Goal: Task Accomplishment & Management: Use online tool/utility

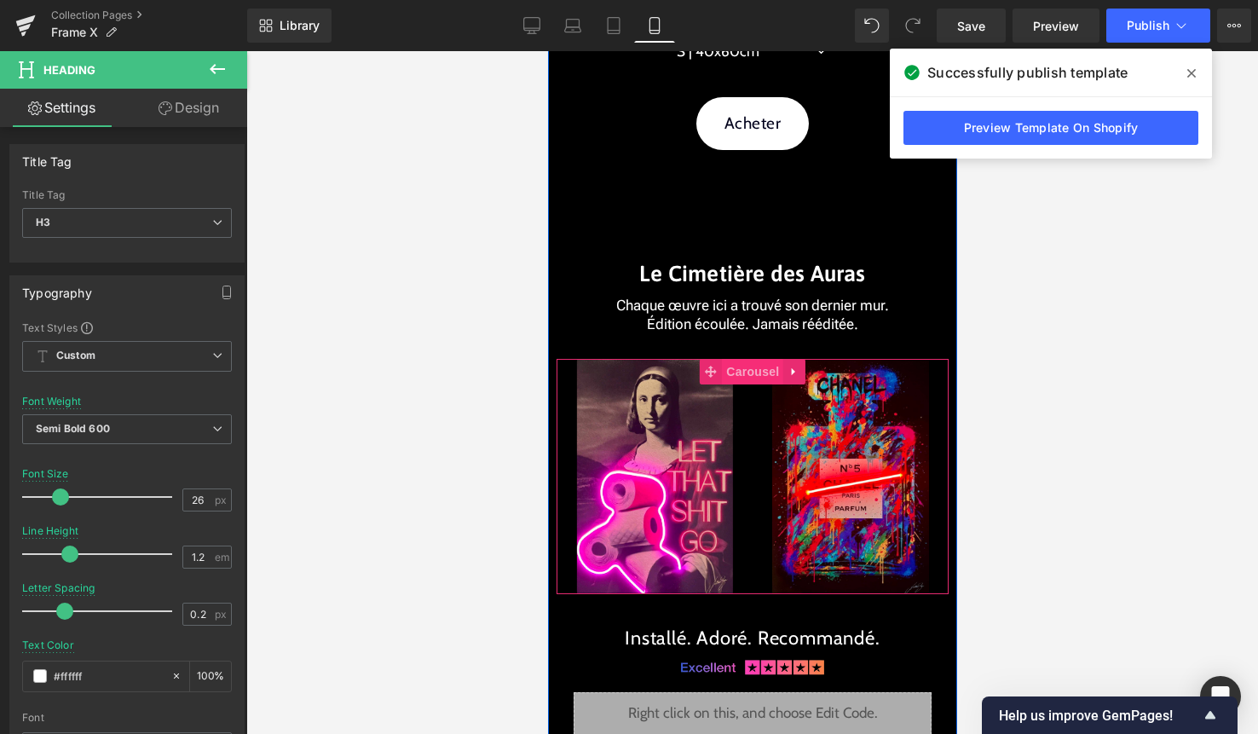
click at [736, 378] on span "Carousel" at bounding box center [751, 372] width 61 height 26
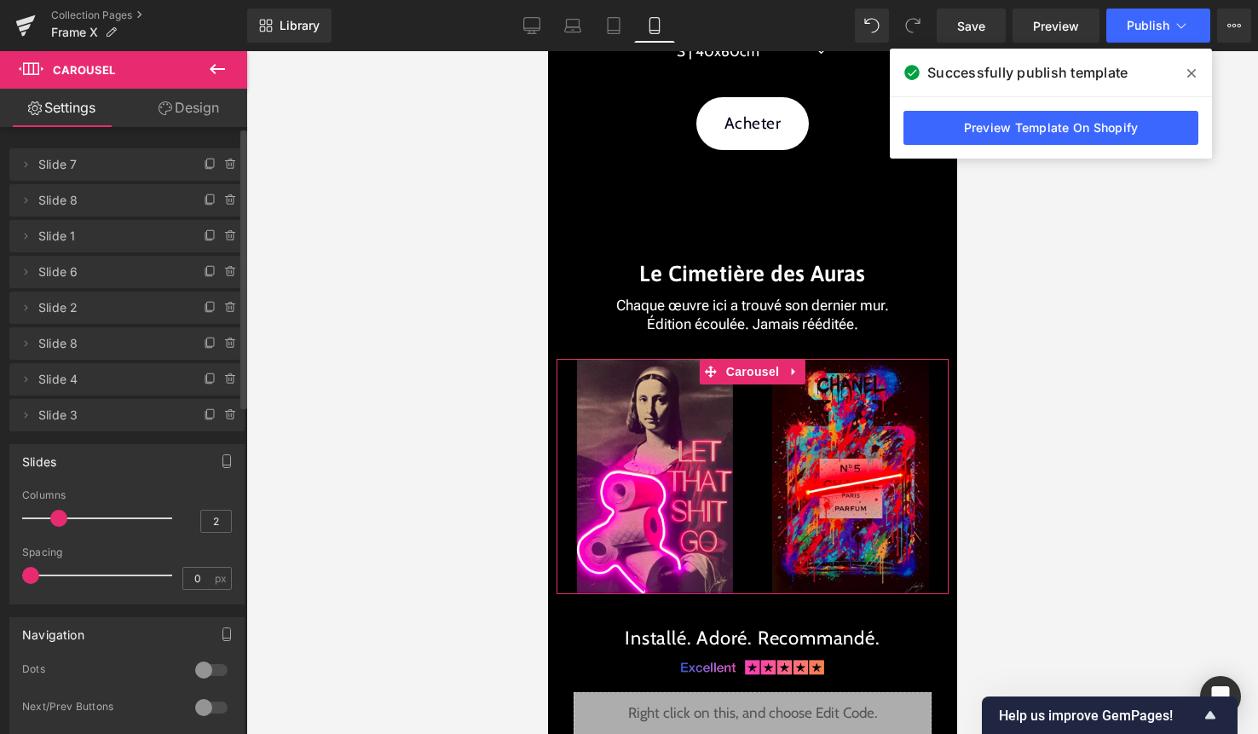
type input "1"
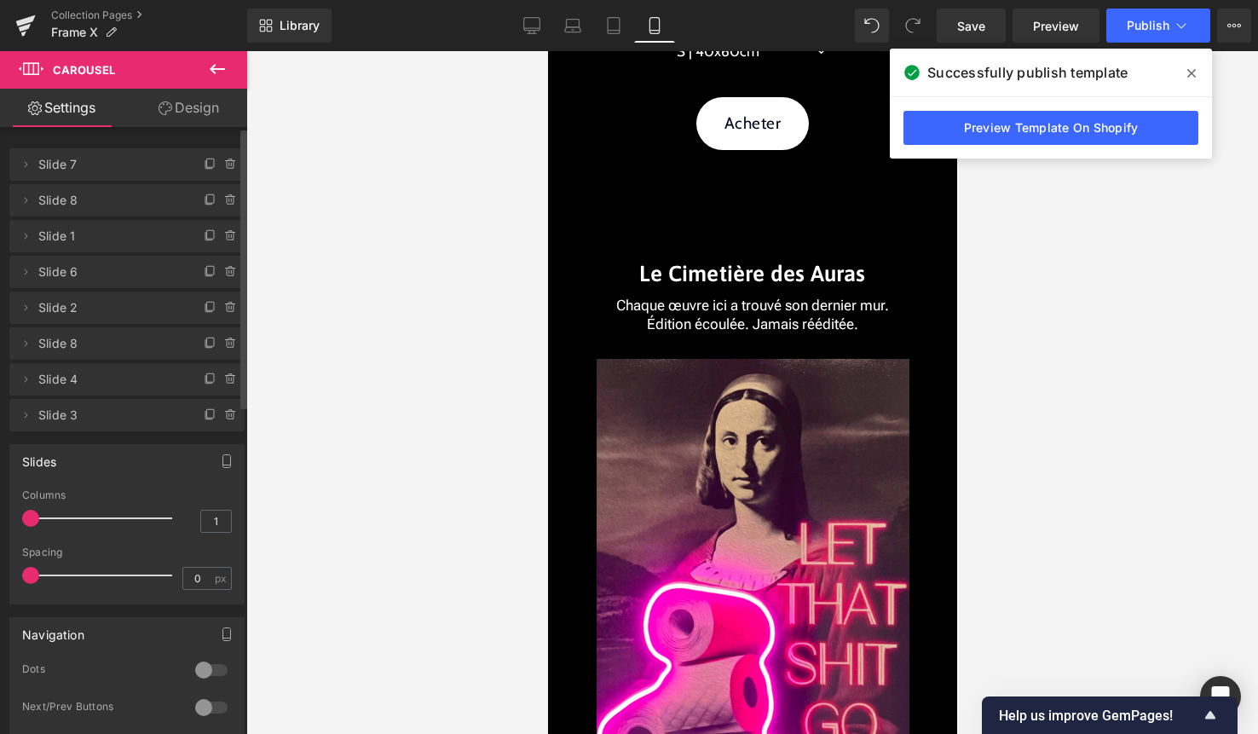
drag, startPoint x: 61, startPoint y: 515, endPoint x: 31, endPoint y: 515, distance: 30.7
click at [31, 515] on span at bounding box center [30, 518] width 17 height 17
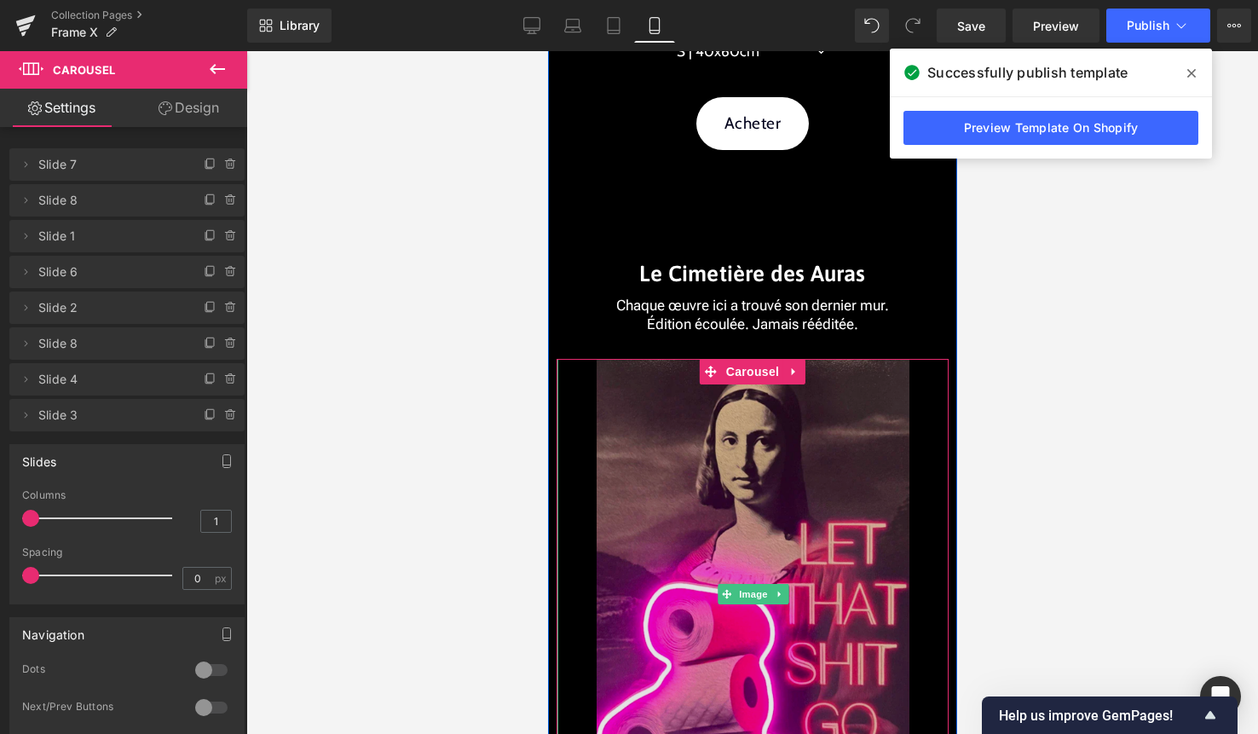
click at [736, 525] on img at bounding box center [752, 594] width 313 height 470
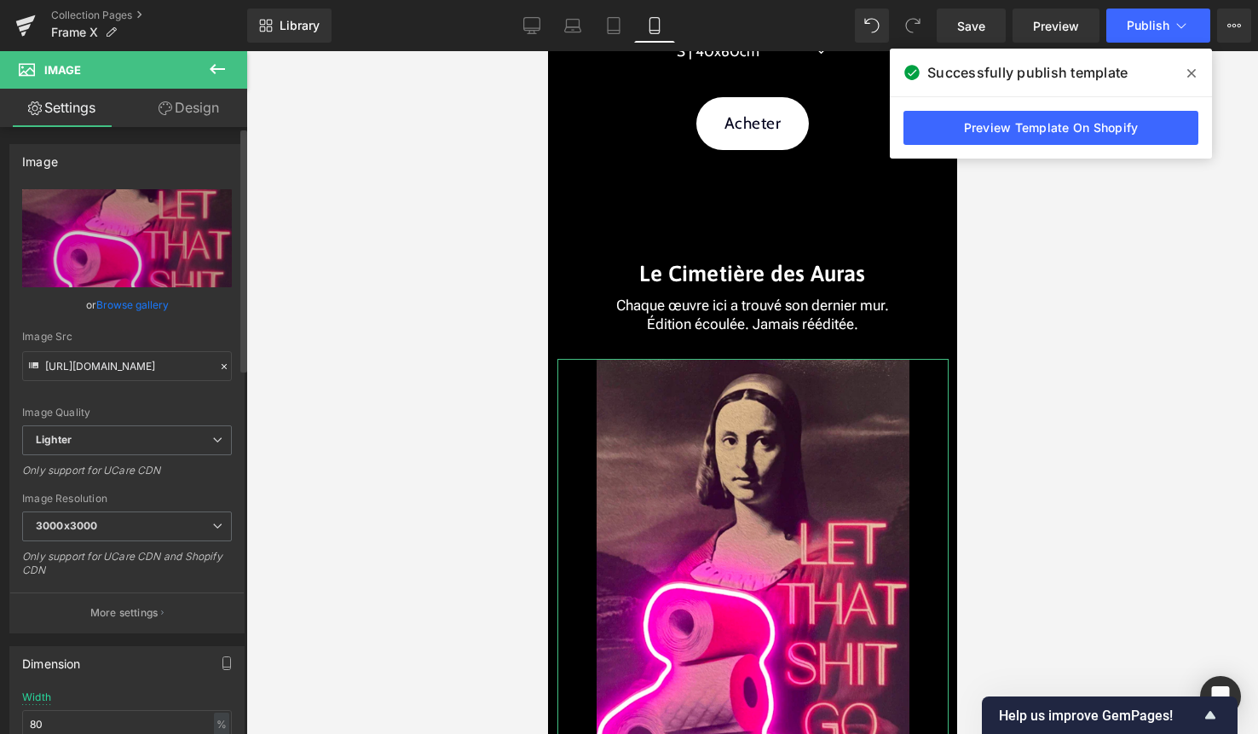
click at [124, 306] on link "Browse gallery" at bounding box center [132, 305] width 72 height 30
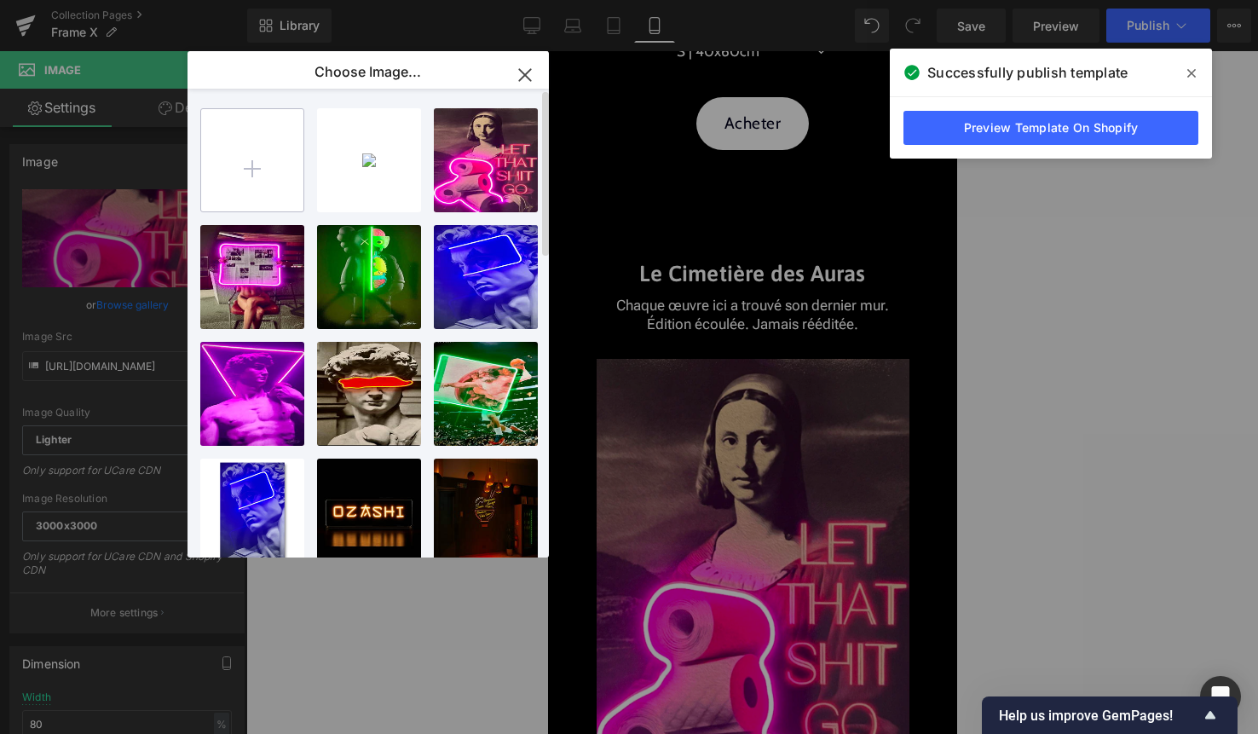
click at [265, 149] on input "file" at bounding box center [252, 160] width 102 height 102
type input "C:\fakepath\1.png"
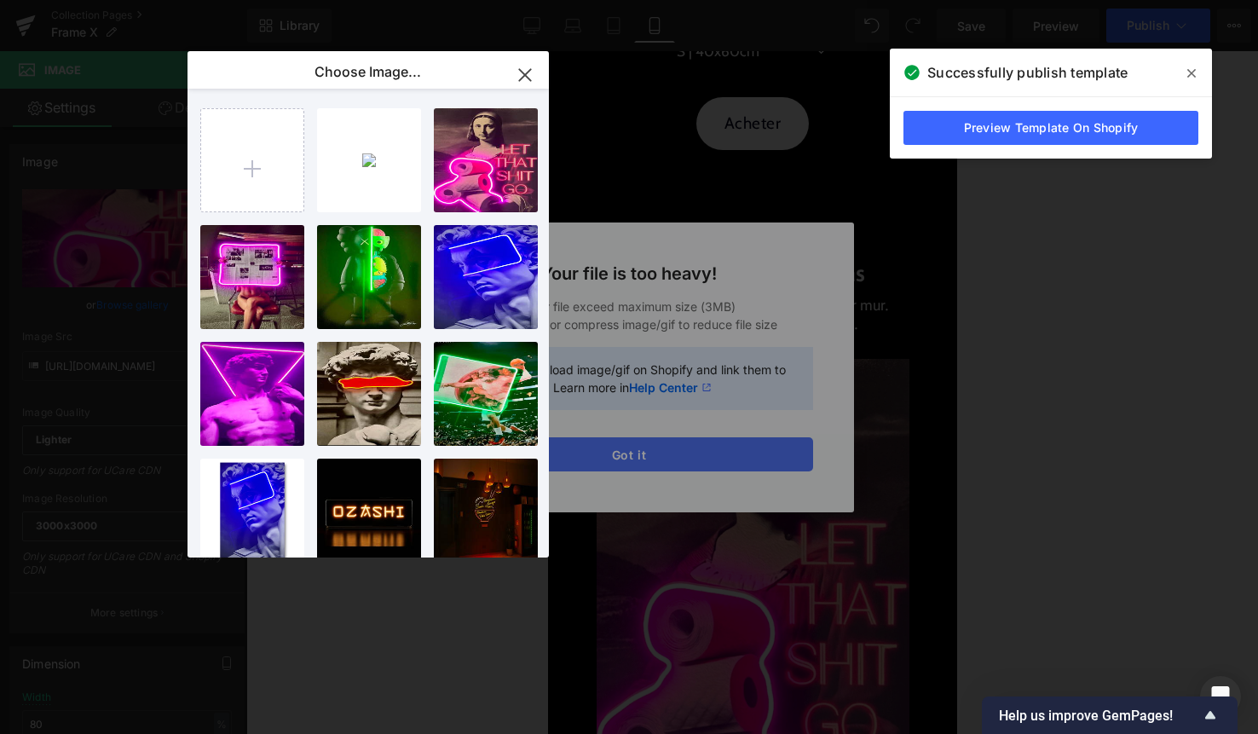
click at [634, 0] on div "Text Color Highlight Color #333333 Choose Image... Back to Library Insert 2...2…" at bounding box center [629, 0] width 1258 height 0
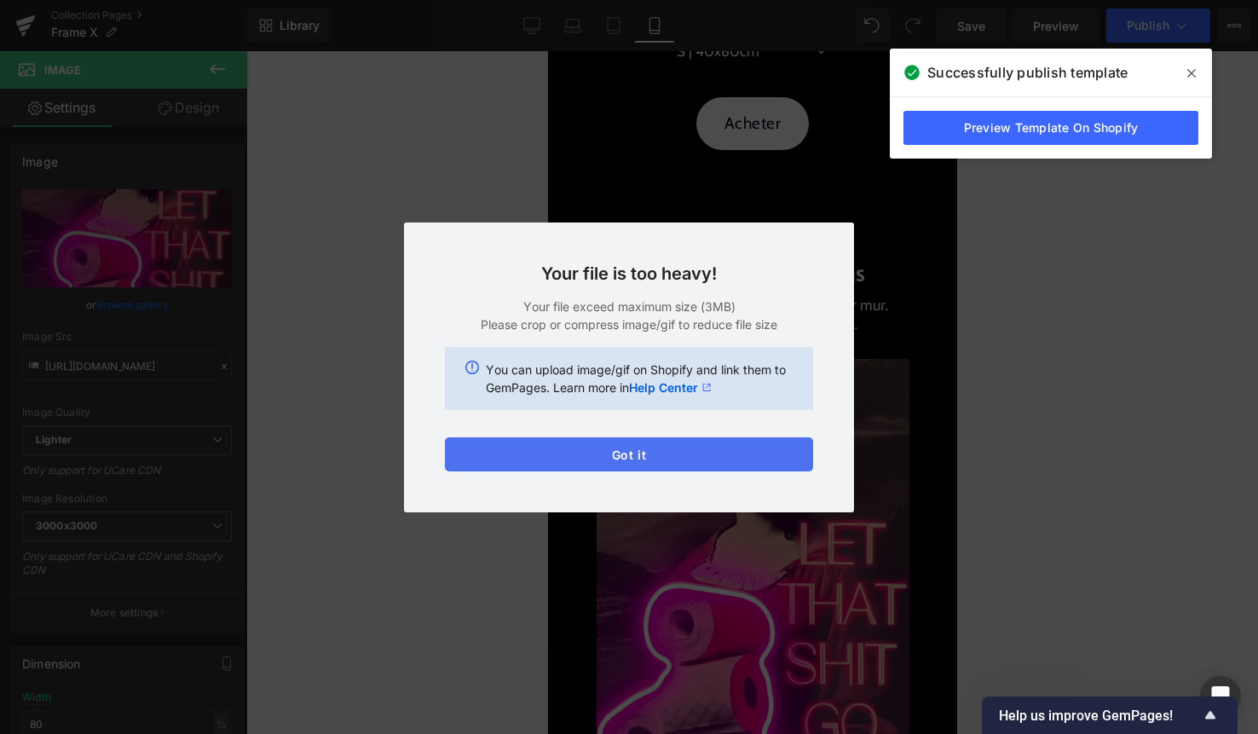
click at [573, 447] on button "Got it" at bounding box center [629, 454] width 368 height 34
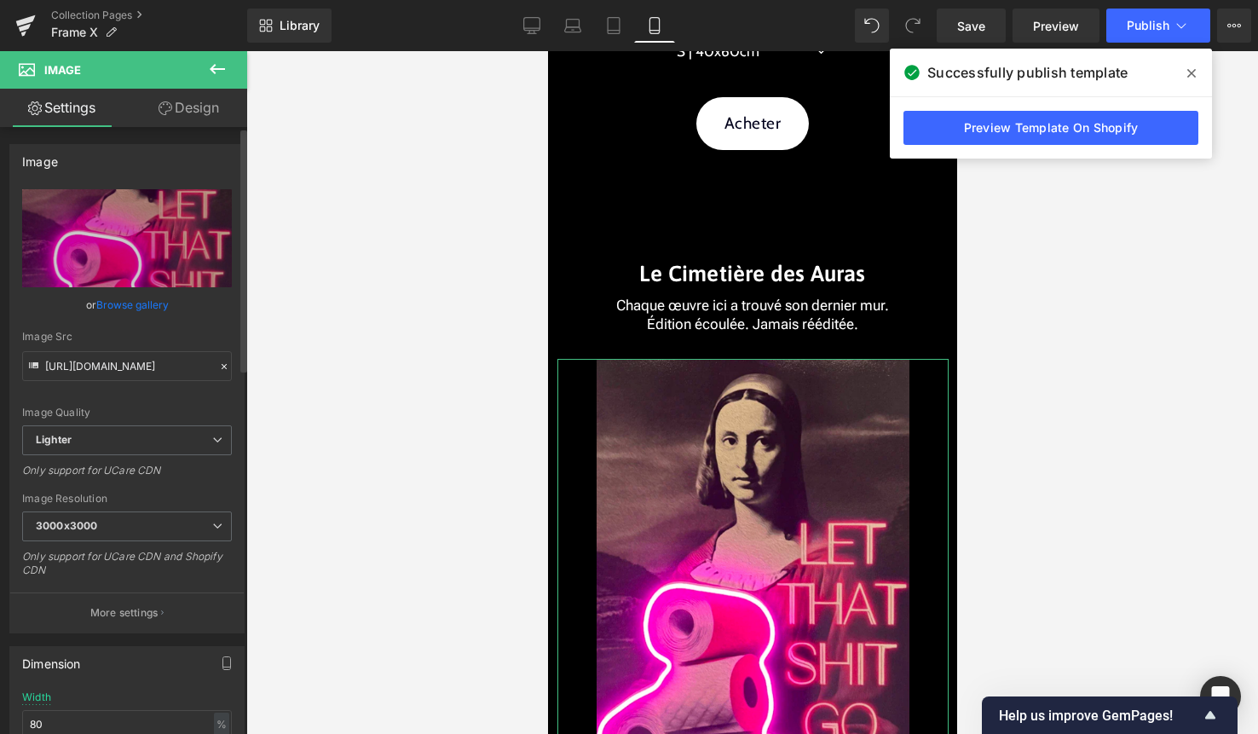
click at [146, 308] on link "Browse gallery" at bounding box center [132, 305] width 72 height 30
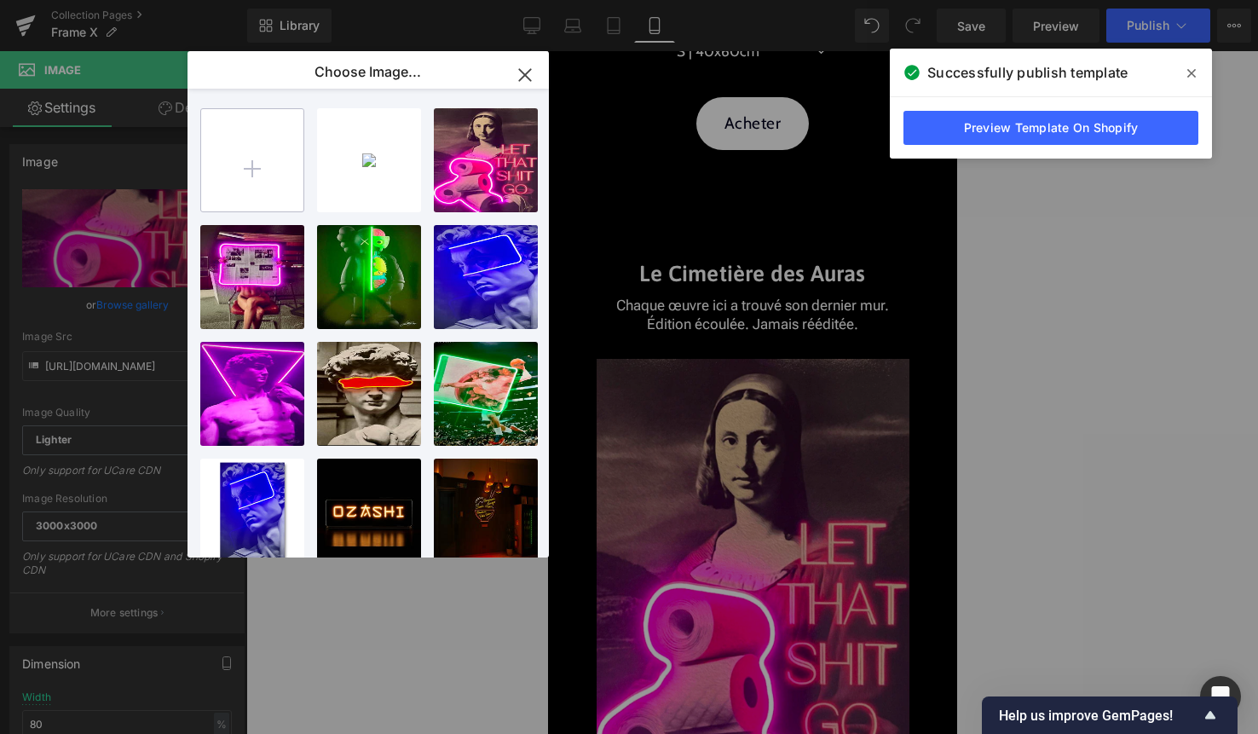
click at [257, 174] on input "file" at bounding box center [252, 160] width 102 height 102
click at [251, 168] on input "file" at bounding box center [252, 160] width 102 height 102
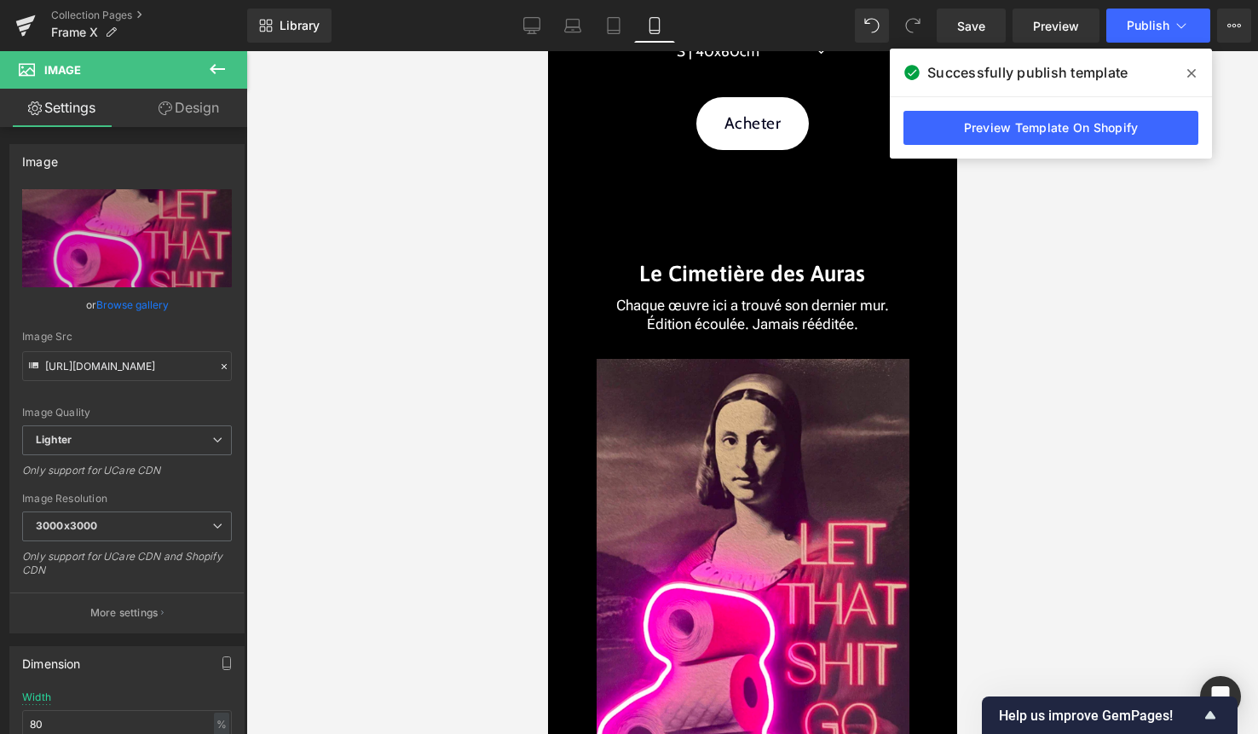
click at [987, 0] on div "Carousel You are previewing how the will restyle your page. You can not edit El…" at bounding box center [629, 0] width 1258 height 0
click at [1139, 42] on button "Publish" at bounding box center [1158, 26] width 104 height 34
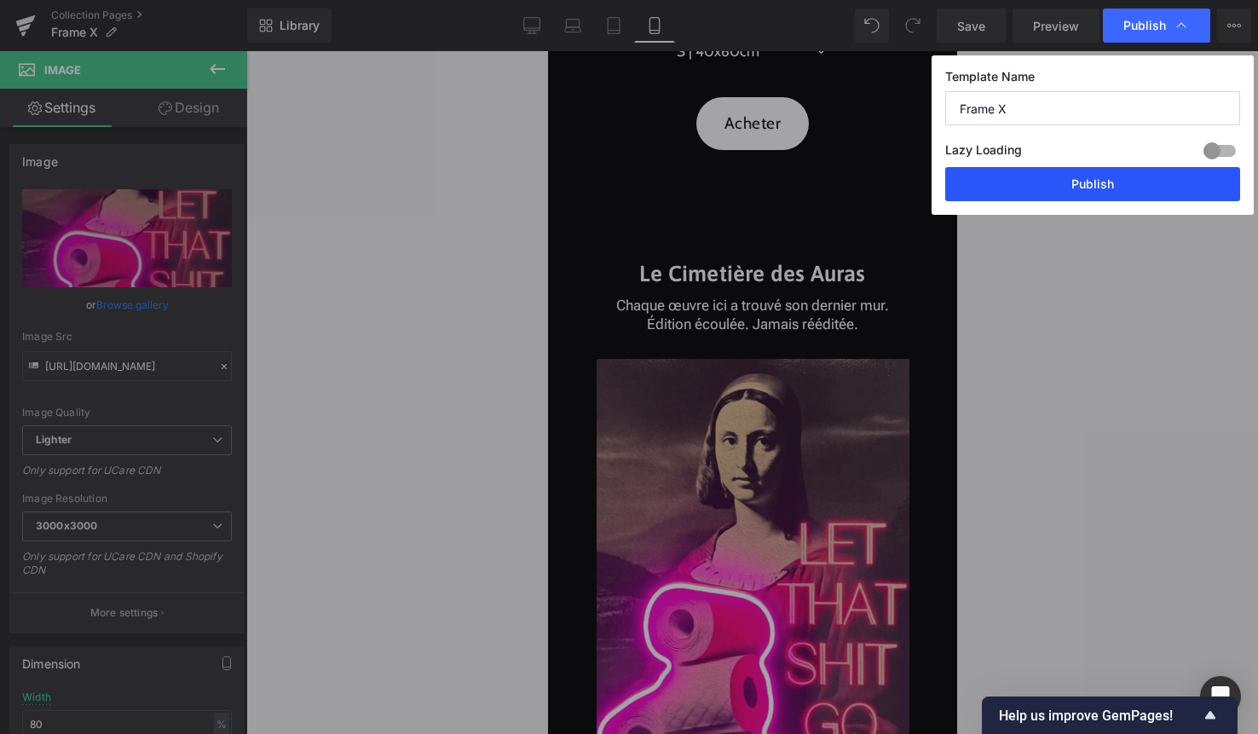
click at [1100, 186] on button "Publish" at bounding box center [1092, 184] width 295 height 34
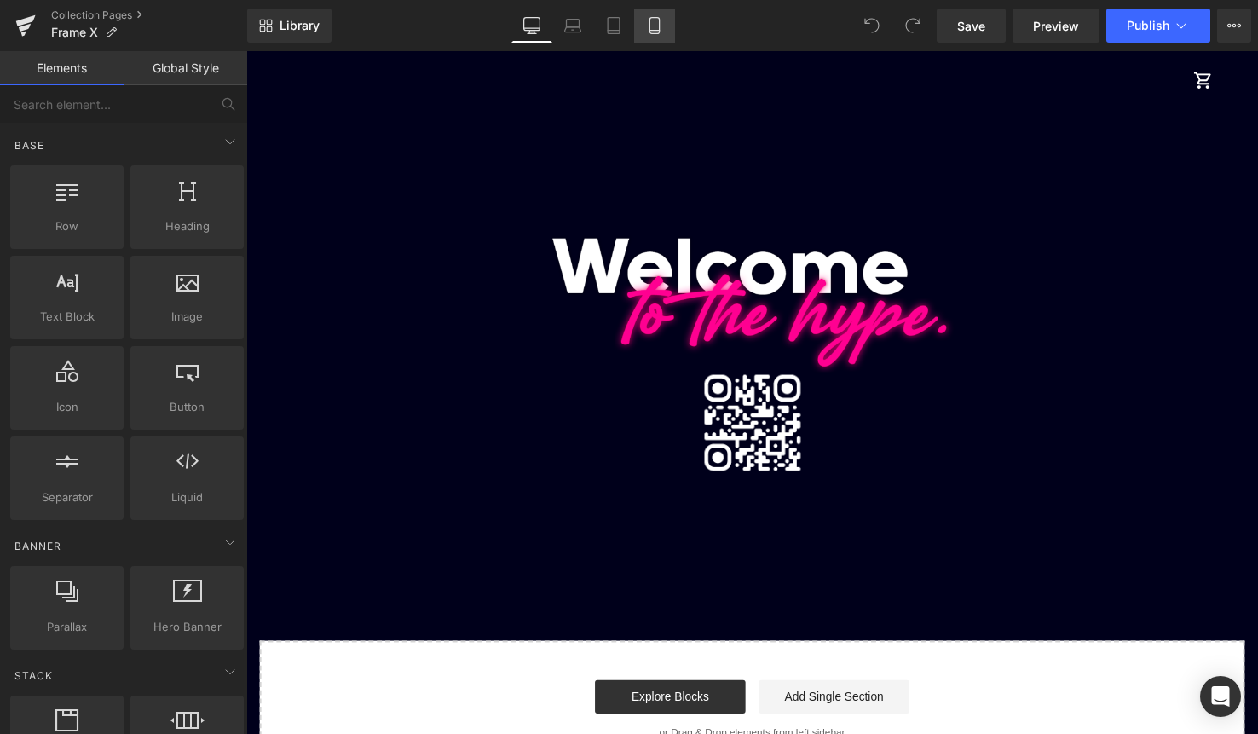
click at [654, 21] on icon at bounding box center [654, 25] width 17 height 17
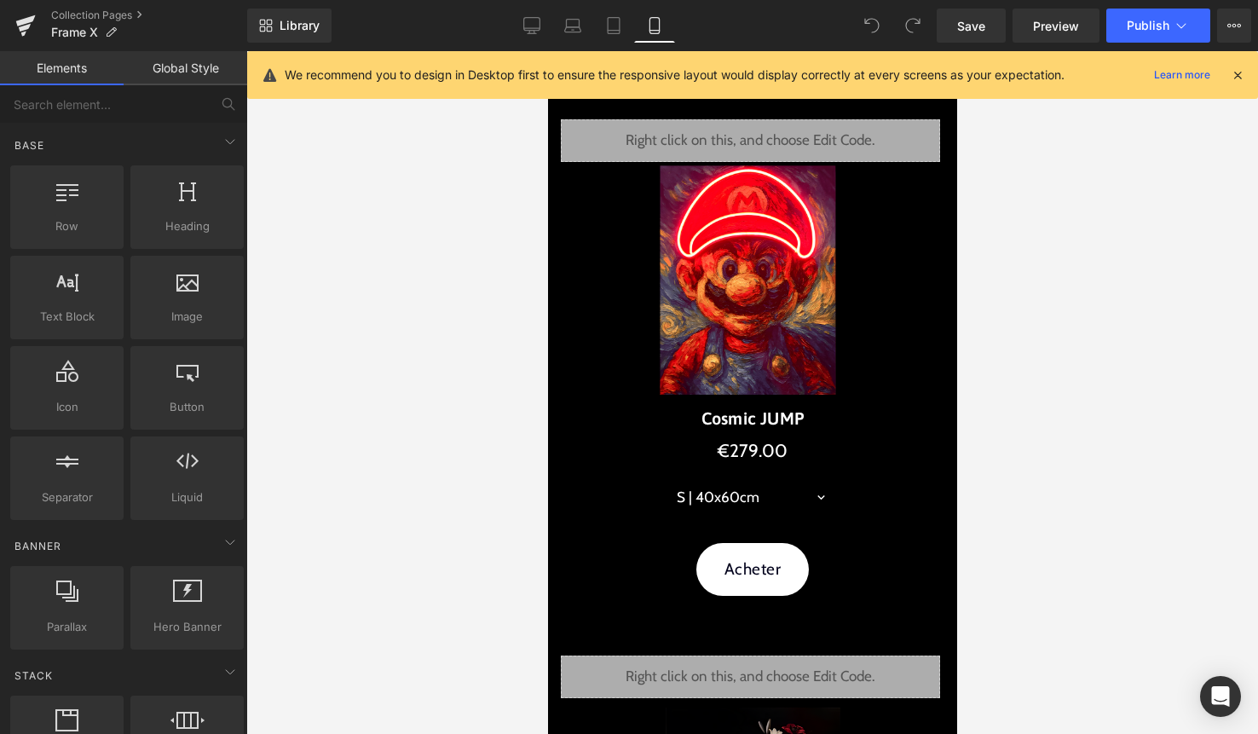
scroll to position [51, 0]
click at [1242, 78] on icon at bounding box center [1237, 74] width 15 height 15
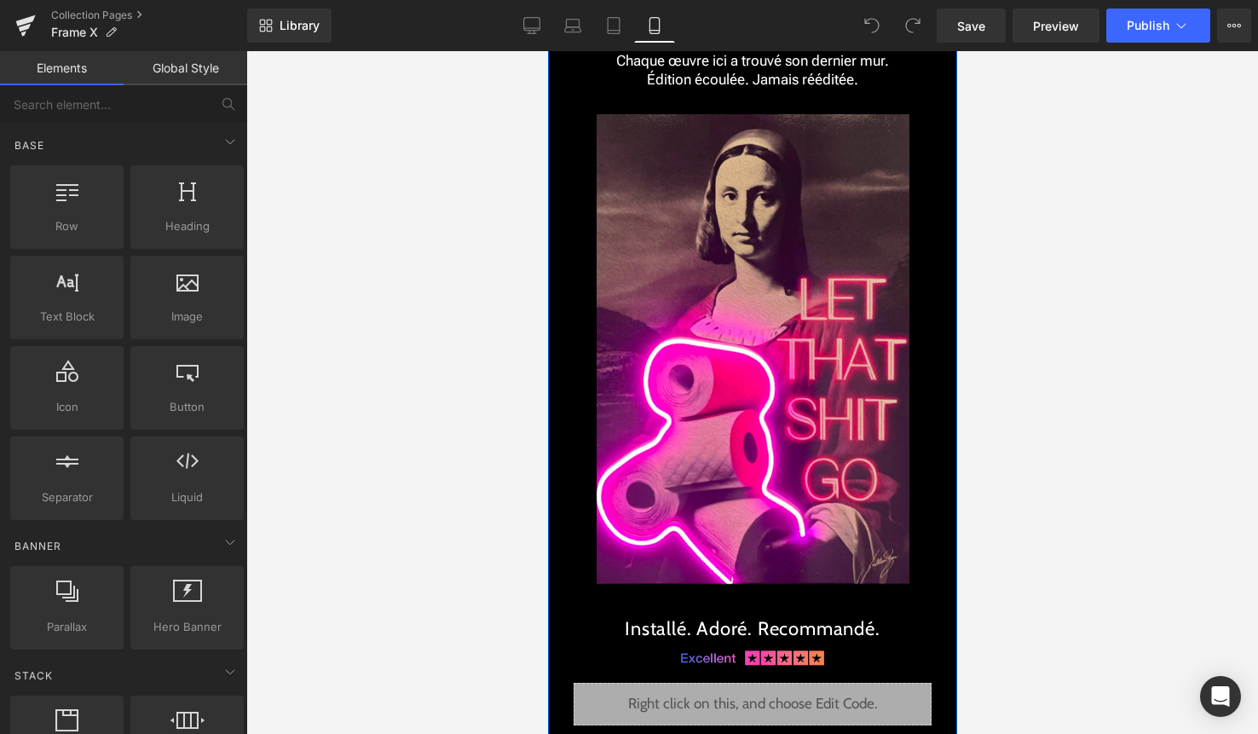
scroll to position [3901, 0]
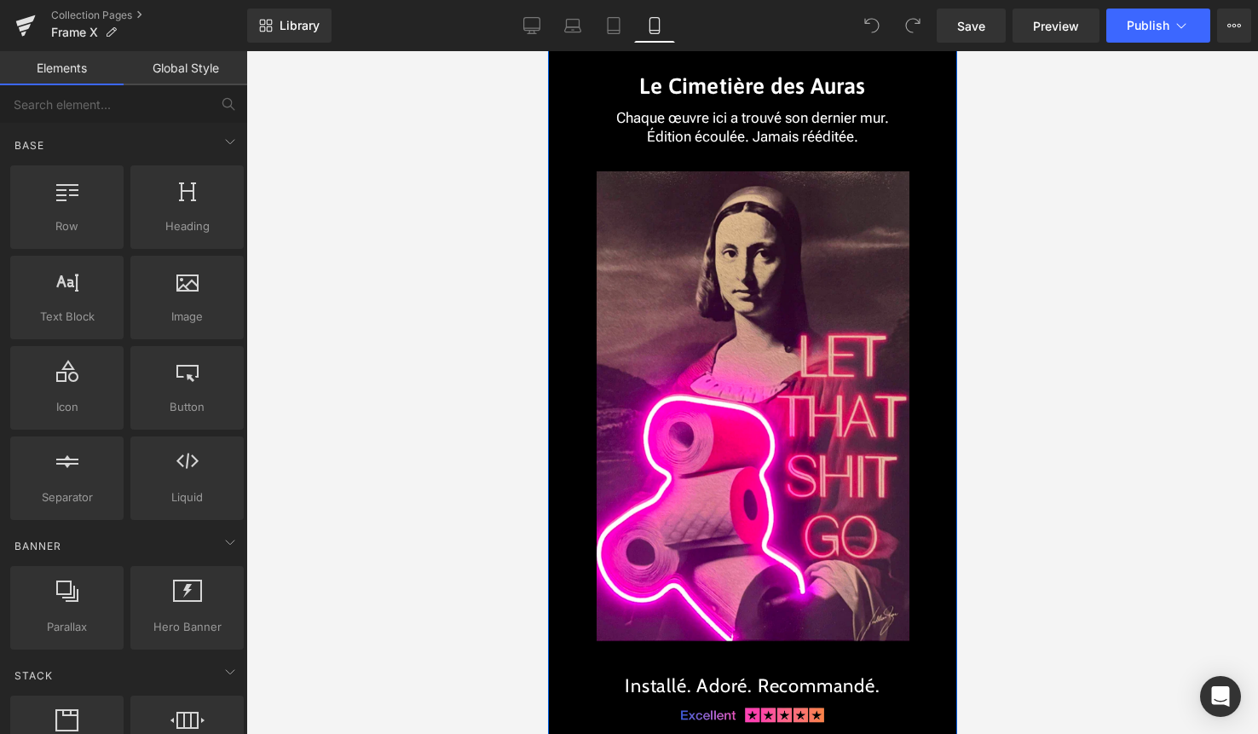
click at [740, 230] on img at bounding box center [752, 406] width 313 height 470
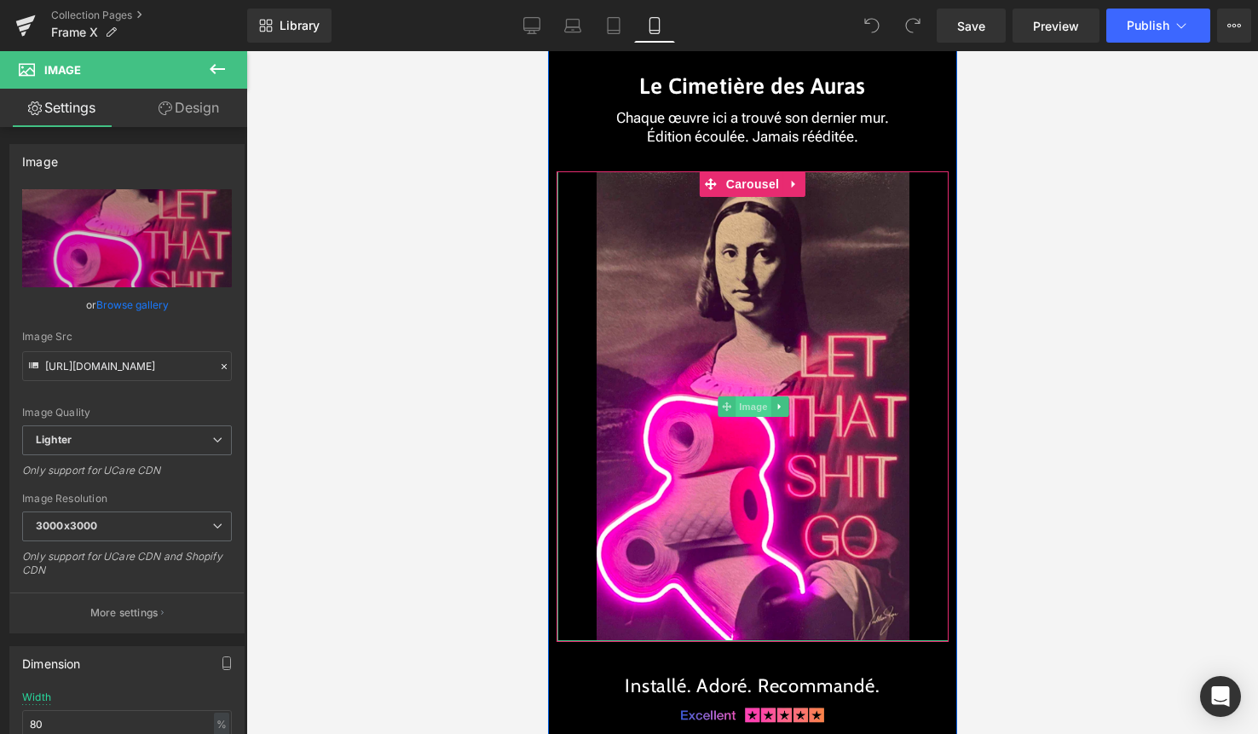
click at [735, 399] on span "Image" at bounding box center [753, 406] width 36 height 20
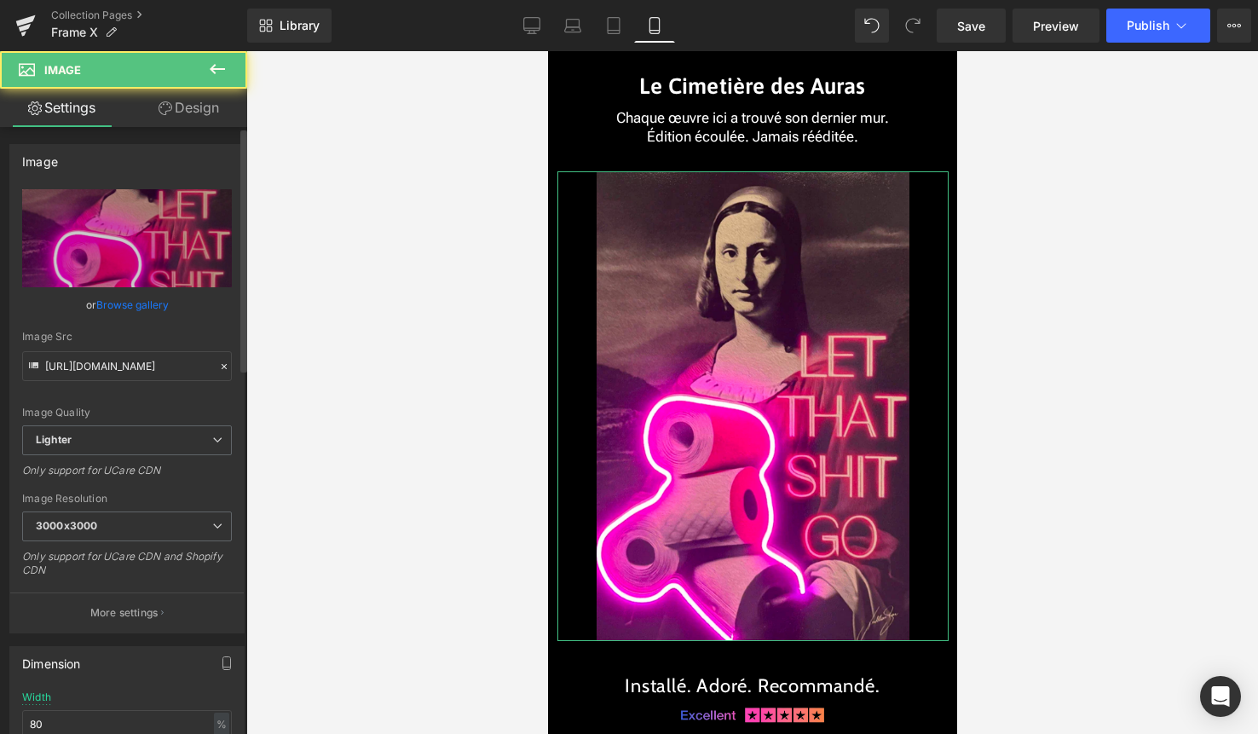
click at [125, 306] on link "Browse gallery" at bounding box center [132, 305] width 72 height 30
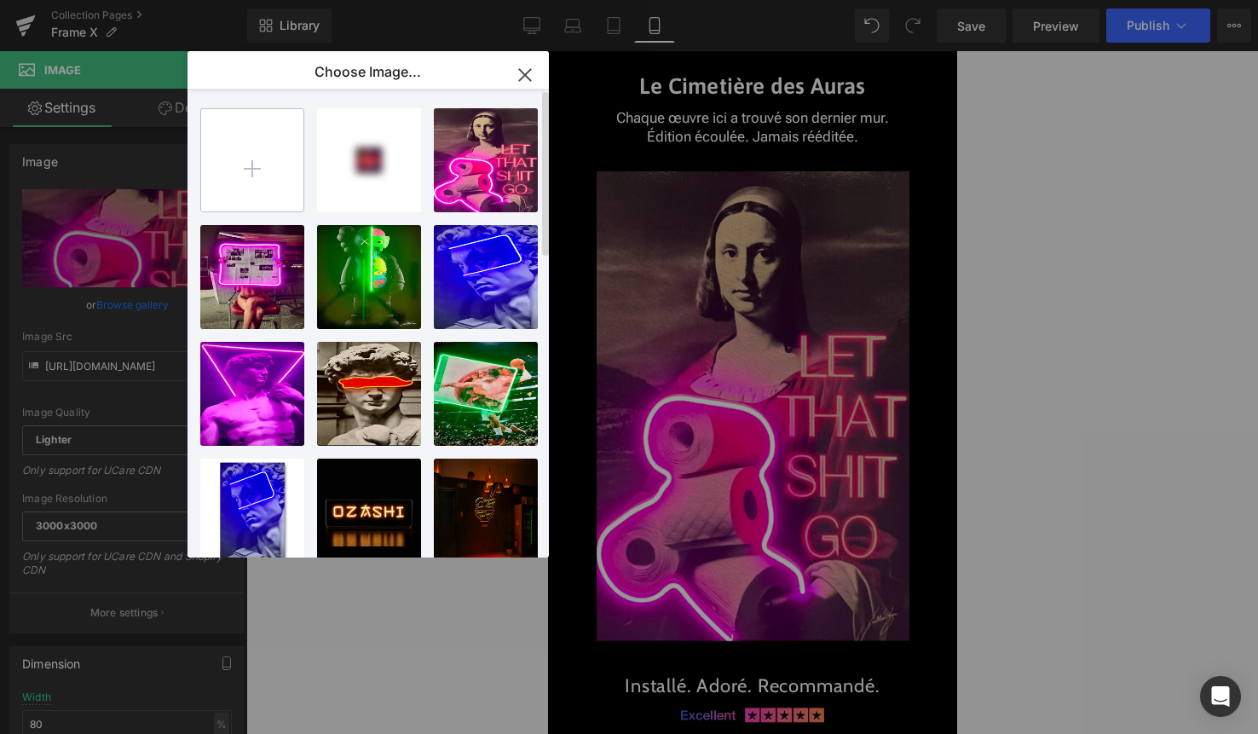
click at [268, 160] on input "file" at bounding box center [252, 160] width 102 height 102
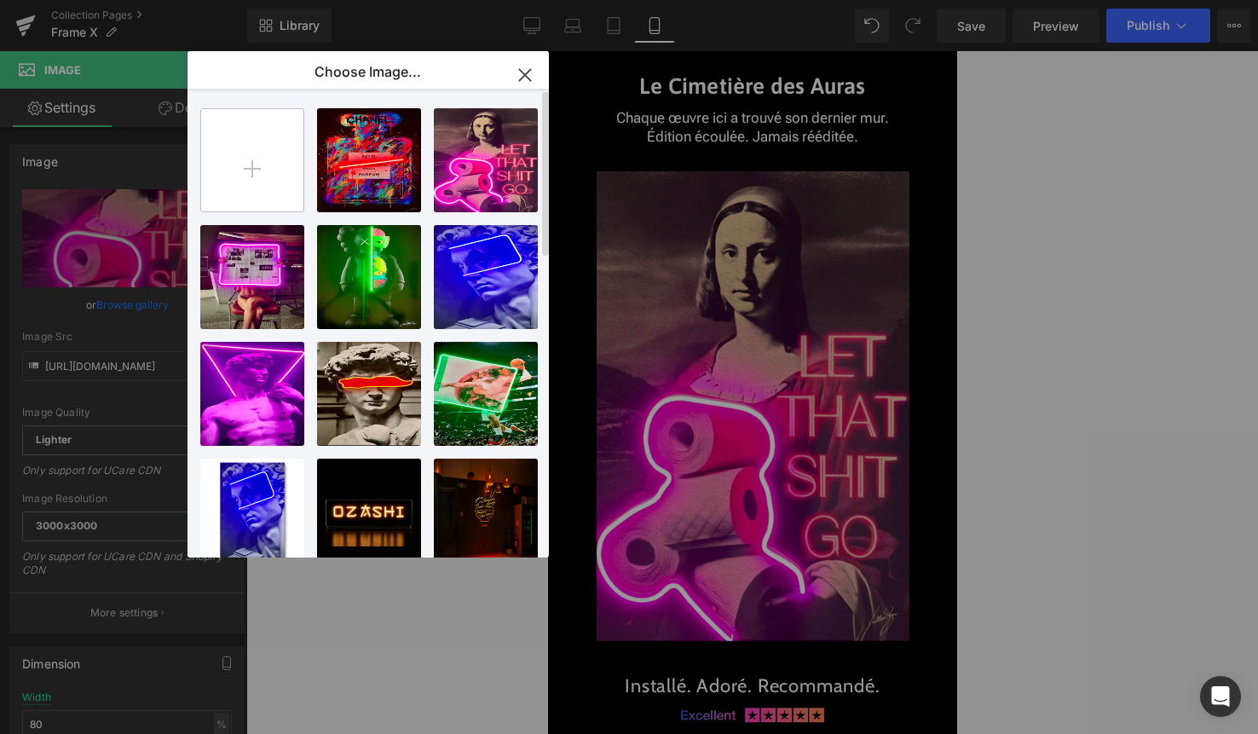
type input "C:\fakepath\1.png"
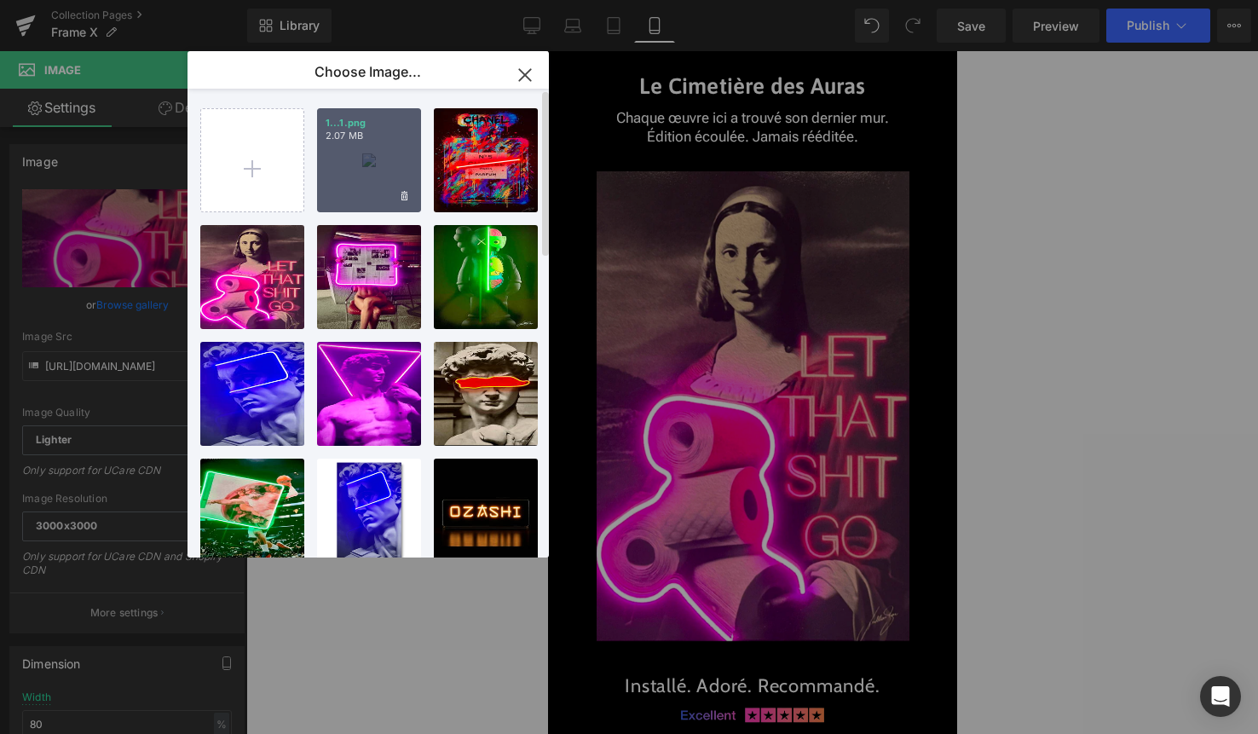
click at [380, 164] on div "1...1.png 2.07 MB" at bounding box center [369, 160] width 104 height 104
type input "https://ucarecdn.com/b1798dc6-aba7-4540-9fe3-36ec06951174/-/format/auto/-/previ…"
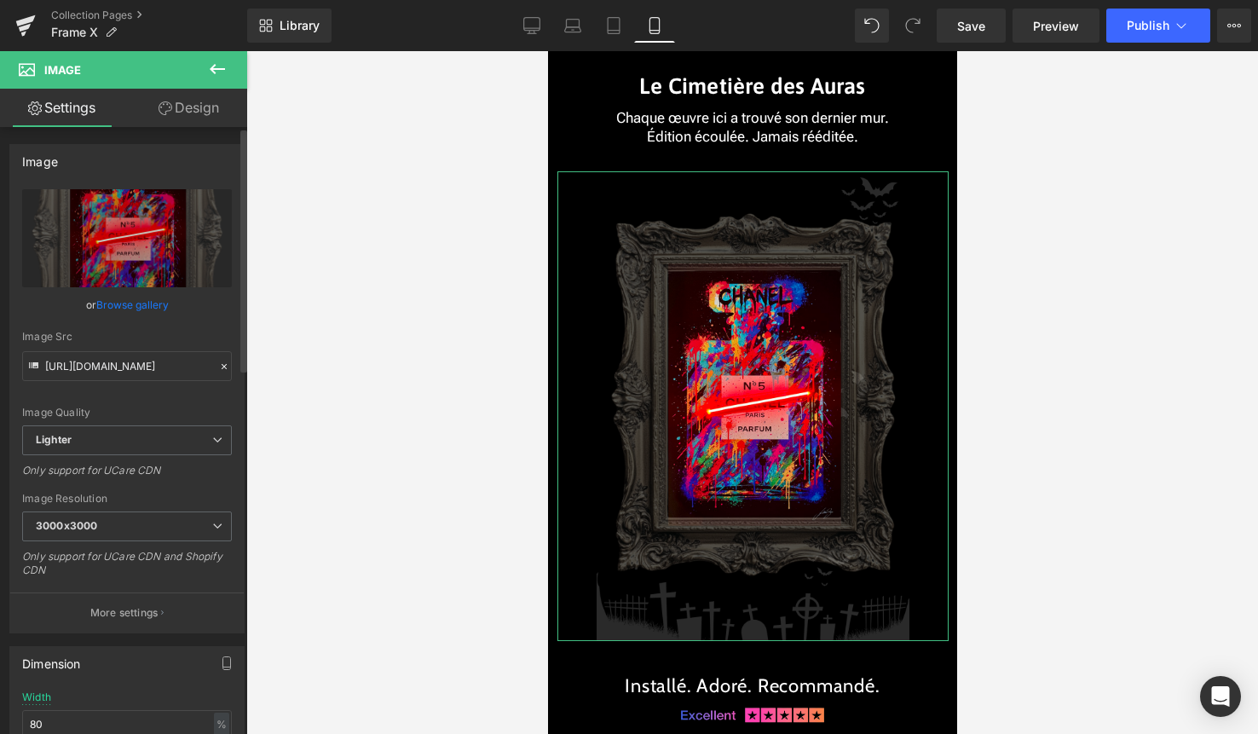
click at [130, 310] on link "Browse gallery" at bounding box center [132, 305] width 72 height 30
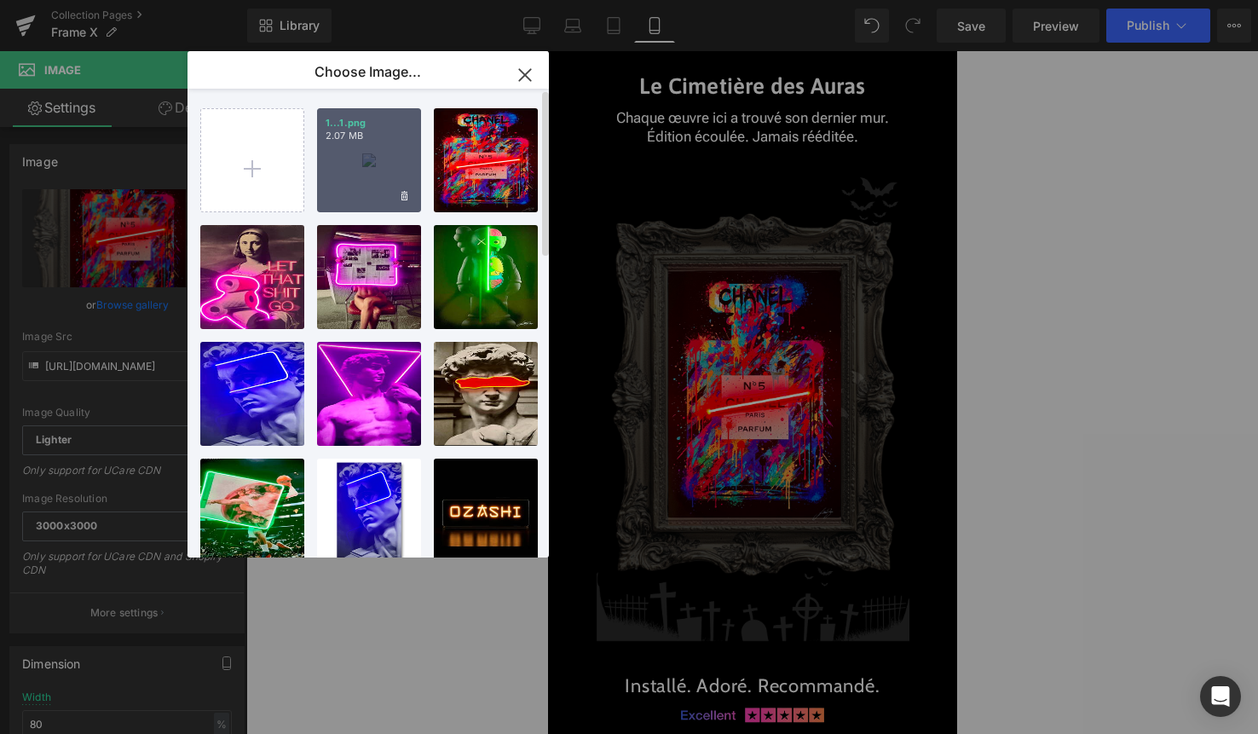
click at [366, 180] on div "1...1.png 2.07 MB" at bounding box center [369, 160] width 104 height 104
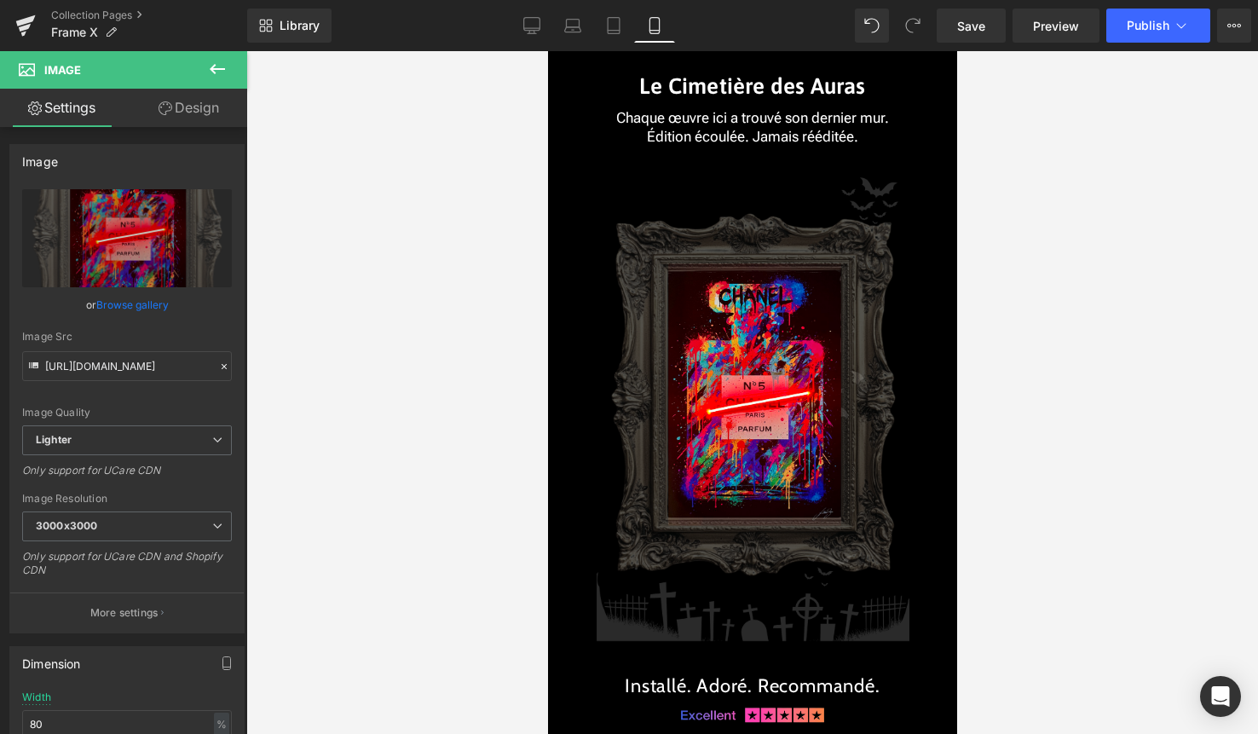
click at [1193, 375] on div at bounding box center [752, 392] width 1012 height 683
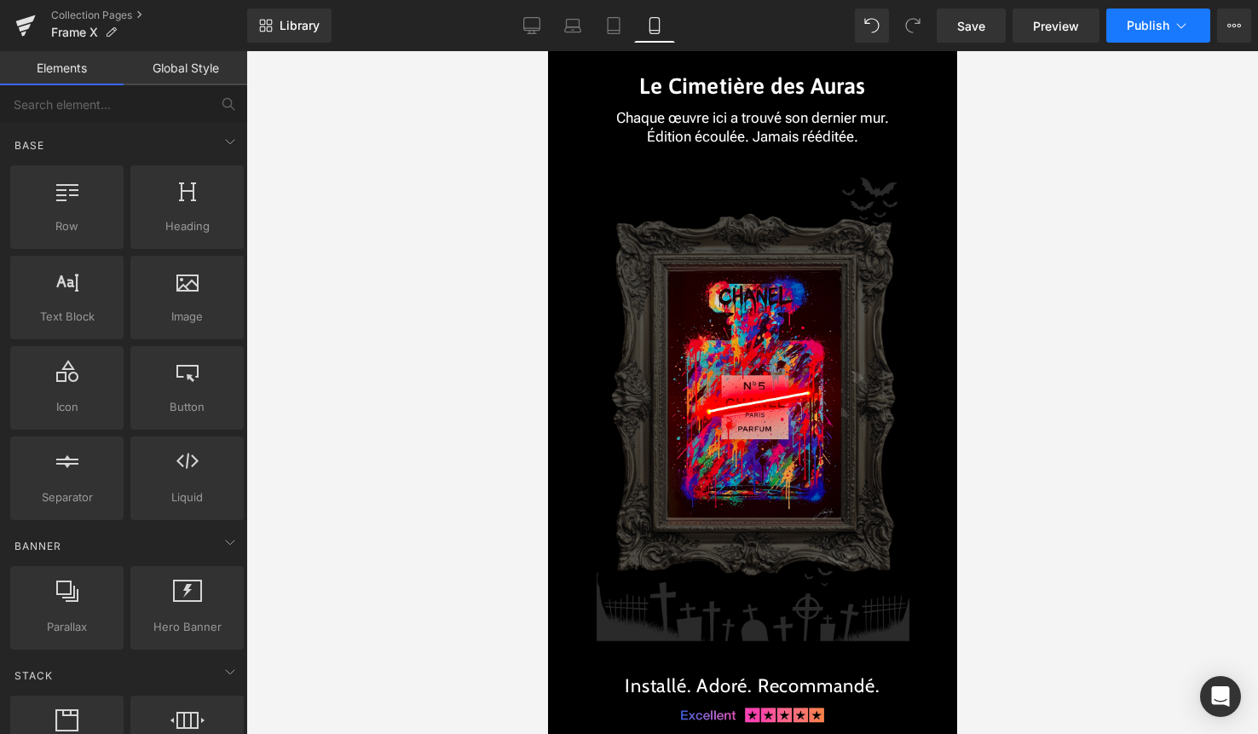
click at [1163, 27] on span "Publish" at bounding box center [1148, 26] width 43 height 14
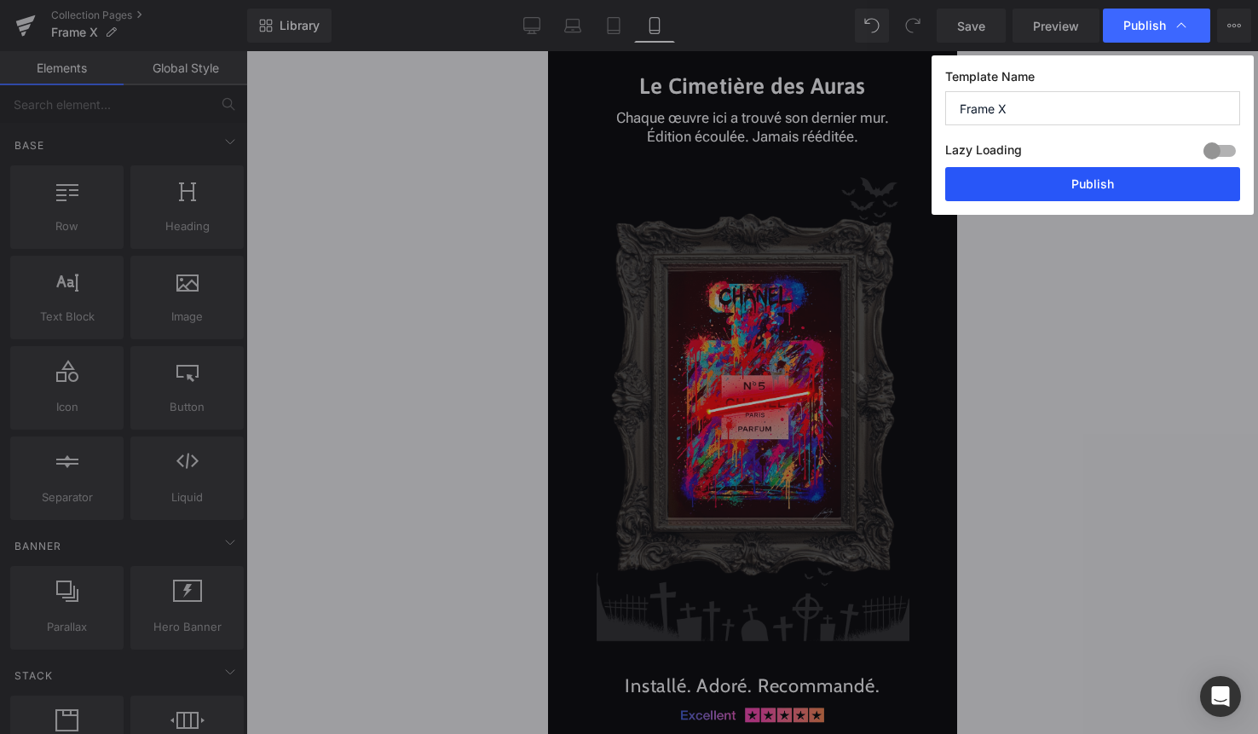
click at [1125, 187] on button "Publish" at bounding box center [1092, 184] width 295 height 34
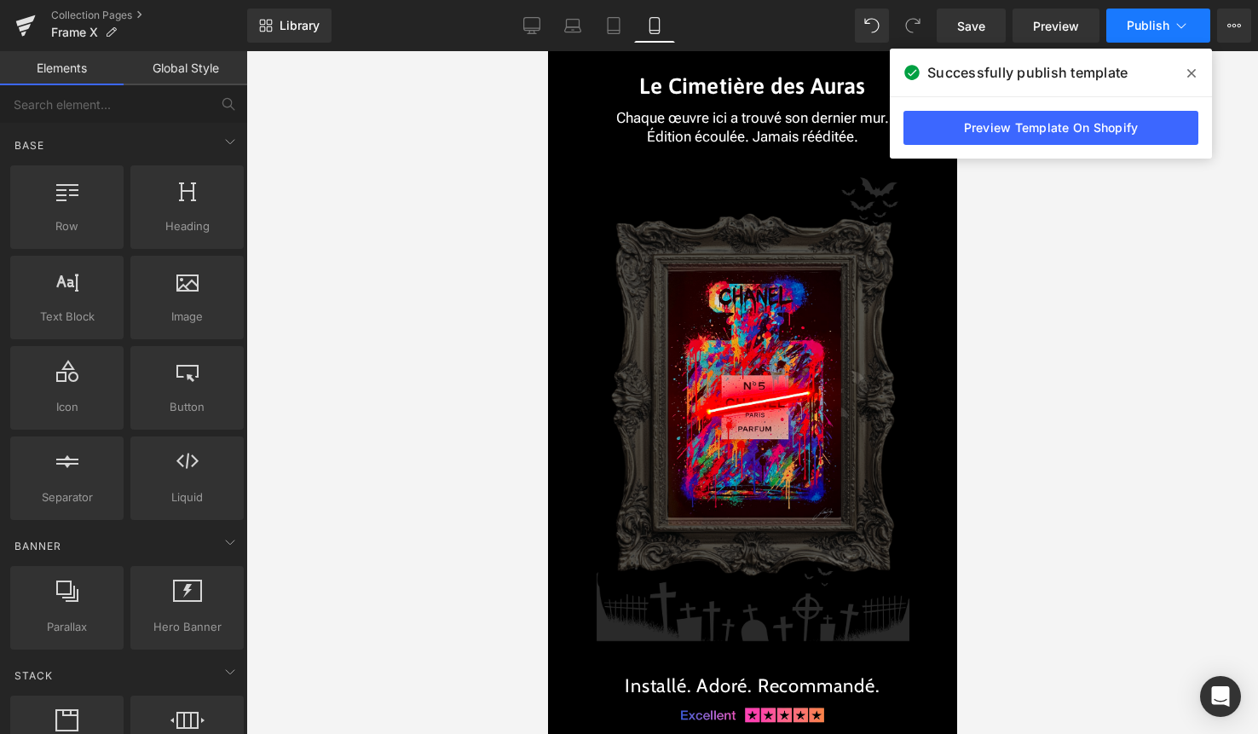
click at [1145, 20] on span "Publish" at bounding box center [1148, 26] width 43 height 14
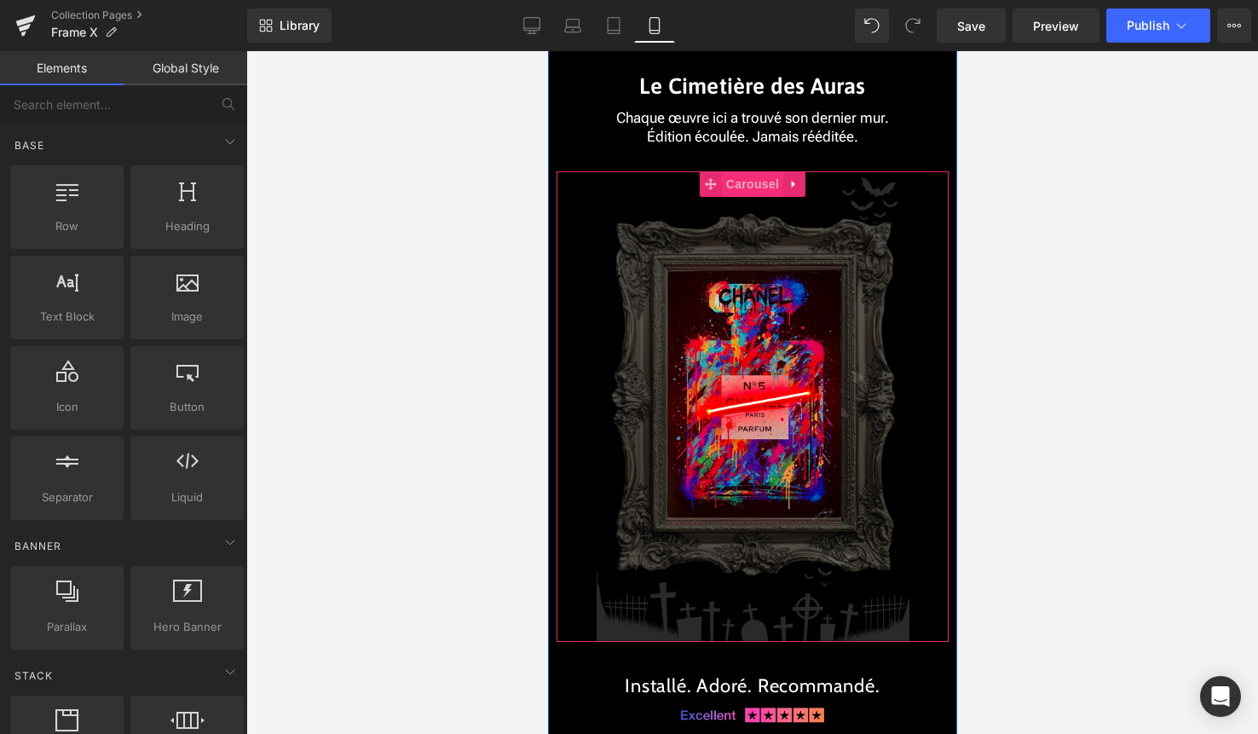
click at [754, 188] on span "Carousel" at bounding box center [751, 184] width 61 height 26
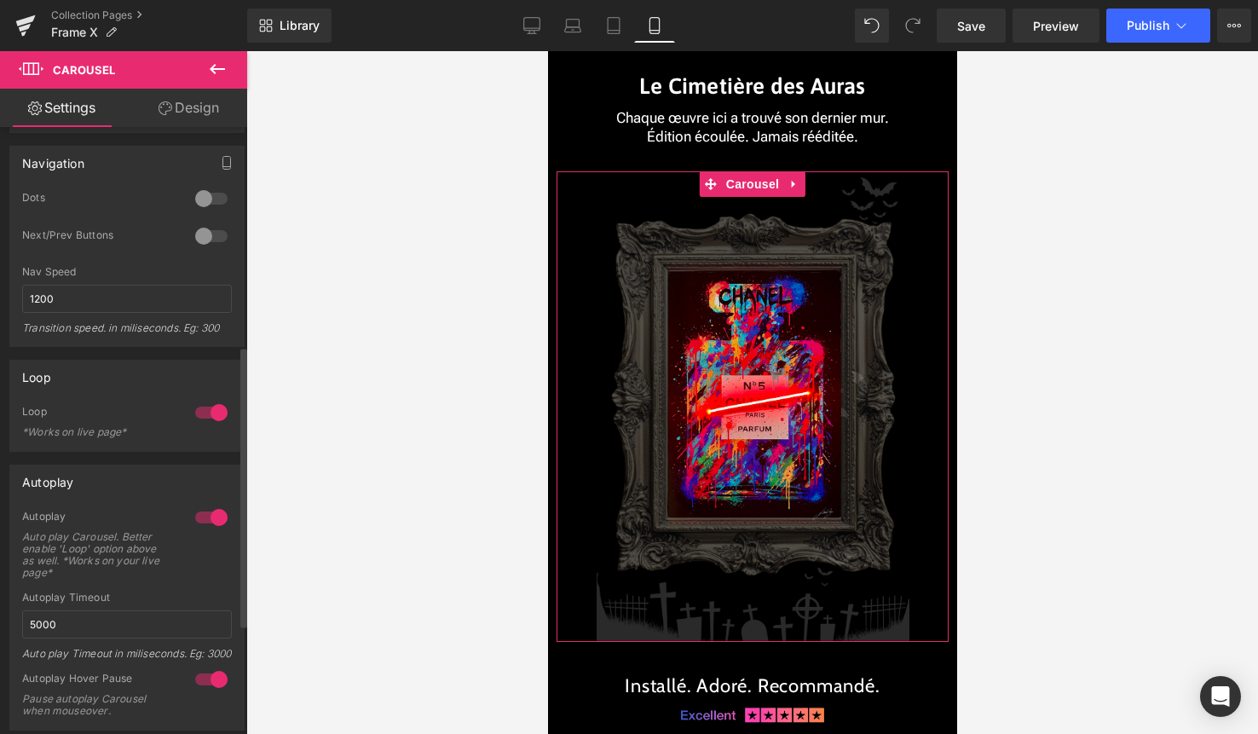
scroll to position [708, 0]
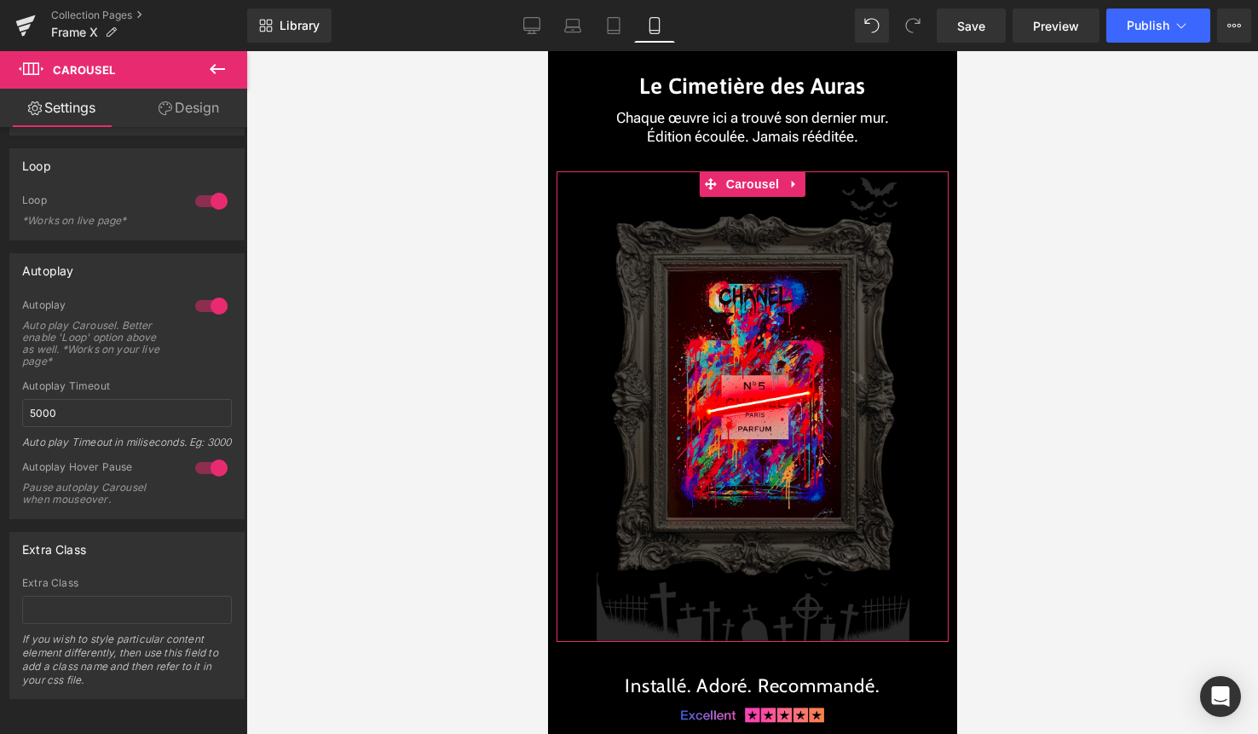
click at [199, 101] on link "Design" at bounding box center [189, 108] width 124 height 38
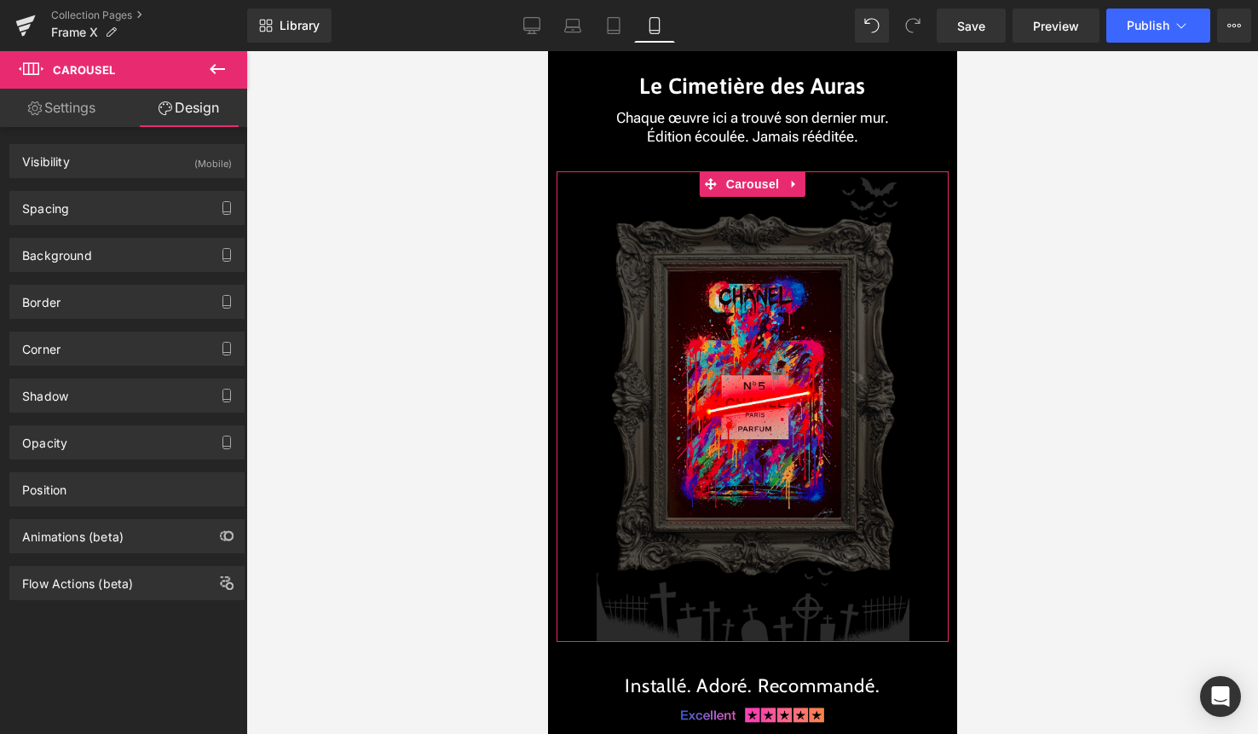
click at [80, 113] on link "Settings" at bounding box center [62, 108] width 124 height 38
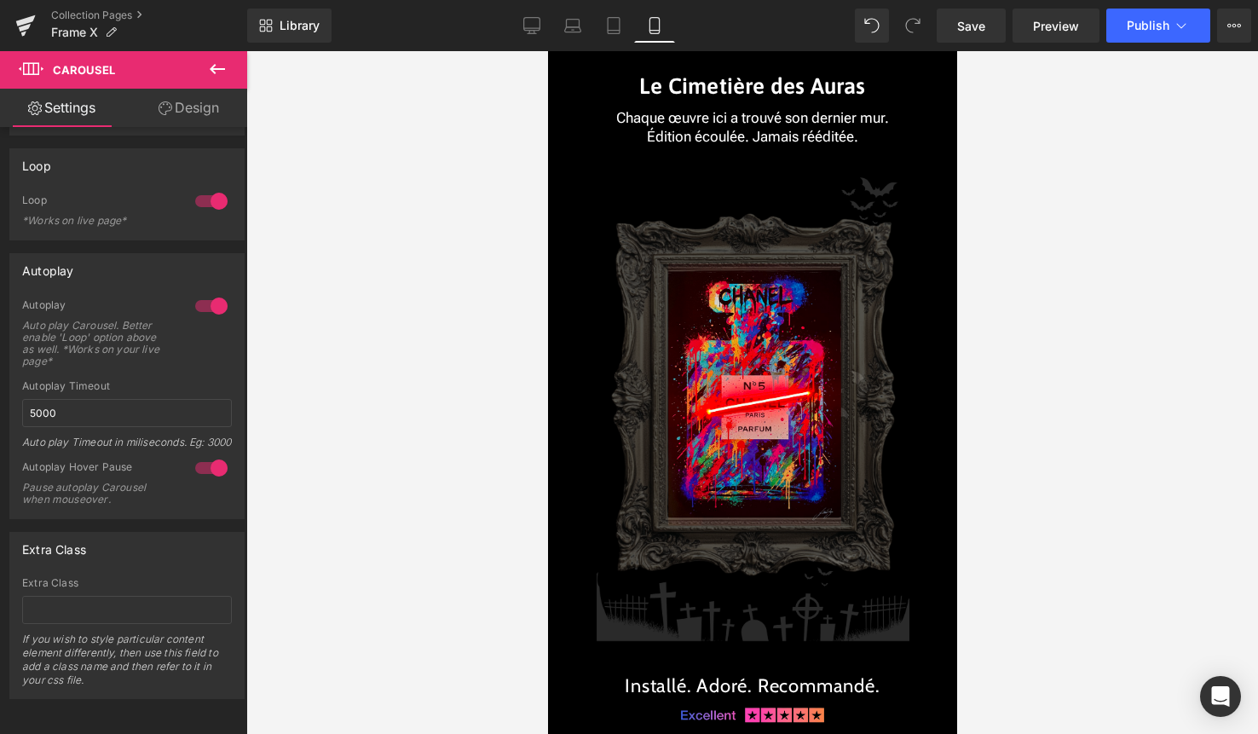
click at [218, 63] on icon at bounding box center [217, 69] width 20 height 20
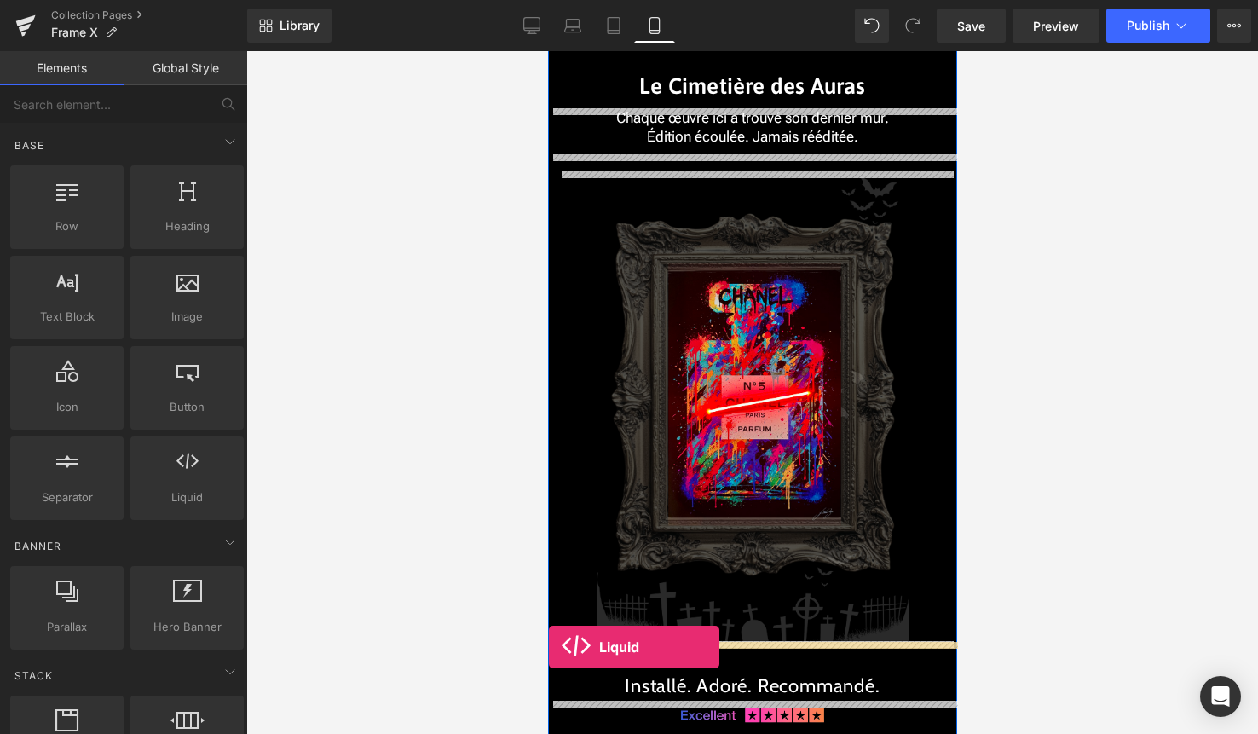
drag, startPoint x: 724, startPoint y: 533, endPoint x: 548, endPoint y: 647, distance: 210.2
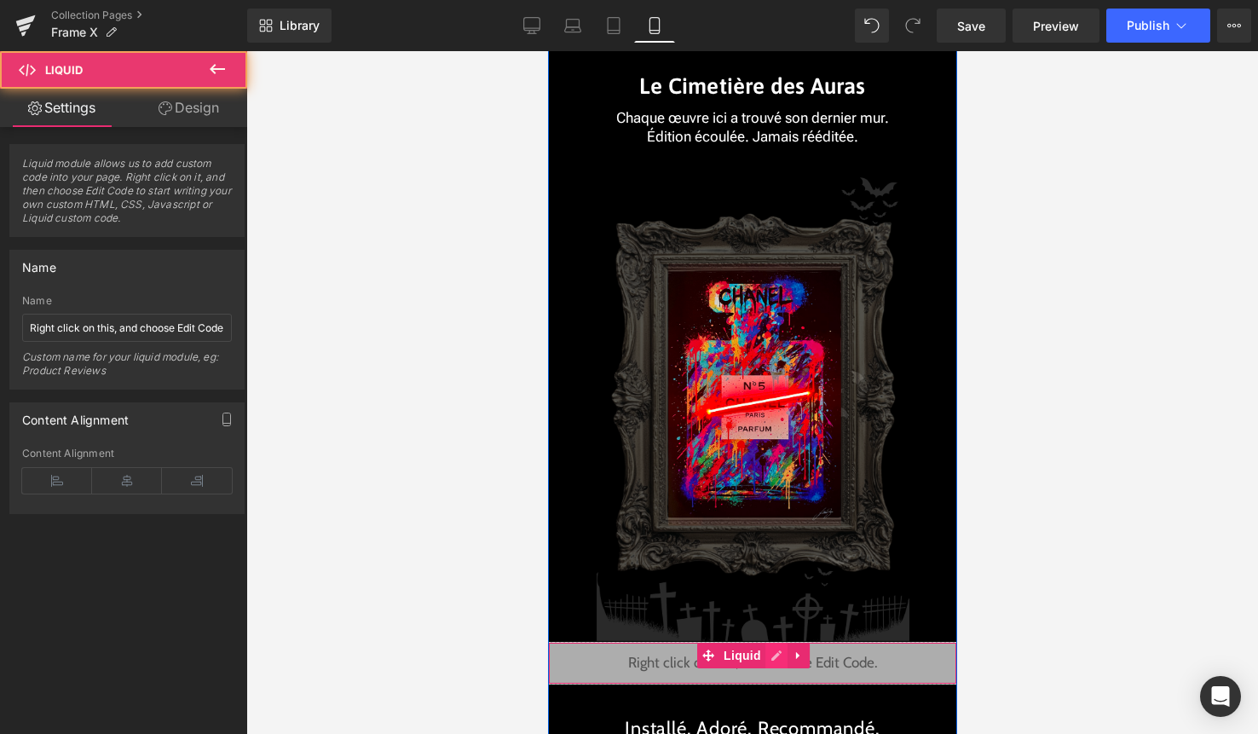
click at [772, 657] on div "Liquid" at bounding box center [751, 663] width 409 height 43
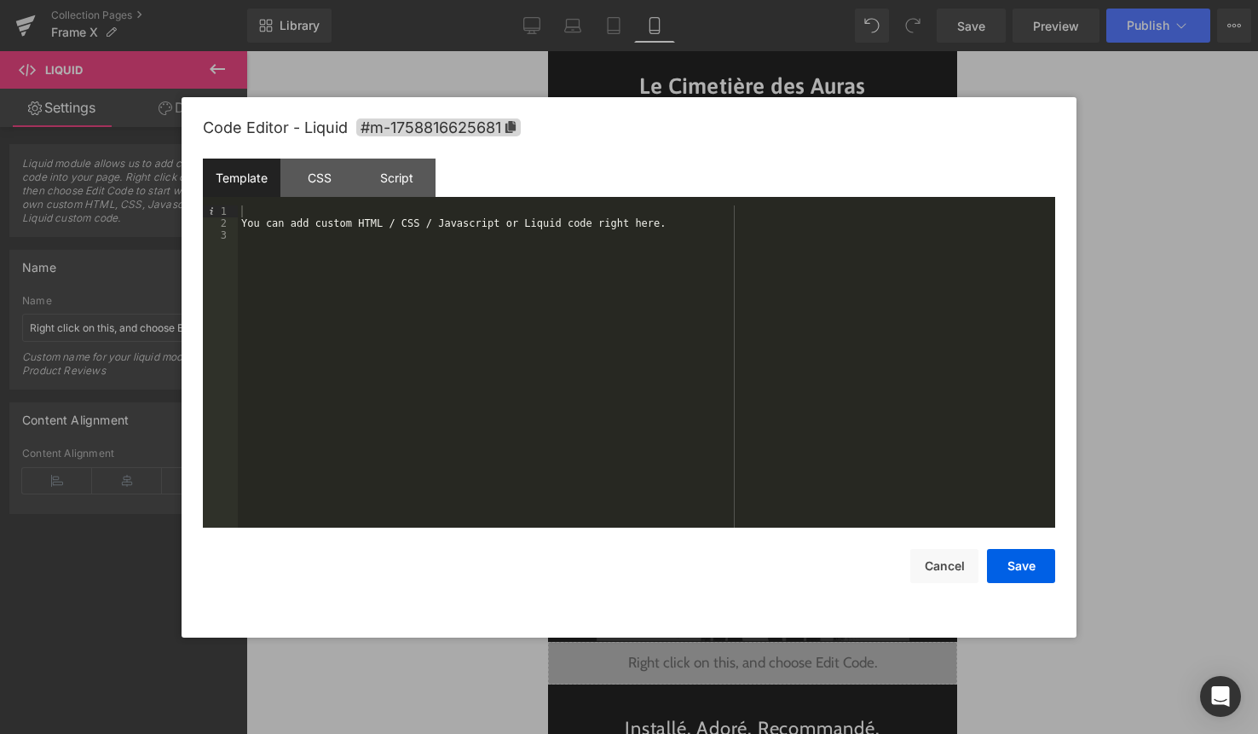
click at [600, 470] on div "You can add custom HTML / CSS / Javascript or Liquid code right here." at bounding box center [646, 378] width 817 height 346
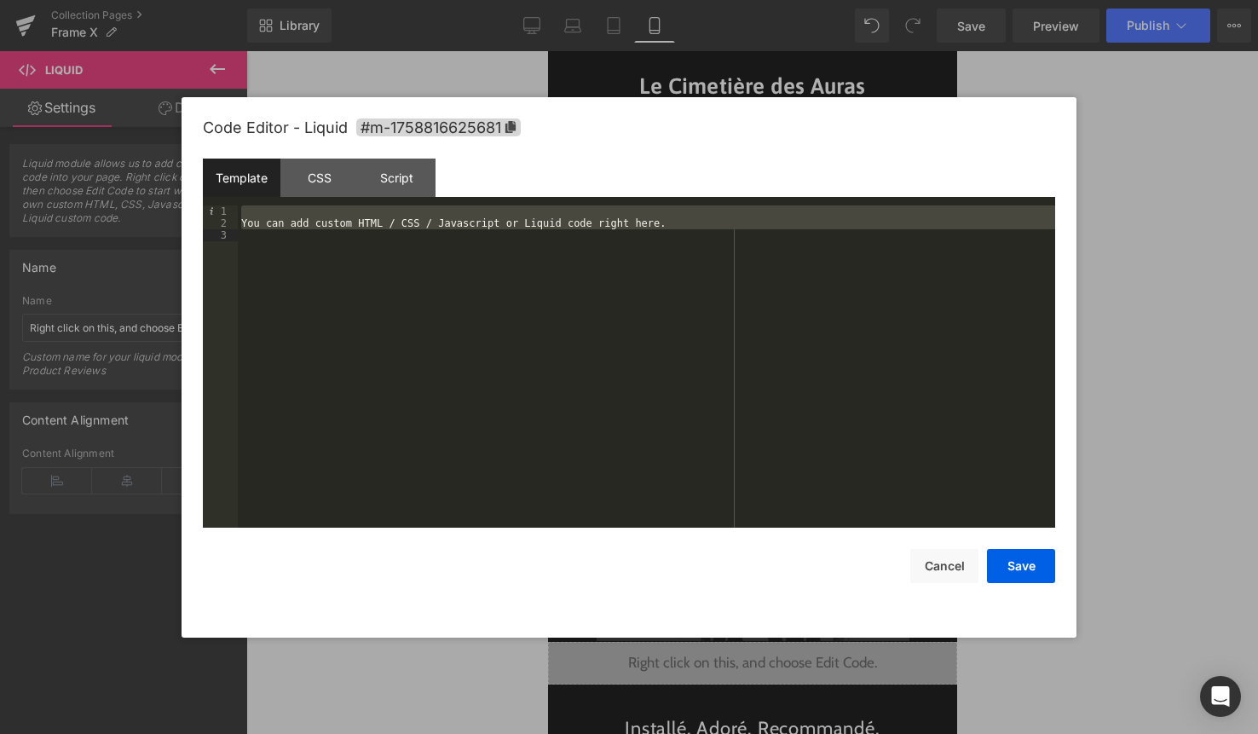
scroll to position [119, 0]
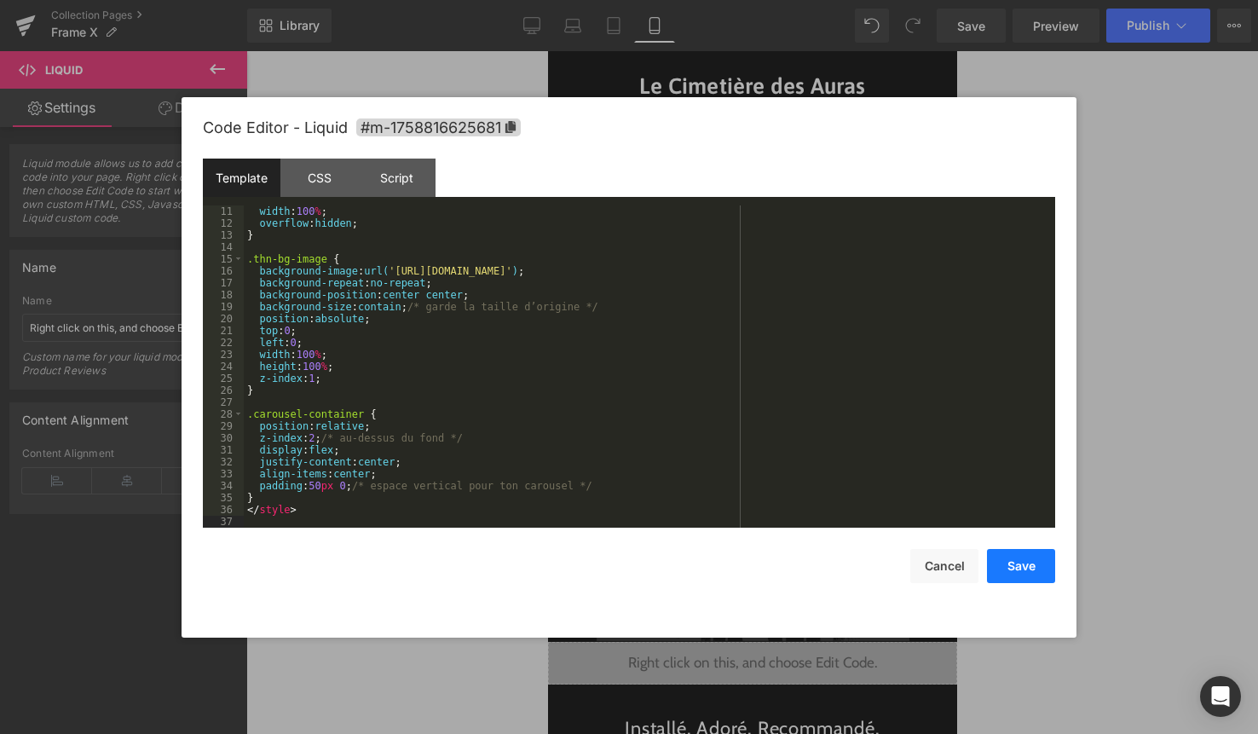
click at [1014, 568] on button "Save" at bounding box center [1021, 566] width 68 height 34
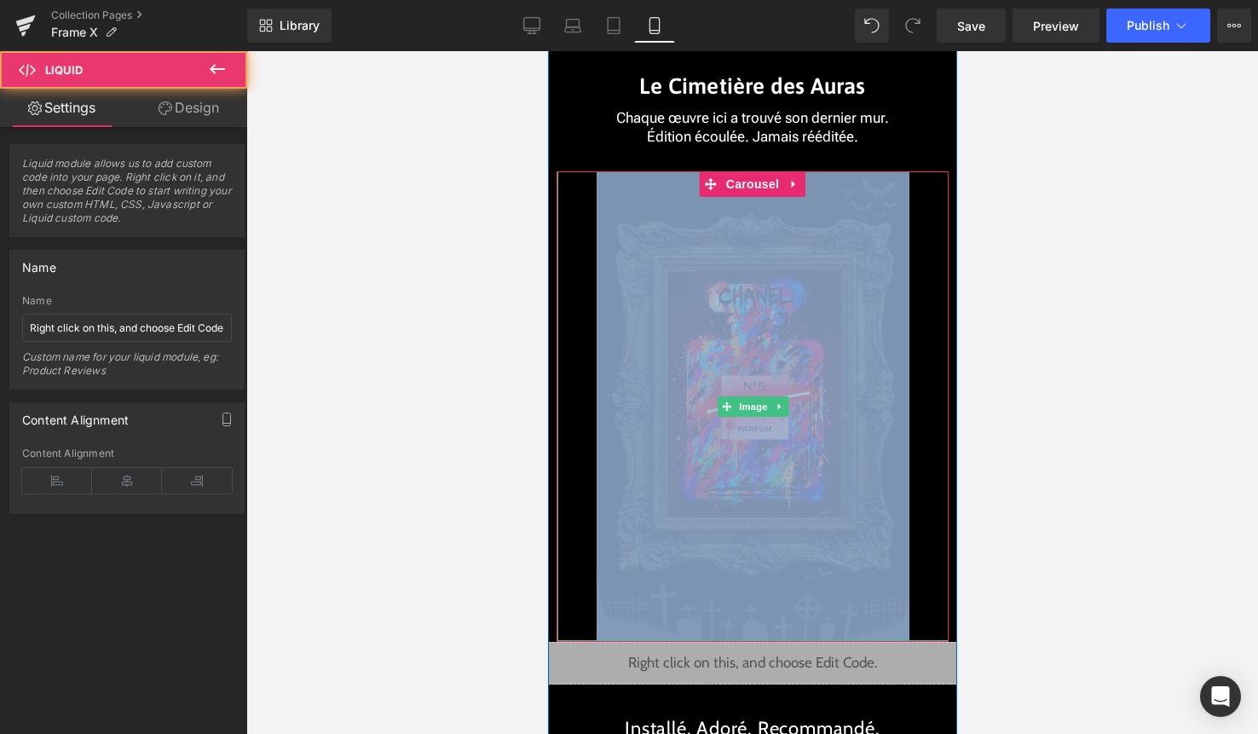
drag, startPoint x: 753, startPoint y: 670, endPoint x: 776, endPoint y: 294, distance: 376.6
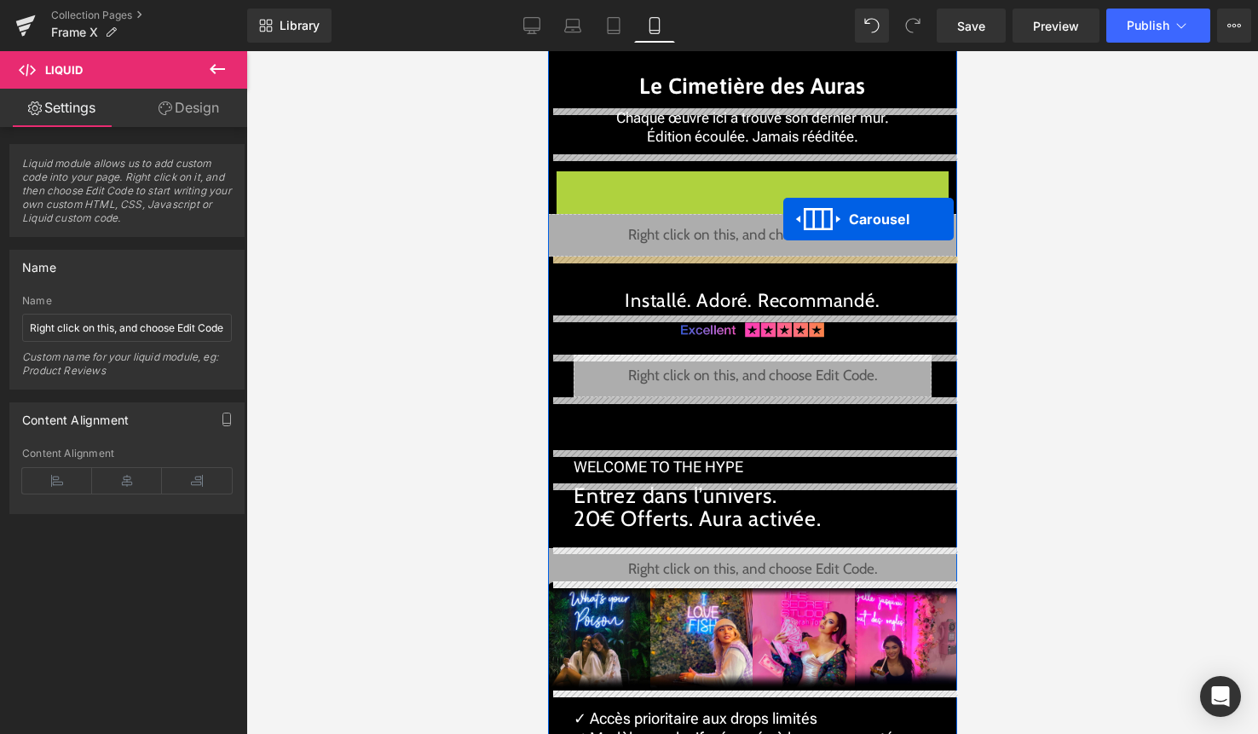
drag, startPoint x: 757, startPoint y: 186, endPoint x: 782, endPoint y: 218, distance: 41.3
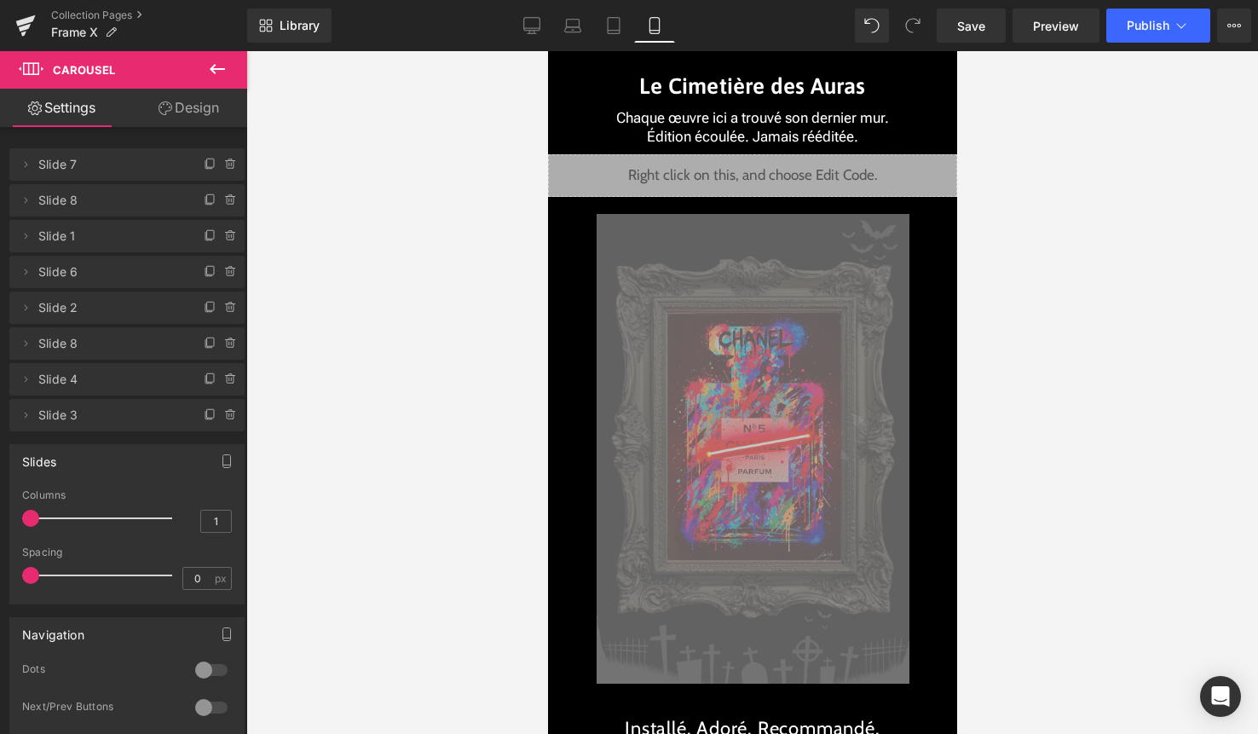
click at [992, 346] on div at bounding box center [752, 392] width 1012 height 683
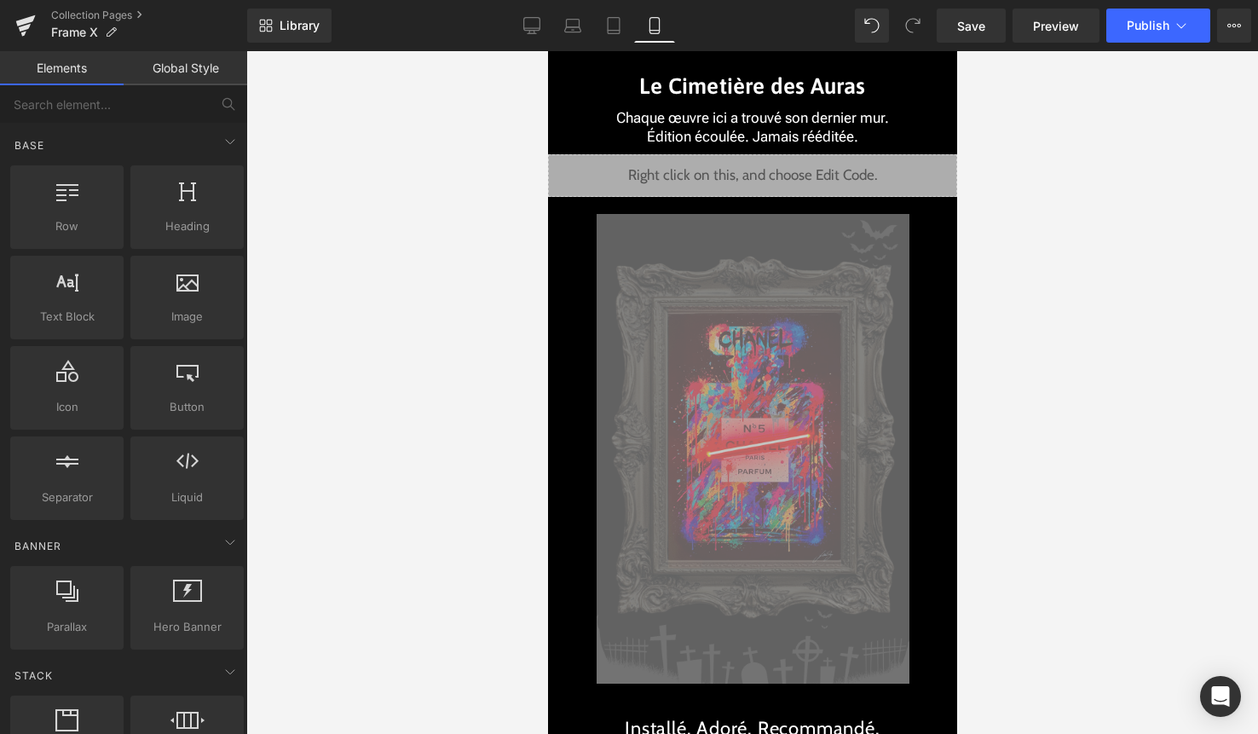
click at [974, 356] on div at bounding box center [752, 392] width 1012 height 683
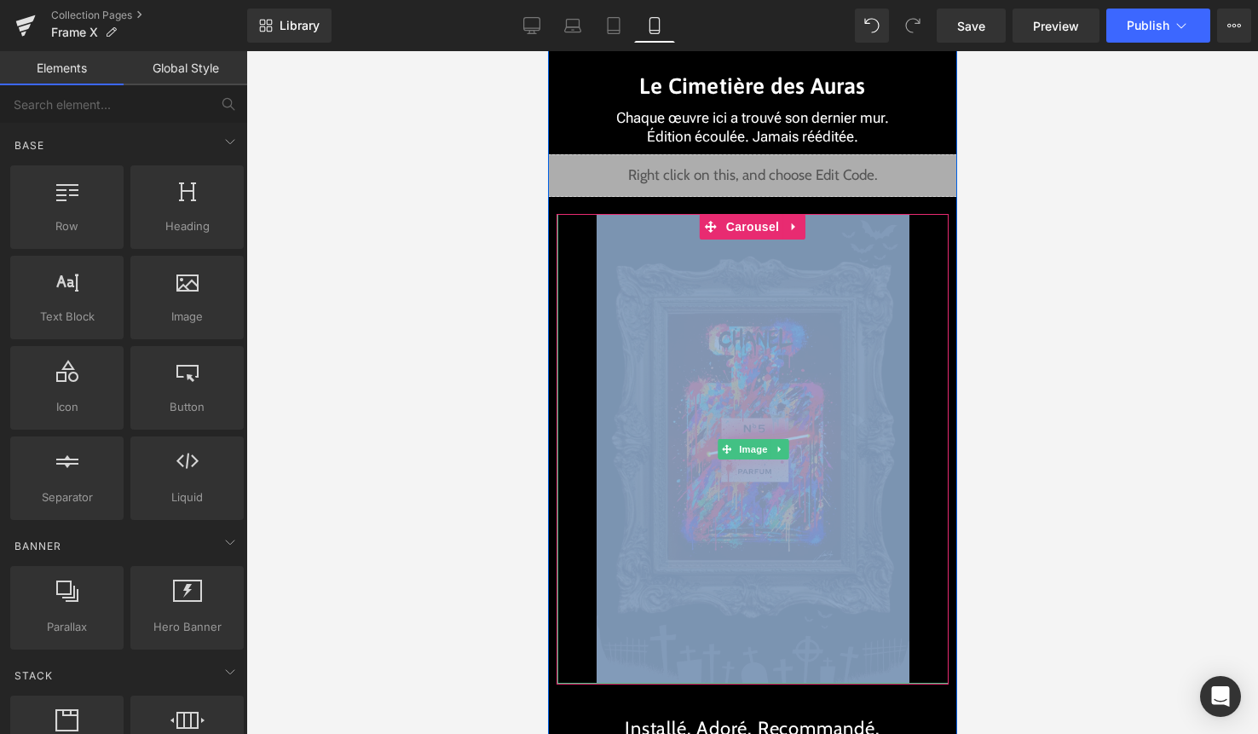
click at [759, 411] on img at bounding box center [752, 449] width 313 height 470
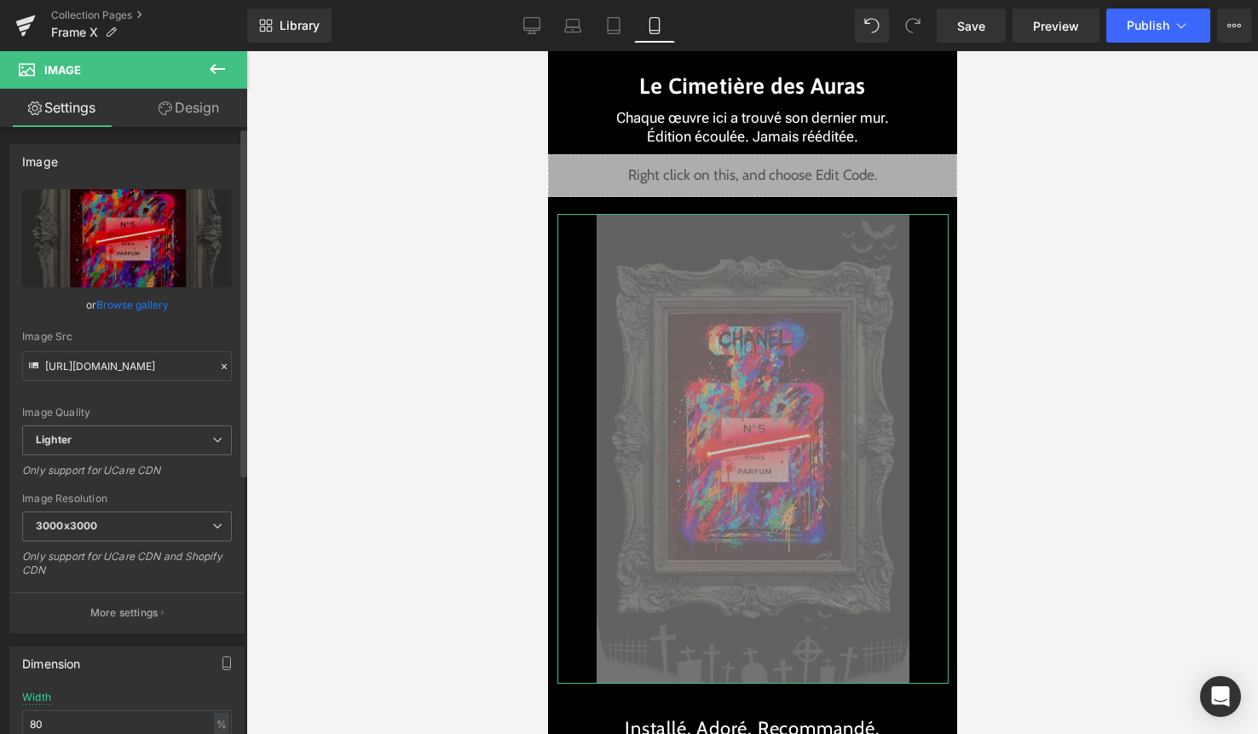
click at [143, 290] on link "Browse gallery" at bounding box center [132, 305] width 72 height 30
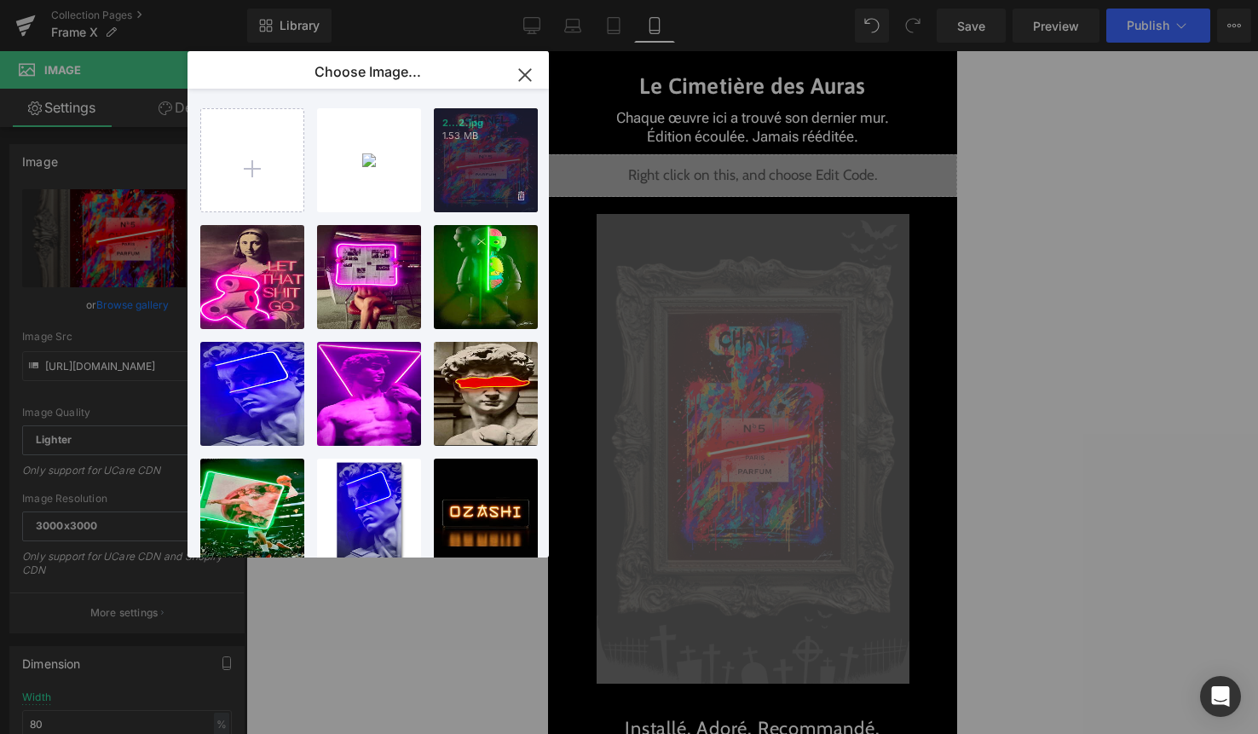
click at [452, 166] on div "2...2.jpg 1.53 MB" at bounding box center [486, 160] width 104 height 104
type input "https://ucarecdn.com/98591e03-d762-42b2-a97f-f0042f56ee25/-/format/auto/-/previ…"
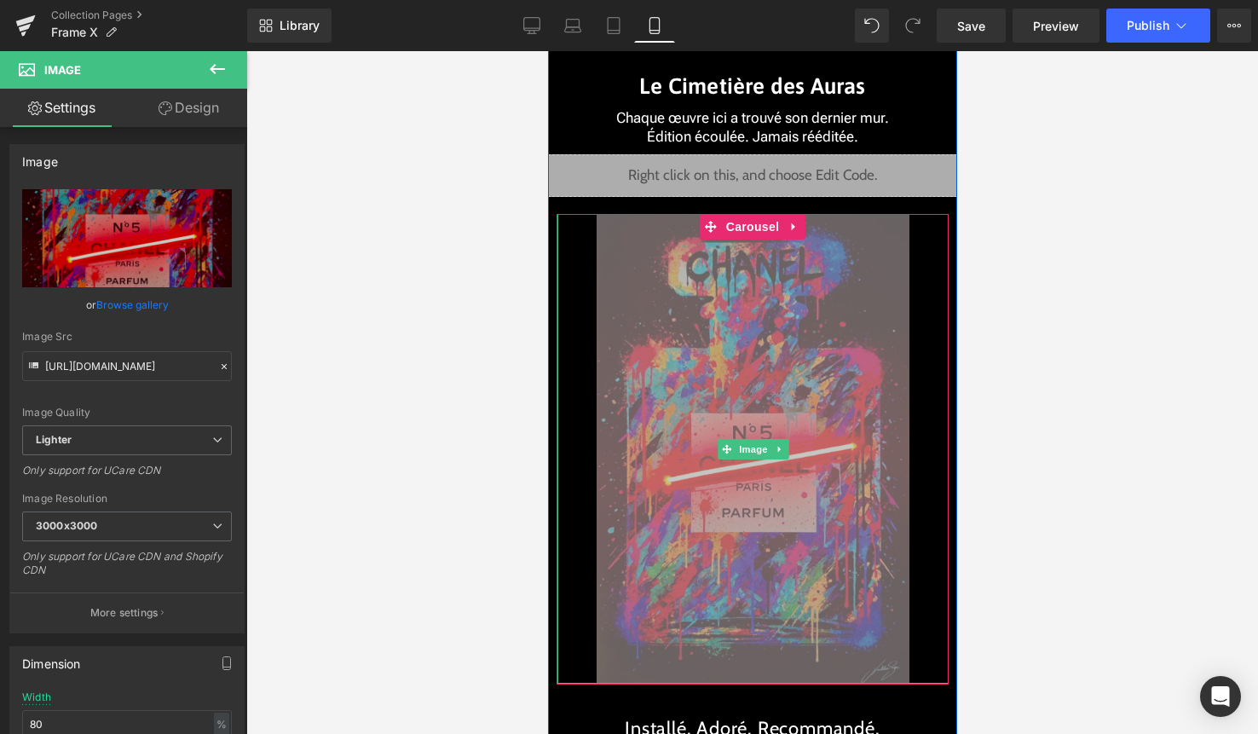
click at [1045, 334] on div at bounding box center [752, 392] width 1012 height 683
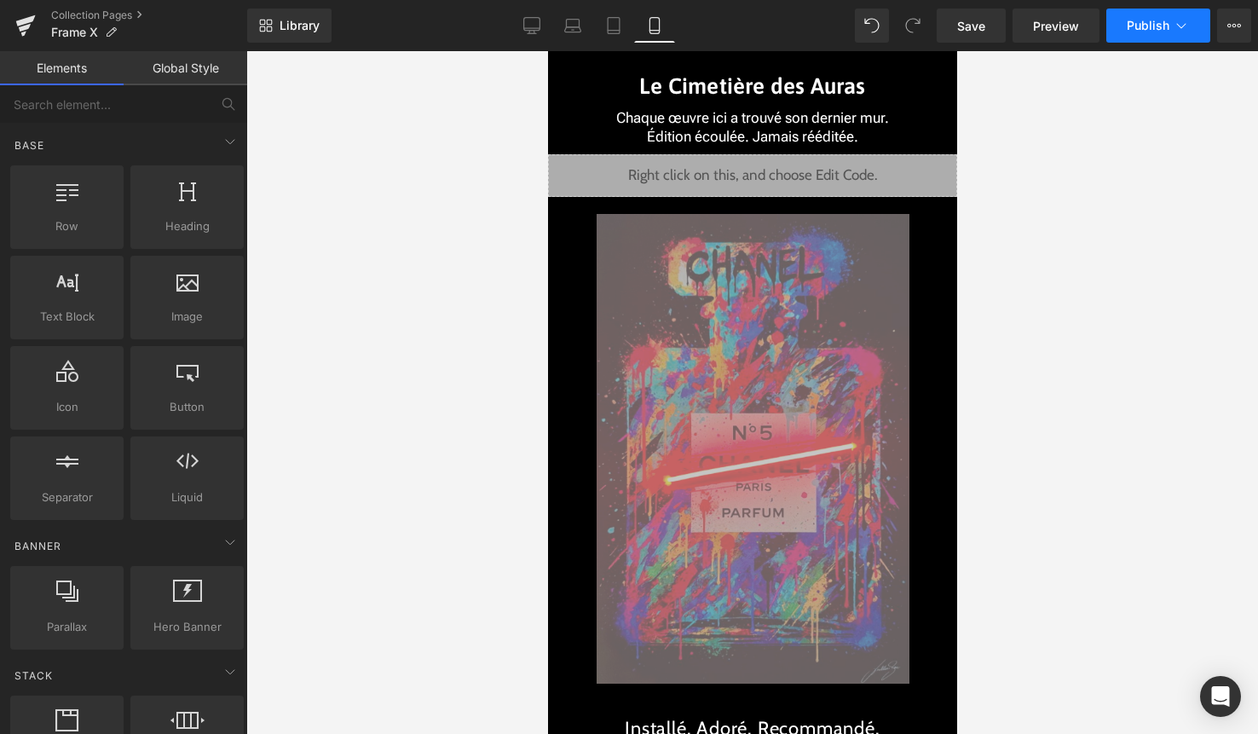
click at [1167, 26] on span "Publish" at bounding box center [1148, 26] width 43 height 14
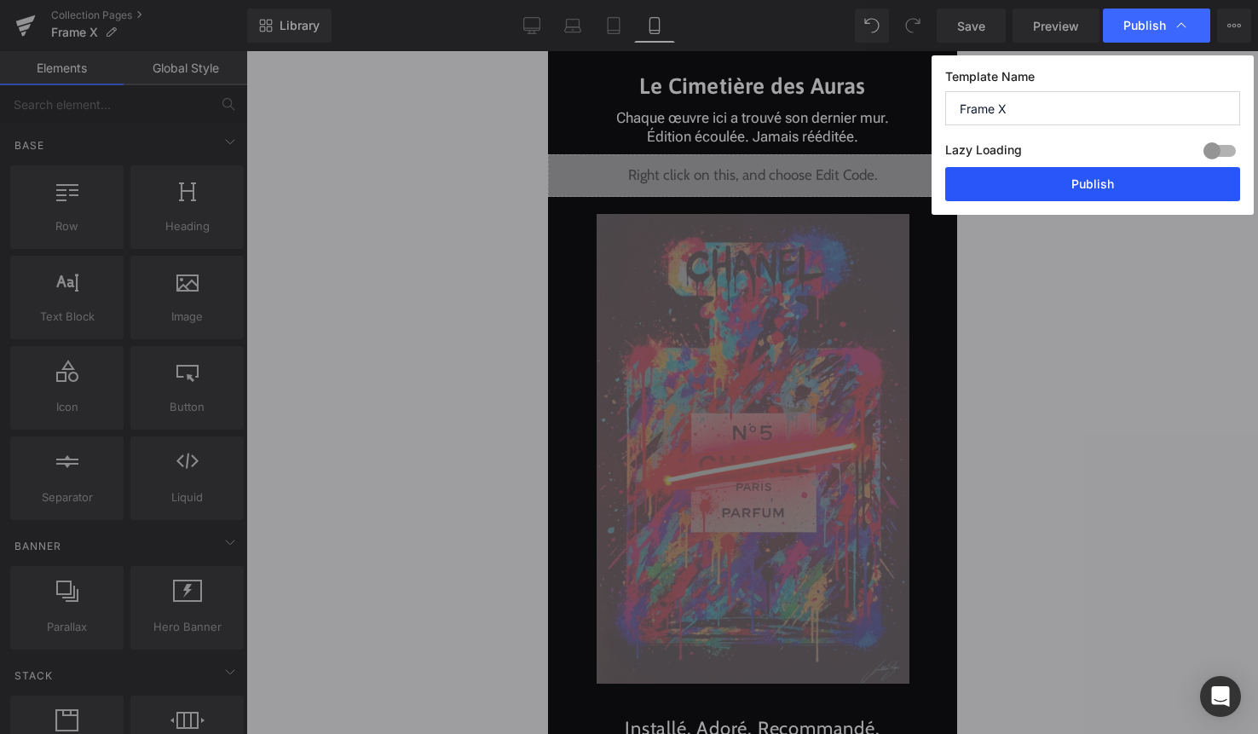
click at [1142, 182] on button "Publish" at bounding box center [1092, 184] width 295 height 34
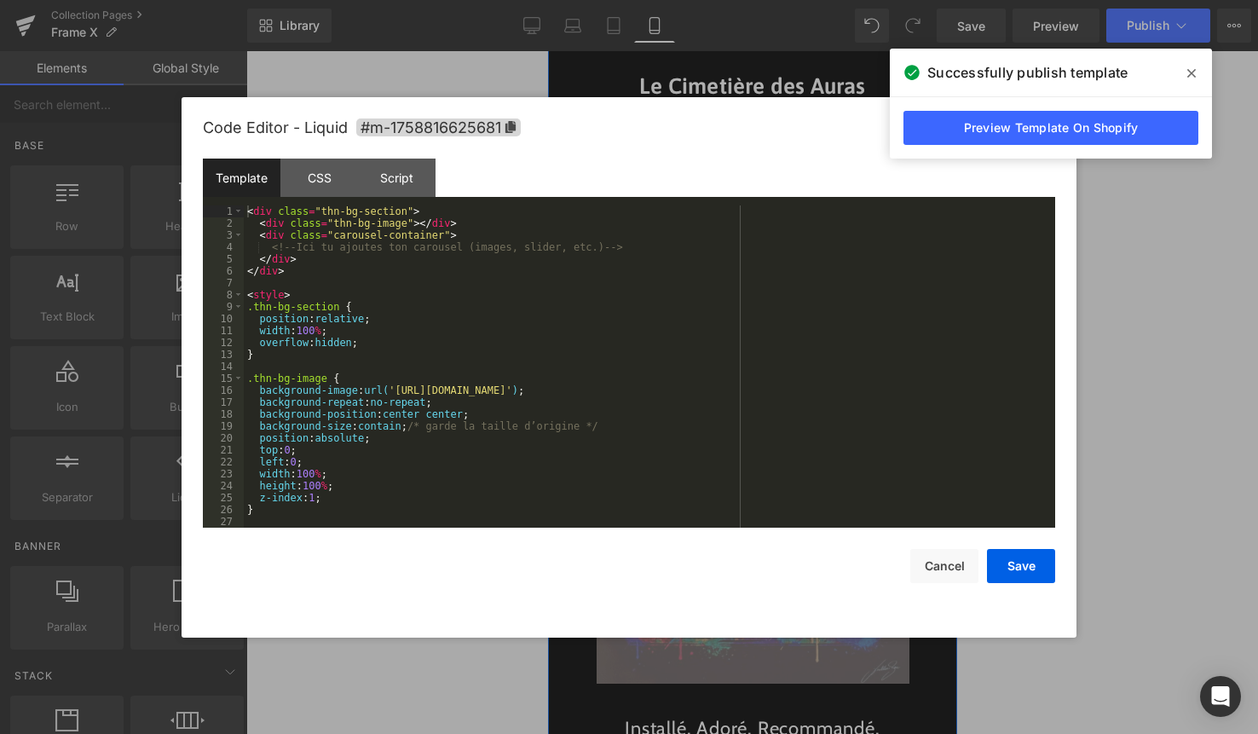
click at [781, 173] on div "Liquid" at bounding box center [751, 175] width 409 height 43
click at [733, 267] on div "< div class = "thn-bg-section" > < div class = "thn-bg-image" > </ div > < div …" at bounding box center [646, 378] width 805 height 346
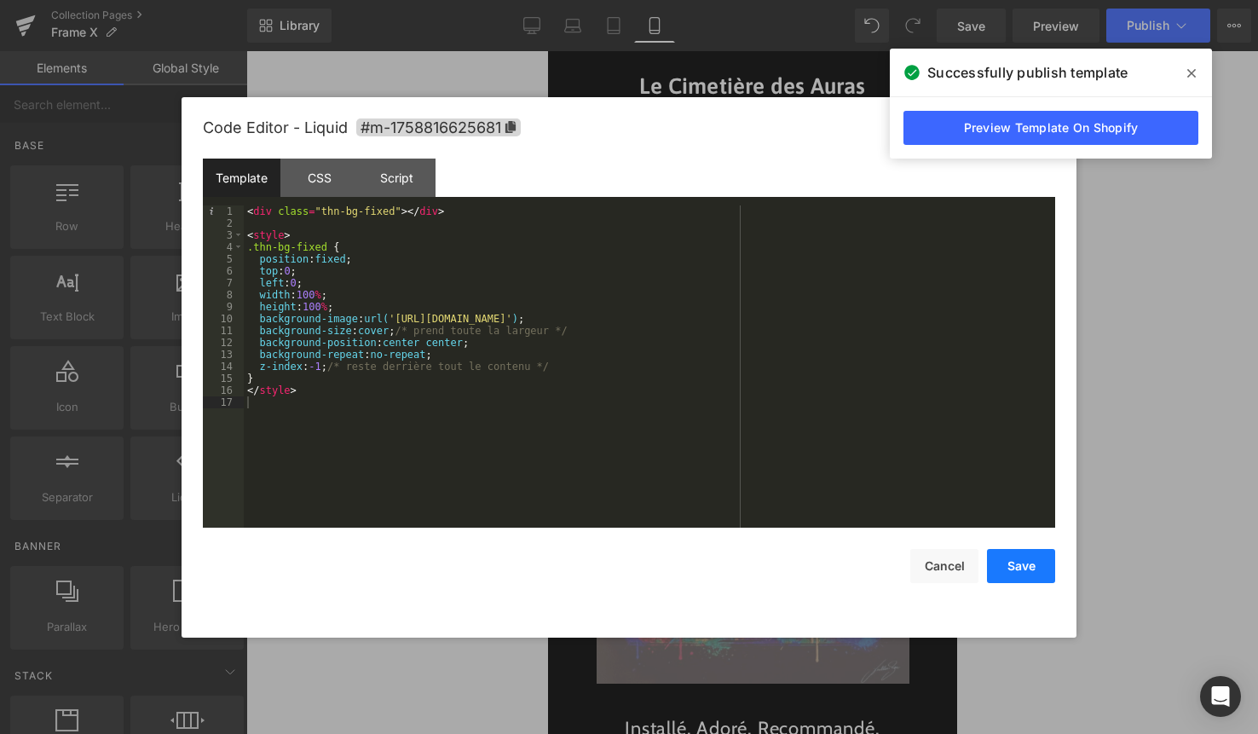
click at [1011, 574] on button "Save" at bounding box center [1021, 566] width 68 height 34
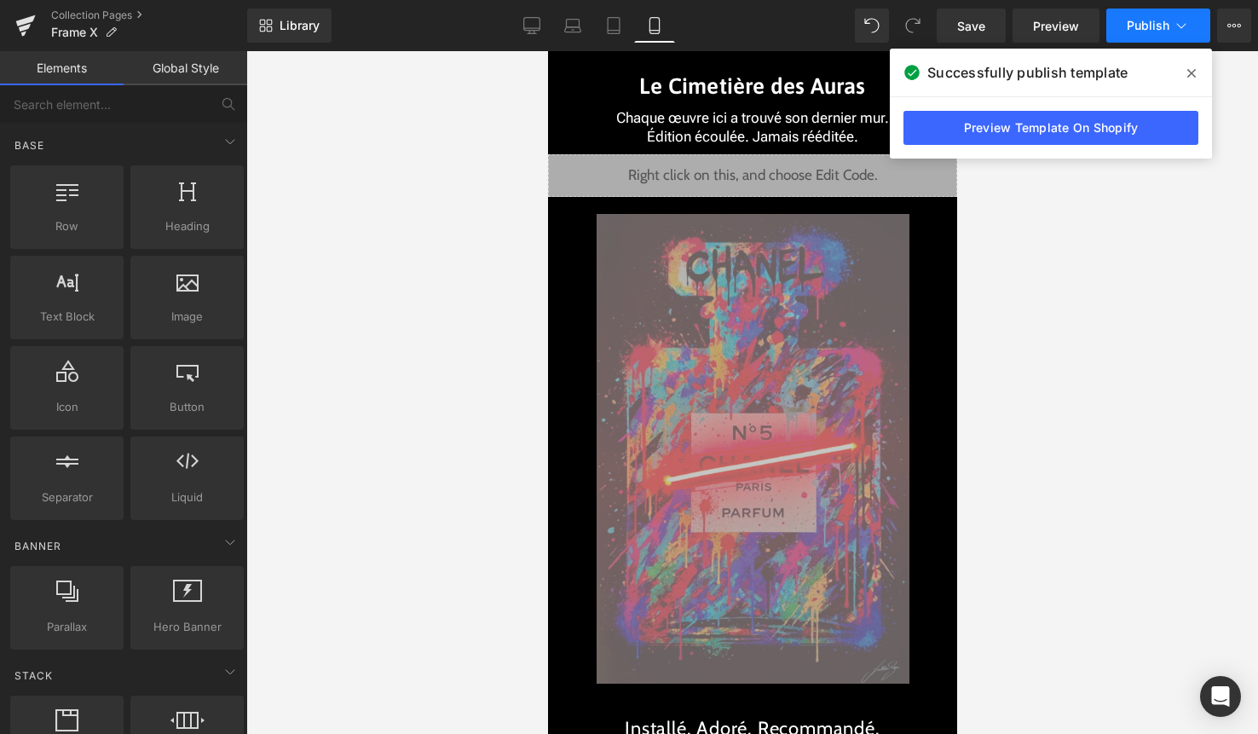
click at [1169, 35] on button "Publish" at bounding box center [1158, 26] width 104 height 34
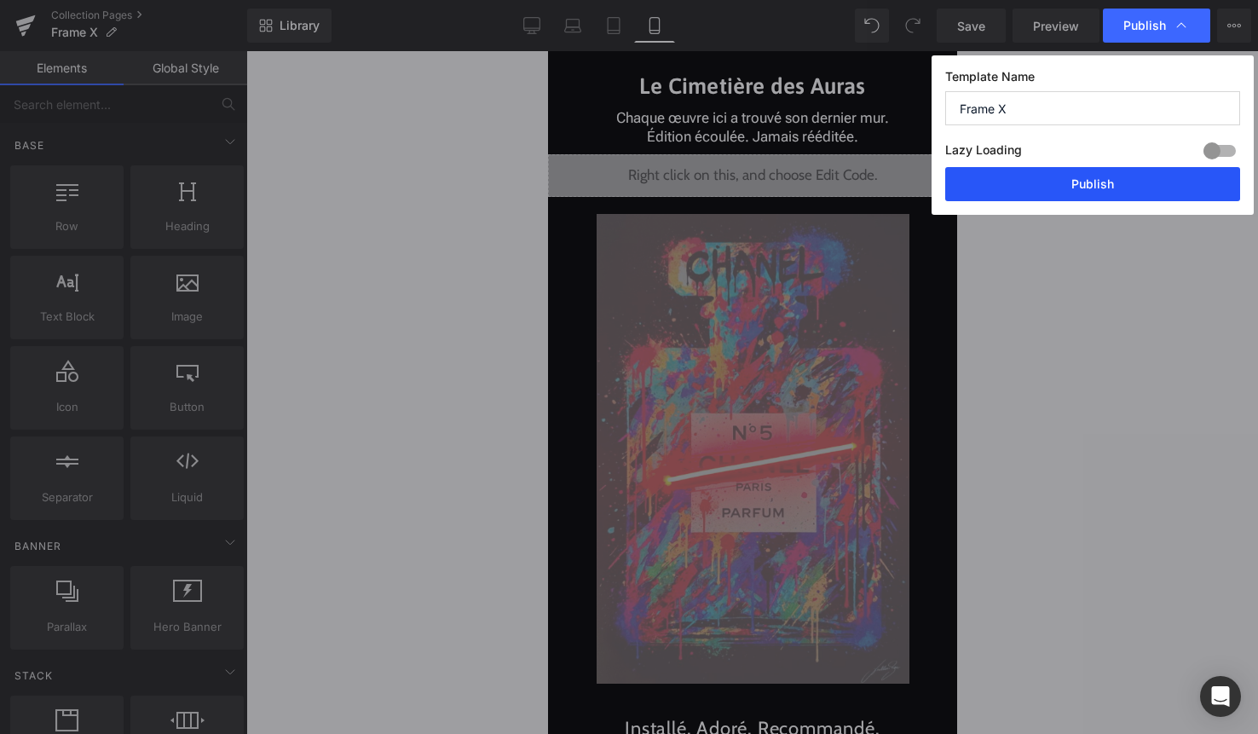
click at [1133, 179] on button "Publish" at bounding box center [1092, 184] width 295 height 34
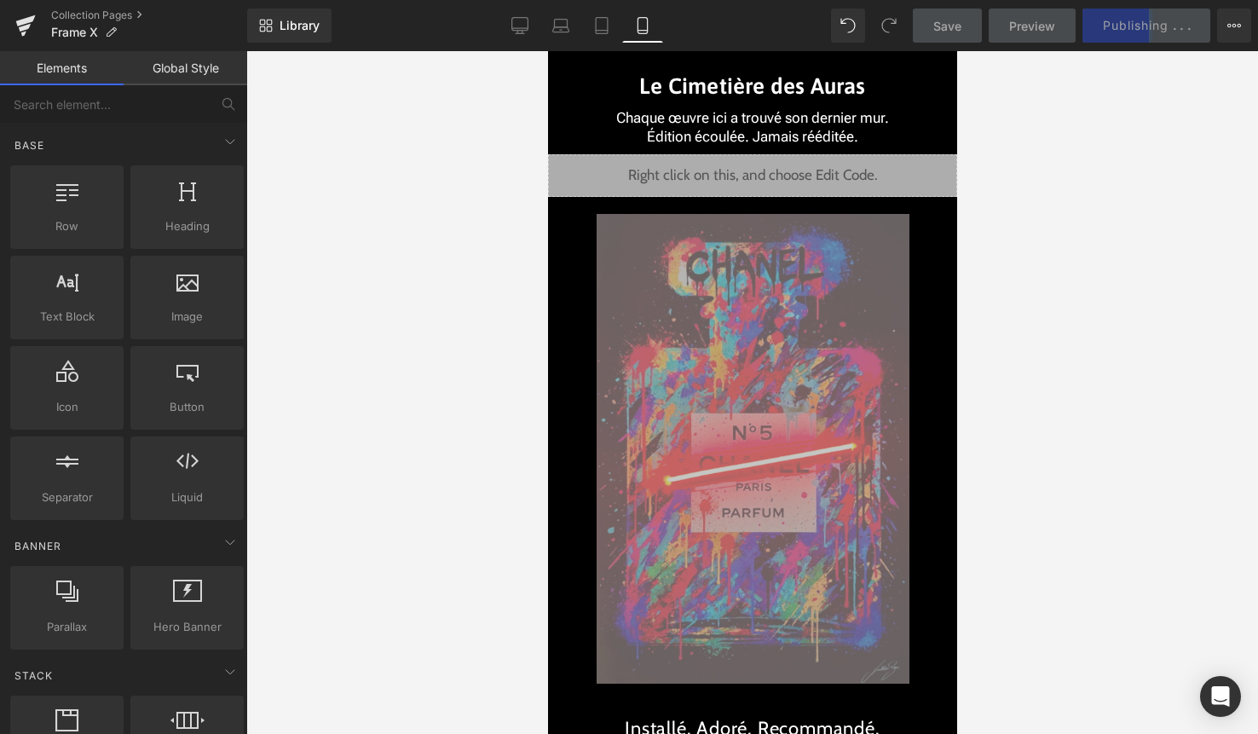
click at [1128, 260] on div at bounding box center [752, 392] width 1012 height 683
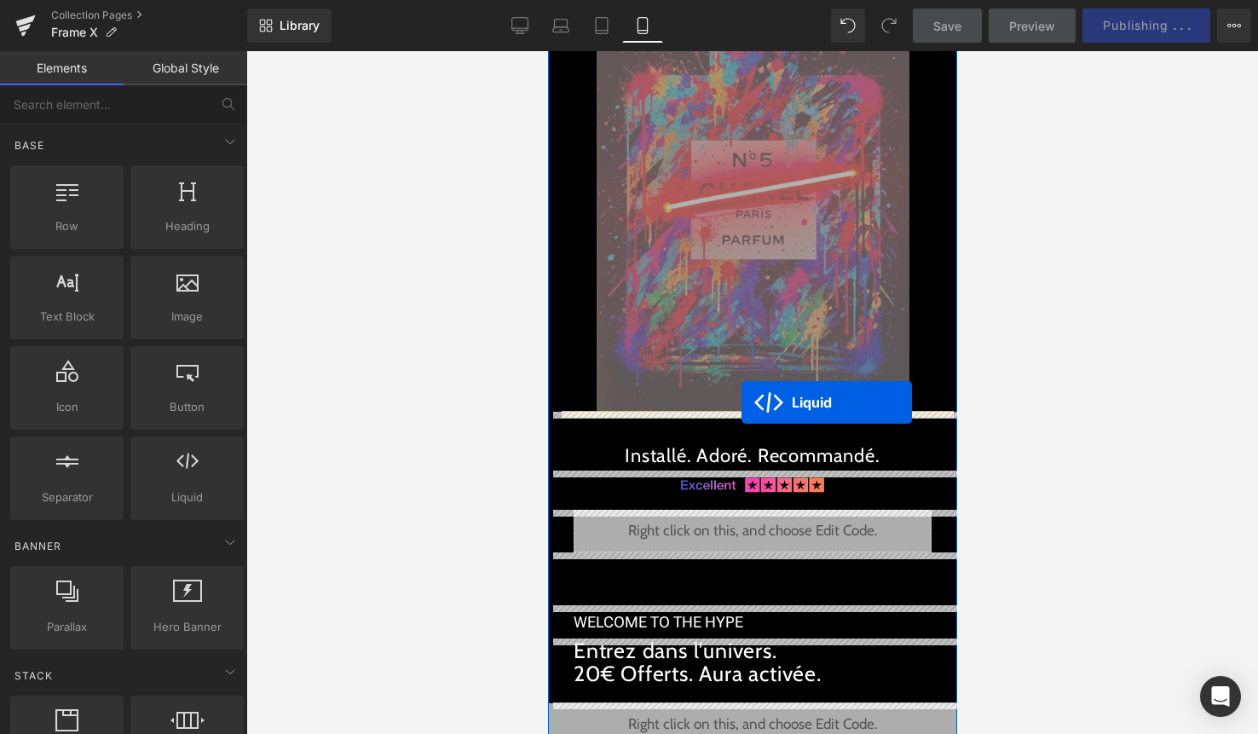
drag, startPoint x: 753, startPoint y: 172, endPoint x: 741, endPoint y: 401, distance: 229.6
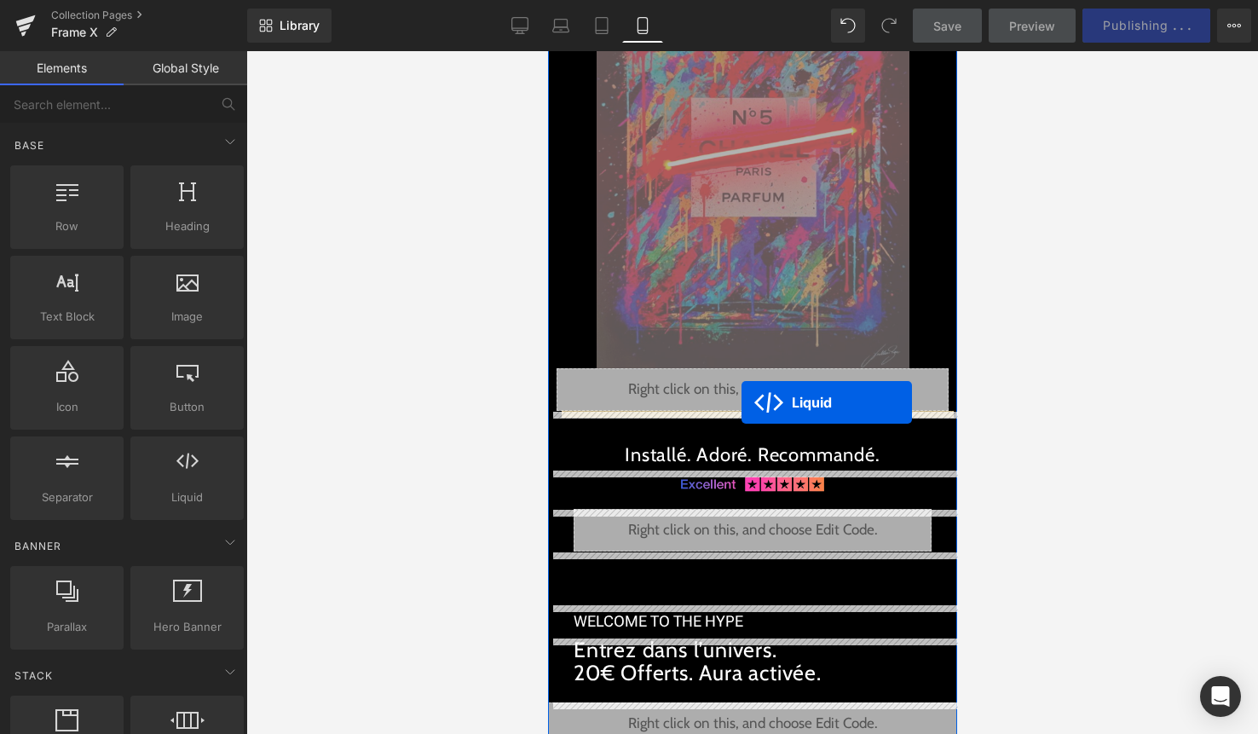
scroll to position [4131, 0]
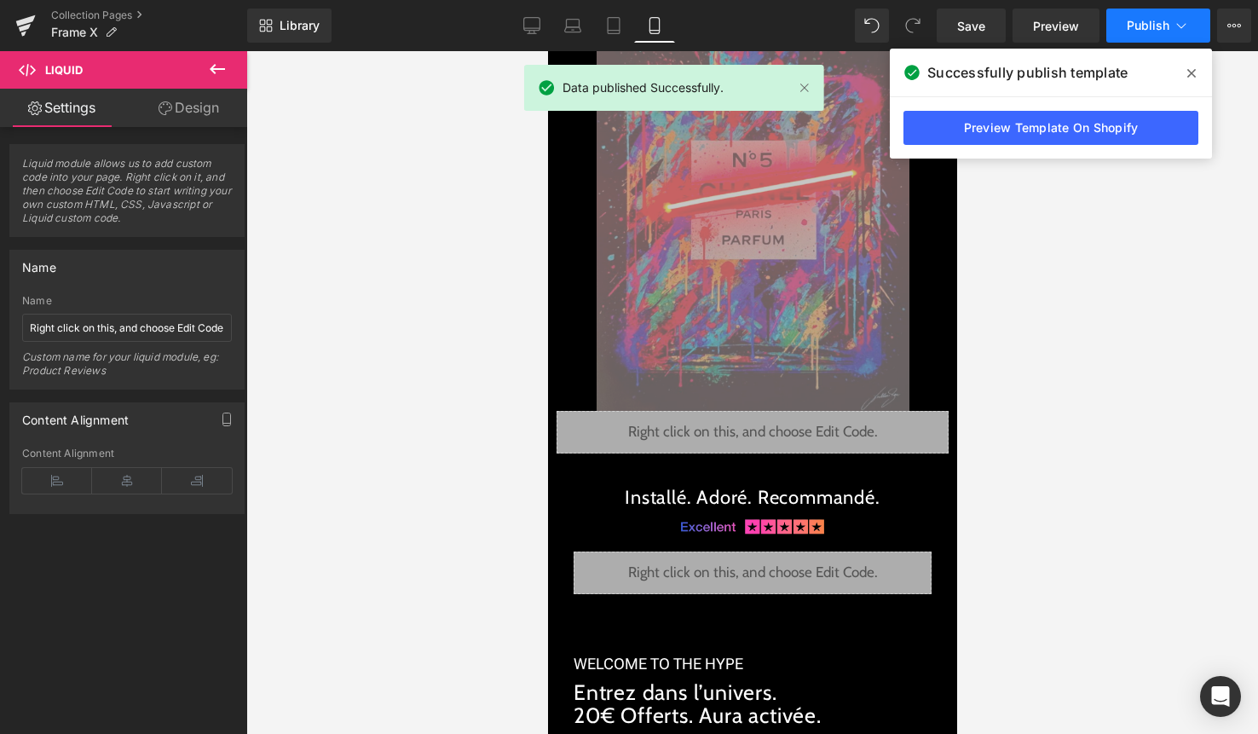
click at [1138, 35] on button "Publish" at bounding box center [1158, 26] width 104 height 34
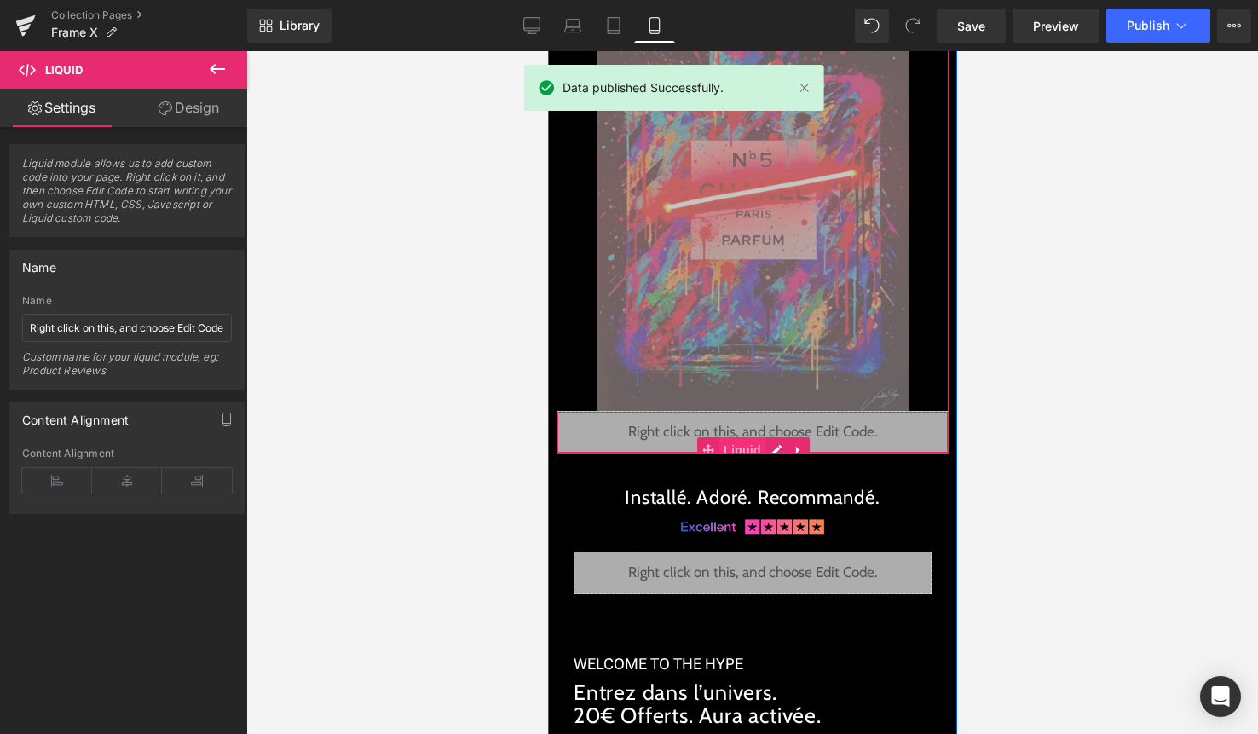
click at [754, 445] on span "Liquid" at bounding box center [741, 450] width 46 height 26
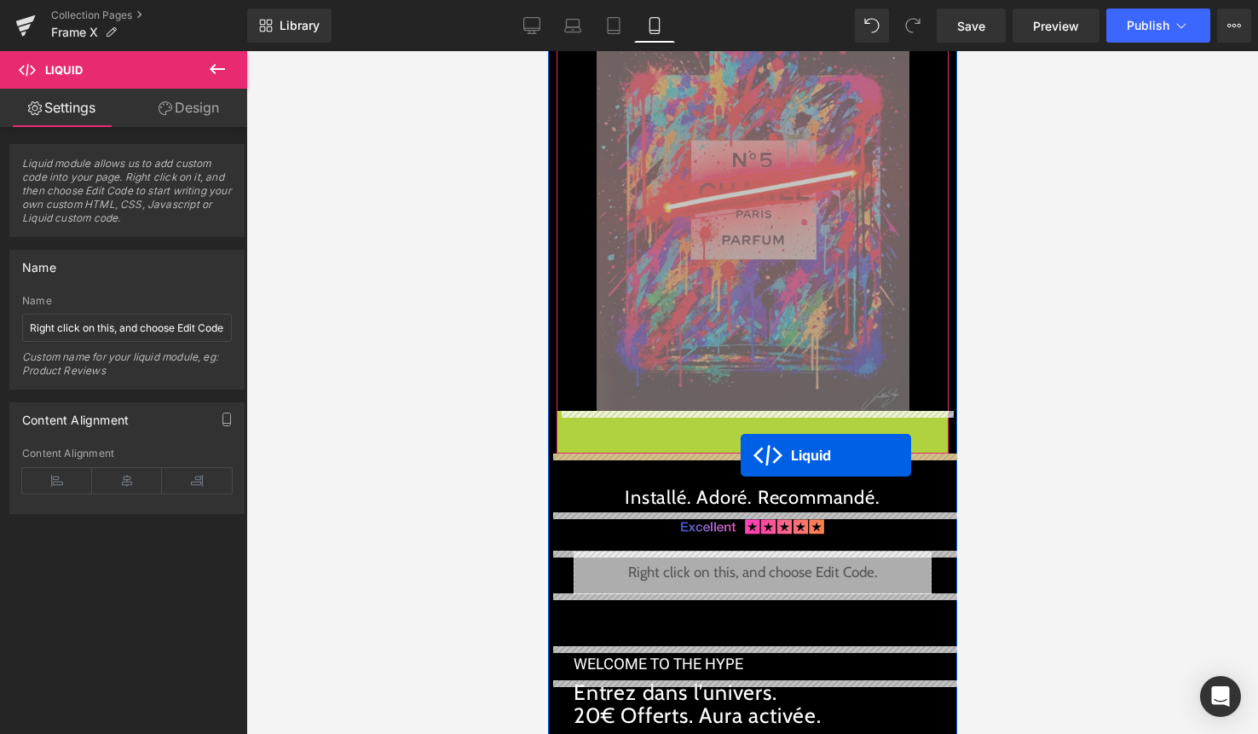
drag, startPoint x: 742, startPoint y: 443, endPoint x: 740, endPoint y: 455, distance: 12.2
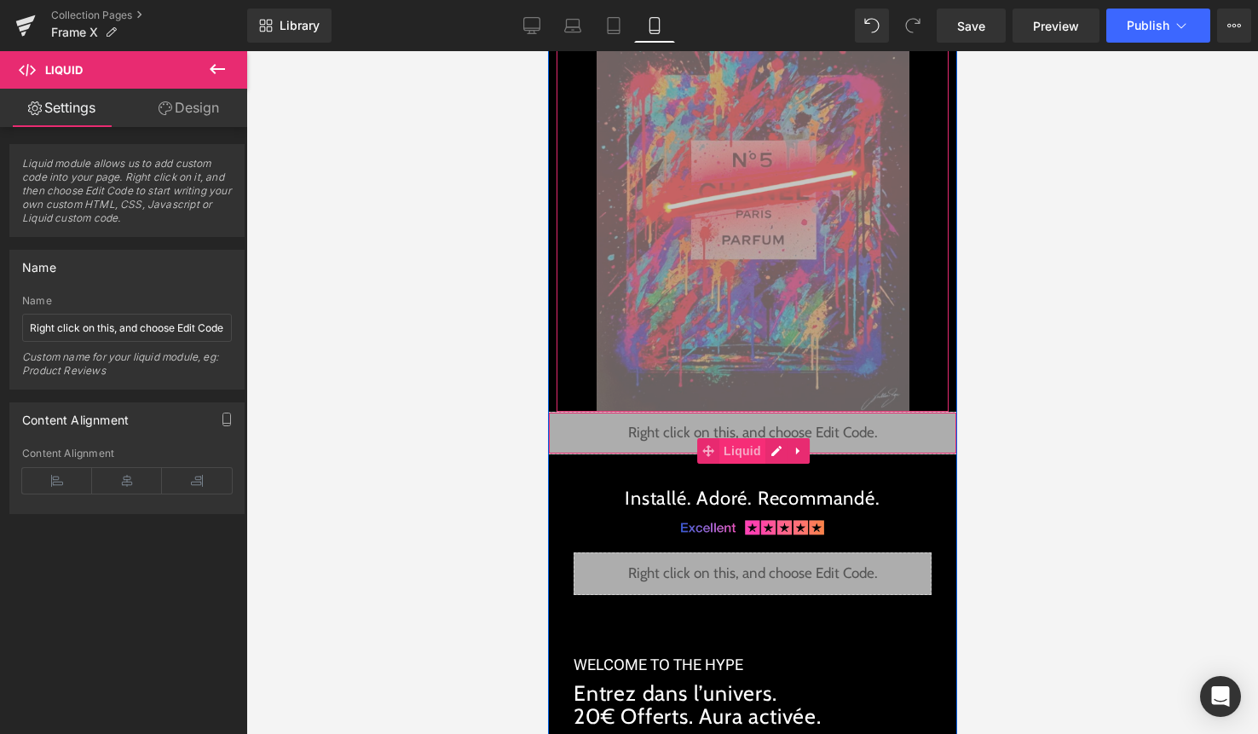
click at [748, 445] on span "Liquid" at bounding box center [741, 451] width 46 height 26
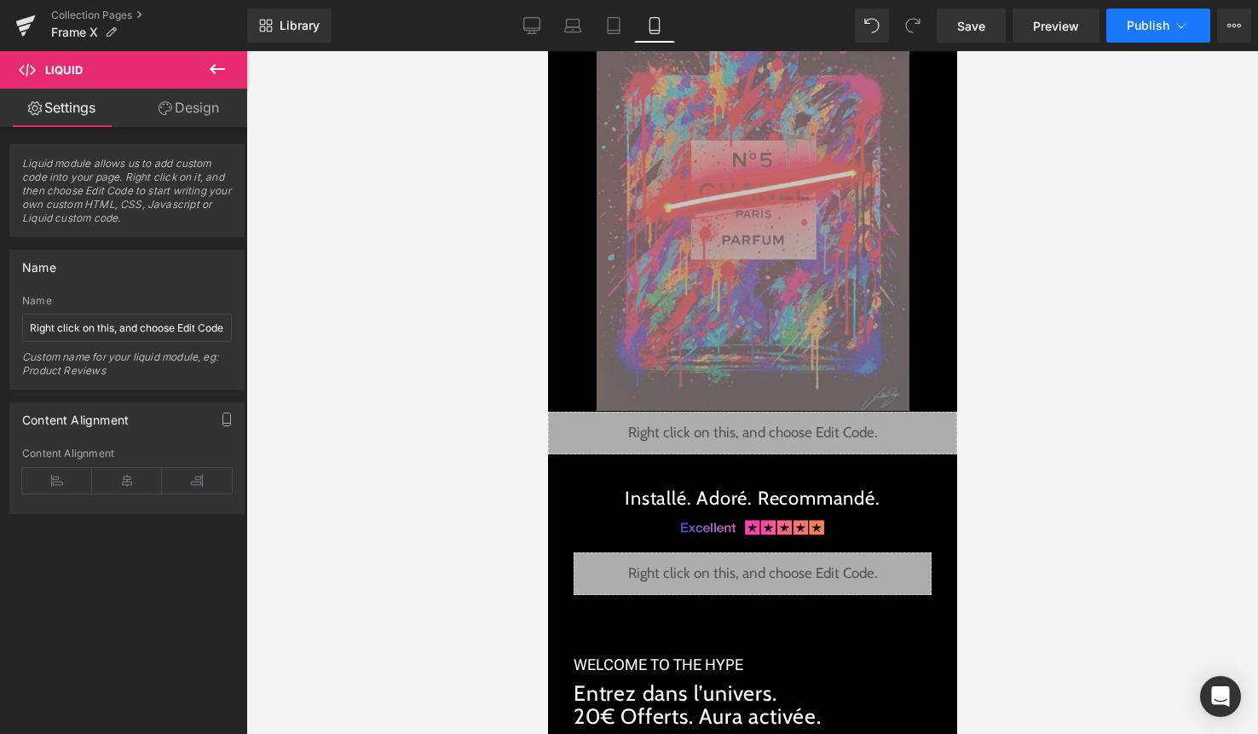
click at [1168, 40] on button "Publish" at bounding box center [1158, 26] width 104 height 34
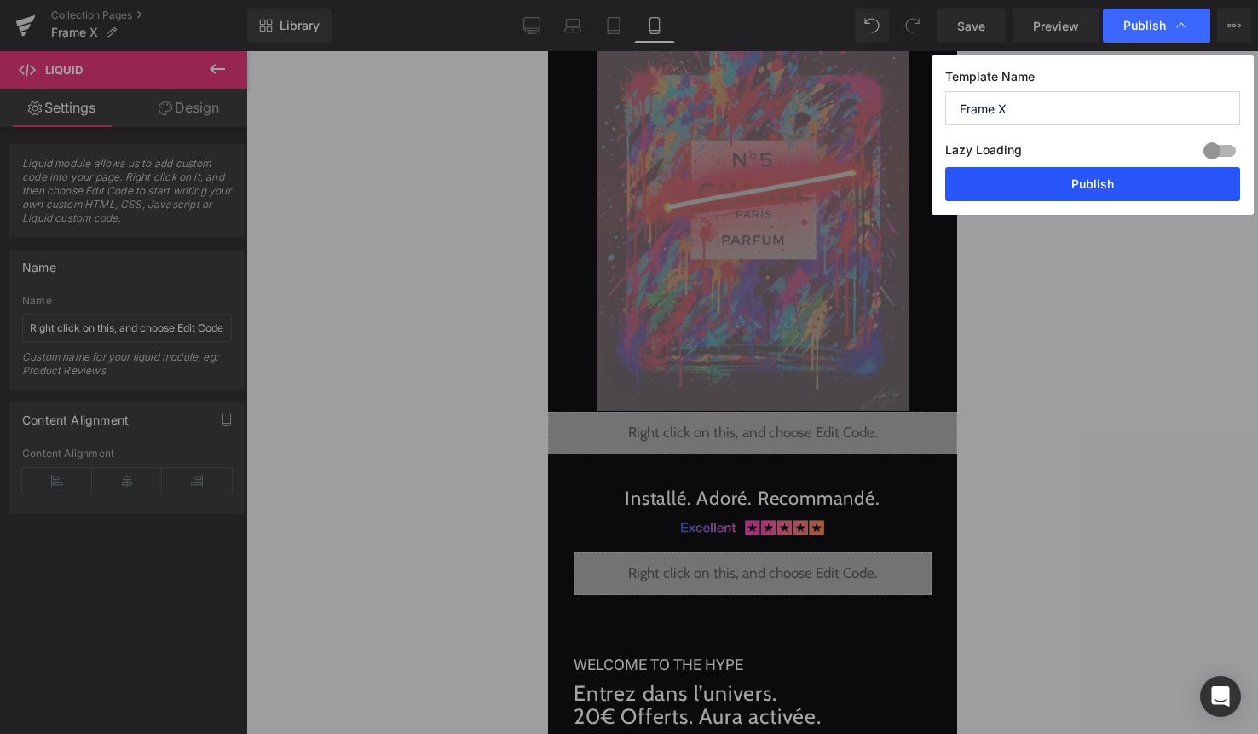
click at [1130, 185] on button "Publish" at bounding box center [1092, 184] width 295 height 34
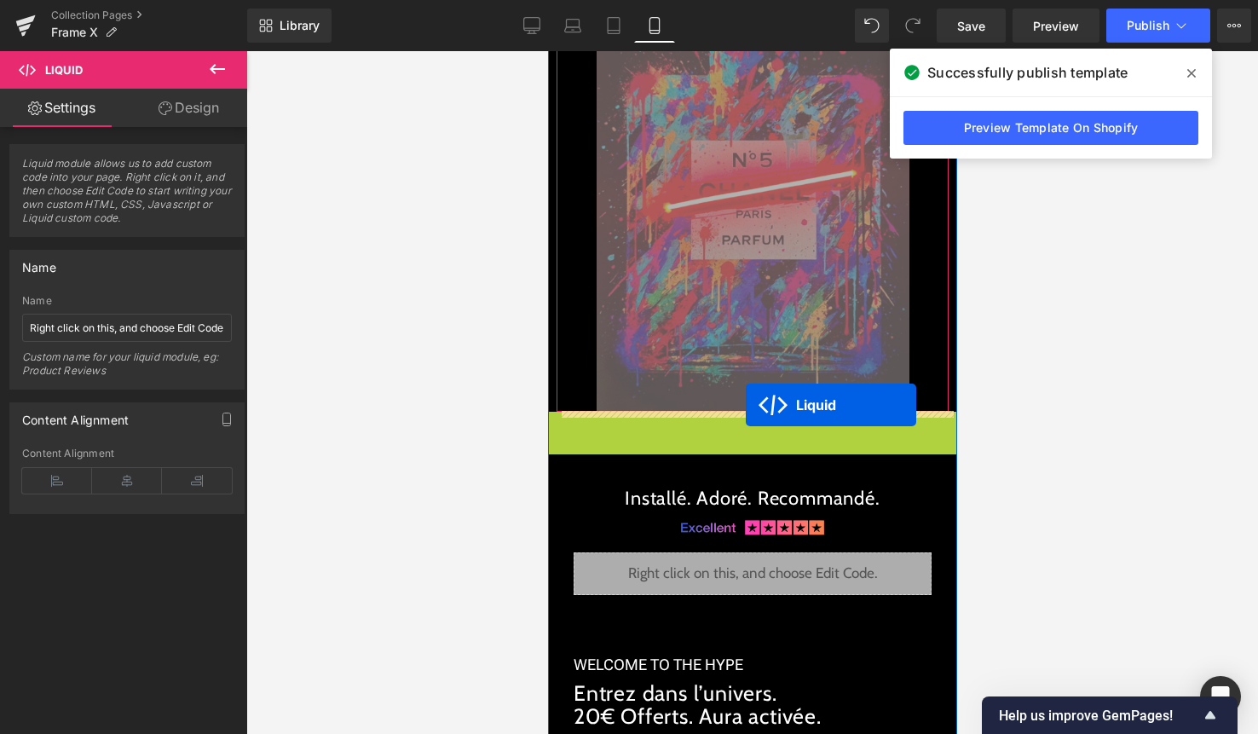
drag, startPoint x: 743, startPoint y: 443, endPoint x: 746, endPoint y: 404, distance: 39.3
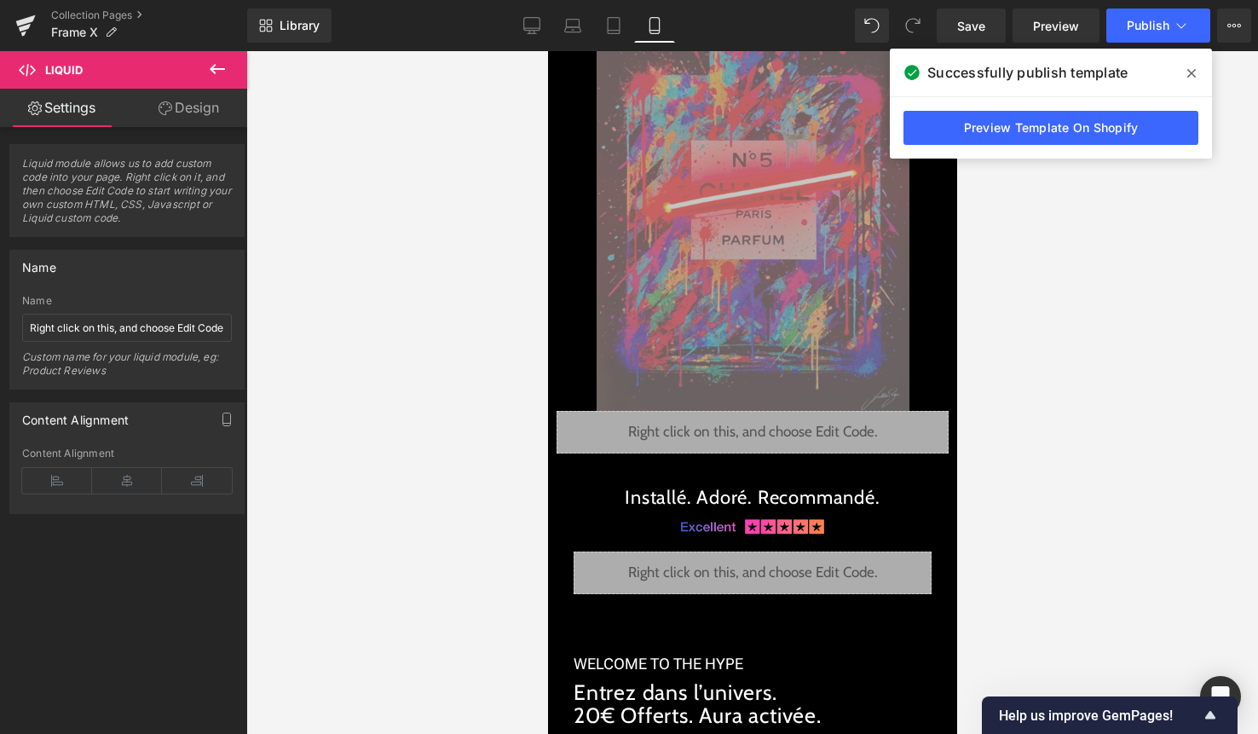
click at [1147, 44] on div "Library Mobile Desktop Laptop Tablet Mobile Save Preview Publish Scheduled View…" at bounding box center [752, 25] width 1011 height 51
click at [1147, 39] on button "Publish" at bounding box center [1158, 26] width 104 height 34
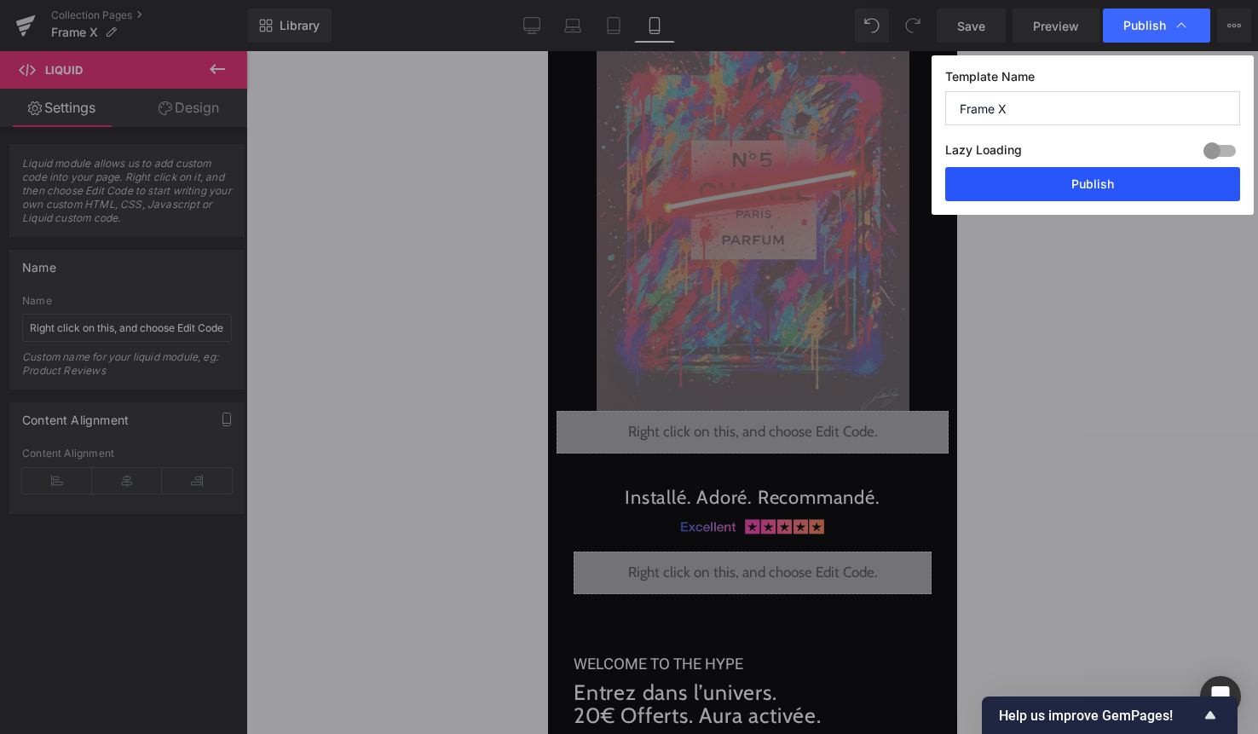
click at [1107, 178] on button "Publish" at bounding box center [1092, 184] width 295 height 34
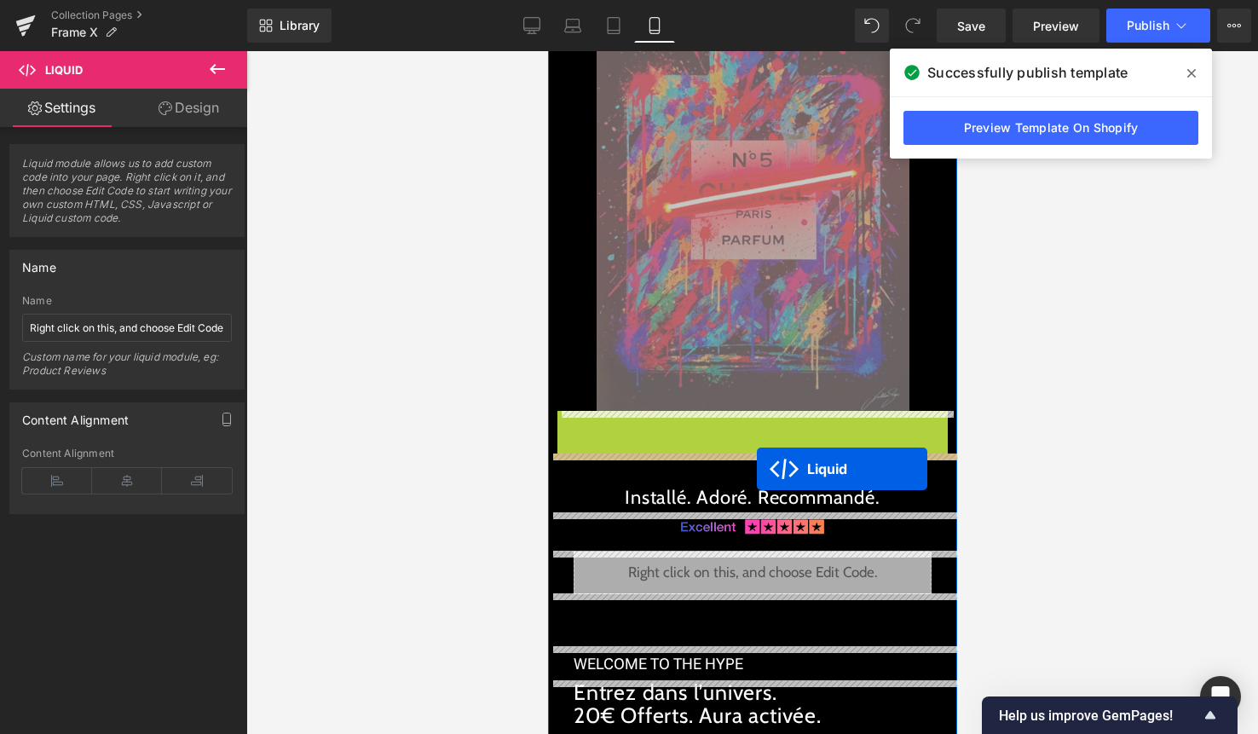
drag, startPoint x: 754, startPoint y: 443, endPoint x: 756, endPoint y: 468, distance: 24.8
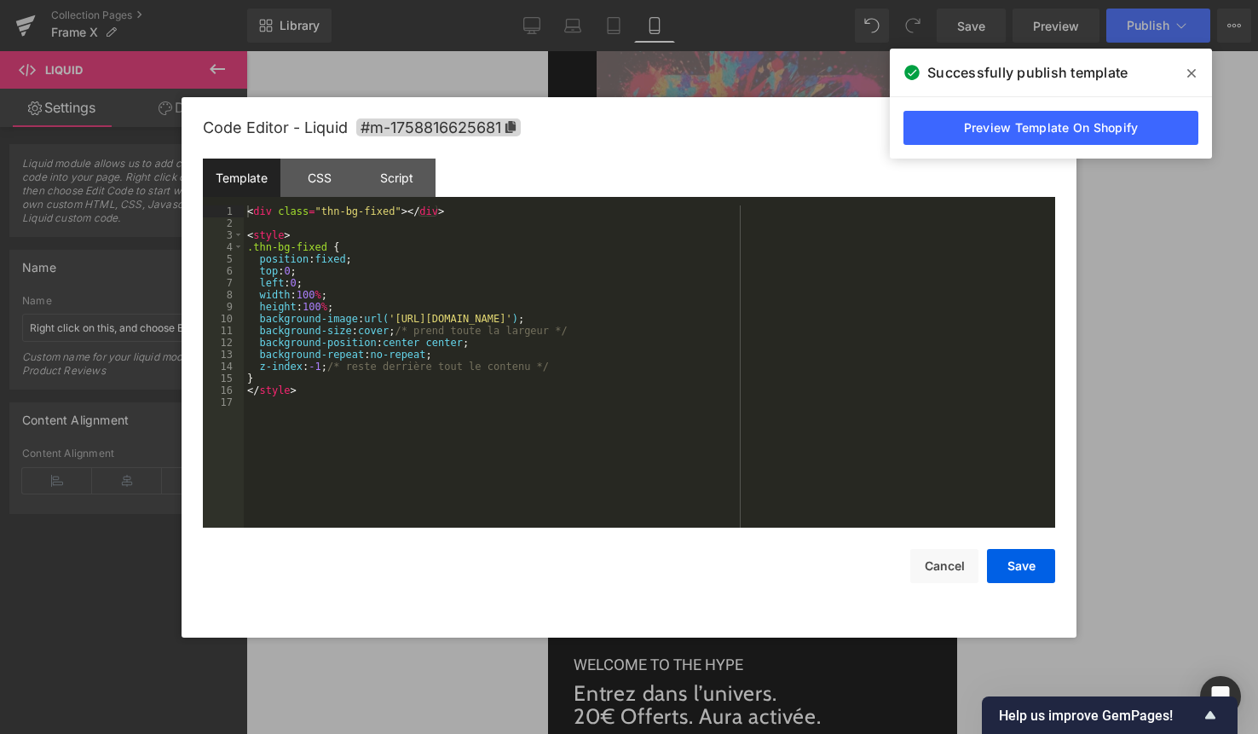
click at [747, 447] on div "< div class = "thn-bg-fixed" > </ div > < style > .thn-bg-fixed { position : fi…" at bounding box center [649, 378] width 811 height 346
click at [930, 569] on button "Cancel" at bounding box center [944, 566] width 68 height 34
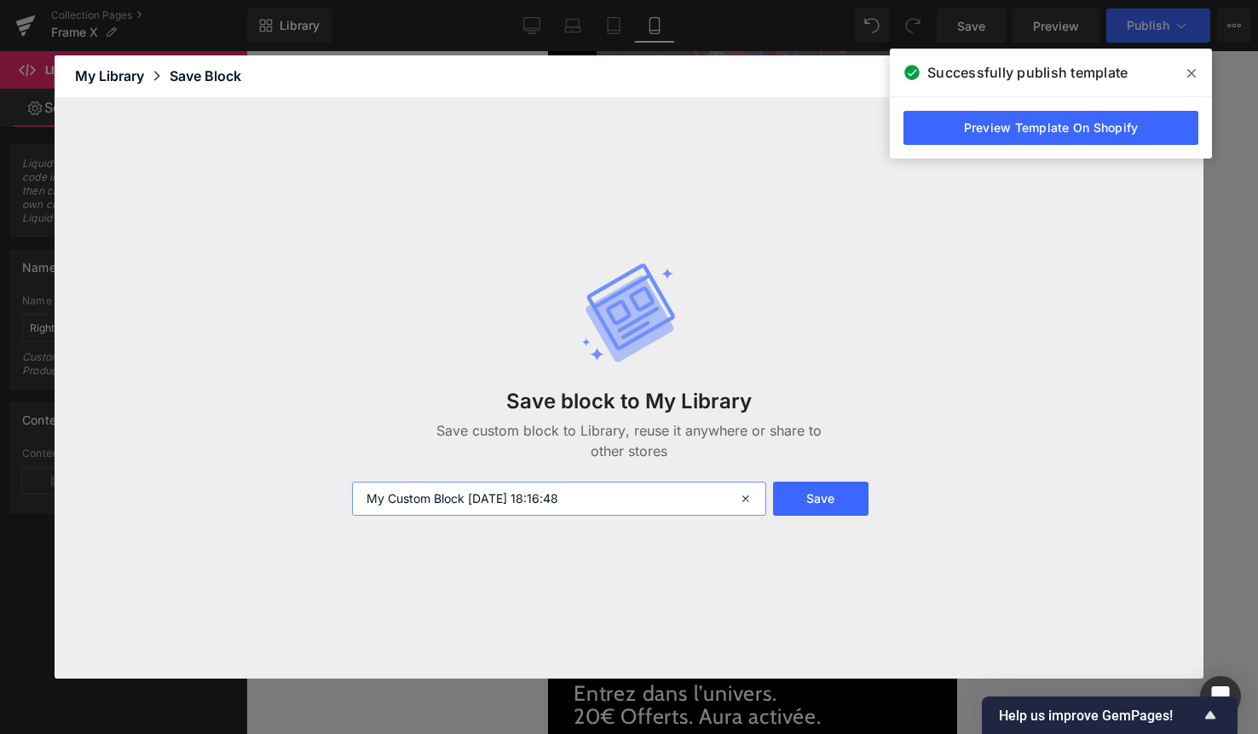
drag, startPoint x: 568, startPoint y: 500, endPoint x: 309, endPoint y: 500, distance: 260.0
click at [309, 500] on div "Save block to My Library Save custom block to Library, reuse it anywhere or sha…" at bounding box center [629, 388] width 1149 height 581
type input "For halloween"
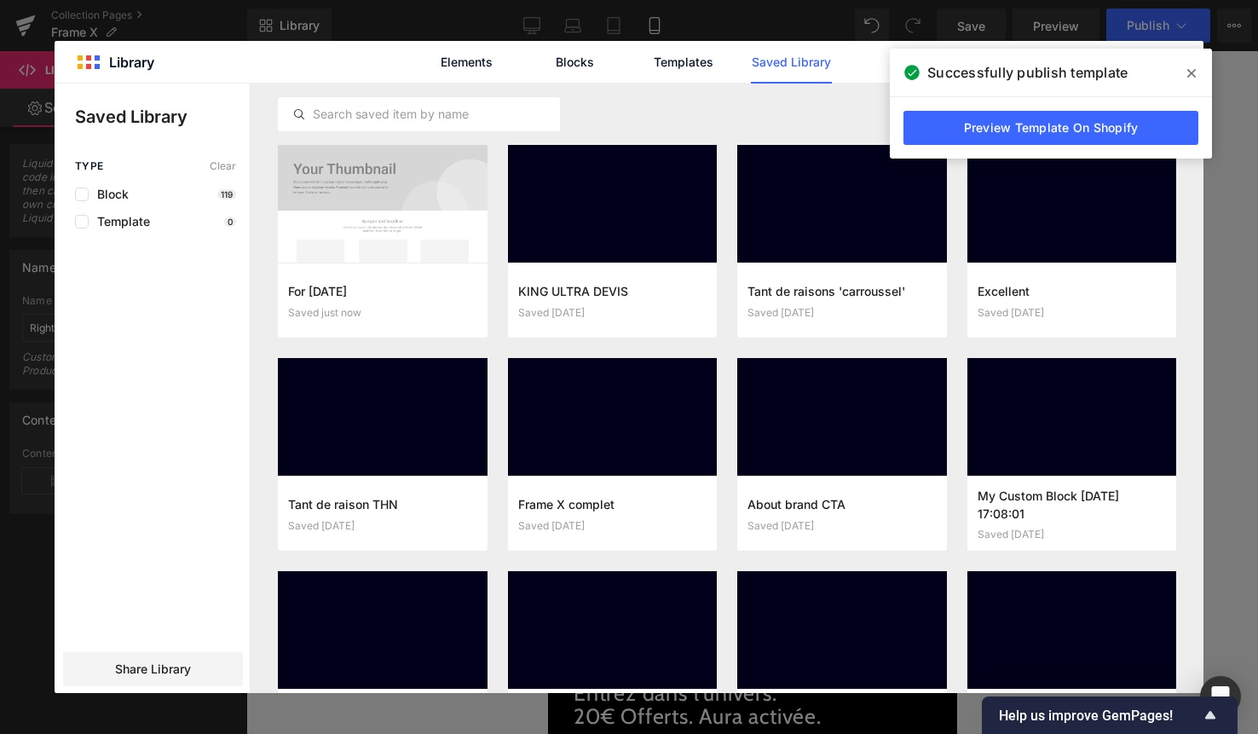
click at [1192, 77] on icon at bounding box center [1191, 73] width 9 height 14
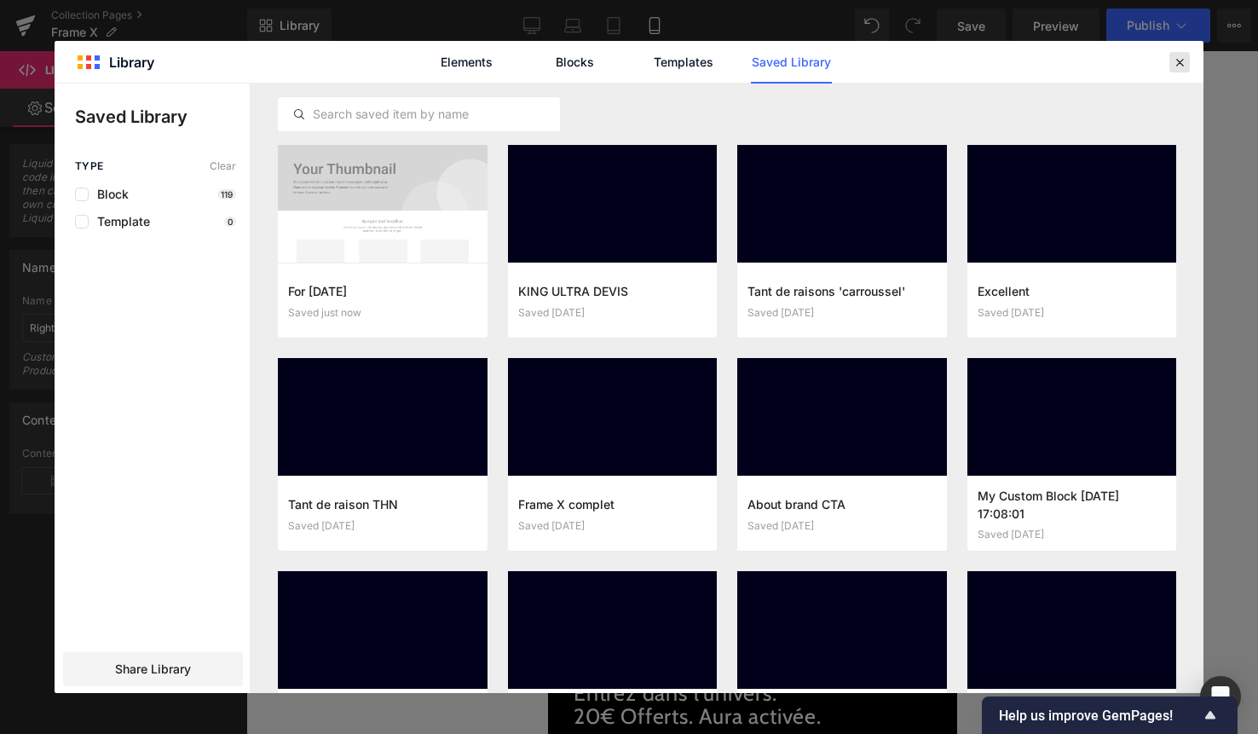
click at [1177, 55] on icon at bounding box center [1179, 62] width 15 height 15
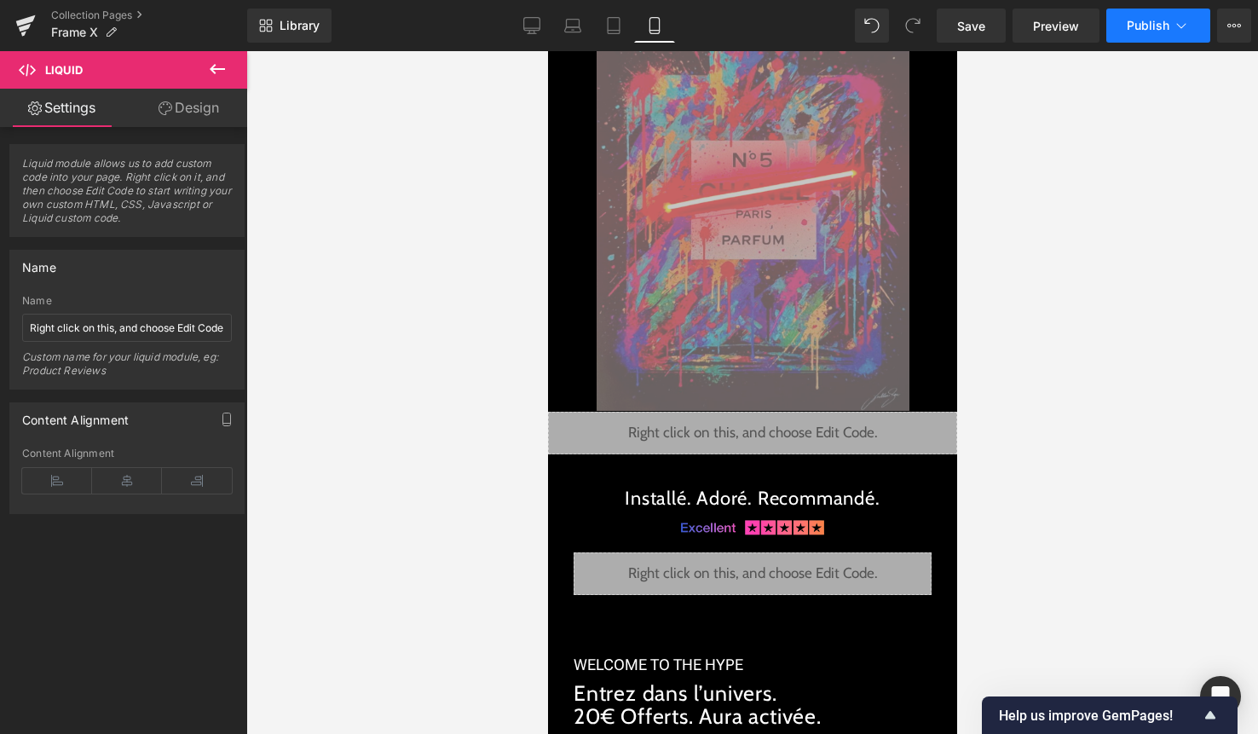
click at [1169, 24] on button "Publish" at bounding box center [1158, 26] width 104 height 34
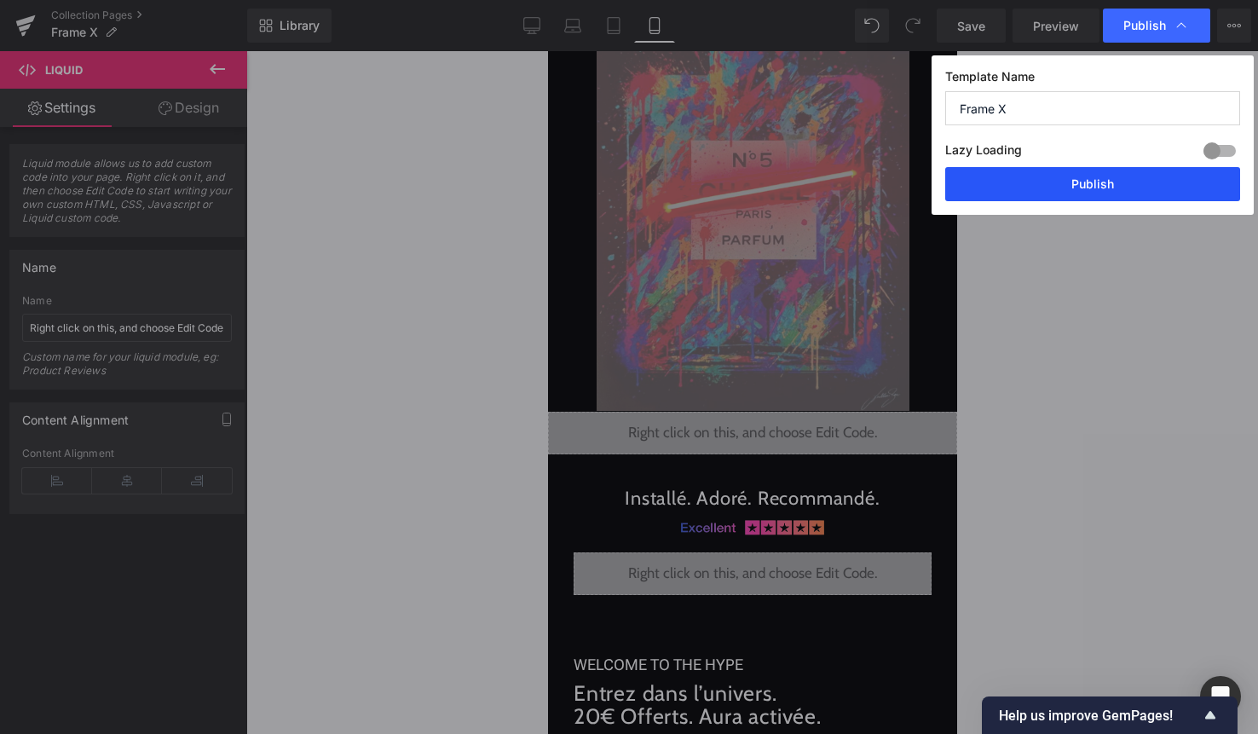
click at [1128, 182] on button "Publish" at bounding box center [1092, 184] width 295 height 34
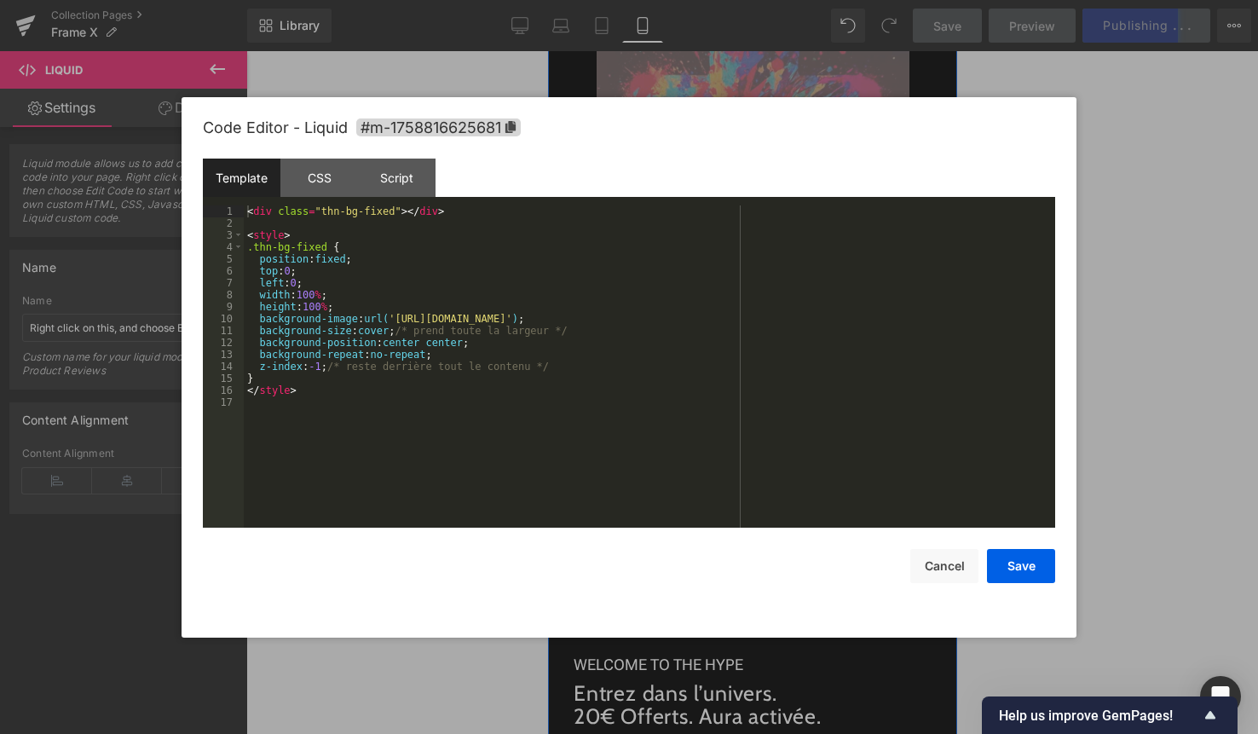
click at [780, 441] on div "Liquid" at bounding box center [751, 433] width 409 height 43
click at [759, 447] on div "< div class = "thn-bg-fixed" > </ div > < style > .thn-bg-fixed { position : fi…" at bounding box center [649, 378] width 811 height 346
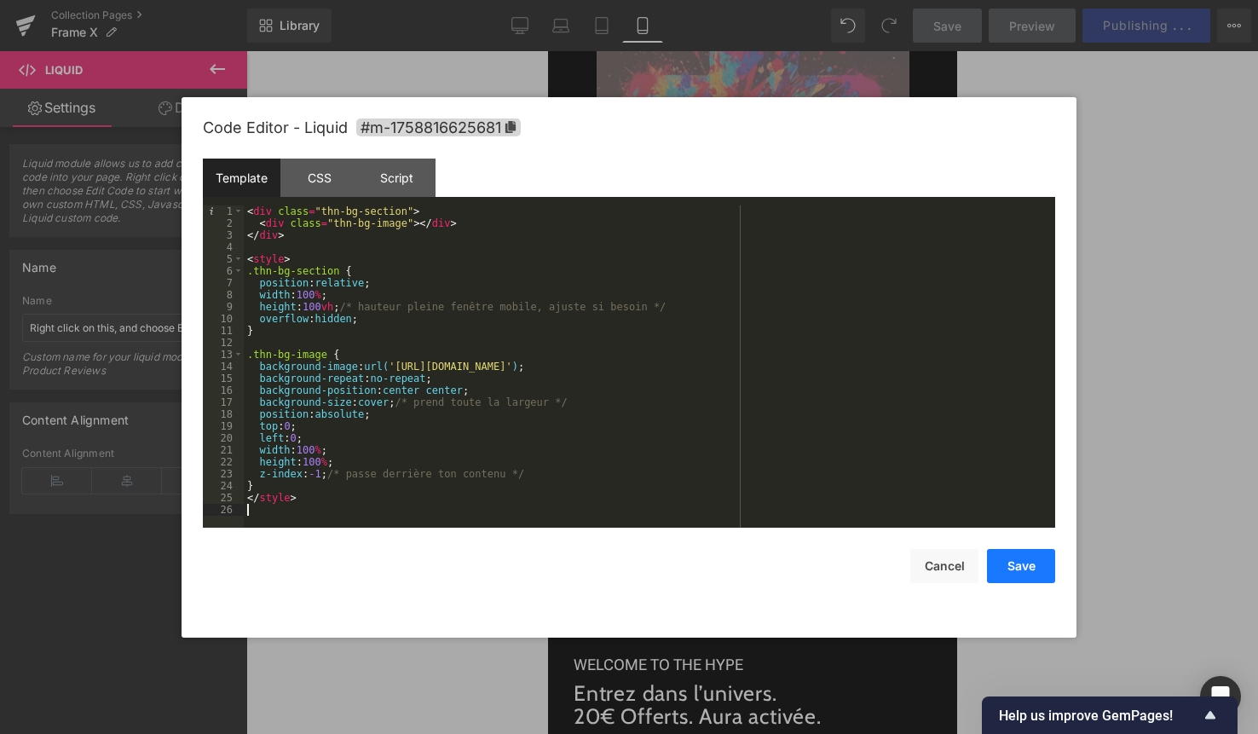
click at [1013, 577] on button "Save" at bounding box center [1021, 566] width 68 height 34
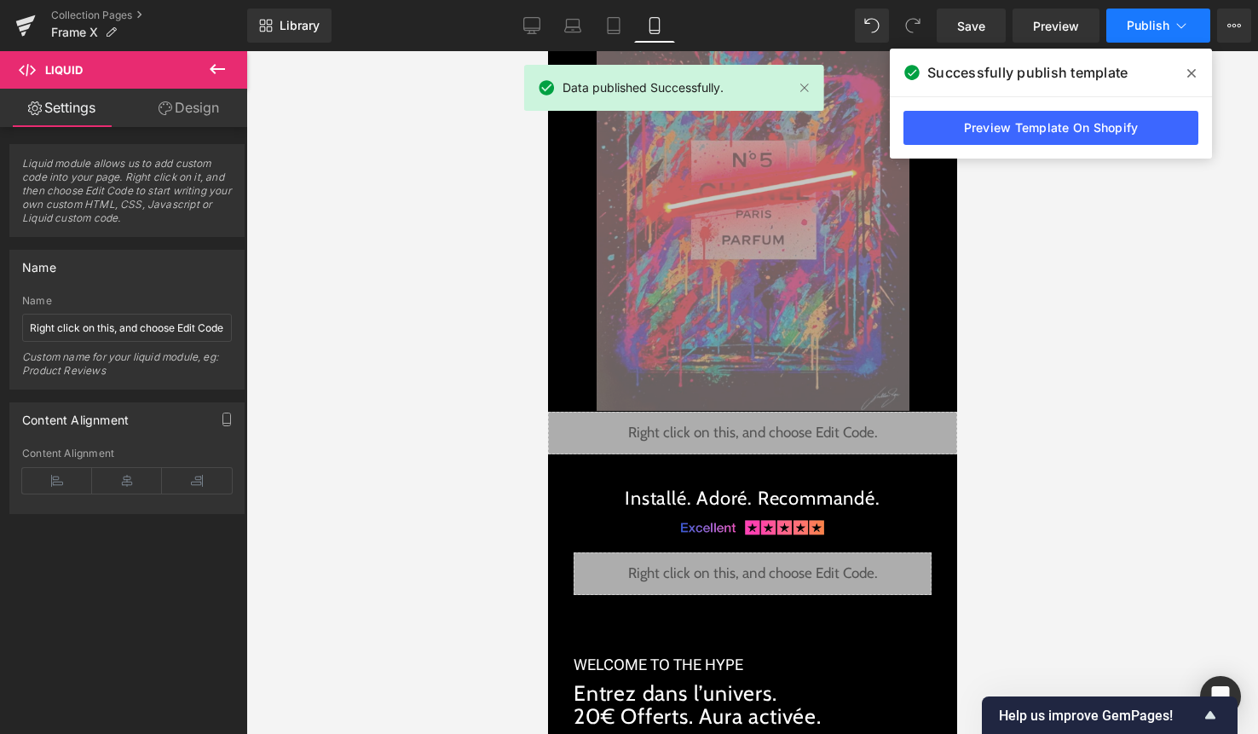
click at [1134, 33] on button "Publish" at bounding box center [1158, 26] width 104 height 34
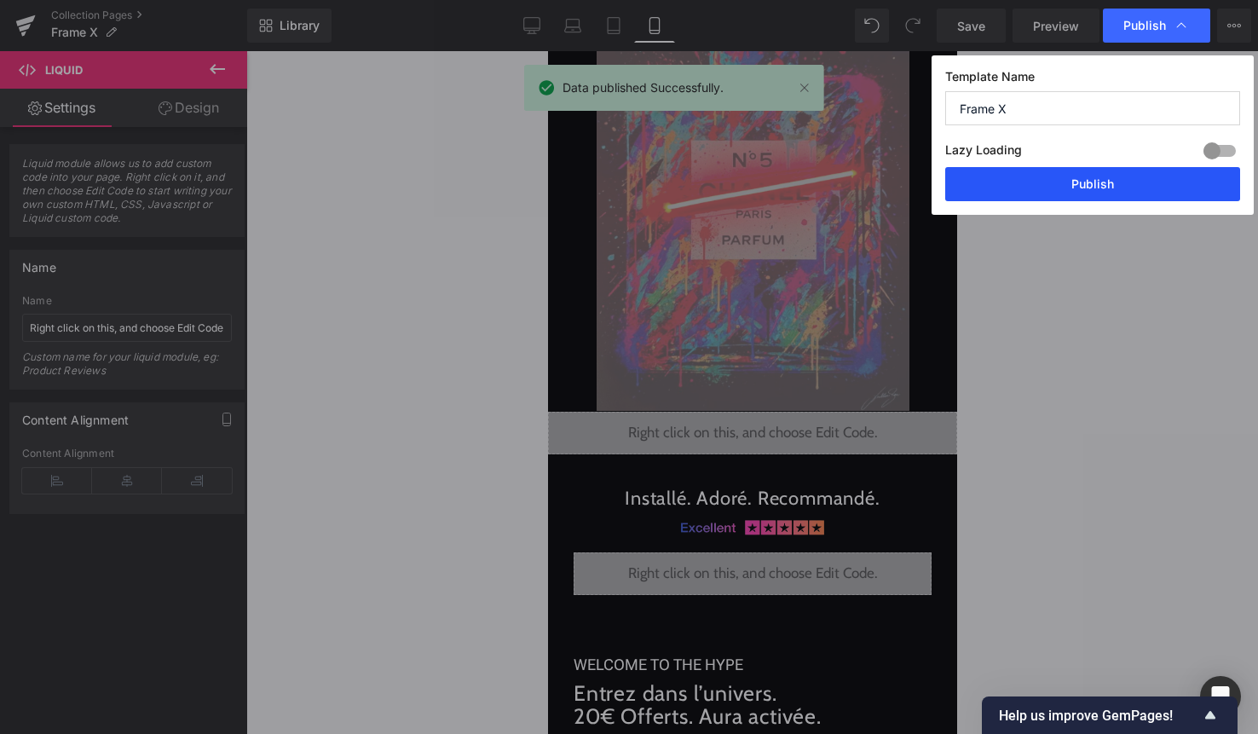
click at [1097, 187] on button "Publish" at bounding box center [1092, 184] width 295 height 34
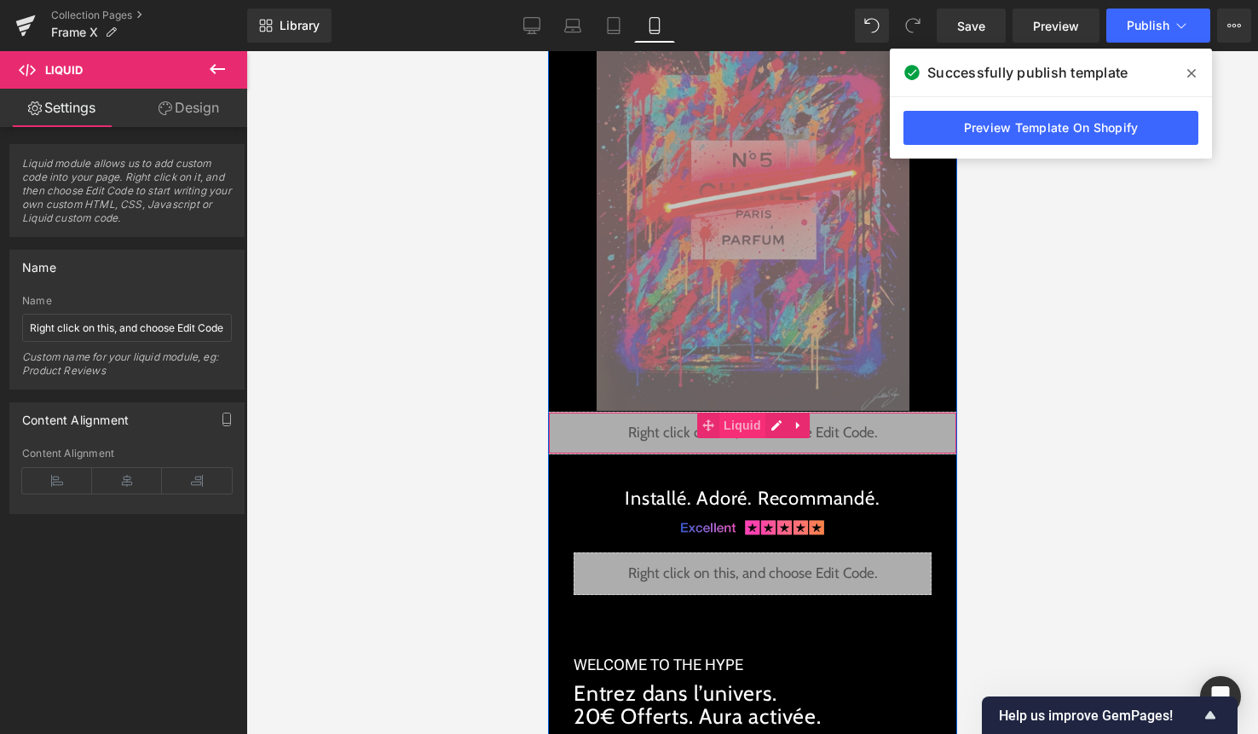
click at [732, 432] on span "Liquid" at bounding box center [741, 426] width 46 height 26
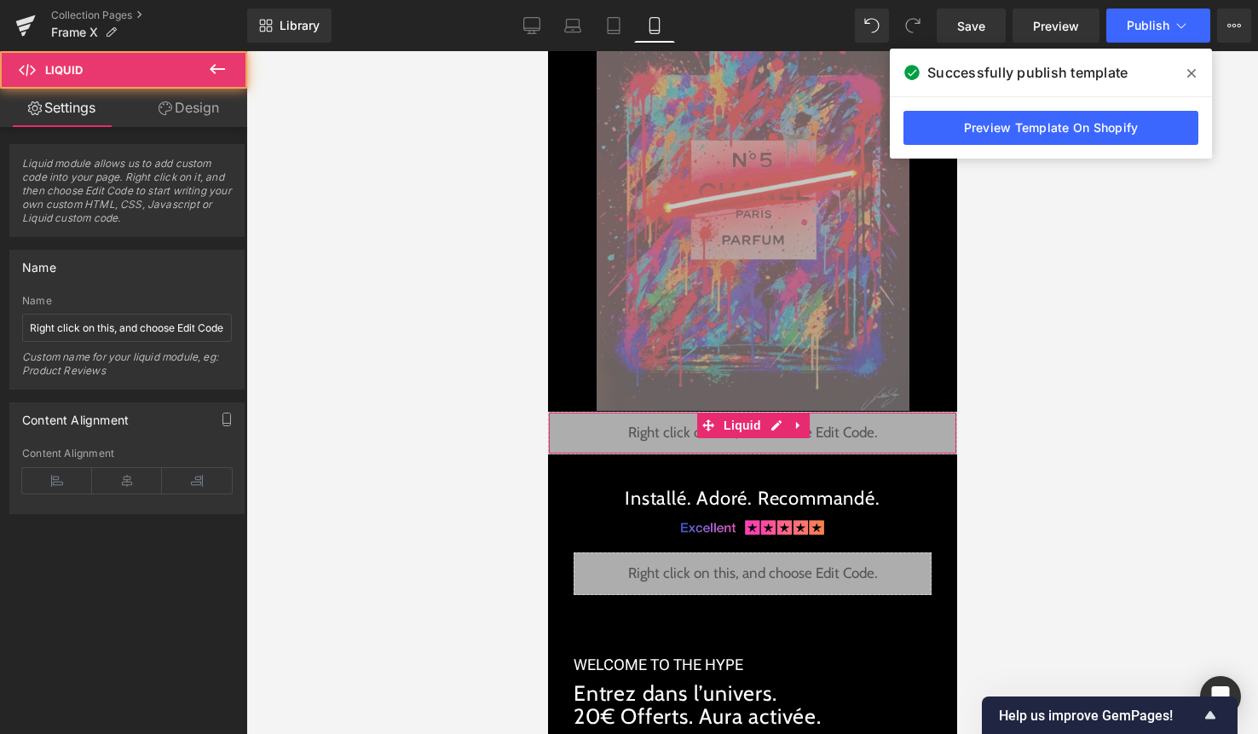
click at [190, 109] on link "Design" at bounding box center [189, 108] width 124 height 38
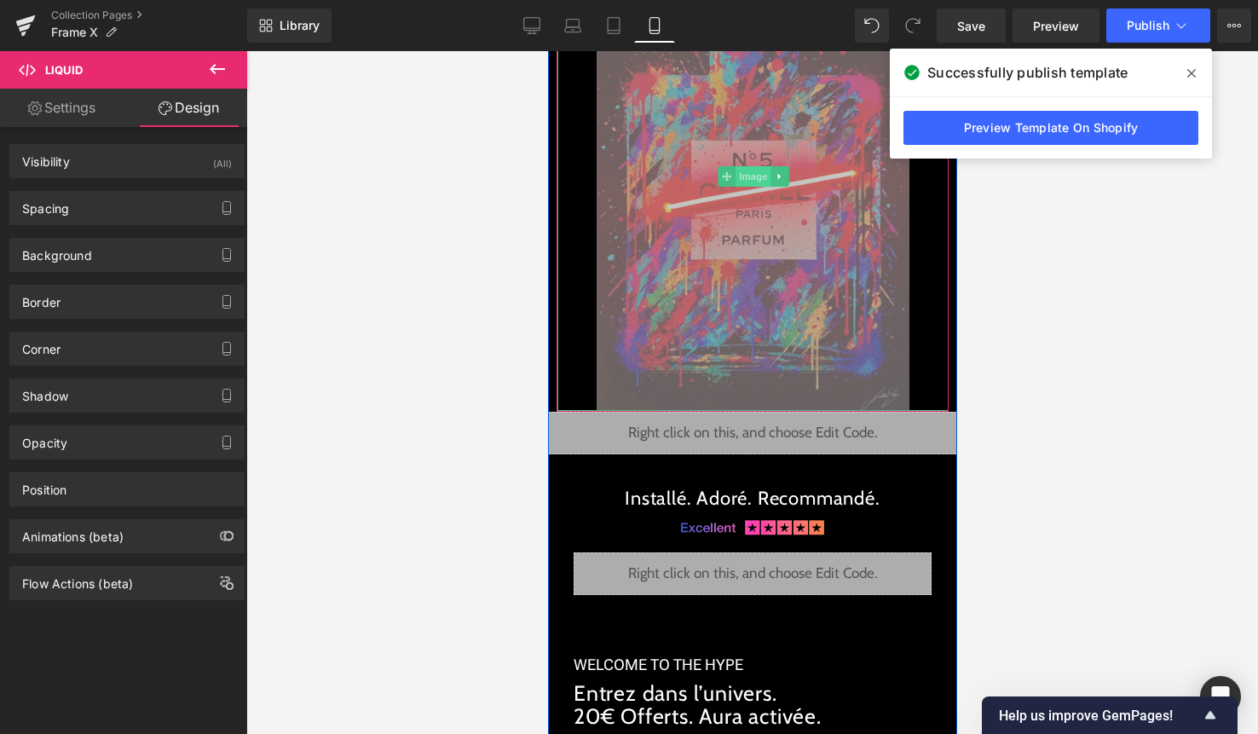
click at [739, 173] on span "Image" at bounding box center [753, 176] width 36 height 20
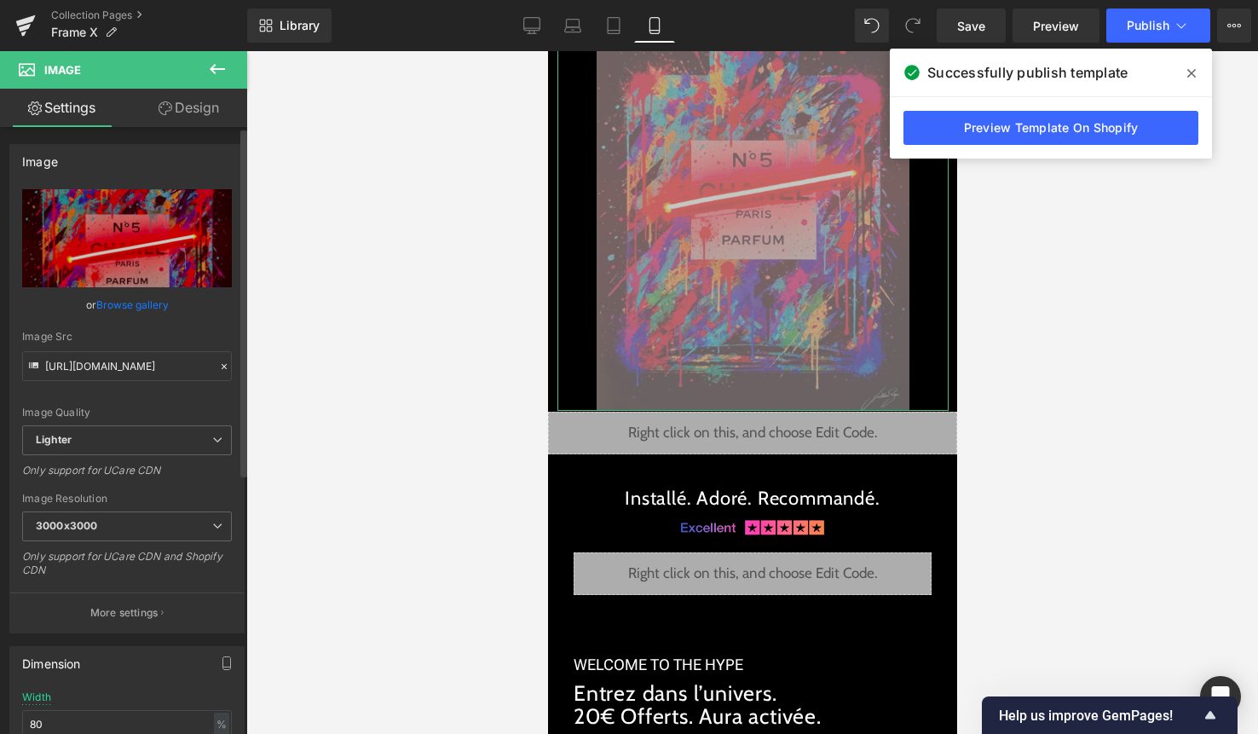
click at [145, 292] on link "Browse gallery" at bounding box center [132, 305] width 72 height 30
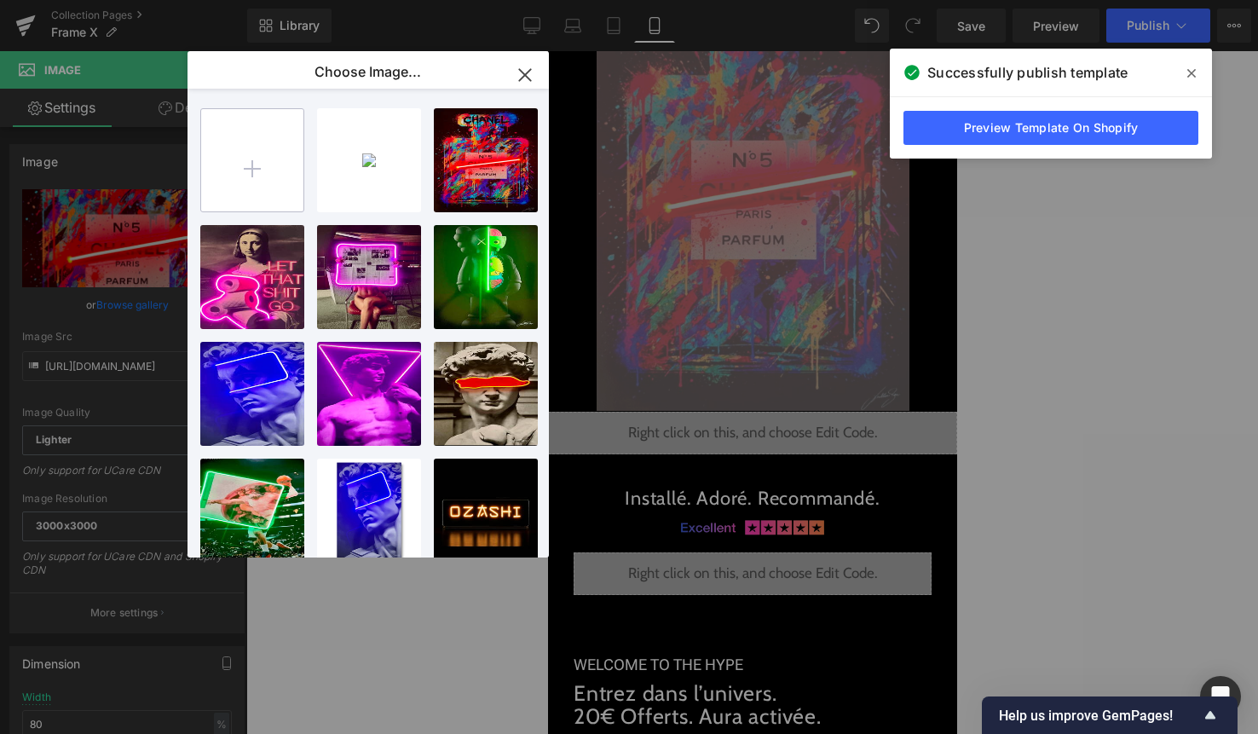
click at [234, 182] on input "file" at bounding box center [252, 160] width 102 height 102
type input "C:\fakepath\1.png"
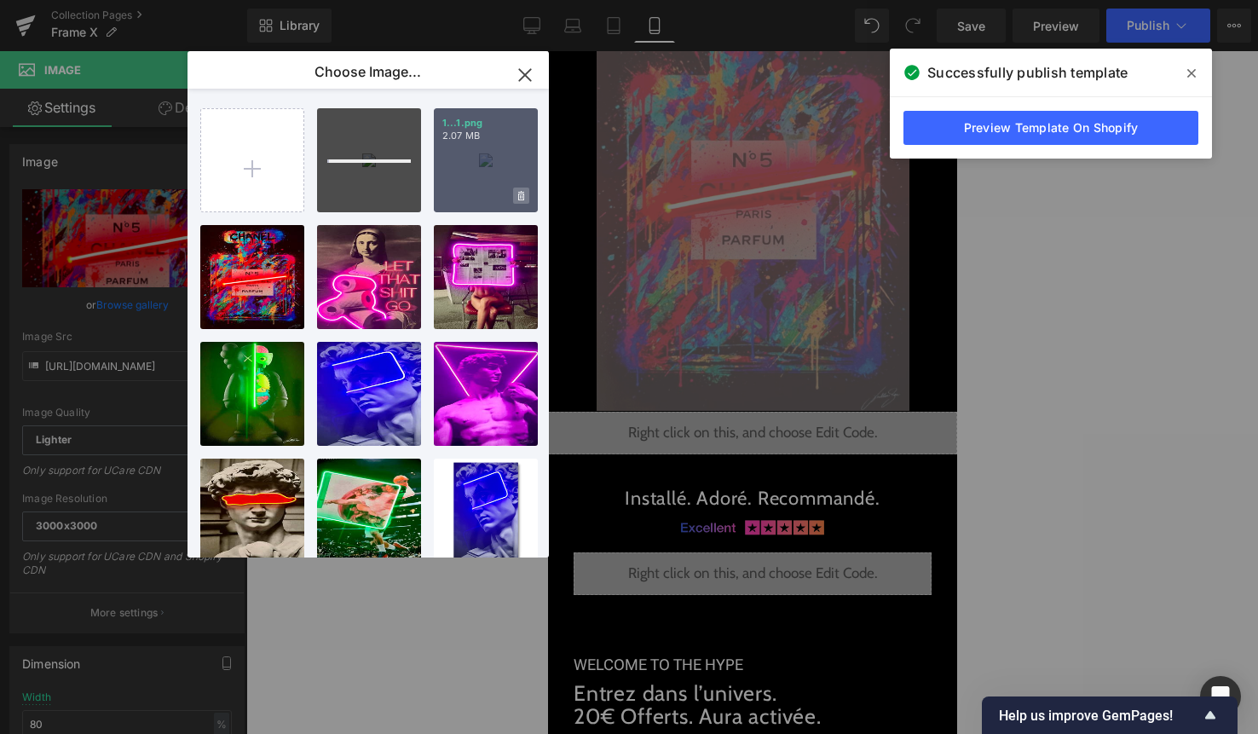
click at [518, 197] on icon at bounding box center [521, 195] width 6 height 9
click at [462, 197] on span "Yes" at bounding box center [463, 196] width 43 height 18
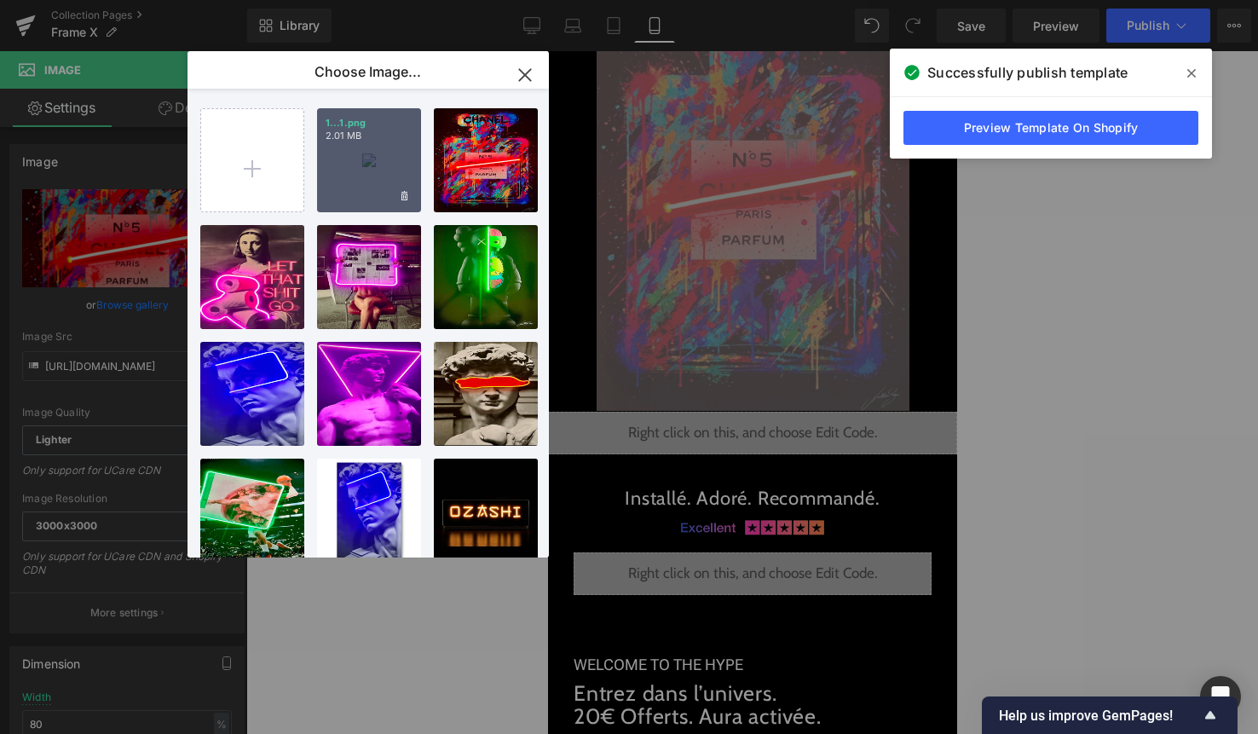
click at [370, 171] on div "1...1.png 2.01 MB" at bounding box center [369, 160] width 104 height 104
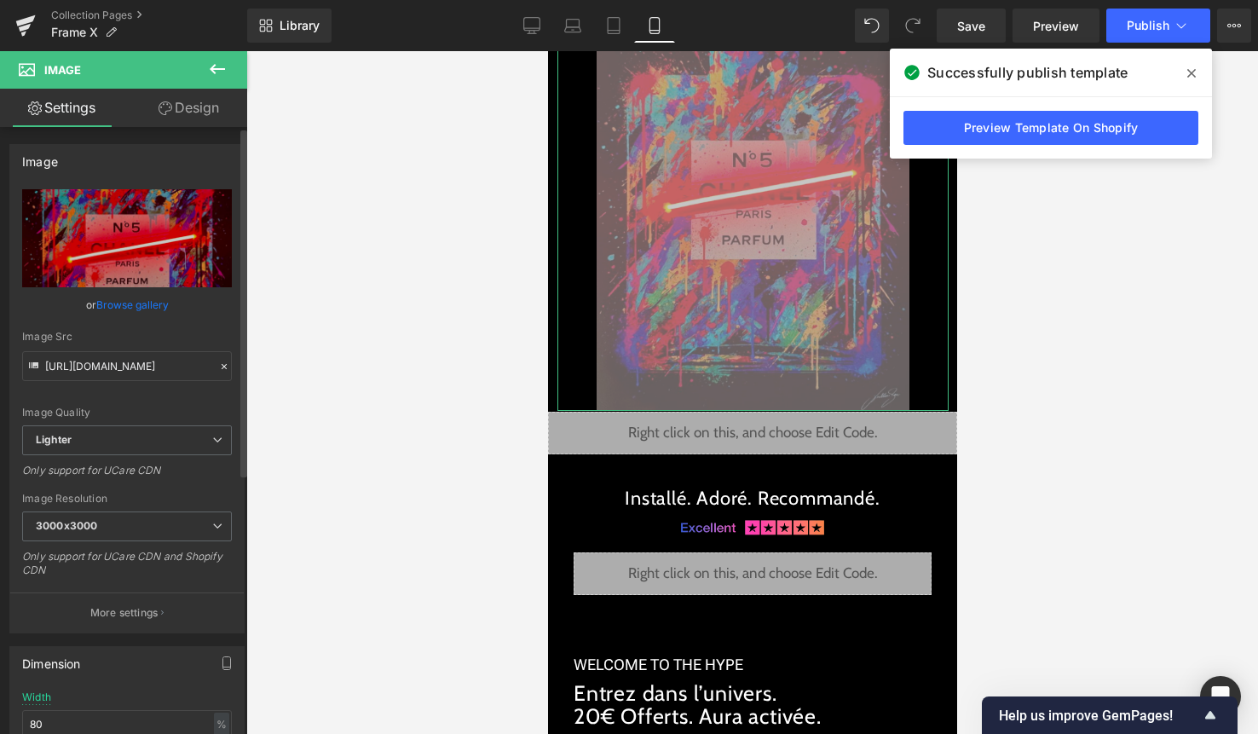
click at [142, 296] on link "Browse gallery" at bounding box center [132, 305] width 72 height 30
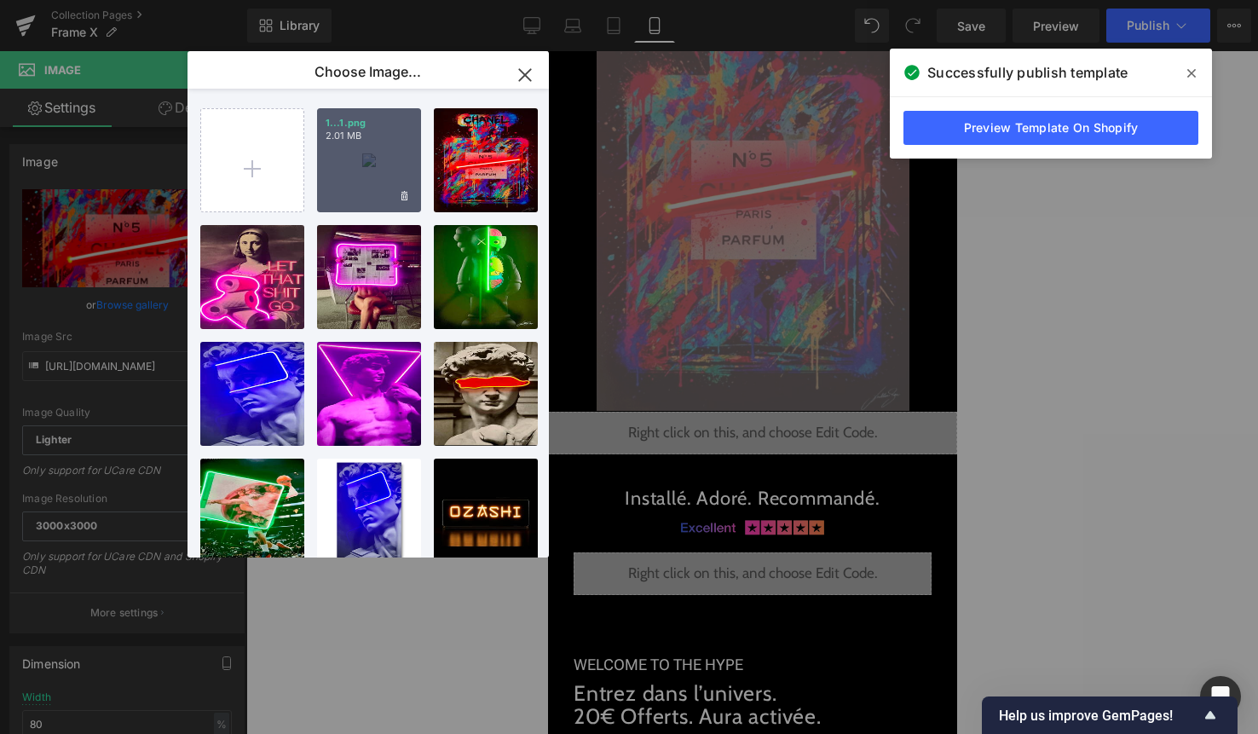
click at [357, 155] on div "1...1.png 2.01 MB" at bounding box center [369, 160] width 104 height 104
type input "[URL][DOMAIN_NAME]"
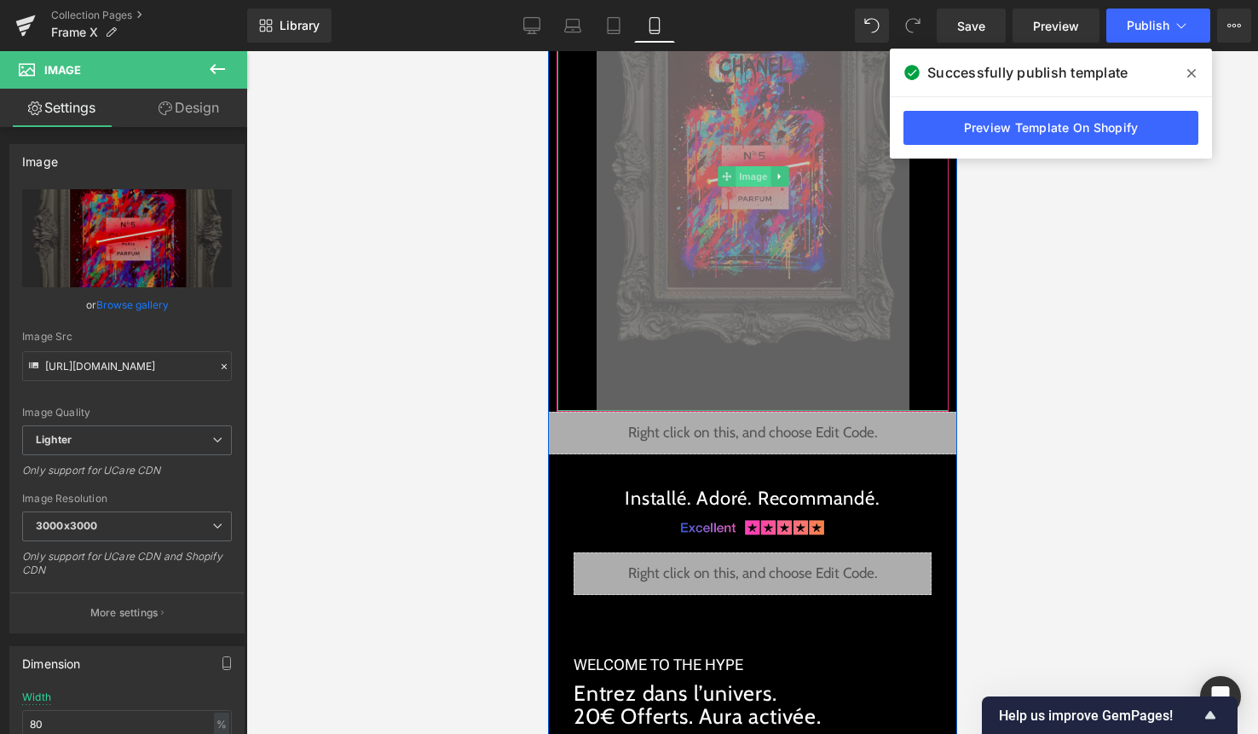
click at [742, 177] on span "Image" at bounding box center [753, 176] width 36 height 20
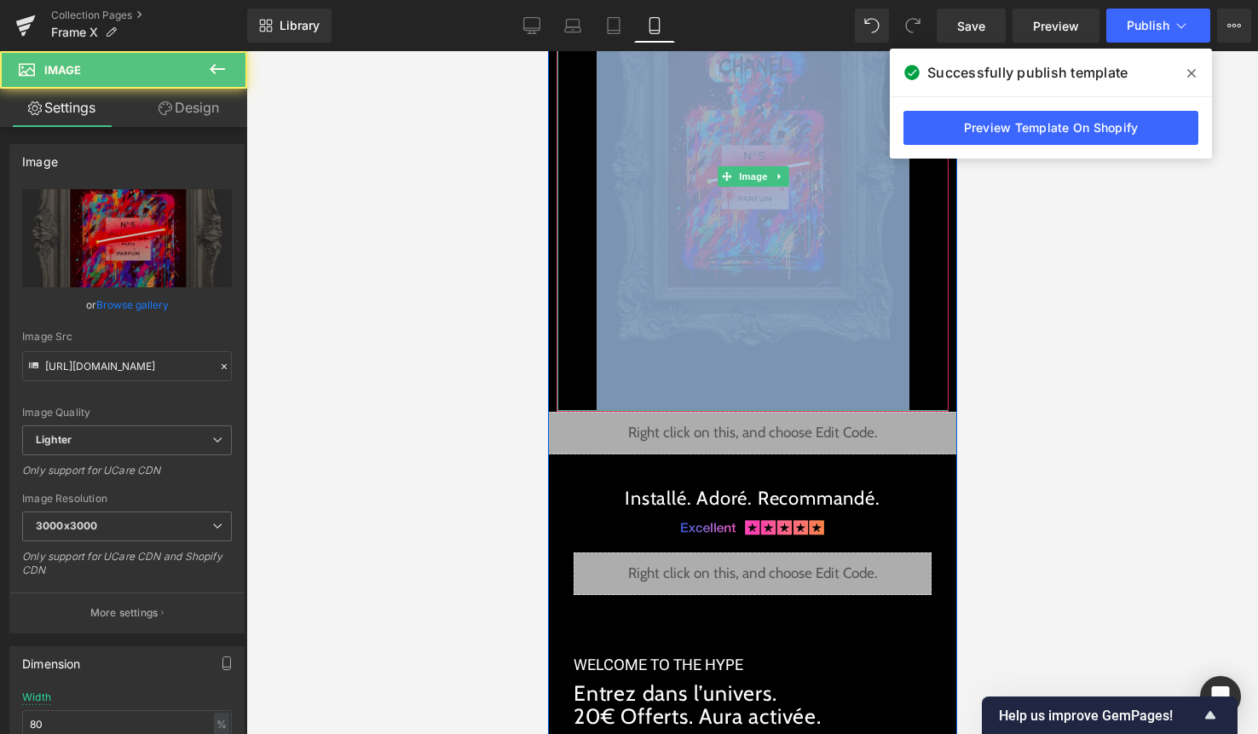
click at [806, 300] on img at bounding box center [752, 176] width 313 height 470
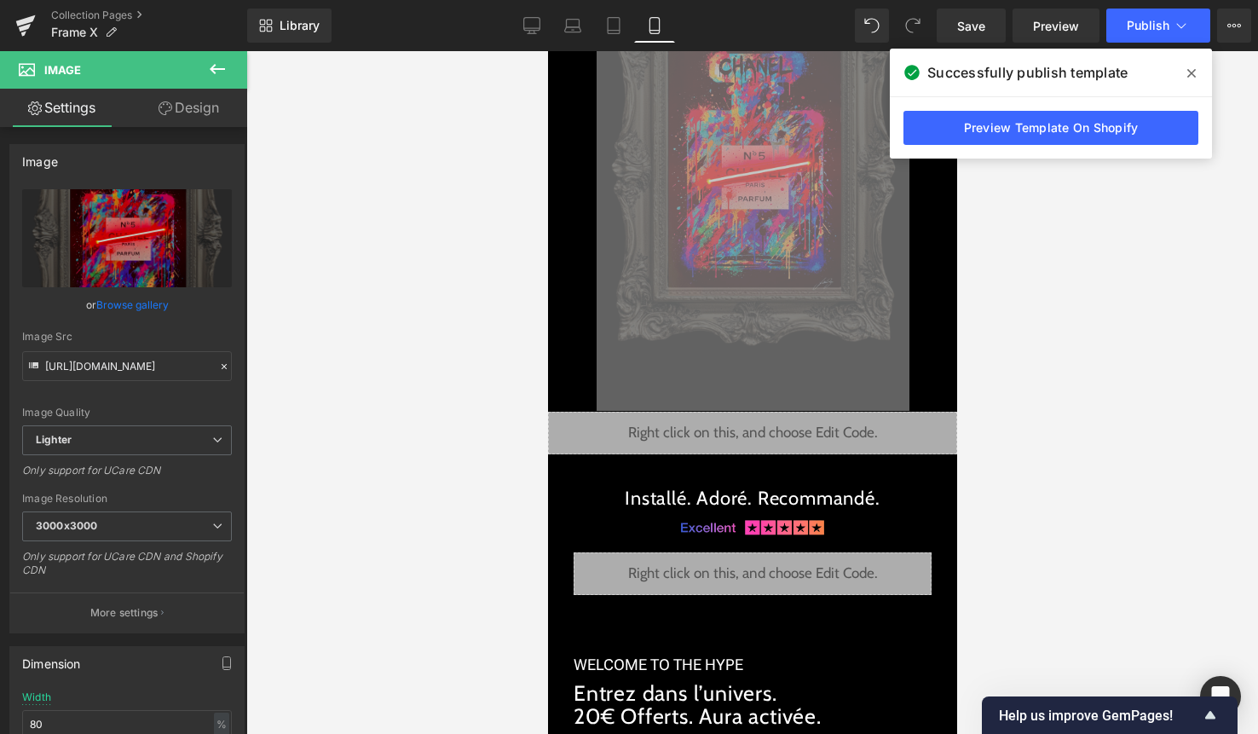
click at [1071, 390] on div at bounding box center [752, 392] width 1012 height 683
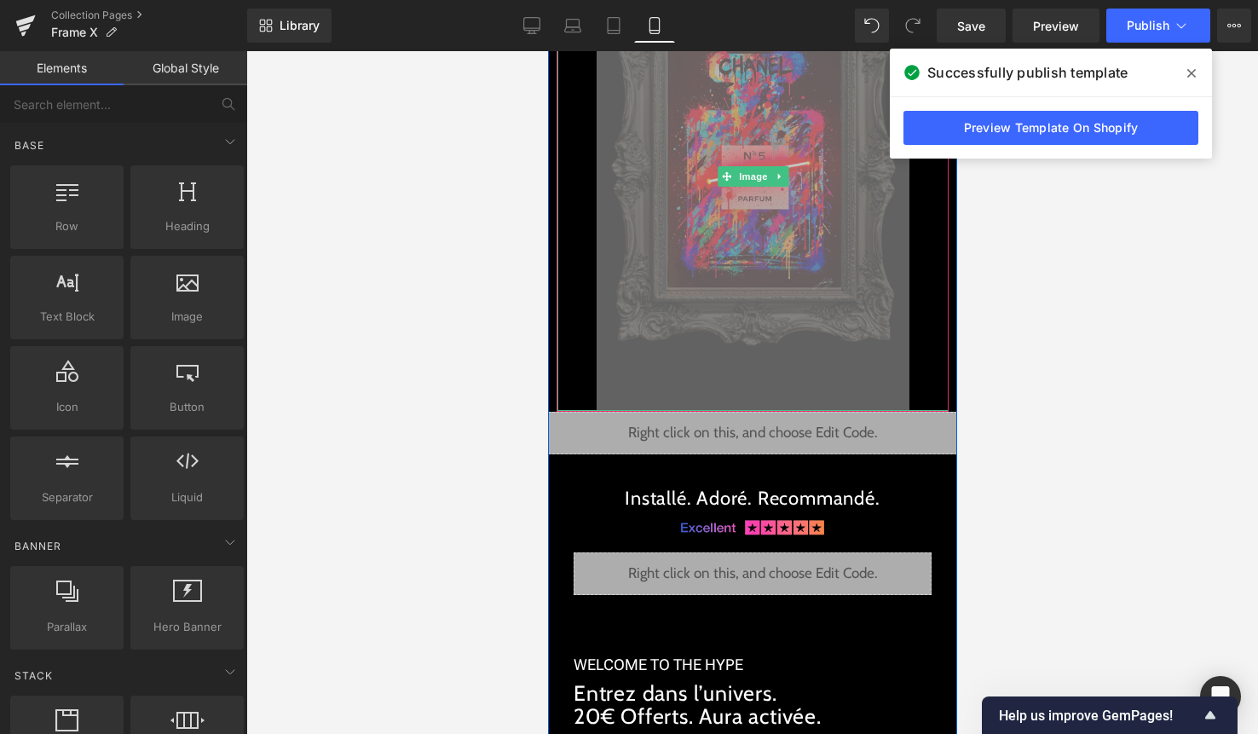
scroll to position [3944, 0]
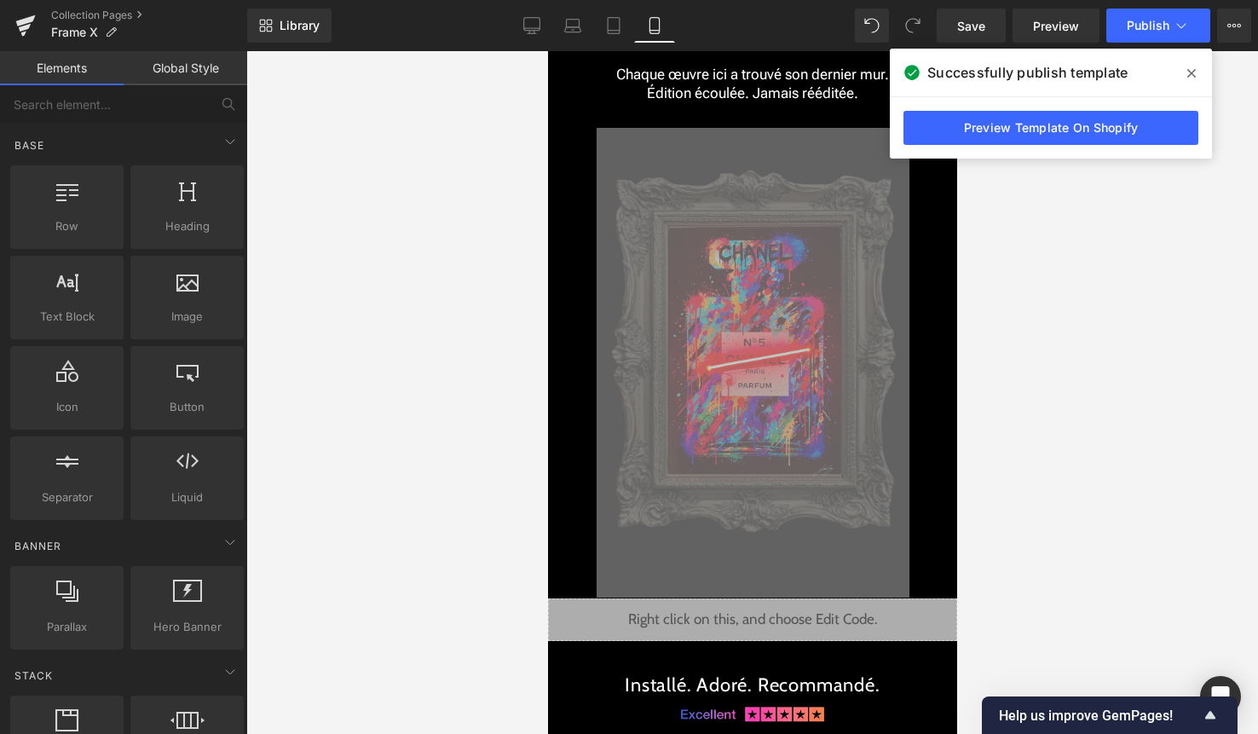
click at [1192, 66] on icon at bounding box center [1191, 73] width 9 height 14
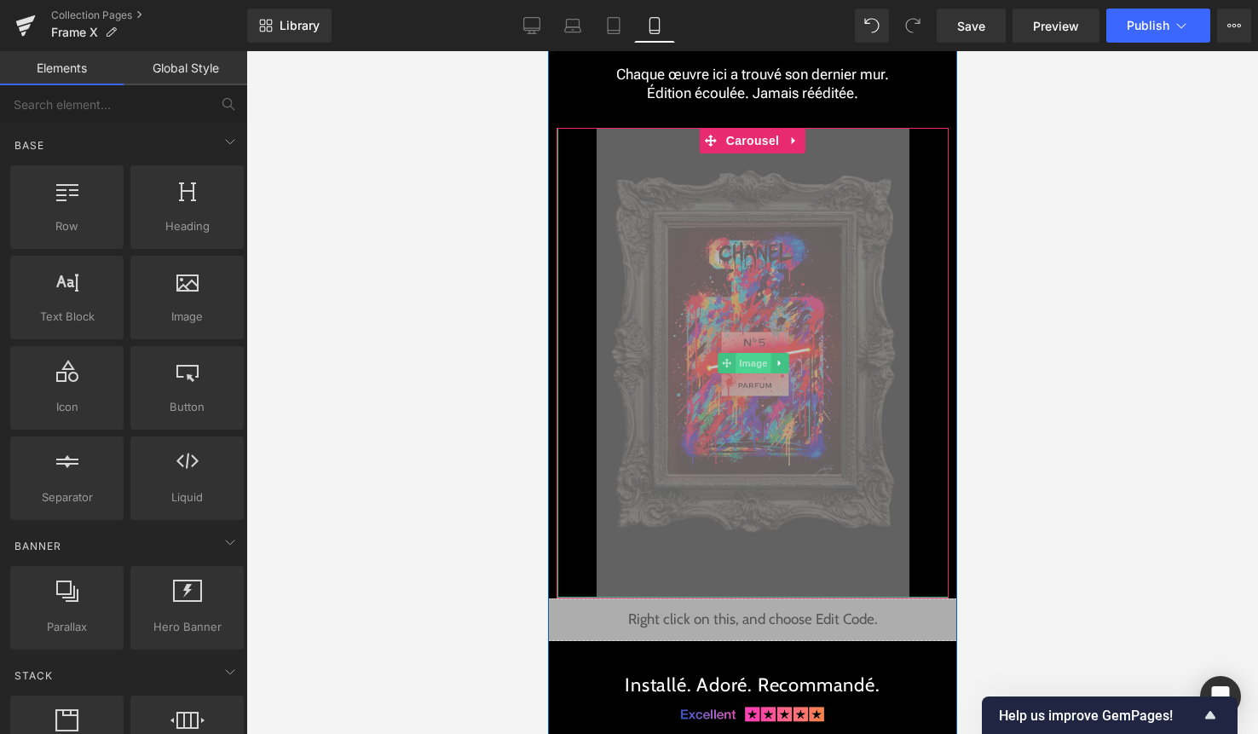
click at [750, 354] on span "Image" at bounding box center [753, 363] width 36 height 20
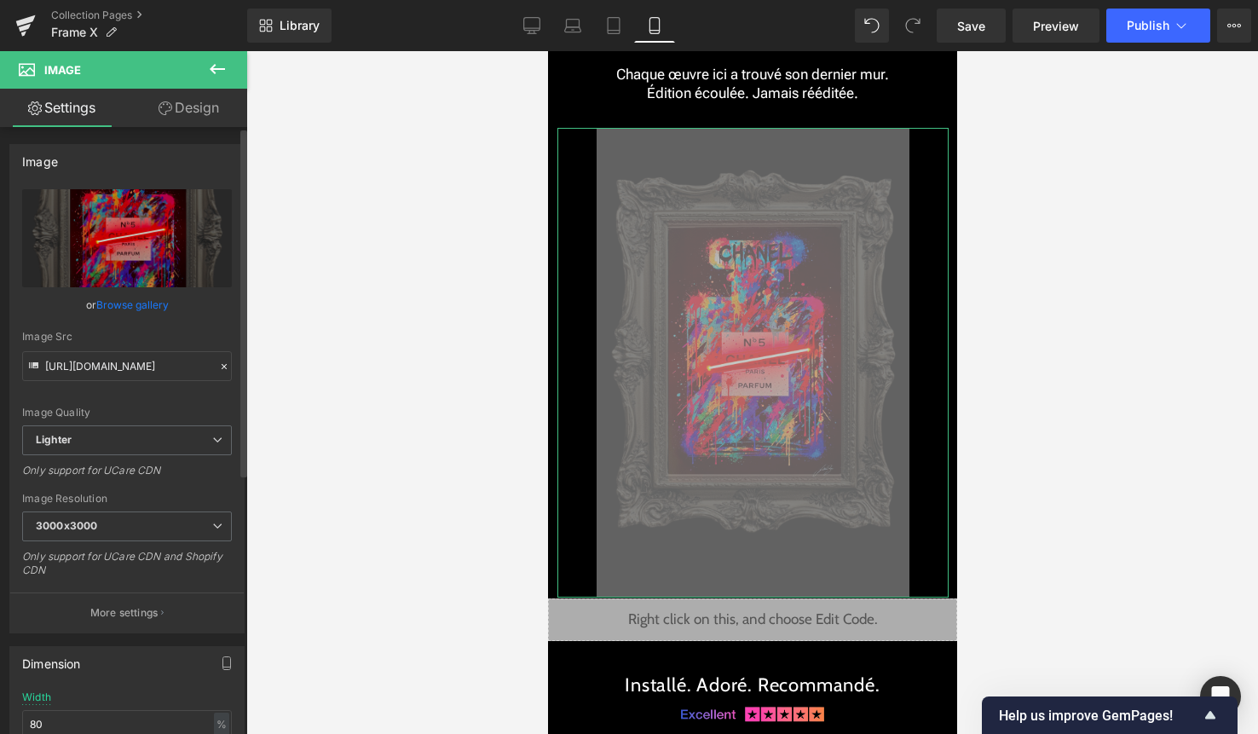
click at [140, 299] on link "Browse gallery" at bounding box center [132, 305] width 72 height 30
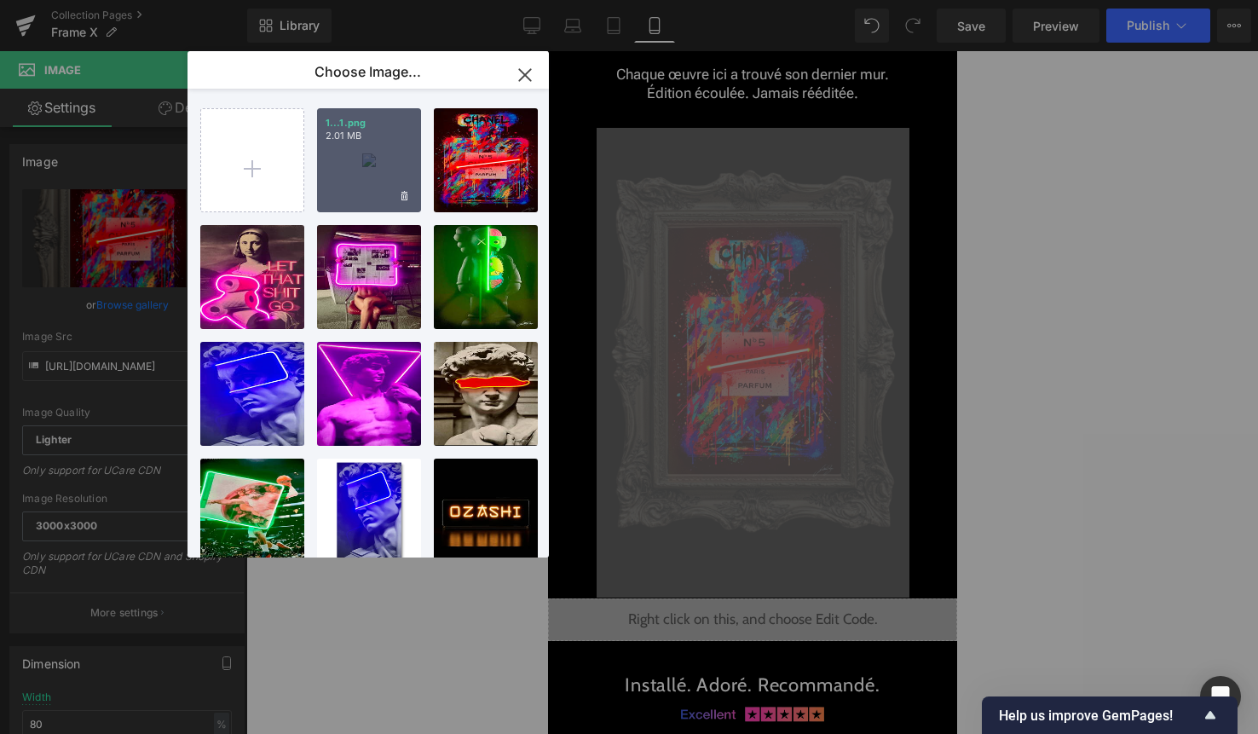
click at [340, 164] on div "1...1.png 2.01 MB" at bounding box center [369, 160] width 104 height 104
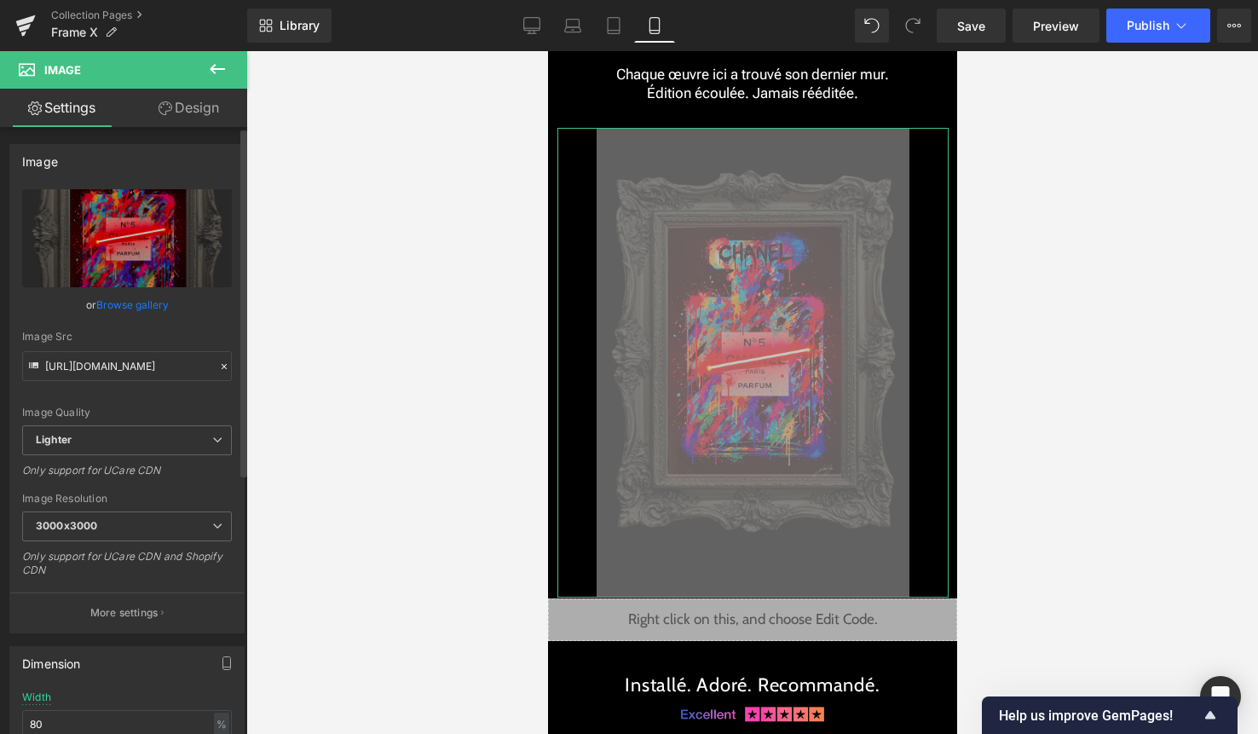
click at [141, 302] on link "Browse gallery" at bounding box center [132, 305] width 72 height 30
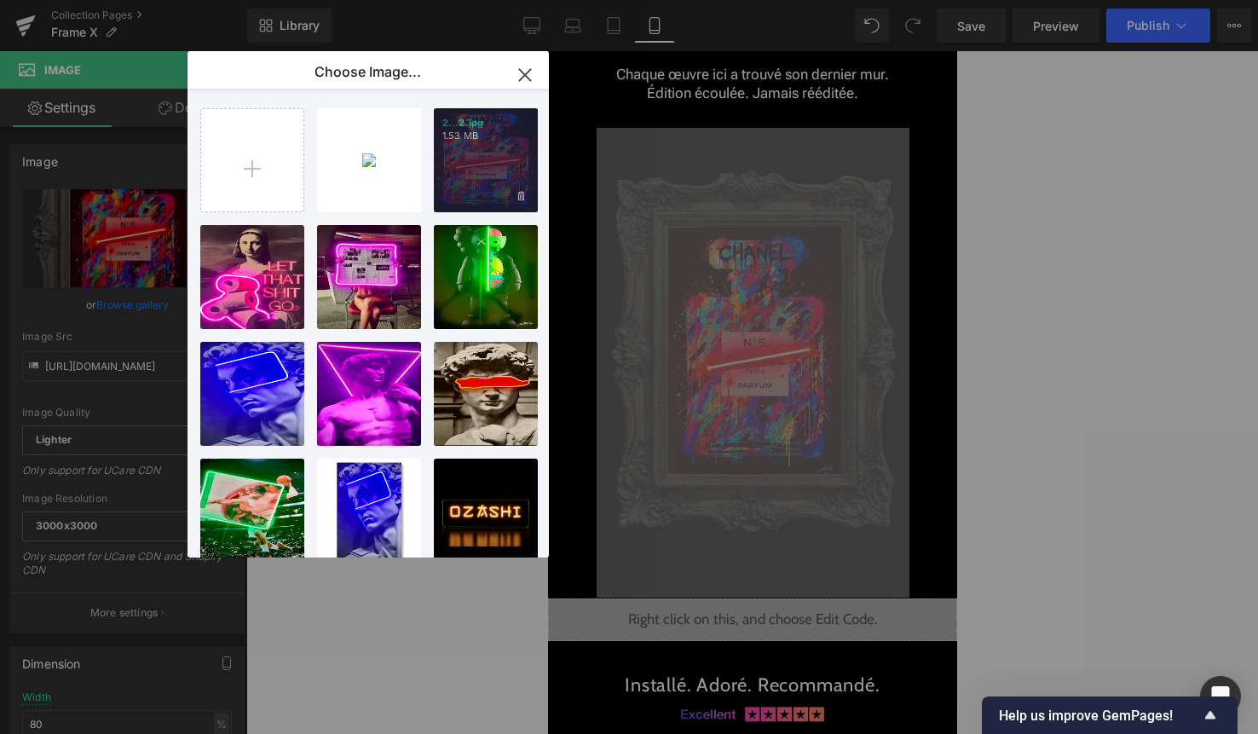
click at [474, 174] on div "2...2.jpg 1.53 MB" at bounding box center [486, 160] width 104 height 104
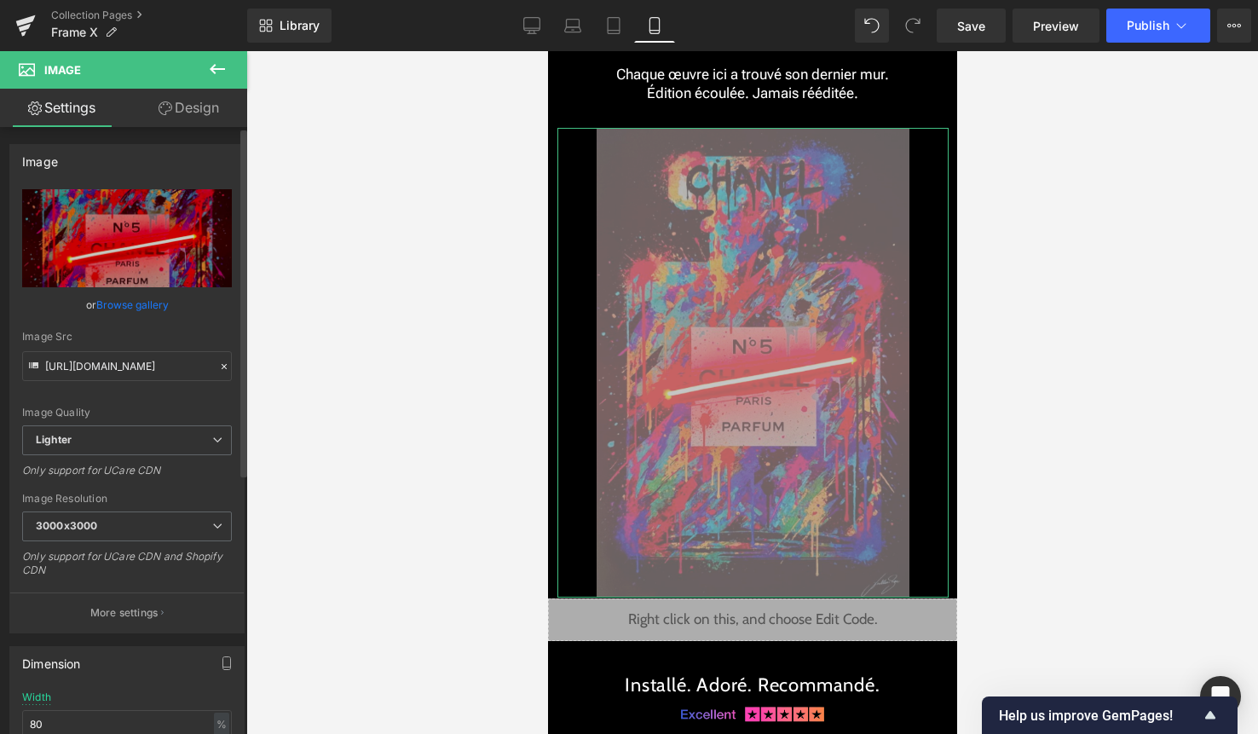
click at [116, 315] on link "Browse gallery" at bounding box center [132, 305] width 72 height 30
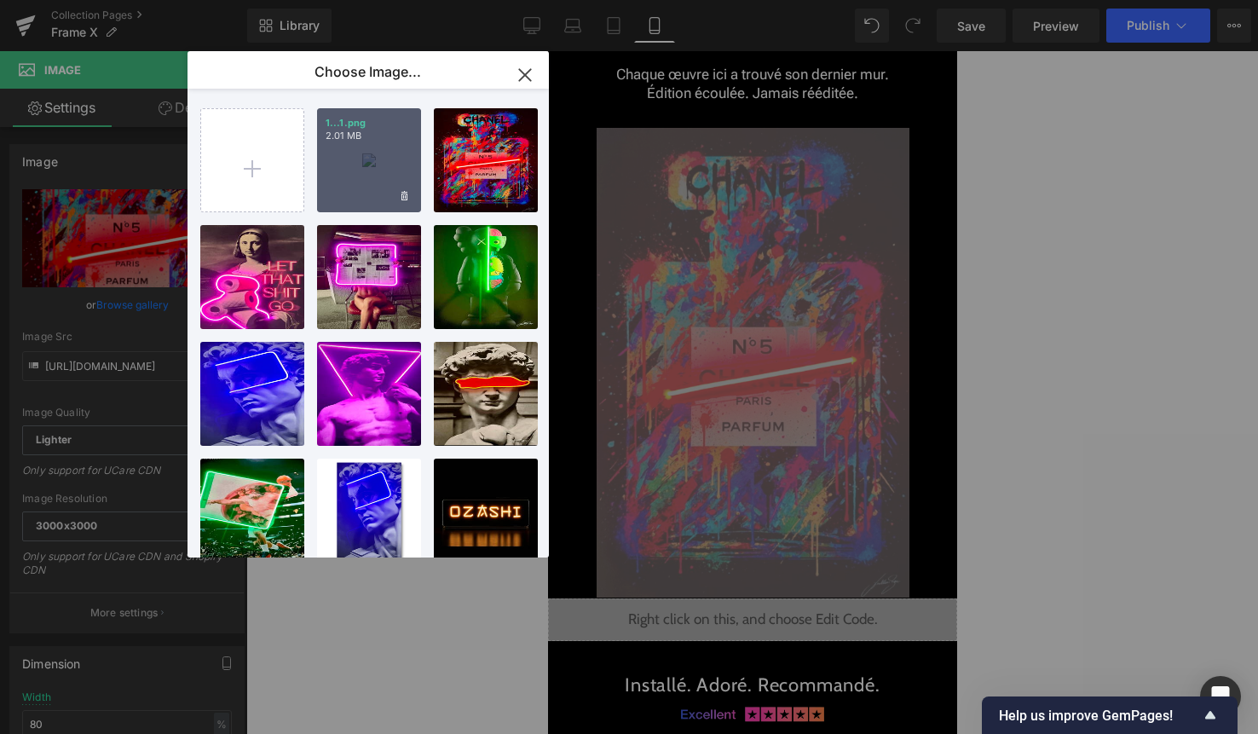
click at [360, 190] on div "1...1.png 2.01 MB" at bounding box center [369, 160] width 104 height 104
type input "[URL][DOMAIN_NAME]"
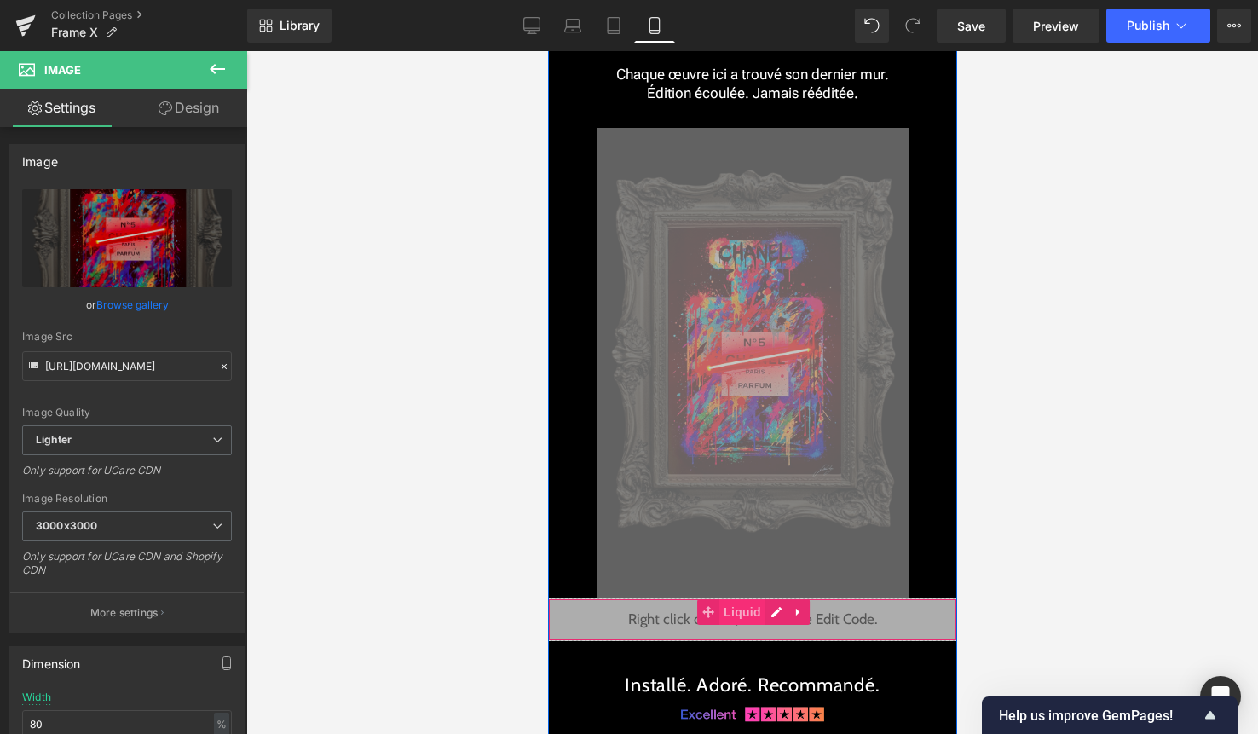
click at [742, 615] on span "Liquid" at bounding box center [741, 612] width 46 height 26
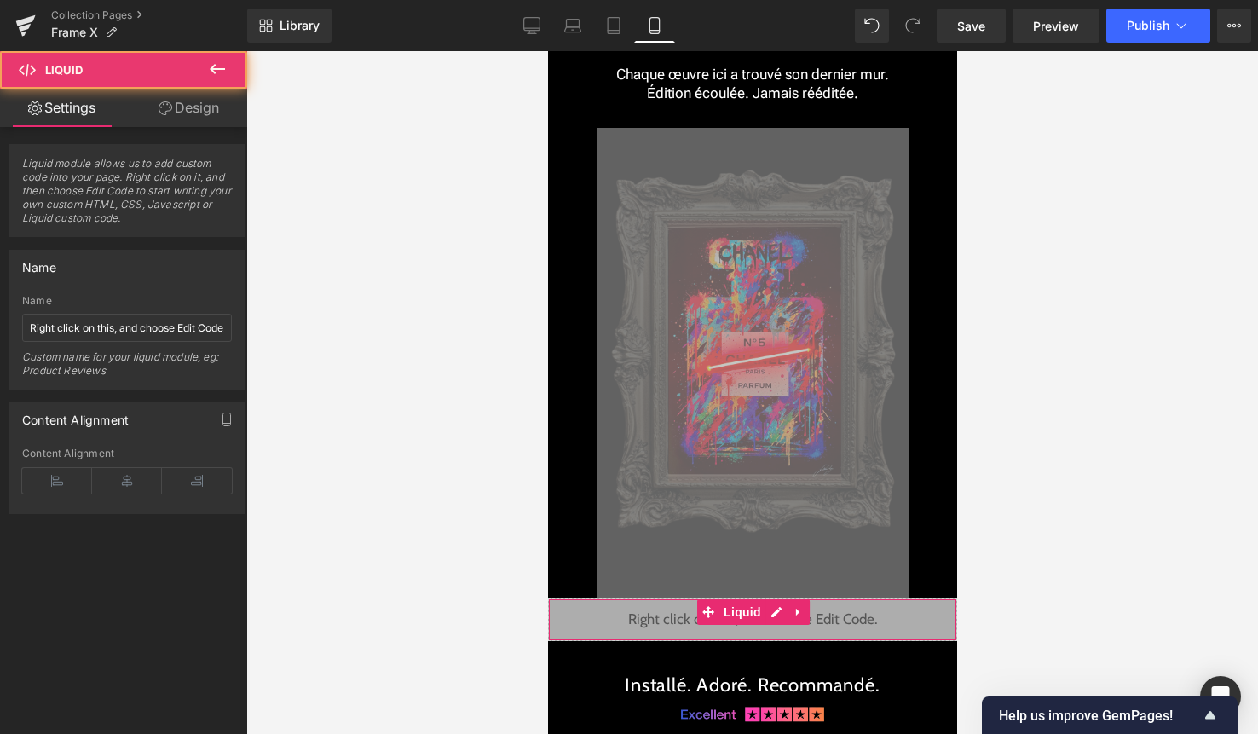
click at [191, 105] on link "Design" at bounding box center [189, 108] width 124 height 38
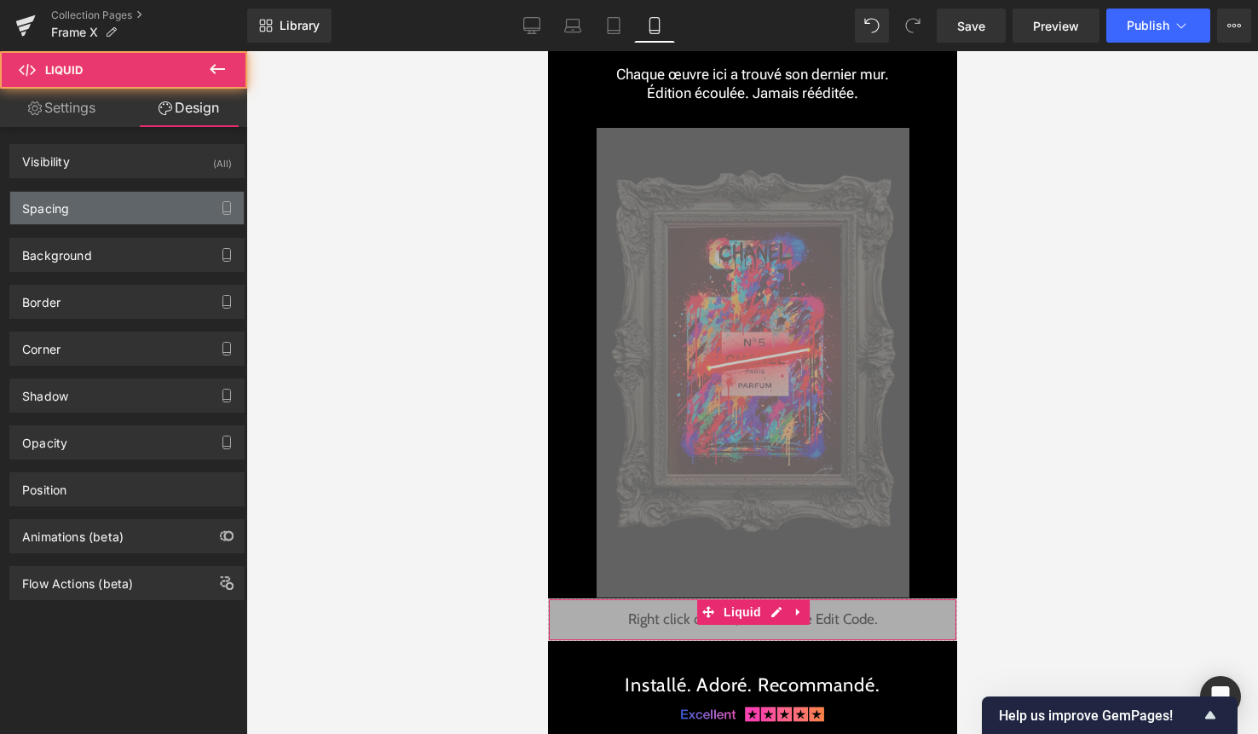
type input "0"
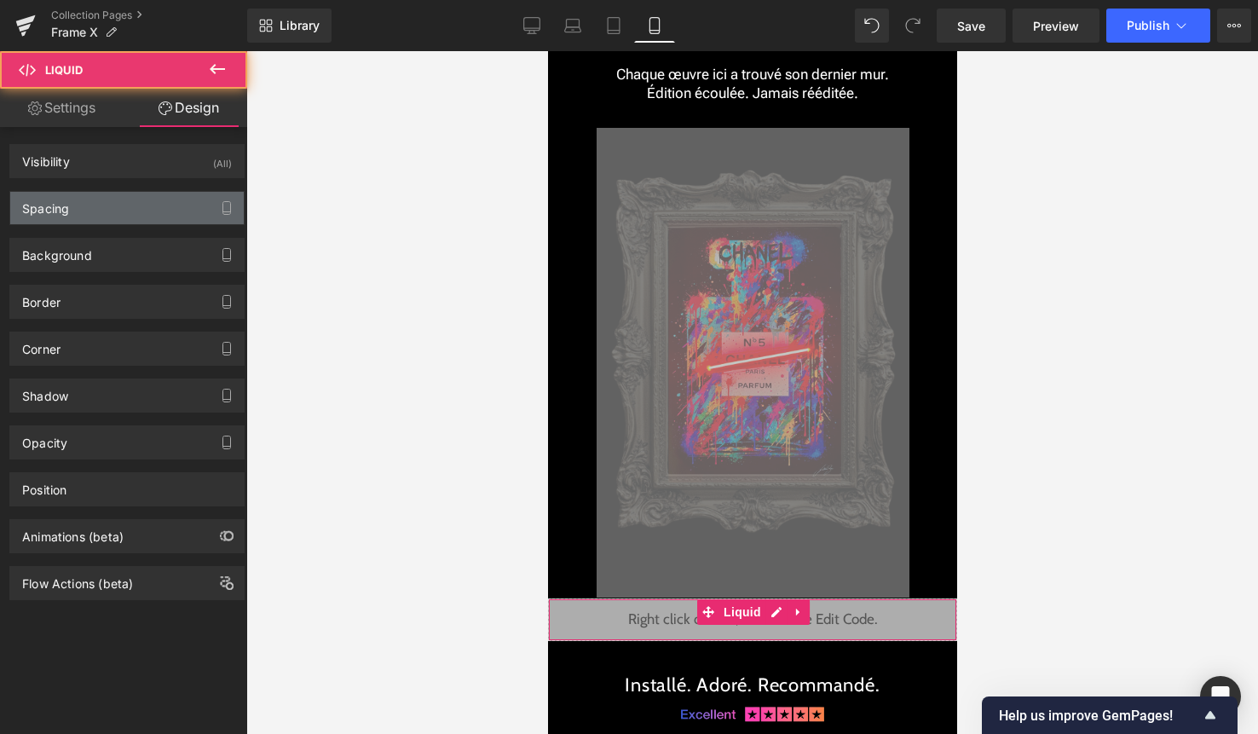
type input "0"
click at [142, 214] on div "Spacing" at bounding box center [127, 208] width 234 height 32
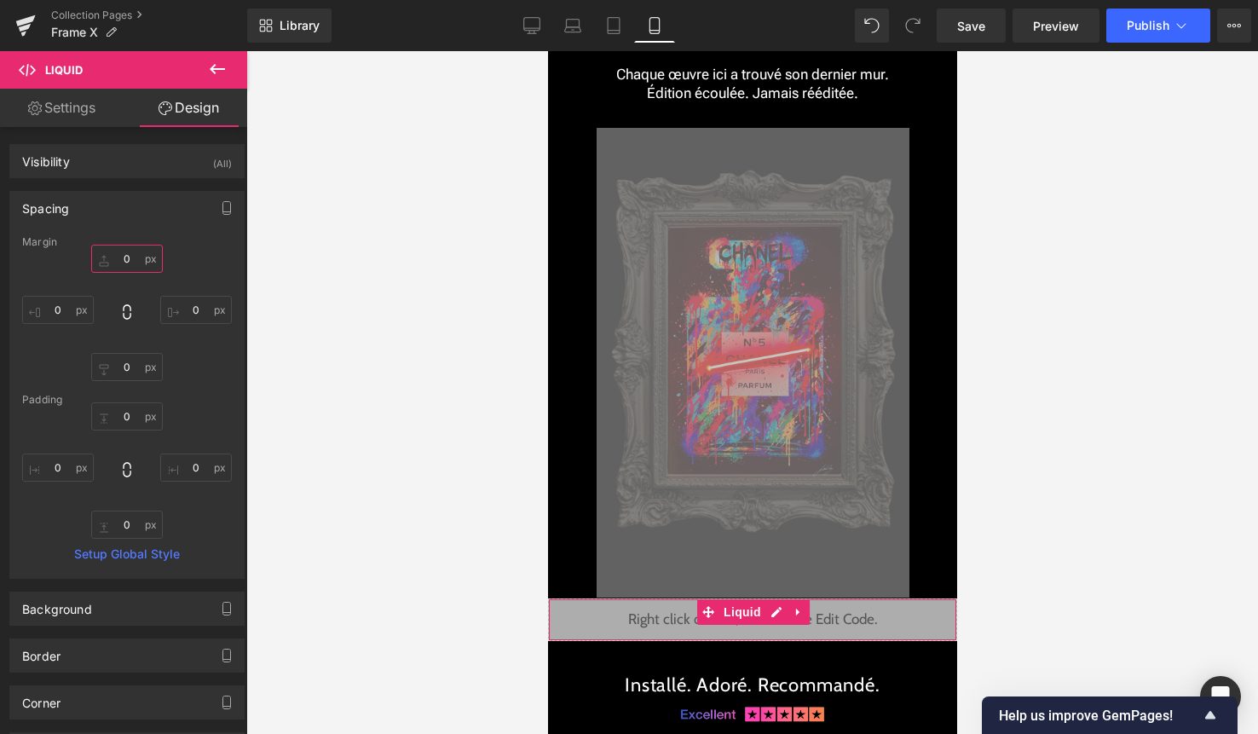
click at [124, 251] on input "0" at bounding box center [127, 259] width 72 height 28
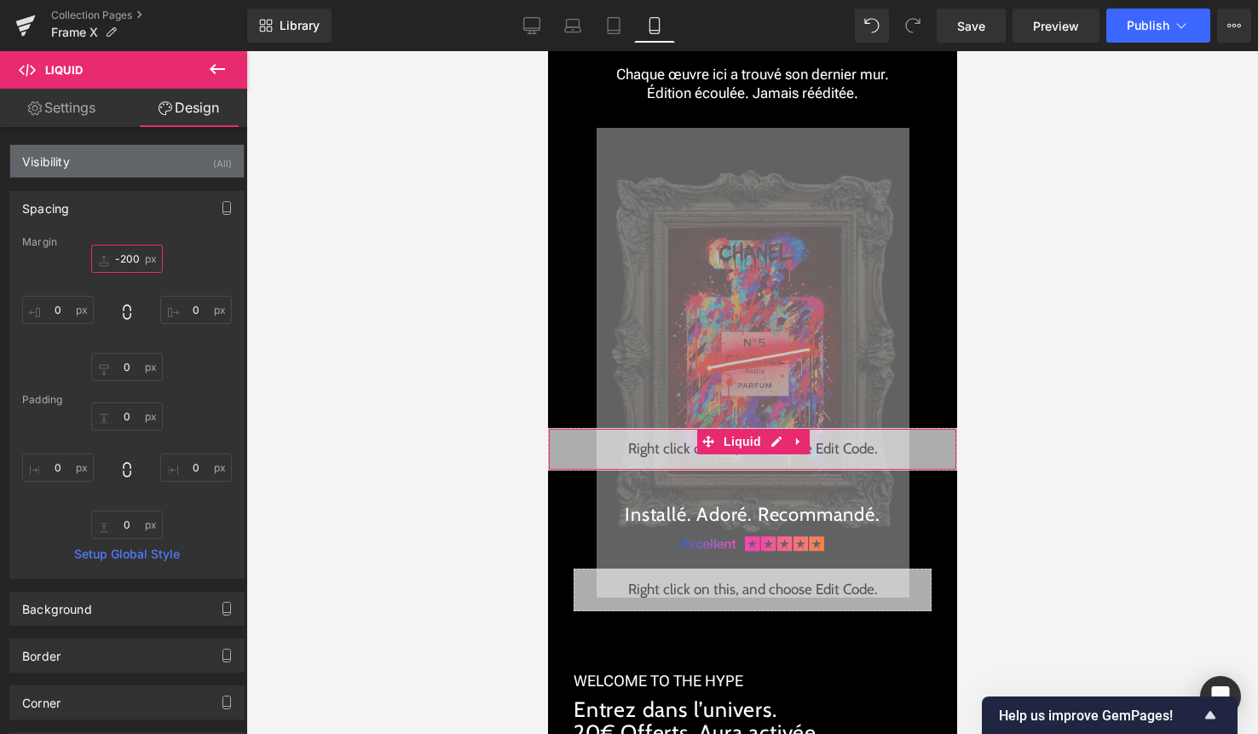
type input "-200"
click at [215, 152] on div "(All)" at bounding box center [222, 159] width 19 height 28
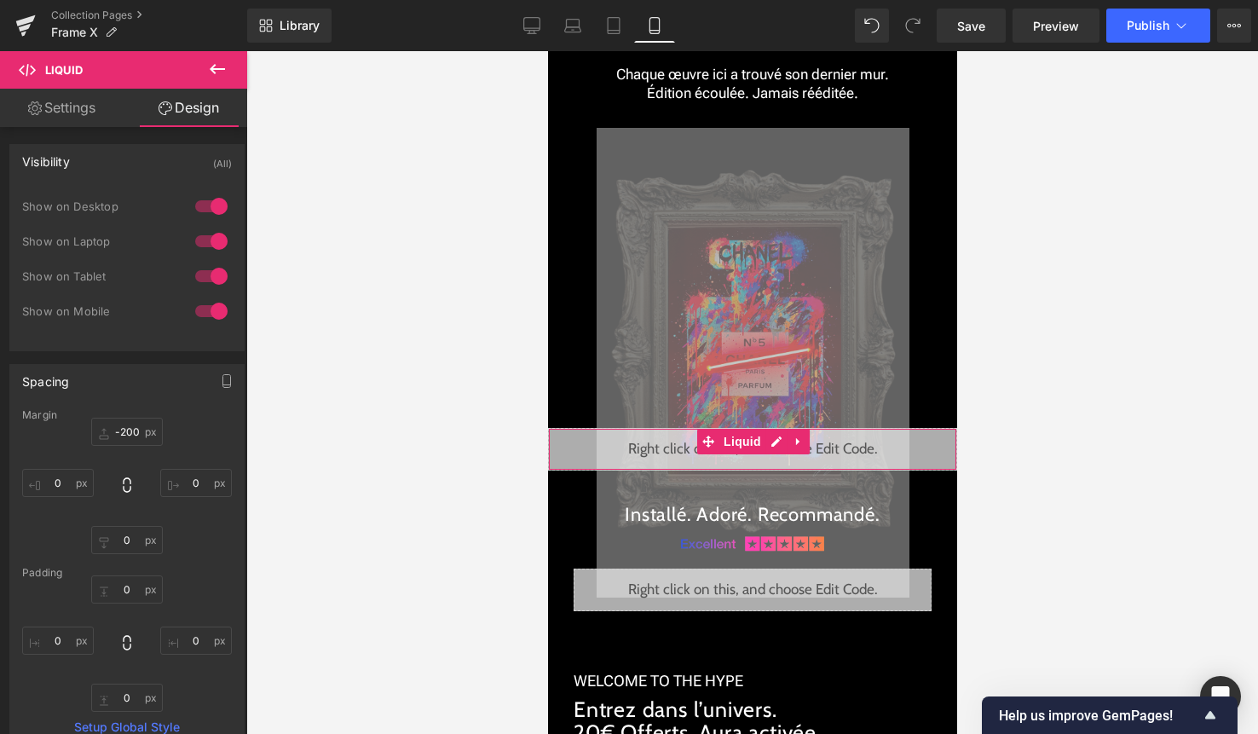
click at [206, 209] on div at bounding box center [211, 206] width 41 height 27
drag, startPoint x: 206, startPoint y: 238, endPoint x: 206, endPoint y: 273, distance: 34.9
click at [206, 241] on div at bounding box center [211, 241] width 41 height 27
click at [206, 273] on div at bounding box center [211, 276] width 41 height 27
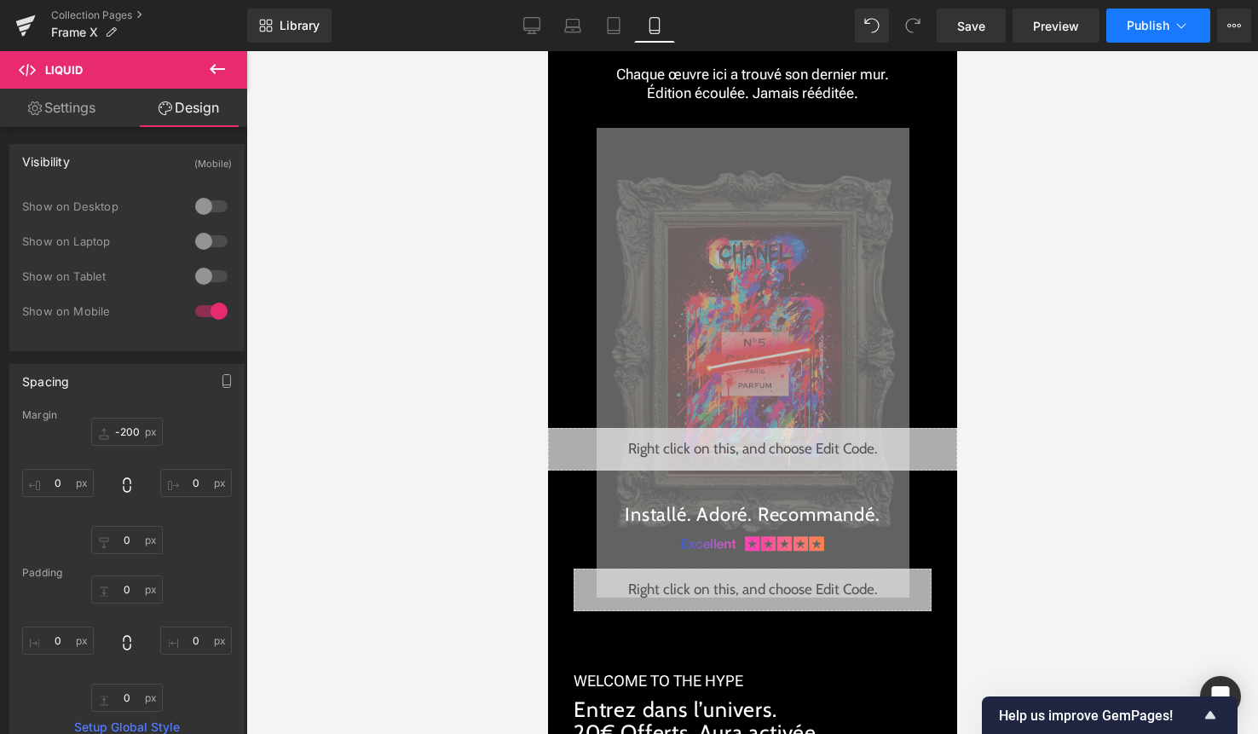
click at [1159, 35] on button "Publish" at bounding box center [1158, 26] width 104 height 34
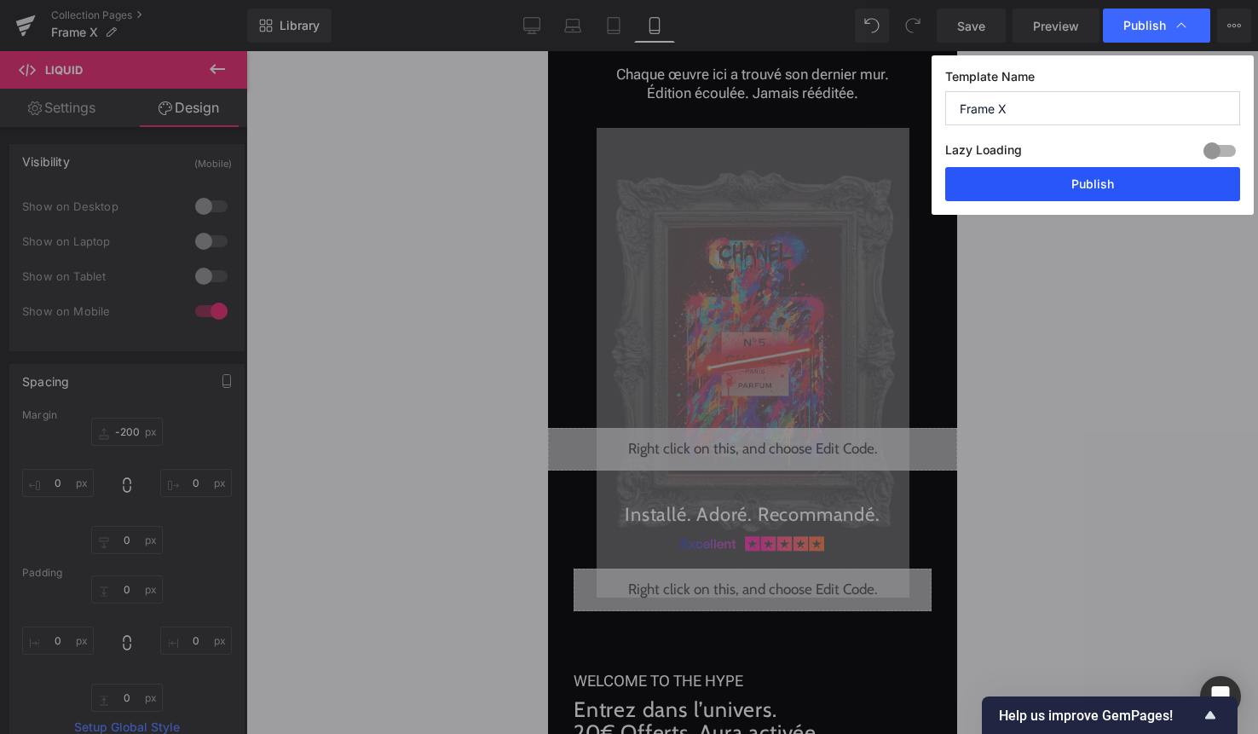
click at [1112, 183] on button "Publish" at bounding box center [1092, 184] width 295 height 34
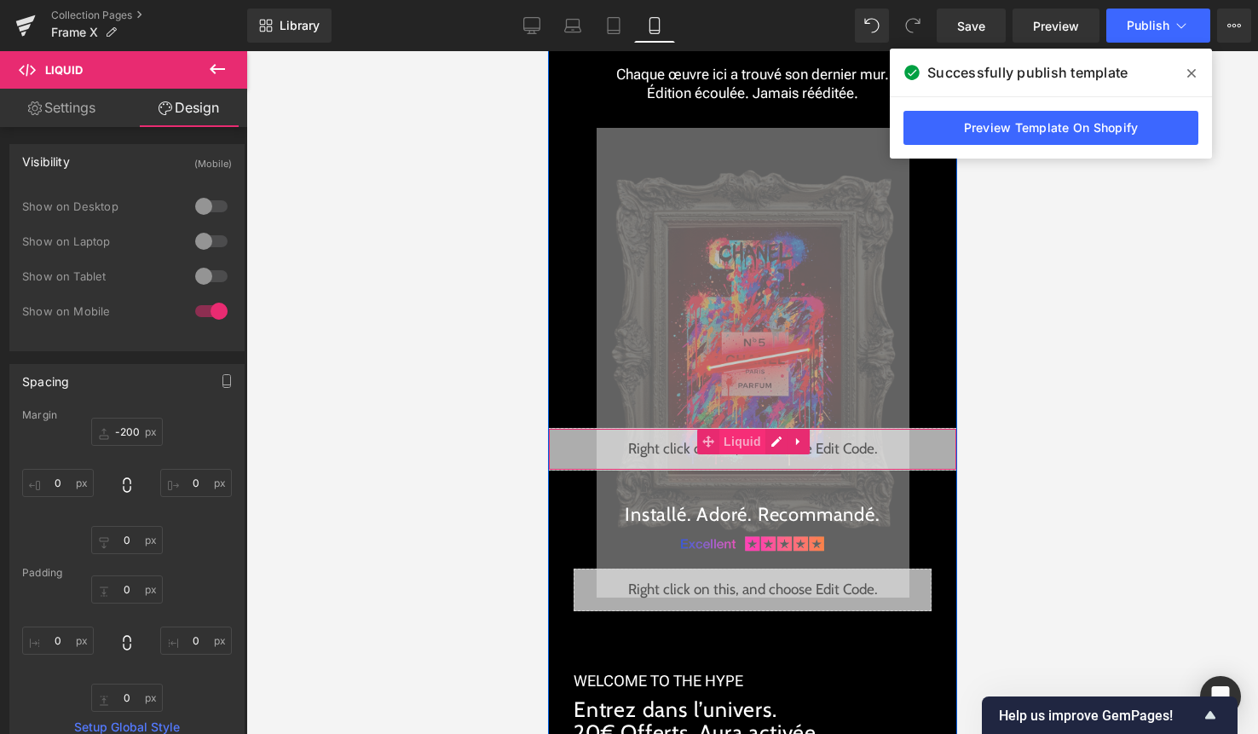
click at [751, 451] on span "Liquid" at bounding box center [741, 442] width 46 height 26
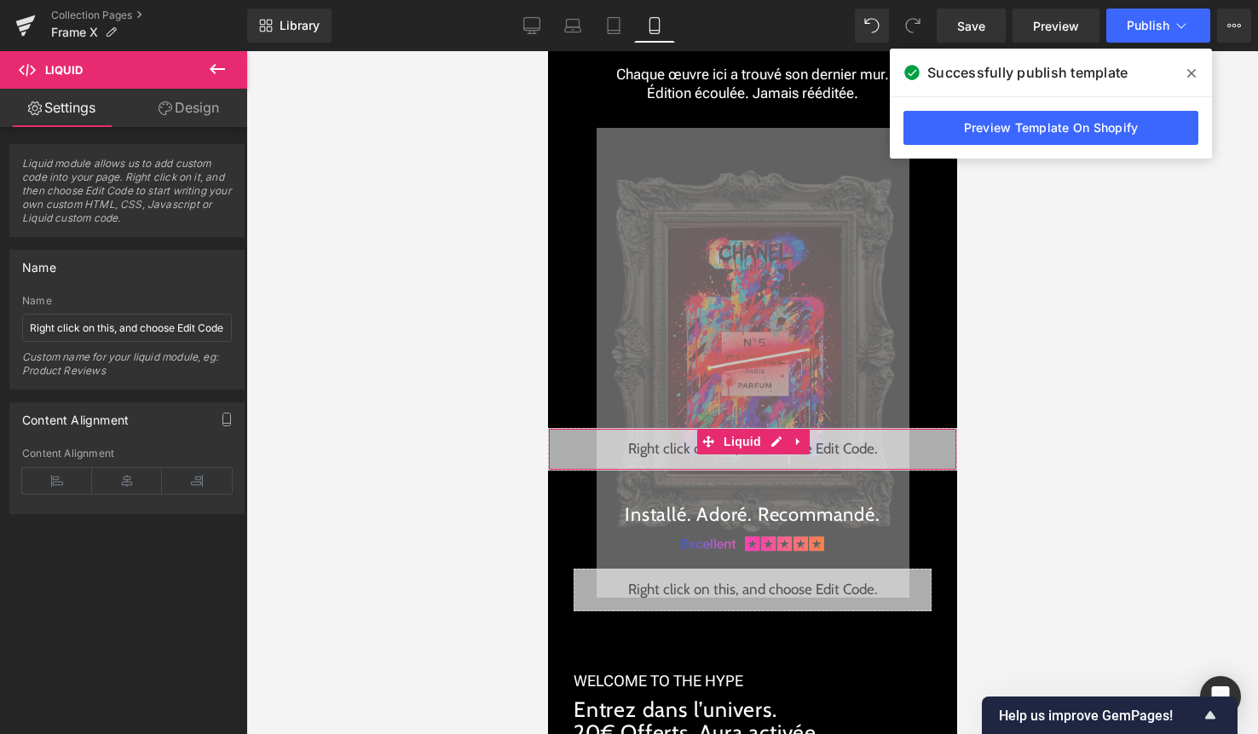
click at [216, 112] on link "Design" at bounding box center [189, 108] width 124 height 38
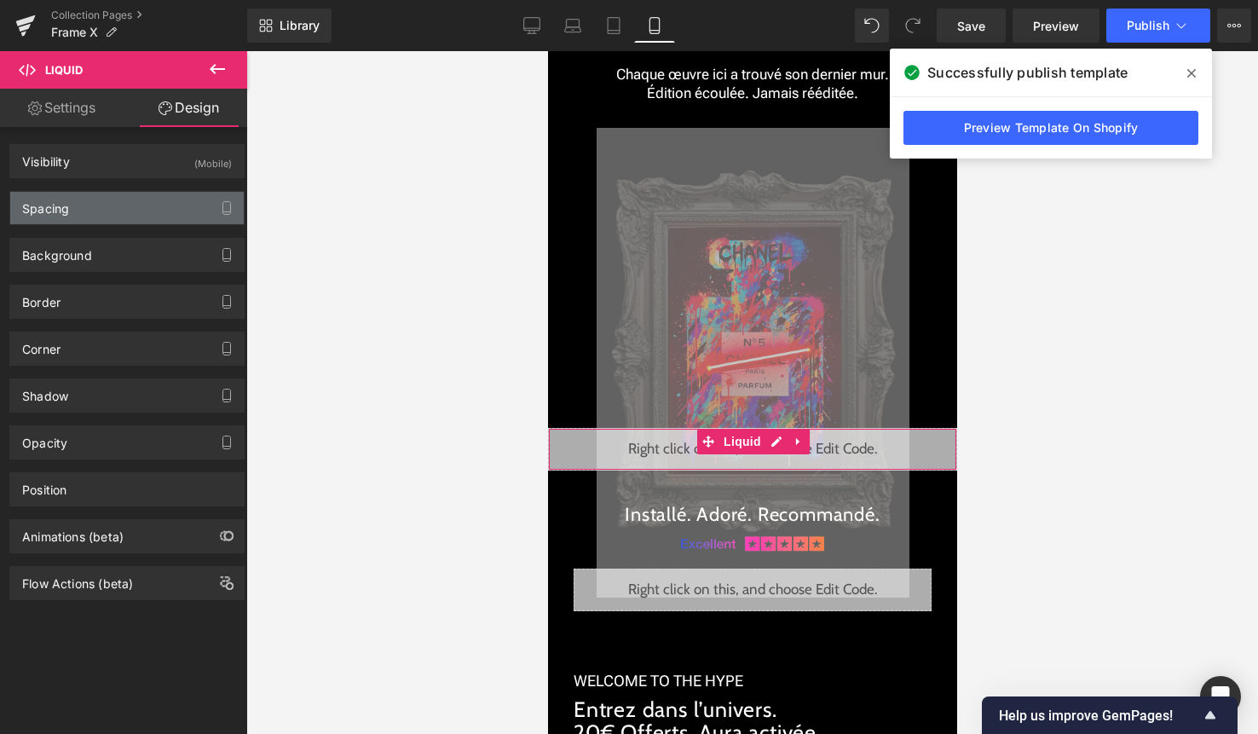
click at [136, 213] on div "Spacing" at bounding box center [127, 208] width 234 height 32
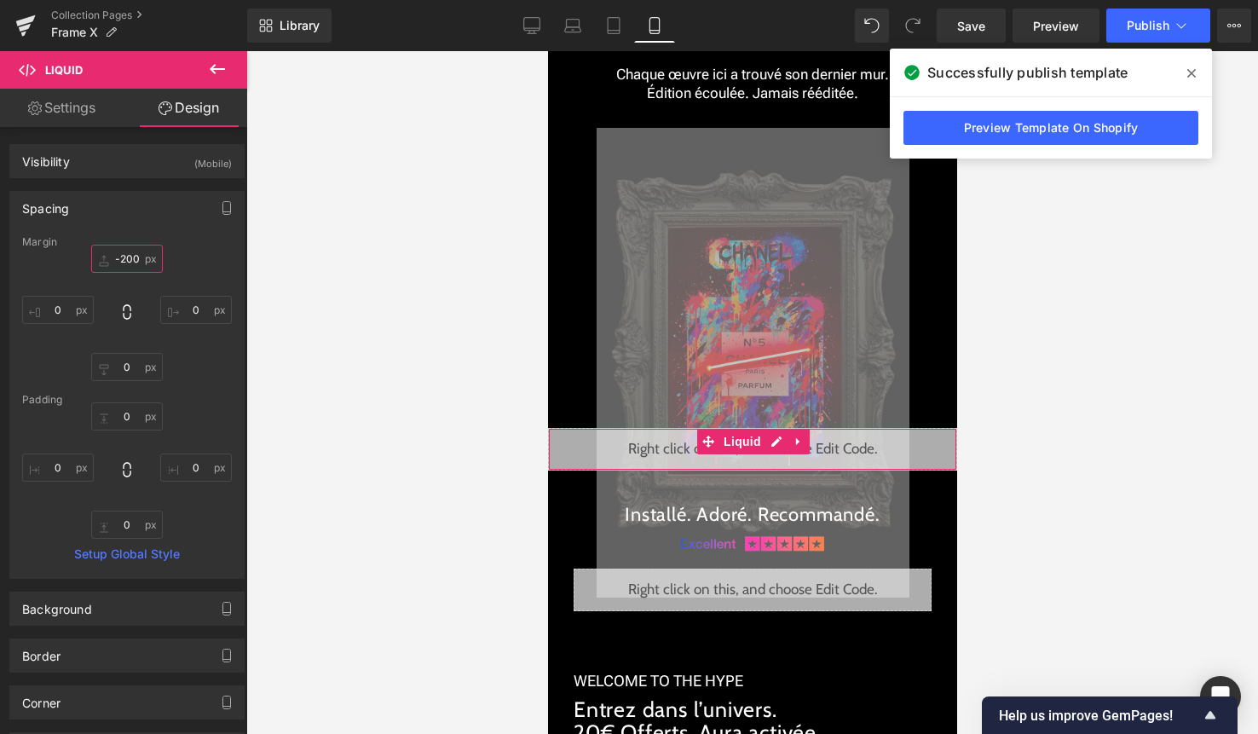
click at [130, 255] on input "-200" at bounding box center [127, 259] width 72 height 28
click at [122, 257] on input "-200" at bounding box center [127, 259] width 72 height 28
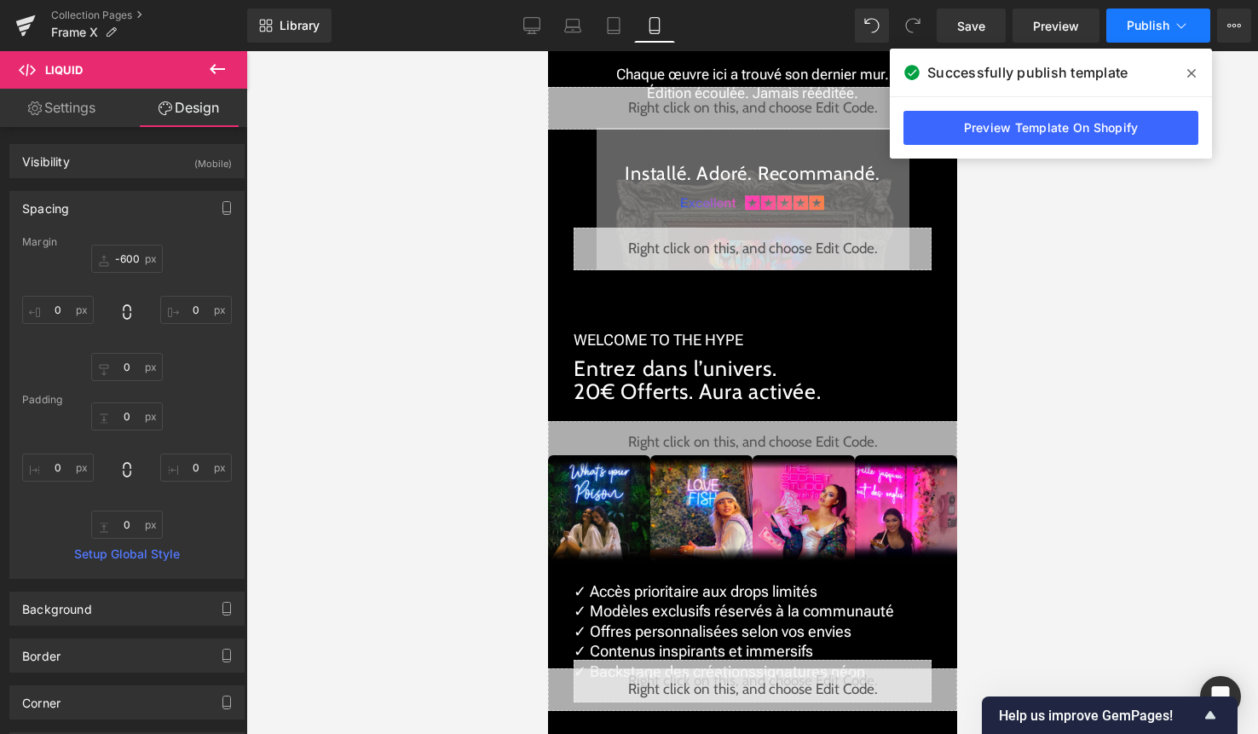
click at [1149, 35] on button "Publish" at bounding box center [1158, 26] width 104 height 34
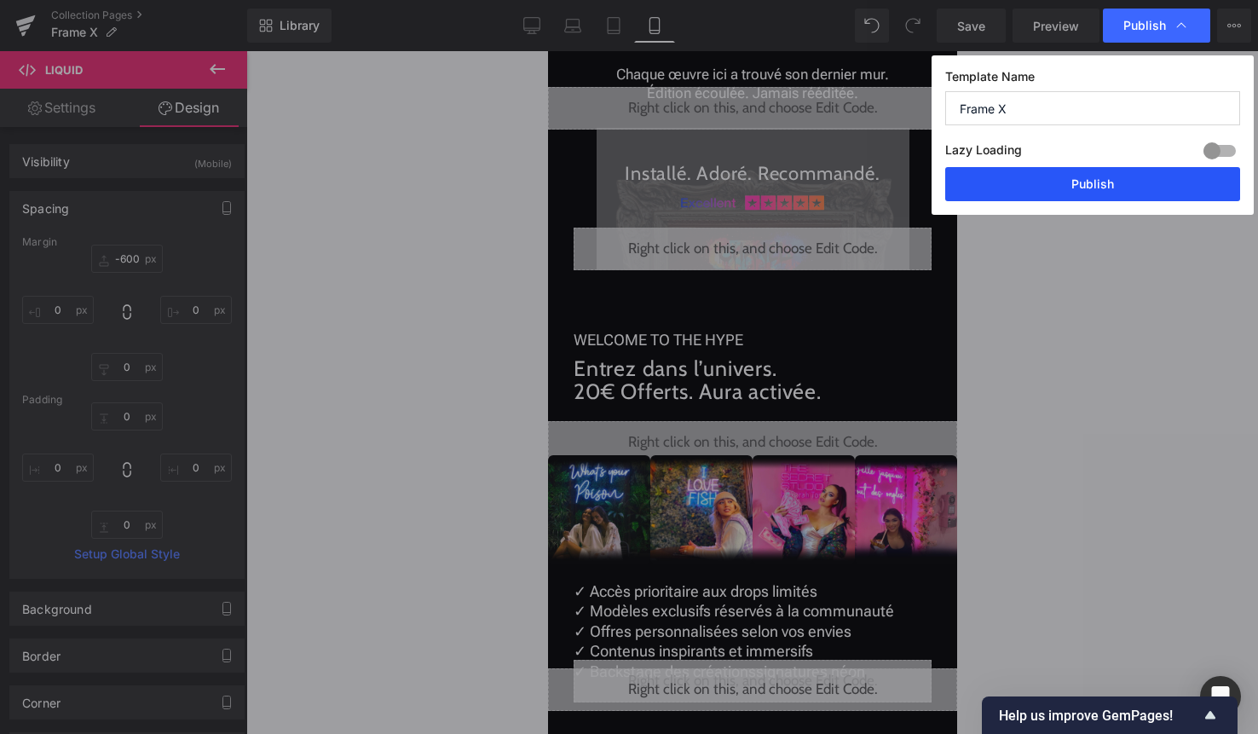
click at [1099, 177] on button "Publish" at bounding box center [1092, 184] width 295 height 34
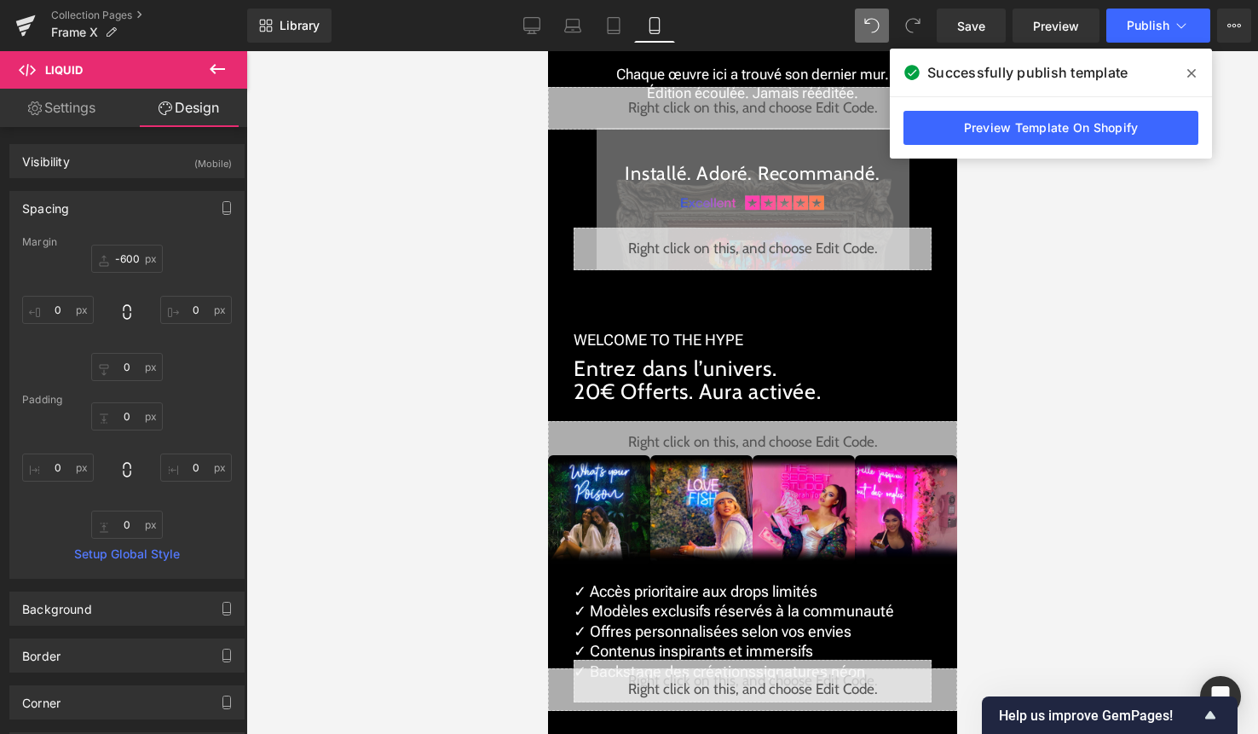
type input "-200"
type input "0"
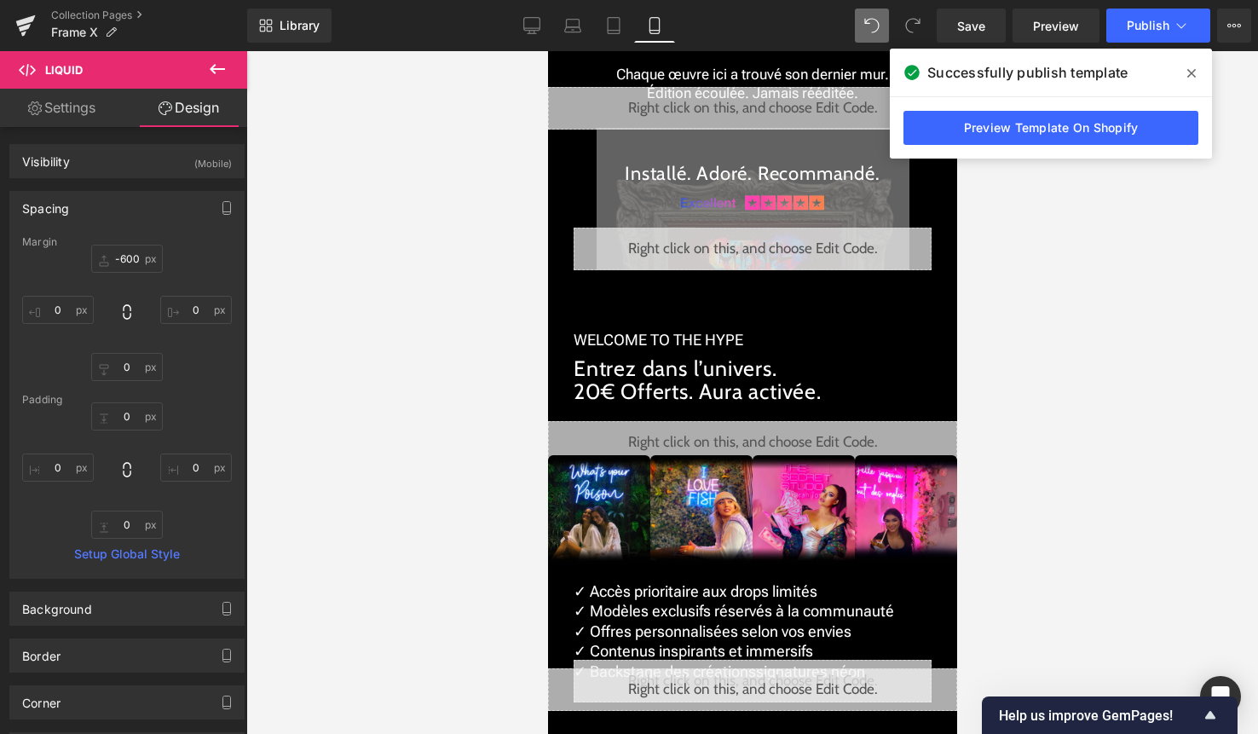
type input "0"
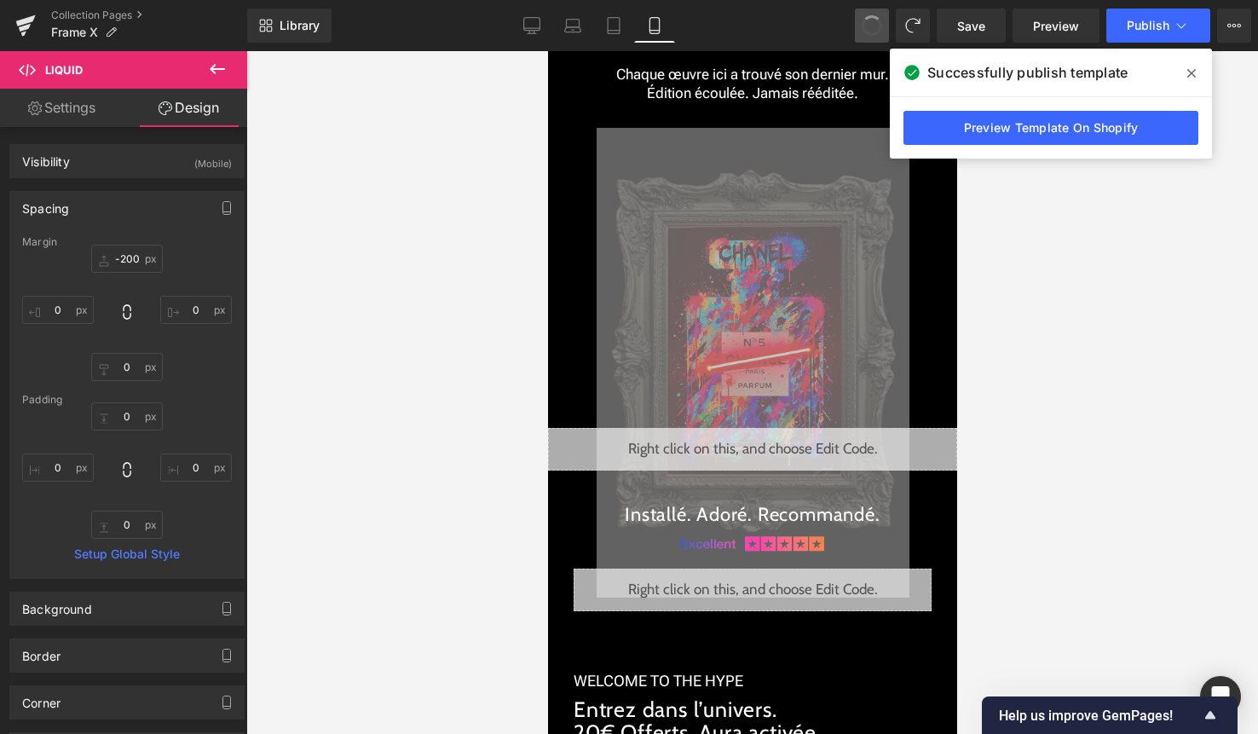
type input "-200"
type input "0"
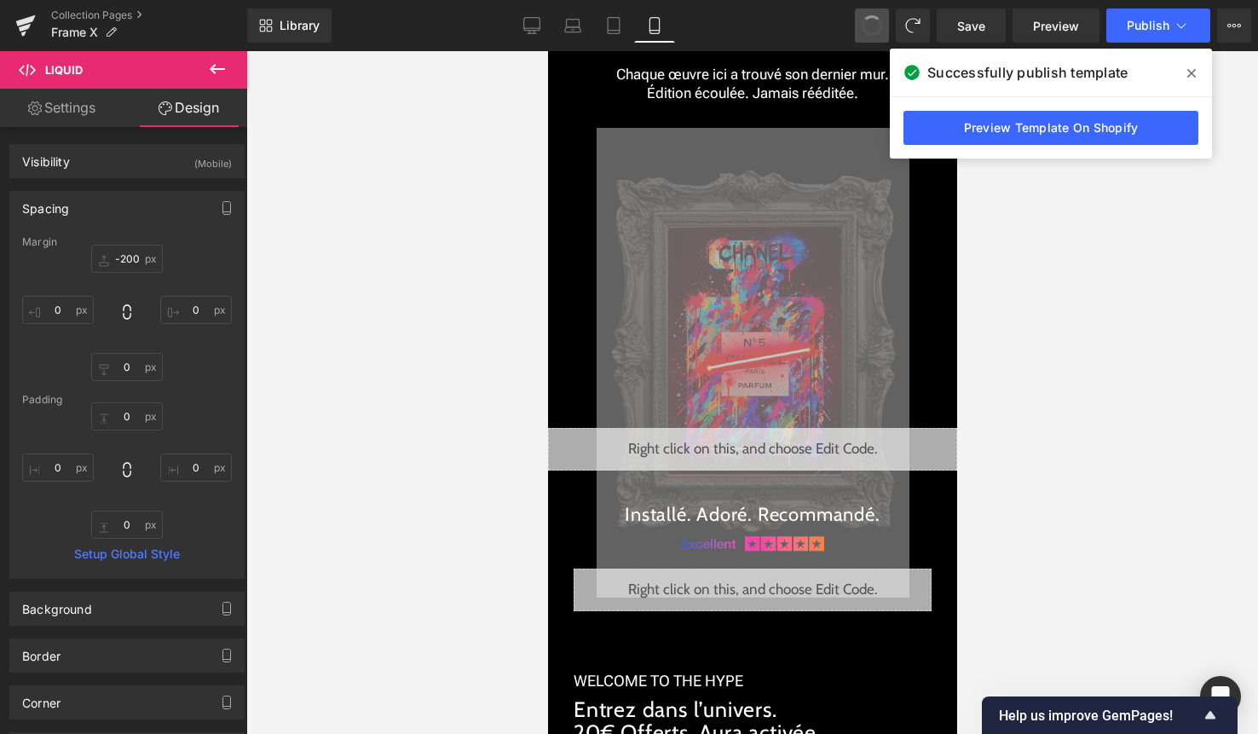
type input "0"
click at [1194, 70] on icon at bounding box center [1191, 73] width 9 height 9
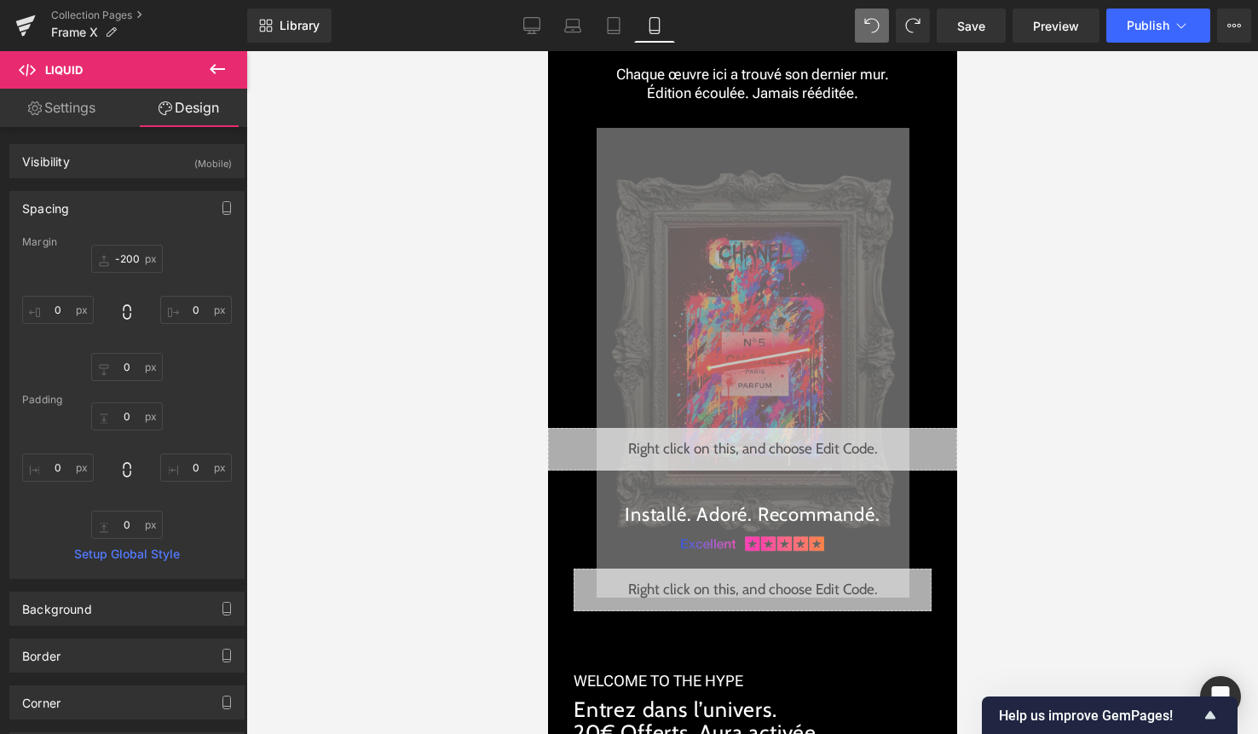
type input "-200"
type input "0"
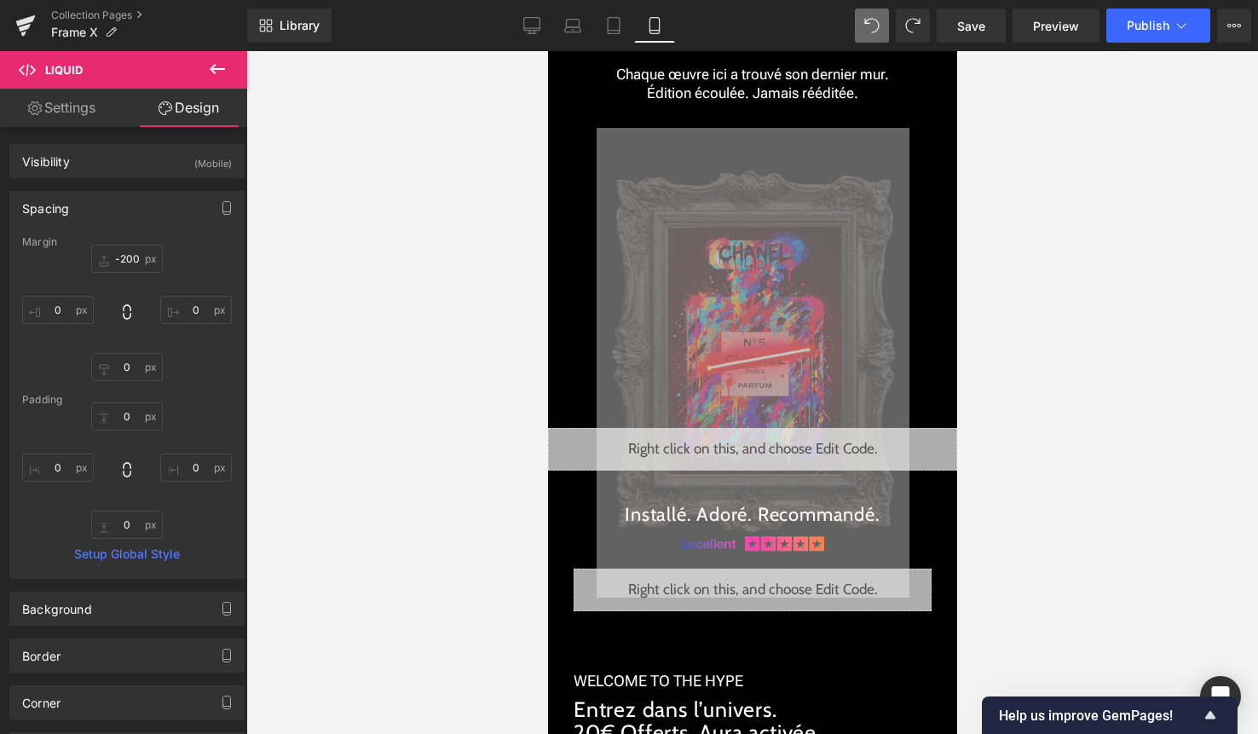
type input "0"
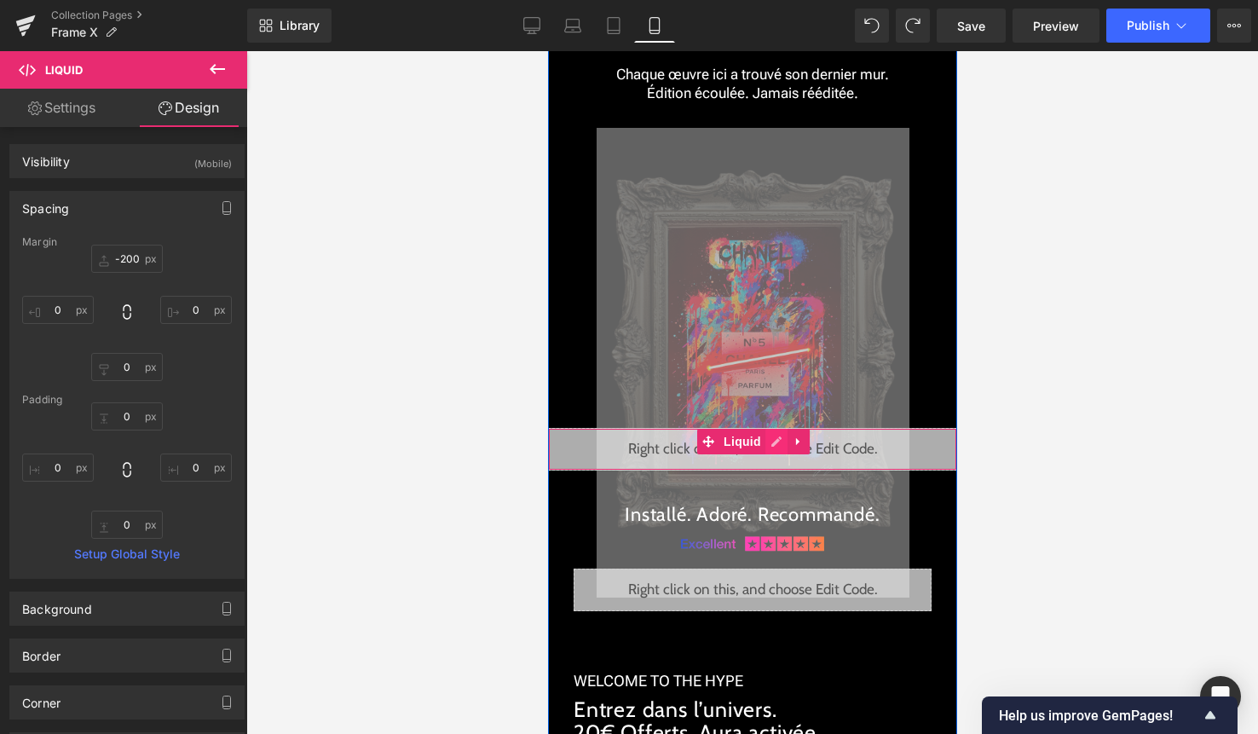
click at [765, 445] on div "Liquid" at bounding box center [751, 449] width 409 height 43
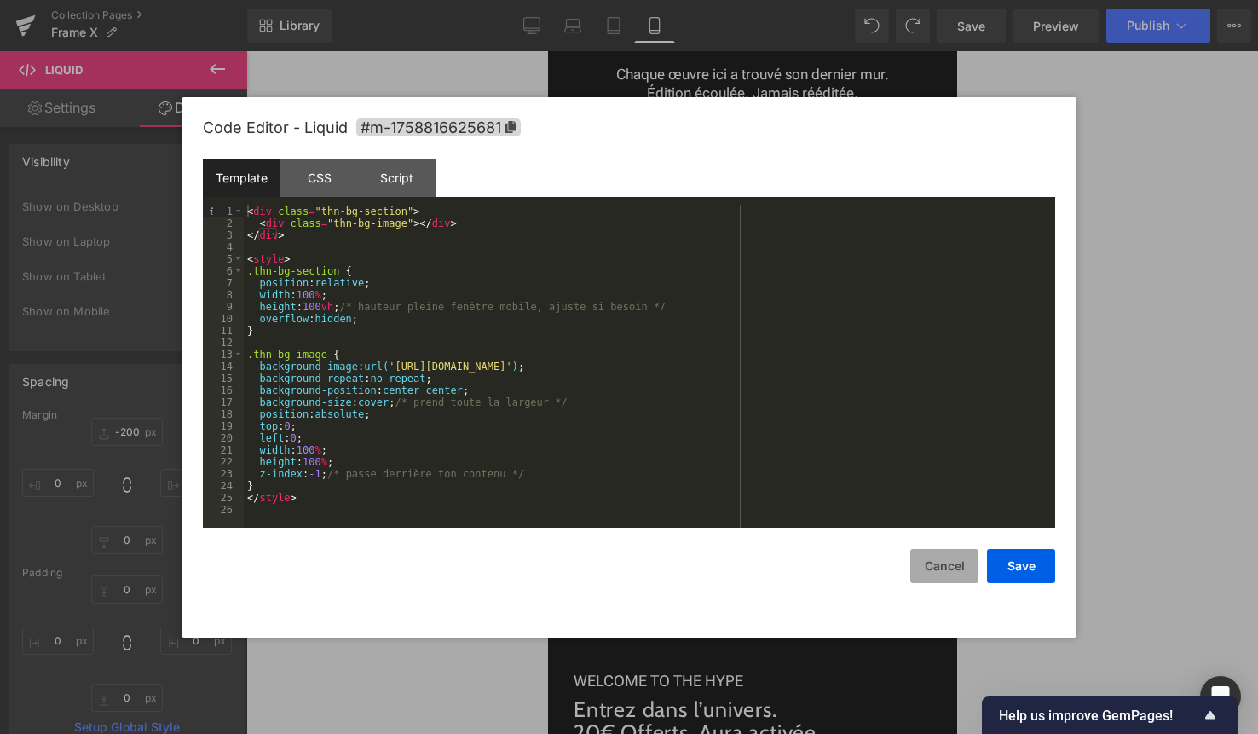
click at [950, 578] on button "Cancel" at bounding box center [944, 566] width 68 height 34
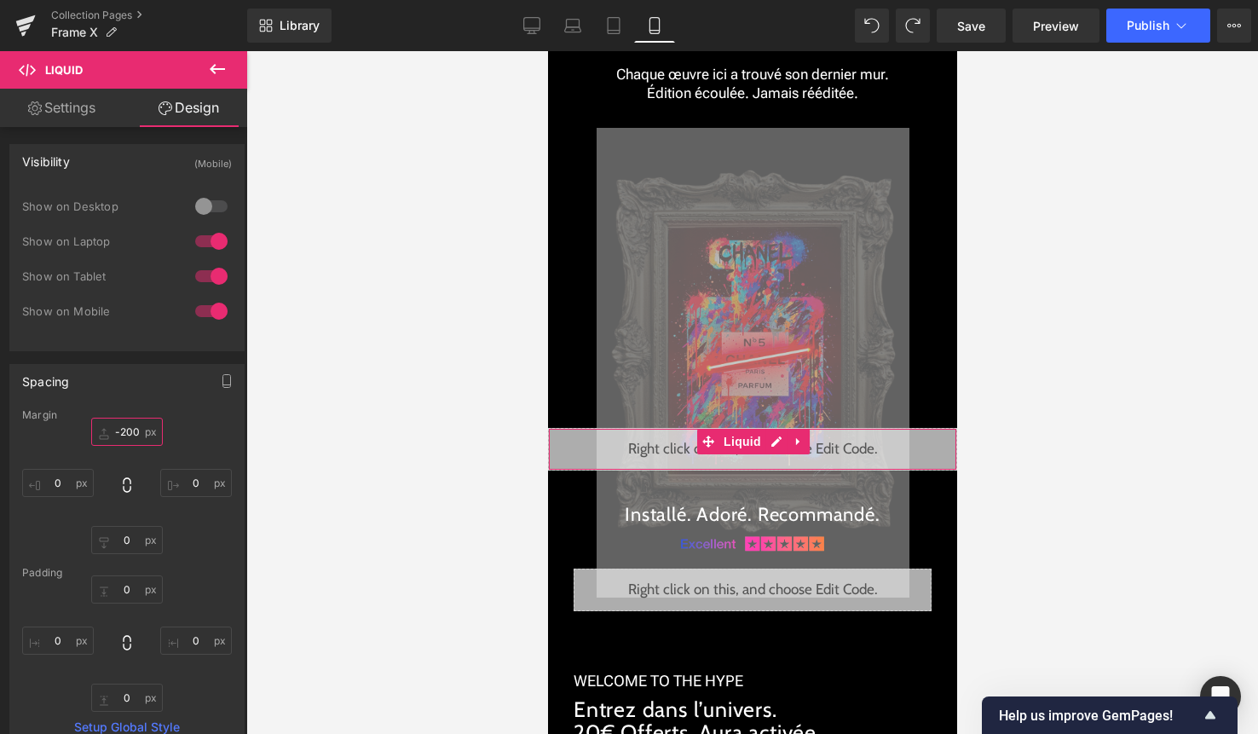
click at [130, 432] on input "-200" at bounding box center [127, 432] width 72 height 28
type input "0"
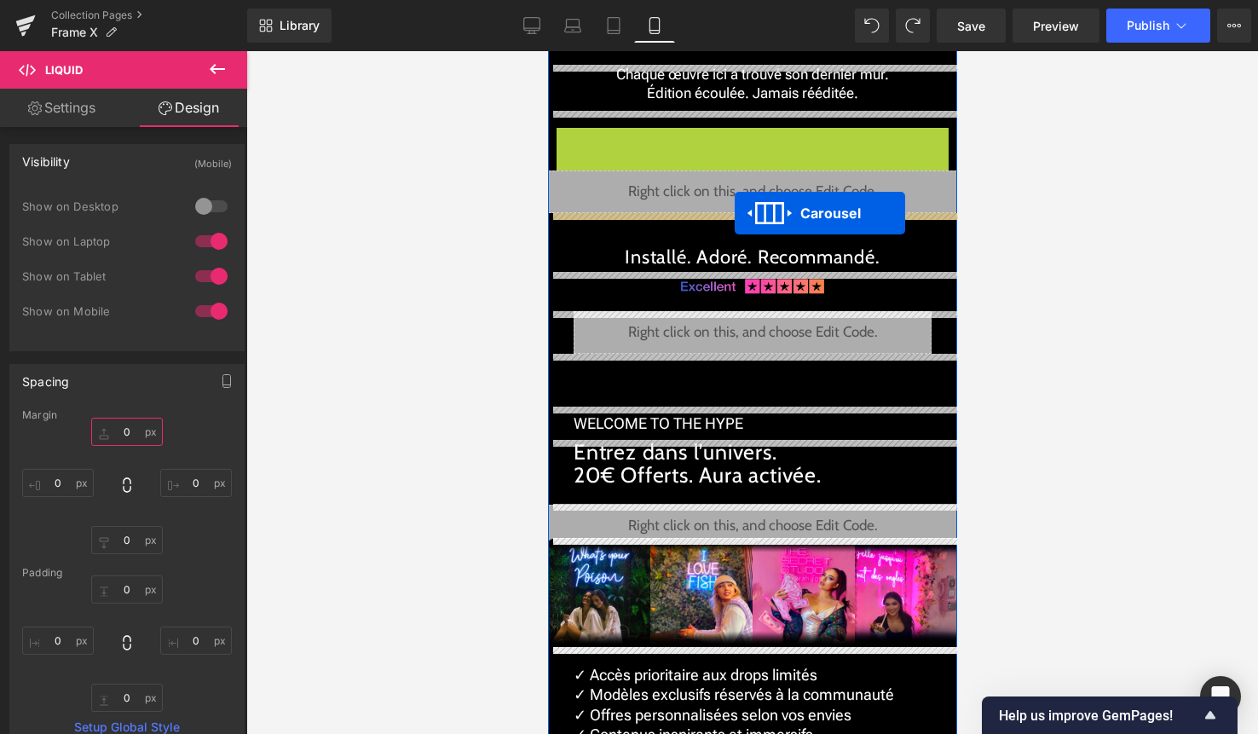
drag, startPoint x: 742, startPoint y: 138, endPoint x: 734, endPoint y: 213, distance: 75.4
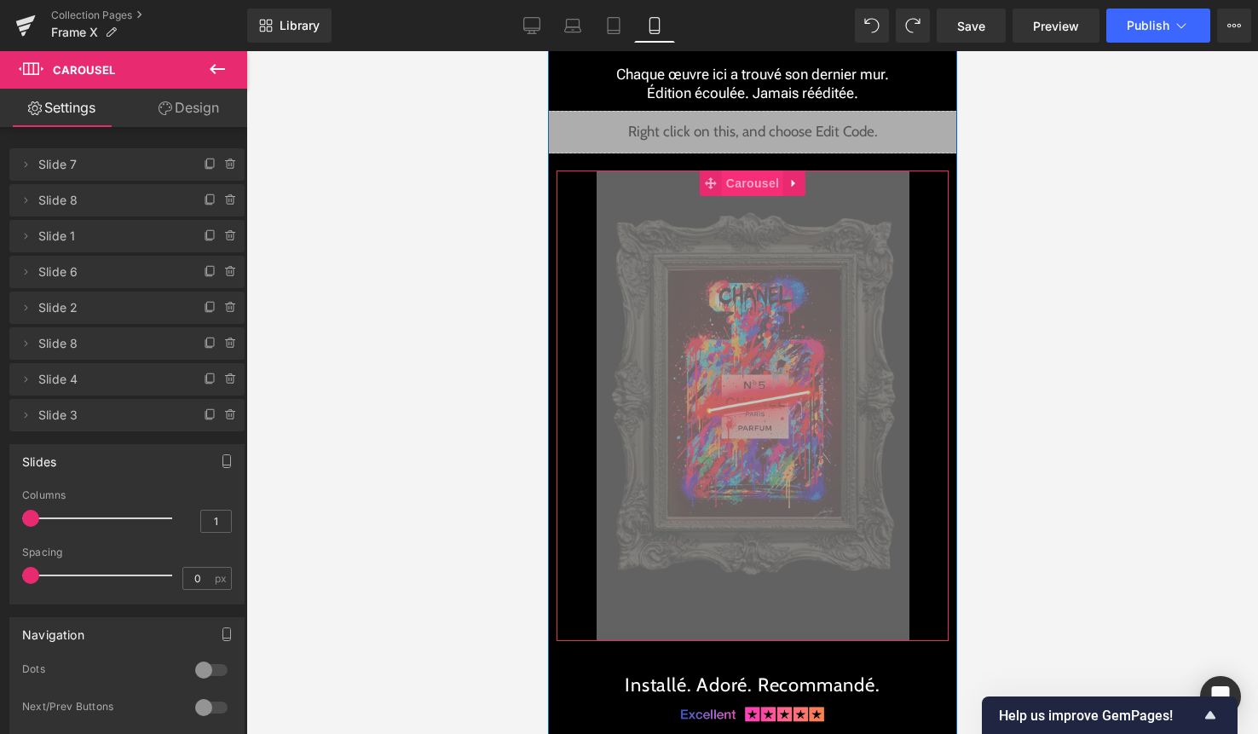
click at [745, 181] on span "Carousel" at bounding box center [751, 183] width 61 height 26
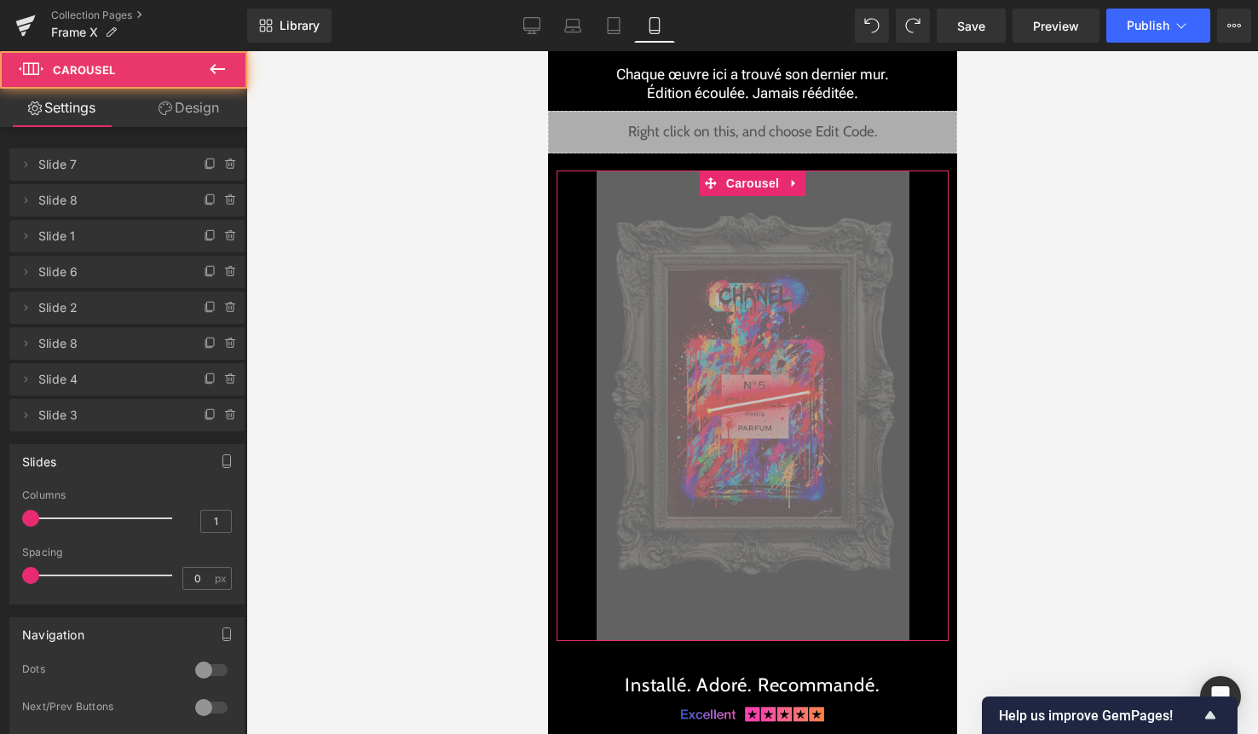
click at [191, 105] on link "Design" at bounding box center [189, 108] width 124 height 38
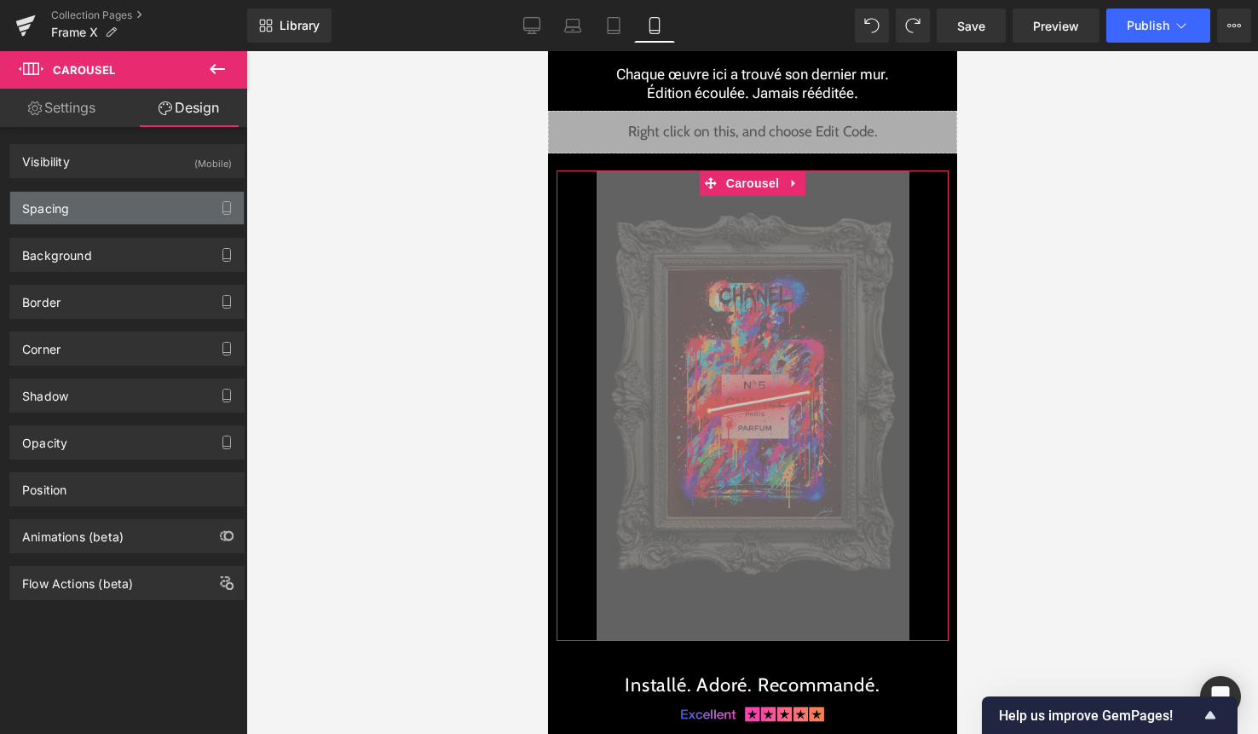
click at [134, 197] on div "Spacing" at bounding box center [127, 208] width 234 height 32
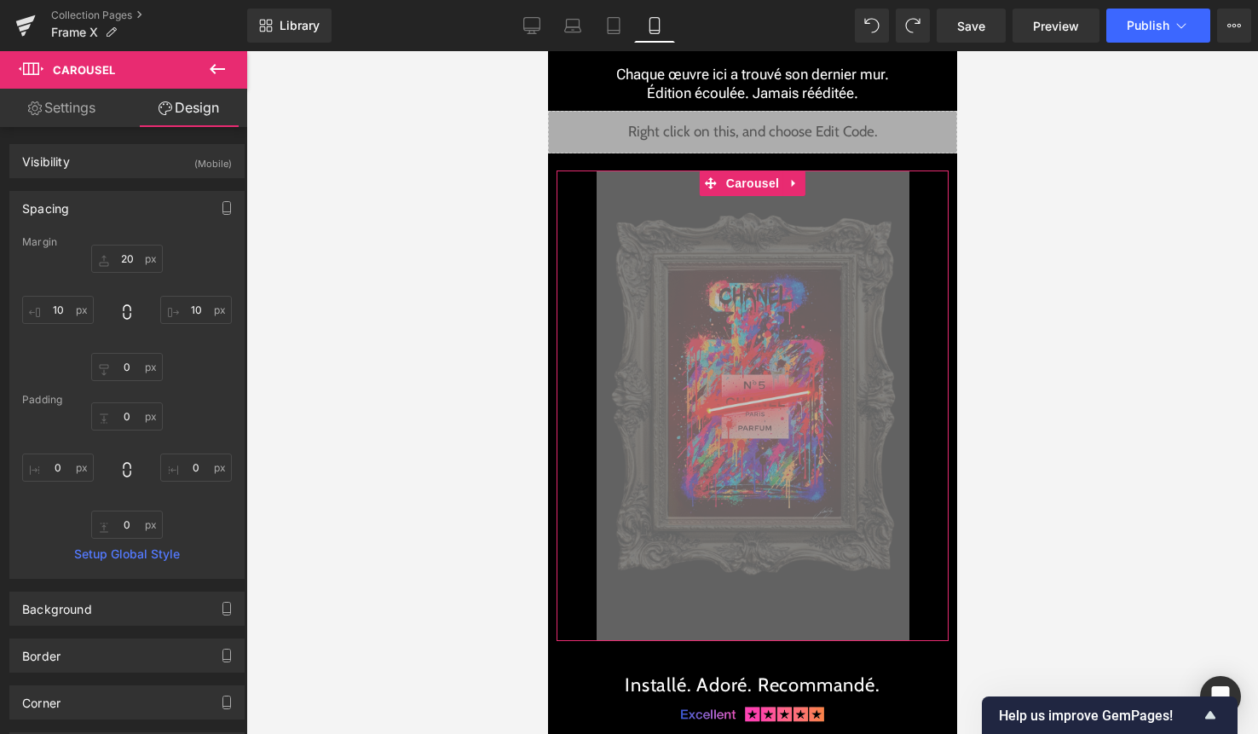
type input "20"
type input "10"
type input "0"
type input "10"
type input "0"
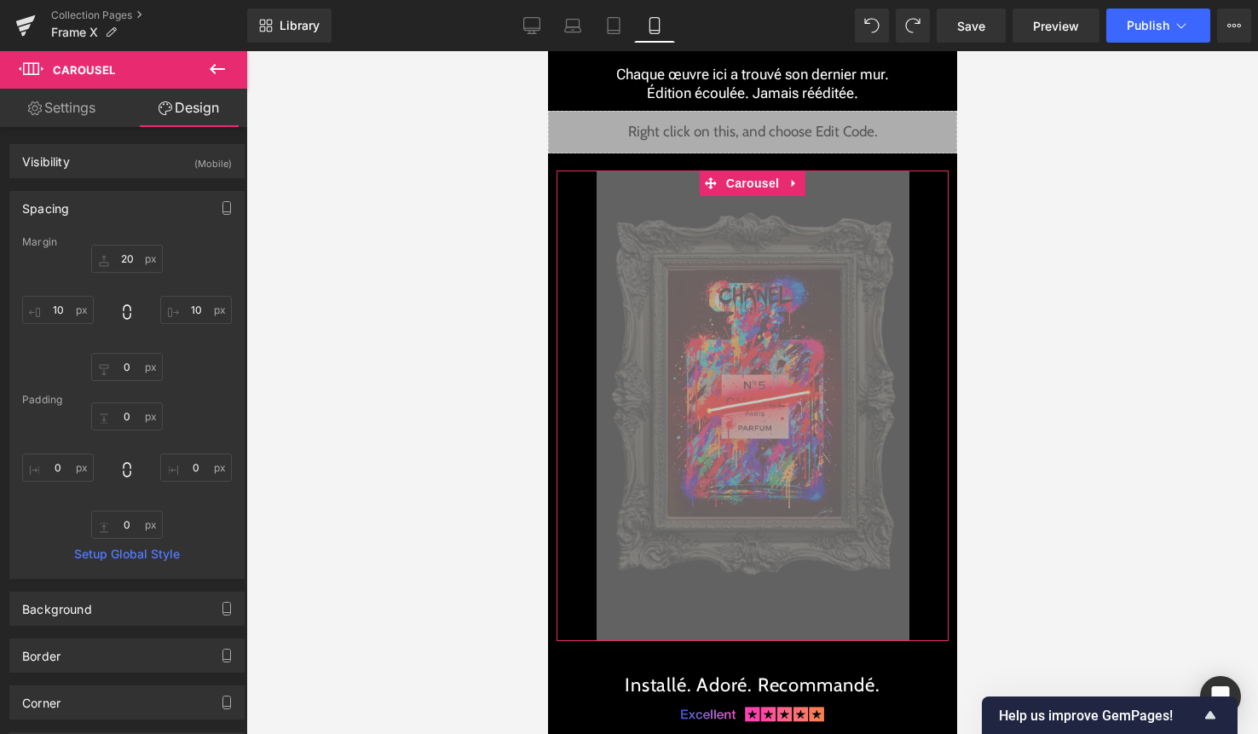
type input "0"
click at [122, 264] on input "20" at bounding box center [127, 259] width 72 height 28
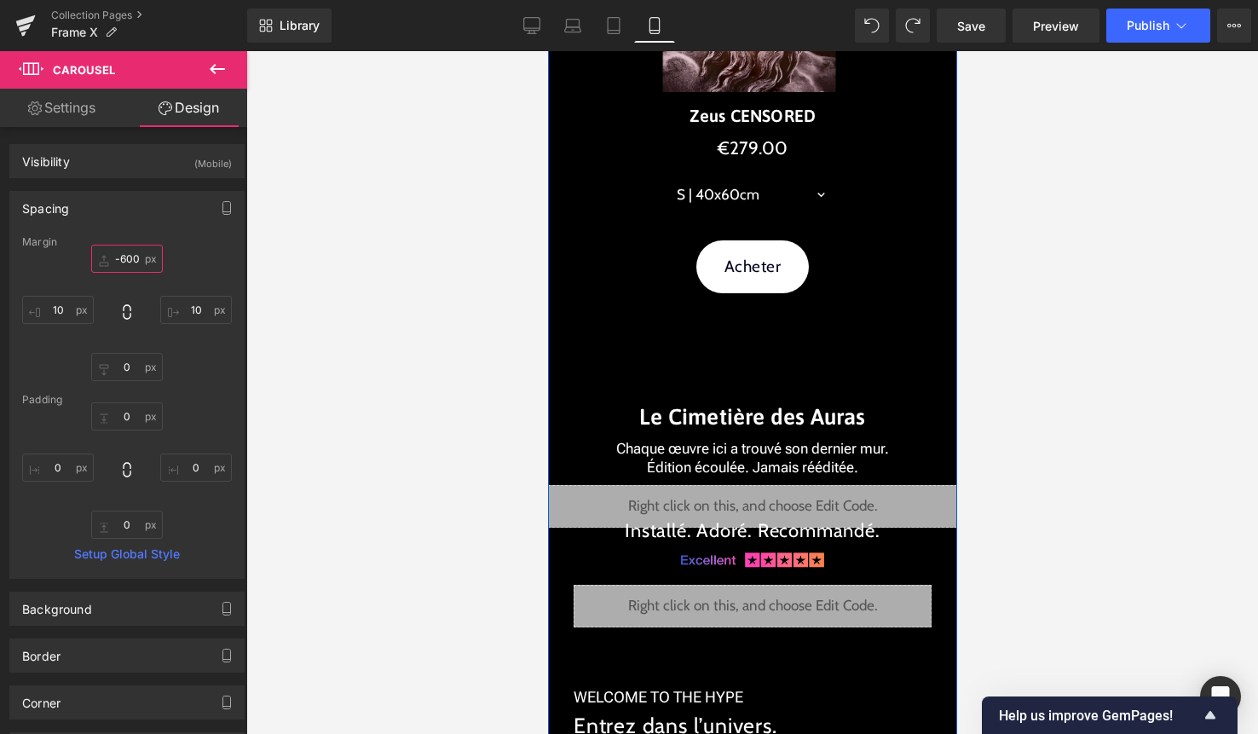
scroll to position [3569, 0]
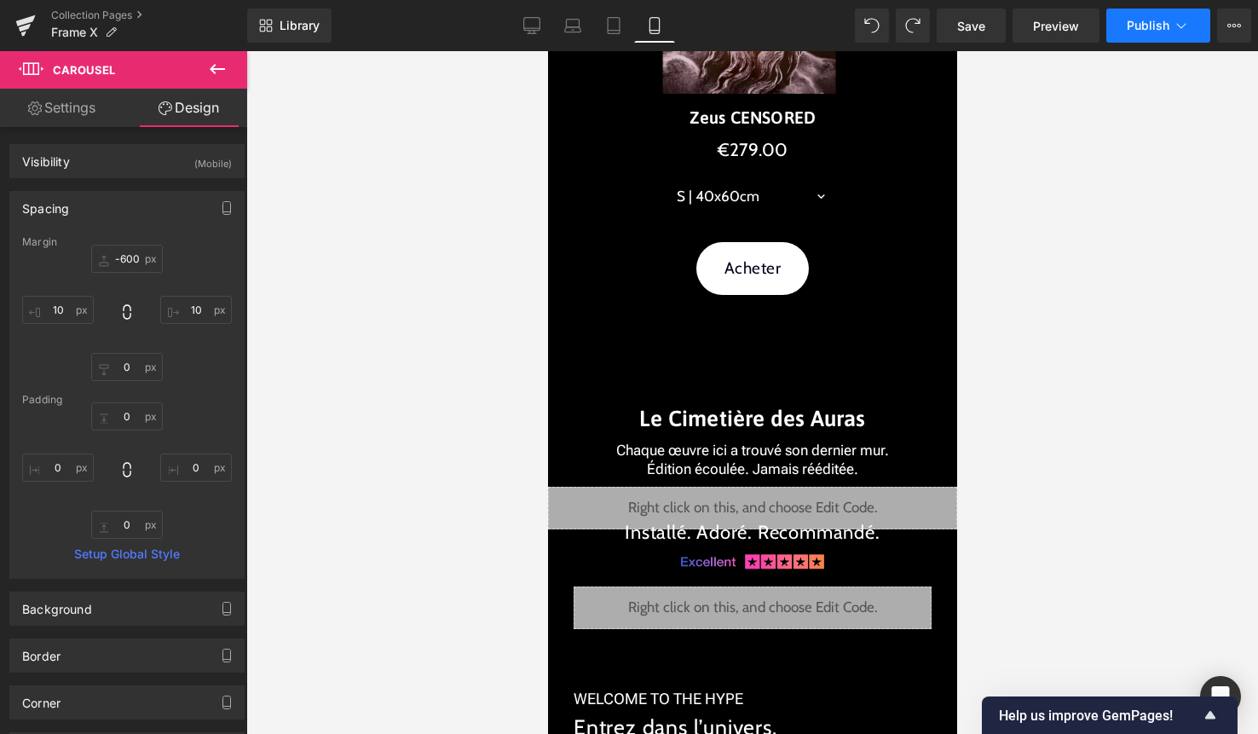
click at [1155, 19] on span "Publish" at bounding box center [1148, 26] width 43 height 14
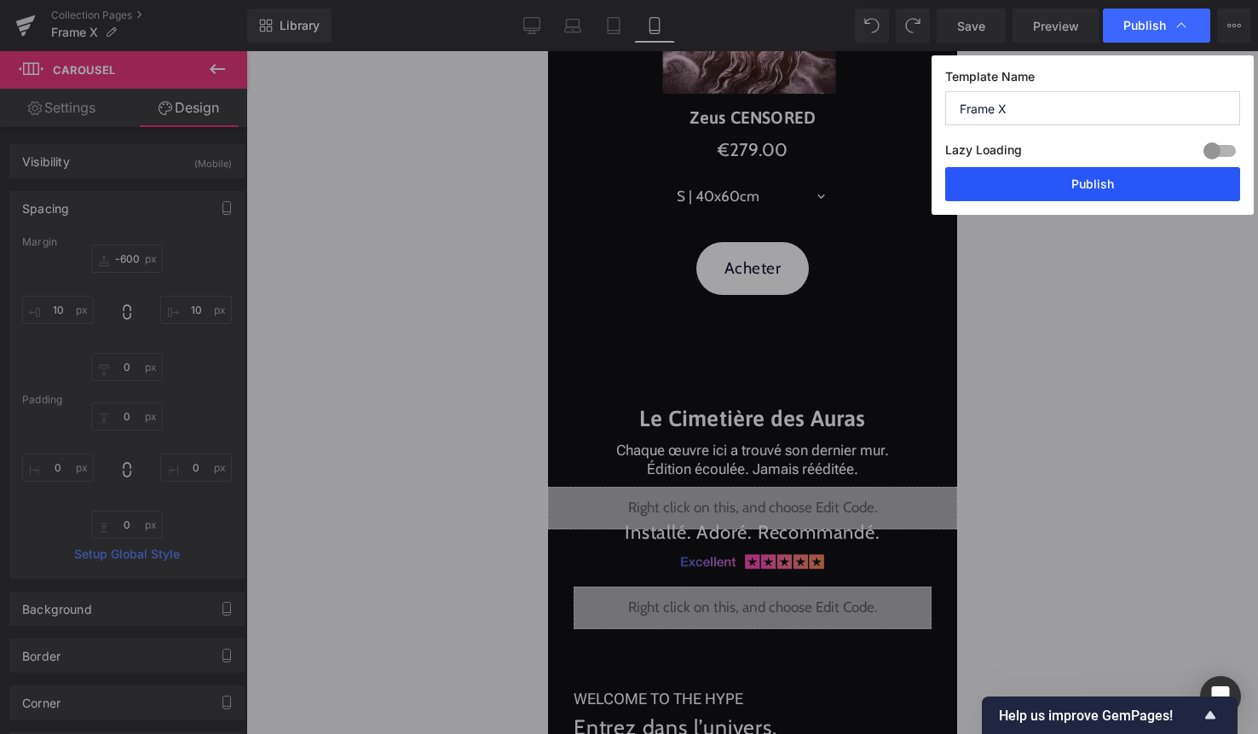
click at [1103, 193] on button "Publish" at bounding box center [1092, 184] width 295 height 34
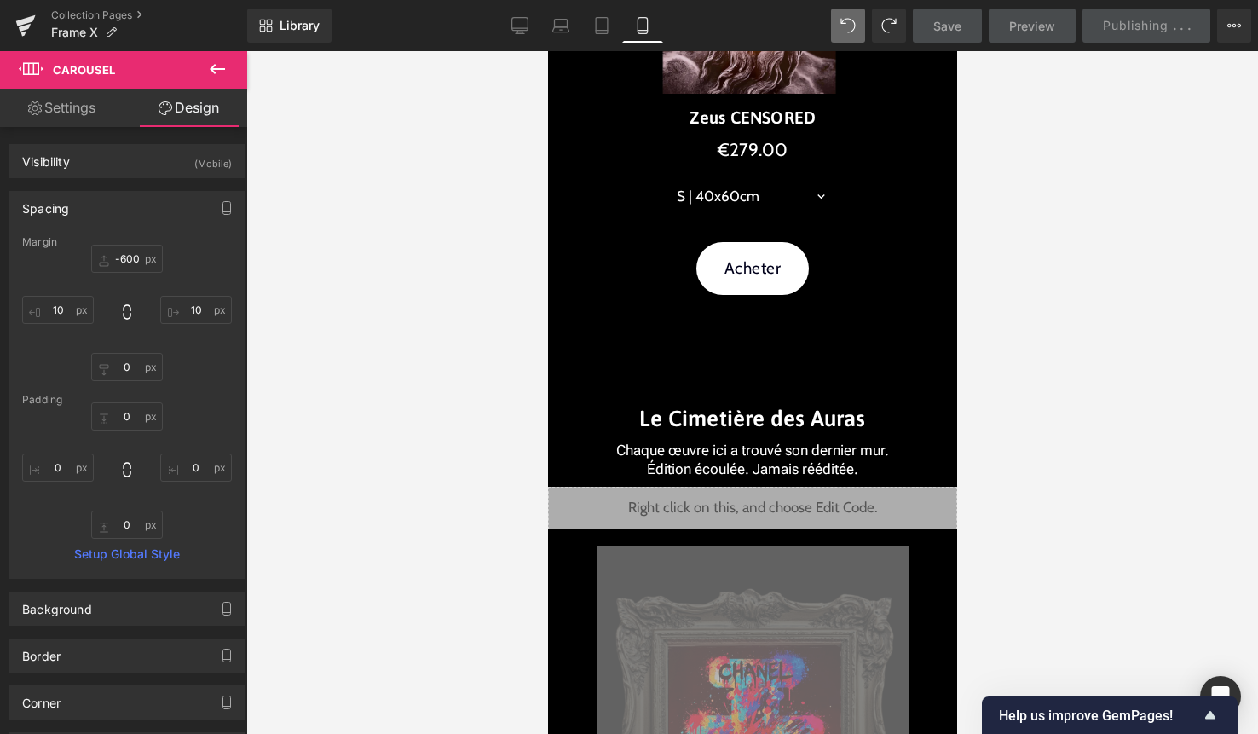
type input "-515.317"
type input "10"
type input "0"
type input "10"
type input "0"
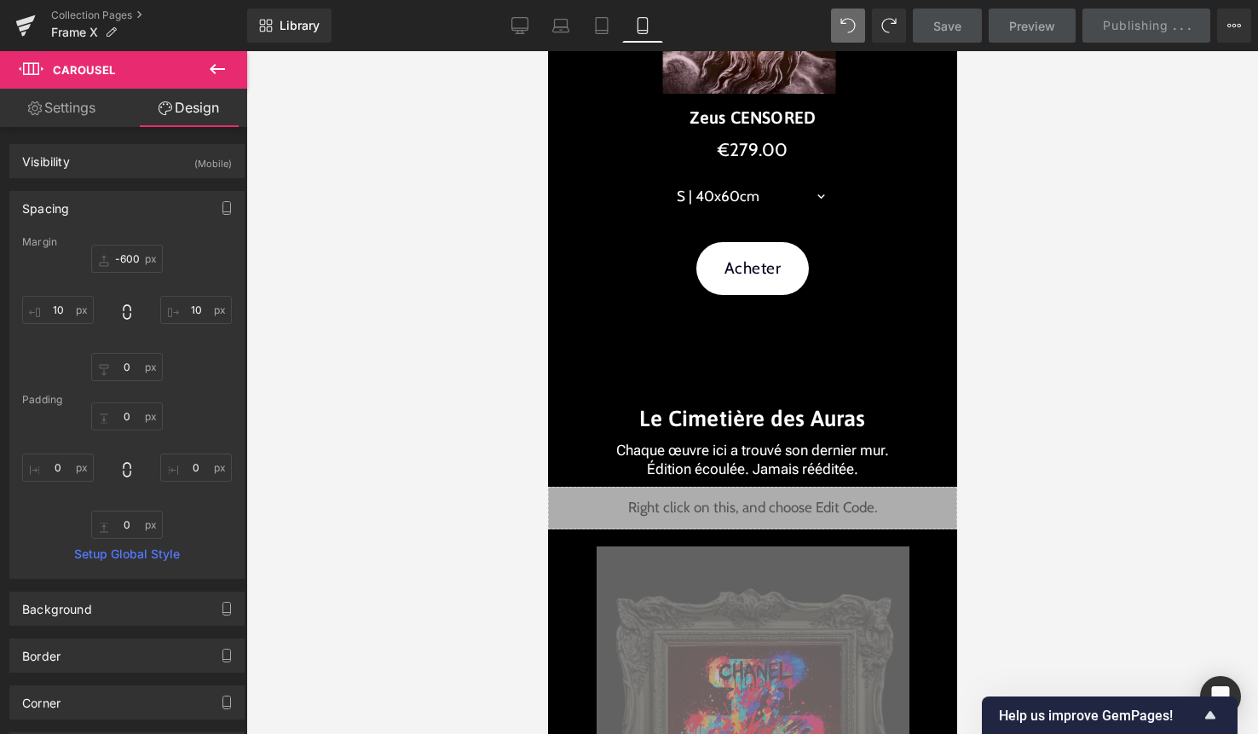
type input "0"
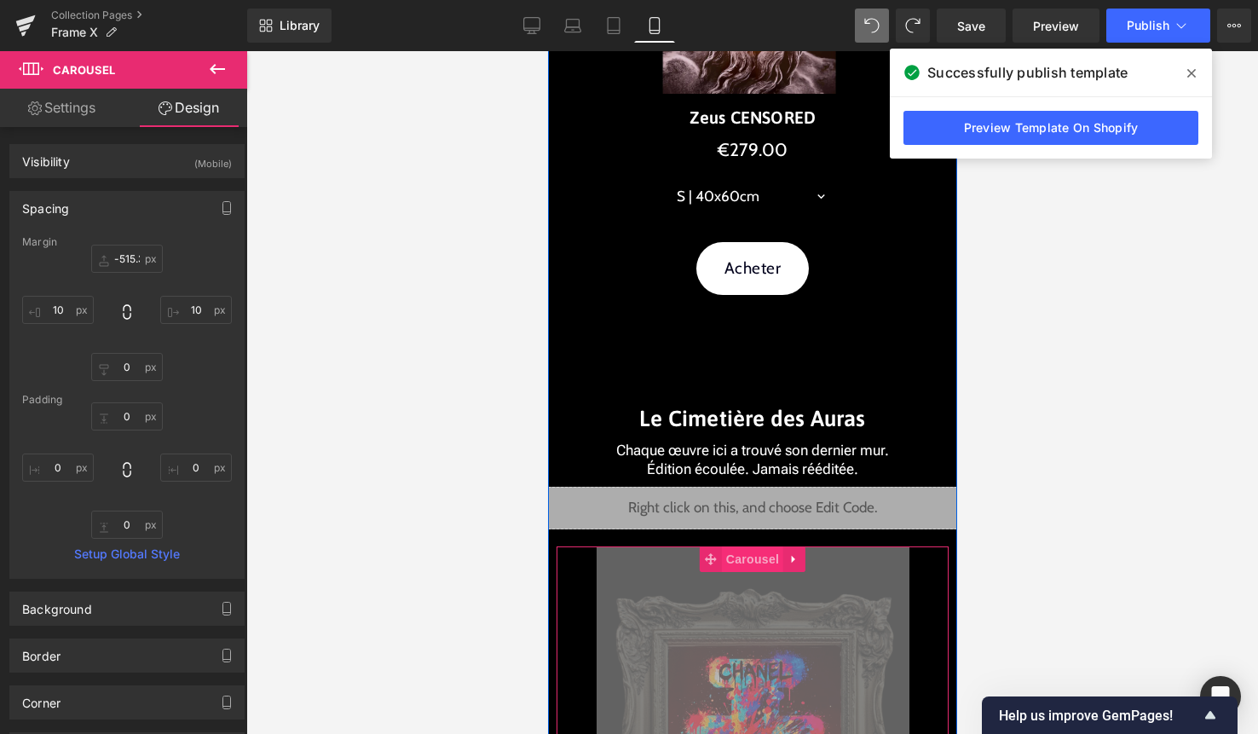
scroll to position [3820, 0]
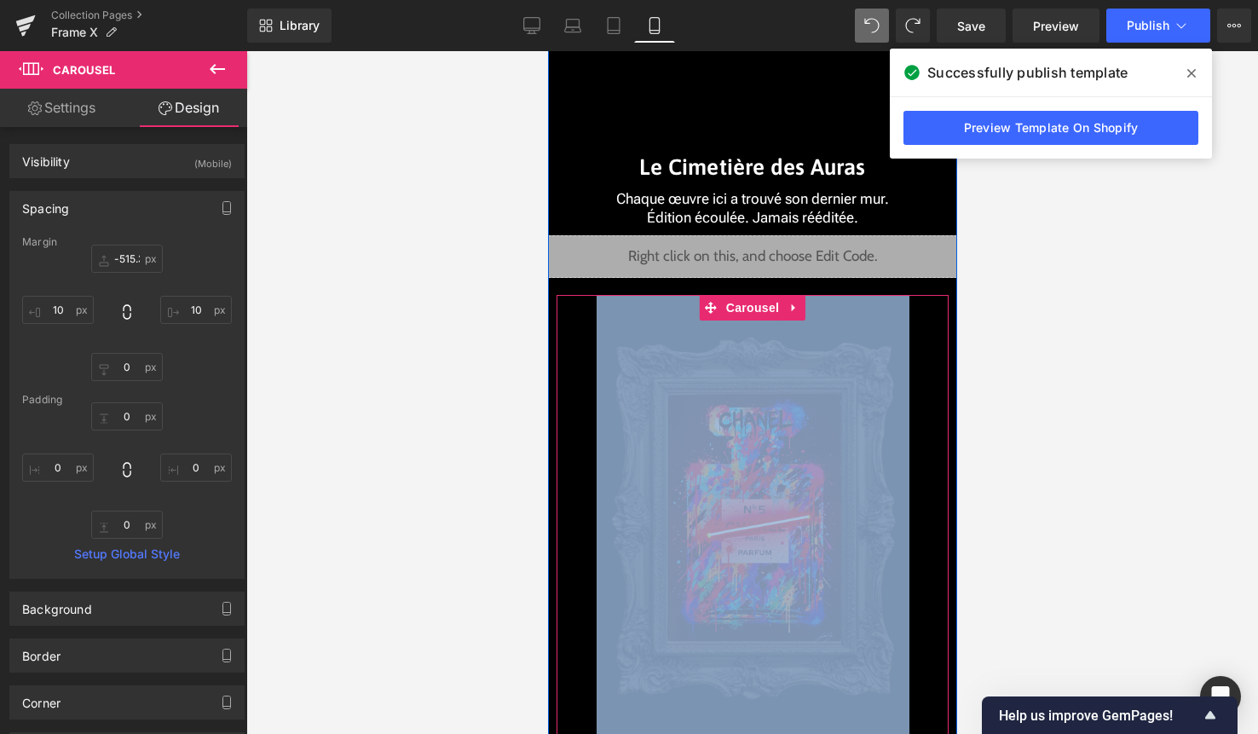
click at [759, 485] on img at bounding box center [752, 530] width 313 height 470
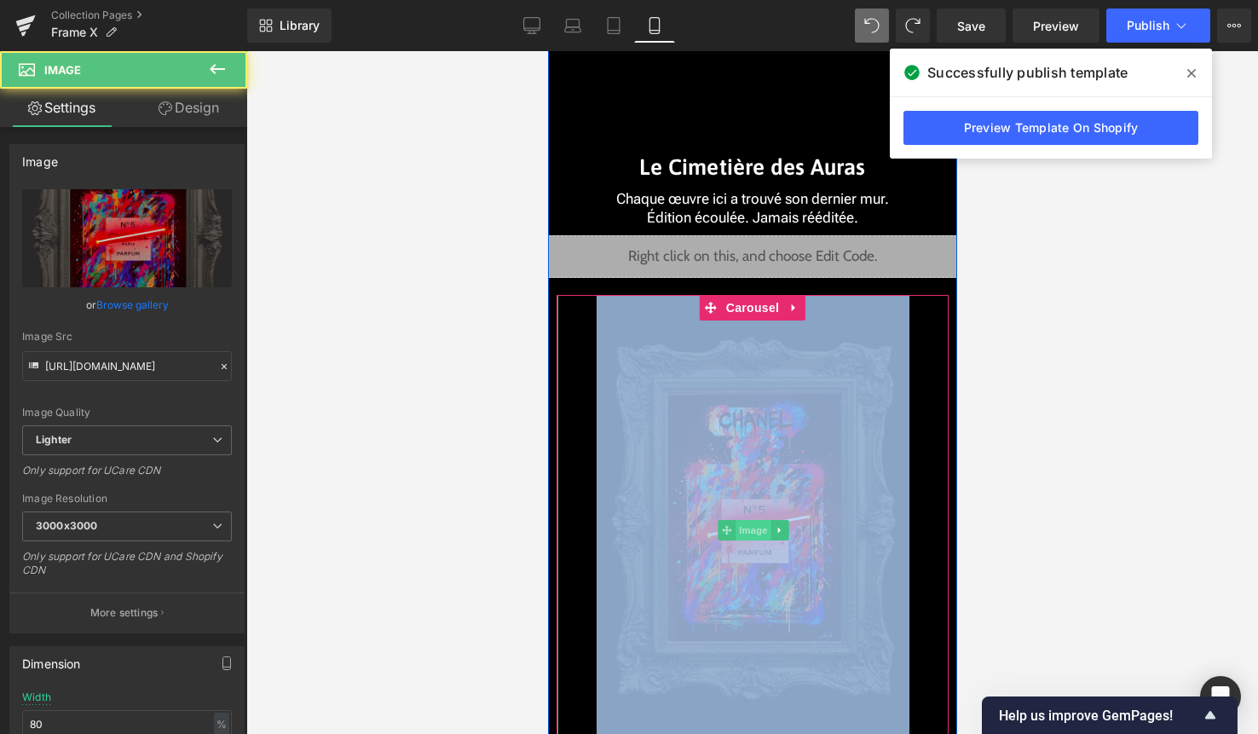
click at [752, 527] on span "Image" at bounding box center [753, 530] width 36 height 20
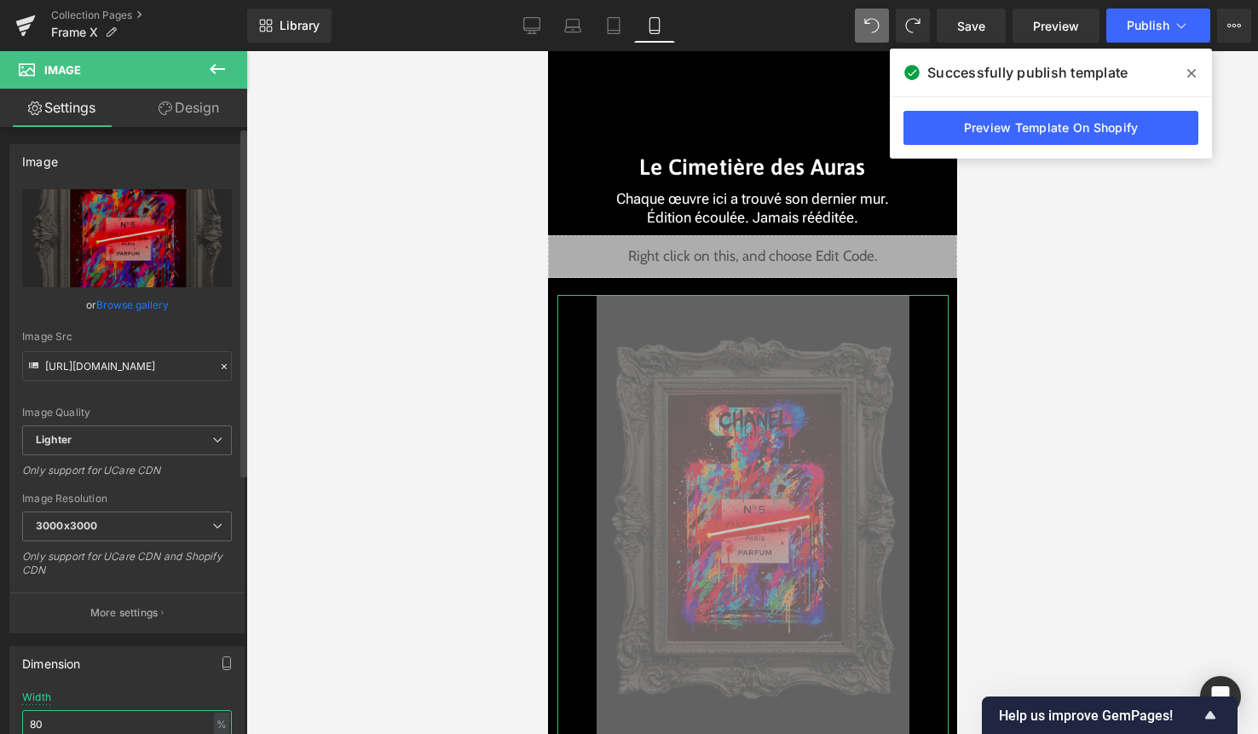
click at [122, 718] on input "80" at bounding box center [127, 724] width 210 height 28
type input "8"
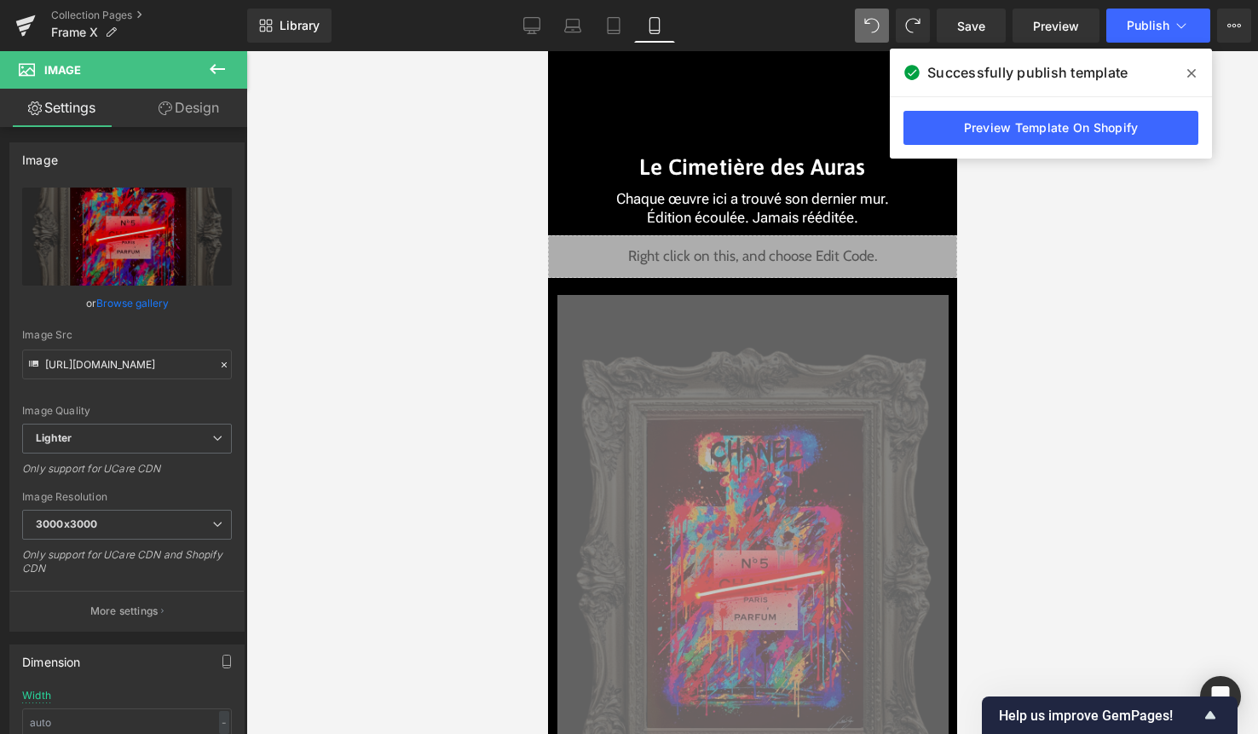
click at [1161, 43] on div "Library Mobile Desktop Laptop Tablet Mobile Save Preview Publish Scheduled View…" at bounding box center [752, 25] width 1011 height 51
click at [212, 124] on link "Design" at bounding box center [189, 108] width 124 height 38
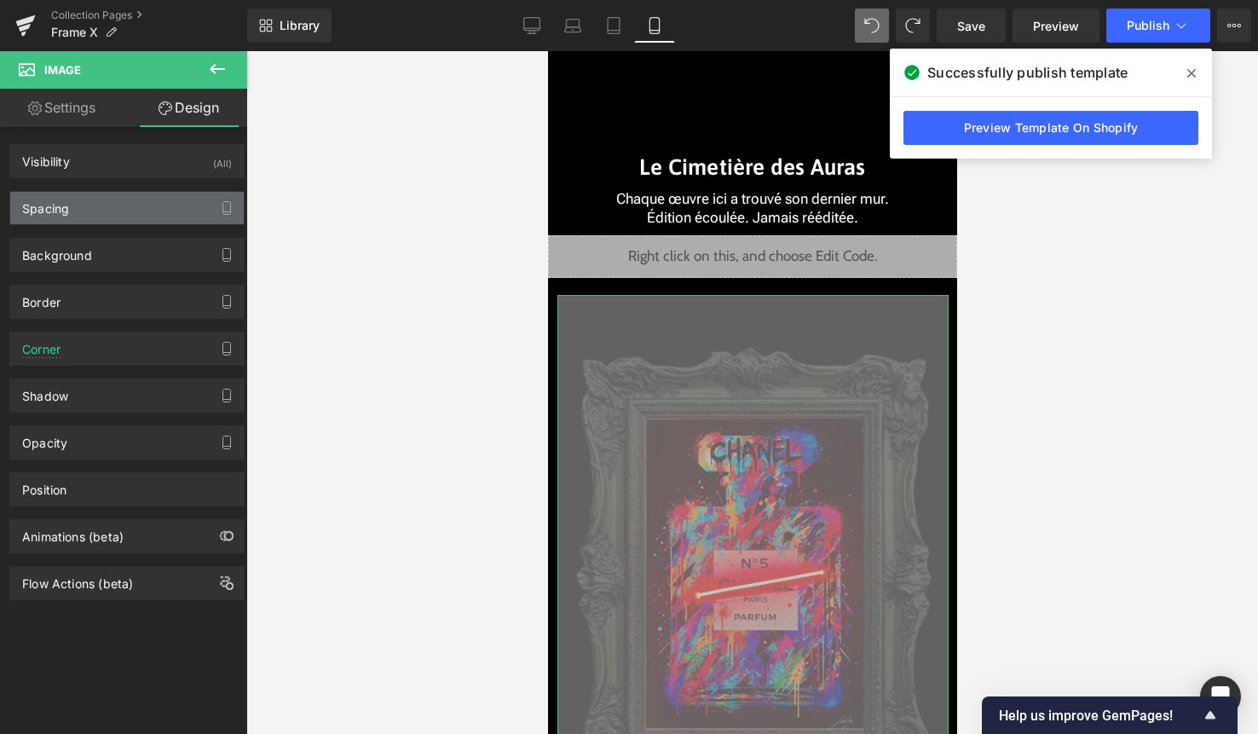
type input "0"
type input "1"
type input "0"
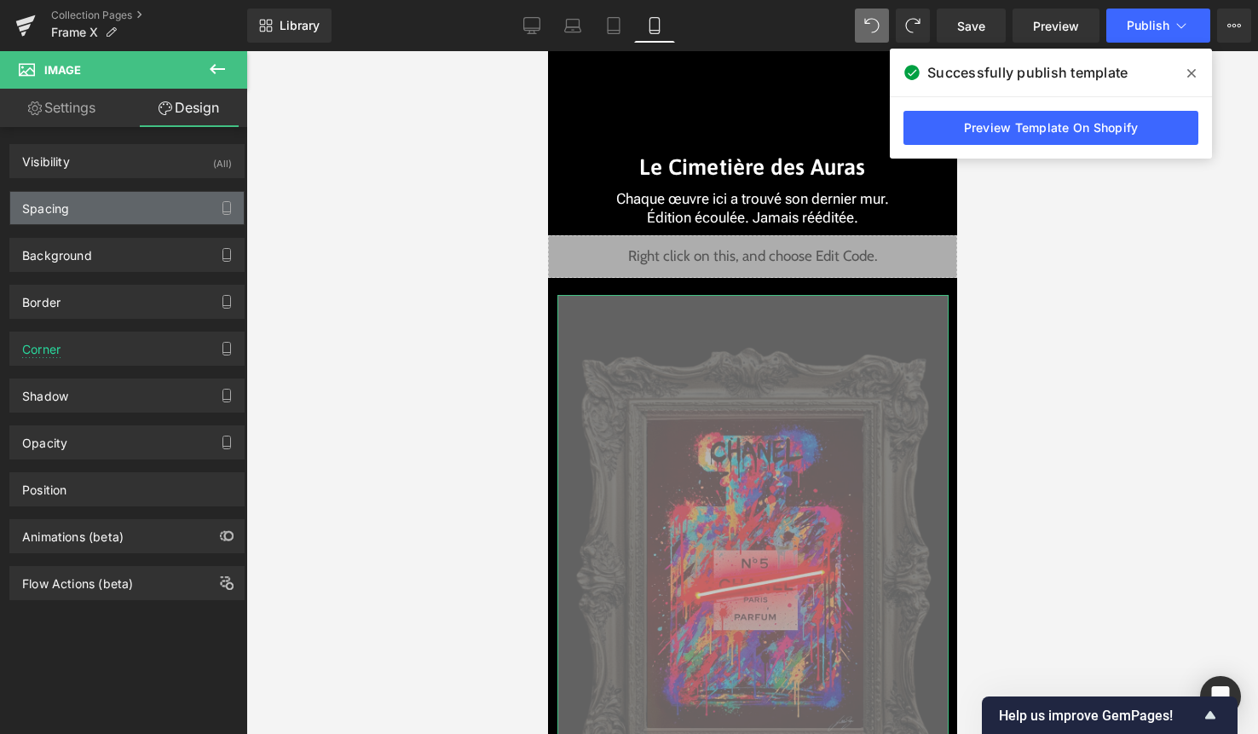
type input "0"
click at [136, 200] on div "Spacing" at bounding box center [127, 208] width 234 height 32
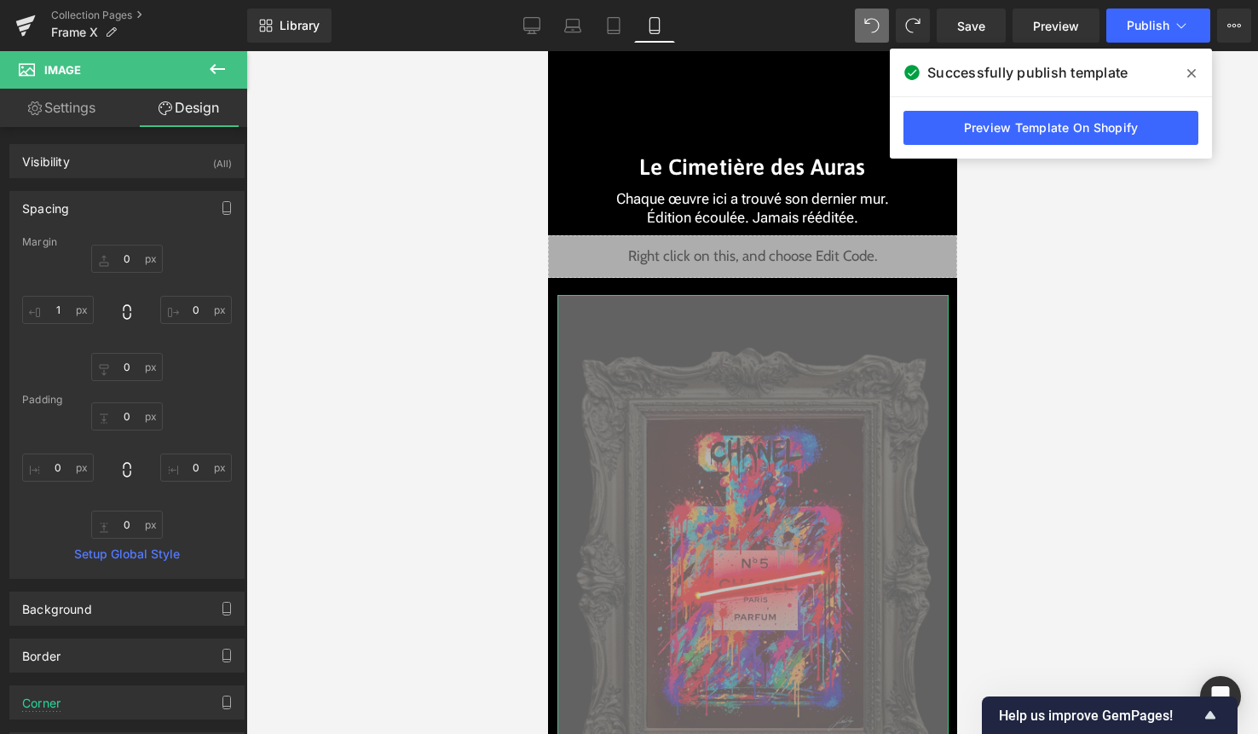
click at [118, 274] on div "0px 0 0px 0 0px 0 1px 1" at bounding box center [127, 313] width 210 height 136
click at [128, 267] on input "0" at bounding box center [127, 259] width 72 height 28
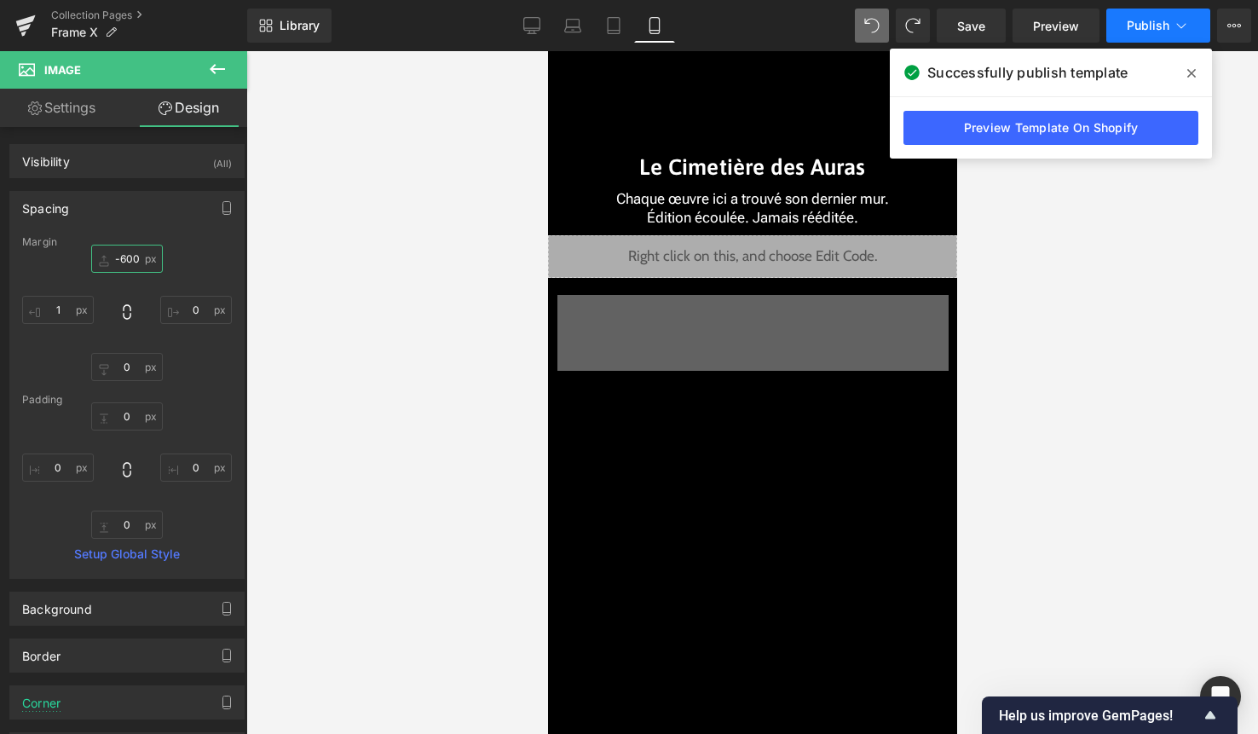
type input "-600"
click at [1151, 31] on span "Publish" at bounding box center [1148, 26] width 43 height 14
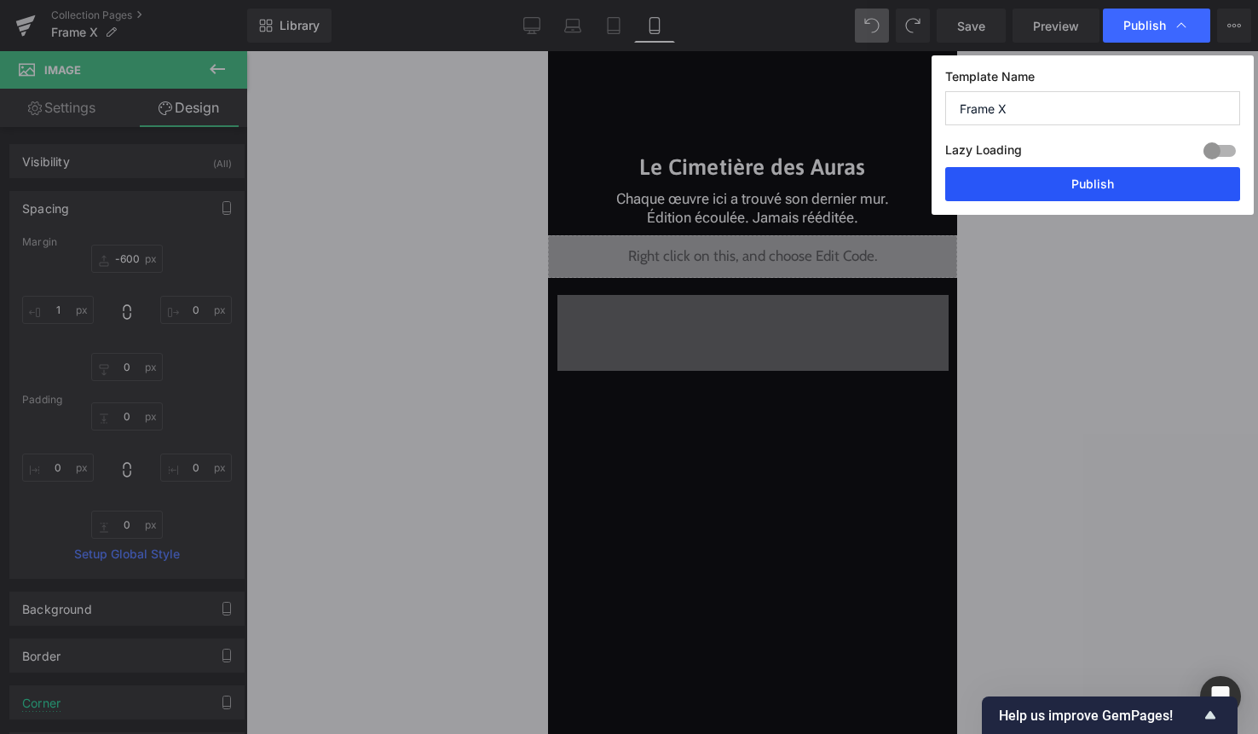
click at [1087, 190] on button "Publish" at bounding box center [1092, 184] width 295 height 34
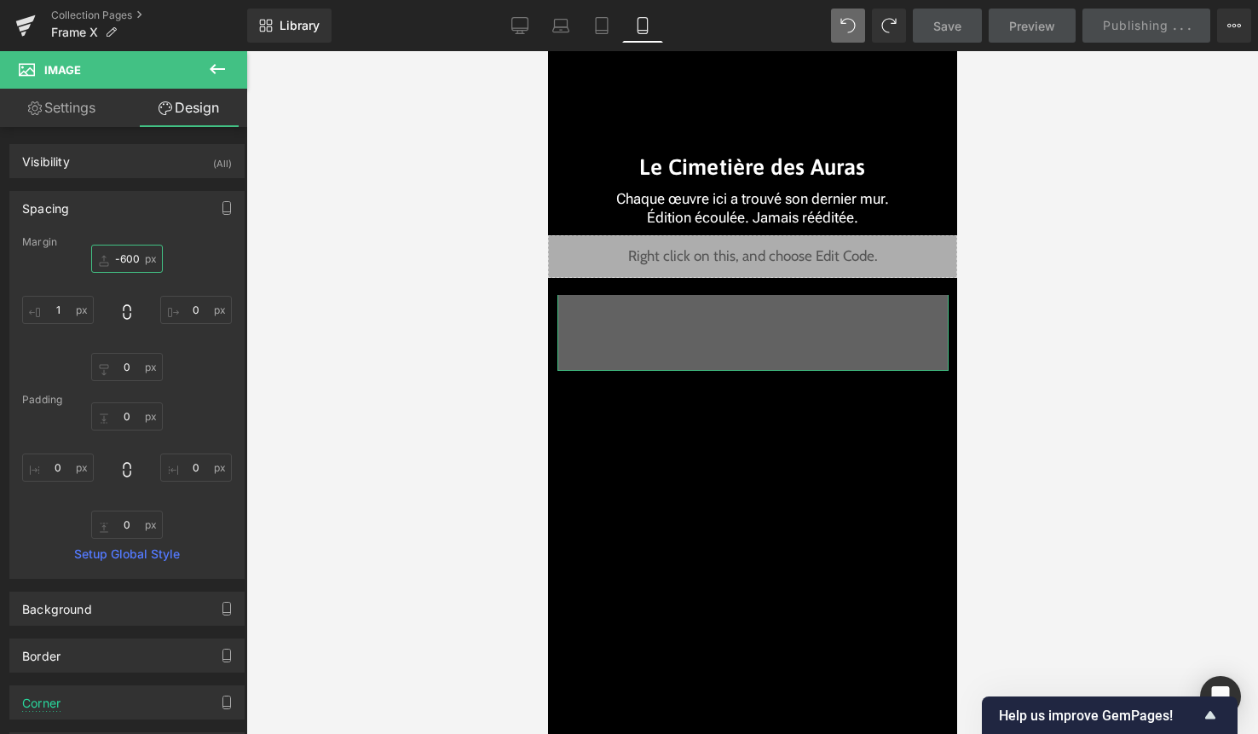
click at [132, 261] on input "-600" at bounding box center [127, 259] width 72 height 28
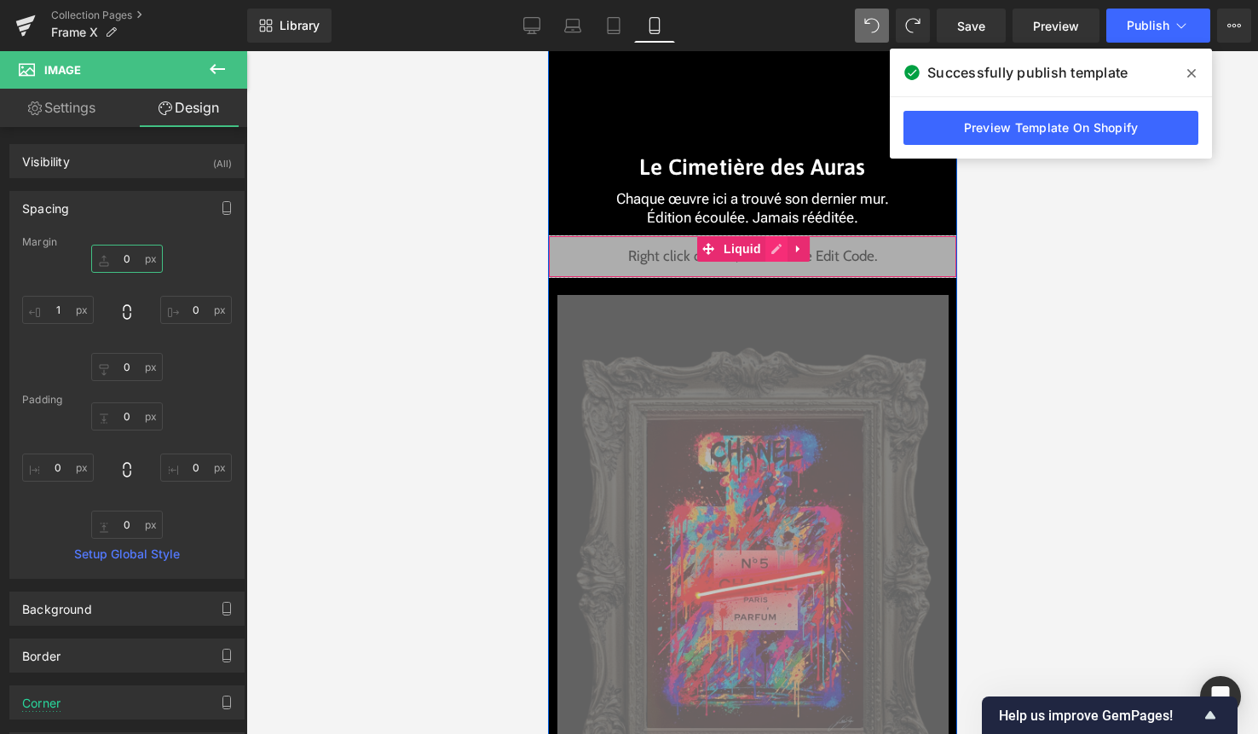
click at [769, 250] on div "Liquid" at bounding box center [751, 256] width 409 height 43
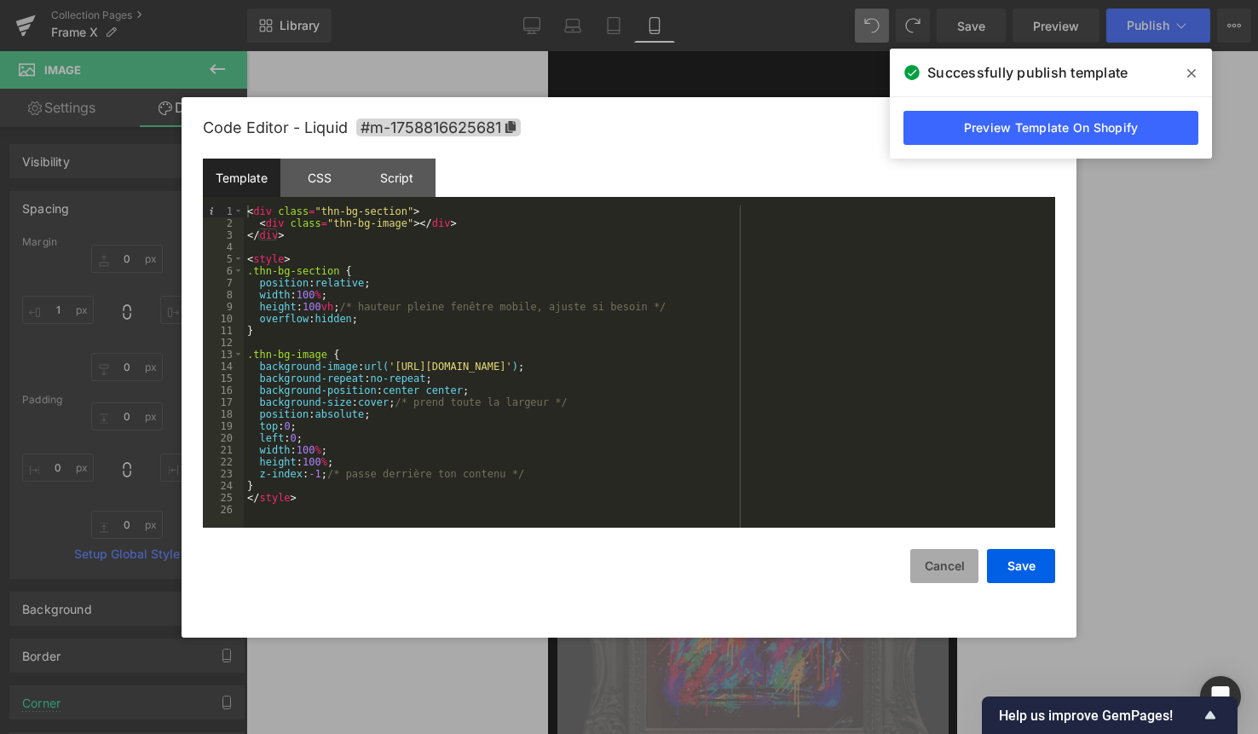
click at [947, 562] on button "Cancel" at bounding box center [944, 566] width 68 height 34
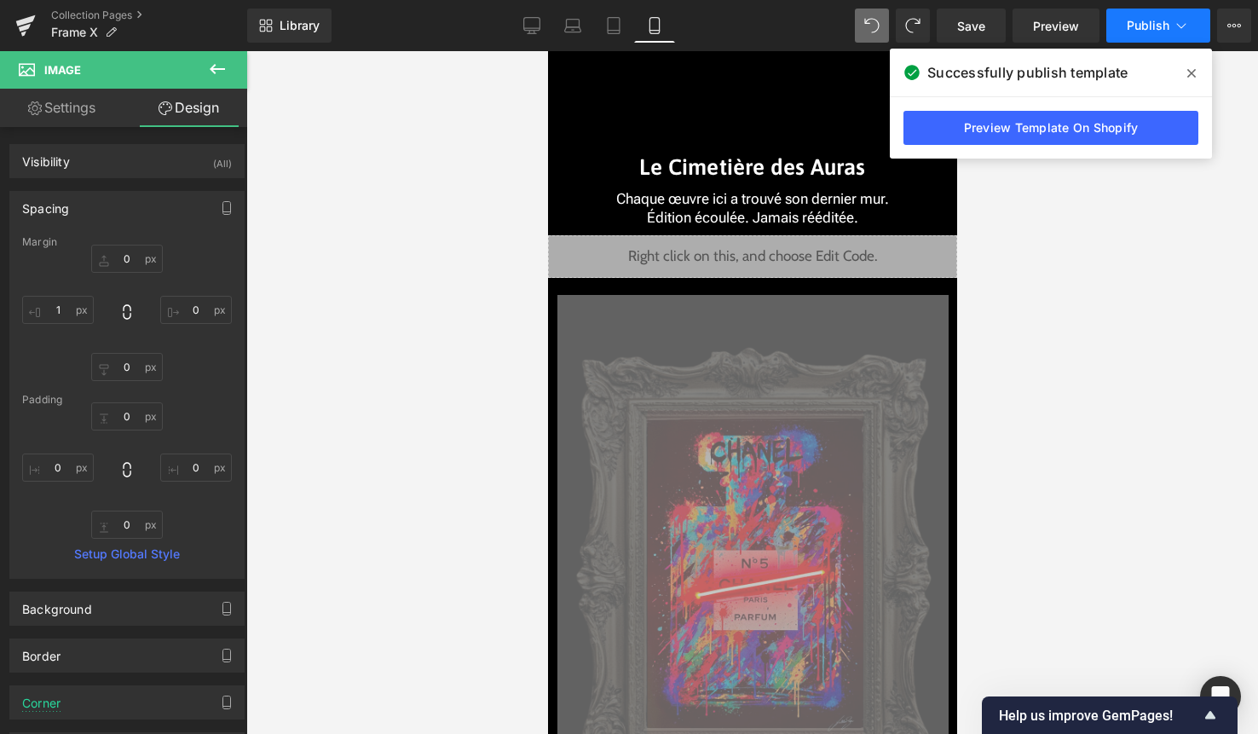
click at [1155, 36] on button "Publish" at bounding box center [1158, 26] width 104 height 34
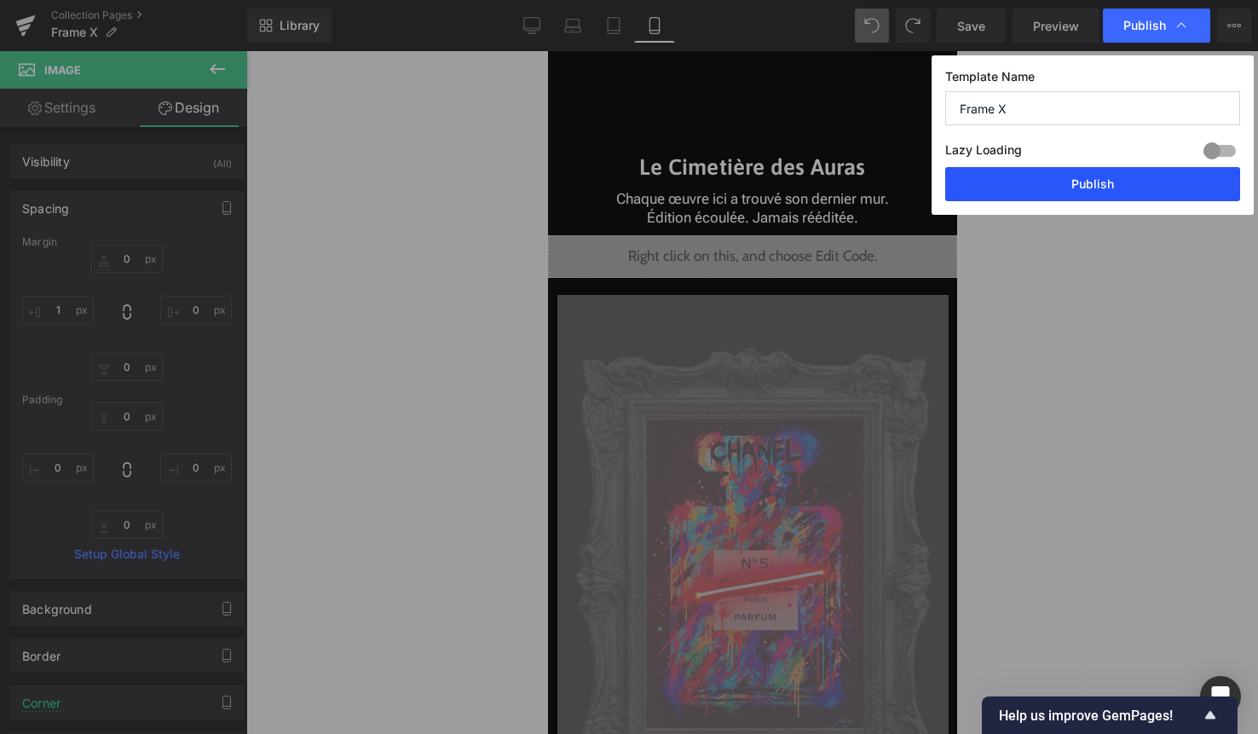
click at [1094, 194] on button "Publish" at bounding box center [1092, 184] width 295 height 34
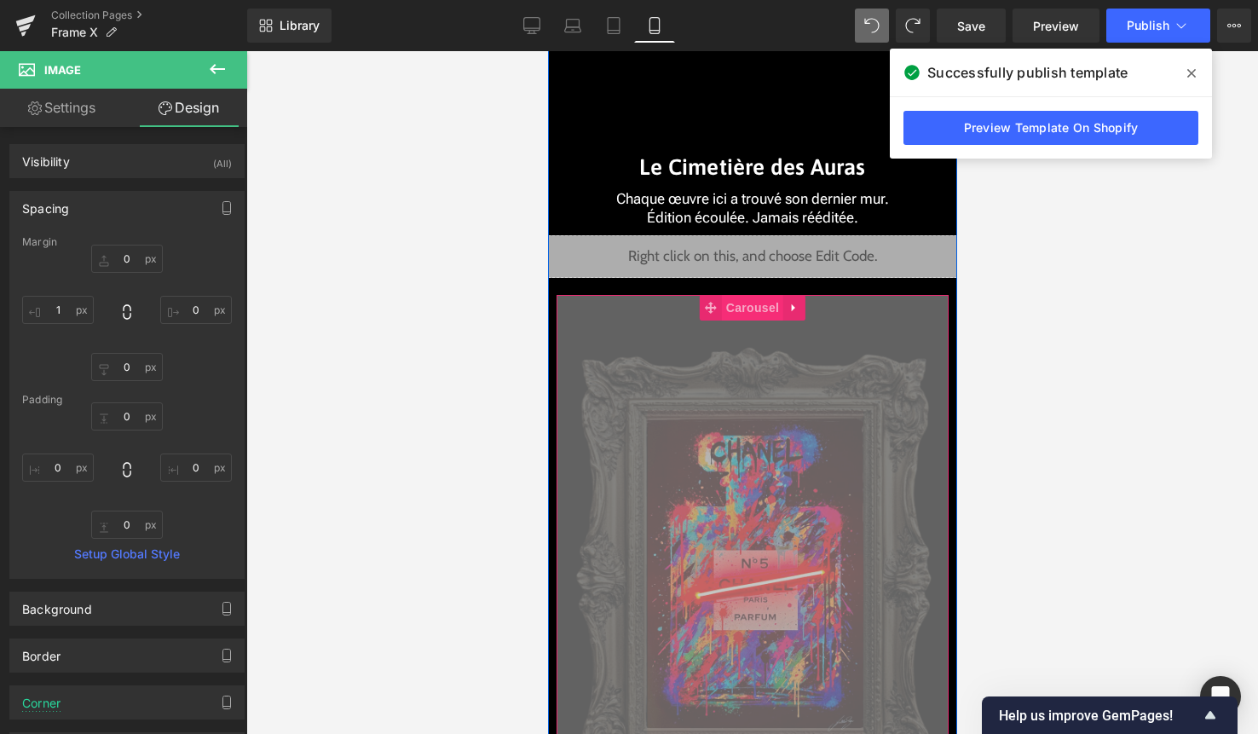
drag, startPoint x: 749, startPoint y: 309, endPoint x: 735, endPoint y: 309, distance: 14.5
click at [749, 309] on span "Carousel" at bounding box center [751, 308] width 61 height 26
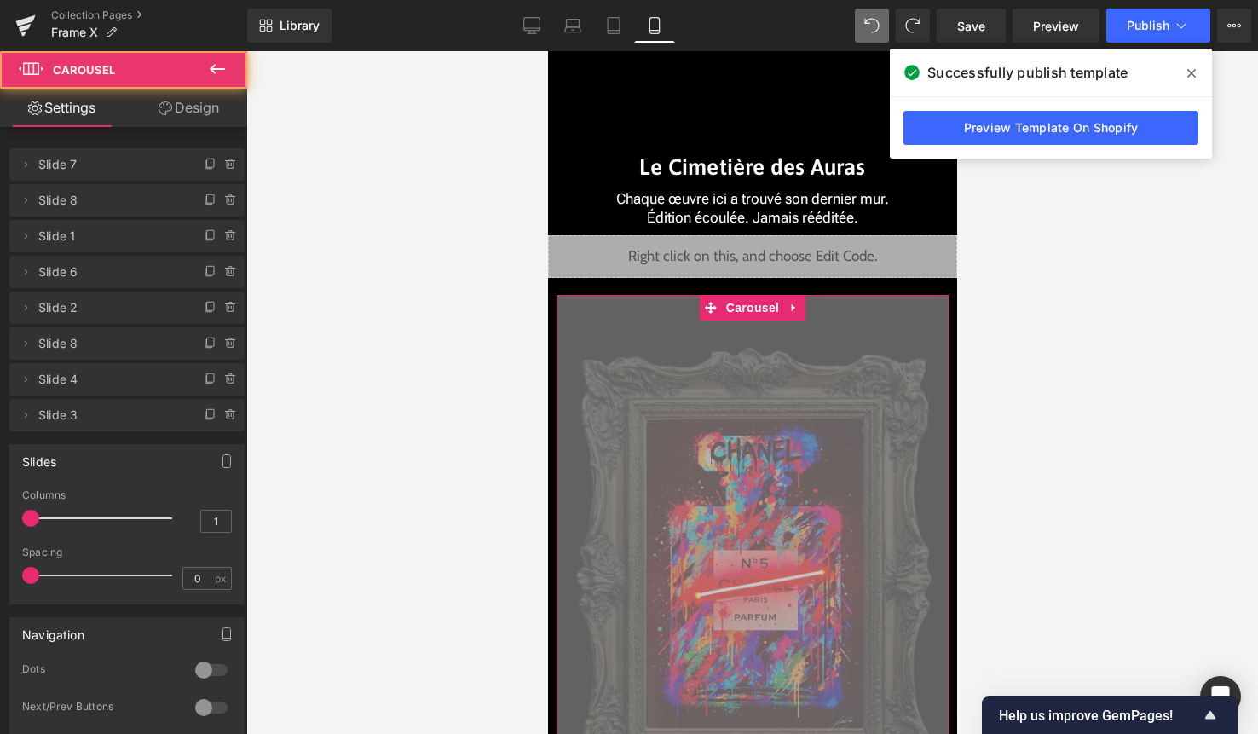
click at [189, 84] on button at bounding box center [218, 70] width 60 height 38
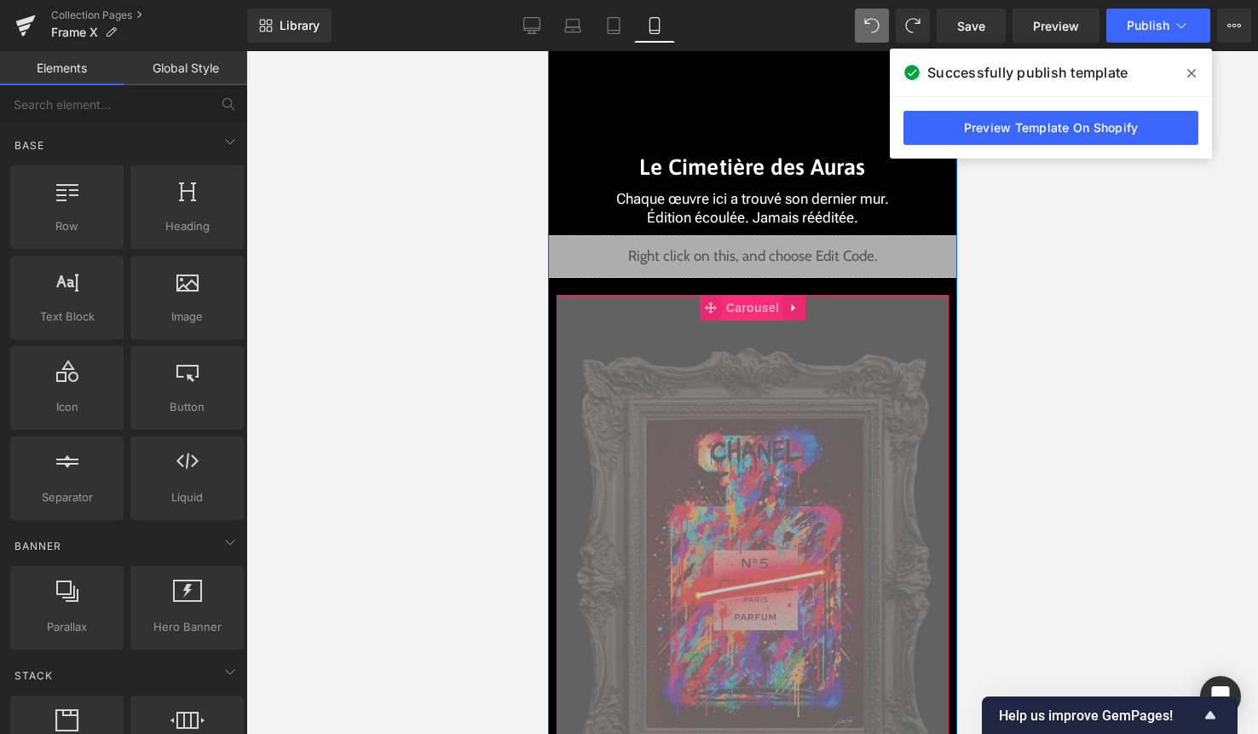
click at [757, 303] on span "Carousel" at bounding box center [751, 308] width 61 height 26
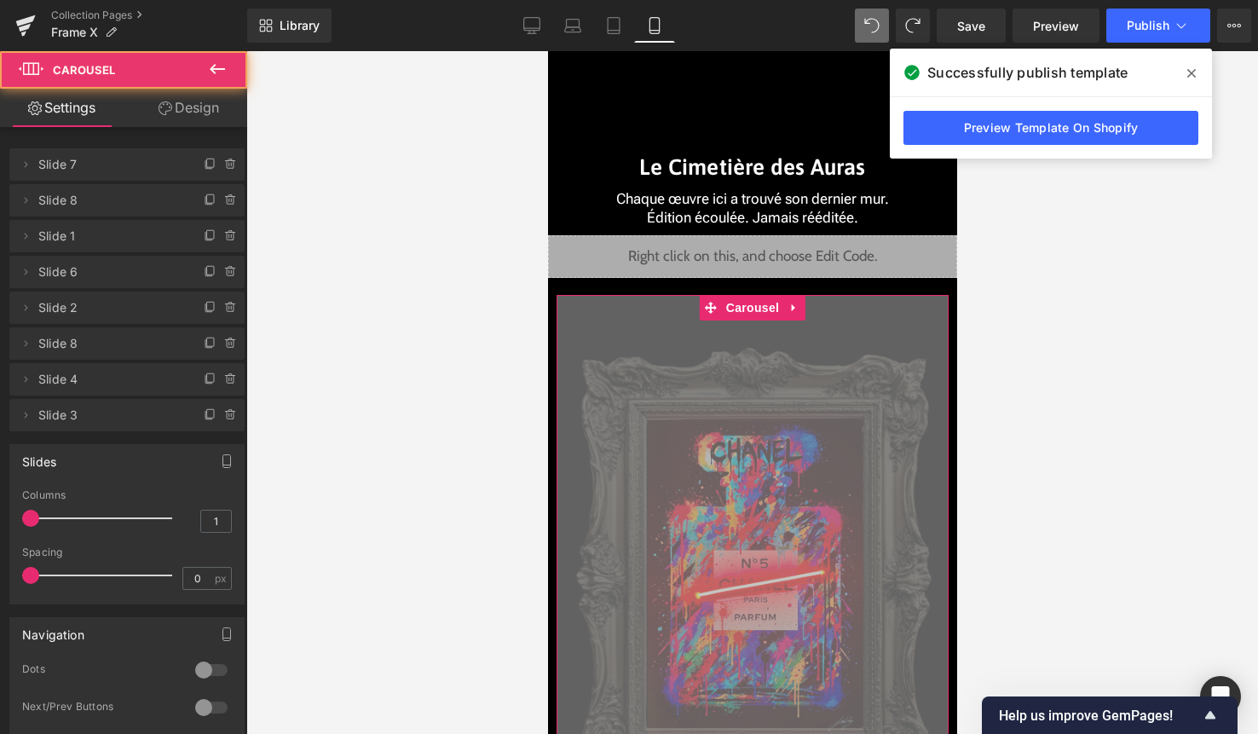
click at [213, 110] on link "Design" at bounding box center [189, 108] width 124 height 38
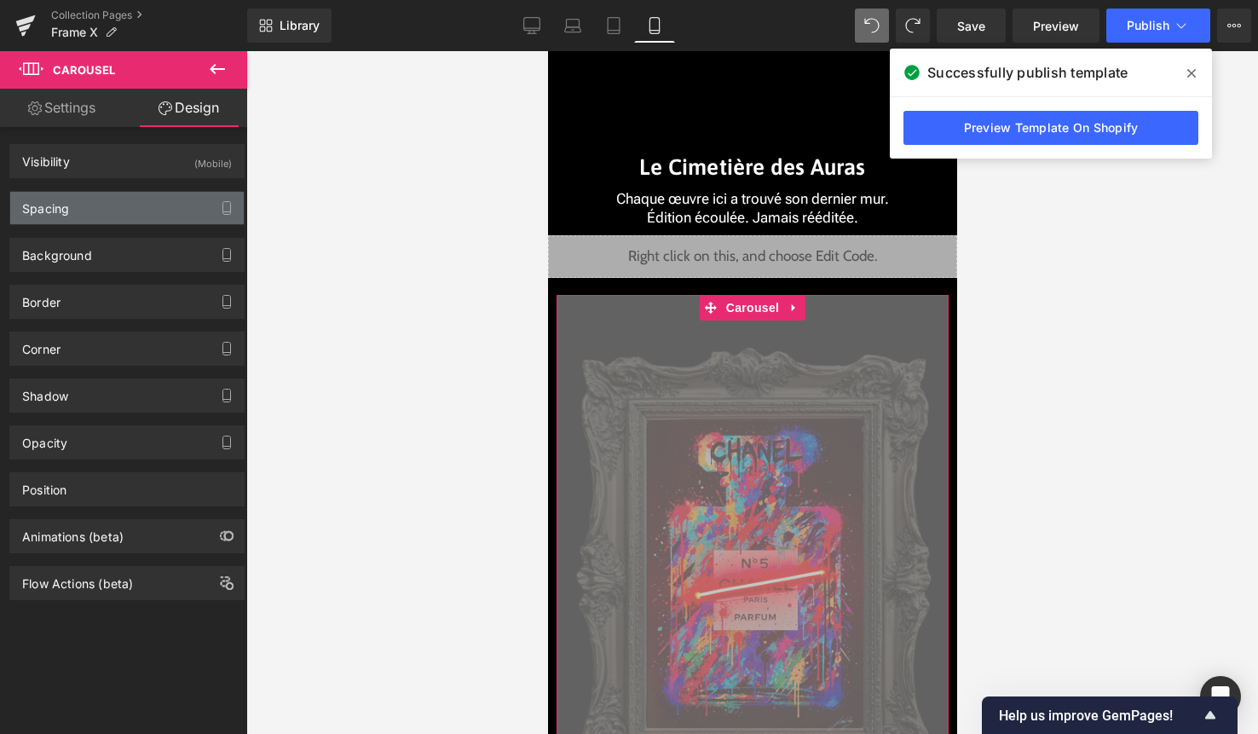
type input "20"
type input "10"
type input "0"
type input "10"
type input "0"
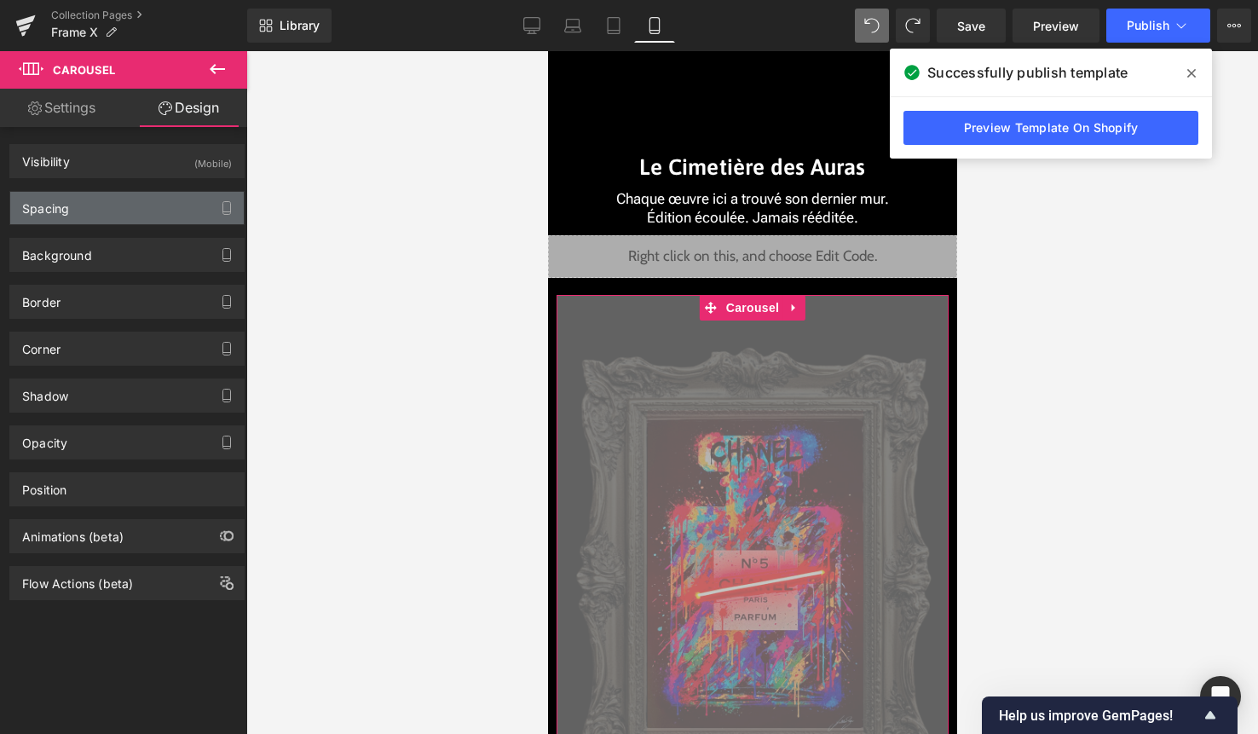
type input "0"
click at [132, 198] on div "Spacing" at bounding box center [127, 208] width 234 height 32
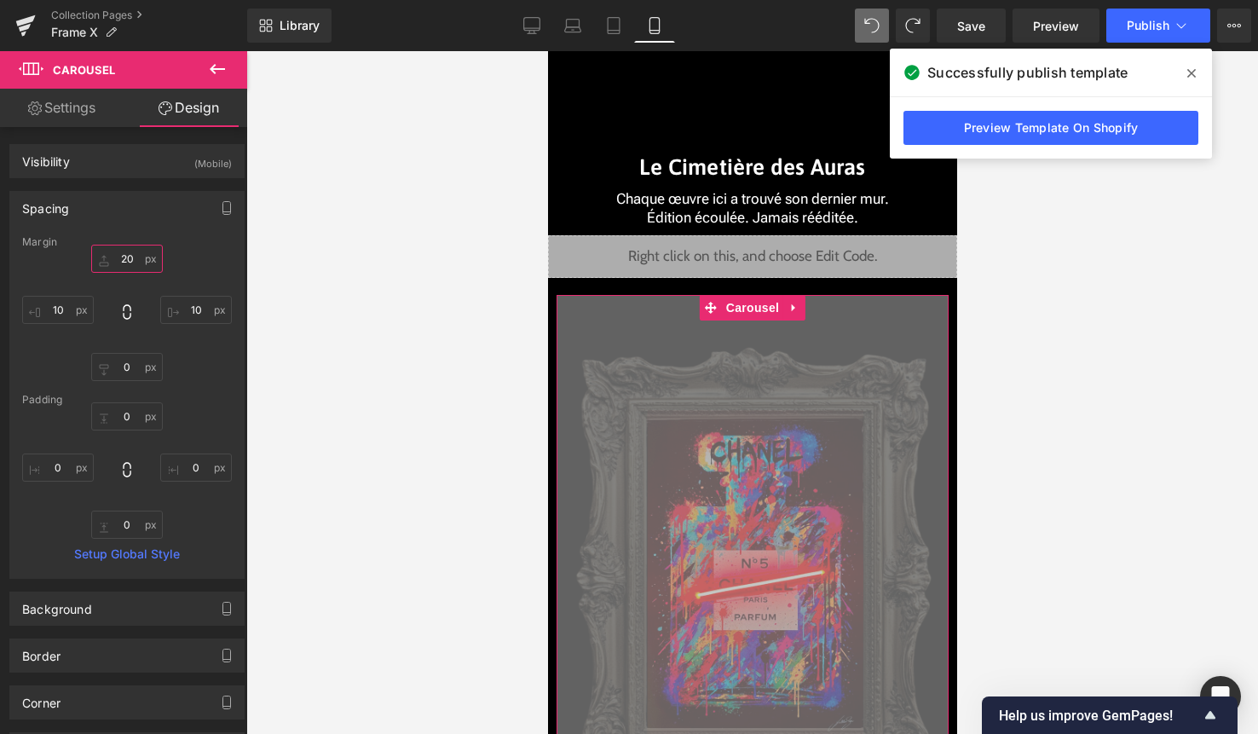
click at [125, 257] on input "20" at bounding box center [127, 259] width 72 height 28
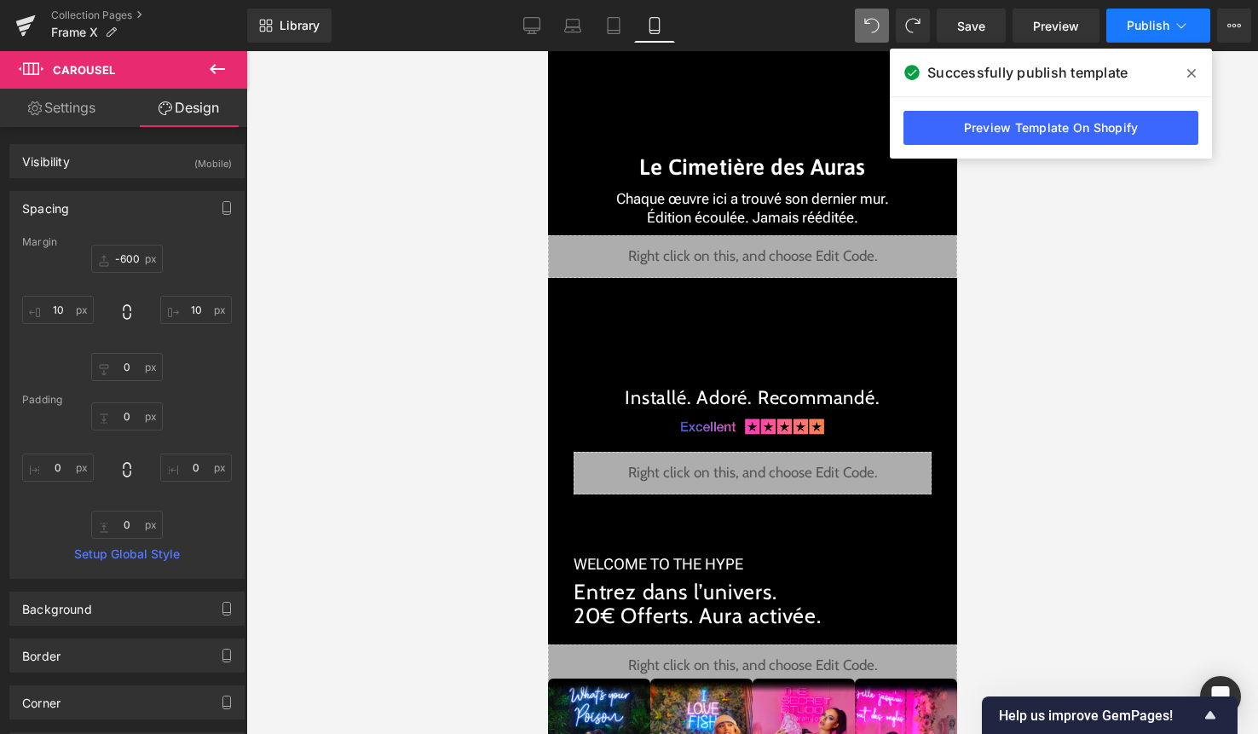
click at [1141, 39] on button "Publish" at bounding box center [1158, 26] width 104 height 34
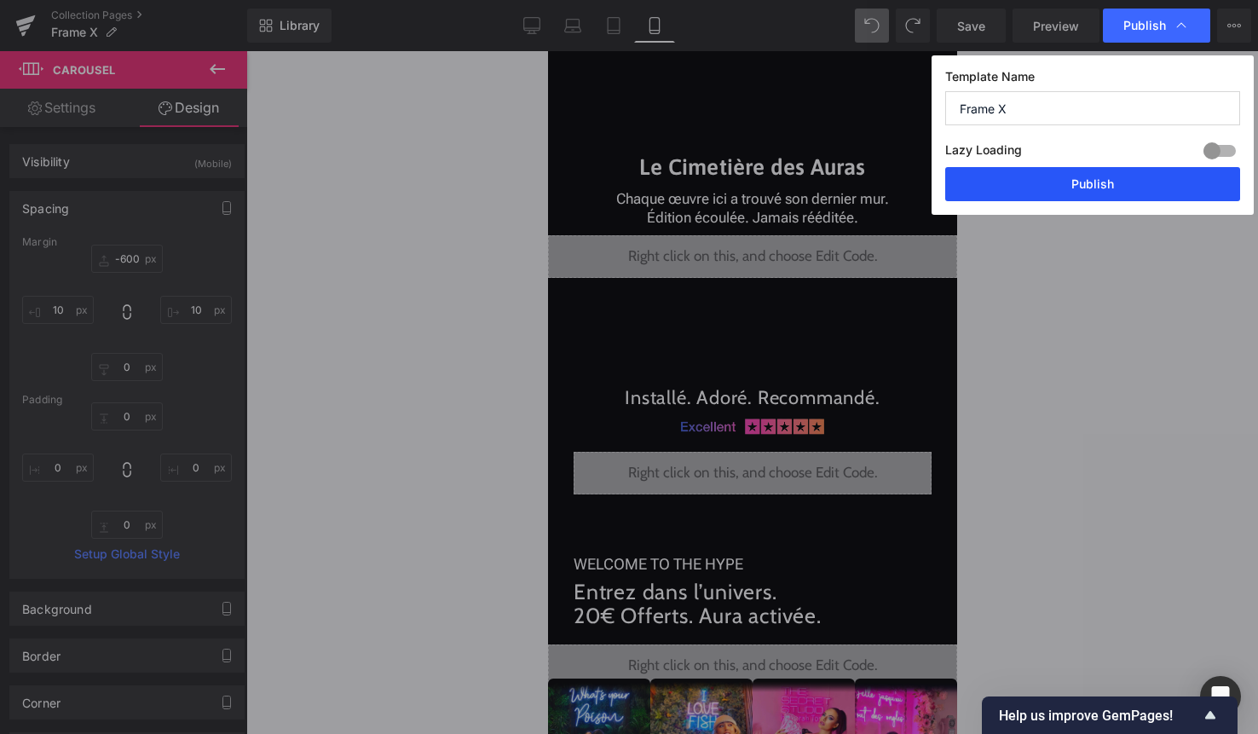
click at [1107, 198] on button "Publish" at bounding box center [1092, 184] width 295 height 34
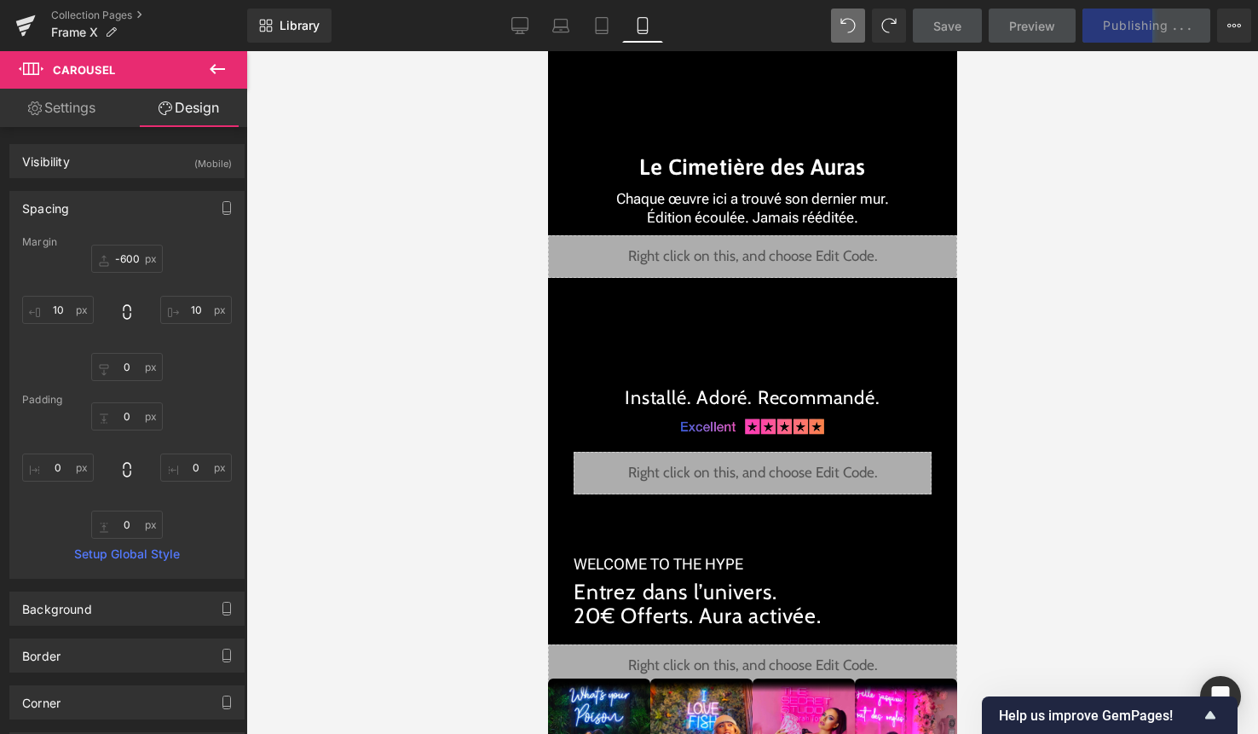
type input "-542.335"
type input "10"
type input "0"
type input "10"
type input "0"
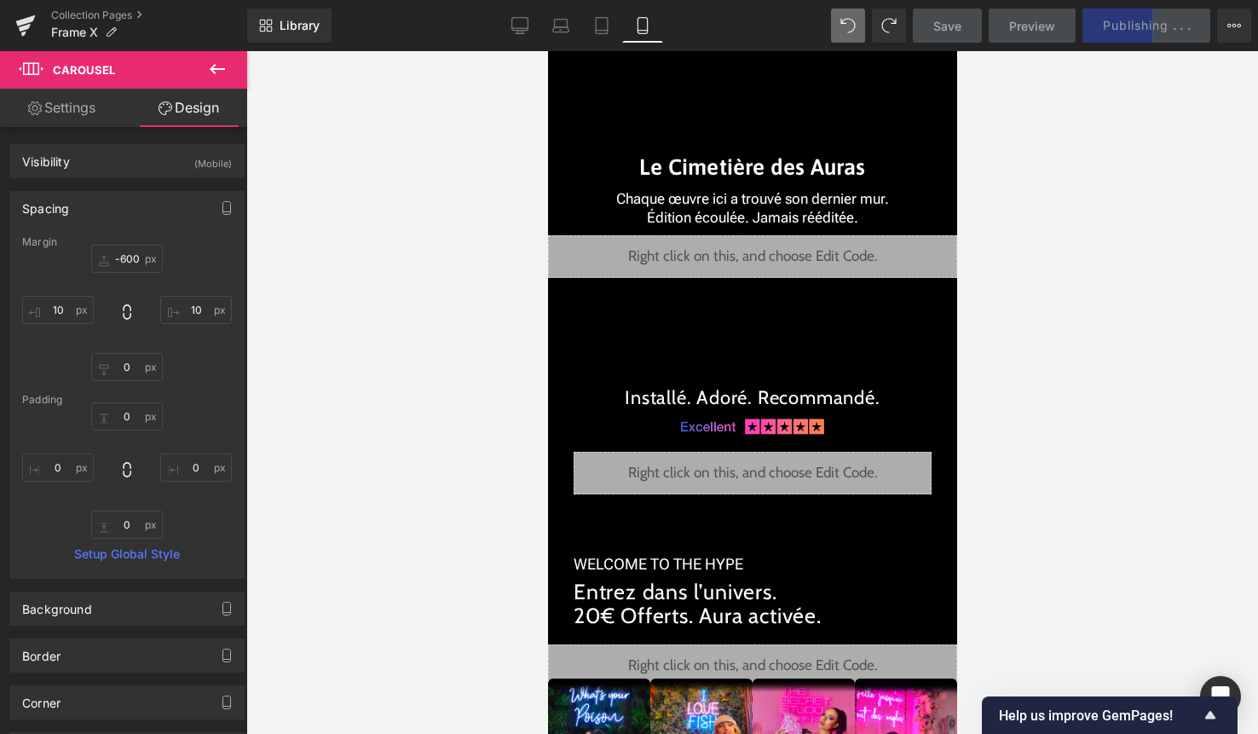
type input "0"
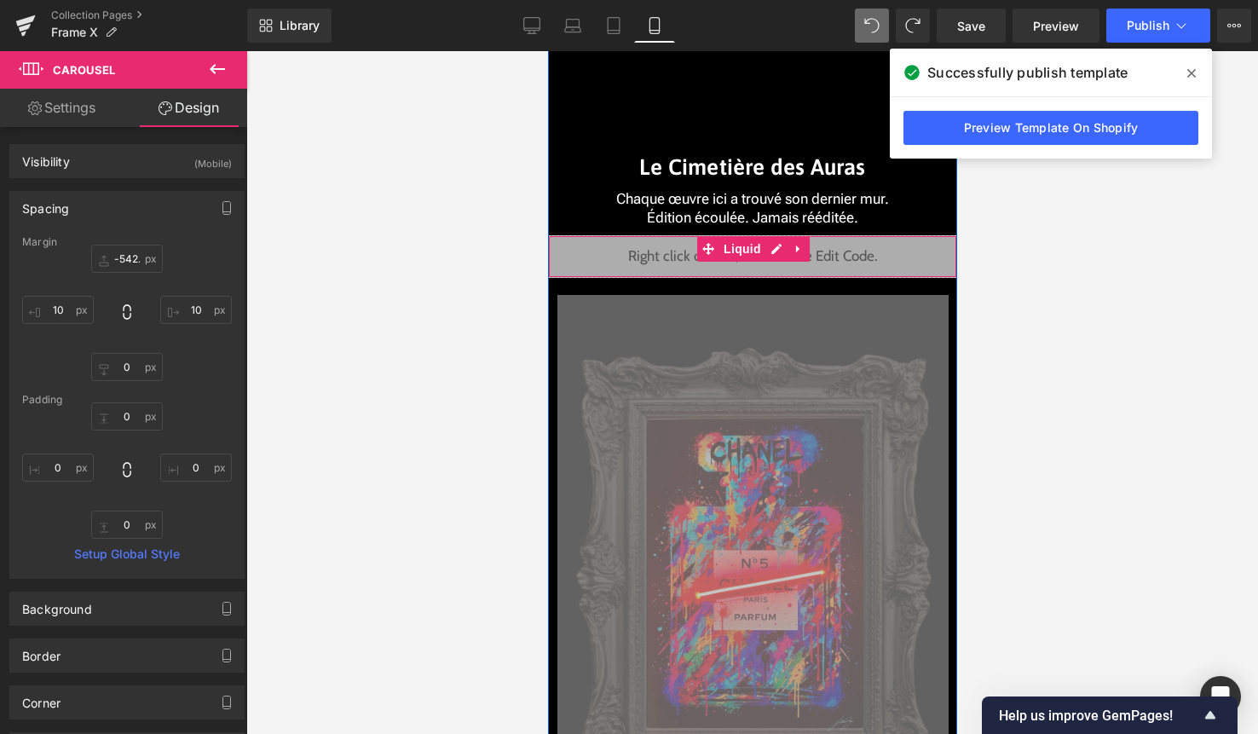
click at [778, 247] on div "Liquid" at bounding box center [751, 256] width 409 height 43
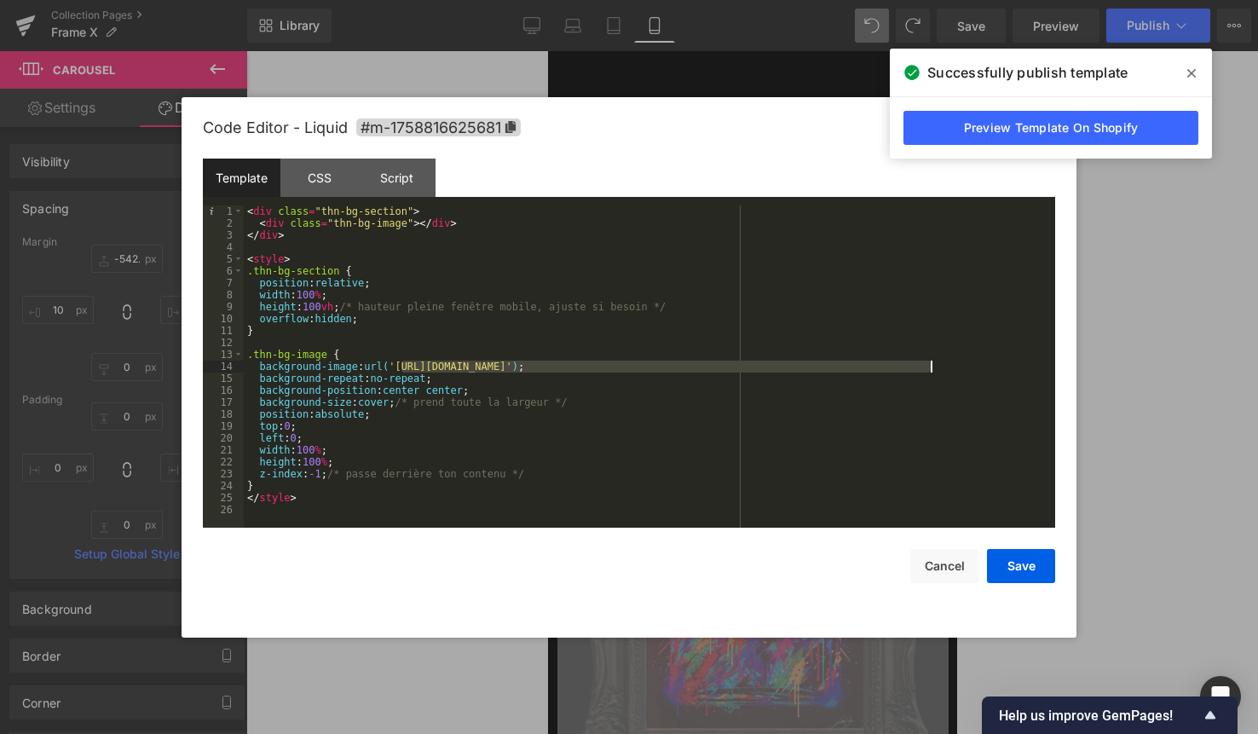
drag, startPoint x: 401, startPoint y: 363, endPoint x: 931, endPoint y: 366, distance: 529.3
click at [931, 366] on div "< div class = "thn-bg-section" > < div class = "thn-bg-image" > </ div > </ div…" at bounding box center [649, 378] width 811 height 346
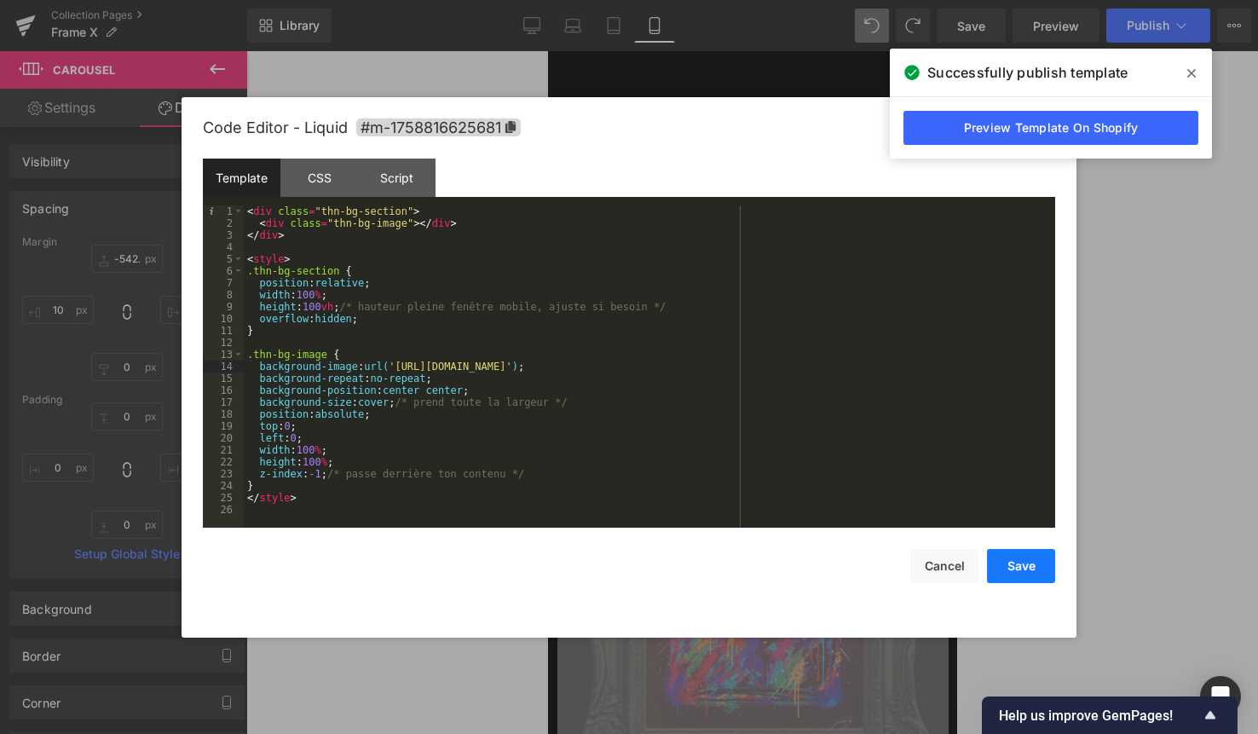
click at [1019, 553] on button "Save" at bounding box center [1021, 566] width 68 height 34
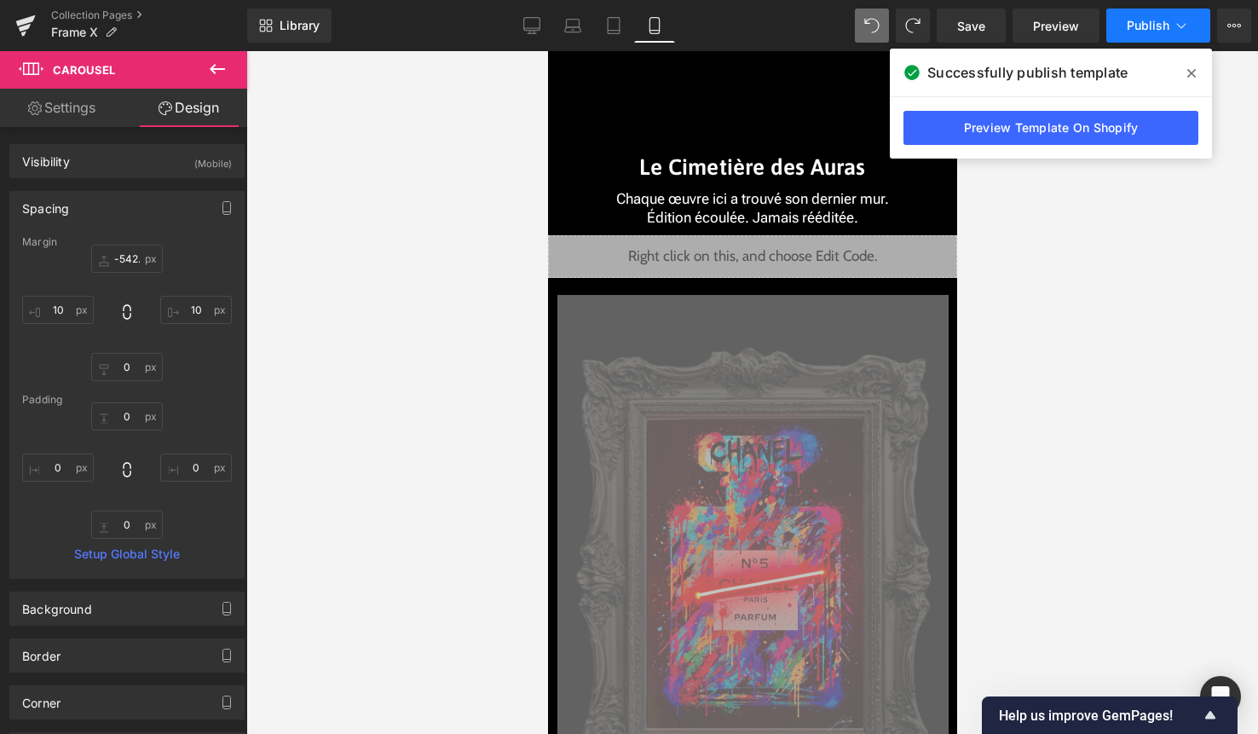
click at [1154, 31] on span "Publish" at bounding box center [1148, 26] width 43 height 14
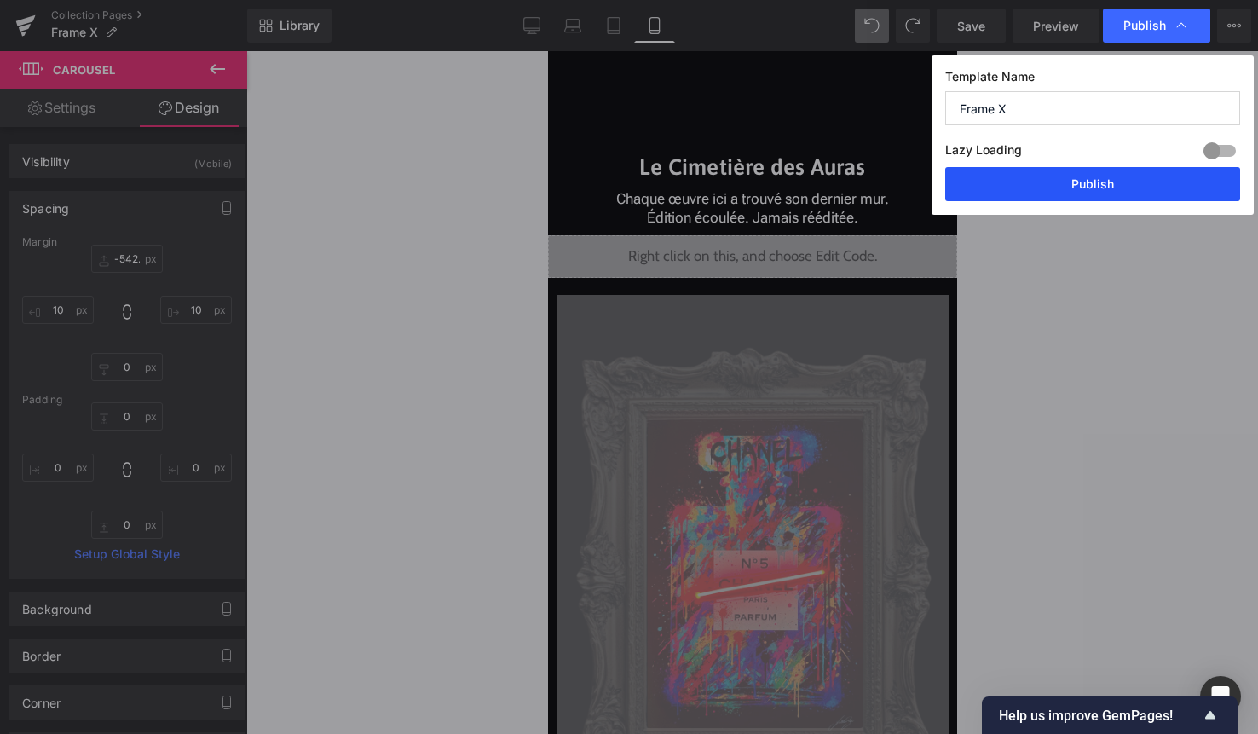
click at [1117, 181] on button "Publish" at bounding box center [1092, 184] width 295 height 34
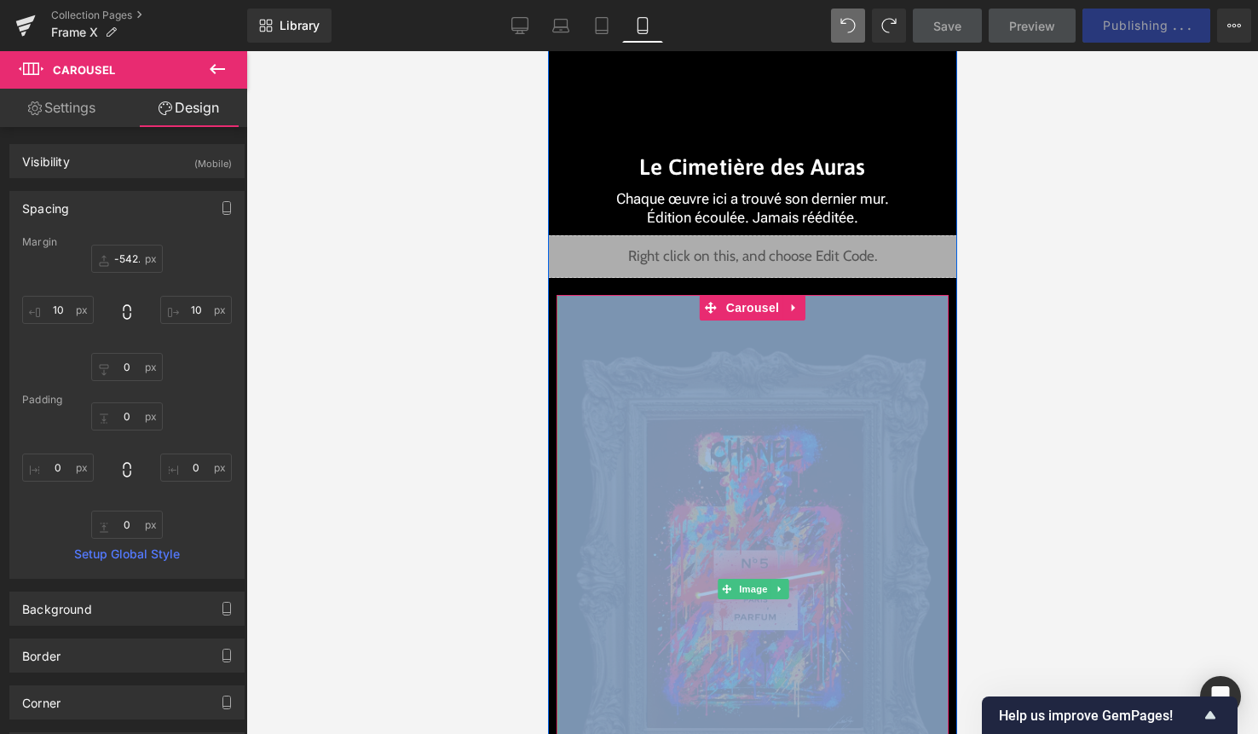
click at [799, 514] on img at bounding box center [752, 588] width 391 height 587
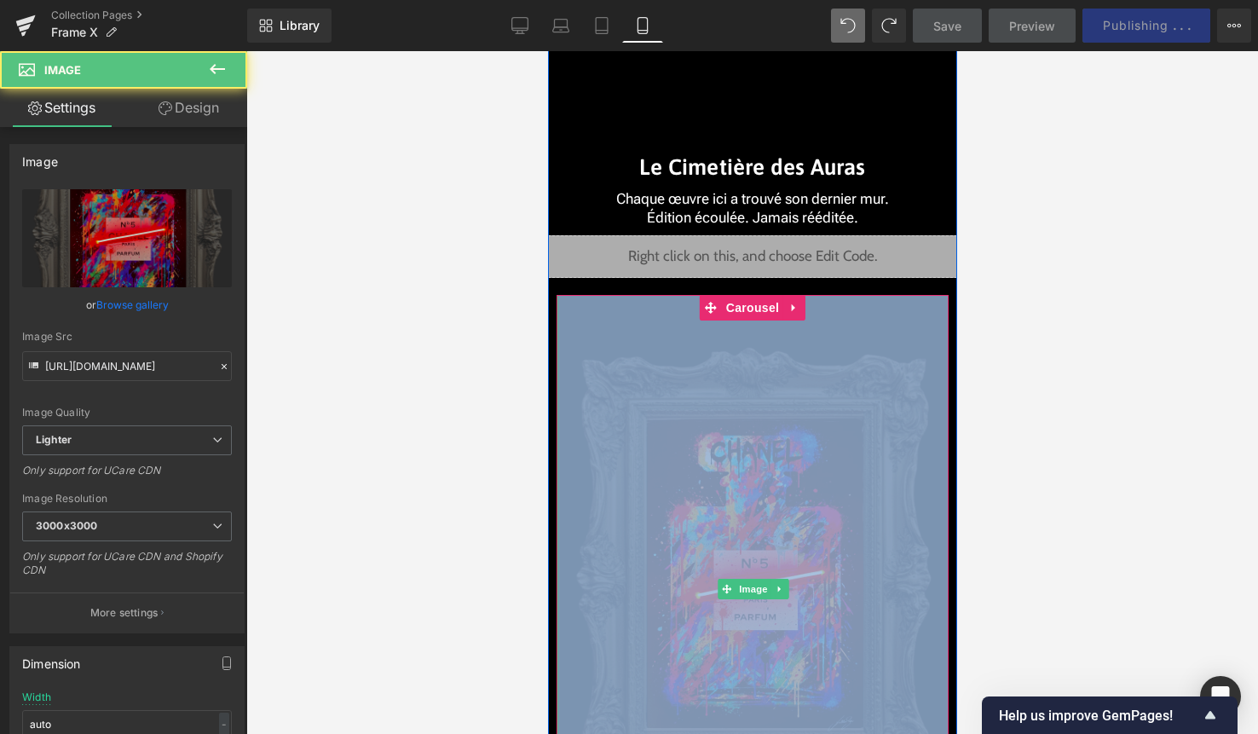
click at [804, 360] on img at bounding box center [752, 588] width 391 height 587
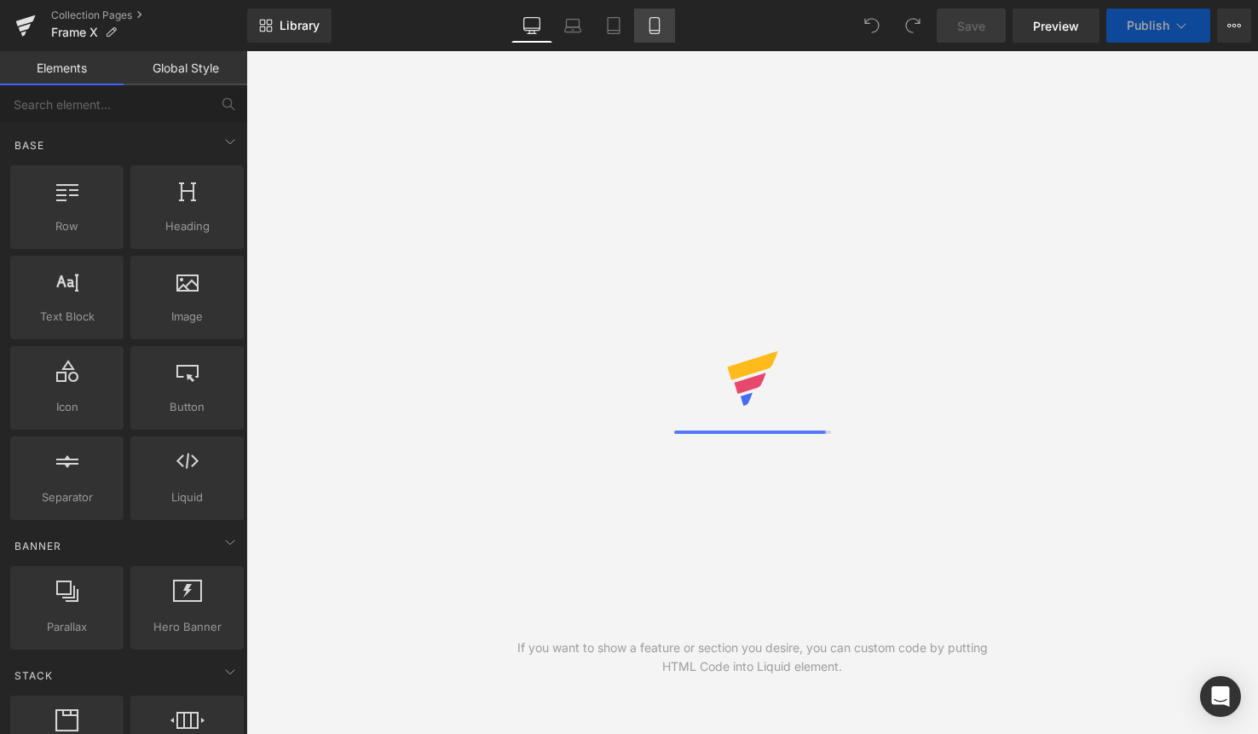
click at [659, 35] on link "Mobile" at bounding box center [654, 26] width 41 height 34
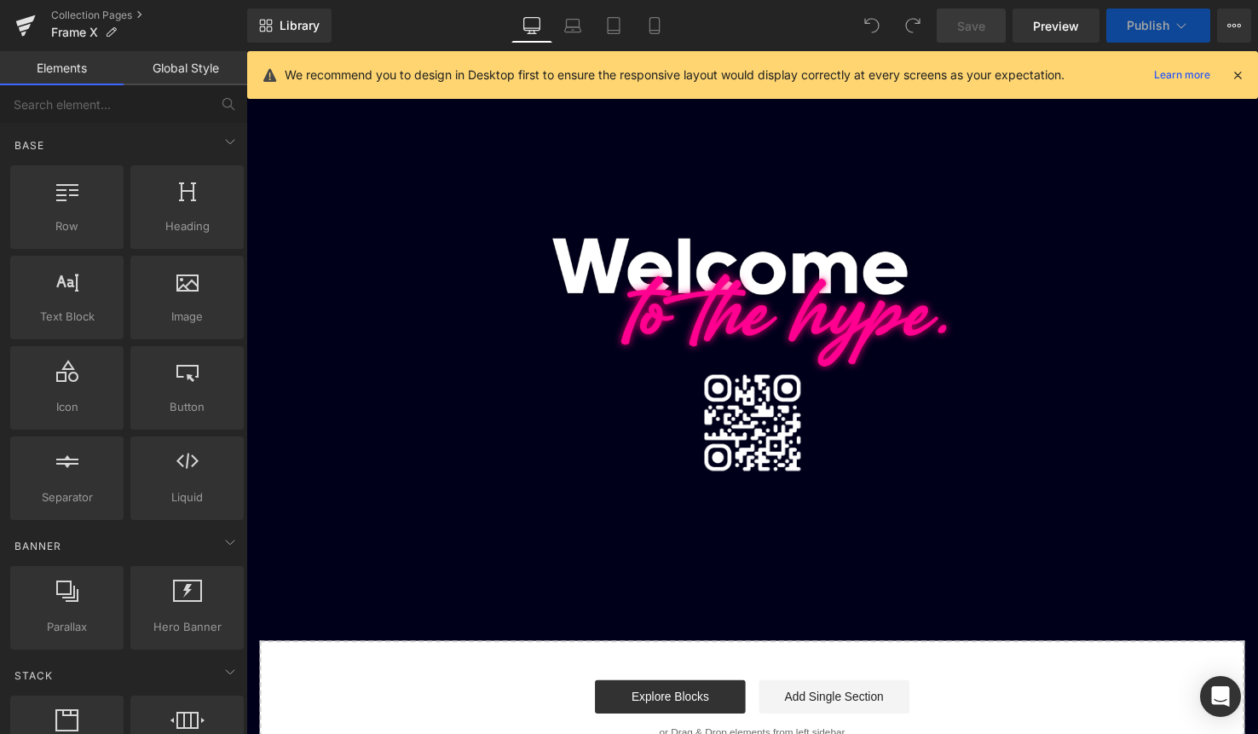
click at [1241, 74] on icon at bounding box center [1237, 74] width 15 height 15
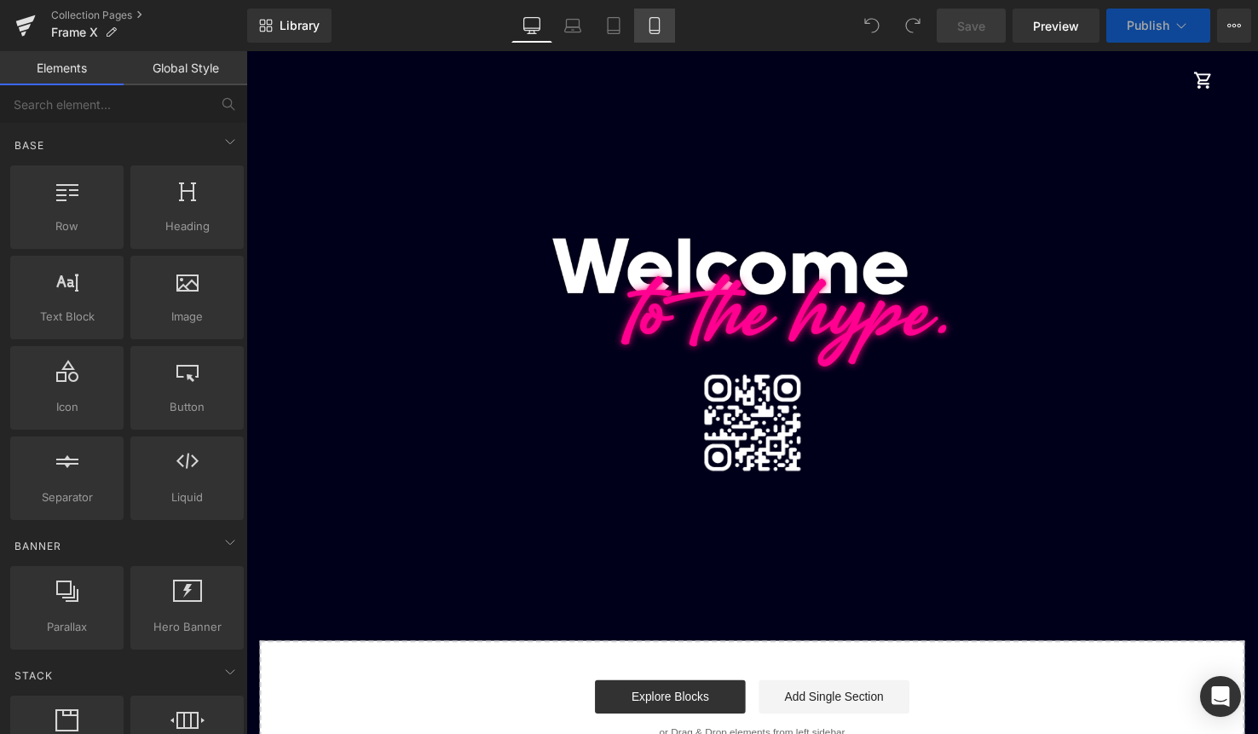
click at [658, 20] on icon at bounding box center [654, 25] width 17 height 17
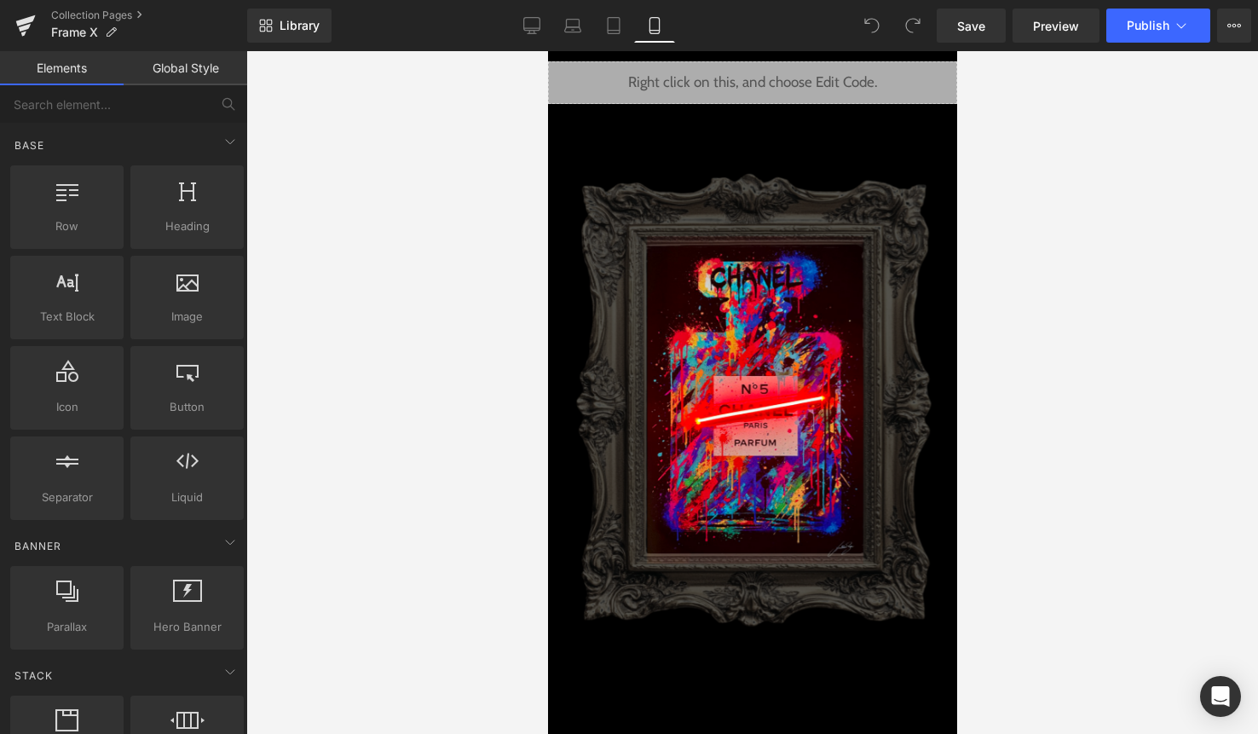
scroll to position [3986, 0]
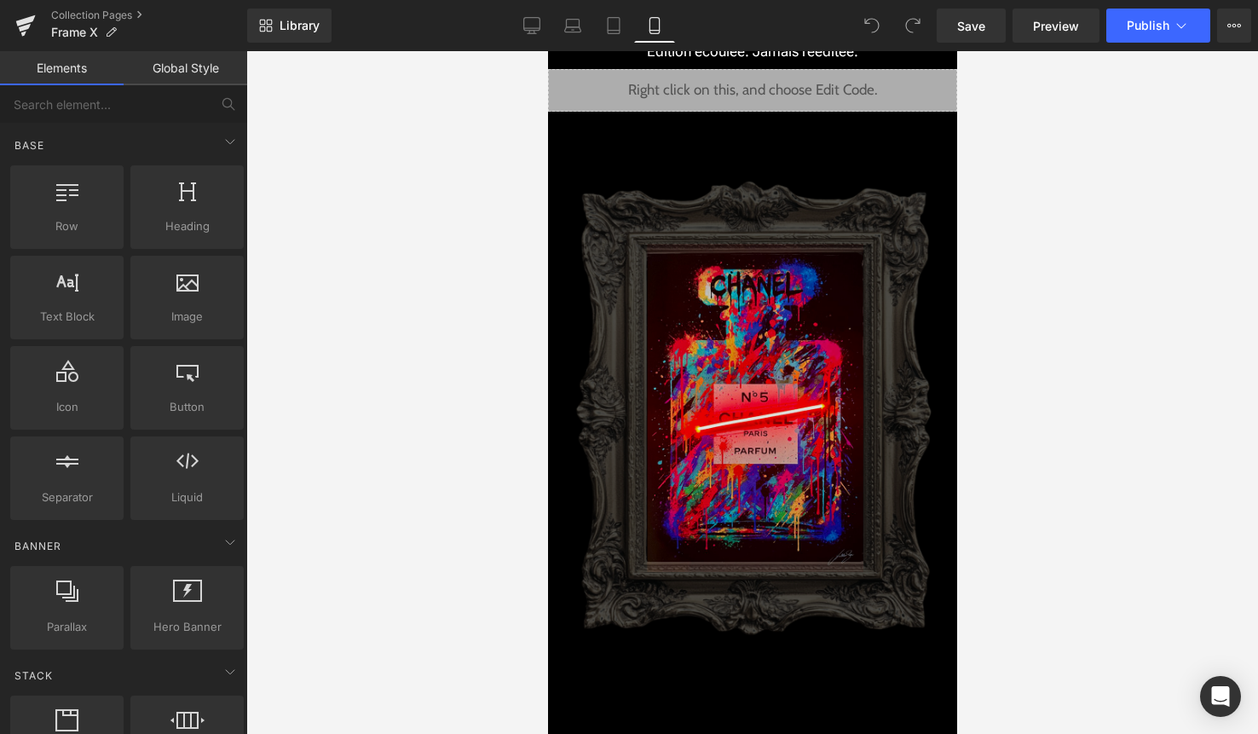
click at [730, 215] on img at bounding box center [752, 422] width 391 height 587
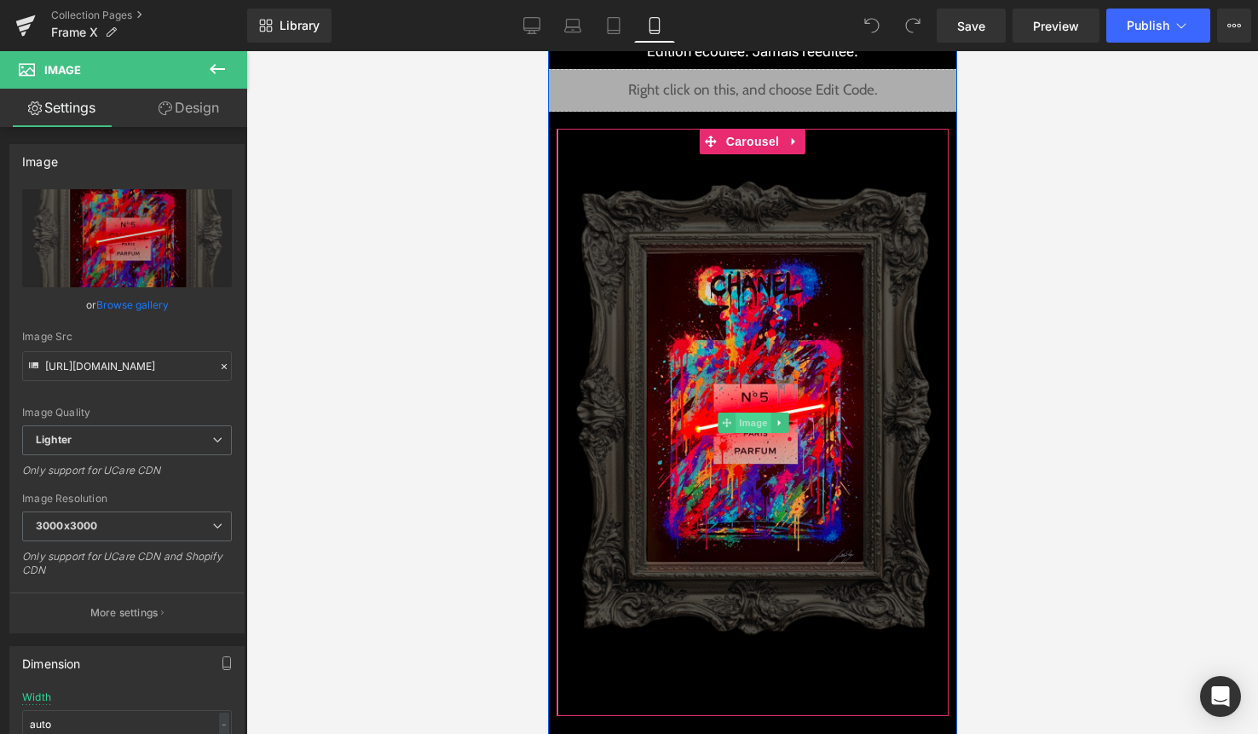
click at [752, 421] on span "Image" at bounding box center [753, 423] width 36 height 20
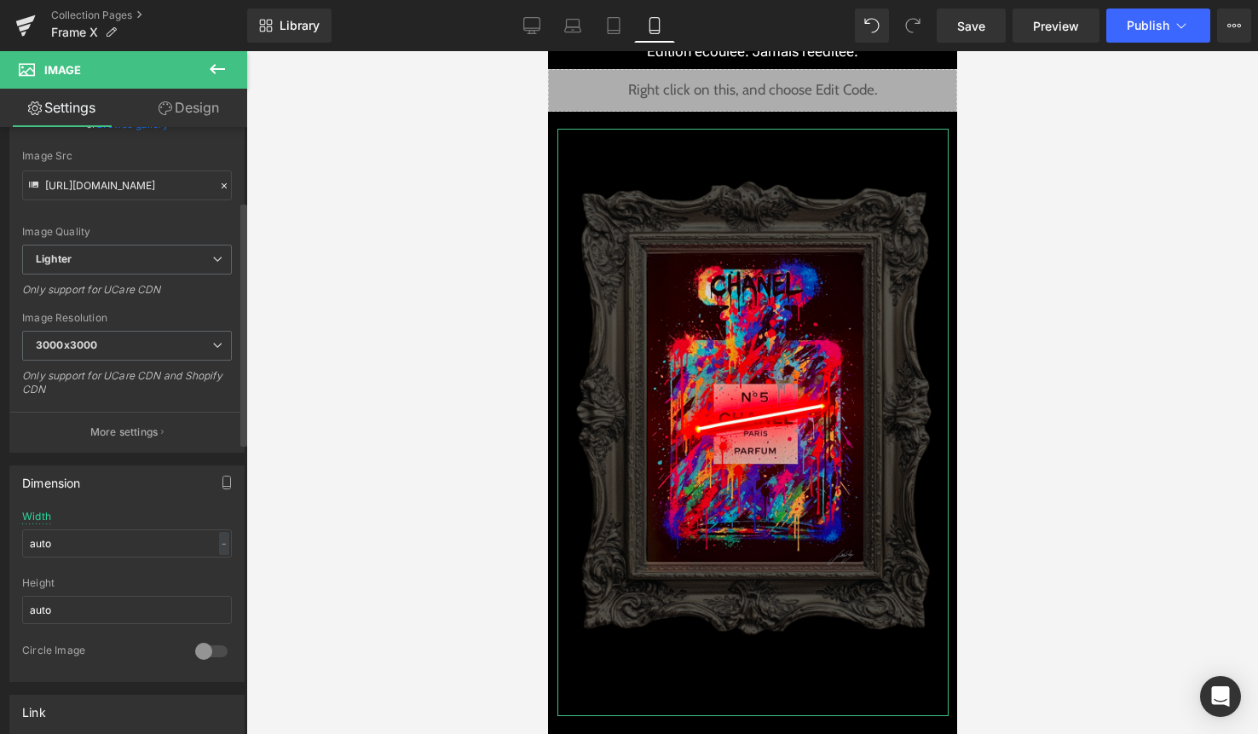
scroll to position [184, 0]
click at [115, 536] on input "auto" at bounding box center [127, 540] width 210 height 28
type input "a"
click at [222, 543] on div "-" at bounding box center [224, 539] width 10 height 23
click at [218, 562] on li "%" at bounding box center [220, 566] width 21 height 25
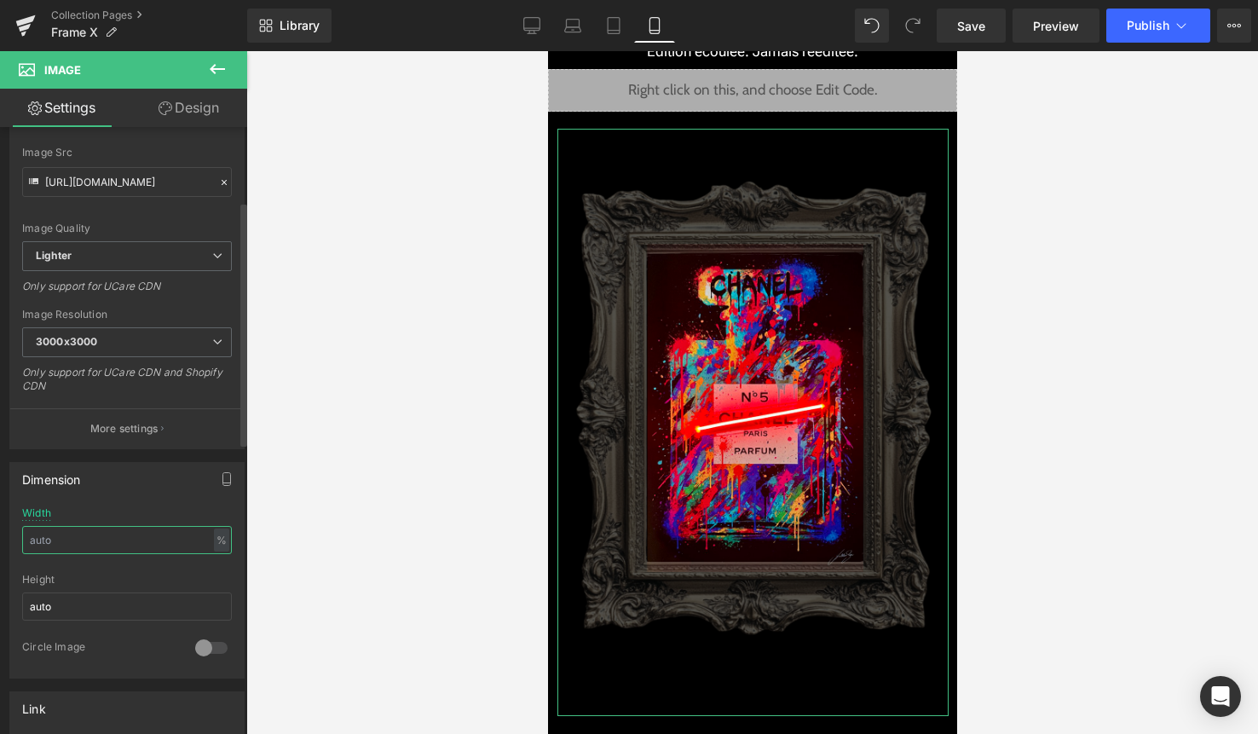
click at [177, 549] on input "text" at bounding box center [127, 540] width 210 height 28
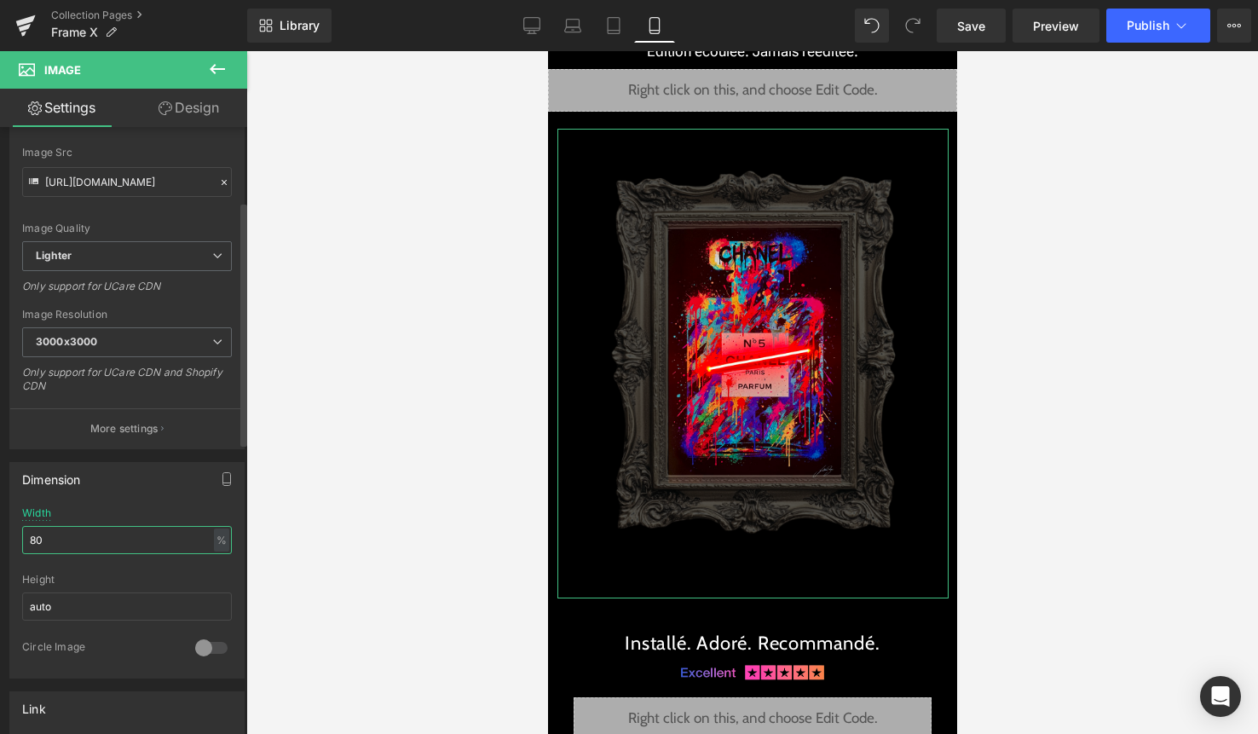
type input "8"
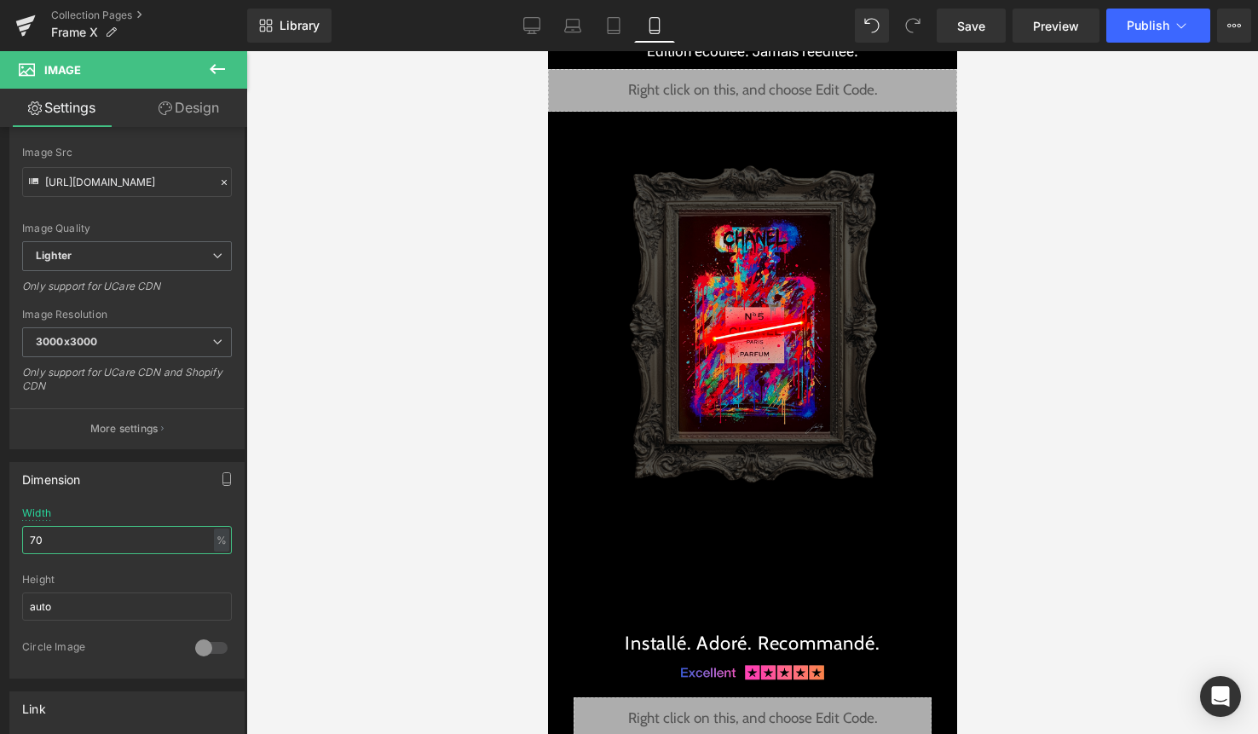
type input "7"
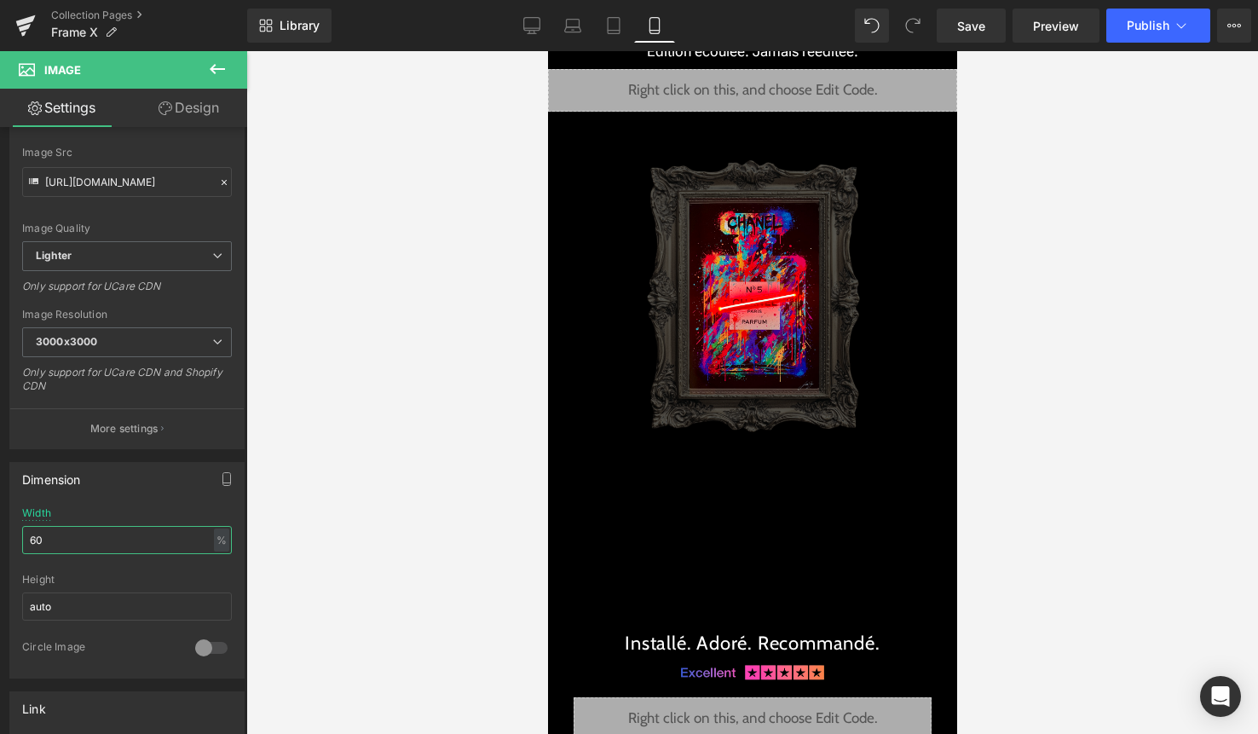
type input "6"
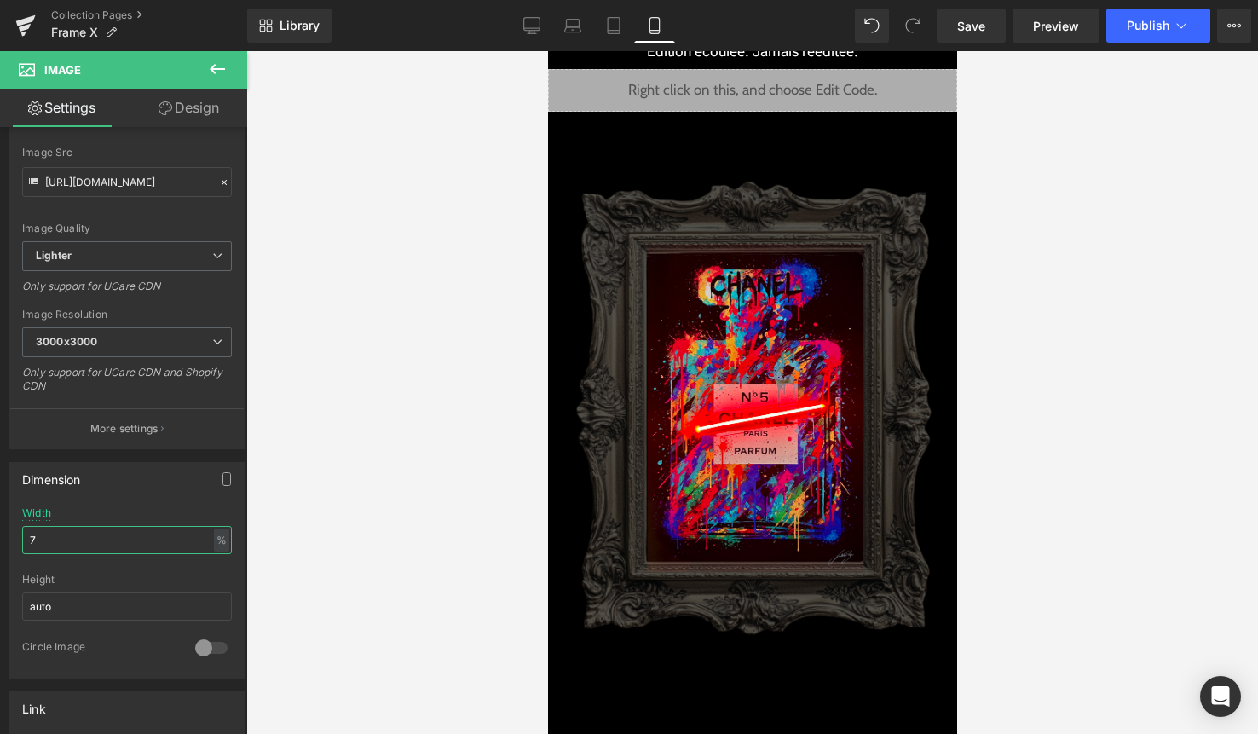
type input "70"
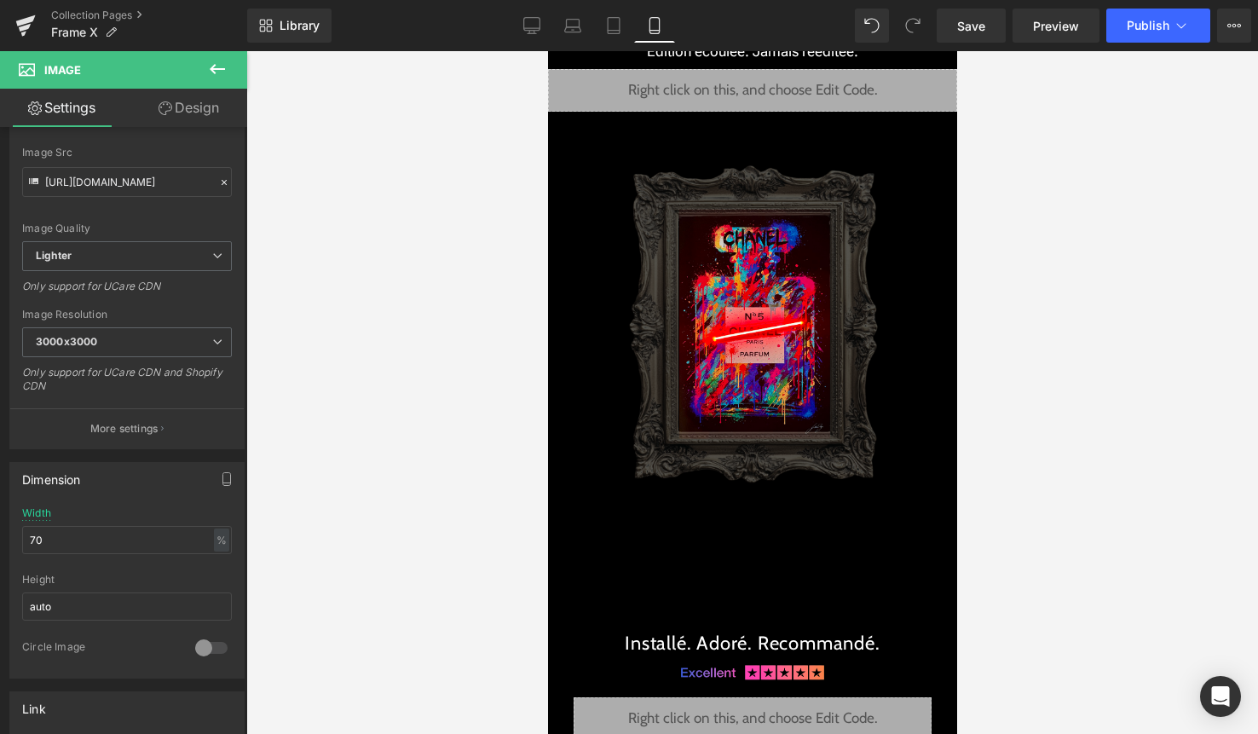
click at [1087, 481] on div at bounding box center [752, 392] width 1012 height 683
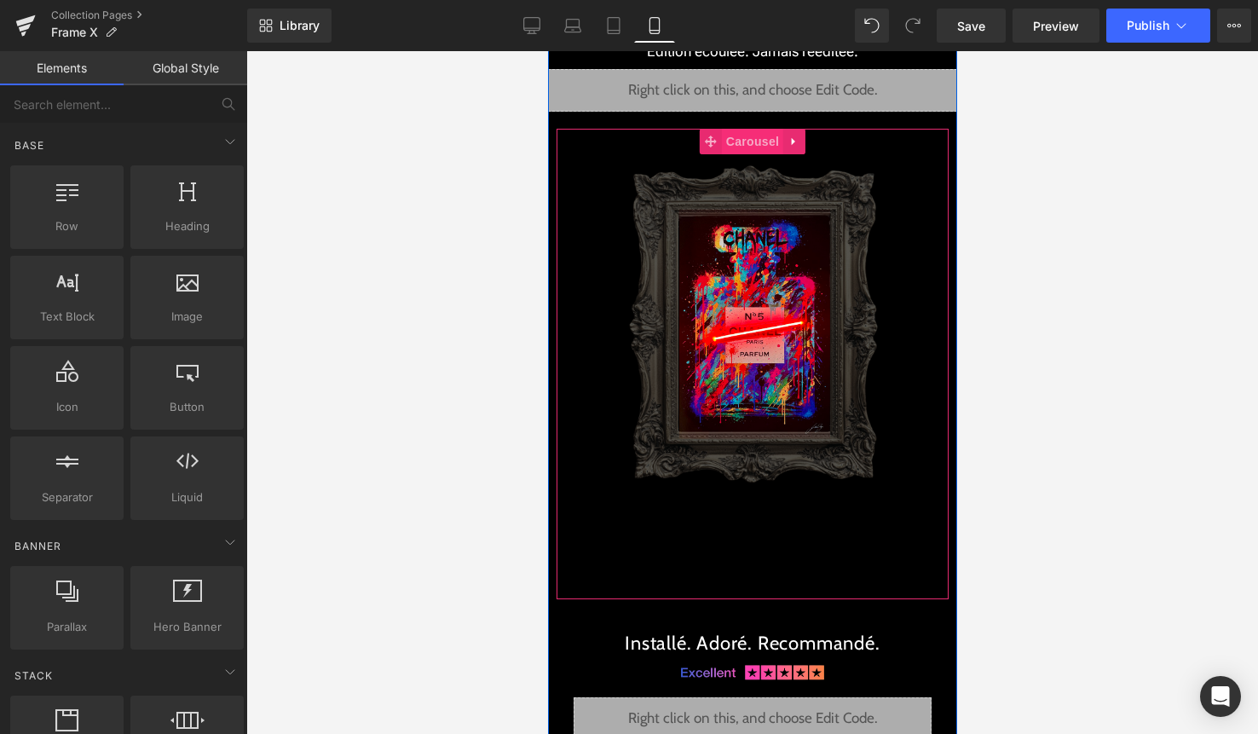
click at [742, 143] on span "Carousel" at bounding box center [751, 142] width 61 height 26
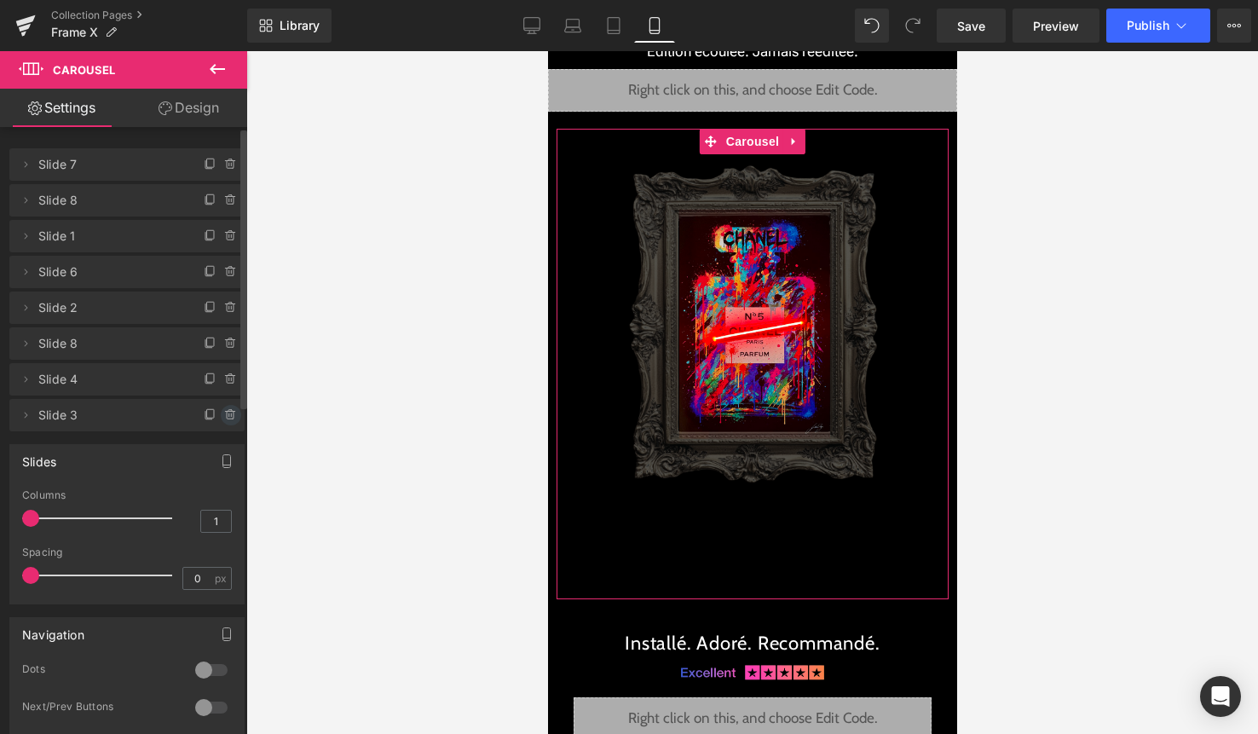
click at [224, 417] on icon at bounding box center [231, 415] width 14 height 14
click at [224, 379] on icon at bounding box center [231, 379] width 14 height 14
drag, startPoint x: 214, startPoint y: 418, endPoint x: 214, endPoint y: 407, distance: 11.1
click at [214, 418] on button "Delete" at bounding box center [213, 416] width 54 height 22
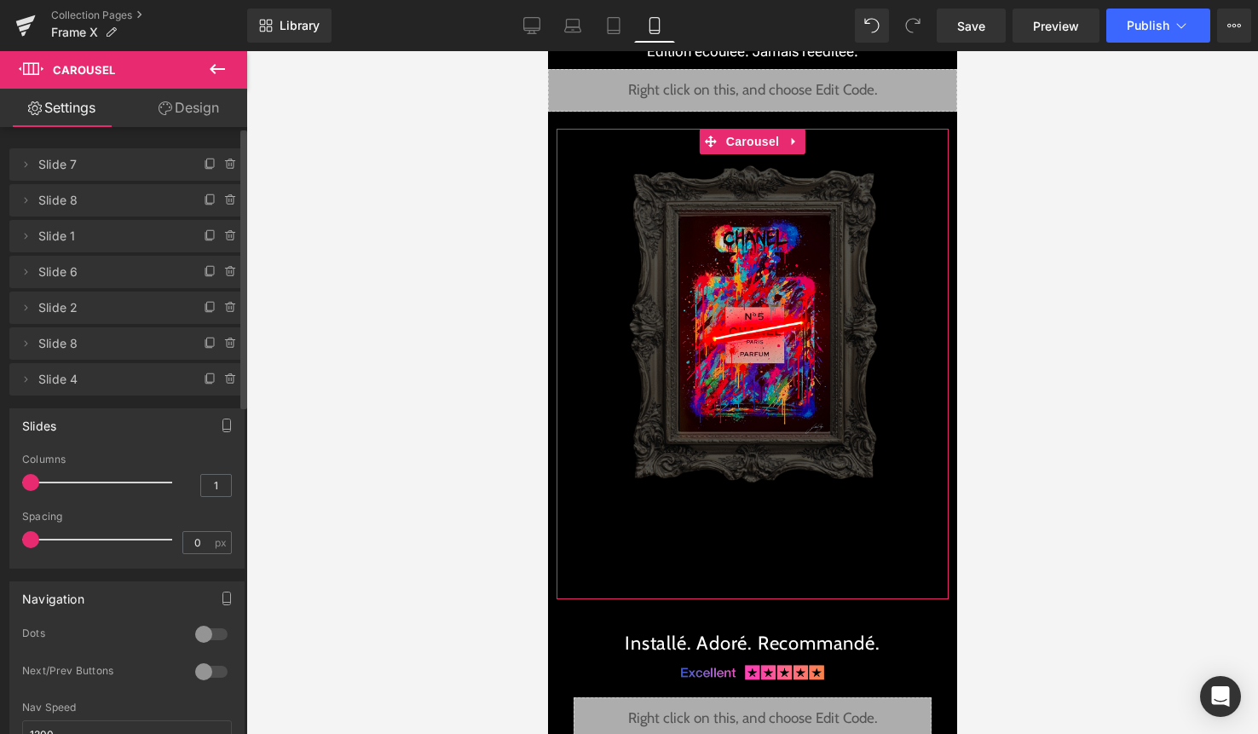
click at [214, 390] on li "Delete Cancel Slide 4 Slide 4" at bounding box center [126, 379] width 235 height 32
click at [224, 385] on icon at bounding box center [231, 379] width 14 height 14
click at [222, 381] on button "Delete" at bounding box center [213, 380] width 54 height 22
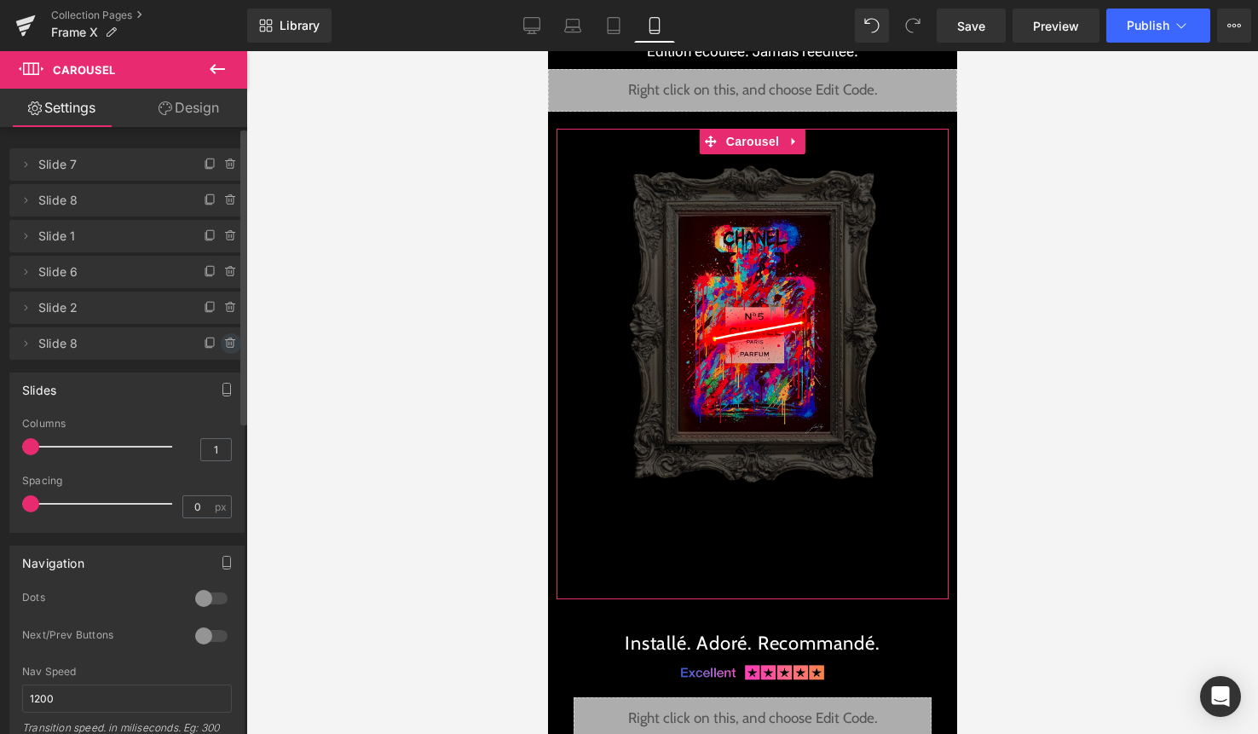
click at [224, 349] on icon at bounding box center [231, 344] width 14 height 14
click at [221, 343] on button "Delete" at bounding box center [213, 344] width 54 height 22
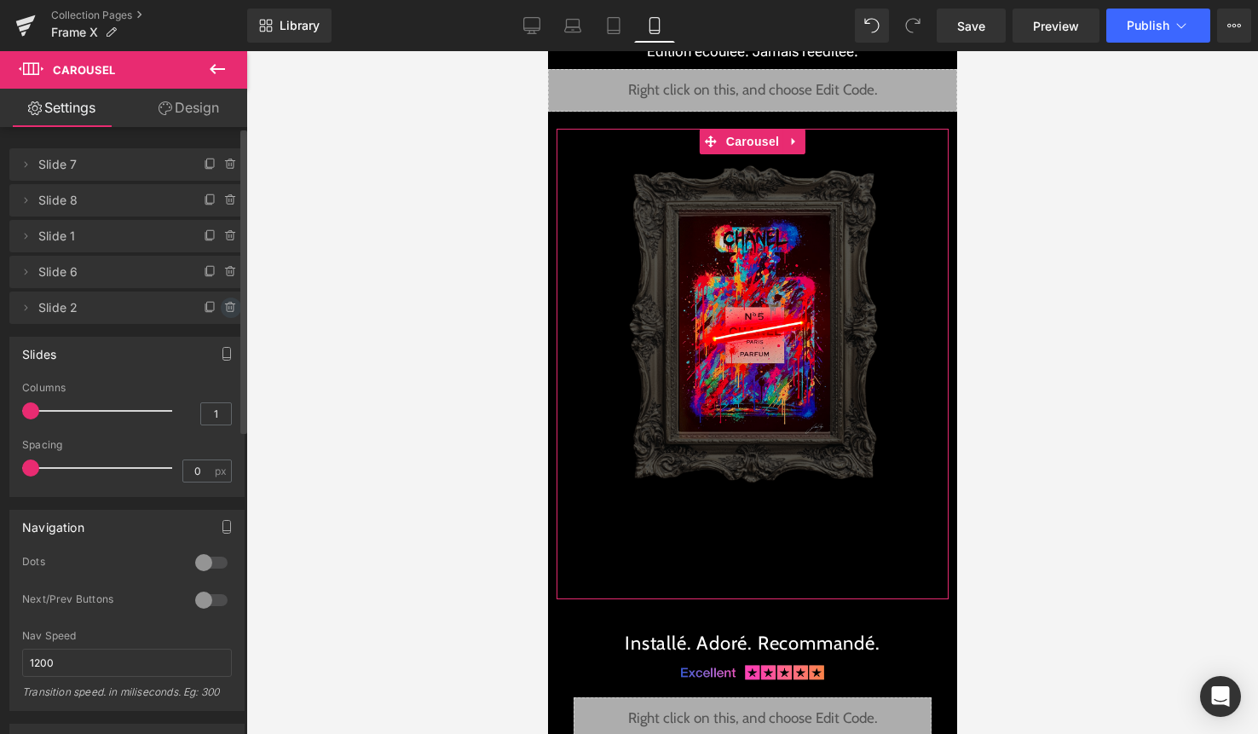
click at [224, 299] on span at bounding box center [231, 307] width 20 height 20
click at [218, 304] on button "Delete" at bounding box center [213, 308] width 54 height 22
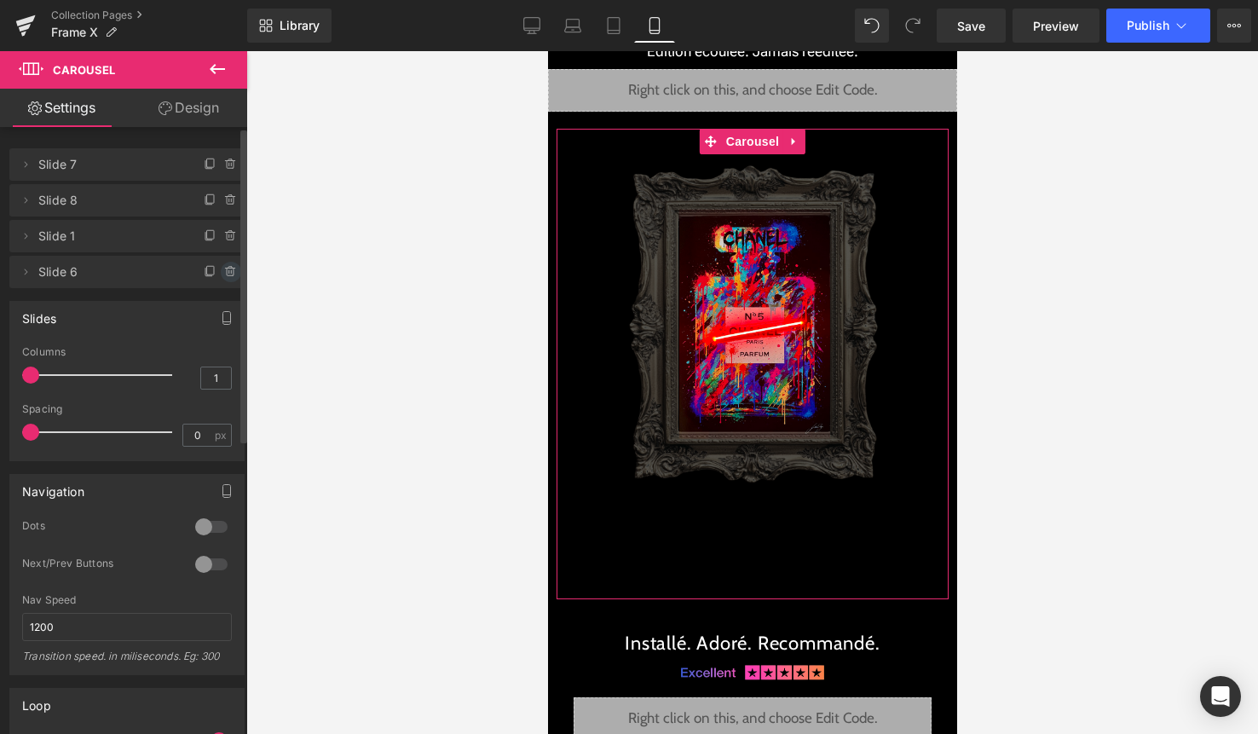
click at [224, 265] on icon at bounding box center [231, 272] width 14 height 14
click at [222, 273] on button "Delete" at bounding box center [213, 273] width 54 height 22
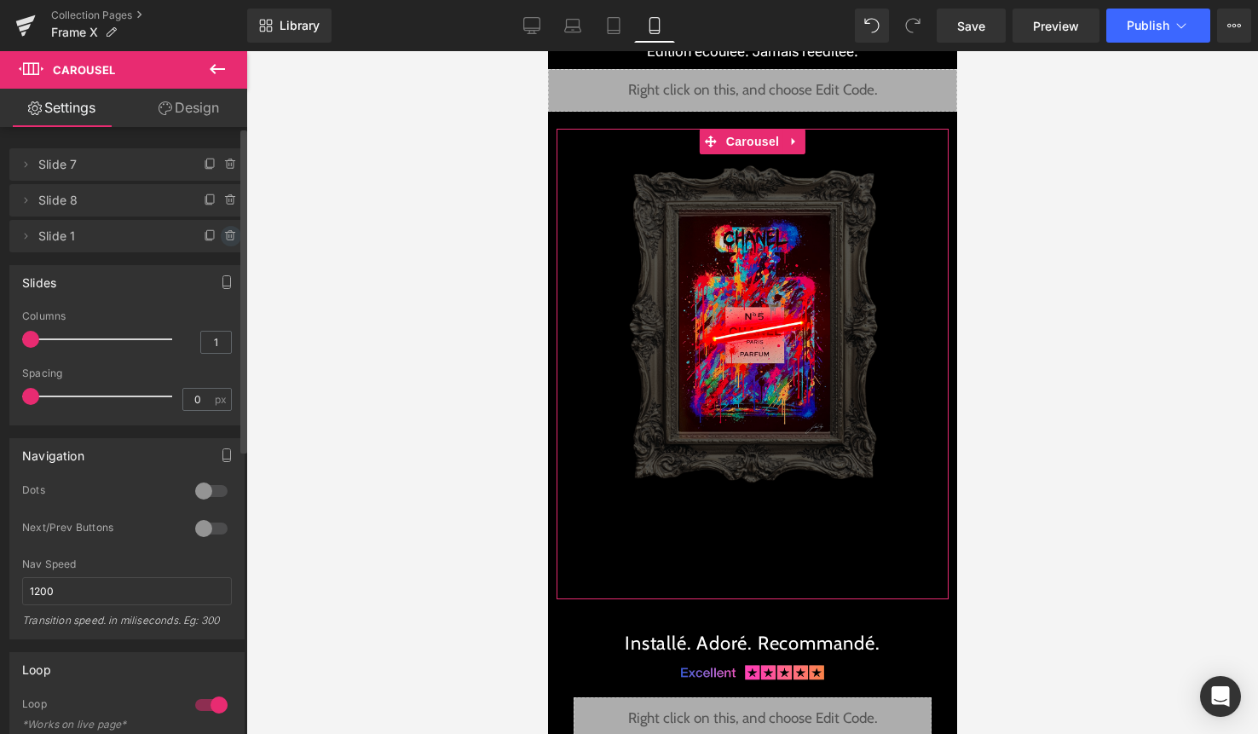
click at [225, 236] on icon at bounding box center [231, 236] width 14 height 14
click at [222, 236] on button "Delete" at bounding box center [213, 237] width 54 height 22
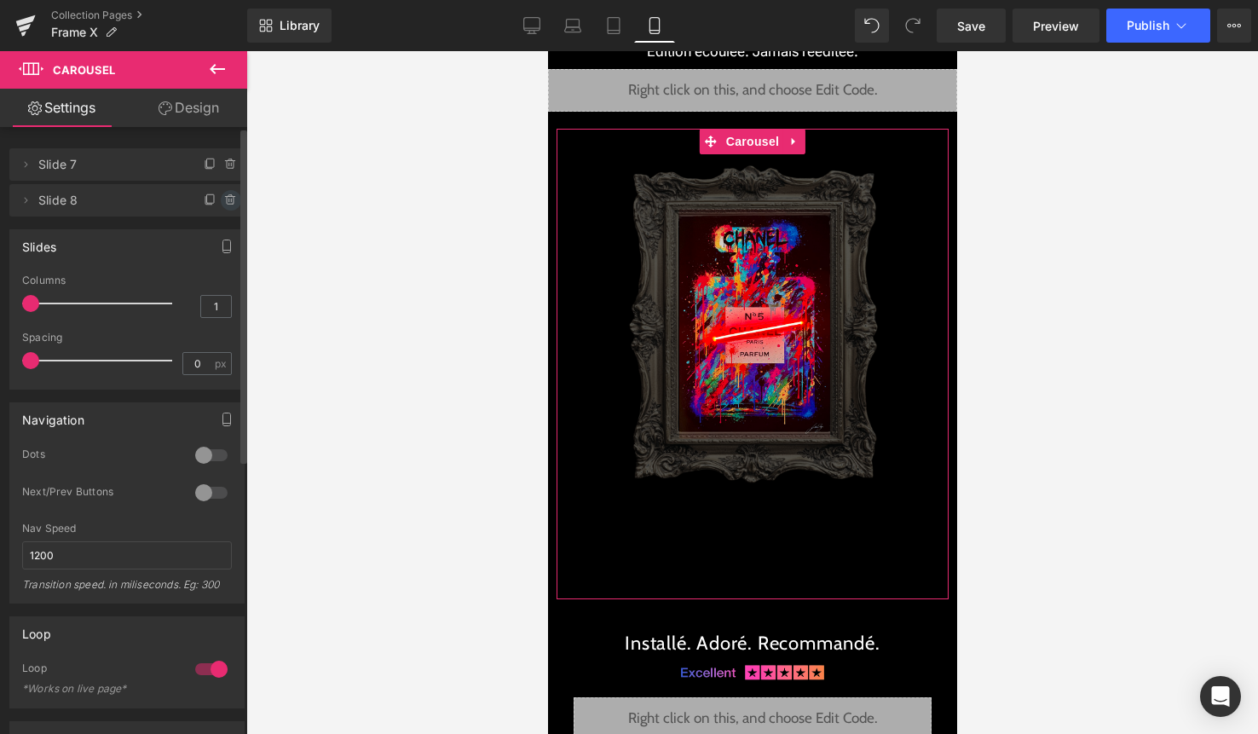
click at [224, 201] on icon at bounding box center [231, 200] width 14 height 14
click at [216, 206] on button "Delete" at bounding box center [213, 201] width 54 height 22
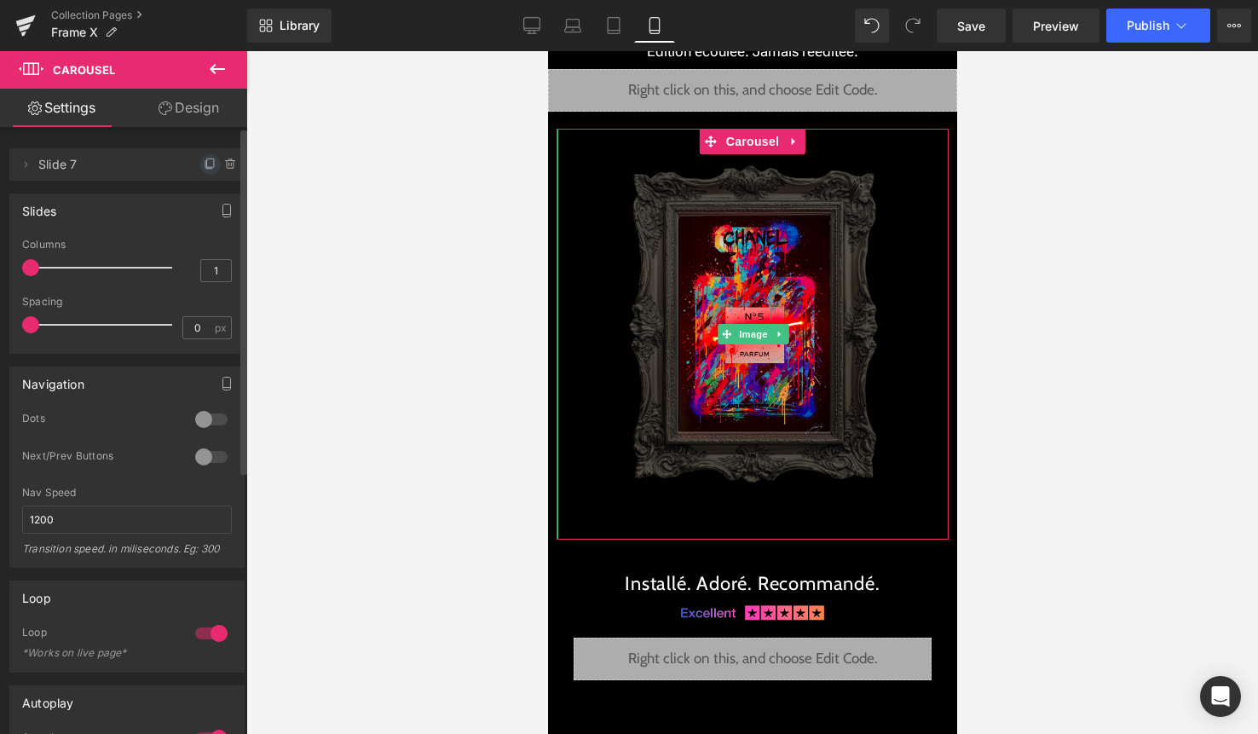
click at [204, 170] on icon at bounding box center [211, 165] width 14 height 14
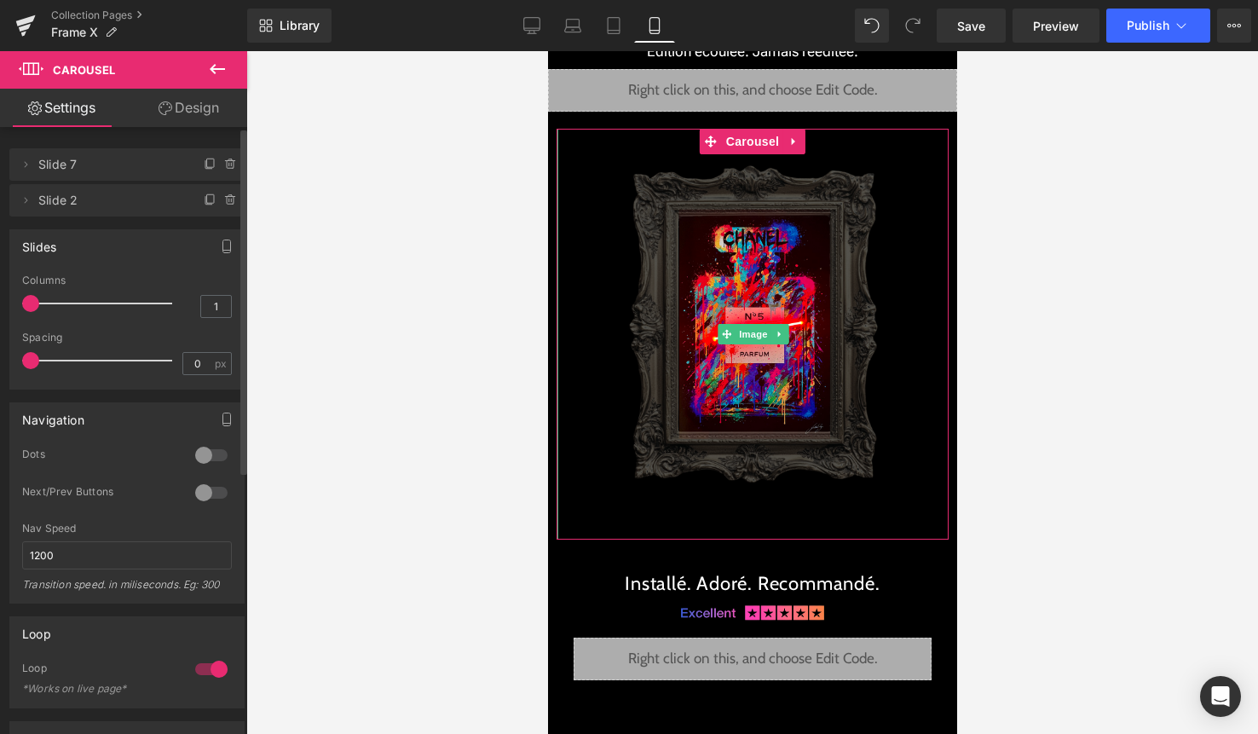
click at [204, 170] on icon at bounding box center [211, 165] width 14 height 14
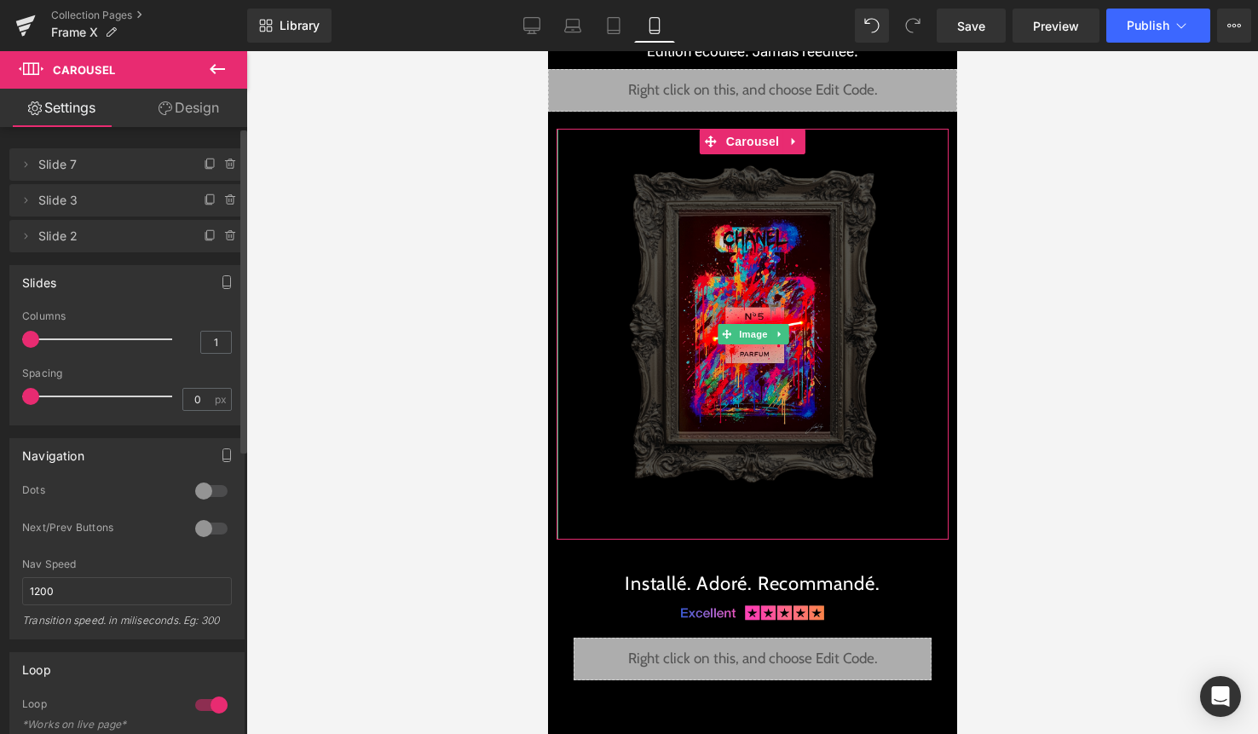
click at [204, 170] on icon at bounding box center [211, 165] width 14 height 14
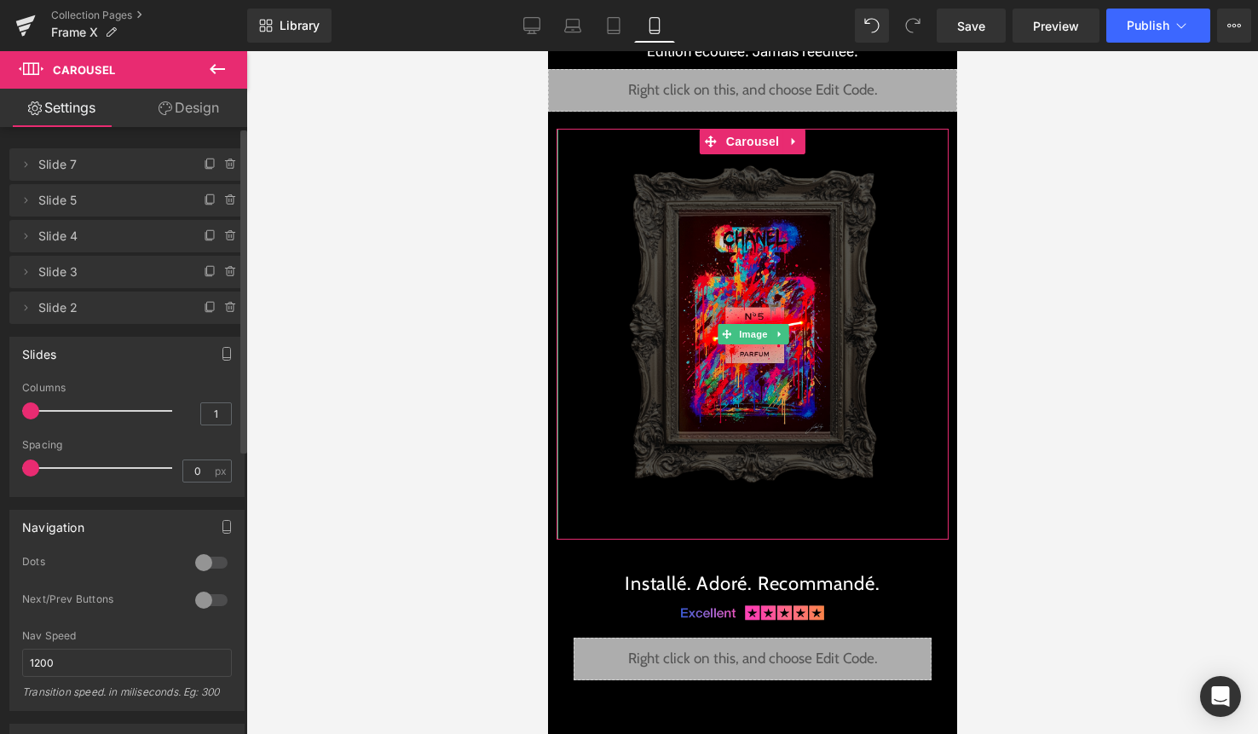
click at [204, 170] on icon at bounding box center [211, 165] width 14 height 14
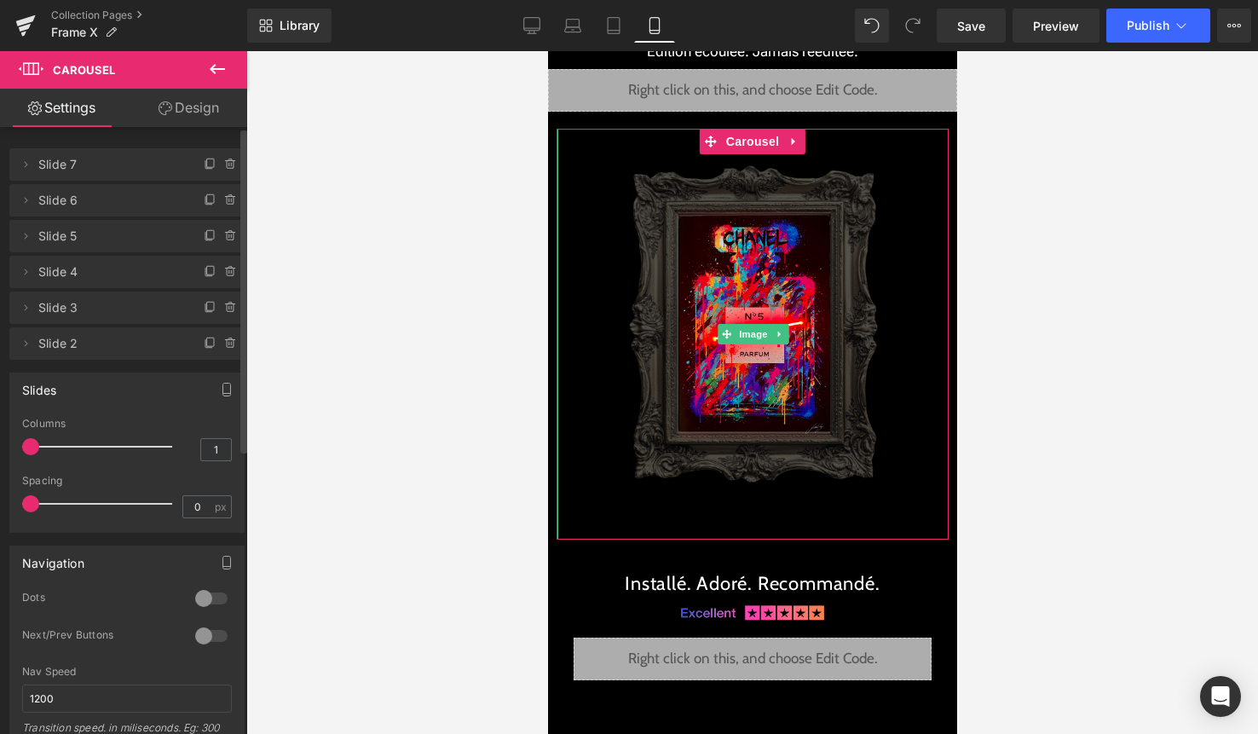
click at [204, 170] on icon at bounding box center [211, 165] width 14 height 14
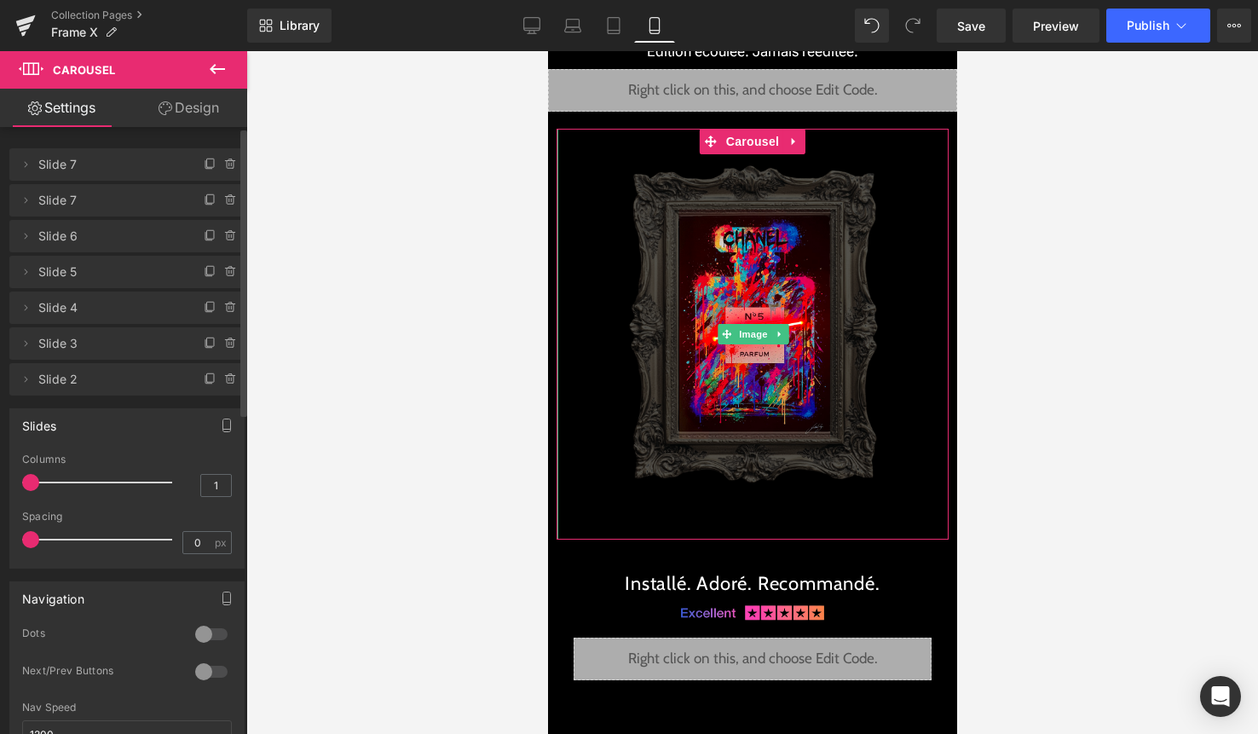
click at [204, 170] on icon at bounding box center [211, 165] width 14 height 14
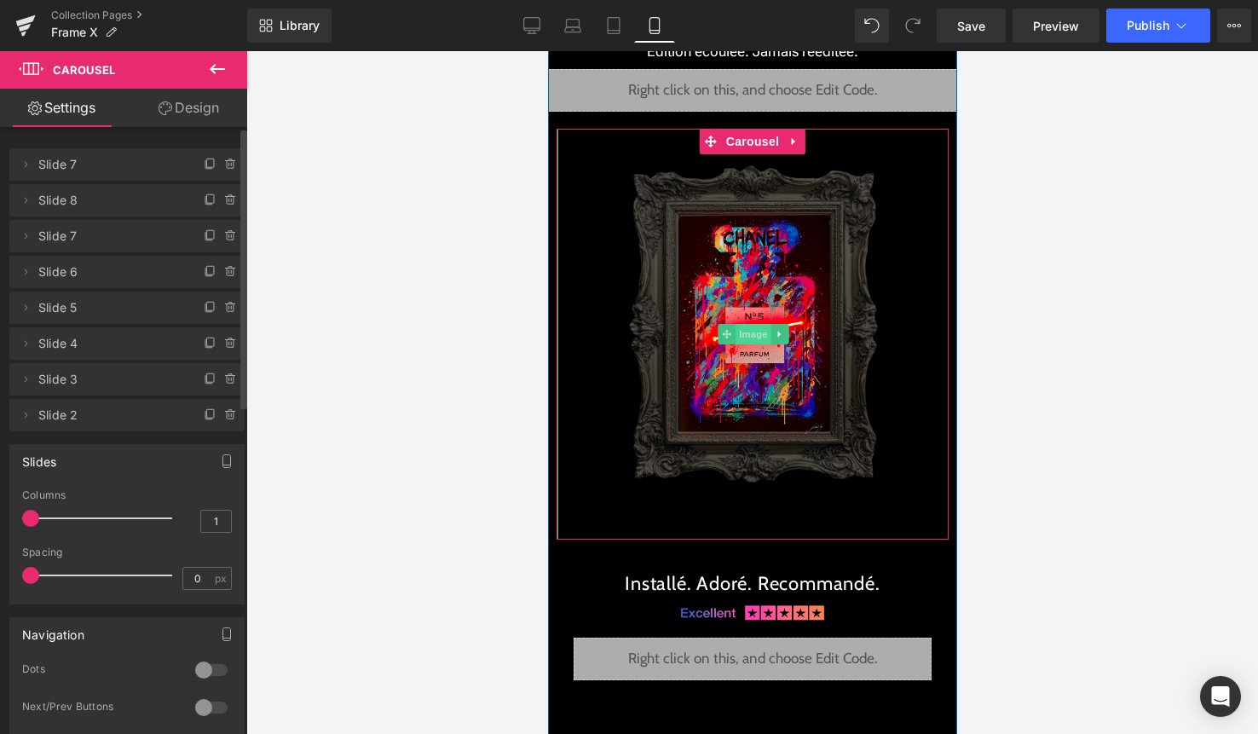
click at [745, 333] on span "Image" at bounding box center [753, 334] width 36 height 20
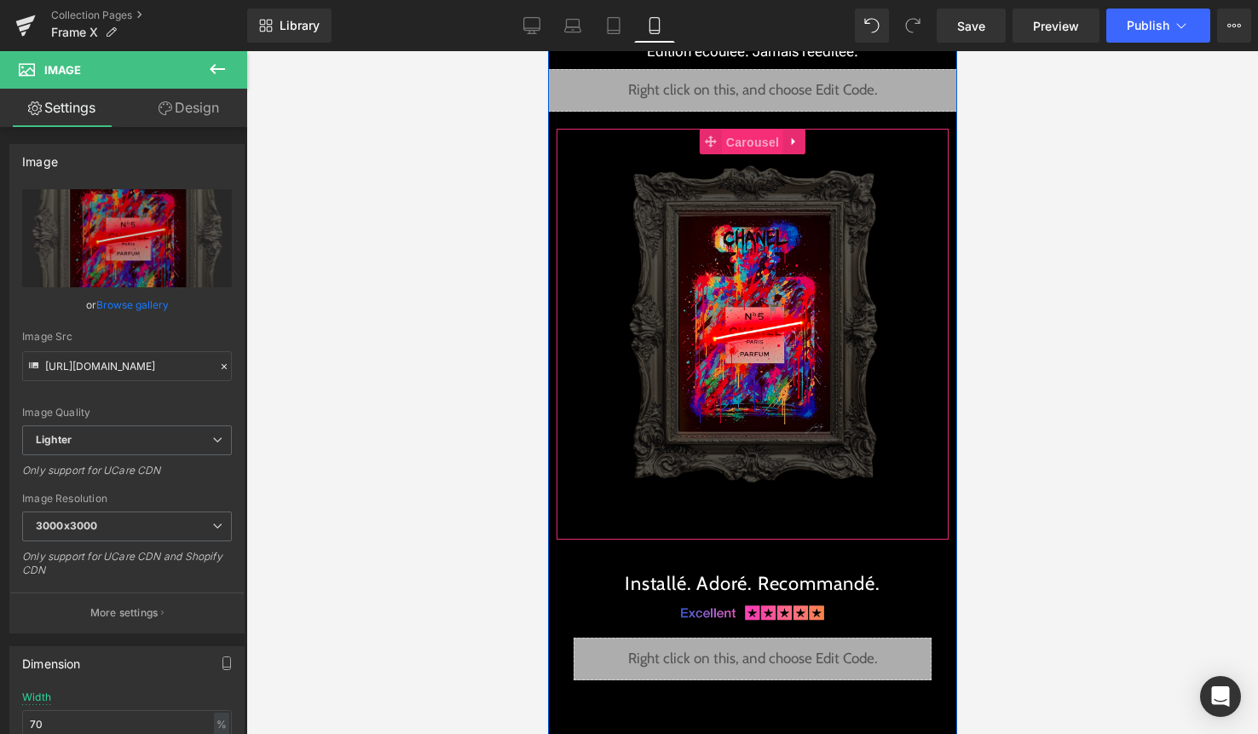
click at [751, 150] on span "Carousel" at bounding box center [751, 143] width 61 height 26
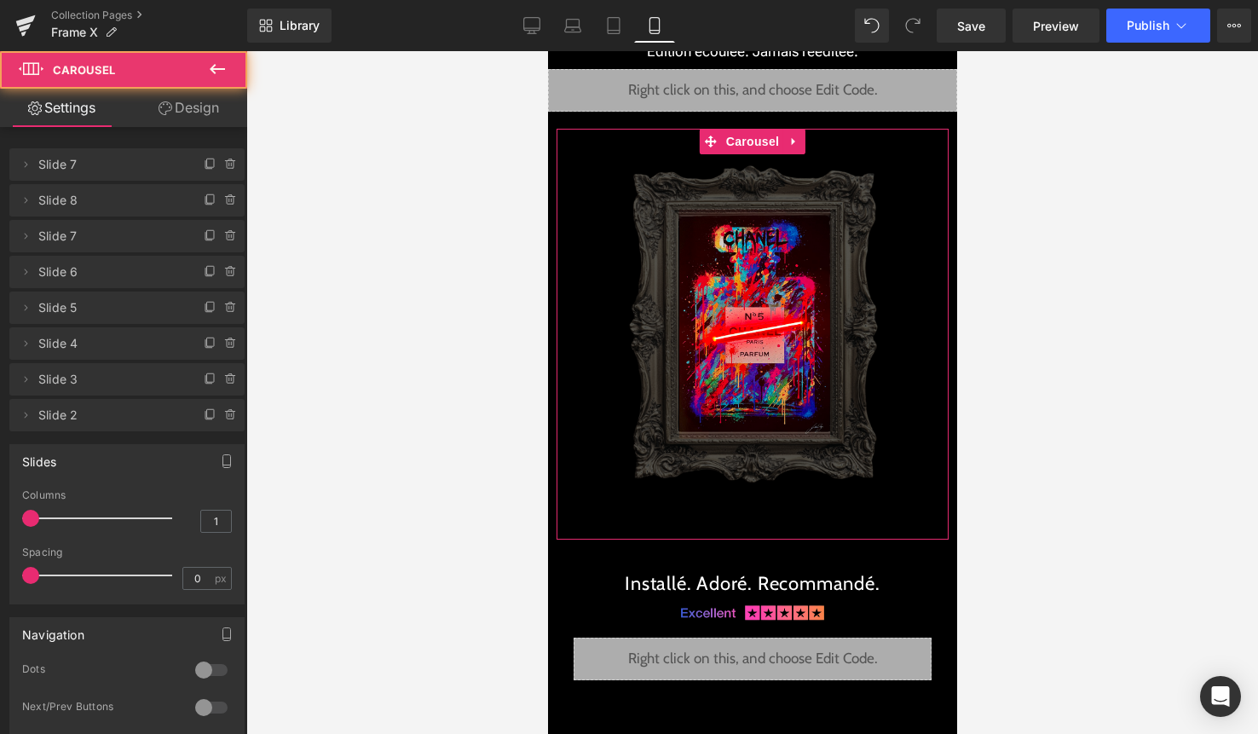
click at [211, 102] on link "Design" at bounding box center [189, 108] width 124 height 38
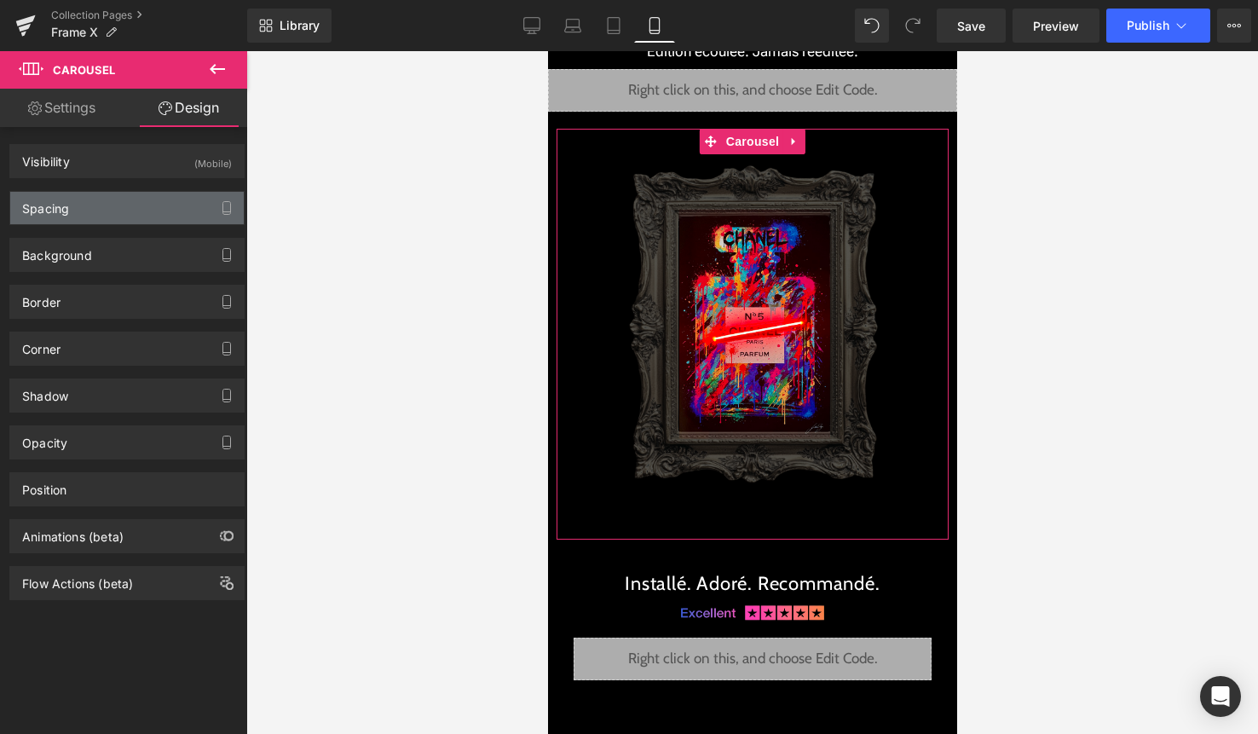
click at [122, 205] on div "Spacing" at bounding box center [127, 208] width 234 height 32
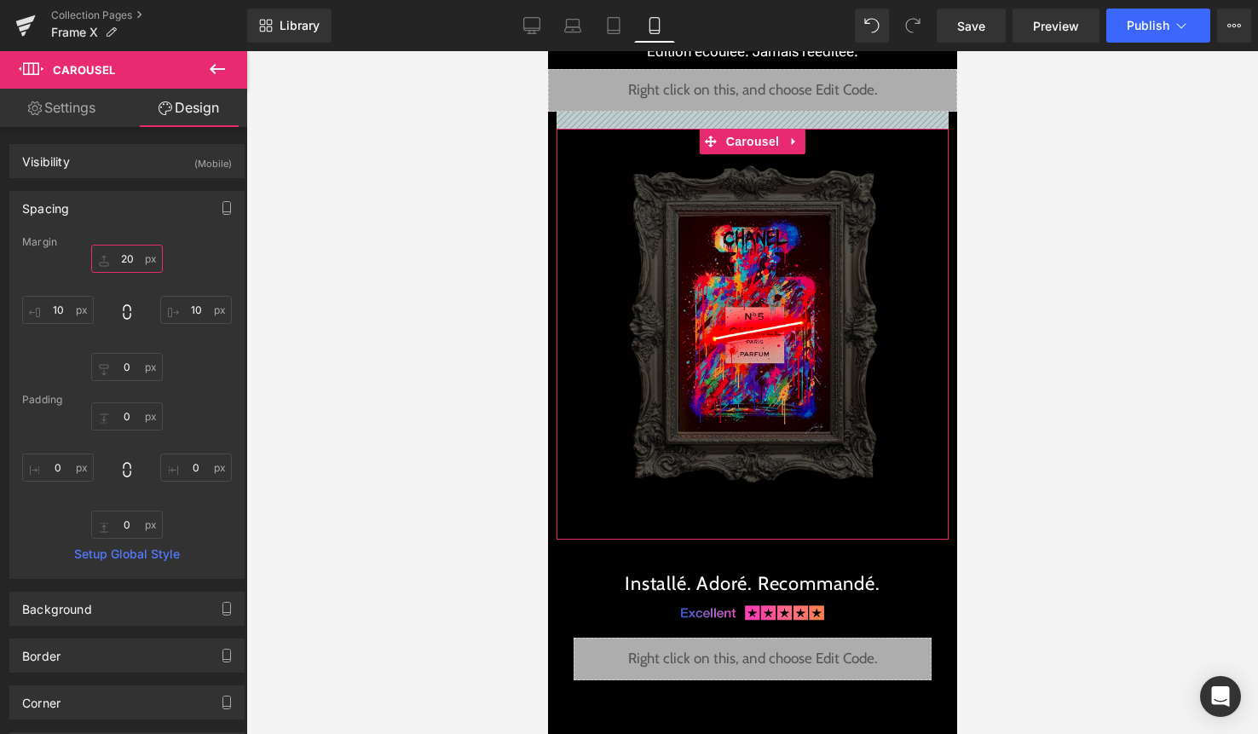
click at [123, 264] on input "20" at bounding box center [127, 259] width 72 height 28
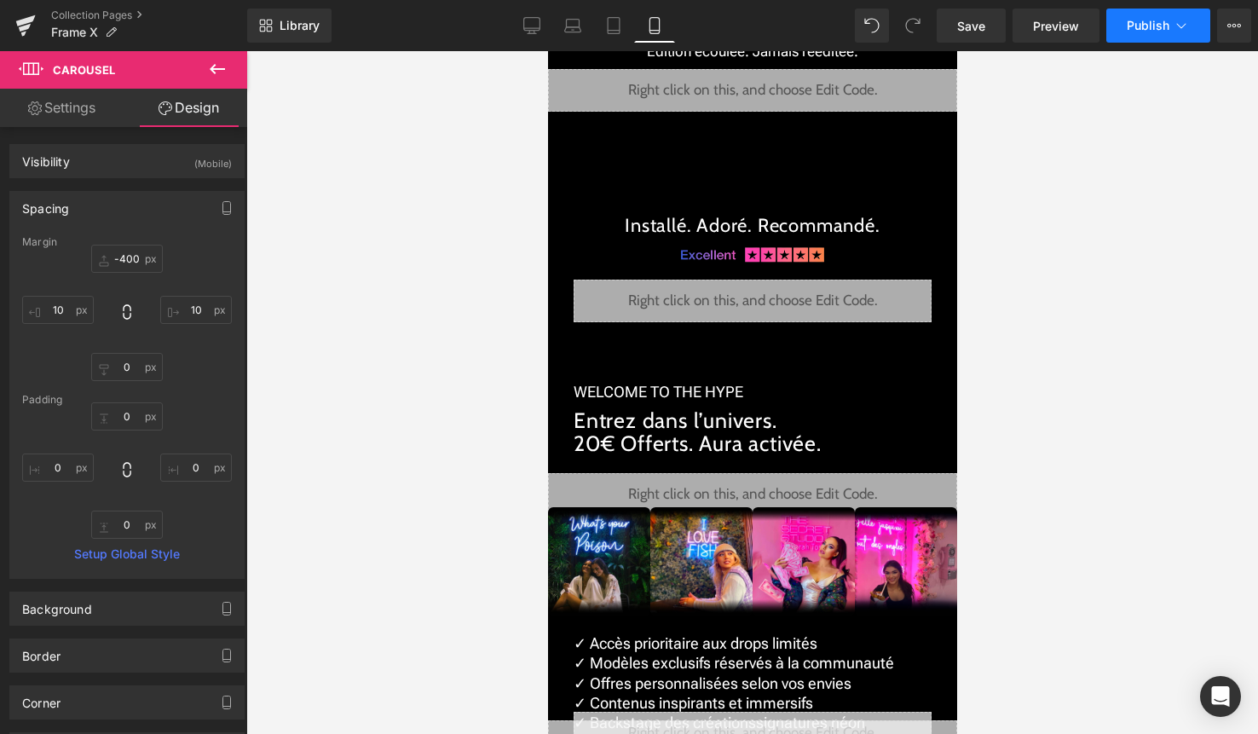
click at [1157, 34] on button "Publish" at bounding box center [1158, 26] width 104 height 34
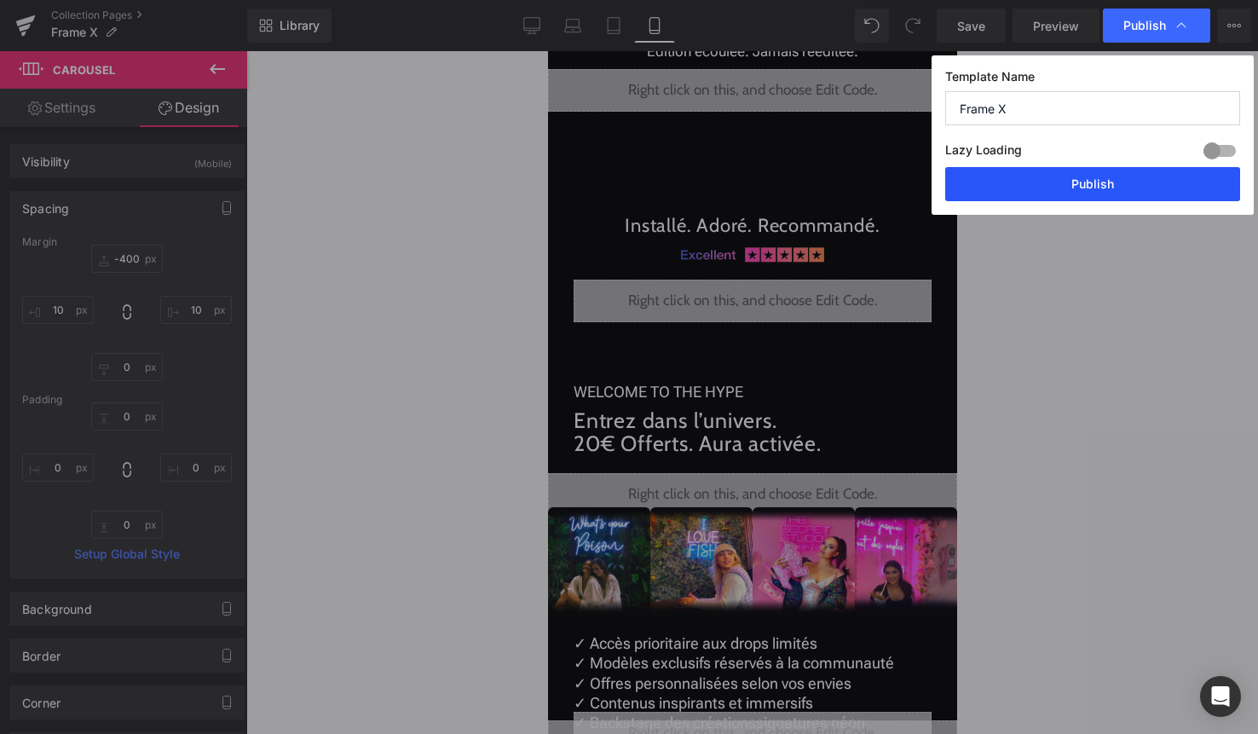
click at [1110, 179] on button "Publish" at bounding box center [1092, 184] width 295 height 34
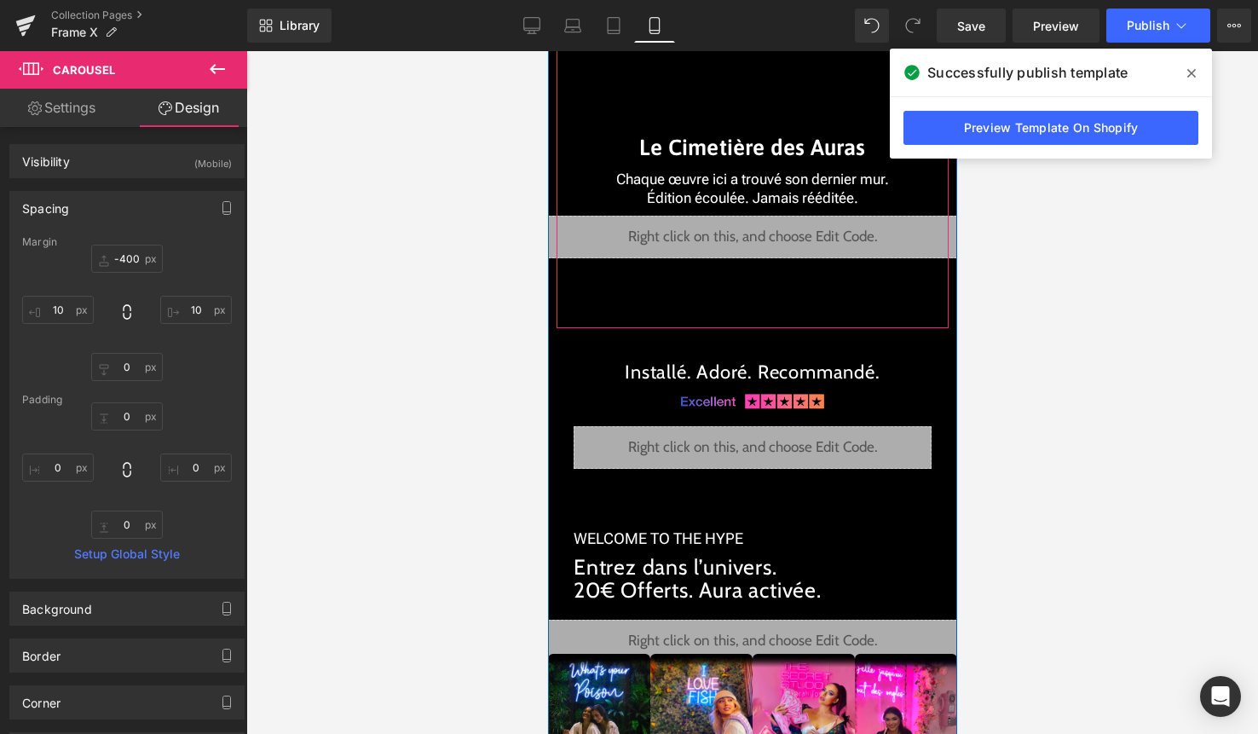
scroll to position [3819, 0]
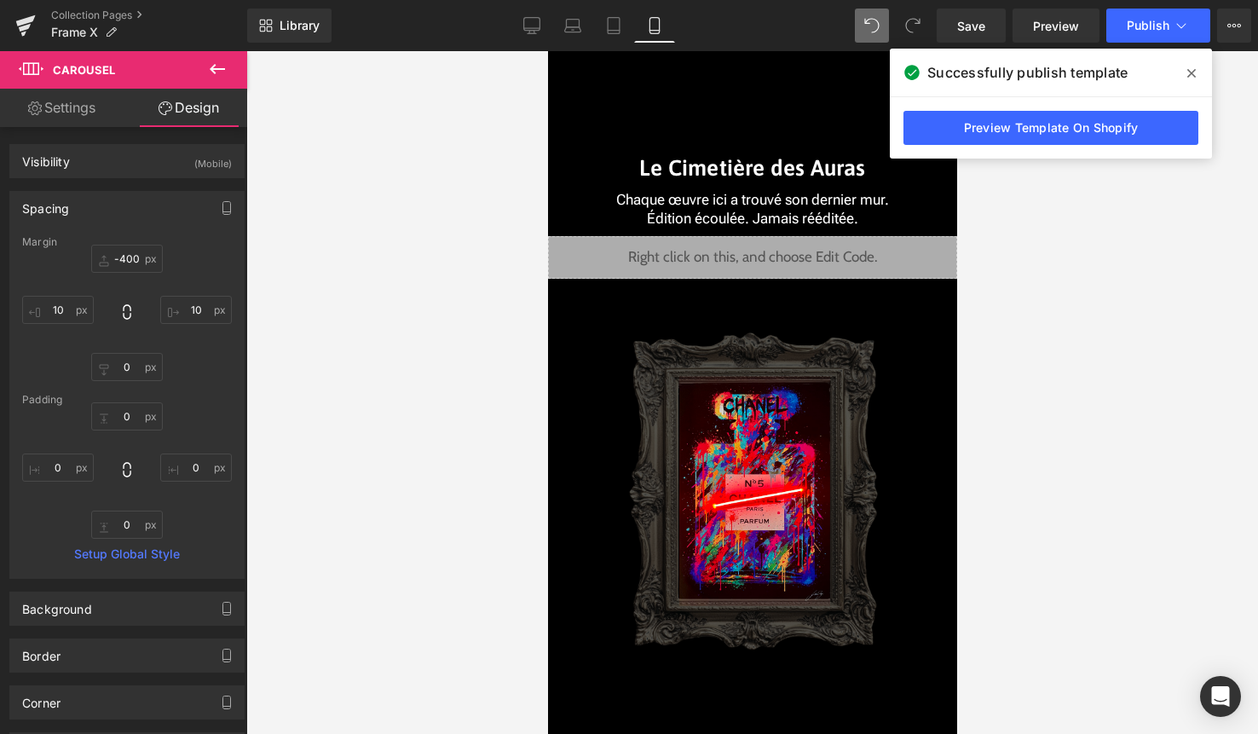
type input "-331.656"
type input "10"
type input "0"
type input "10"
type input "0"
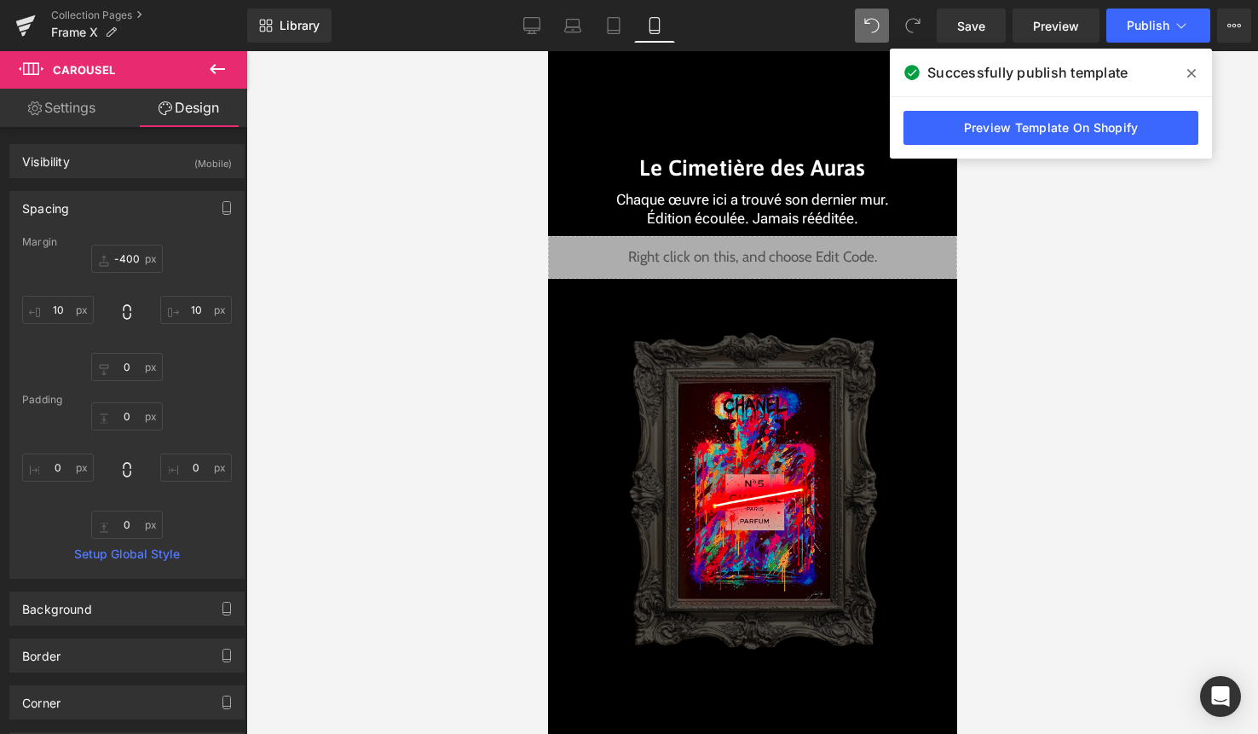
type input "0"
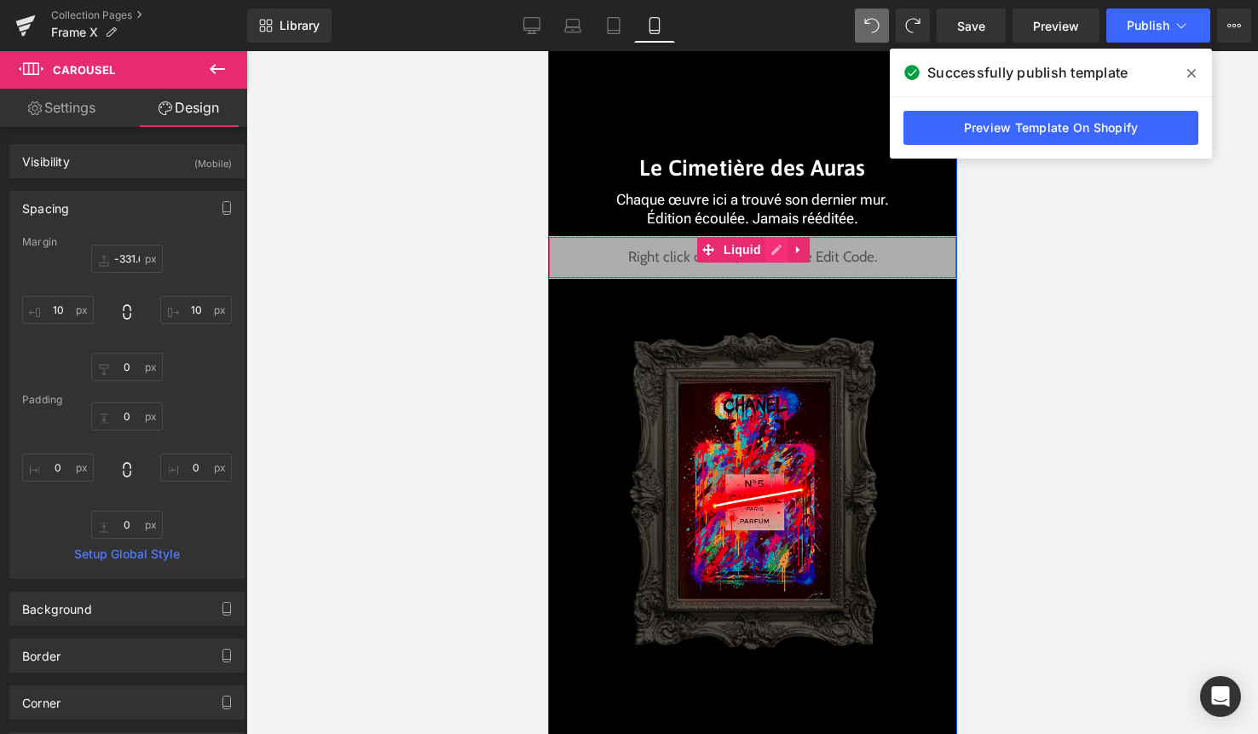
click at [782, 257] on div "Liquid" at bounding box center [751, 257] width 409 height 43
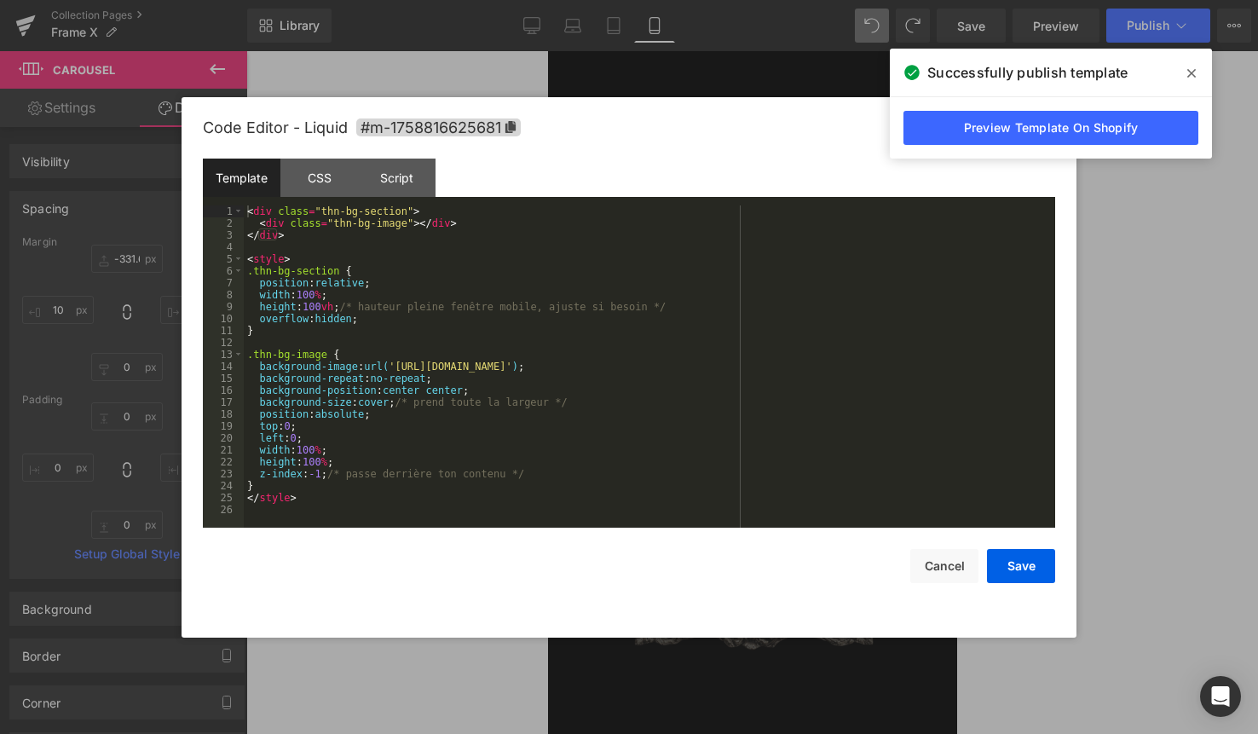
click at [747, 299] on div "< div class = "thn-bg-section" > < div class = "thn-bg-image" > </ div > </ div…" at bounding box center [649, 378] width 811 height 346
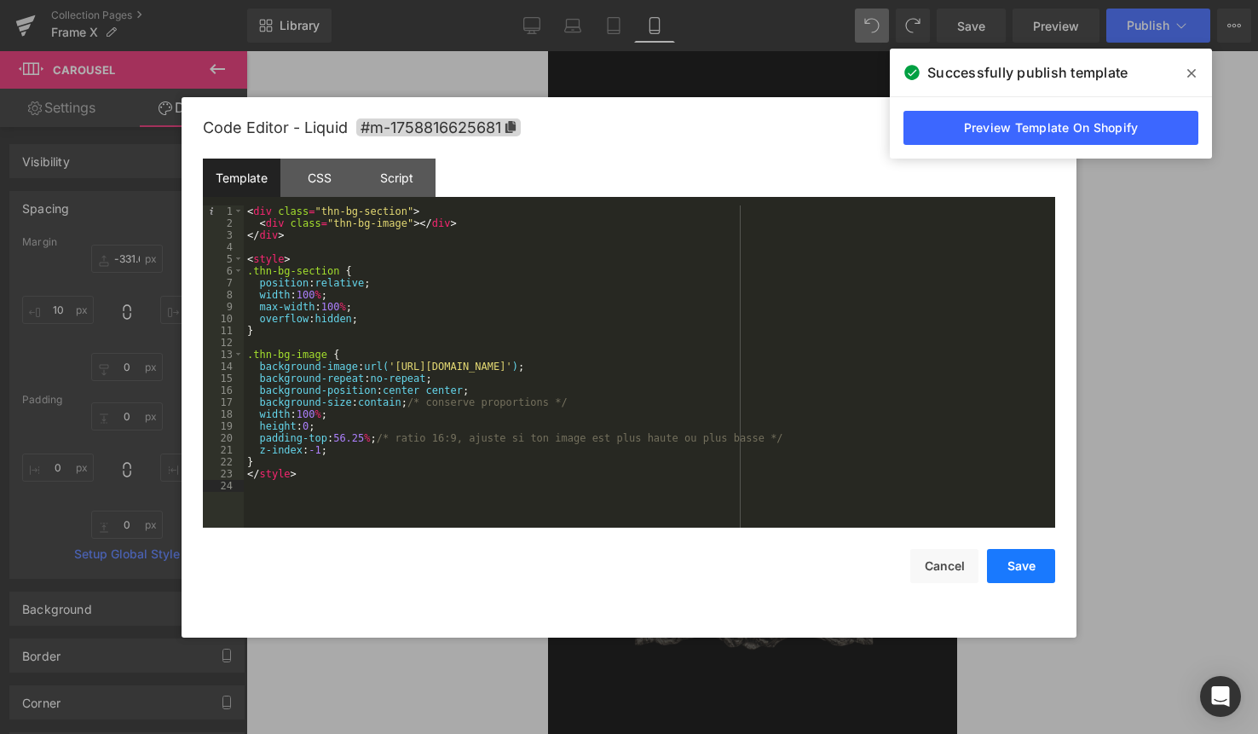
click at [1013, 557] on button "Save" at bounding box center [1021, 566] width 68 height 34
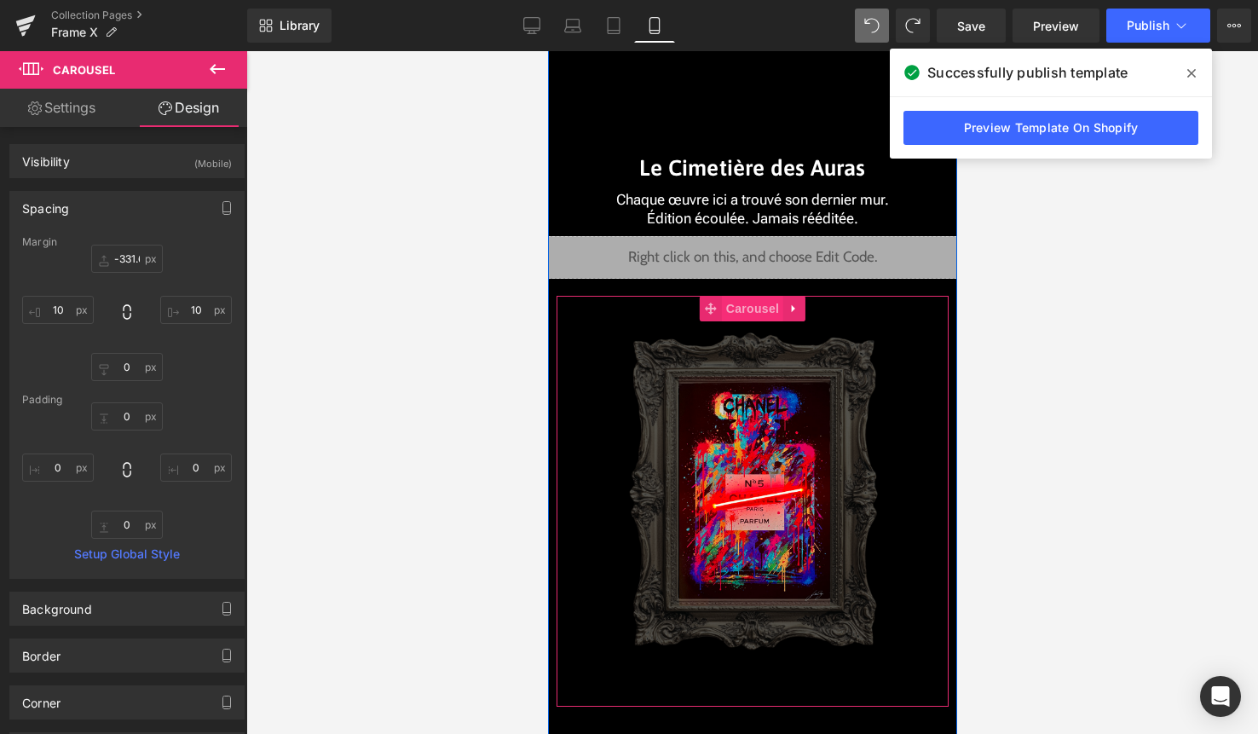
click at [753, 314] on span "Carousel" at bounding box center [751, 309] width 61 height 26
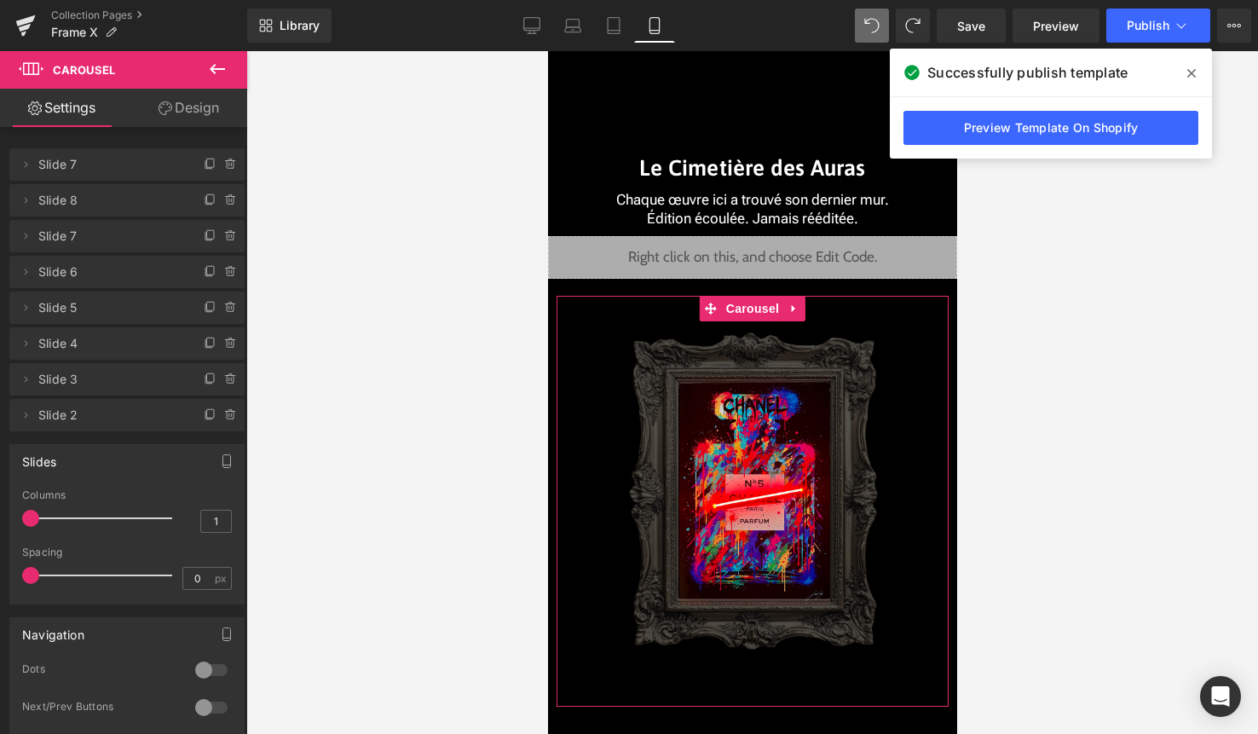
click at [180, 92] on link "Design" at bounding box center [189, 108] width 124 height 38
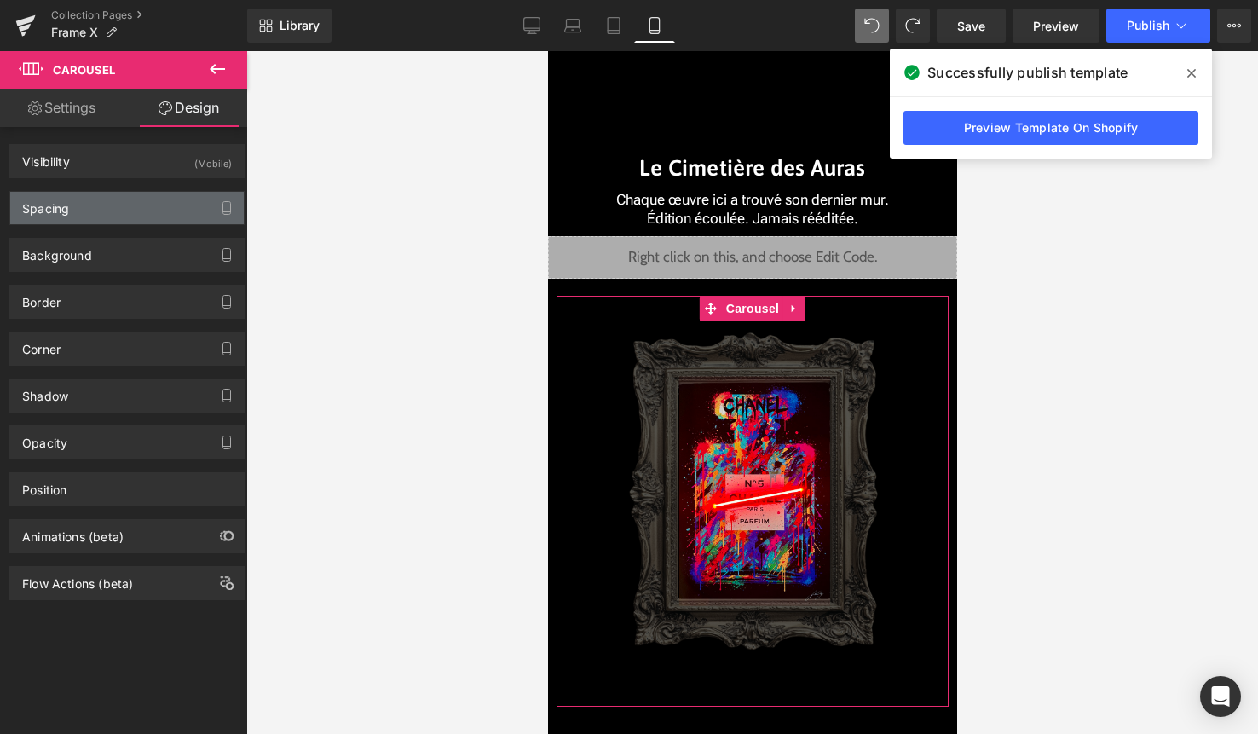
click at [147, 202] on div "Spacing" at bounding box center [127, 208] width 234 height 32
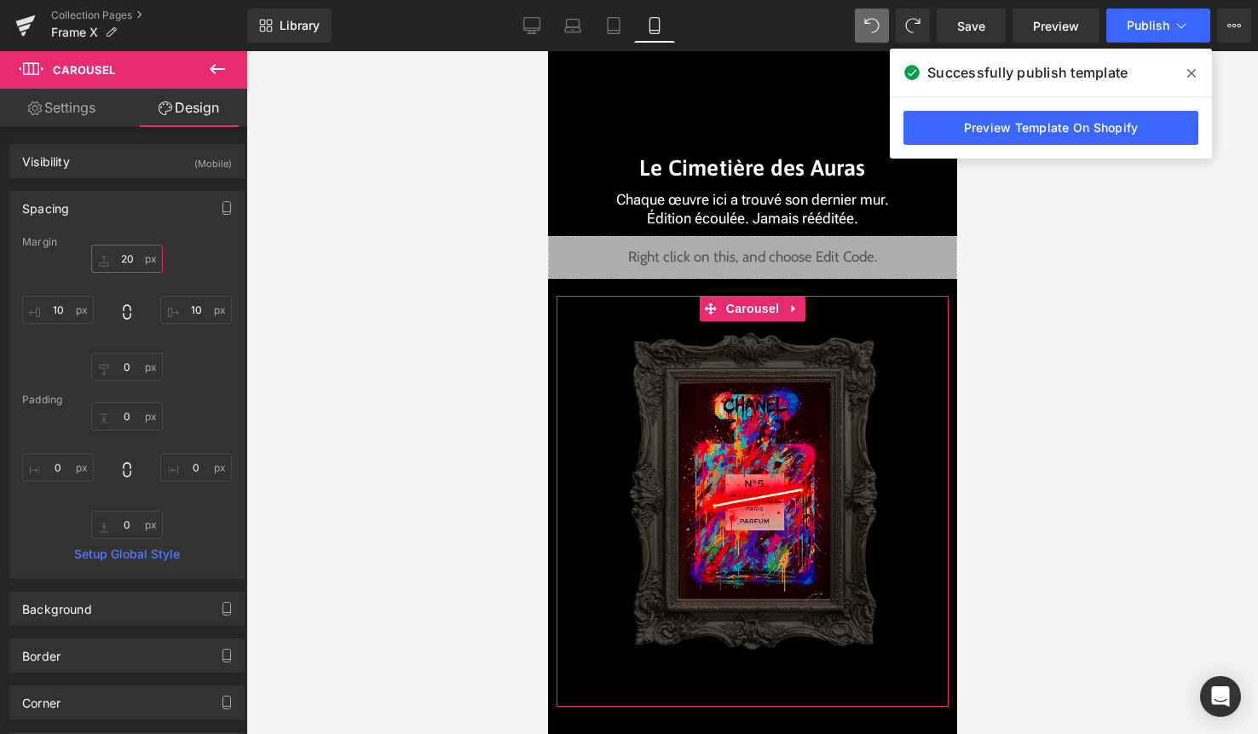
click at [131, 258] on input "20" at bounding box center [127, 259] width 72 height 28
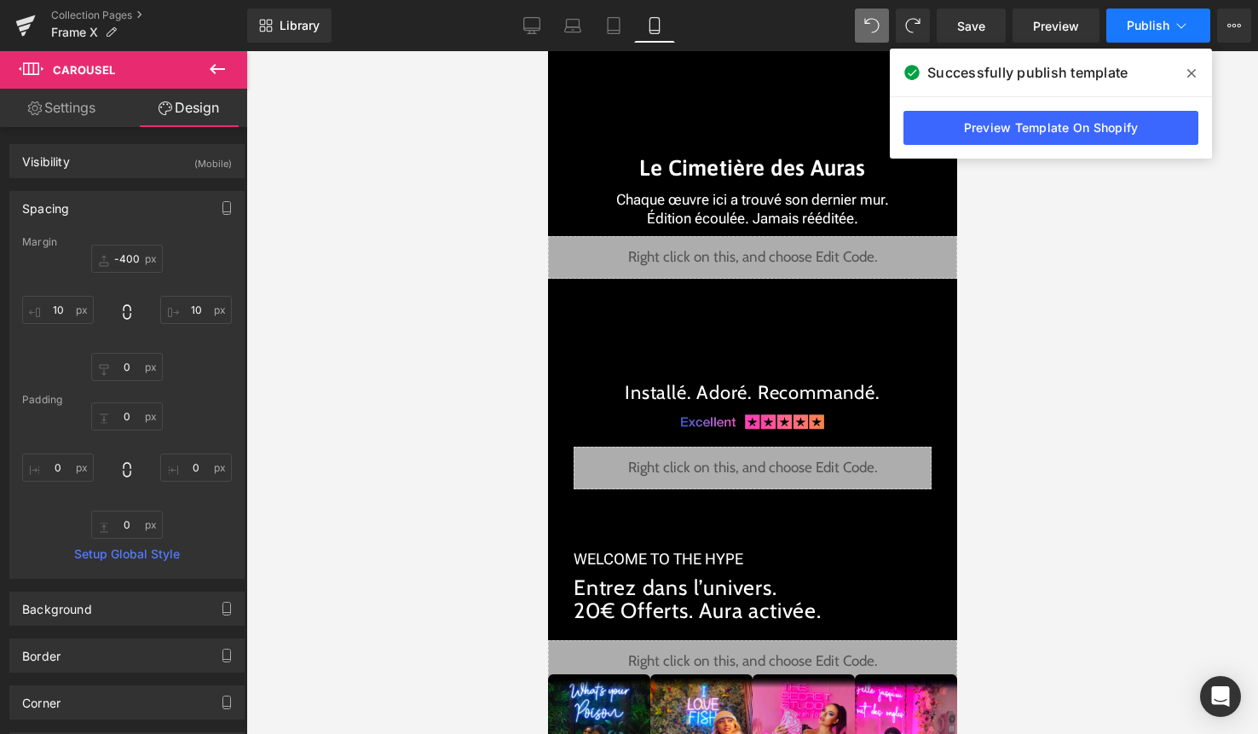
click at [1170, 20] on button "Publish" at bounding box center [1158, 26] width 104 height 34
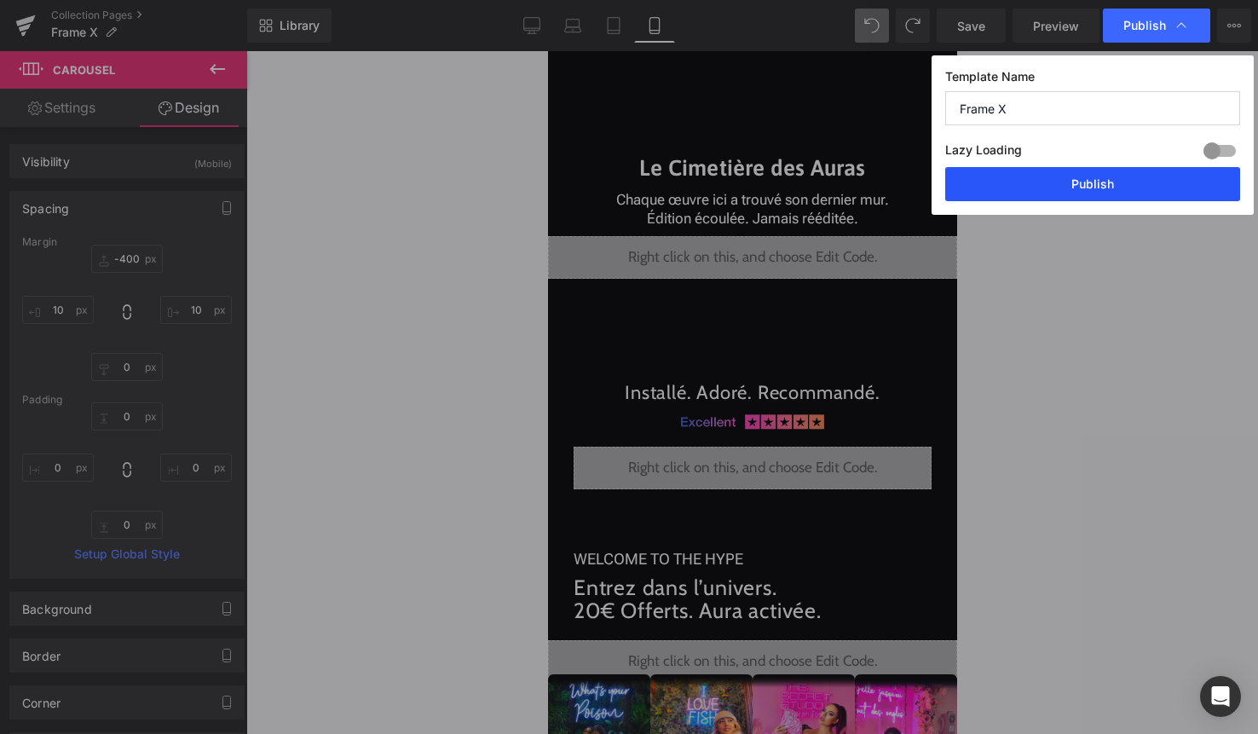
click at [1125, 193] on button "Publish" at bounding box center [1092, 184] width 295 height 34
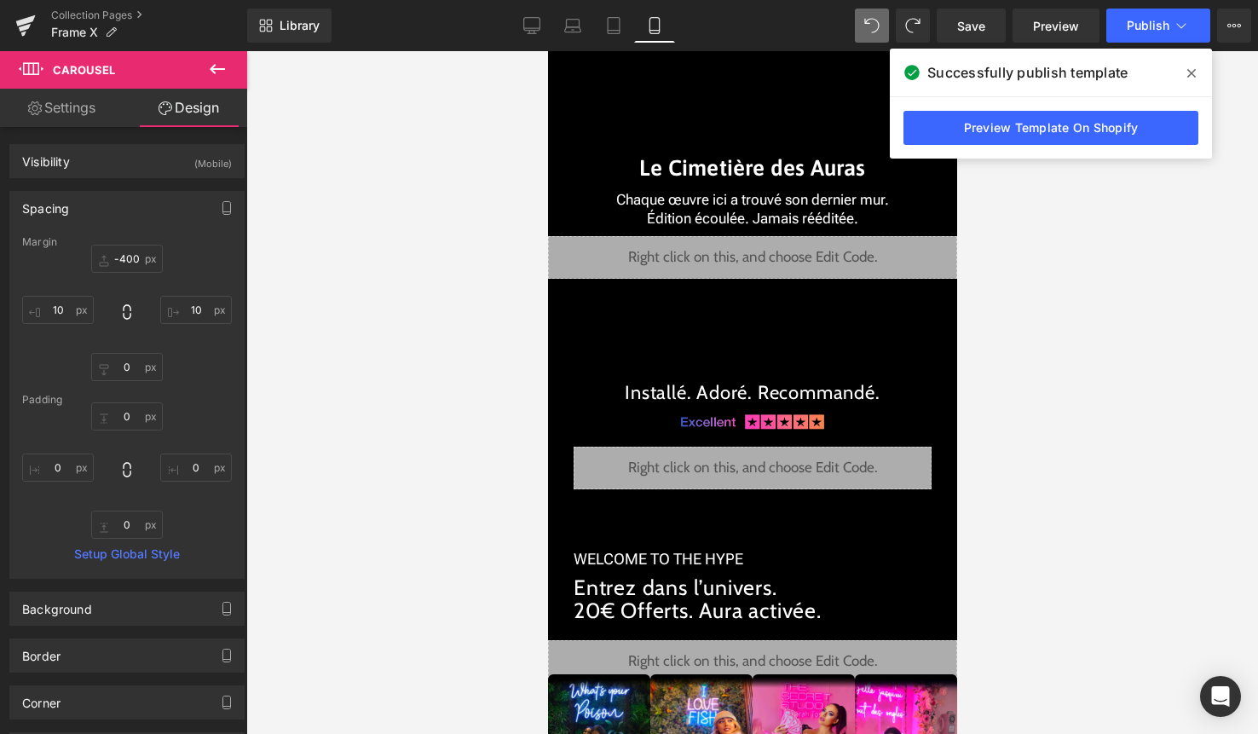
type input "-332.612"
type input "10"
type input "0"
type input "10"
type input "0"
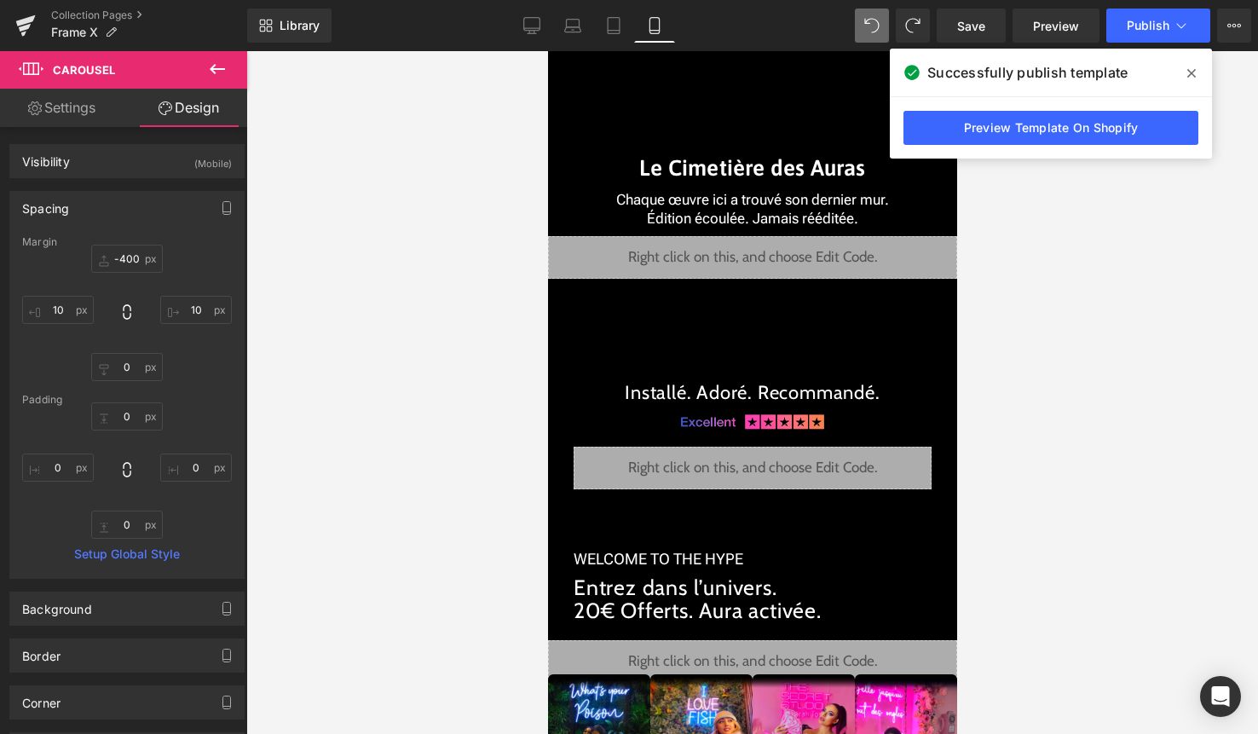
type input "0"
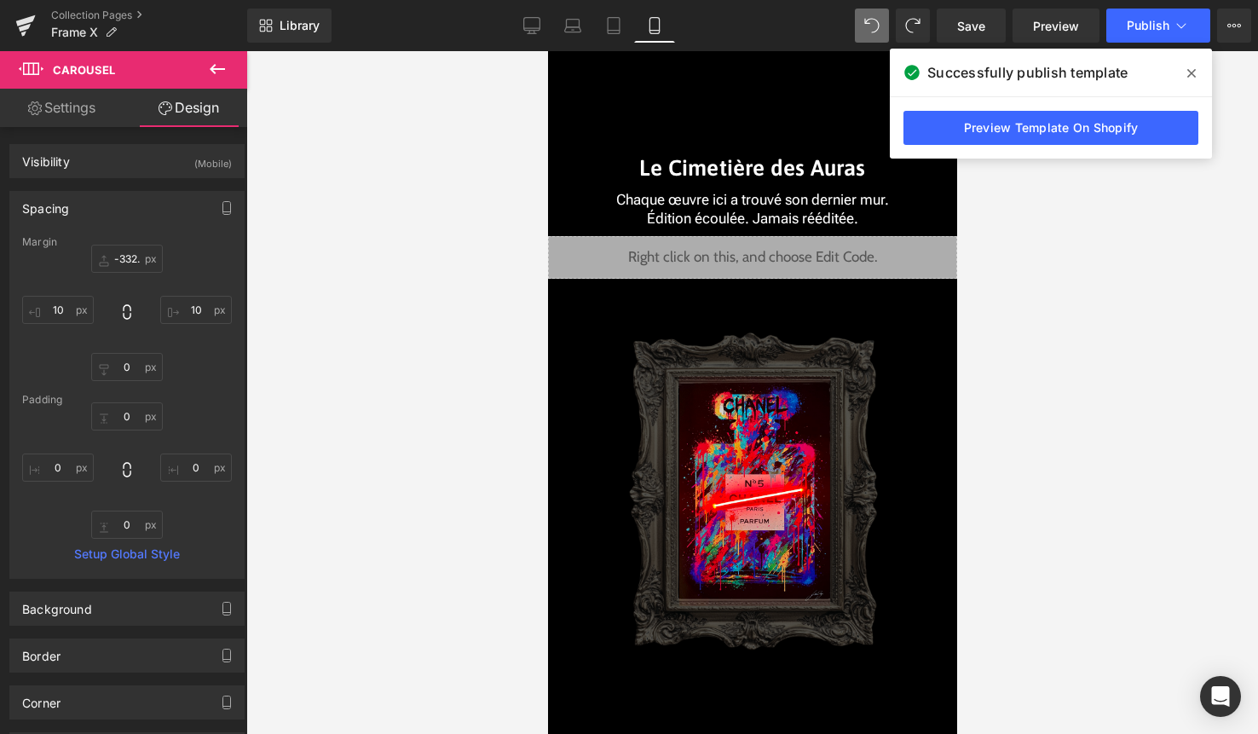
click at [217, 70] on icon at bounding box center [217, 69] width 20 height 20
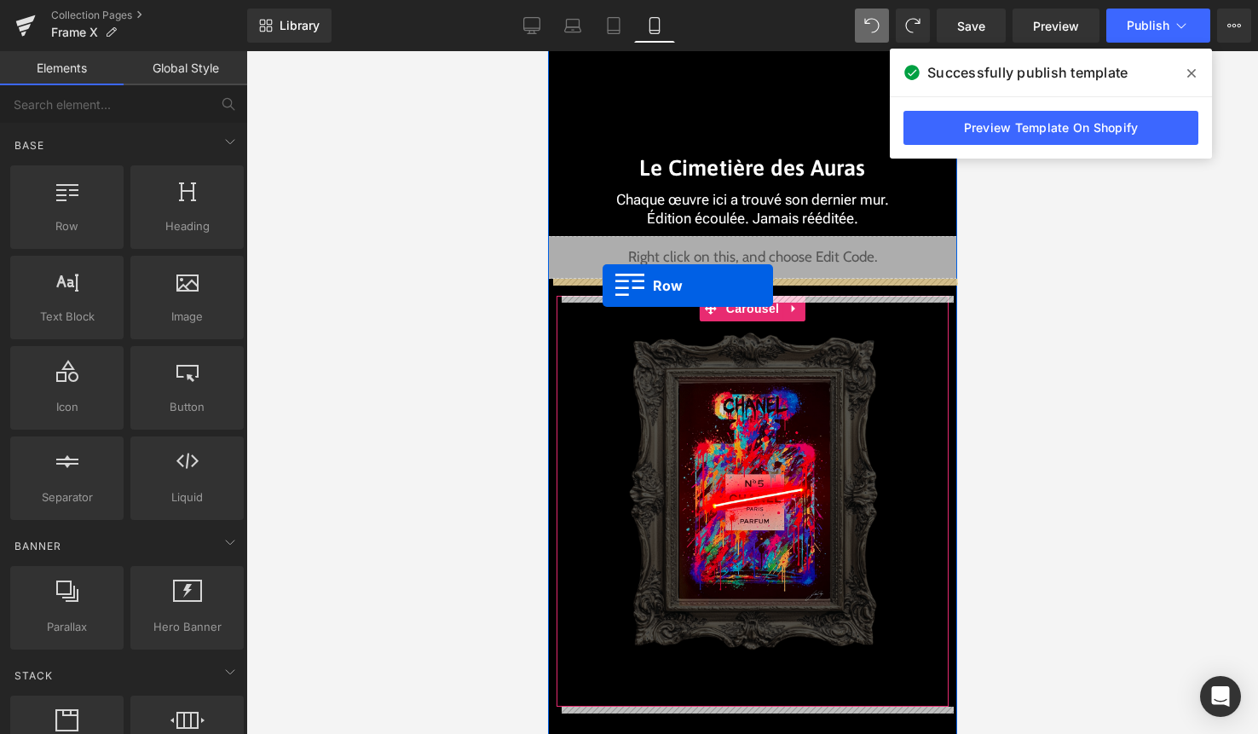
drag, startPoint x: 615, startPoint y: 286, endPoint x: 602, endPoint y: 286, distance: 13.6
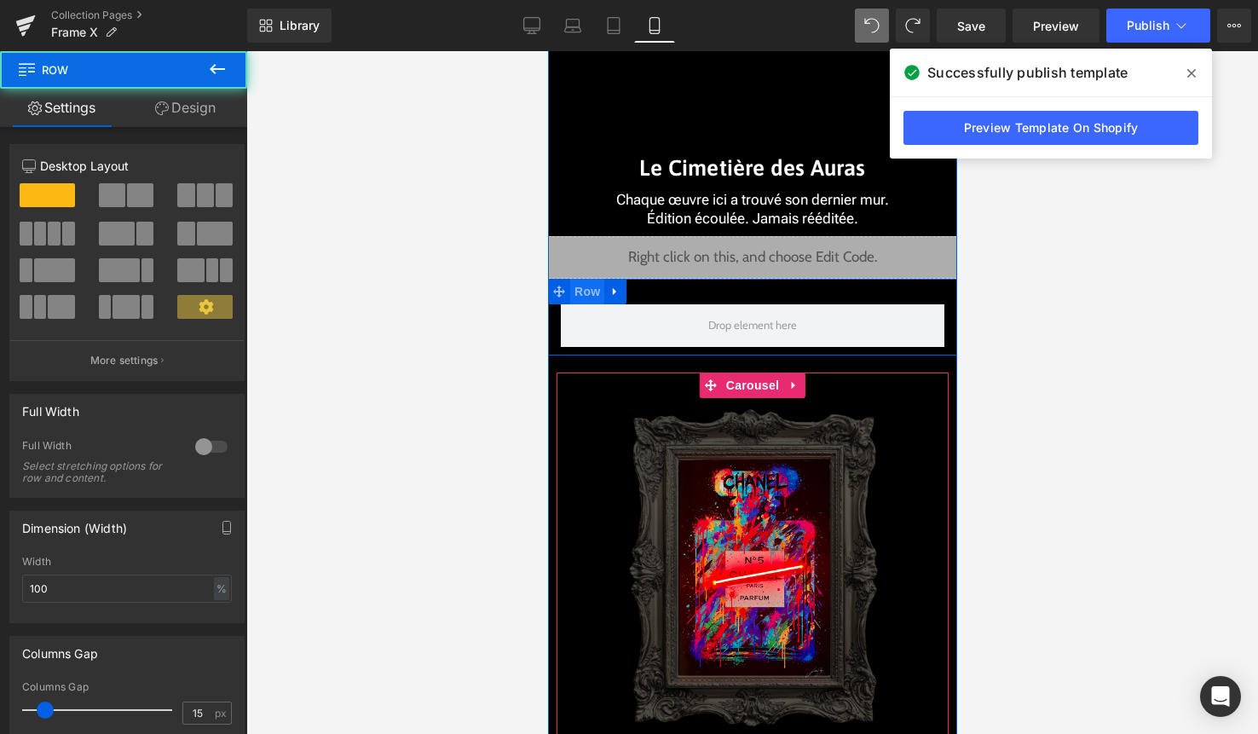
click at [592, 303] on span "Row" at bounding box center [586, 292] width 34 height 26
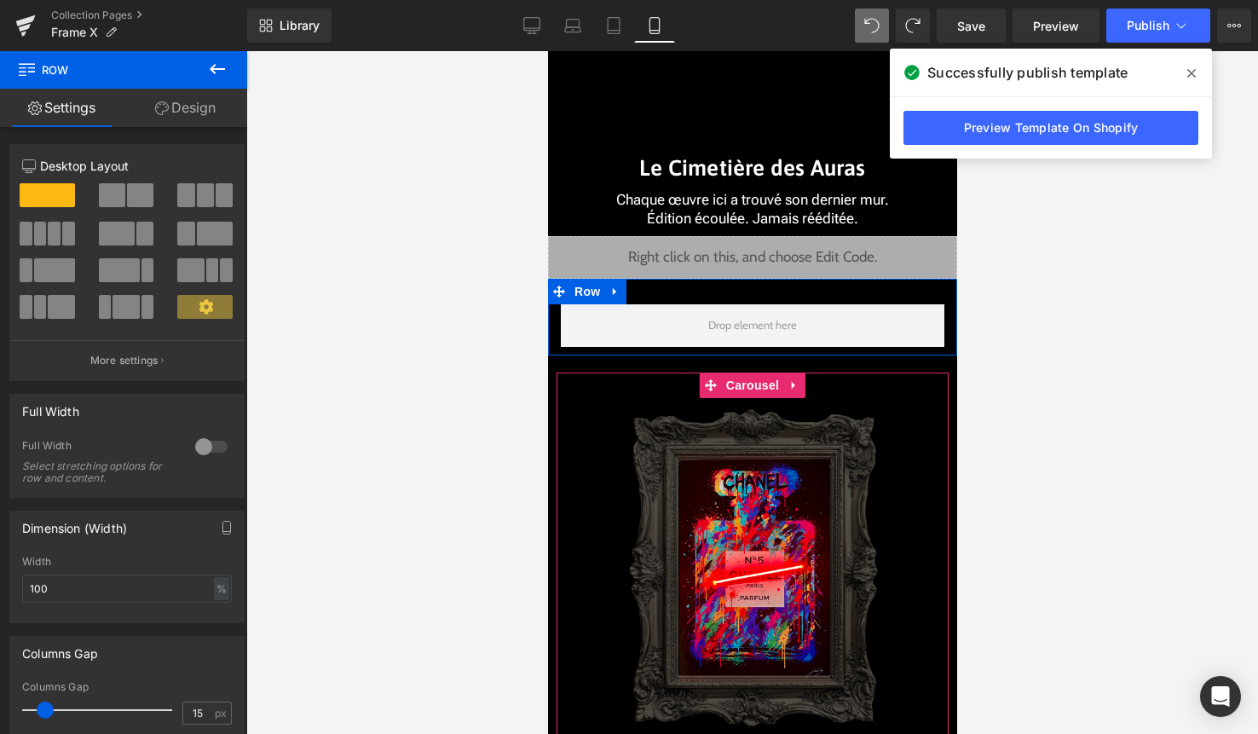
click at [202, 441] on div at bounding box center [211, 446] width 41 height 27
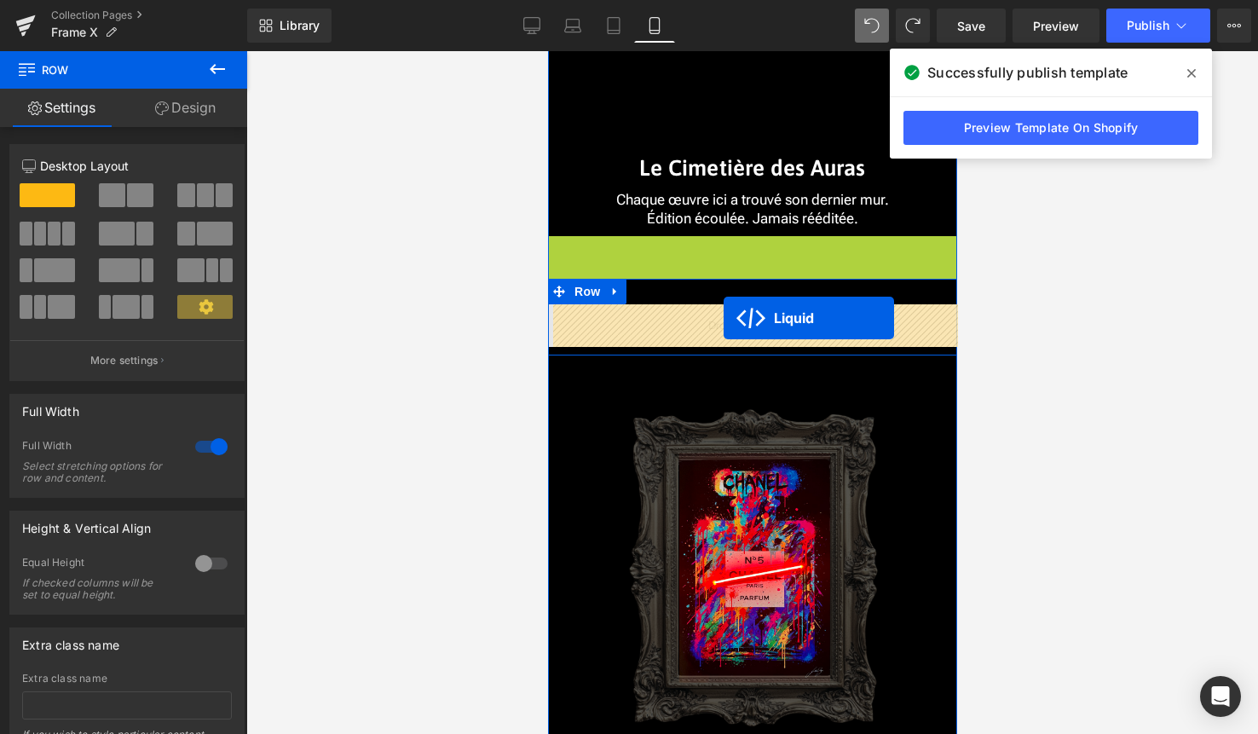
drag, startPoint x: 726, startPoint y: 248, endPoint x: 723, endPoint y: 318, distance: 70.0
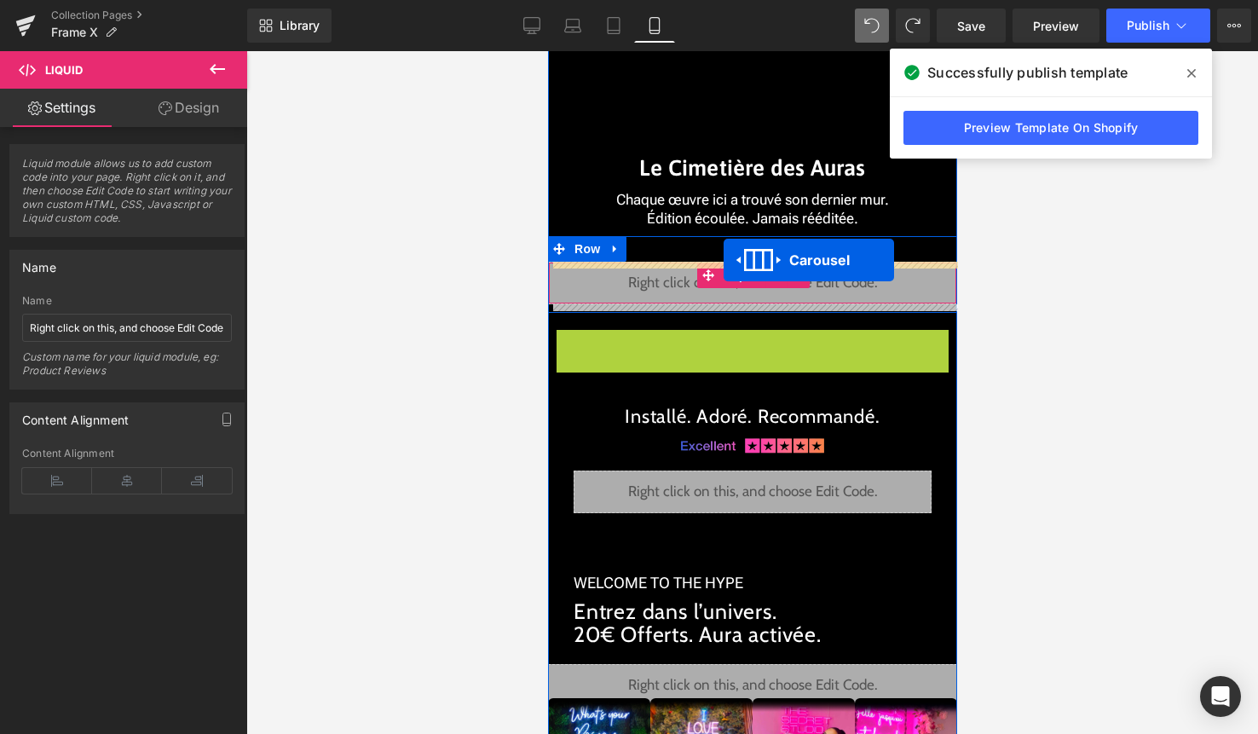
drag, startPoint x: 732, startPoint y: 344, endPoint x: 723, endPoint y: 261, distance: 84.1
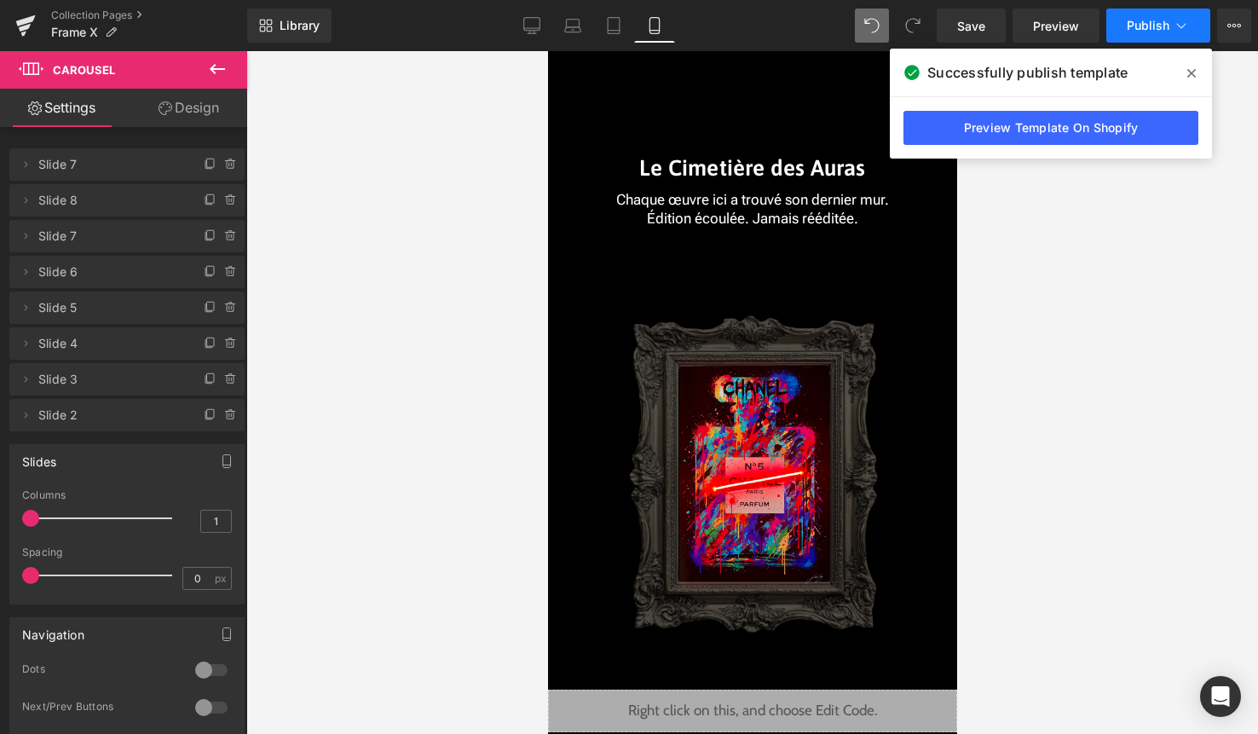
click at [1142, 38] on button "Publish" at bounding box center [1158, 26] width 104 height 34
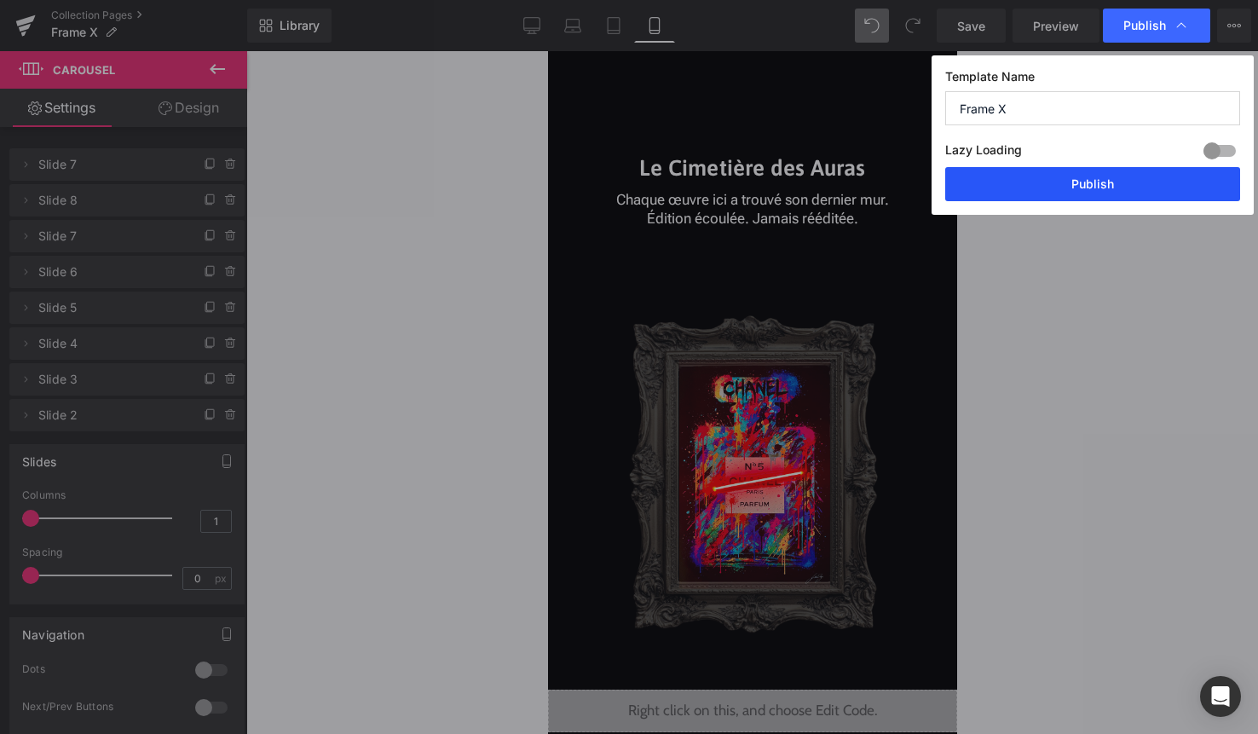
click at [1097, 189] on button "Publish" at bounding box center [1092, 184] width 295 height 34
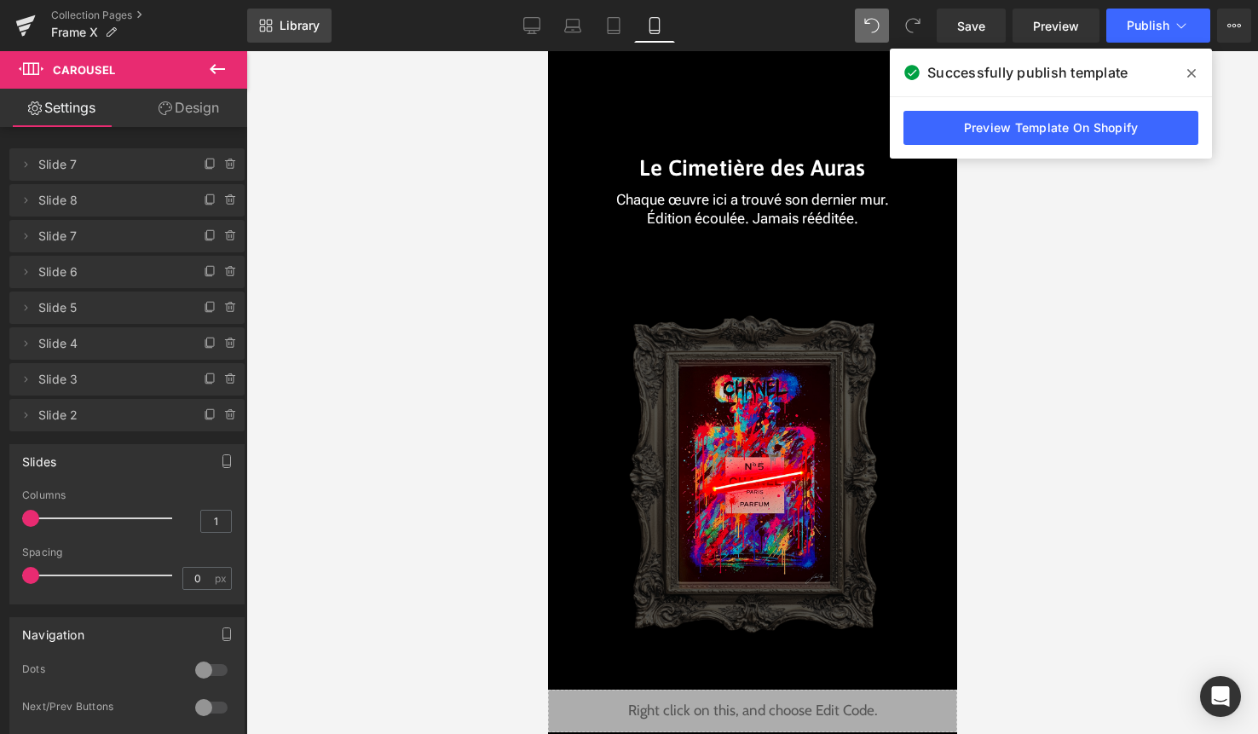
click at [314, 32] on span "Library" at bounding box center [300, 25] width 40 height 15
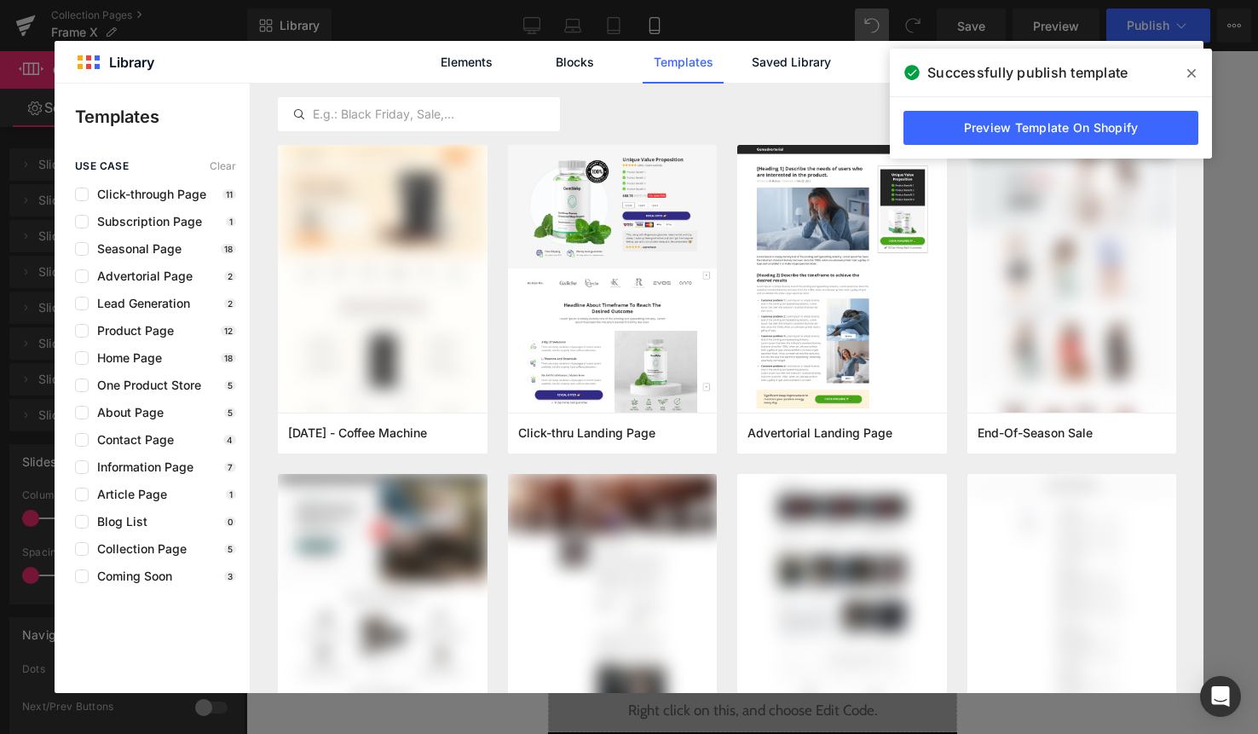
click at [1186, 69] on span at bounding box center [1191, 73] width 27 height 27
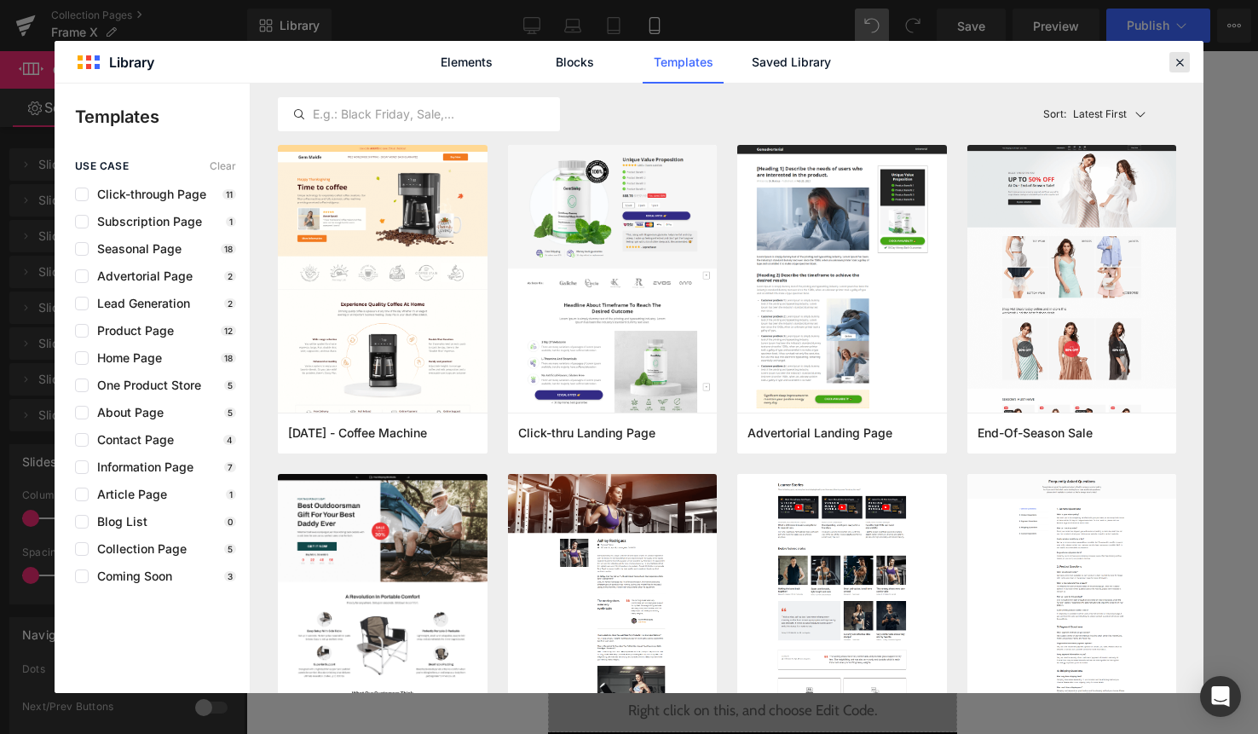
click at [1182, 65] on icon at bounding box center [1179, 62] width 15 height 15
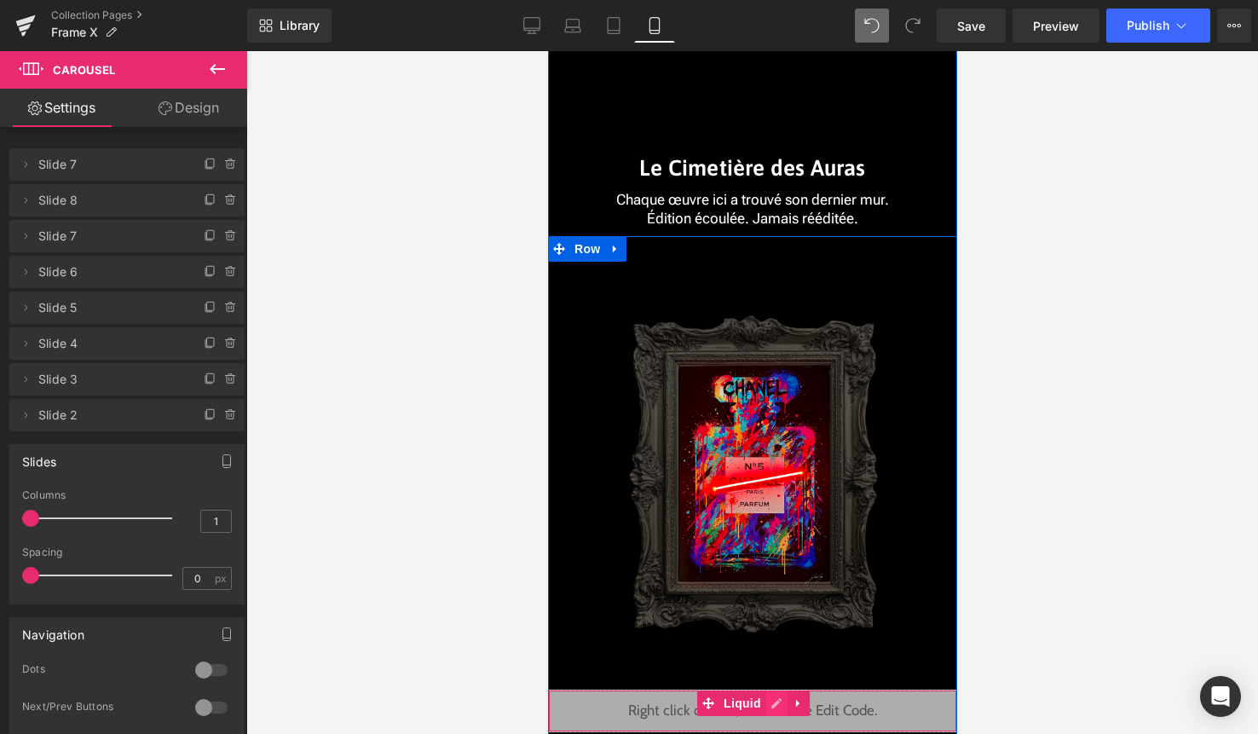
click at [771, 704] on div "Liquid" at bounding box center [751, 711] width 409 height 43
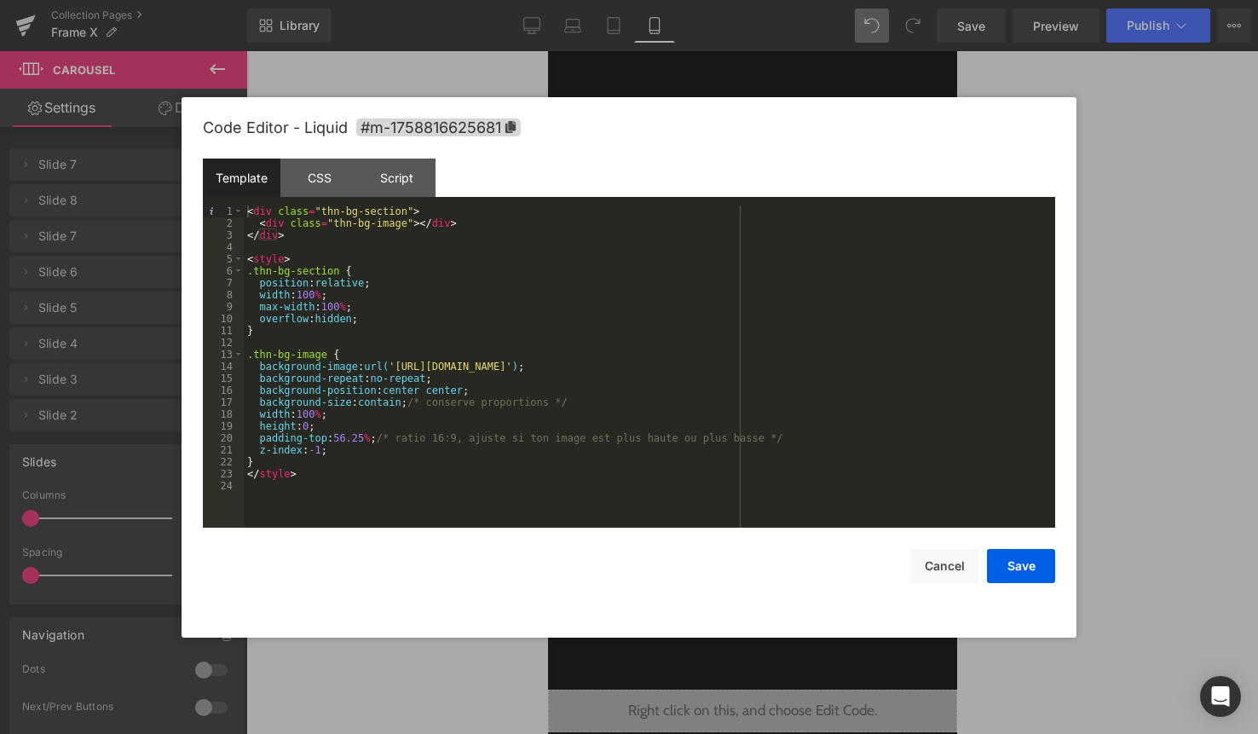
click at [713, 505] on div "< div class = "thn-bg-section" > < div class = "thn-bg-image" > </ div > </ div…" at bounding box center [649, 378] width 811 height 346
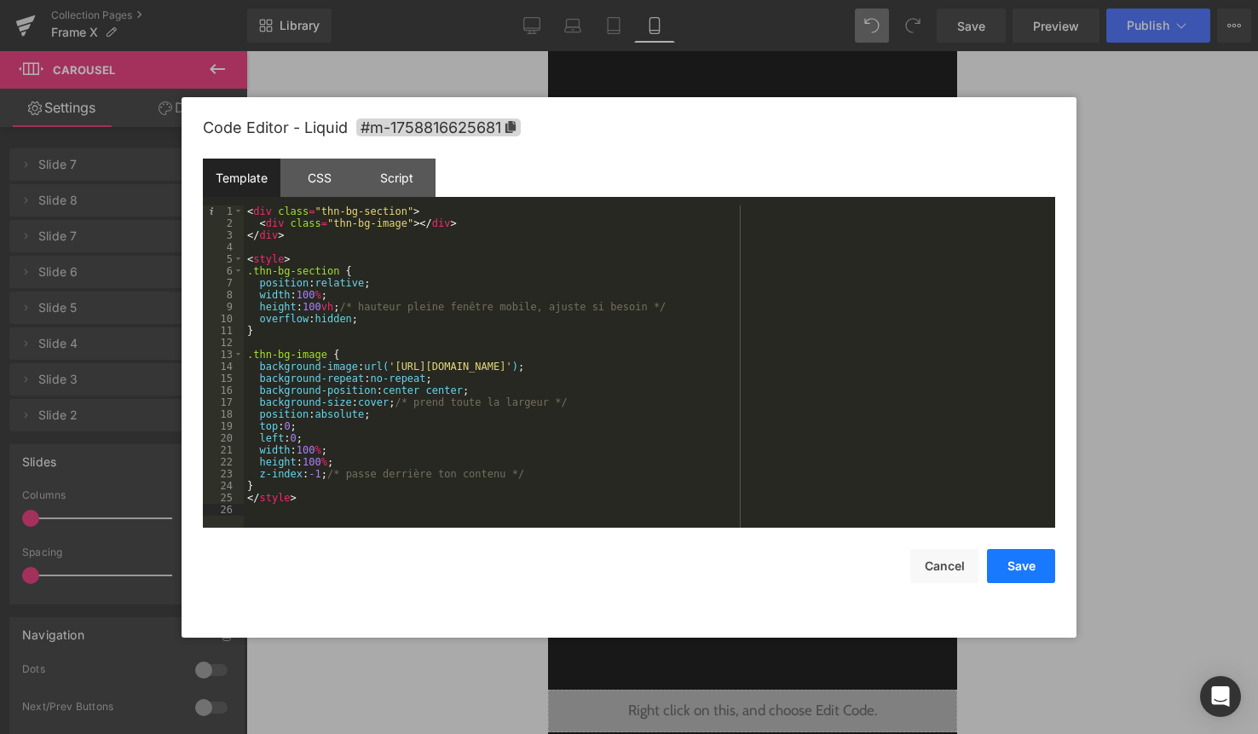
click at [1017, 564] on button "Save" at bounding box center [1021, 566] width 68 height 34
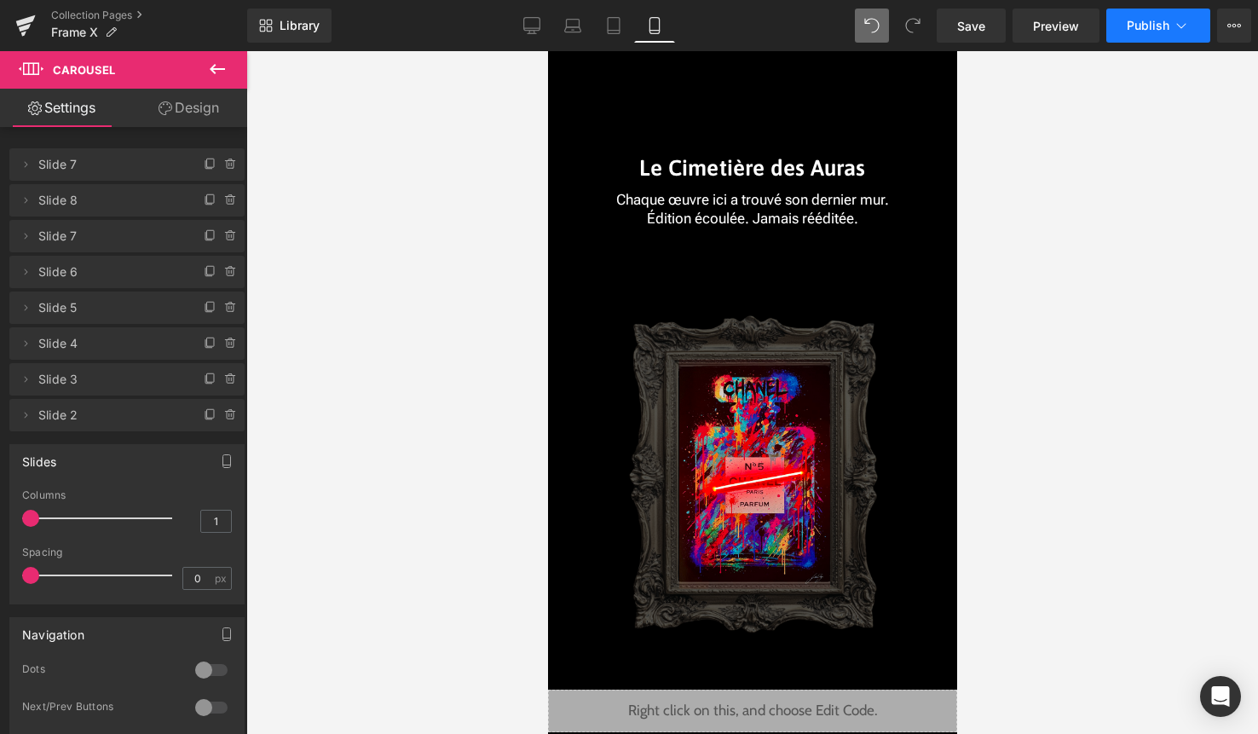
click at [1158, 17] on button "Publish" at bounding box center [1158, 26] width 104 height 34
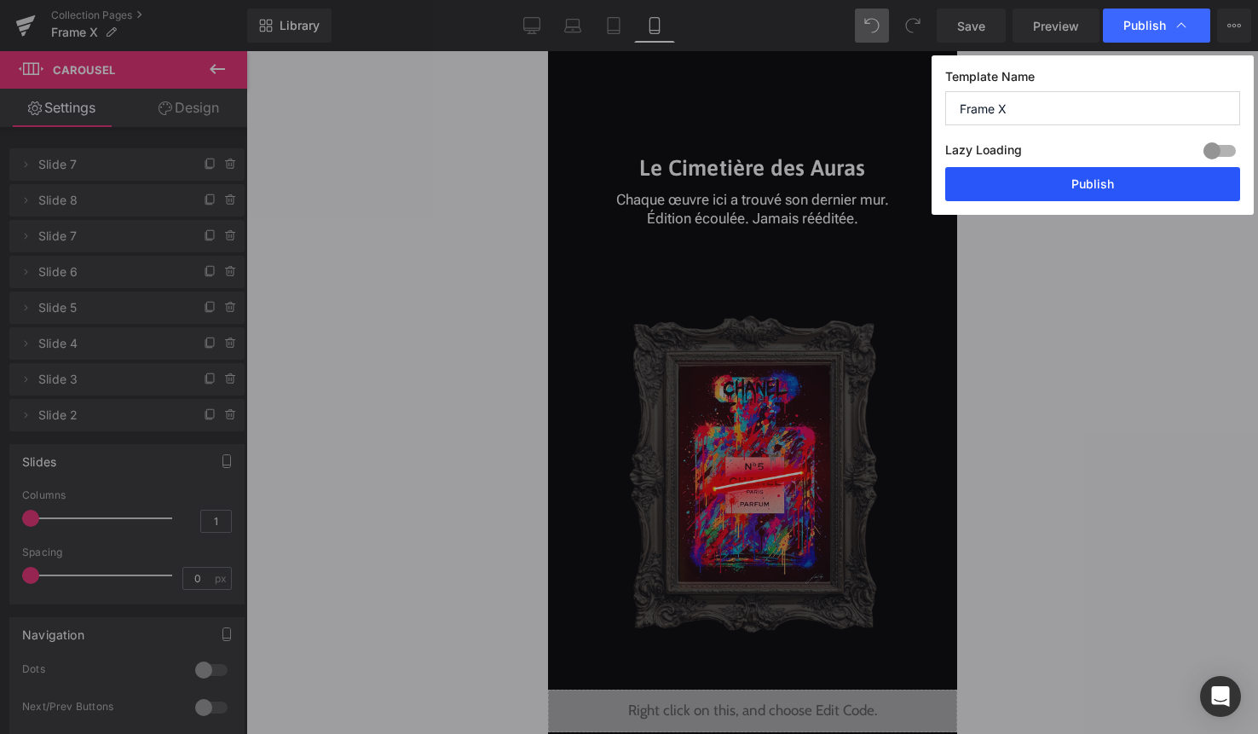
click at [1116, 182] on button "Publish" at bounding box center [1092, 184] width 295 height 34
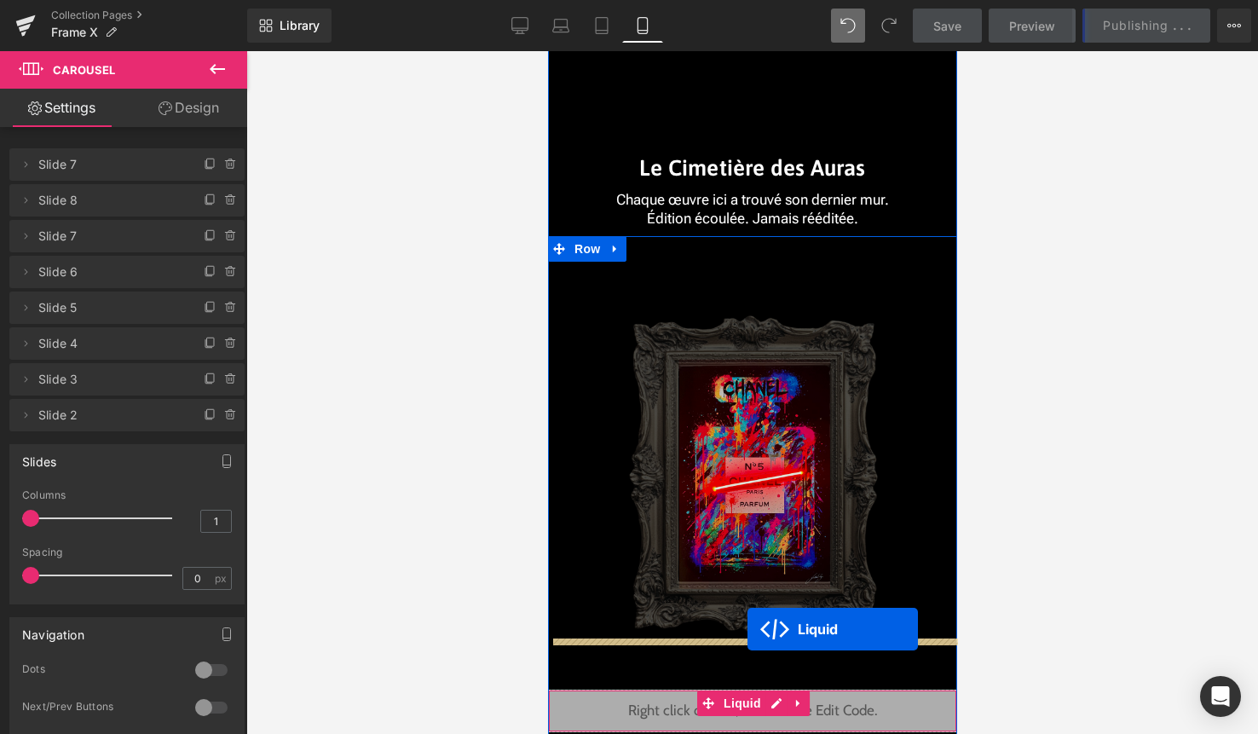
scroll to position [3870, 0]
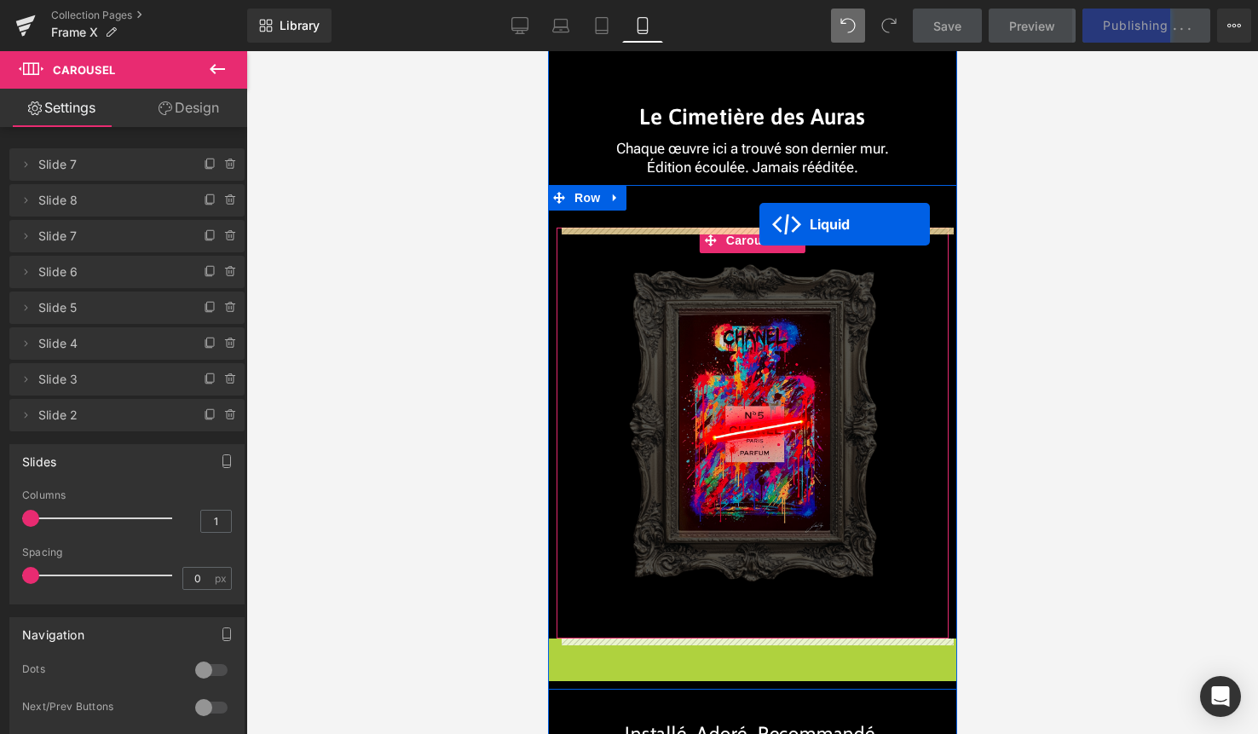
drag, startPoint x: 747, startPoint y: 701, endPoint x: 759, endPoint y: 224, distance: 477.4
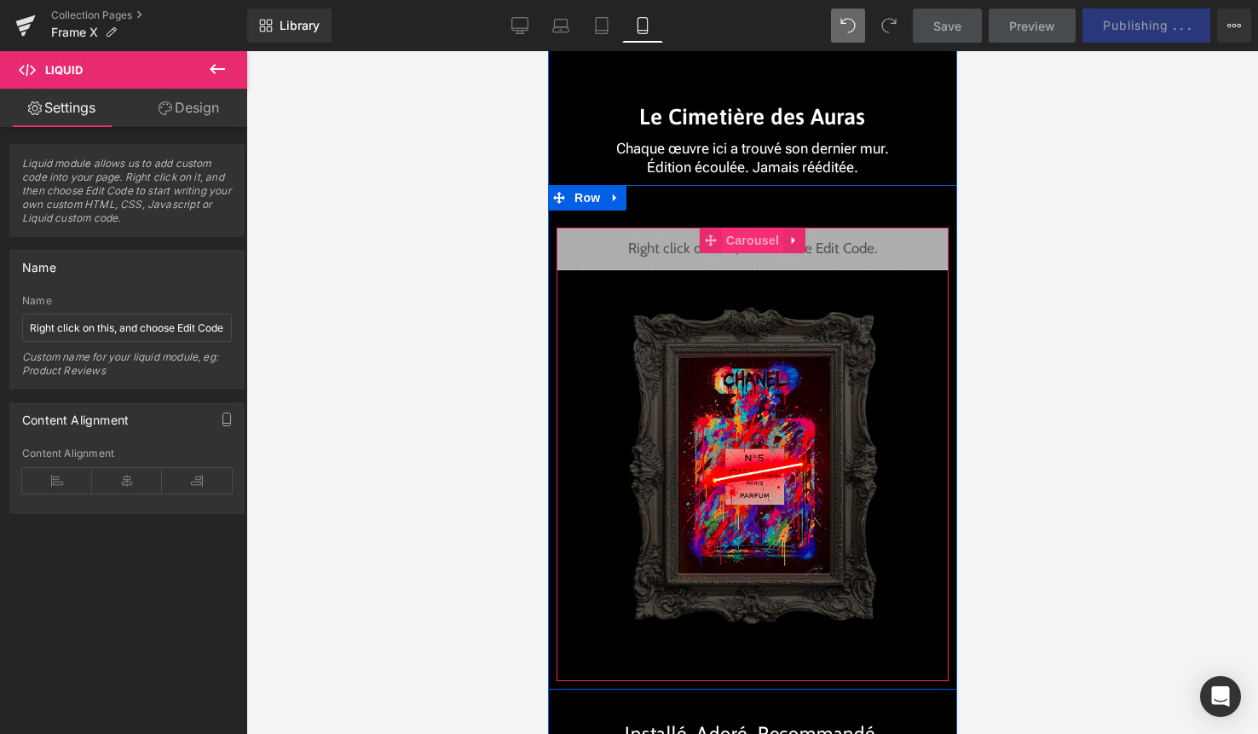
click at [742, 244] on span "Carousel" at bounding box center [751, 241] width 61 height 26
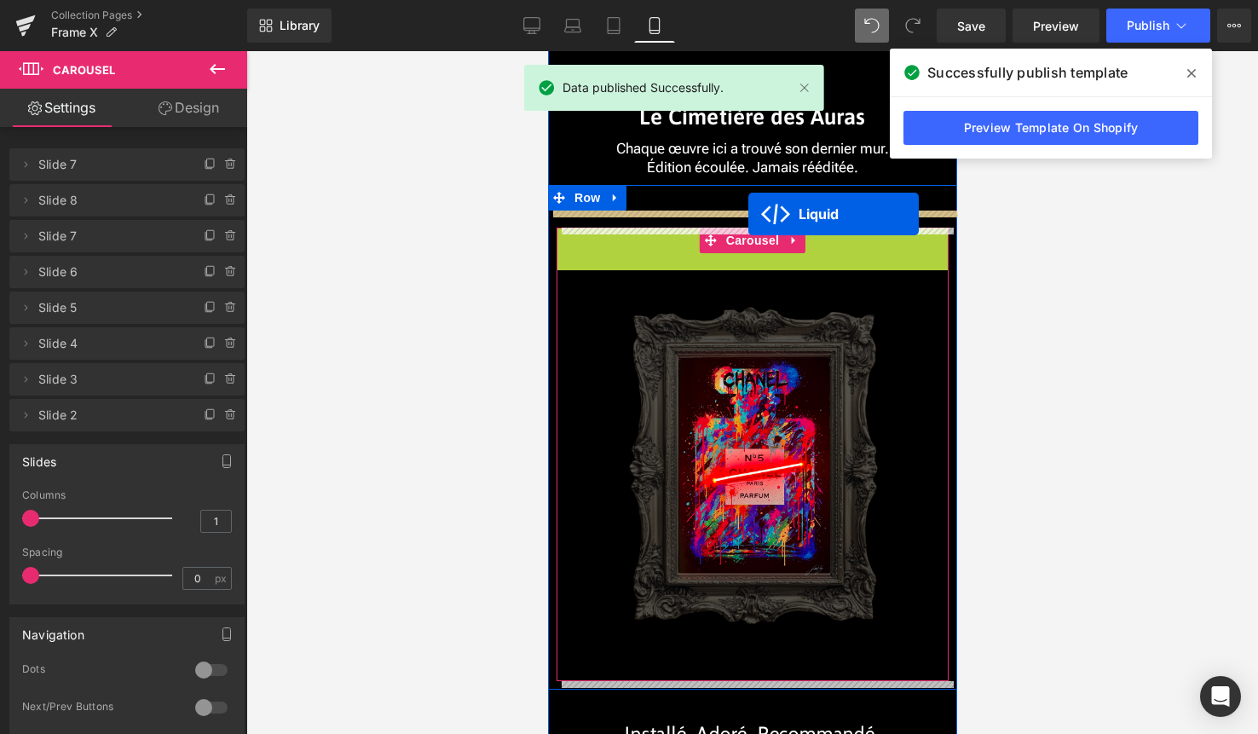
drag, startPoint x: 747, startPoint y: 263, endPoint x: 747, endPoint y: 214, distance: 48.6
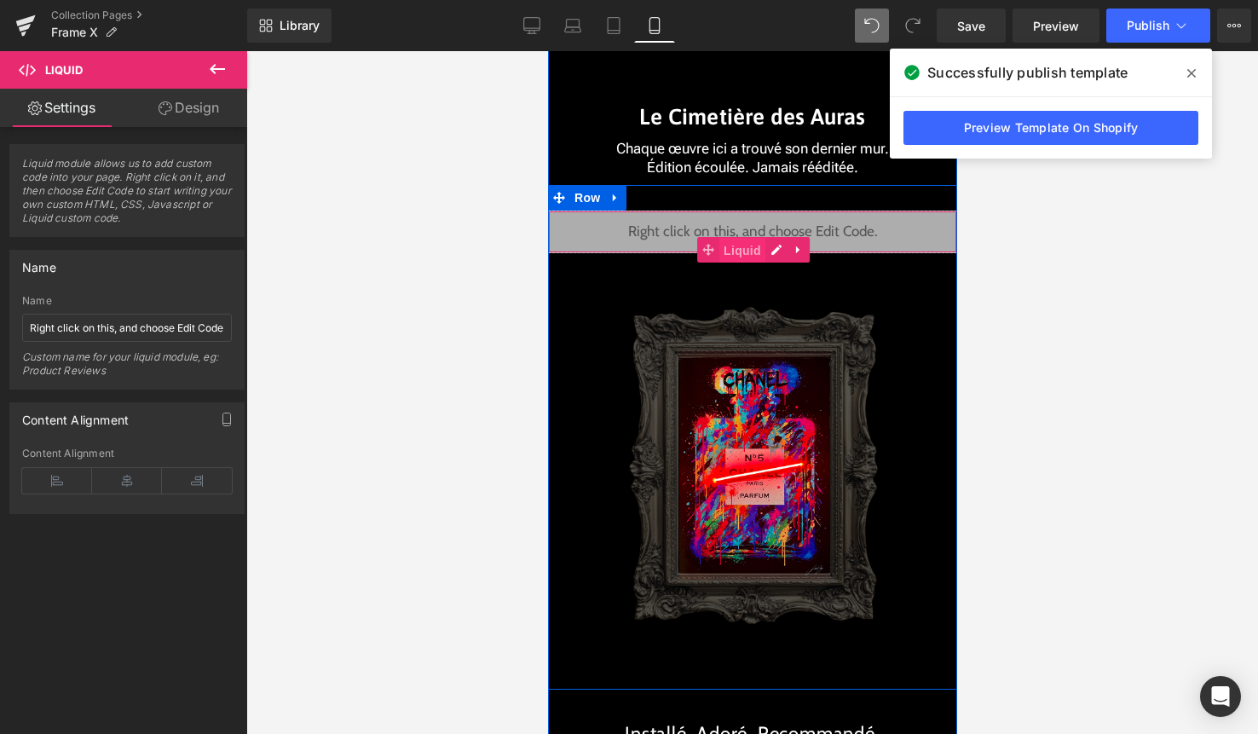
click at [753, 250] on span "Liquid" at bounding box center [741, 251] width 46 height 26
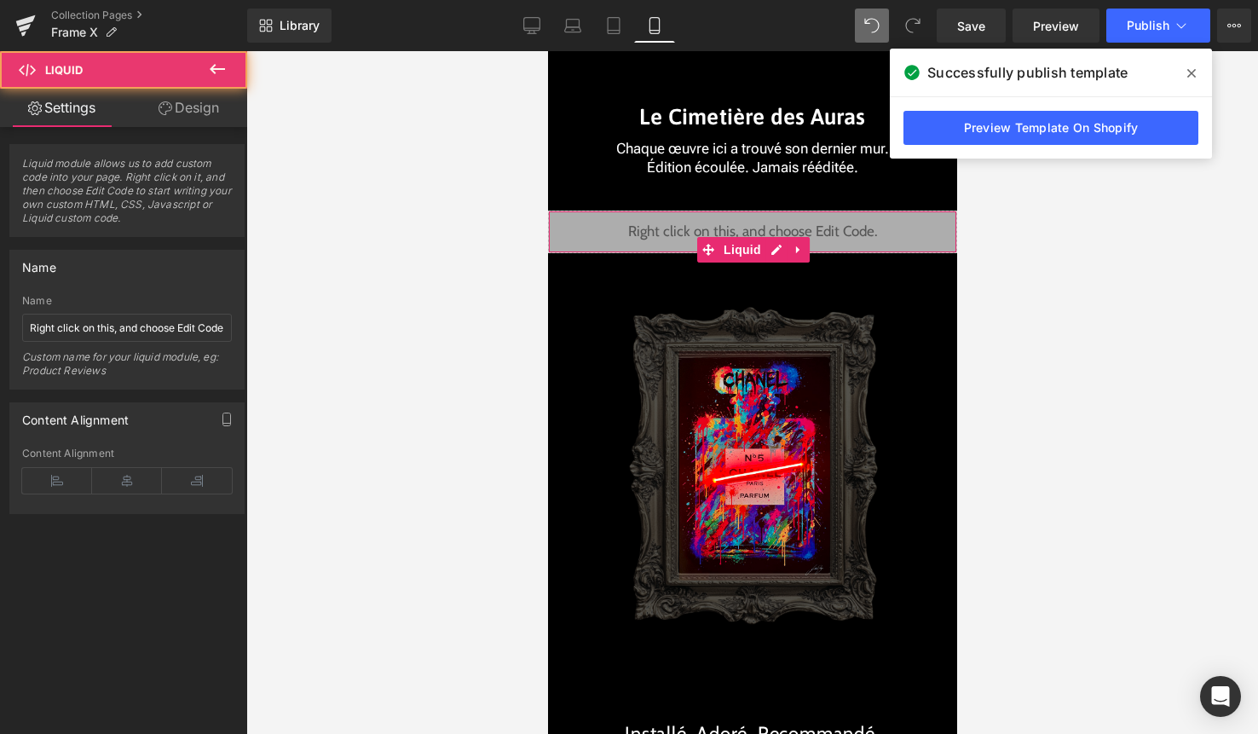
click at [195, 120] on link "Design" at bounding box center [189, 108] width 124 height 38
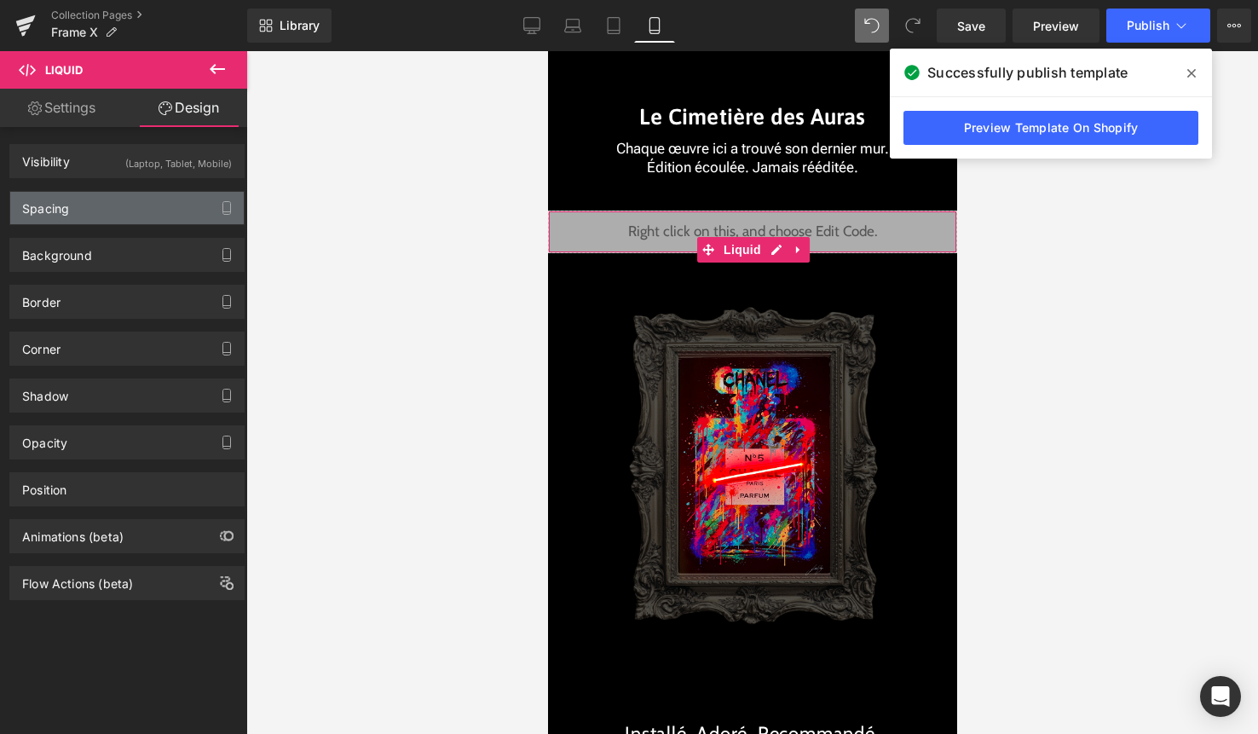
click at [164, 205] on div "Spacing" at bounding box center [127, 208] width 234 height 32
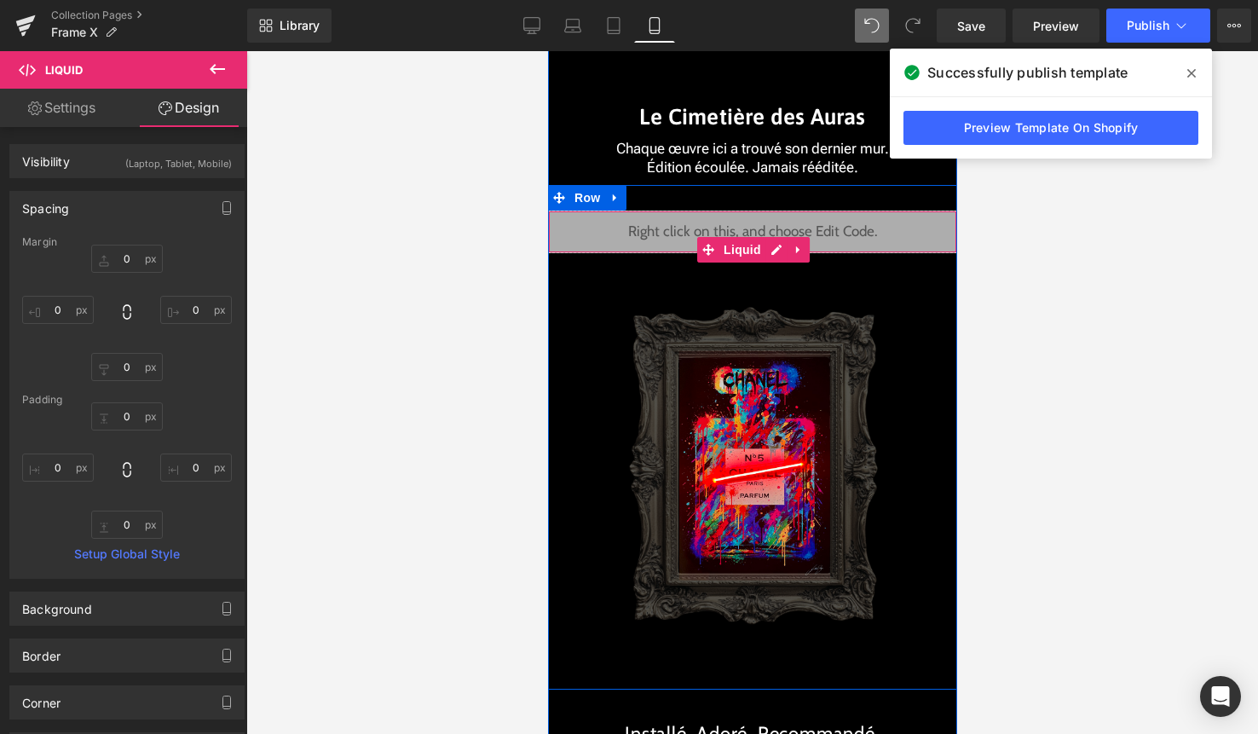
click at [775, 249] on div "Liquid" at bounding box center [751, 232] width 409 height 43
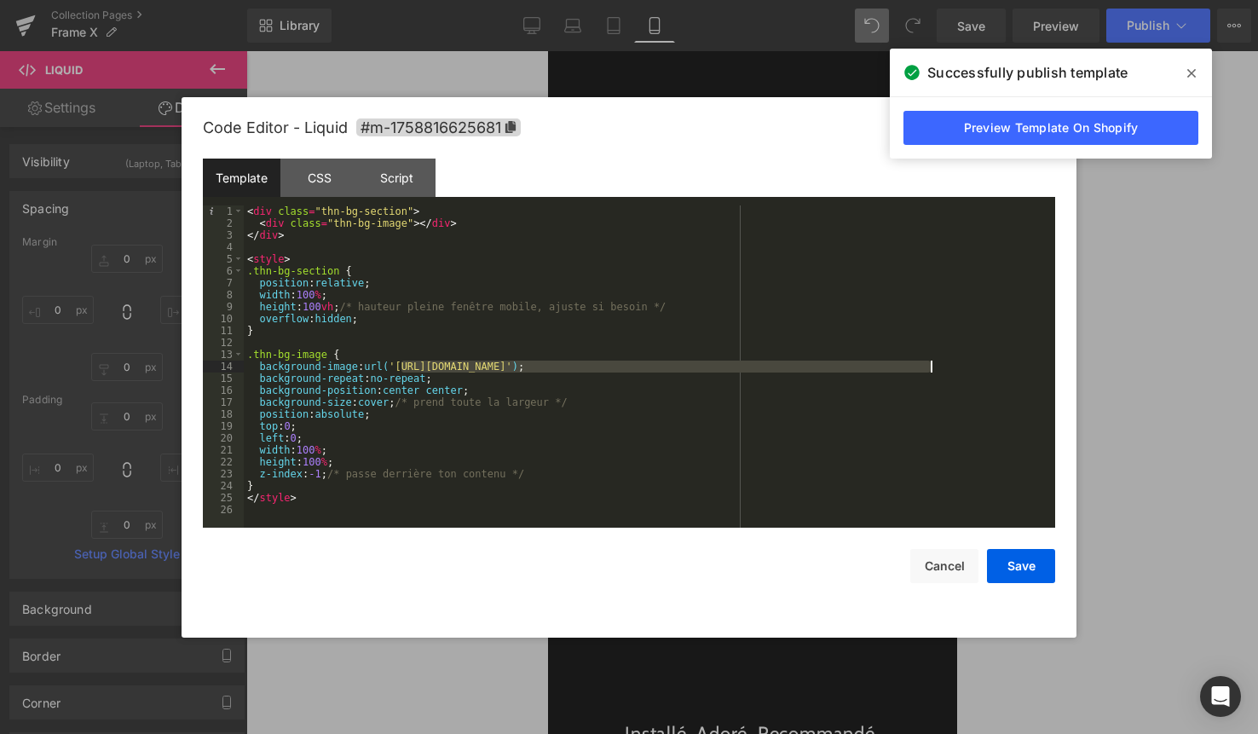
drag, startPoint x: 419, startPoint y: 364, endPoint x: 930, endPoint y: 367, distance: 510.5
click at [930, 367] on div "< div class = "thn-bg-section" > < div class = "thn-bg-image" > </ div > </ div…" at bounding box center [649, 378] width 811 height 346
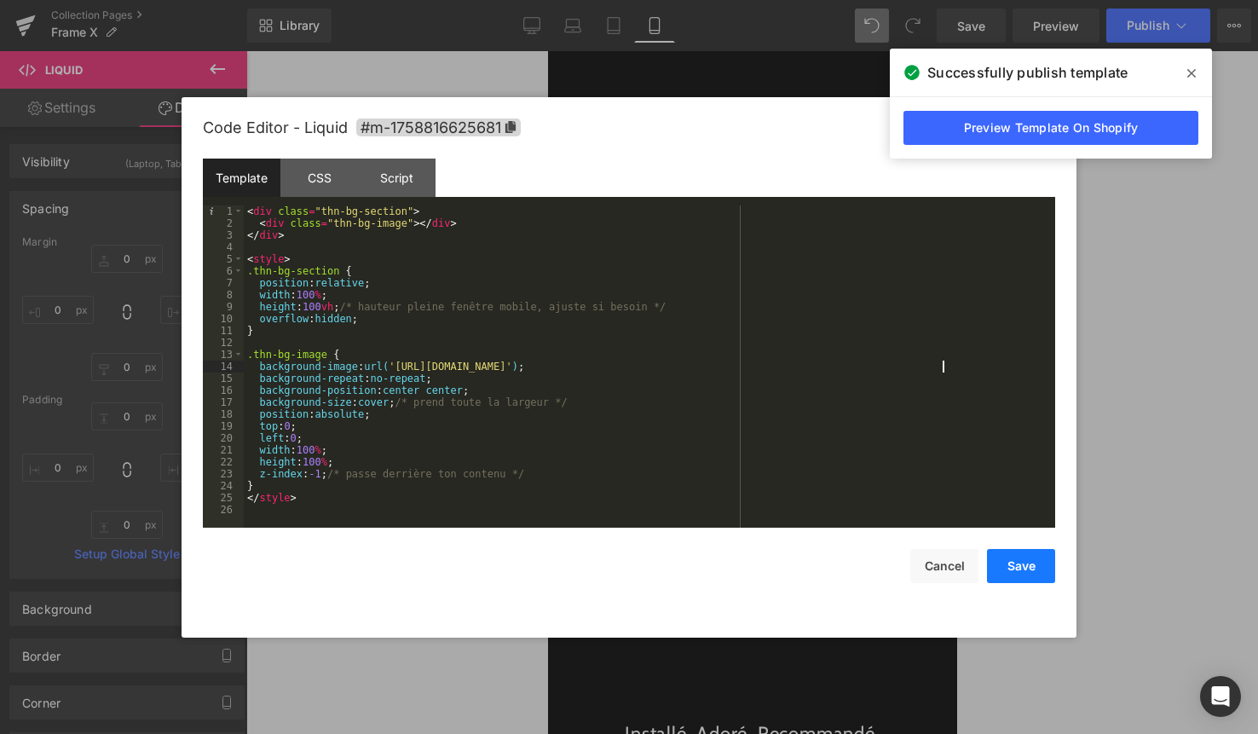
click at [1023, 566] on button "Save" at bounding box center [1021, 566] width 68 height 34
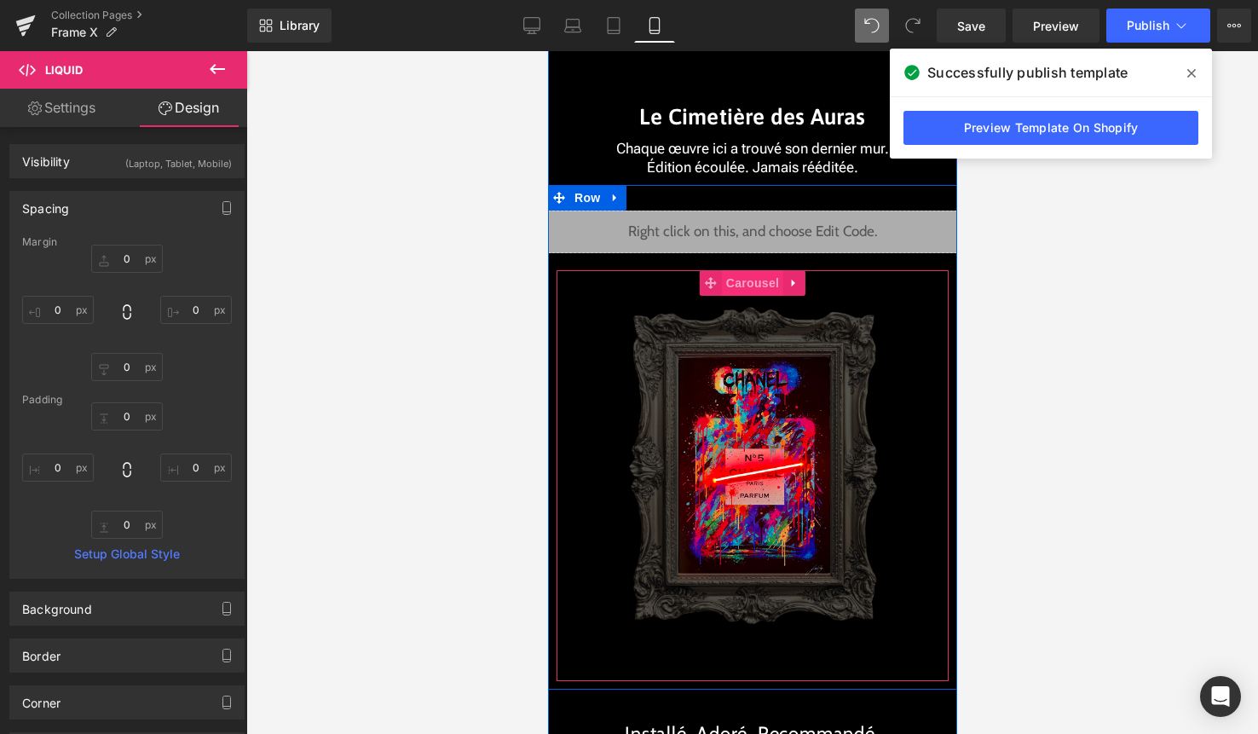
click at [769, 288] on span "Carousel" at bounding box center [751, 283] width 61 height 26
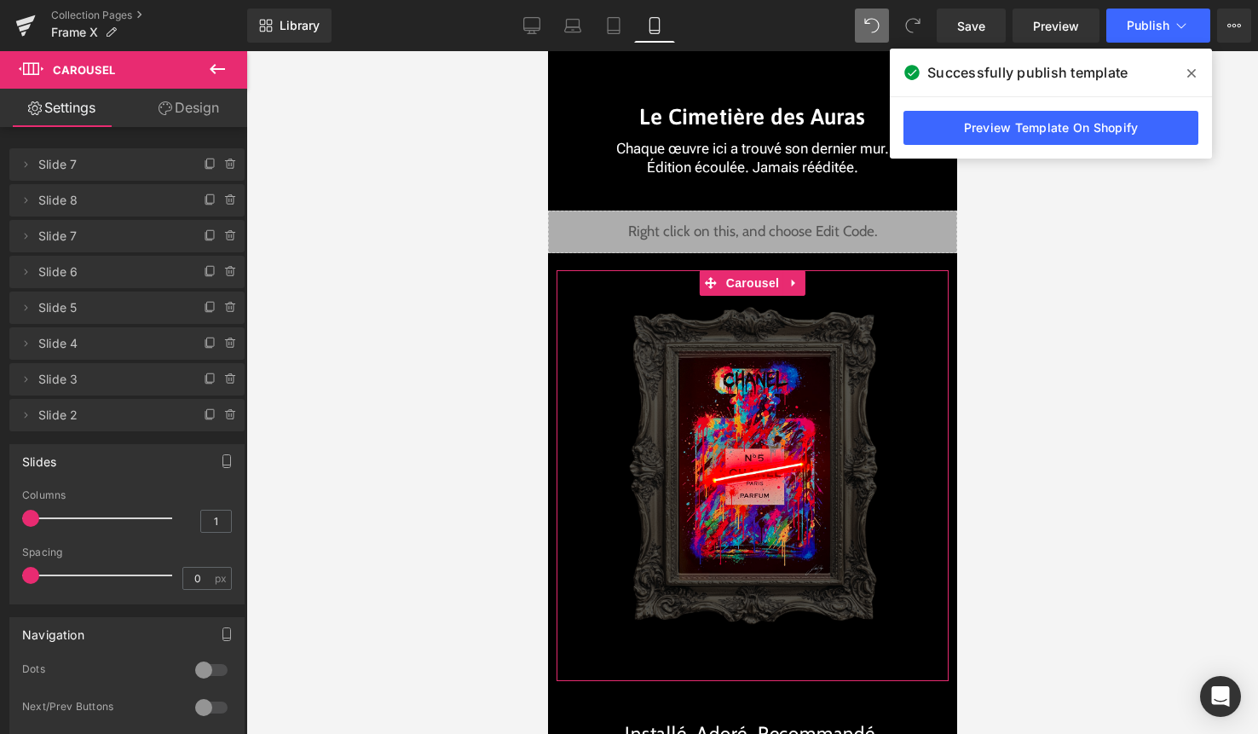
click at [193, 114] on link "Design" at bounding box center [189, 108] width 124 height 38
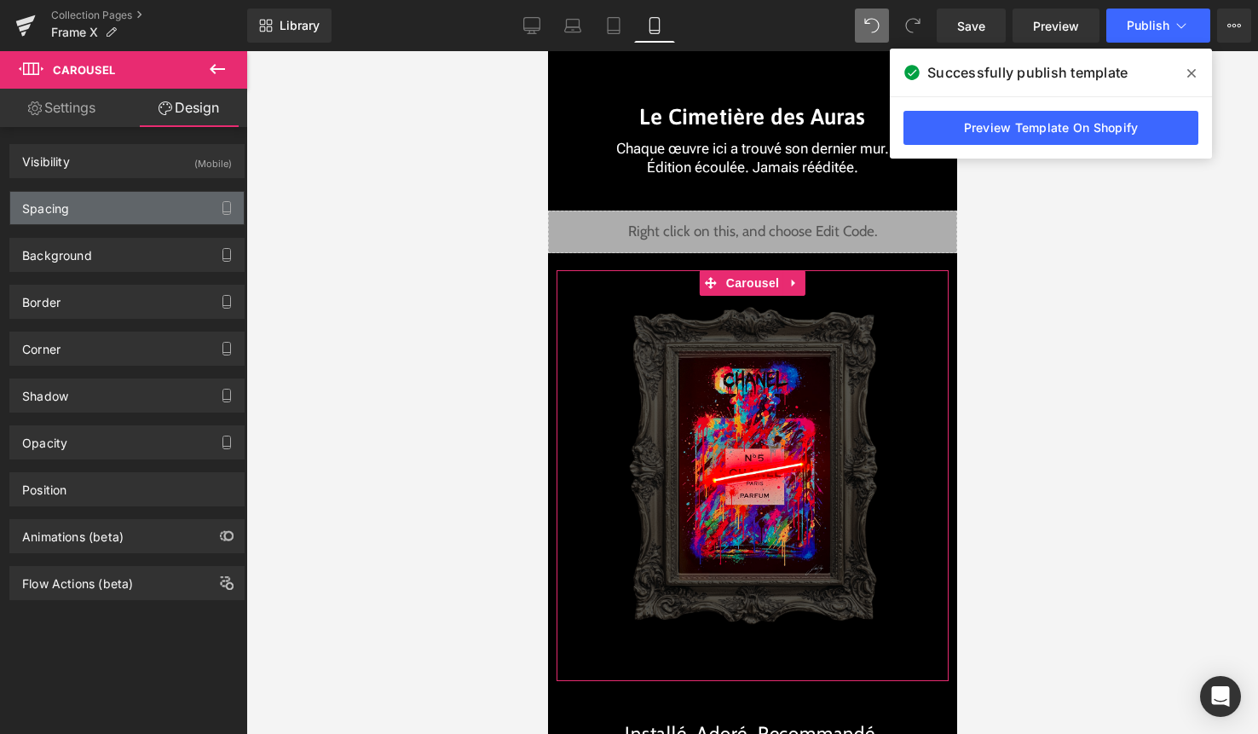
click at [167, 201] on div "Spacing" at bounding box center [127, 208] width 234 height 32
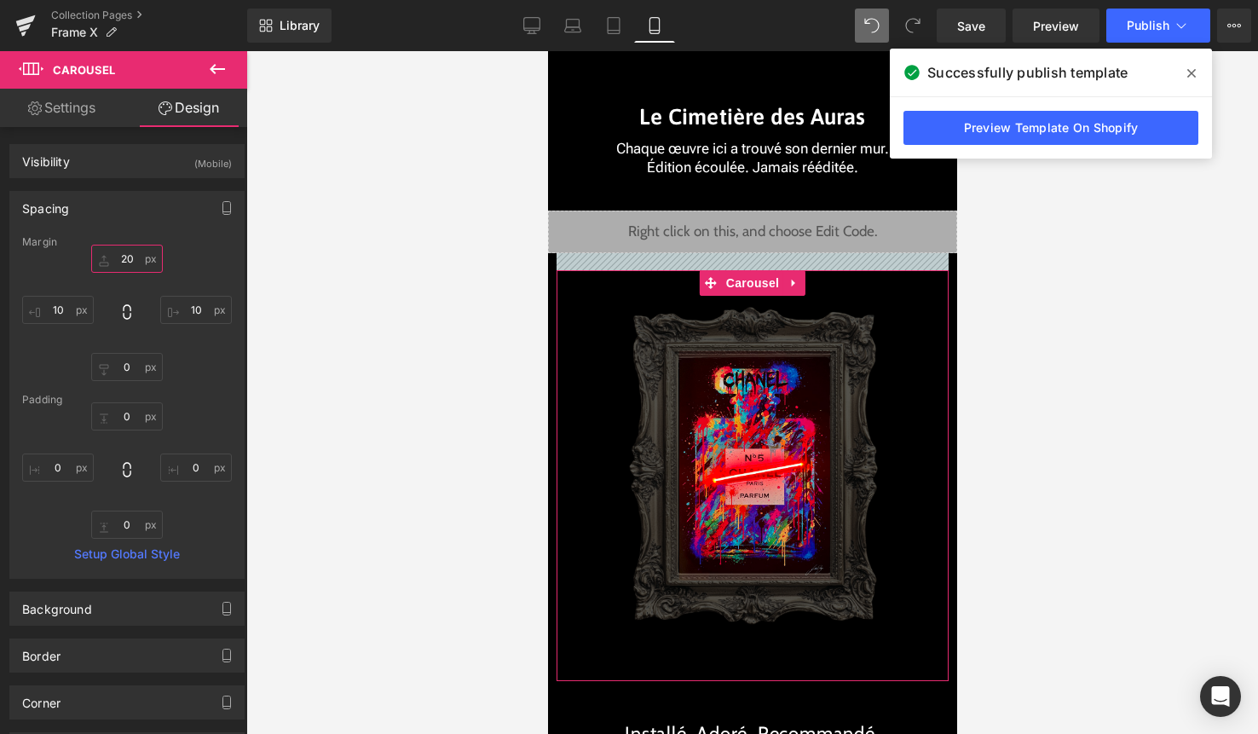
click at [124, 263] on input "20" at bounding box center [127, 259] width 72 height 28
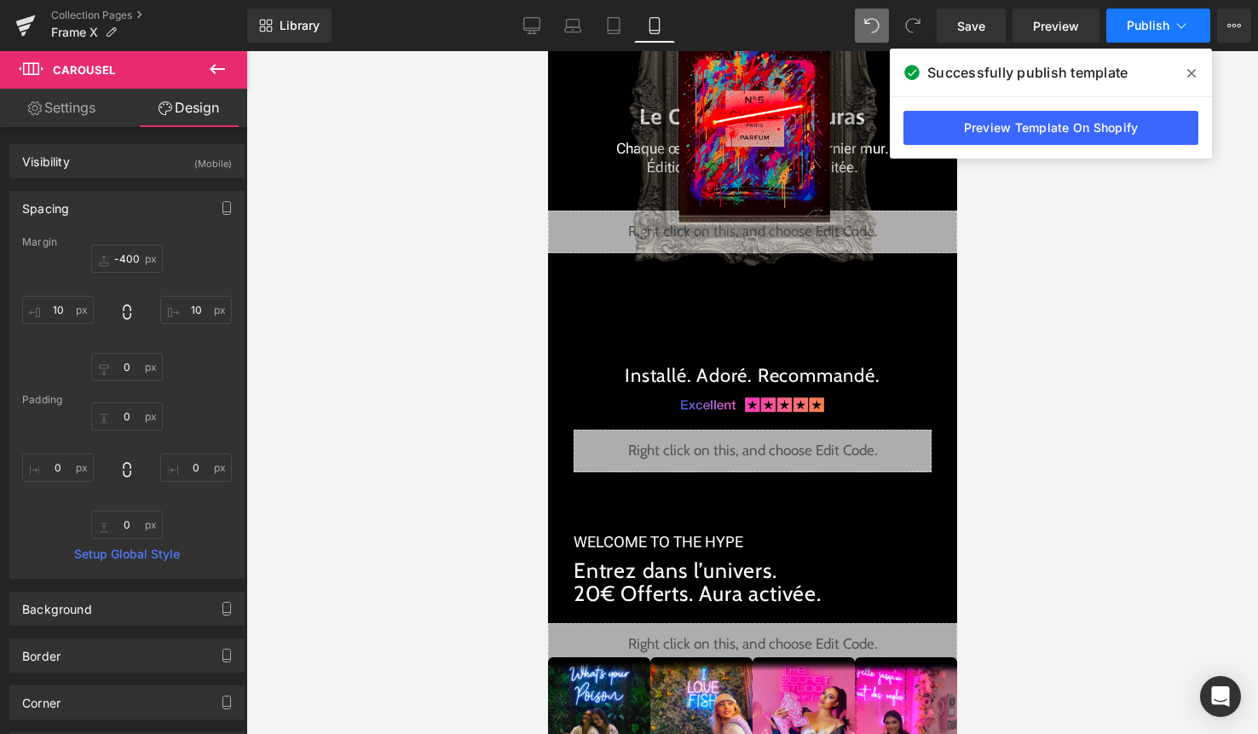
click at [1178, 26] on icon at bounding box center [1181, 25] width 9 height 5
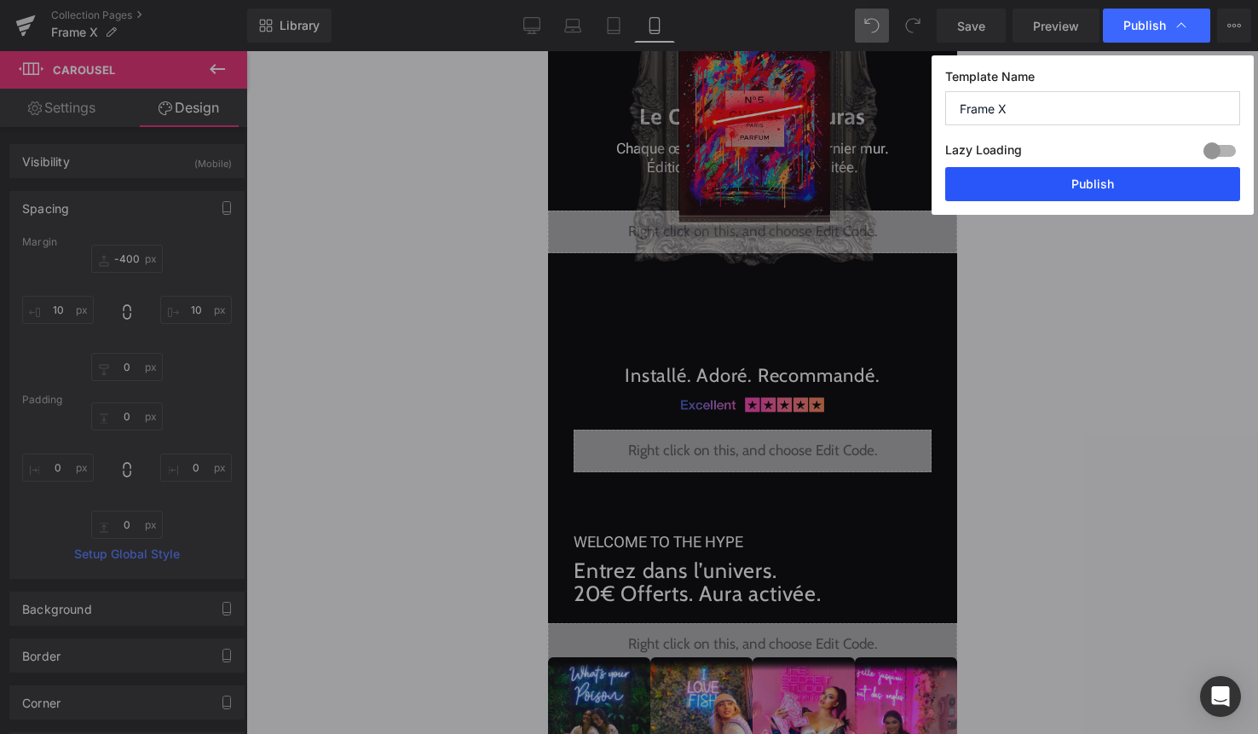
click at [1093, 182] on button "Publish" at bounding box center [1092, 184] width 295 height 34
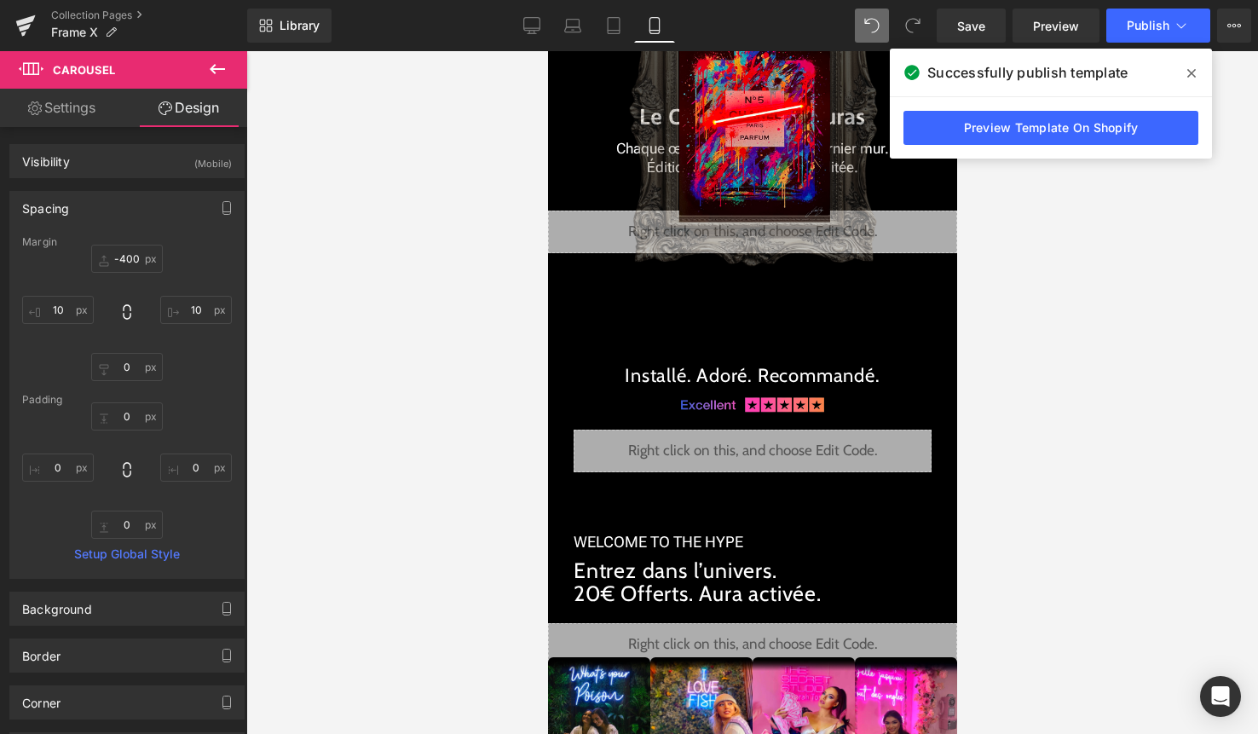
type input "-331.519"
type input "10"
type input "0"
type input "10"
type input "0"
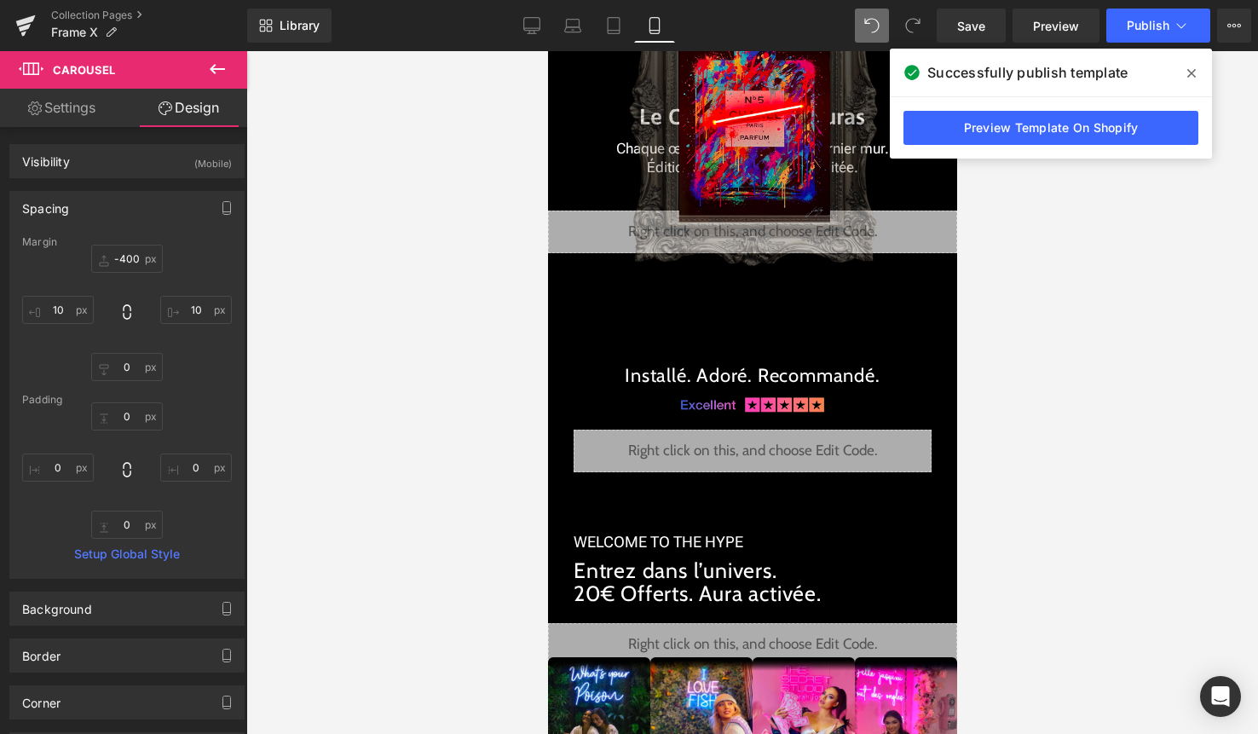
type input "0"
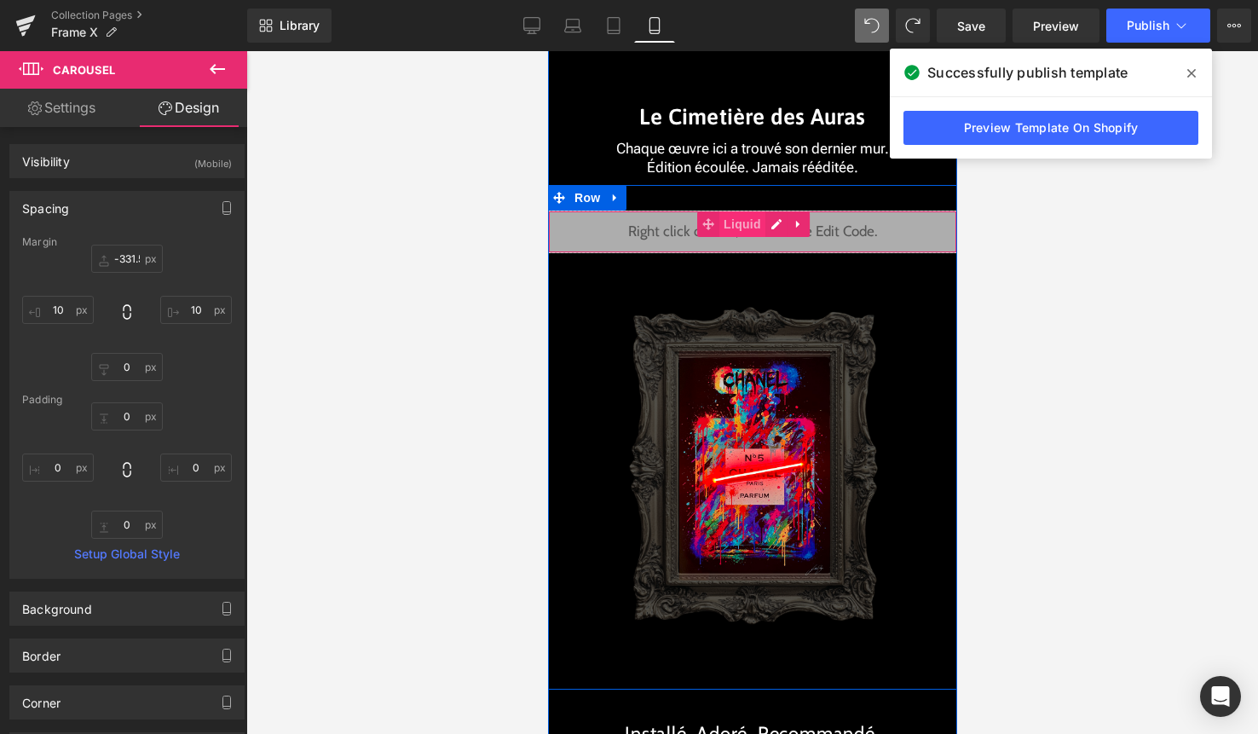
click at [758, 231] on span "Liquid" at bounding box center [741, 224] width 46 height 26
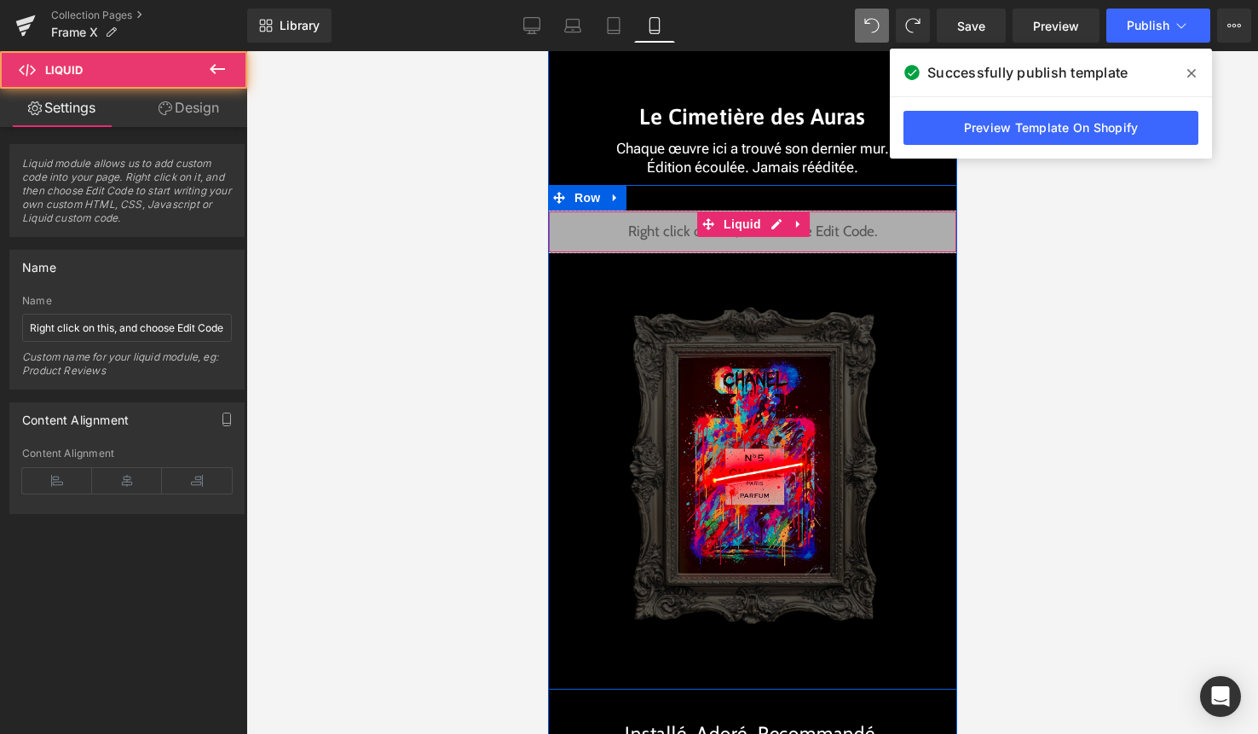
click at [774, 228] on div "Liquid" at bounding box center [751, 232] width 409 height 43
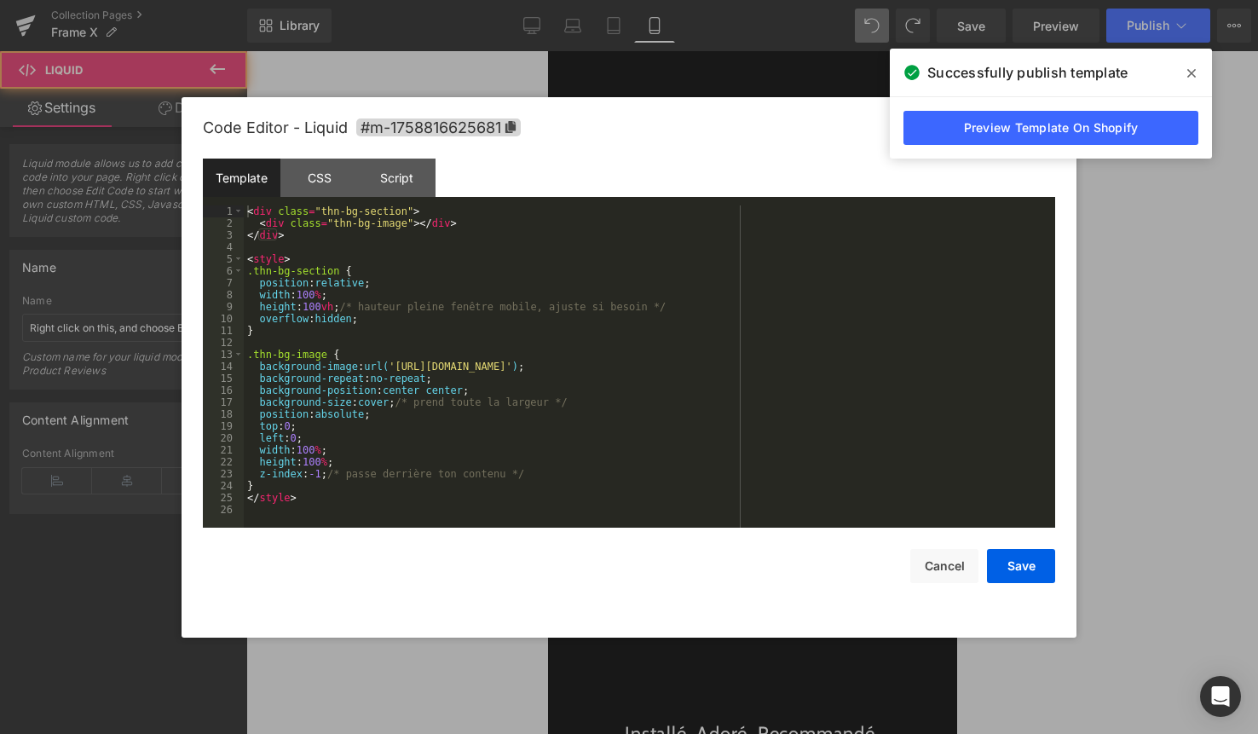
click at [724, 301] on div "< div class = "thn-bg-section" > < div class = "thn-bg-image" > </ div > </ div…" at bounding box center [649, 378] width 811 height 346
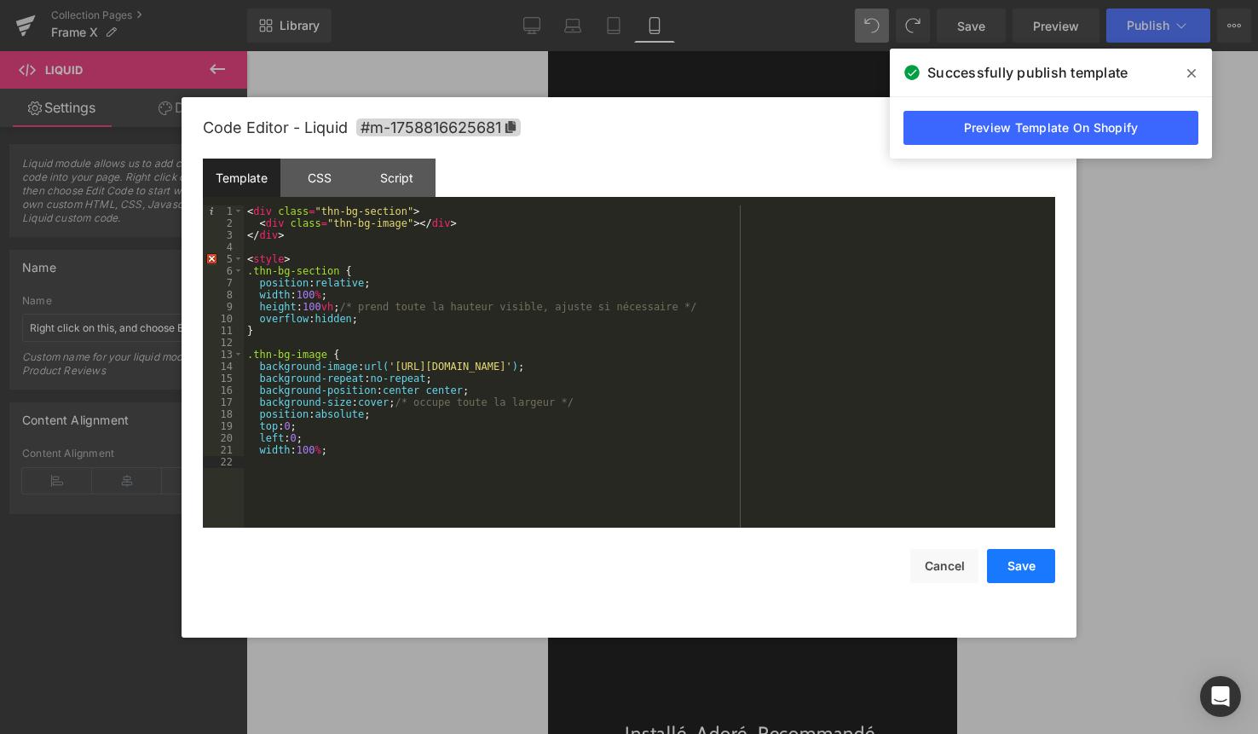
click at [1027, 570] on button "Save" at bounding box center [1021, 566] width 68 height 34
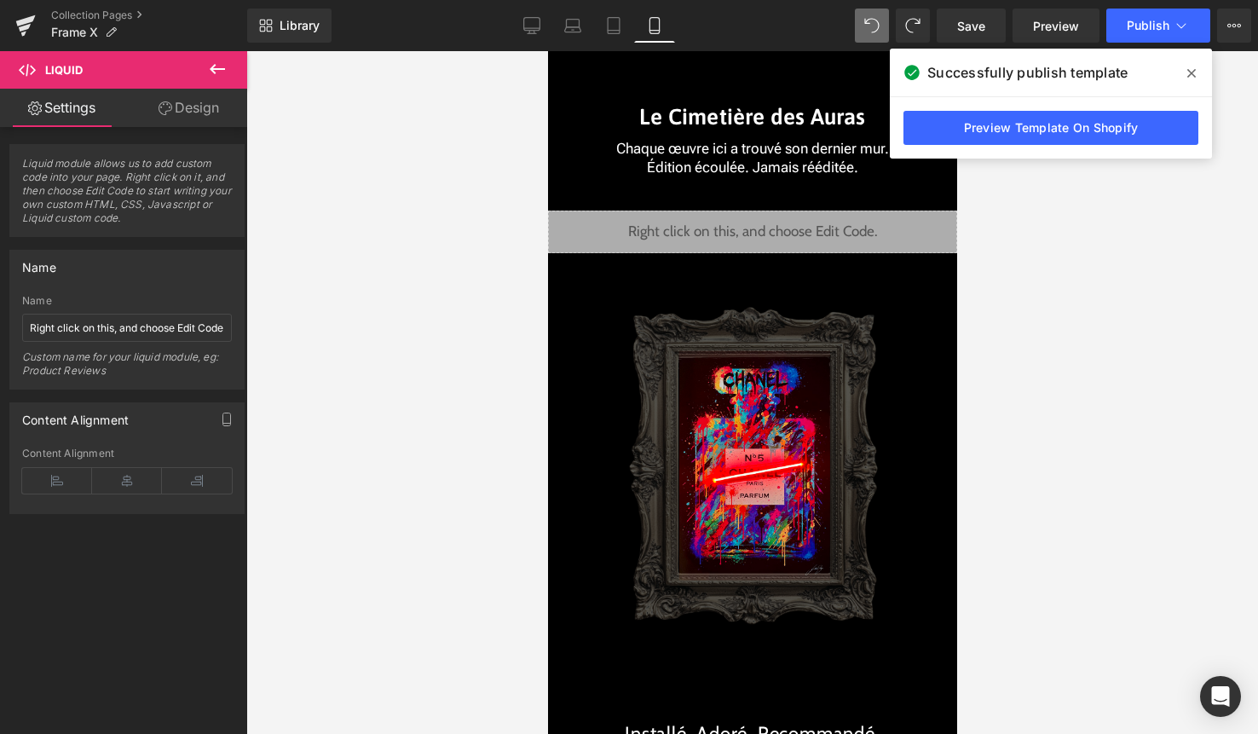
click at [1140, 43] on div "Library Mobile Desktop Laptop Tablet Mobile Save Preview Publish Scheduled View…" at bounding box center [752, 25] width 1011 height 51
click at [1144, 32] on span "Publish" at bounding box center [1148, 26] width 43 height 14
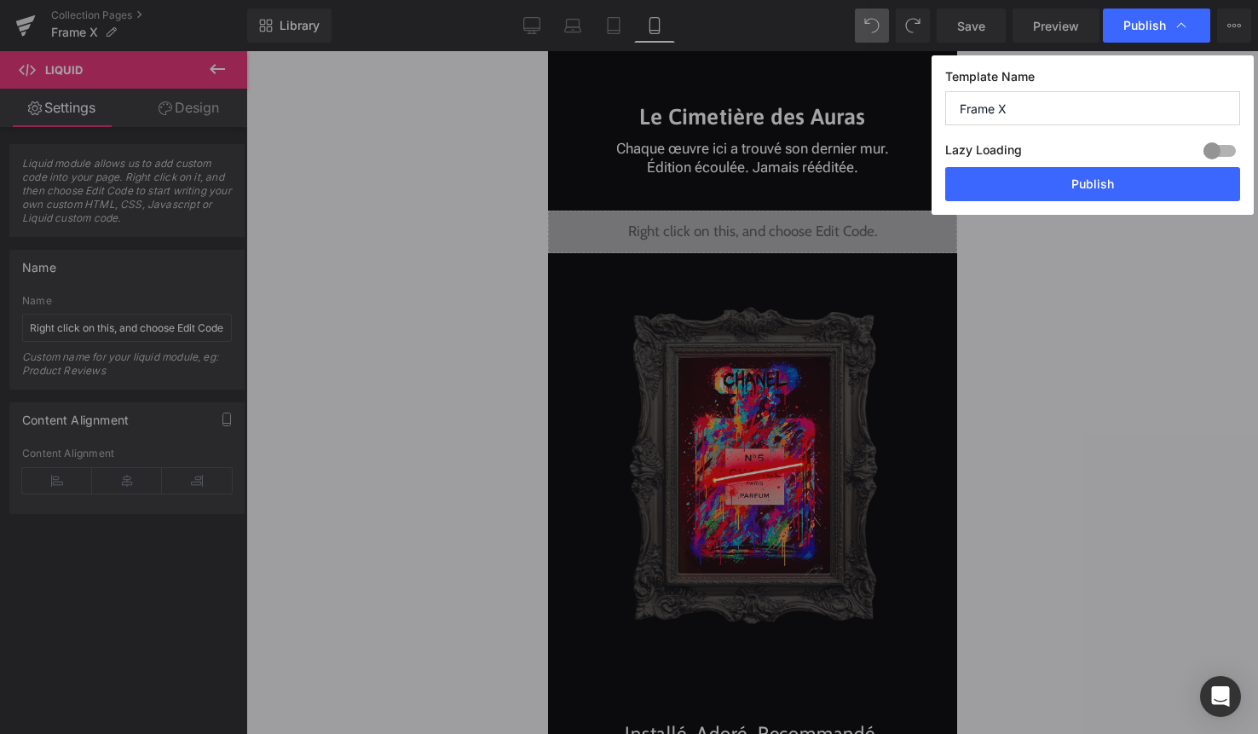
click at [1132, 202] on div "Template Name Frame X Lazy Loading Build Upgrade plan to unlock Lazy loading he…" at bounding box center [1093, 134] width 322 height 159
drag, startPoint x: 1133, startPoint y: 182, endPoint x: 1080, endPoint y: 402, distance: 227.0
click at [1133, 182] on button "Publish" at bounding box center [1092, 184] width 295 height 34
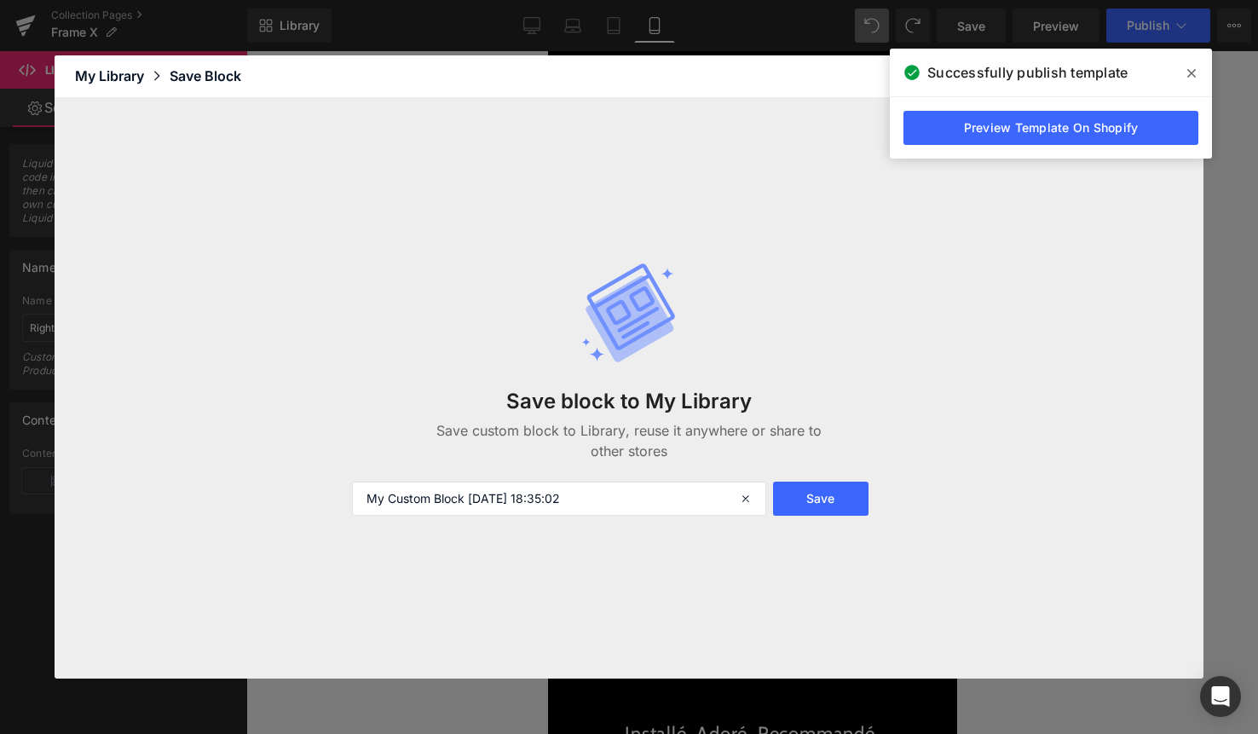
click at [734, 0] on div "Liquid You are previewing how the will restyle your page. You can not edit Elem…" at bounding box center [629, 0] width 1258 height 0
click at [1179, 72] on span at bounding box center [1191, 73] width 27 height 27
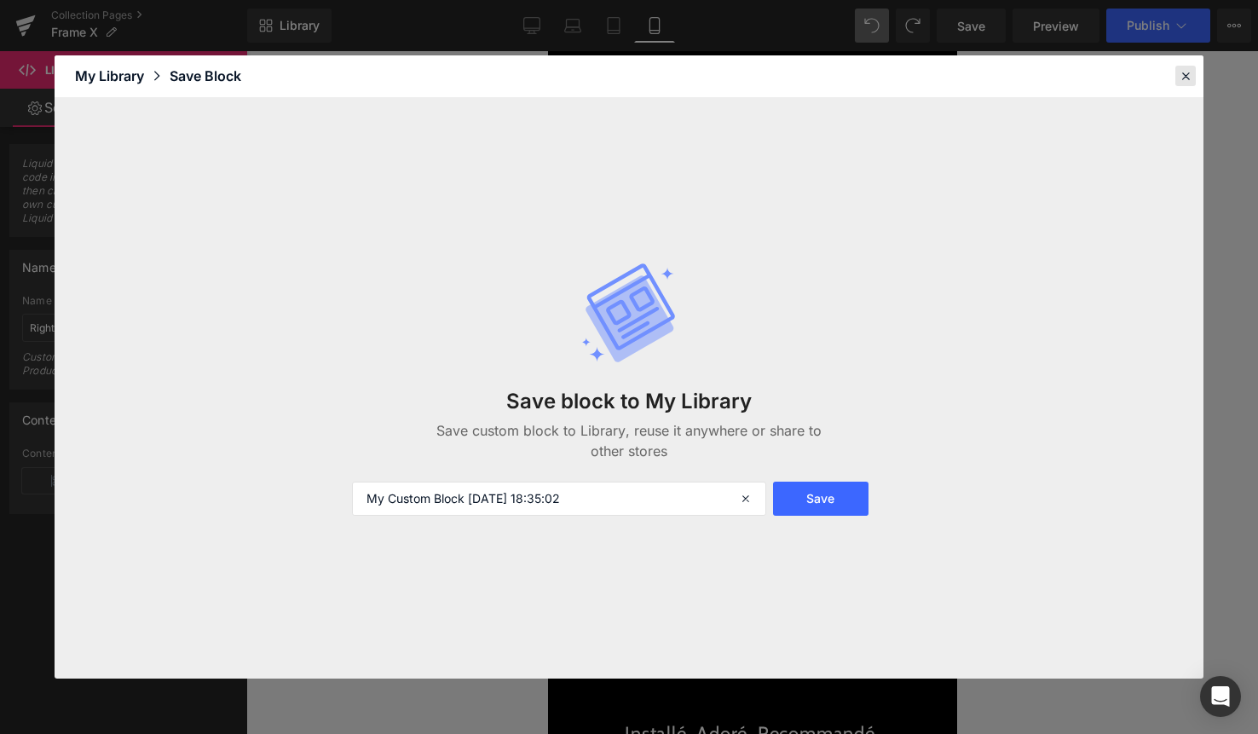
click at [1176, 78] on div at bounding box center [1185, 76] width 20 height 20
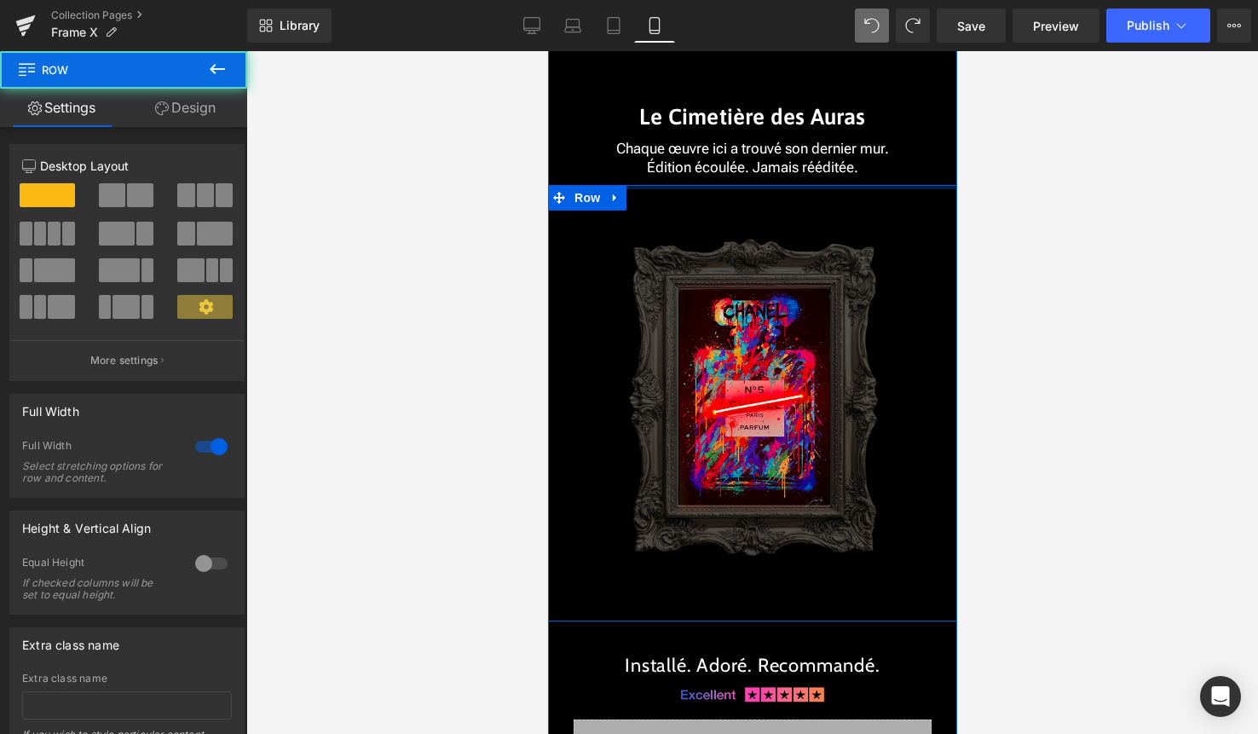
drag, startPoint x: 755, startPoint y: 199, endPoint x: 765, endPoint y: 161, distance: 39.5
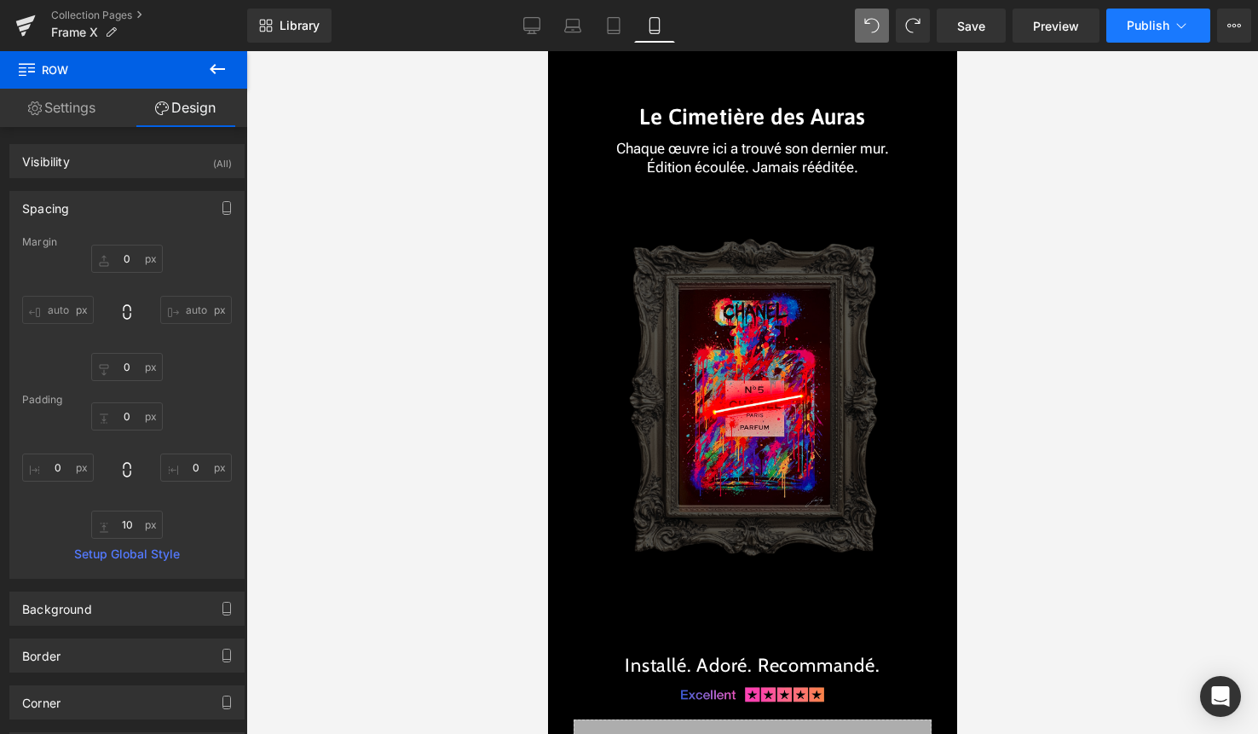
click at [1160, 32] on button "Publish" at bounding box center [1158, 26] width 104 height 34
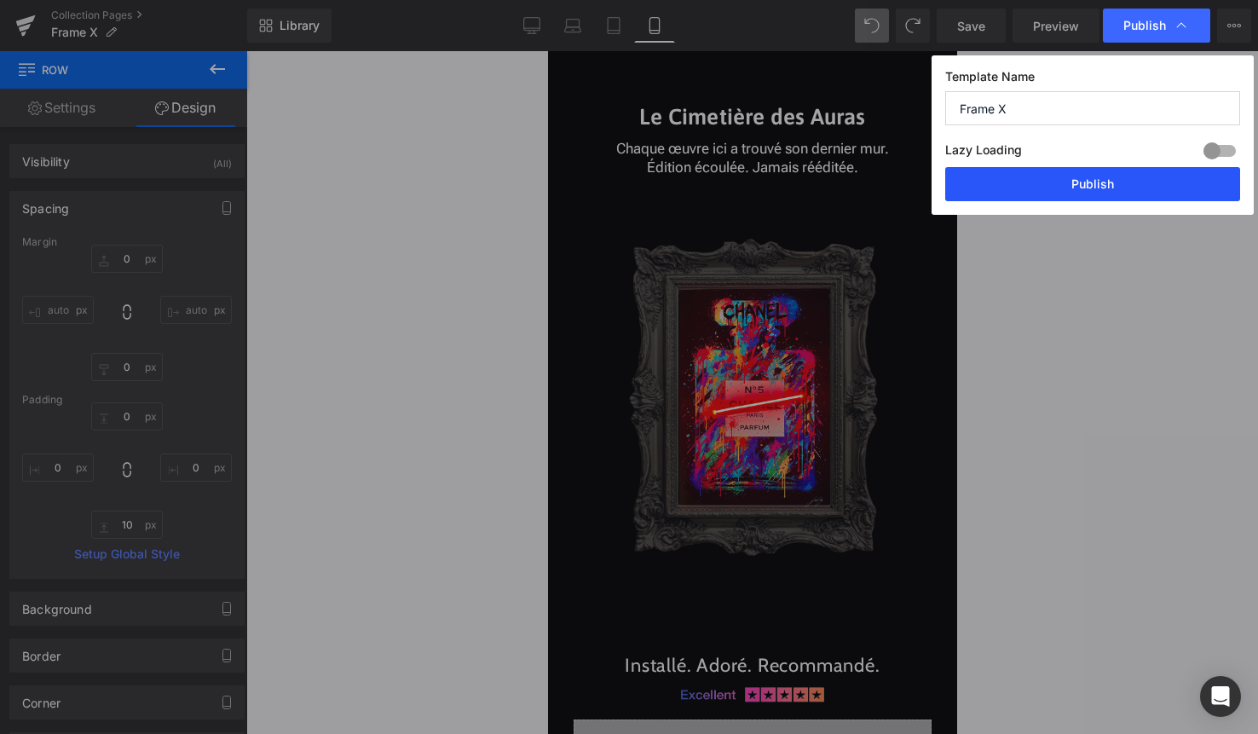
click at [1104, 183] on button "Publish" at bounding box center [1092, 184] width 295 height 34
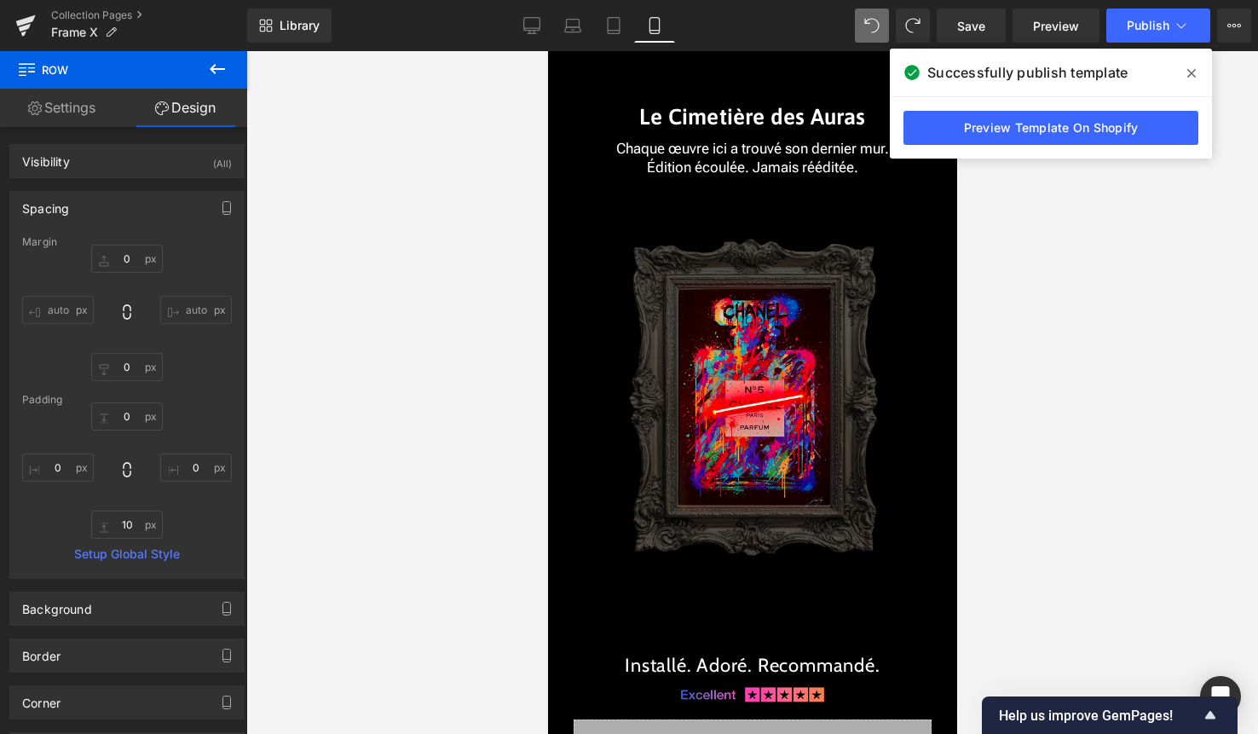
click at [1193, 77] on icon at bounding box center [1191, 73] width 9 height 14
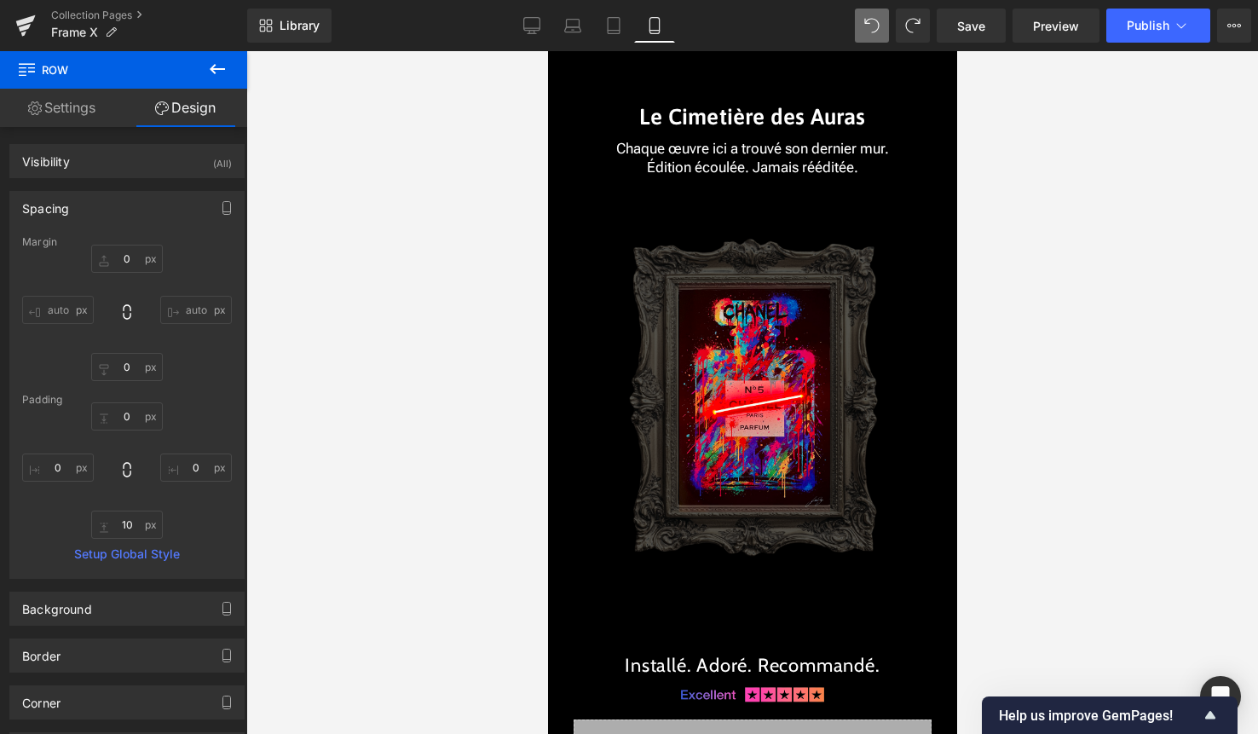
click at [230, 70] on button at bounding box center [218, 70] width 60 height 38
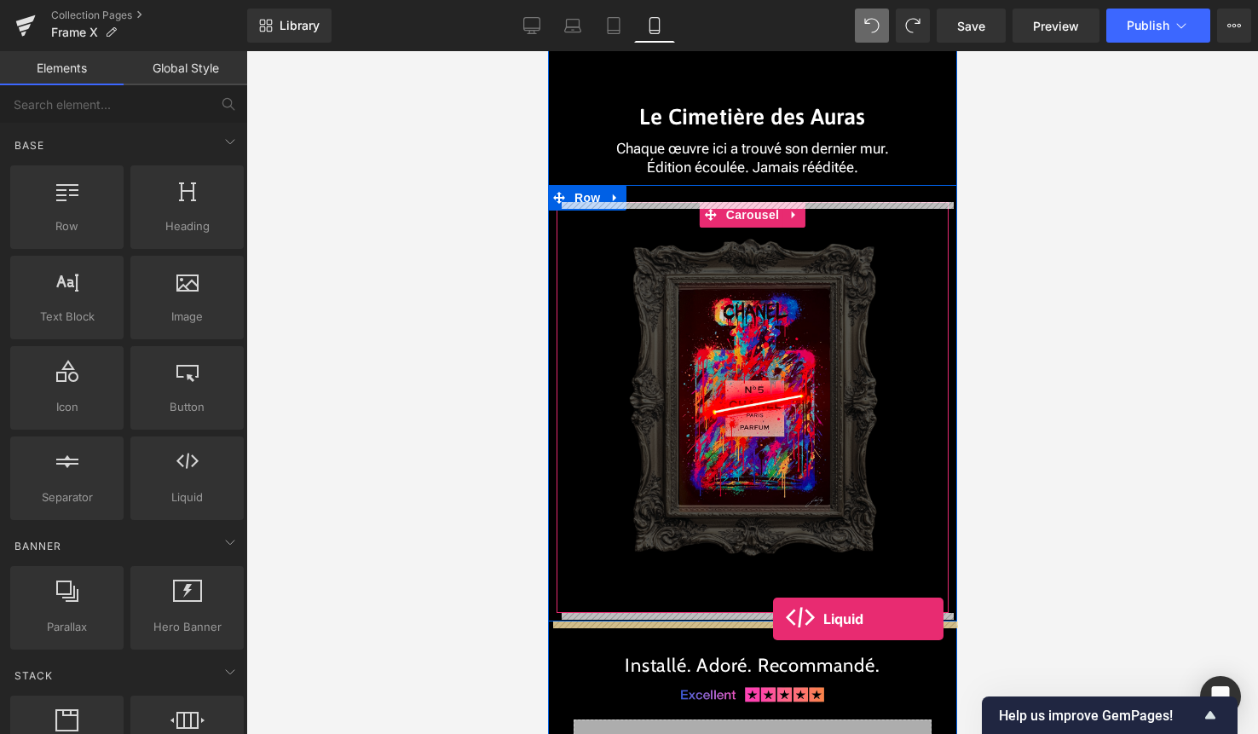
drag, startPoint x: 731, startPoint y: 538, endPoint x: 772, endPoint y: 619, distance: 90.7
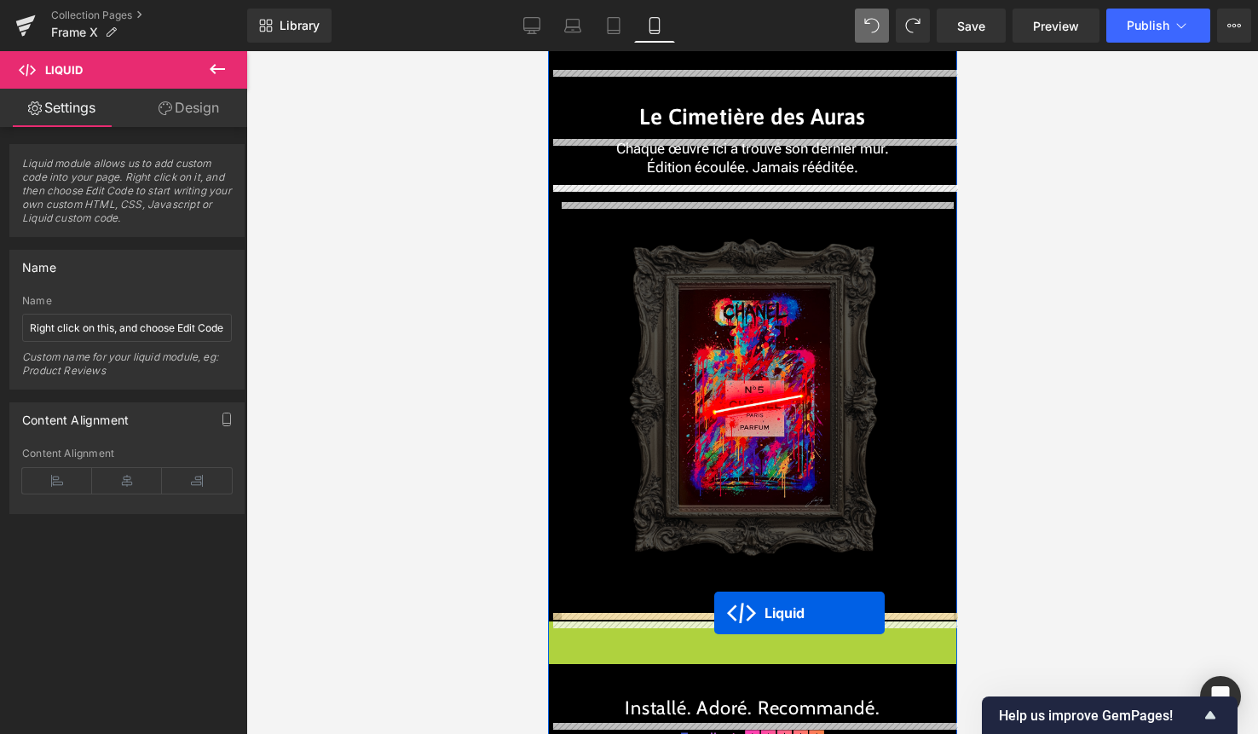
drag, startPoint x: 713, startPoint y: 635, endPoint x: 713, endPoint y: 613, distance: 22.2
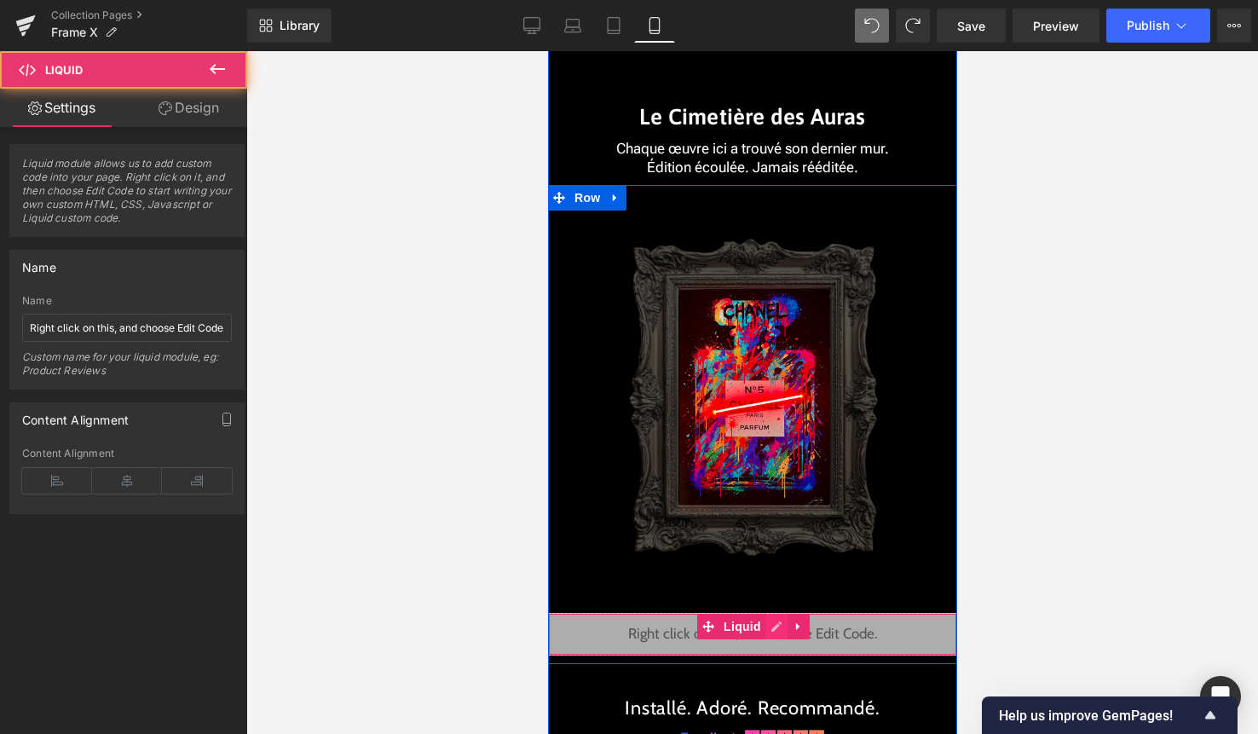
click at [770, 632] on div "Liquid" at bounding box center [751, 634] width 409 height 43
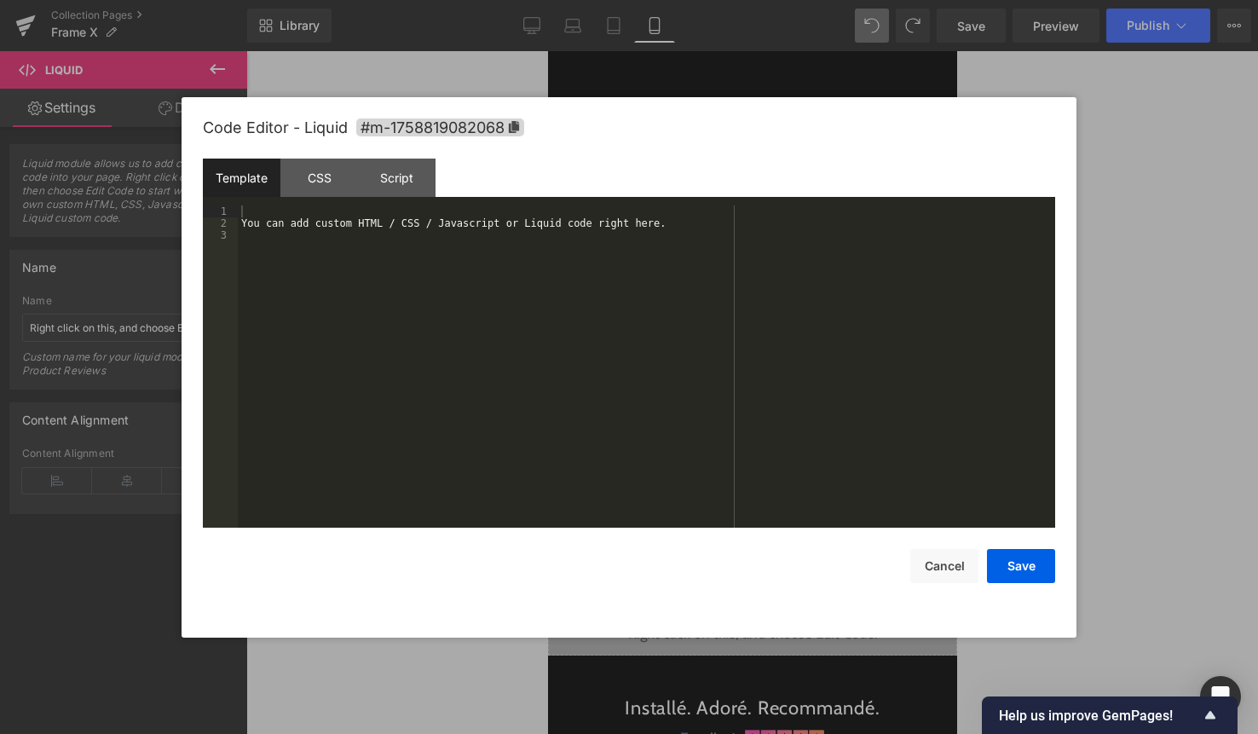
click at [633, 493] on div "You can add custom HTML / CSS / Javascript or Liquid code right here." at bounding box center [646, 378] width 817 height 346
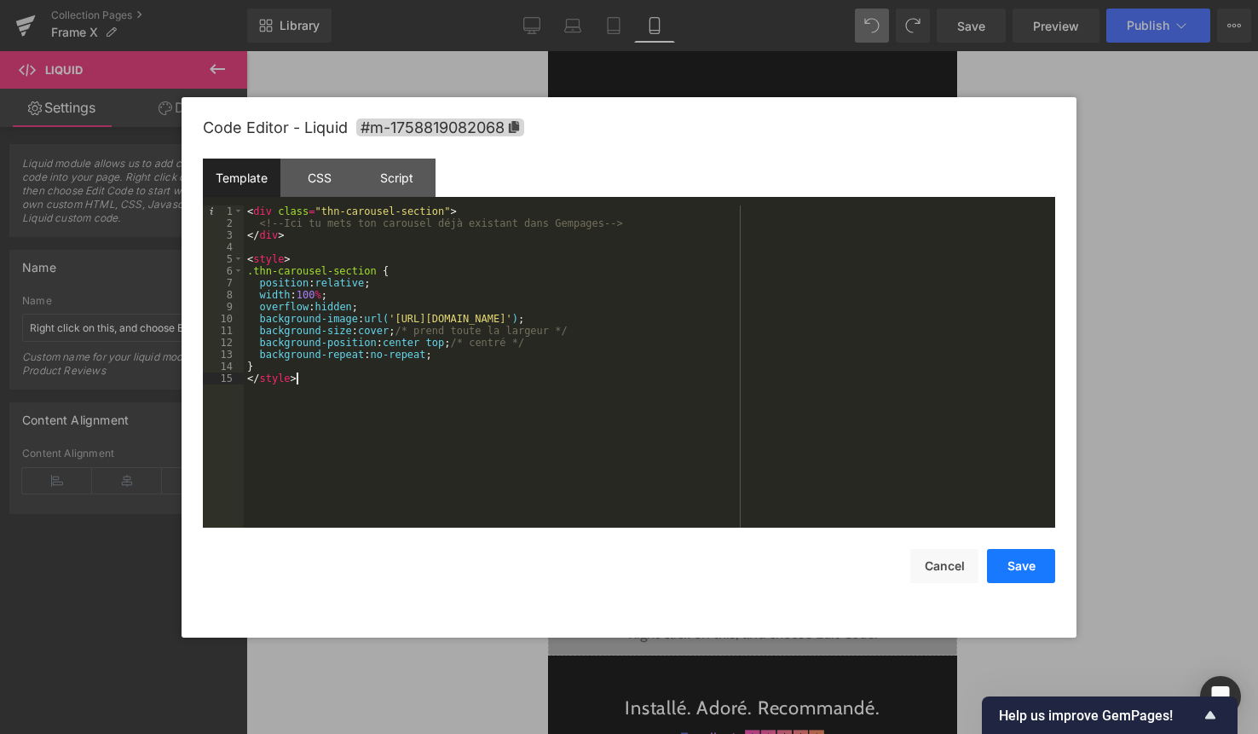
click at [1042, 562] on button "Save" at bounding box center [1021, 566] width 68 height 34
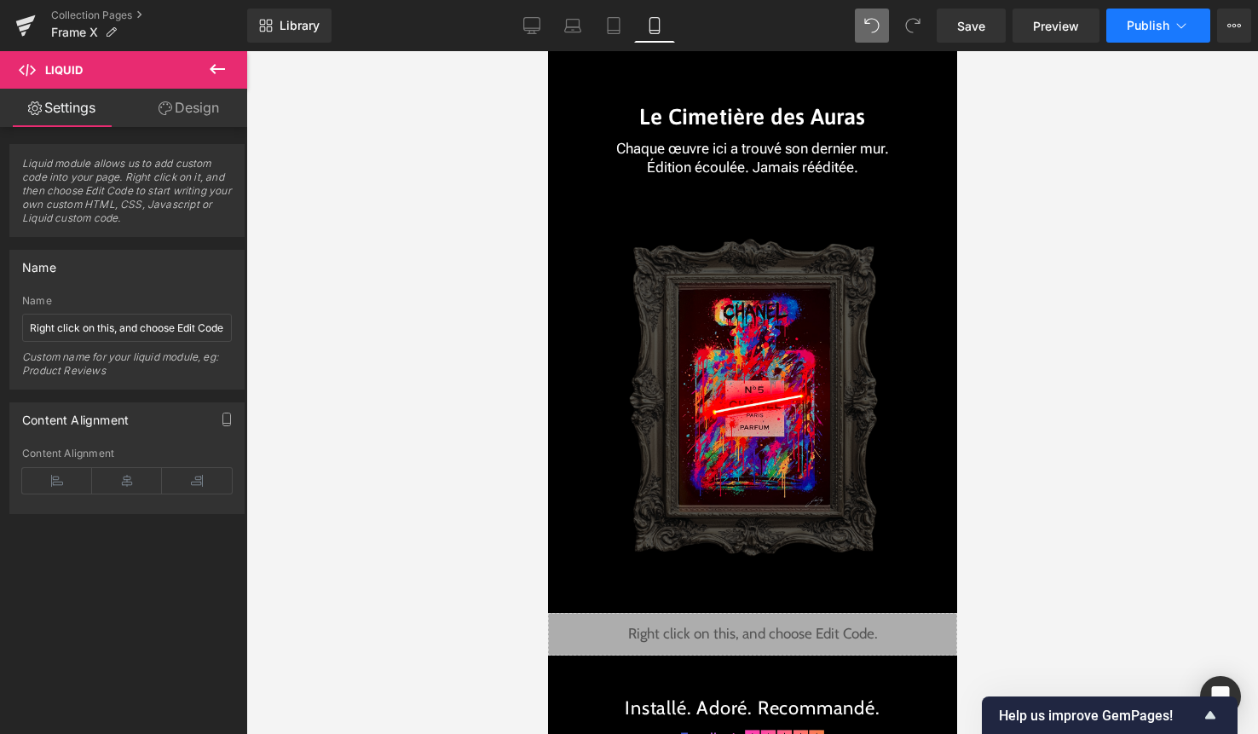
click at [1154, 27] on span "Publish" at bounding box center [1148, 26] width 43 height 14
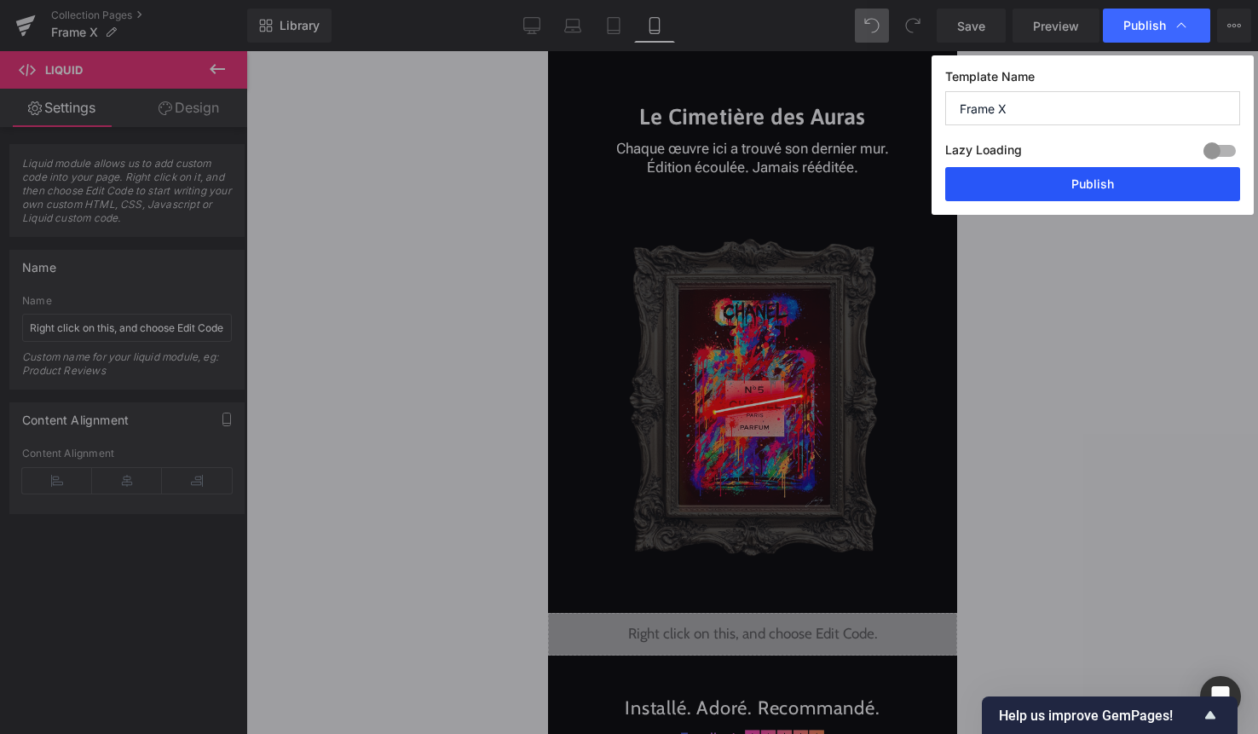
click at [1133, 171] on button "Publish" at bounding box center [1092, 184] width 295 height 34
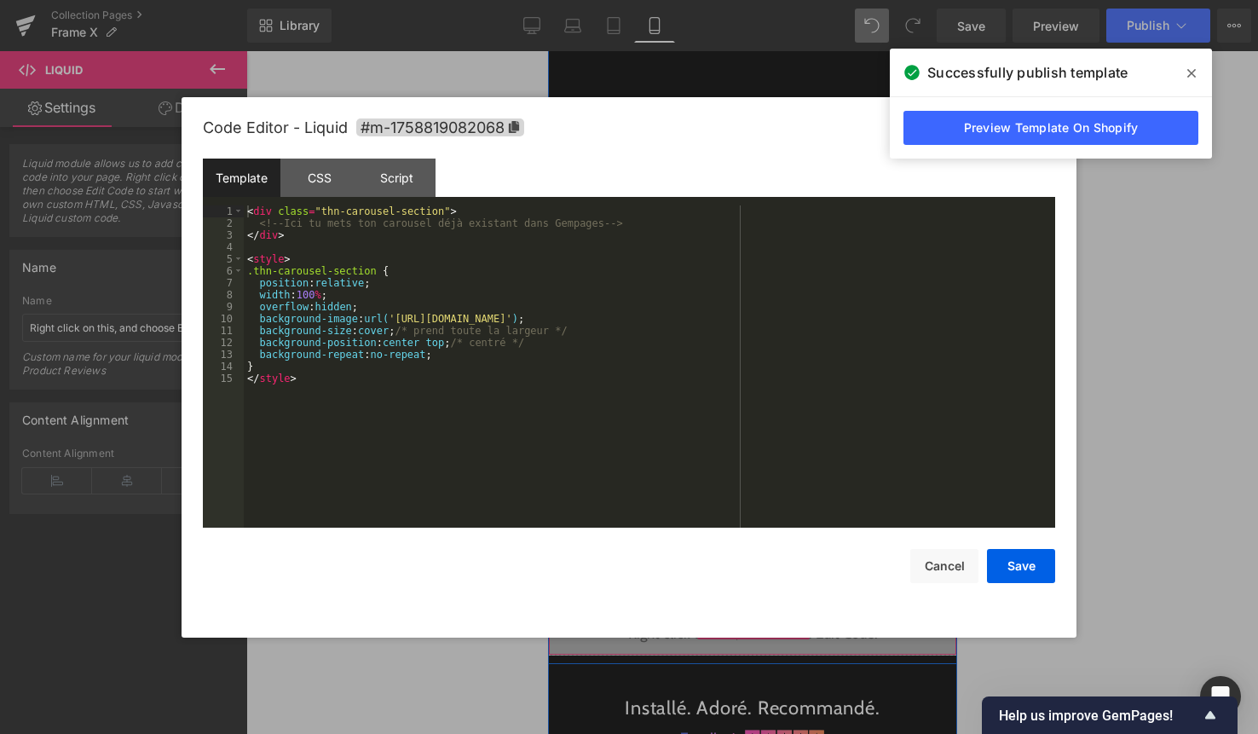
click at [770, 626] on div "Liquid" at bounding box center [751, 634] width 409 height 43
click at [748, 597] on div "Code Editor - Liquid #m-1758819082068 Template CSS Script Data 1 2 3 4 5 6 7 8 …" at bounding box center [629, 367] width 852 height 540
click at [695, 447] on div "< div class = "thn-carousel-section" > <!-- Ici tu mets ton carousel déjà exist…" at bounding box center [649, 378] width 811 height 346
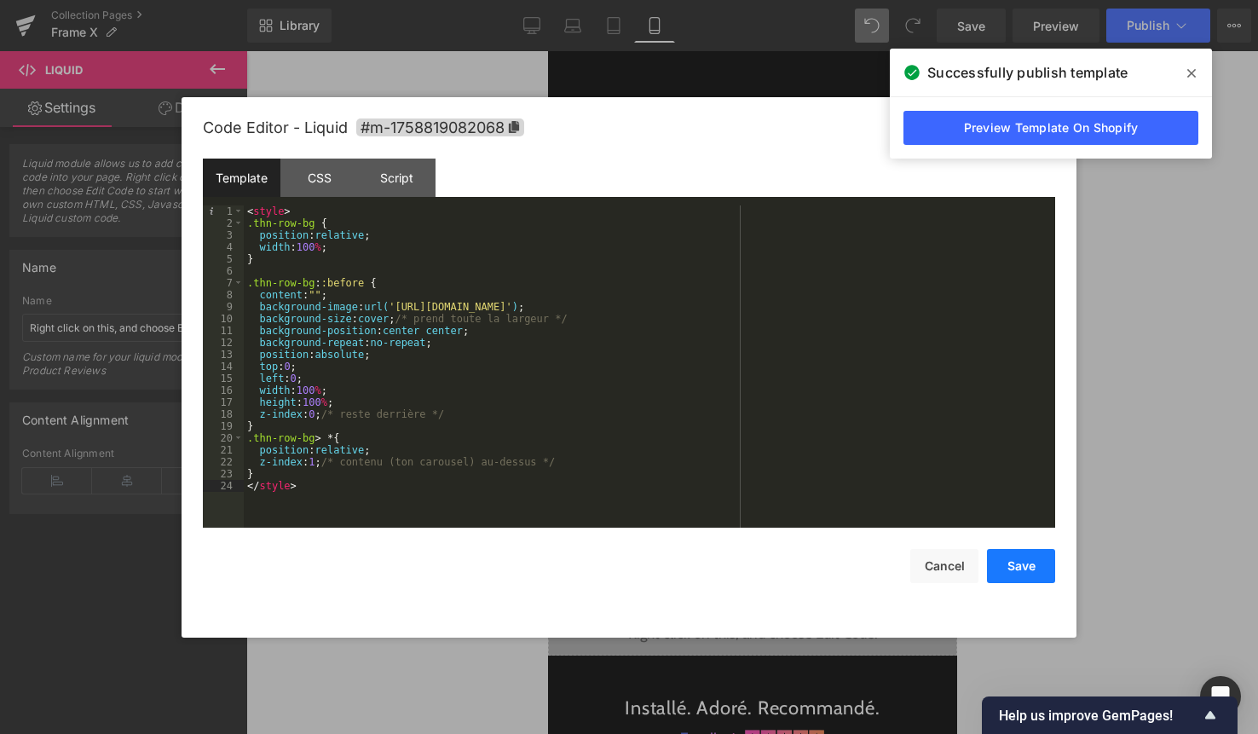
click at [1023, 568] on button "Save" at bounding box center [1021, 566] width 68 height 34
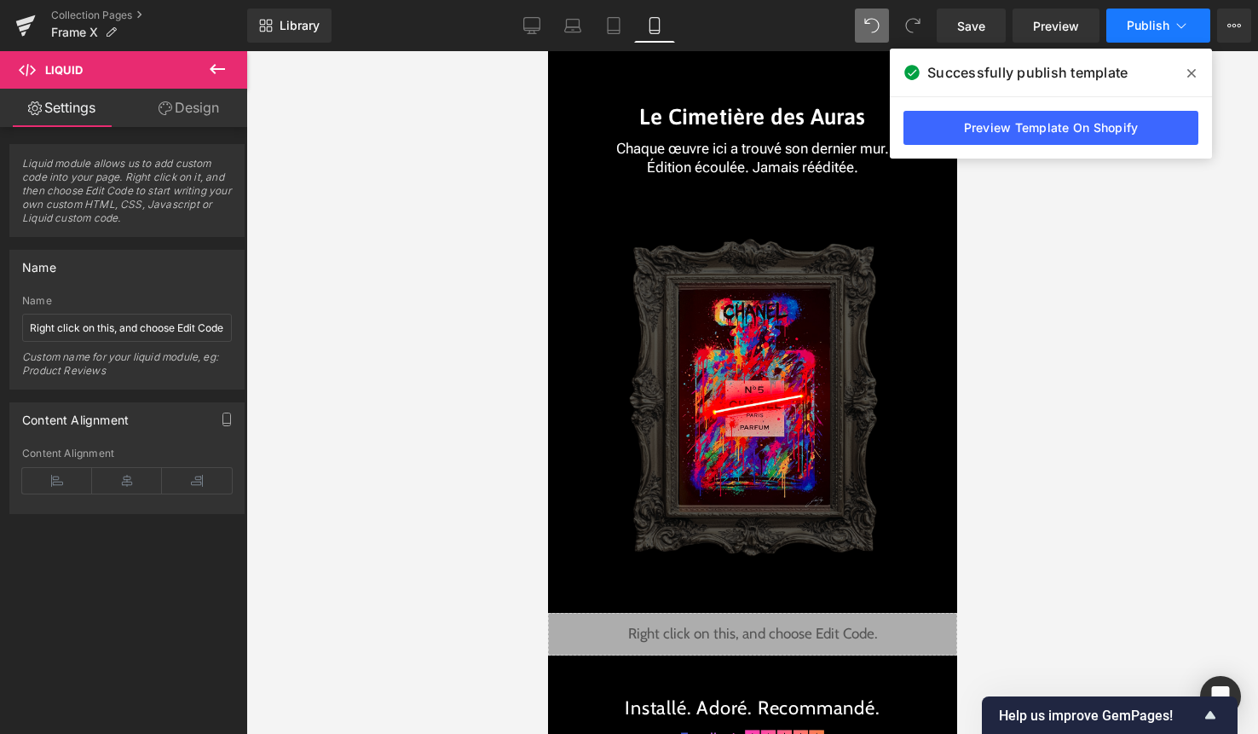
click at [1141, 29] on span "Publish" at bounding box center [1148, 26] width 43 height 14
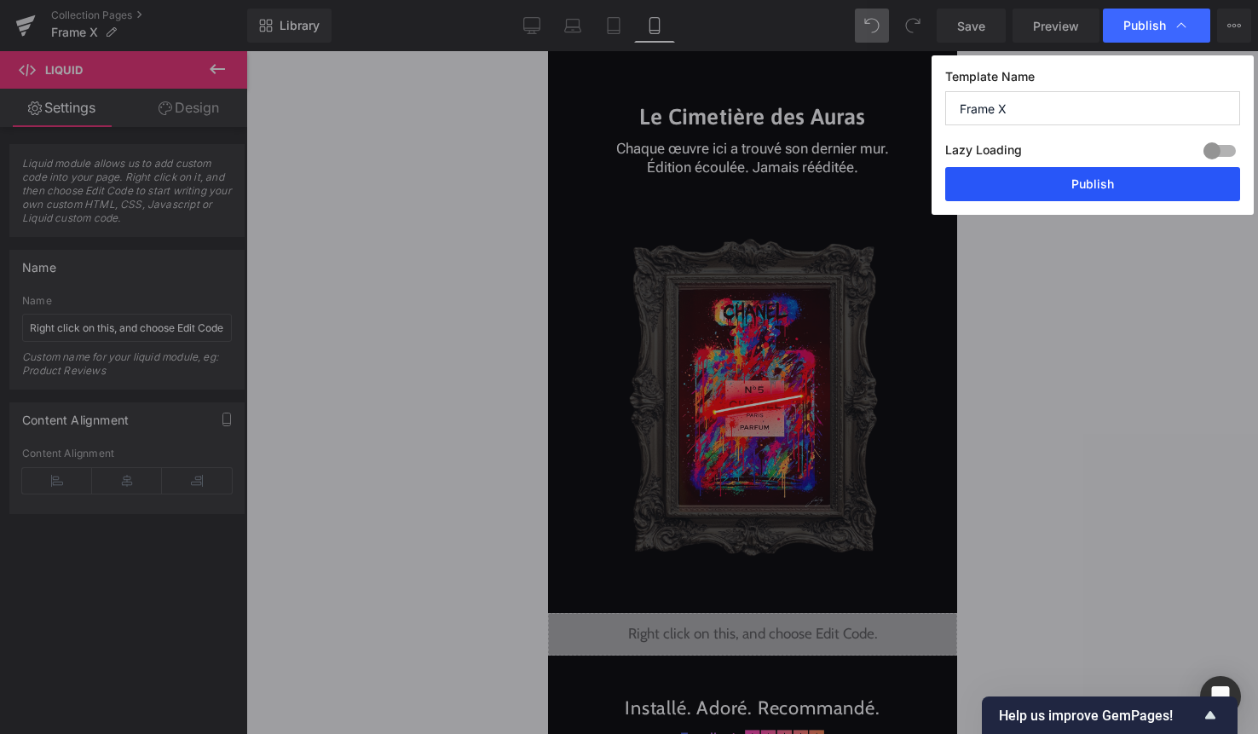
click at [1113, 189] on button "Publish" at bounding box center [1092, 184] width 295 height 34
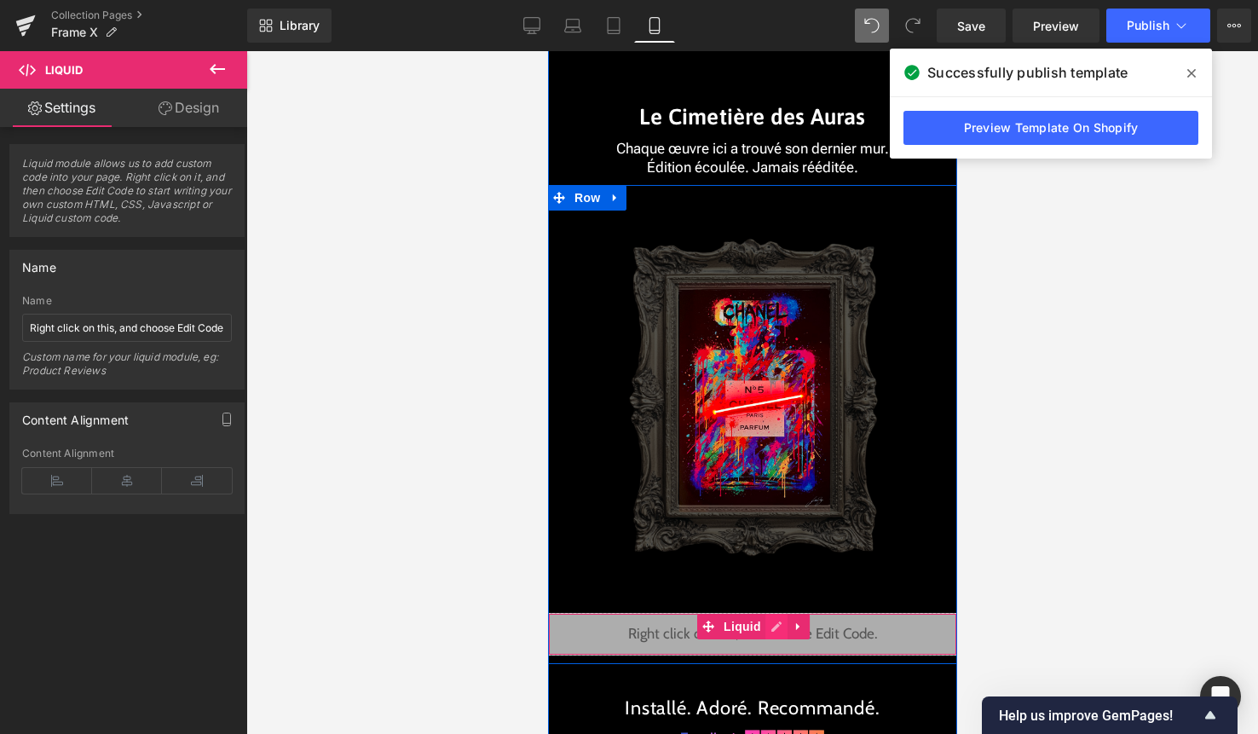
click at [770, 626] on div "Liquid" at bounding box center [751, 634] width 409 height 43
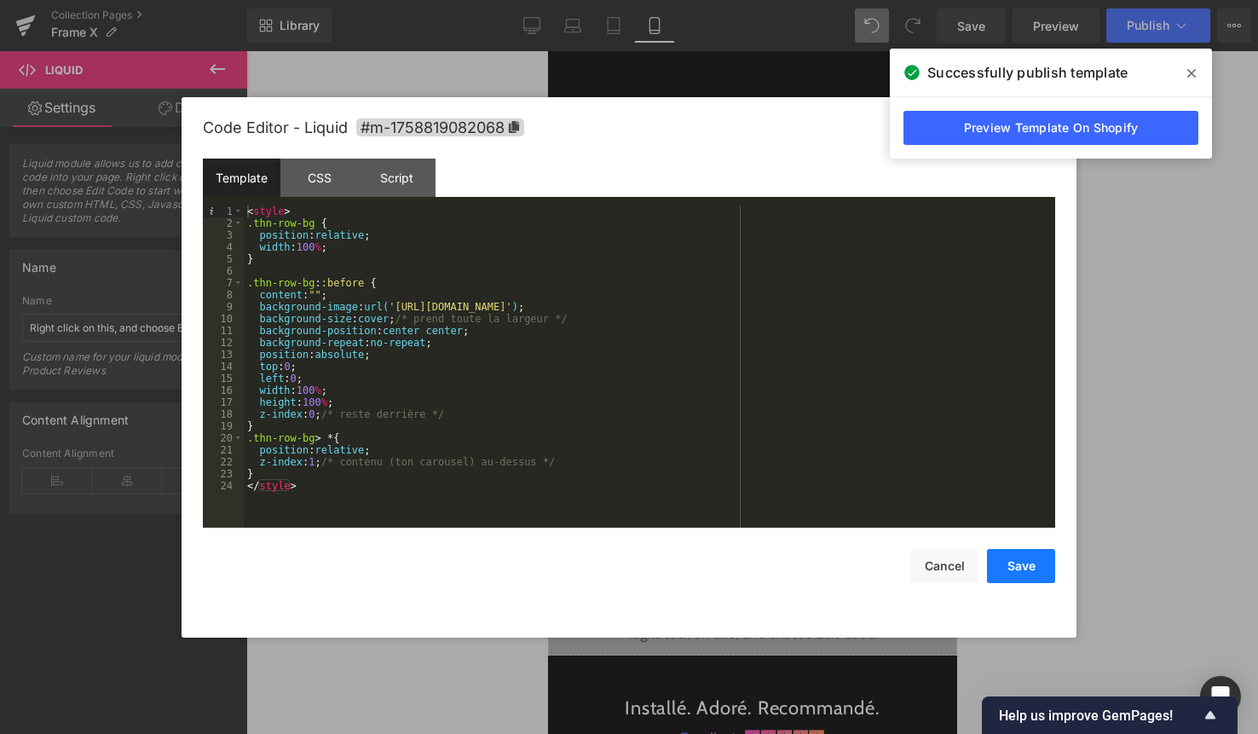
click at [1034, 563] on button "Save" at bounding box center [1021, 566] width 68 height 34
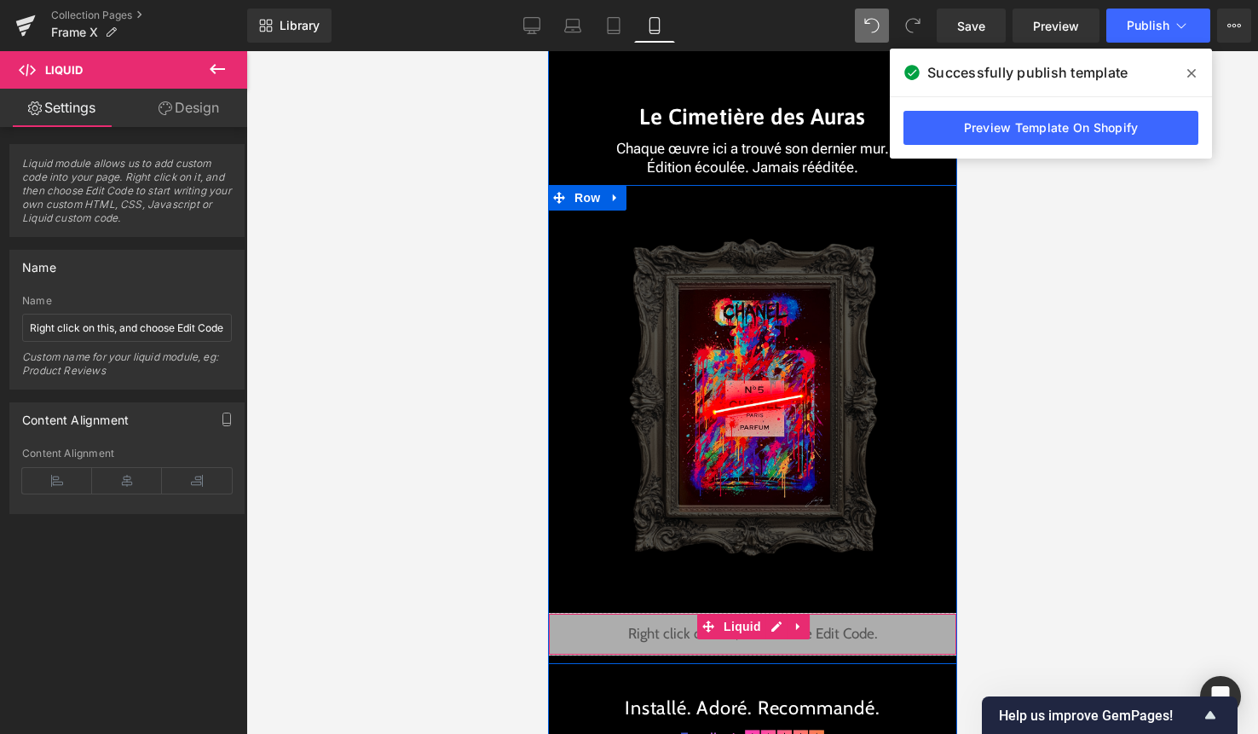
click at [782, 626] on div "Liquid" at bounding box center [751, 634] width 409 height 43
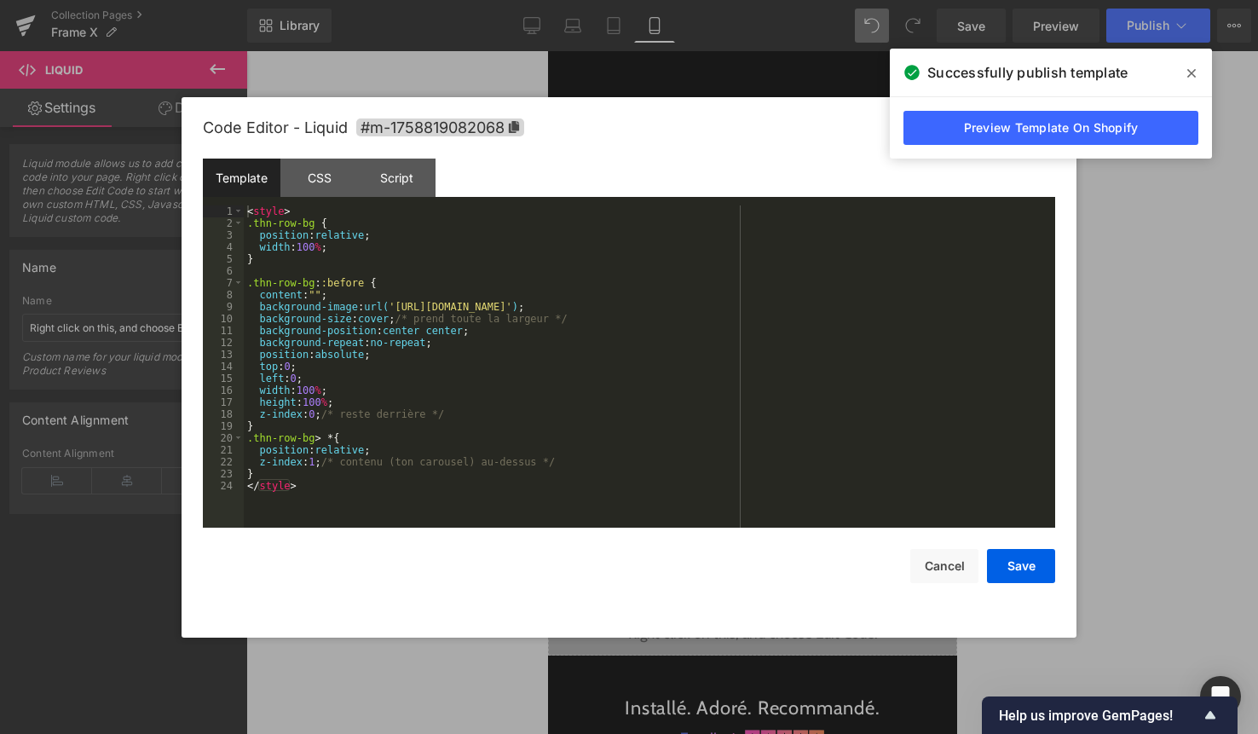
click at [643, 508] on div "< style > .thn-row-bg { position : relative ; width : 100 % ; } .thn-row-bg : :…" at bounding box center [649, 378] width 811 height 346
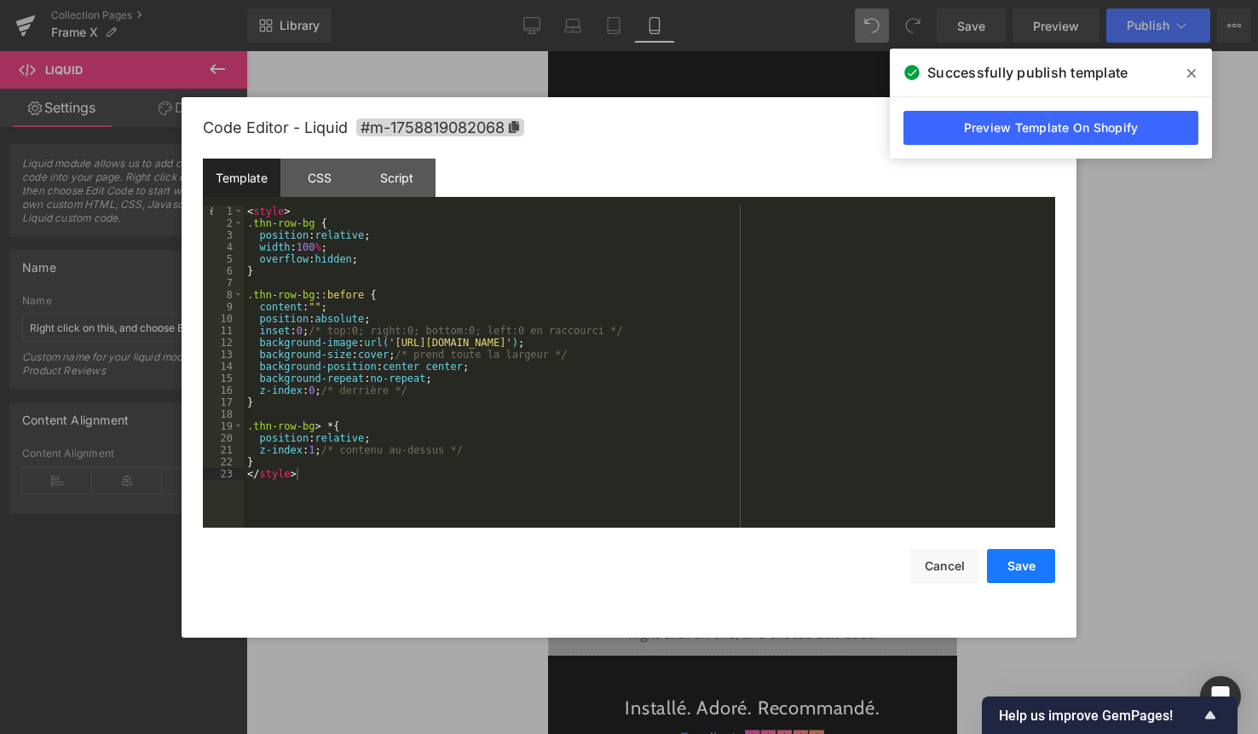
click at [1027, 556] on button "Save" at bounding box center [1021, 566] width 68 height 34
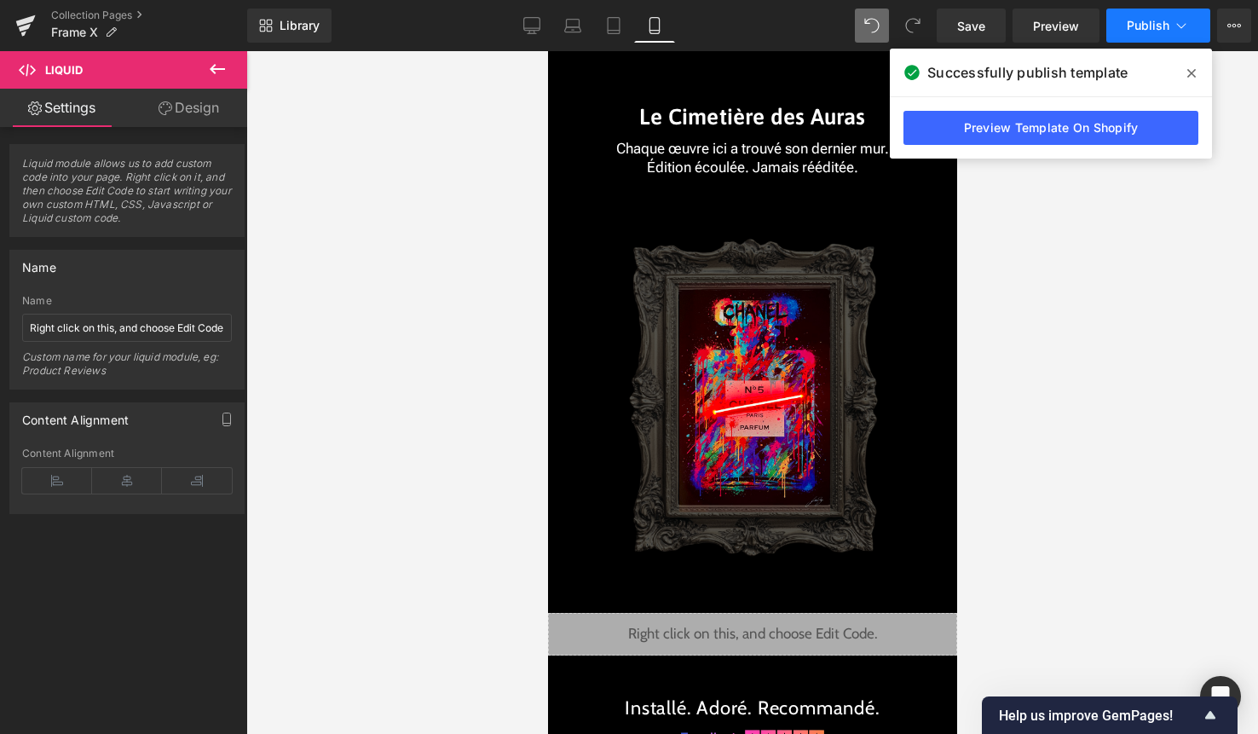
click at [1142, 16] on button "Publish" at bounding box center [1158, 26] width 104 height 34
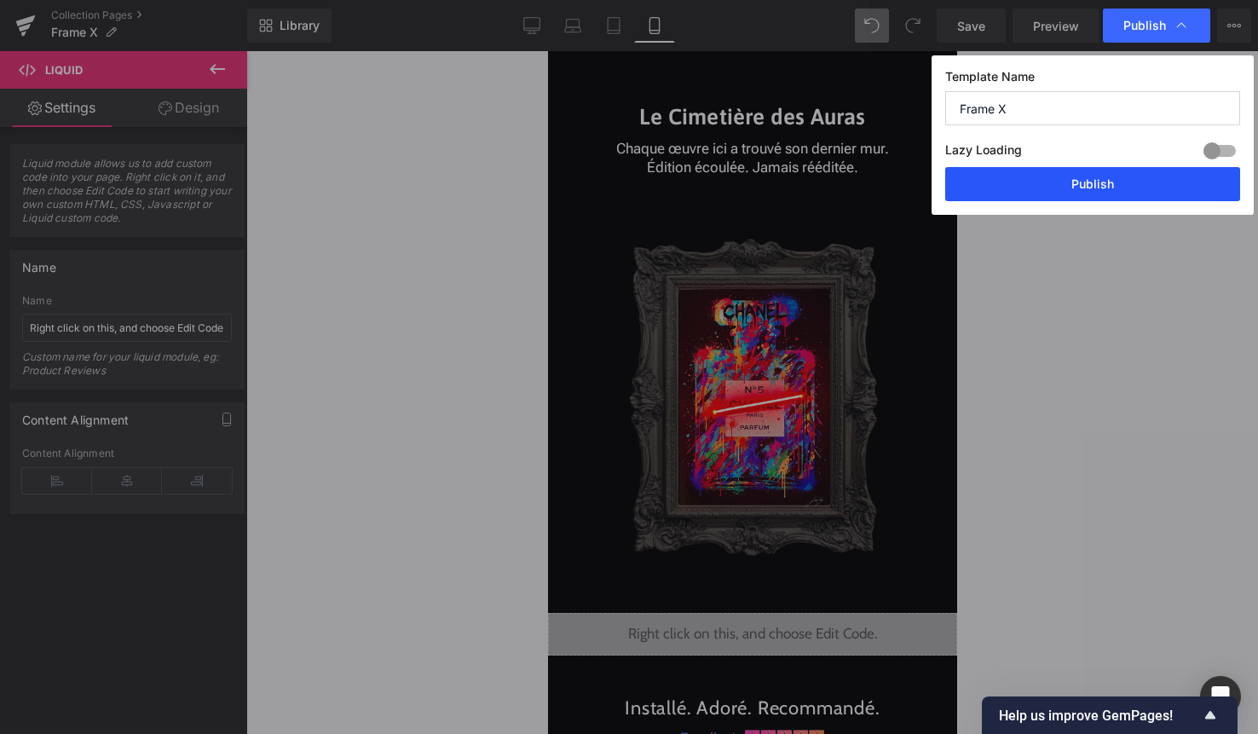
click at [1100, 182] on button "Publish" at bounding box center [1092, 184] width 295 height 34
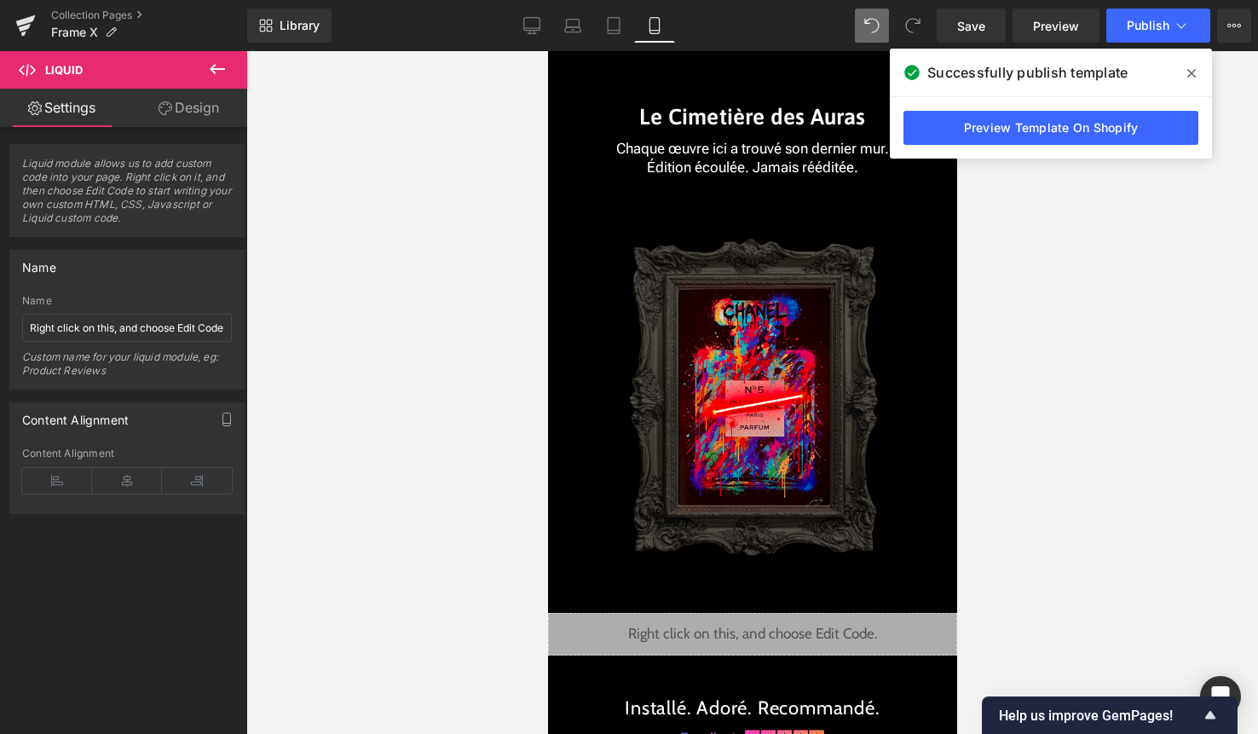
click at [1186, 76] on span at bounding box center [1191, 73] width 27 height 27
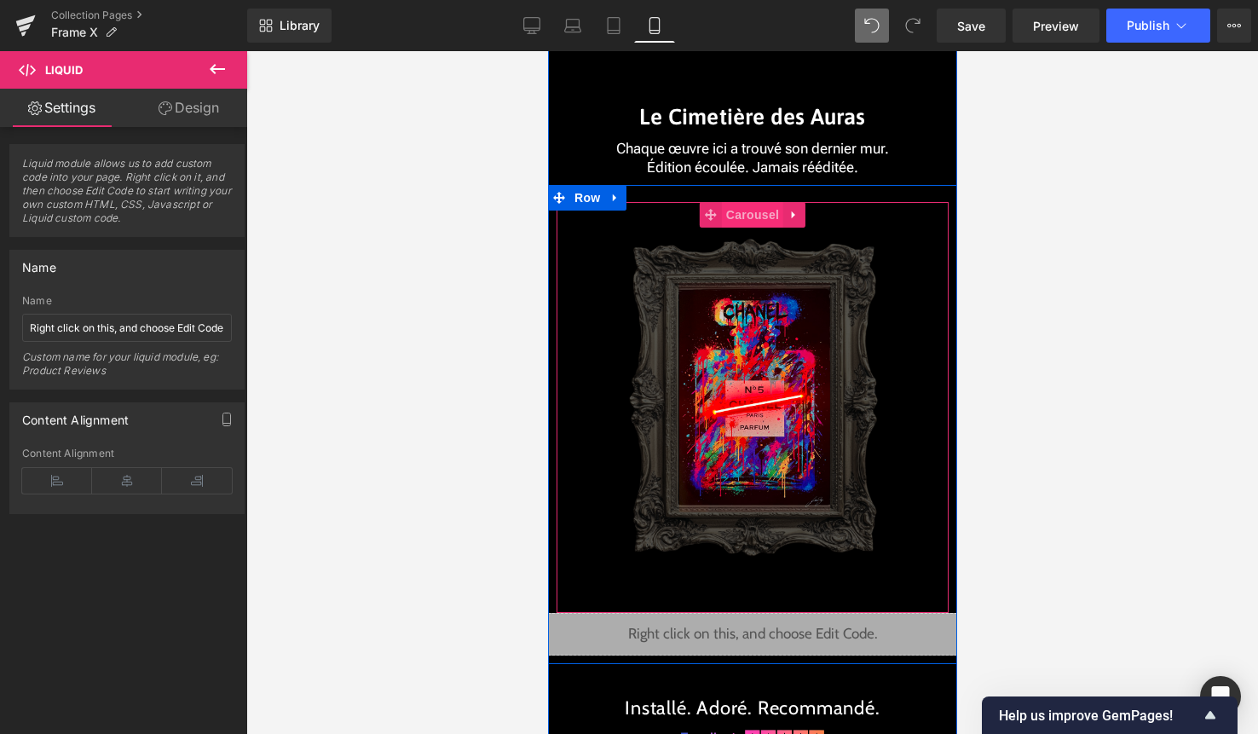
click at [730, 211] on span "Carousel" at bounding box center [751, 215] width 61 height 26
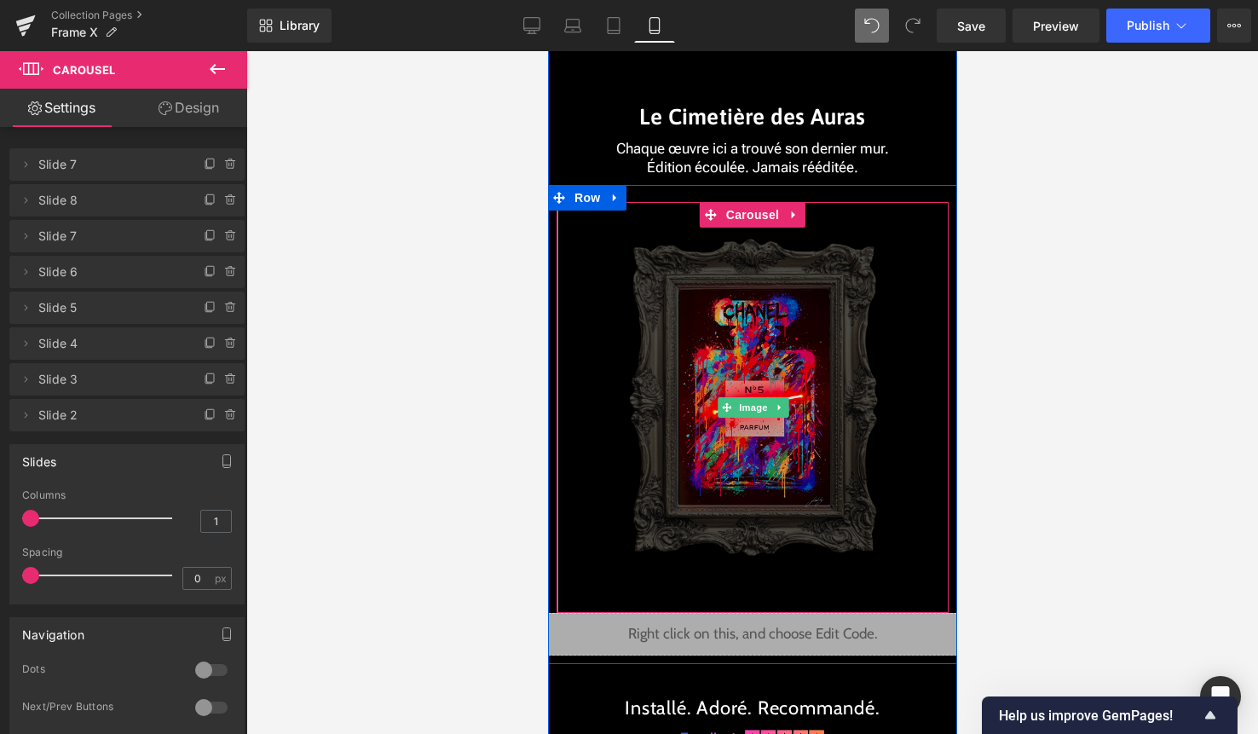
click at [741, 395] on img at bounding box center [752, 407] width 274 height 411
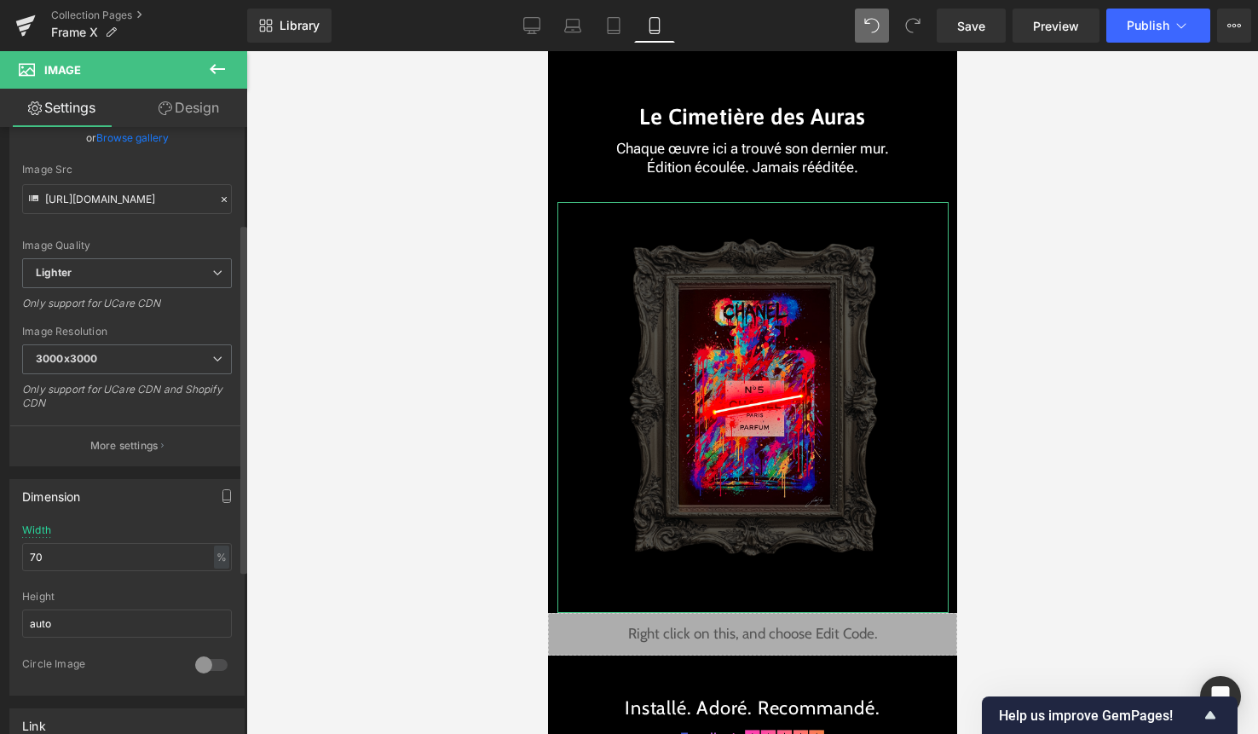
scroll to position [168, 0]
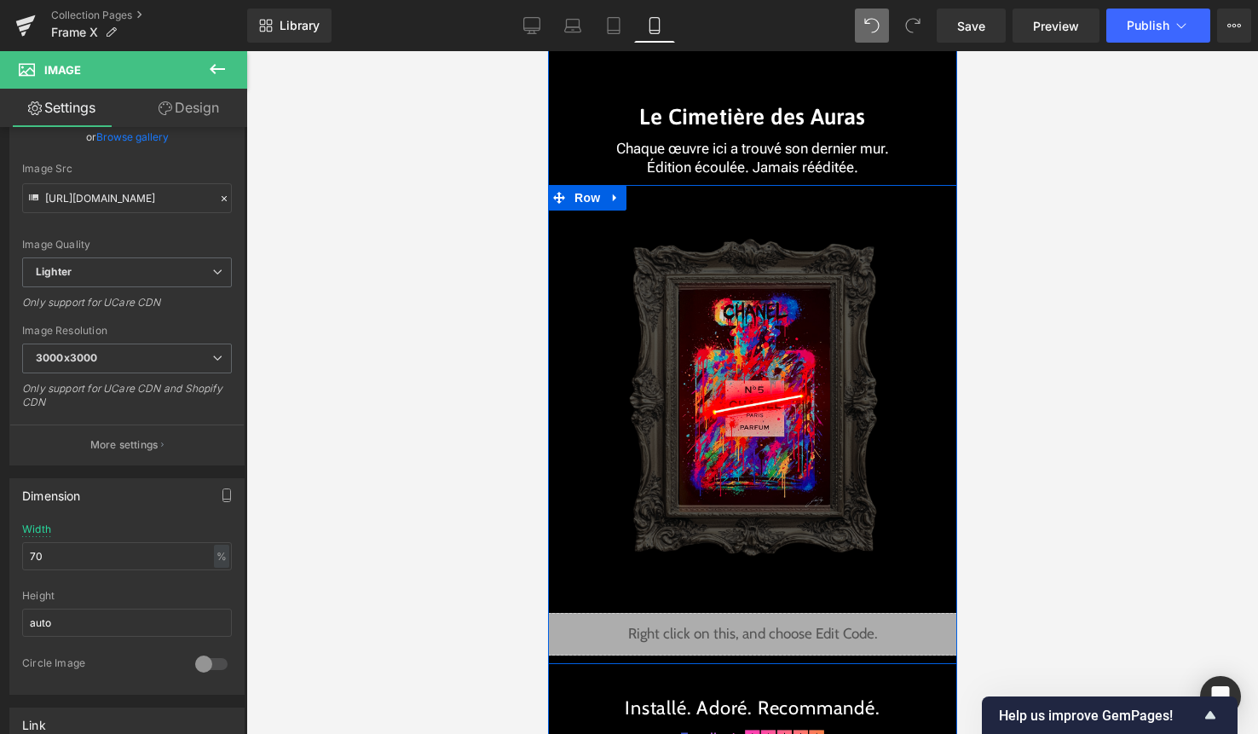
click at [742, 199] on div "Image Image Image Image Image Image Image Image ‹ › Carousel Liquid" at bounding box center [751, 420] width 409 height 470
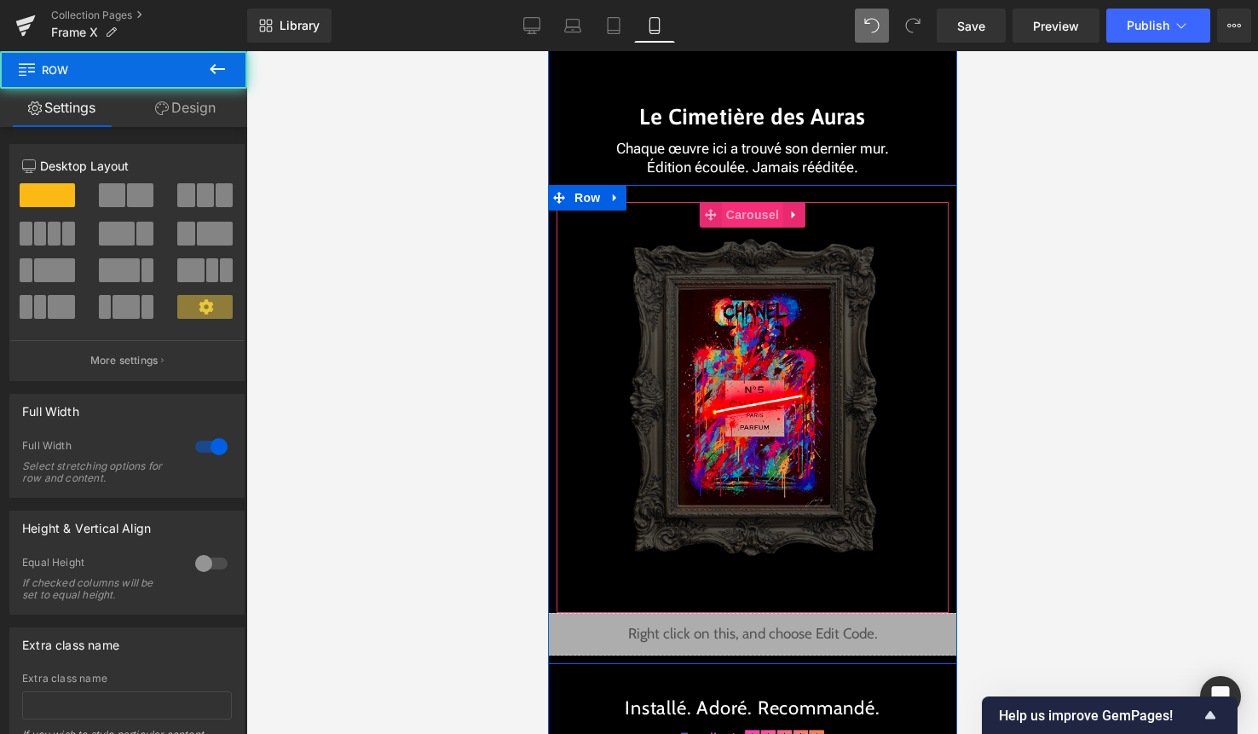
click at [742, 213] on span "Carousel" at bounding box center [751, 215] width 61 height 26
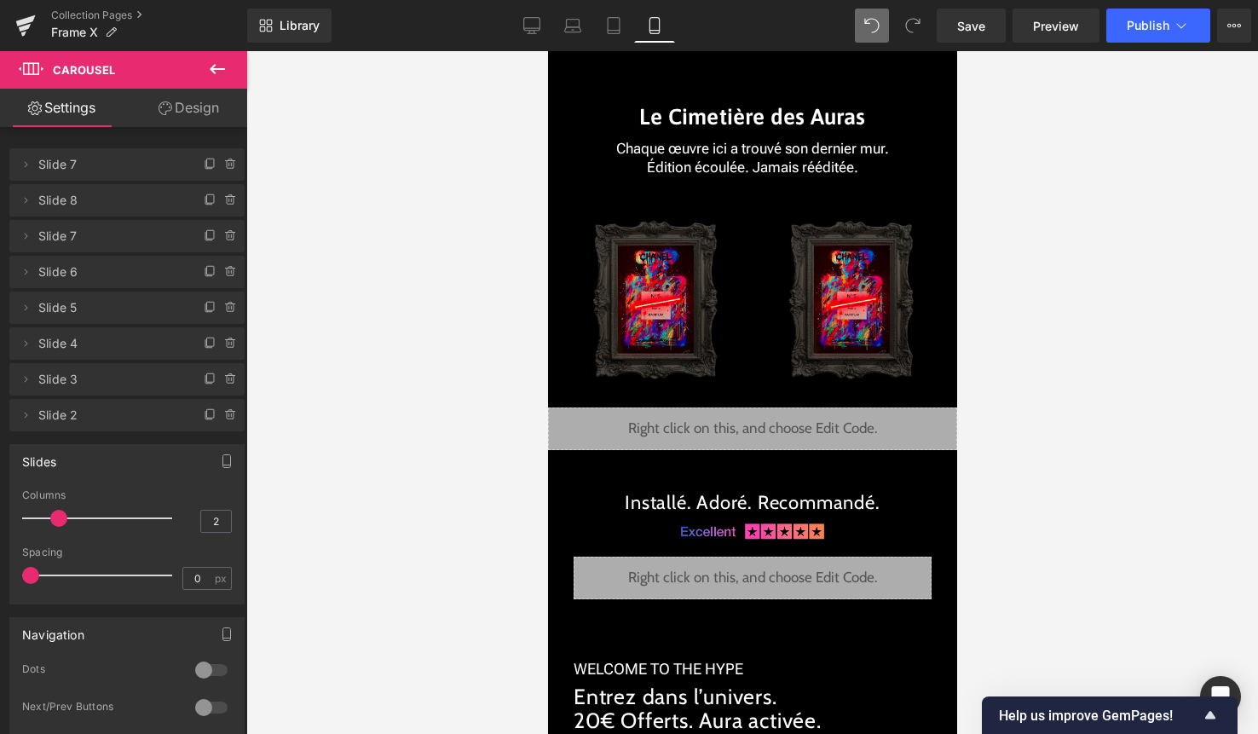
type input "1"
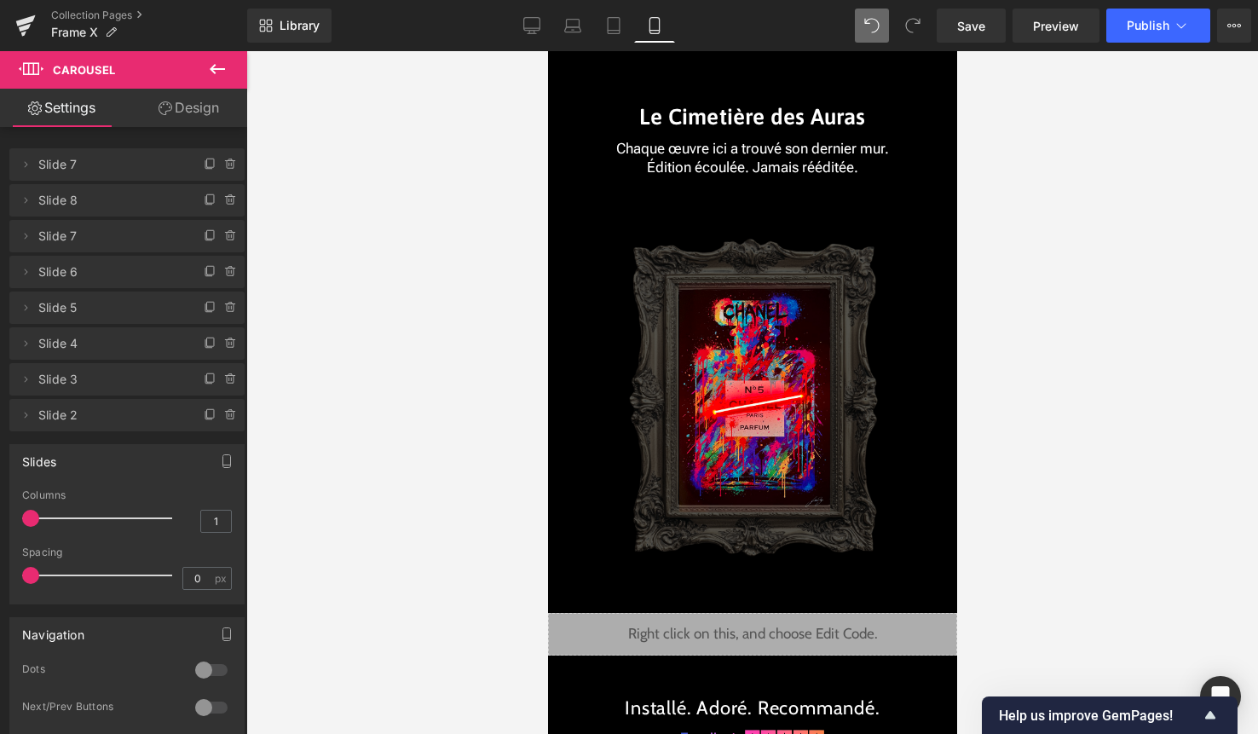
drag, startPoint x: 30, startPoint y: 519, endPoint x: -17, endPoint y: 517, distance: 46.9
click at [0, 517] on html "Carousel You are previewing how the will restyle your page. You can not edit El…" at bounding box center [629, 367] width 1258 height 734
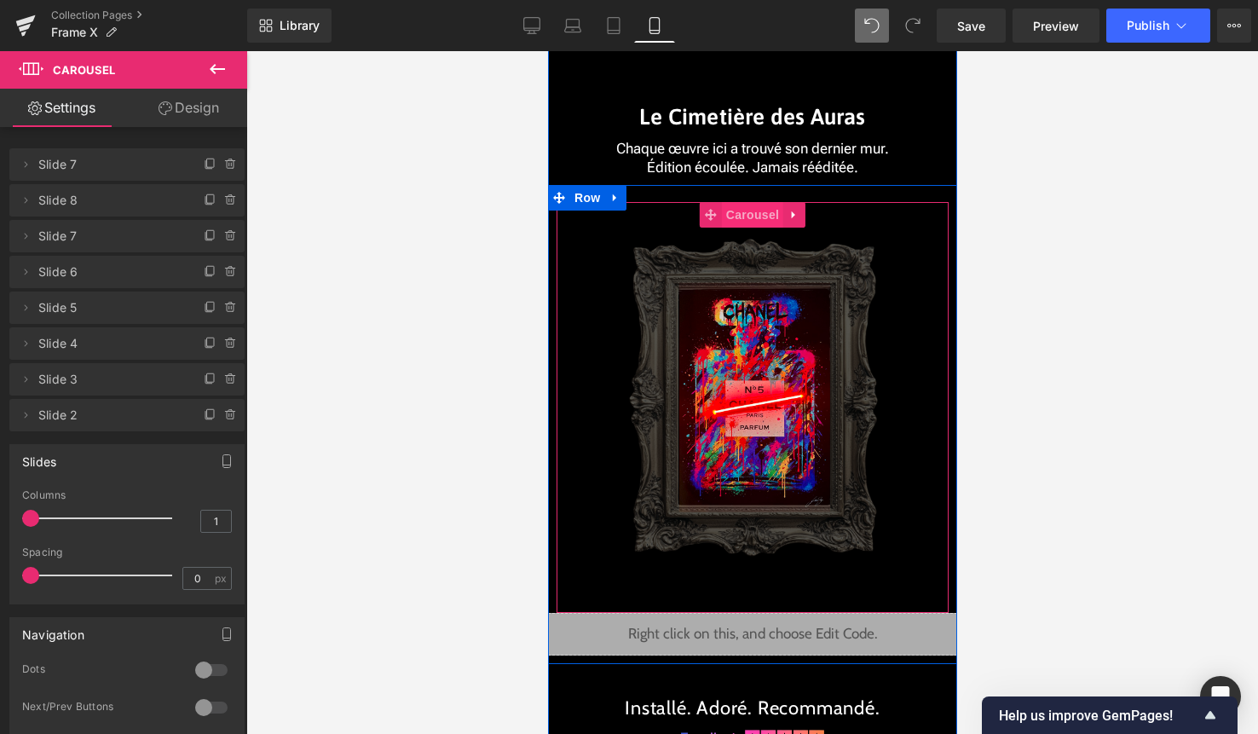
click at [758, 216] on span "Carousel" at bounding box center [751, 215] width 61 height 26
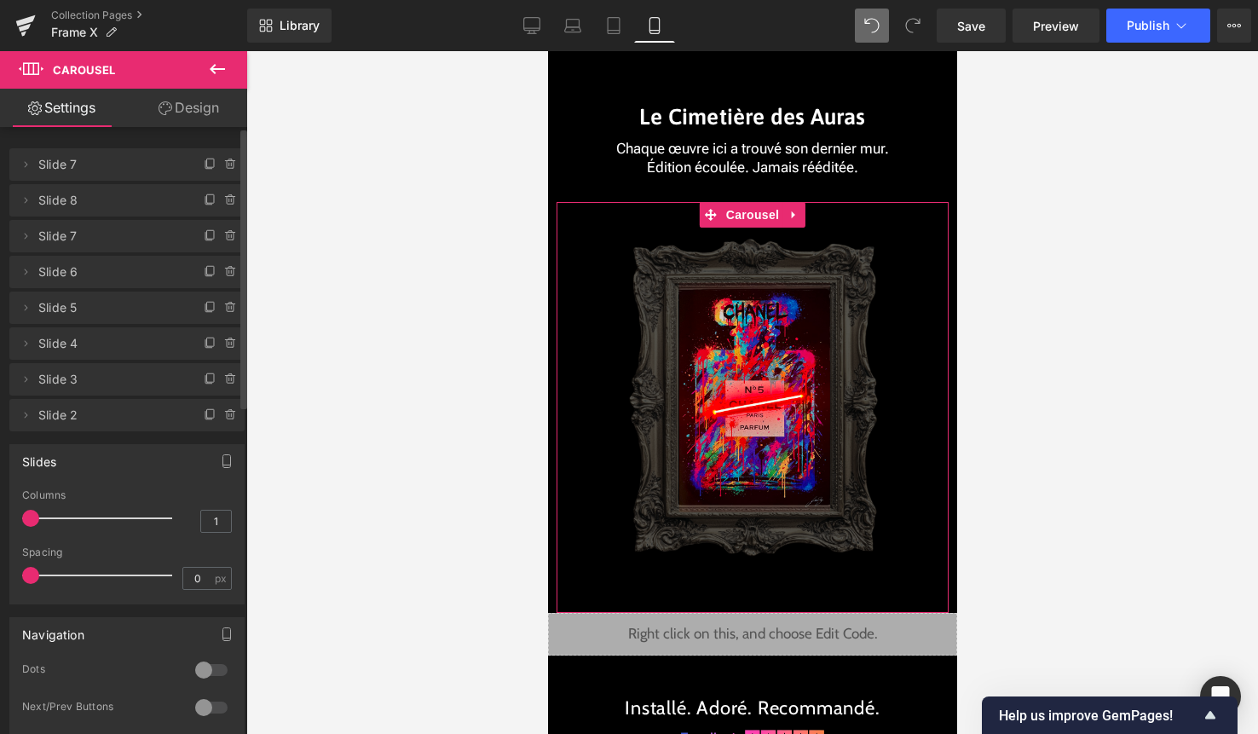
click at [132, 206] on span "Slide 8" at bounding box center [109, 200] width 143 height 32
click at [192, 662] on div at bounding box center [211, 669] width 41 height 27
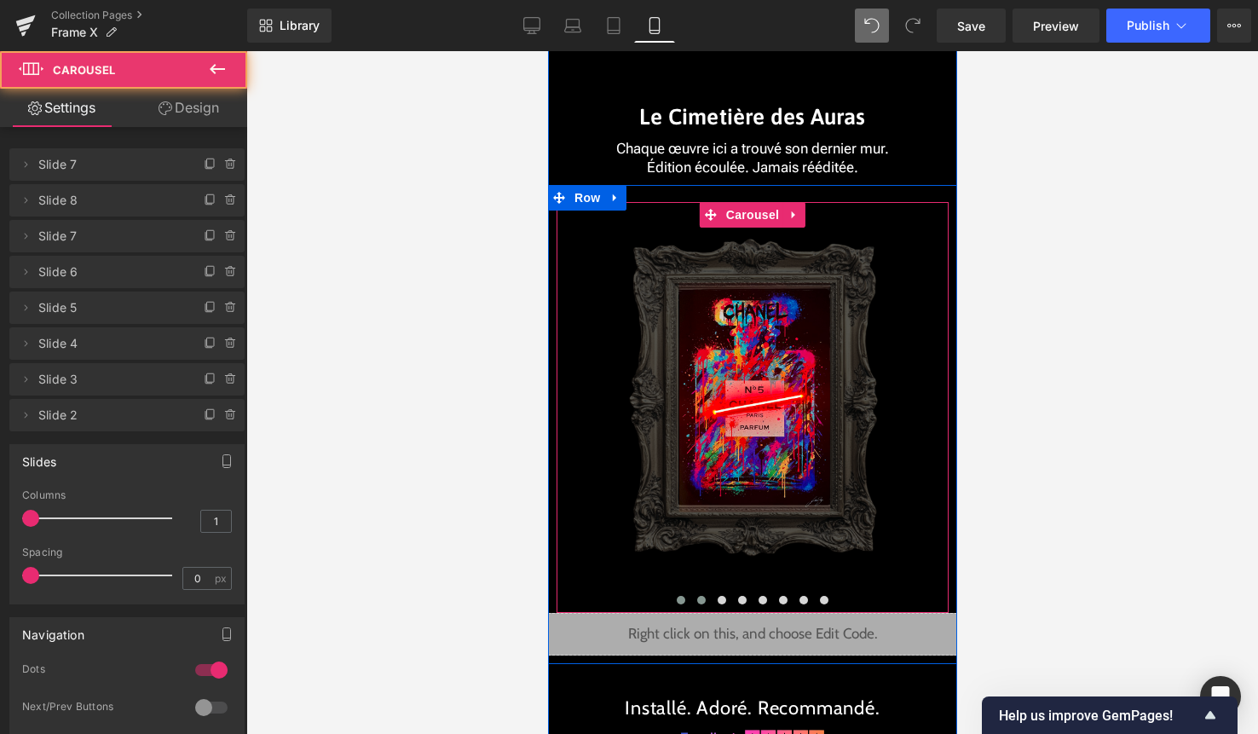
click at [702, 598] on span at bounding box center [700, 600] width 9 height 9
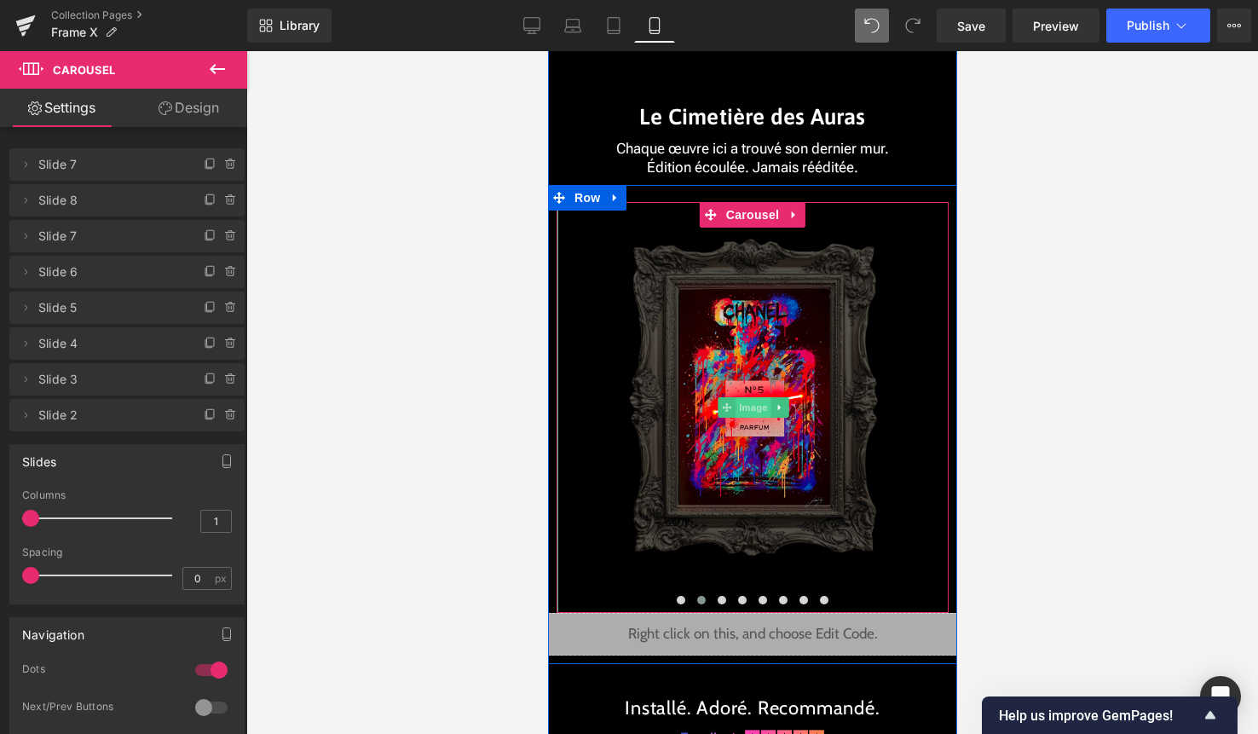
click at [742, 400] on span "Image" at bounding box center [753, 407] width 36 height 20
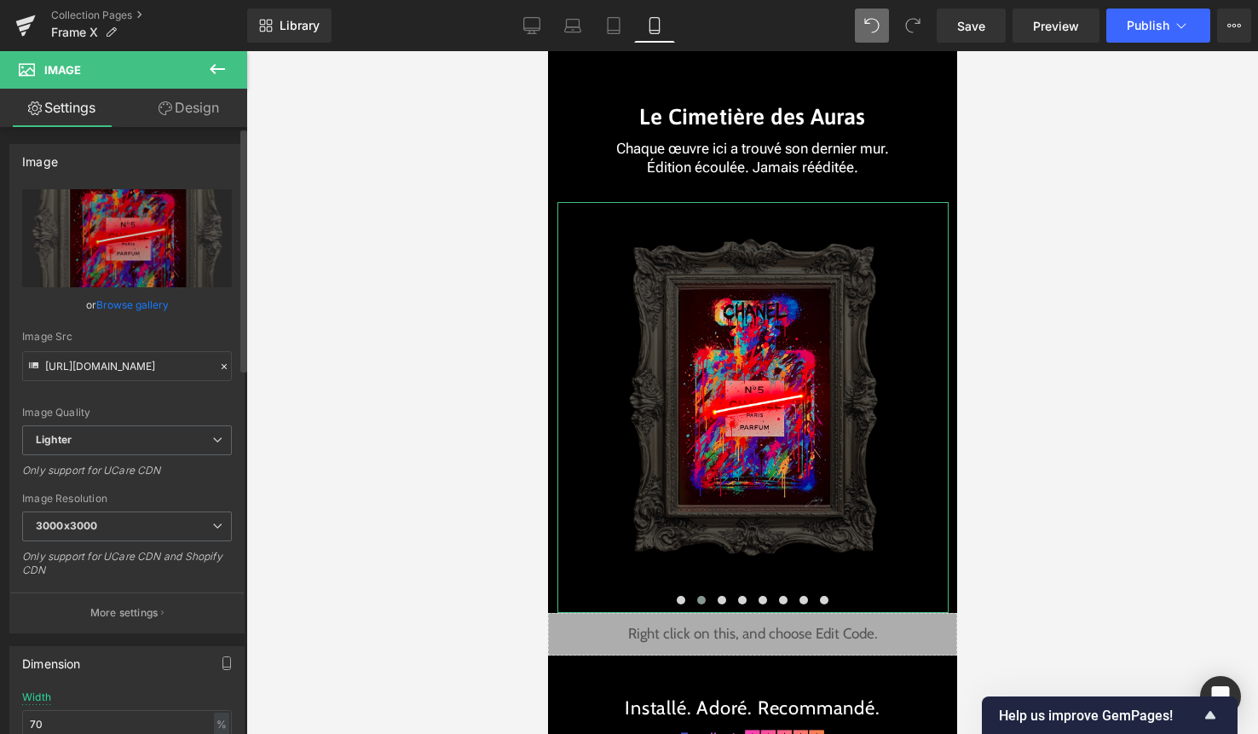
click at [132, 297] on link "Browse gallery" at bounding box center [132, 305] width 72 height 30
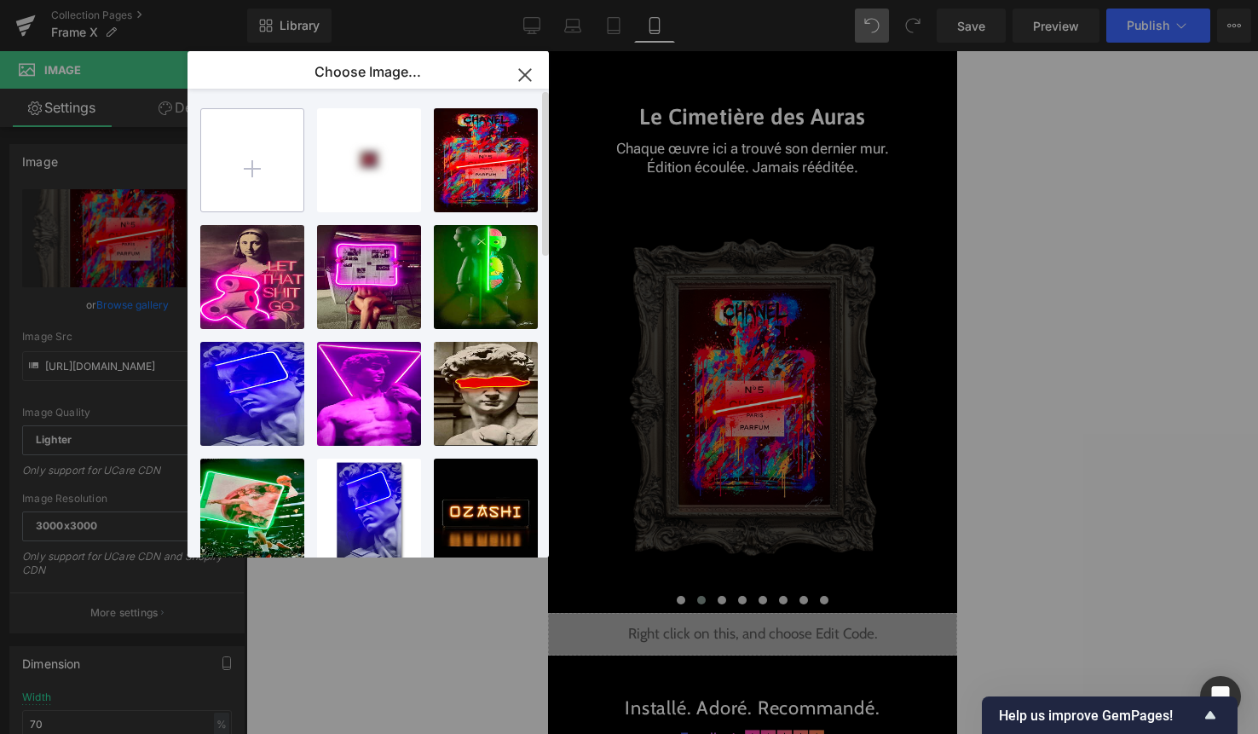
click at [260, 174] on input "file" at bounding box center [252, 160] width 102 height 102
type input "C:\fakepath\1.png"
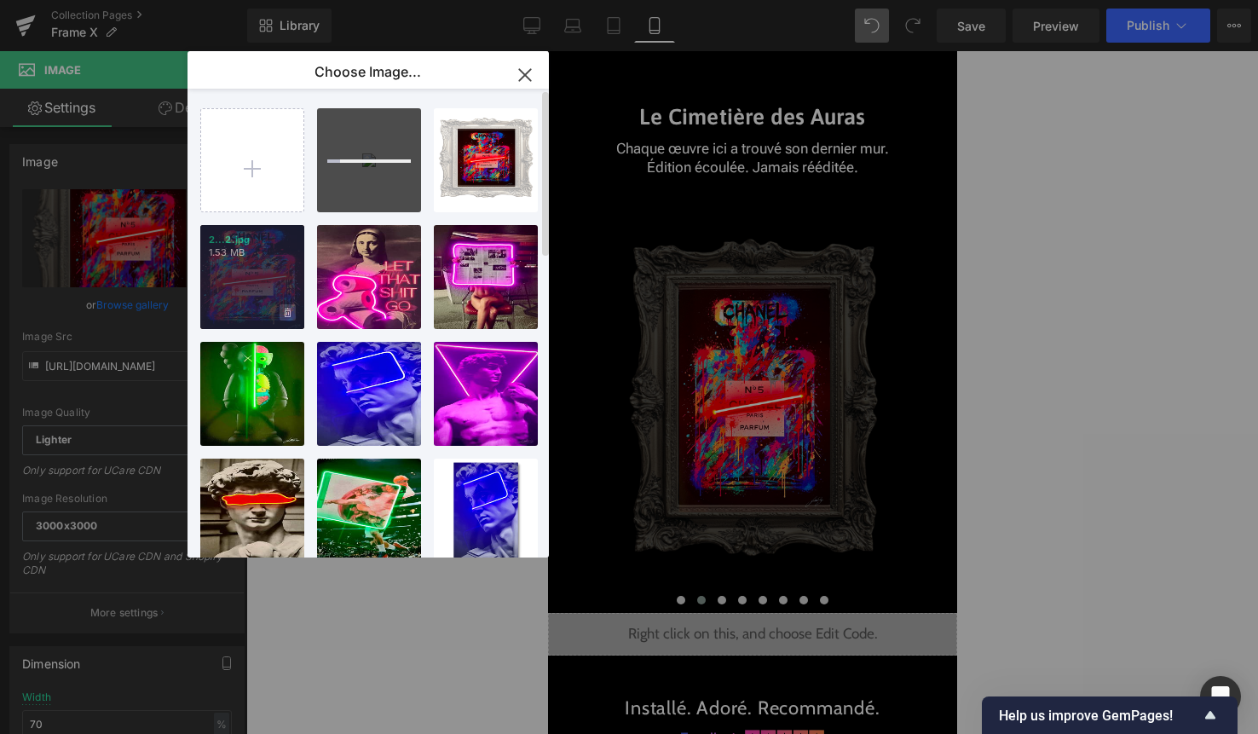
click at [291, 315] on span at bounding box center [288, 312] width 16 height 16
click at [242, 313] on span "Yes" at bounding box center [230, 312] width 43 height 18
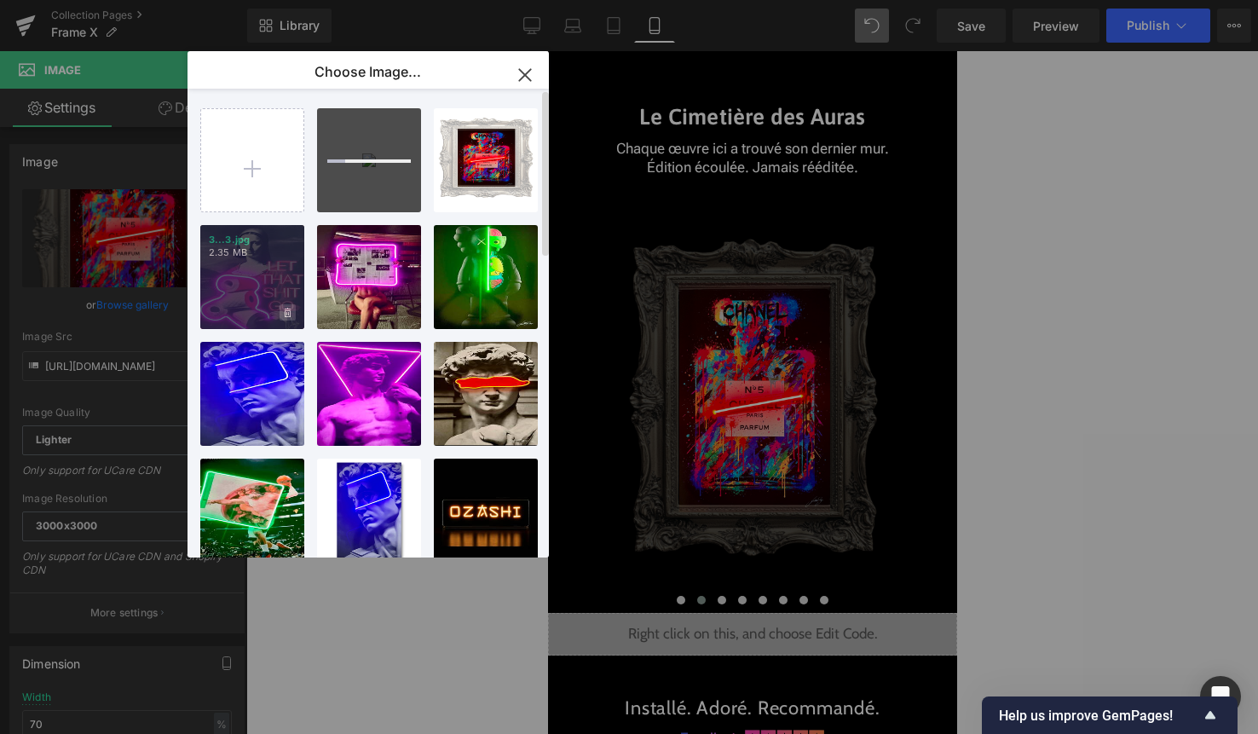
click at [286, 309] on icon at bounding box center [288, 312] width 6 height 9
click at [232, 310] on span "Yes" at bounding box center [230, 312] width 43 height 18
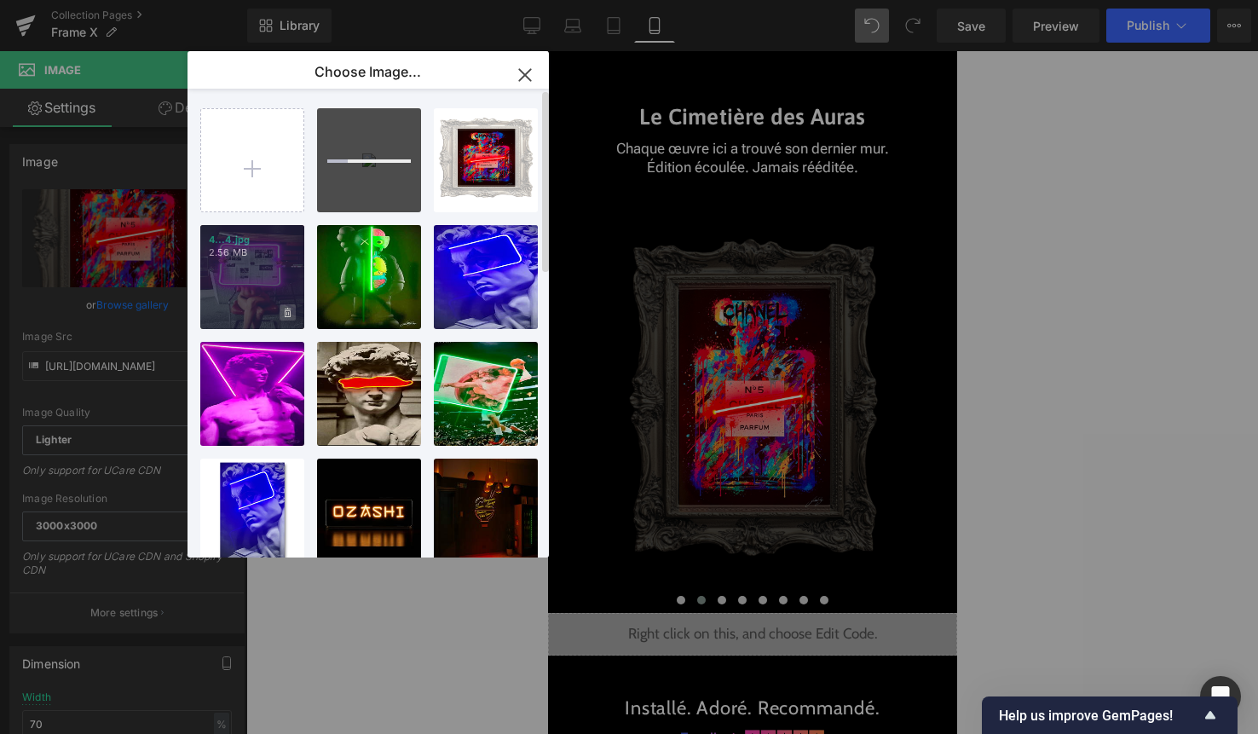
click at [287, 309] on icon at bounding box center [288, 312] width 6 height 9
click at [238, 309] on span "Yes" at bounding box center [230, 312] width 43 height 18
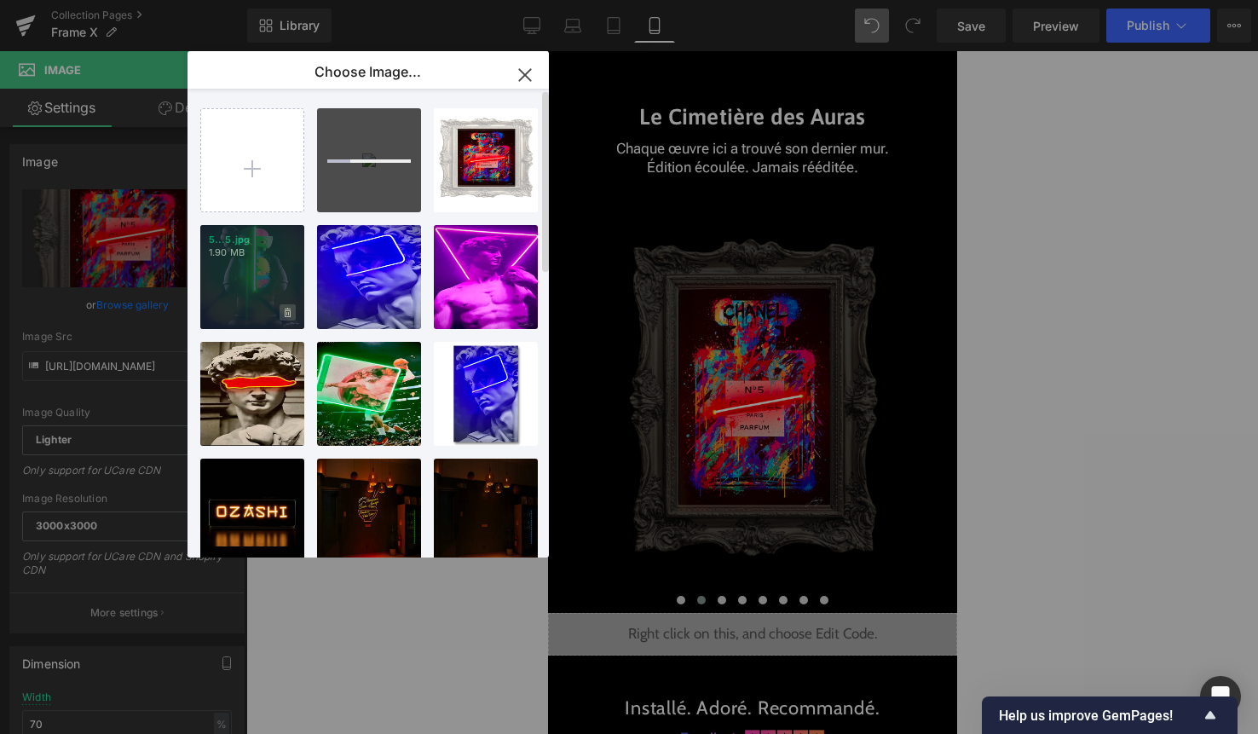
click at [290, 314] on icon at bounding box center [288, 312] width 6 height 9
click at [225, 311] on span "Yes" at bounding box center [230, 312] width 43 height 18
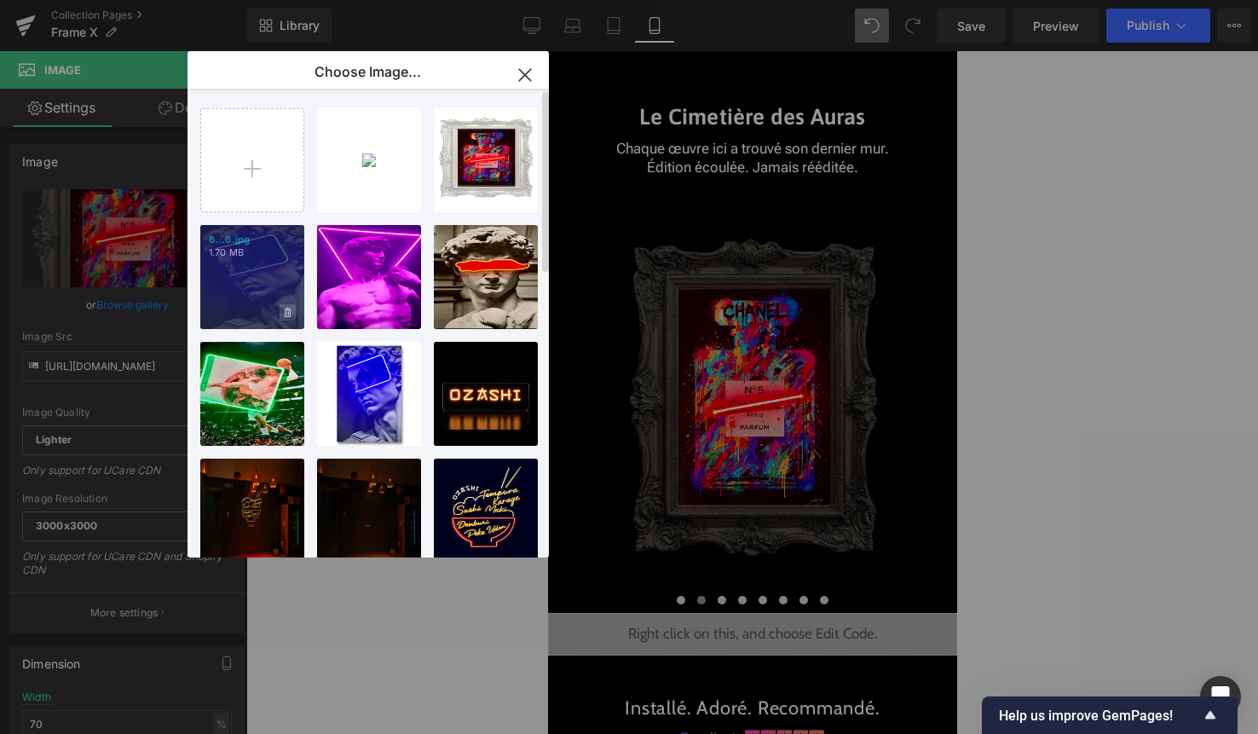
click at [284, 313] on span at bounding box center [288, 312] width 16 height 16
click at [228, 314] on span "Yes" at bounding box center [230, 312] width 43 height 18
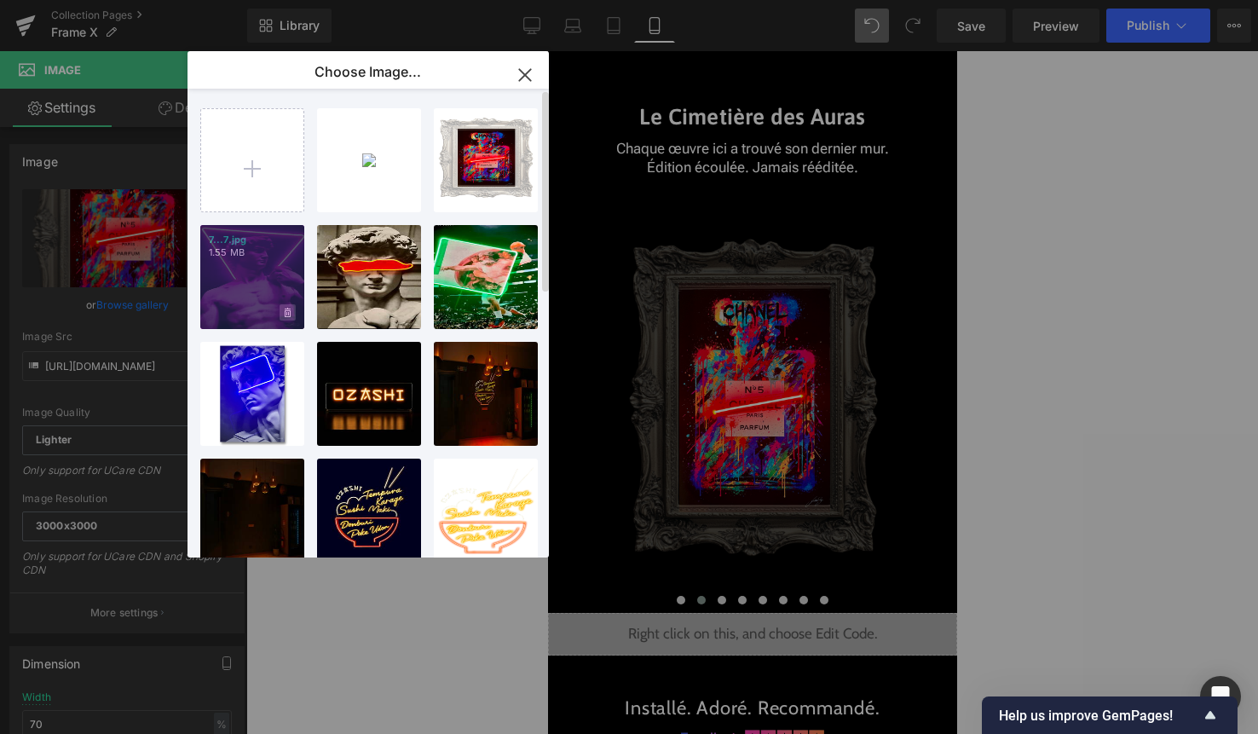
click at [287, 314] on icon at bounding box center [288, 313] width 6 height 11
click at [240, 316] on span "Yes" at bounding box center [230, 312] width 43 height 18
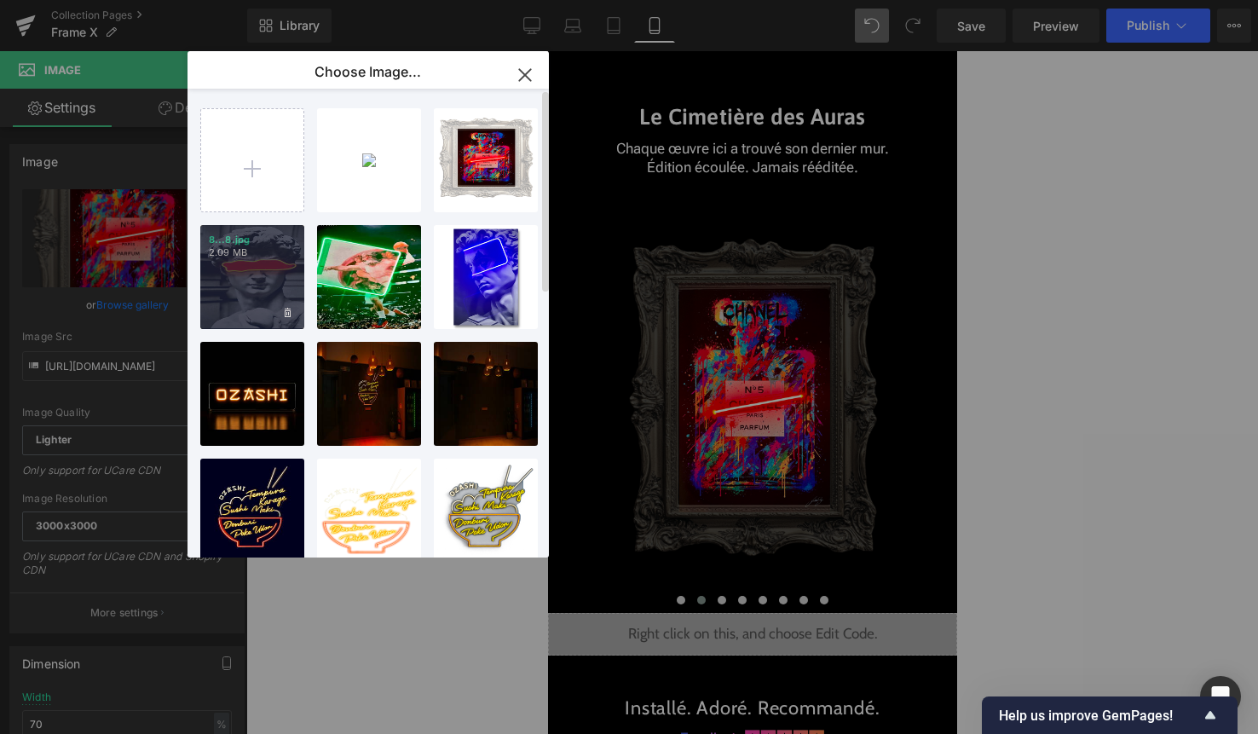
click at [298, 321] on div "8...8.jpg 2.09 MB" at bounding box center [252, 277] width 104 height 104
type input "https://ucarecdn.com/ba1eb7e9-d5dc-4e72-b844-15ecb4a3f1e2/-/format/auto/-/previ…"
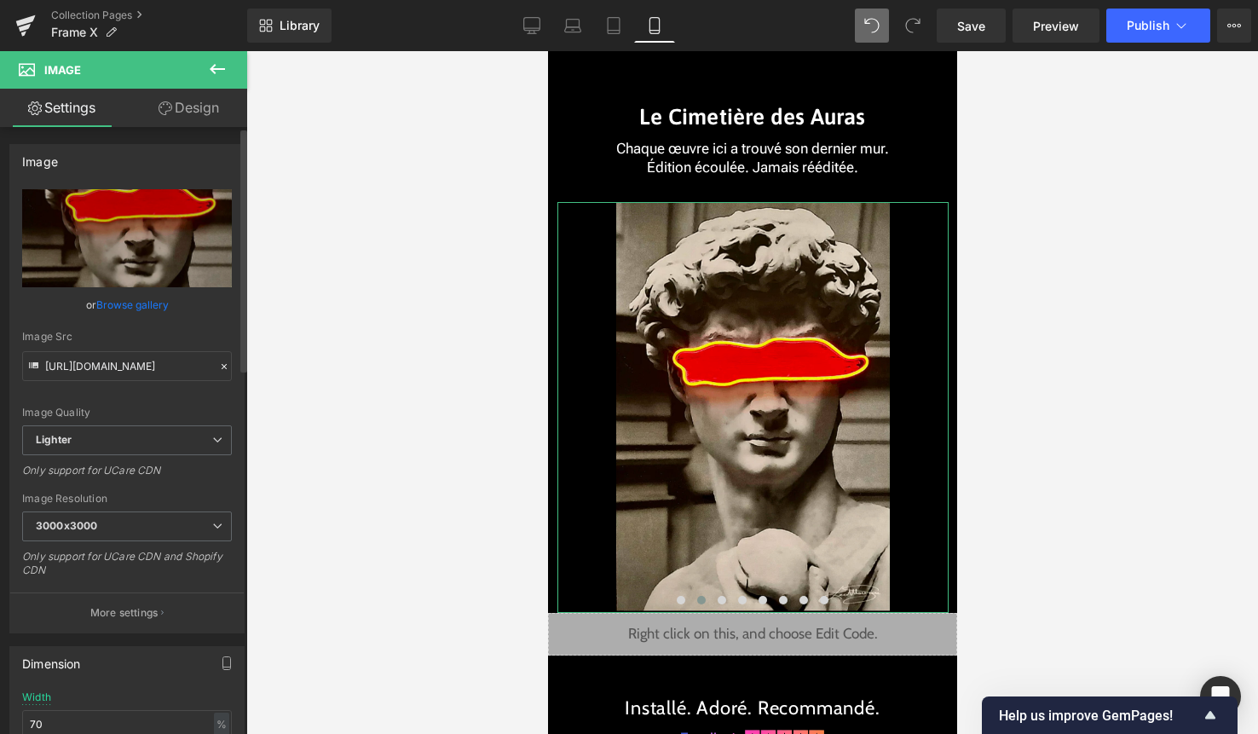
click at [146, 307] on link "Browse gallery" at bounding box center [132, 305] width 72 height 30
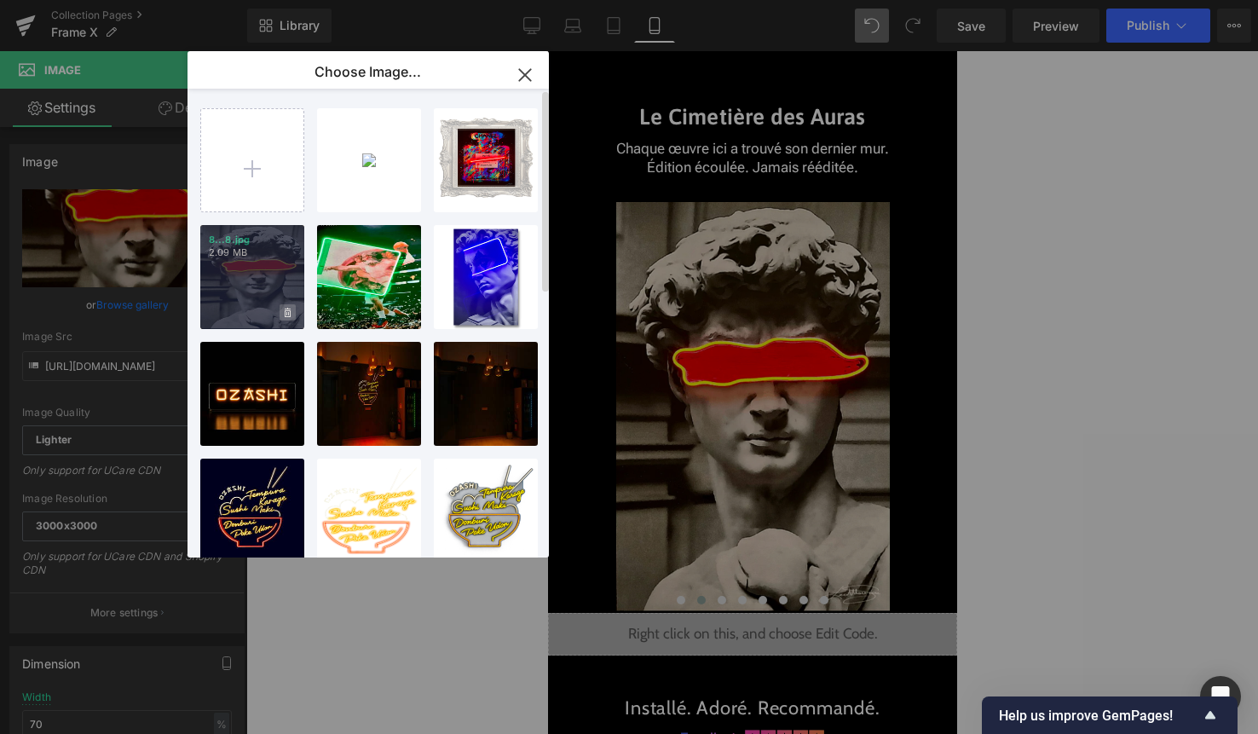
click at [285, 315] on icon at bounding box center [288, 313] width 6 height 11
click at [233, 315] on span "Yes" at bounding box center [230, 312] width 43 height 18
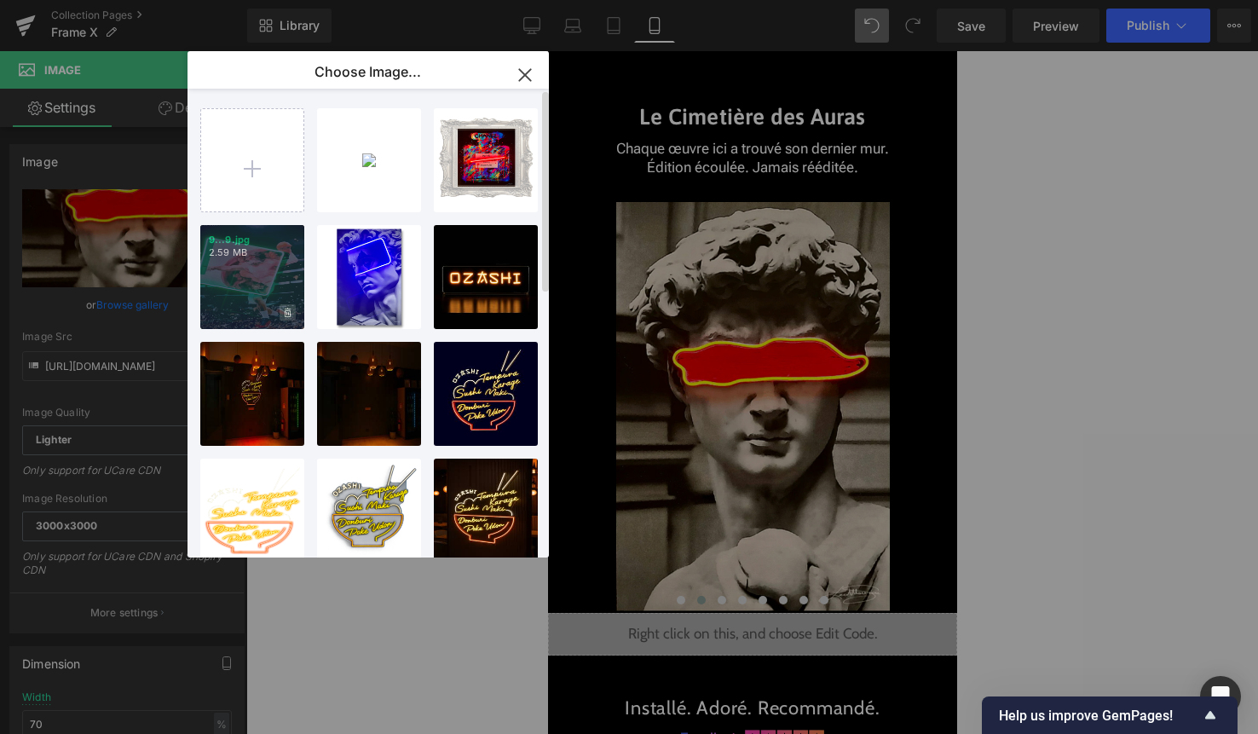
click at [289, 313] on icon at bounding box center [288, 313] width 6 height 11
click at [222, 310] on span "Yes" at bounding box center [230, 312] width 43 height 18
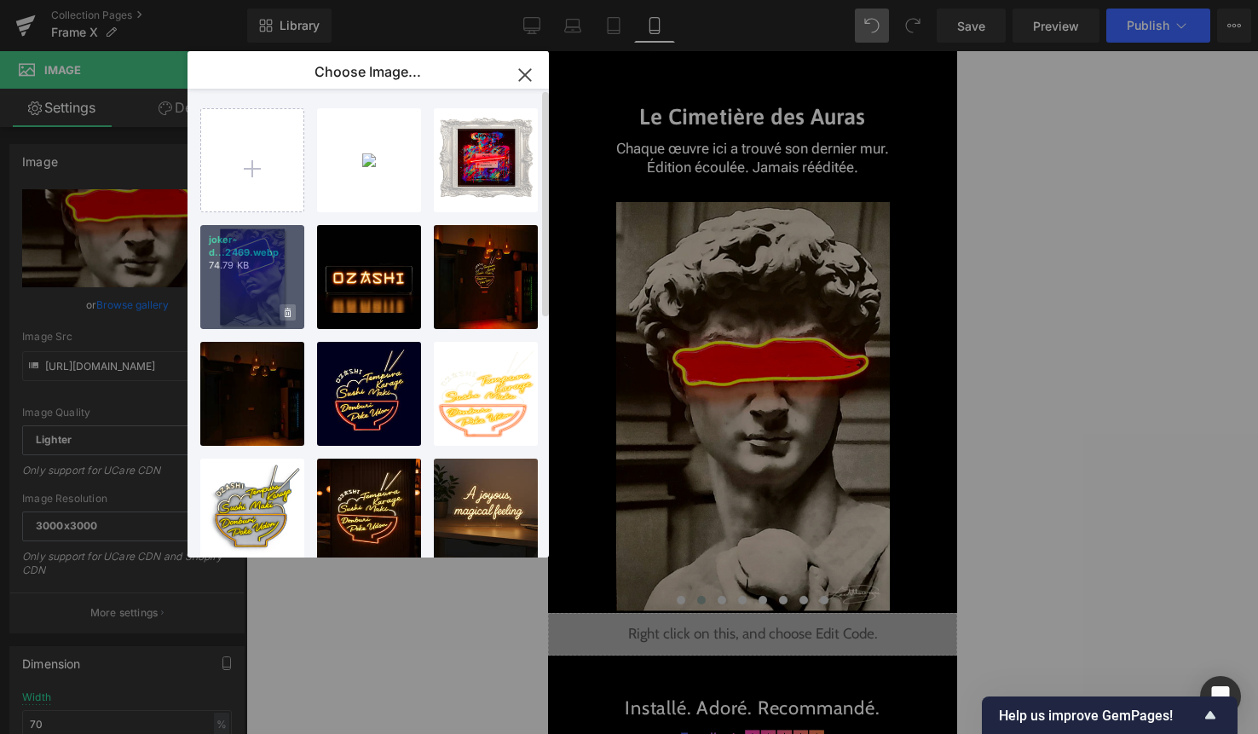
click at [283, 315] on span at bounding box center [288, 312] width 16 height 16
click at [238, 315] on span "Yes" at bounding box center [230, 312] width 43 height 18
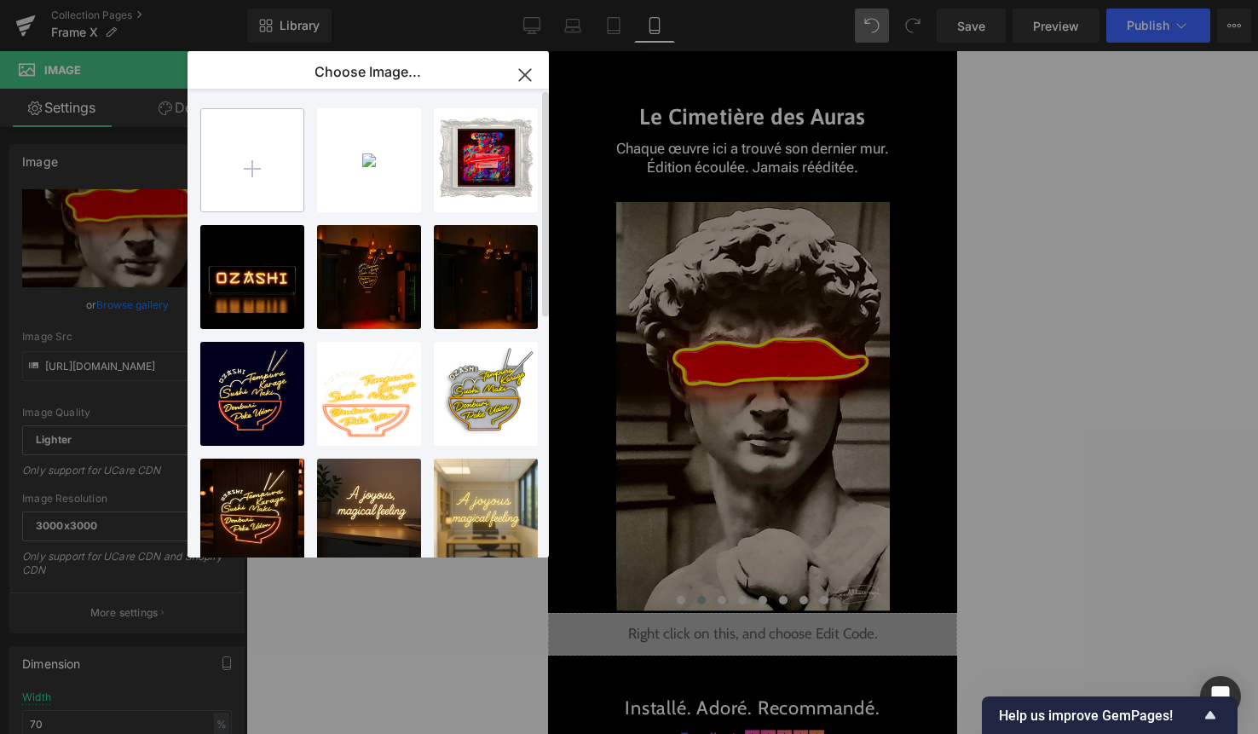
click at [260, 172] on input "file" at bounding box center [252, 160] width 102 height 102
type input "C:\fakepath\2.png"
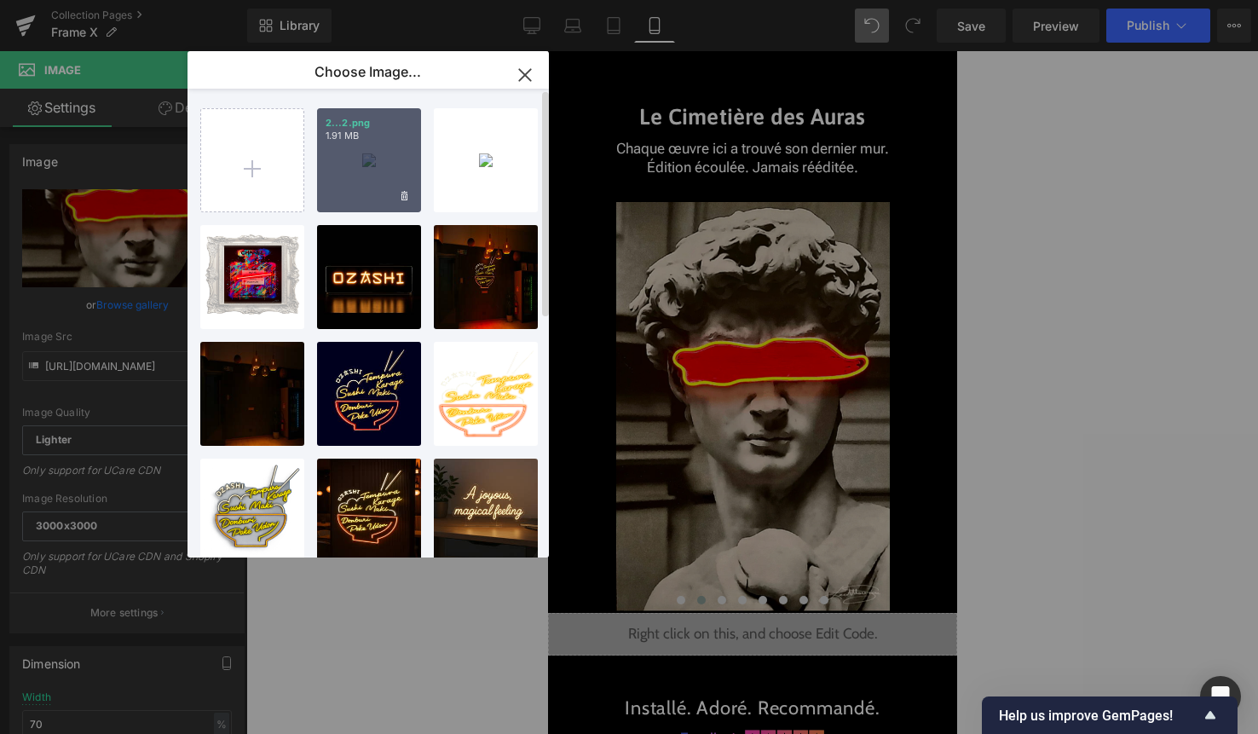
click at [367, 182] on div "2...2.png 1.91 MB" at bounding box center [369, 160] width 104 height 104
type input "[URL][DOMAIN_NAME]"
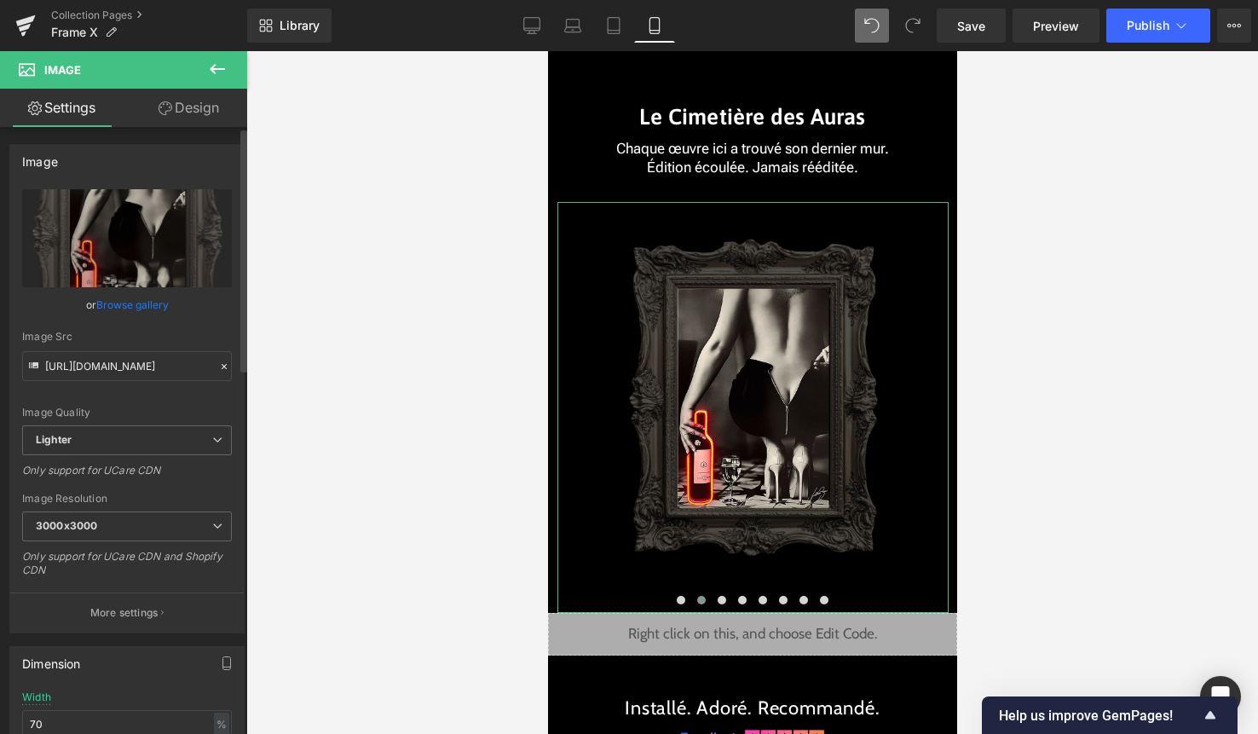
click at [130, 299] on link "Browse gallery" at bounding box center [132, 305] width 72 height 30
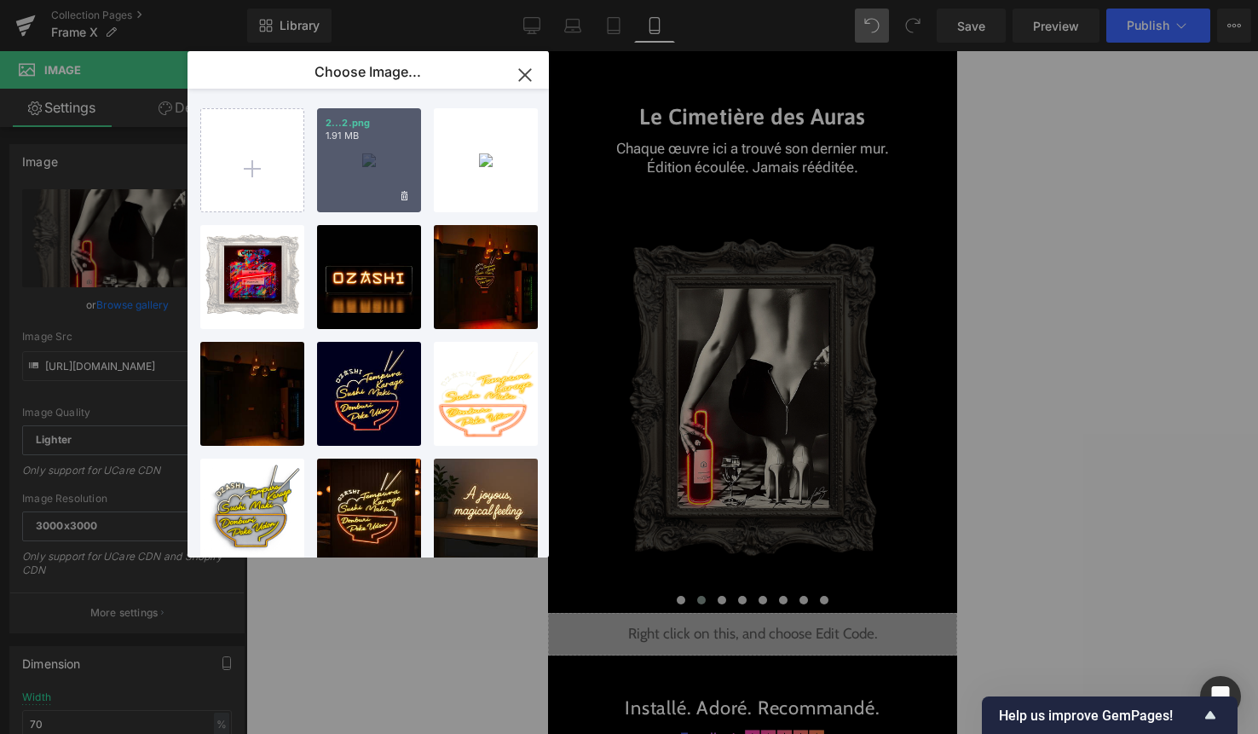
click at [360, 175] on div "2...2.png 1.91 MB" at bounding box center [369, 160] width 104 height 104
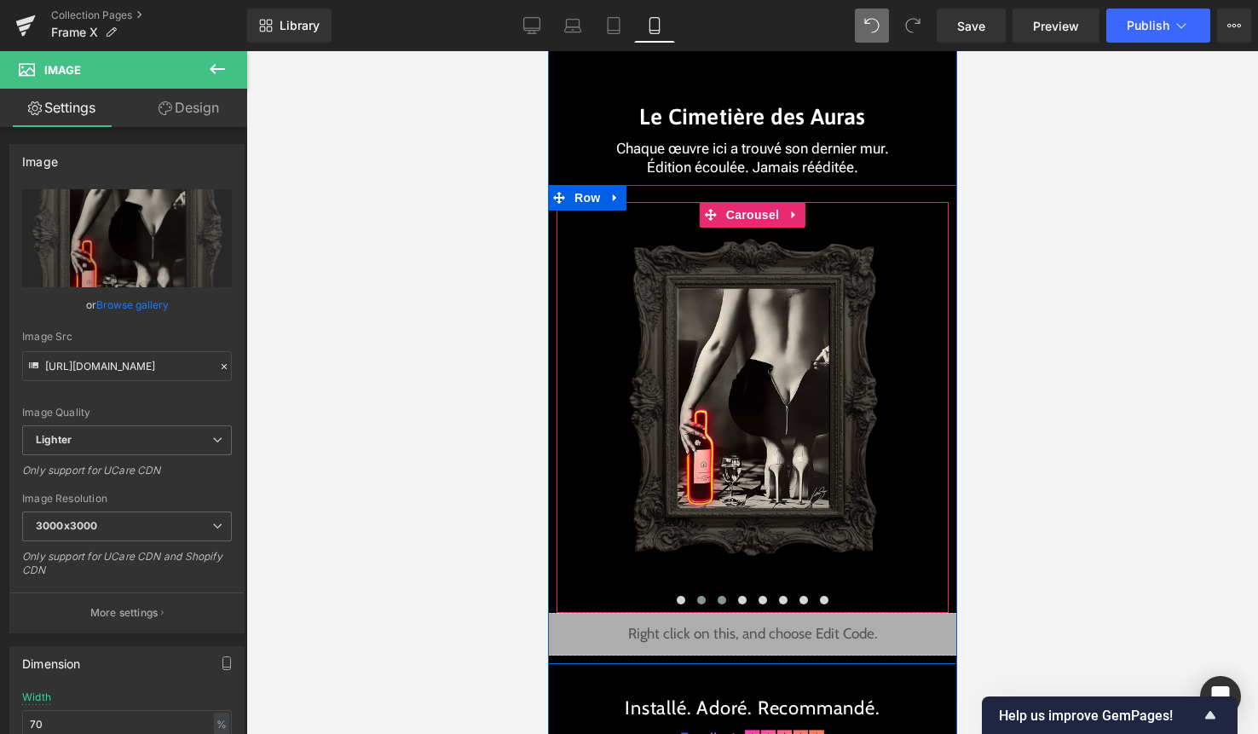
click at [720, 599] on span at bounding box center [721, 600] width 9 height 9
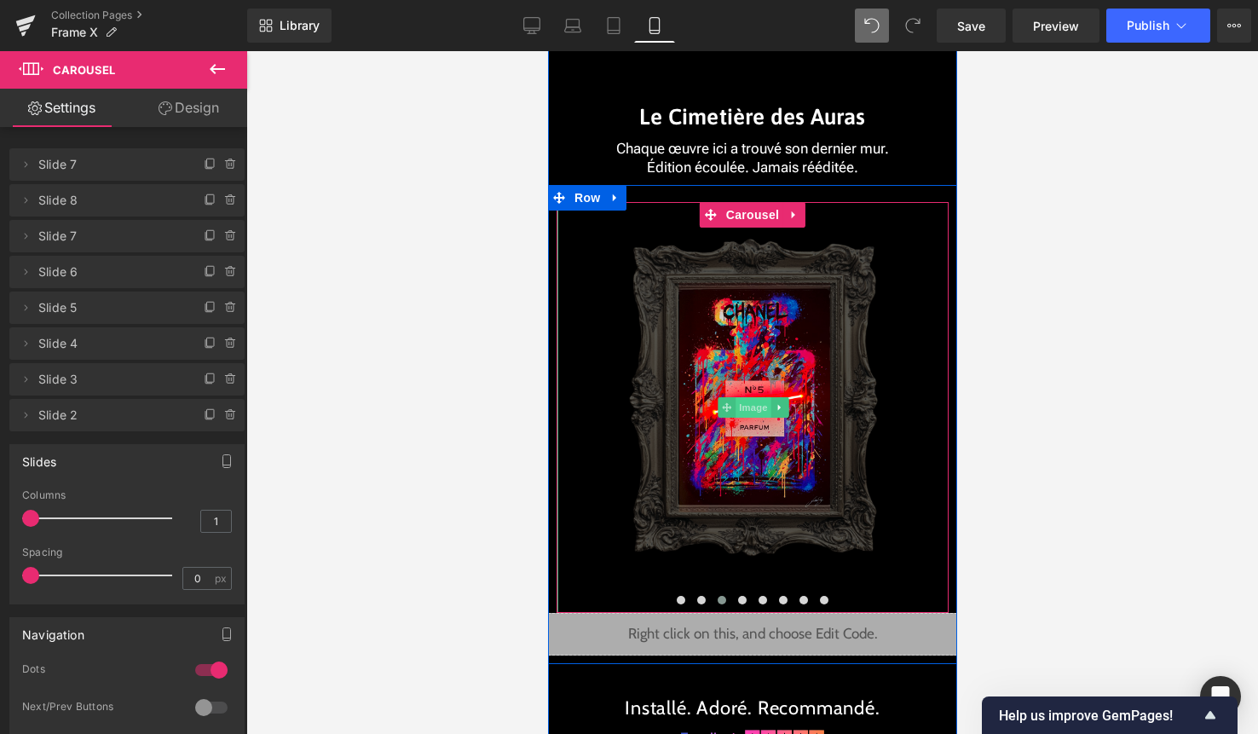
click at [753, 406] on span "Image" at bounding box center [753, 407] width 36 height 20
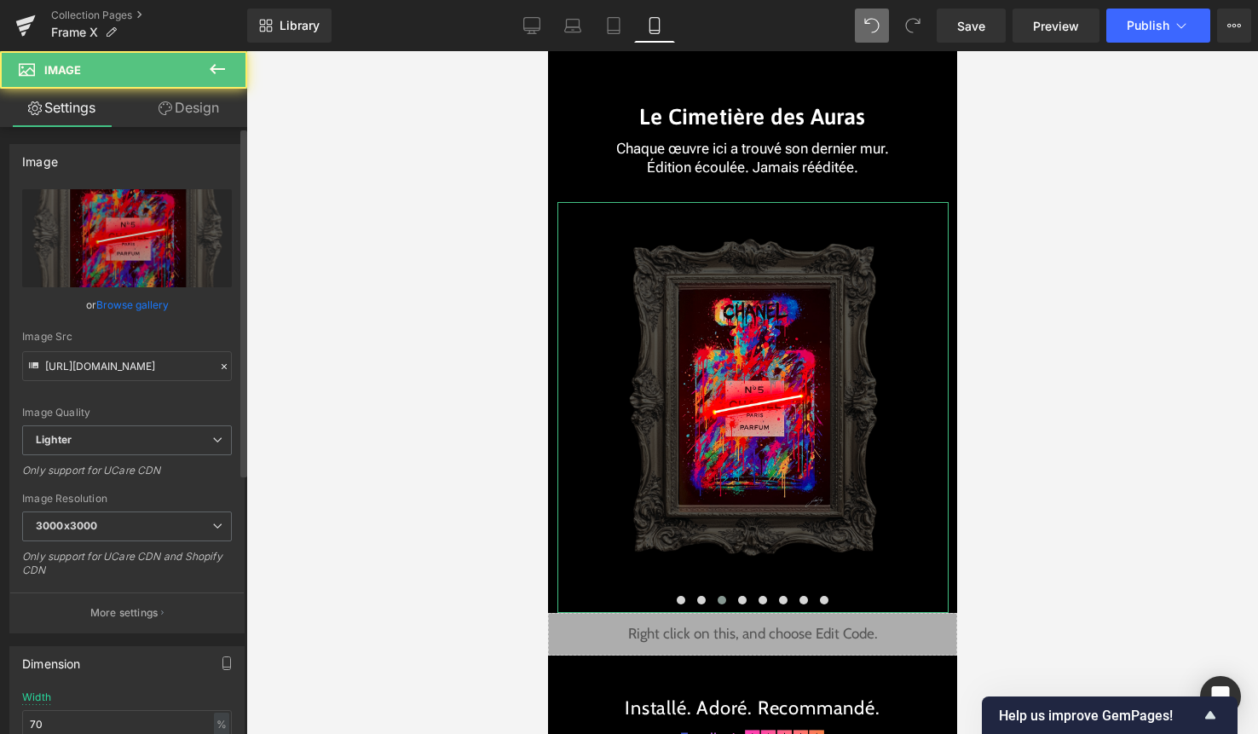
click at [125, 308] on link "Browse gallery" at bounding box center [132, 305] width 72 height 30
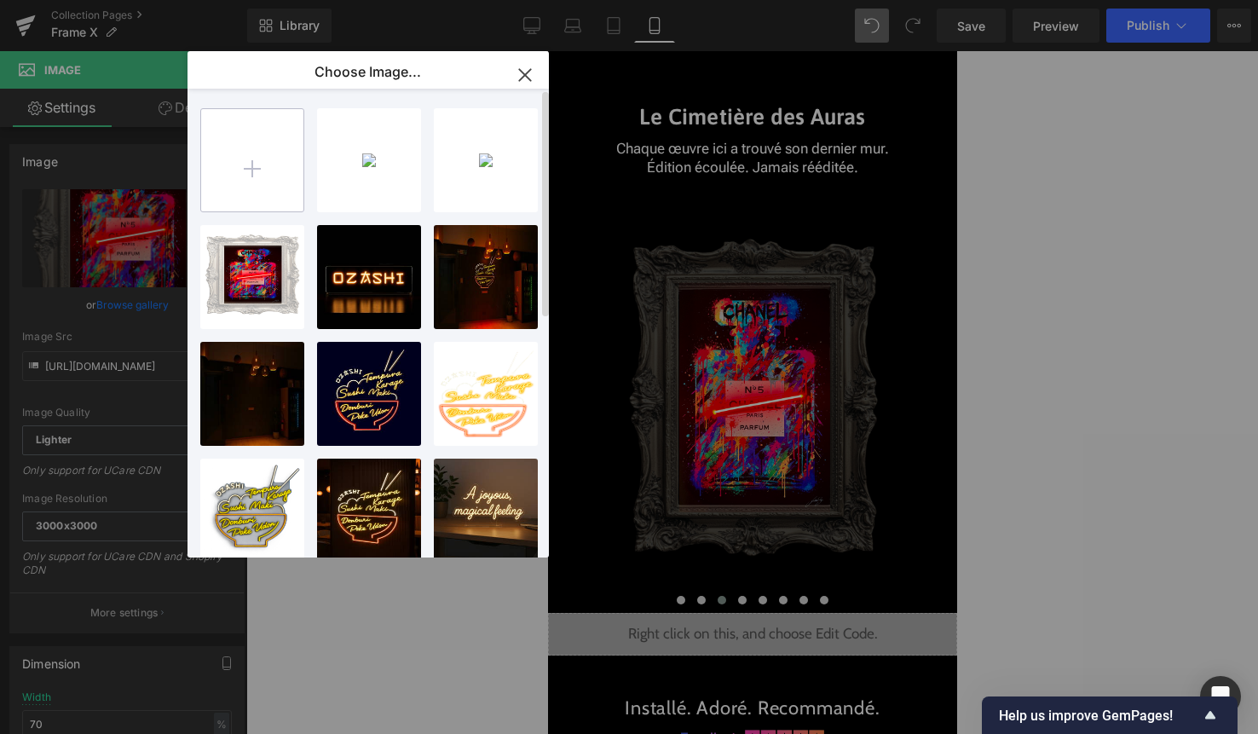
click at [263, 165] on input "file" at bounding box center [252, 160] width 102 height 102
type input "C:\fakepath\4.png"
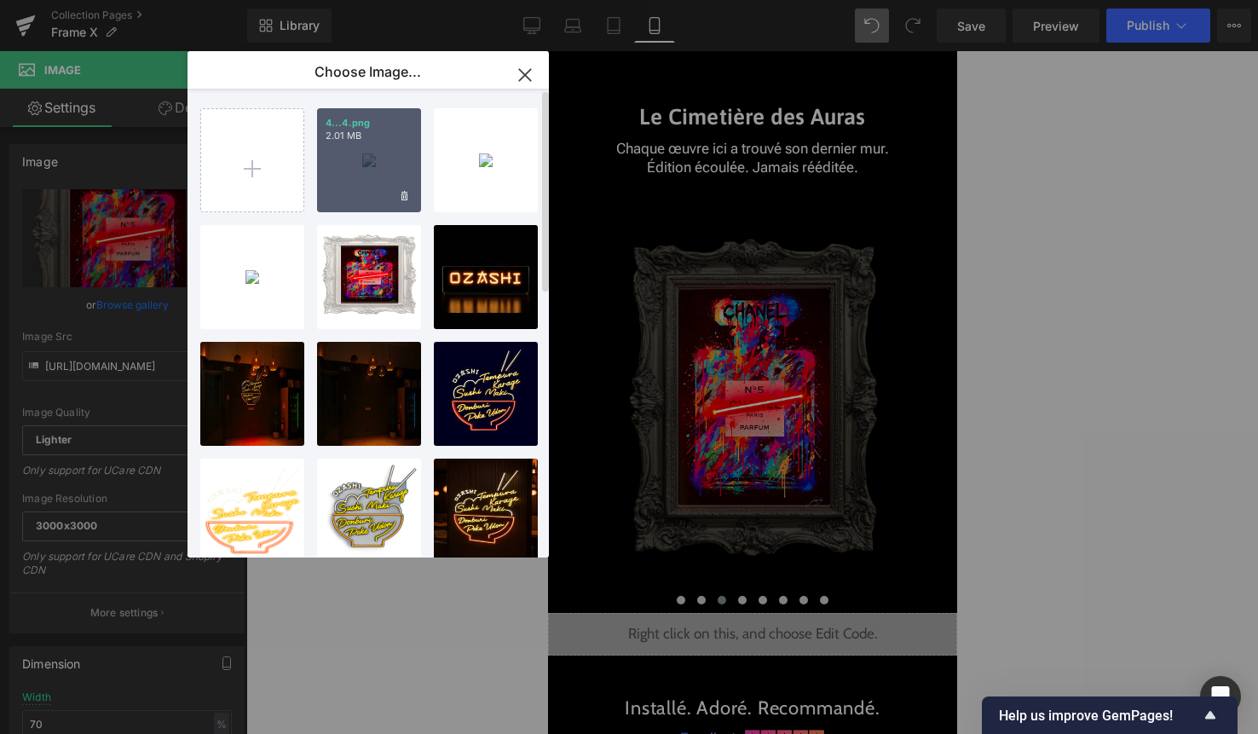
click at [371, 170] on div "4...4.png 2.01 MB" at bounding box center [369, 160] width 104 height 104
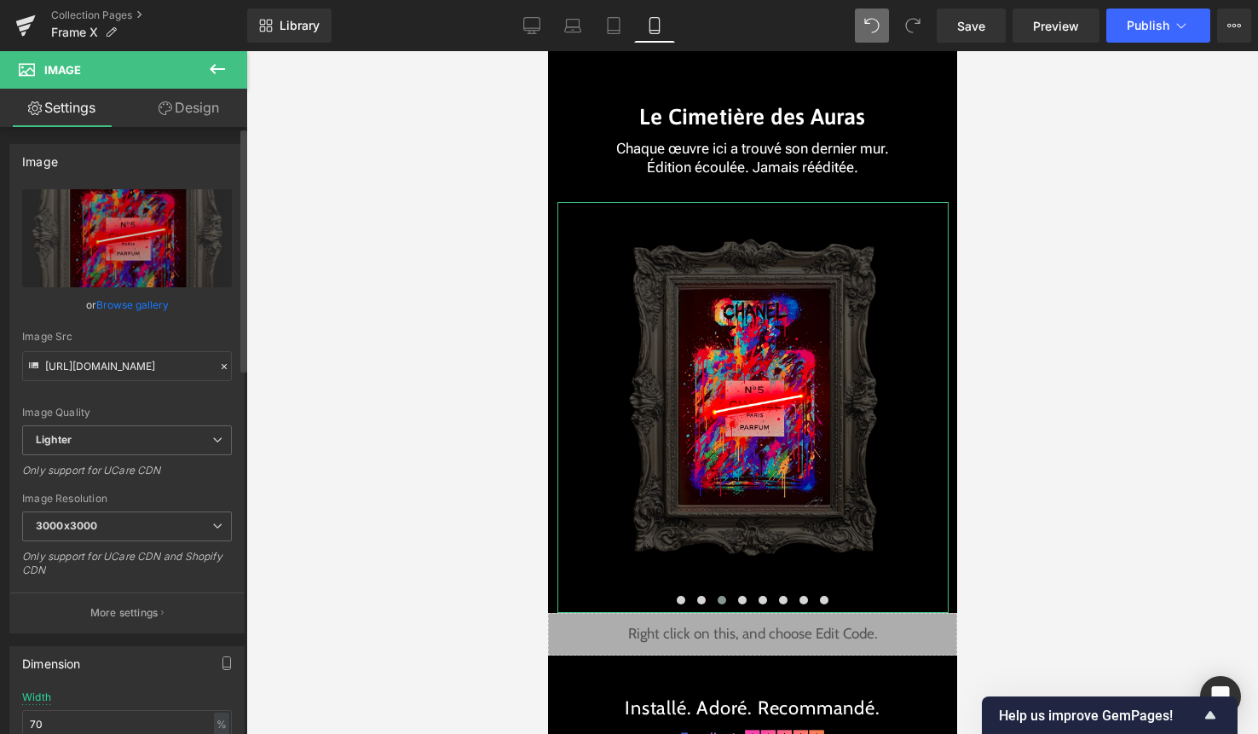
click at [136, 303] on link "Browse gallery" at bounding box center [132, 305] width 72 height 30
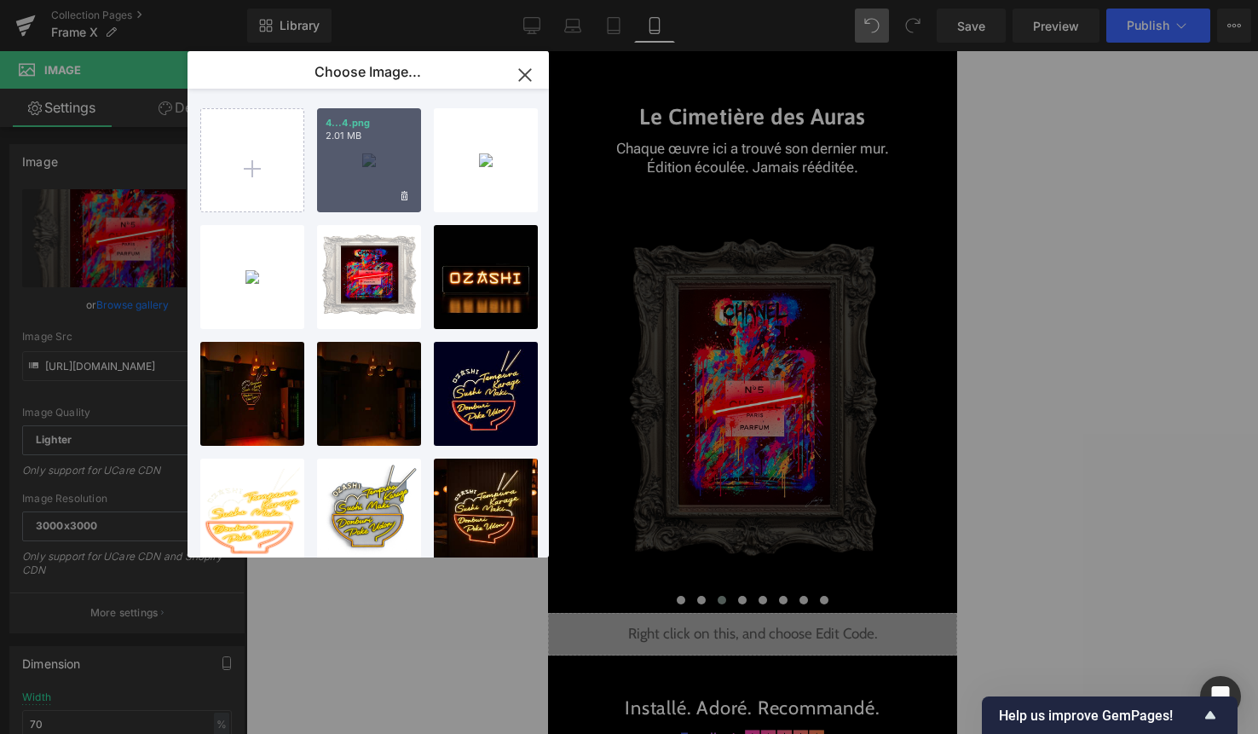
click at [371, 174] on div "4...4.png 2.01 MB" at bounding box center [369, 160] width 104 height 104
type input "[URL][DOMAIN_NAME]"
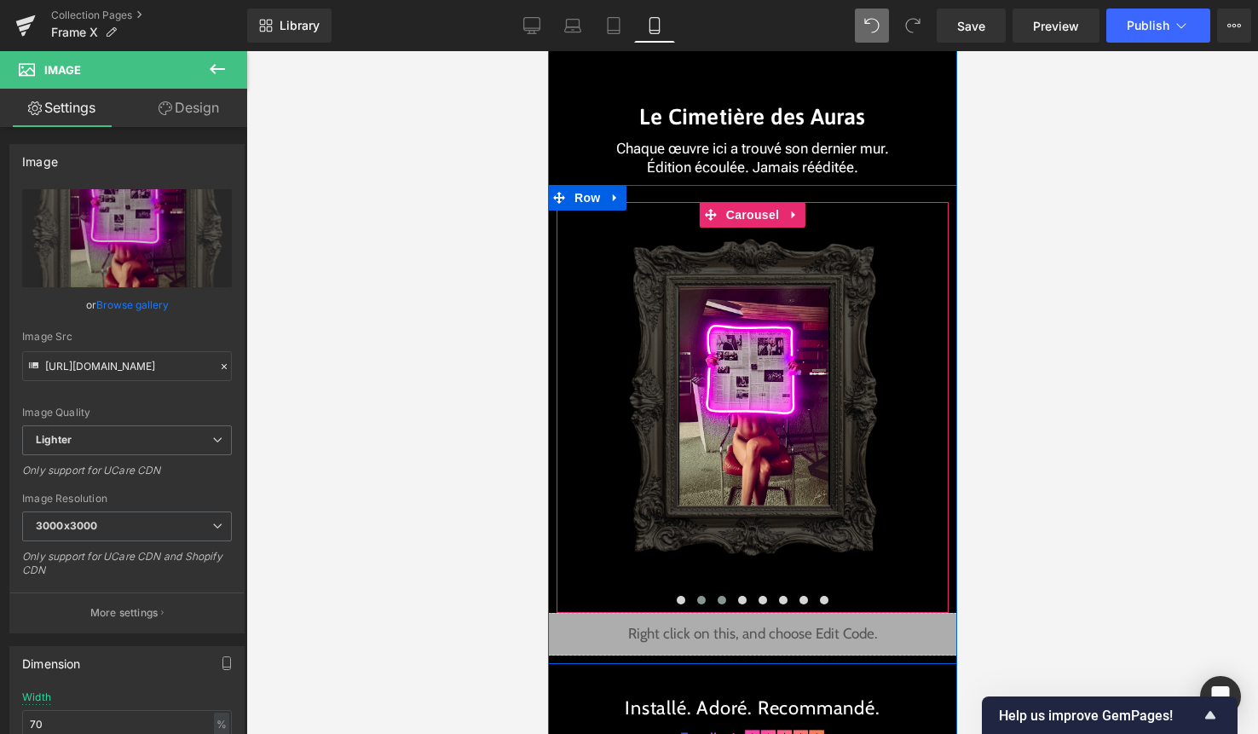
click at [695, 598] on button at bounding box center [700, 600] width 20 height 17
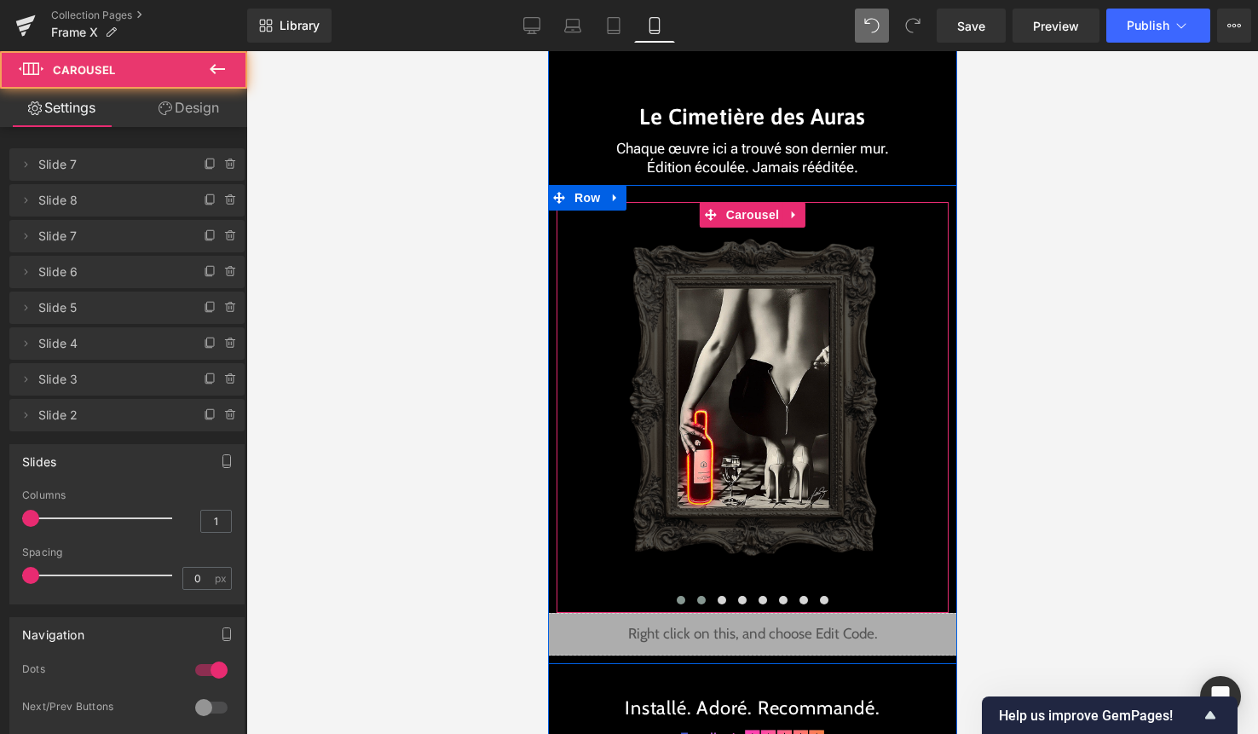
click at [690, 598] on button at bounding box center [680, 600] width 20 height 17
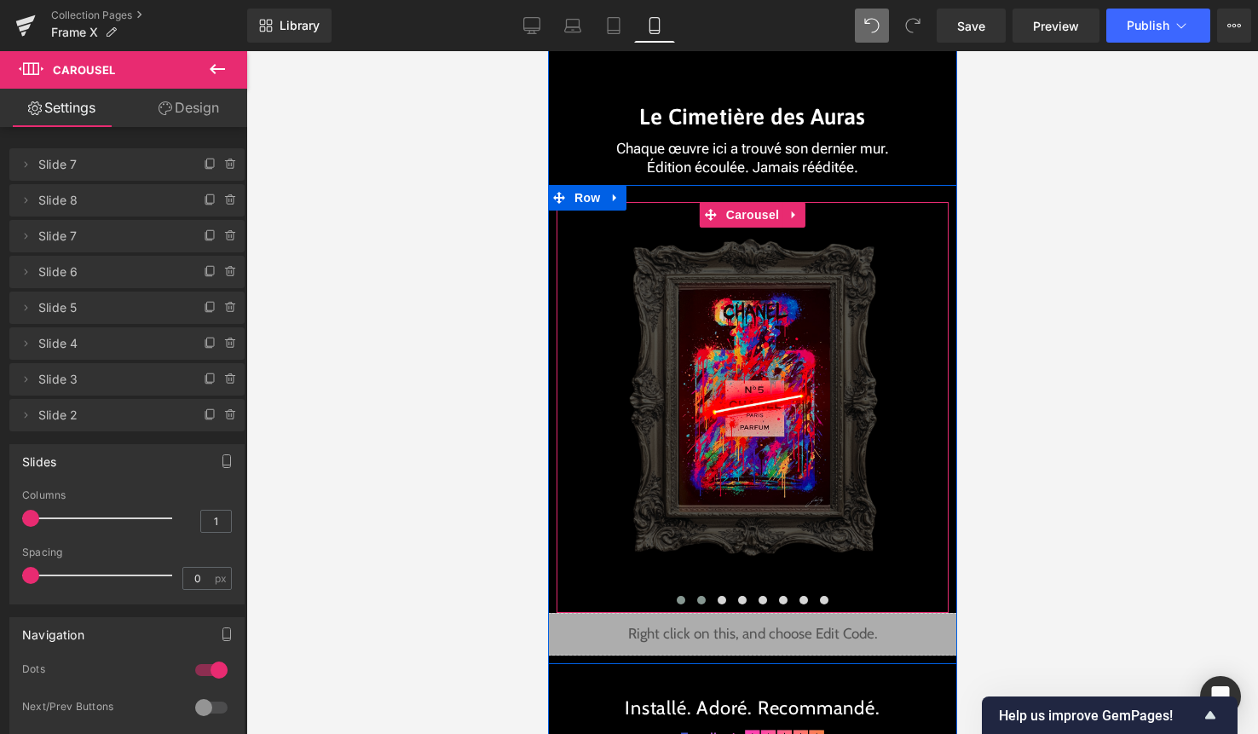
click at [706, 599] on button at bounding box center [700, 600] width 20 height 17
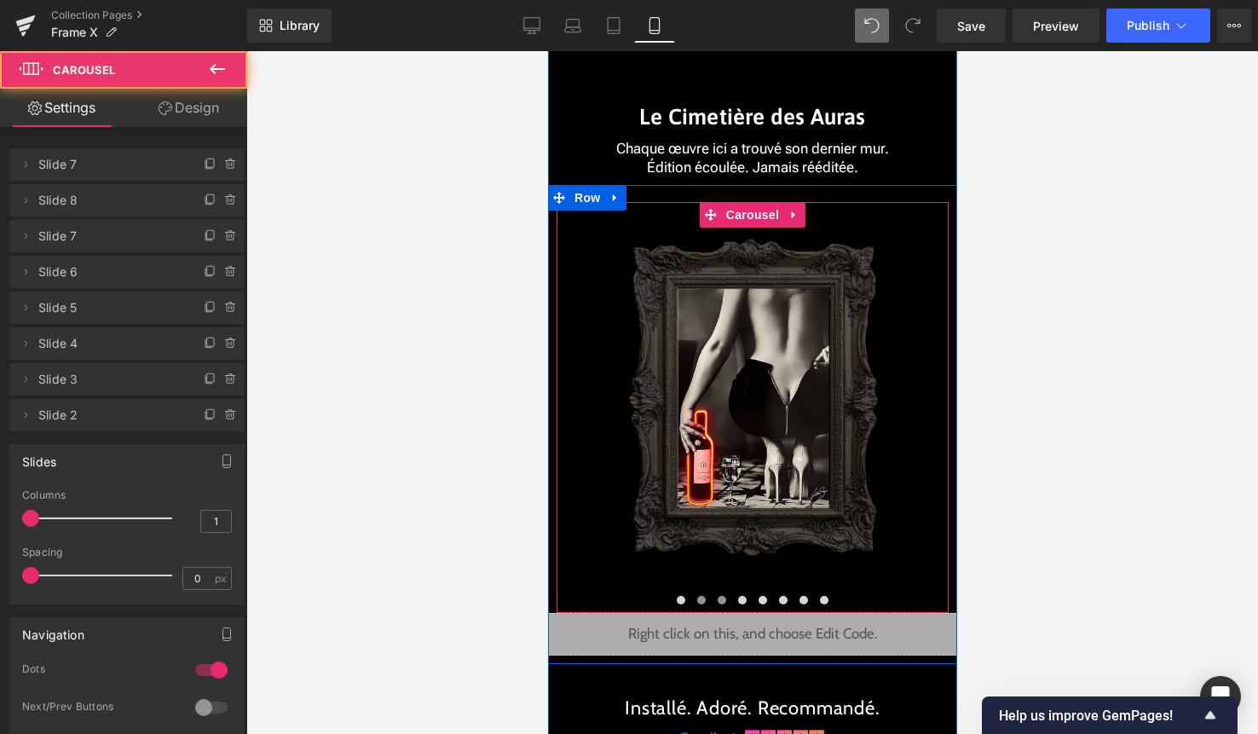
click at [719, 598] on span at bounding box center [721, 600] width 9 height 9
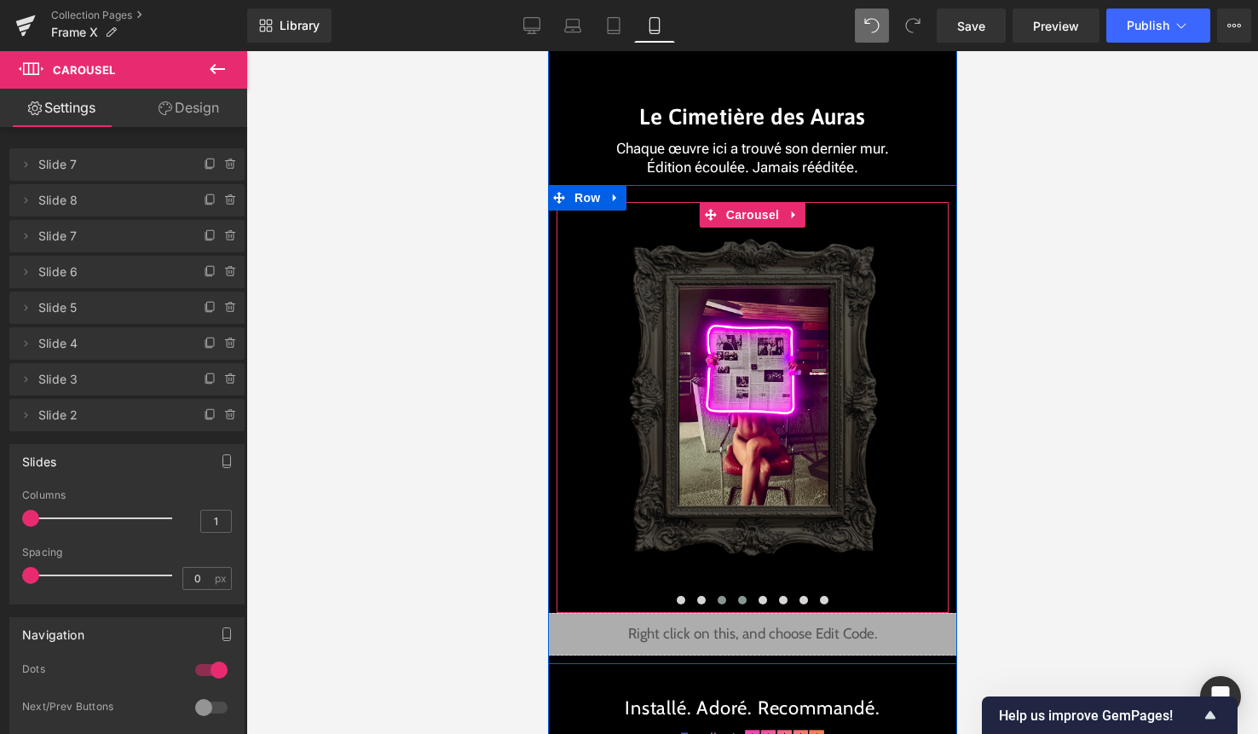
click at [739, 598] on span at bounding box center [741, 600] width 9 height 9
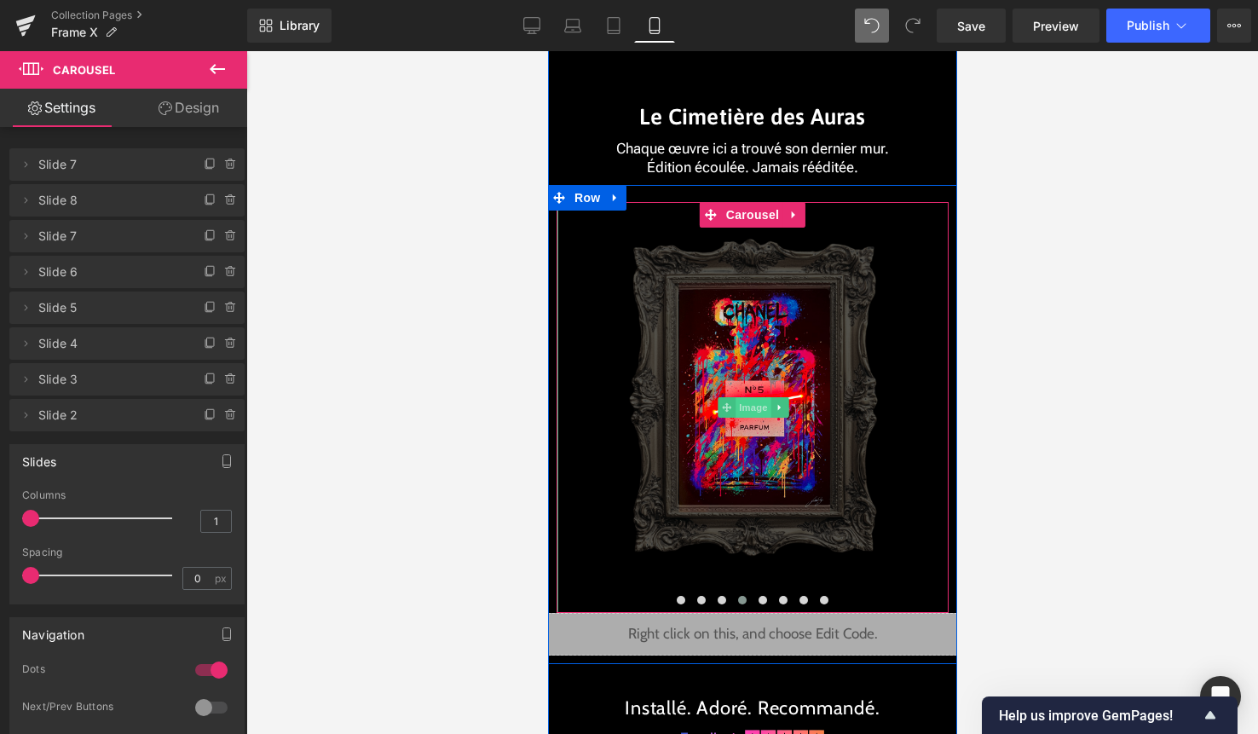
click at [752, 411] on span "Image" at bounding box center [753, 407] width 36 height 20
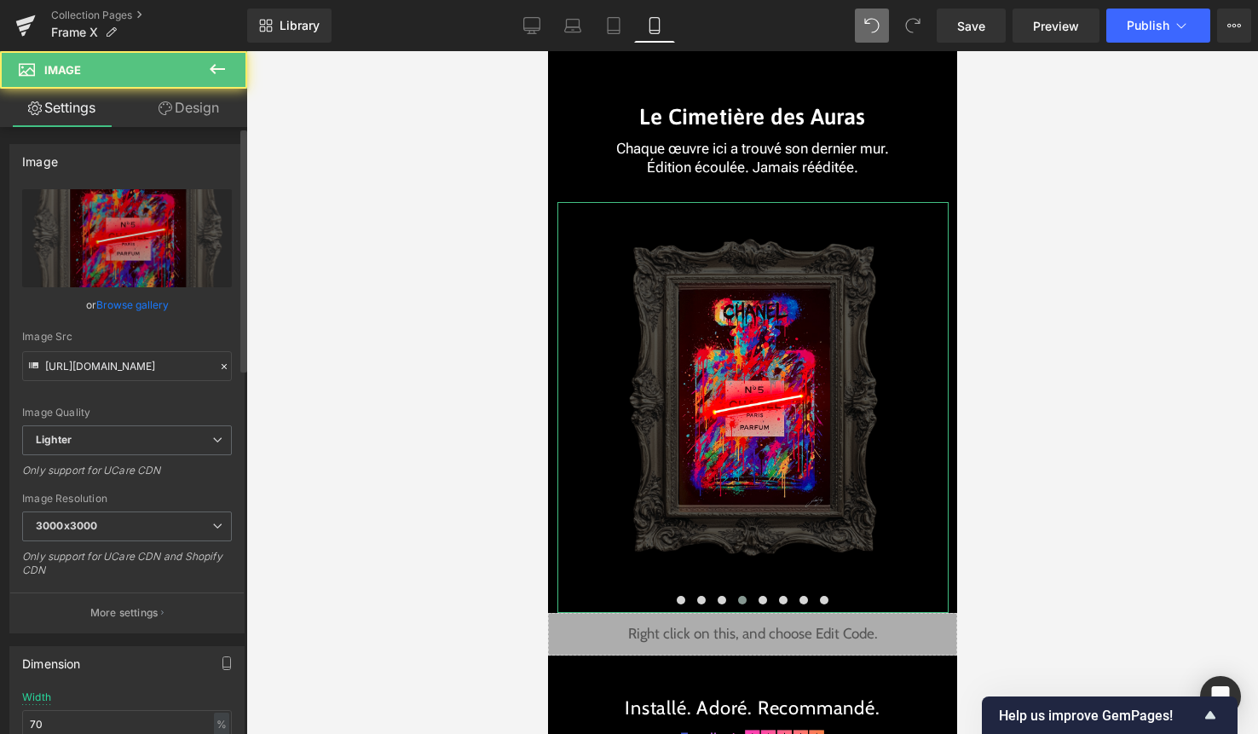
click at [114, 305] on link "Browse gallery" at bounding box center [132, 305] width 72 height 30
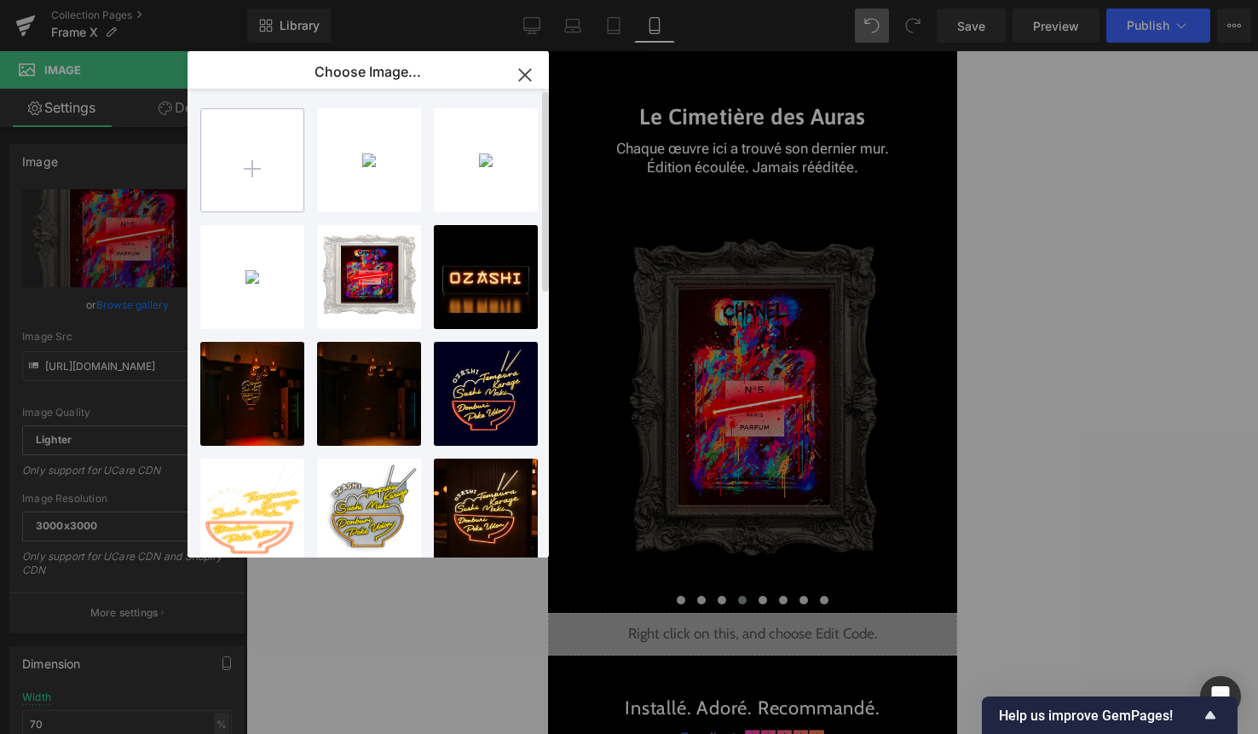
click at [267, 166] on input "file" at bounding box center [252, 160] width 102 height 102
type input "C:\fakepath\6.png"
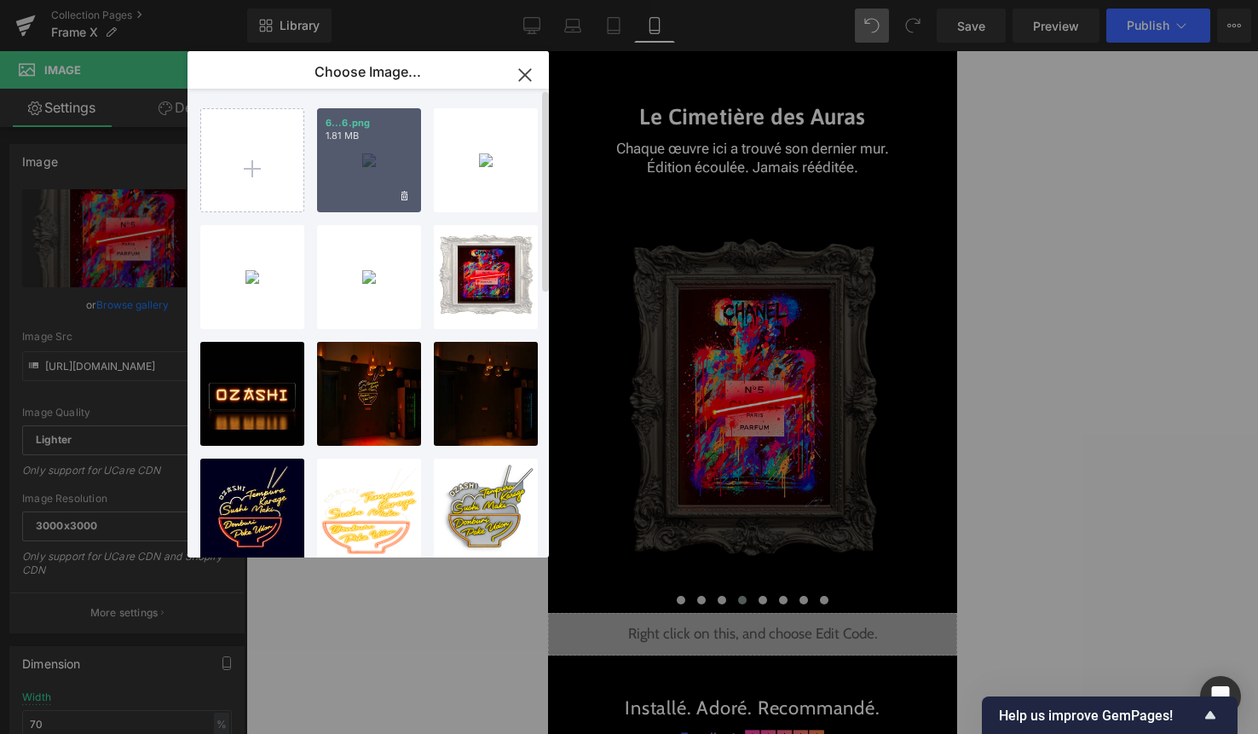
click at [371, 185] on div "6...6.png 1.81 MB" at bounding box center [369, 160] width 104 height 104
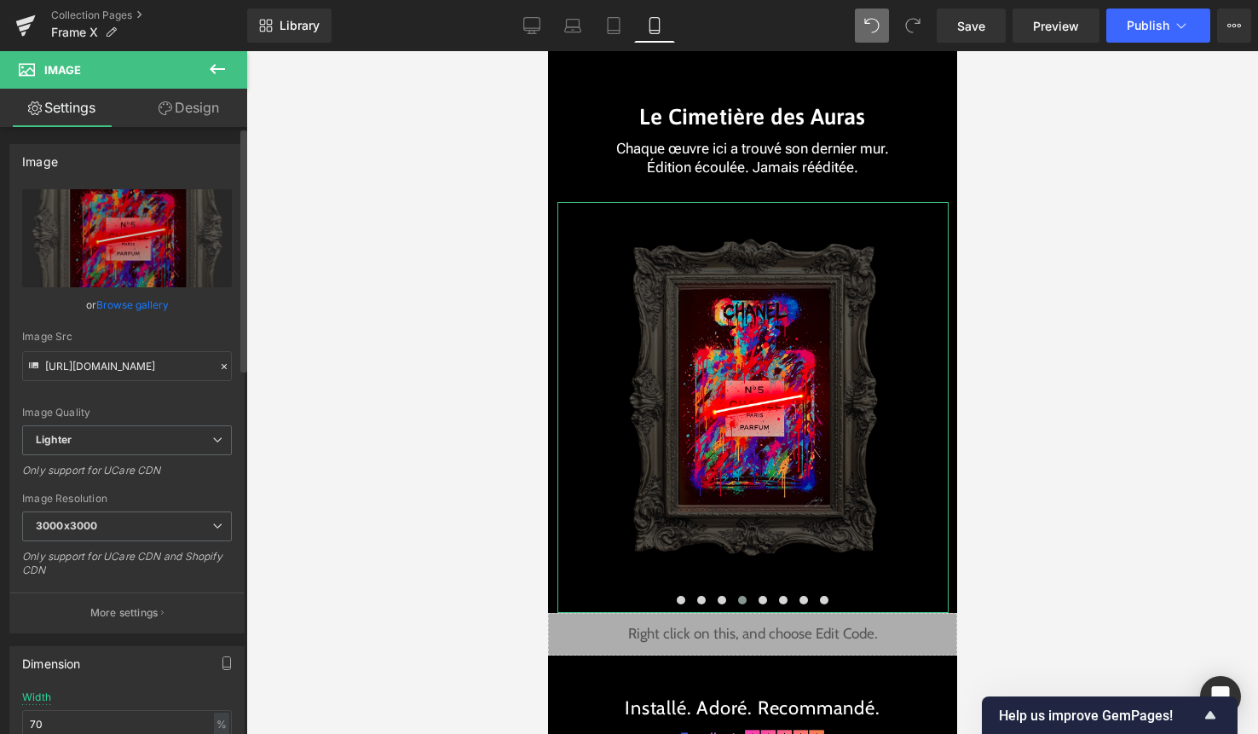
click at [145, 298] on link "Browse gallery" at bounding box center [132, 305] width 72 height 30
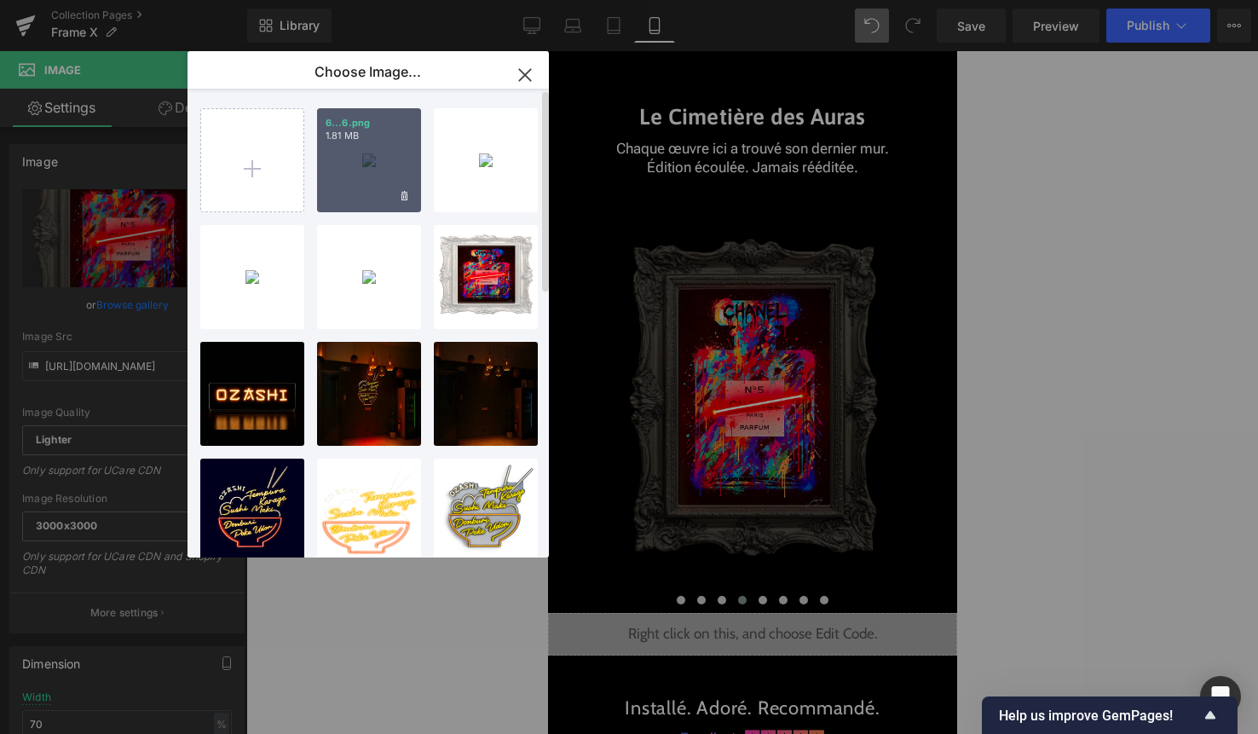
click at [366, 180] on div "6...6.png 1.81 MB" at bounding box center [369, 160] width 104 height 104
type input "[URL][DOMAIN_NAME]"
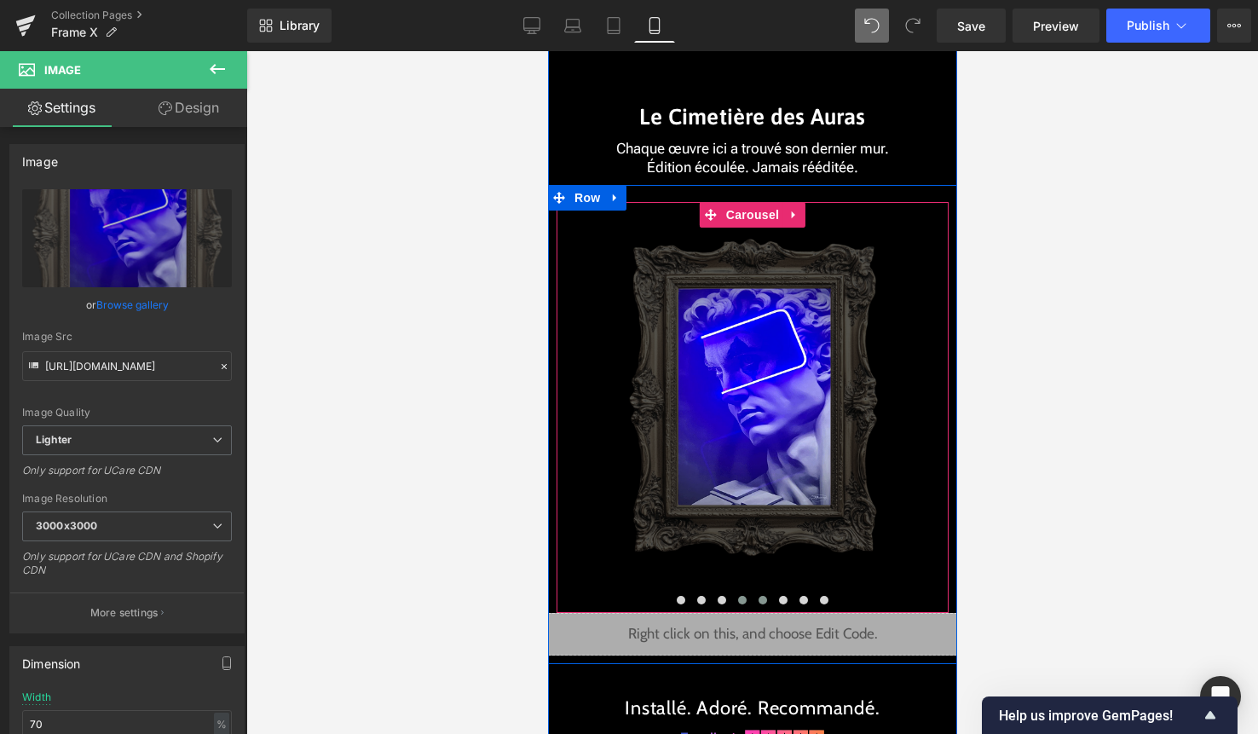
click at [760, 598] on span at bounding box center [762, 600] width 9 height 9
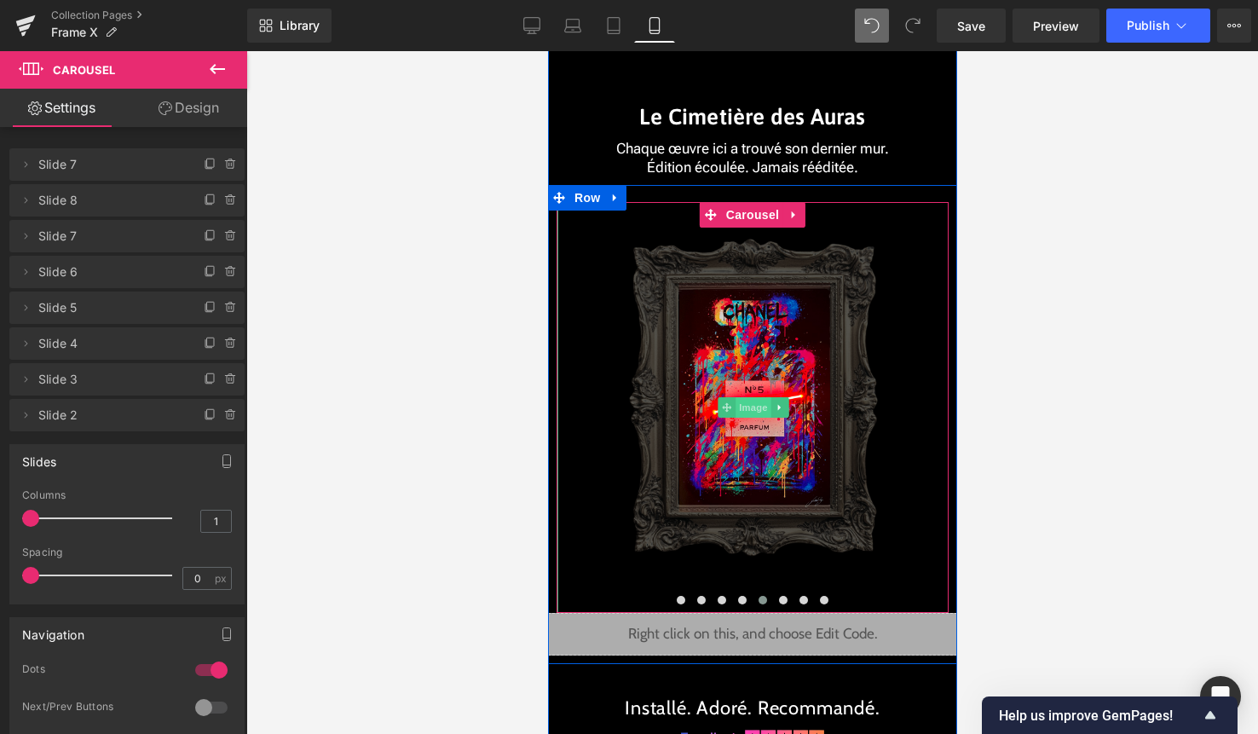
click at [740, 413] on span "Image" at bounding box center [753, 407] width 36 height 20
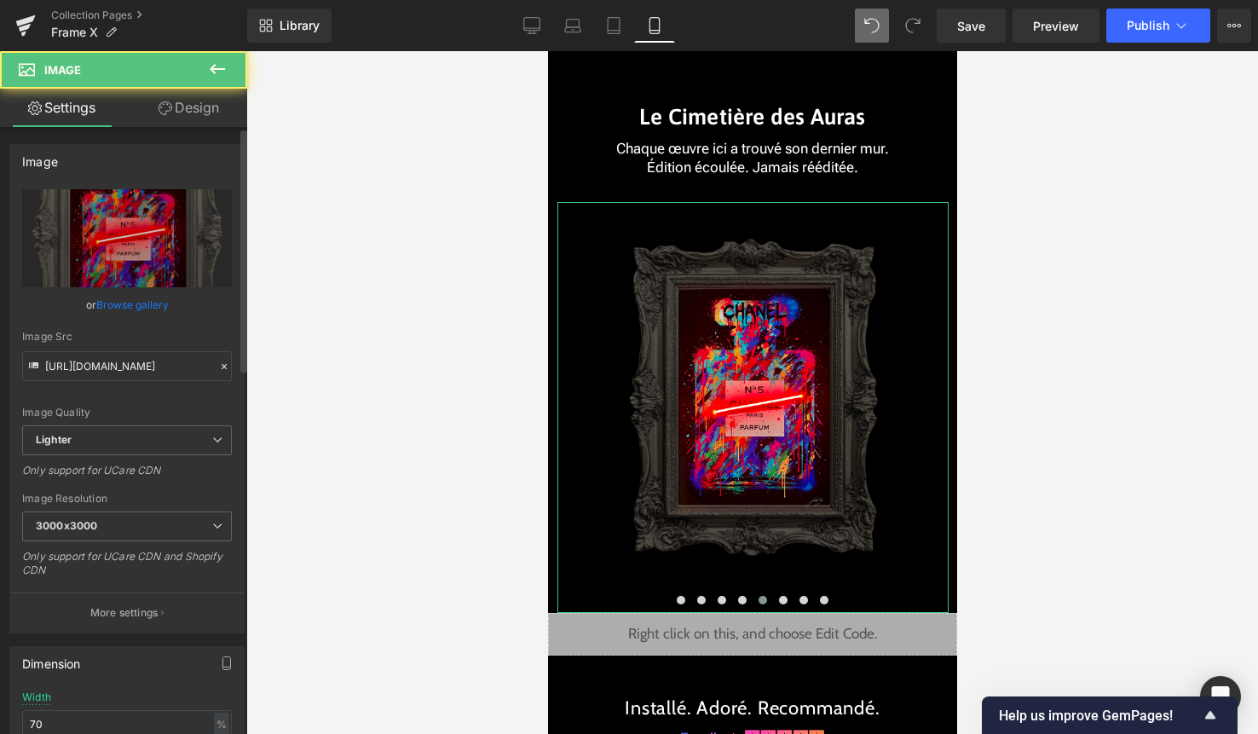
click at [136, 304] on link "Browse gallery" at bounding box center [132, 305] width 72 height 30
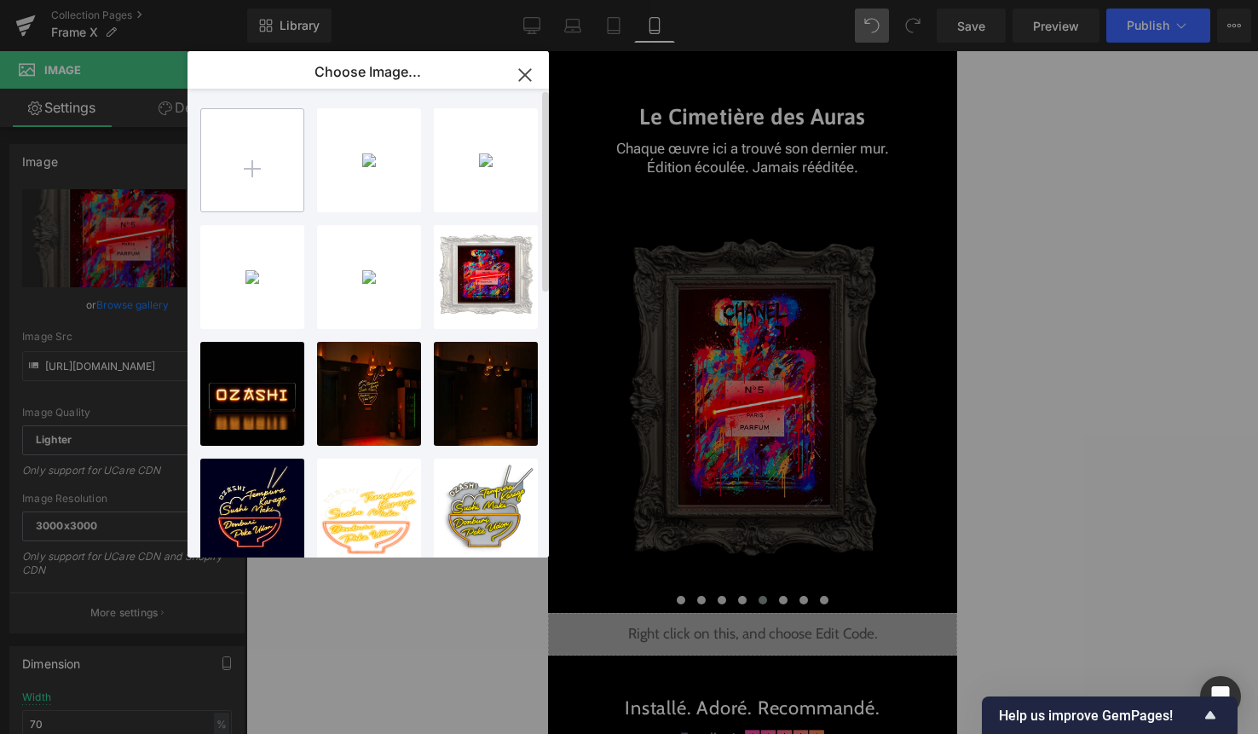
click at [246, 172] on input "file" at bounding box center [252, 160] width 102 height 102
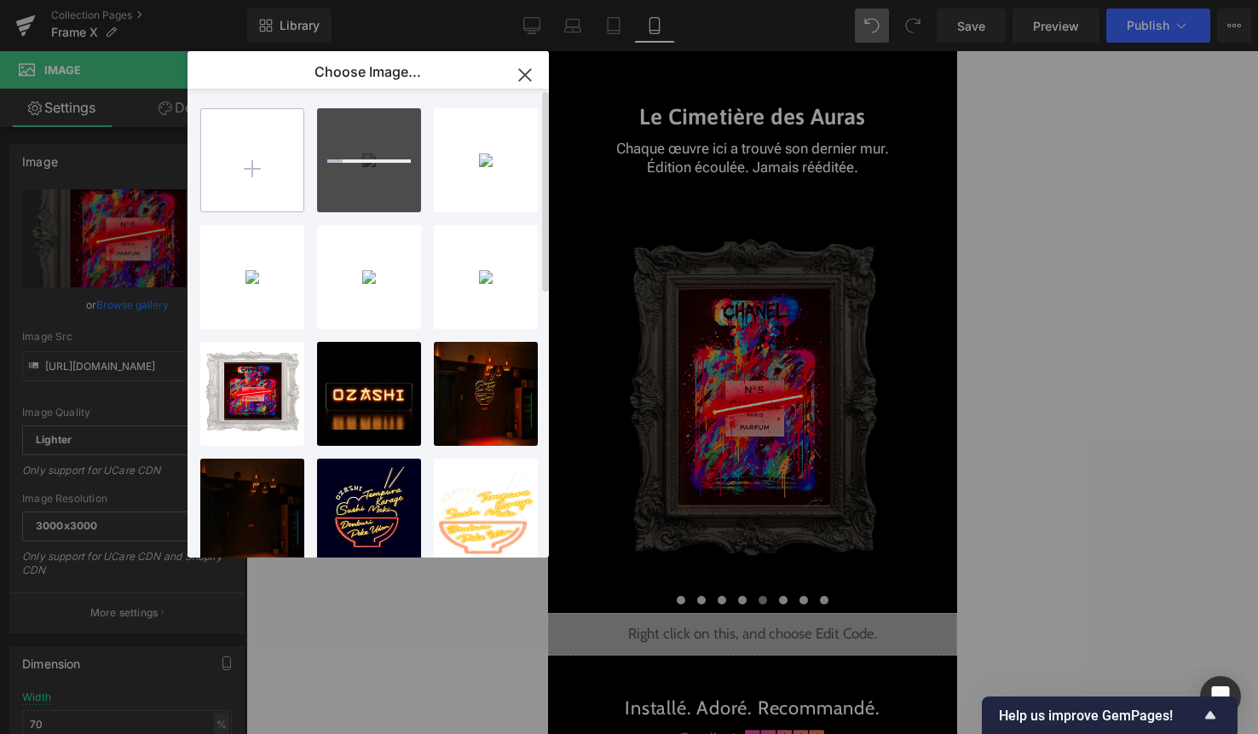
click at [240, 179] on input "file" at bounding box center [252, 160] width 102 height 102
type input "C:\fakepath\3.png"
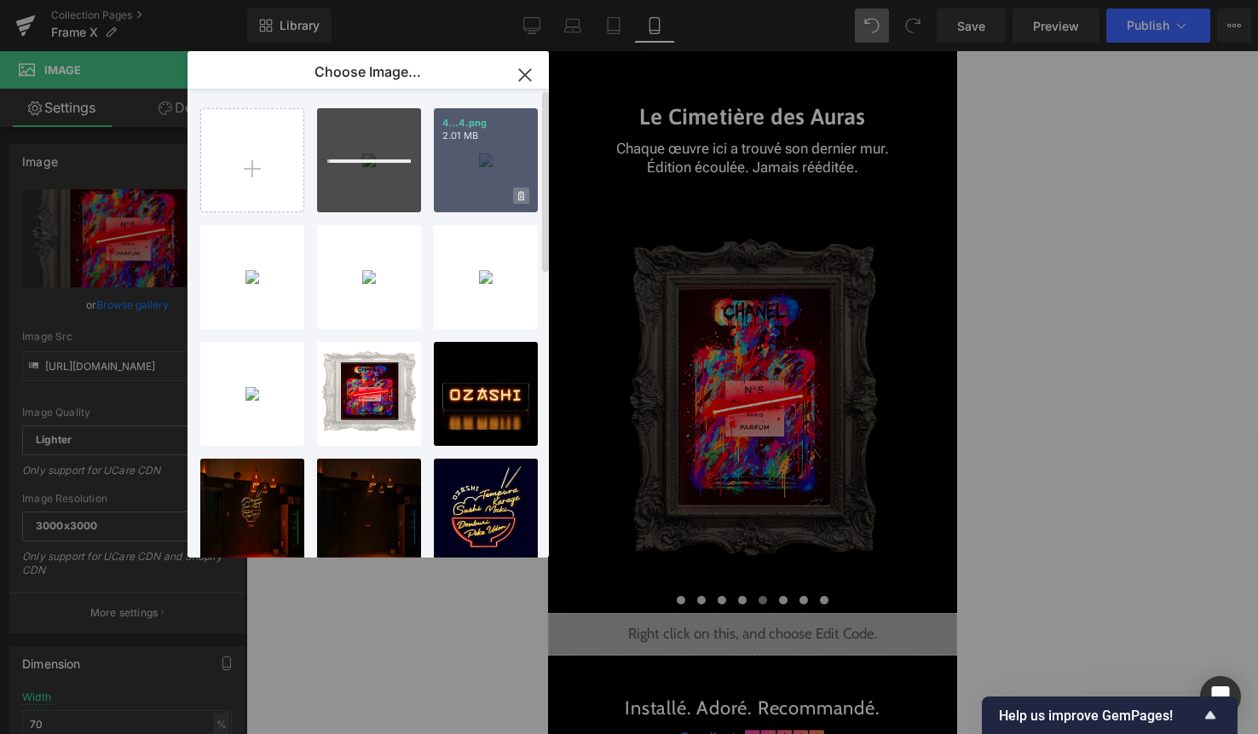
click at [521, 195] on icon at bounding box center [521, 196] width 6 height 11
click at [440, 199] on div "Delete image? Yes No" at bounding box center [486, 160] width 104 height 104
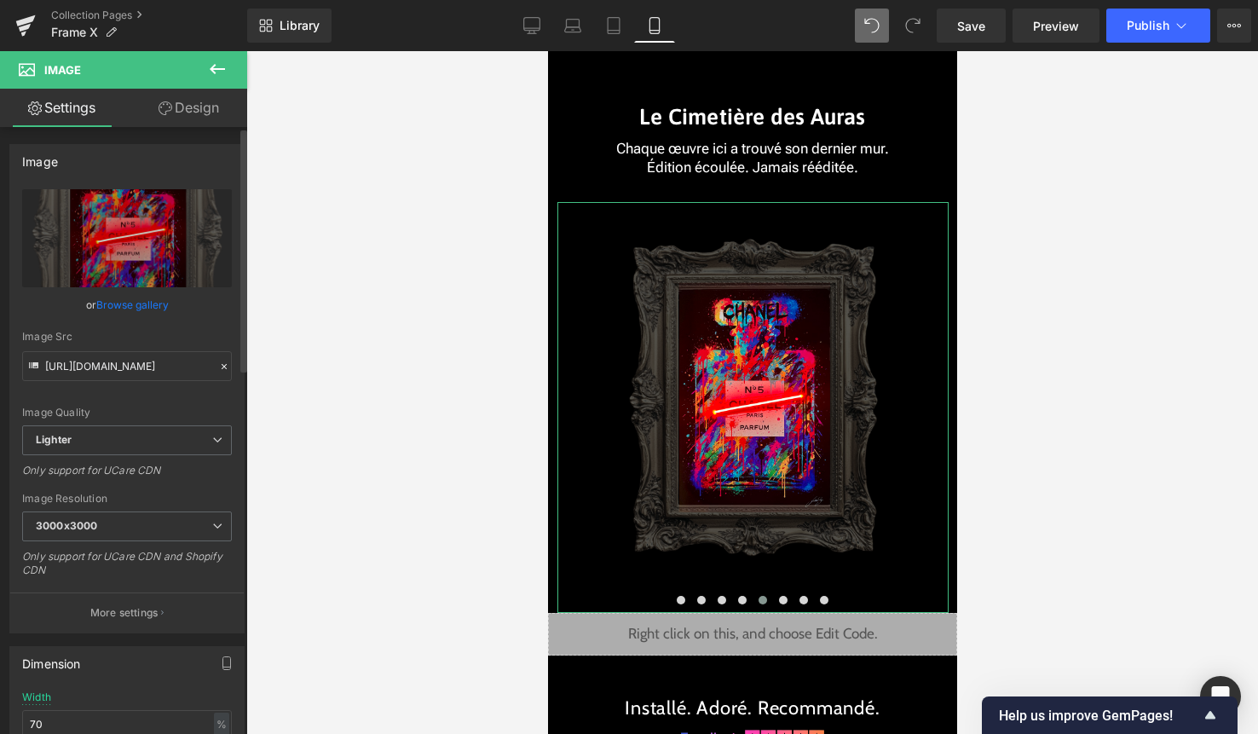
click at [136, 315] on link "Browse gallery" at bounding box center [132, 305] width 72 height 30
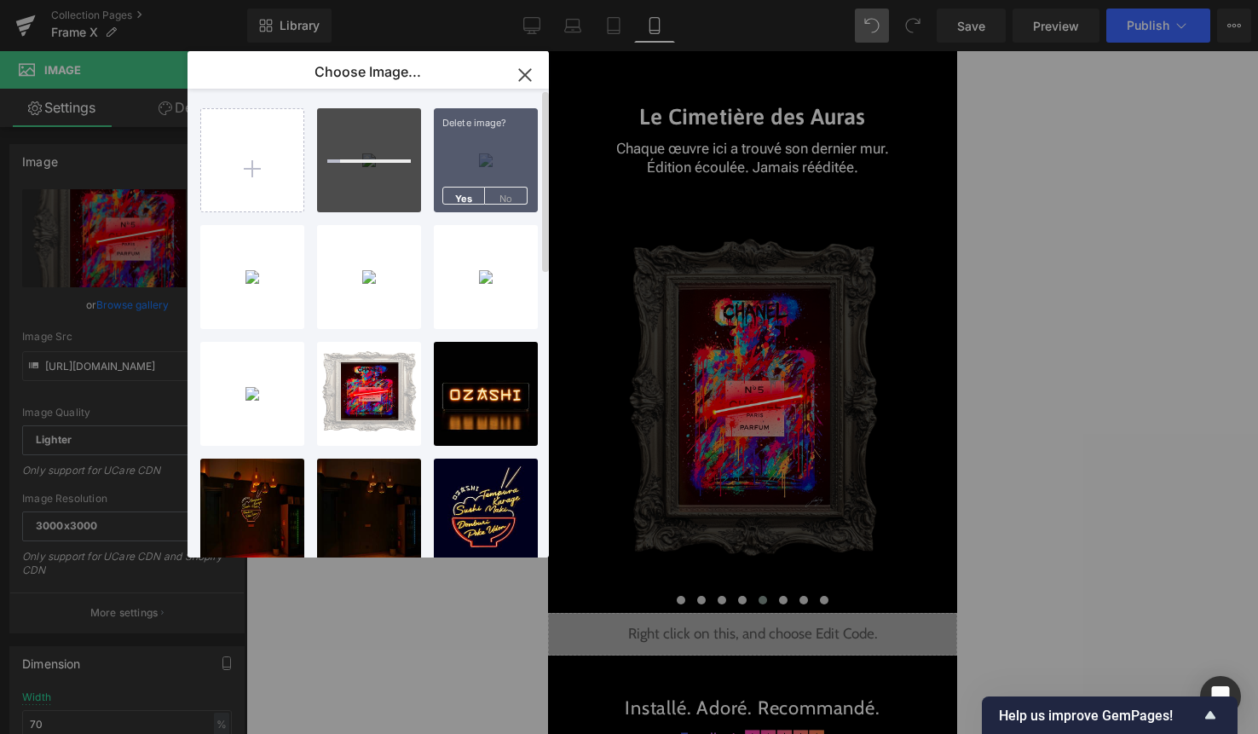
click at [470, 211] on div "Delete image? Yes No" at bounding box center [486, 160] width 104 height 104
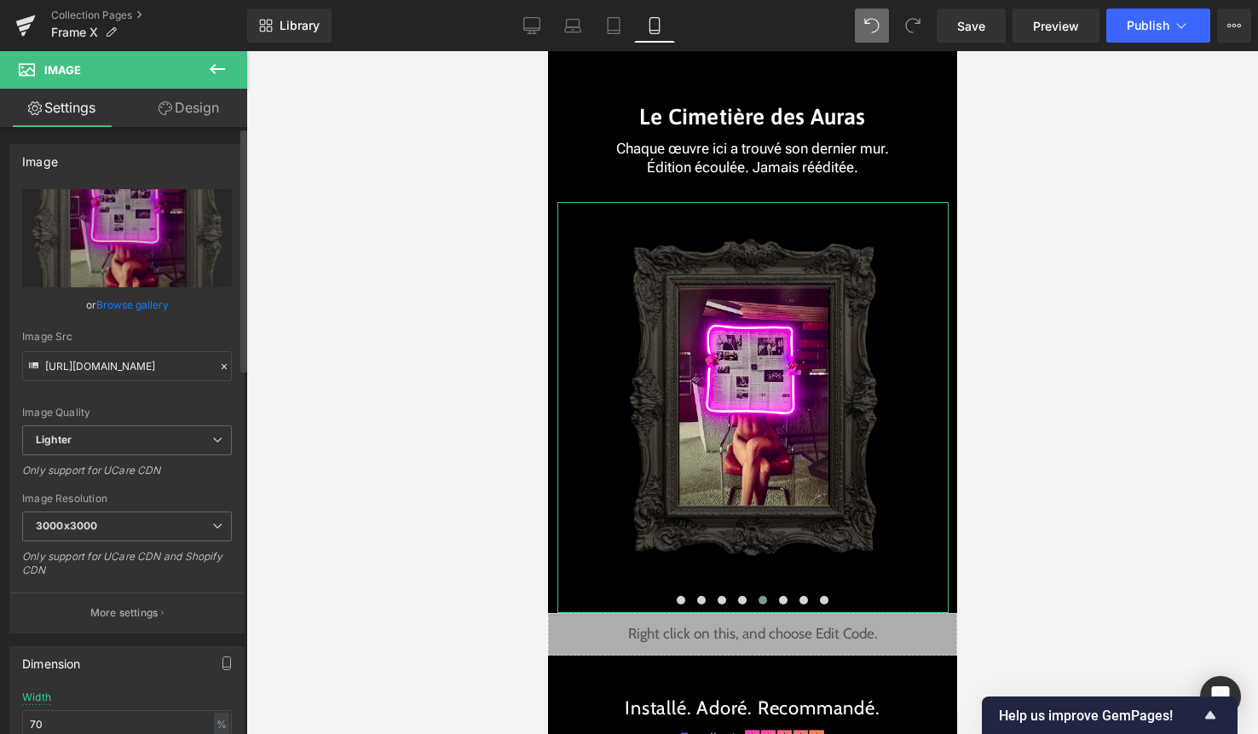
click at [146, 301] on link "Browse gallery" at bounding box center [132, 305] width 72 height 30
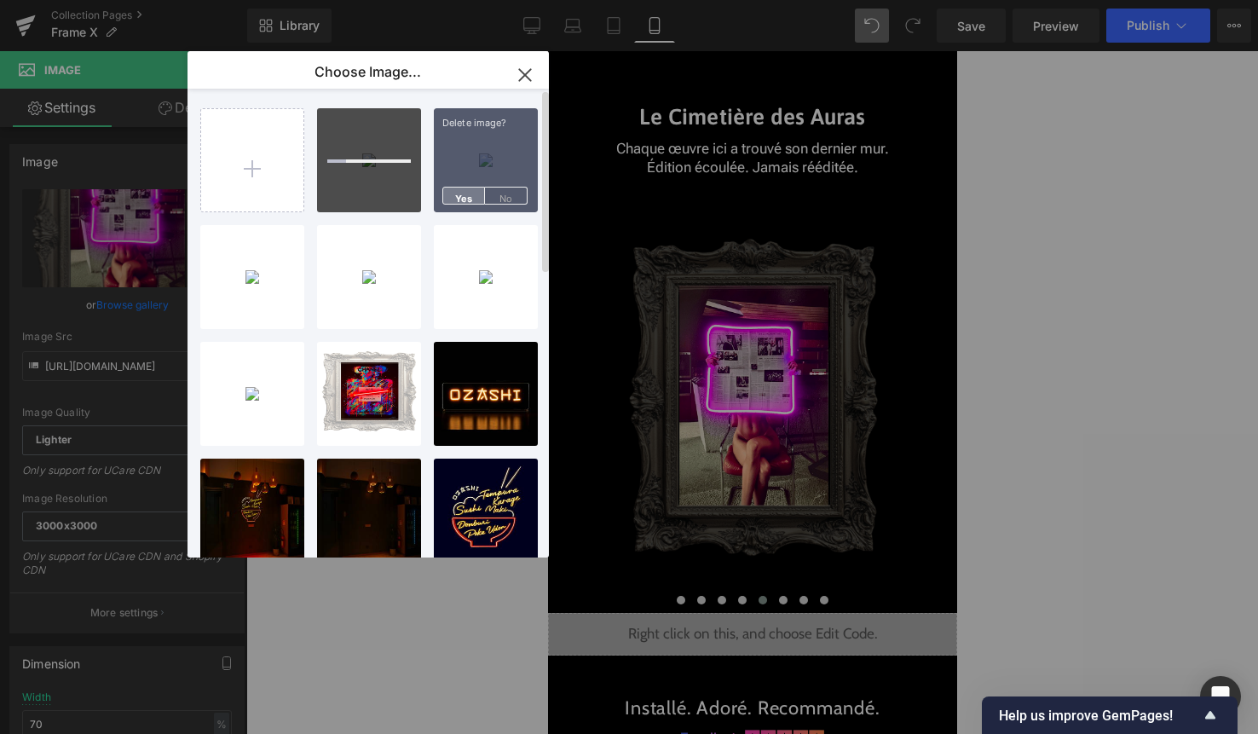
click at [448, 192] on span "Yes" at bounding box center [463, 196] width 43 height 18
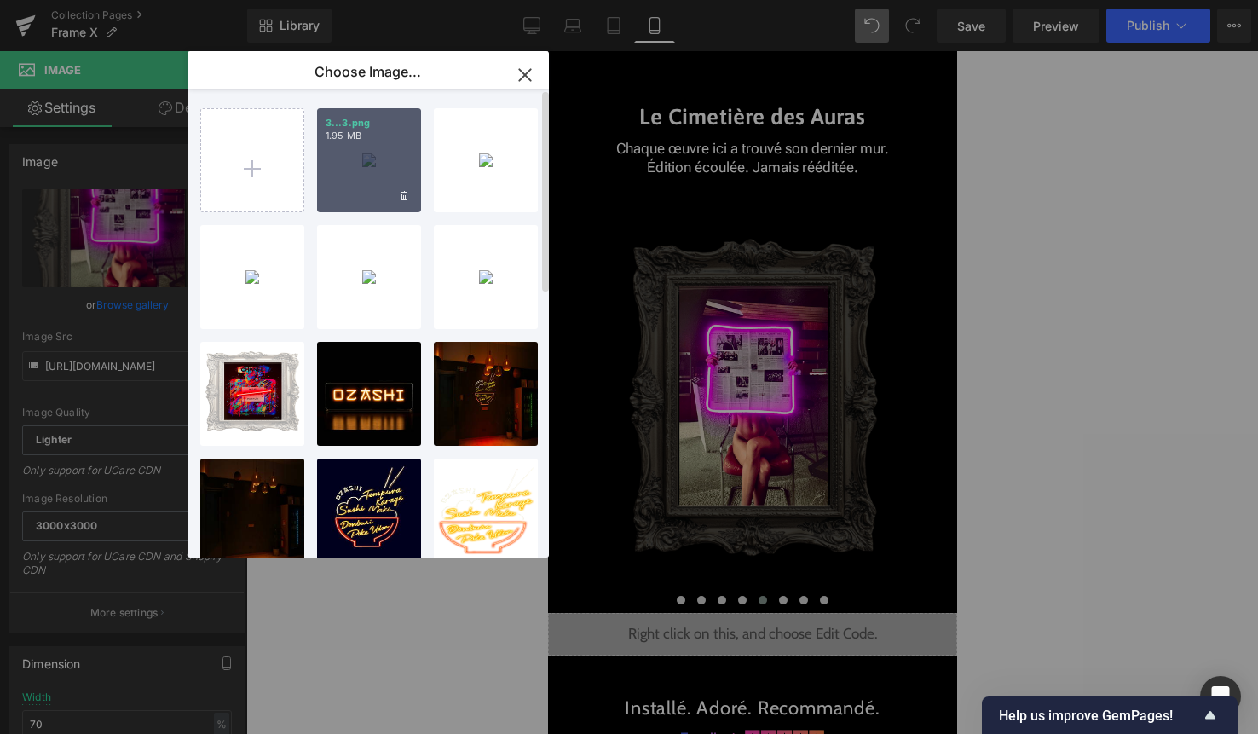
click at [369, 181] on div "3...3.png 1.95 MB" at bounding box center [369, 160] width 104 height 104
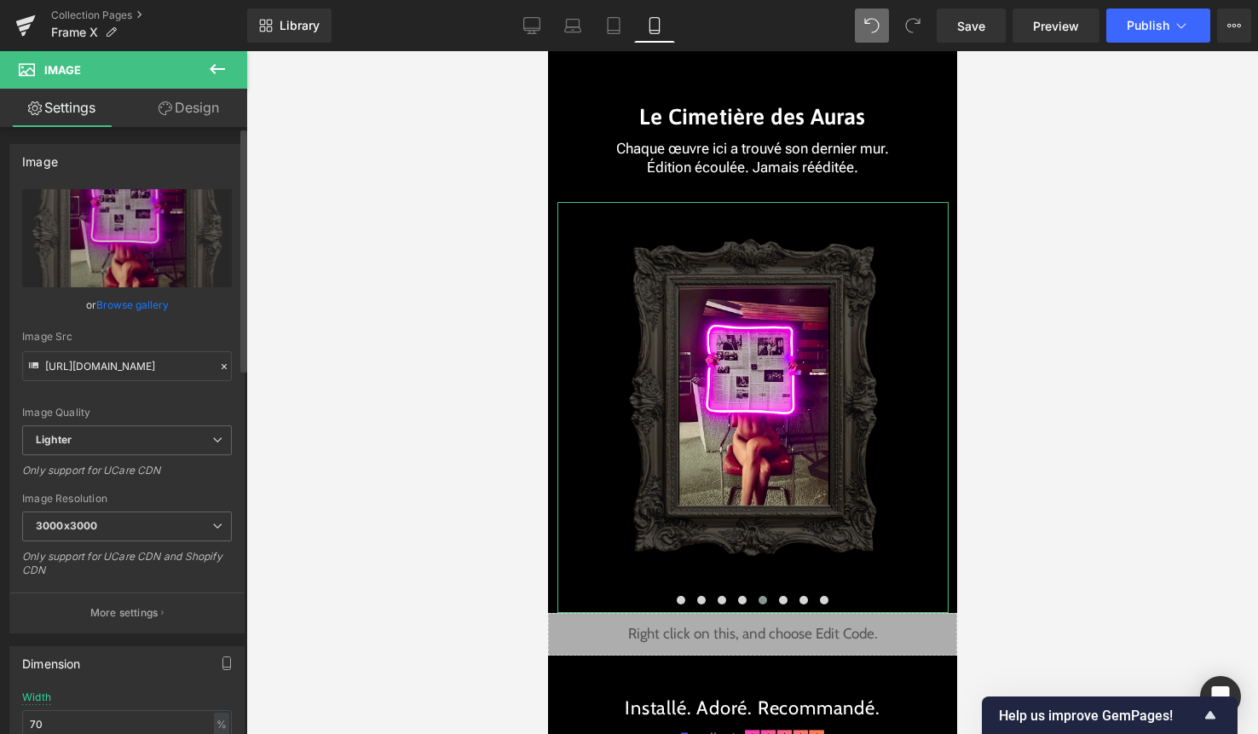
click at [147, 305] on link "Browse gallery" at bounding box center [132, 305] width 72 height 30
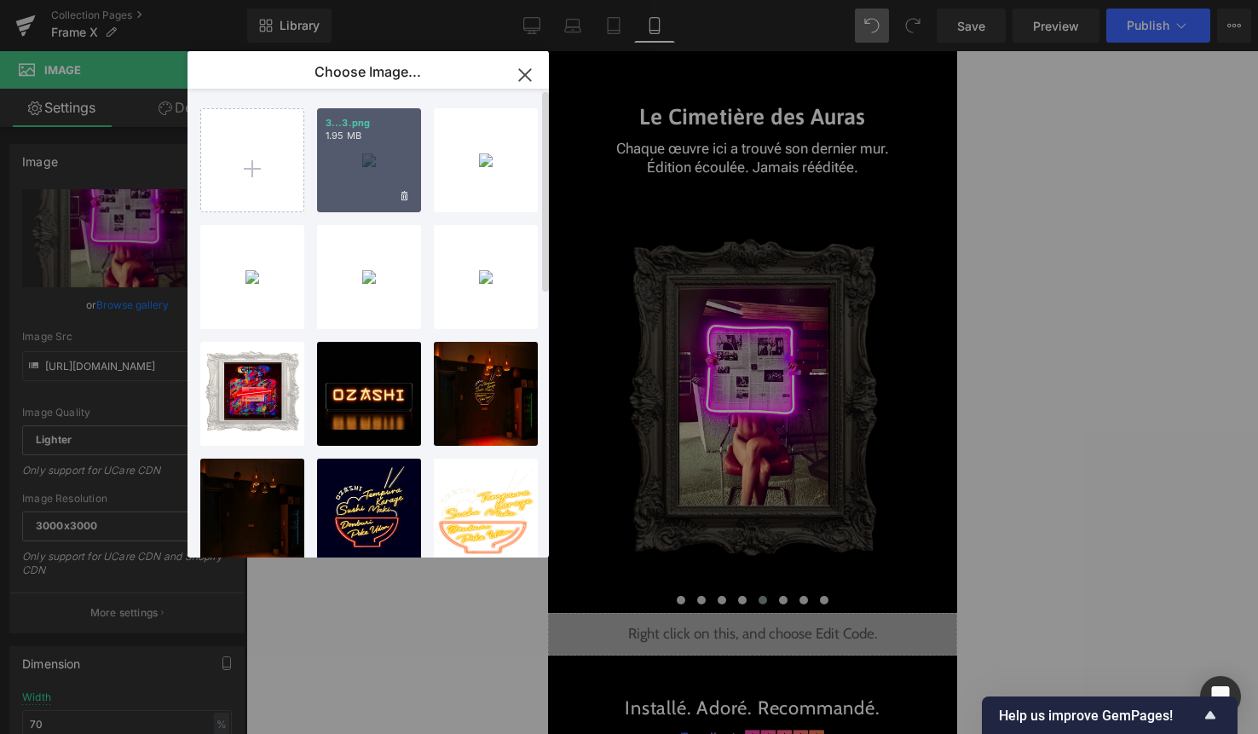
click at [384, 190] on div "3...3.png 1.95 MB" at bounding box center [369, 160] width 104 height 104
type input "[URL][DOMAIN_NAME]"
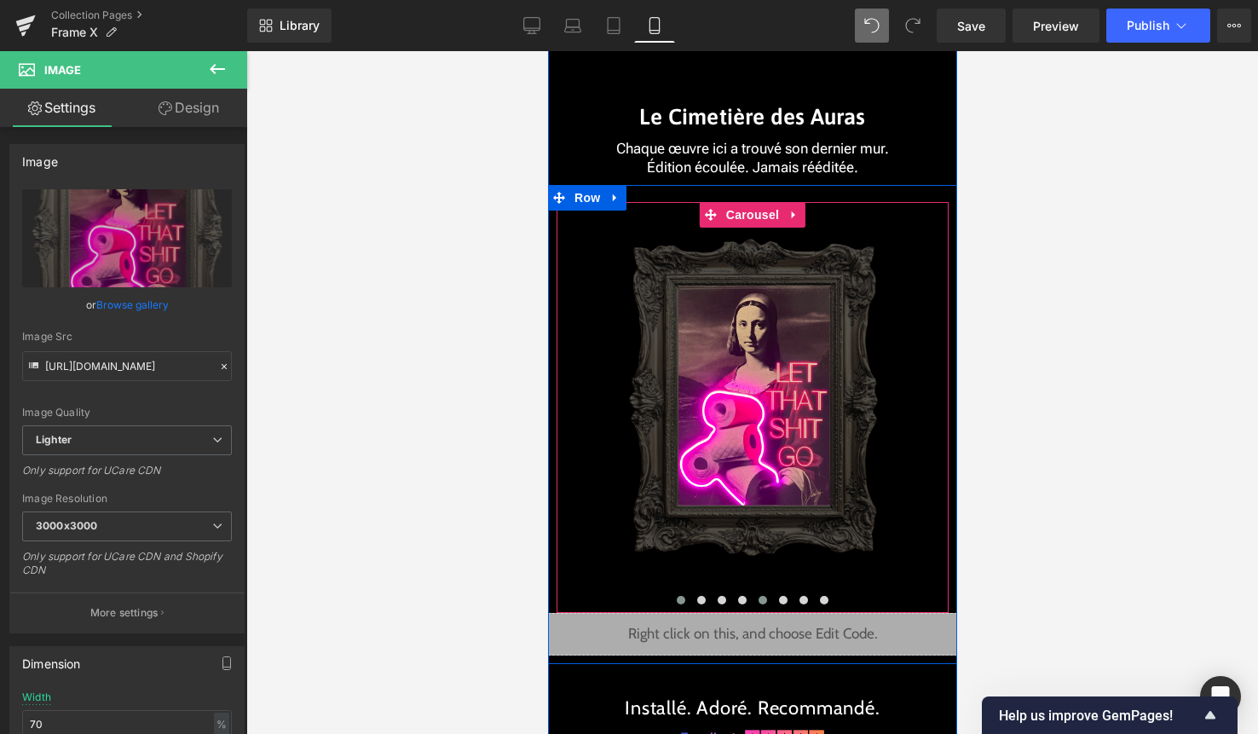
click at [684, 598] on button at bounding box center [680, 600] width 20 height 17
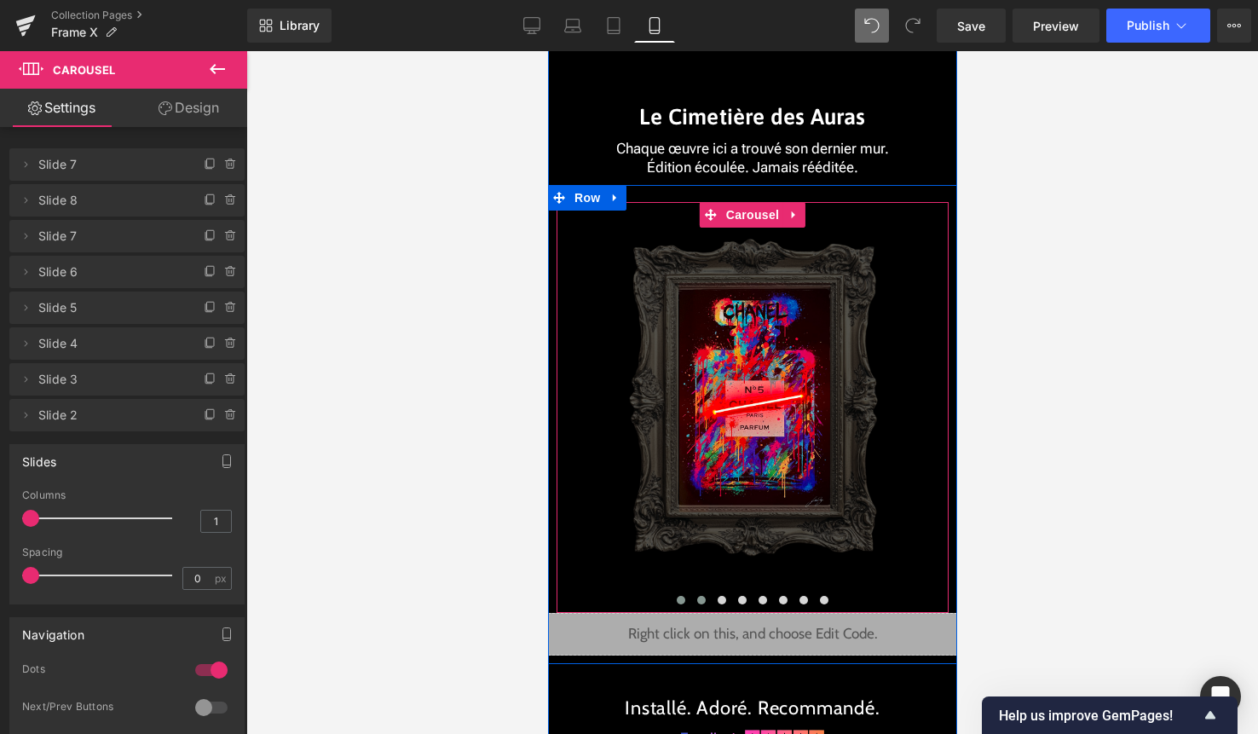
click at [697, 598] on span at bounding box center [700, 600] width 9 height 9
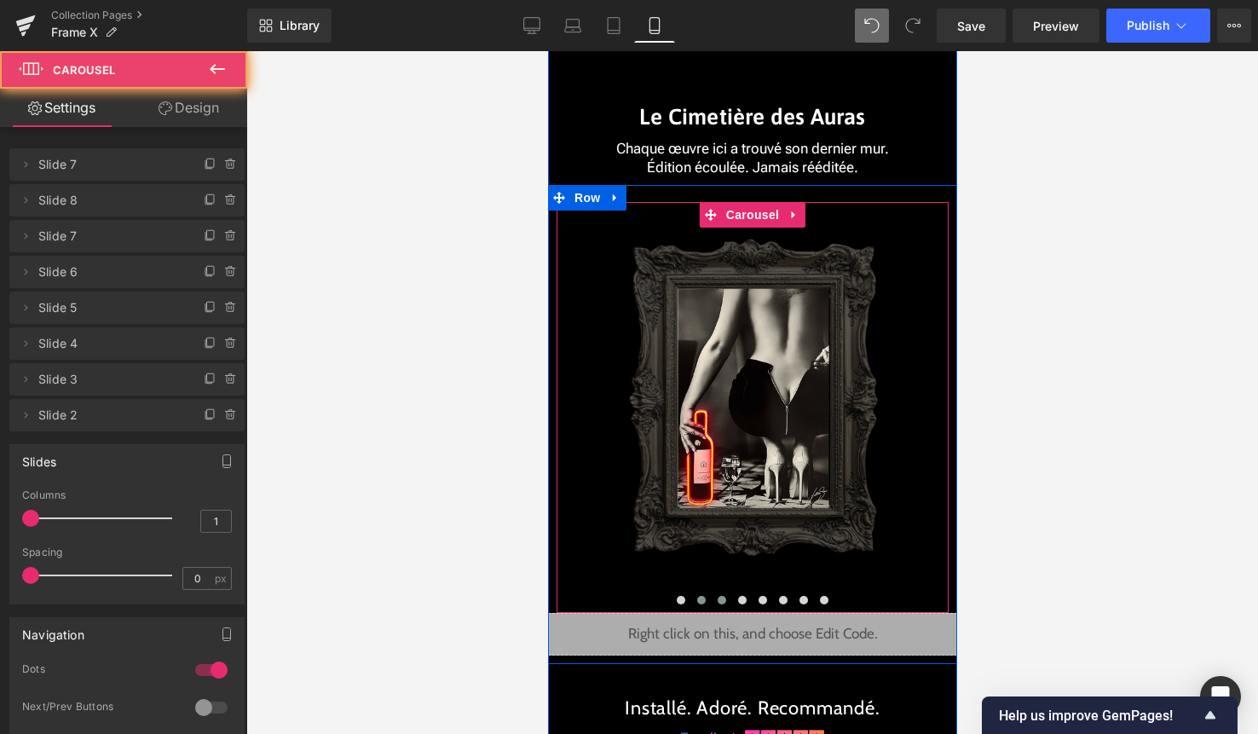
click at [721, 597] on span at bounding box center [721, 600] width 9 height 9
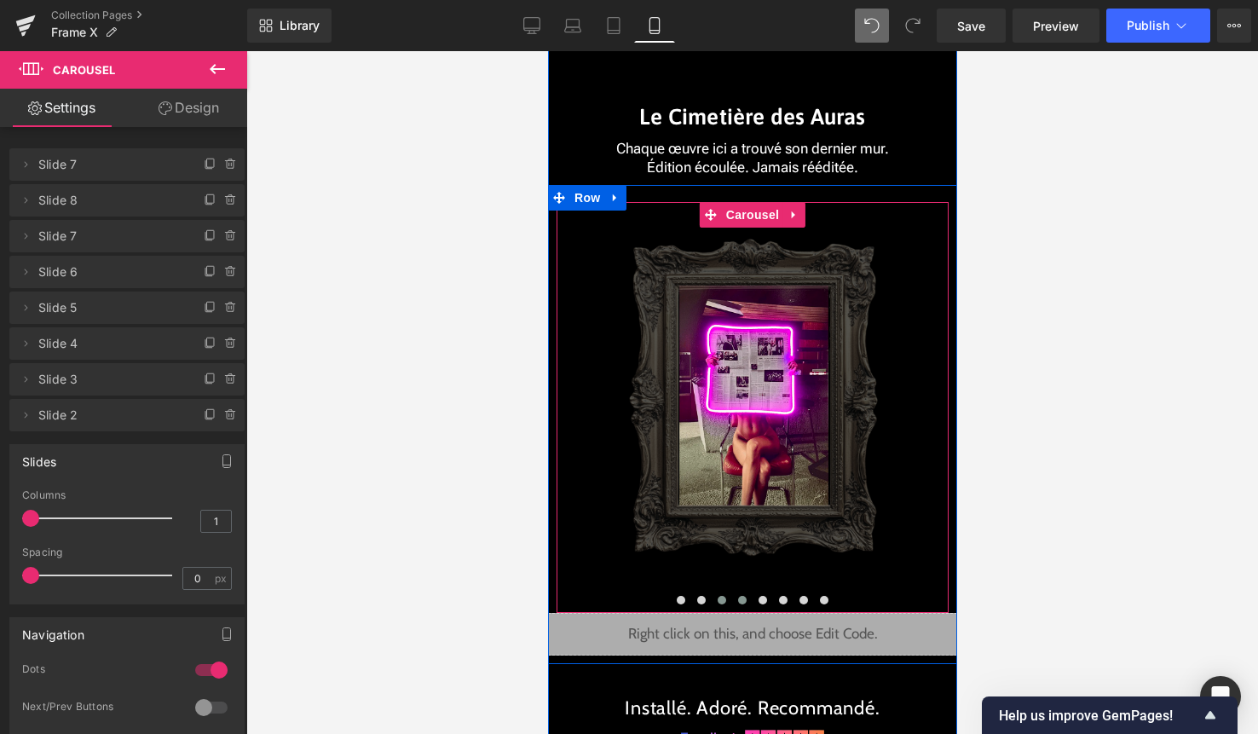
click at [740, 597] on span at bounding box center [741, 600] width 9 height 9
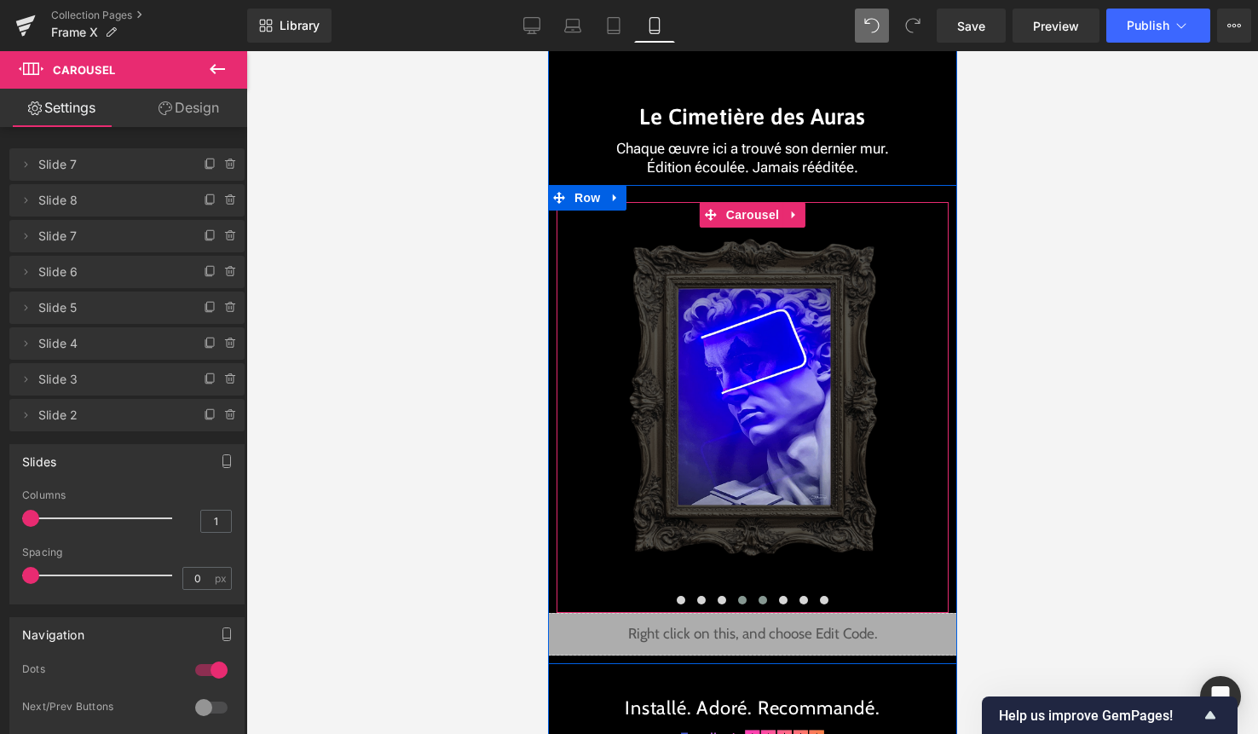
click at [760, 602] on span at bounding box center [762, 600] width 9 height 9
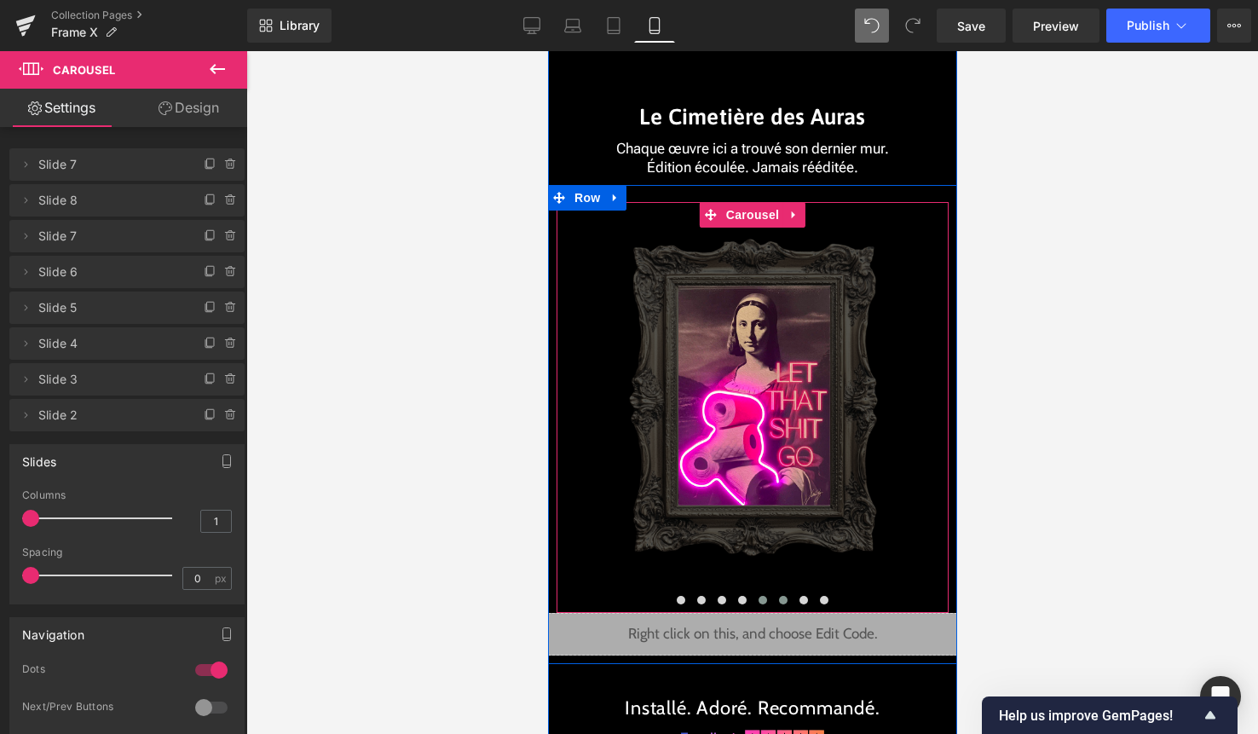
click at [778, 601] on span at bounding box center [782, 600] width 9 height 9
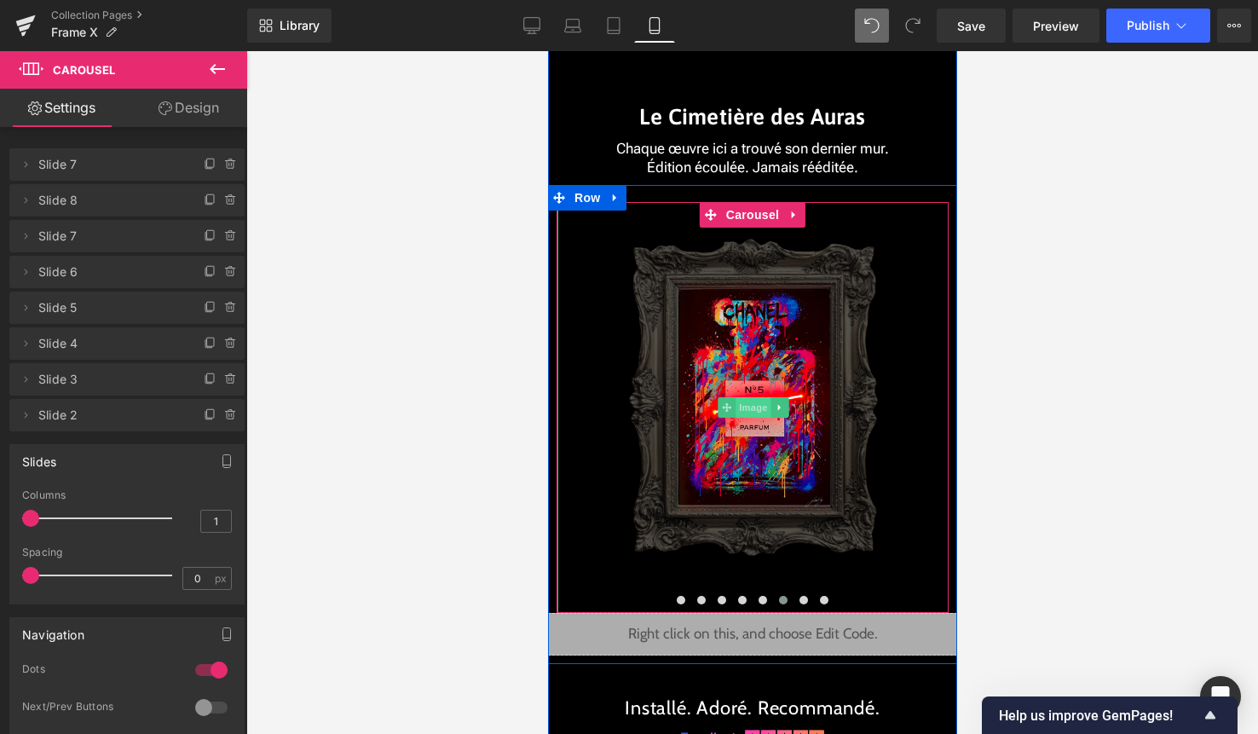
click at [749, 411] on span "Image" at bounding box center [753, 407] width 36 height 20
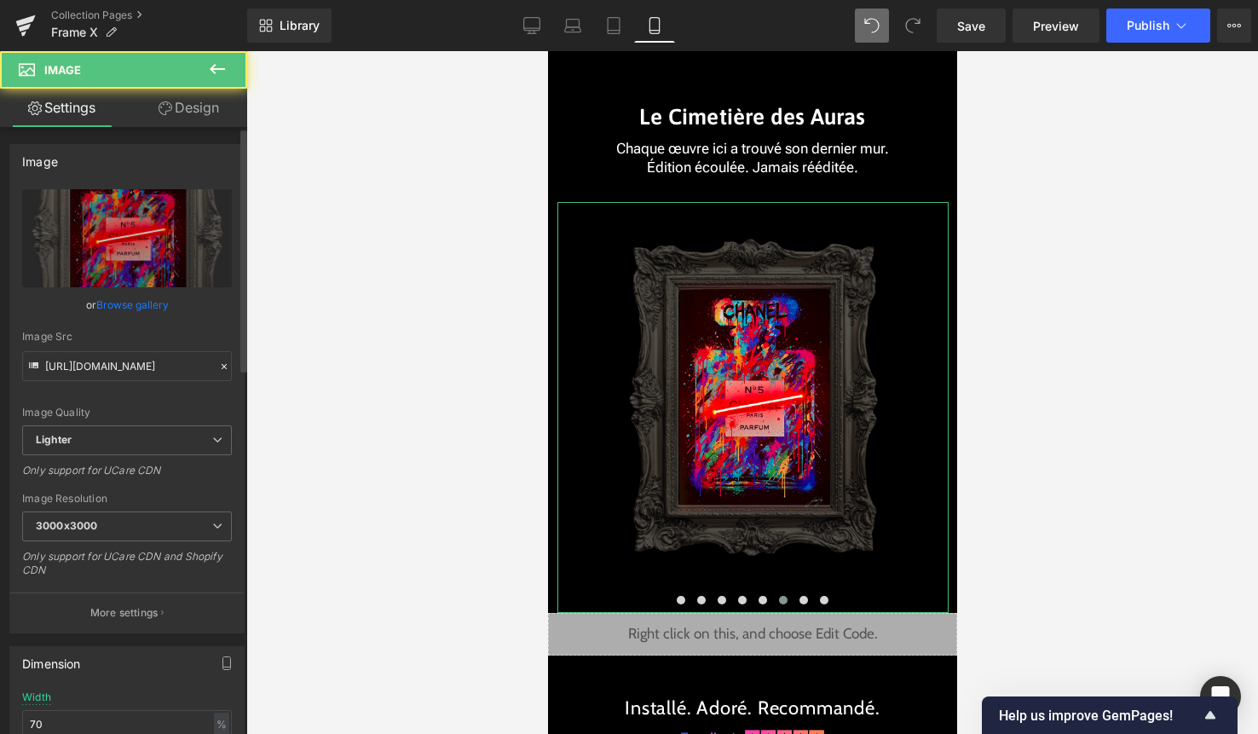
click at [135, 303] on link "Browse gallery" at bounding box center [132, 305] width 72 height 30
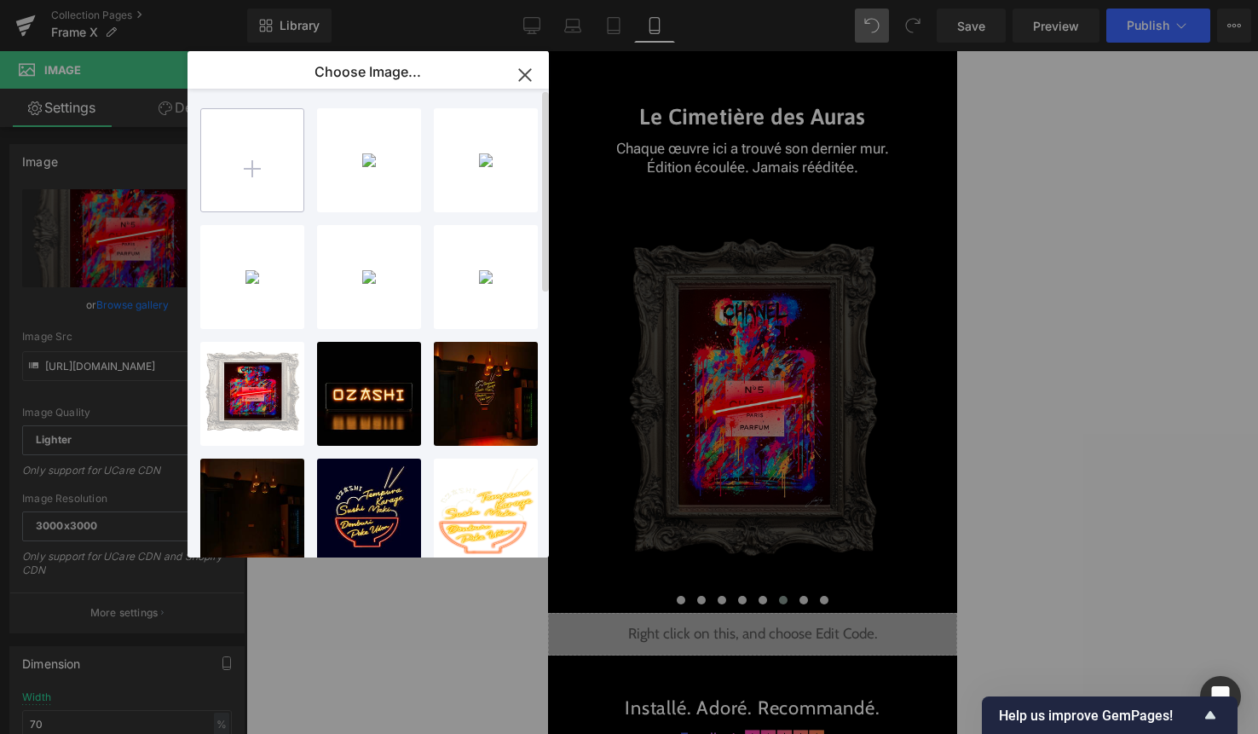
click at [248, 163] on input "file" at bounding box center [252, 160] width 102 height 102
type input "C:\fakepath\5.png"
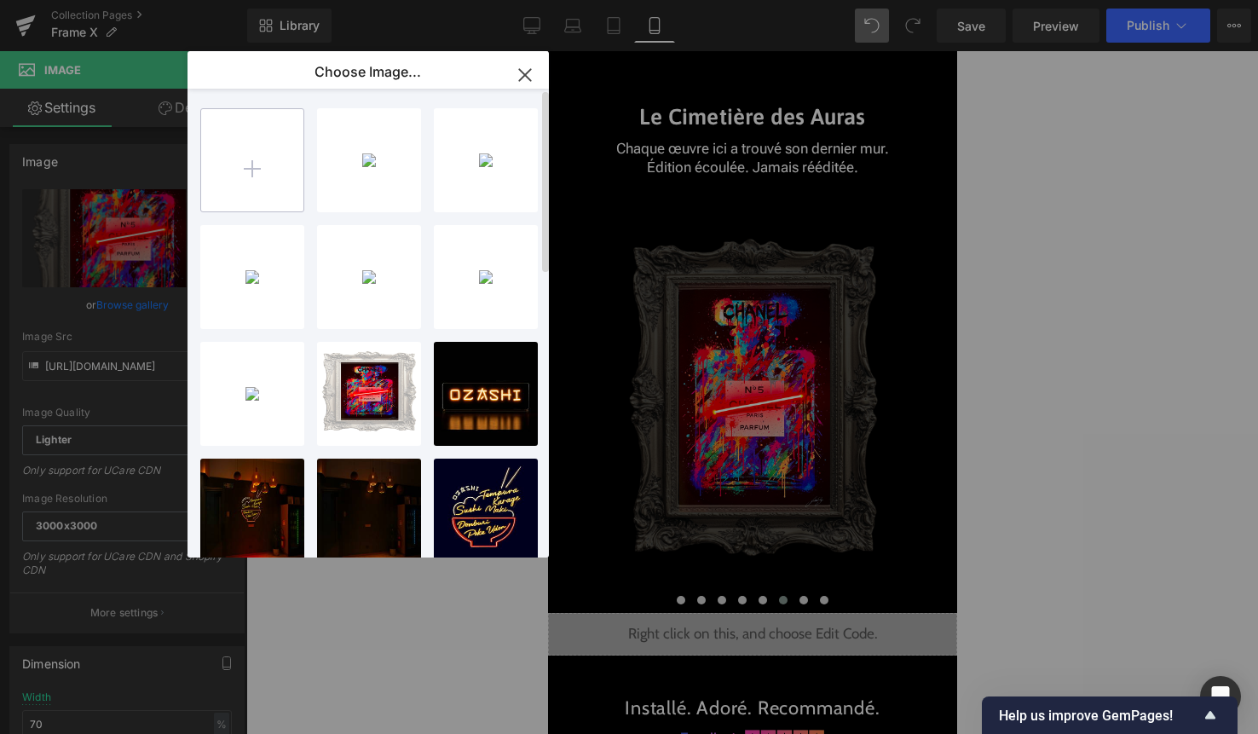
click at [257, 171] on input "file" at bounding box center [252, 160] width 102 height 102
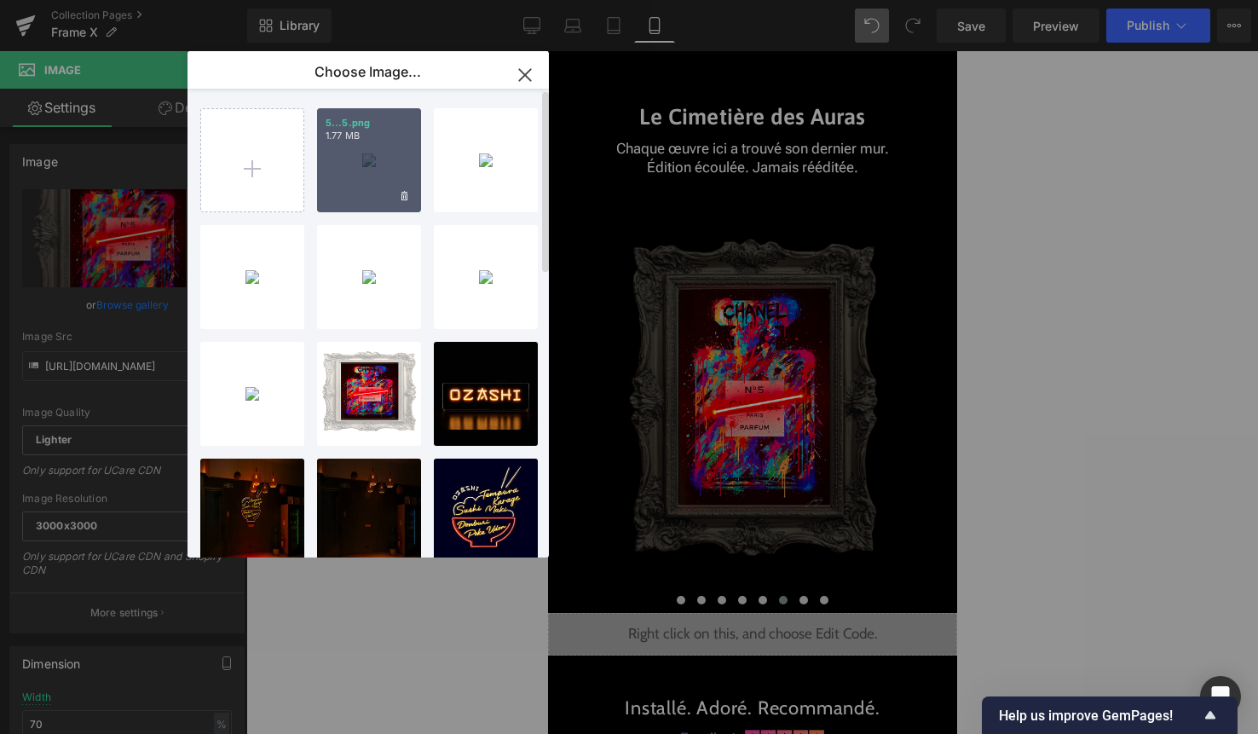
click at [364, 163] on div "5...5.png 1.77 MB" at bounding box center [369, 160] width 104 height 104
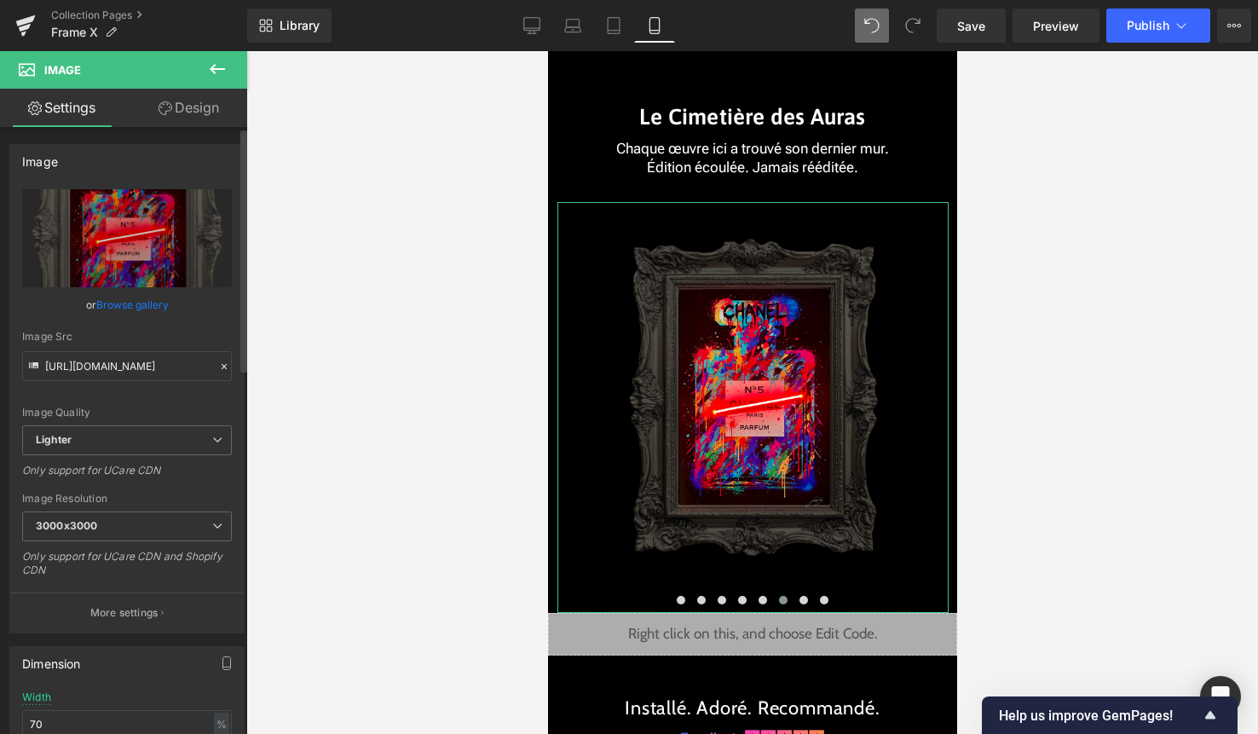
click at [136, 304] on link "Browse gallery" at bounding box center [132, 305] width 72 height 30
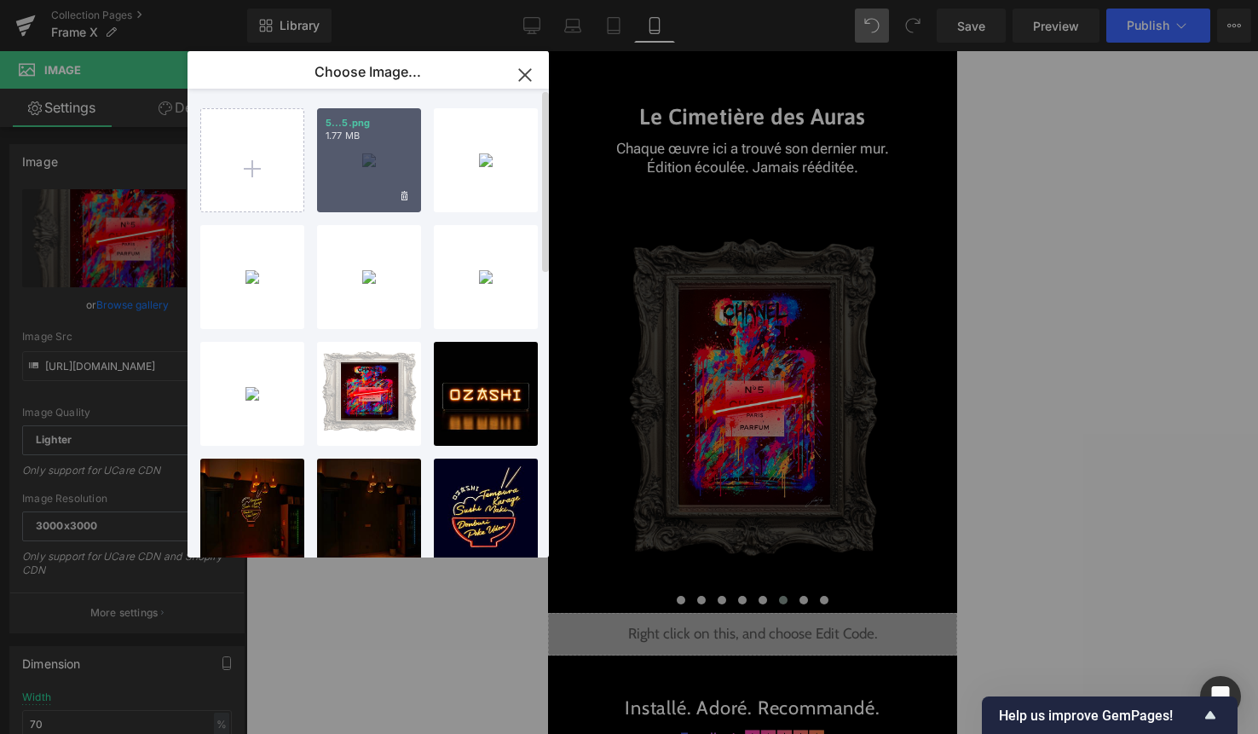
click at [385, 164] on div "5...5.png 1.77 MB" at bounding box center [369, 160] width 104 height 104
type input "[URL][DOMAIN_NAME]"
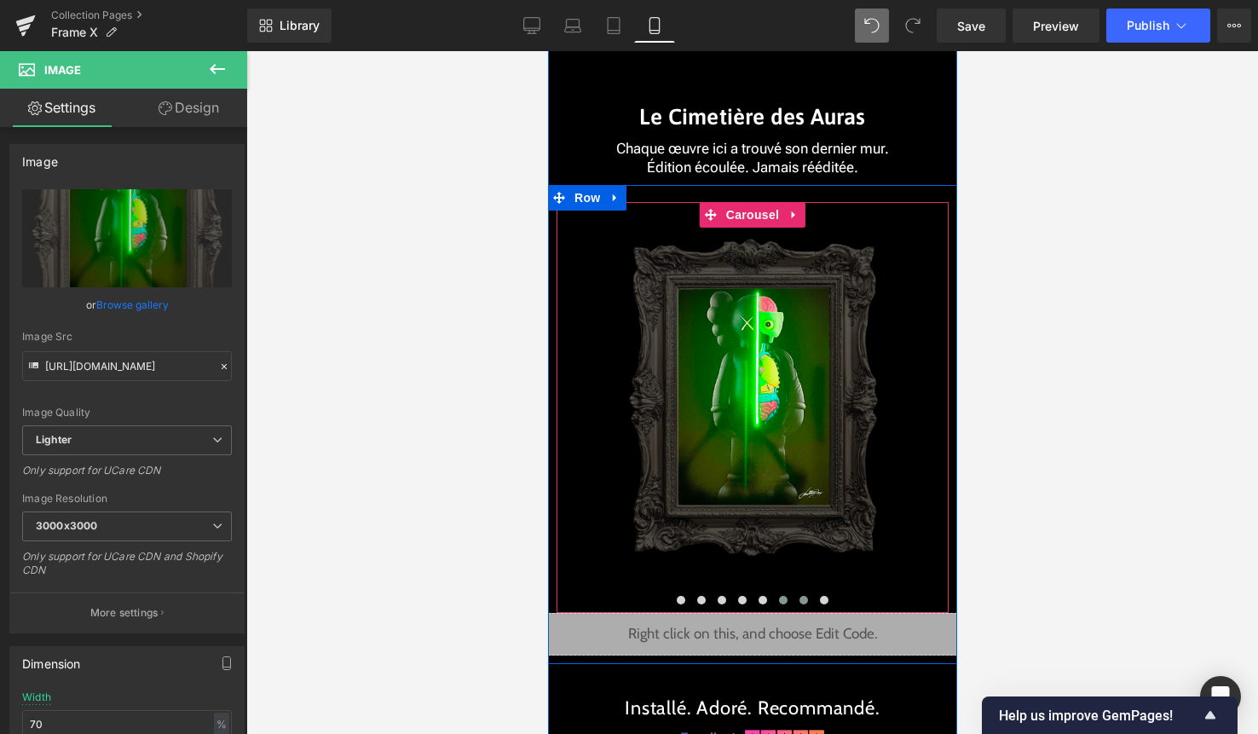
click at [802, 602] on span at bounding box center [803, 600] width 9 height 9
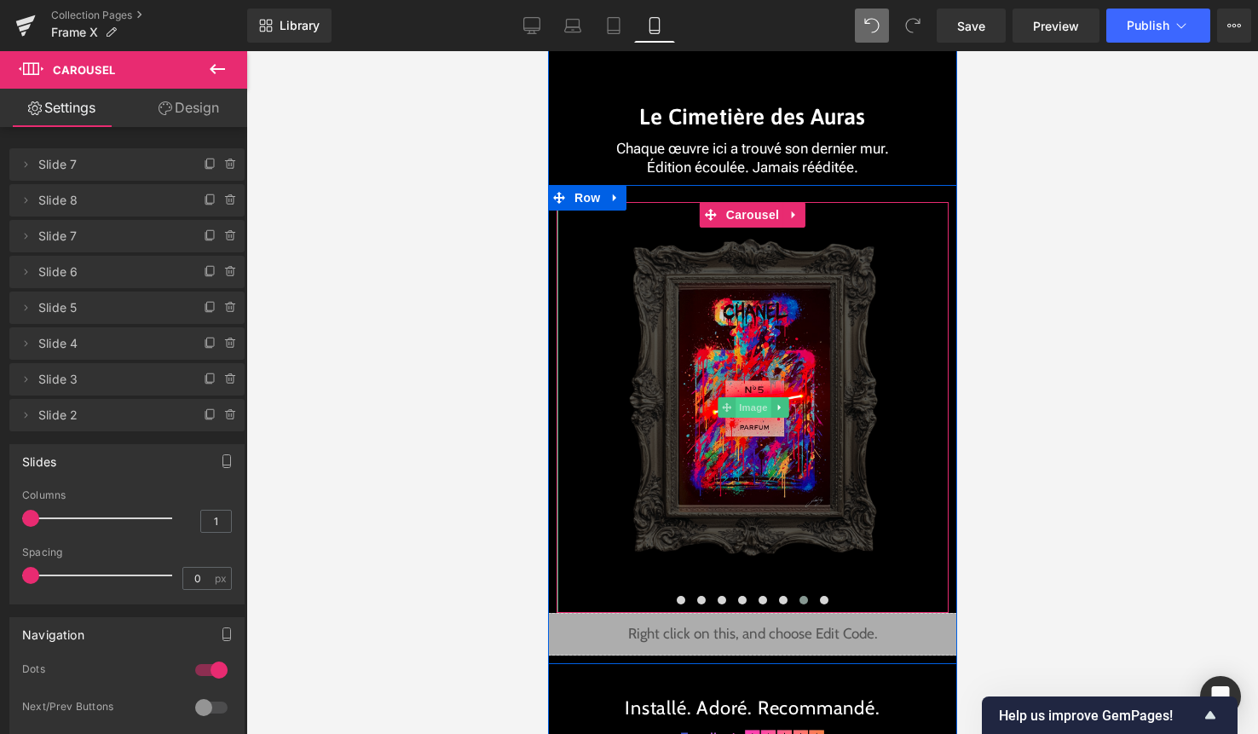
click at [749, 403] on span "Image" at bounding box center [753, 407] width 36 height 20
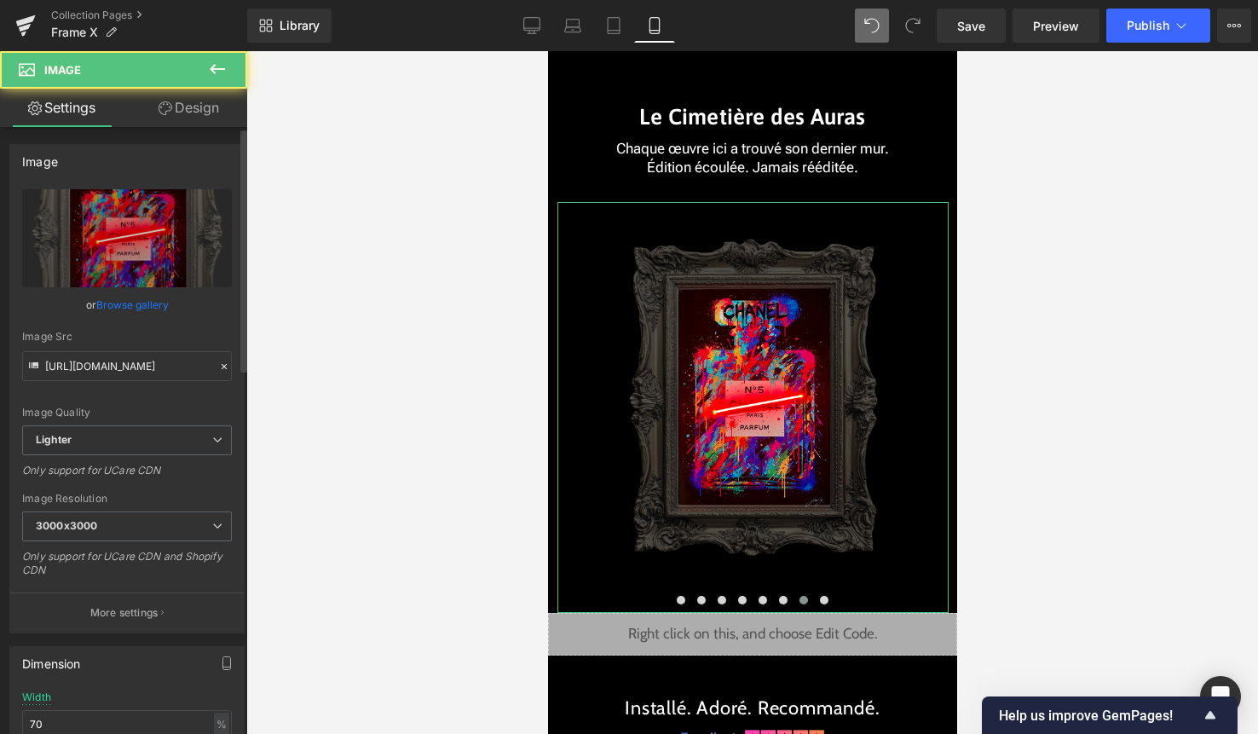
click at [128, 307] on link "Browse gallery" at bounding box center [132, 305] width 72 height 30
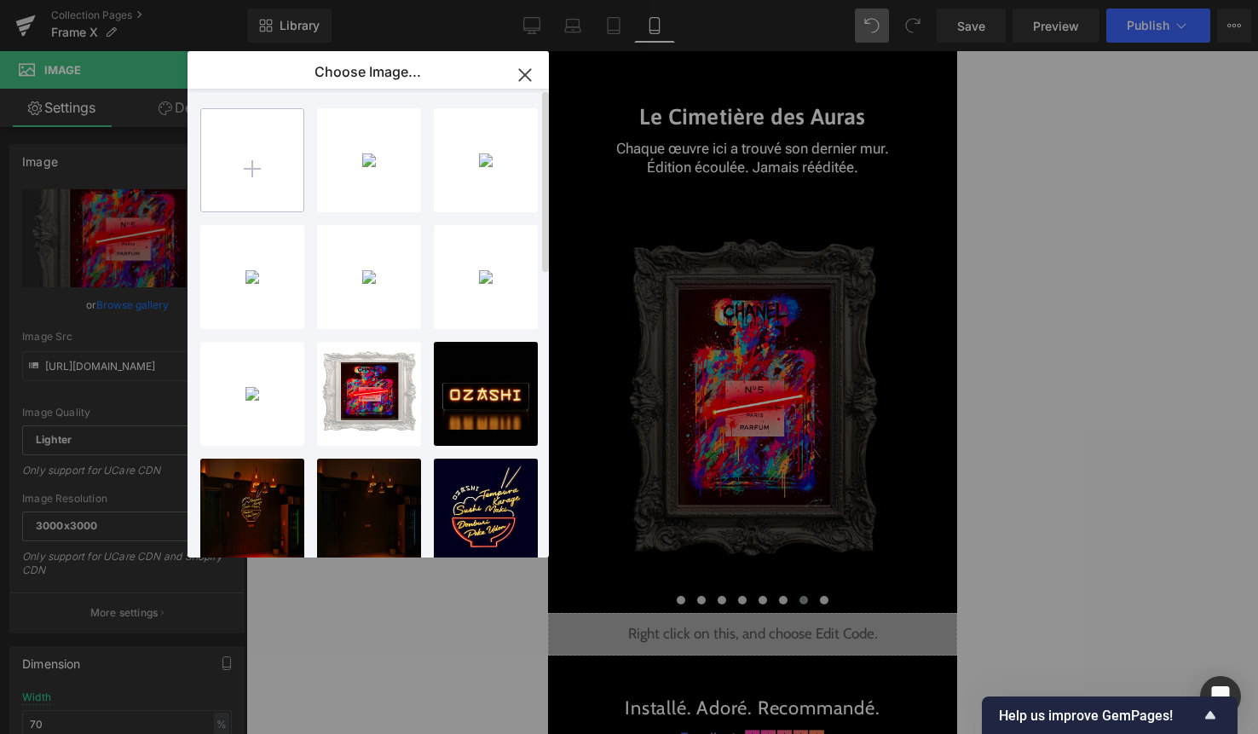
click at [251, 173] on input "file" at bounding box center [252, 160] width 102 height 102
type input "C:\fakepath\8.png"
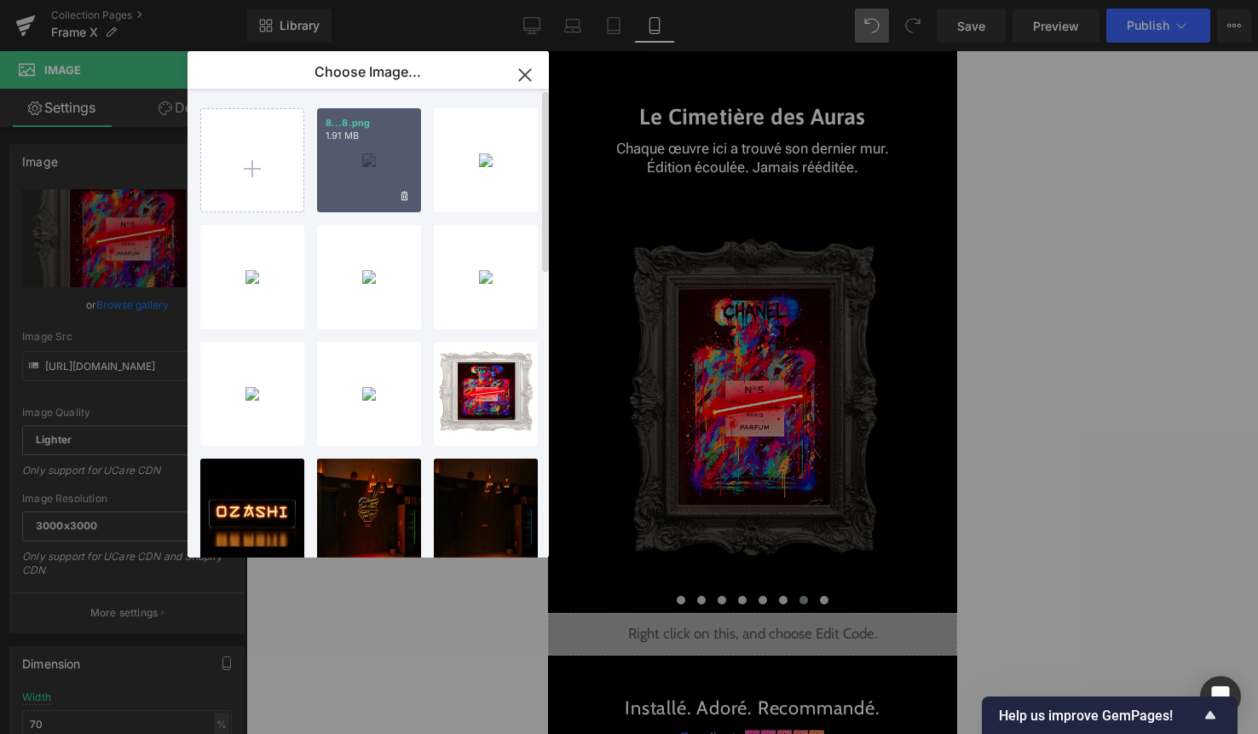
click at [372, 177] on div "8...8.png 1.91 MB" at bounding box center [369, 160] width 104 height 104
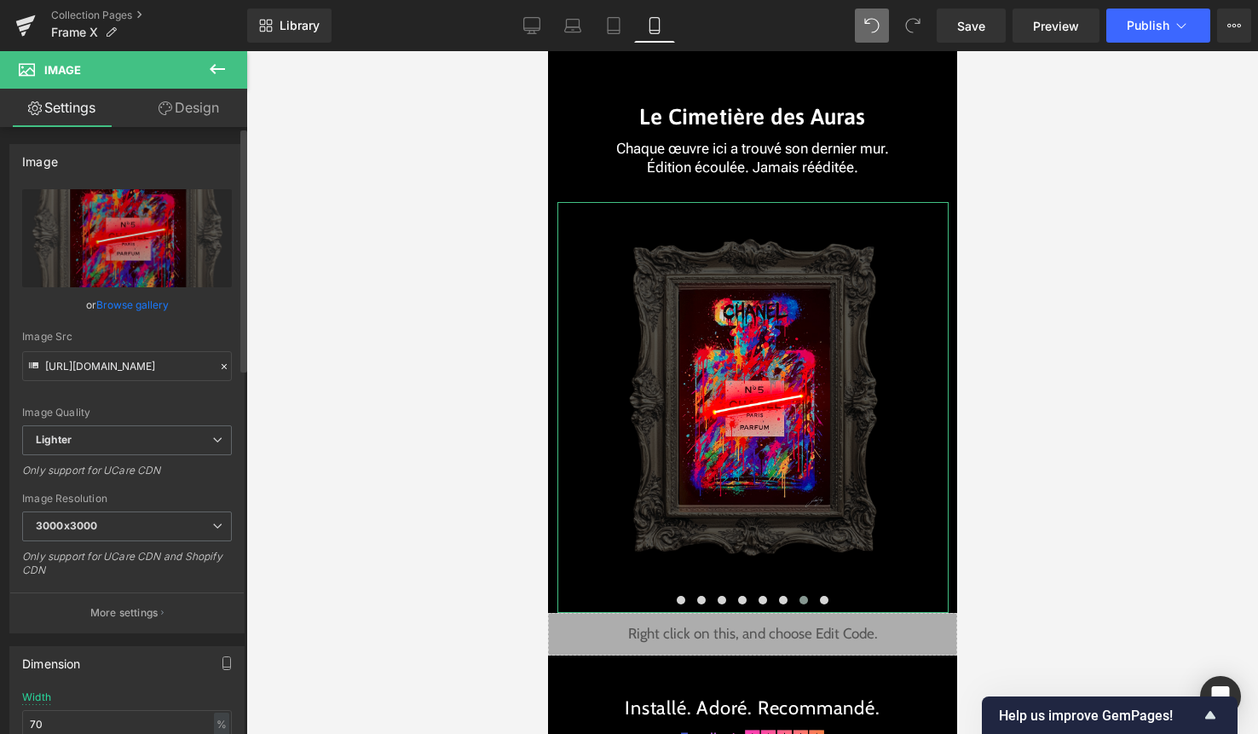
click at [142, 312] on link "Browse gallery" at bounding box center [132, 305] width 72 height 30
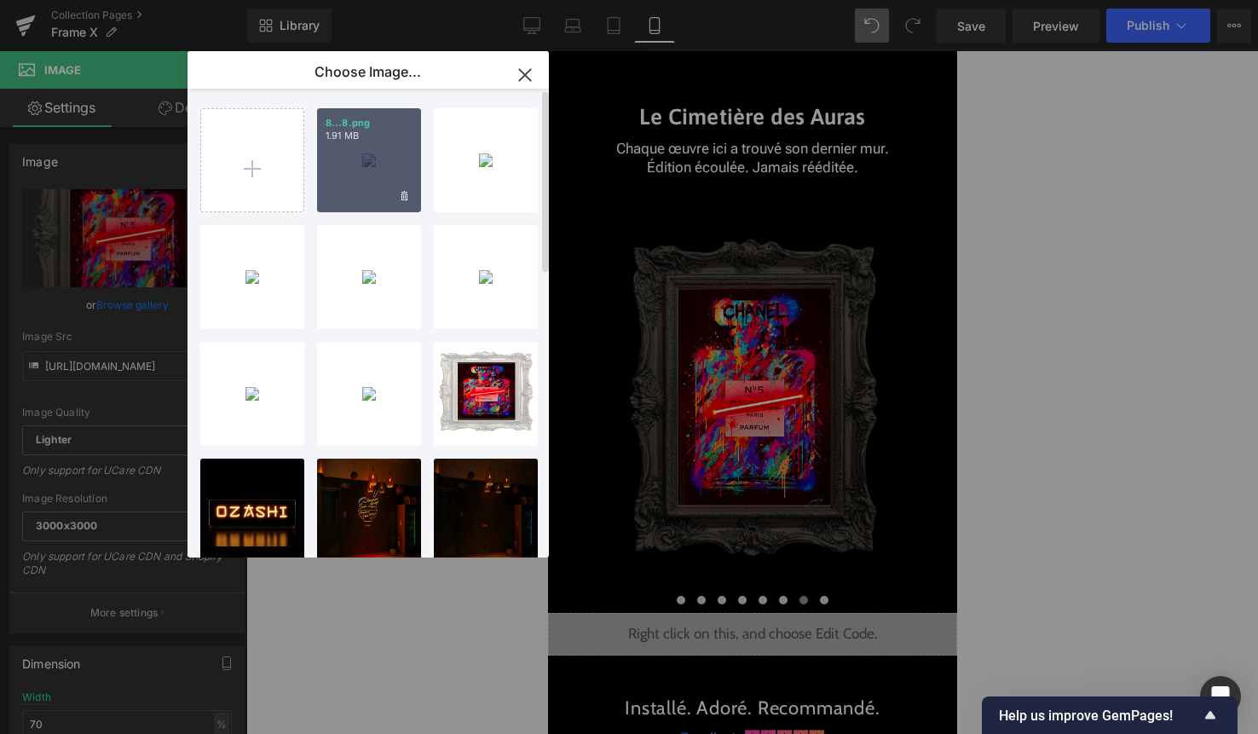
click at [355, 193] on div "8...8.png 1.91 MB" at bounding box center [369, 160] width 104 height 104
type input "[URL][DOMAIN_NAME]"
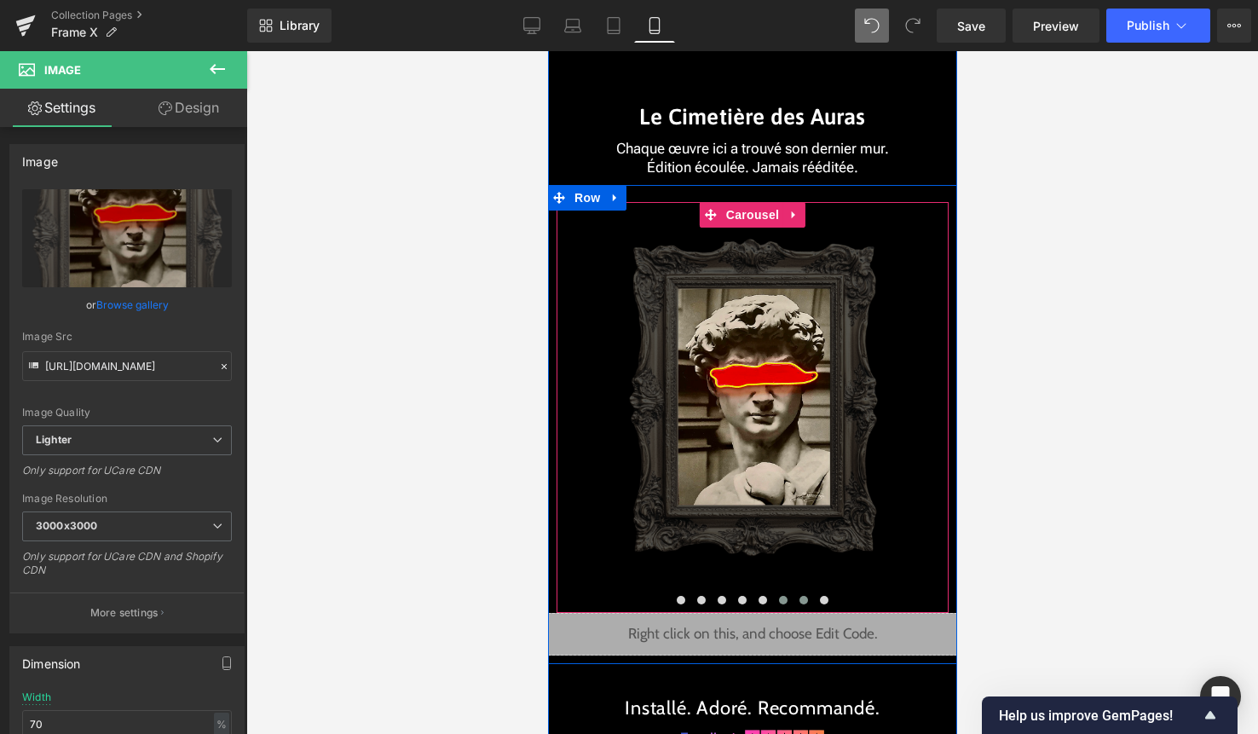
click at [788, 600] on button at bounding box center [782, 600] width 20 height 17
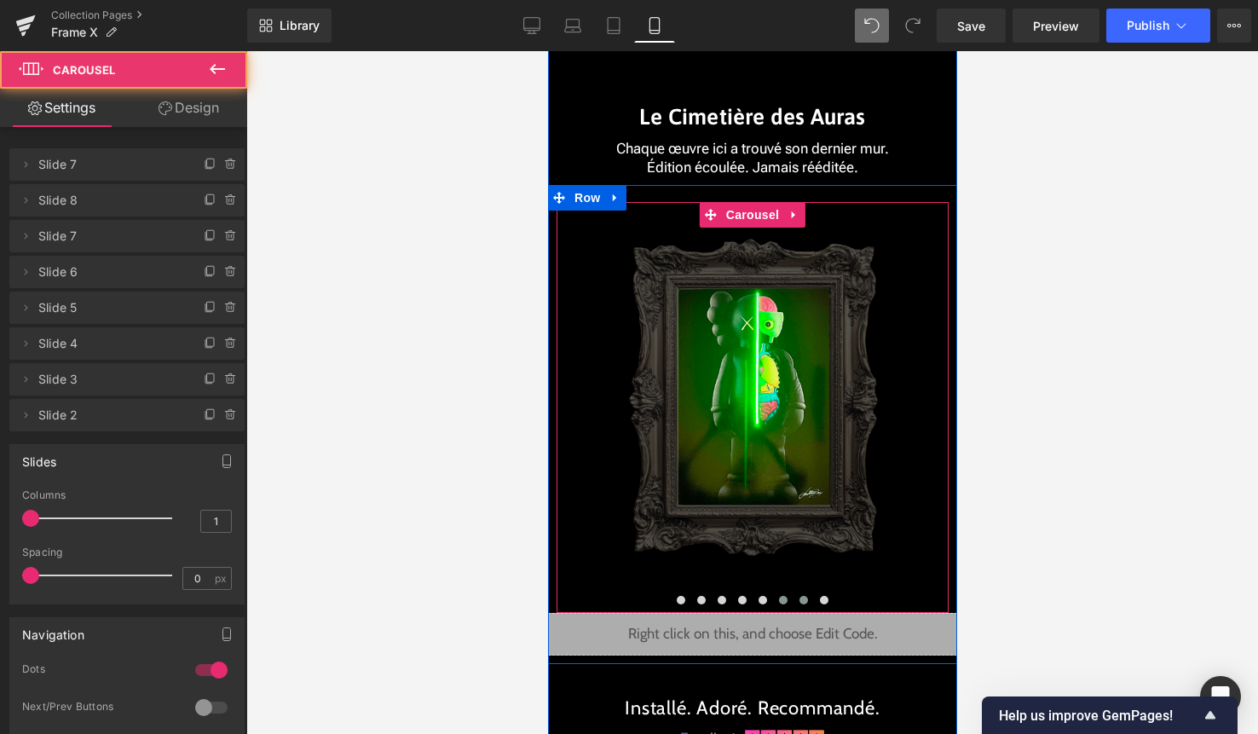
click at [804, 601] on span at bounding box center [803, 600] width 9 height 9
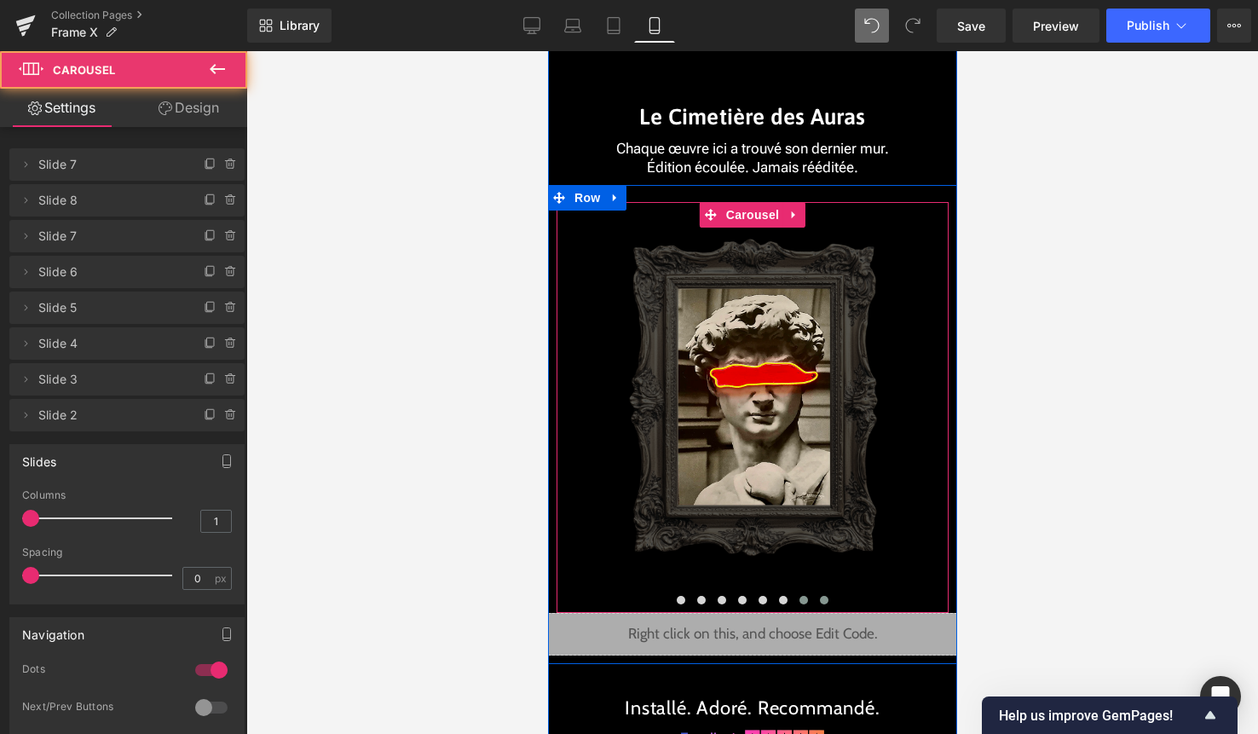
click at [822, 600] on span at bounding box center [823, 600] width 9 height 9
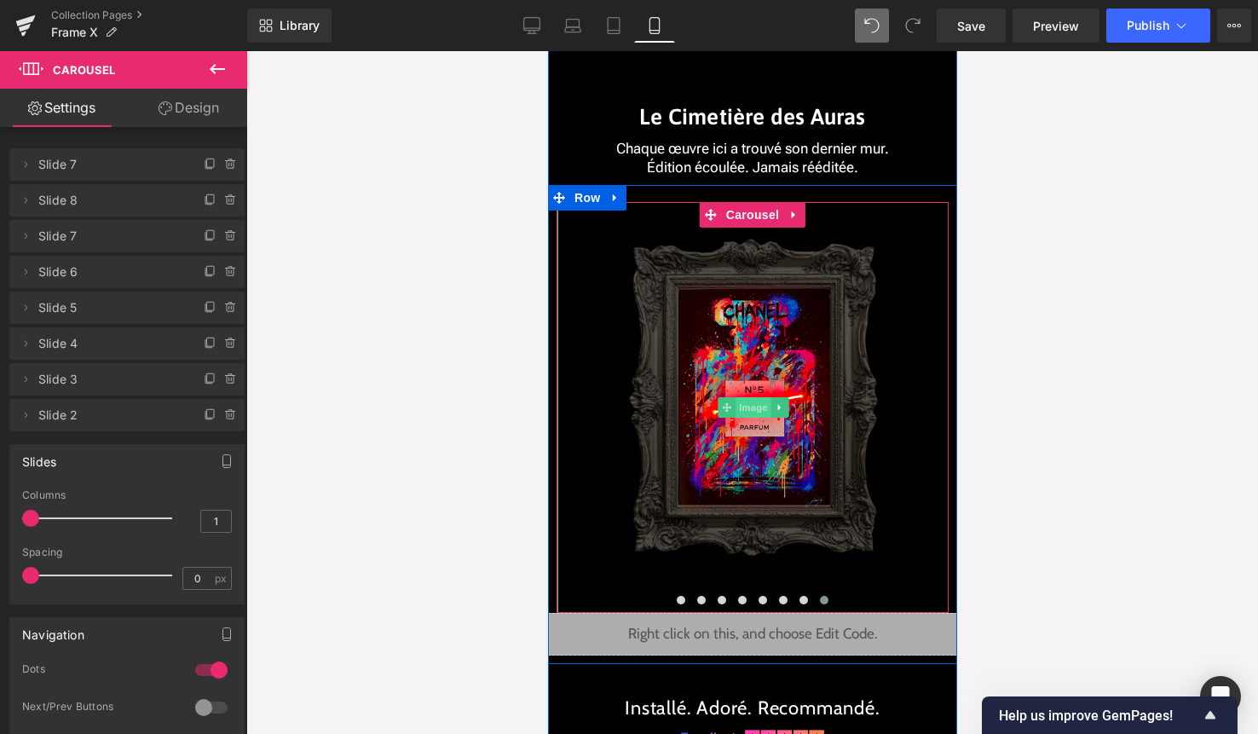
click at [749, 413] on span "Image" at bounding box center [753, 407] width 36 height 20
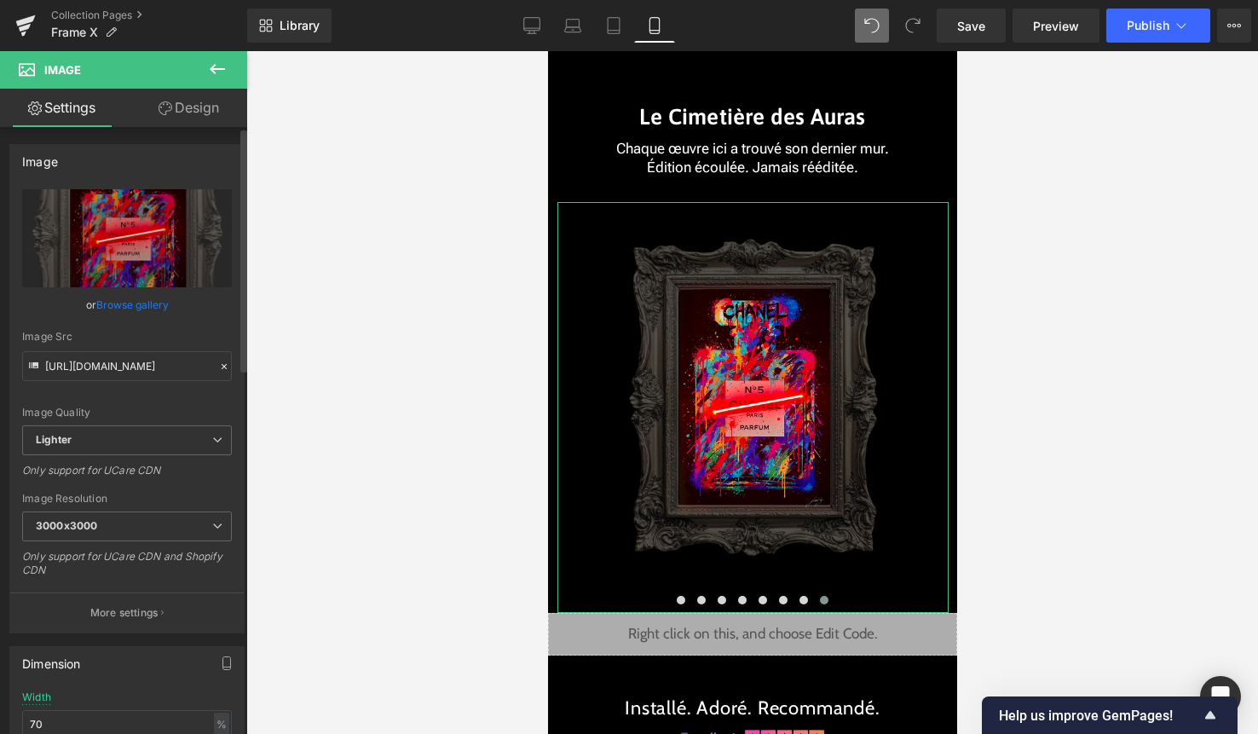
click at [134, 303] on link "Browse gallery" at bounding box center [132, 305] width 72 height 30
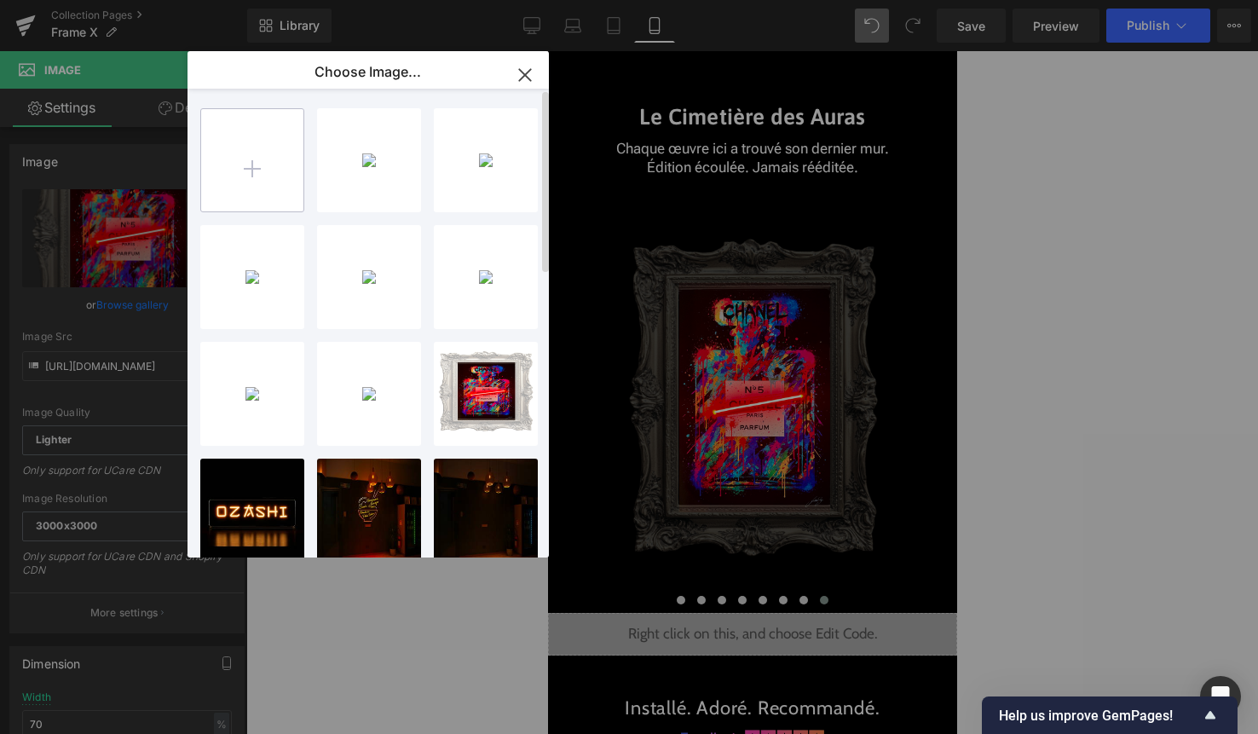
click at [251, 179] on input "file" at bounding box center [252, 160] width 102 height 102
type input "C:\fakepath\7.png"
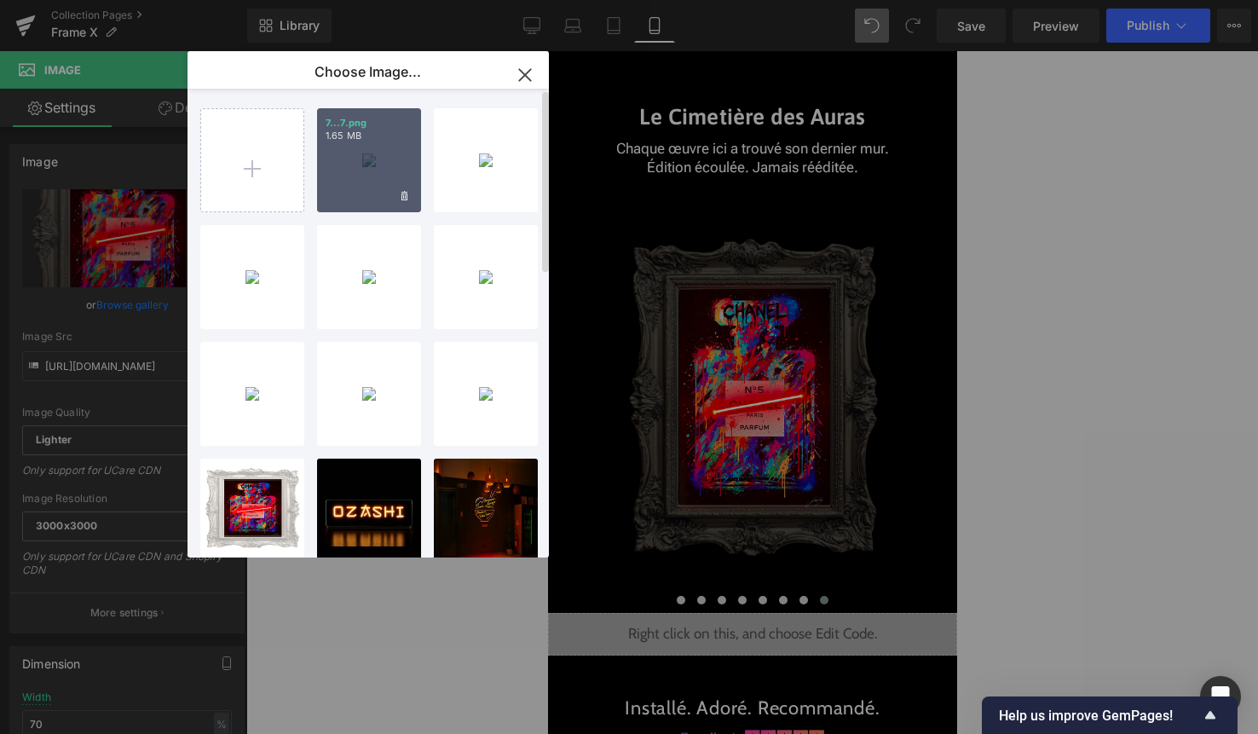
click at [356, 173] on div "7...7.png 1.65 MB" at bounding box center [369, 160] width 104 height 104
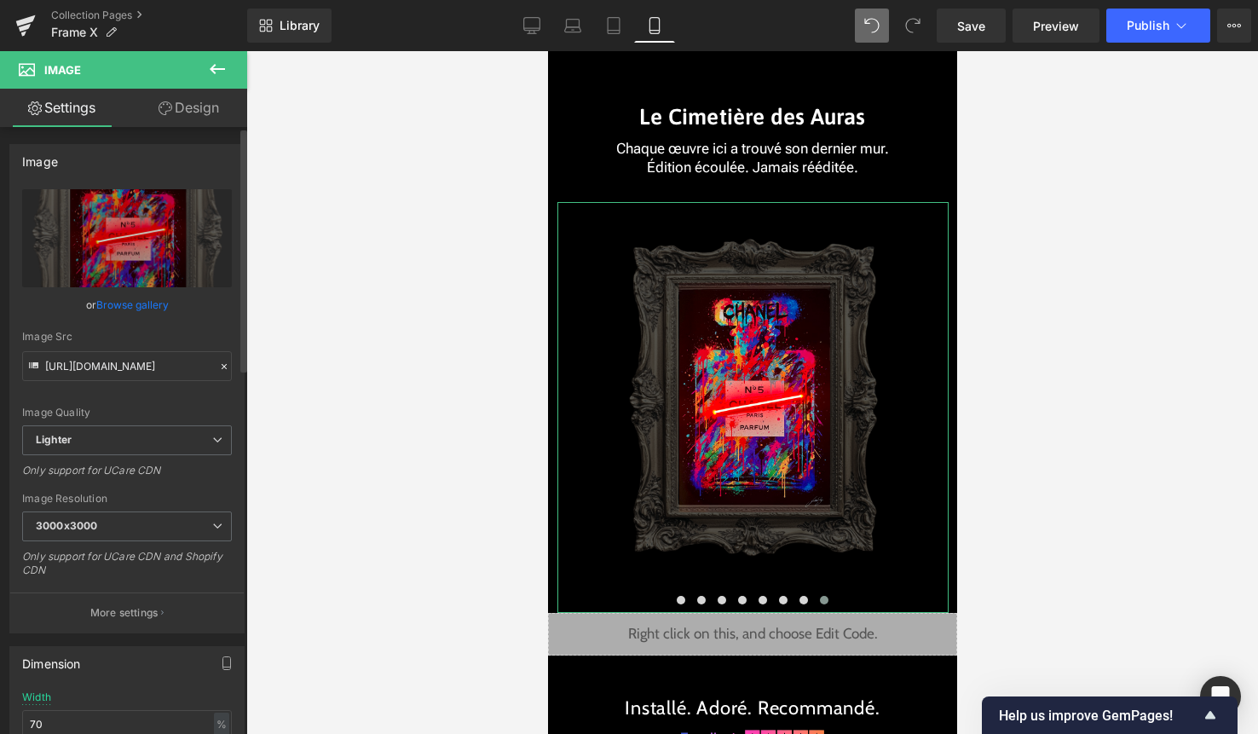
click at [136, 305] on link "Browse gallery" at bounding box center [132, 305] width 72 height 30
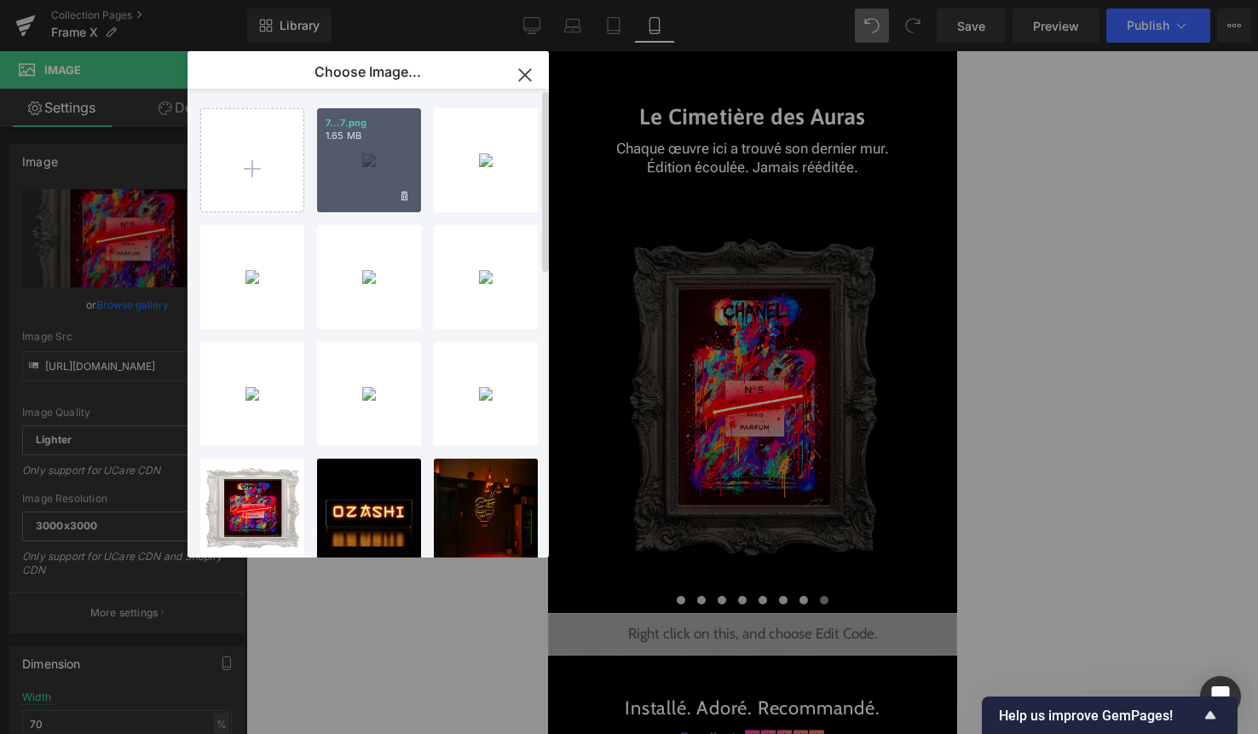
click at [354, 174] on div "7...7.png 1.65 MB" at bounding box center [369, 160] width 104 height 104
type input "[URL][DOMAIN_NAME]"
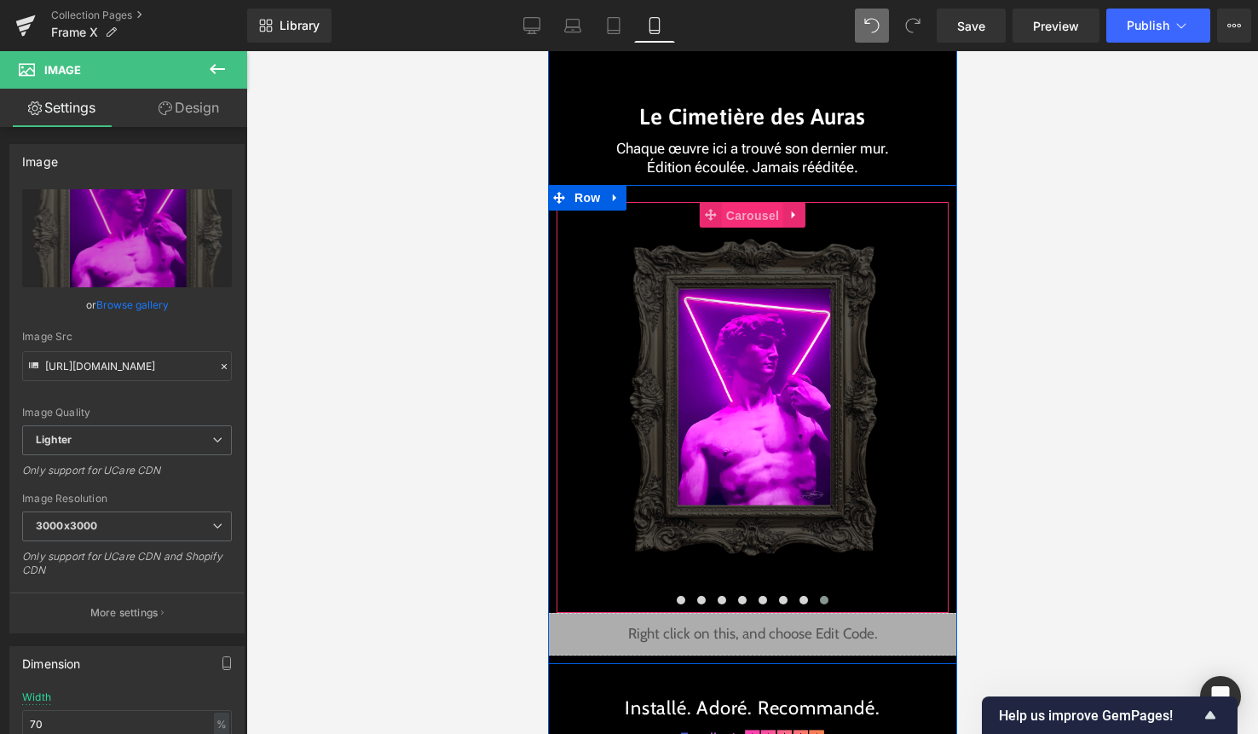
click at [752, 223] on span "Carousel" at bounding box center [751, 216] width 61 height 26
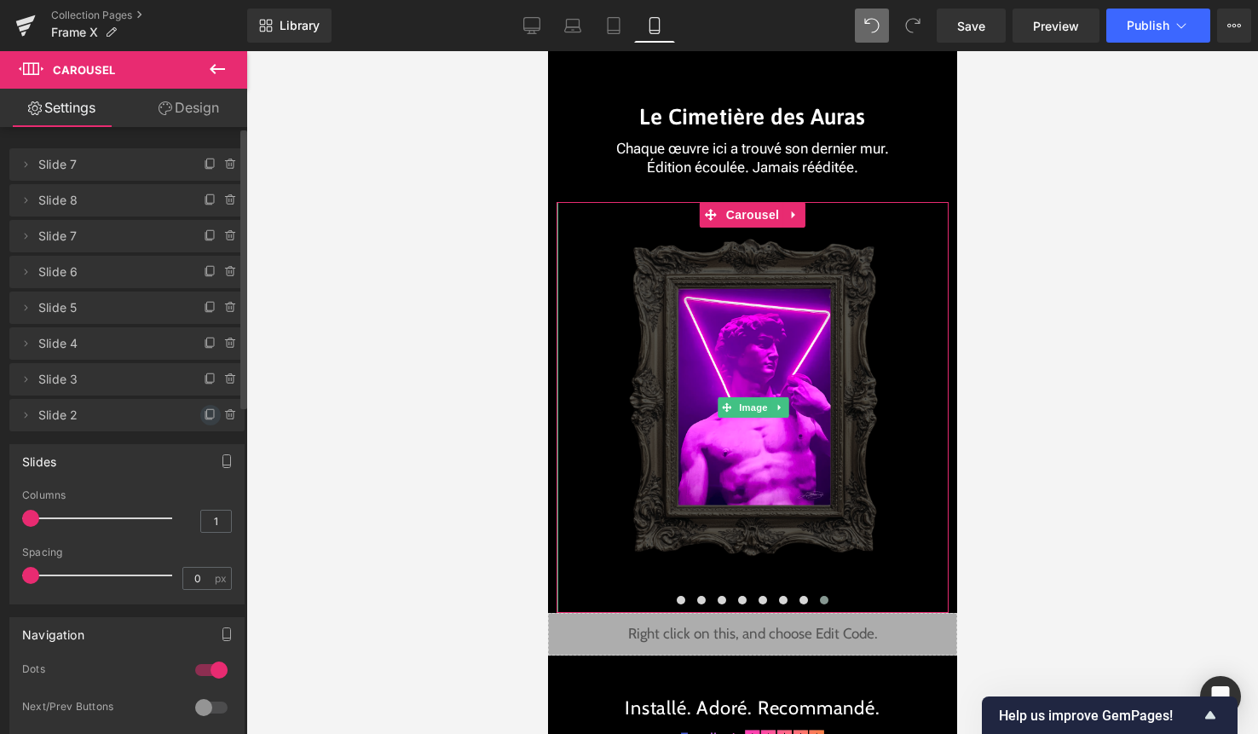
click at [207, 416] on icon at bounding box center [210, 413] width 7 height 9
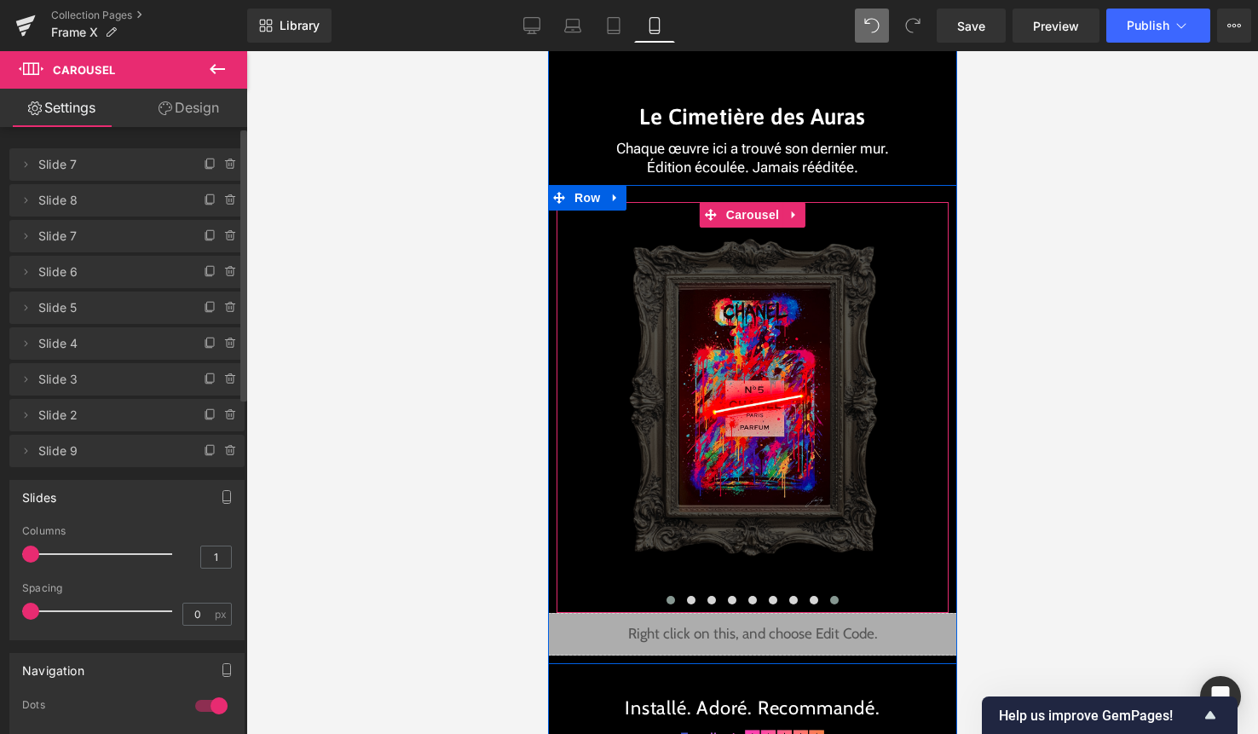
click at [829, 597] on button at bounding box center [833, 600] width 20 height 17
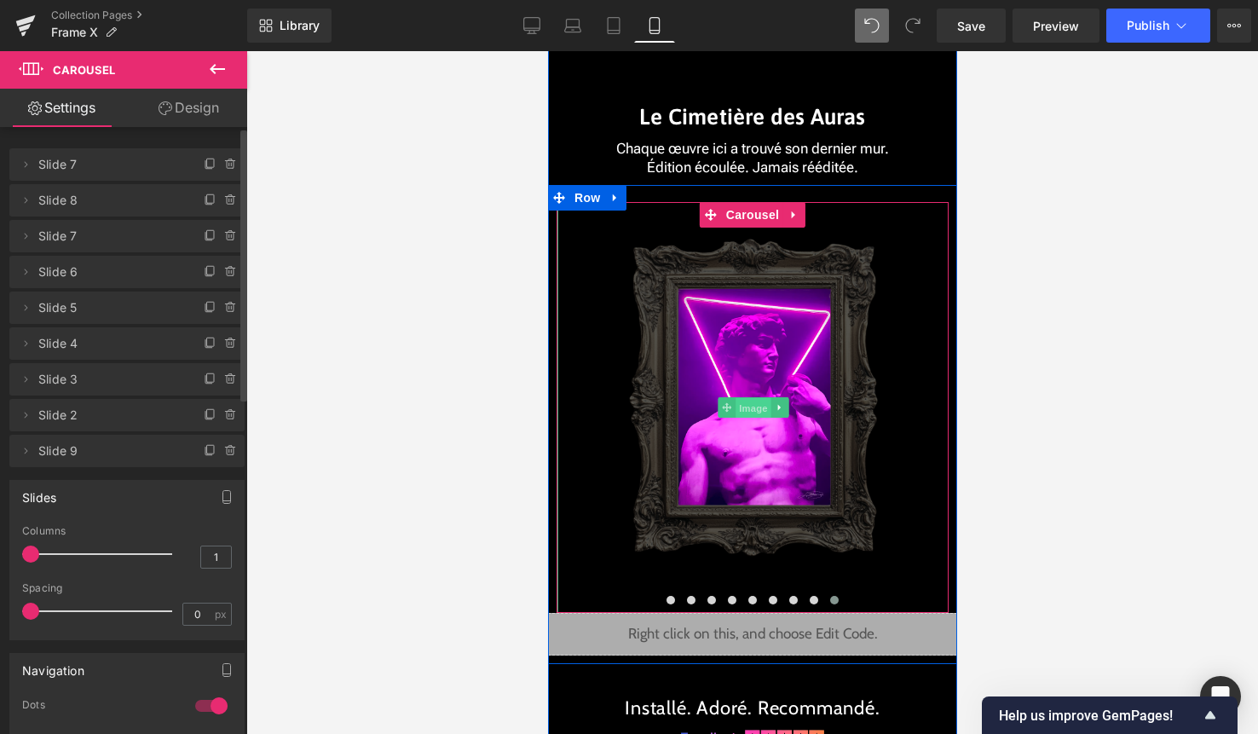
click at [747, 401] on span "Image" at bounding box center [753, 408] width 36 height 20
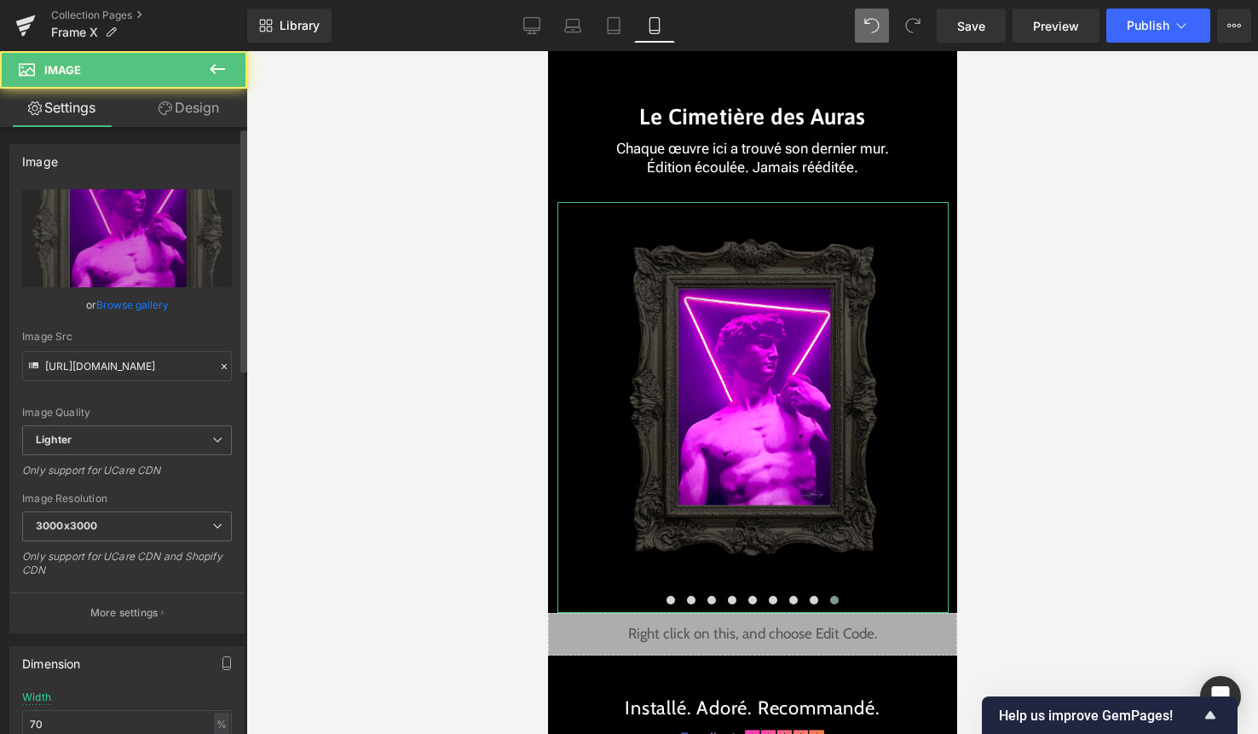
click at [107, 310] on link "Browse gallery" at bounding box center [132, 305] width 72 height 30
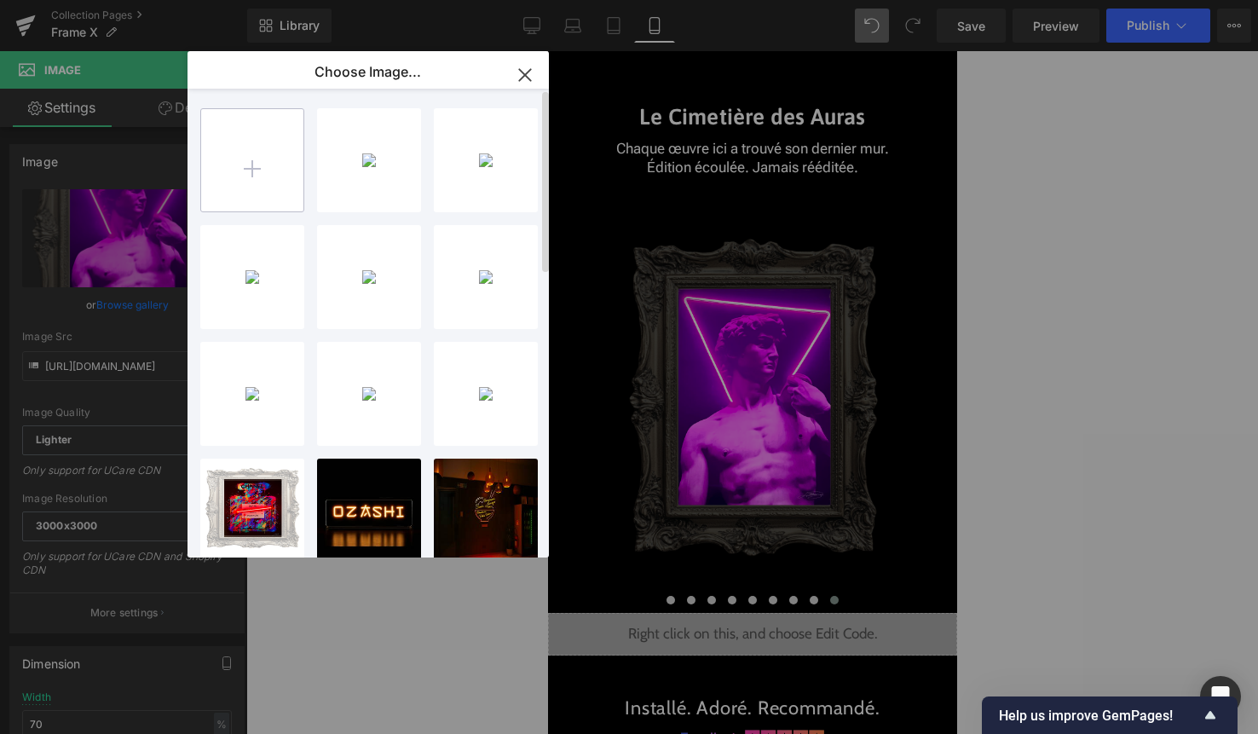
click at [257, 160] on input "file" at bounding box center [252, 160] width 102 height 102
click at [248, 166] on input "file" at bounding box center [252, 160] width 102 height 102
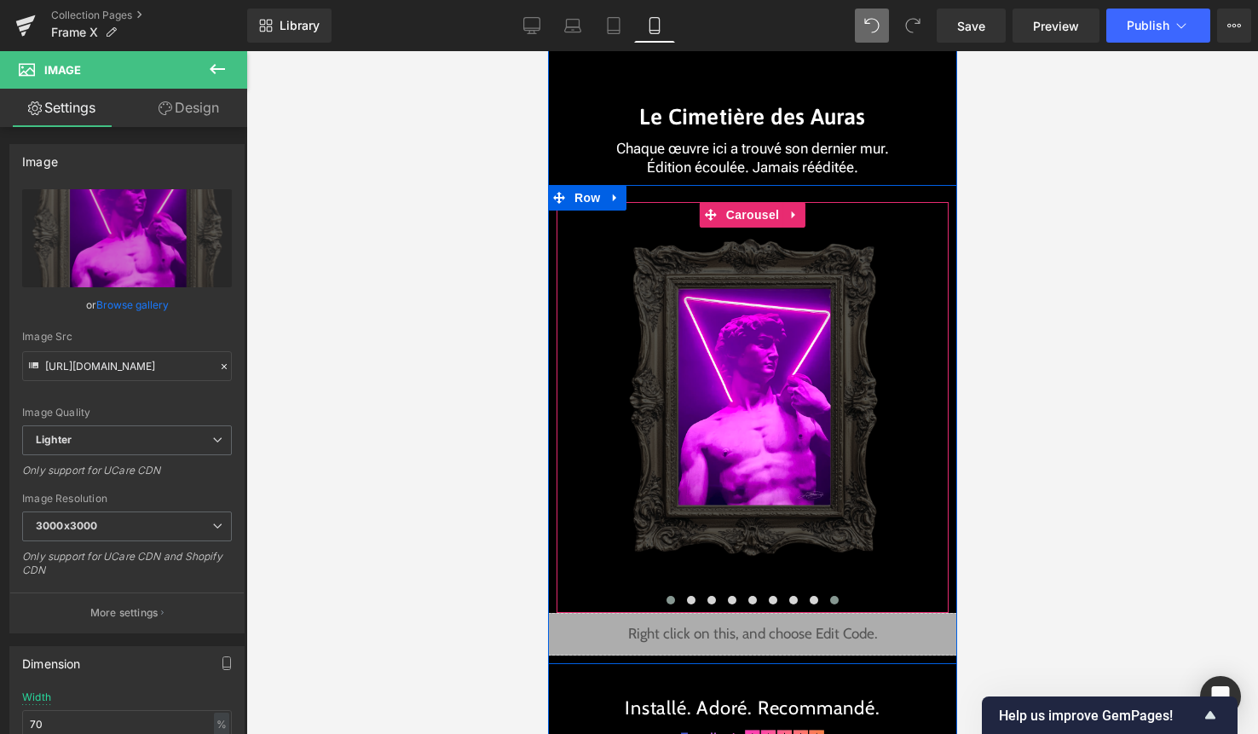
click at [673, 602] on button at bounding box center [670, 600] width 20 height 17
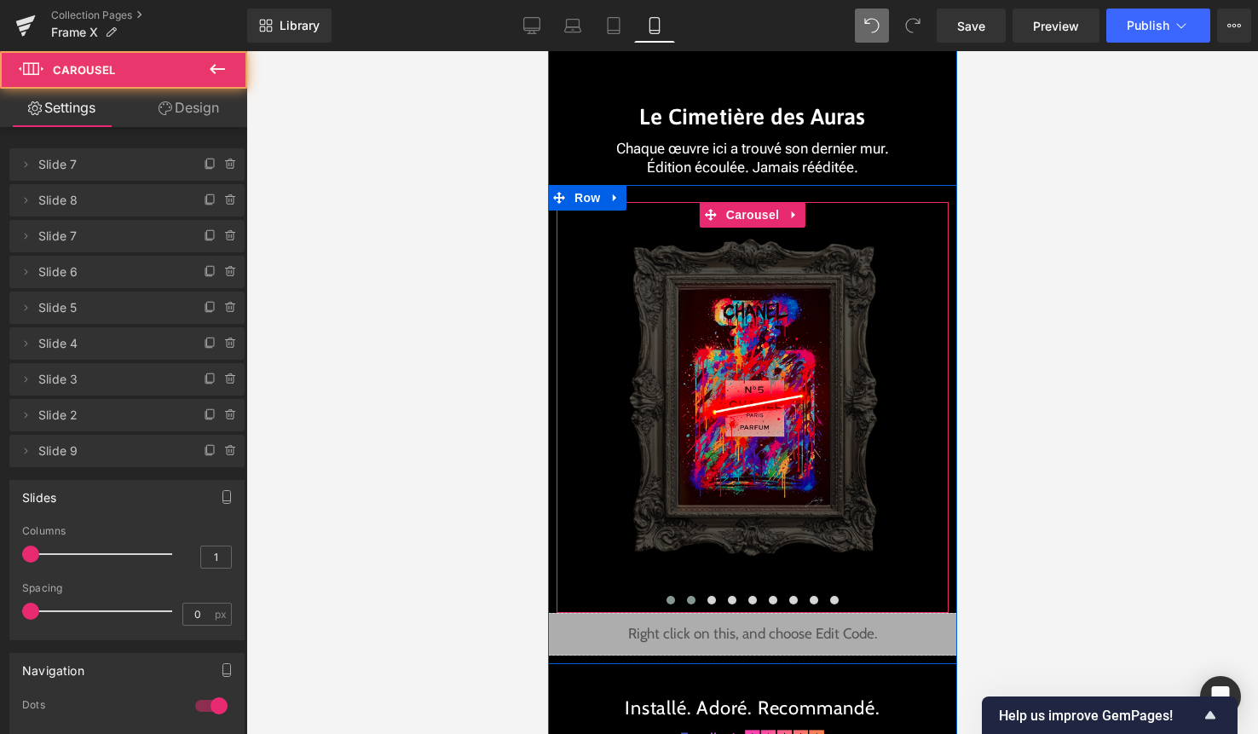
click at [691, 602] on span at bounding box center [690, 600] width 9 height 9
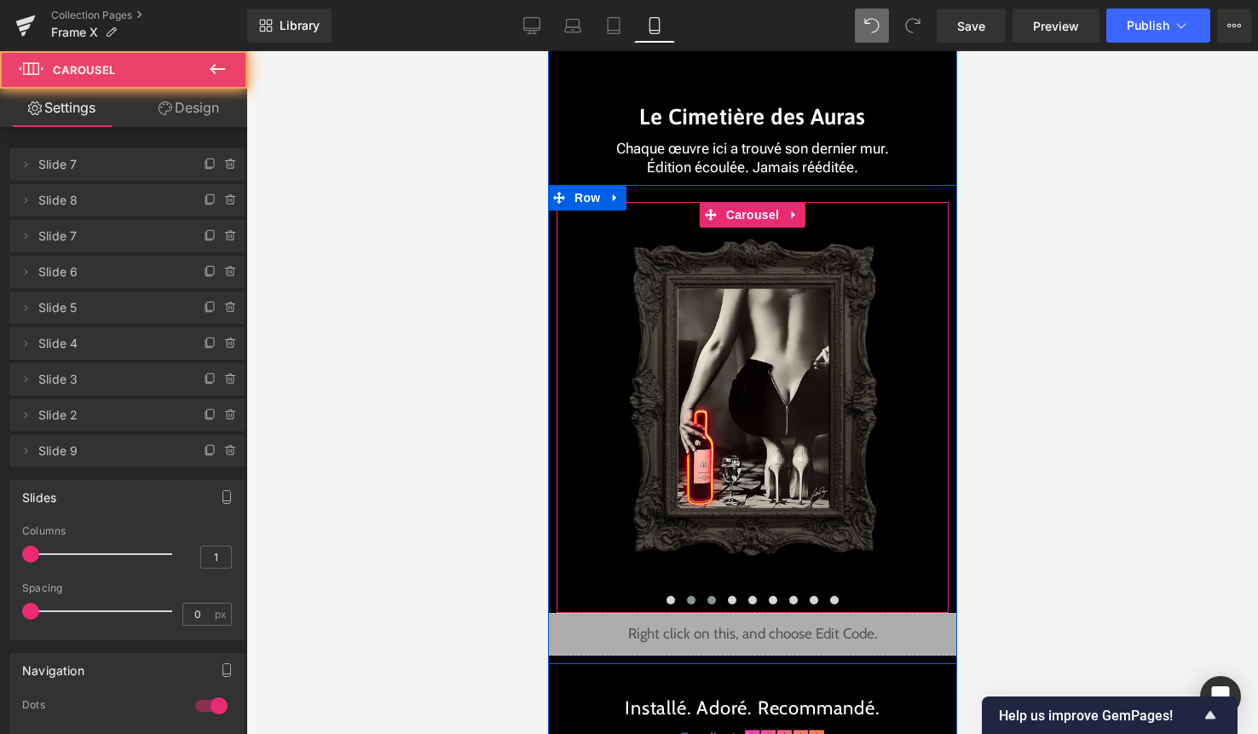
click at [711, 599] on span at bounding box center [711, 600] width 9 height 9
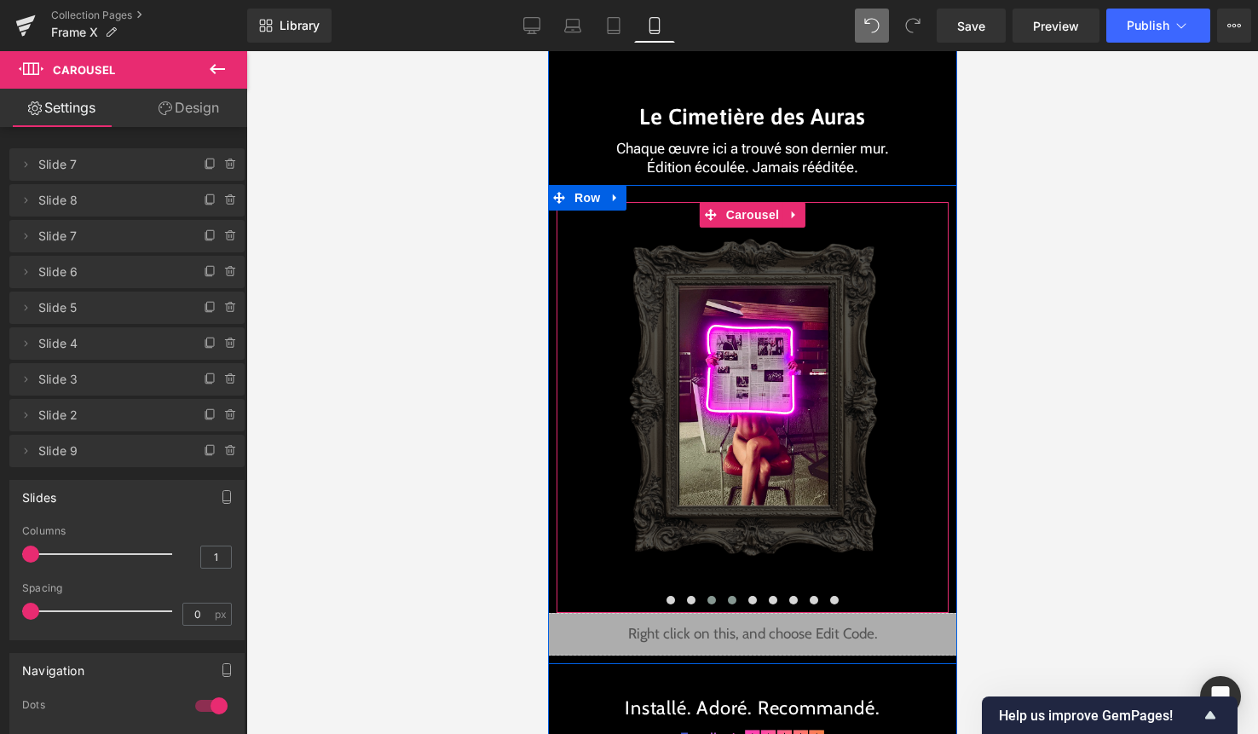
click at [727, 600] on span at bounding box center [731, 600] width 9 height 9
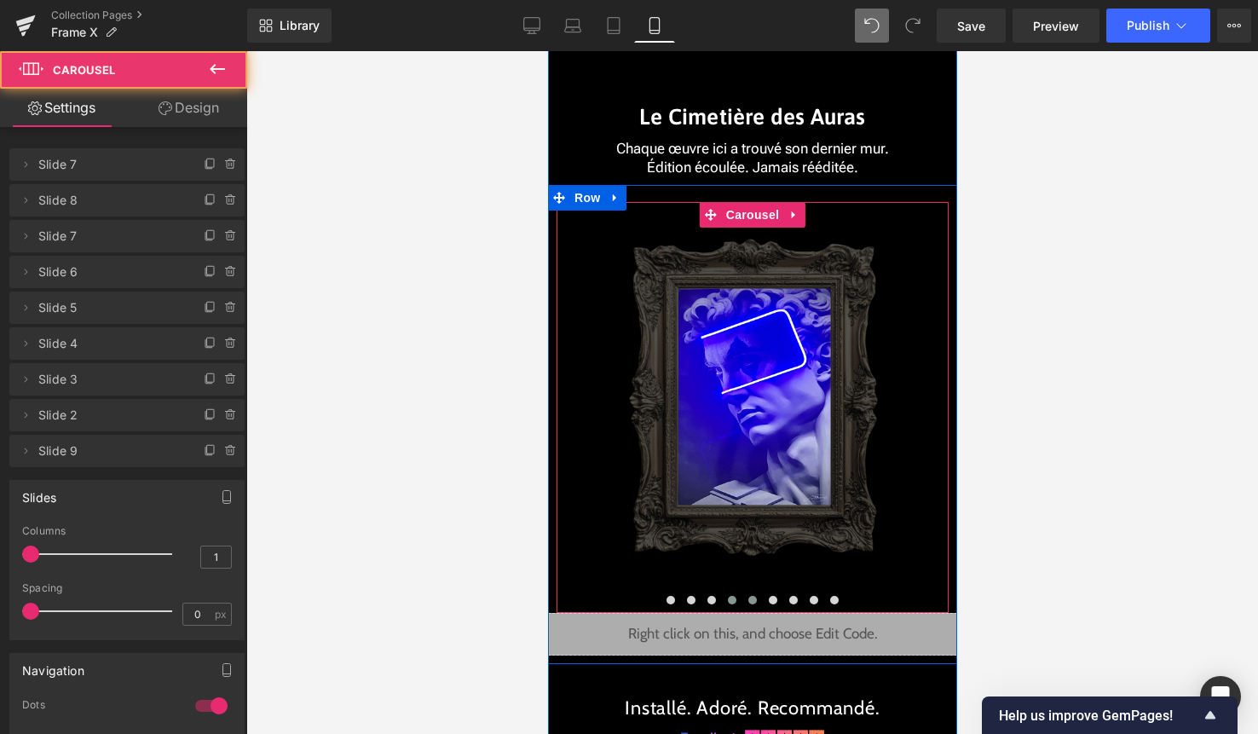
click at [751, 598] on span at bounding box center [751, 600] width 9 height 9
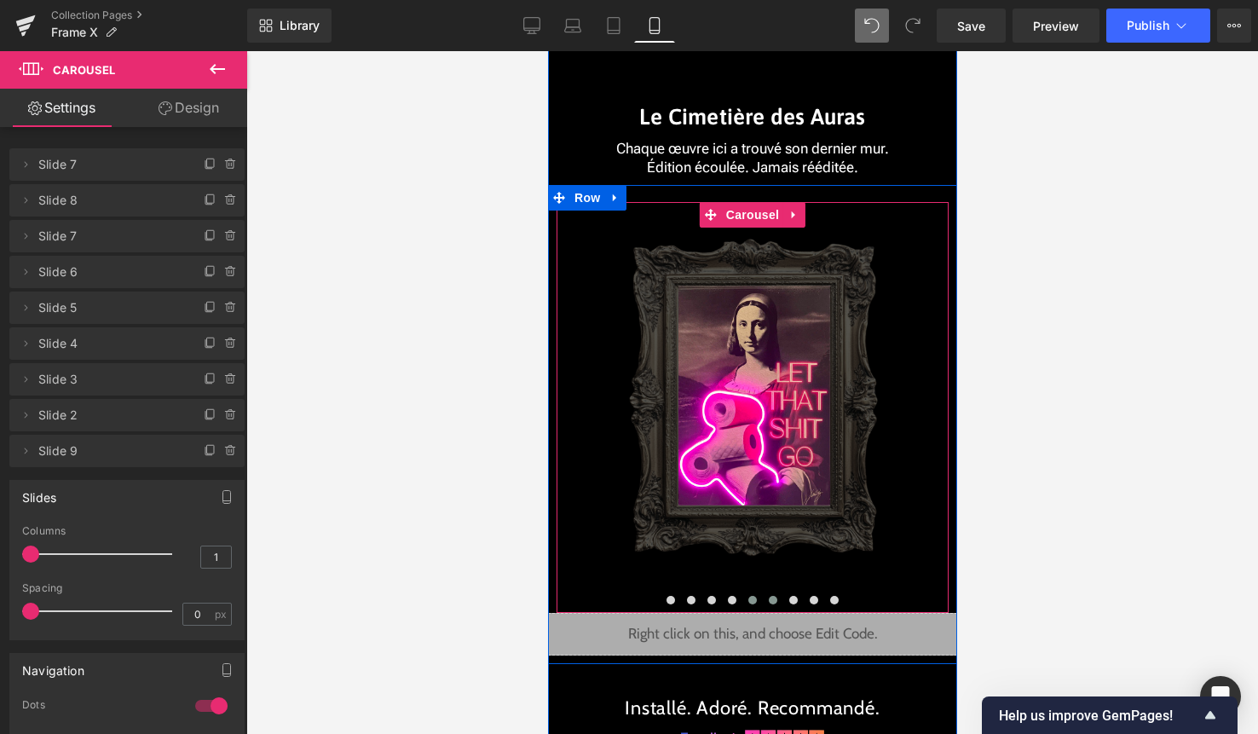
click at [773, 595] on button at bounding box center [772, 600] width 20 height 17
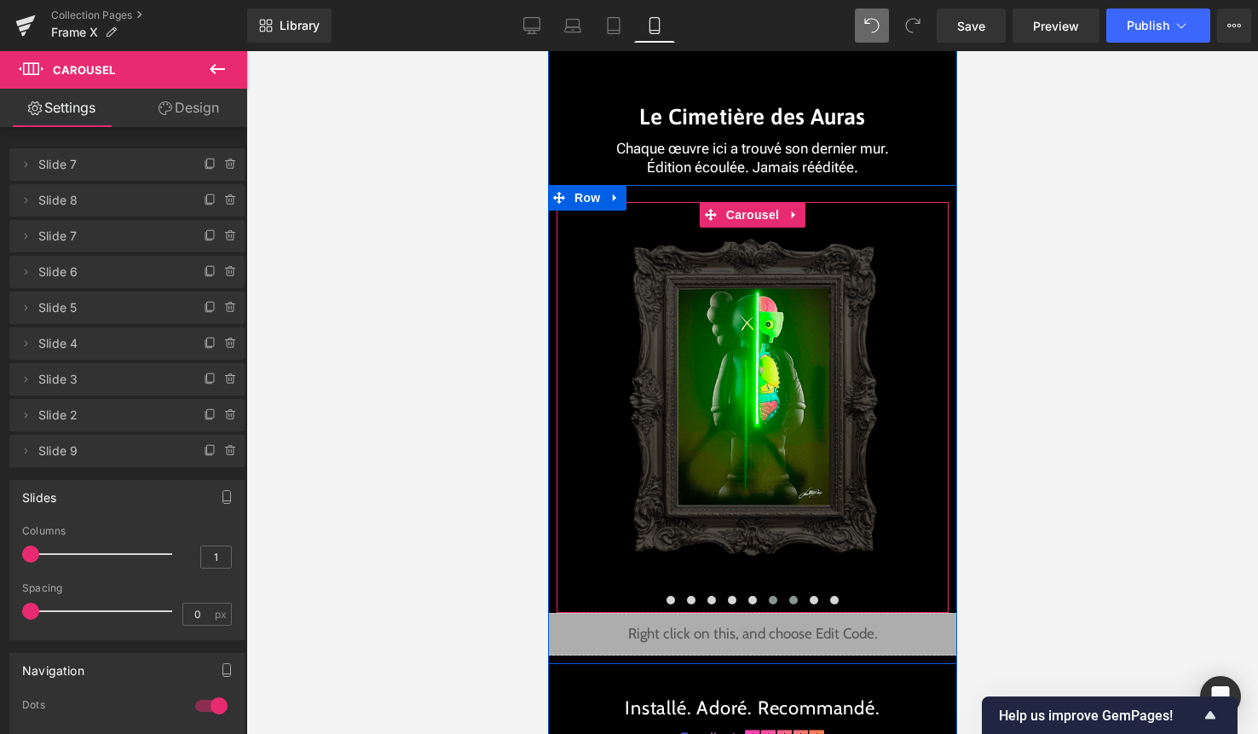
click at [788, 597] on button at bounding box center [792, 600] width 20 height 17
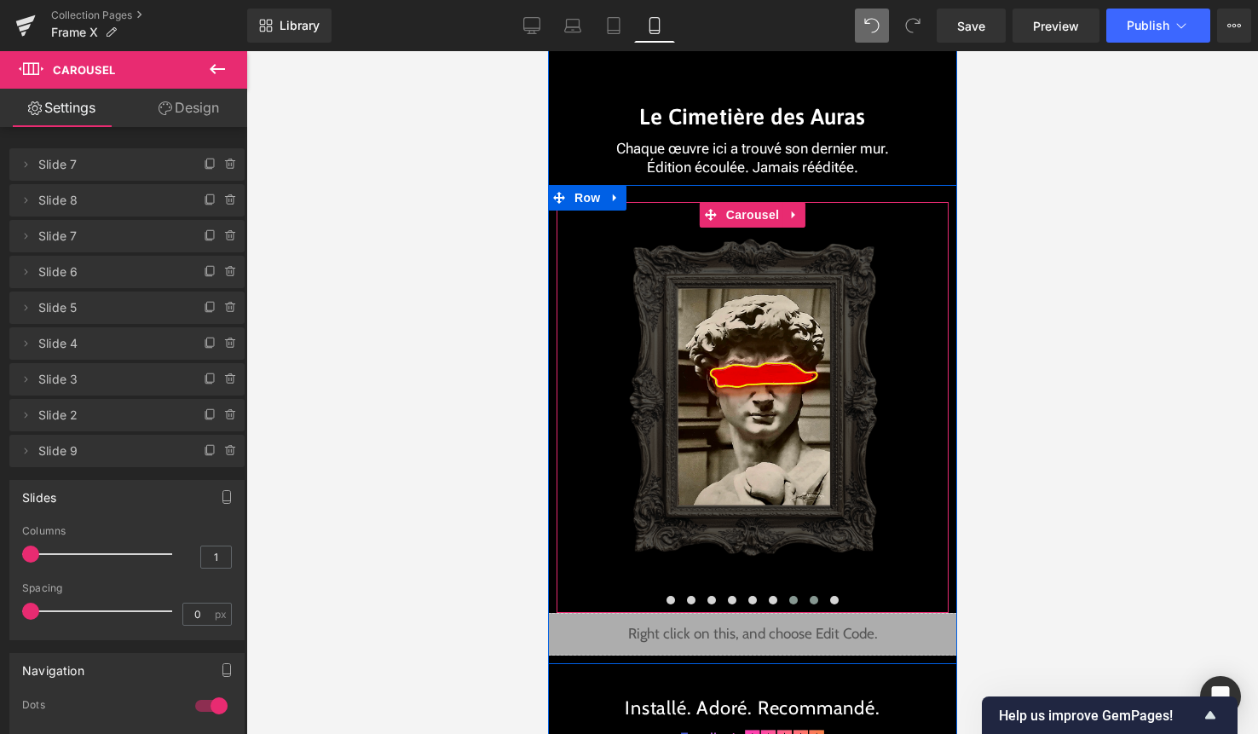
click at [810, 598] on span at bounding box center [813, 600] width 9 height 9
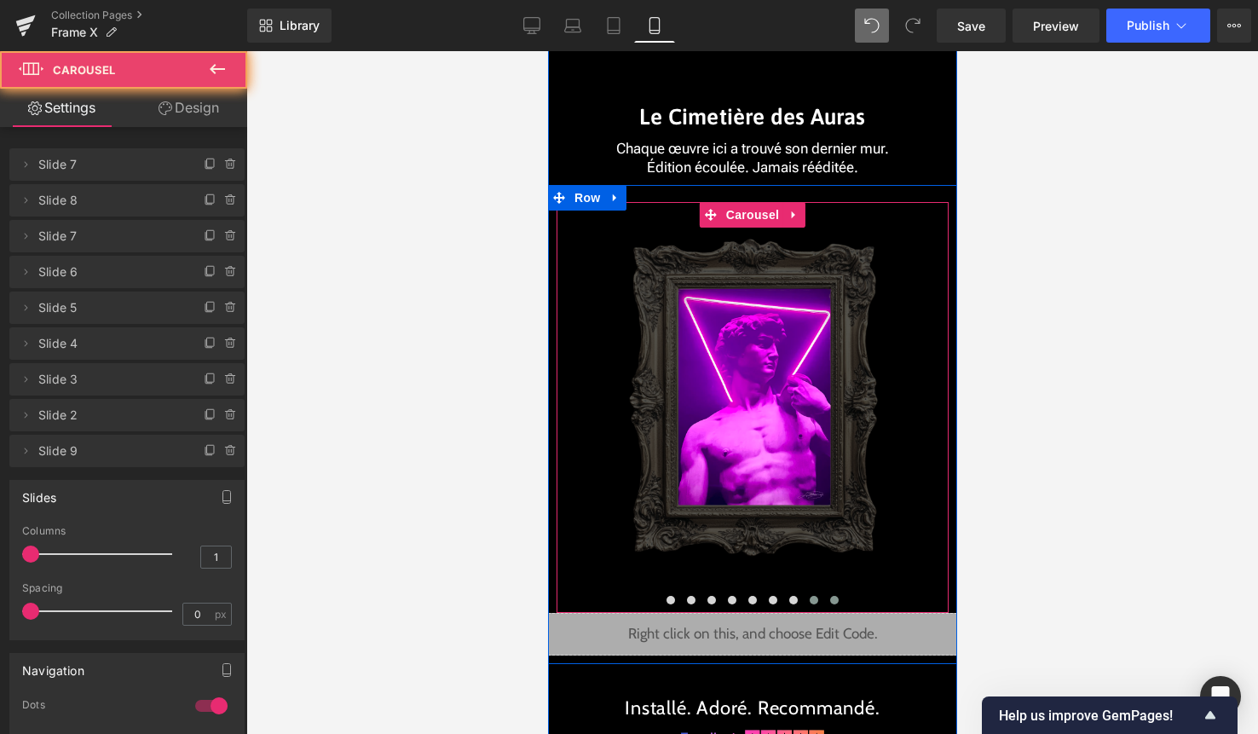
click at [830, 597] on span at bounding box center [833, 600] width 9 height 9
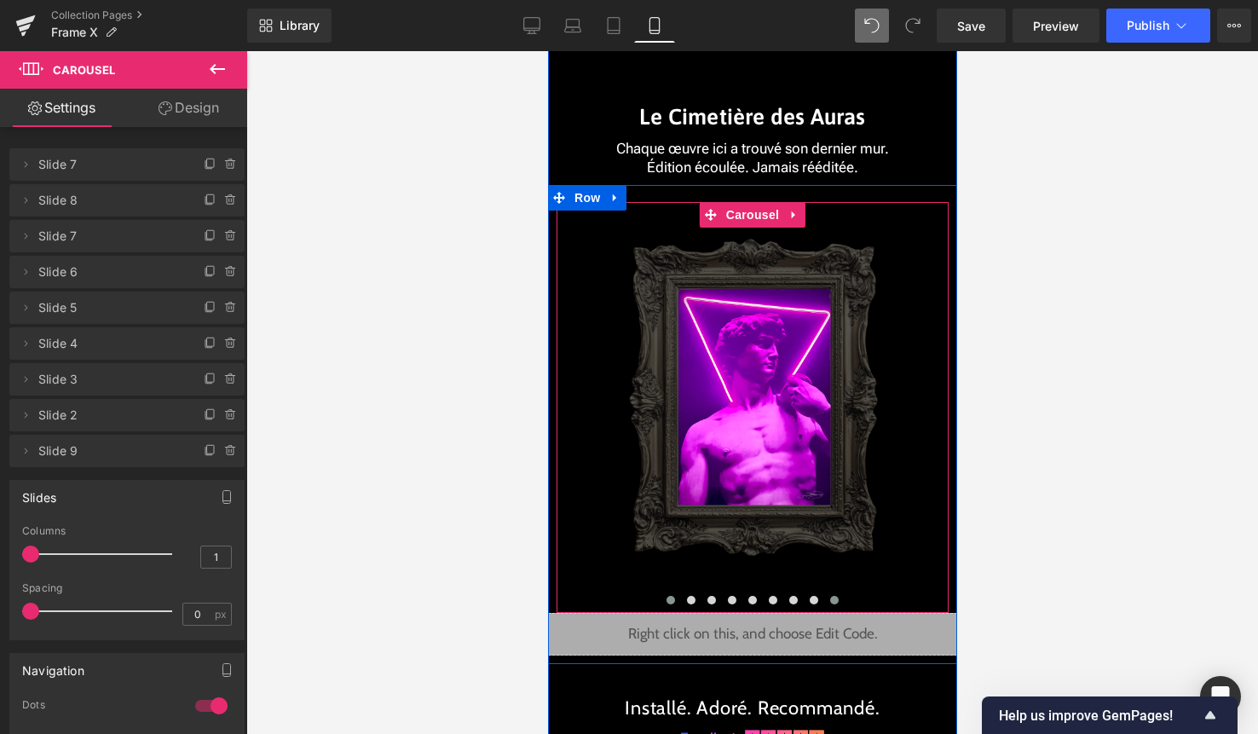
click at [674, 598] on button at bounding box center [670, 600] width 20 height 17
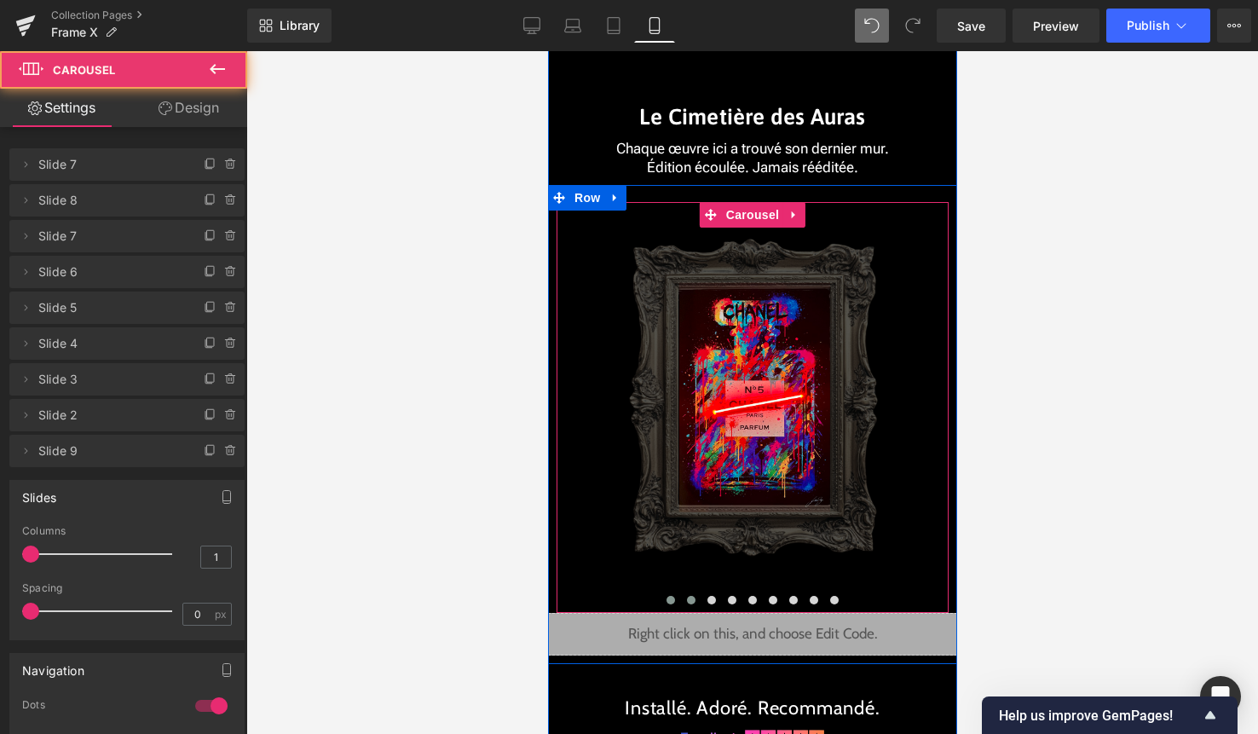
click at [690, 598] on span at bounding box center [690, 600] width 9 height 9
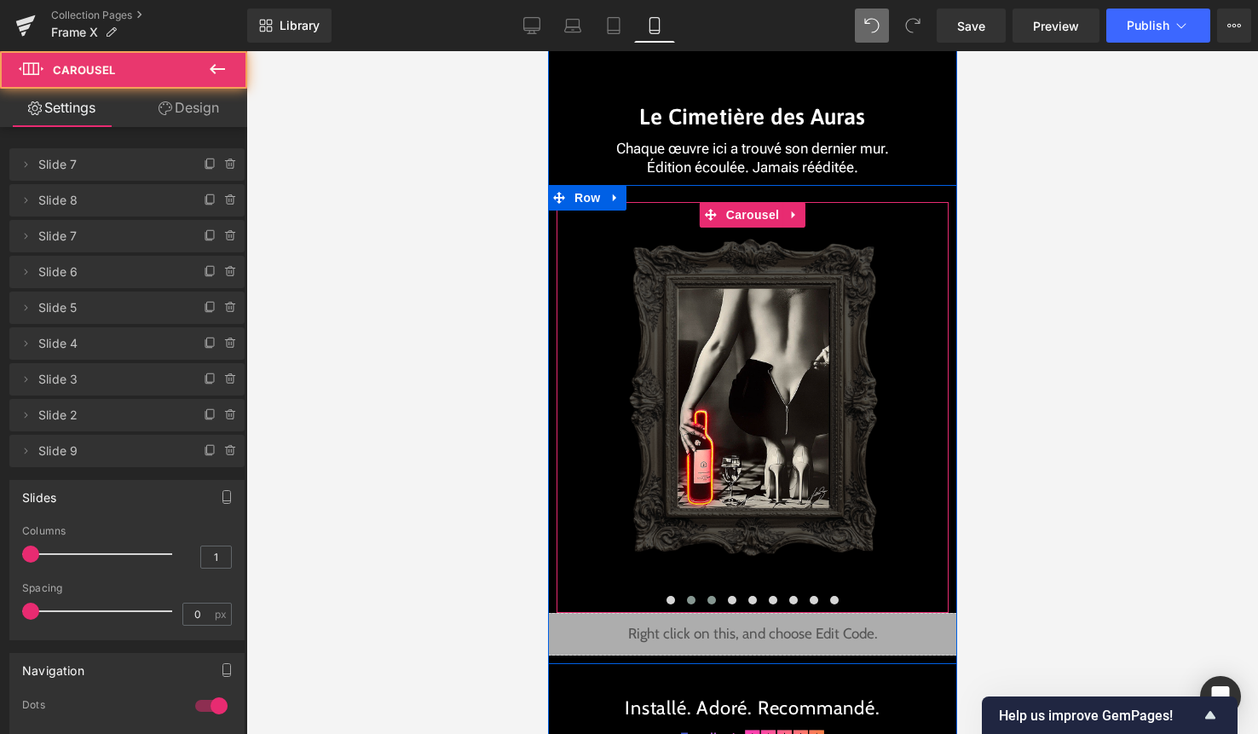
click at [713, 597] on span at bounding box center [711, 600] width 9 height 9
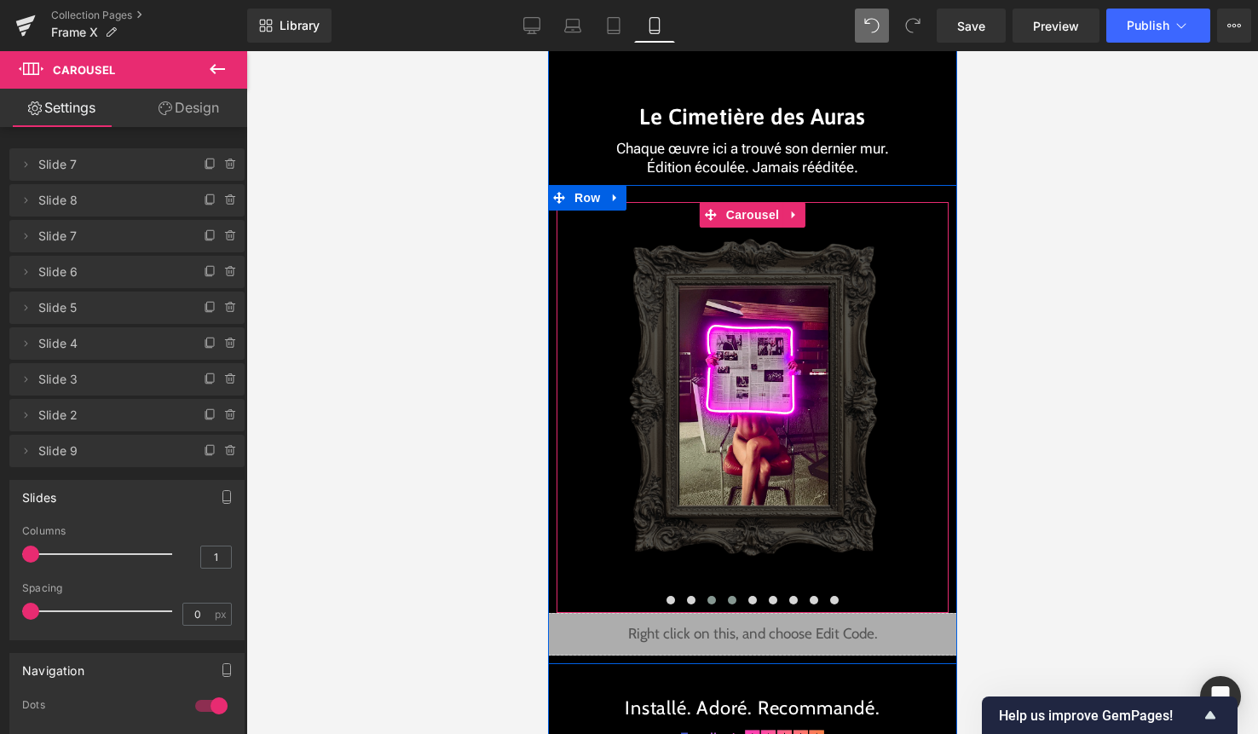
click at [732, 597] on span at bounding box center [731, 600] width 9 height 9
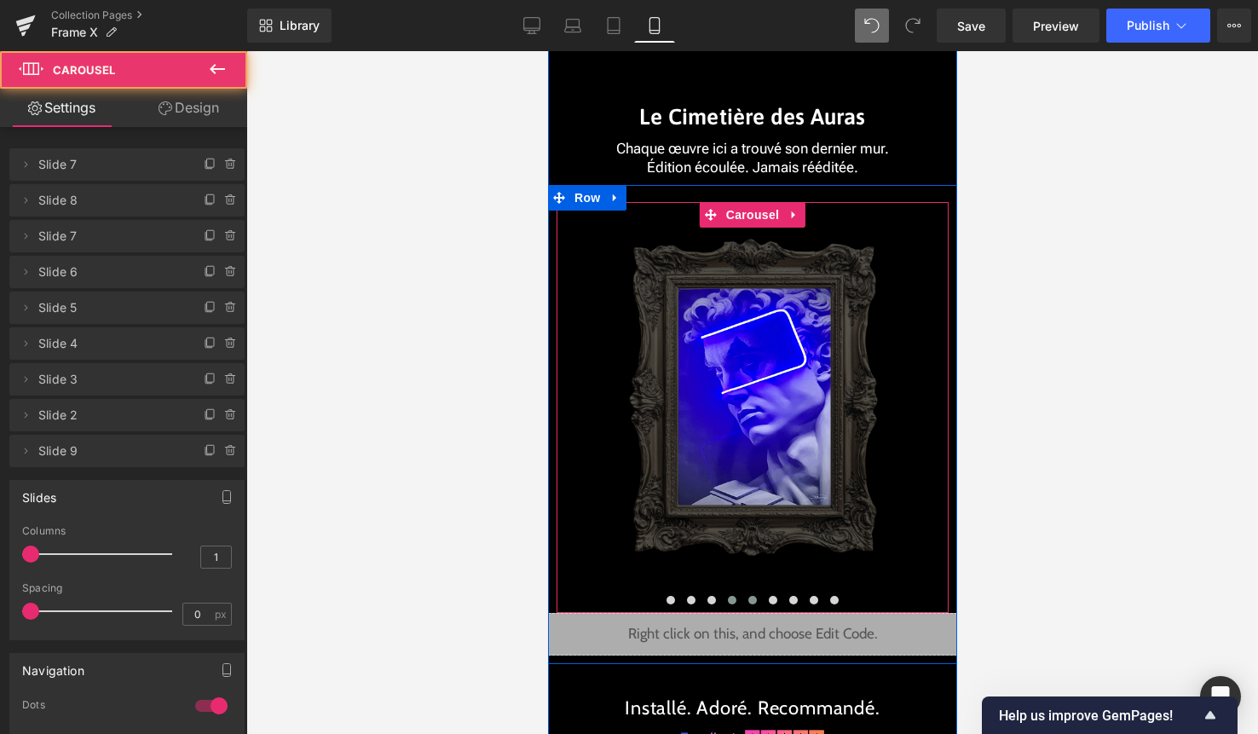
click at [751, 596] on span at bounding box center [751, 600] width 9 height 9
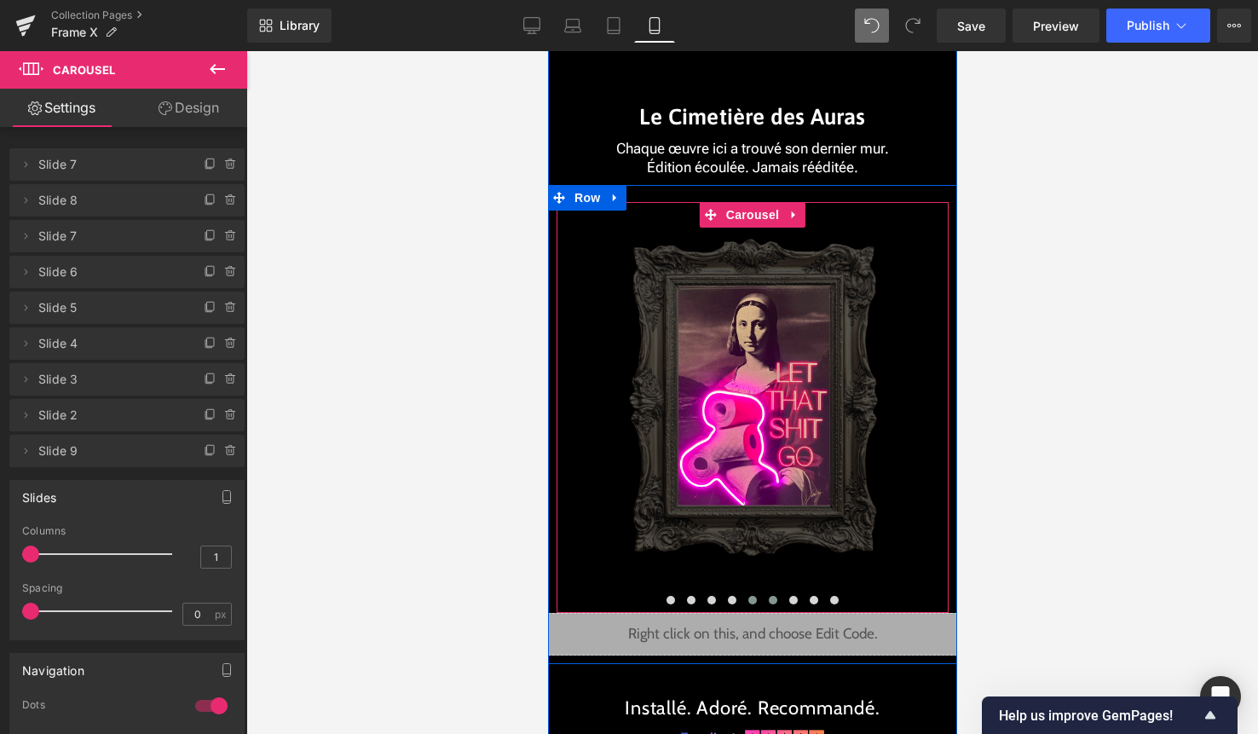
click at [771, 597] on span at bounding box center [772, 600] width 9 height 9
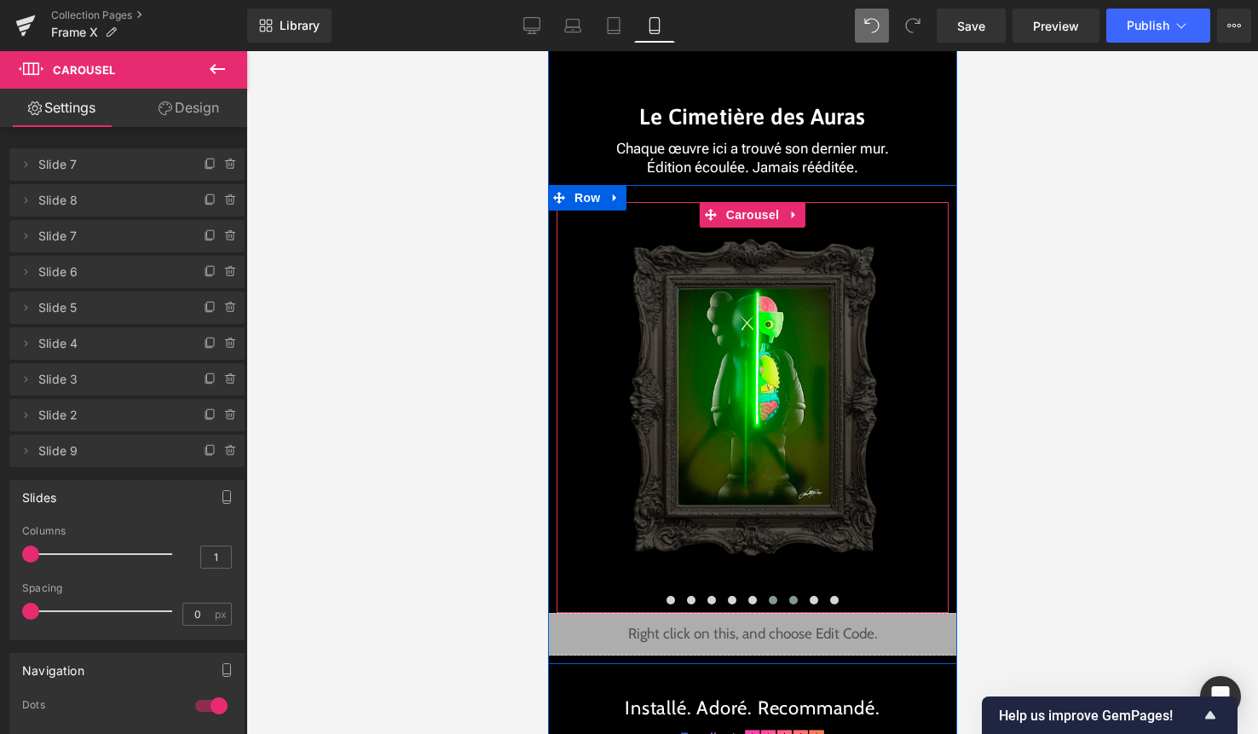
click at [790, 597] on span at bounding box center [792, 600] width 9 height 9
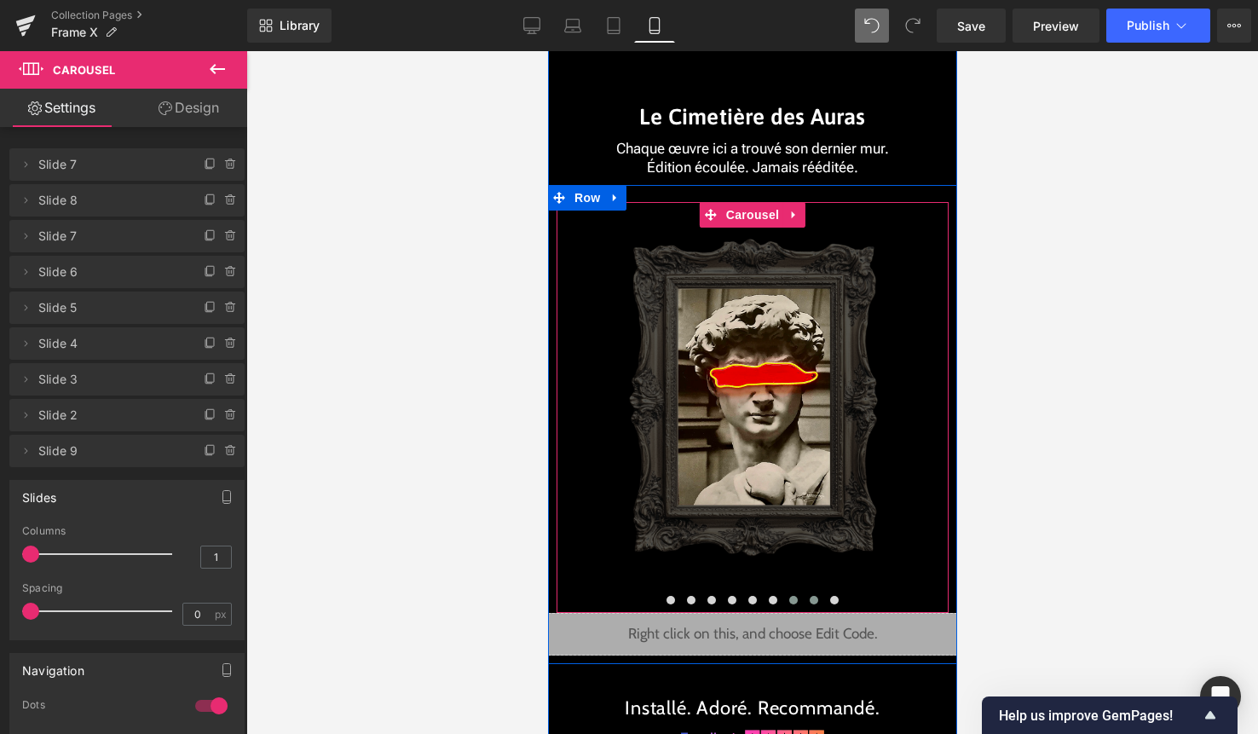
click at [811, 597] on span at bounding box center [813, 600] width 9 height 9
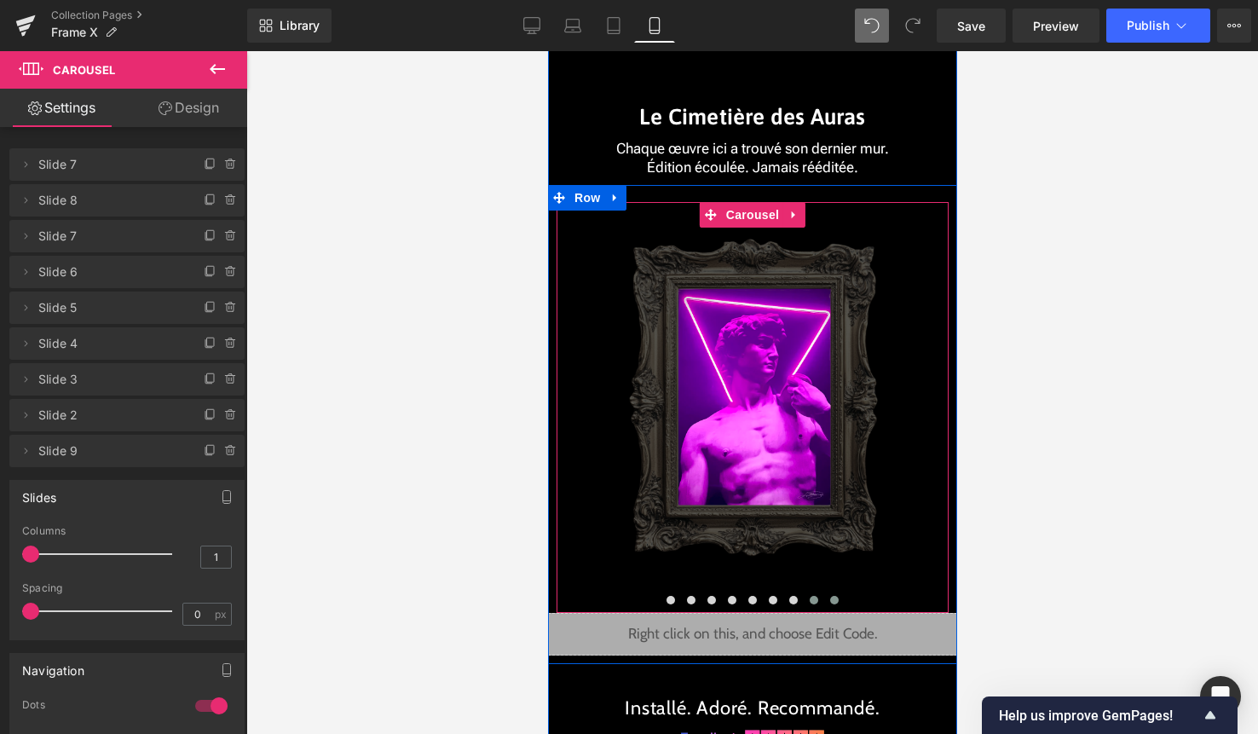
click at [828, 598] on button at bounding box center [833, 600] width 20 height 17
click at [742, 405] on span "Image" at bounding box center [753, 408] width 36 height 20
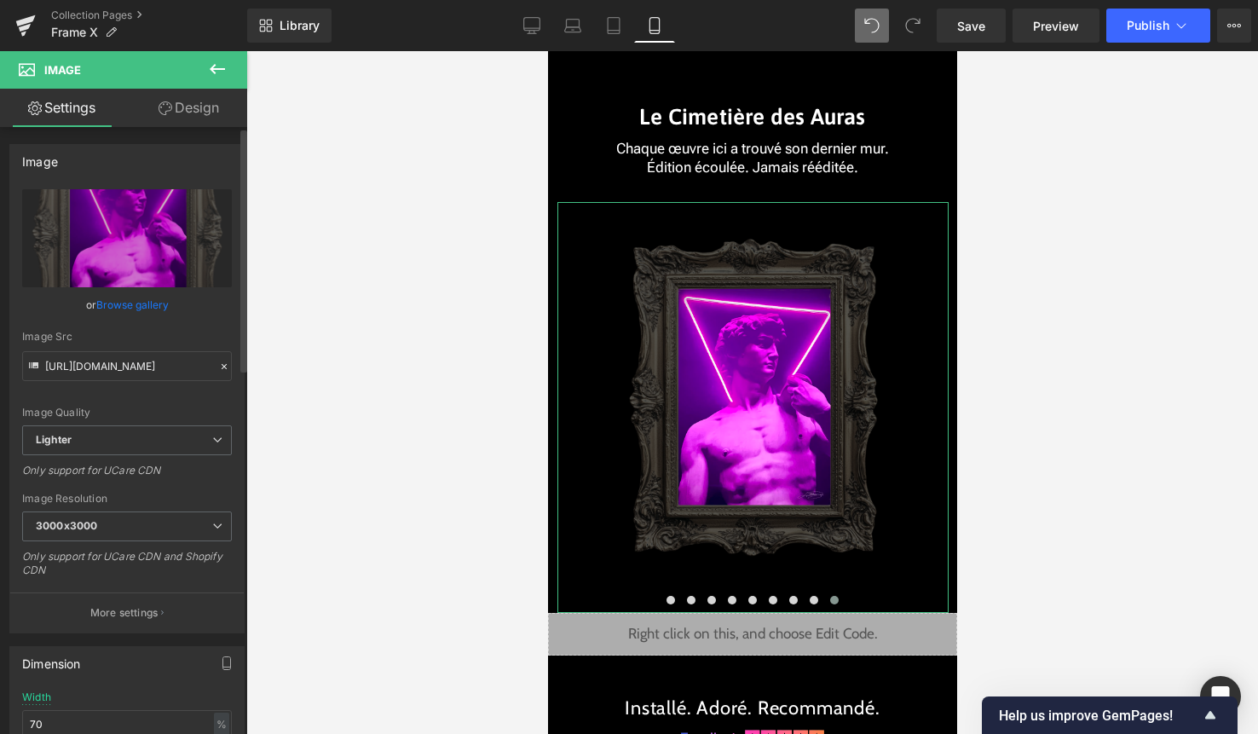
click at [120, 306] on link "Browse gallery" at bounding box center [132, 305] width 72 height 30
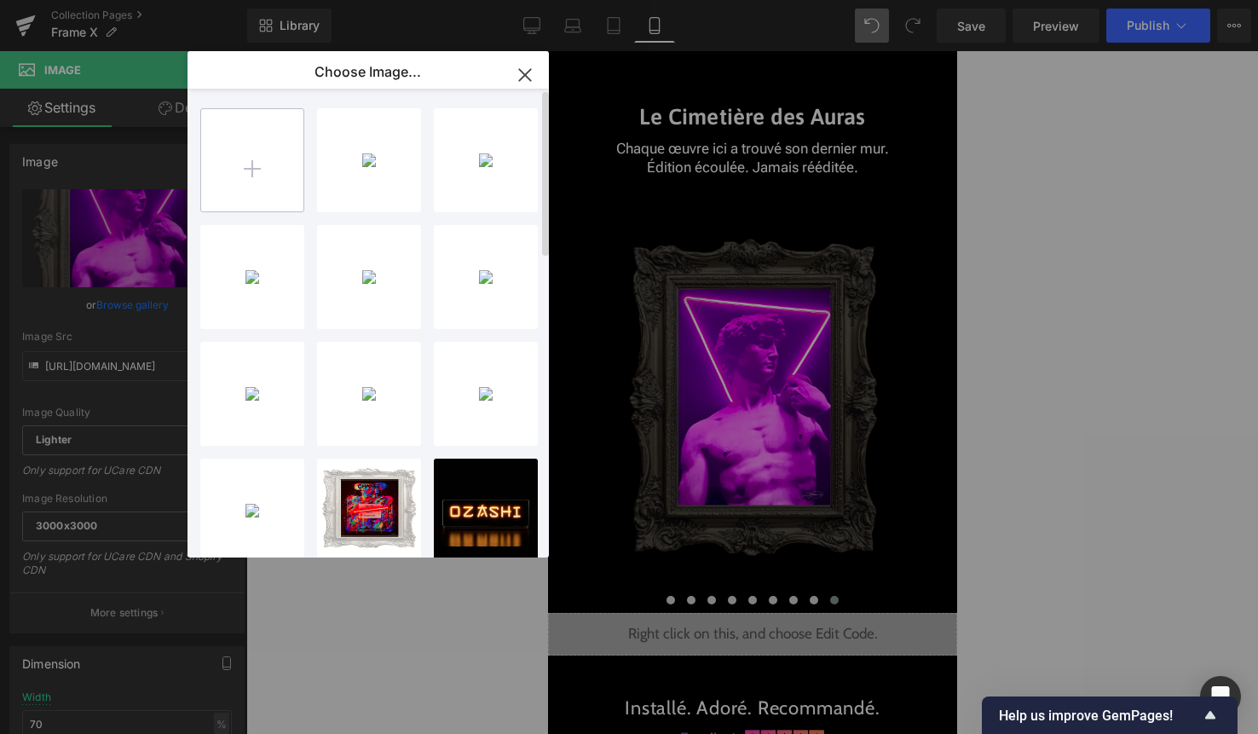
click at [260, 141] on input "file" at bounding box center [252, 160] width 102 height 102
type input "C:\fakepath\9.png"
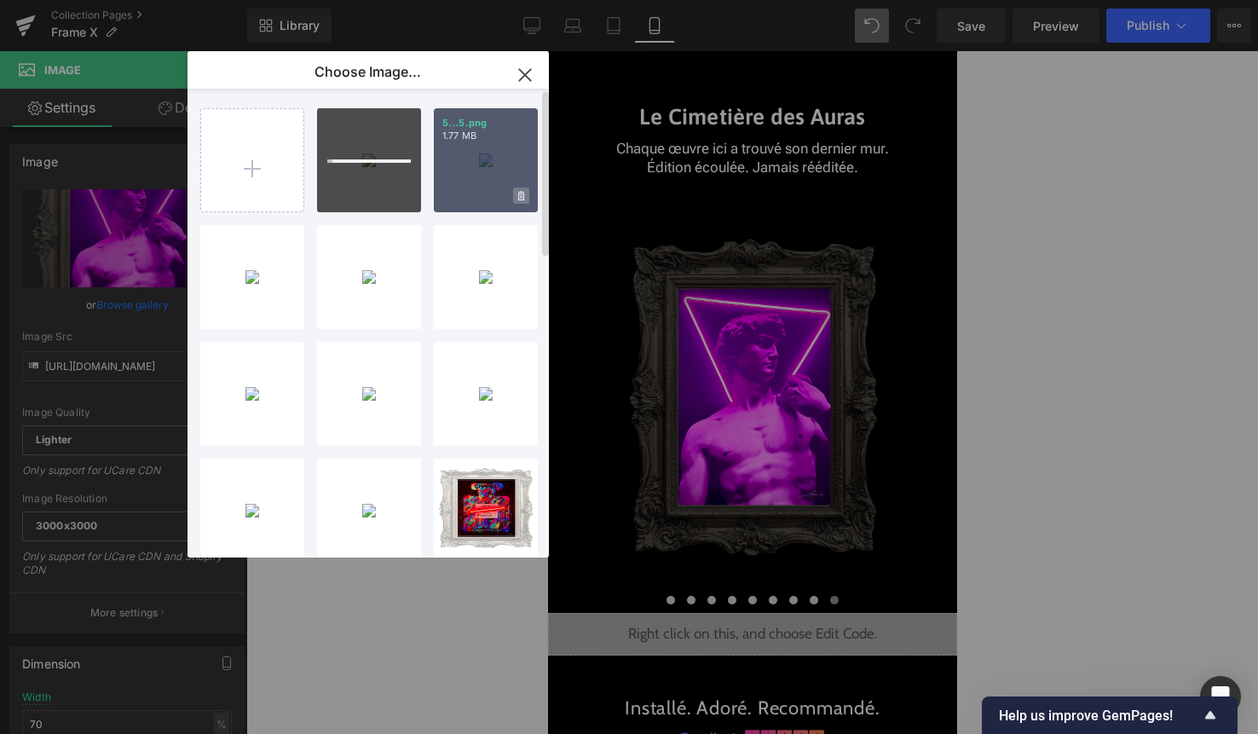
click at [517, 198] on span at bounding box center [521, 196] width 16 height 16
click at [463, 194] on span "Yes" at bounding box center [463, 196] width 43 height 18
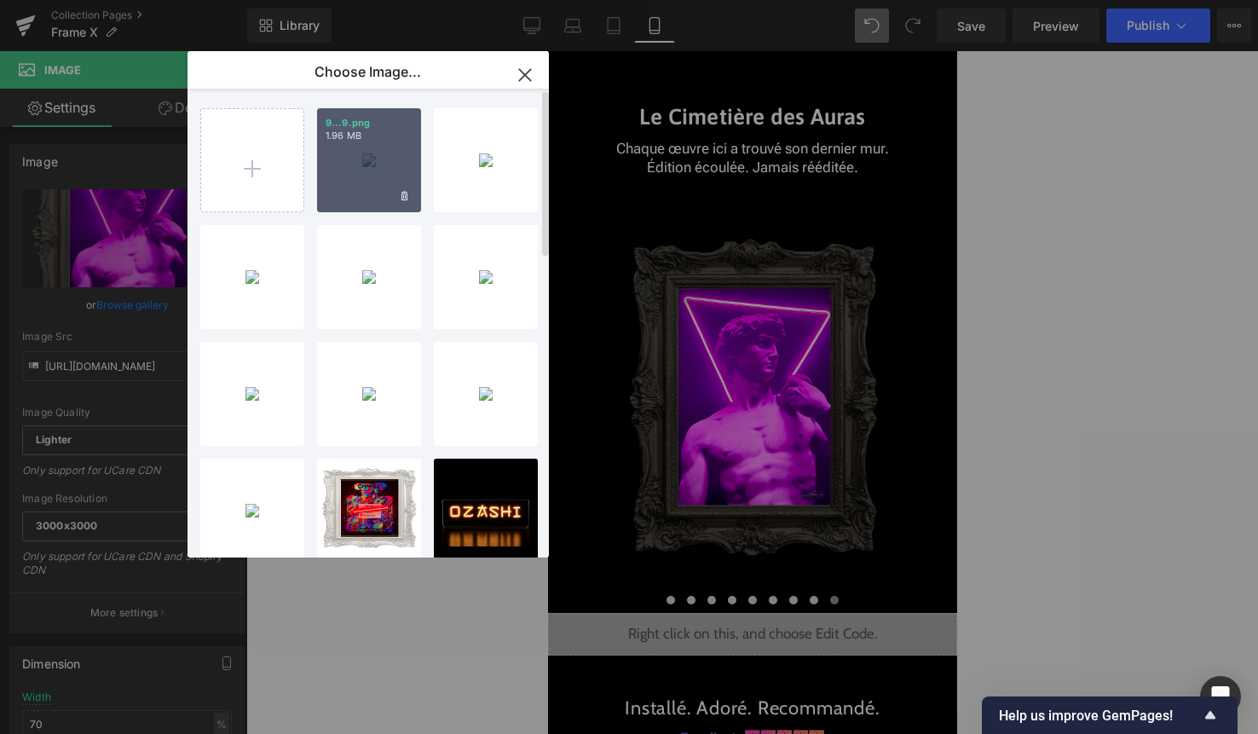
click at [366, 169] on div "9...9.png 1.96 MB" at bounding box center [369, 160] width 104 height 104
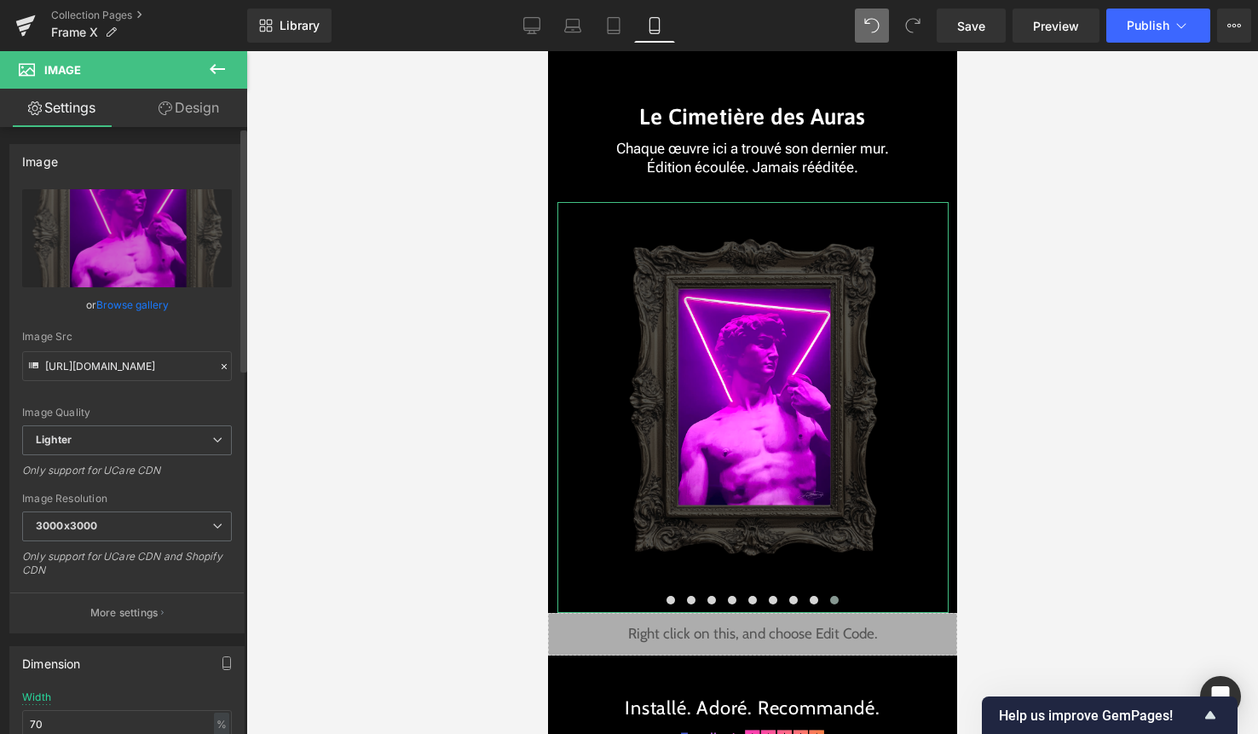
click at [147, 303] on link "Browse gallery" at bounding box center [132, 305] width 72 height 30
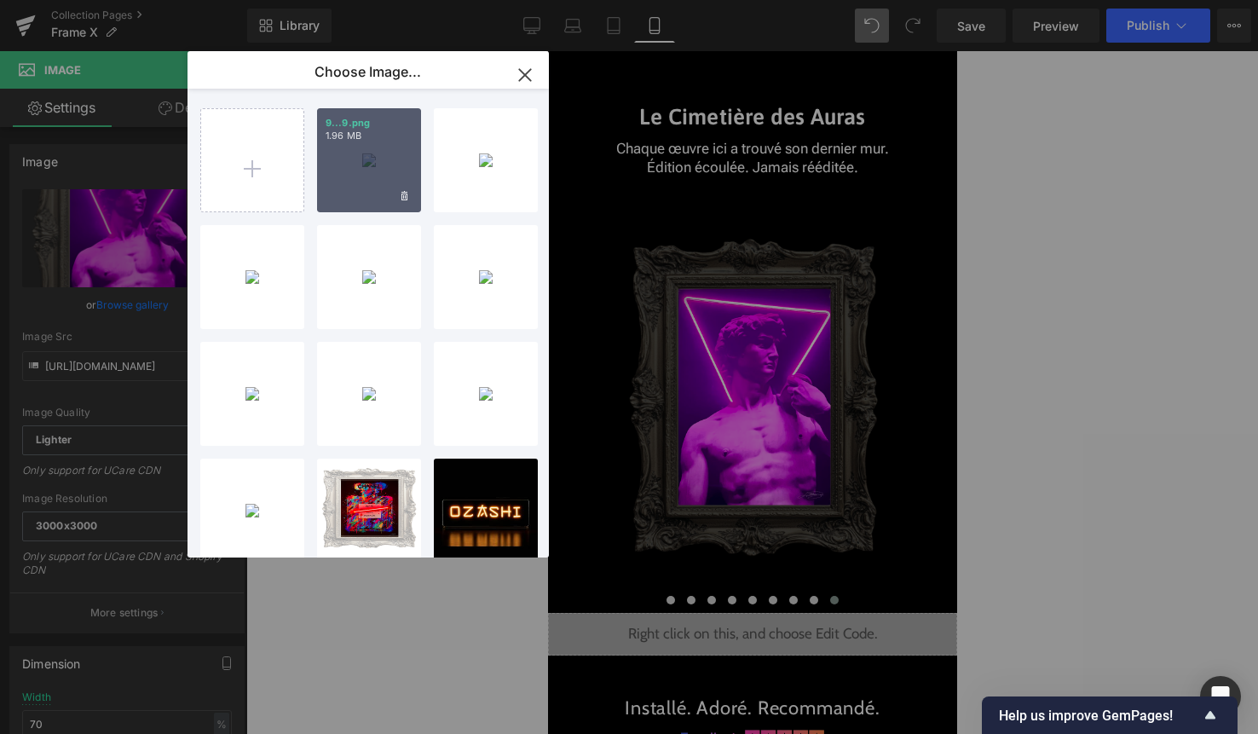
click at [376, 179] on div "9...9.png 1.96 MB" at bounding box center [369, 160] width 104 height 104
type input "[URL][DOMAIN_NAME]"
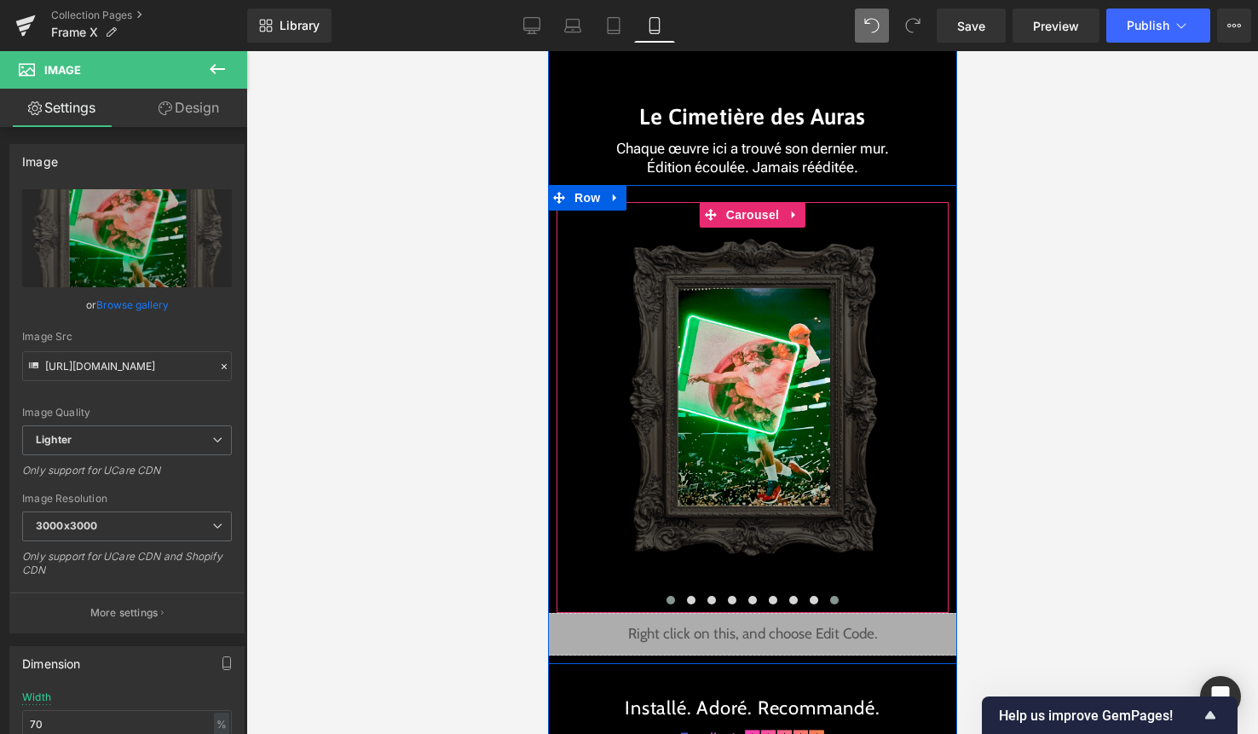
click at [664, 600] on button at bounding box center [670, 600] width 20 height 17
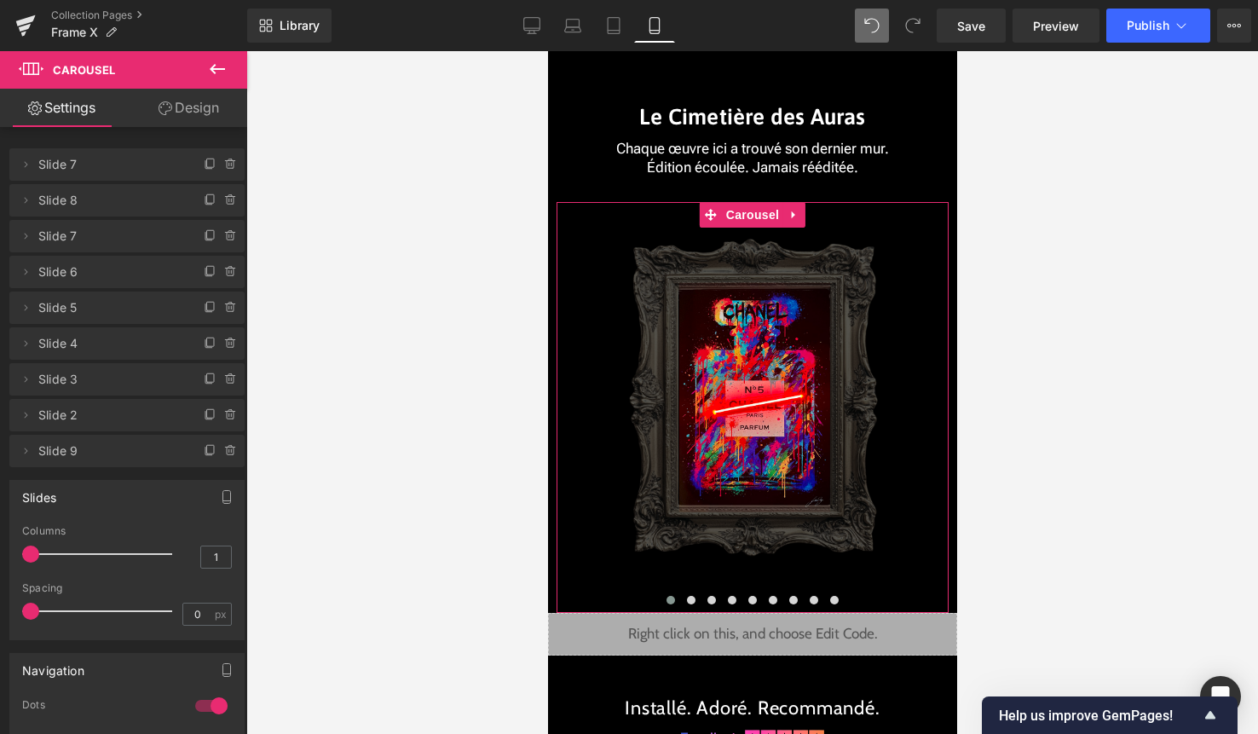
drag, startPoint x: 197, startPoint y: 704, endPoint x: 431, endPoint y: 515, distance: 301.2
click at [197, 704] on div at bounding box center [211, 705] width 41 height 27
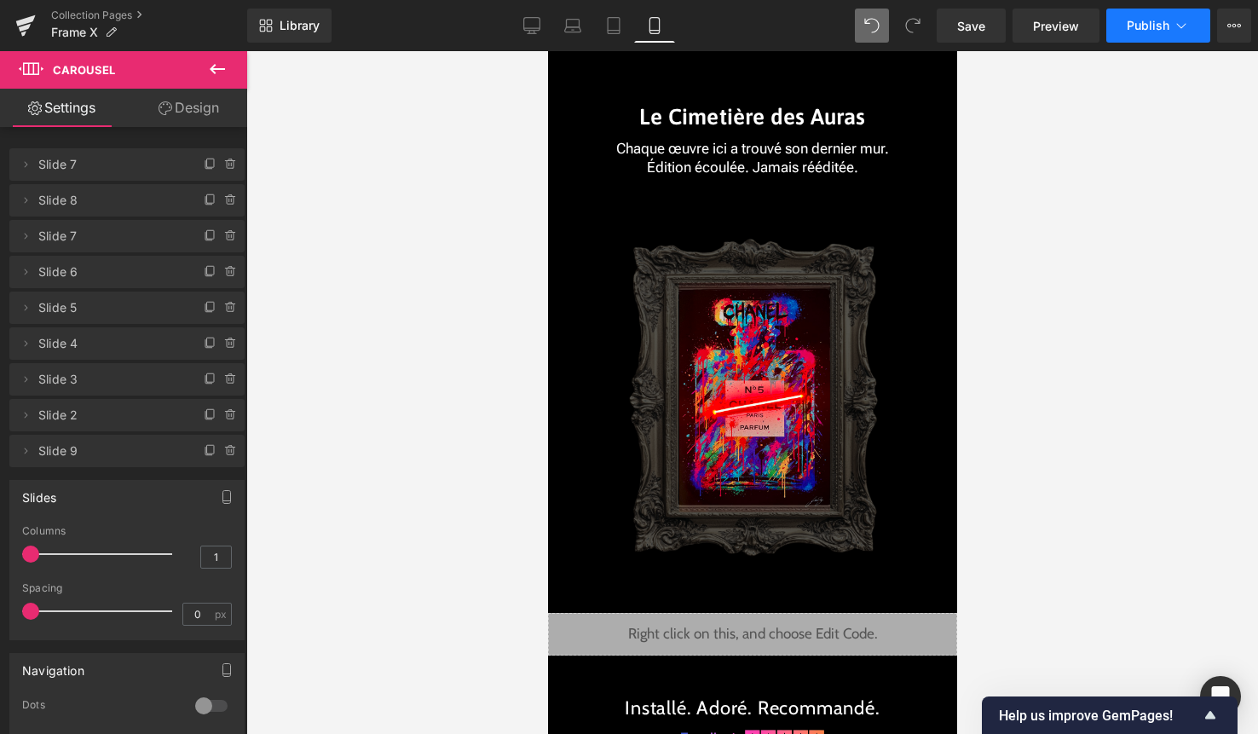
click at [1175, 32] on icon at bounding box center [1181, 25] width 17 height 17
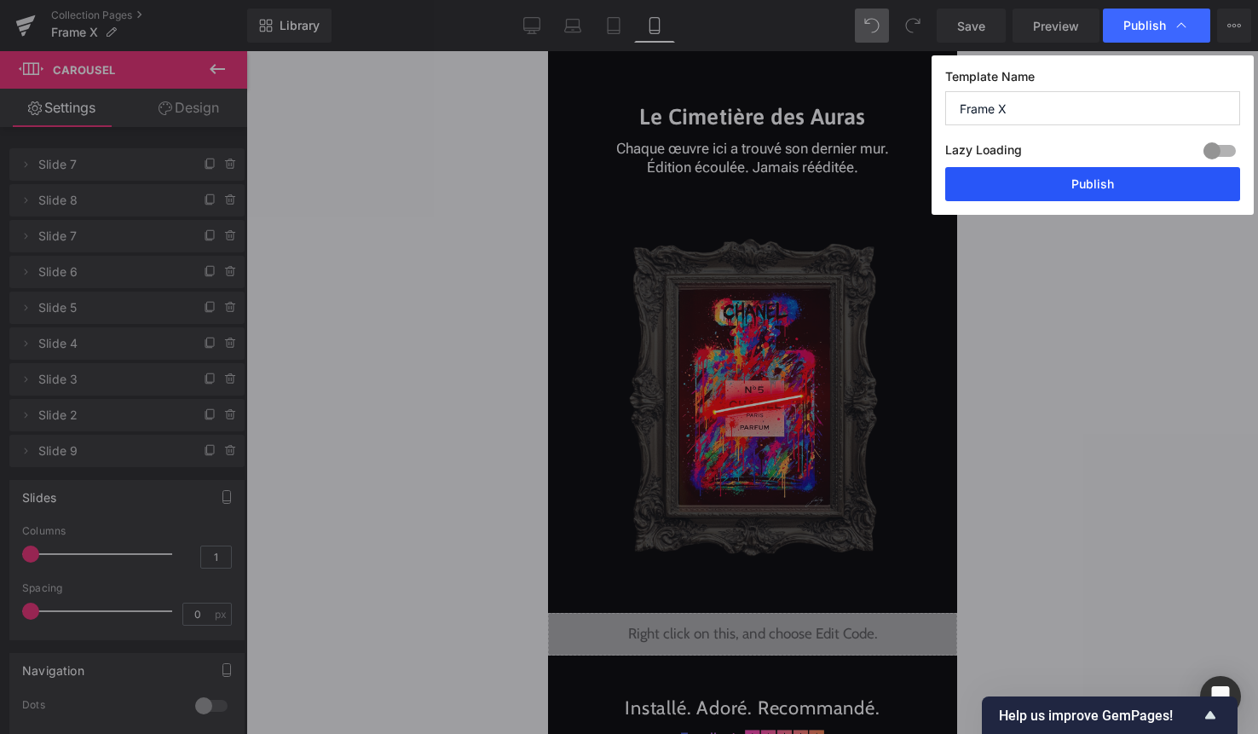
click at [1125, 186] on button "Publish" at bounding box center [1092, 184] width 295 height 34
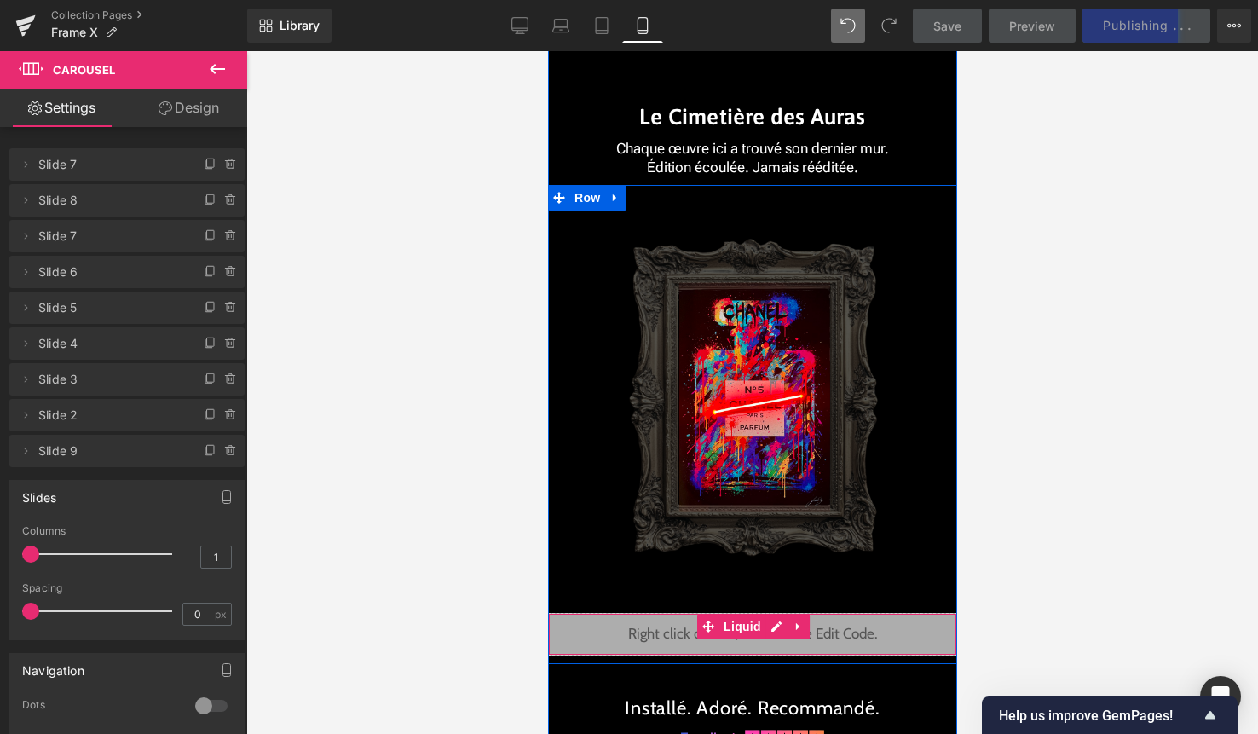
click at [774, 631] on div "Liquid" at bounding box center [751, 634] width 409 height 43
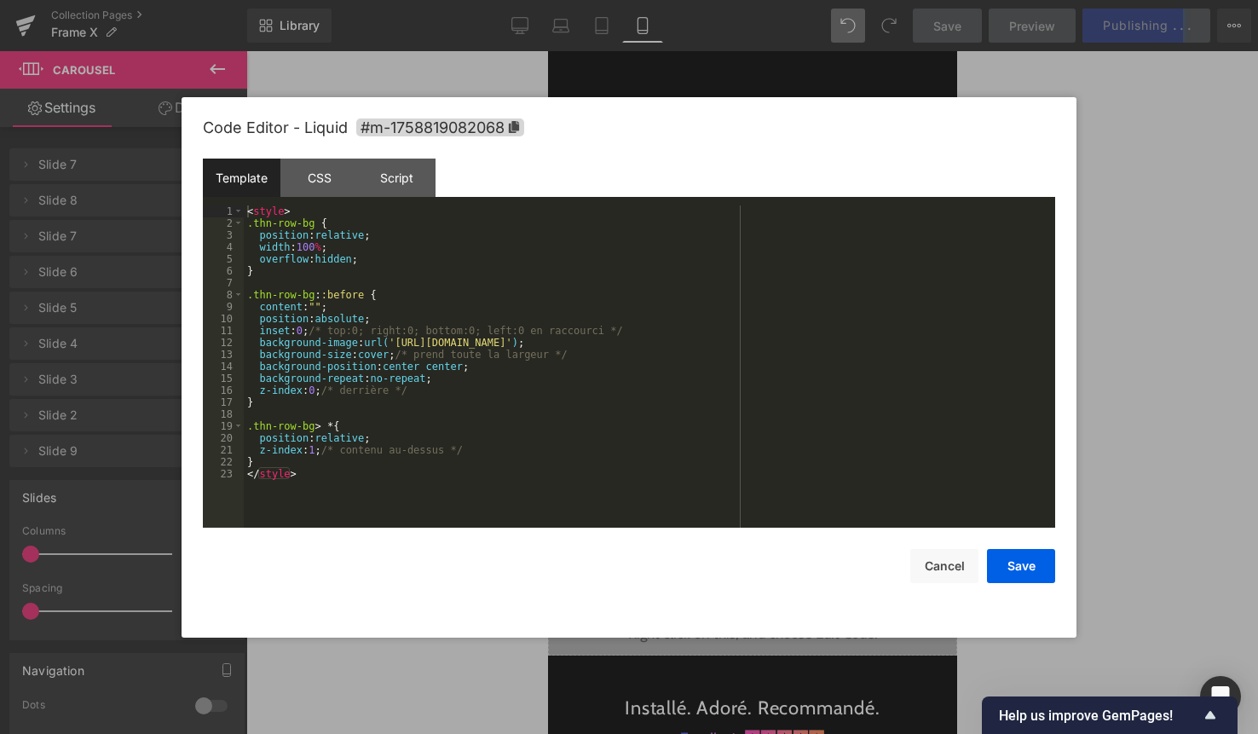
click at [649, 425] on div "< style > .thn-row-bg { position : relative ; width : 100 % ; overflow : hidden…" at bounding box center [649, 378] width 811 height 346
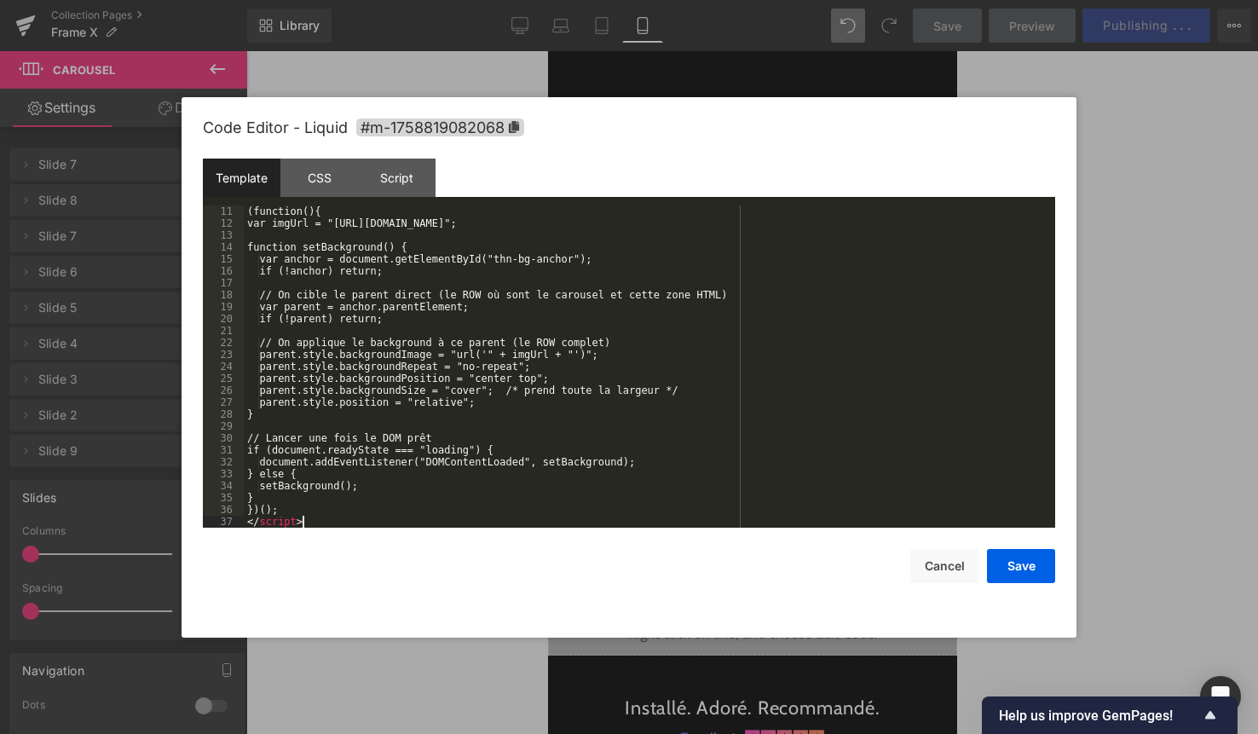
scroll to position [119, 0]
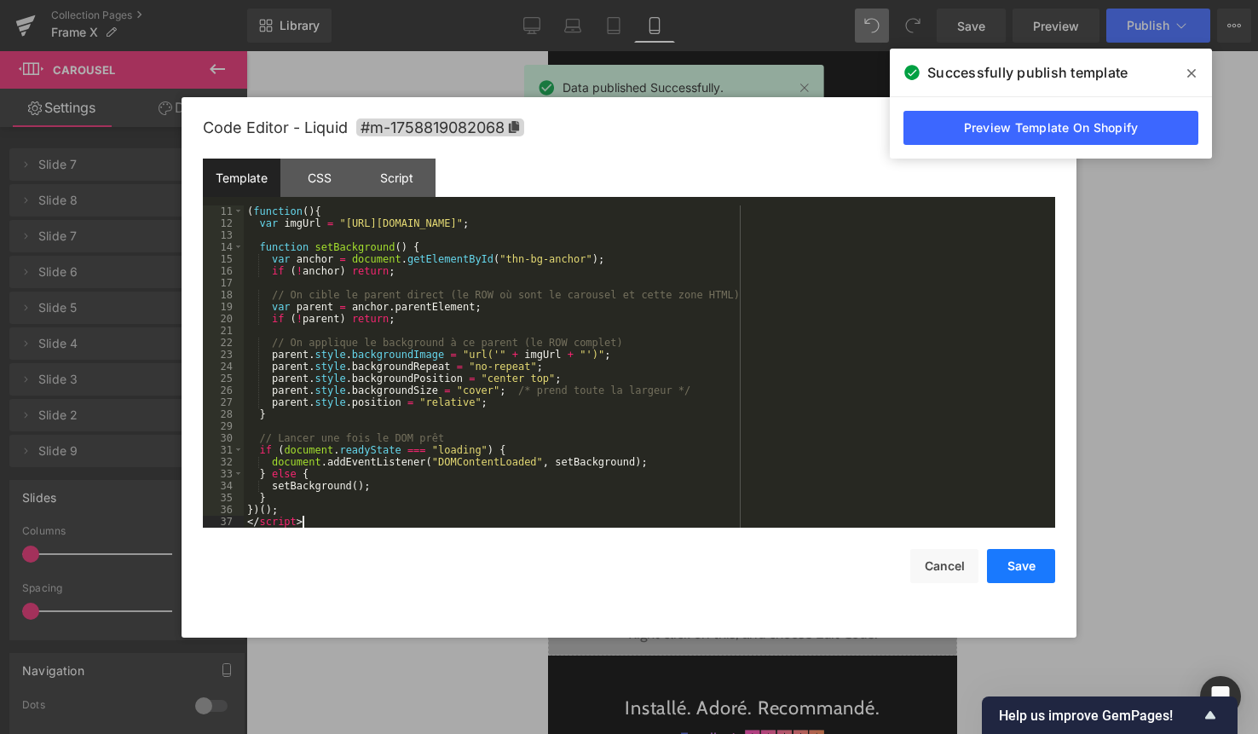
click at [990, 560] on button "Save" at bounding box center [1021, 566] width 68 height 34
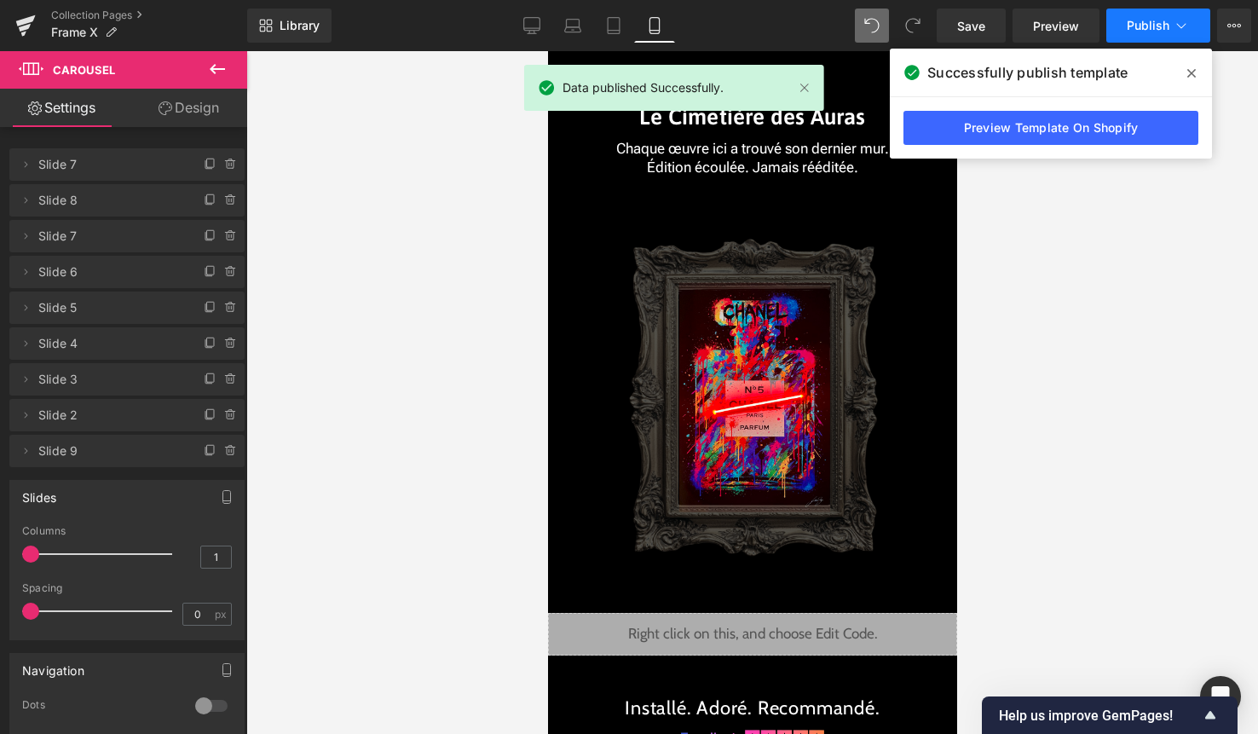
click at [1167, 34] on button "Publish" at bounding box center [1158, 26] width 104 height 34
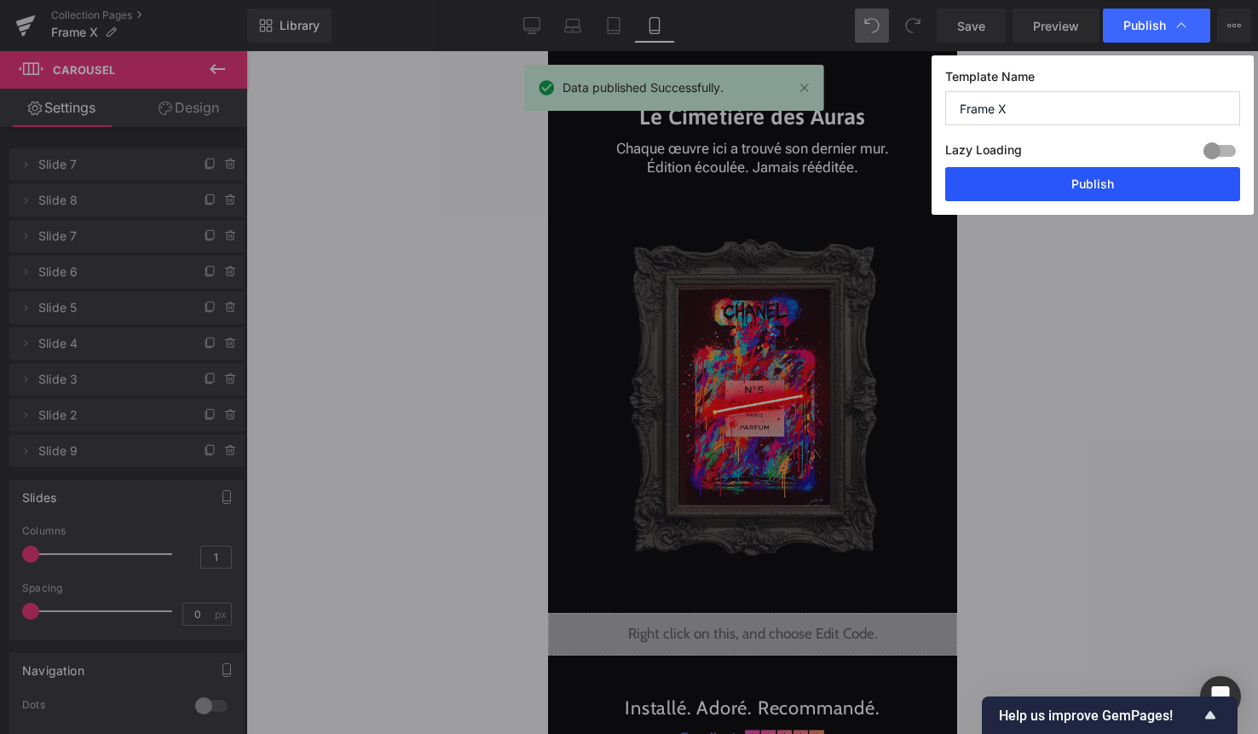
click at [1112, 196] on button "Publish" at bounding box center [1092, 184] width 295 height 34
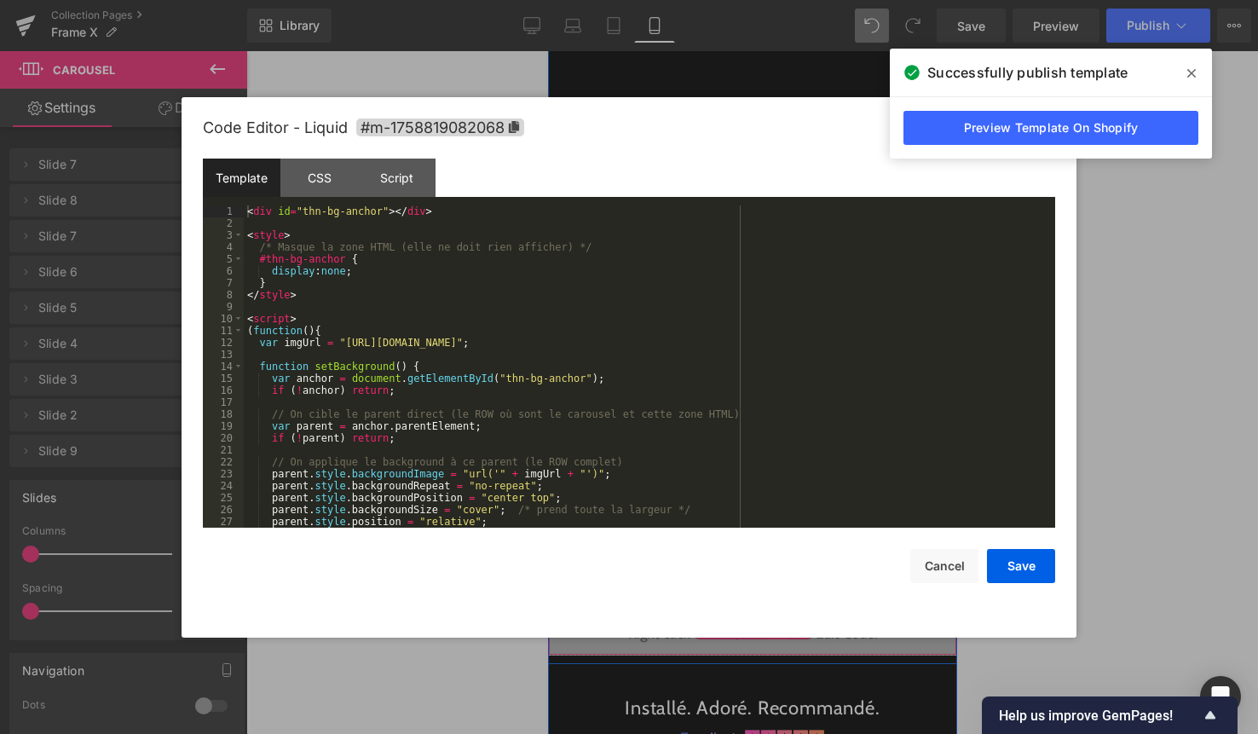
click at [777, 628] on div "Liquid" at bounding box center [751, 634] width 409 height 43
click at [946, 566] on button "Cancel" at bounding box center [944, 566] width 68 height 34
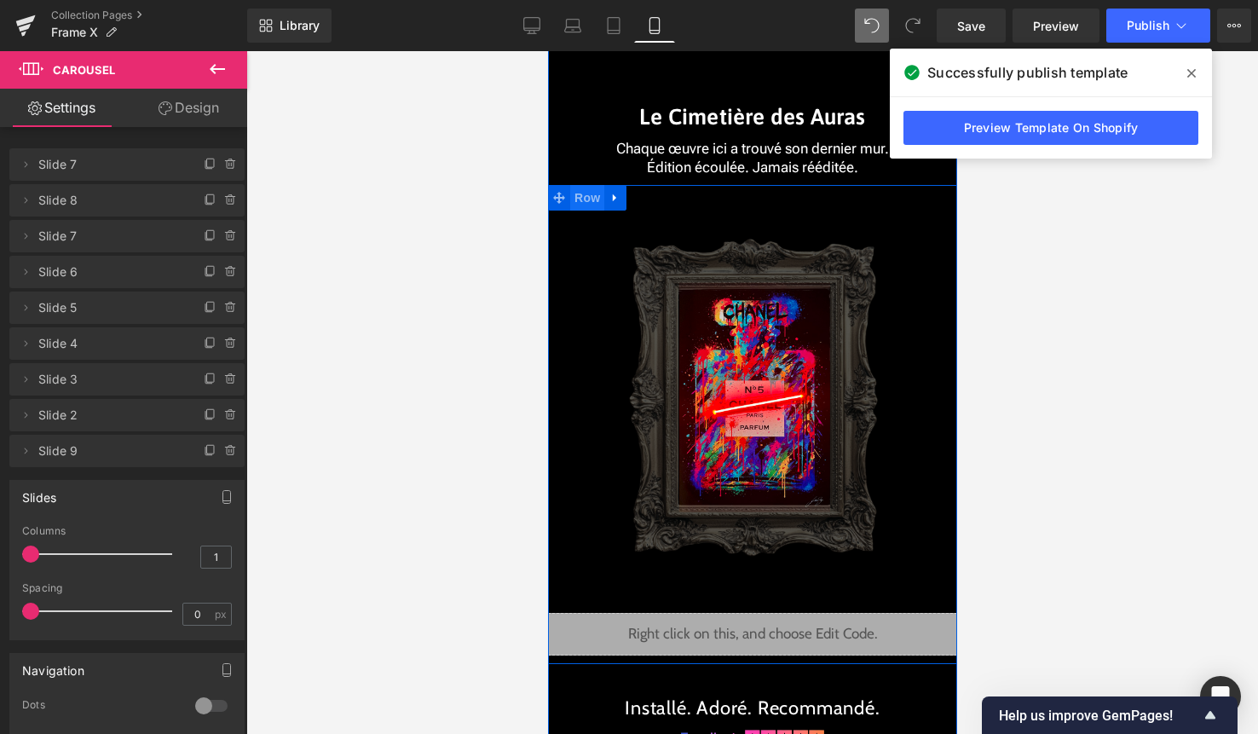
click at [589, 198] on span "Row" at bounding box center [586, 198] width 34 height 26
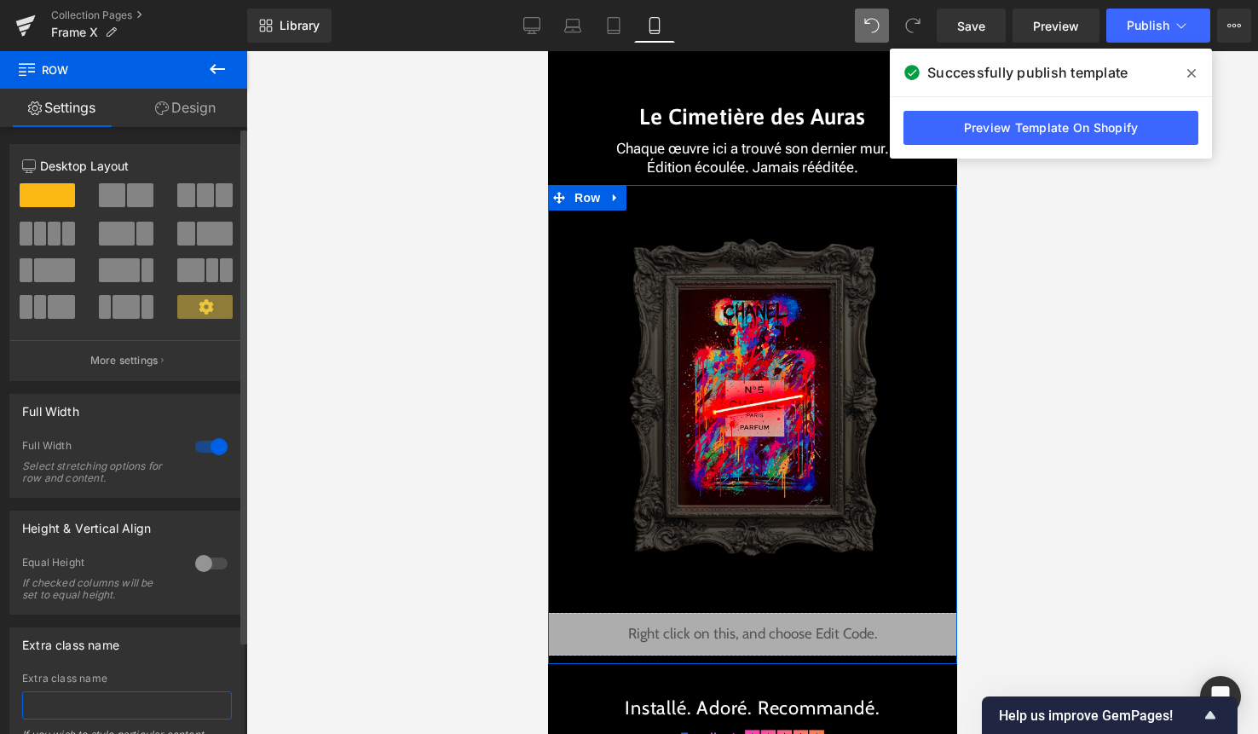
click at [95, 700] on input "text" at bounding box center [127, 705] width 210 height 28
paste input "row-fond-cimetiere"
type input "row-fond-cimetiere"
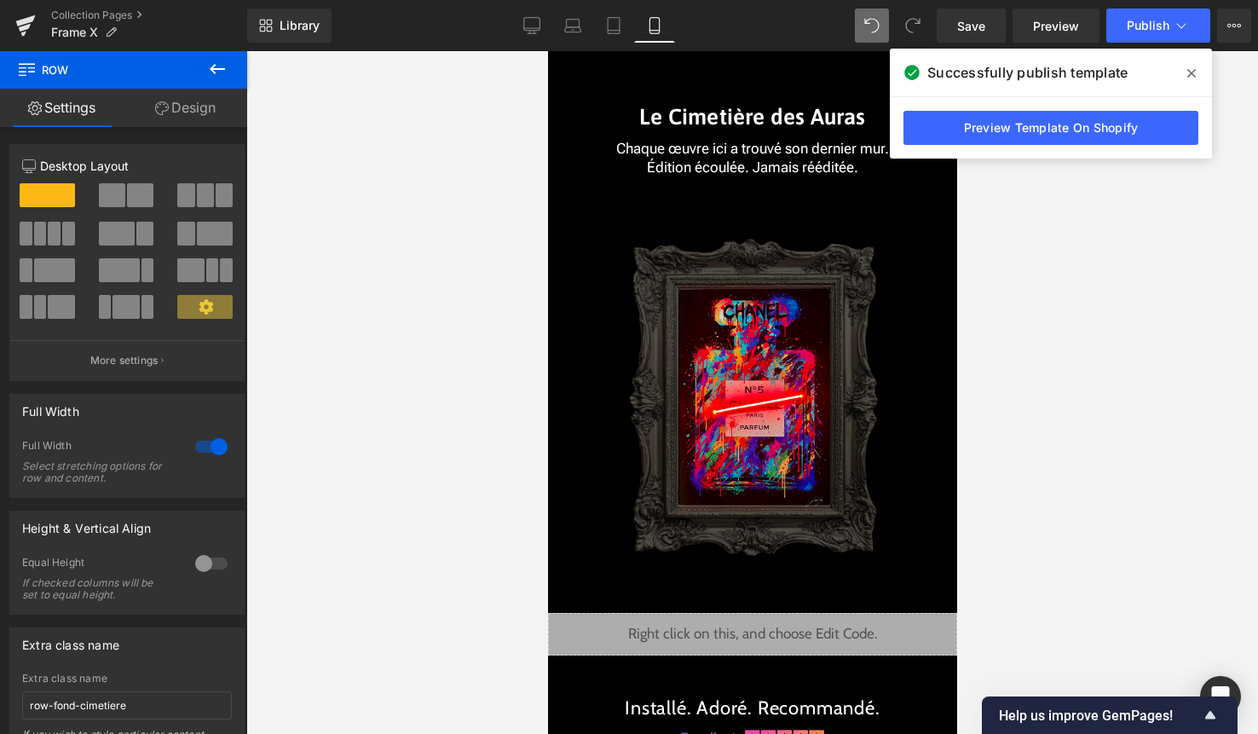
click at [292, 632] on div at bounding box center [752, 392] width 1012 height 683
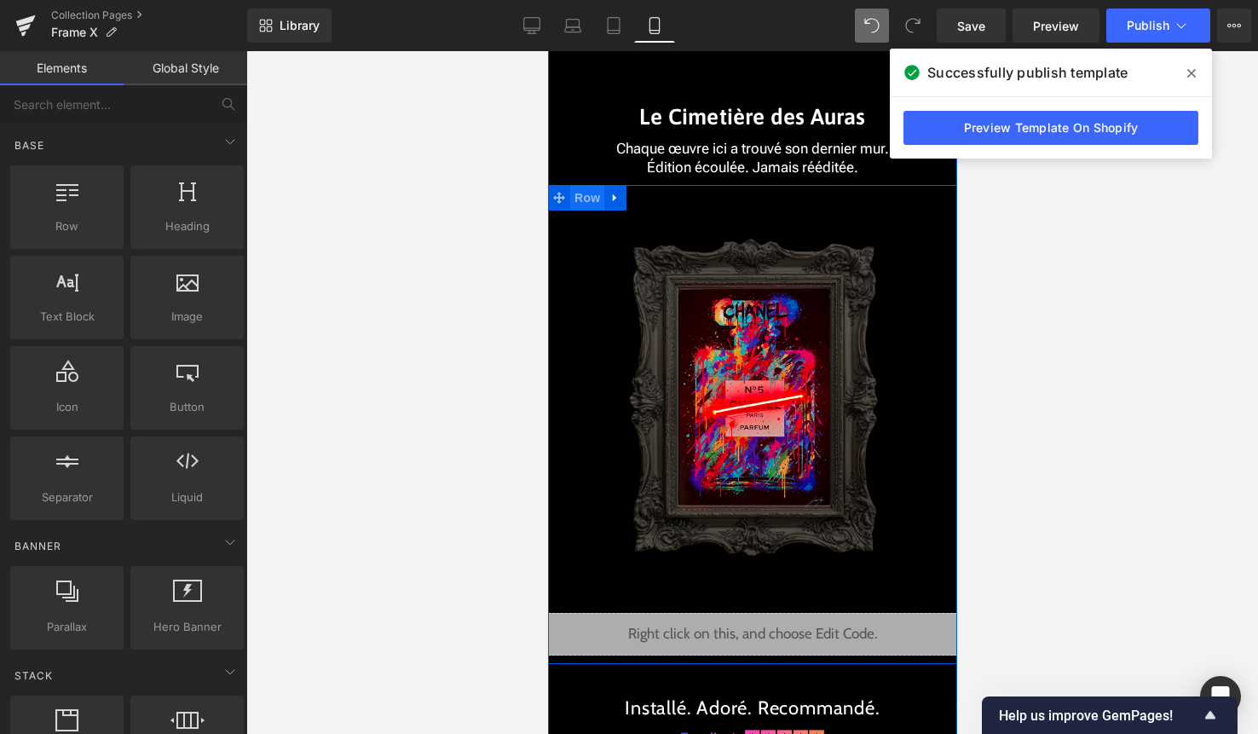
click at [576, 202] on span "Row" at bounding box center [586, 198] width 34 height 26
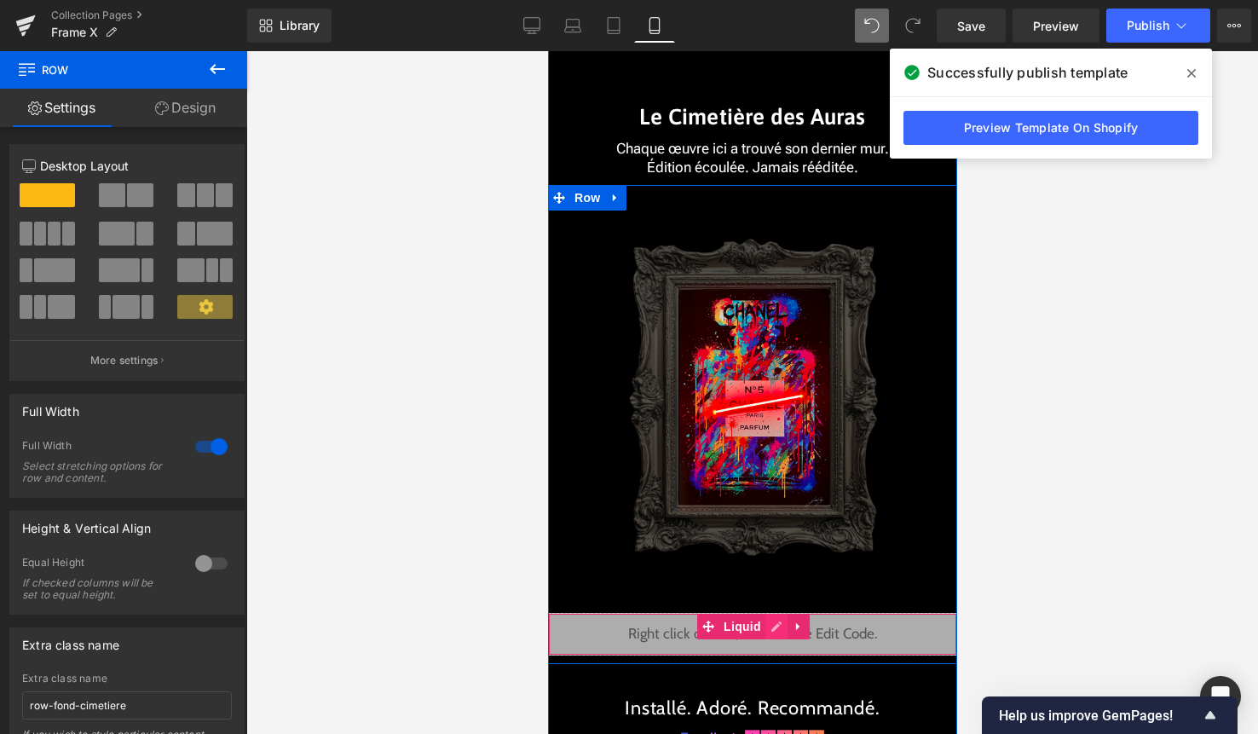
click at [776, 628] on div "Liquid" at bounding box center [751, 634] width 409 height 43
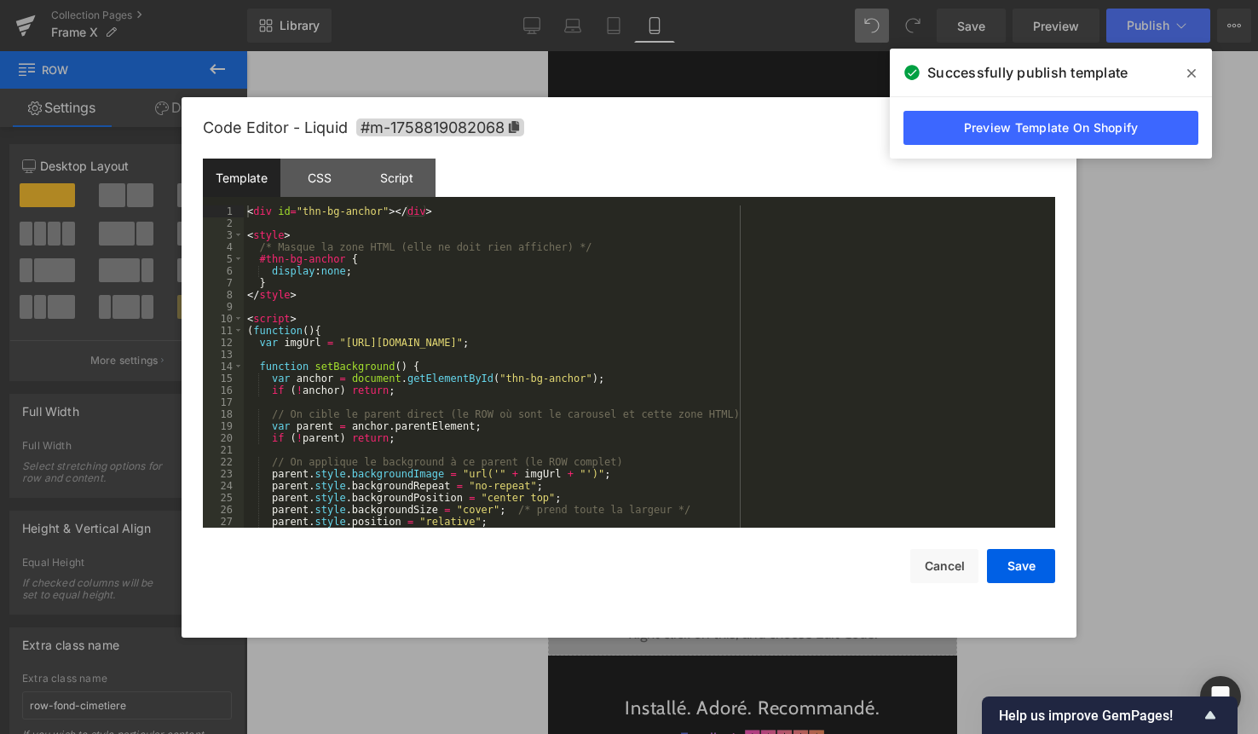
click at [684, 494] on div "< div id = "thn-bg-anchor" > </ div > < style > /* Masque la zone HTML (elle ne…" at bounding box center [646, 378] width 805 height 346
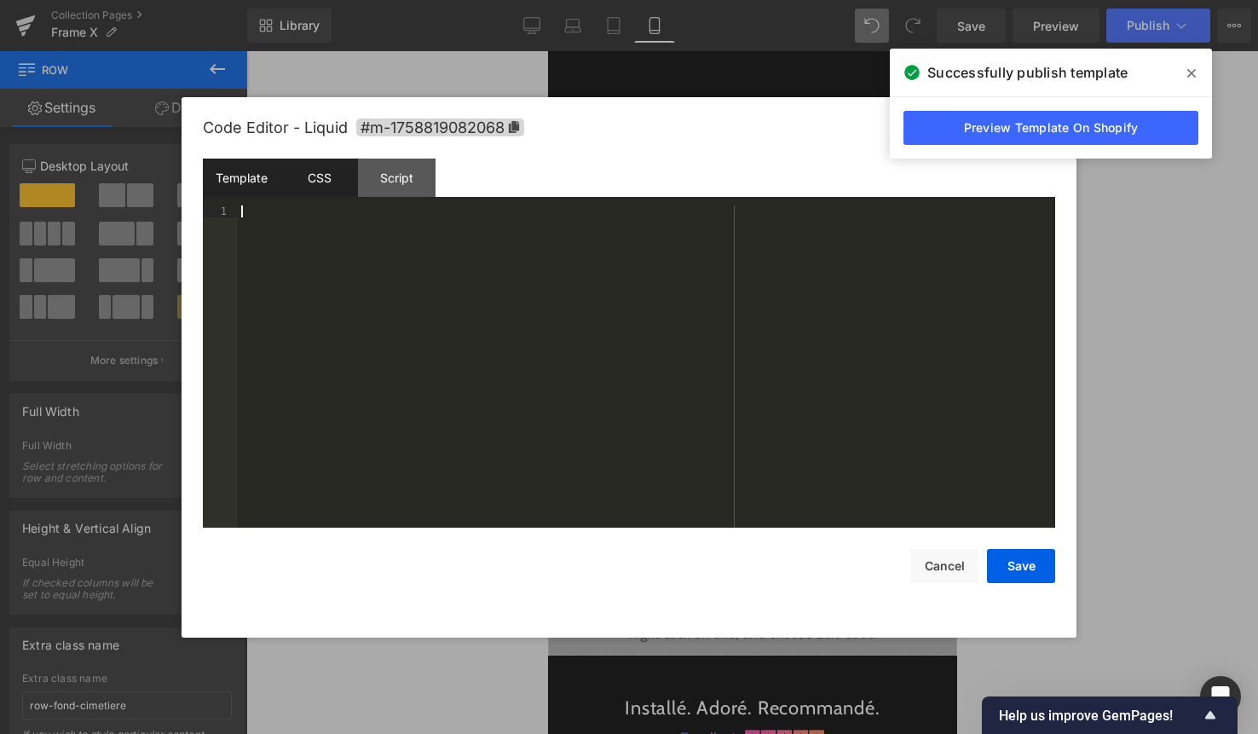
click at [308, 172] on div "CSS" at bounding box center [319, 178] width 78 height 38
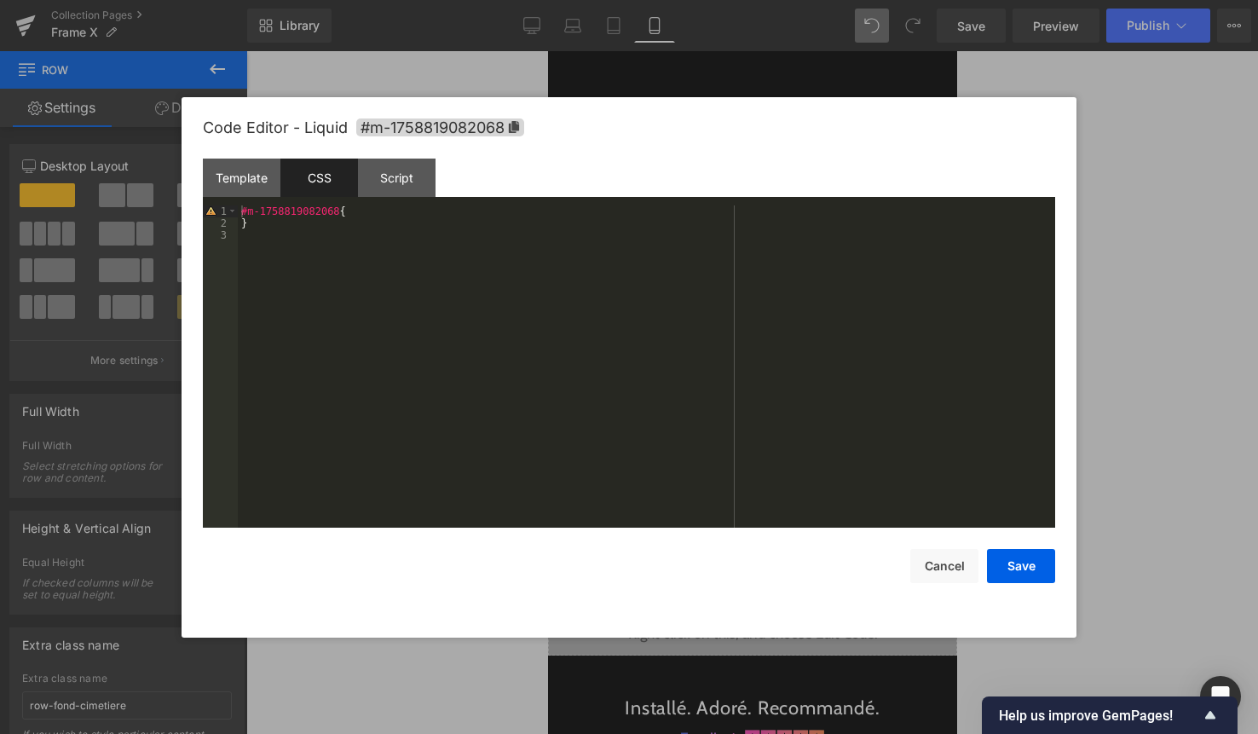
click at [339, 239] on div "#m-1758819082068 { }" at bounding box center [646, 378] width 817 height 346
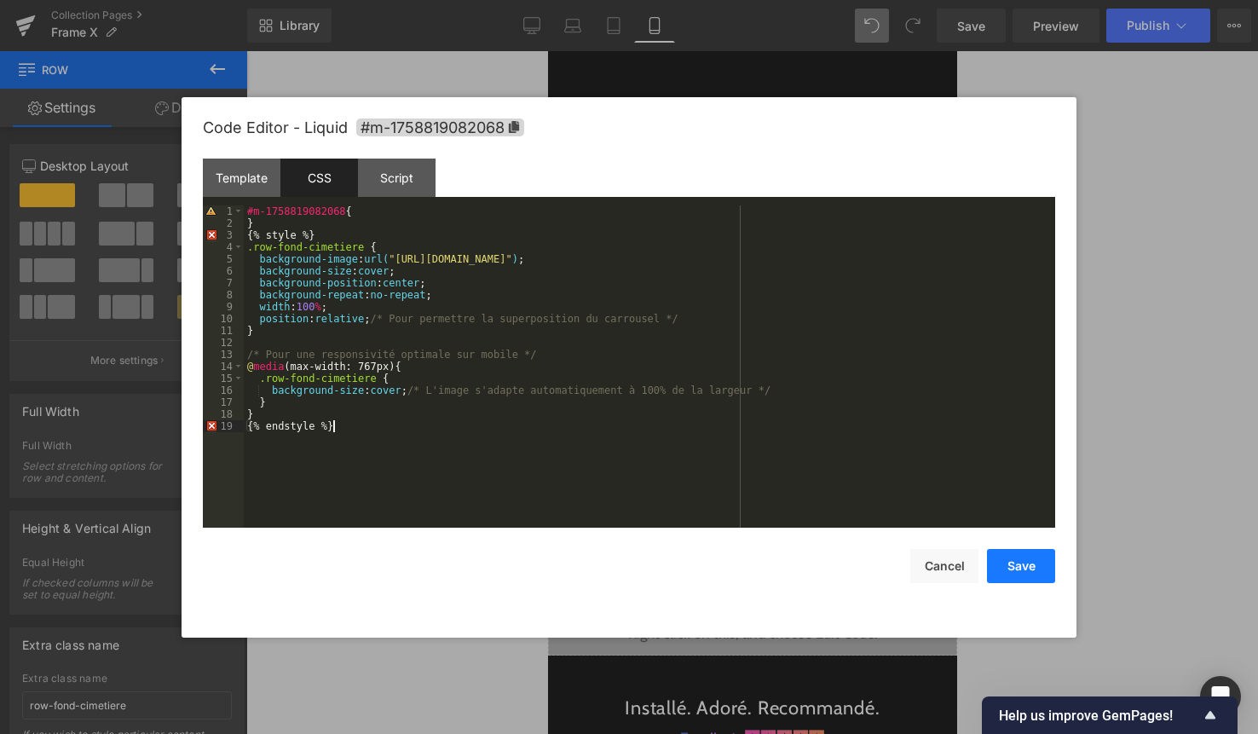
click at [1019, 568] on button "Save" at bounding box center [1021, 566] width 68 height 34
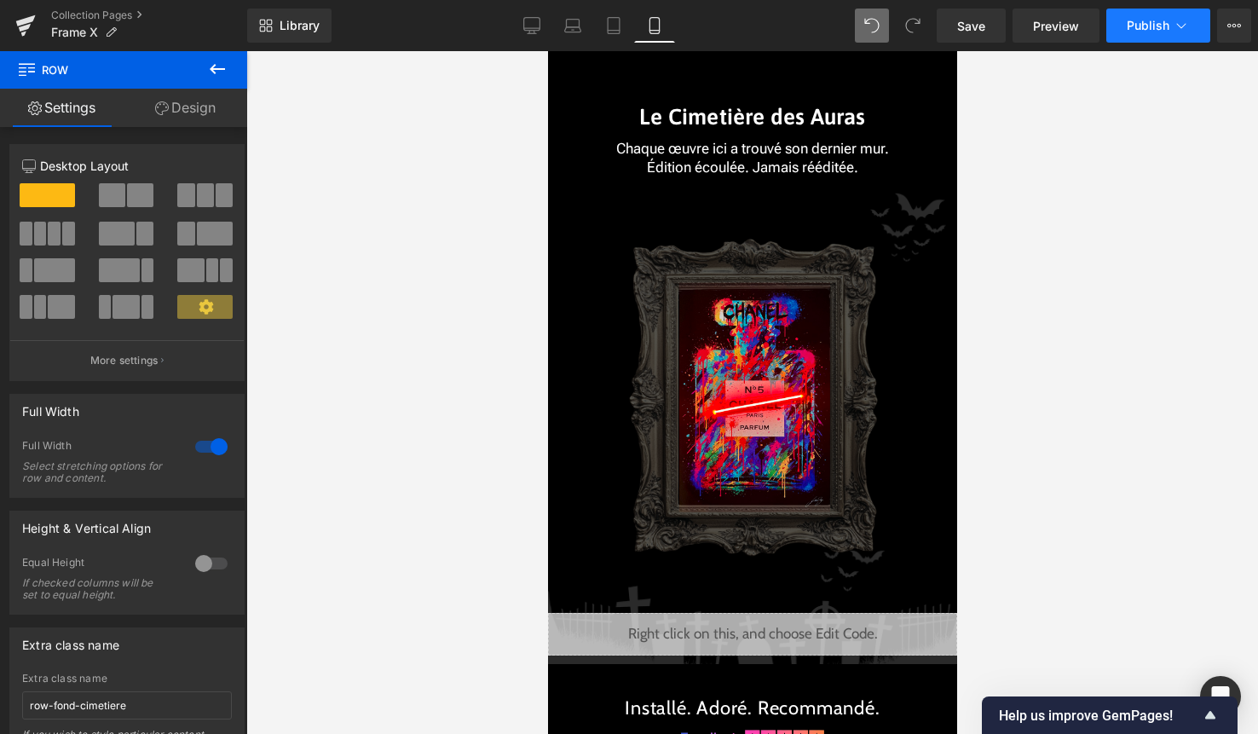
click at [1176, 34] on button "Publish" at bounding box center [1158, 26] width 104 height 34
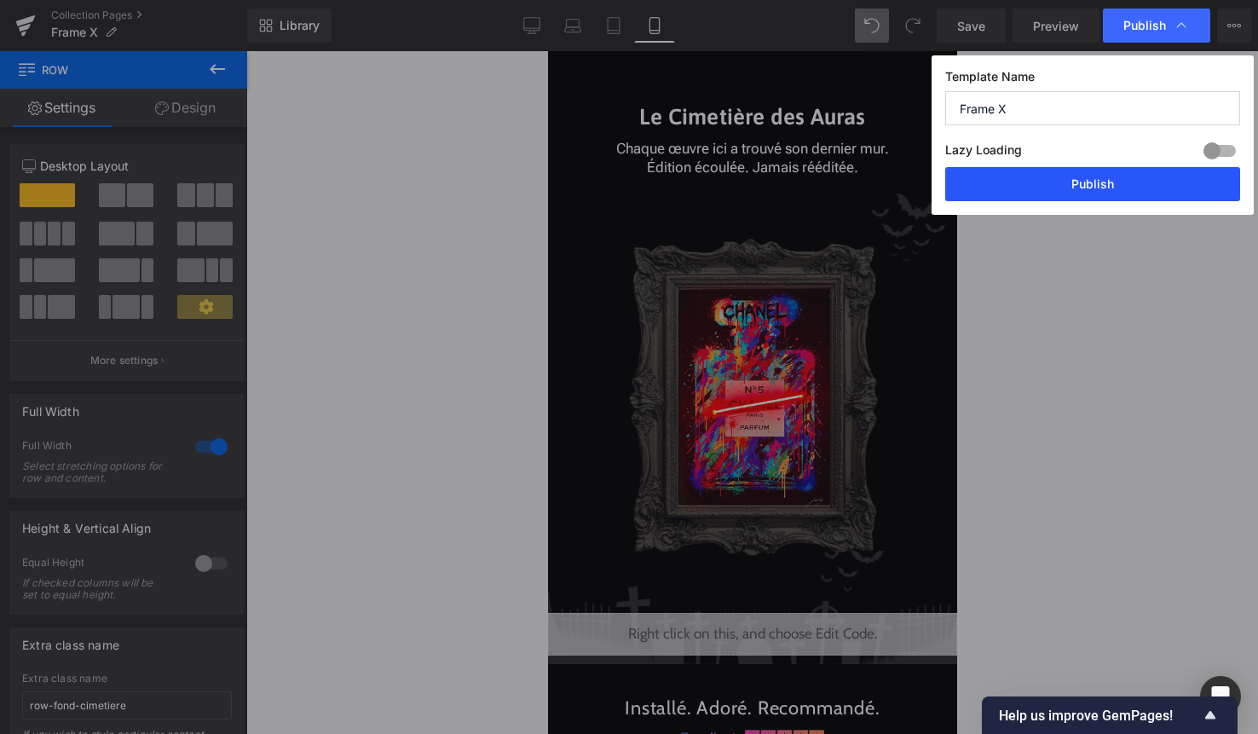
click at [1122, 180] on button "Publish" at bounding box center [1092, 184] width 295 height 34
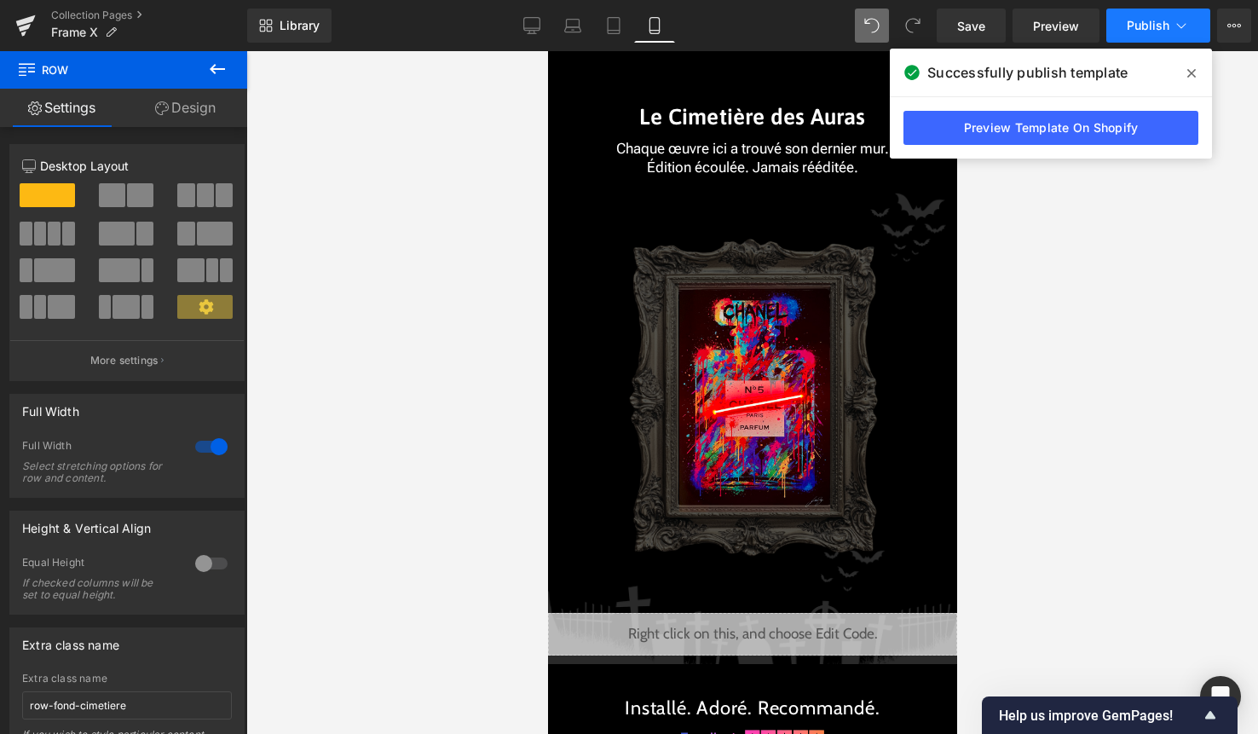
click at [1188, 20] on icon at bounding box center [1181, 25] width 17 height 17
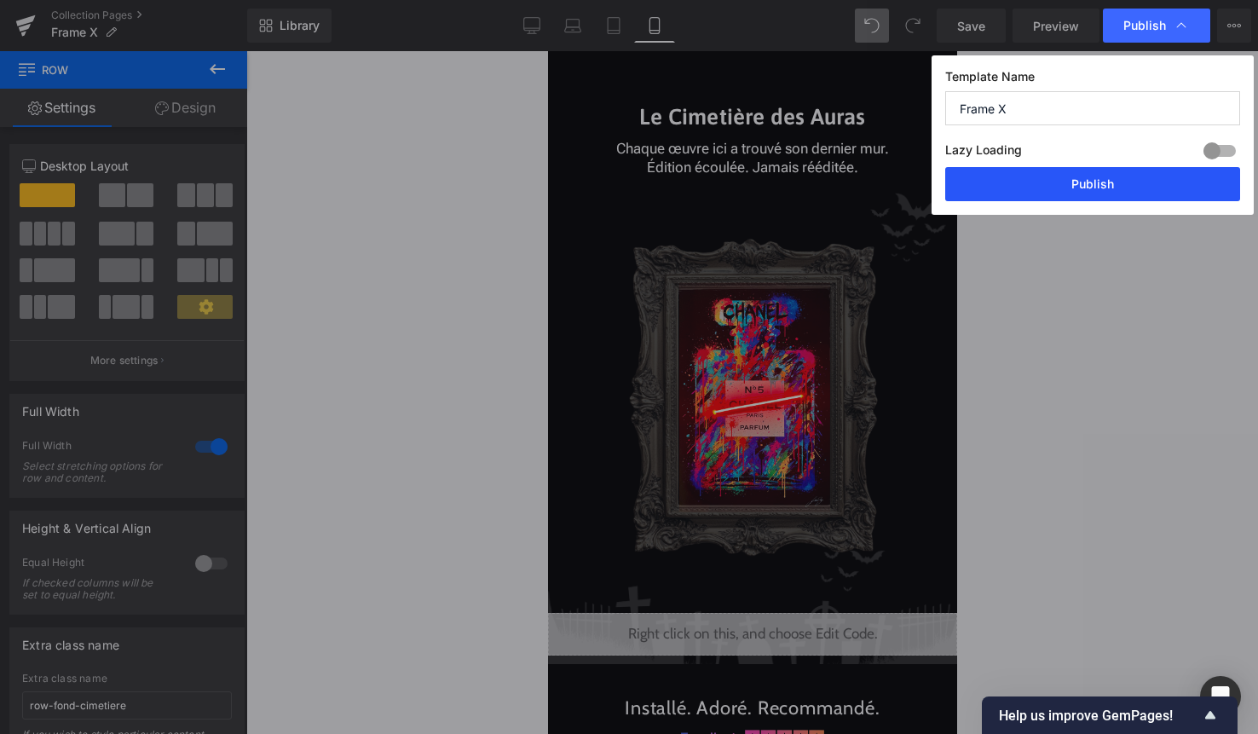
click at [1088, 182] on button "Publish" at bounding box center [1092, 184] width 295 height 34
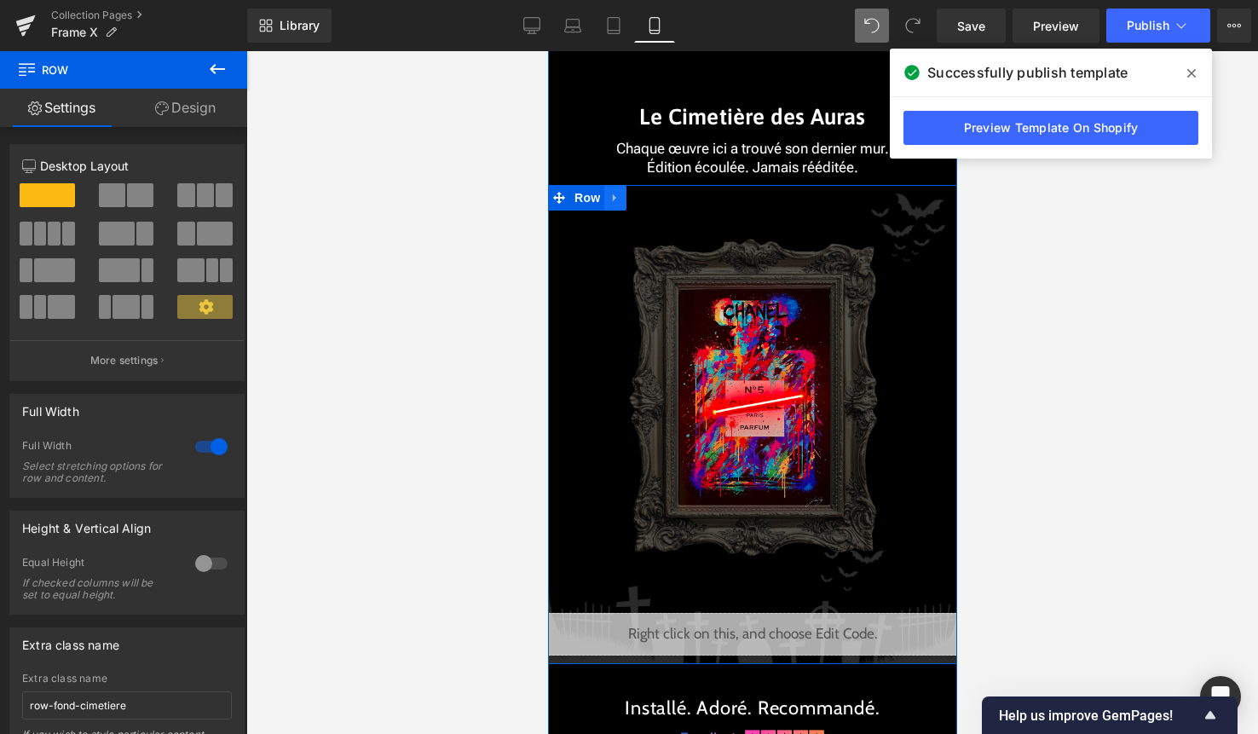
click at [603, 210] on link at bounding box center [614, 198] width 22 height 26
click at [580, 205] on span "Row" at bounding box center [586, 198] width 34 height 26
click at [777, 631] on div "Liquid" at bounding box center [751, 634] width 409 height 43
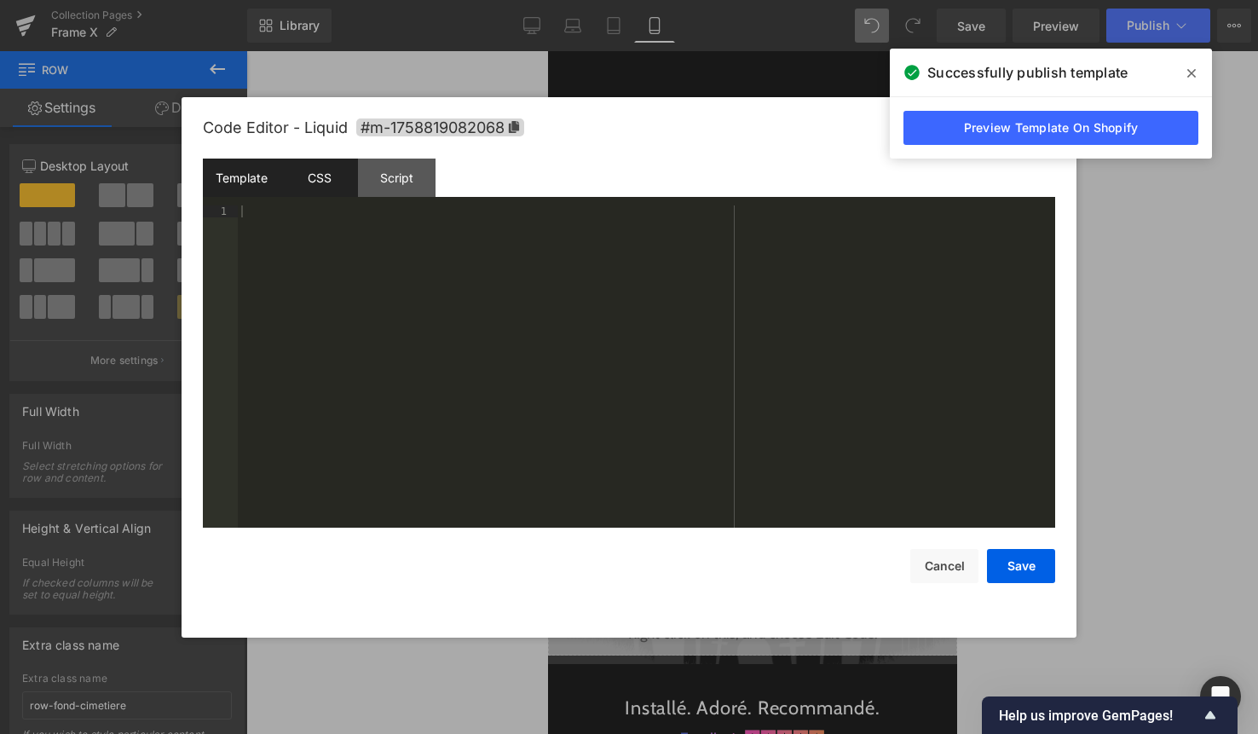
click at [327, 195] on div "CSS" at bounding box center [319, 178] width 78 height 38
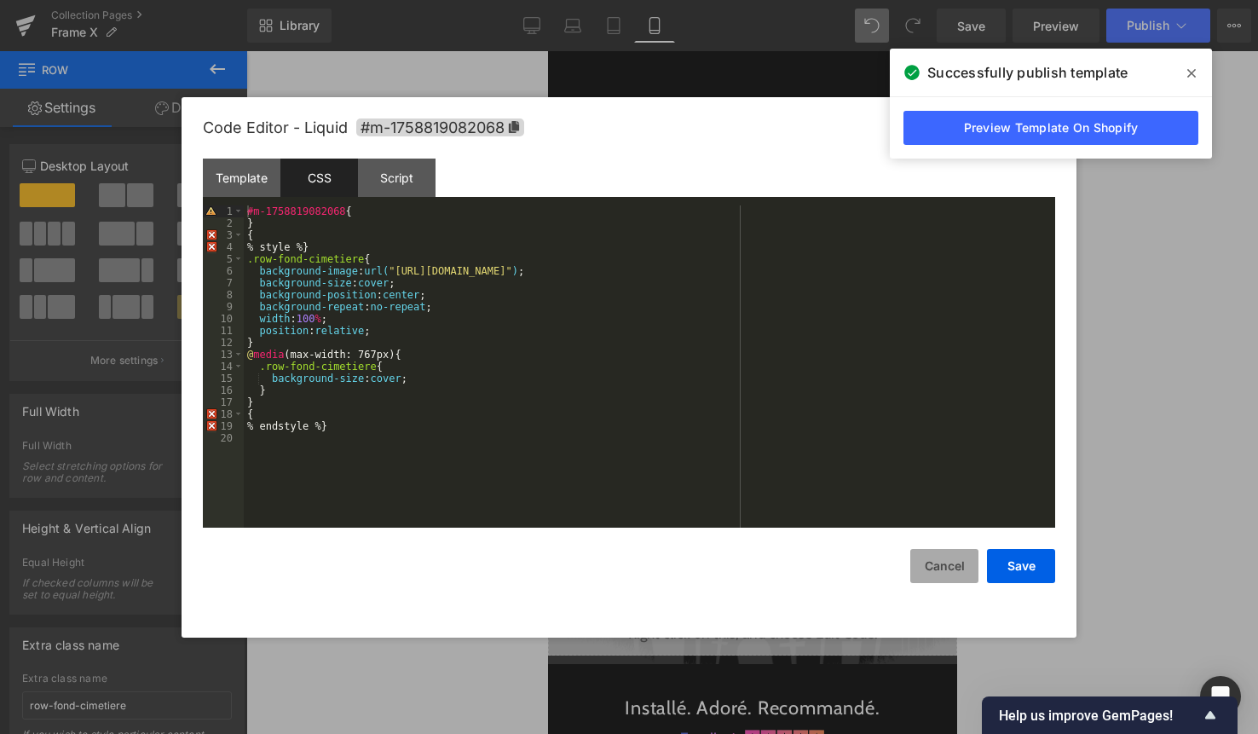
click at [941, 569] on button "Cancel" at bounding box center [944, 566] width 68 height 34
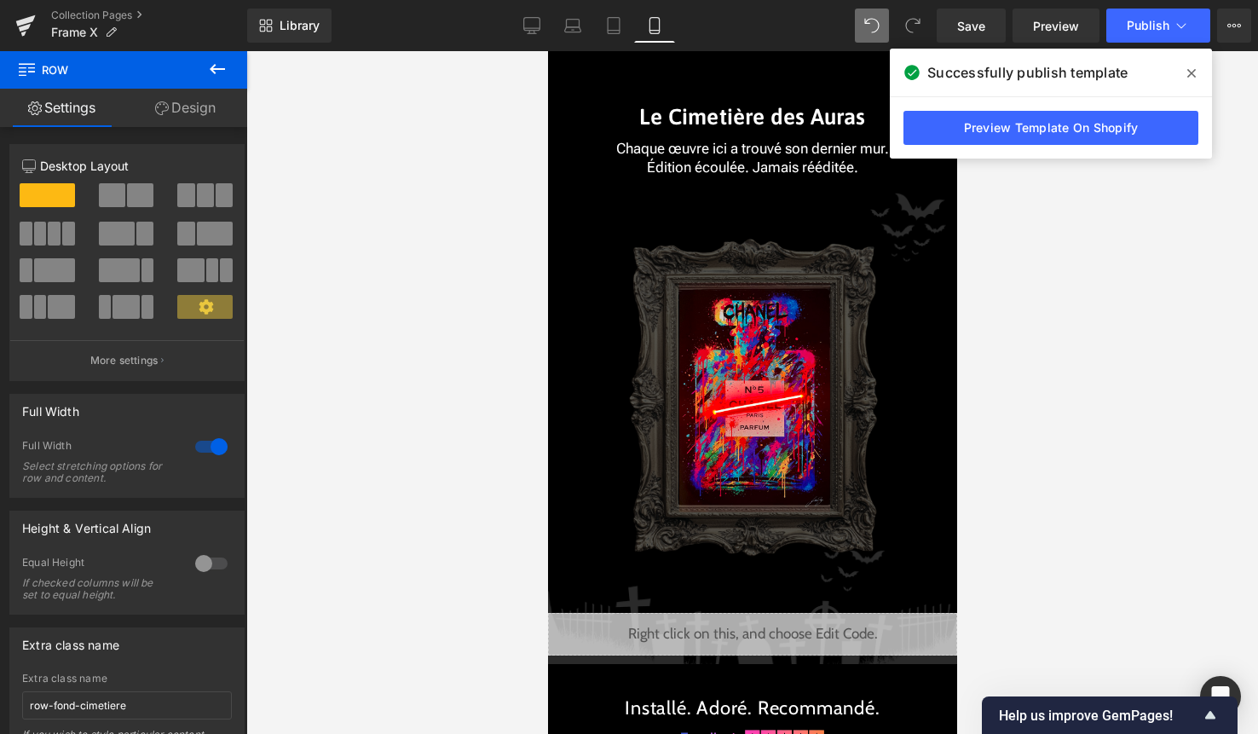
click at [1194, 72] on icon at bounding box center [1191, 73] width 9 height 14
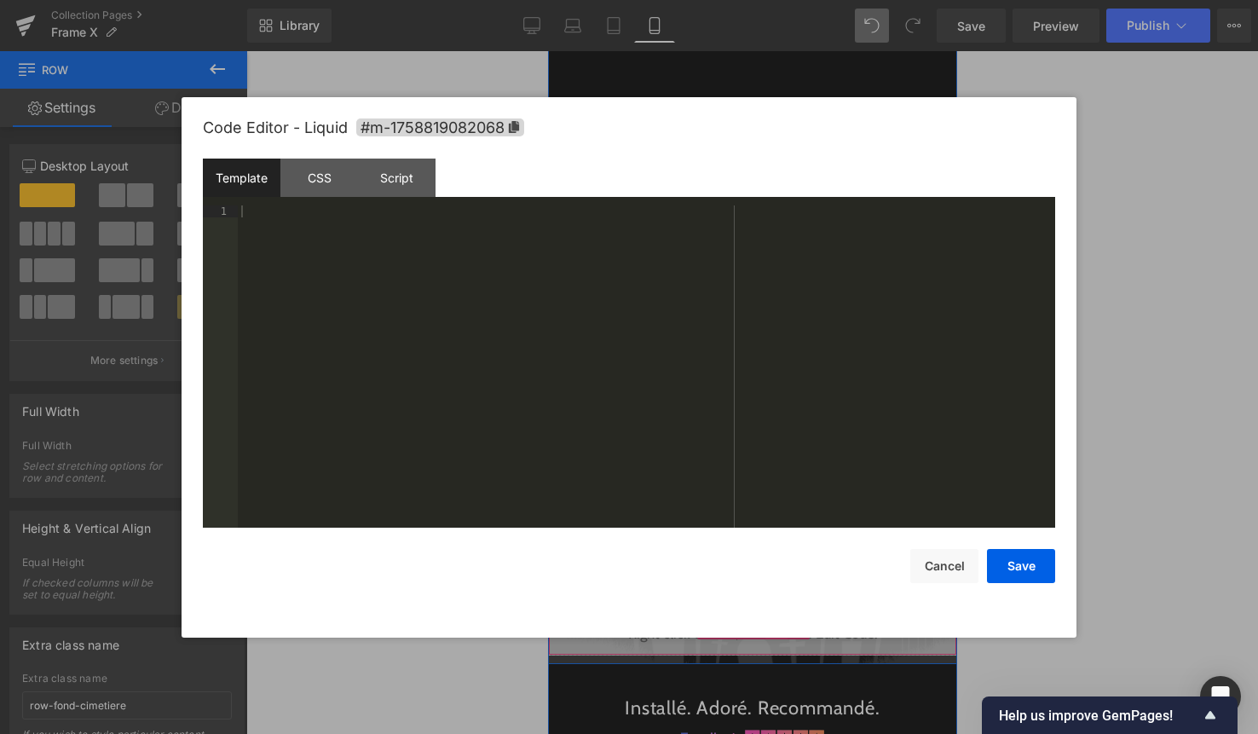
click at [770, 629] on div "Liquid" at bounding box center [751, 634] width 409 height 43
click at [327, 182] on div "CSS" at bounding box center [319, 178] width 78 height 38
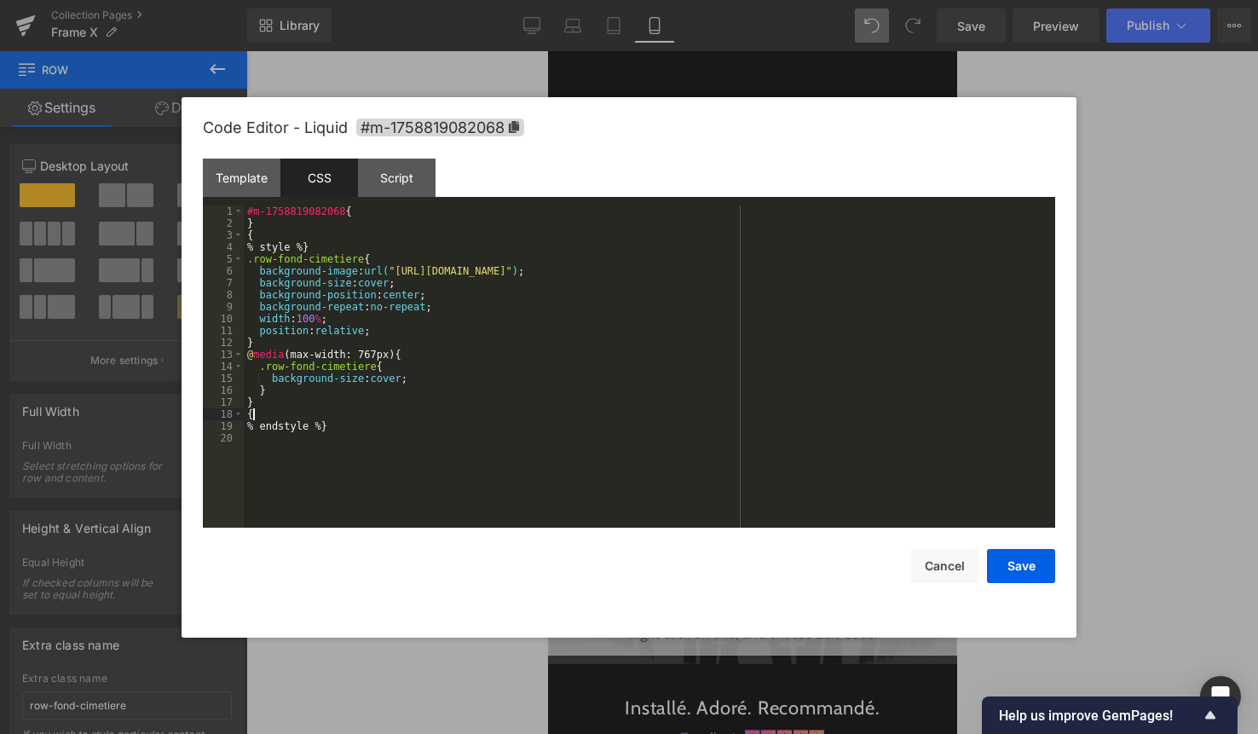
click at [398, 411] on div "#m-1758819082068 { } { % style % } .row-fond-cimetiere { background-image : url…" at bounding box center [649, 378] width 811 height 346
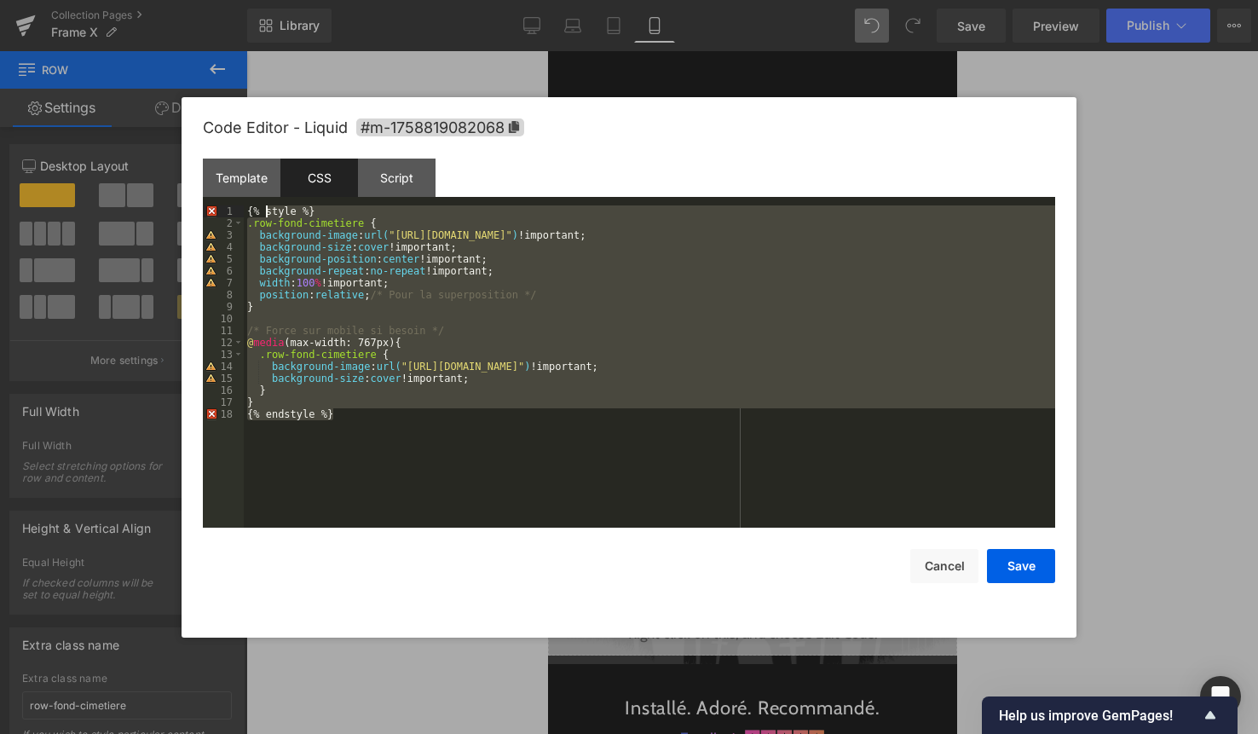
drag, startPoint x: 524, startPoint y: 434, endPoint x: 260, endPoint y: 213, distance: 344.3
click at [260, 213] on div "{ % style % } .row-fond-cimetiere { background-image : url( "https://cdn.shopif…" at bounding box center [649, 378] width 811 height 346
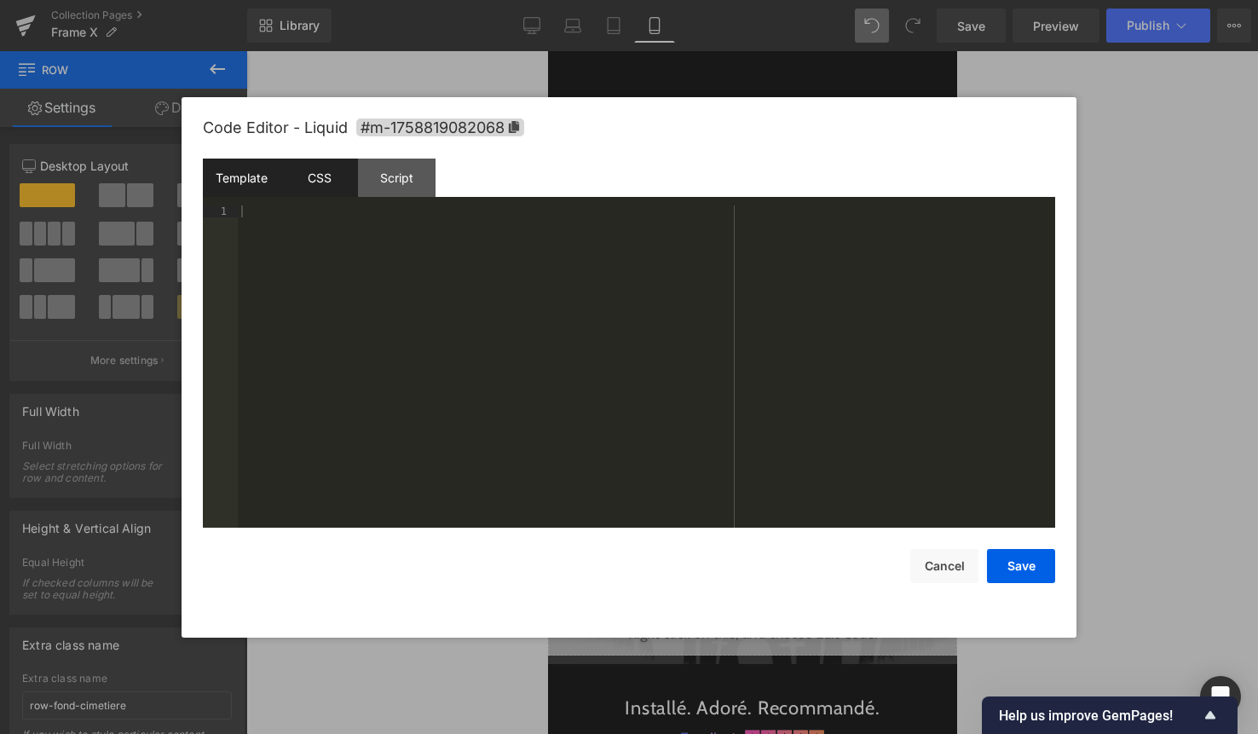
click at [246, 180] on div "Template" at bounding box center [242, 178] width 78 height 38
click at [465, 390] on div at bounding box center [646, 378] width 817 height 346
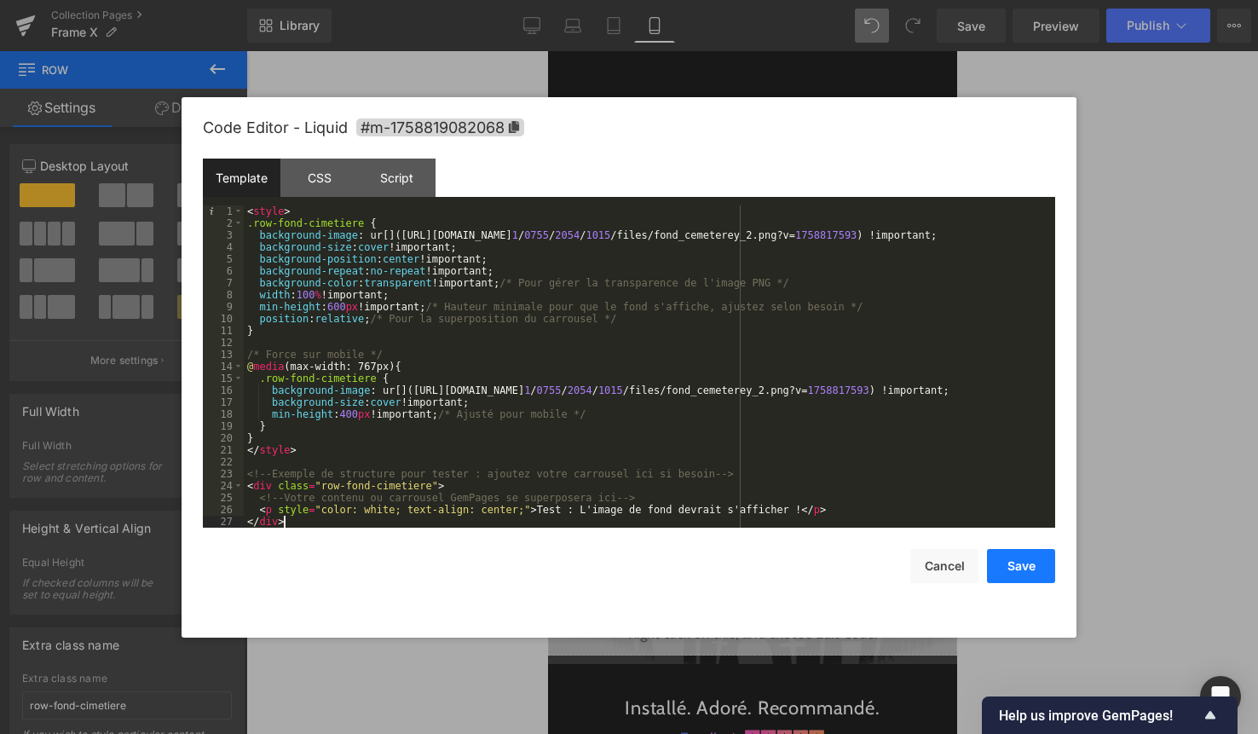
click at [1021, 574] on button "Save" at bounding box center [1021, 566] width 68 height 34
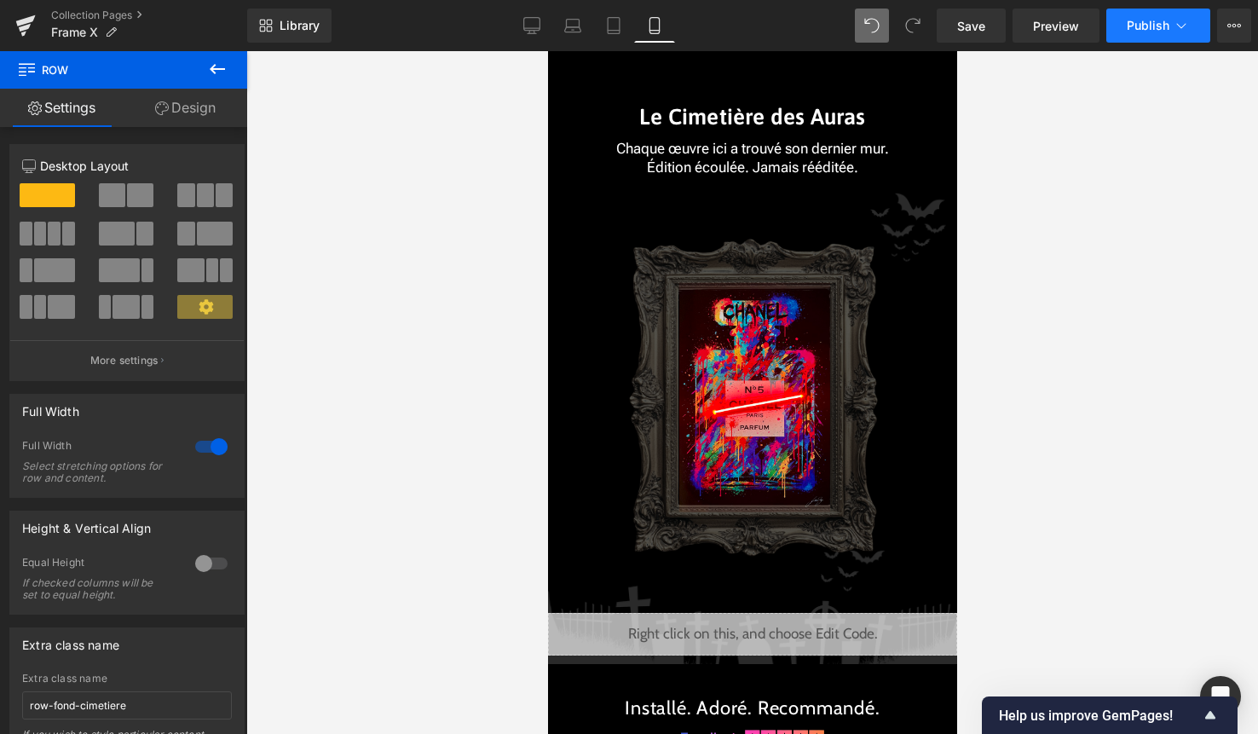
click at [1173, 38] on button "Publish" at bounding box center [1158, 26] width 104 height 34
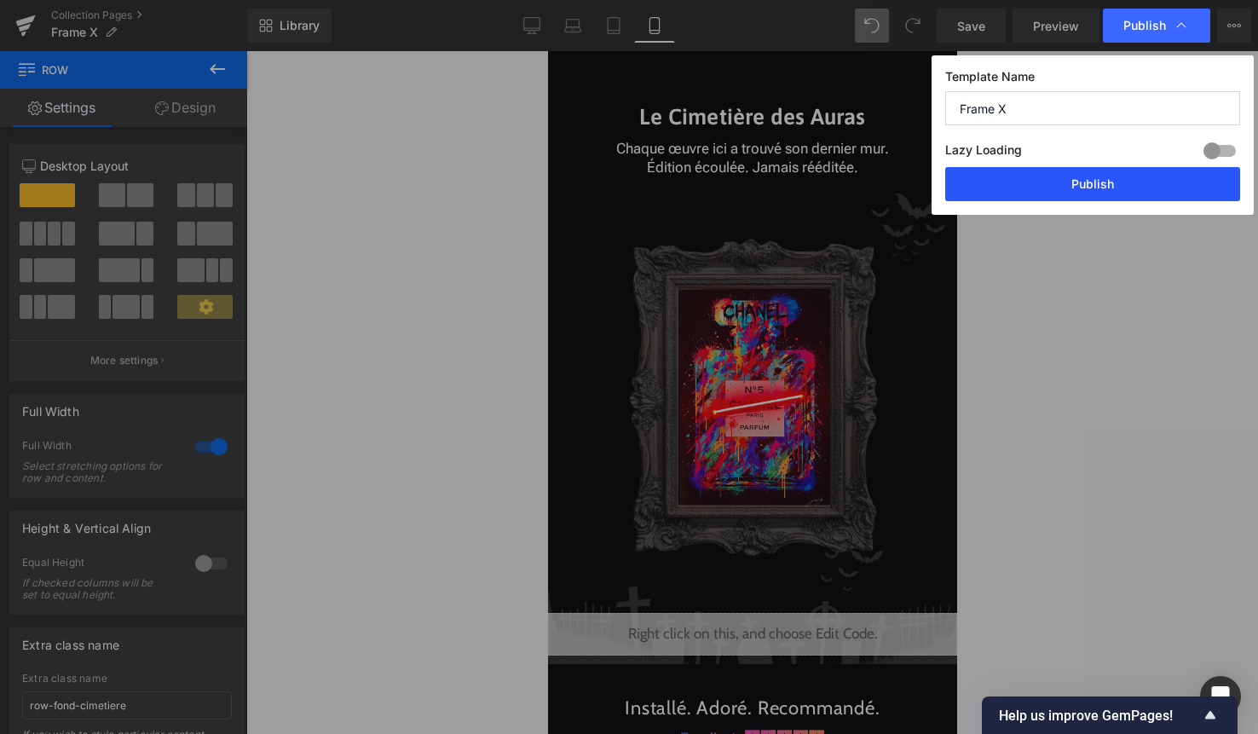
click at [1128, 173] on button "Publish" at bounding box center [1092, 184] width 295 height 34
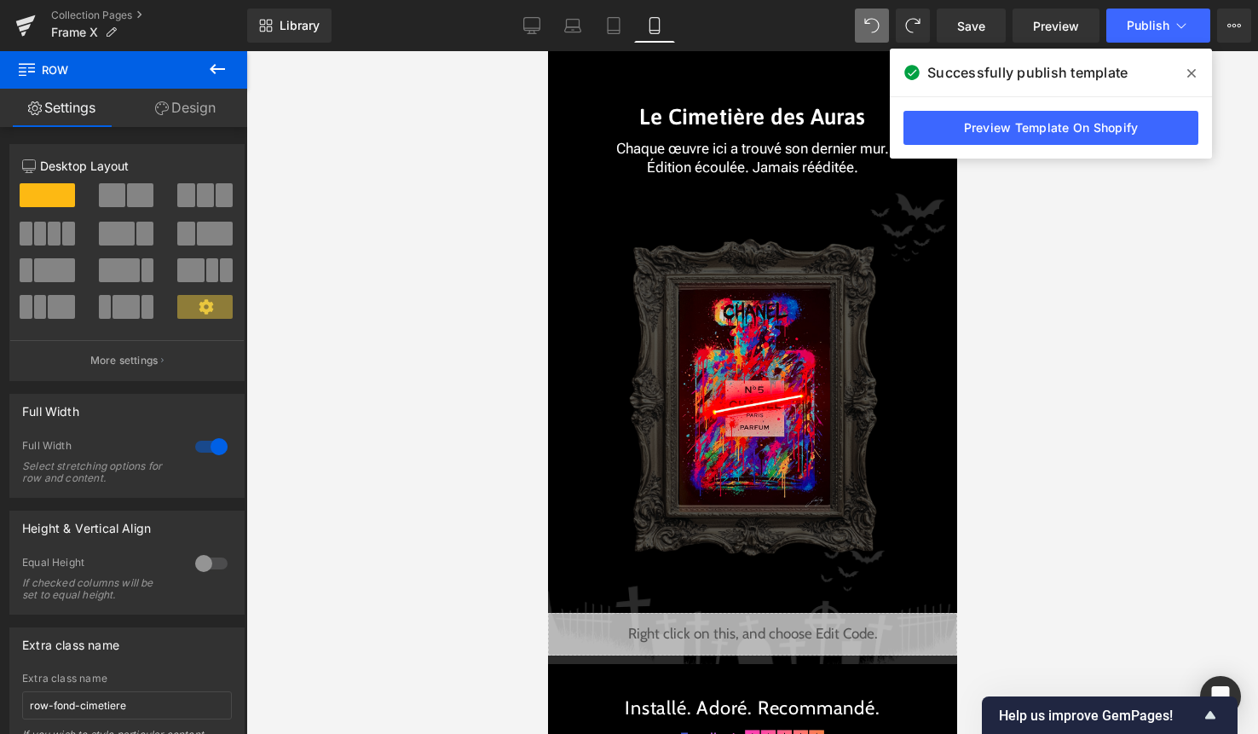
click at [1192, 72] on icon at bounding box center [1191, 73] width 9 height 9
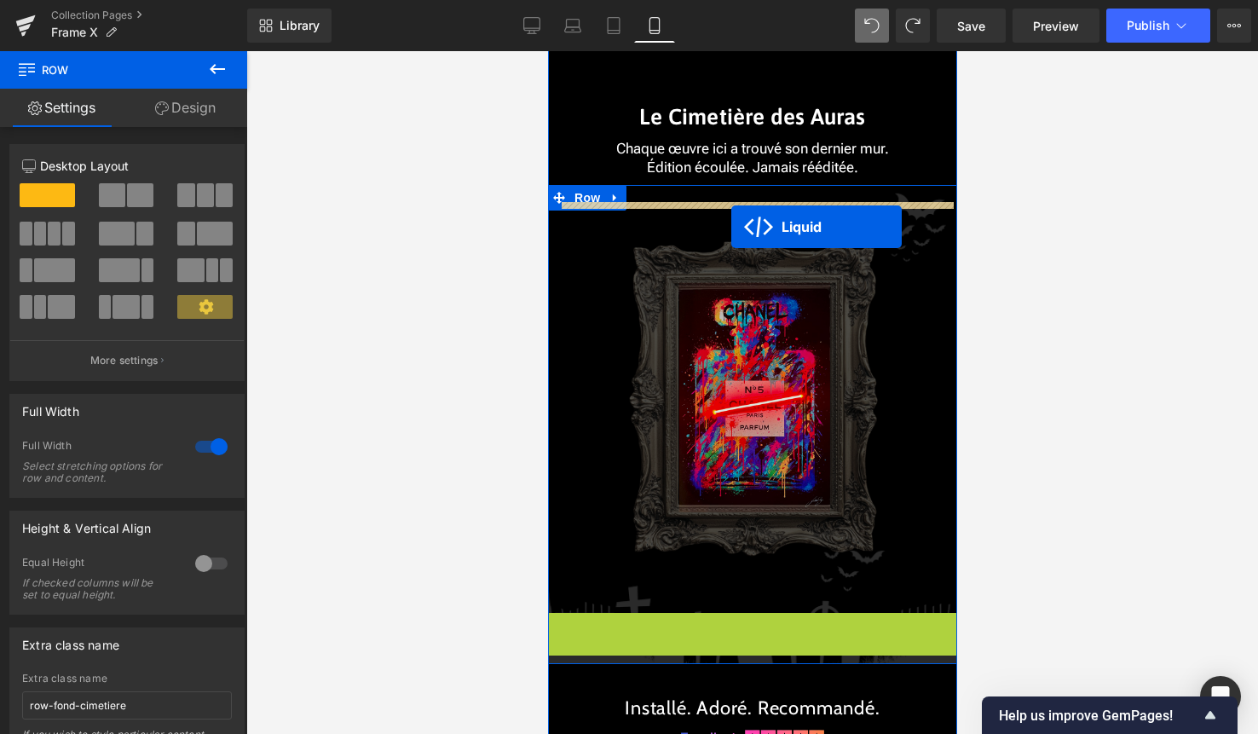
drag, startPoint x: 709, startPoint y: 636, endPoint x: 730, endPoint y: 226, distance: 410.5
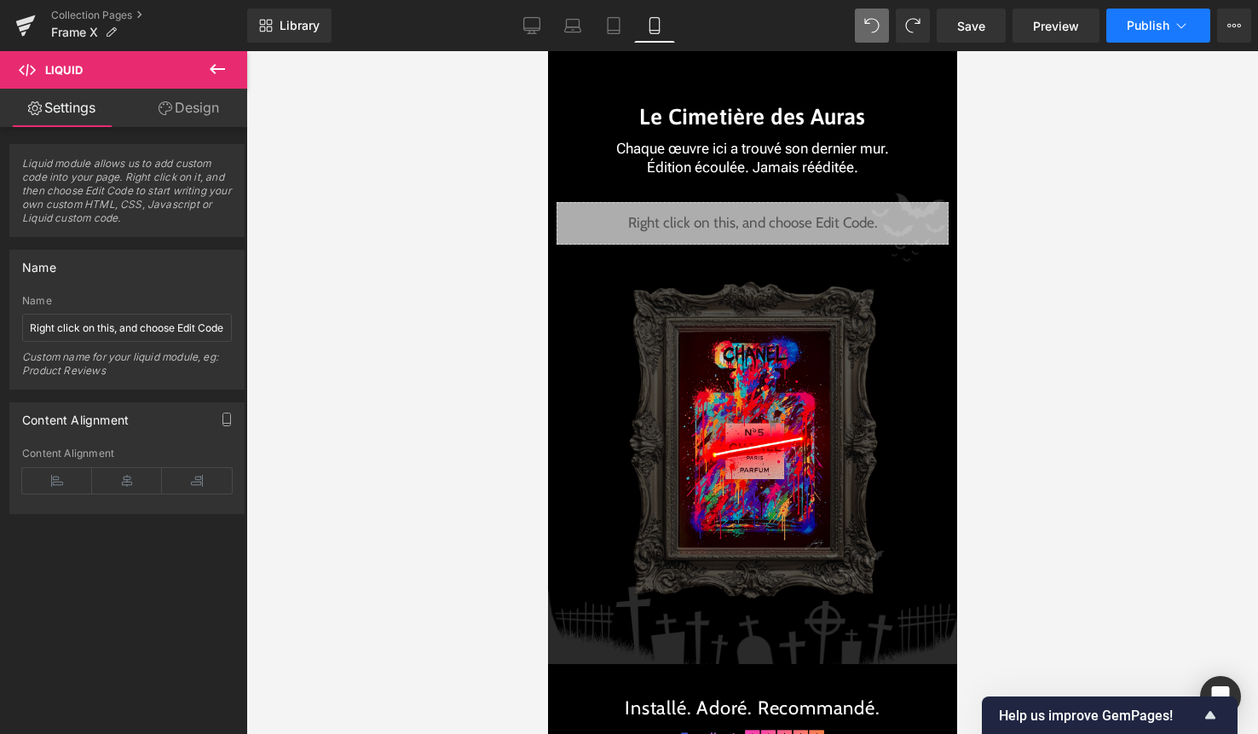
click at [1181, 20] on icon at bounding box center [1181, 25] width 17 height 17
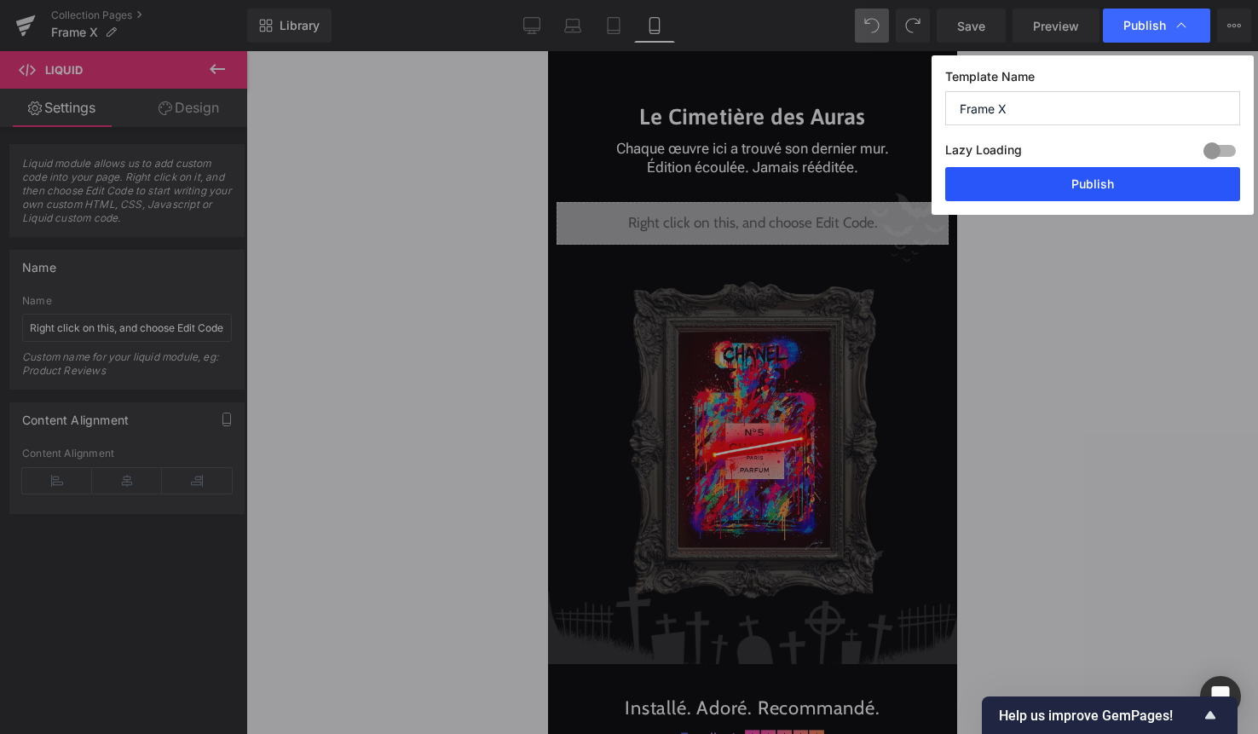
click at [1121, 176] on button "Publish" at bounding box center [1092, 184] width 295 height 34
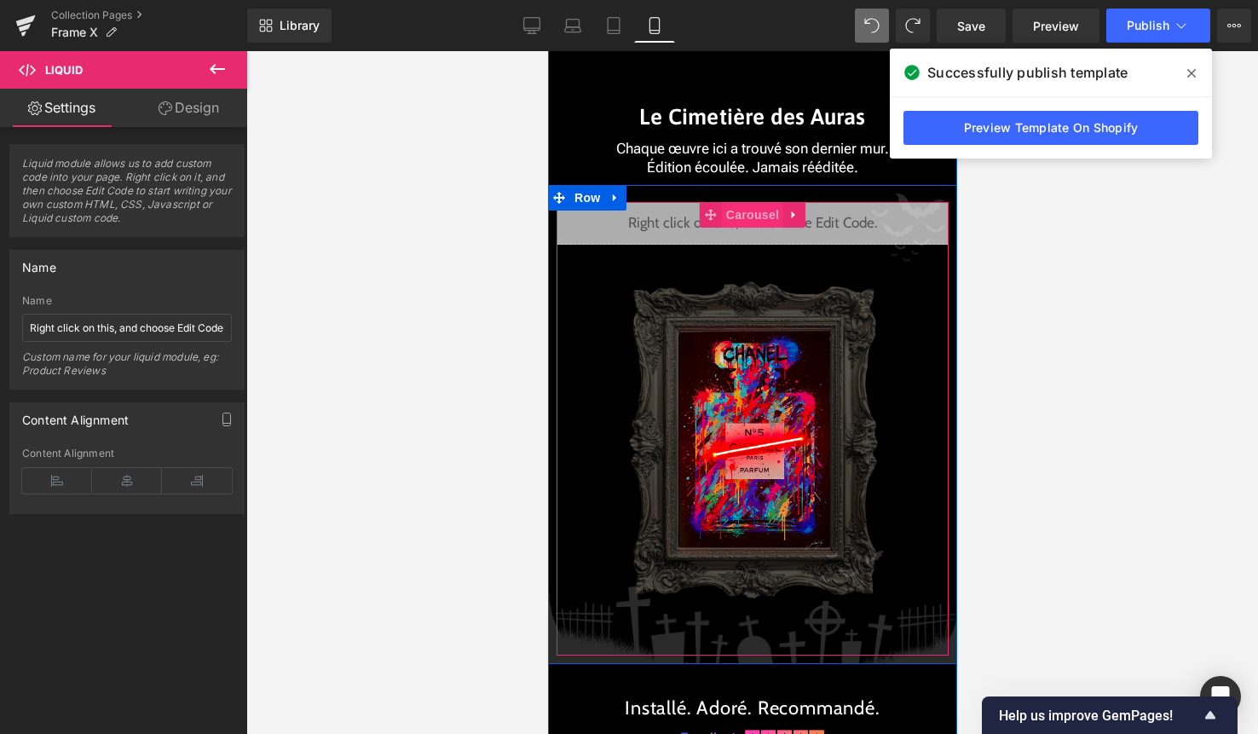
click at [765, 210] on span "Carousel" at bounding box center [751, 215] width 61 height 26
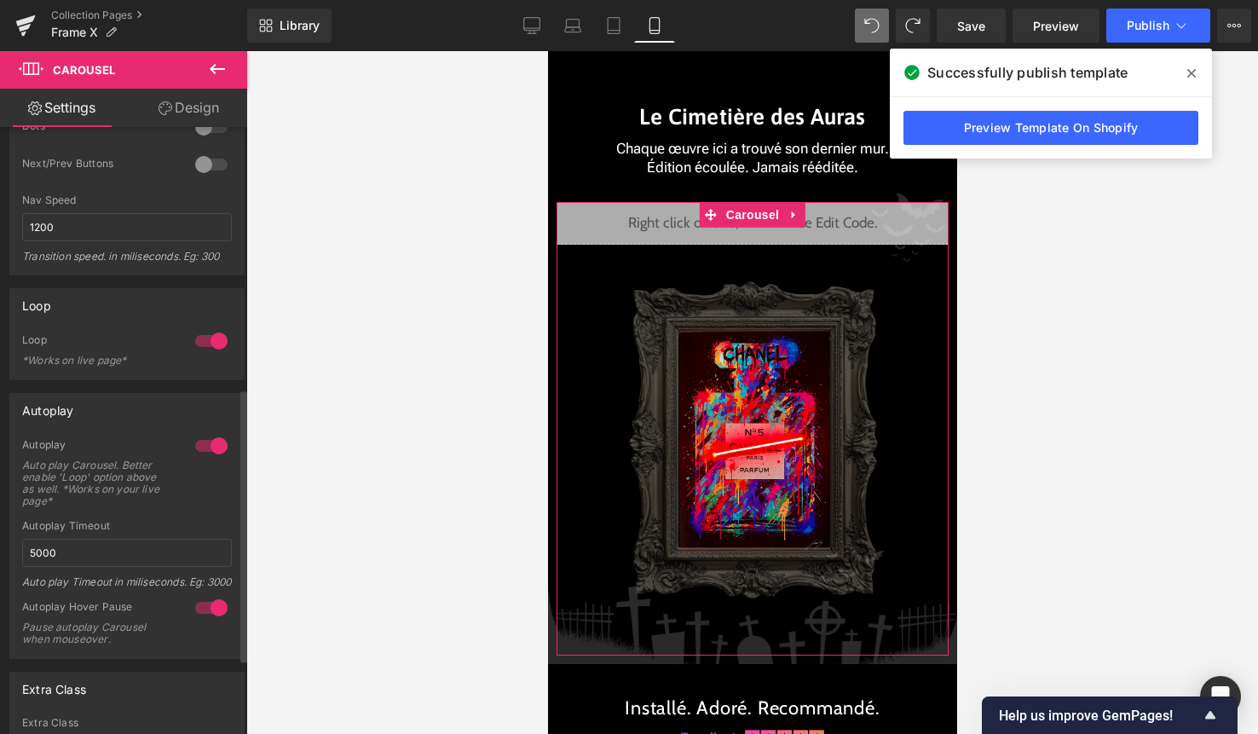
scroll to position [739, 0]
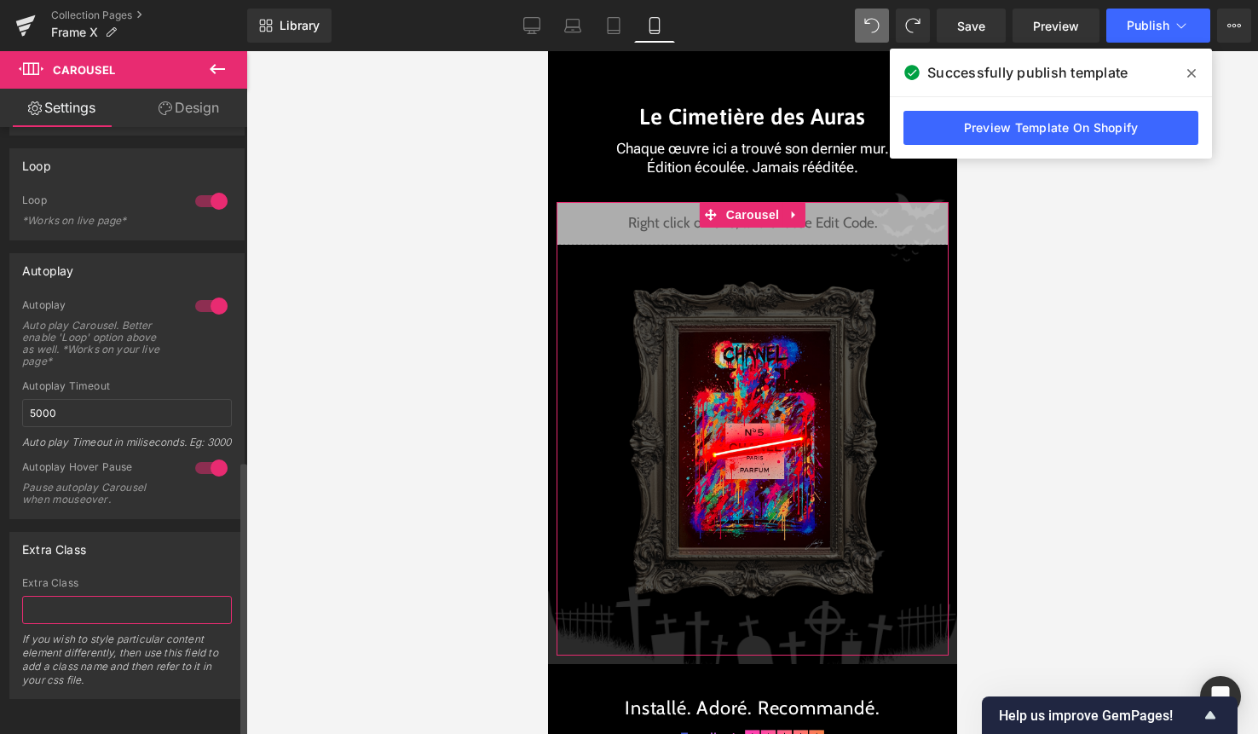
click at [124, 602] on input "text" at bounding box center [127, 610] width 210 height 28
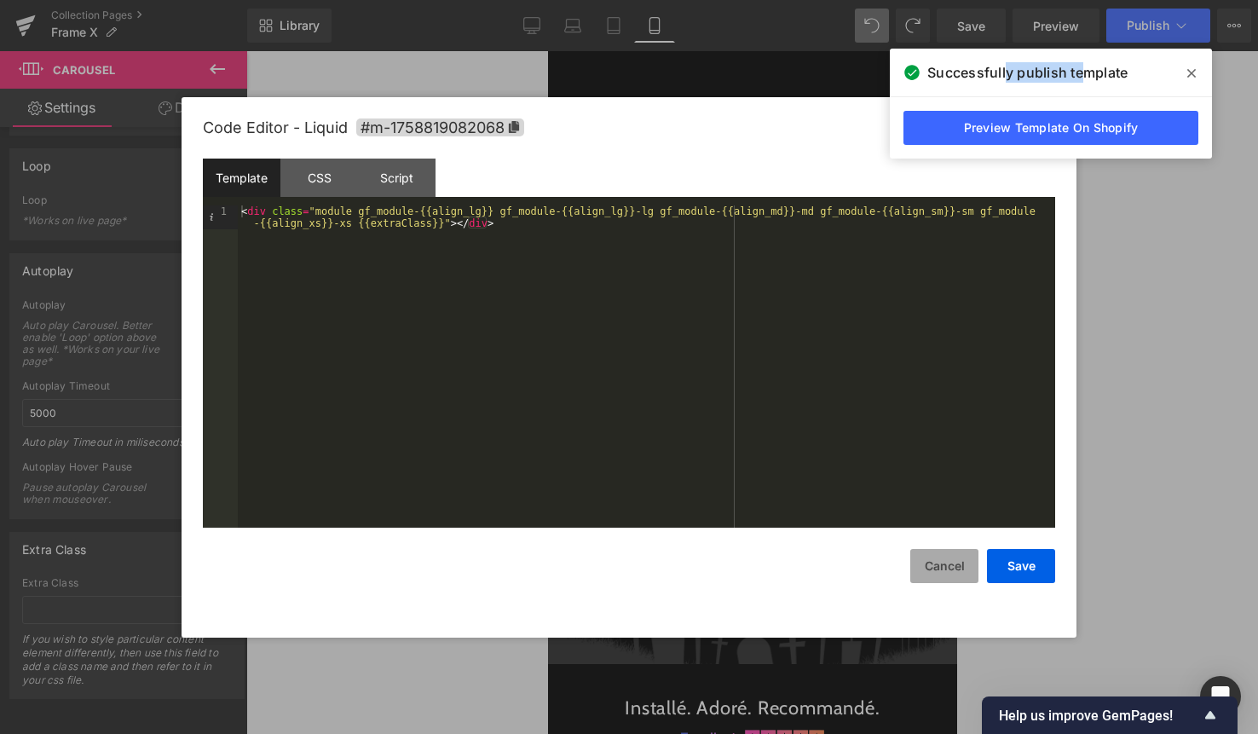
click at [961, 559] on button "Cancel" at bounding box center [944, 566] width 68 height 34
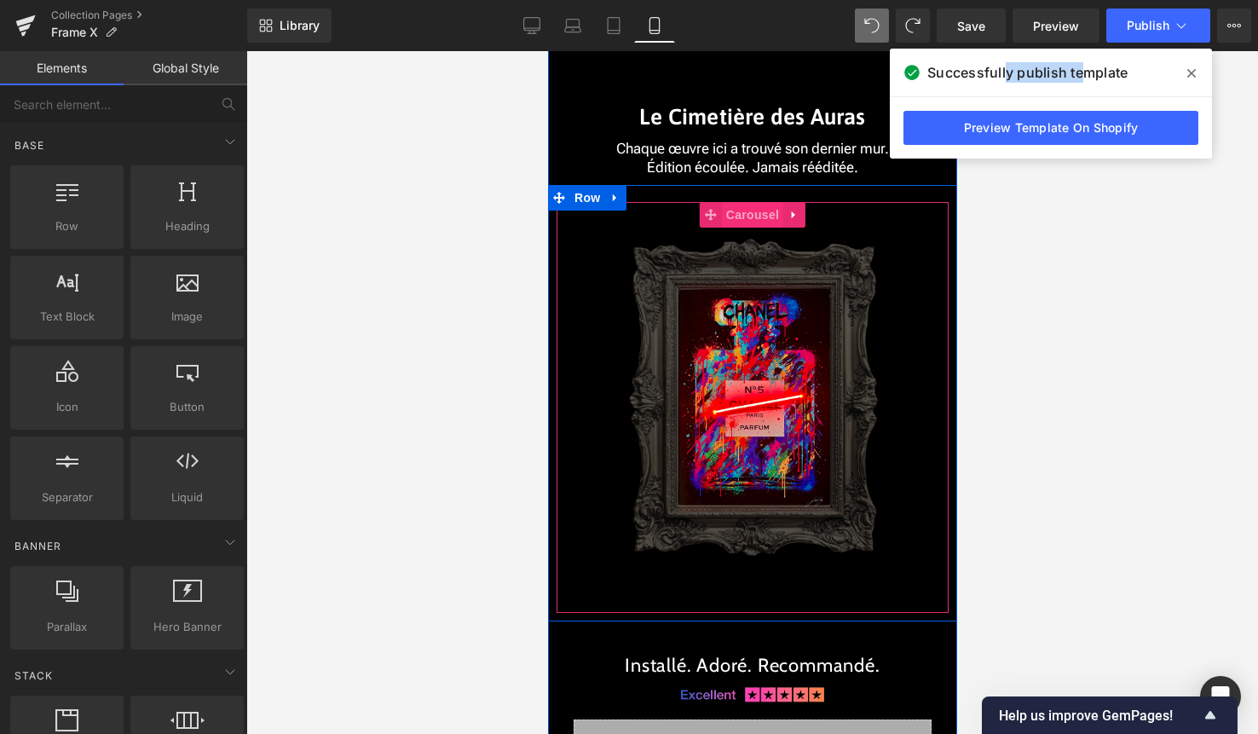
click at [760, 216] on span "Carousel" at bounding box center [751, 215] width 61 height 26
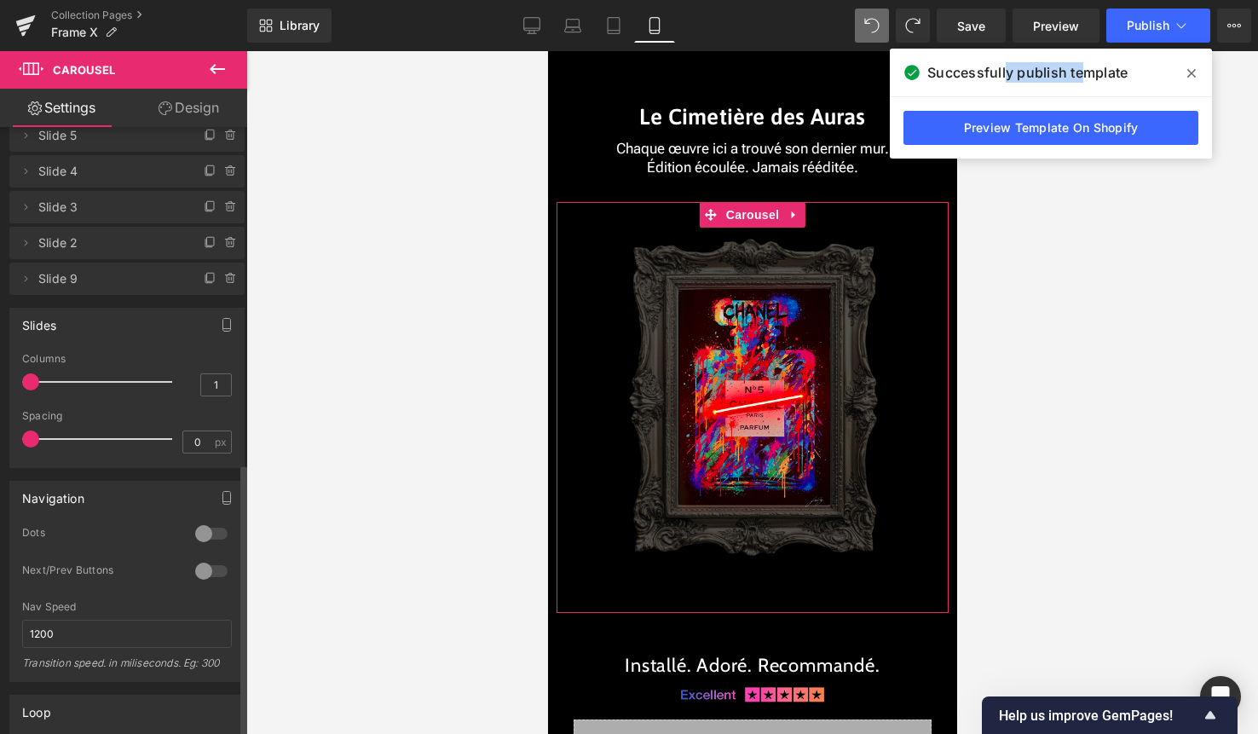
scroll to position [744, 0]
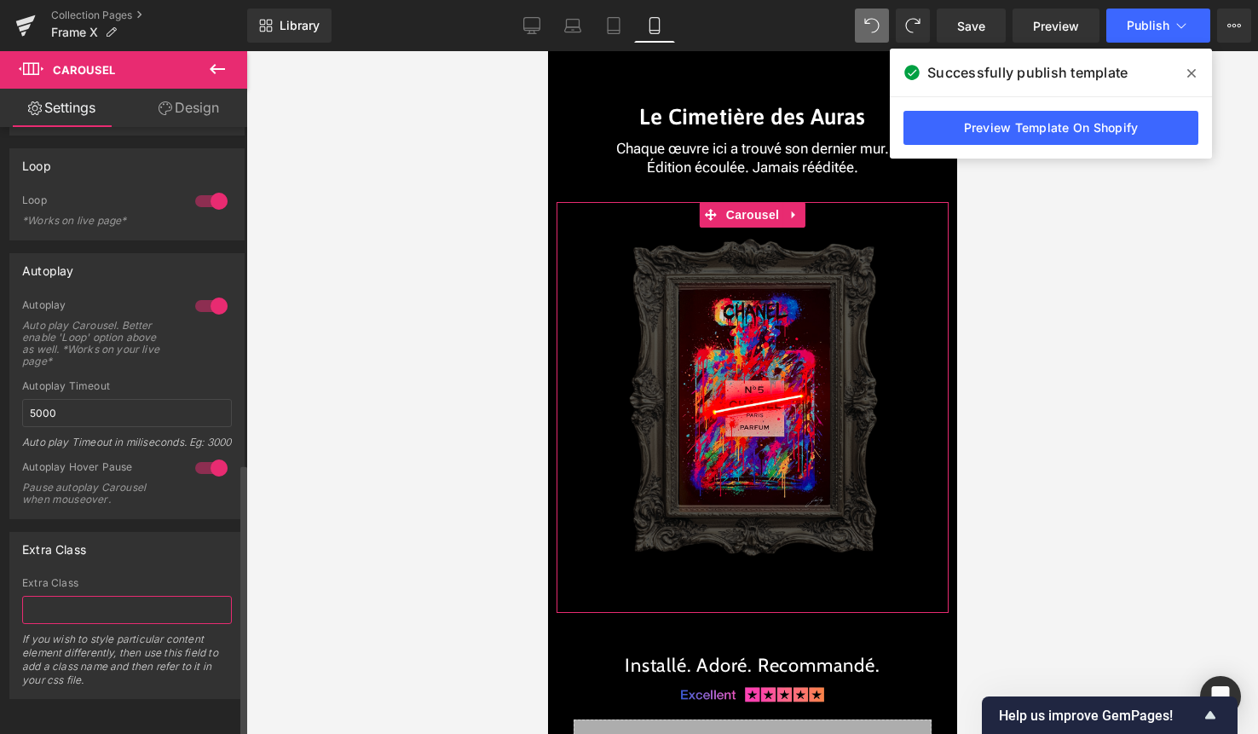
click at [70, 596] on input "text" at bounding box center [127, 610] width 210 height 28
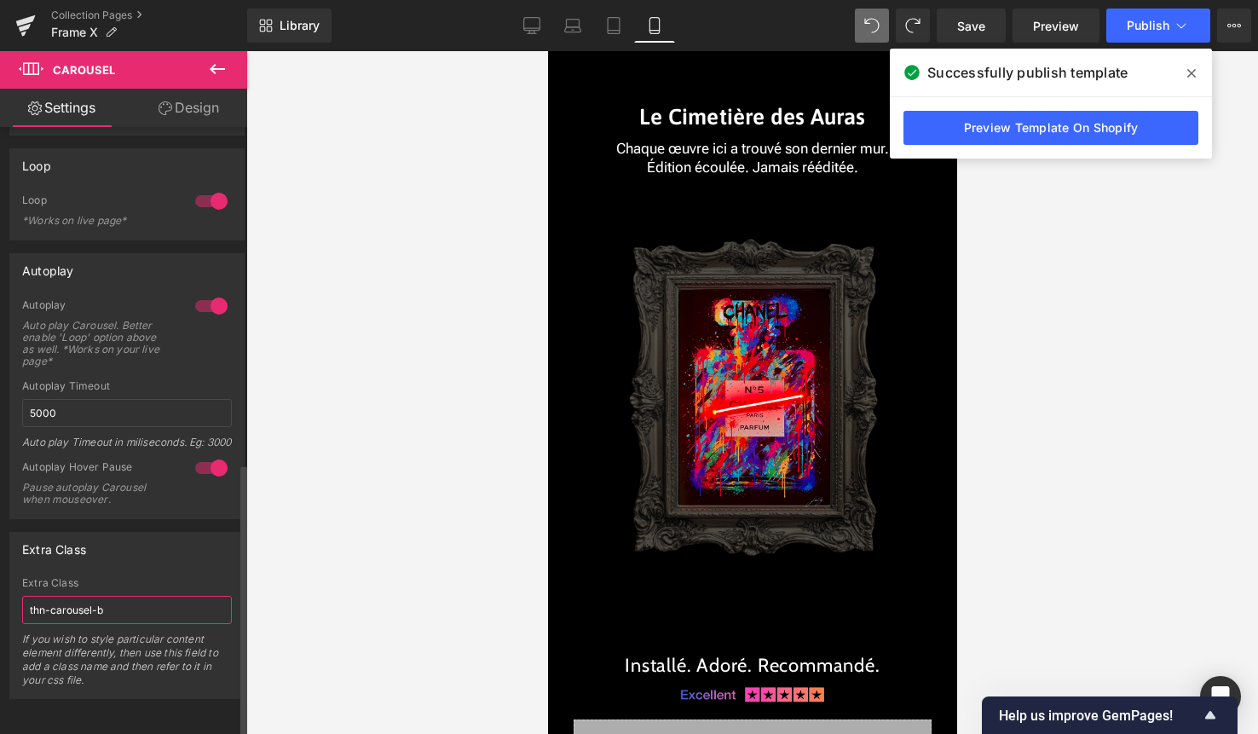
type input "thn-carousel-bg"
click at [266, 588] on div at bounding box center [752, 392] width 1012 height 683
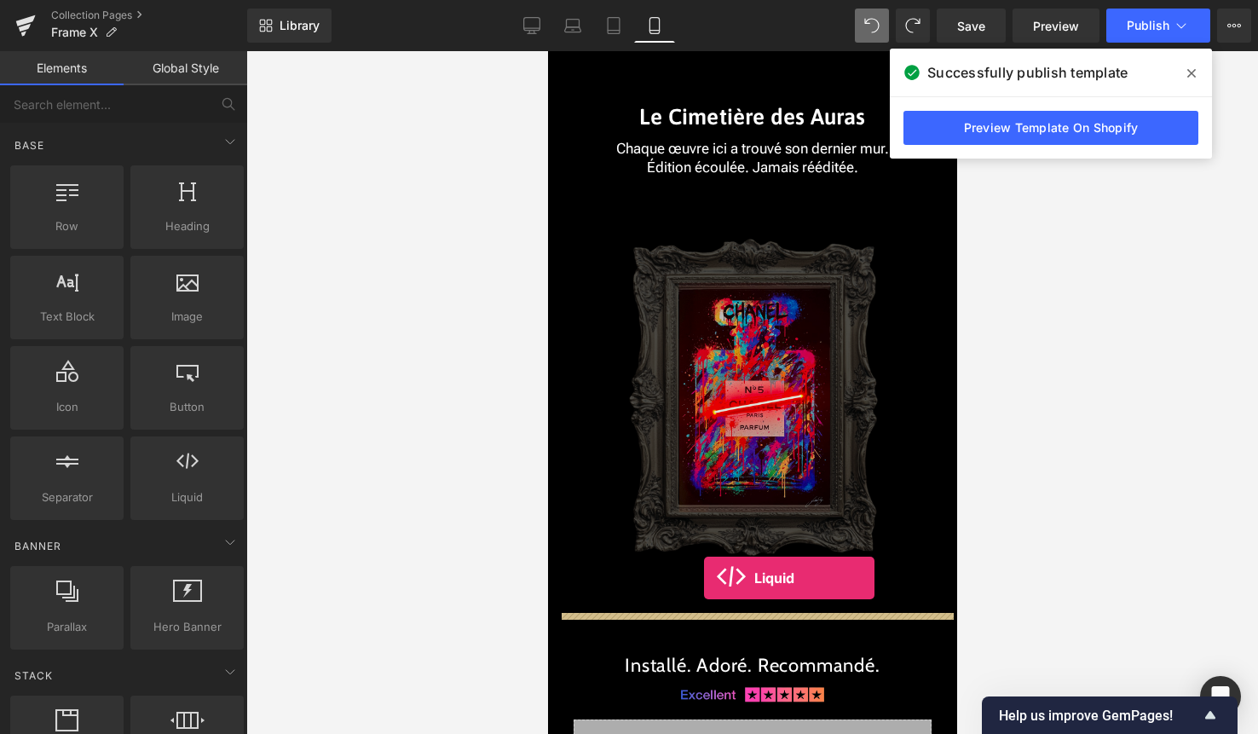
drag, startPoint x: 741, startPoint y: 517, endPoint x: 703, endPoint y: 578, distance: 71.9
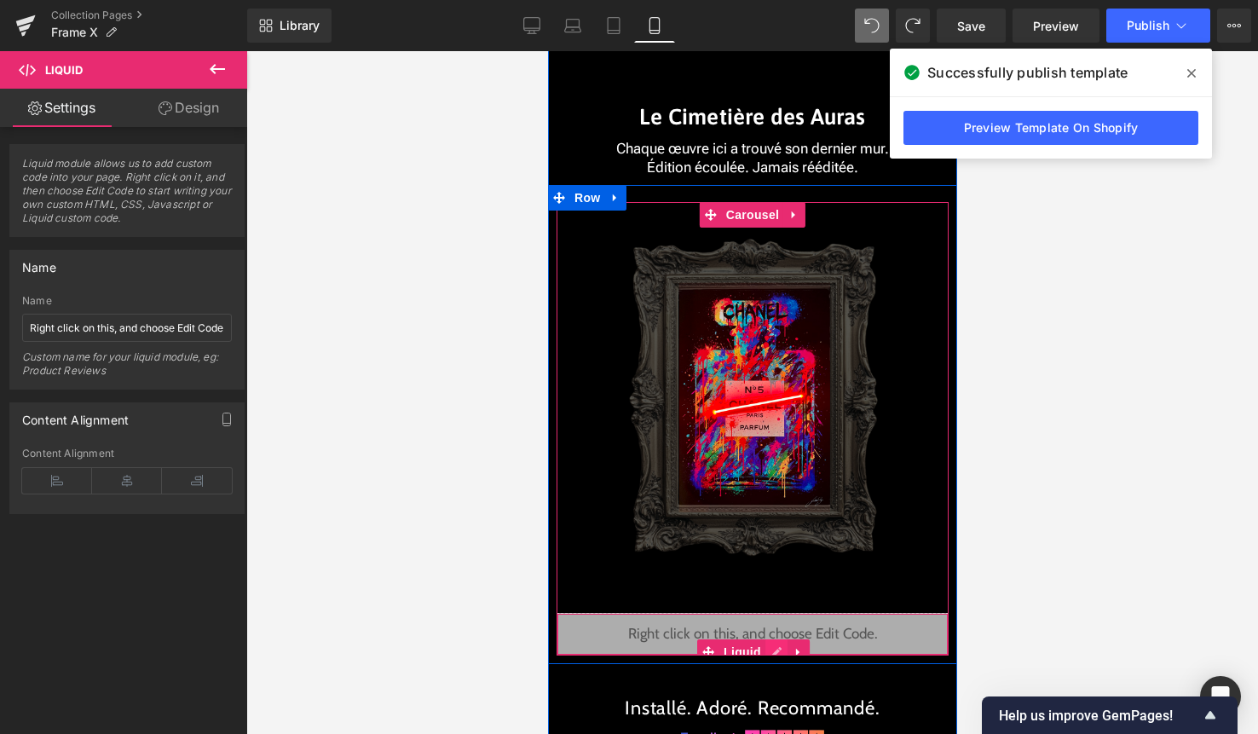
click at [773, 647] on icon at bounding box center [776, 652] width 12 height 13
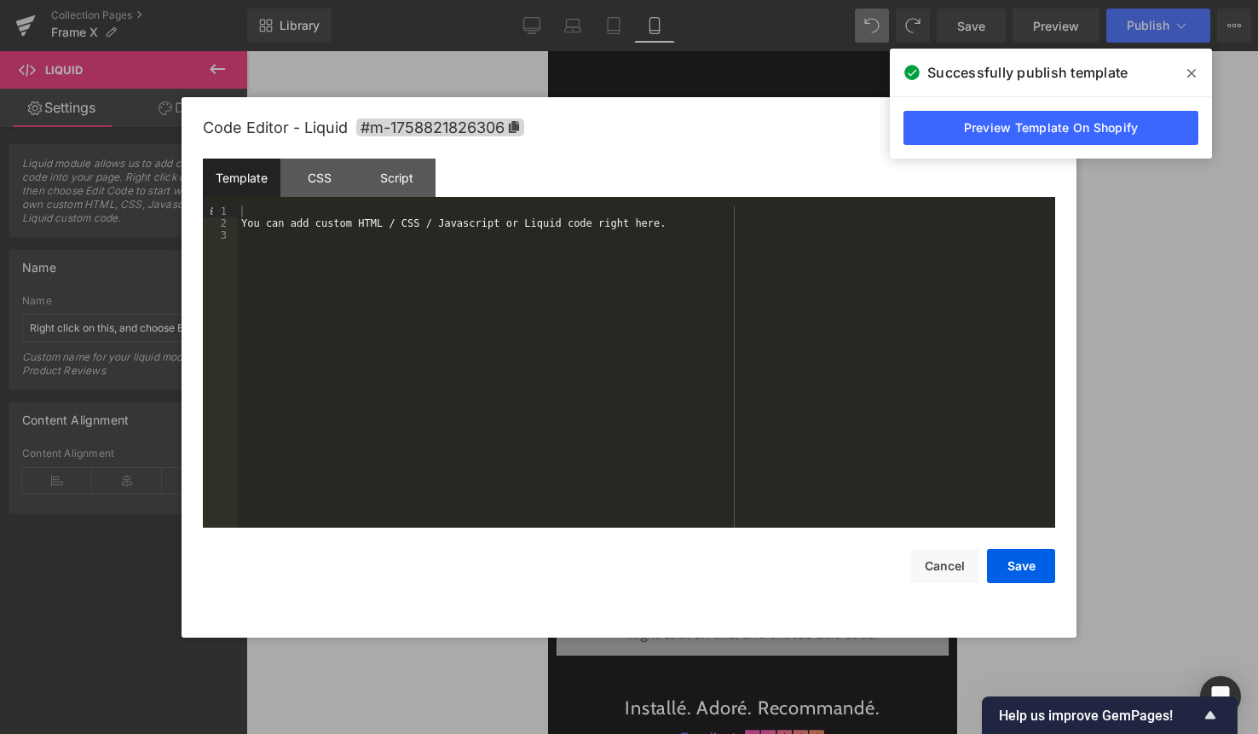
click at [603, 378] on div "You can add custom HTML / CSS / Javascript or Liquid code right here." at bounding box center [646, 378] width 817 height 346
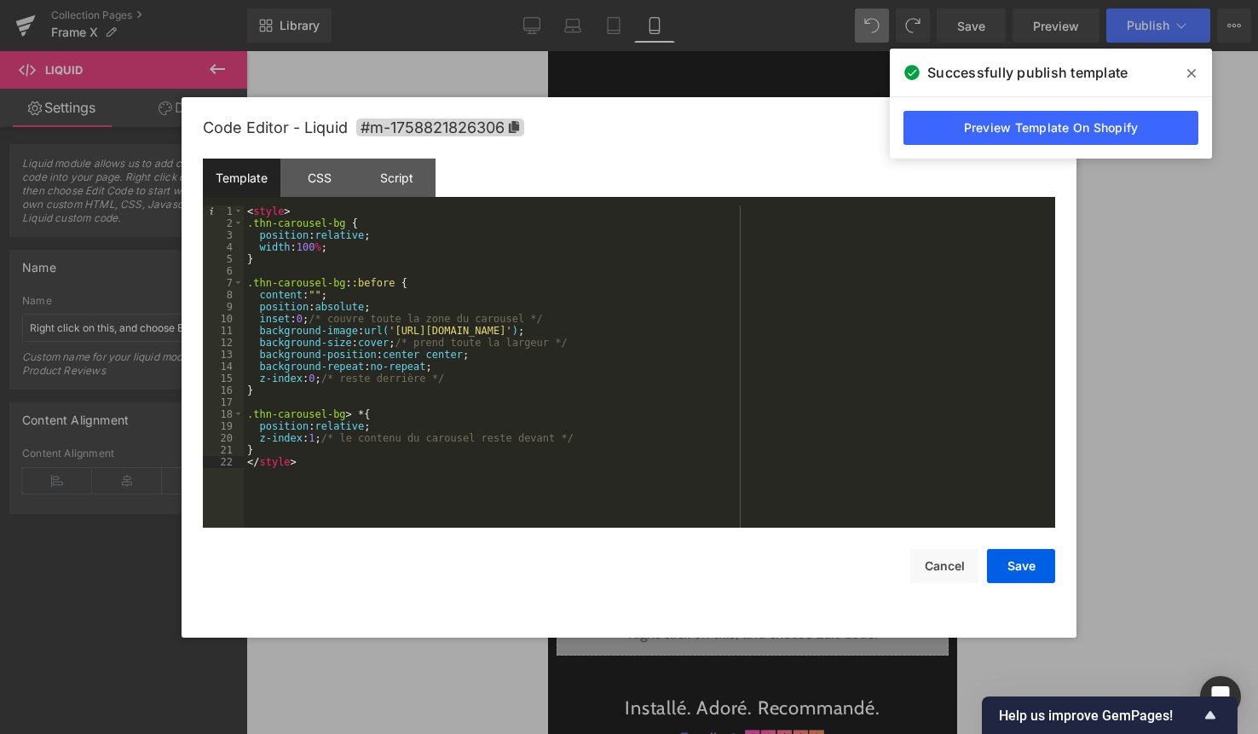
click at [1013, 587] on div "Code Editor - Liquid #m-1758821826306 Template CSS Script Data 1 2 3 4 5 6 7 8 …" at bounding box center [629, 367] width 852 height 540
click at [1023, 565] on button "Save" at bounding box center [1021, 566] width 68 height 34
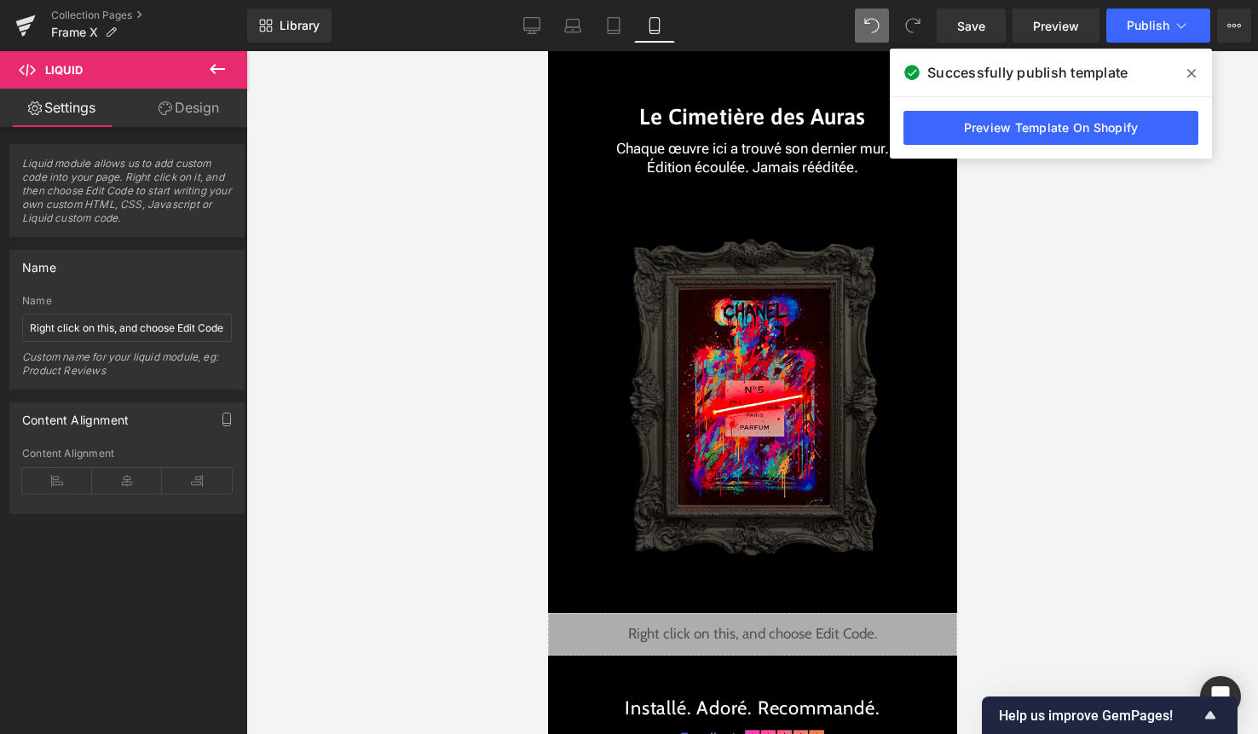
click at [1138, 55] on div "Successfully publish template" at bounding box center [1051, 73] width 322 height 48
click at [1146, 37] on button "Publish" at bounding box center [1158, 26] width 104 height 34
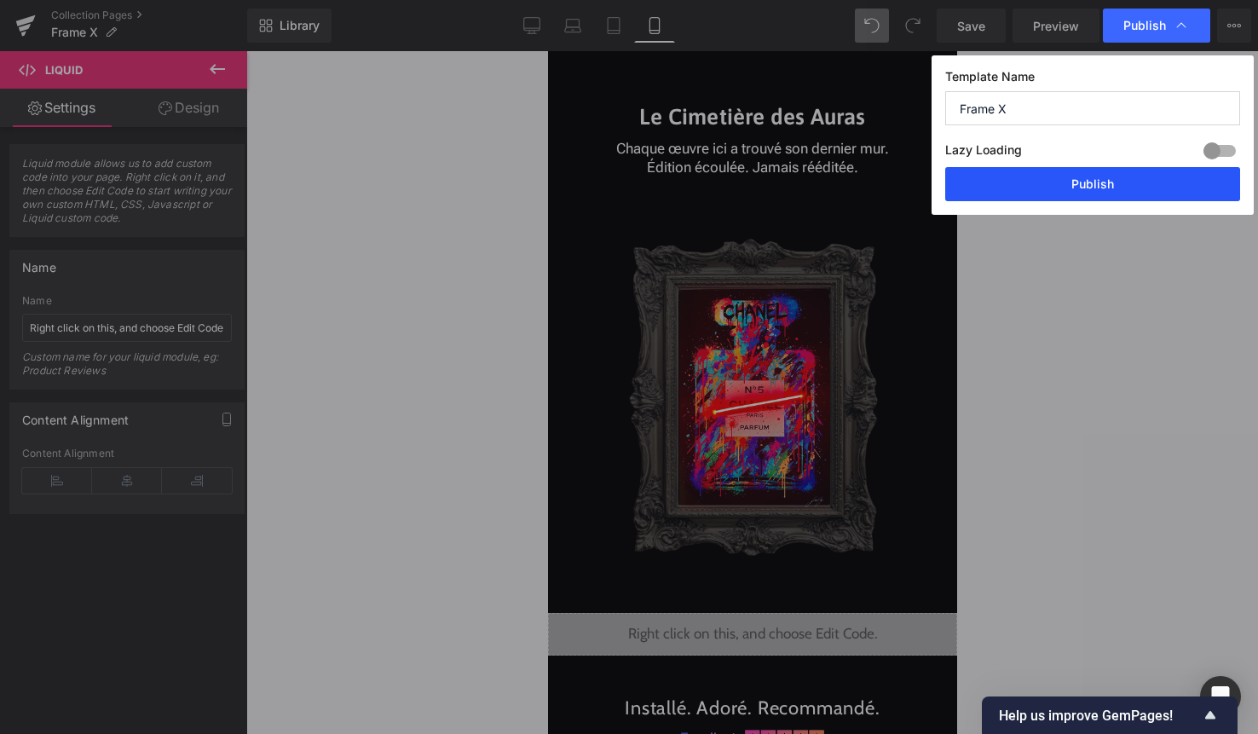
click at [1088, 178] on button "Publish" at bounding box center [1092, 184] width 295 height 34
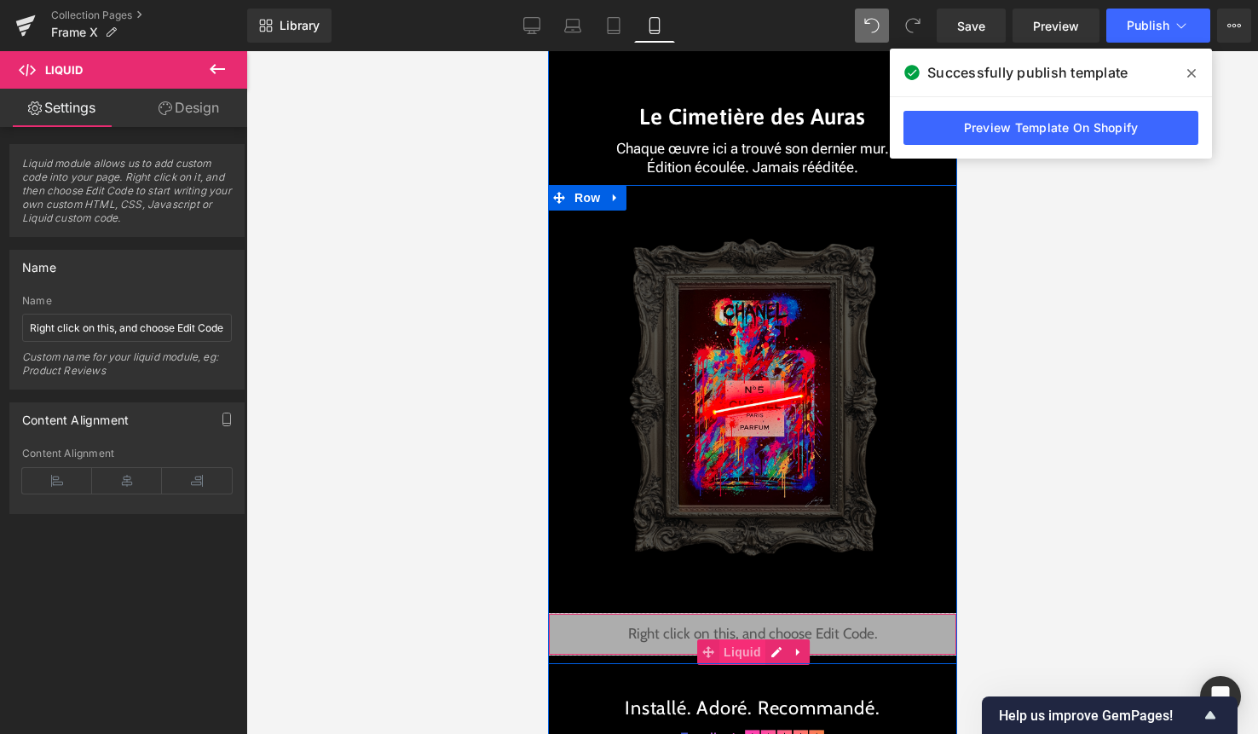
click at [747, 645] on span "Liquid" at bounding box center [741, 652] width 46 height 26
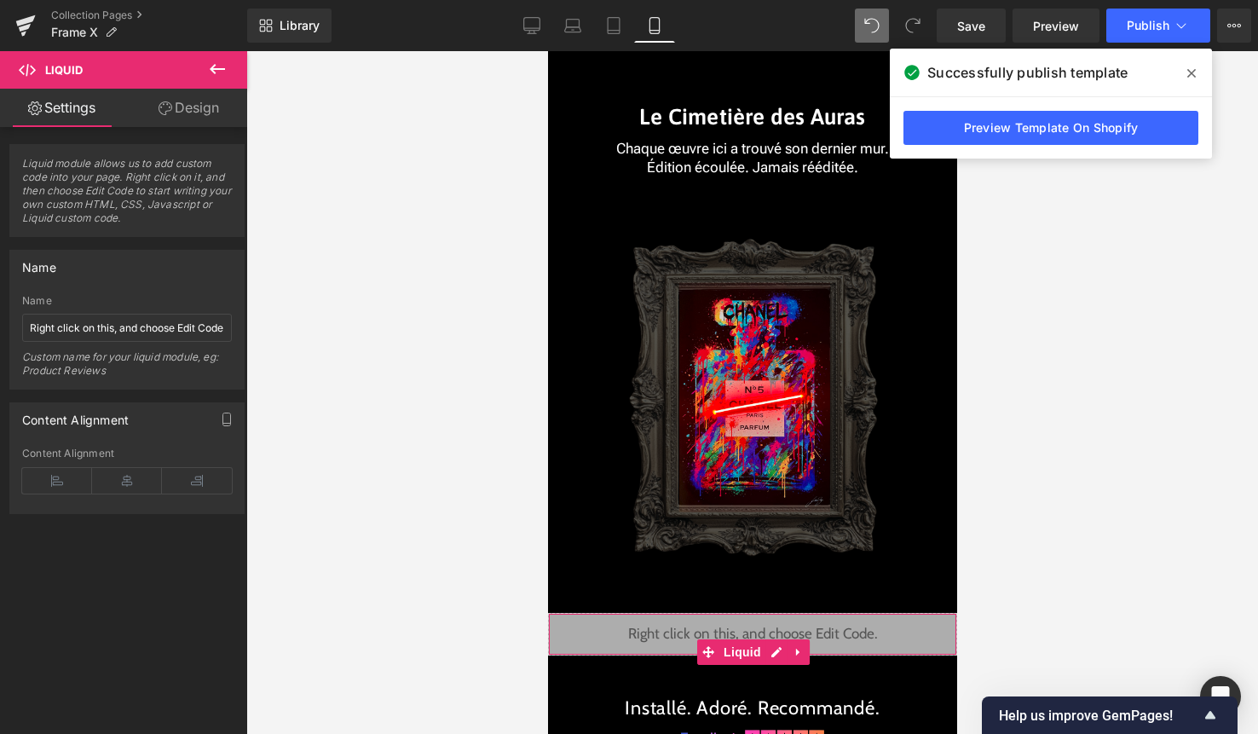
click at [219, 126] on link "Design" at bounding box center [189, 108] width 124 height 38
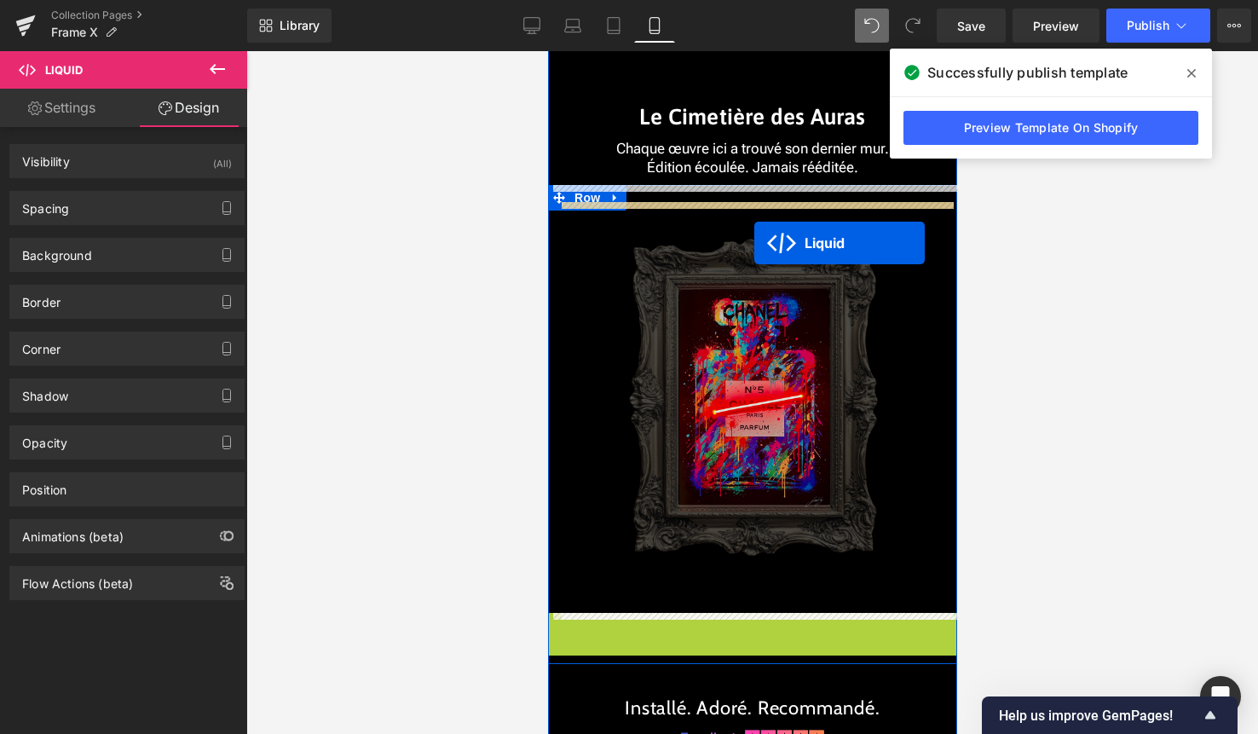
drag, startPoint x: 725, startPoint y: 649, endPoint x: 753, endPoint y: 243, distance: 406.7
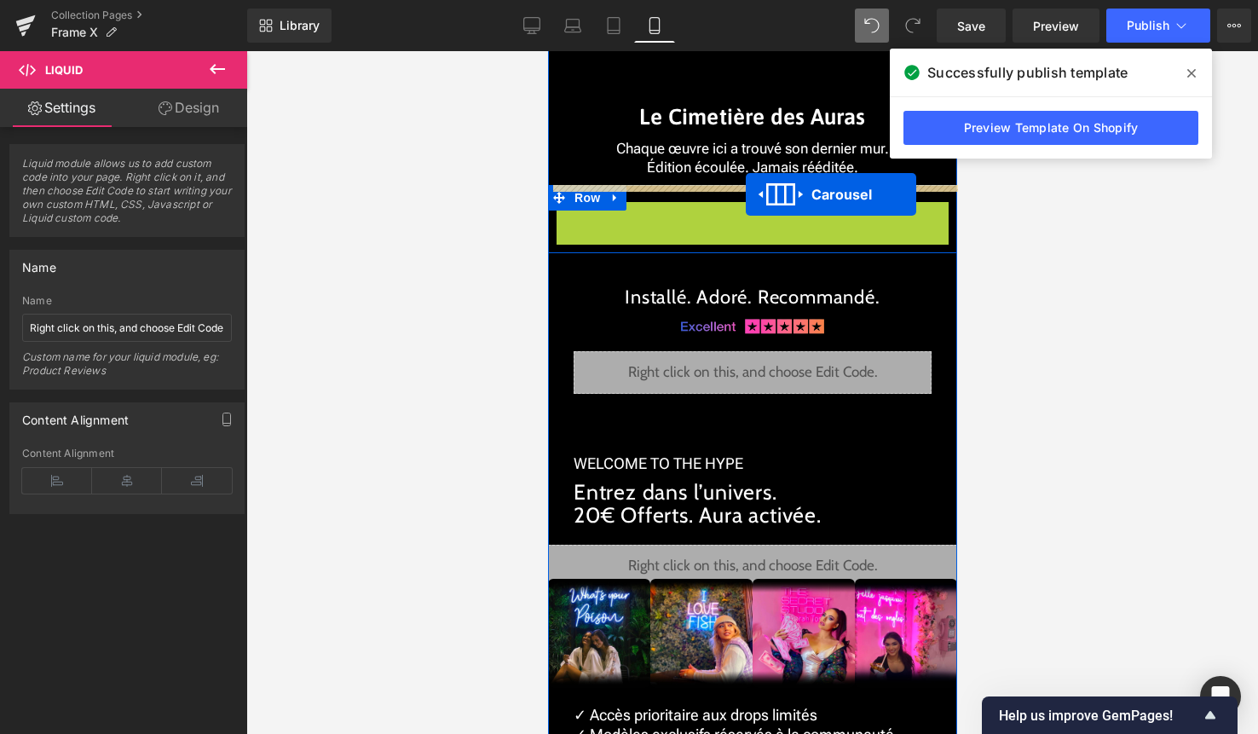
drag, startPoint x: 744, startPoint y: 219, endPoint x: 745, endPoint y: 194, distance: 24.7
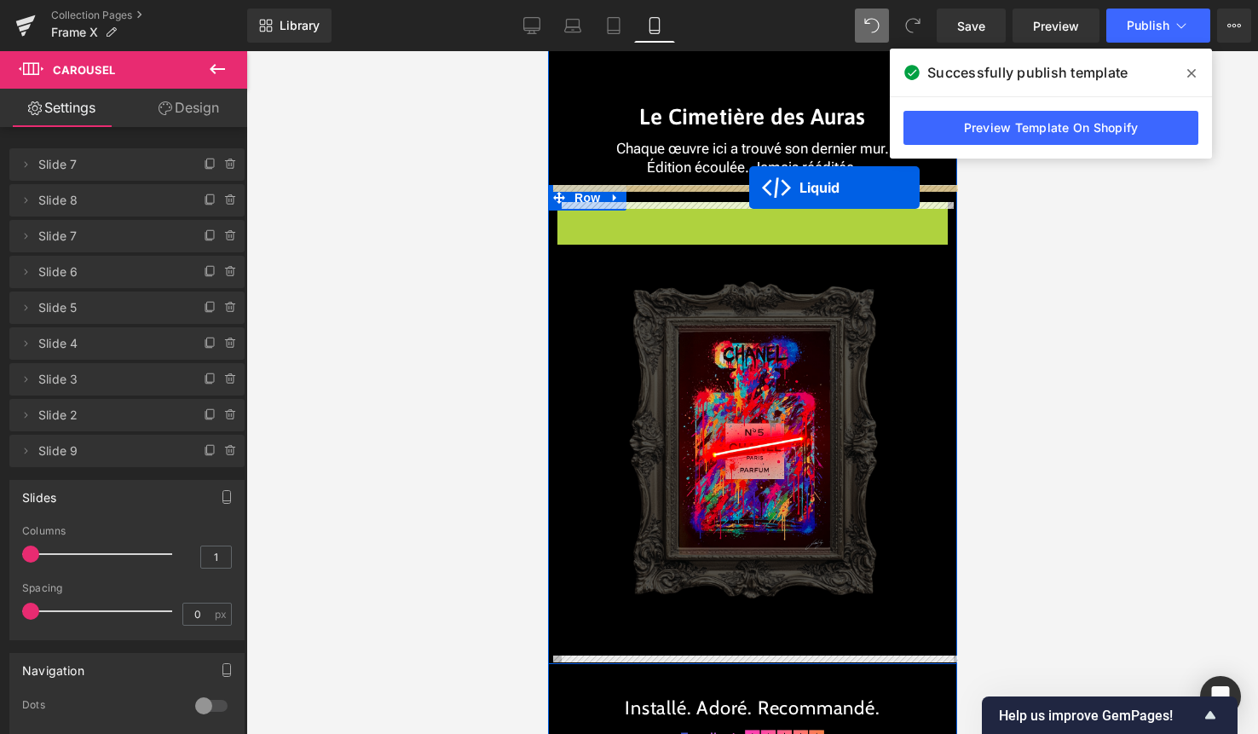
drag, startPoint x: 743, startPoint y: 240, endPoint x: 748, endPoint y: 188, distance: 53.1
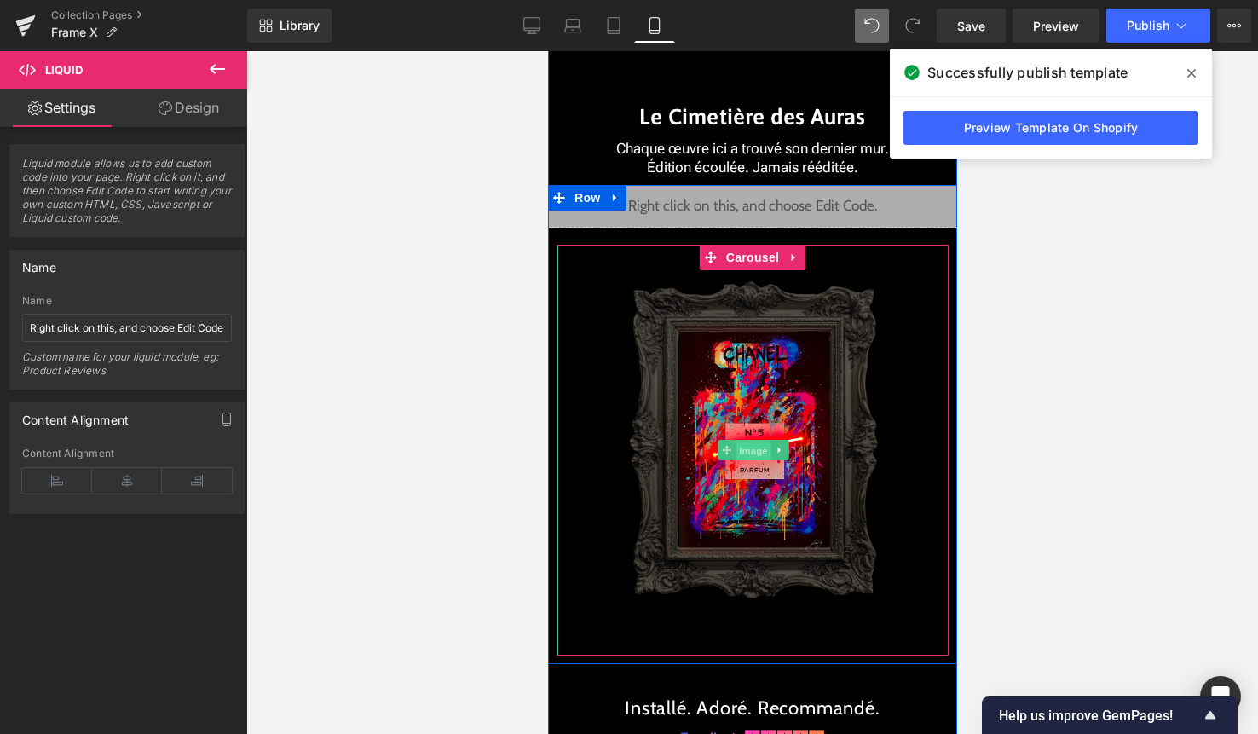
click at [736, 446] on span "Image" at bounding box center [753, 451] width 36 height 20
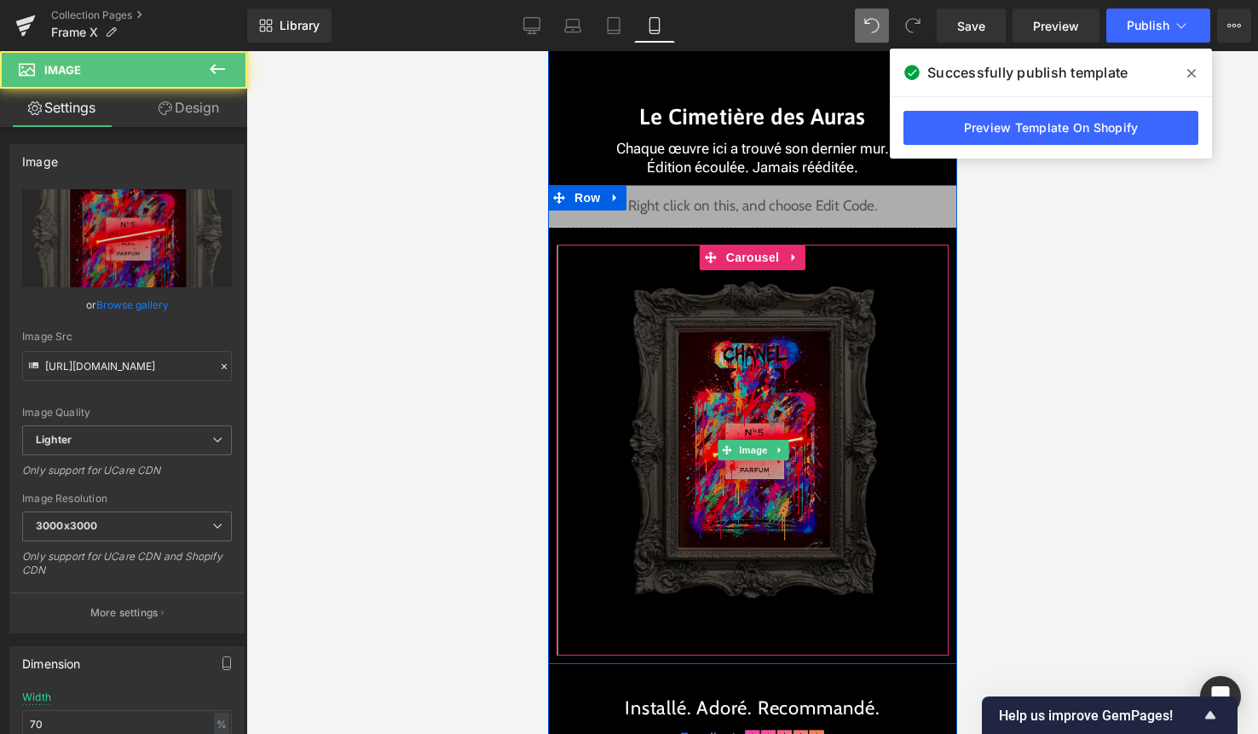
click at [751, 270] on img at bounding box center [752, 450] width 274 height 411
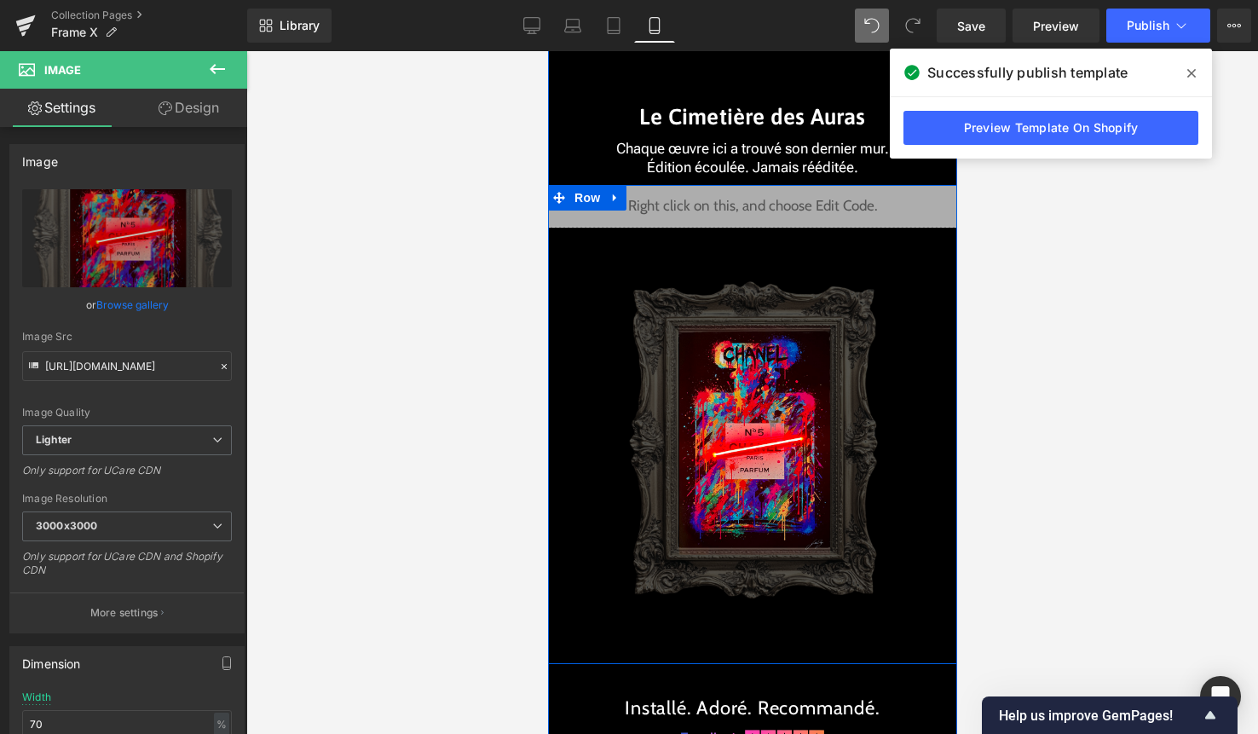
click at [753, 244] on div "Liquid Image Image Image Image Image Image Image" at bounding box center [751, 420] width 409 height 470
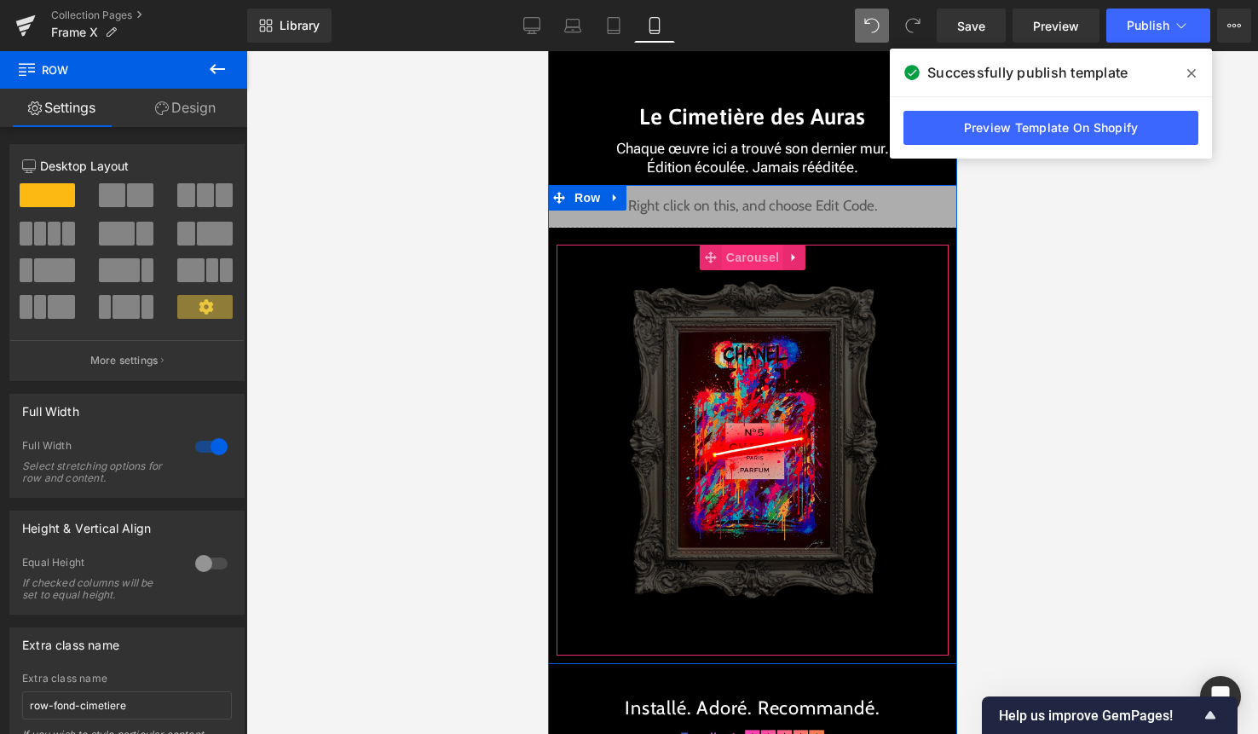
click at [747, 257] on span "Carousel" at bounding box center [751, 258] width 61 height 26
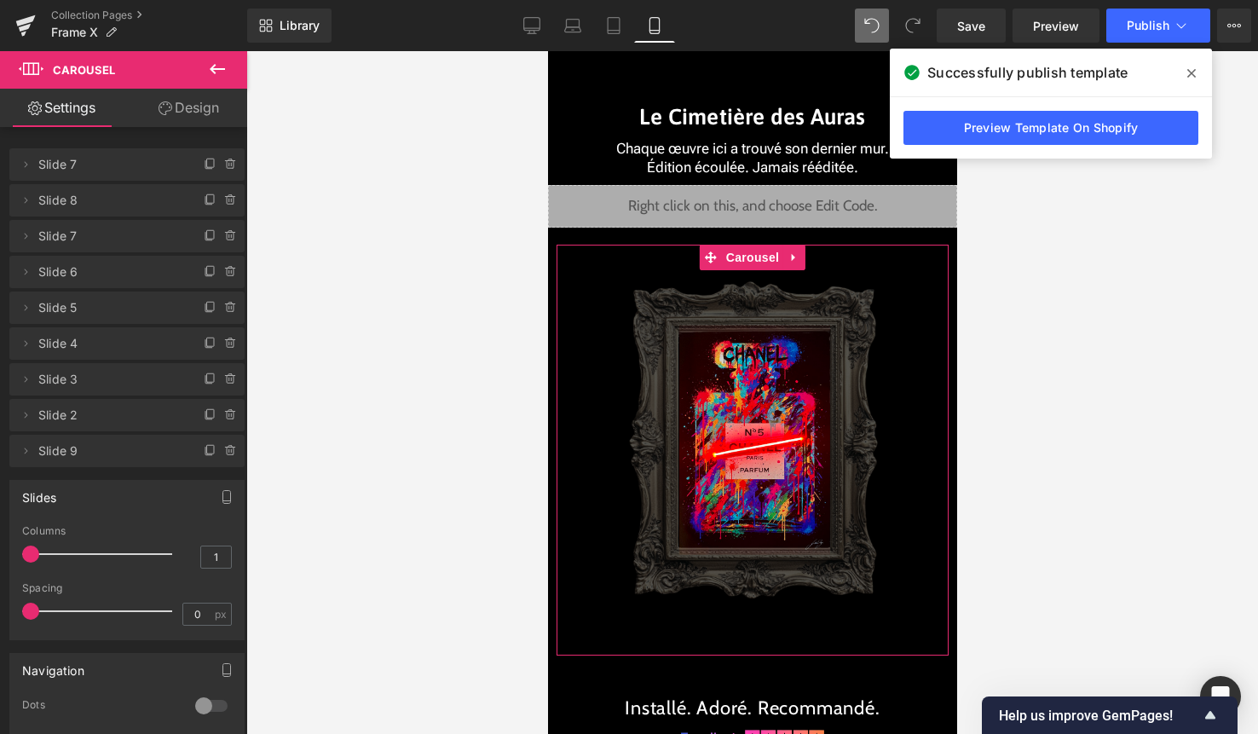
click at [199, 101] on link "Design" at bounding box center [189, 108] width 124 height 38
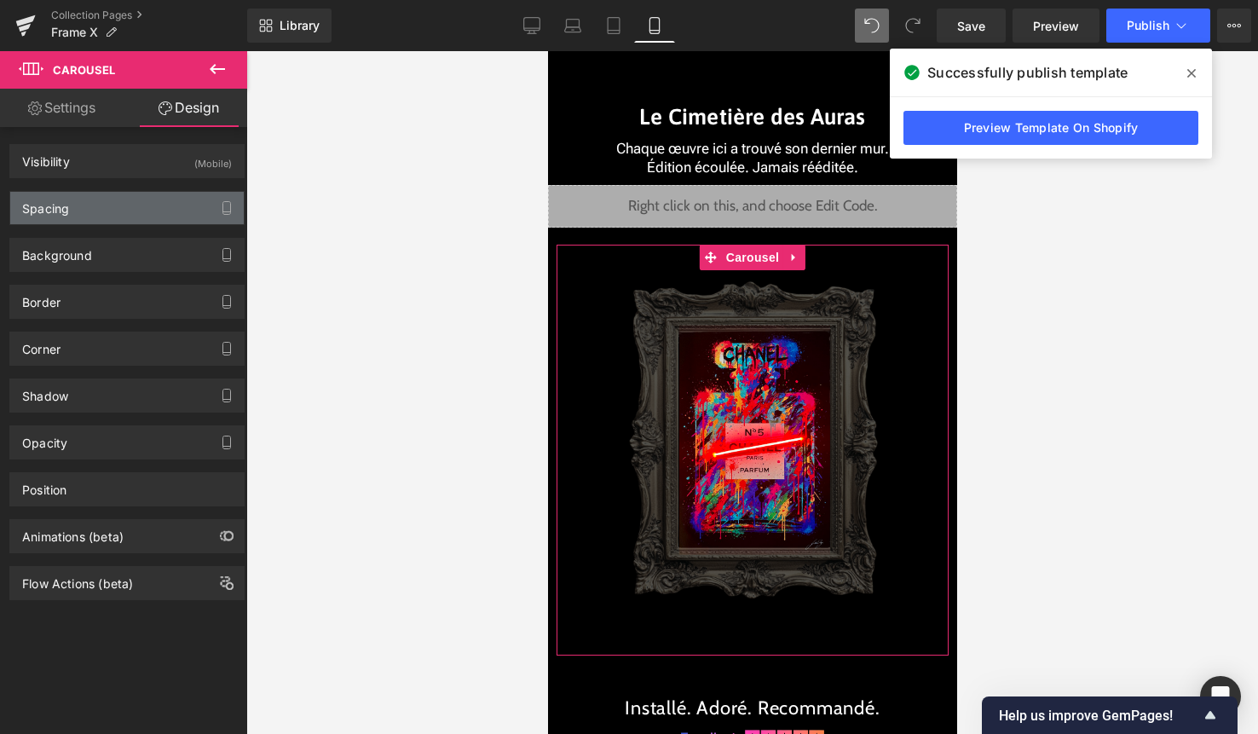
click at [131, 211] on div "Spacing" at bounding box center [127, 208] width 234 height 32
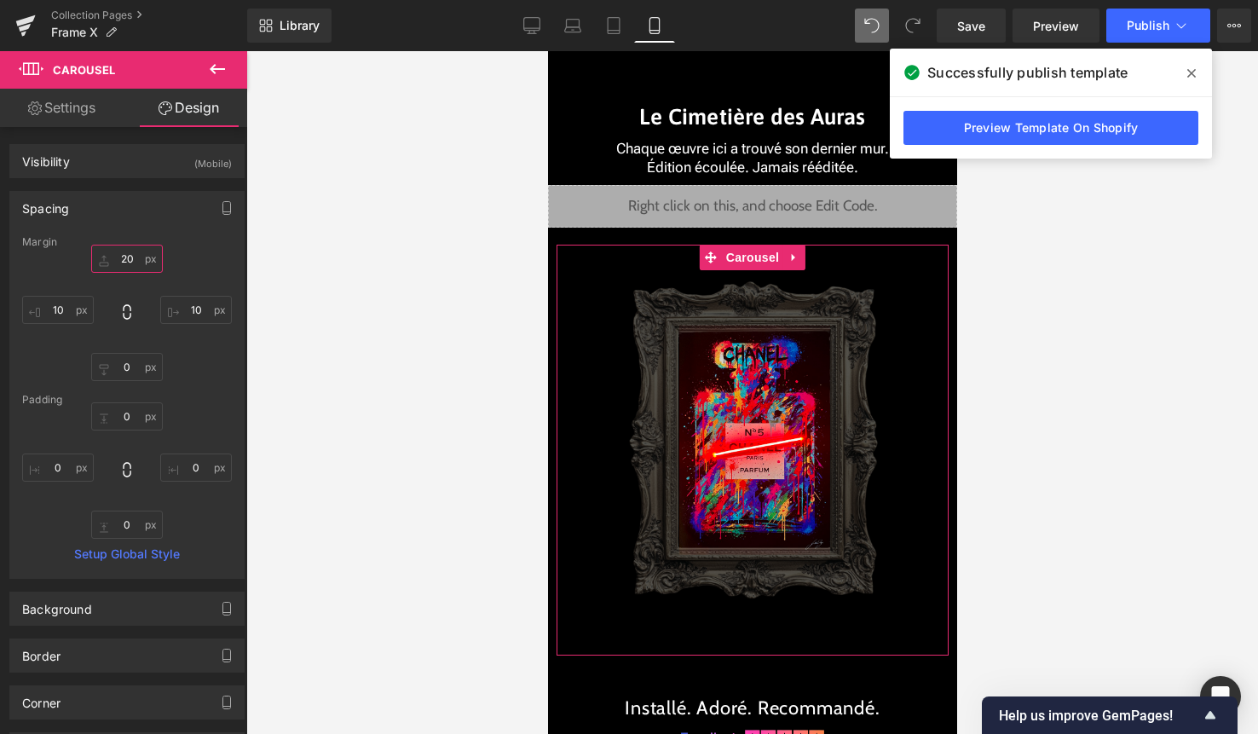
click at [127, 262] on input "20" at bounding box center [127, 259] width 72 height 28
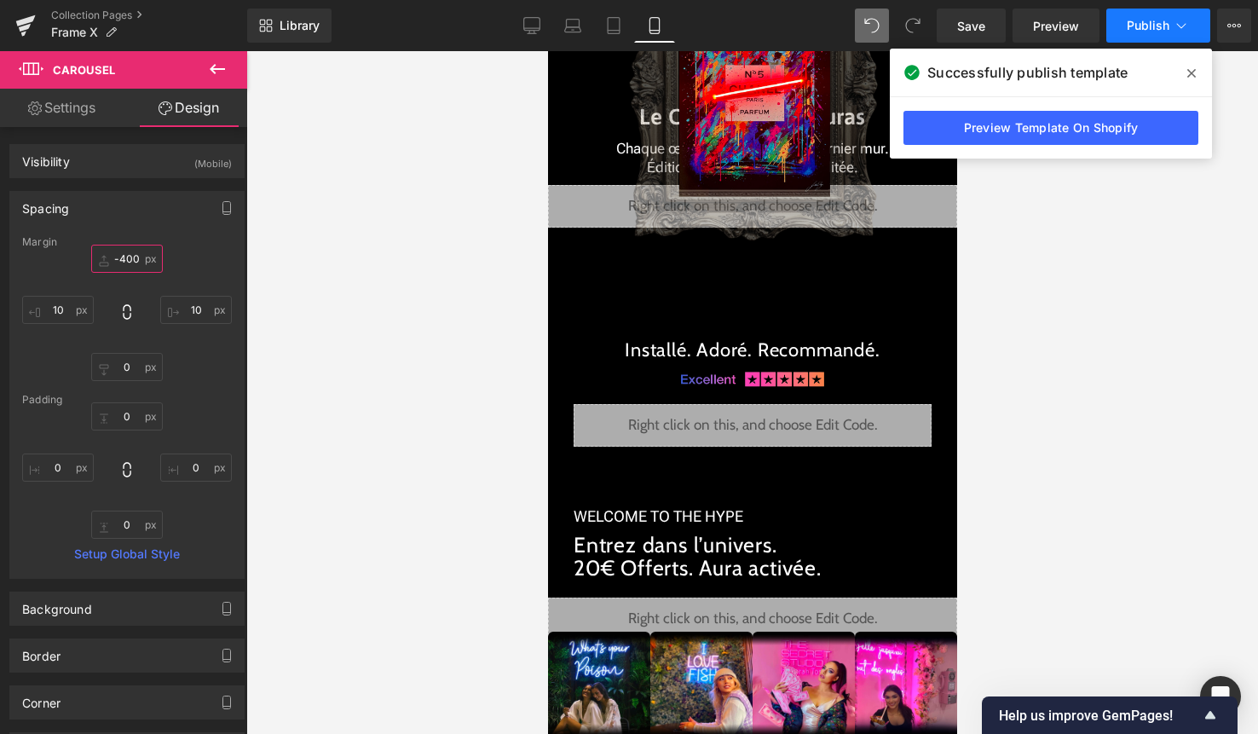
type input "-400"
click at [1129, 35] on button "Publish" at bounding box center [1158, 26] width 104 height 34
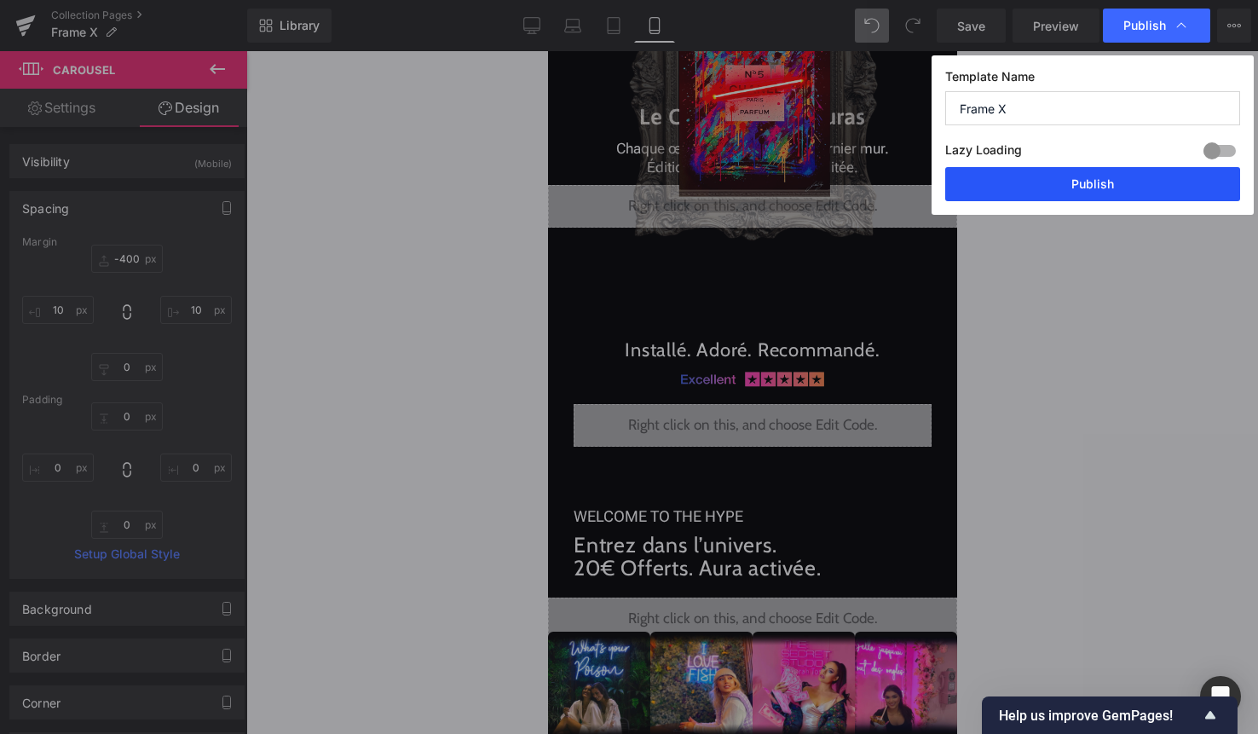
click at [1099, 185] on button "Publish" at bounding box center [1092, 184] width 295 height 34
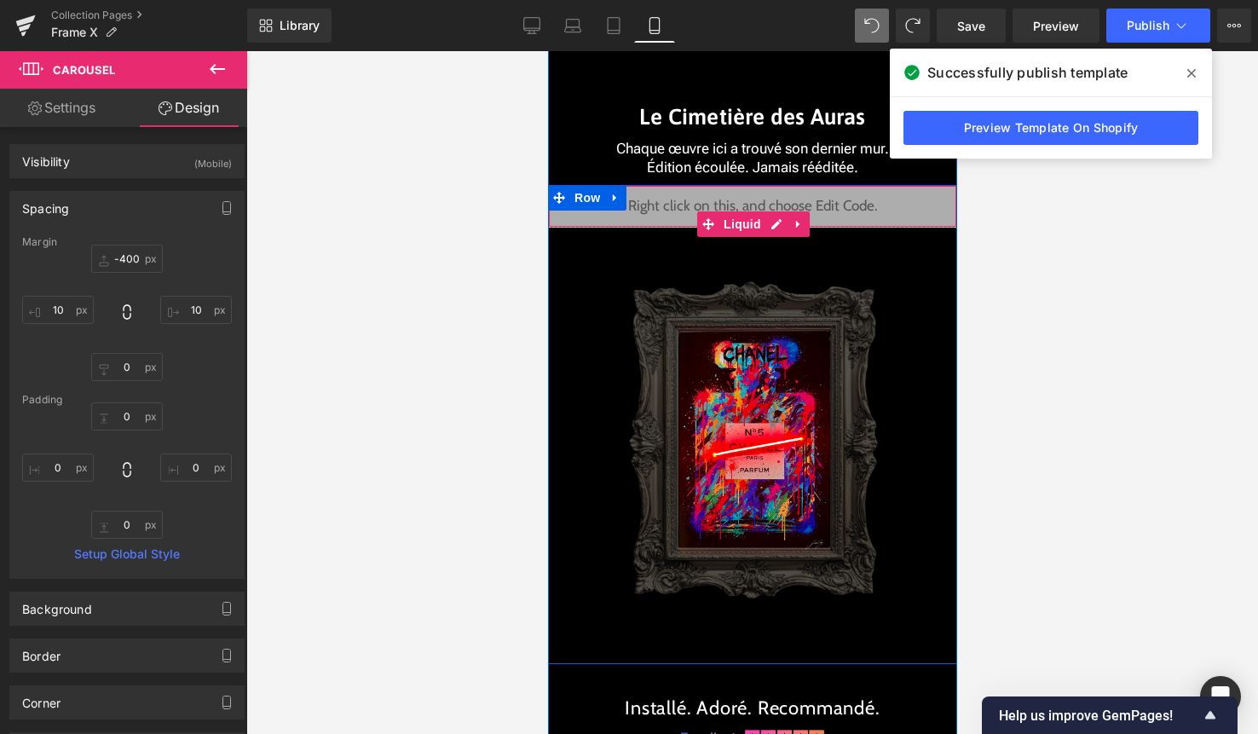
click at [775, 222] on div "Liquid" at bounding box center [751, 206] width 409 height 43
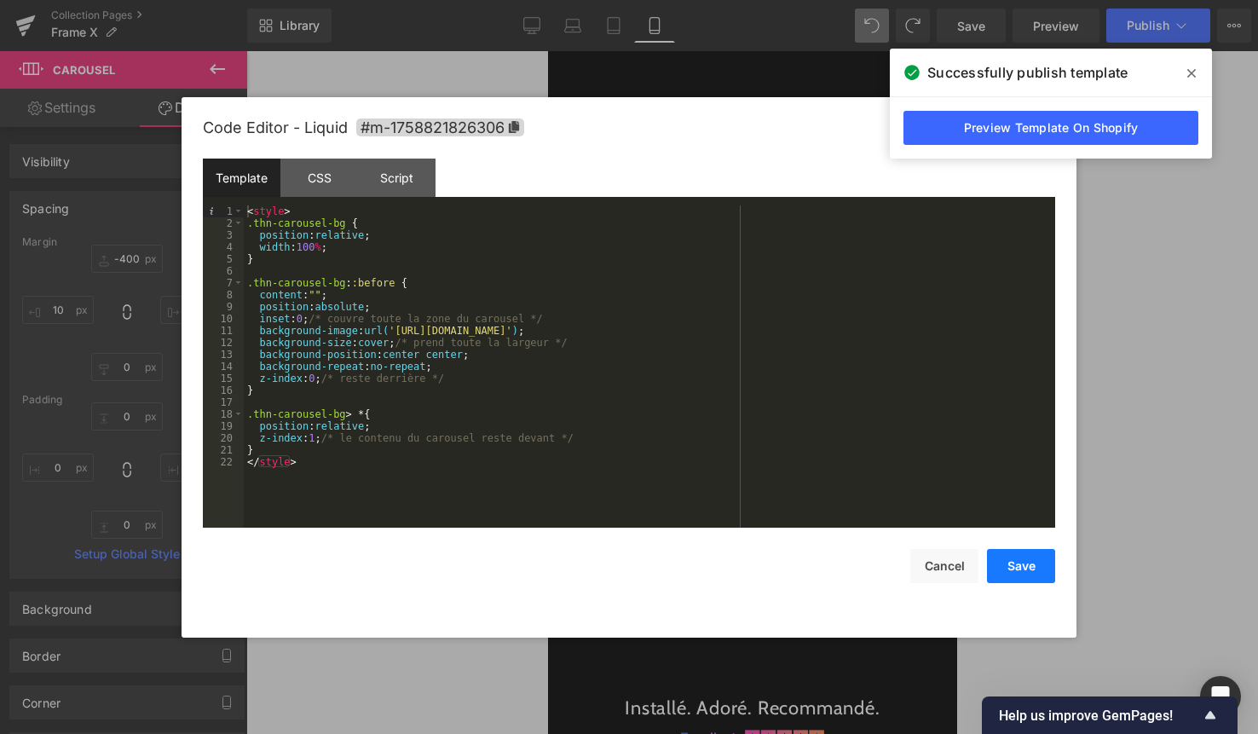
click at [1019, 566] on button "Save" at bounding box center [1021, 566] width 68 height 34
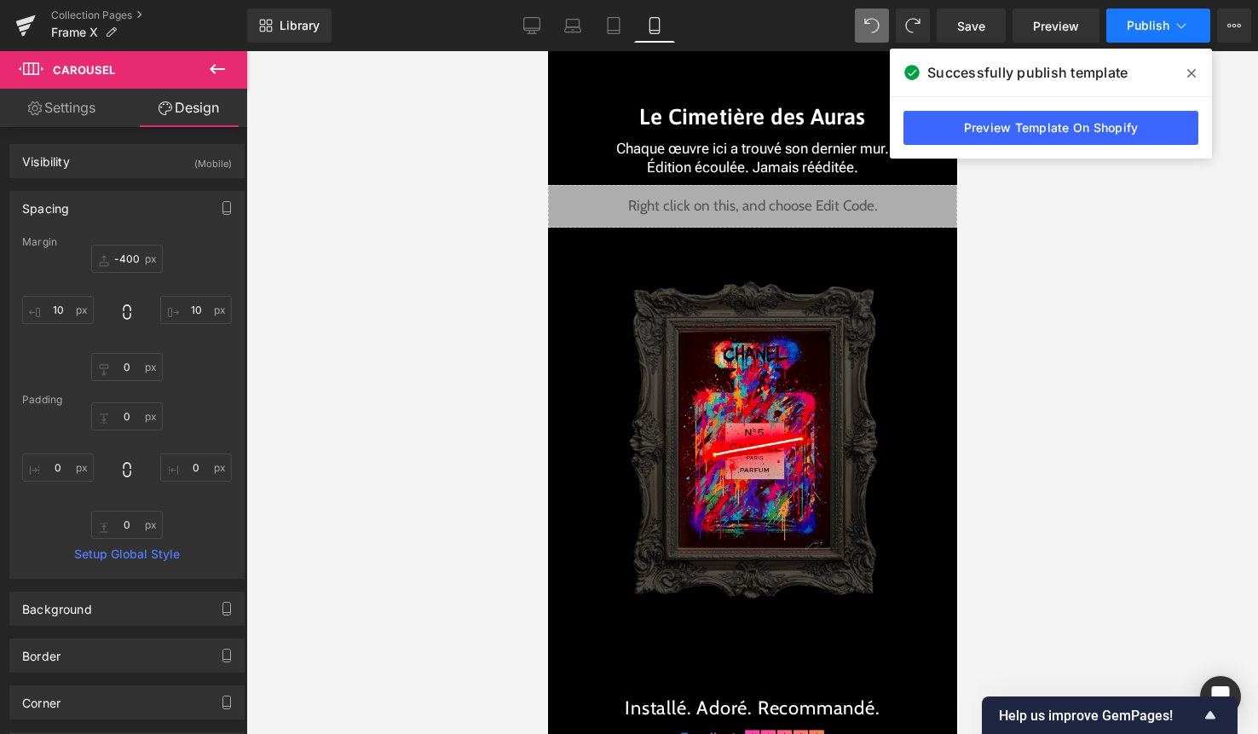
click at [1158, 35] on button "Publish" at bounding box center [1158, 26] width 104 height 34
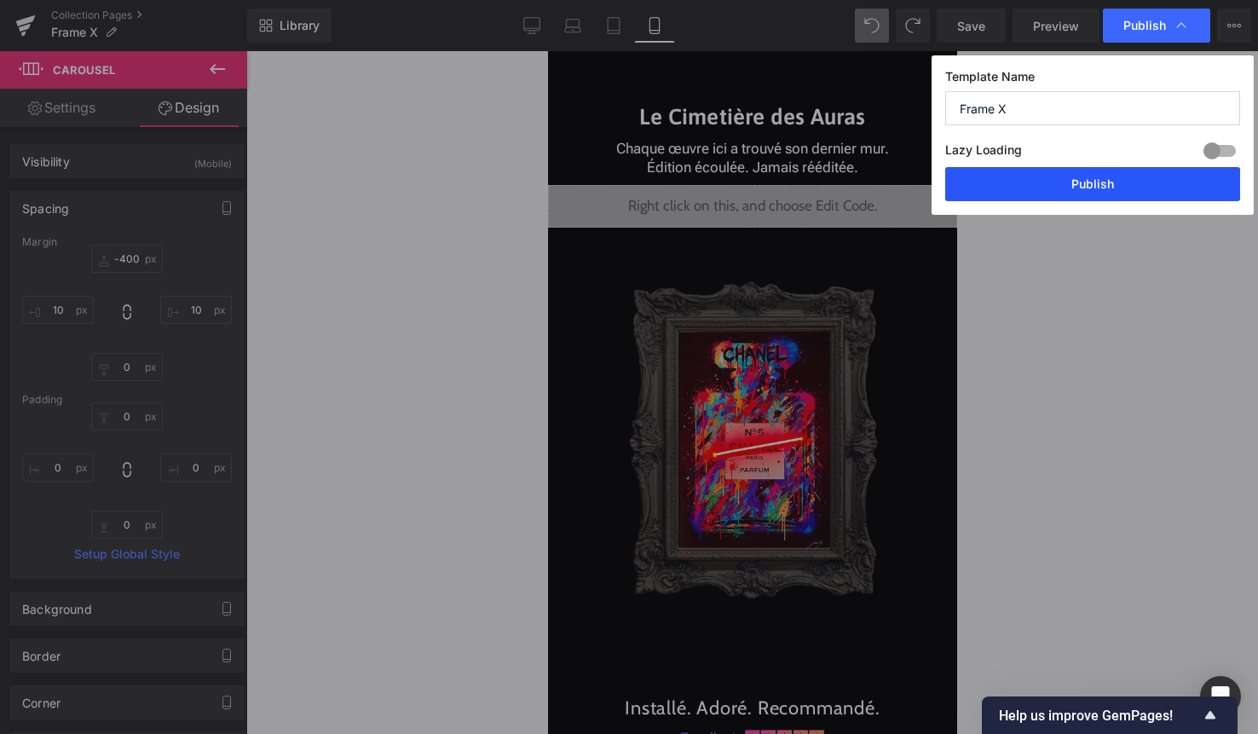
click at [1119, 169] on button "Publish" at bounding box center [1092, 184] width 295 height 34
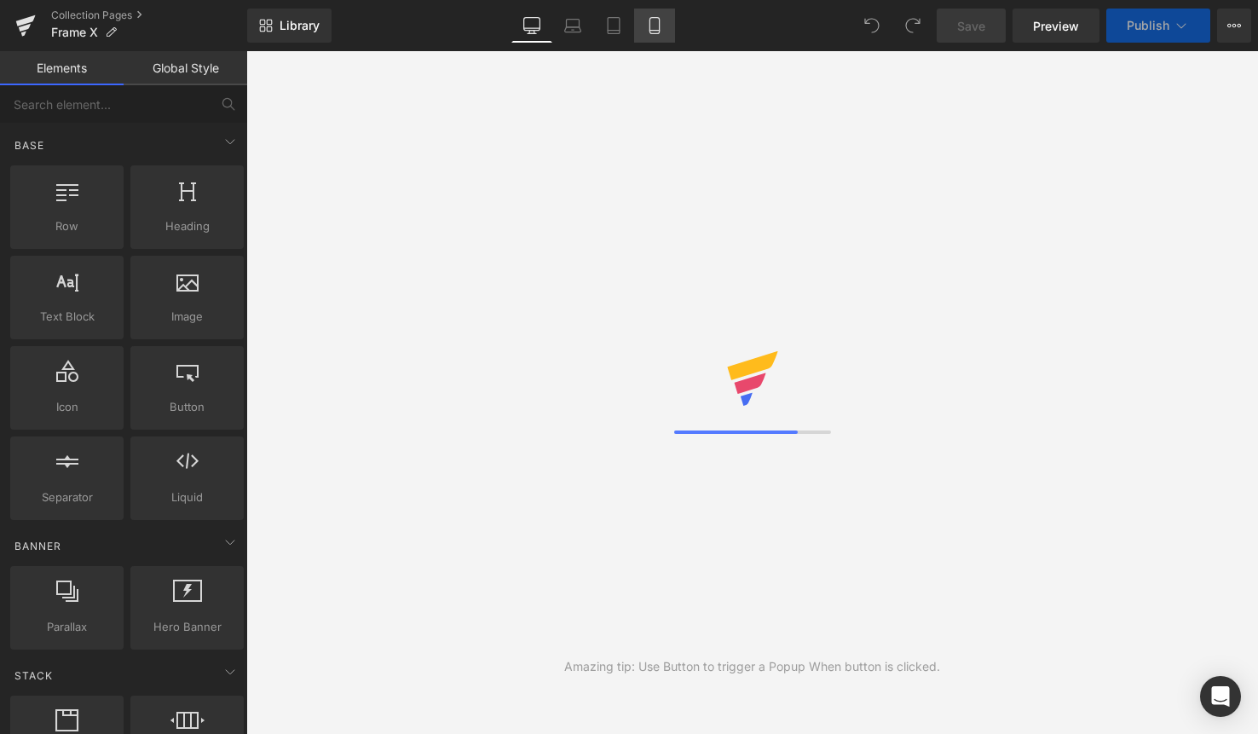
click at [659, 28] on icon at bounding box center [654, 25] width 17 height 17
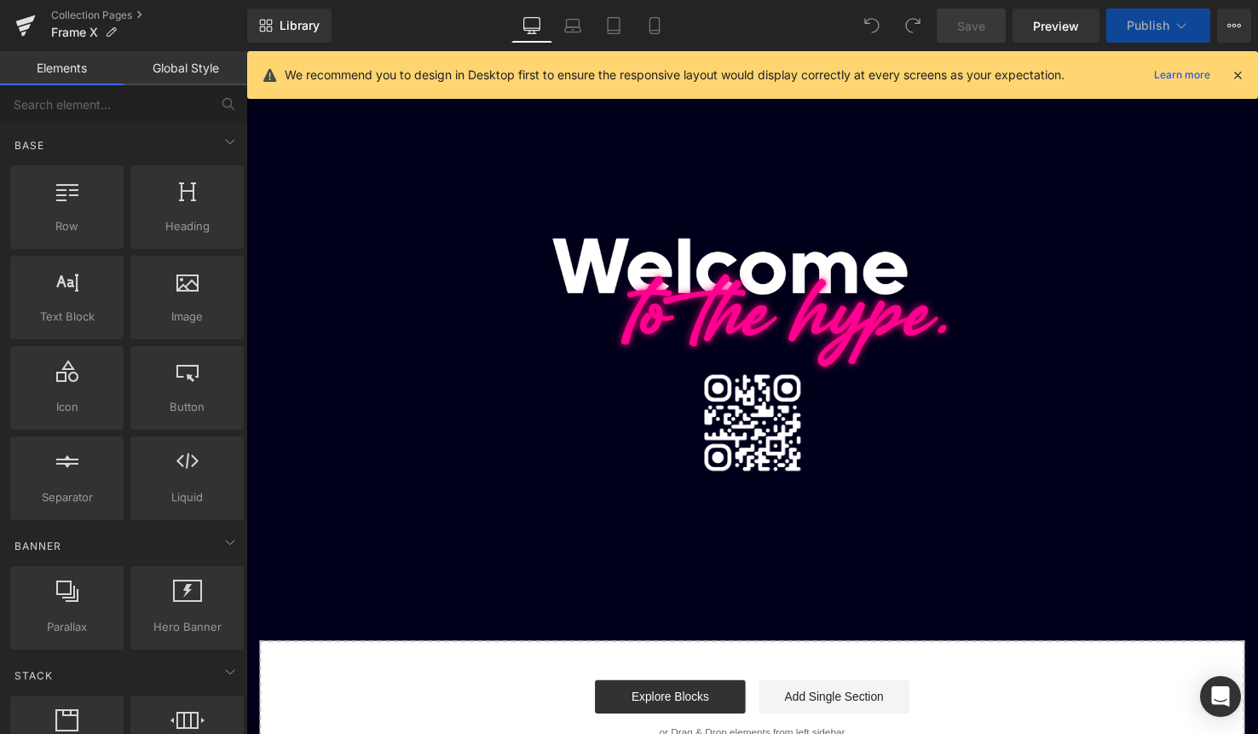
click at [1165, 42] on button "Publish" at bounding box center [1158, 26] width 104 height 34
click at [663, 17] on icon at bounding box center [654, 25] width 17 height 17
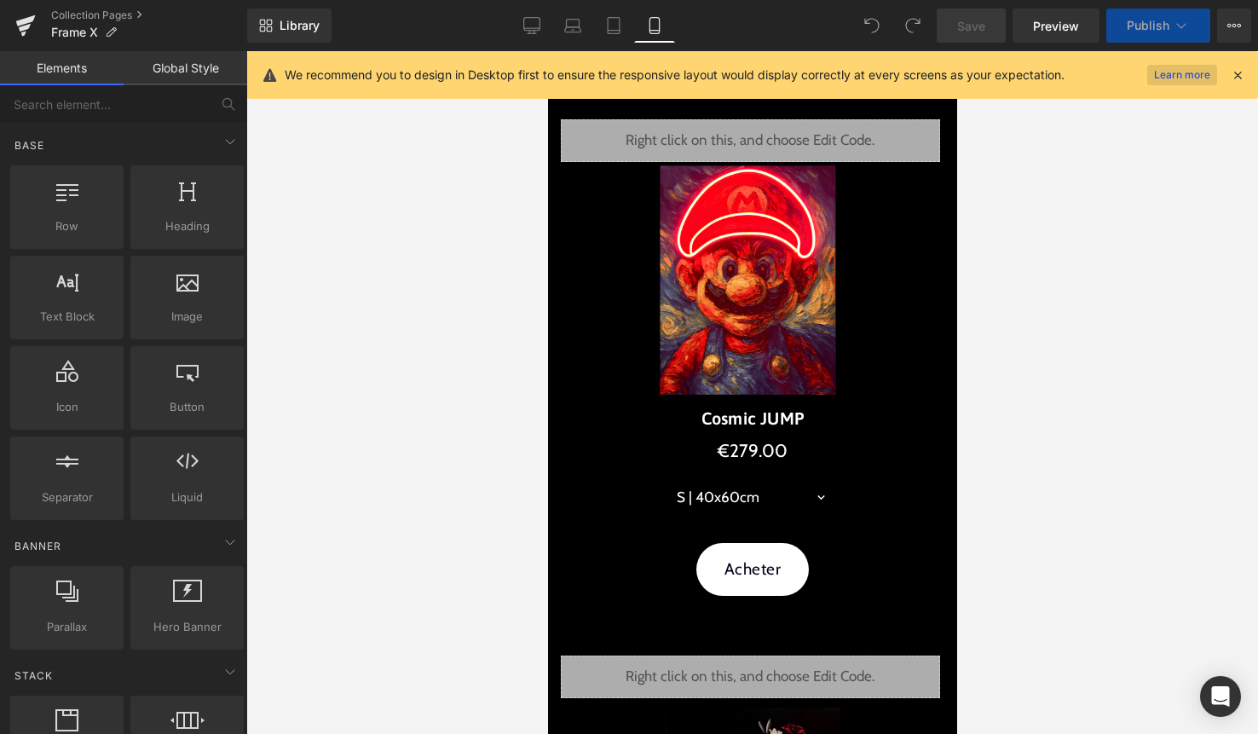
scroll to position [51, 0]
click at [1239, 78] on icon at bounding box center [1237, 74] width 15 height 15
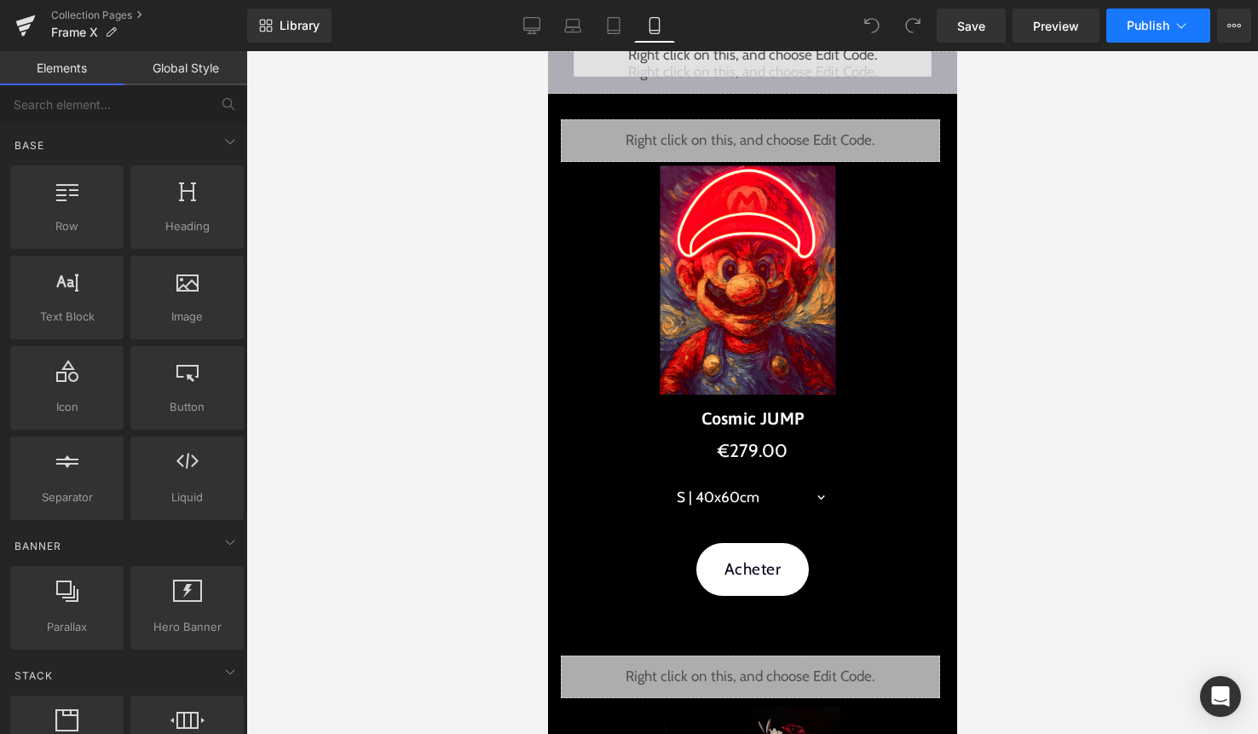
click at [1163, 24] on span "Publish" at bounding box center [1148, 26] width 43 height 14
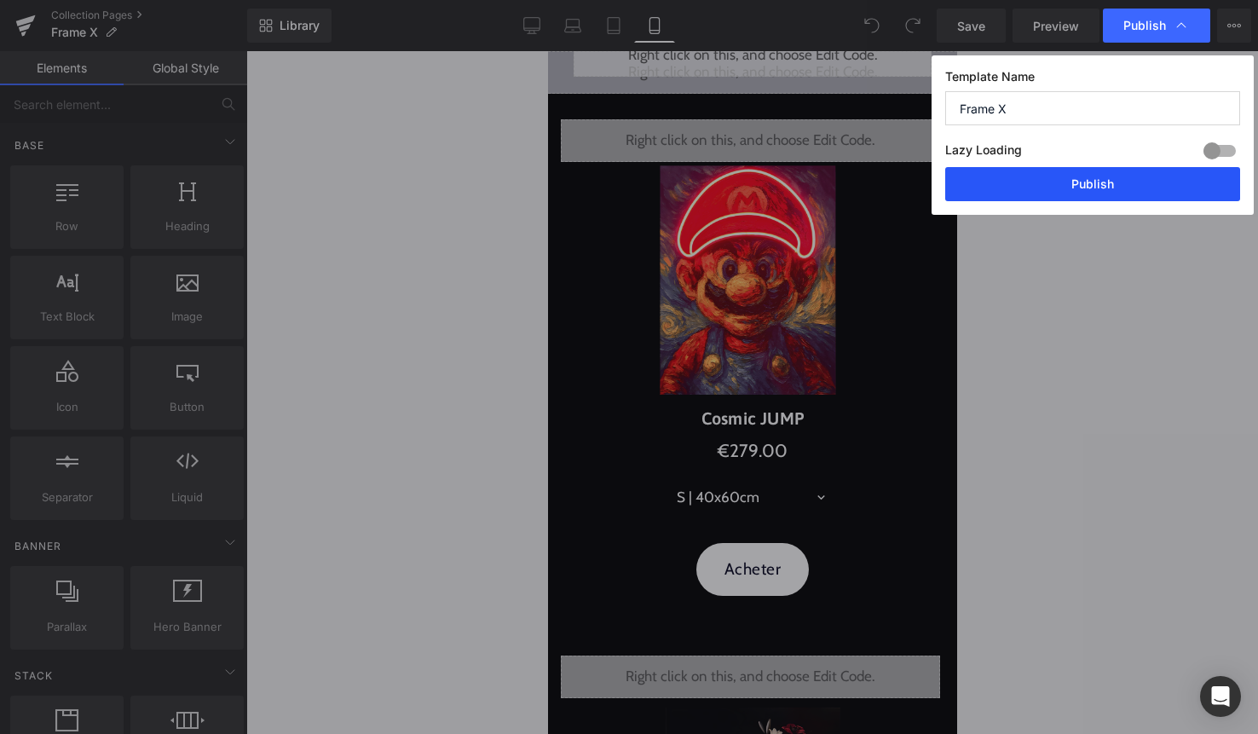
click at [1094, 167] on button "Publish" at bounding box center [1092, 184] width 295 height 34
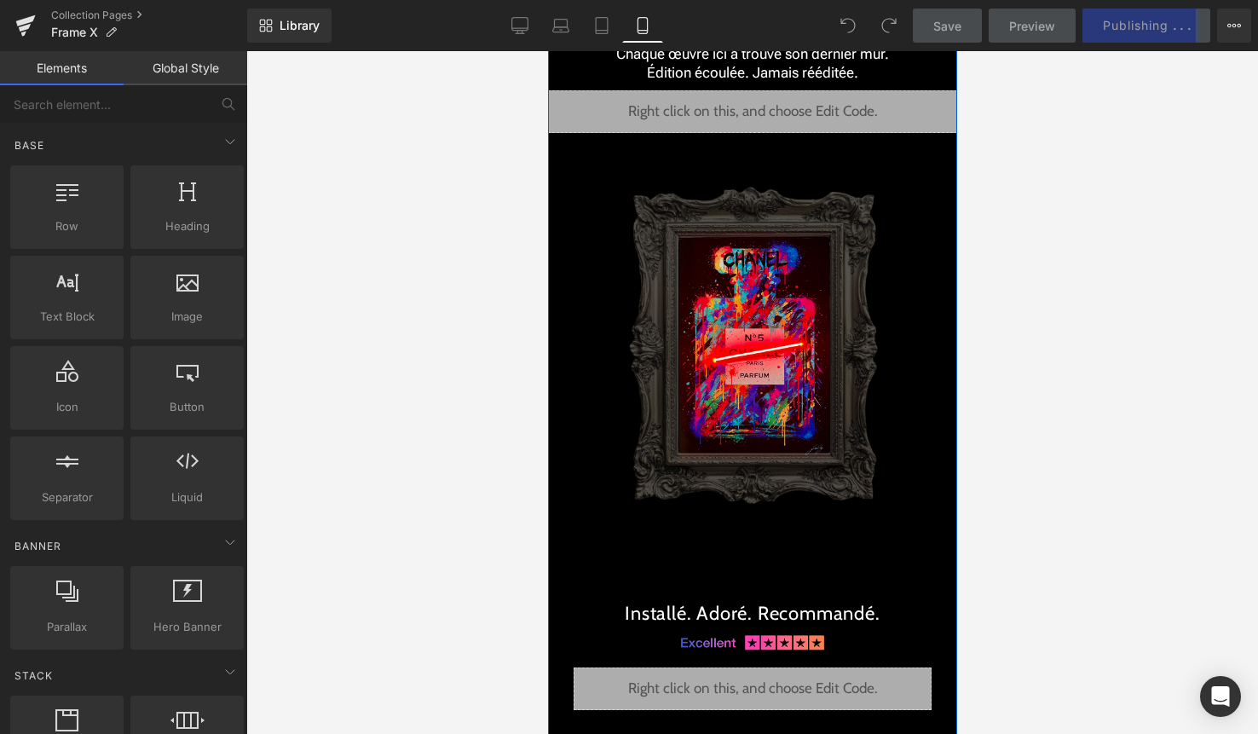
scroll to position [3964, 0]
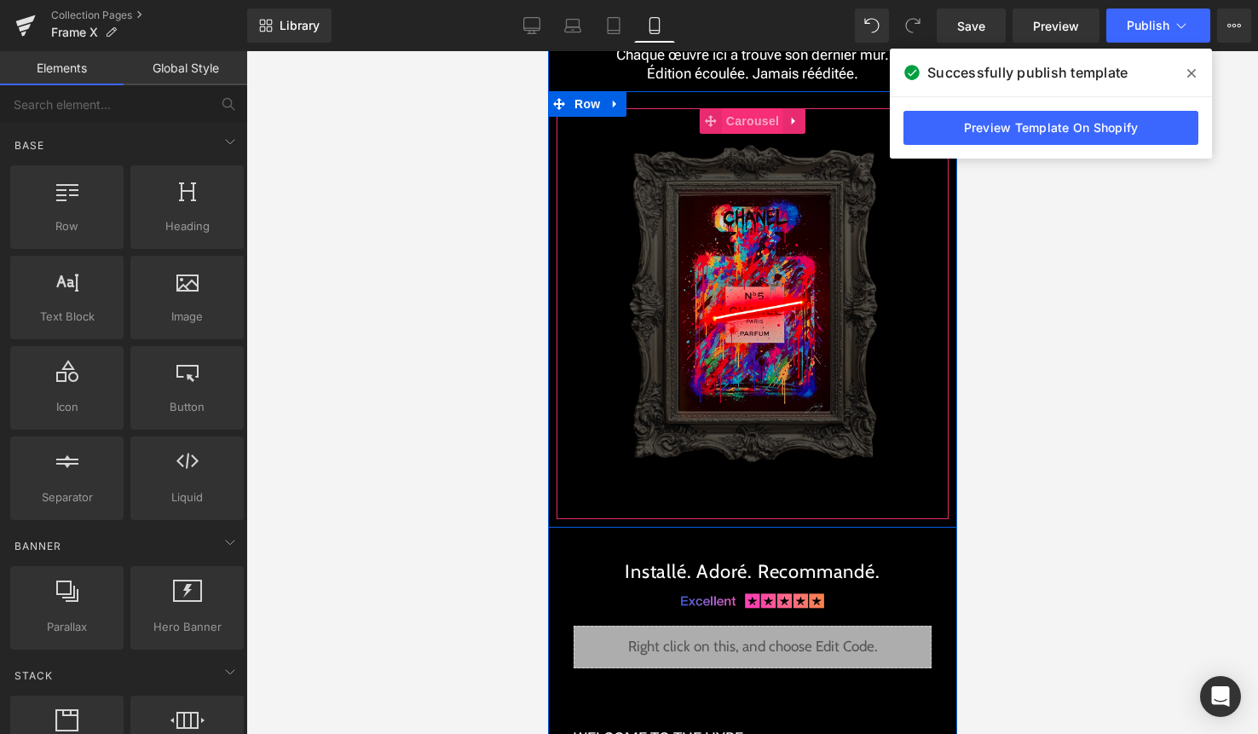
click at [739, 133] on span "Carousel" at bounding box center [751, 121] width 61 height 26
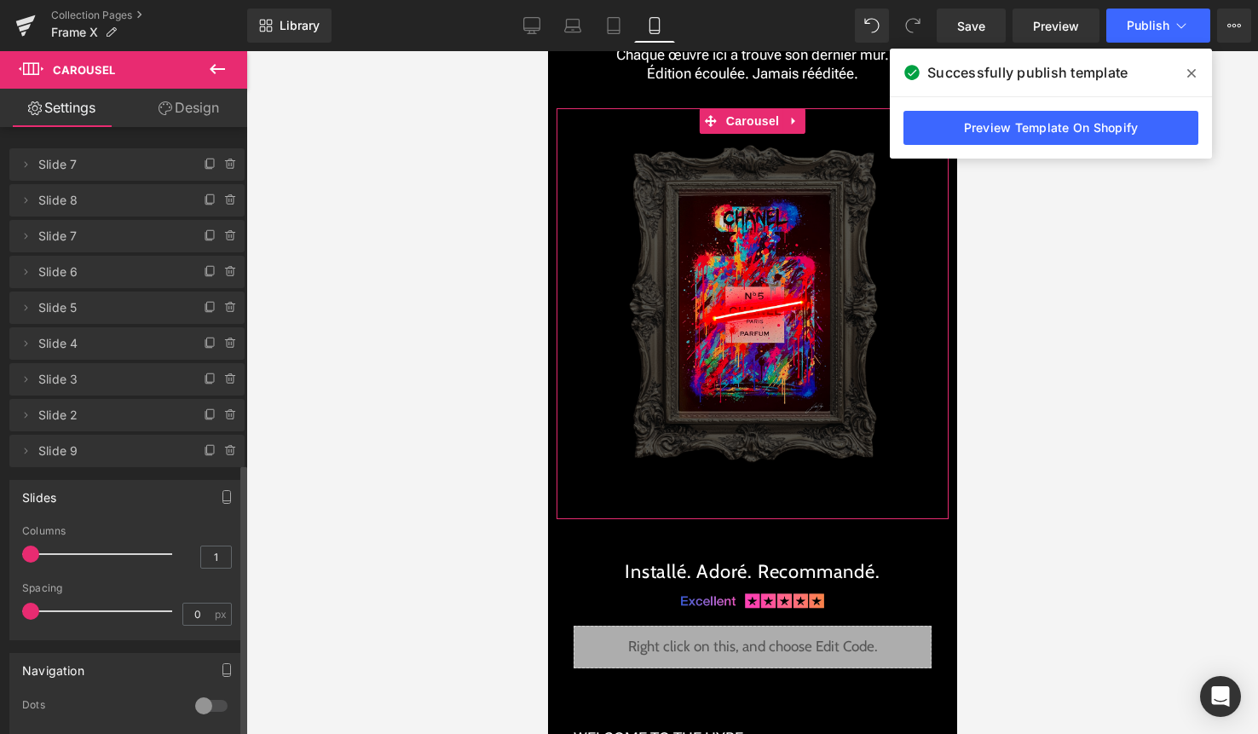
scroll to position [744, 0]
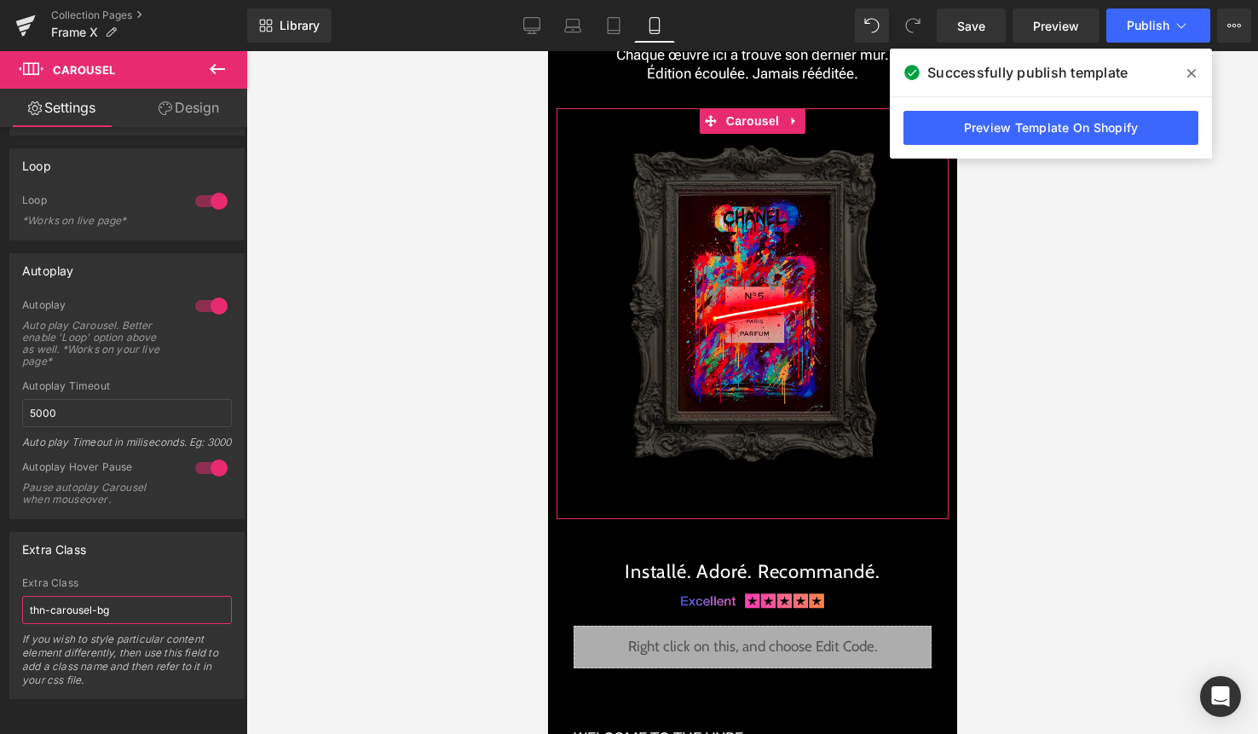
drag, startPoint x: 120, startPoint y: 597, endPoint x: -31, endPoint y: 599, distance: 150.9
click at [0, 599] on html "Carousel You are previewing how the will restyle your page. You can not edit El…" at bounding box center [629, 367] width 1258 height 734
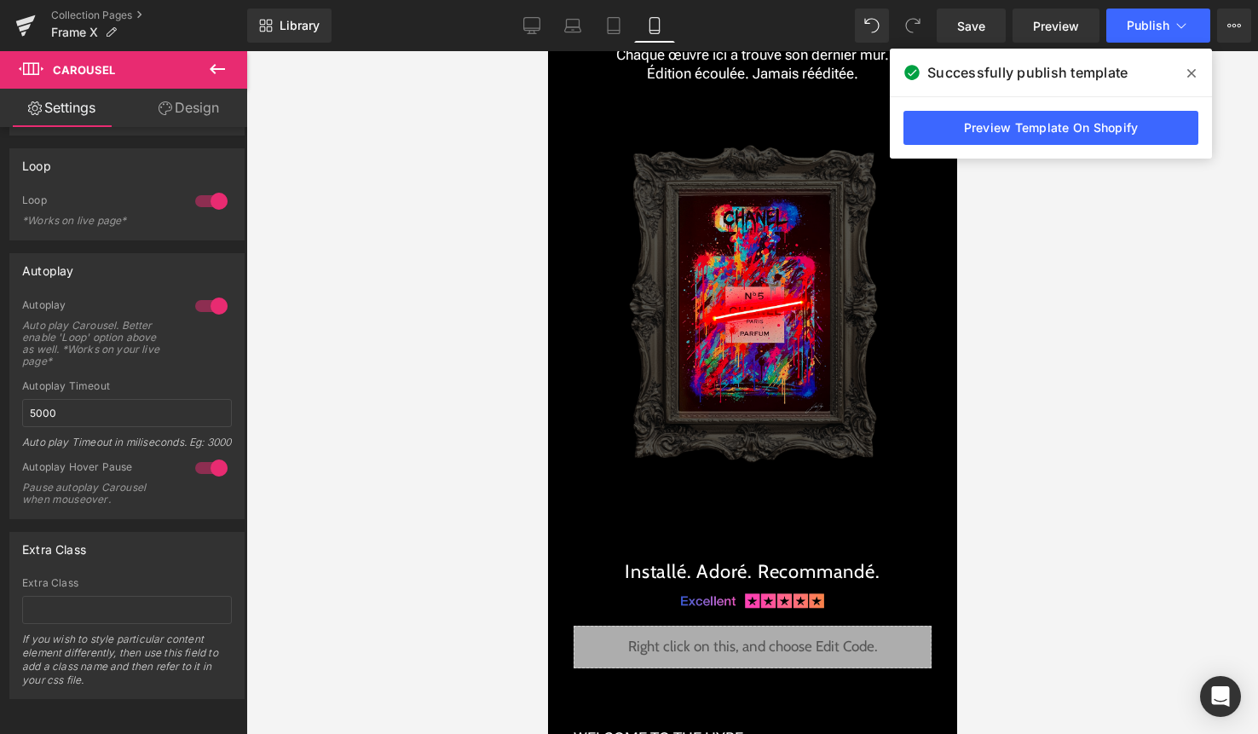
click at [305, 561] on div at bounding box center [752, 392] width 1012 height 683
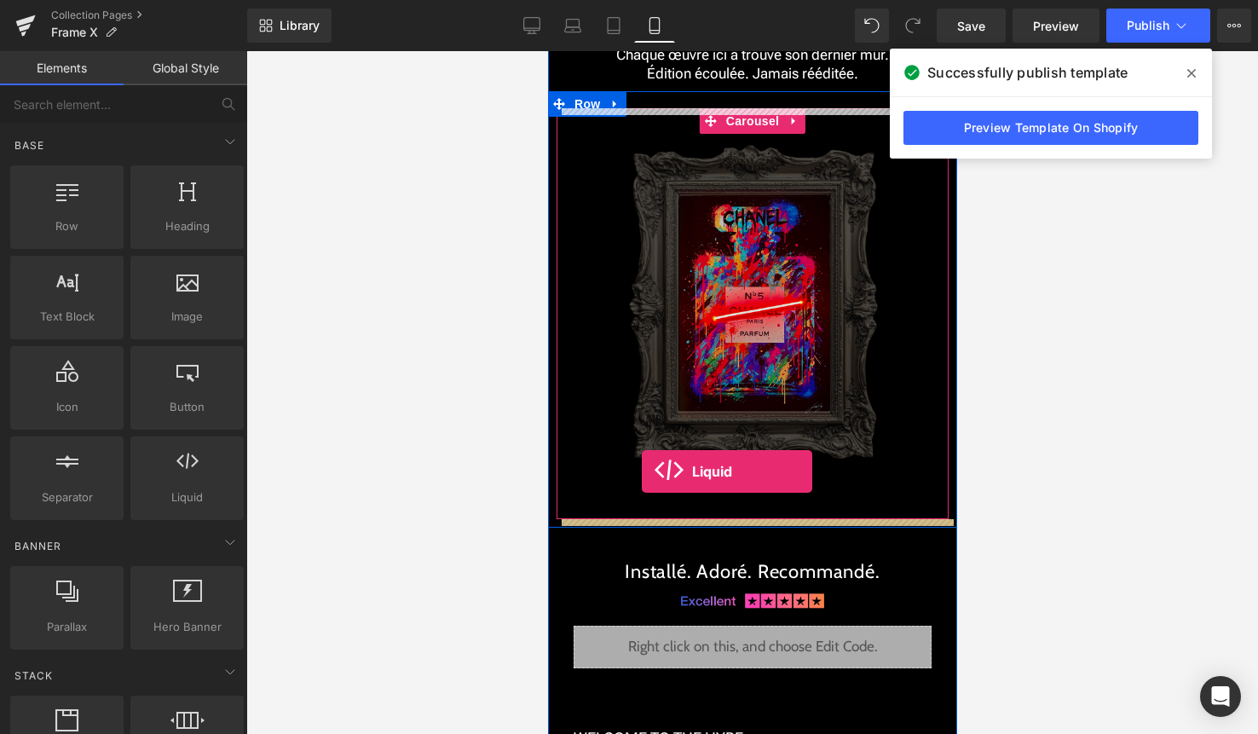
drag, startPoint x: 730, startPoint y: 516, endPoint x: 641, endPoint y: 471, distance: 99.1
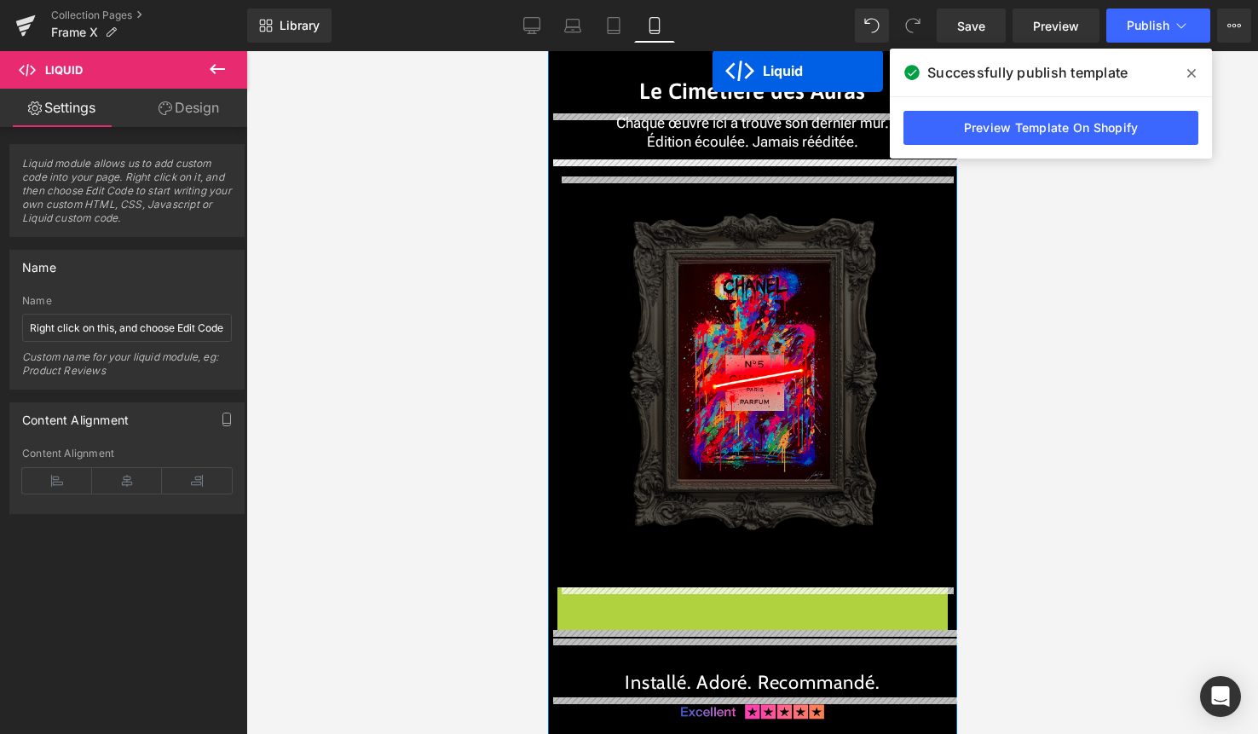
scroll to position [3811, 0]
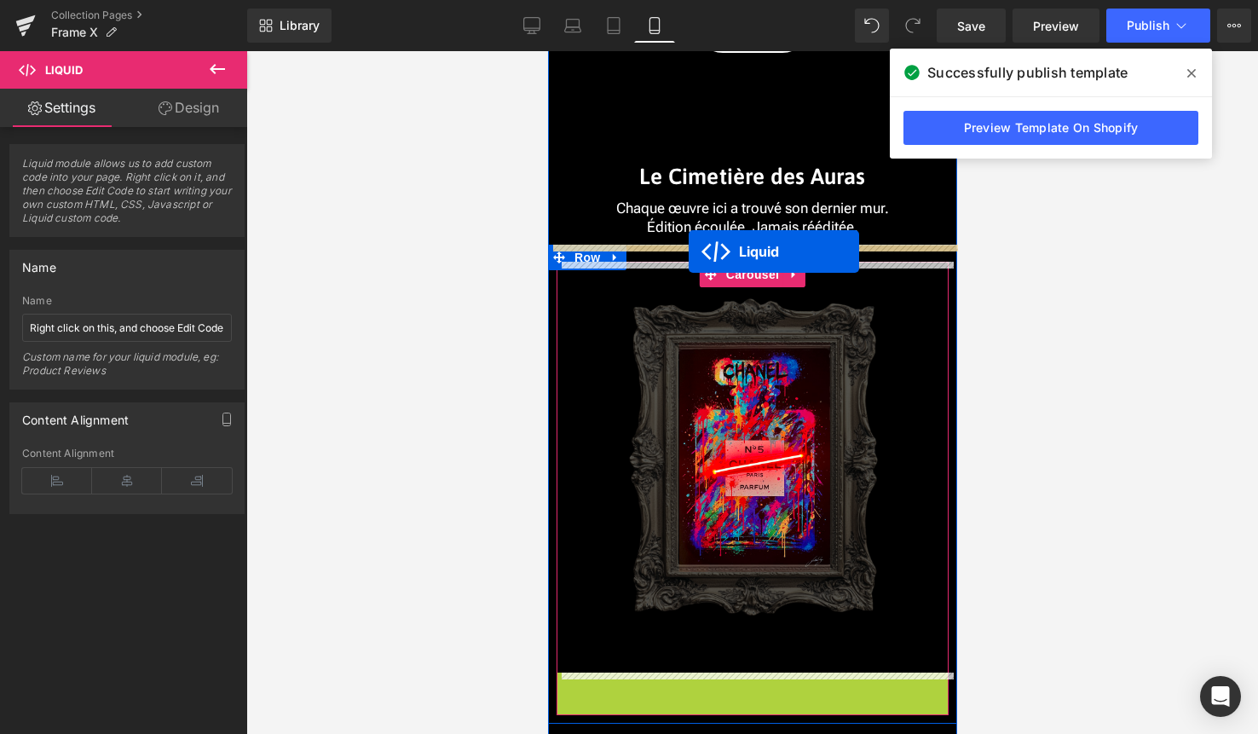
drag, startPoint x: 722, startPoint y: 549, endPoint x: 688, endPoint y: 251, distance: 299.4
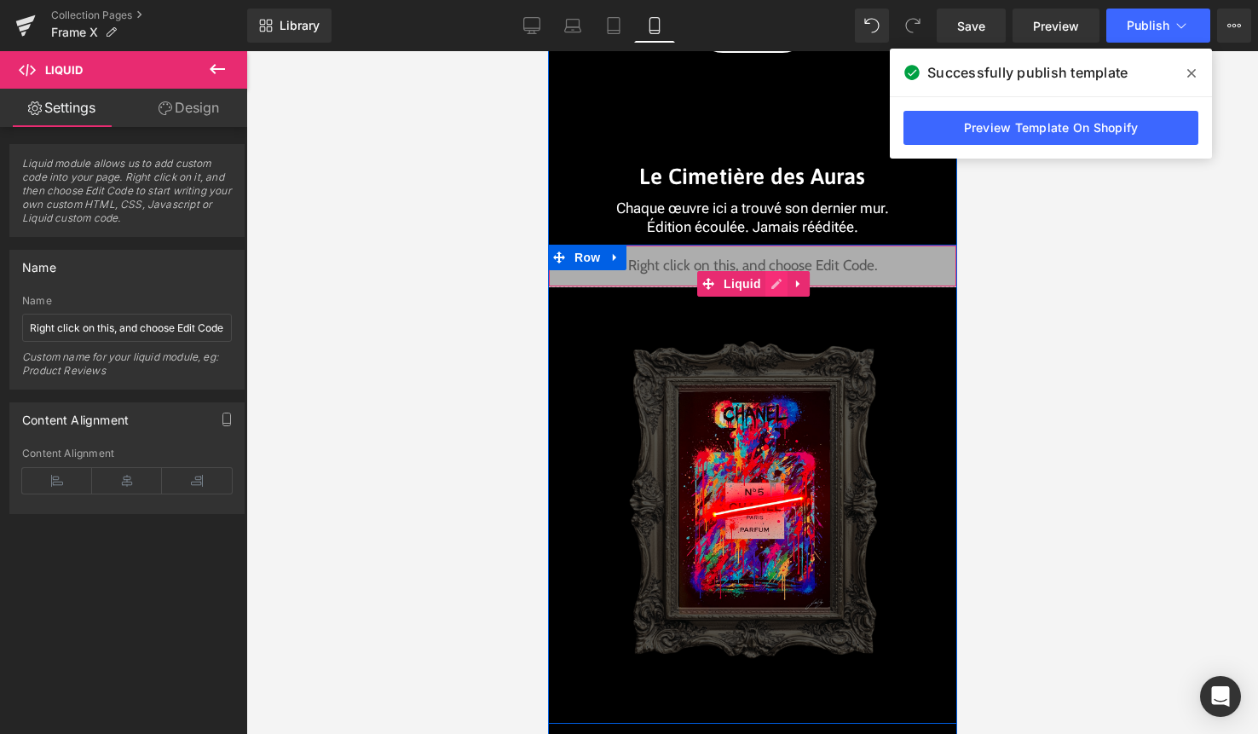
click at [771, 280] on div "Liquid" at bounding box center [751, 266] width 409 height 43
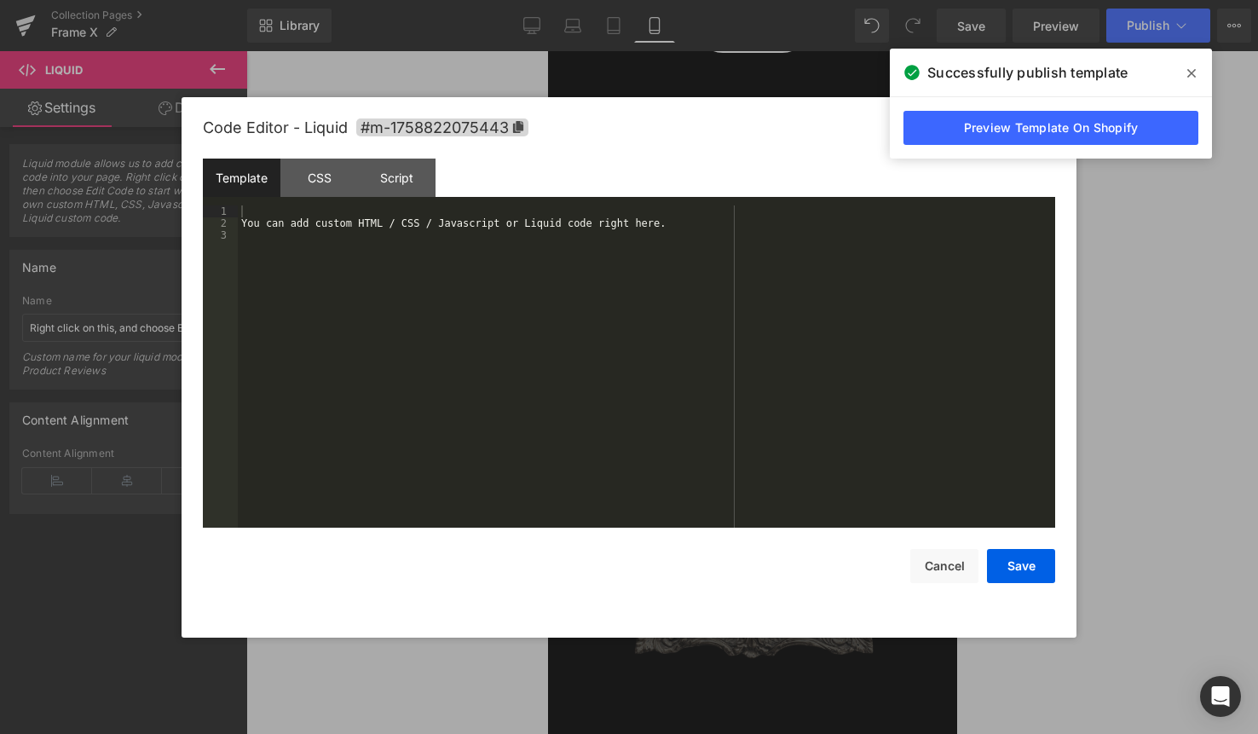
click at [705, 310] on div "You can add custom HTML / CSS / Javascript or Liquid code right here." at bounding box center [646, 378] width 817 height 346
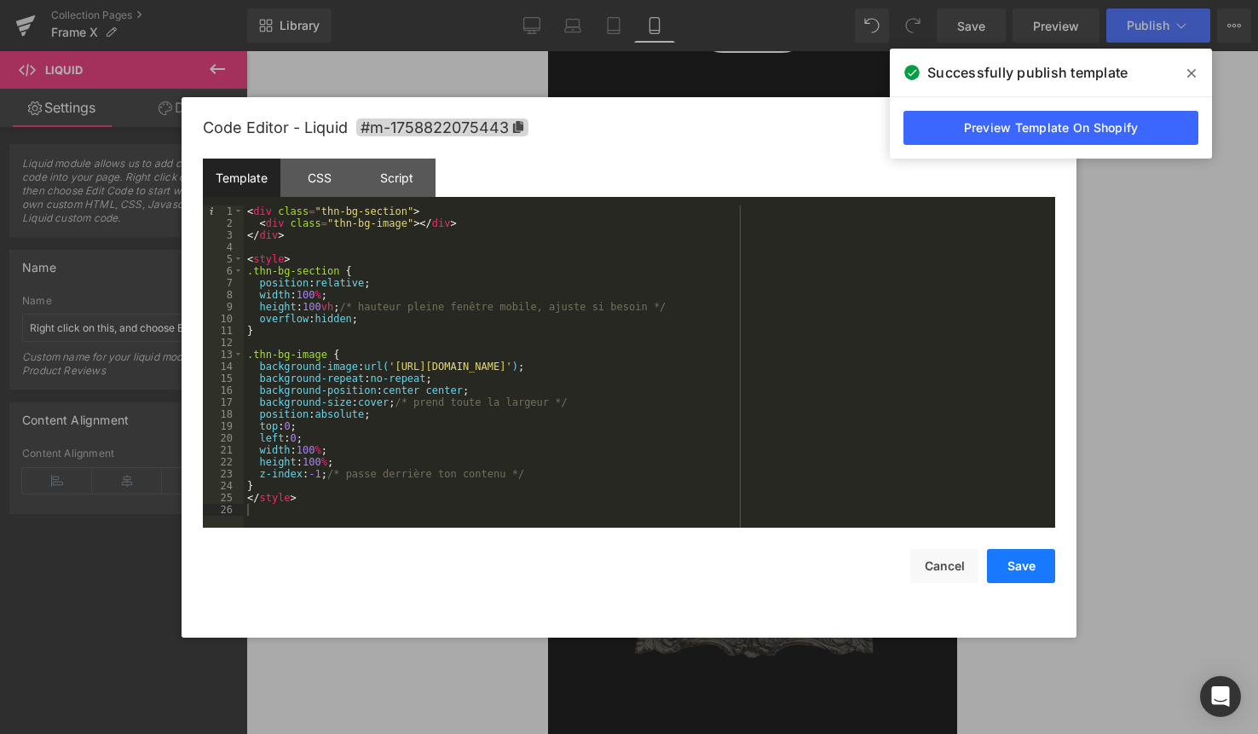
click at [1006, 567] on button "Save" at bounding box center [1021, 566] width 68 height 34
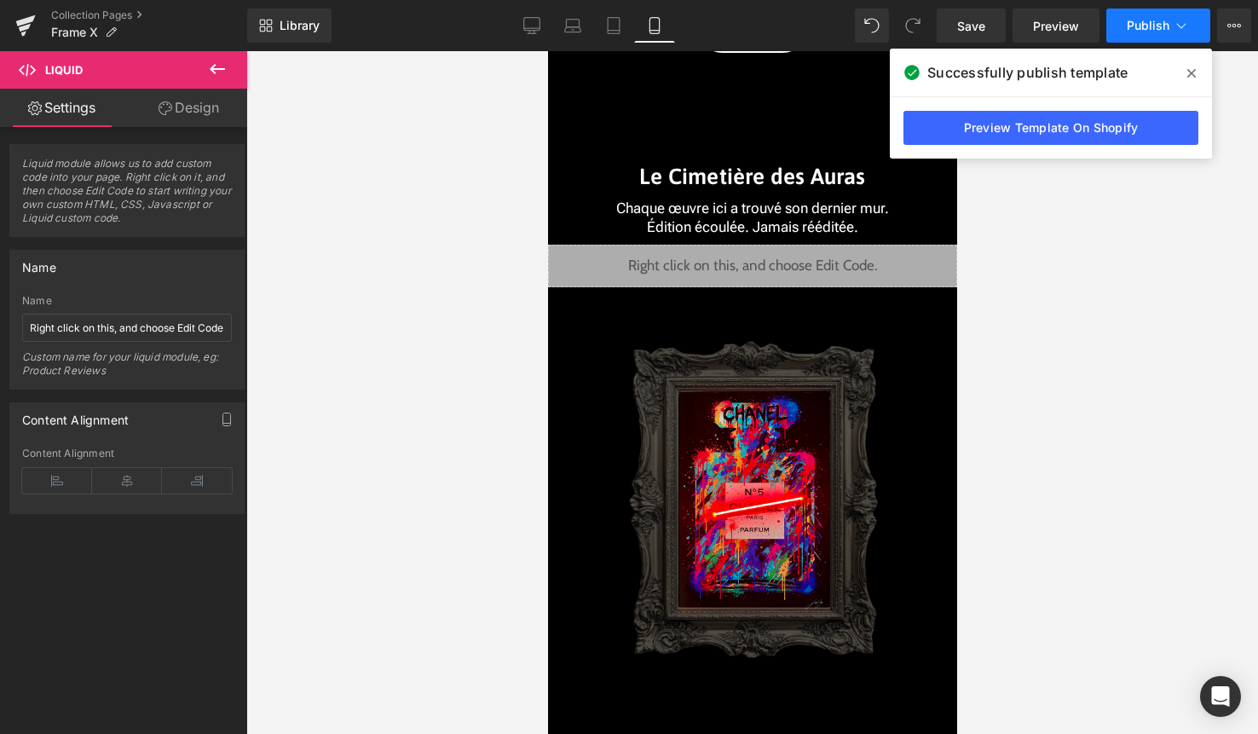
click at [1141, 26] on span "Publish" at bounding box center [1148, 26] width 43 height 14
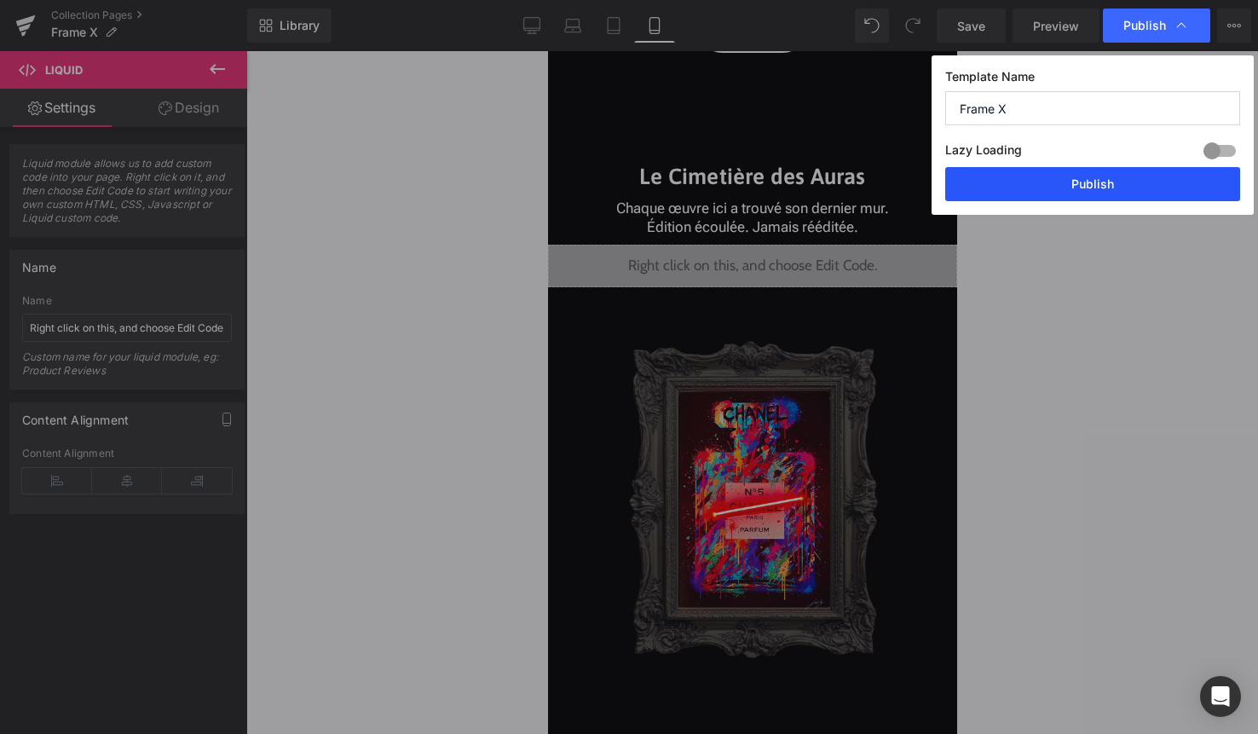
click at [1125, 188] on button "Publish" at bounding box center [1092, 184] width 295 height 34
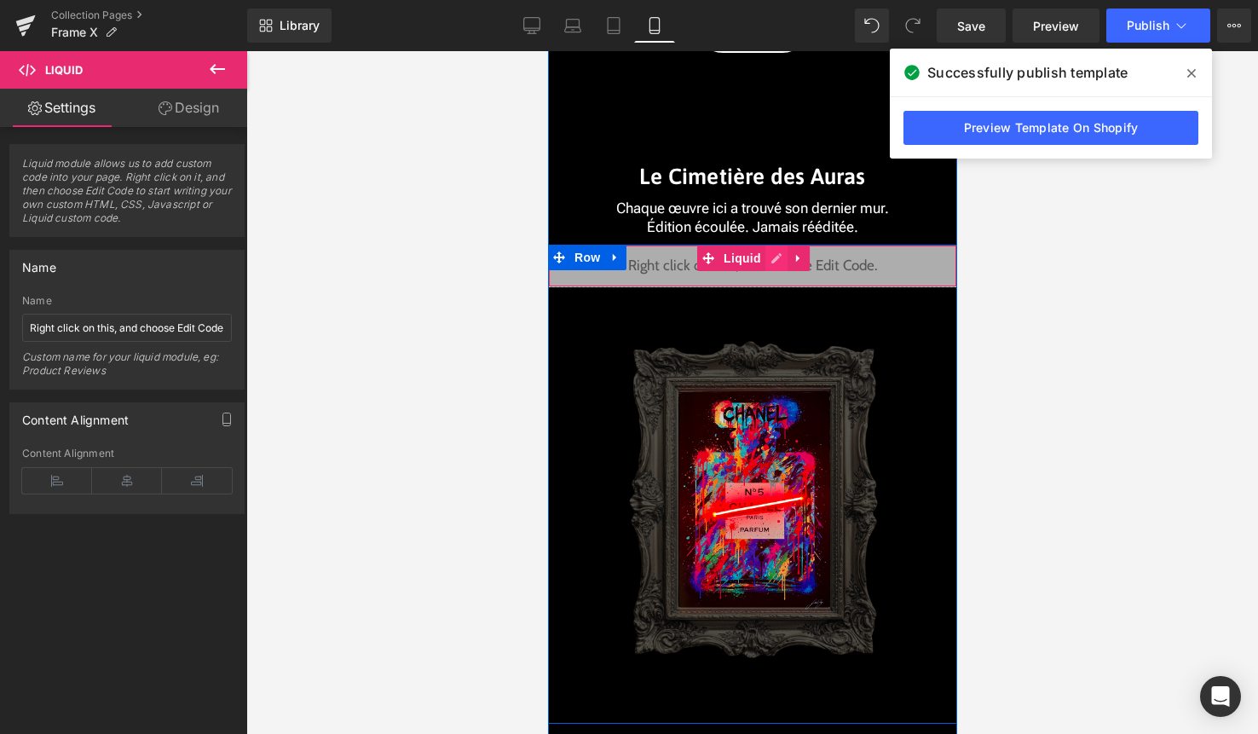
click at [774, 260] on div "Liquid" at bounding box center [751, 266] width 409 height 43
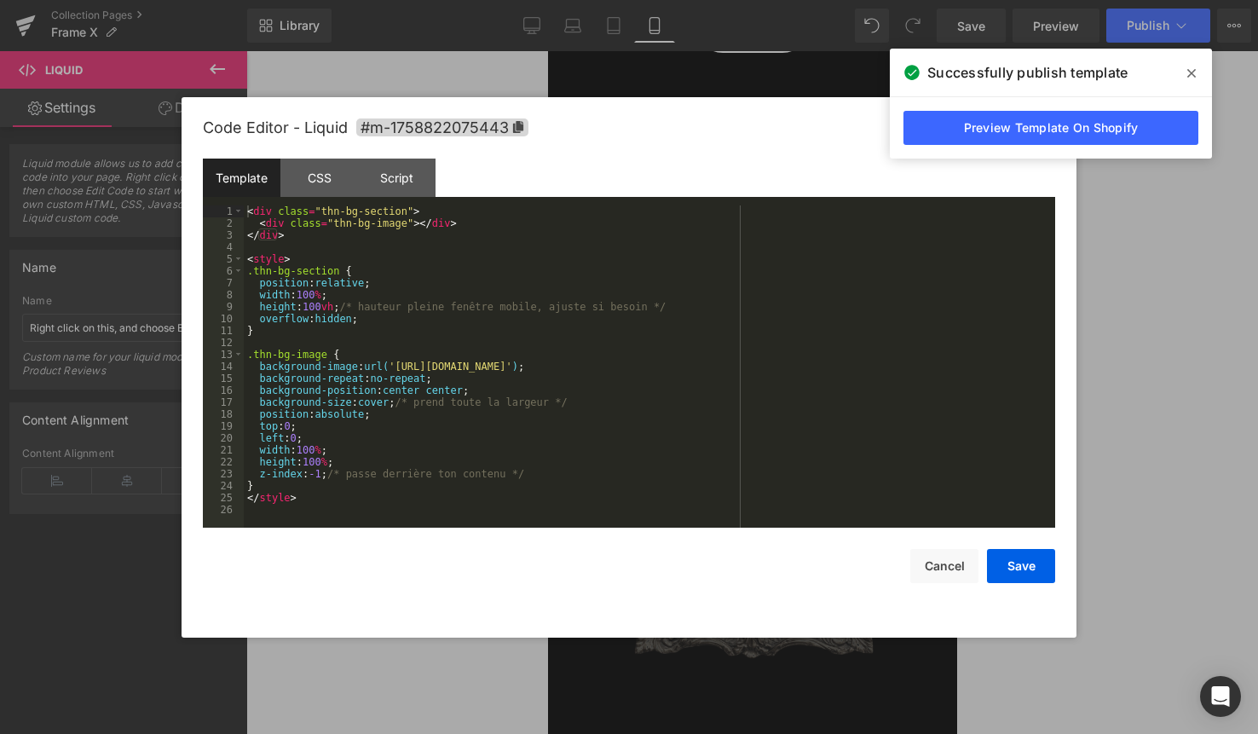
click at [755, 291] on div "< div class = "thn-bg-section" > < div class = "thn-bg-image" > </ div > </ div…" at bounding box center [649, 378] width 811 height 346
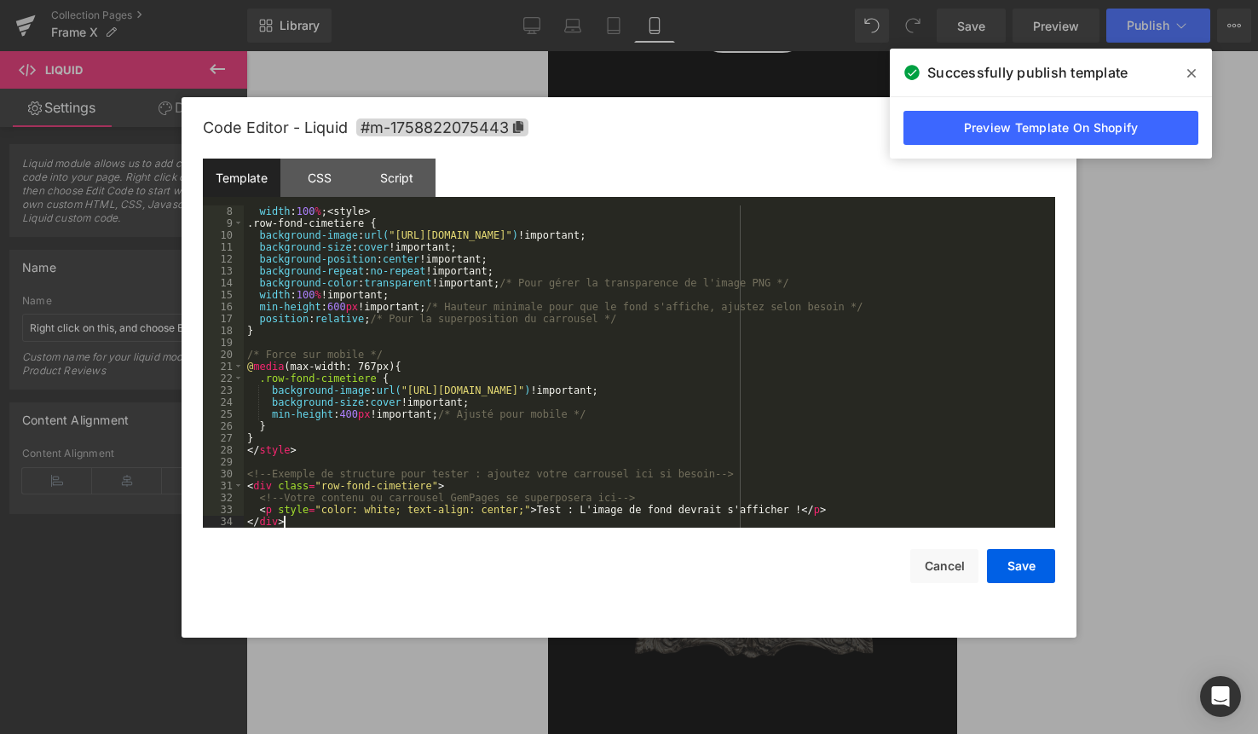
scroll to position [84, 0]
click at [1024, 566] on button "Save" at bounding box center [1021, 566] width 68 height 34
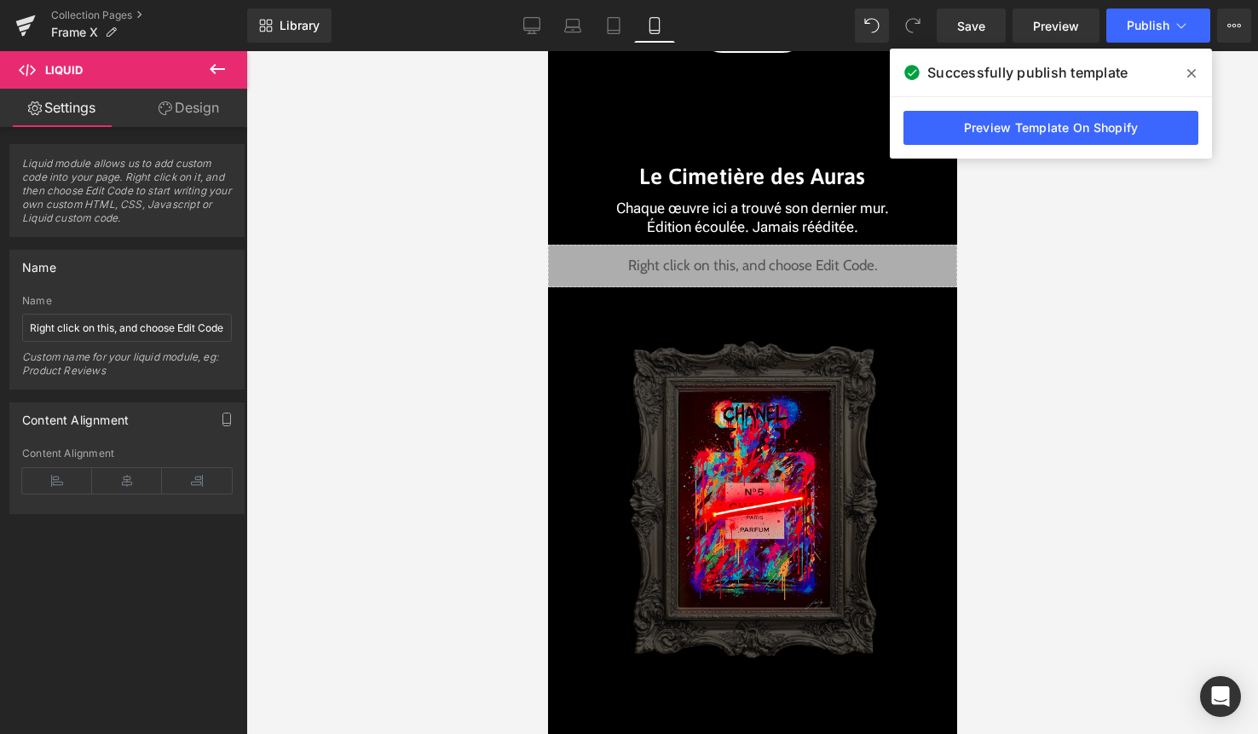
click at [1190, 72] on icon at bounding box center [1191, 73] width 9 height 9
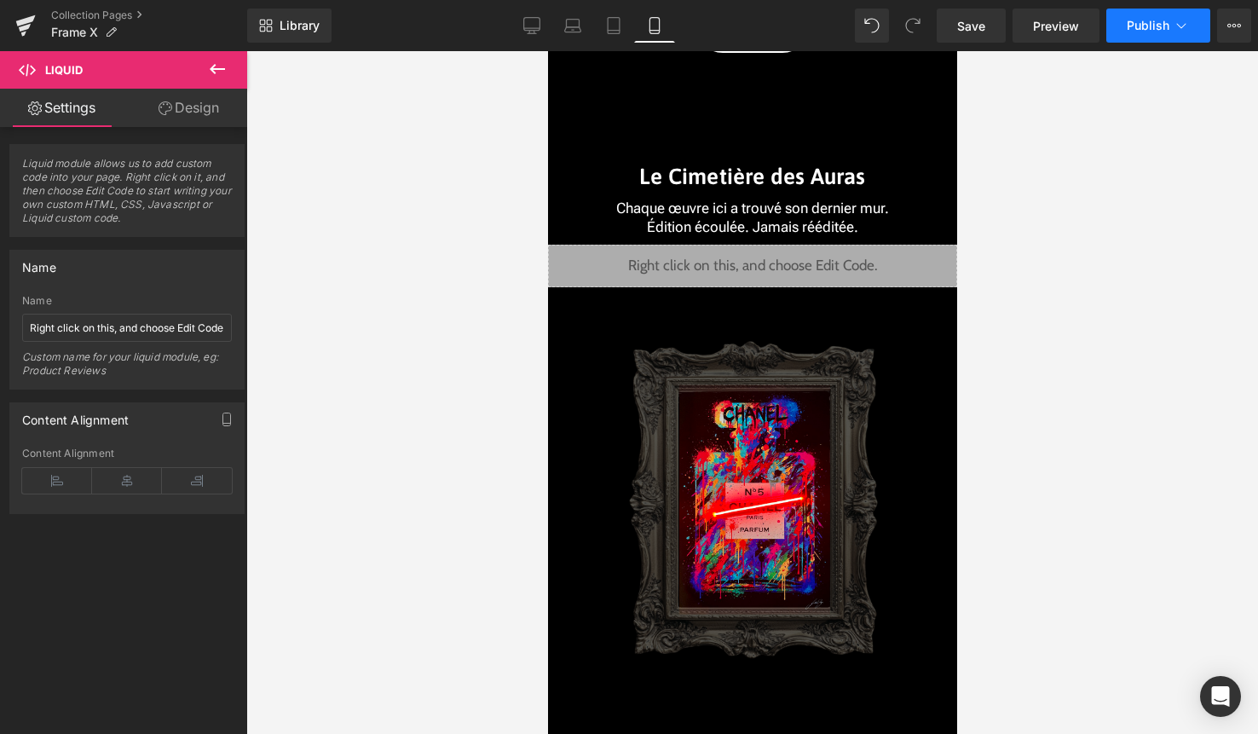
click at [1173, 33] on icon at bounding box center [1181, 25] width 17 height 17
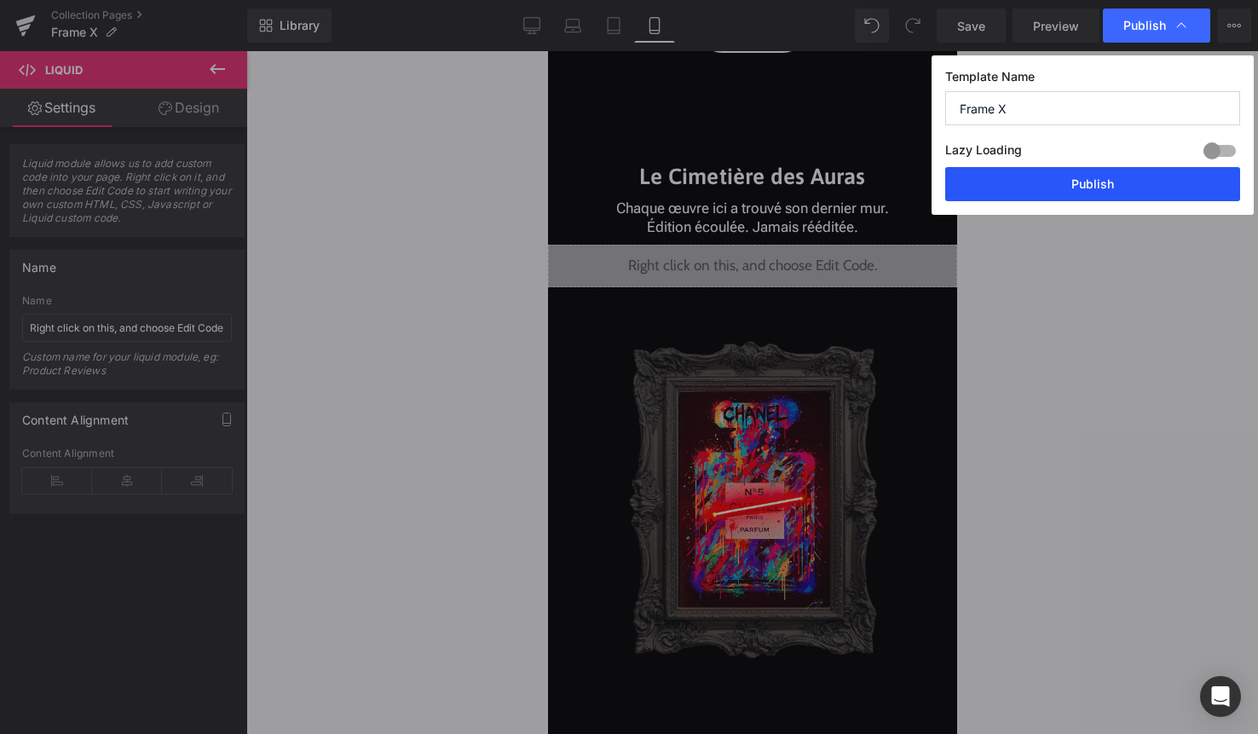
click at [1134, 177] on button "Publish" at bounding box center [1092, 184] width 295 height 34
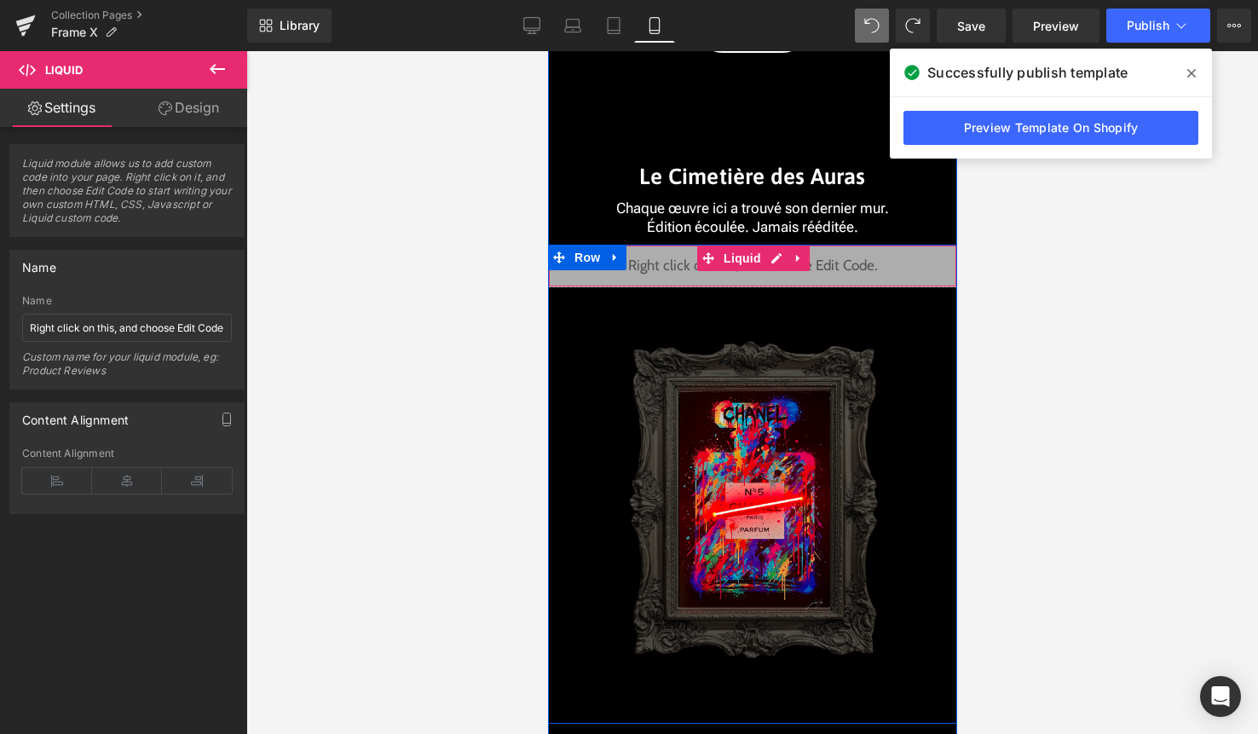
click at [776, 266] on div "Liquid" at bounding box center [751, 266] width 409 height 43
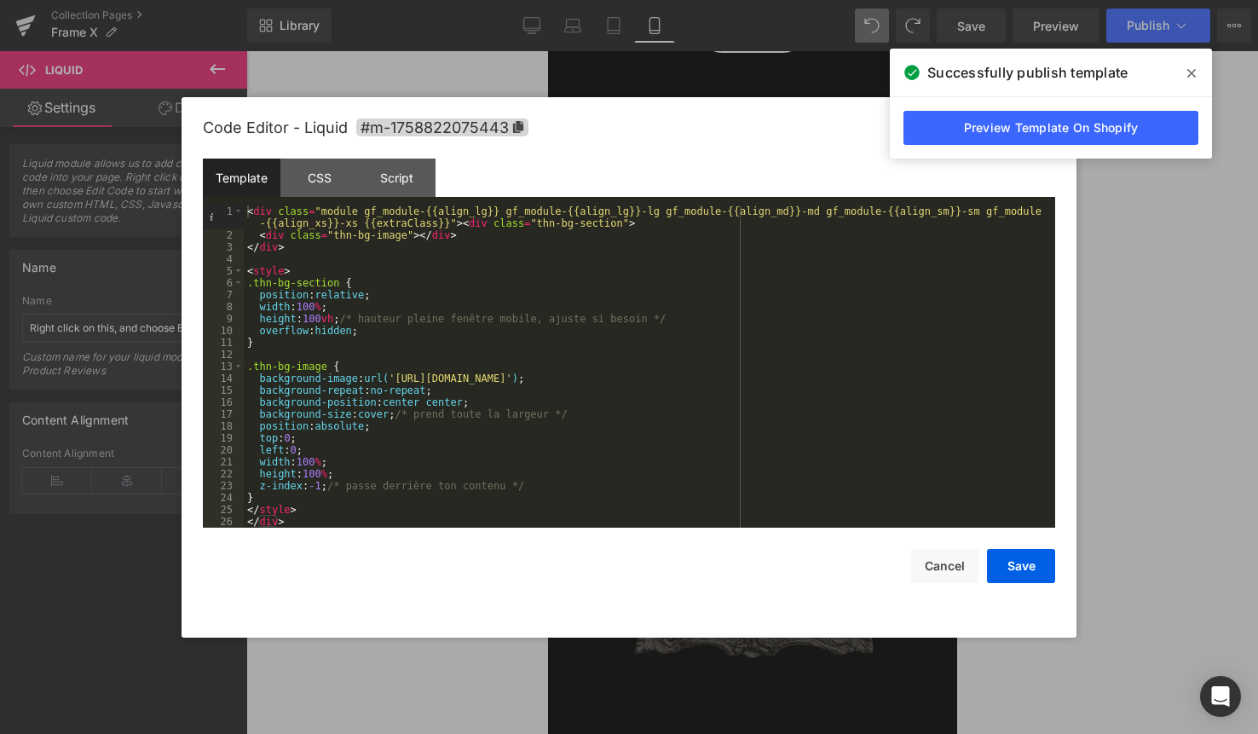
click at [715, 387] on div "< div class = "module gf_module-{{align_lg}} gf_module-{{align_lg}}-lg gf_modul…" at bounding box center [649, 384] width 811 height 358
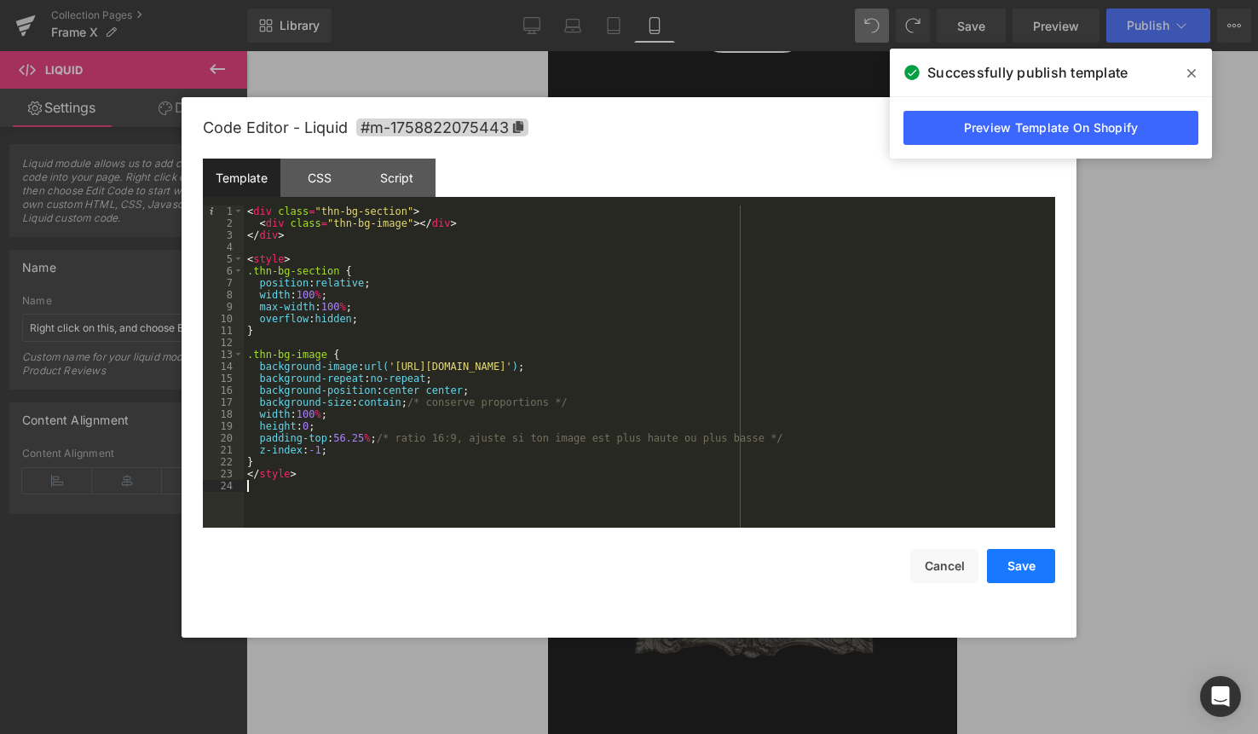
click at [1021, 568] on button "Save" at bounding box center [1021, 566] width 68 height 34
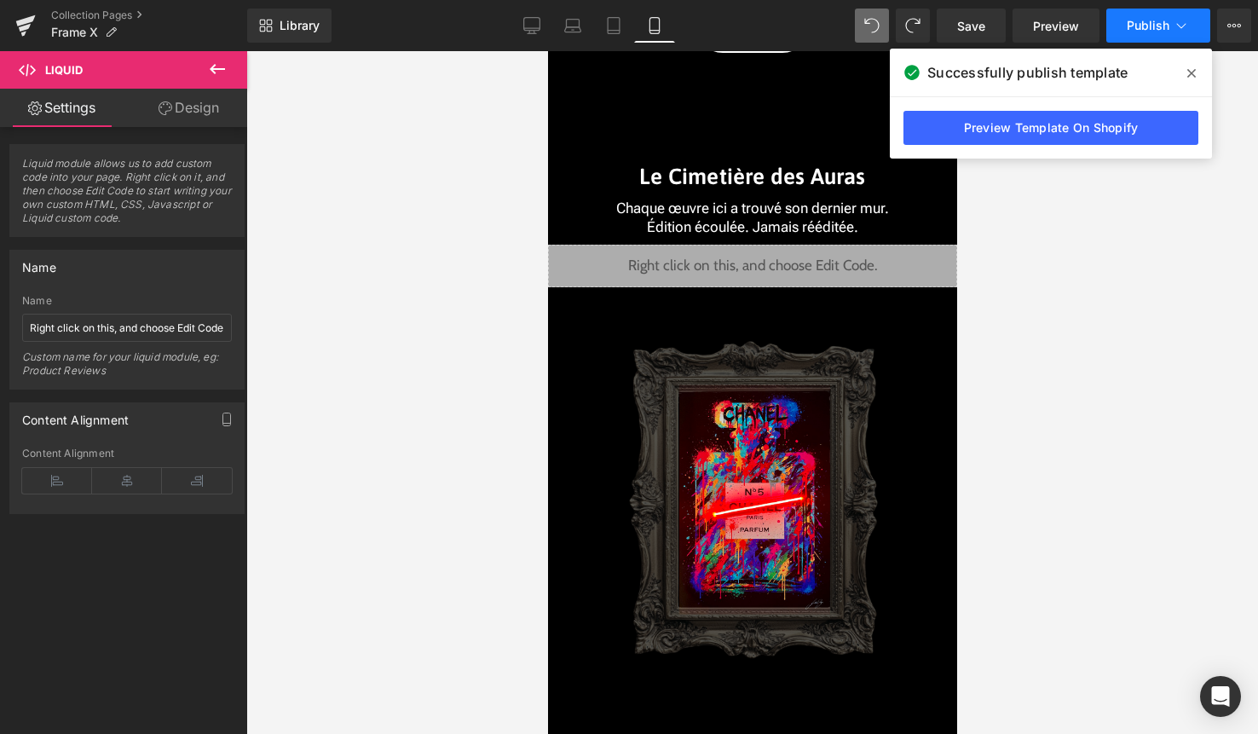
click at [1185, 15] on button "Publish" at bounding box center [1158, 26] width 104 height 34
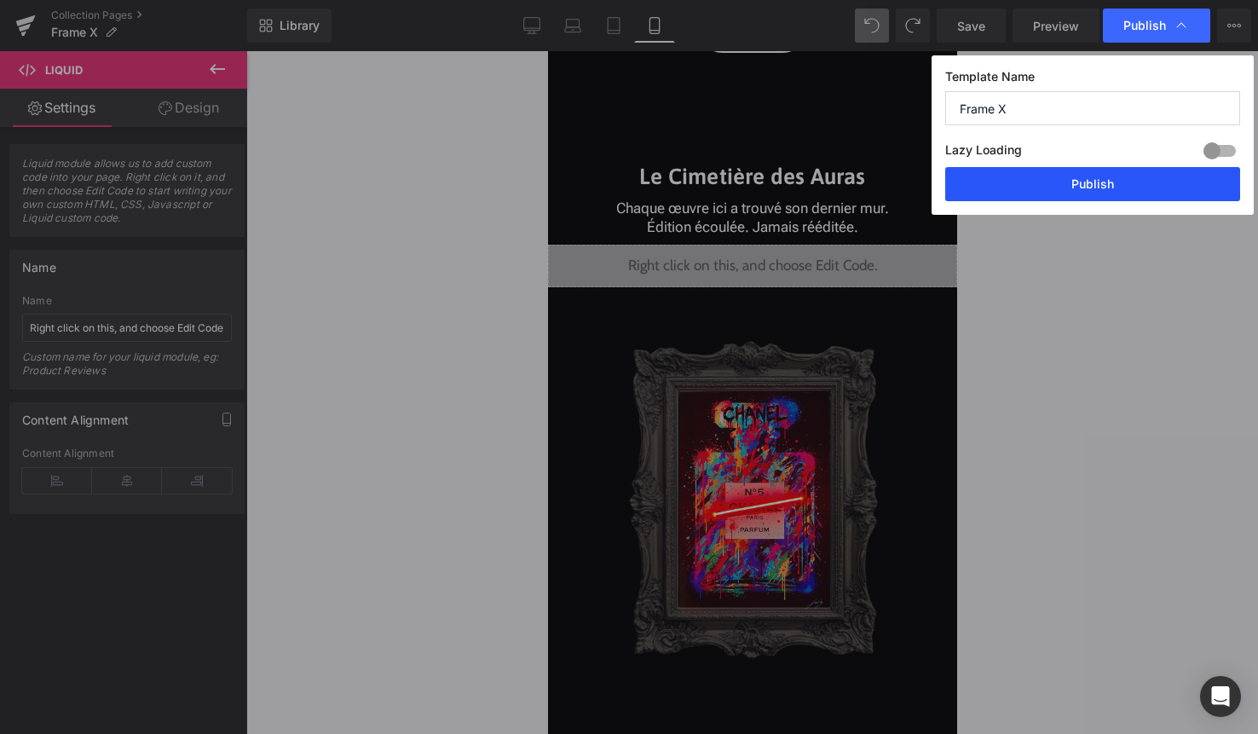
click at [1115, 188] on button "Publish" at bounding box center [1092, 184] width 295 height 34
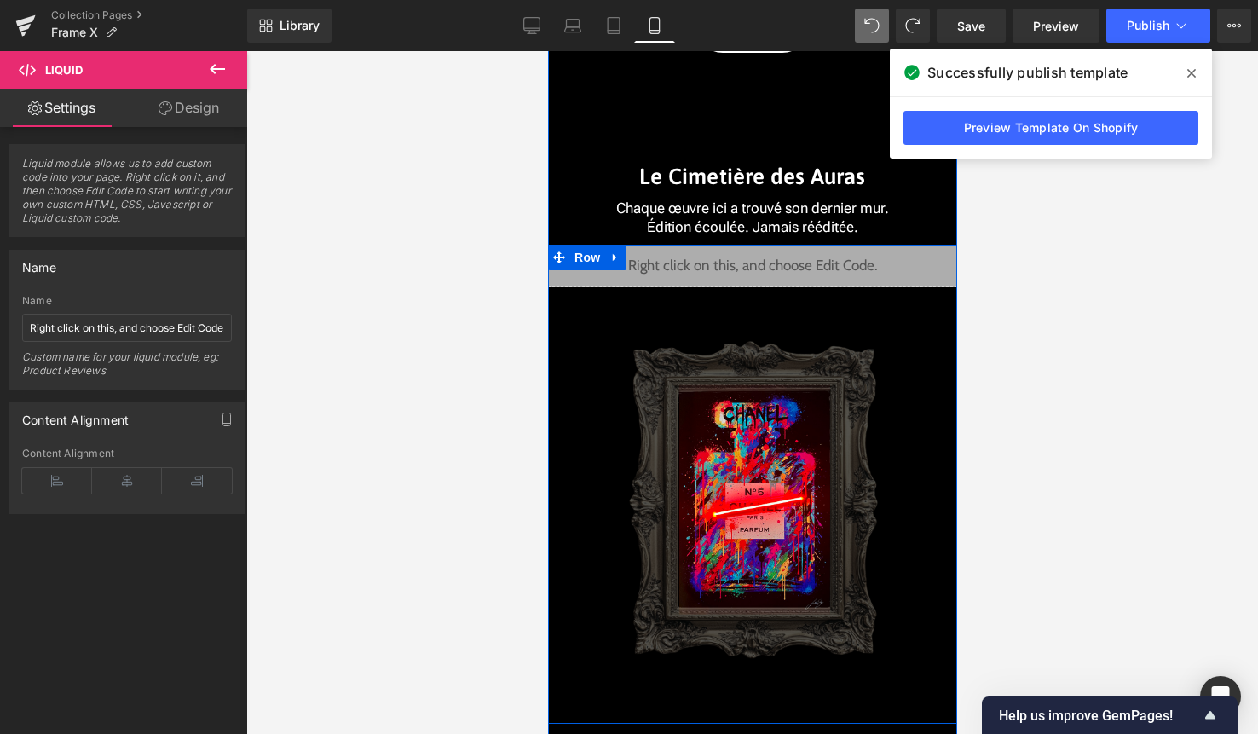
click at [776, 259] on div "Liquid" at bounding box center [751, 266] width 409 height 43
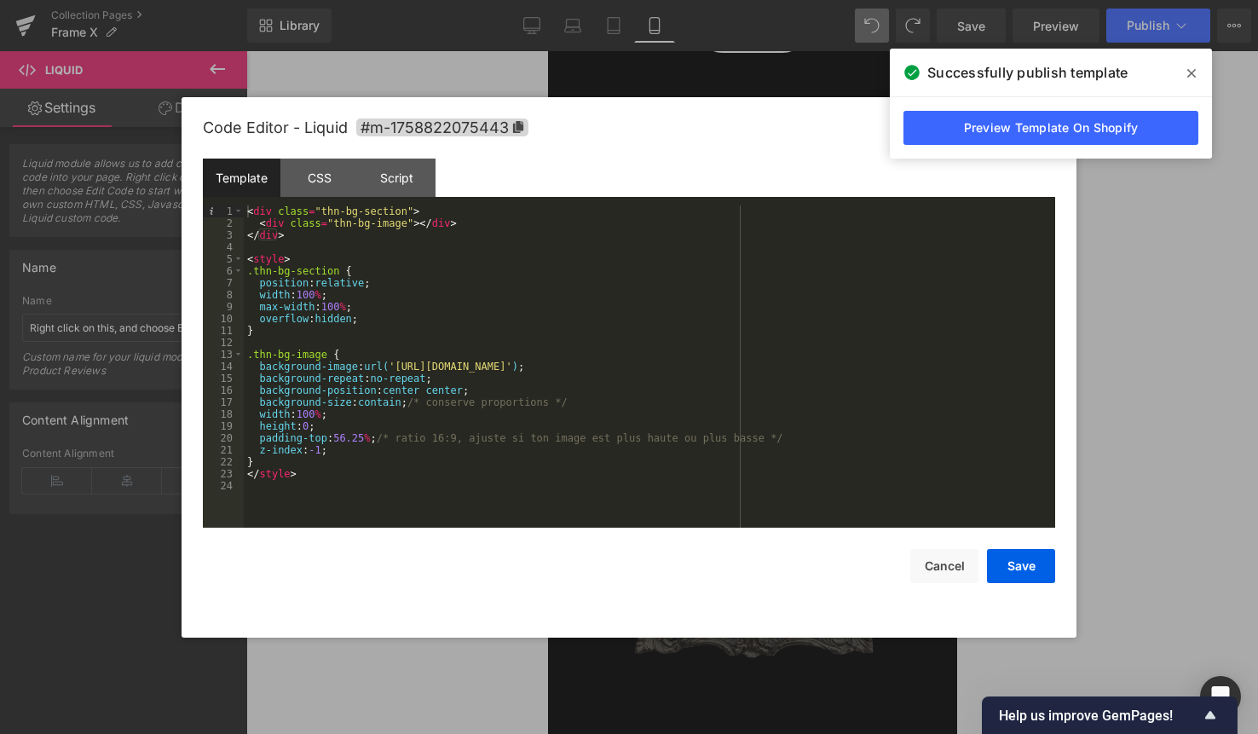
click at [672, 458] on div "< div class = "thn-bg-section" > < div class = "thn-bg-image" > </ div > </ div…" at bounding box center [649, 378] width 811 height 346
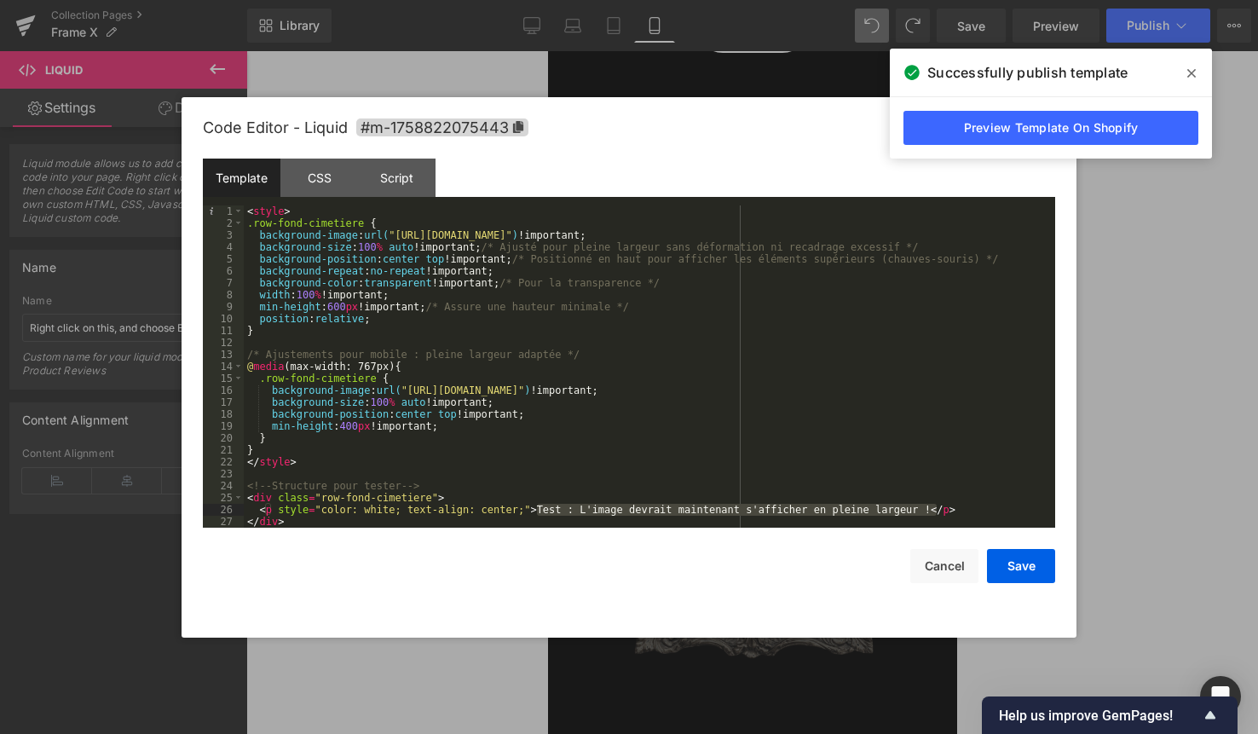
drag, startPoint x: 534, startPoint y: 510, endPoint x: 934, endPoint y: 504, distance: 399.8
click at [934, 504] on div "< style > .row-fond-cimetiere { background-image : url( "https://cdn.shopify.co…" at bounding box center [649, 378] width 811 height 346
click at [657, 517] on div "< style > .row-fond-cimetiere { background-image : url( "https://cdn.shopify.co…" at bounding box center [649, 378] width 811 height 346
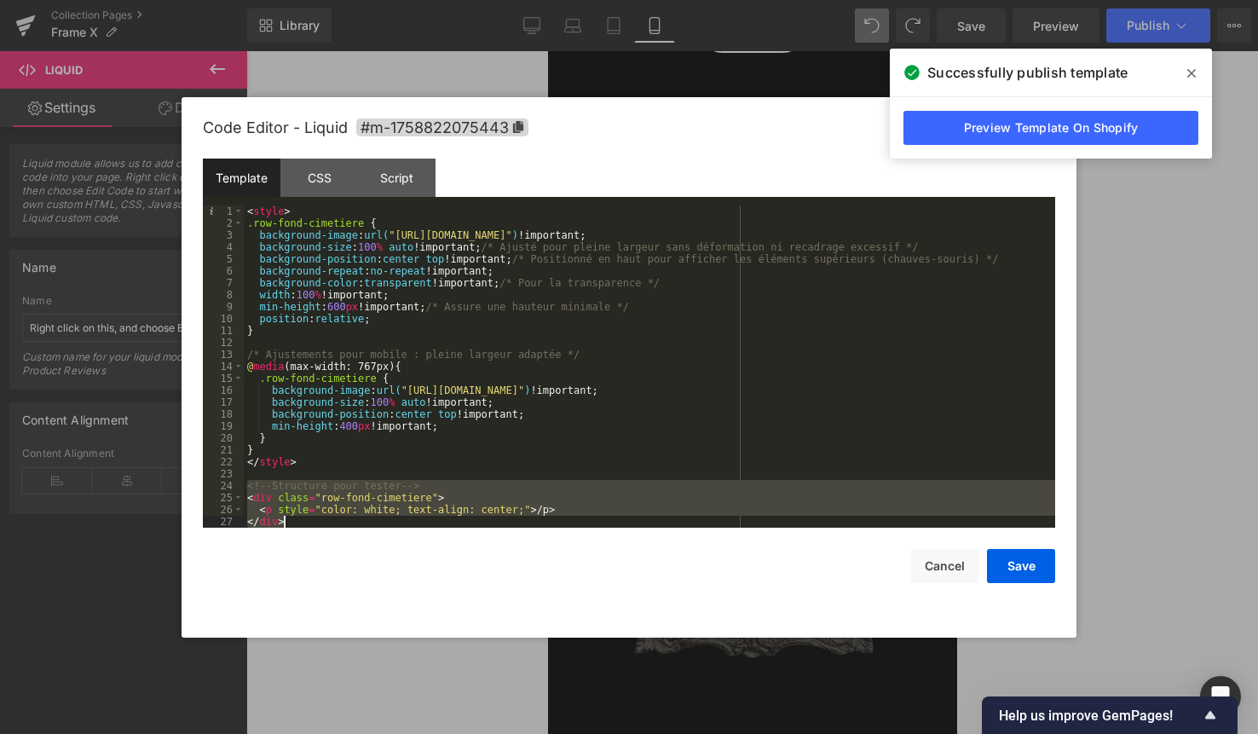
drag, startPoint x: 245, startPoint y: 487, endPoint x: 608, endPoint y: 655, distance: 399.3
click at [608, 655] on body "Liquid You are previewing how the will restyle your page. You can not edit Elem…" at bounding box center [629, 367] width 1258 height 734
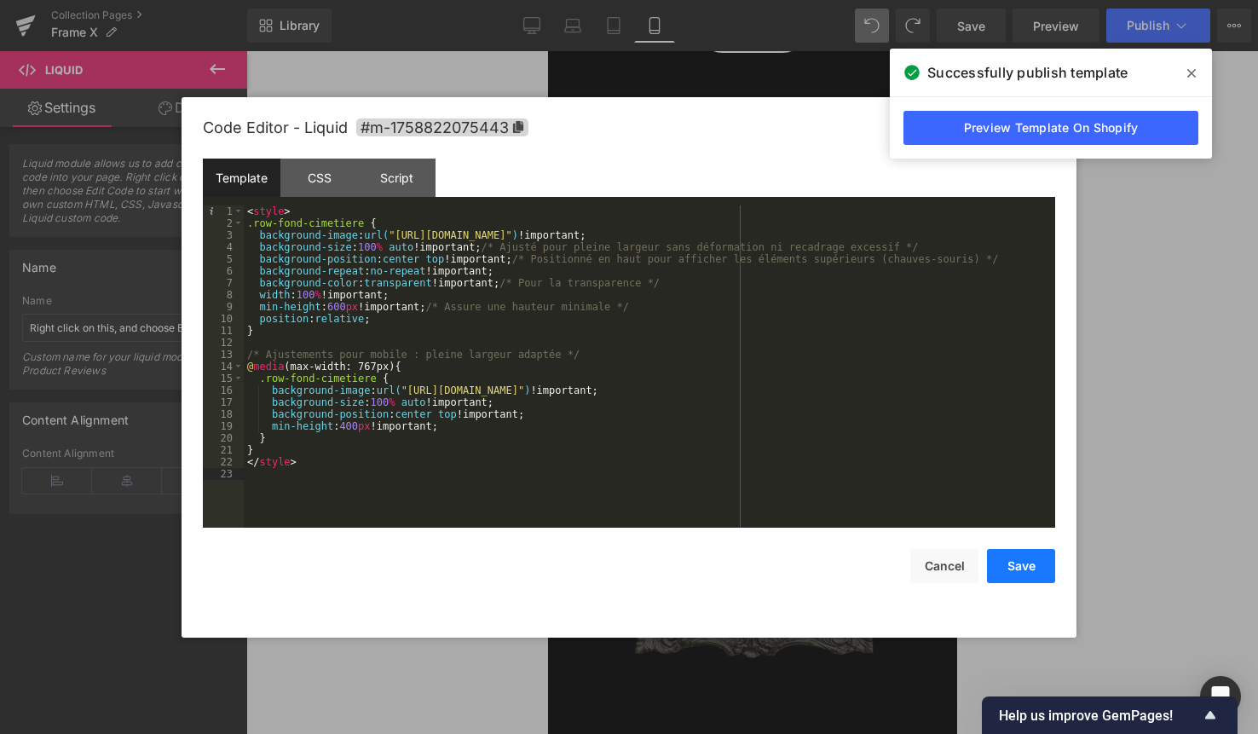
click at [1024, 566] on button "Save" at bounding box center [1021, 566] width 68 height 34
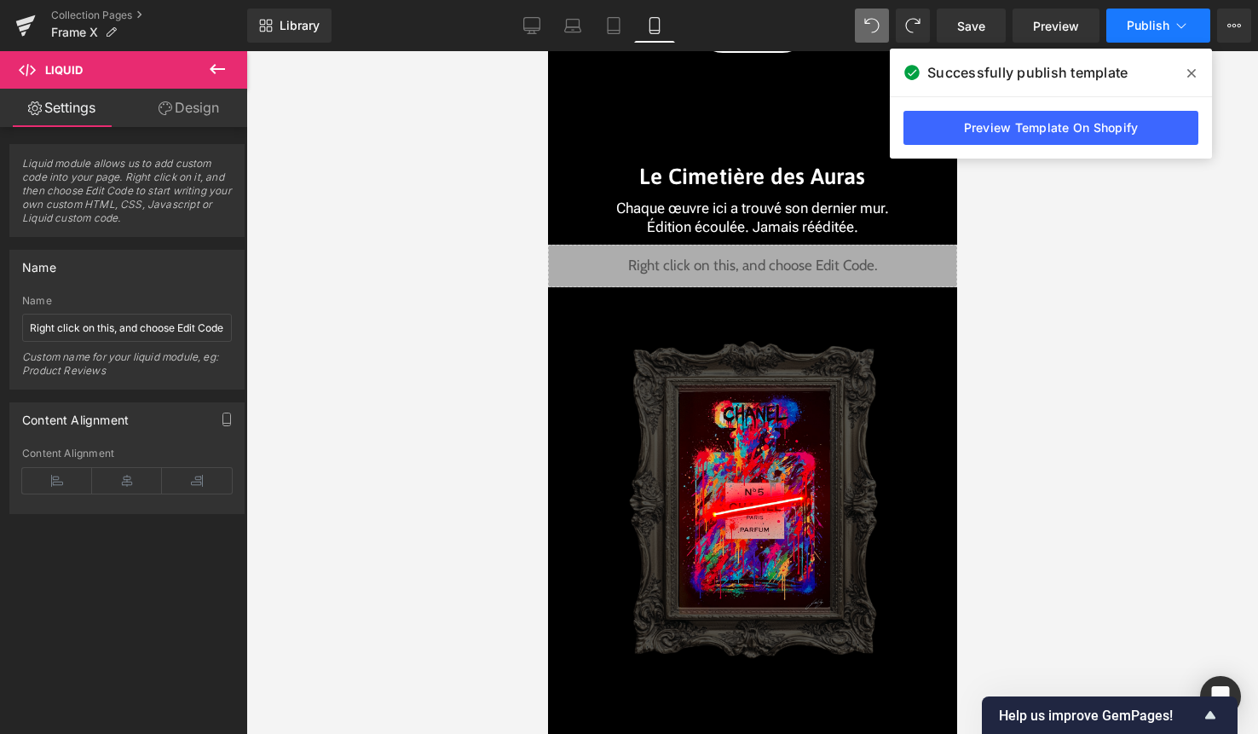
click at [1152, 22] on span "Publish" at bounding box center [1148, 26] width 43 height 14
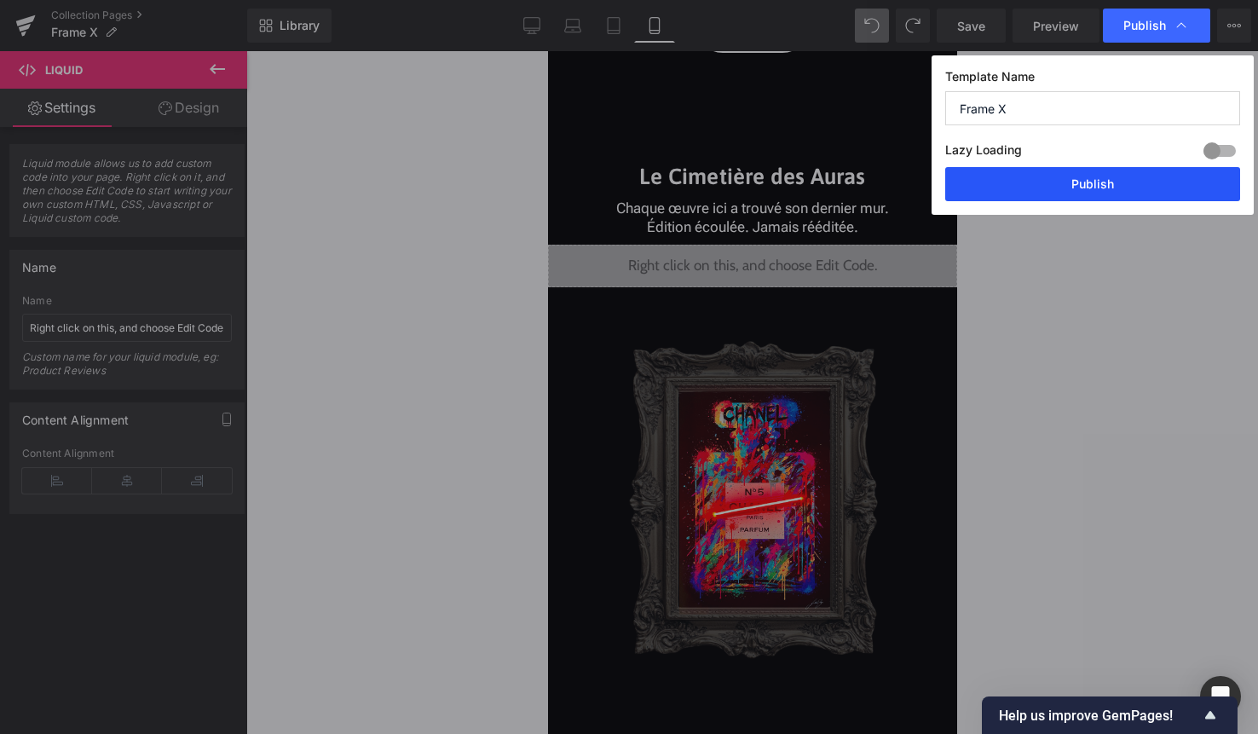
click at [1111, 191] on button "Publish" at bounding box center [1092, 184] width 295 height 34
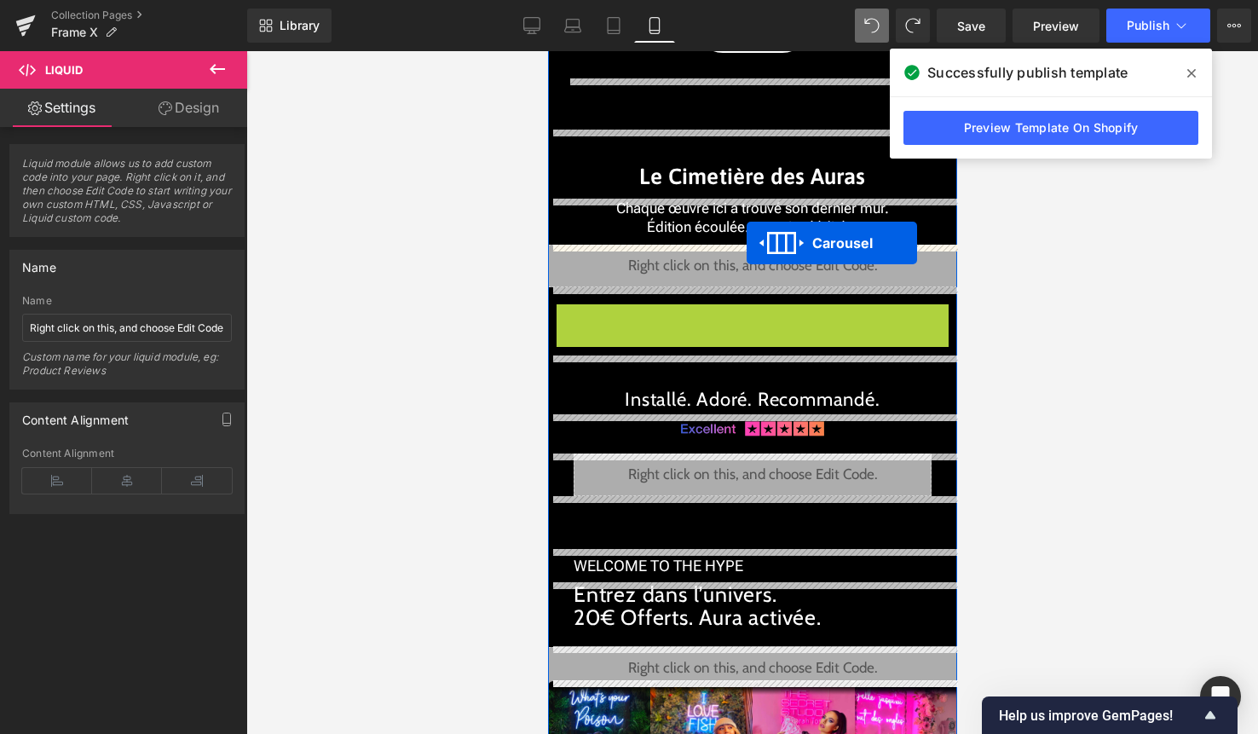
drag, startPoint x: 745, startPoint y: 314, endPoint x: 746, endPoint y: 243, distance: 70.7
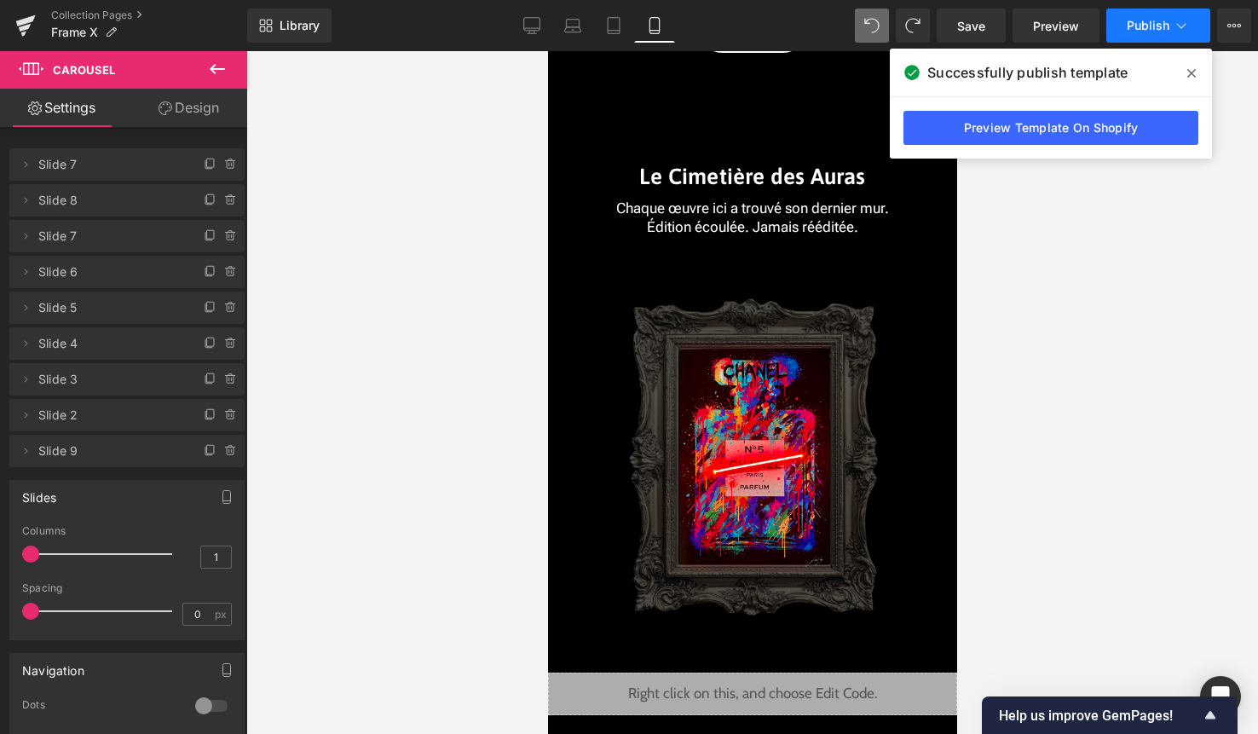
click at [1163, 24] on span "Publish" at bounding box center [1148, 26] width 43 height 14
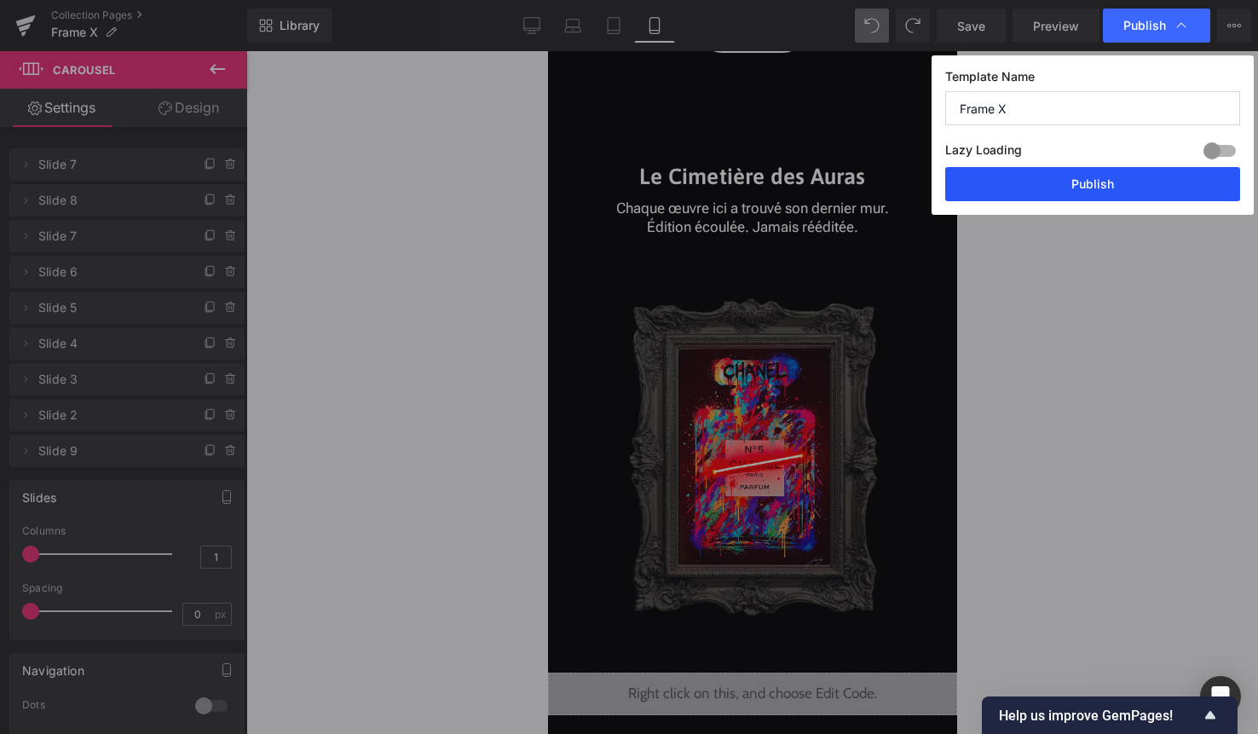
click at [1105, 175] on button "Publish" at bounding box center [1092, 184] width 295 height 34
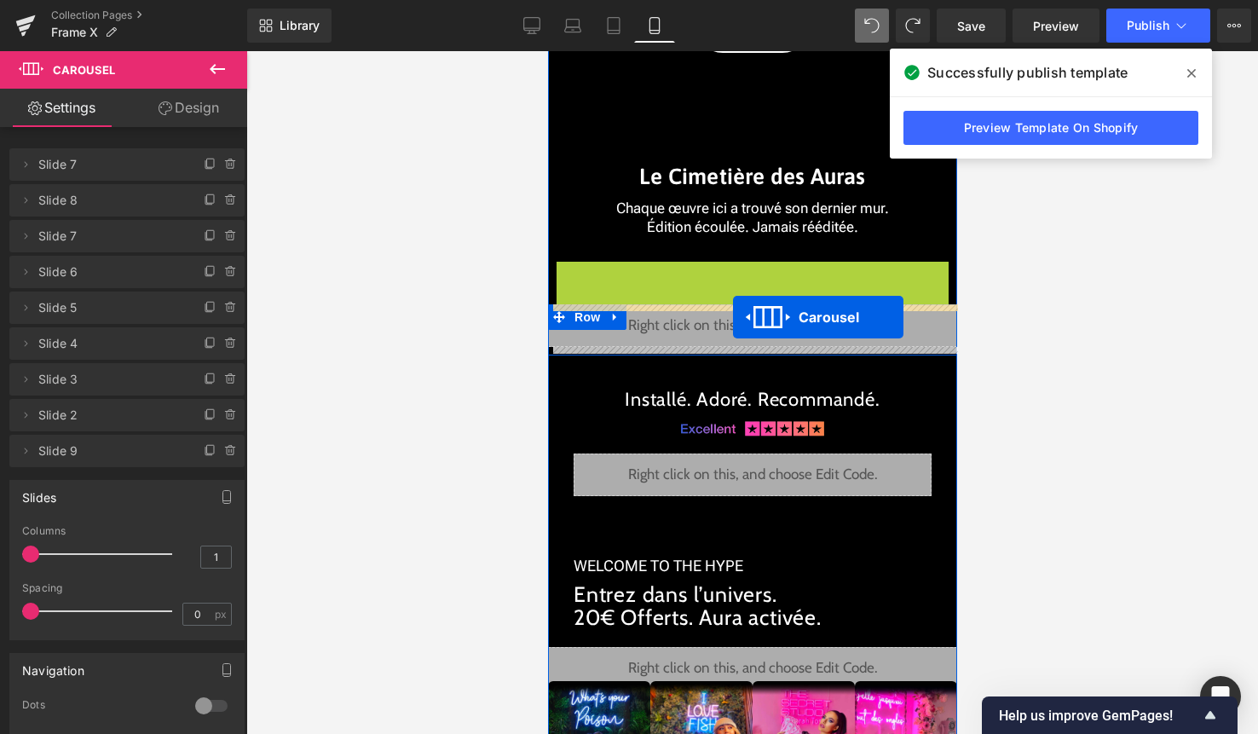
drag, startPoint x: 745, startPoint y: 274, endPoint x: 732, endPoint y: 316, distance: 43.7
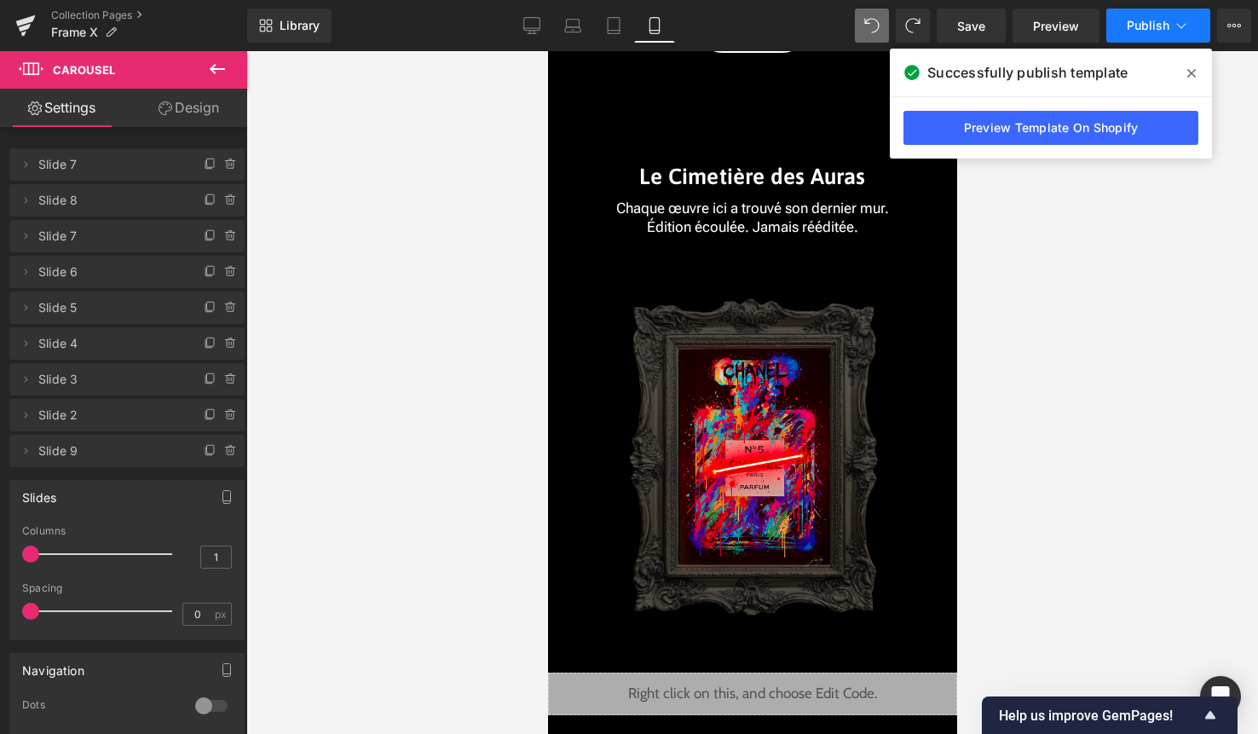
click at [1172, 23] on button "Publish" at bounding box center [1158, 26] width 104 height 34
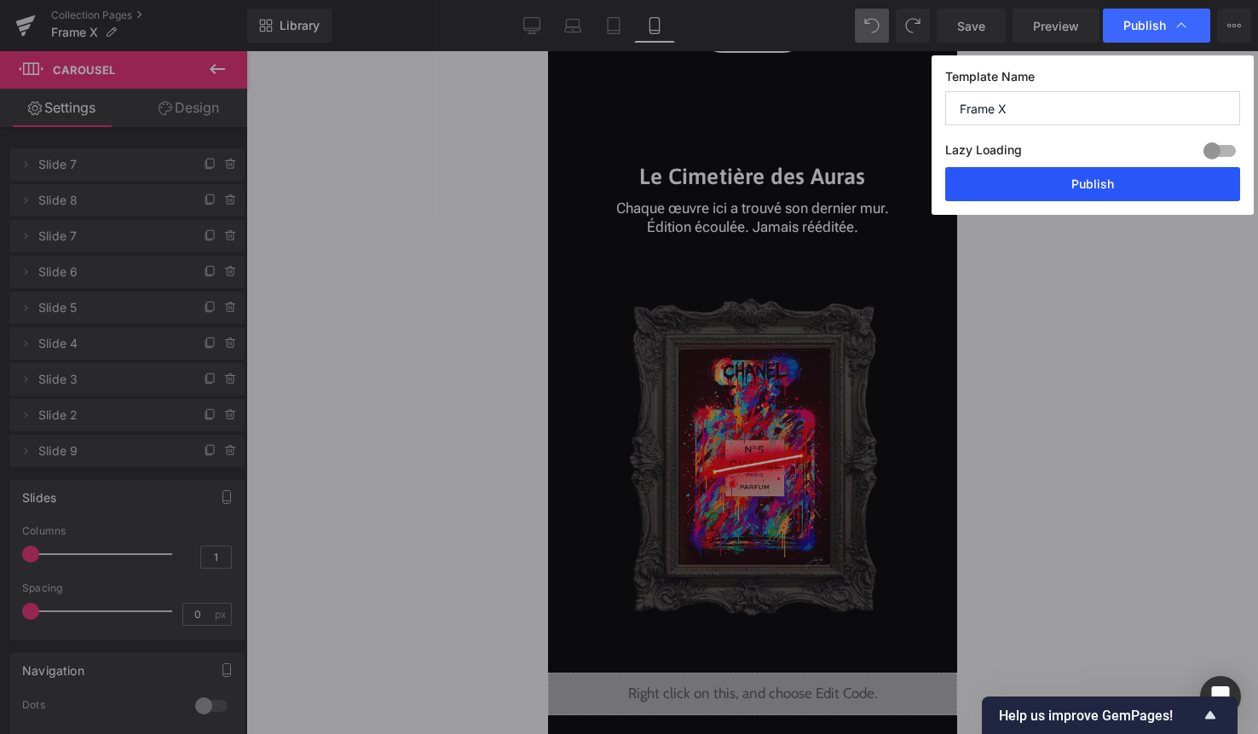
click at [1092, 191] on button "Publish" at bounding box center [1092, 184] width 295 height 34
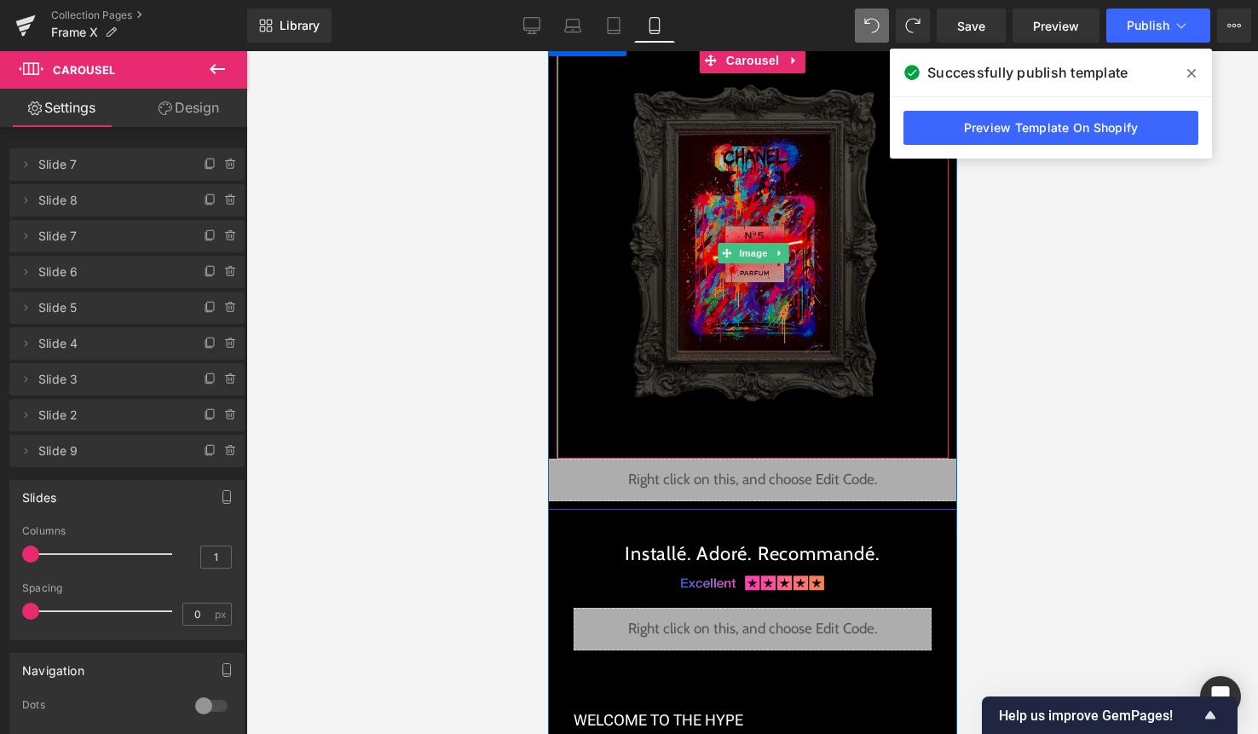
scroll to position [4029, 0]
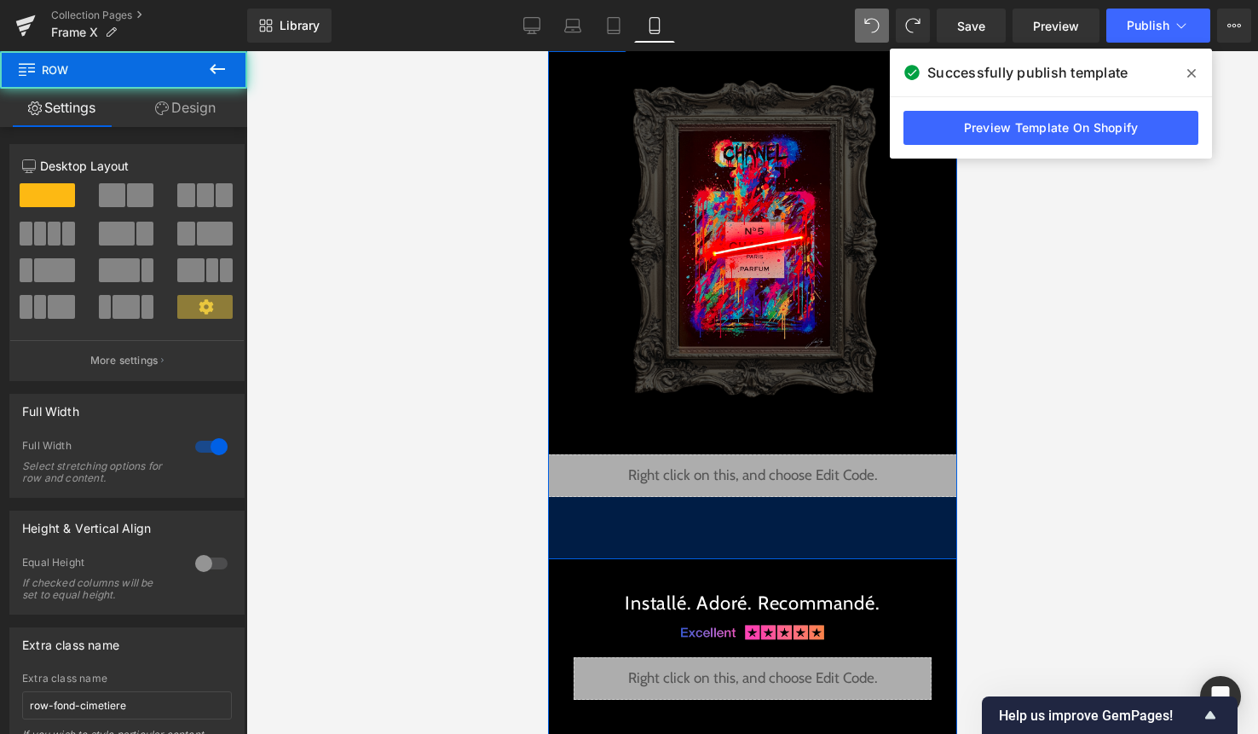
drag, startPoint x: 755, startPoint y: 499, endPoint x: 743, endPoint y: 579, distance: 81.0
click at [749, 550] on div "73px" at bounding box center [751, 528] width 409 height 62
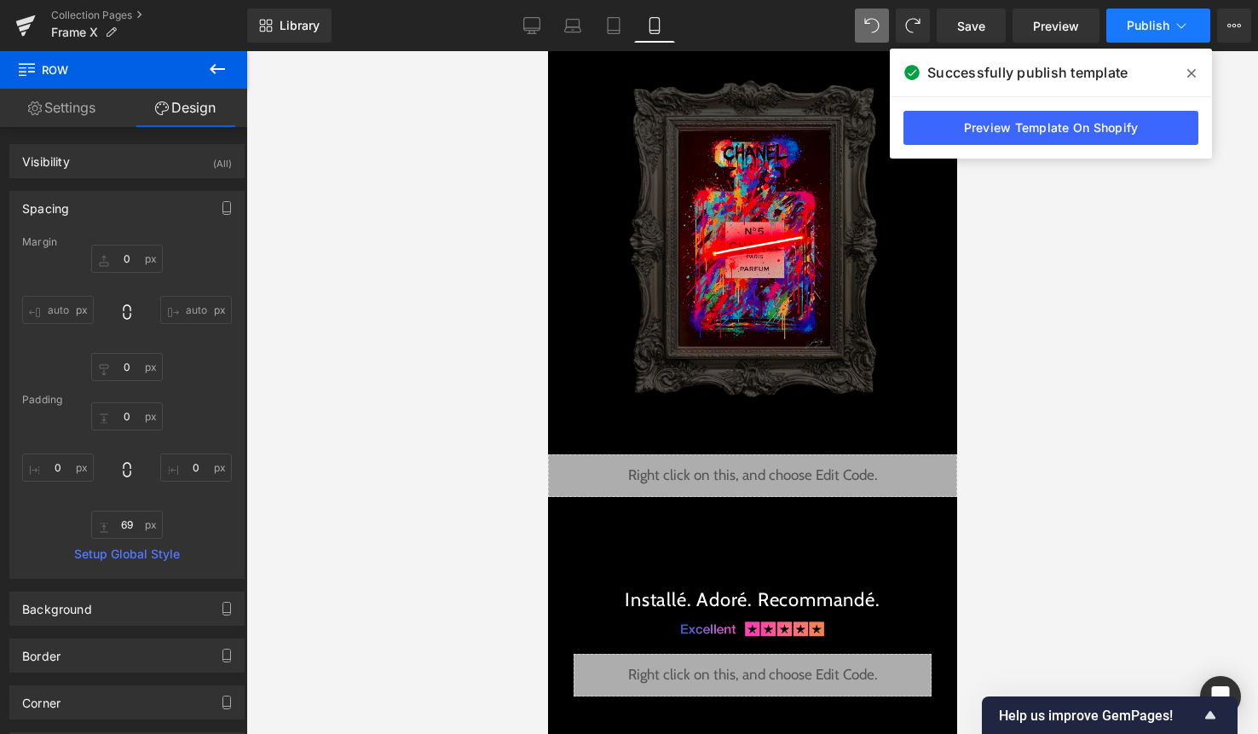
click at [1151, 31] on span "Publish" at bounding box center [1148, 26] width 43 height 14
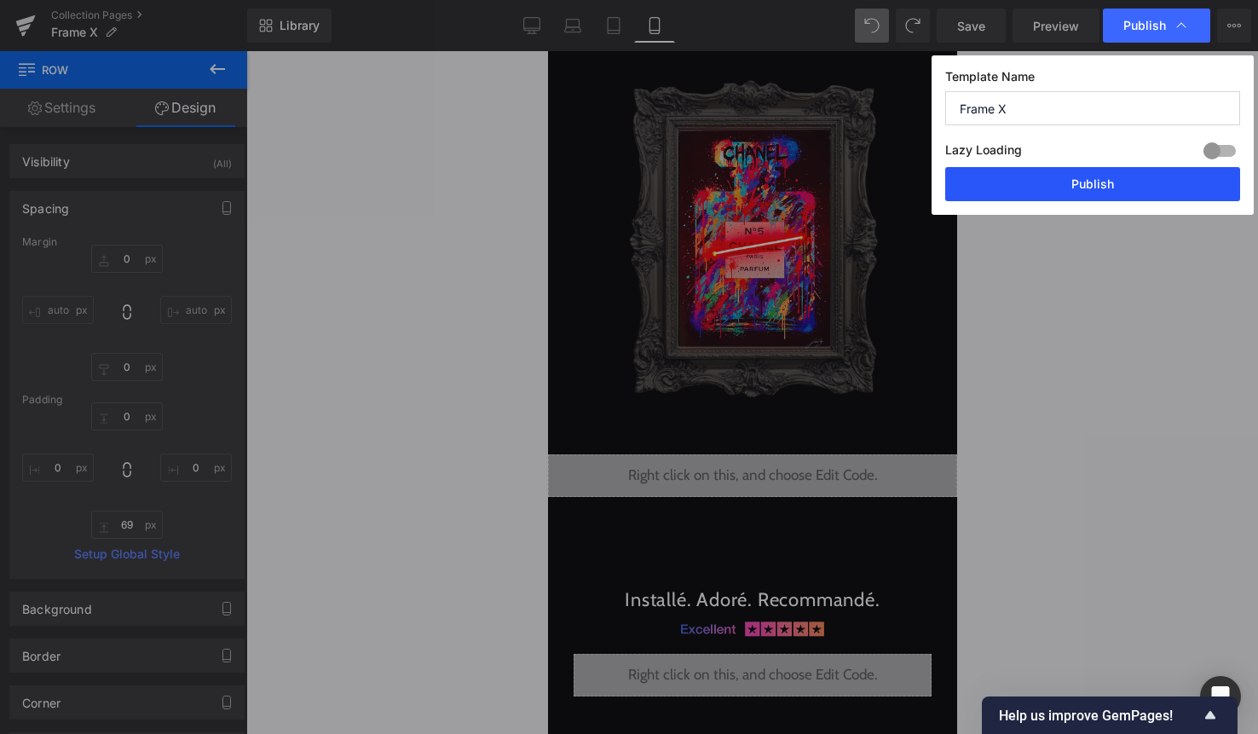
click at [1089, 193] on button "Publish" at bounding box center [1092, 184] width 295 height 34
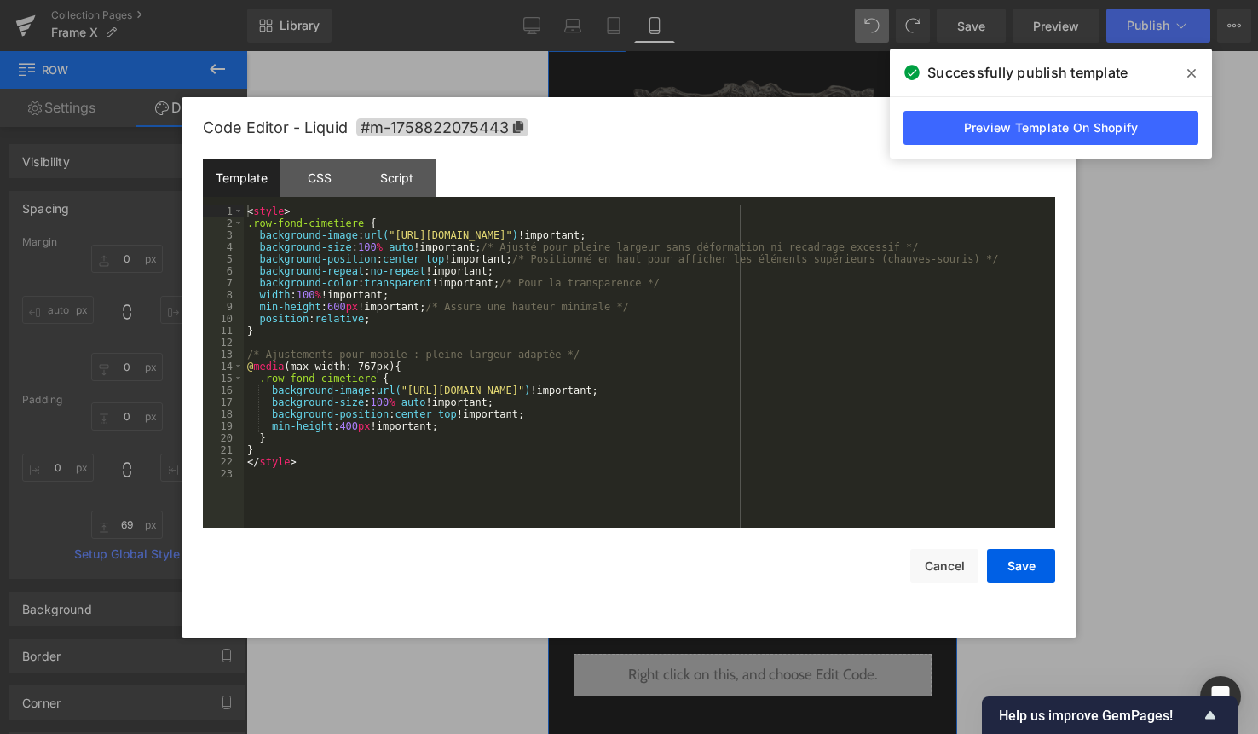
click at [781, 467] on div "Liquid" at bounding box center [751, 475] width 409 height 43
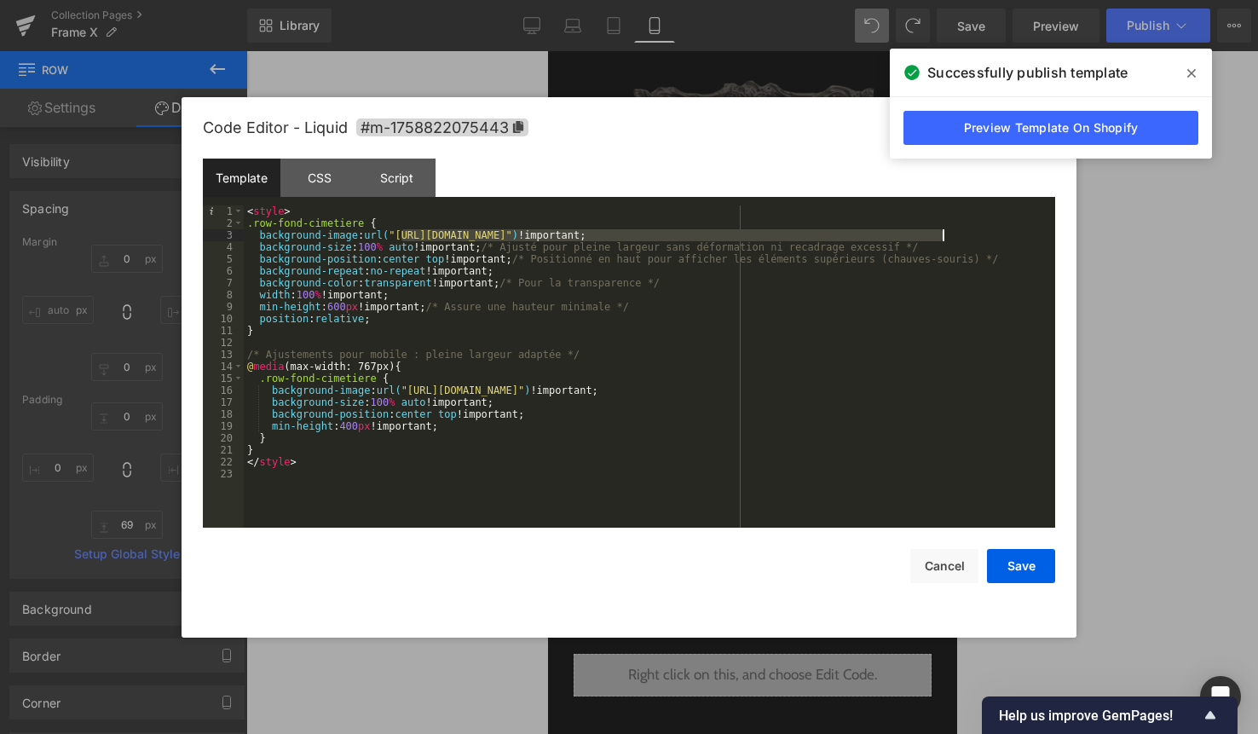
drag, startPoint x: 403, startPoint y: 232, endPoint x: 940, endPoint y: 234, distance: 537.0
click at [940, 234] on div "< style > .row-fond-cimetiere { background-image : url( "https://cdn.shopify.co…" at bounding box center [649, 378] width 811 height 346
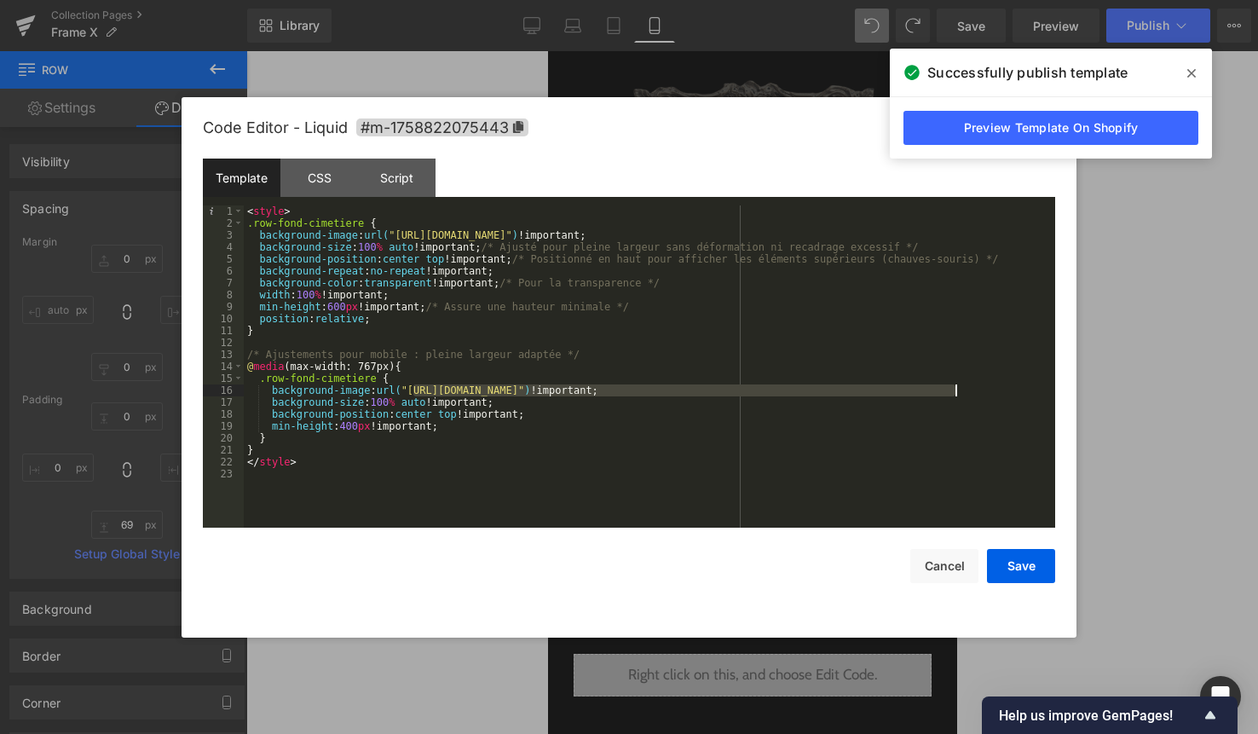
drag, startPoint x: 413, startPoint y: 390, endPoint x: 955, endPoint y: 396, distance: 541.3
click at [955, 394] on div "< style > .row-fond-cimetiere { background-image : url( "https://cdn.shopify.co…" at bounding box center [649, 378] width 811 height 346
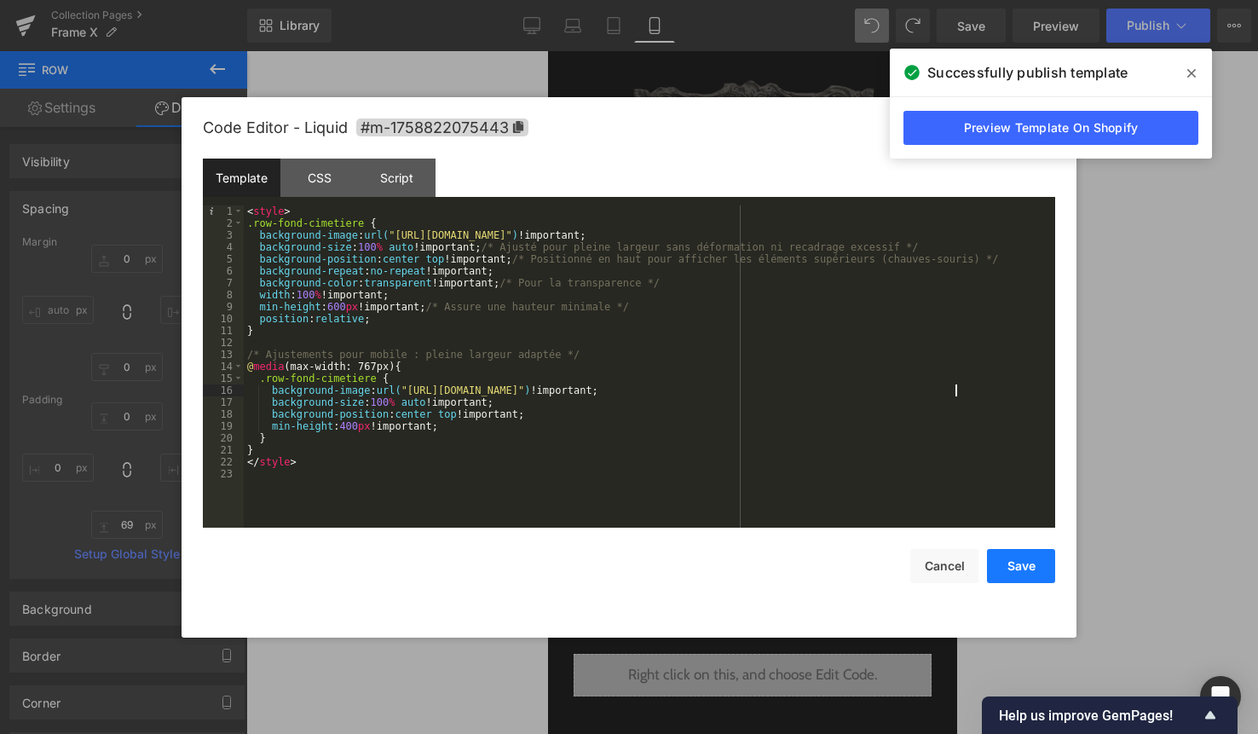
click at [1039, 557] on button "Save" at bounding box center [1021, 566] width 68 height 34
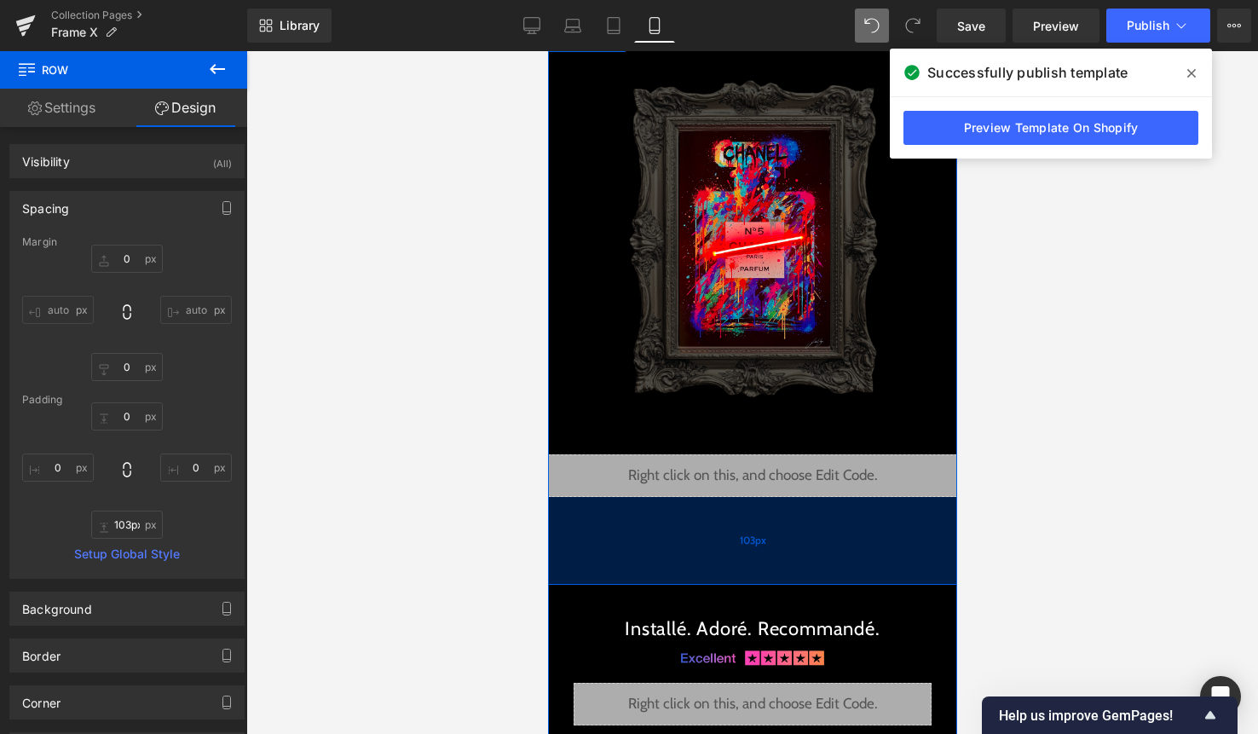
drag, startPoint x: 757, startPoint y: 545, endPoint x: 759, endPoint y: 573, distance: 28.2
click at [759, 573] on div "103px" at bounding box center [751, 541] width 409 height 88
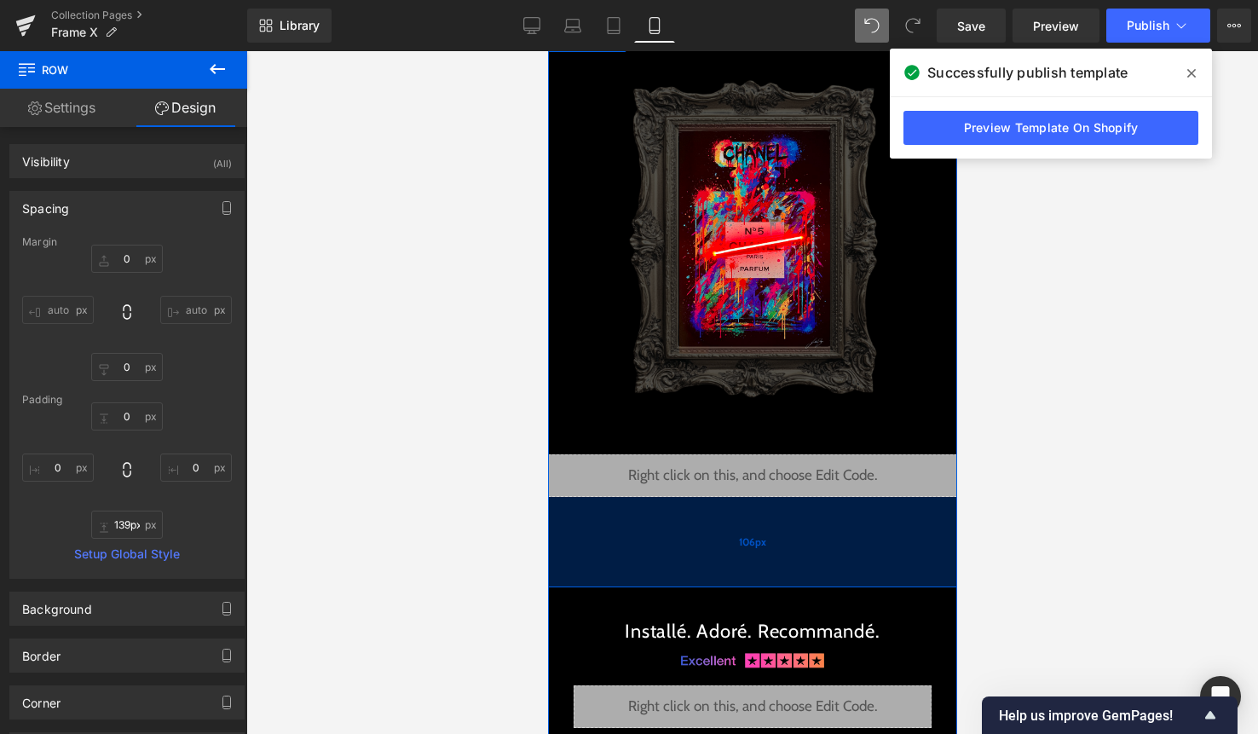
type input "140px"
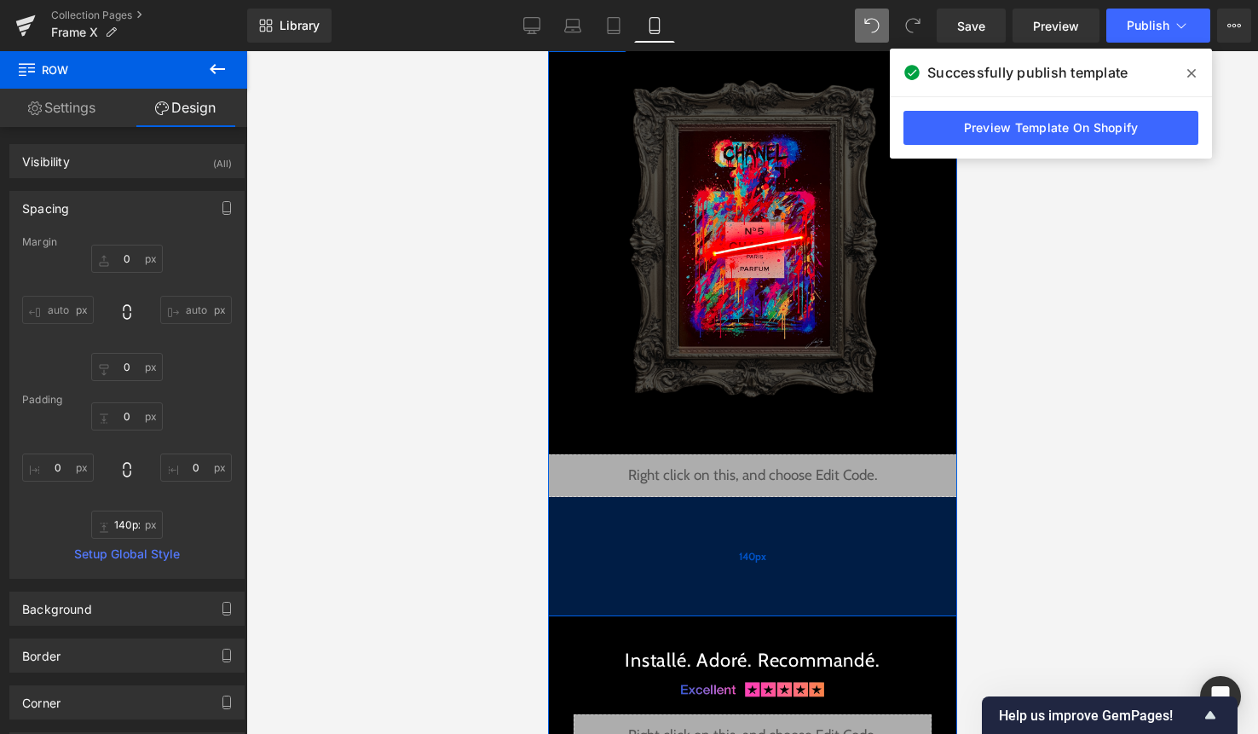
drag, startPoint x: 794, startPoint y: 551, endPoint x: 793, endPoint y: 582, distance: 31.6
click at [793, 582] on div "140px" at bounding box center [751, 556] width 409 height 119
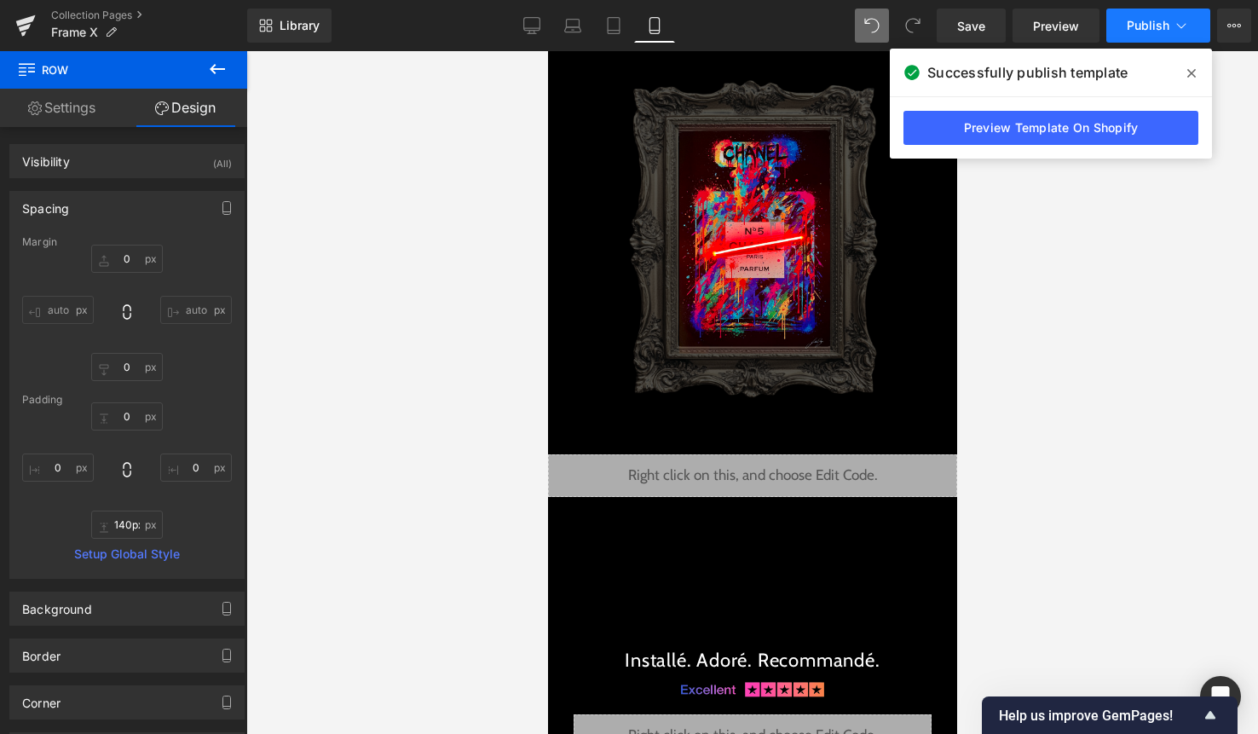
click at [1154, 38] on button "Publish" at bounding box center [1158, 26] width 104 height 34
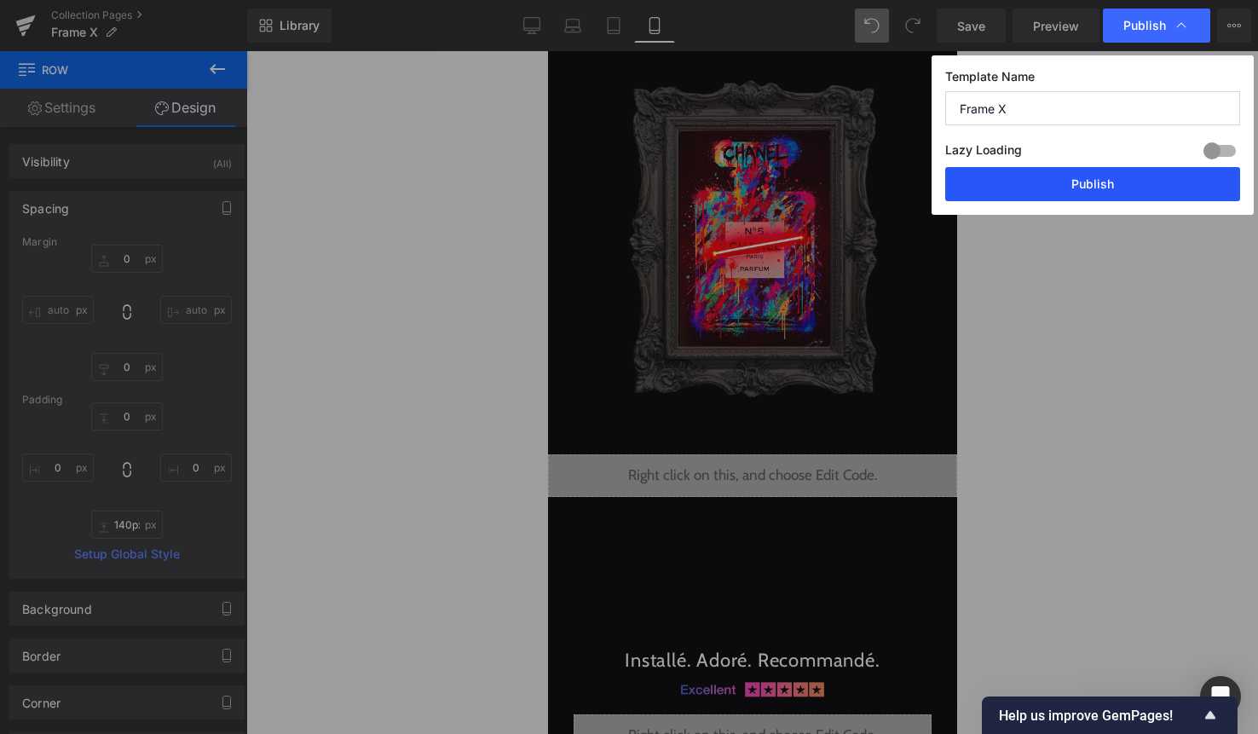
click at [1131, 182] on button "Publish" at bounding box center [1092, 184] width 295 height 34
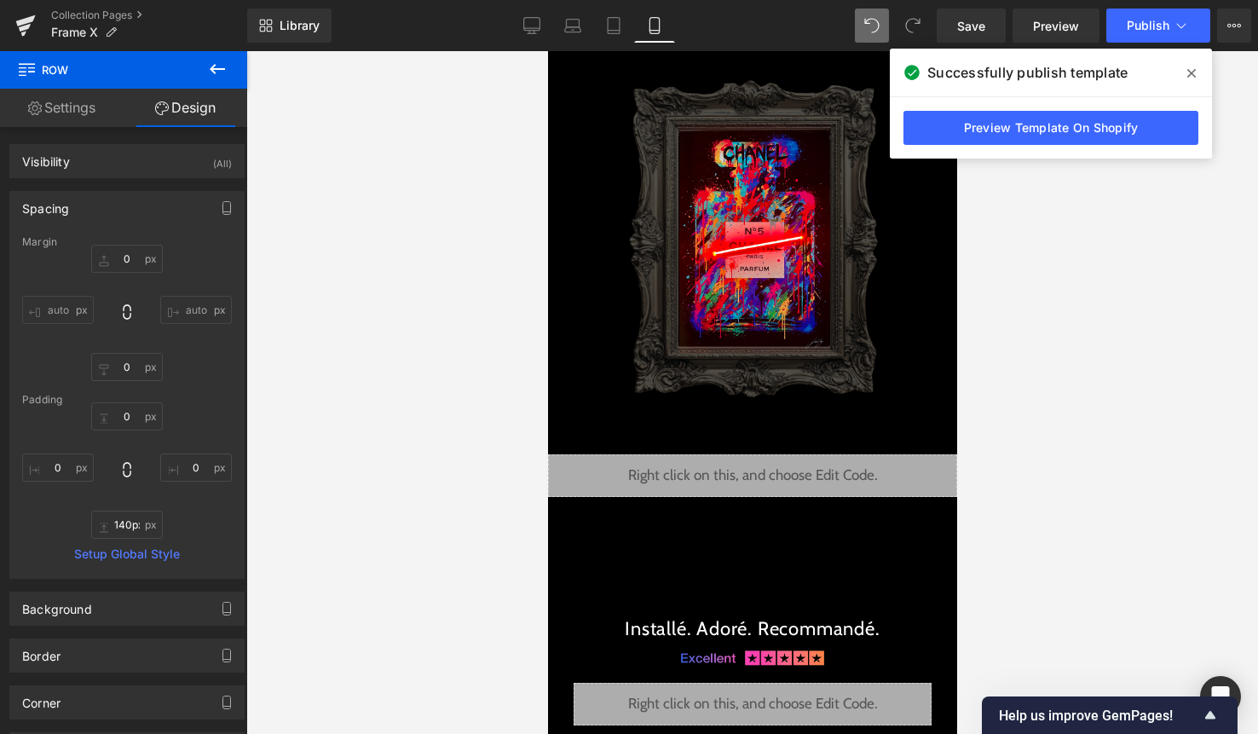
type input "0"
type input "103"
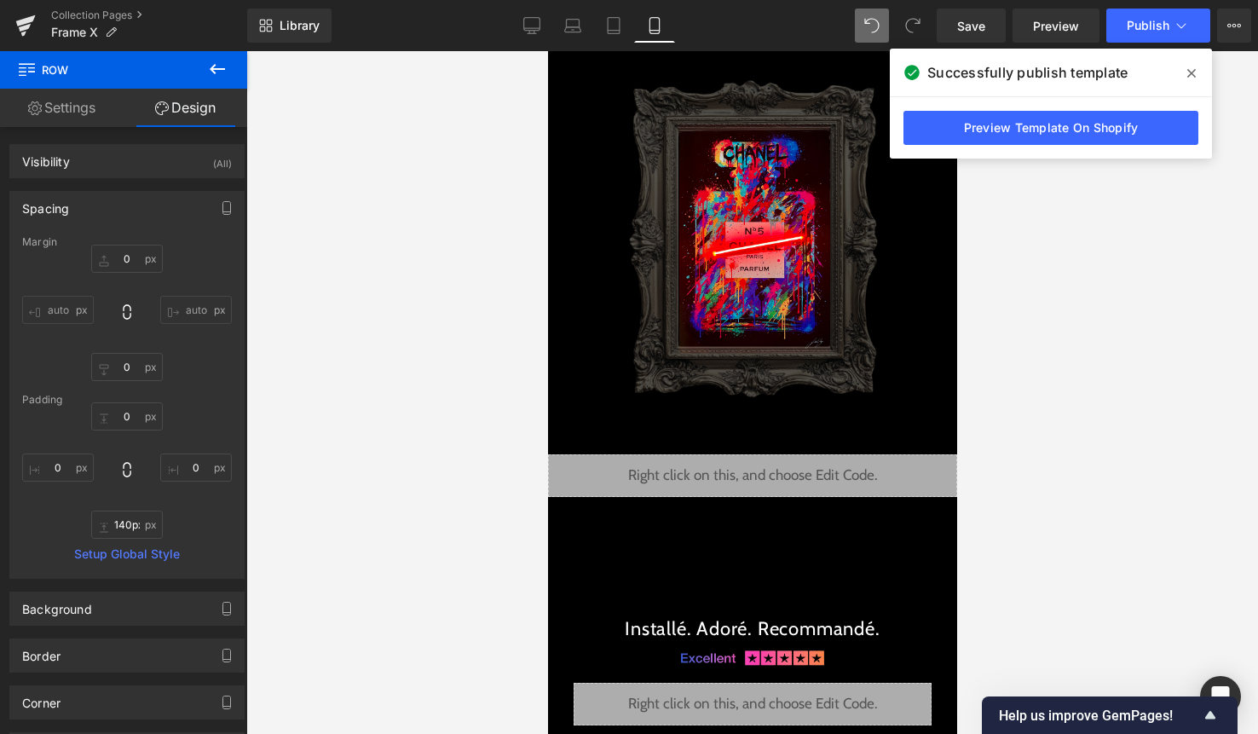
type input "0"
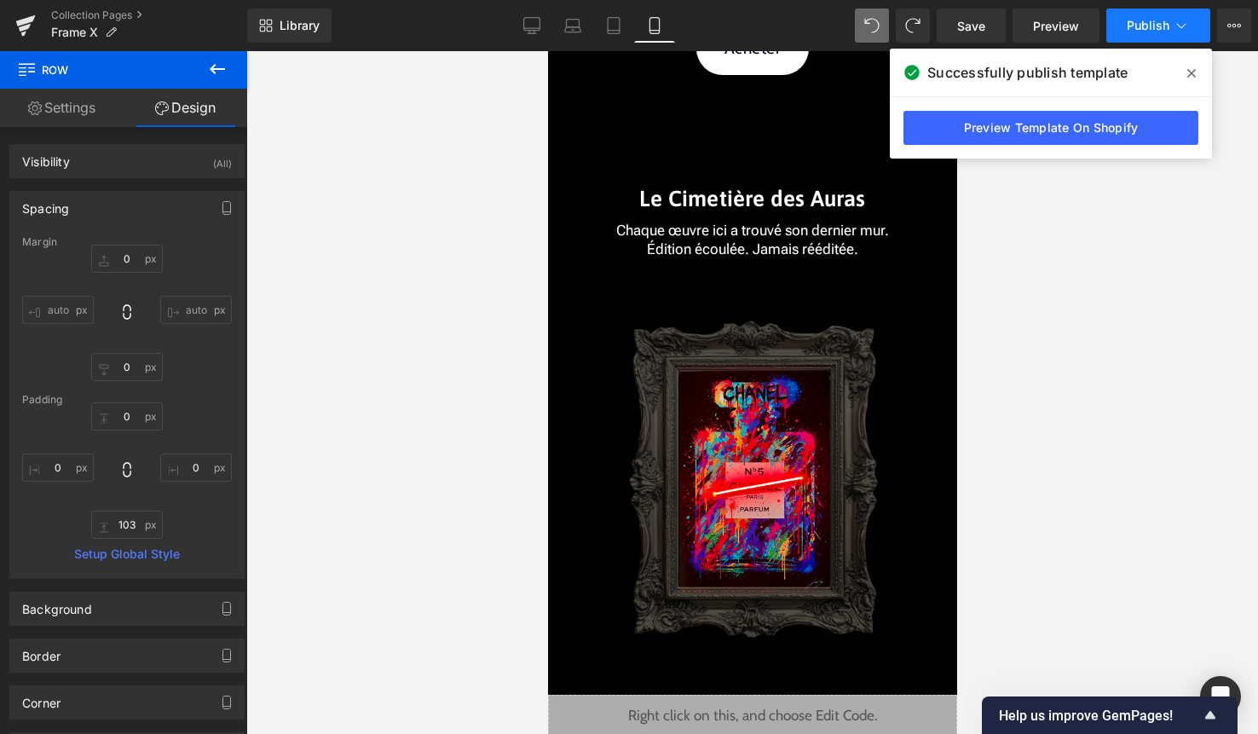
scroll to position [3774, 0]
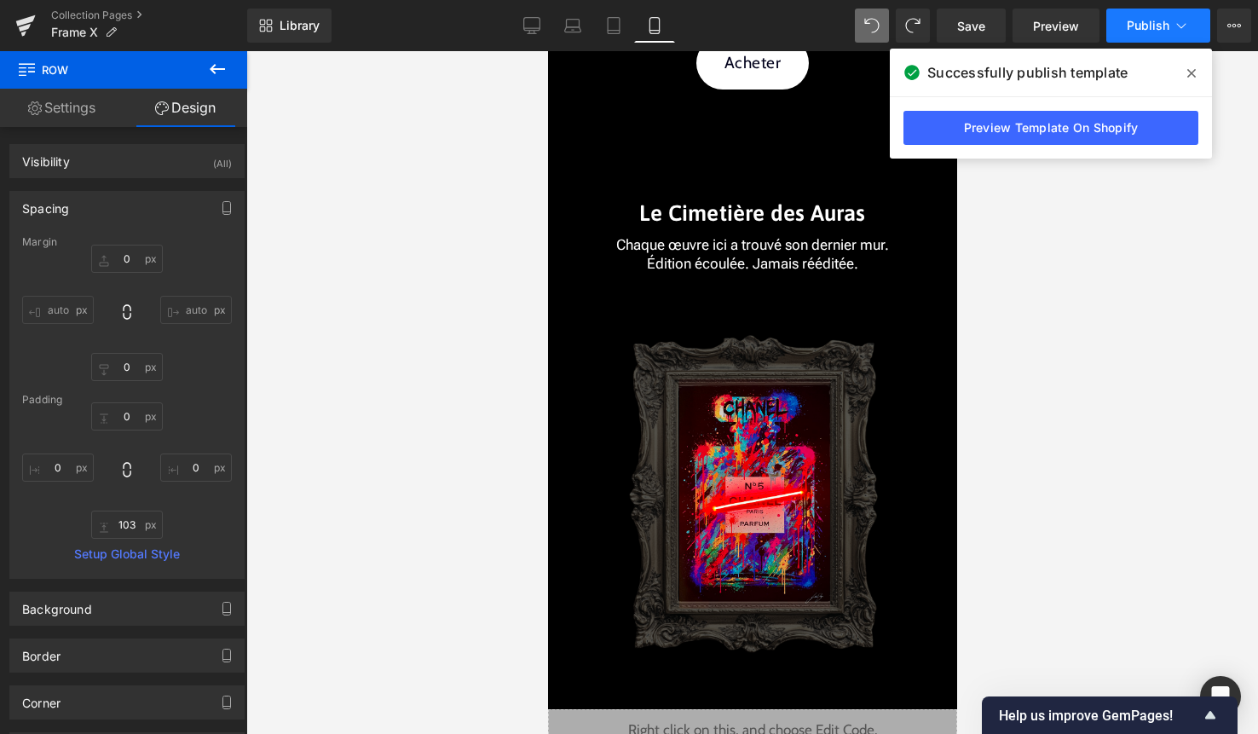
click at [1154, 32] on span "Publish" at bounding box center [1148, 26] width 43 height 14
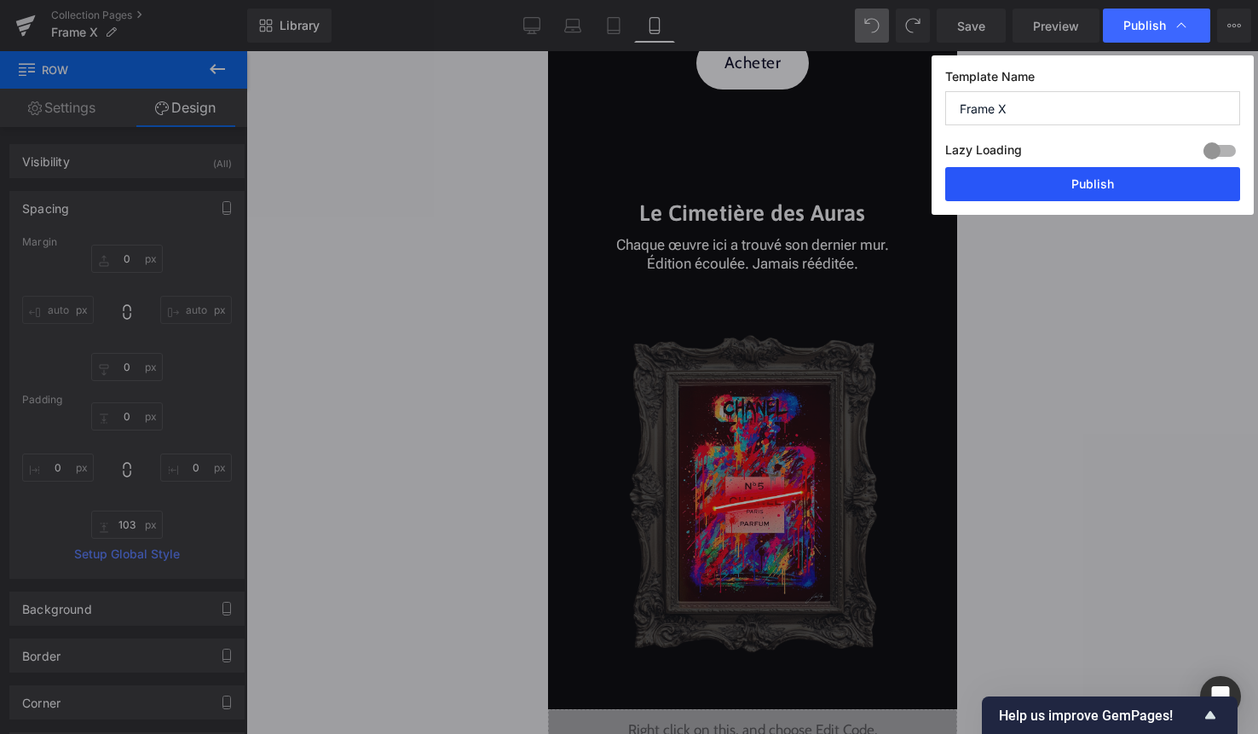
click at [1095, 182] on button "Publish" at bounding box center [1092, 184] width 295 height 34
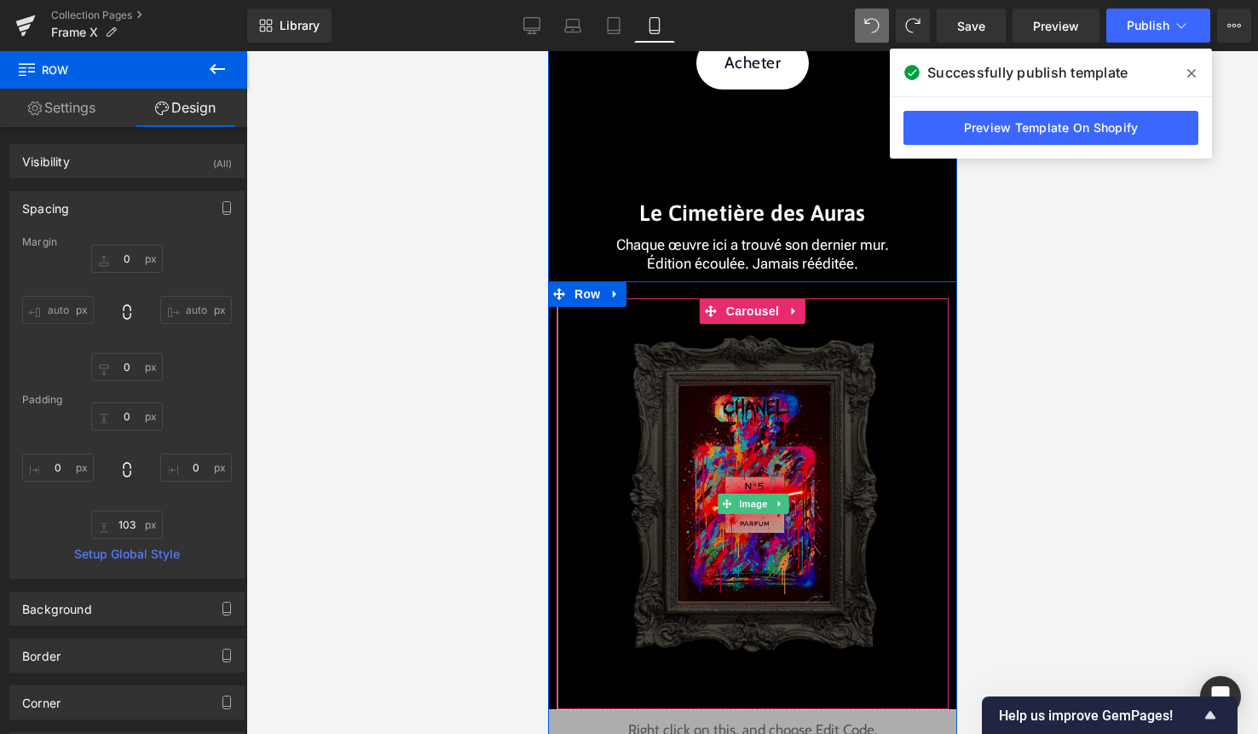
scroll to position [3878, 0]
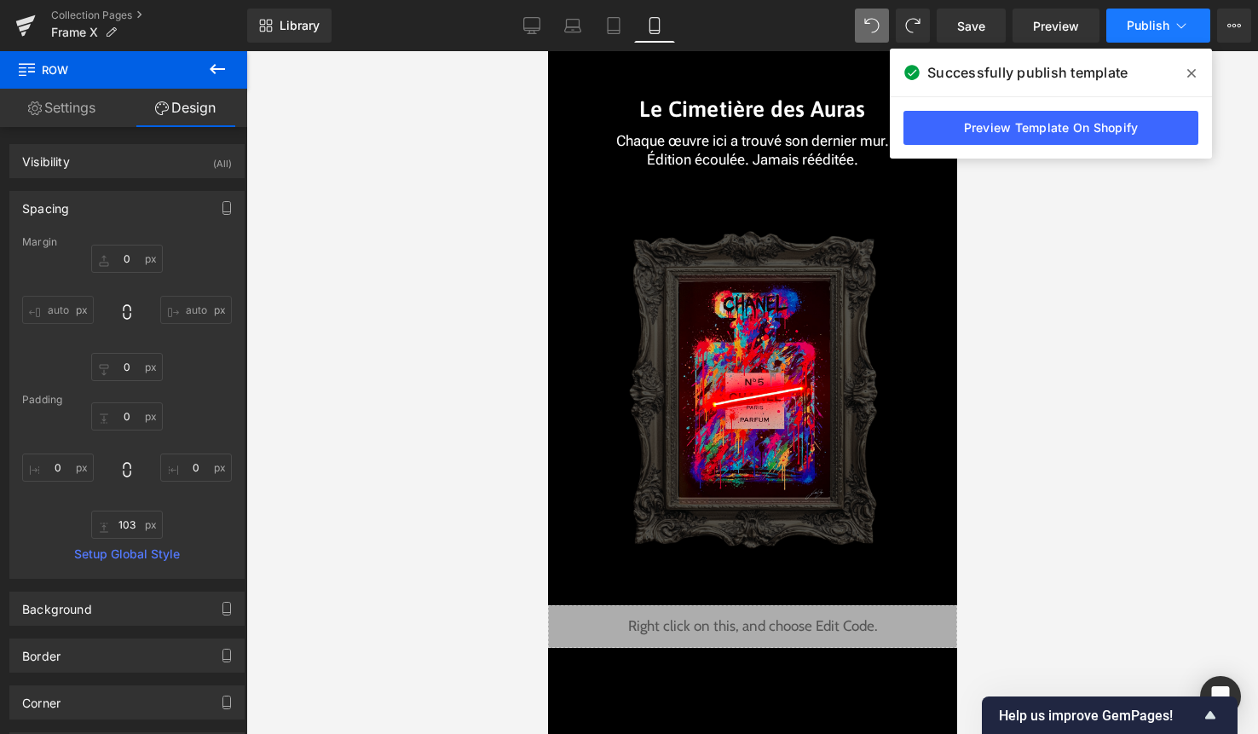
click at [1139, 34] on button "Publish" at bounding box center [1158, 26] width 104 height 34
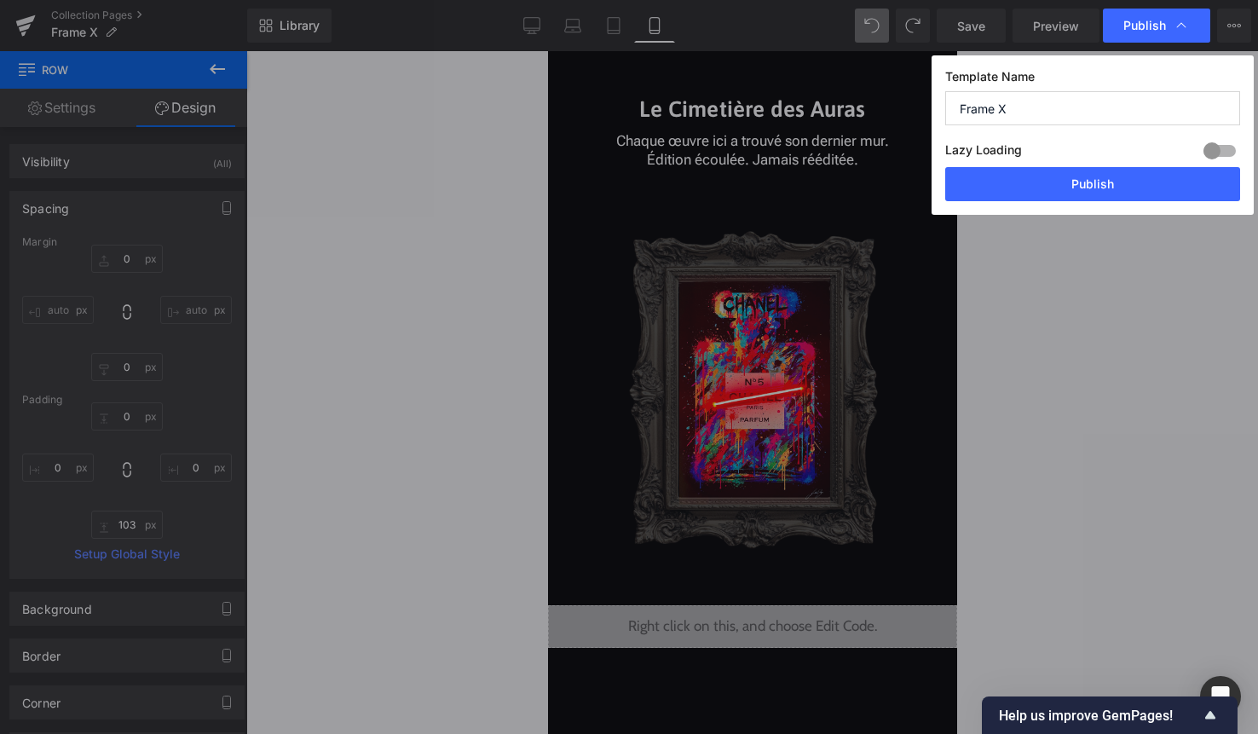
click at [1075, 202] on div "Template Name Frame X Lazy Loading Build Upgrade plan to unlock Lazy loading he…" at bounding box center [1093, 134] width 322 height 159
click at [1086, 197] on button "Publish" at bounding box center [1092, 184] width 295 height 34
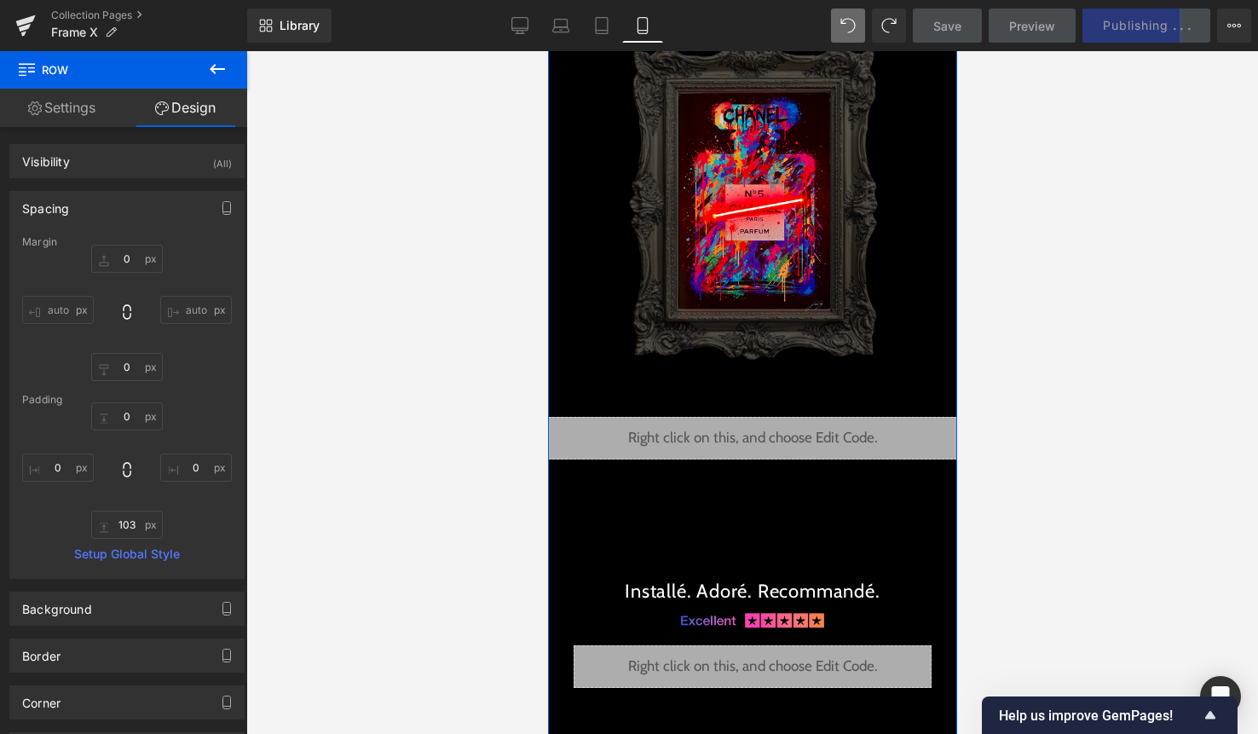
scroll to position [4068, 0]
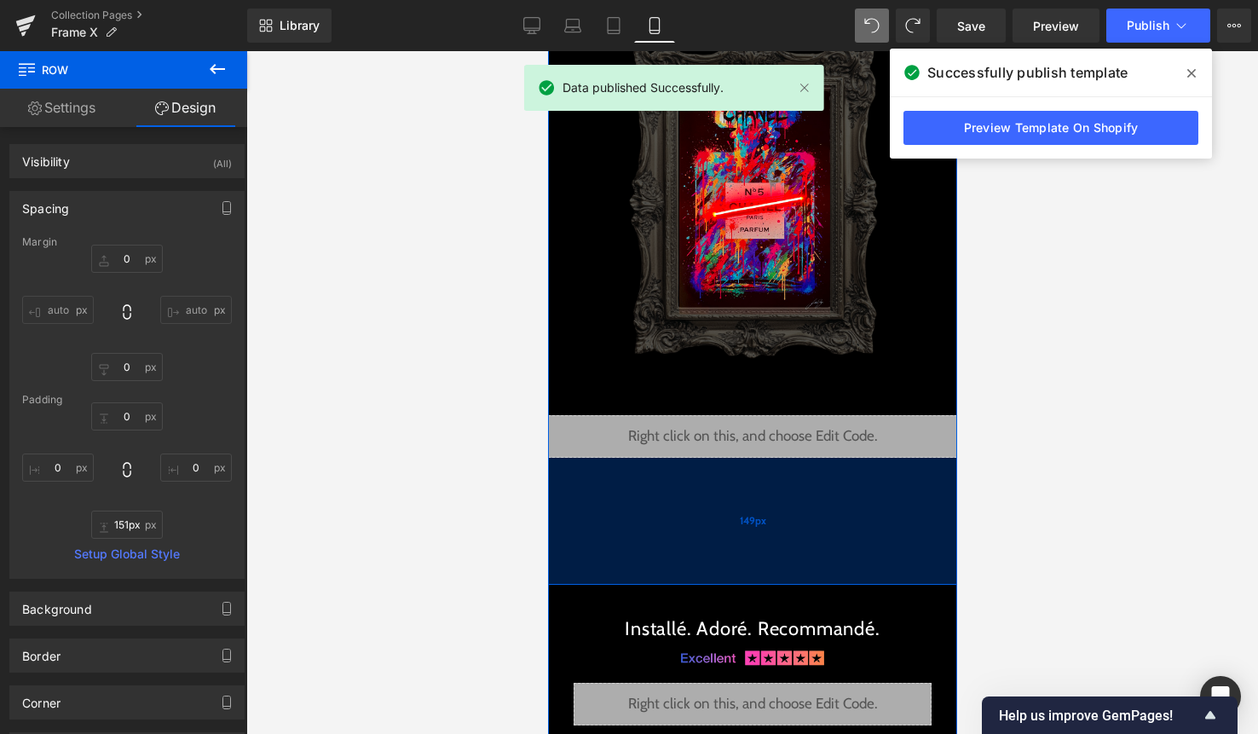
type input "152px"
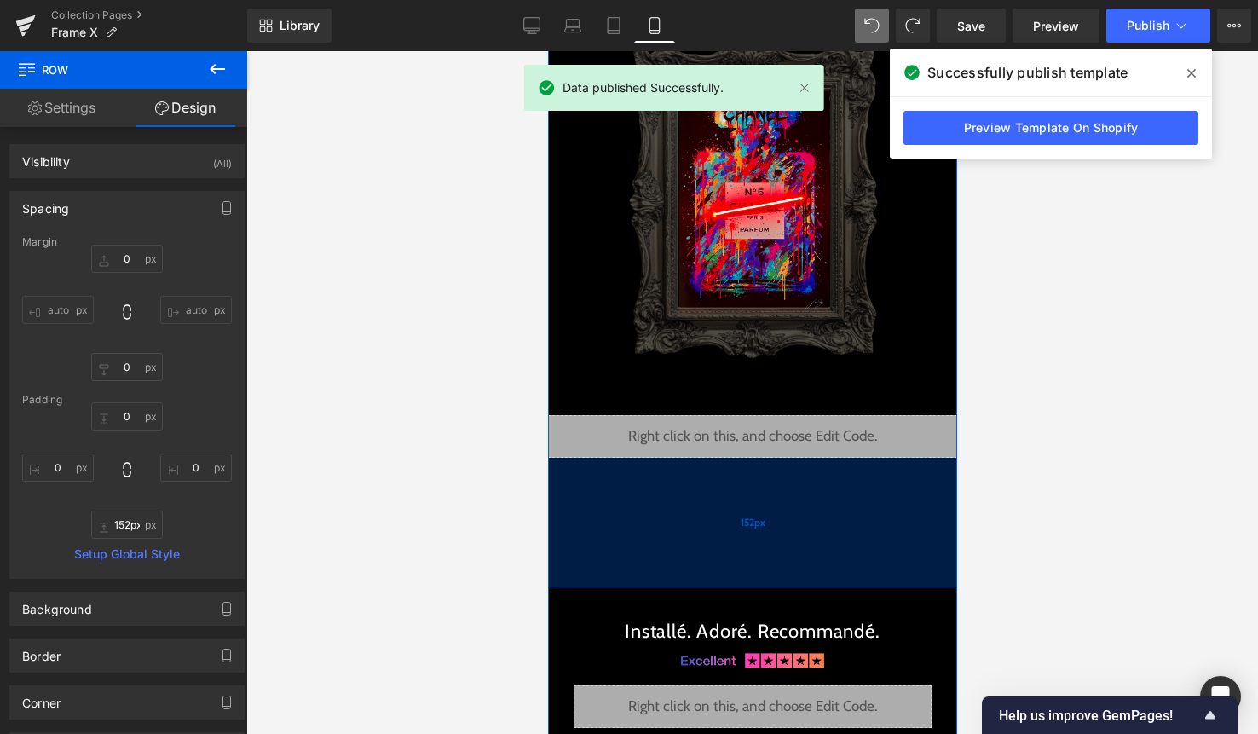
drag, startPoint x: 801, startPoint y: 482, endPoint x: 799, endPoint y: 524, distance: 41.8
click at [799, 524] on div "152px" at bounding box center [751, 523] width 409 height 130
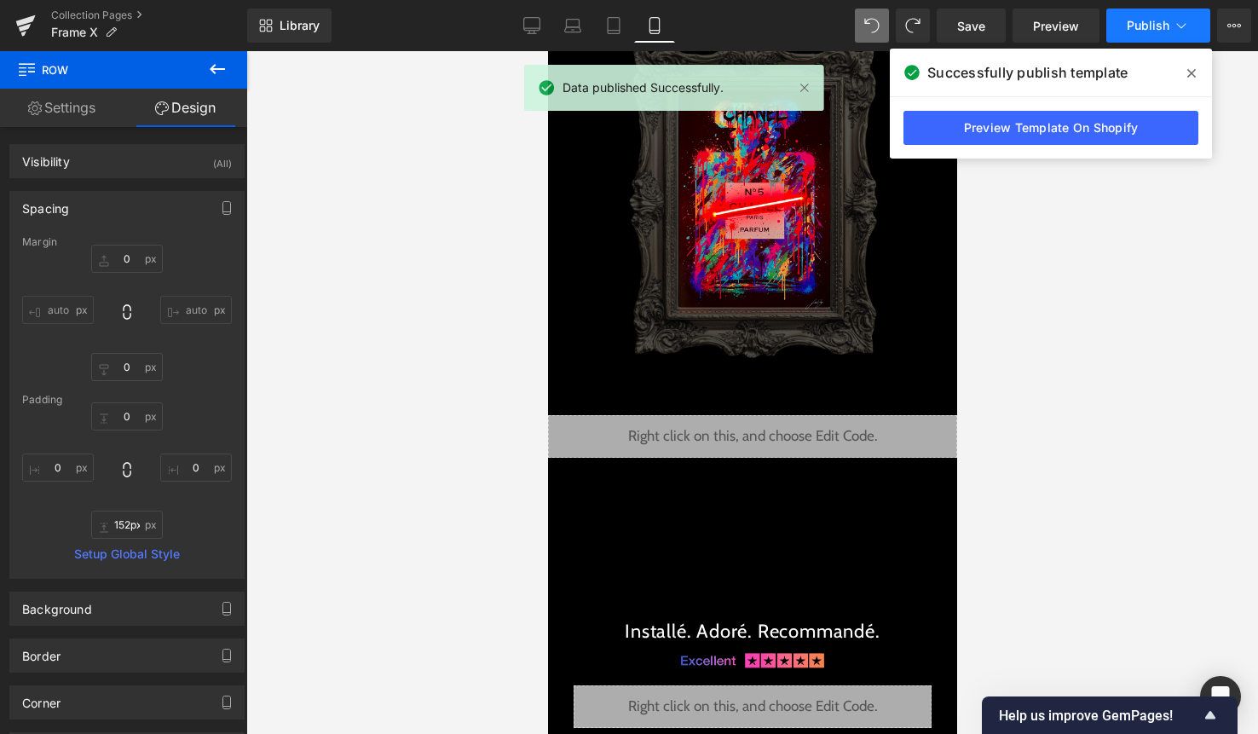
click at [1160, 19] on span "Publish" at bounding box center [1148, 26] width 43 height 14
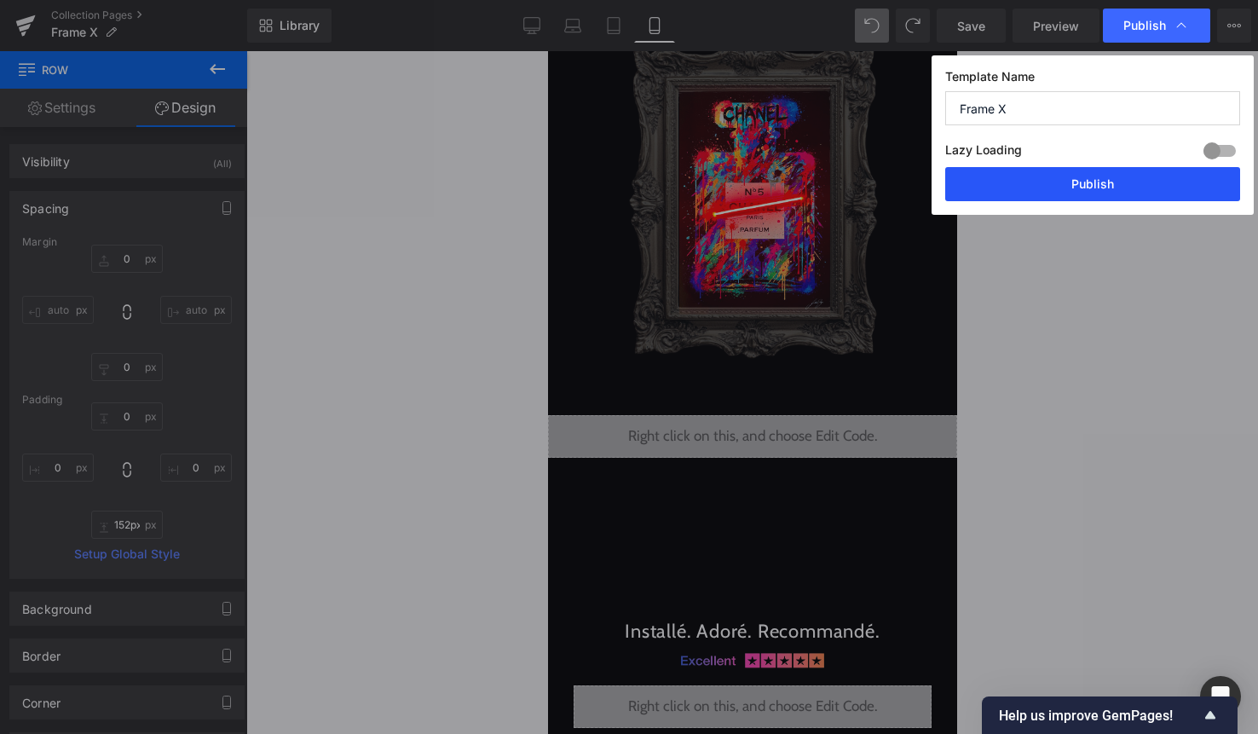
click at [1122, 185] on button "Publish" at bounding box center [1092, 184] width 295 height 34
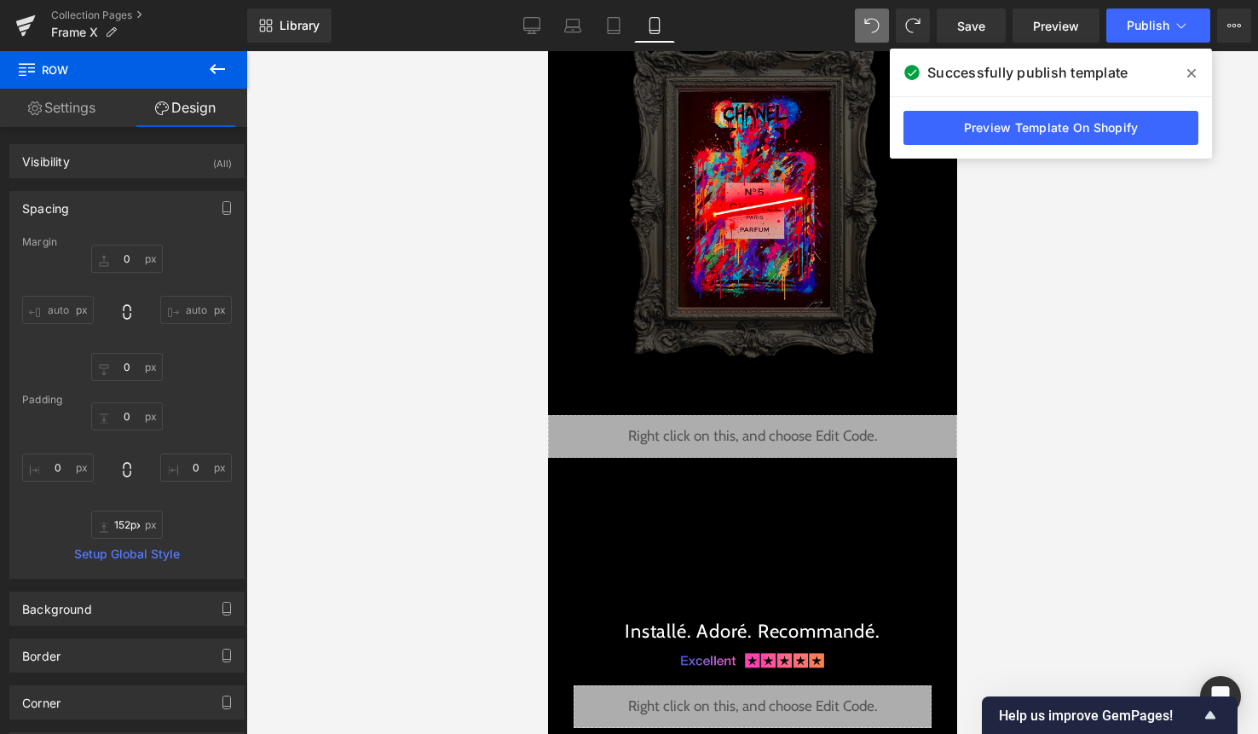
type input "0"
type input "103"
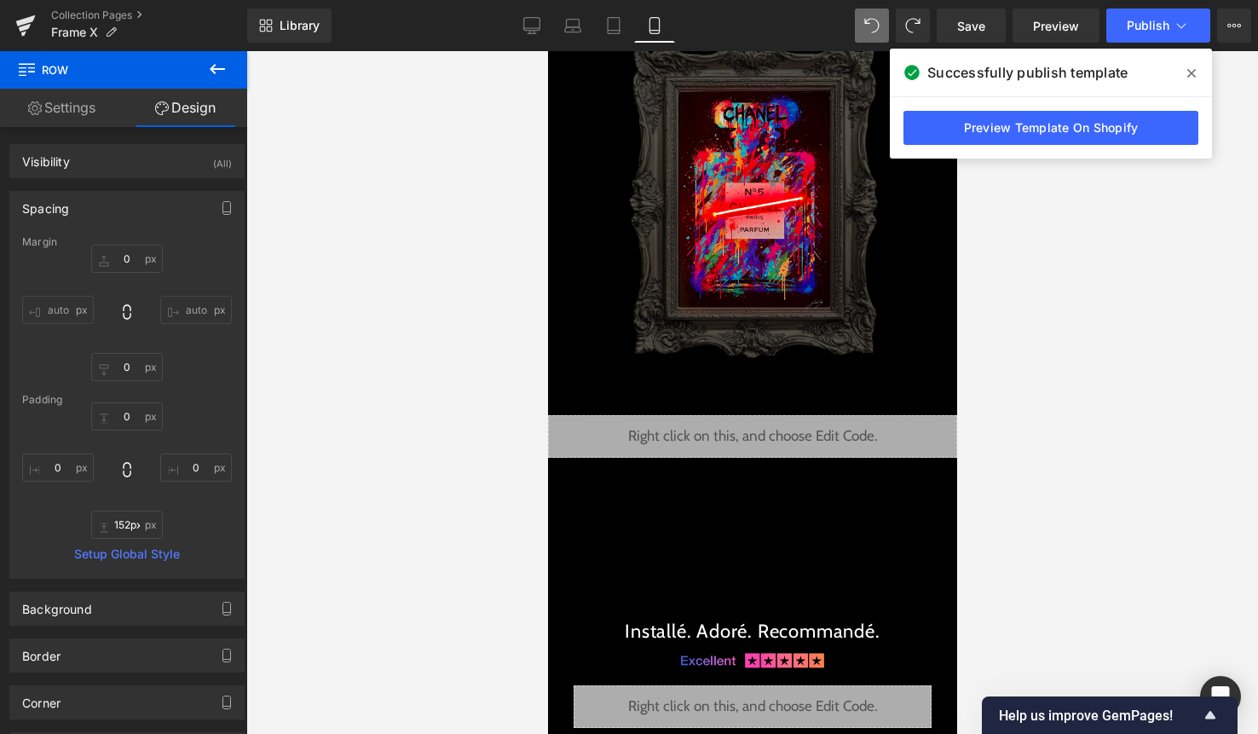
type input "0"
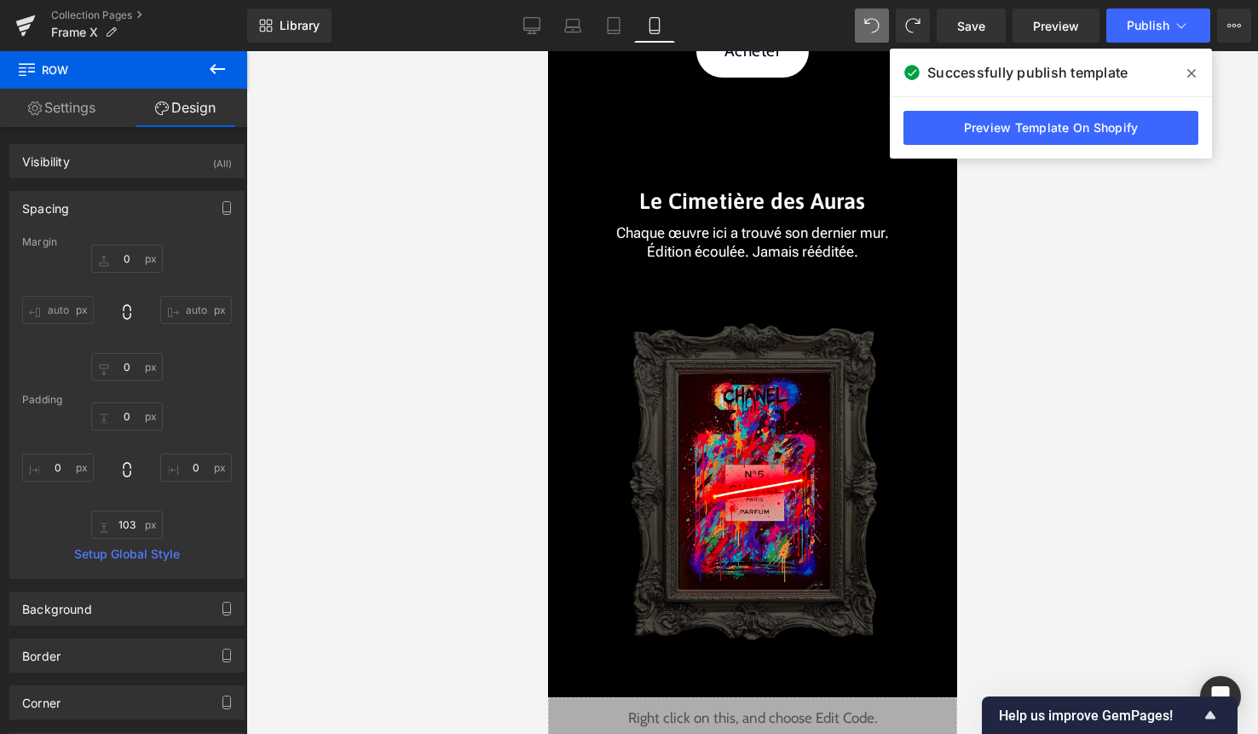
scroll to position [3774, 0]
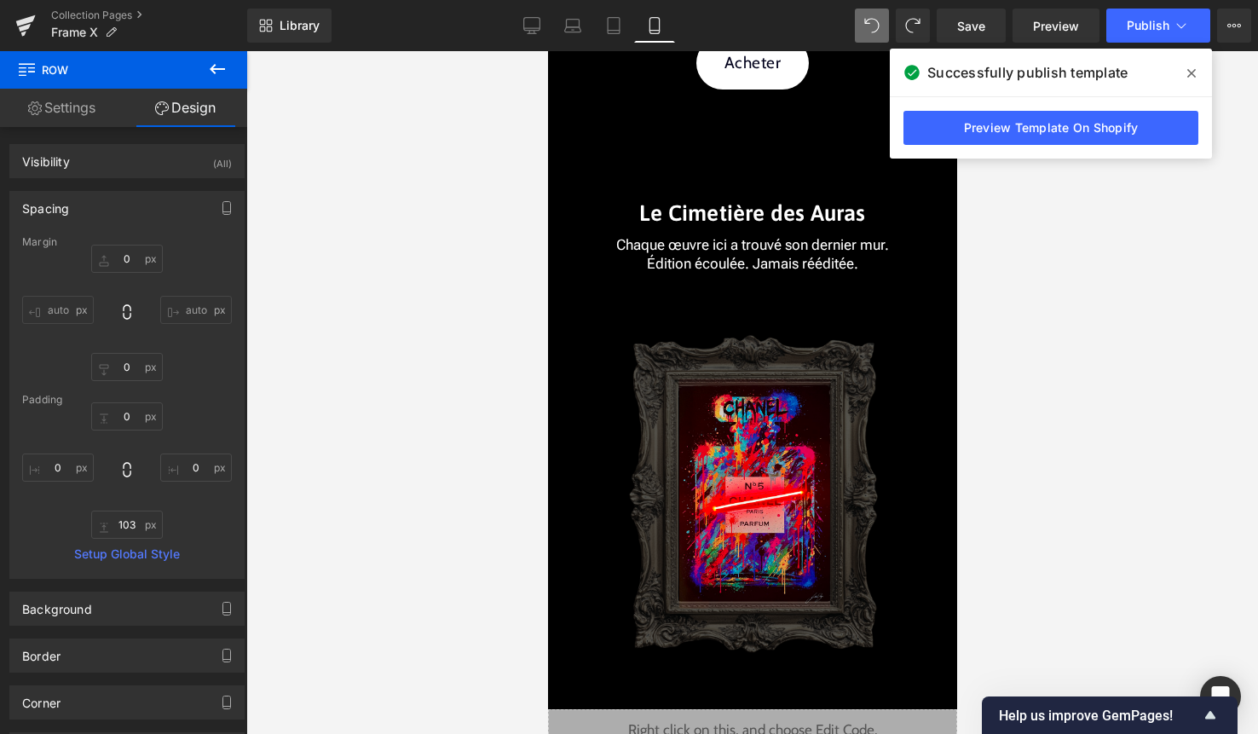
type input "0"
type input "69"
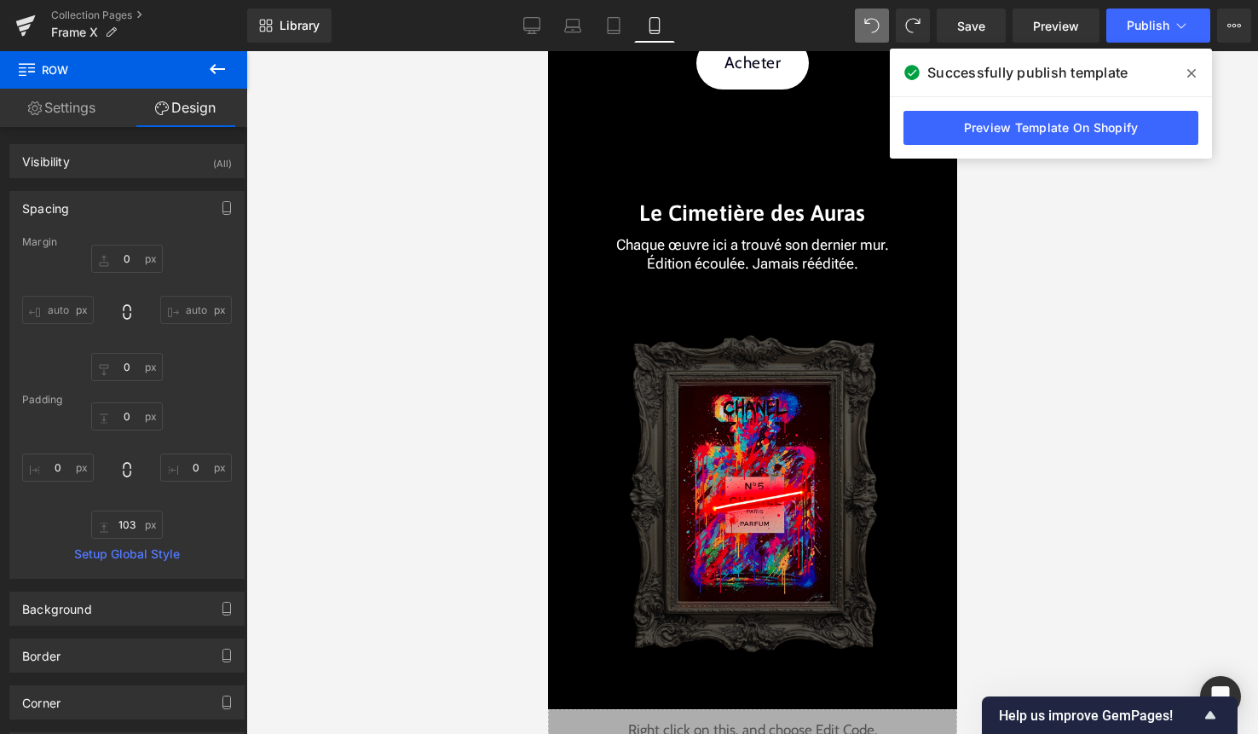
type input "0"
click at [1140, 24] on span "Publish" at bounding box center [1148, 26] width 43 height 14
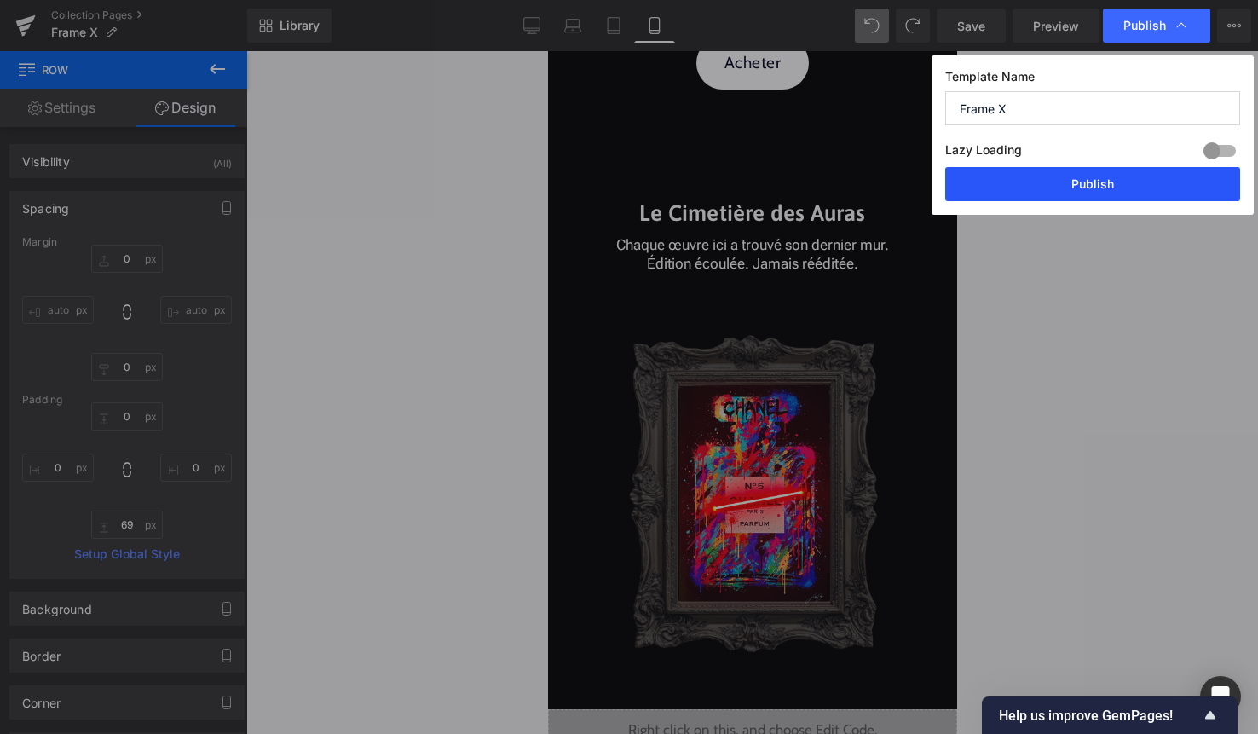
click at [1085, 183] on button "Publish" at bounding box center [1092, 184] width 295 height 34
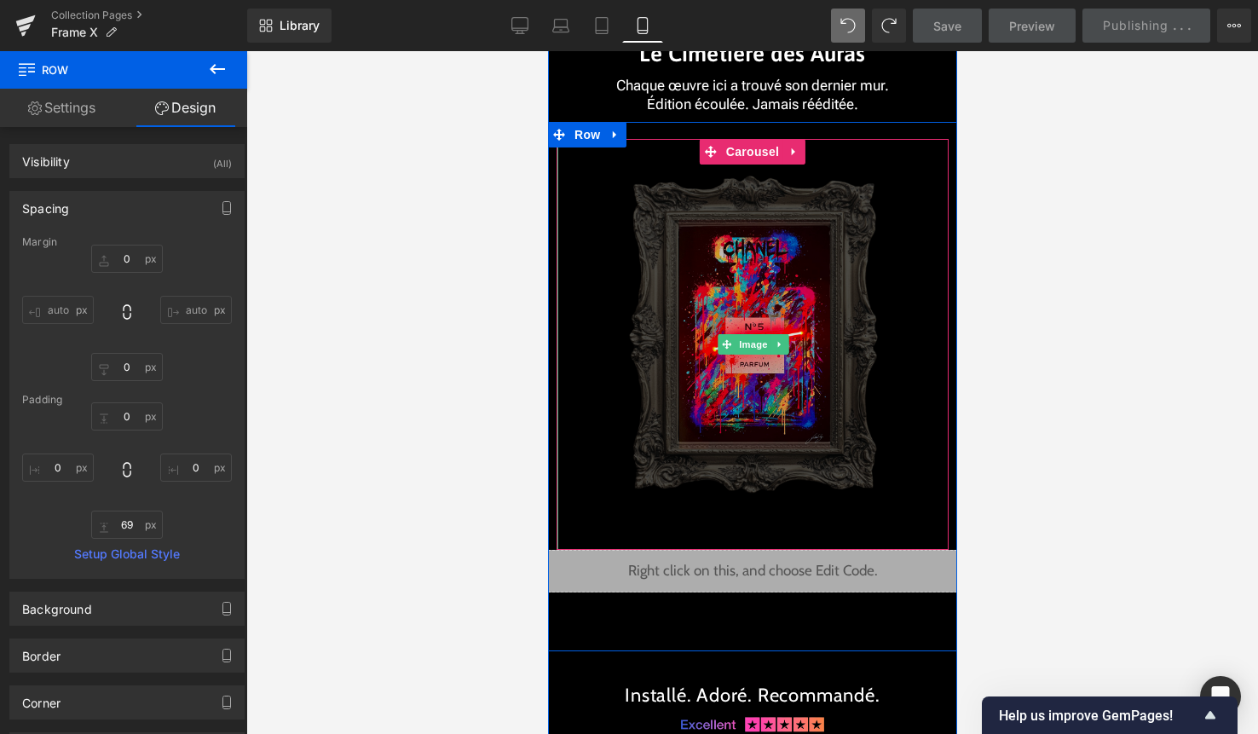
scroll to position [3935, 0]
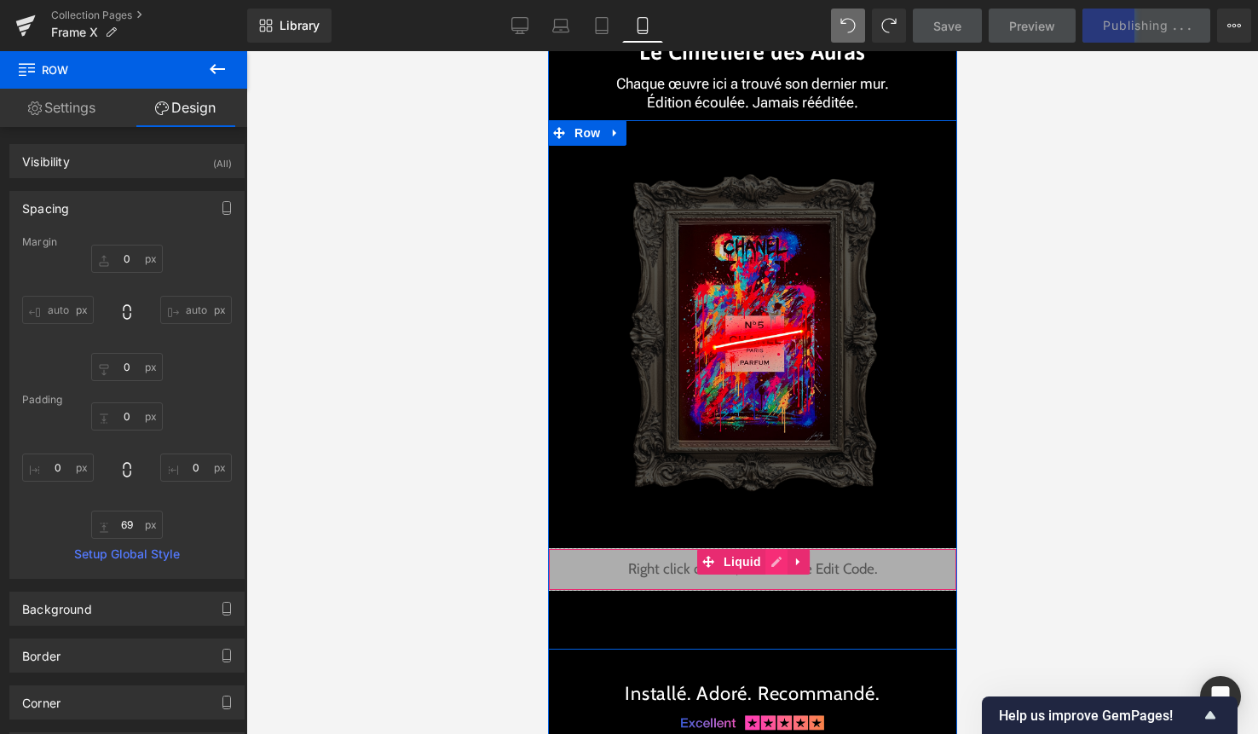
click at [780, 564] on div "Liquid" at bounding box center [751, 569] width 409 height 43
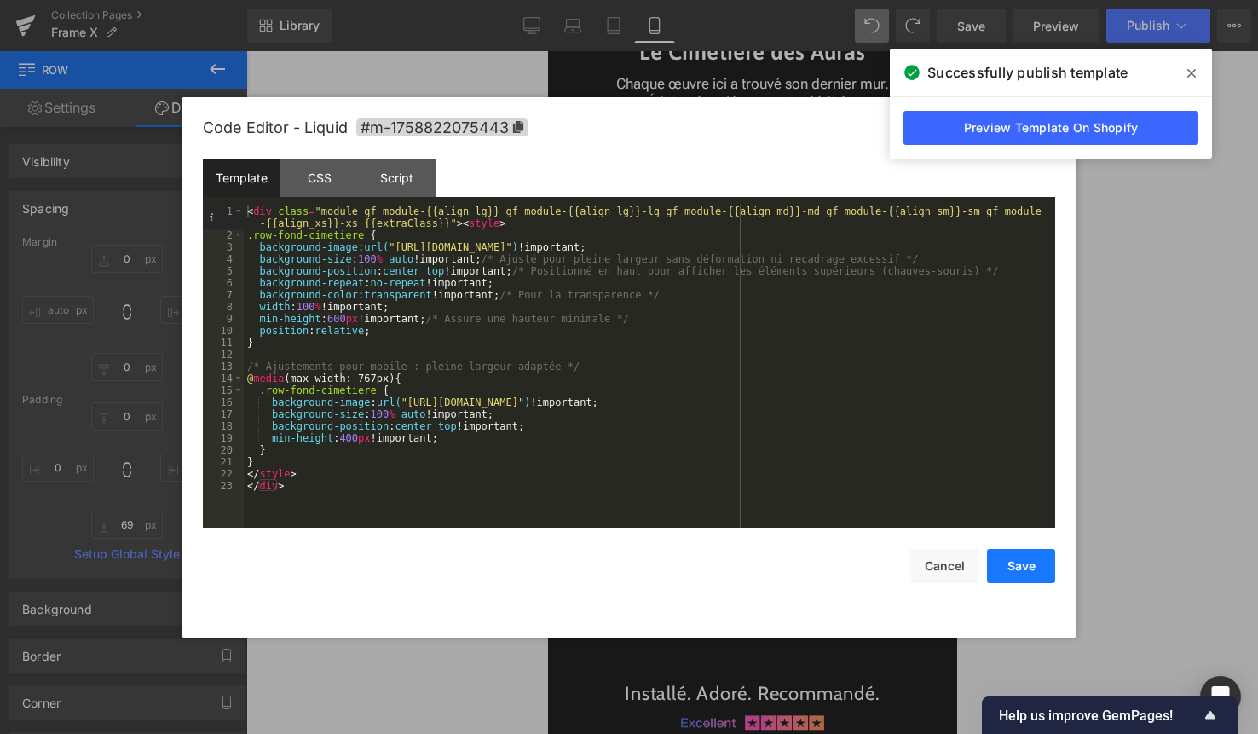
click at [1019, 575] on button "Save" at bounding box center [1021, 566] width 68 height 34
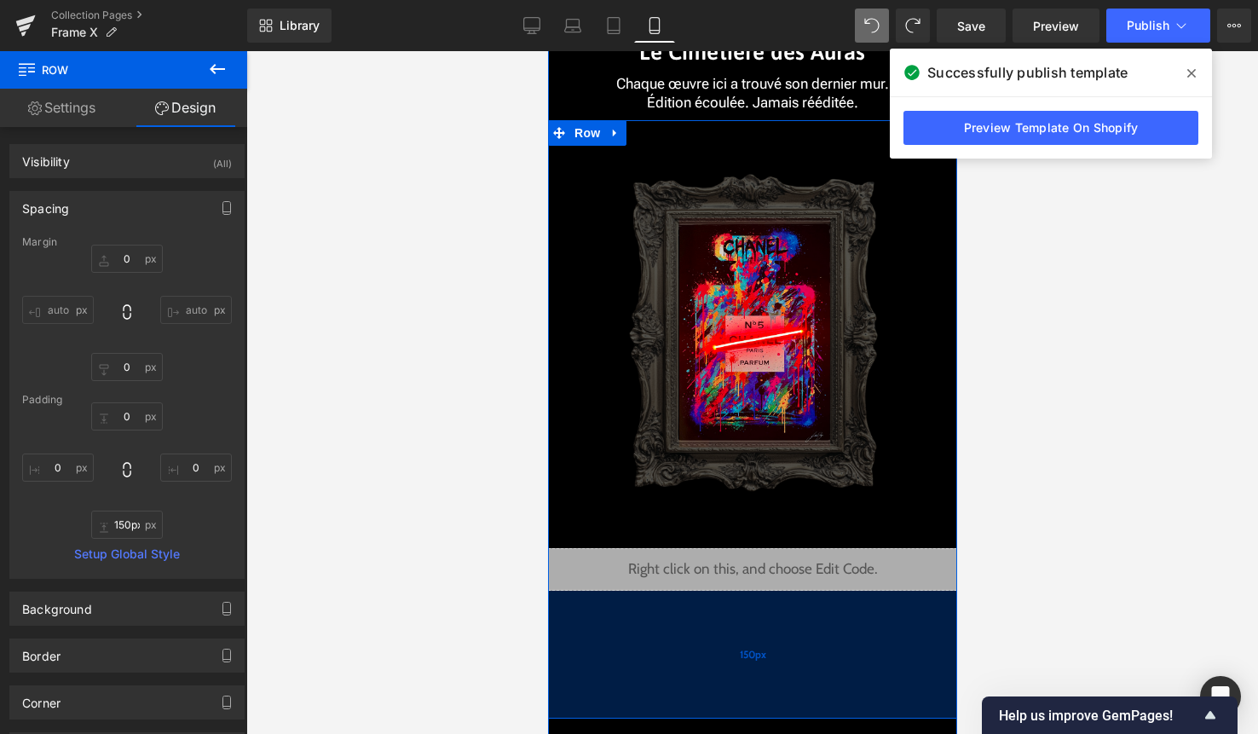
drag, startPoint x: 773, startPoint y: 611, endPoint x: 779, endPoint y: 679, distance: 68.4
click at [779, 679] on div "150px" at bounding box center [751, 655] width 409 height 128
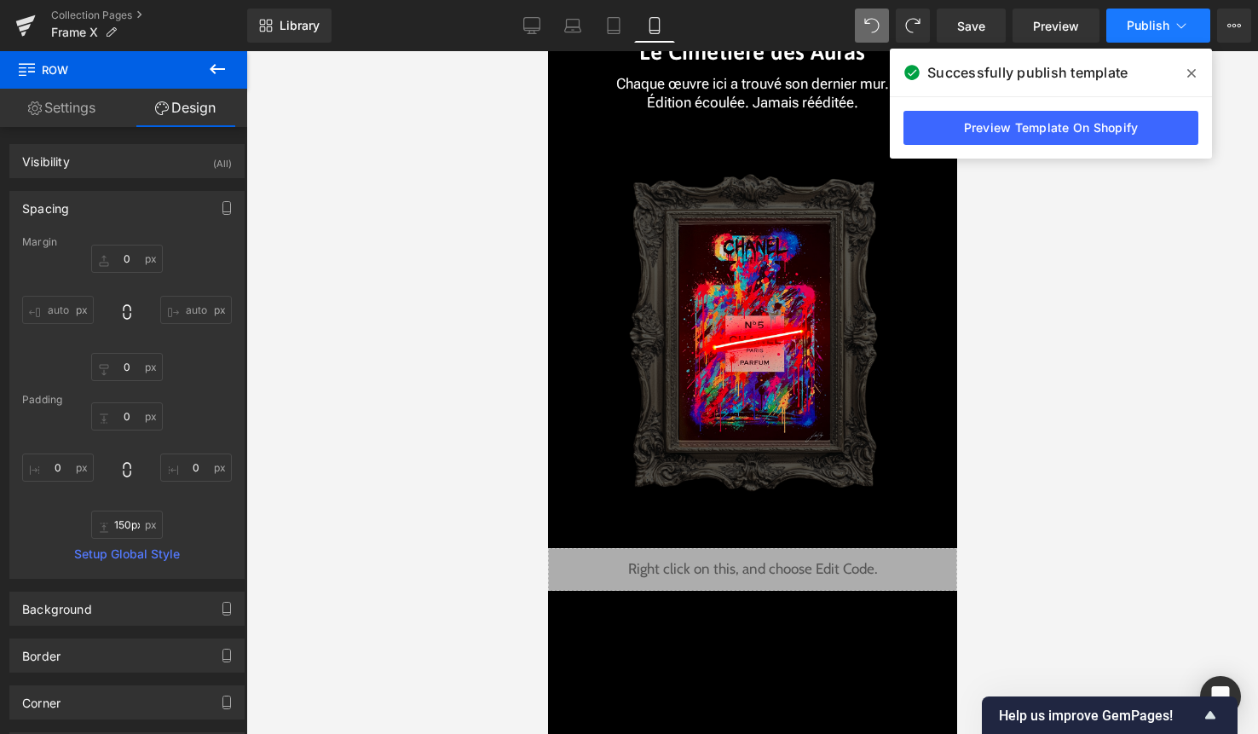
click at [1161, 32] on button "Publish" at bounding box center [1158, 26] width 104 height 34
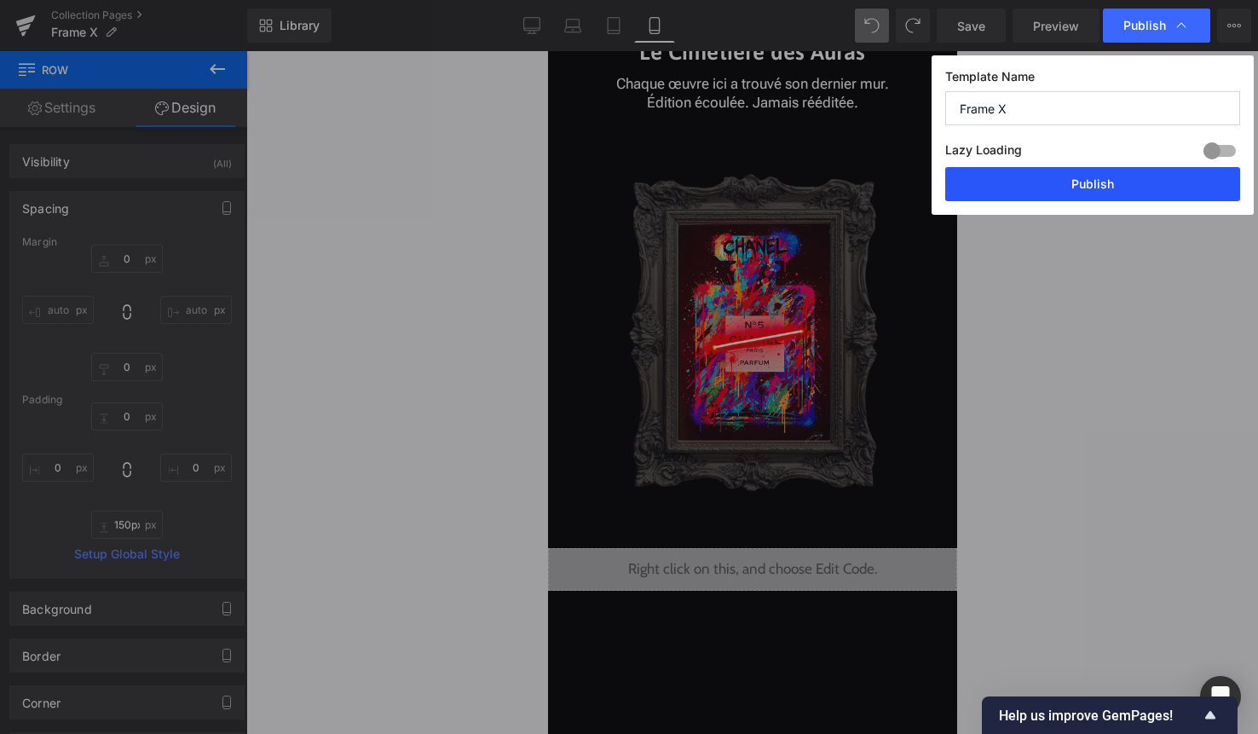
click at [1129, 186] on button "Publish" at bounding box center [1092, 184] width 295 height 34
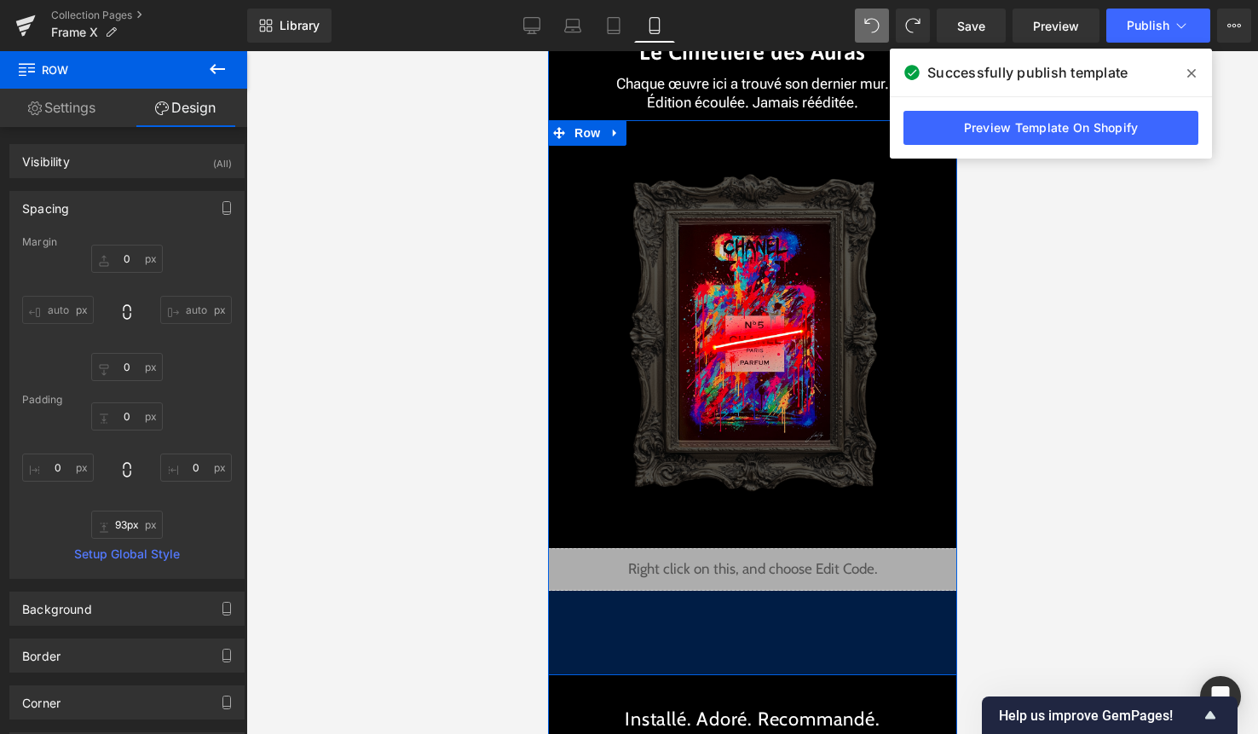
type input "92px"
drag, startPoint x: 759, startPoint y: 637, endPoint x: 761, endPoint y: 589, distance: 47.8
click at [761, 587] on div "Image Image Image Image Image" at bounding box center [751, 394] width 409 height 549
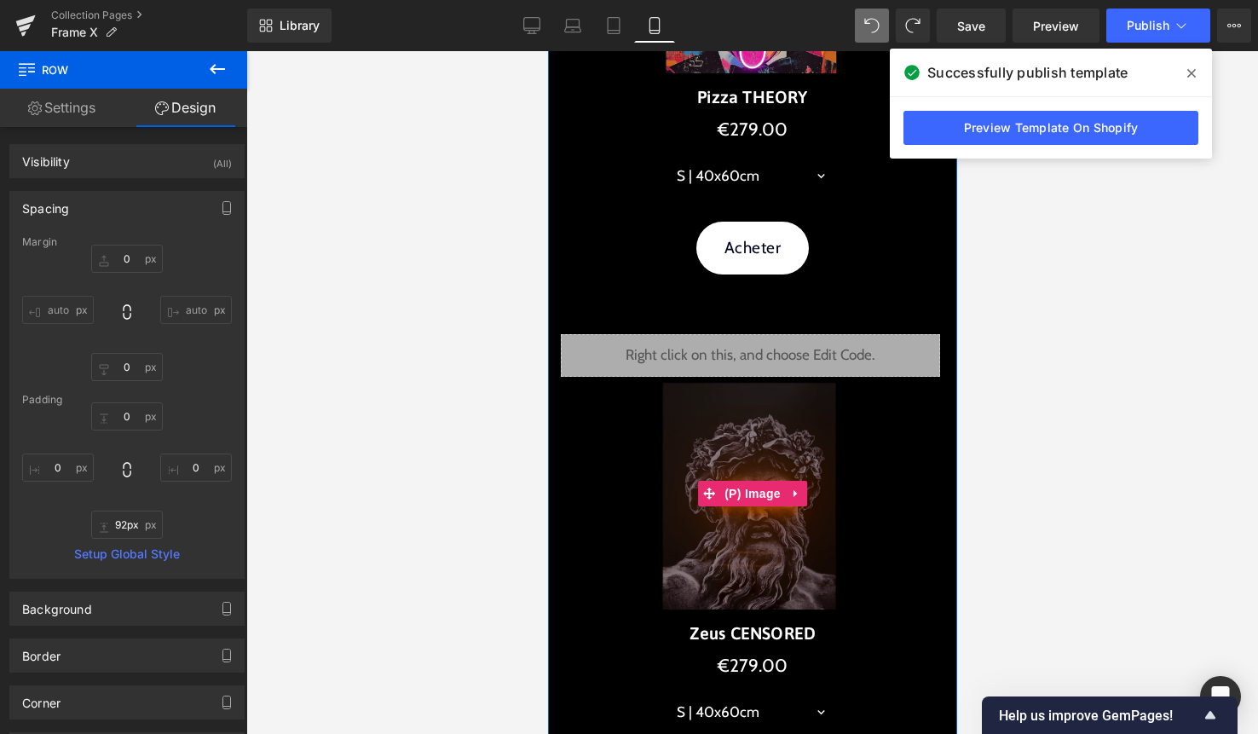
scroll to position [3004, 0]
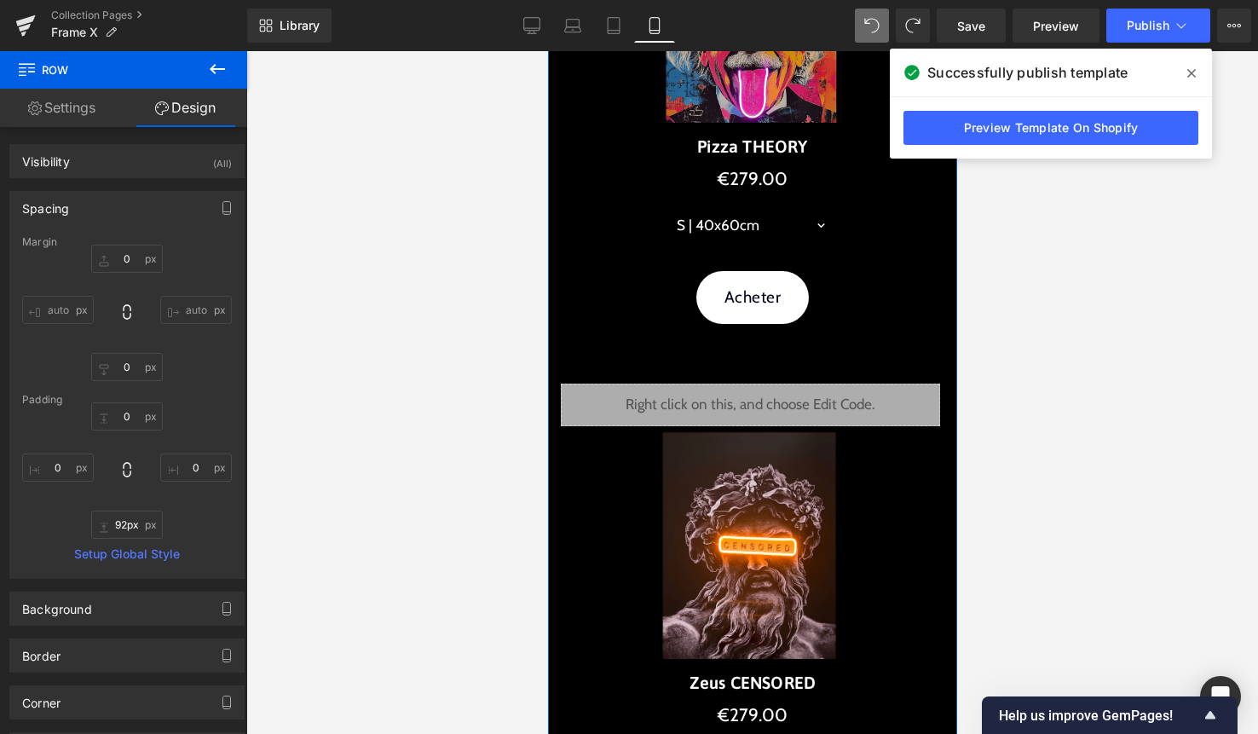
click at [766, 403] on div "Liquid" at bounding box center [749, 405] width 379 height 43
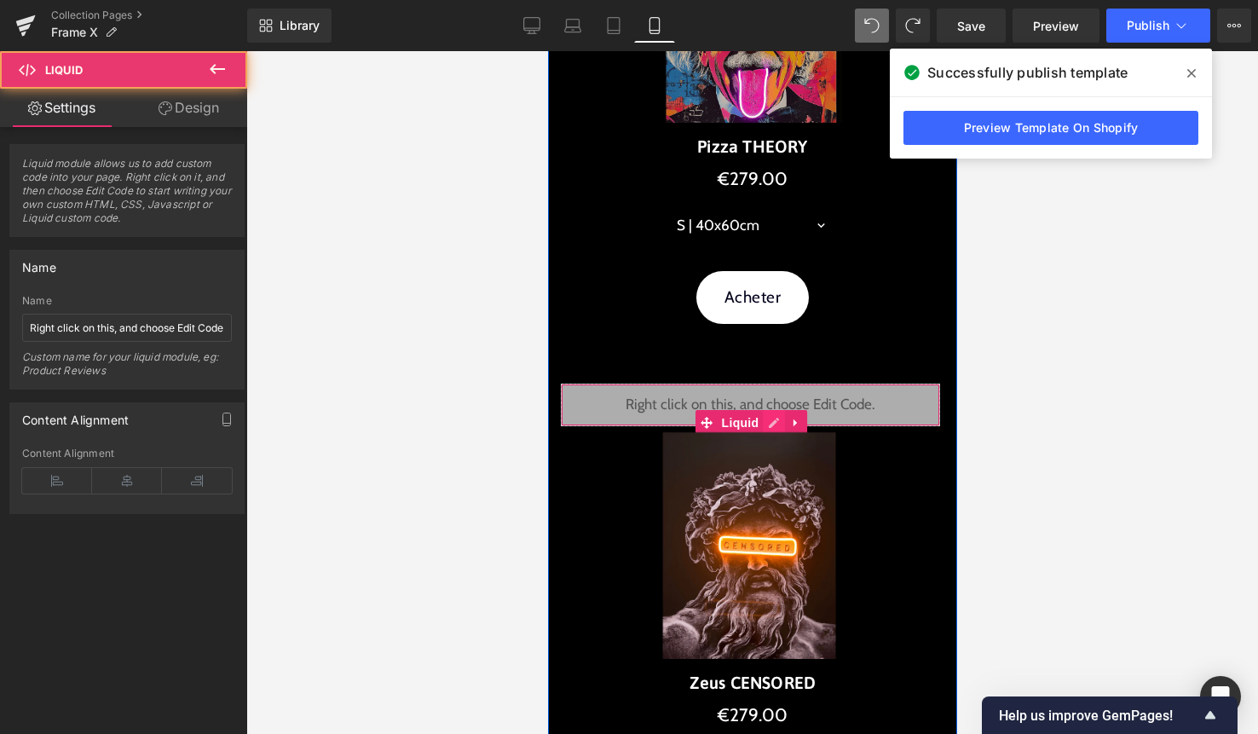
click at [774, 417] on div "Liquid" at bounding box center [749, 405] width 379 height 43
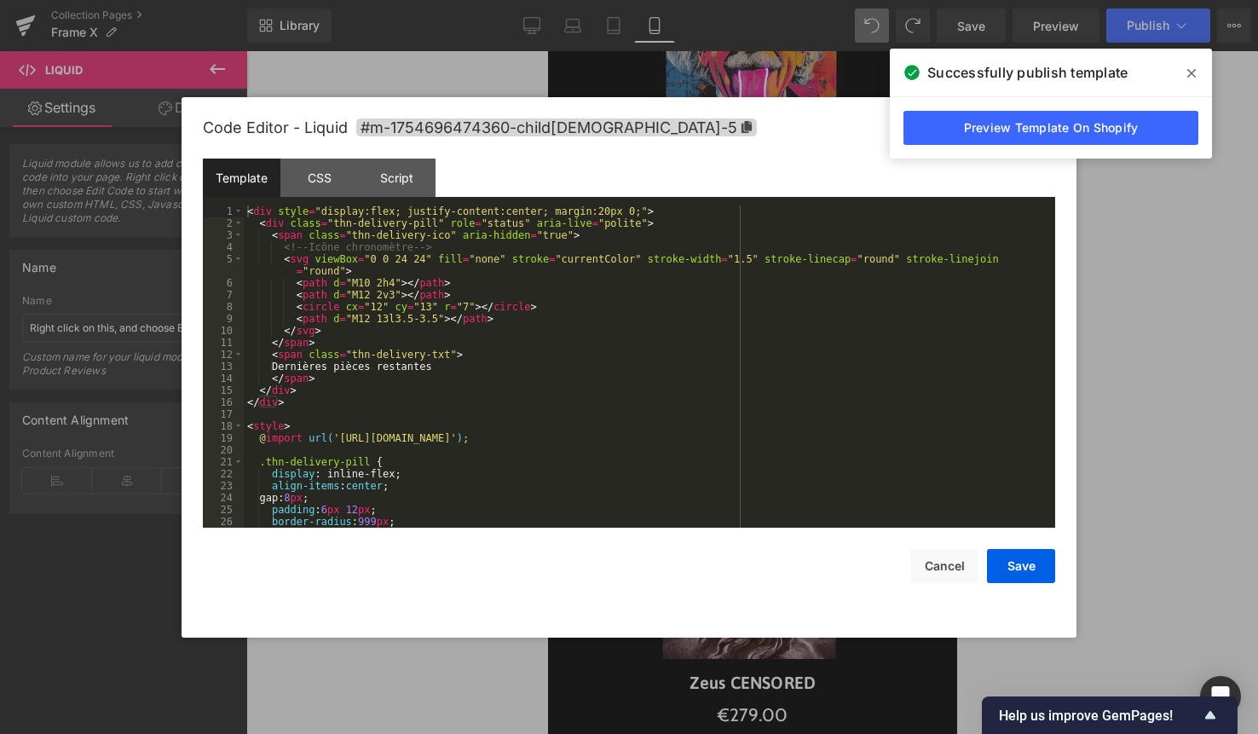
click at [731, 360] on div "< div style = "display:flex; justify-content:center; margin:20px 0;" > < div cl…" at bounding box center [646, 378] width 805 height 346
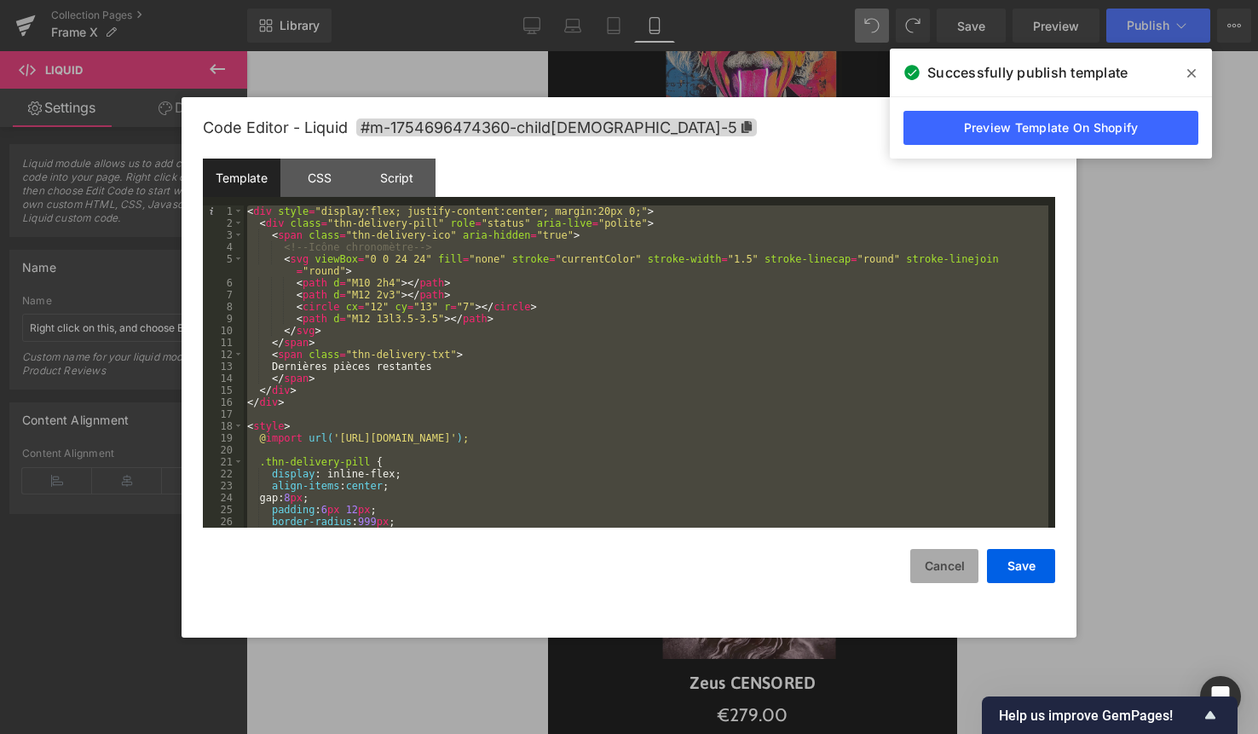
click at [948, 580] on button "Cancel" at bounding box center [944, 566] width 68 height 34
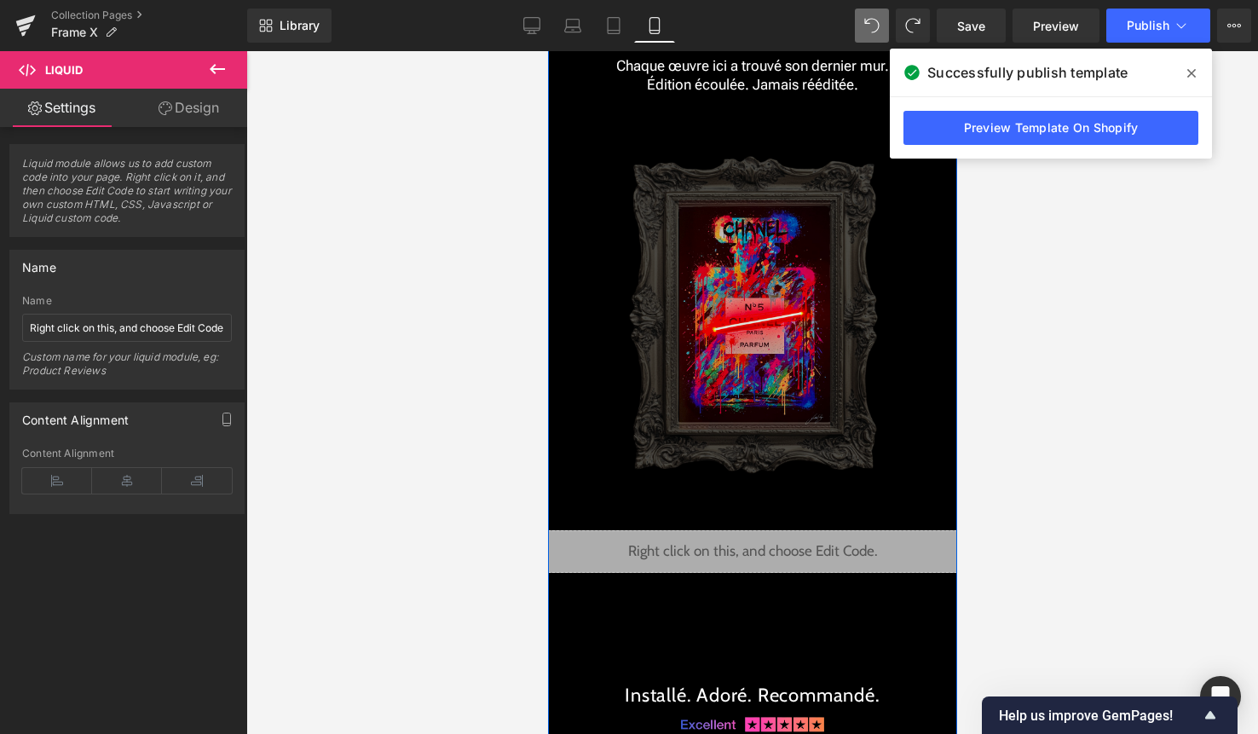
scroll to position [3952, 0]
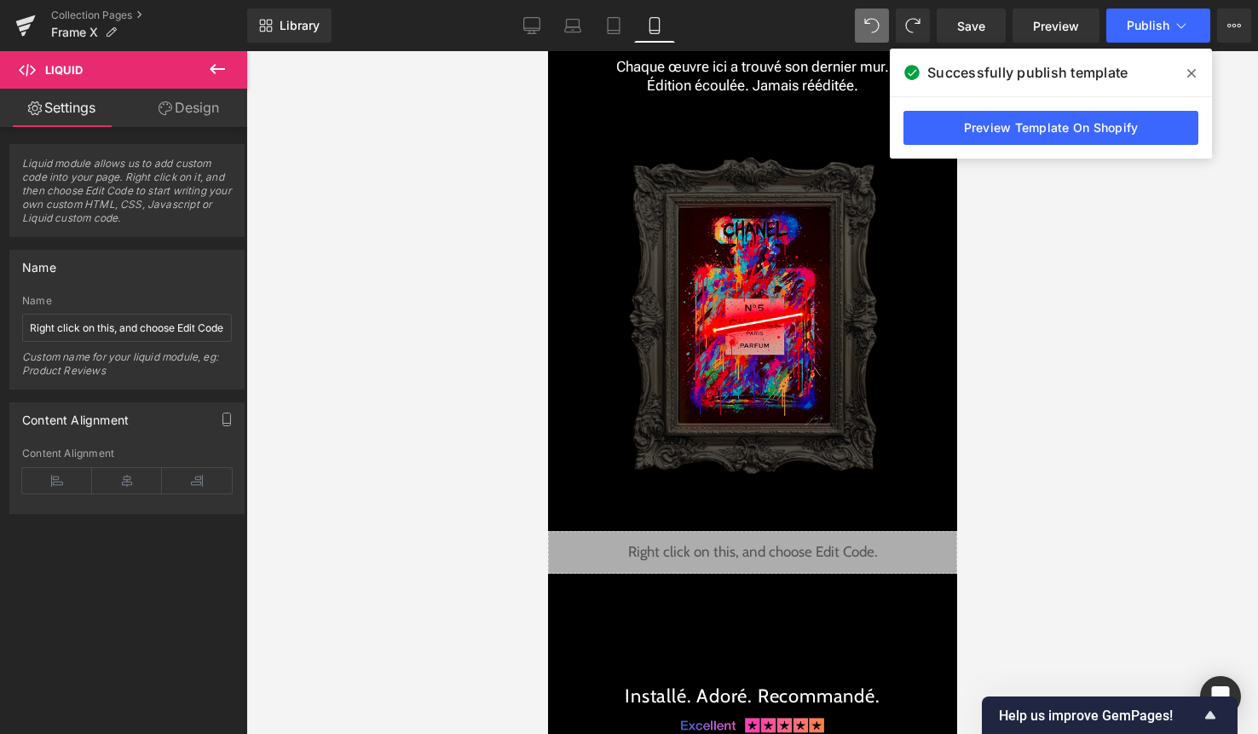
click at [228, 73] on button at bounding box center [218, 70] width 60 height 38
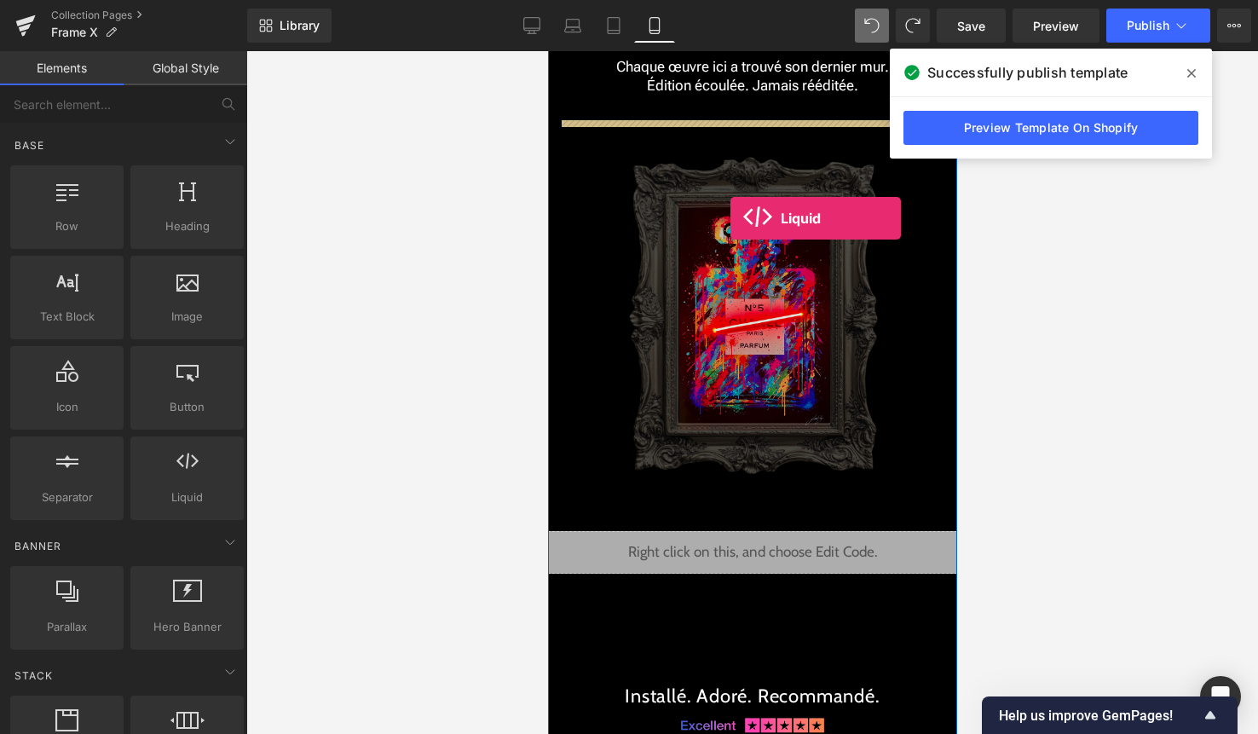
drag, startPoint x: 740, startPoint y: 540, endPoint x: 730, endPoint y: 217, distance: 323.2
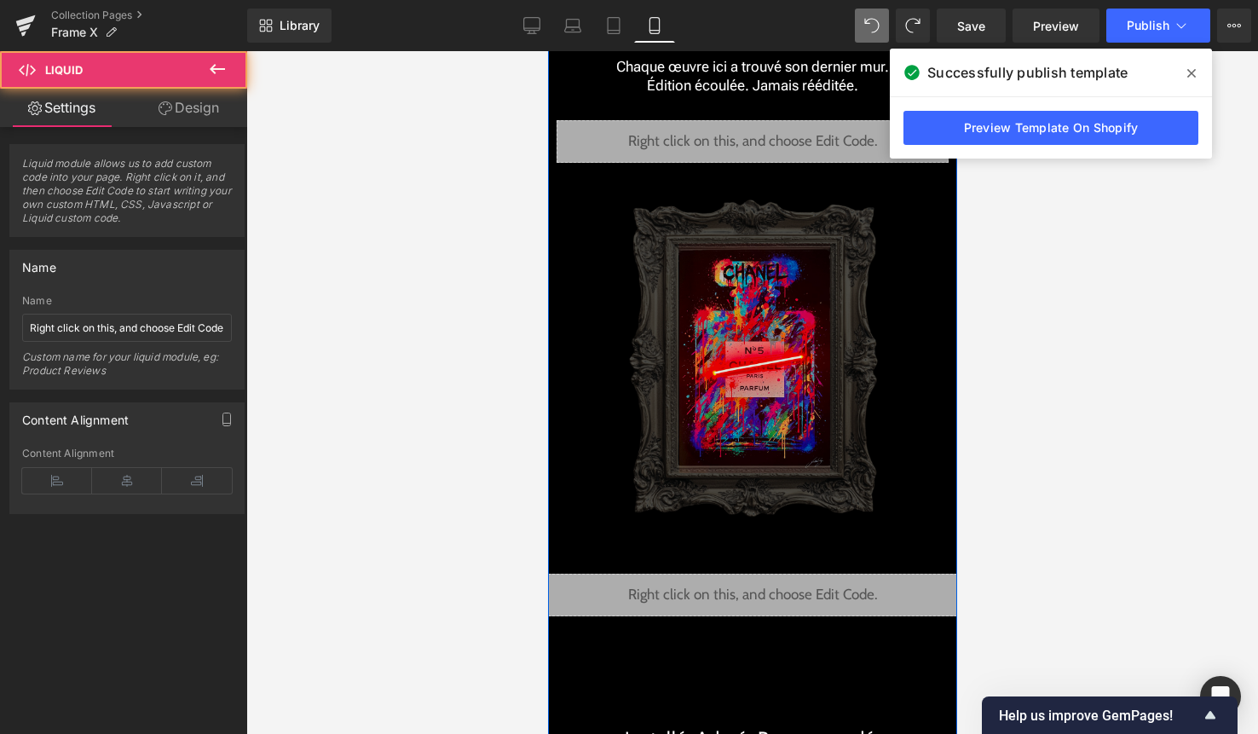
click at [732, 261] on img at bounding box center [752, 368] width 274 height 411
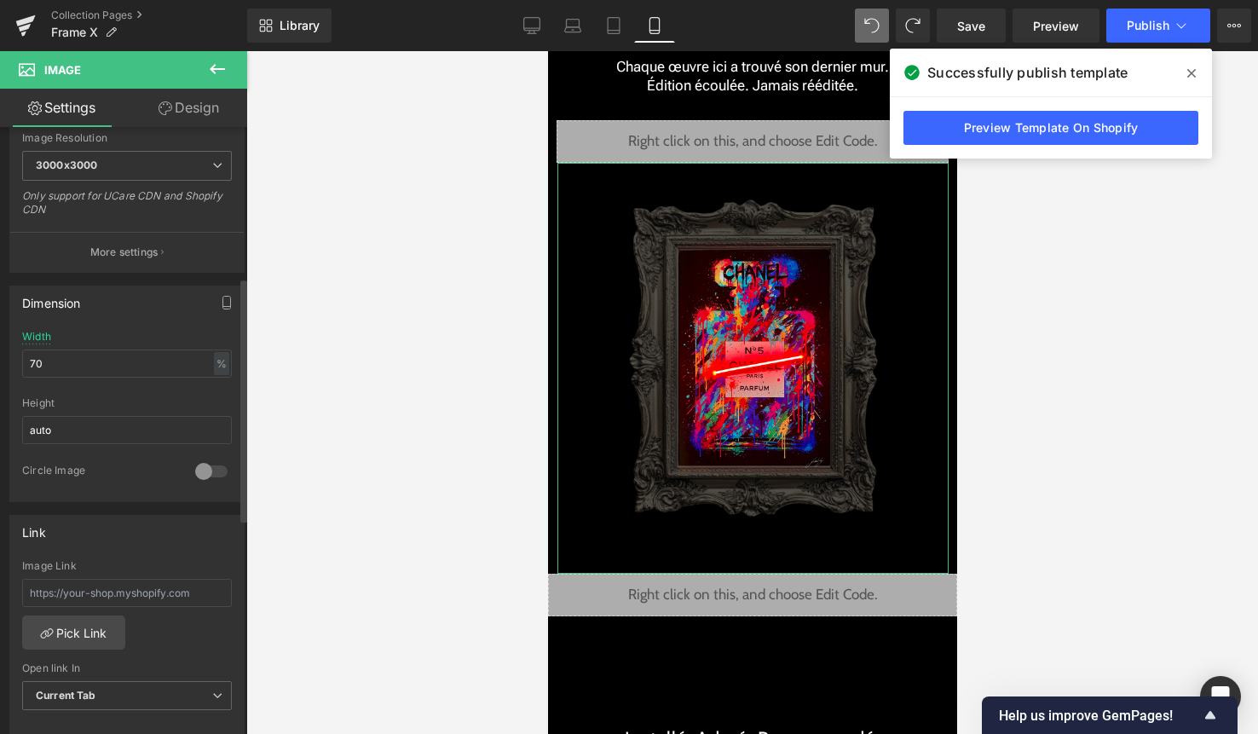
scroll to position [387, 0]
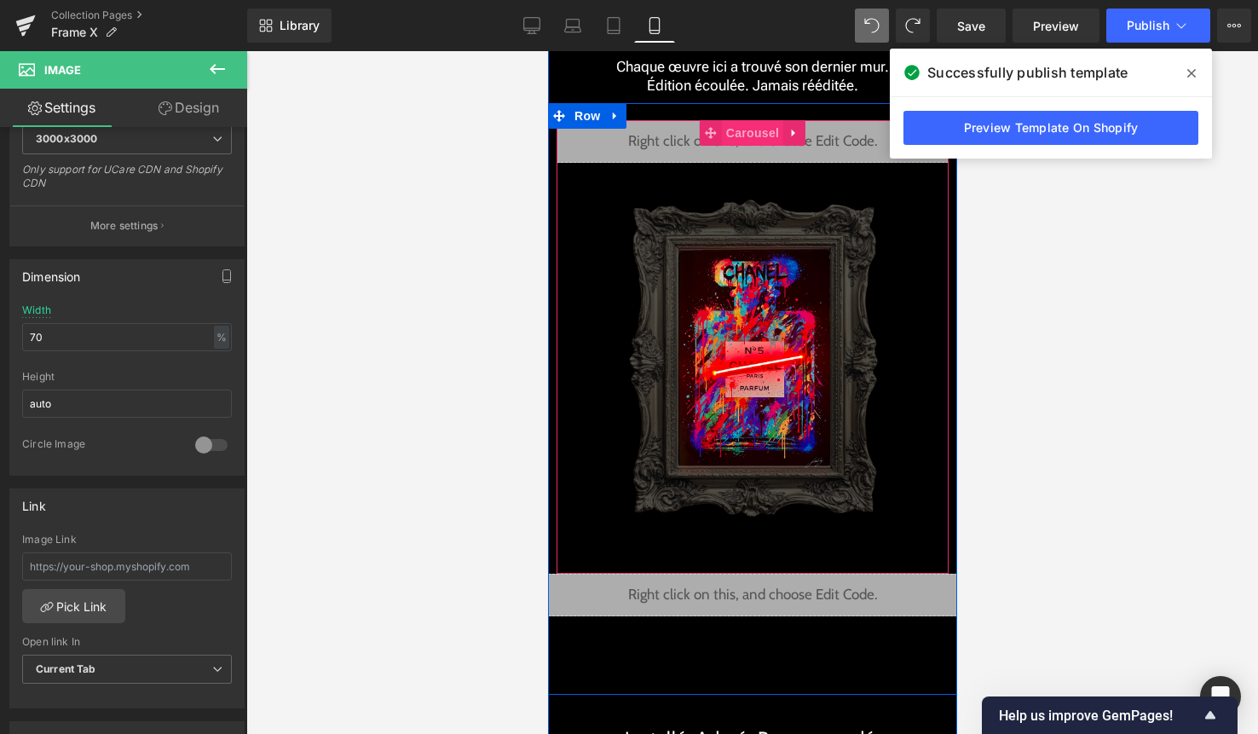
click at [754, 128] on span "Carousel" at bounding box center [751, 133] width 61 height 26
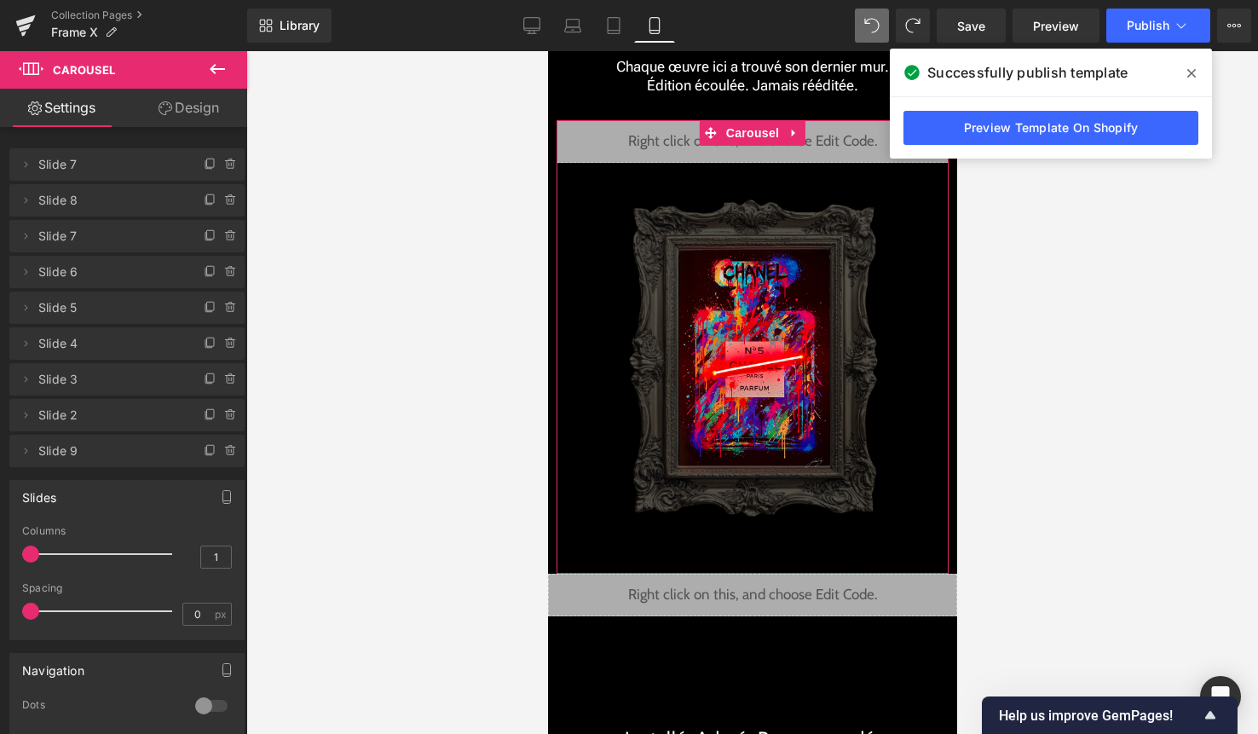
click at [202, 702] on div at bounding box center [211, 705] width 41 height 27
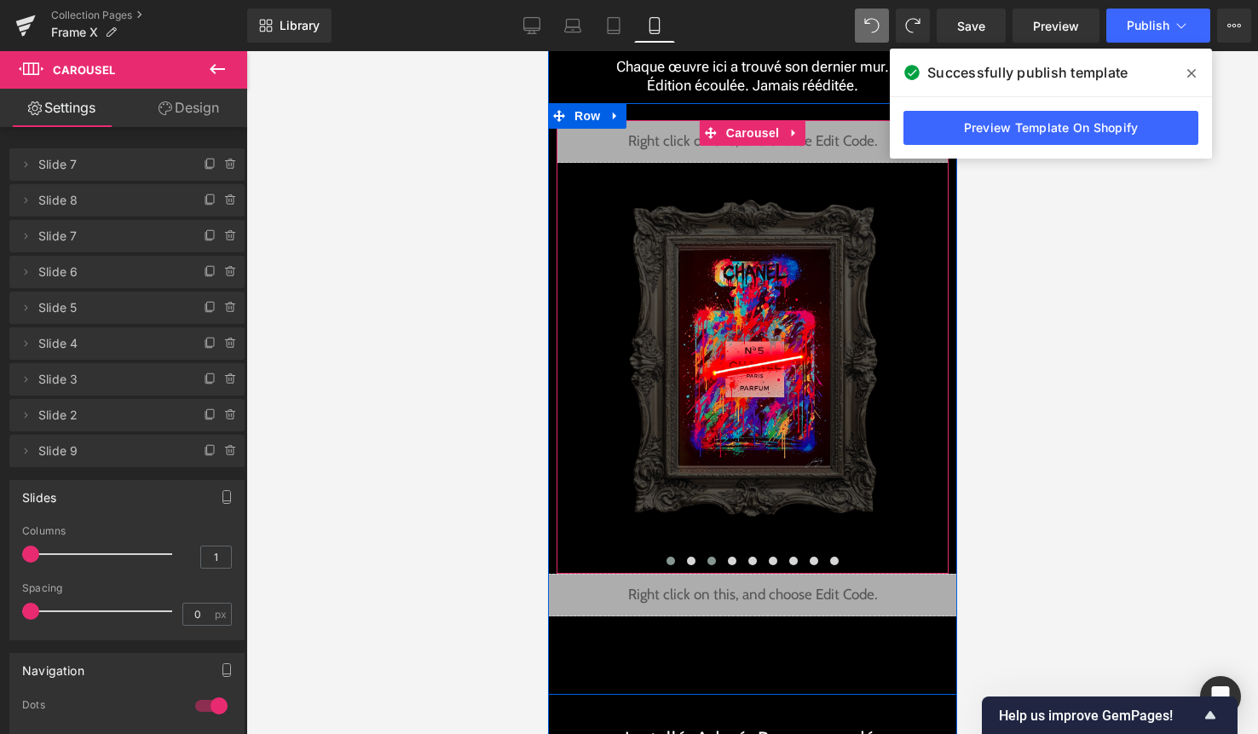
click at [712, 559] on span at bounding box center [711, 561] width 9 height 9
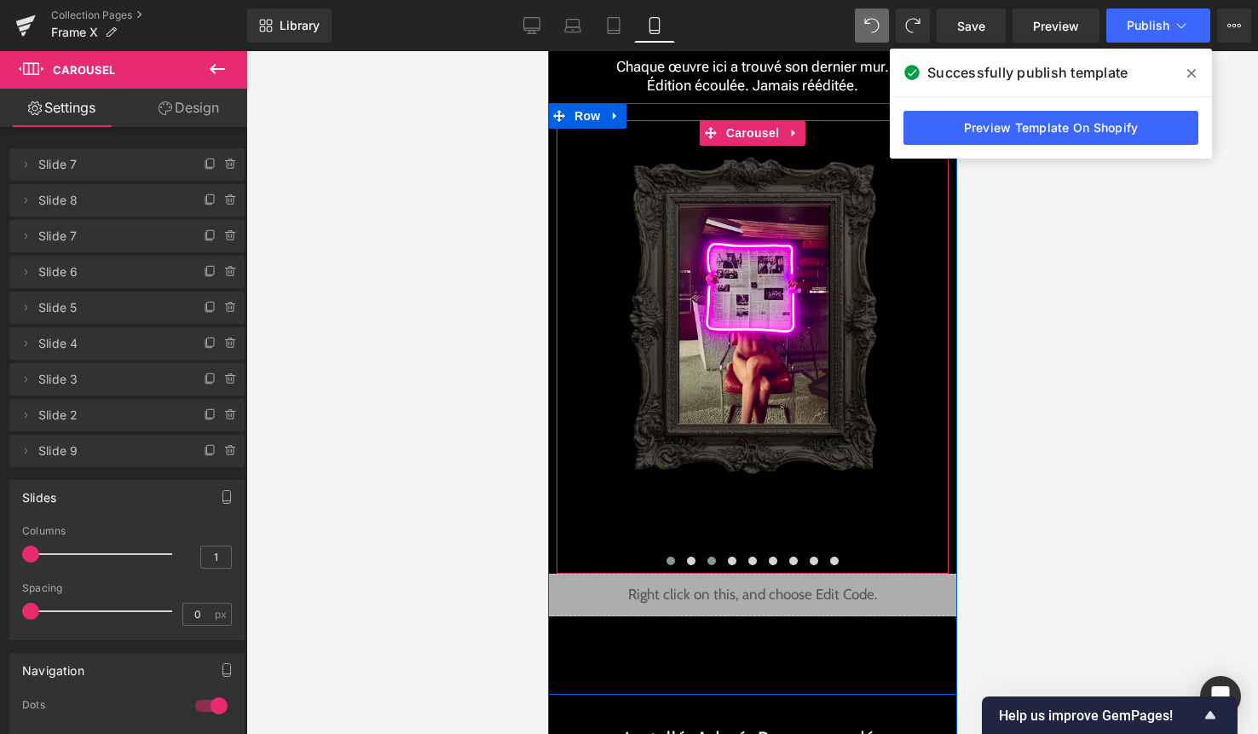
click at [667, 562] on span at bounding box center [670, 561] width 9 height 9
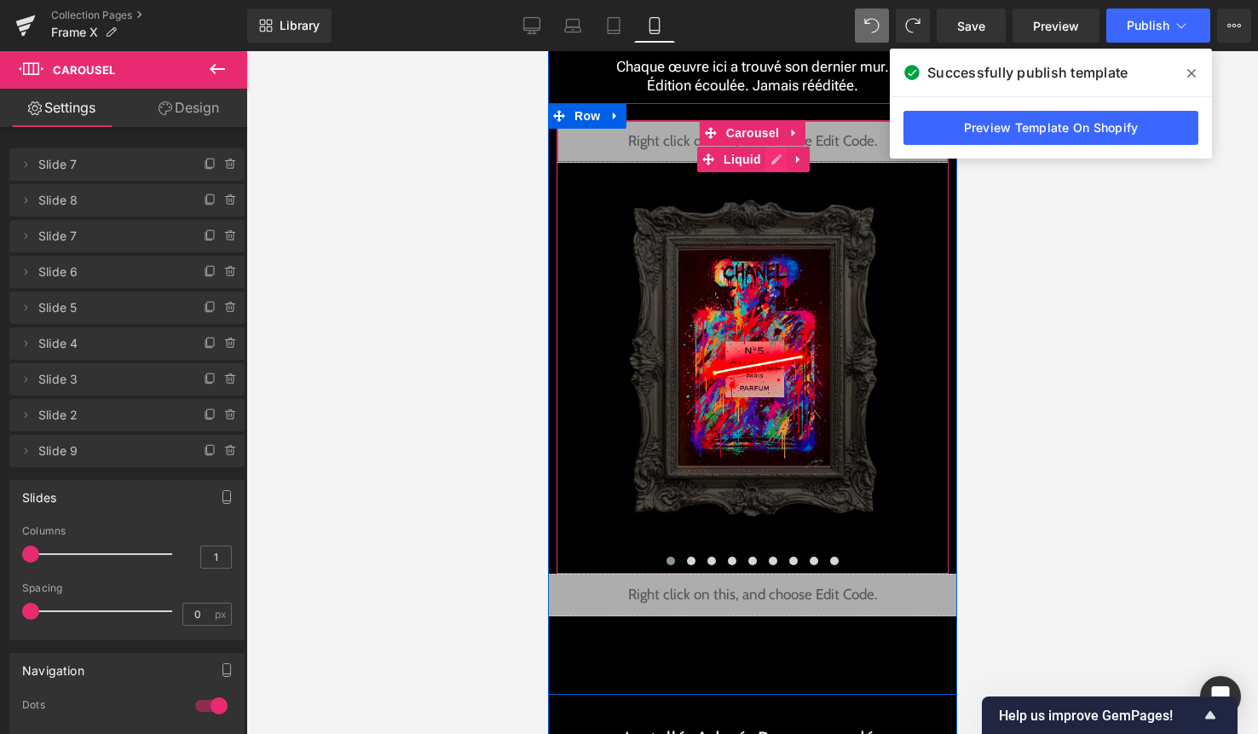
click at [775, 159] on div "Liquid" at bounding box center [752, 141] width 392 height 43
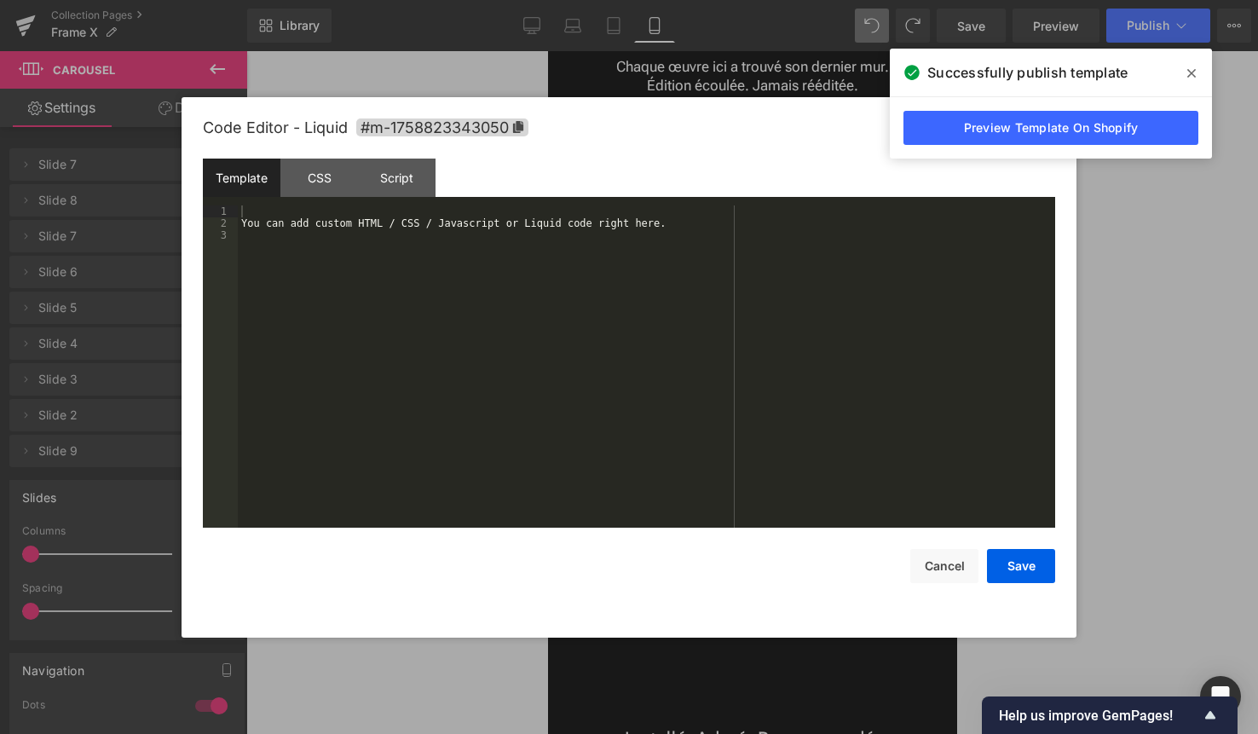
click at [669, 277] on div "You can add custom HTML / CSS / Javascript or Liquid code right here." at bounding box center [646, 378] width 817 height 346
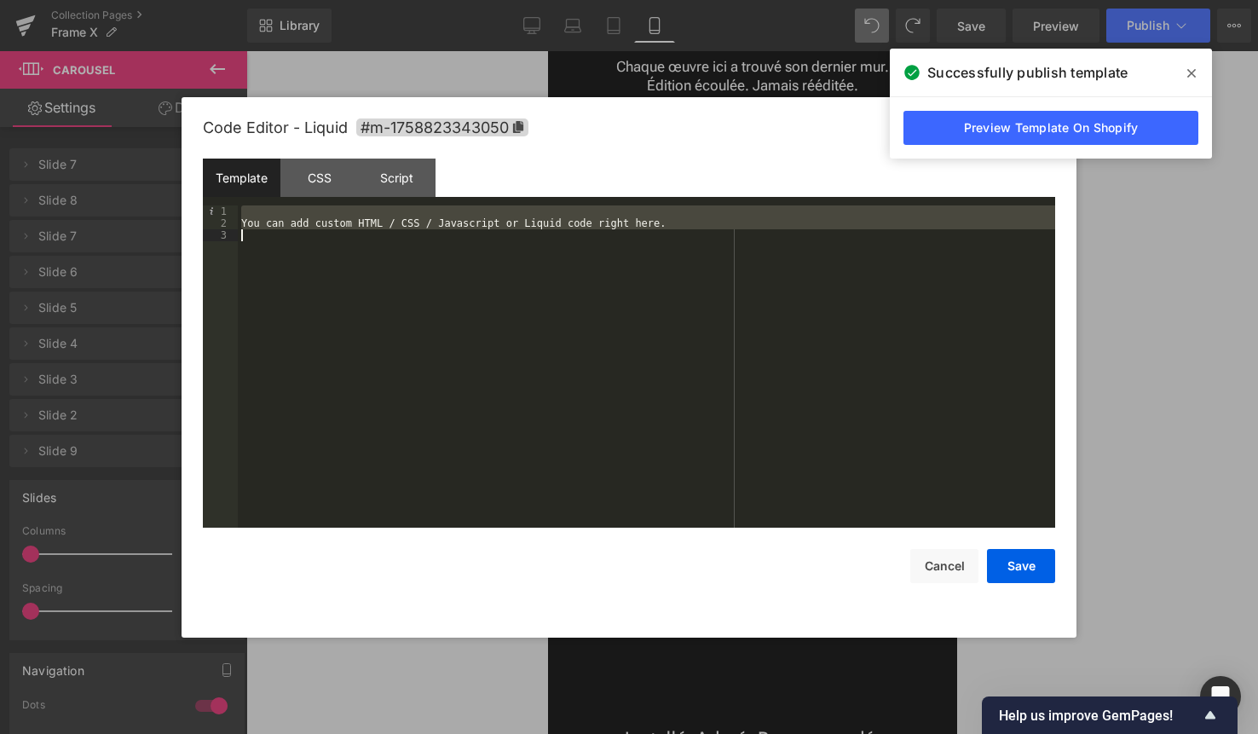
scroll to position [310, 0]
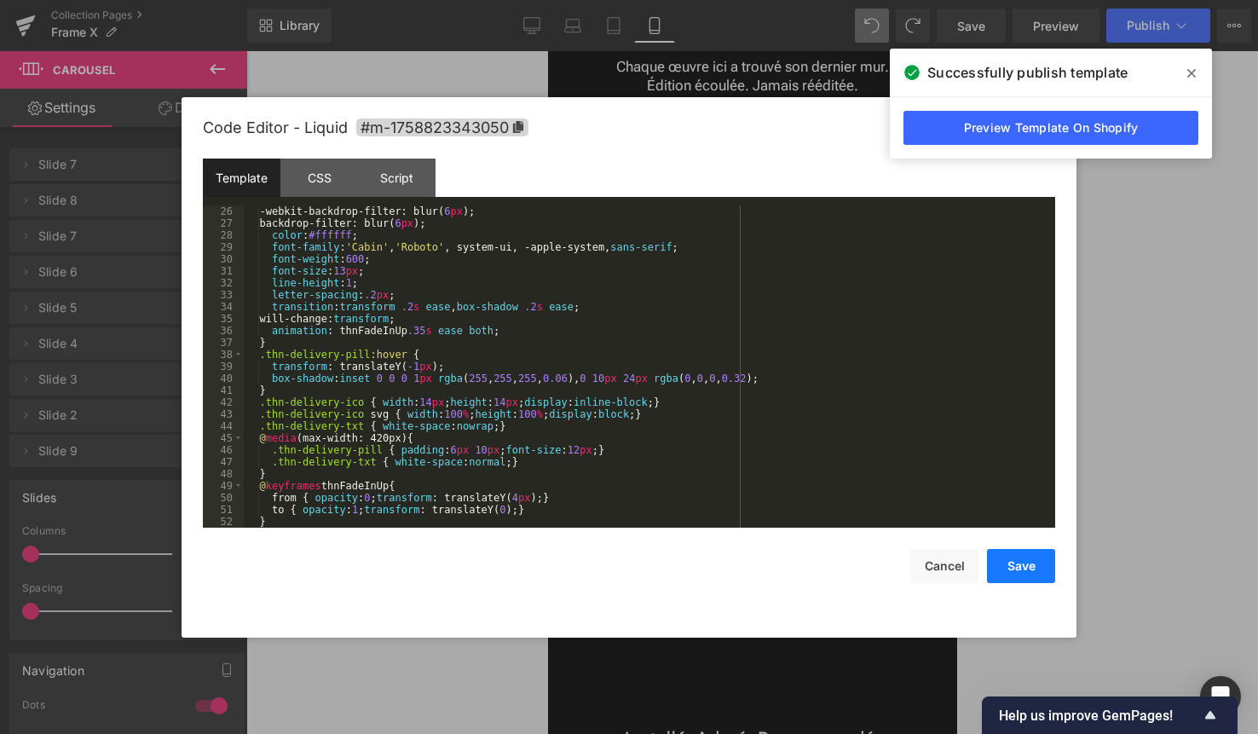
click at [1006, 561] on button "Save" at bounding box center [1021, 566] width 68 height 34
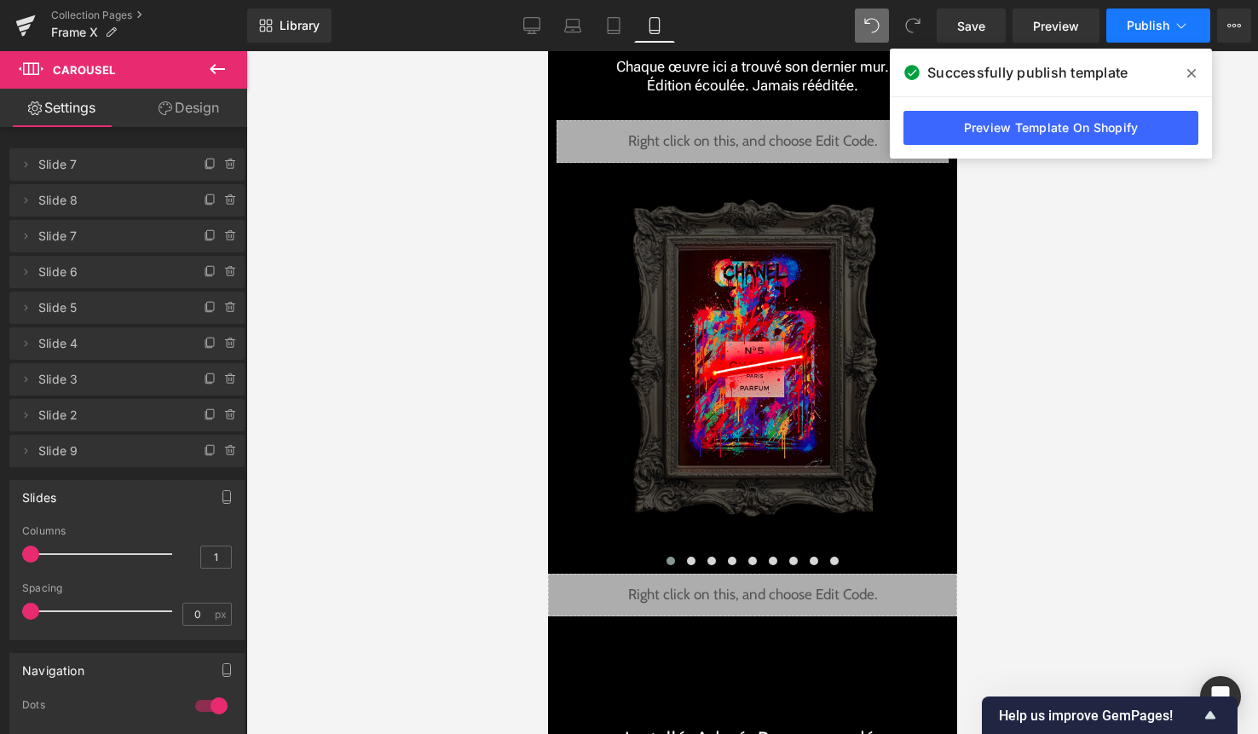
click at [1155, 27] on span "Publish" at bounding box center [1148, 26] width 43 height 14
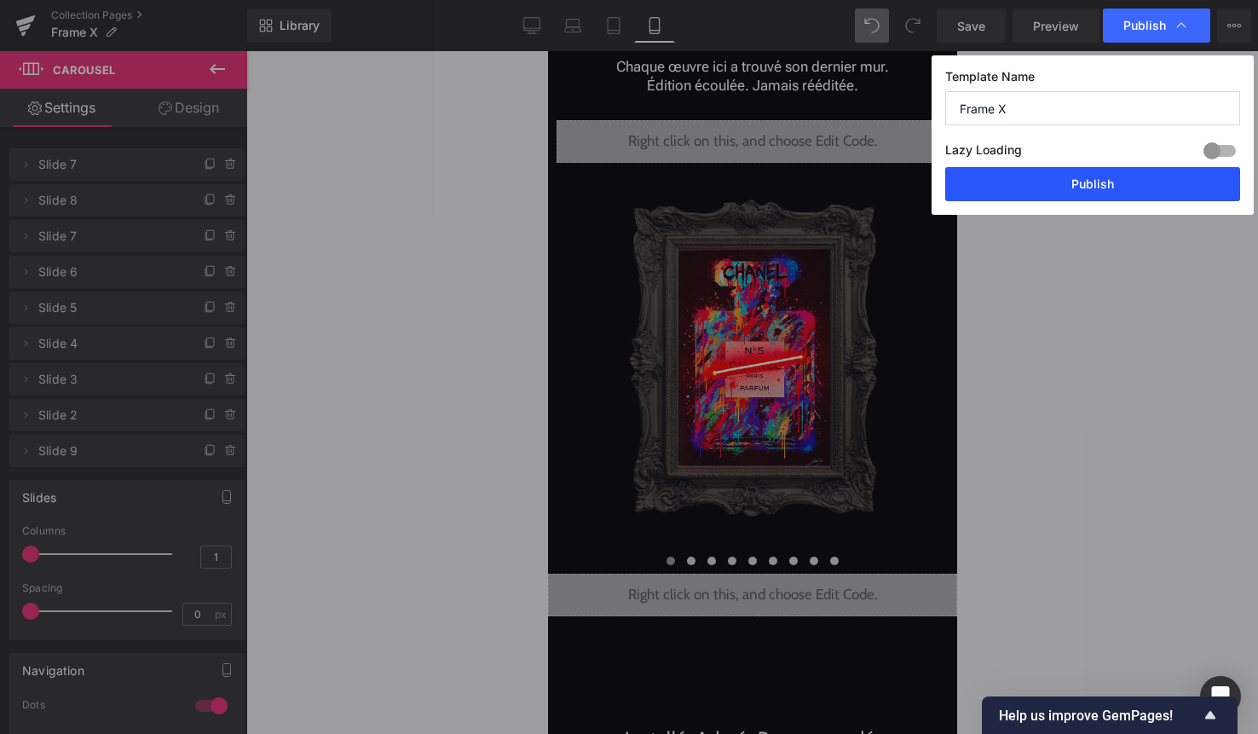
click at [1109, 181] on button "Publish" at bounding box center [1092, 184] width 295 height 34
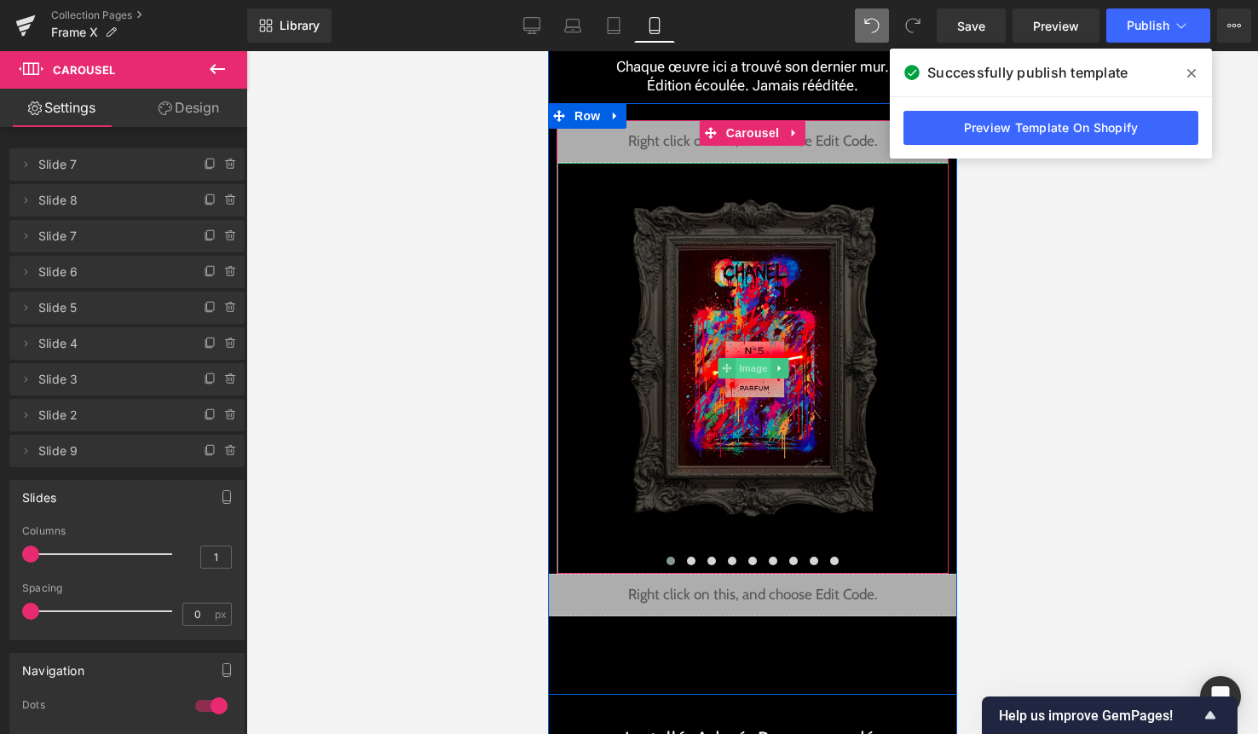
click at [756, 365] on span "Image" at bounding box center [753, 368] width 36 height 20
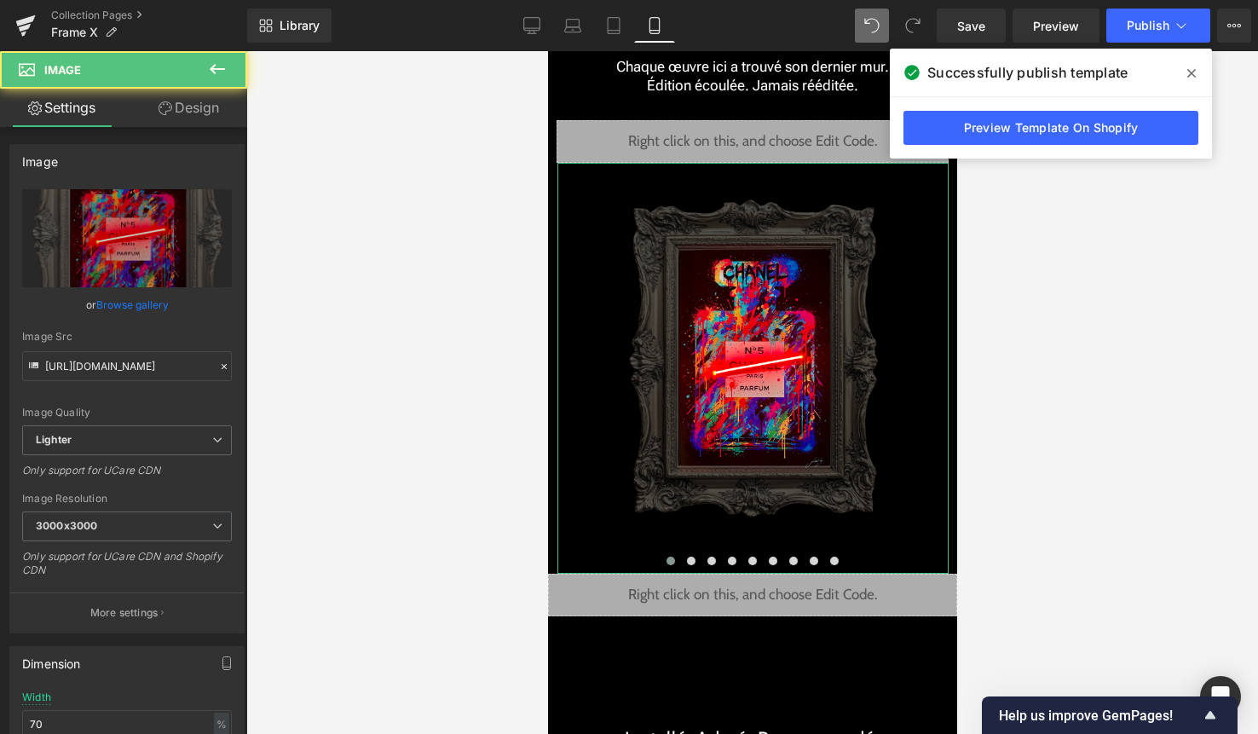
click at [192, 118] on link "Design" at bounding box center [189, 108] width 124 height 38
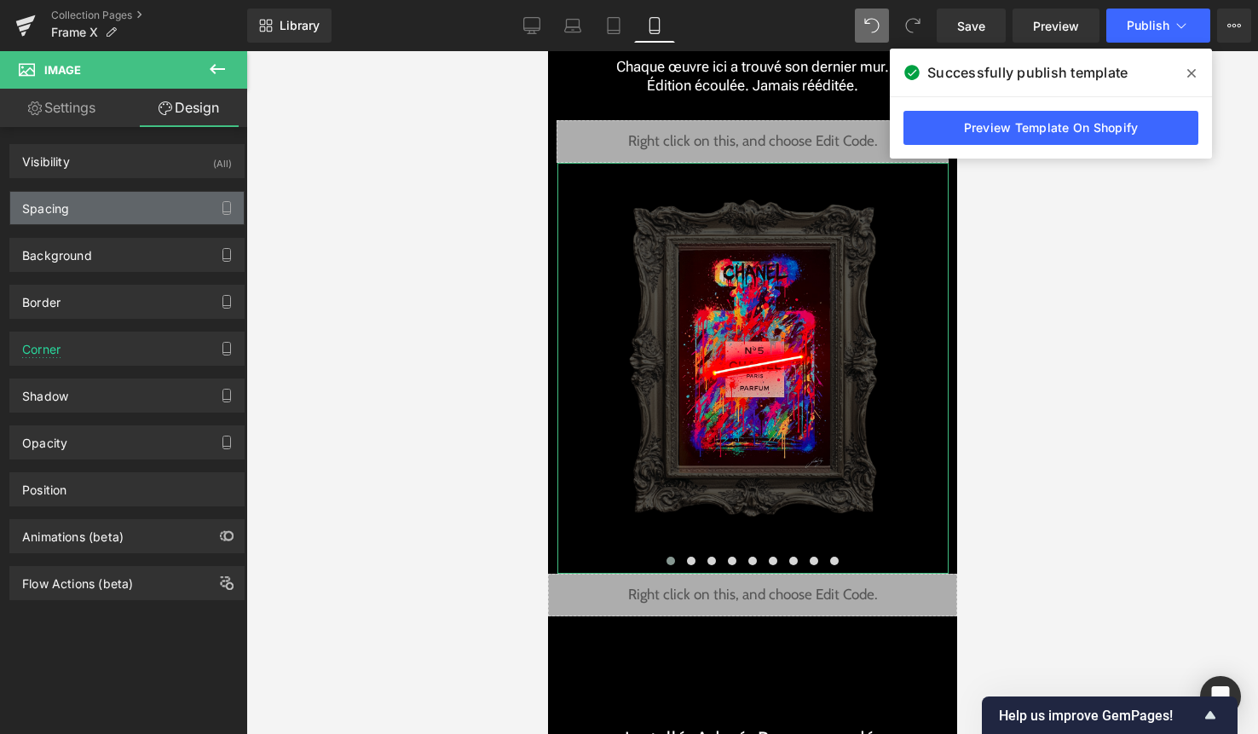
click at [151, 207] on div "Spacing" at bounding box center [127, 208] width 234 height 32
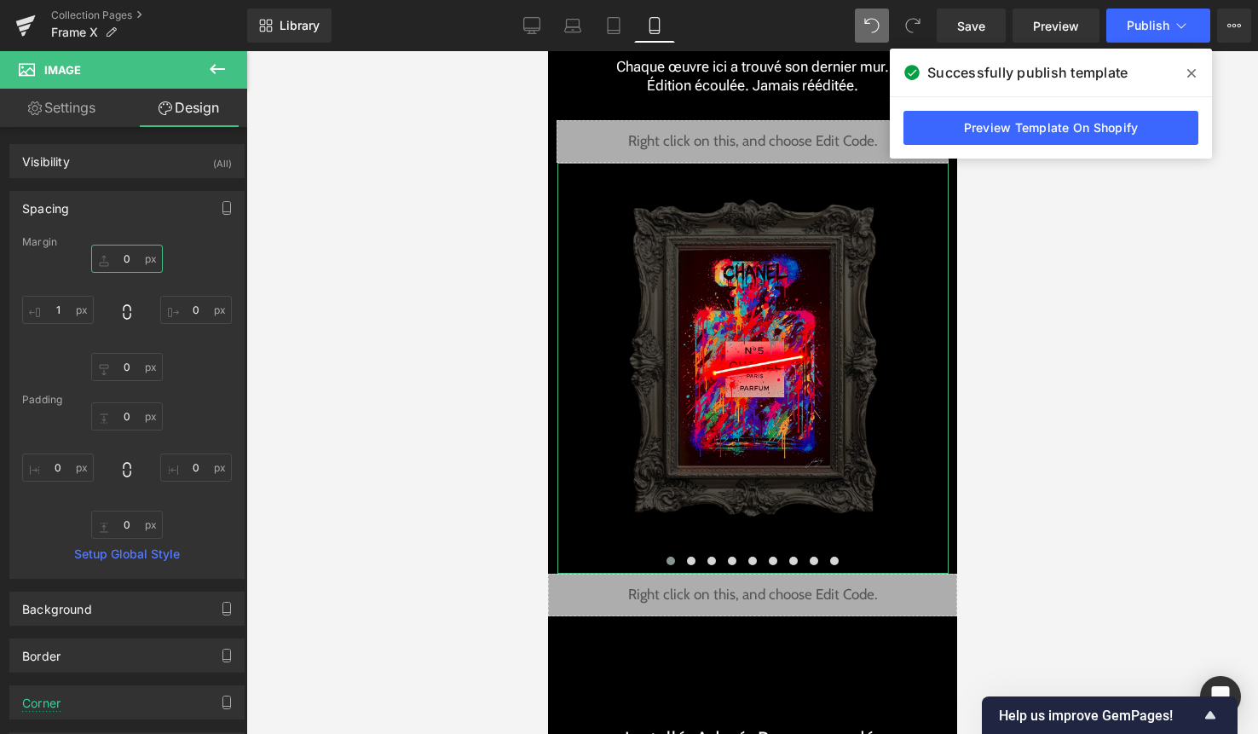
click at [124, 252] on input "0" at bounding box center [127, 259] width 72 height 28
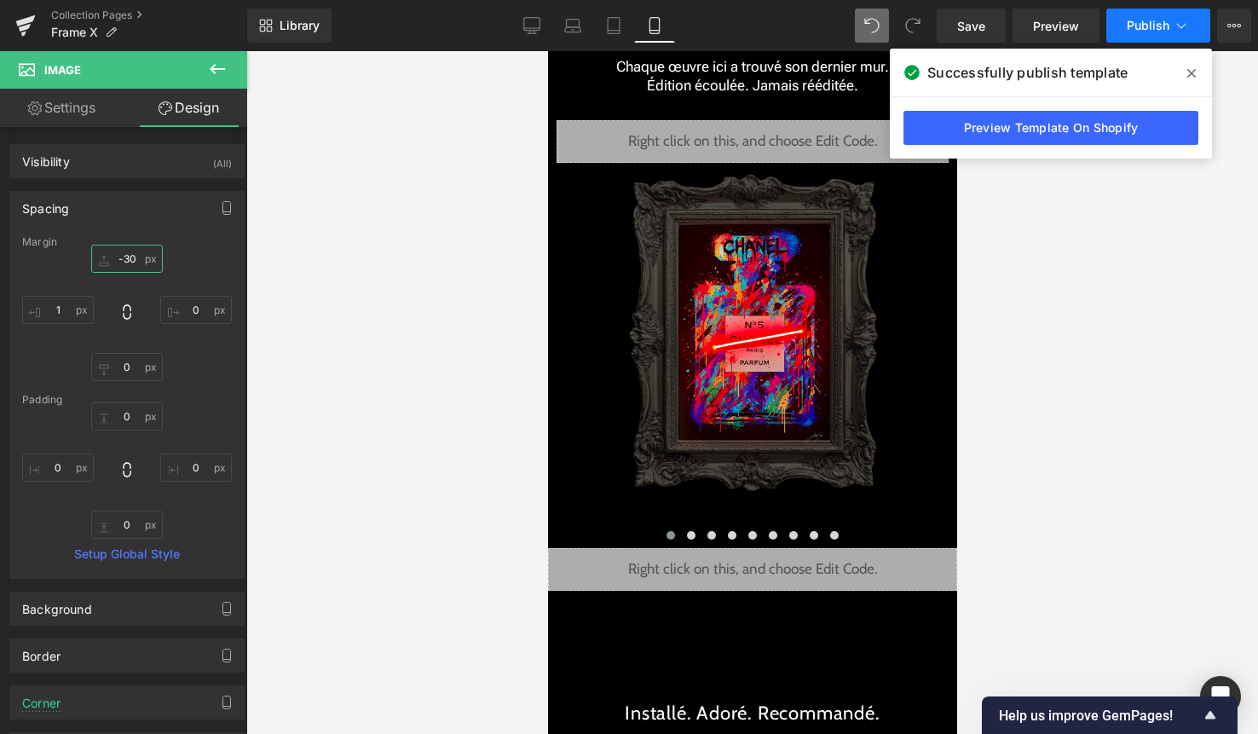
type input "-30"
click at [1157, 29] on span "Publish" at bounding box center [1148, 26] width 43 height 14
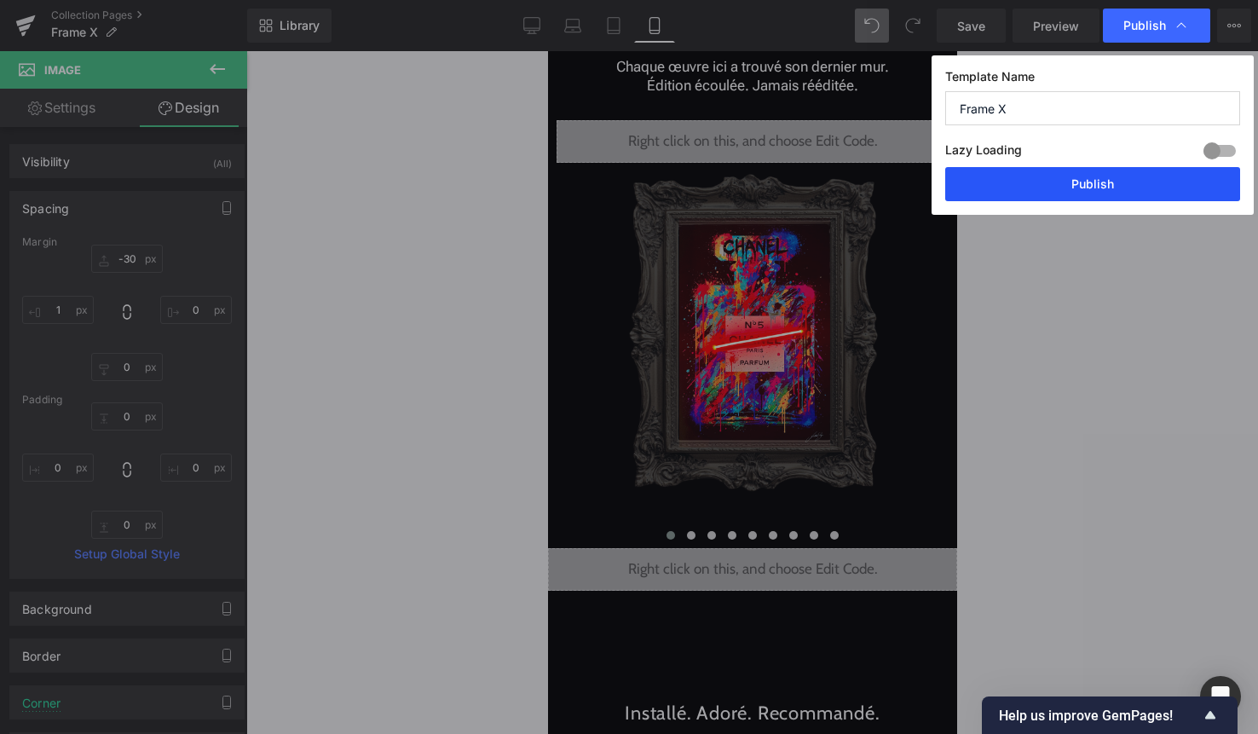
click at [1115, 185] on button "Publish" at bounding box center [1092, 184] width 295 height 34
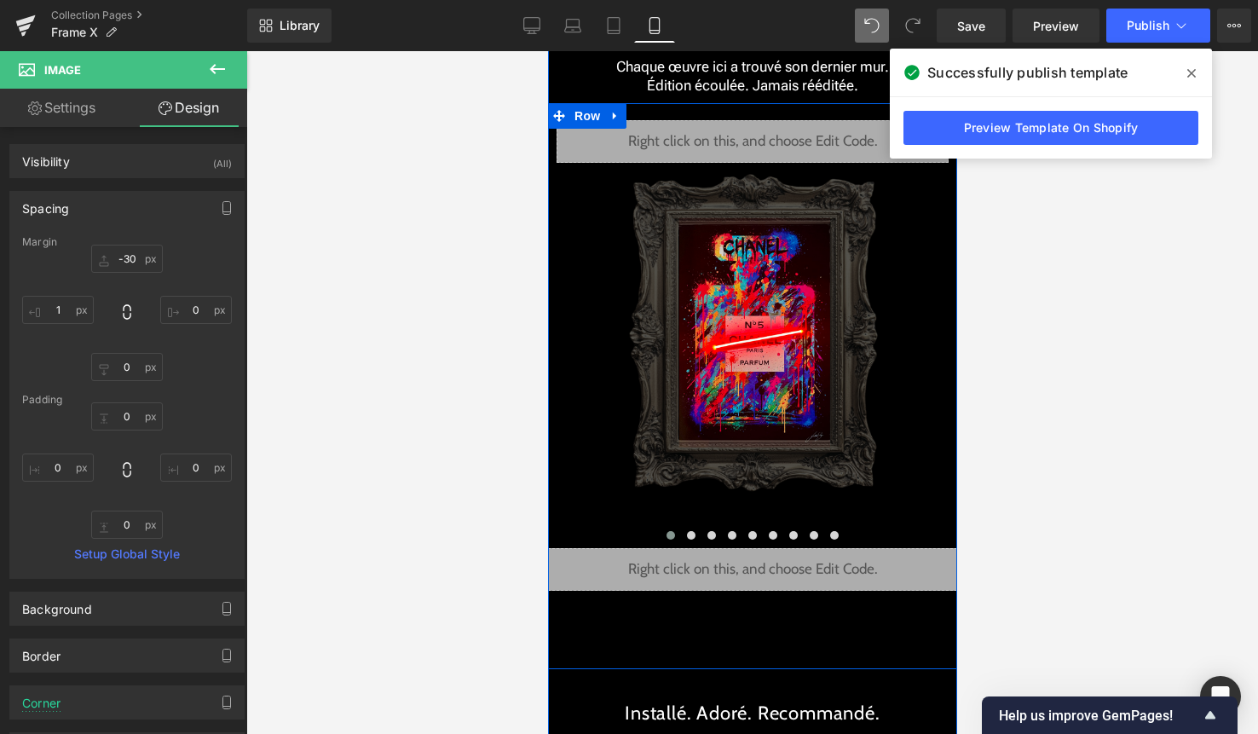
click at [787, 117] on div "Liquid Image Image Image Image Image Image" at bounding box center [751, 347] width 409 height 488
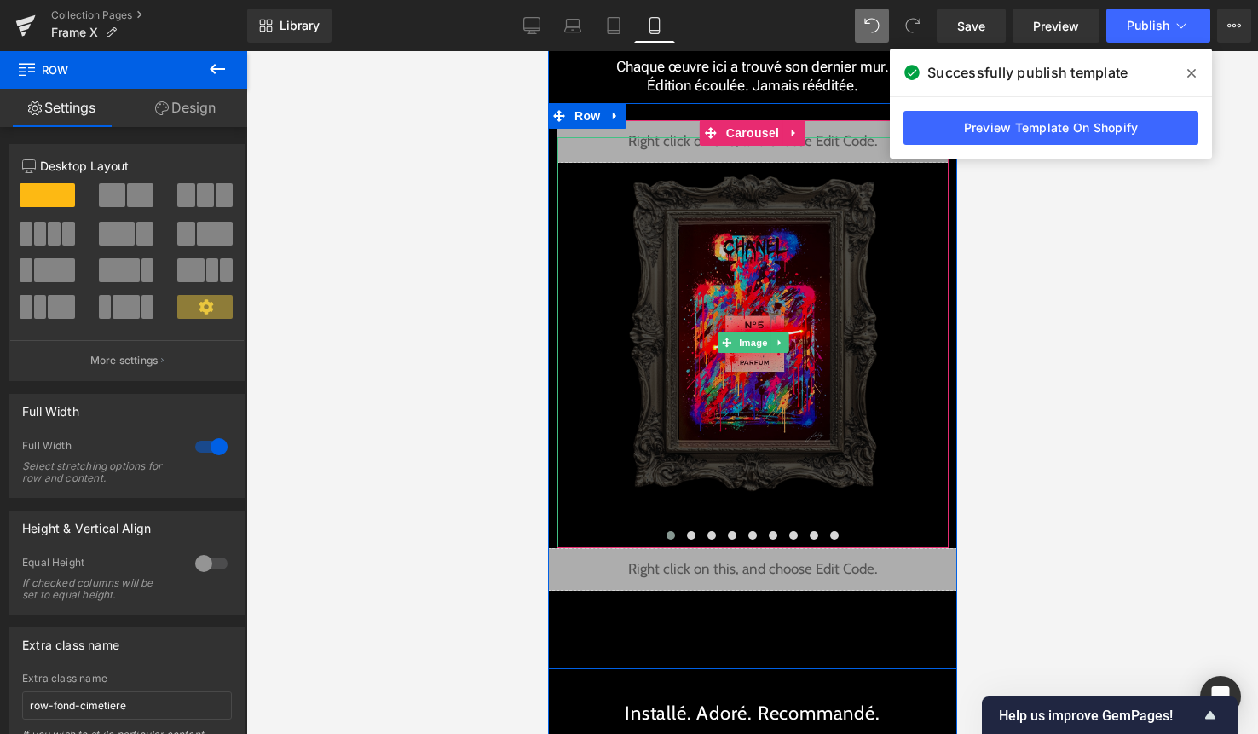
click at [746, 154] on img at bounding box center [752, 342] width 274 height 411
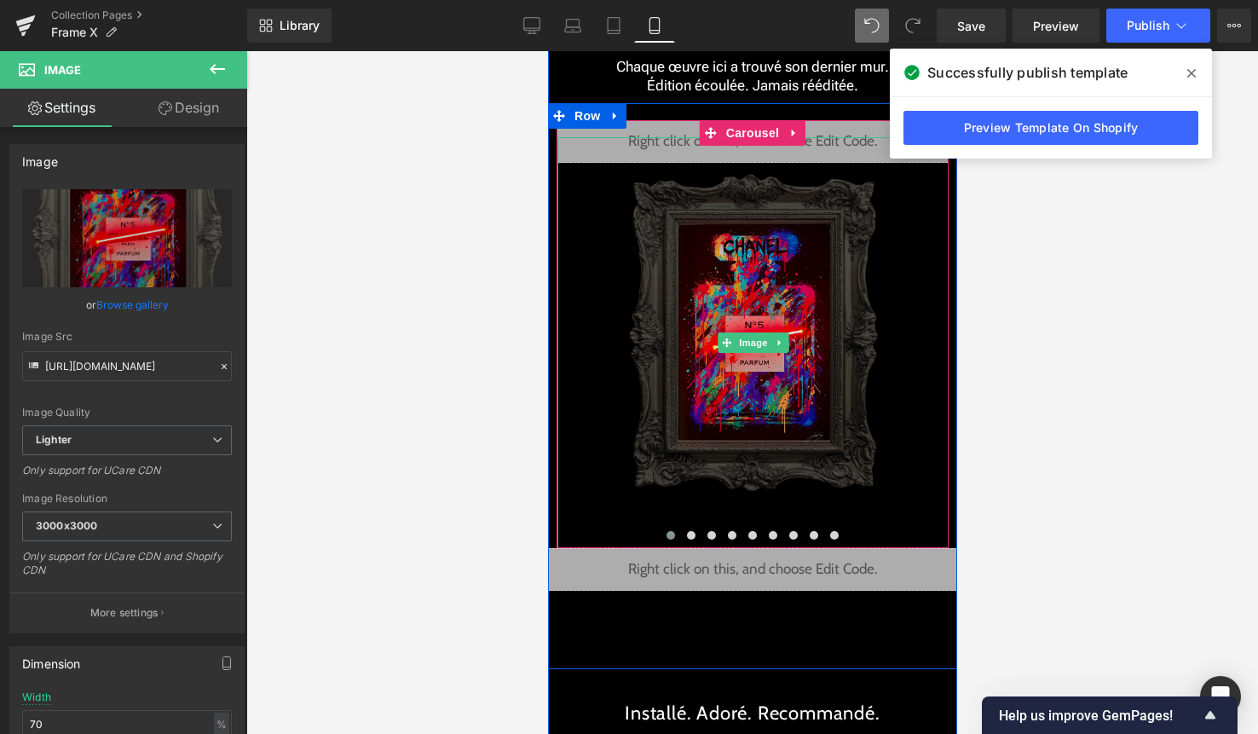
click at [636, 152] on img at bounding box center [752, 342] width 274 height 411
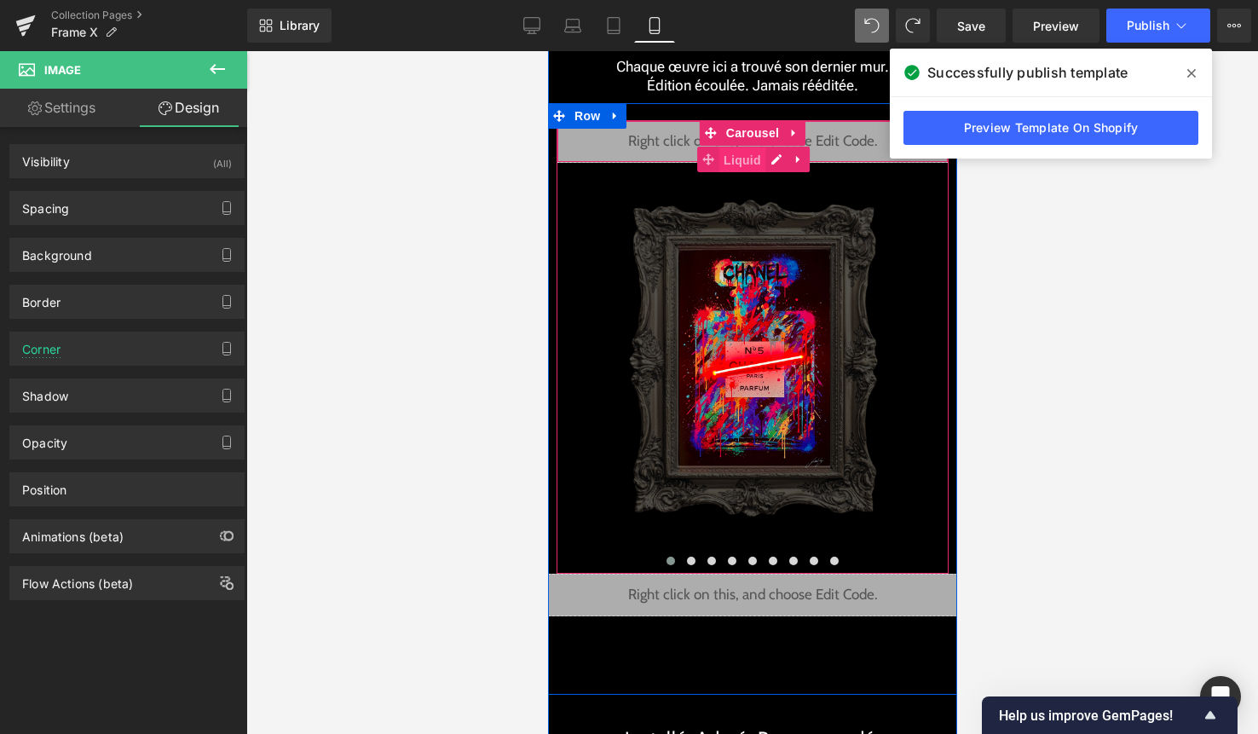
click at [738, 157] on span "Liquid" at bounding box center [741, 160] width 46 height 26
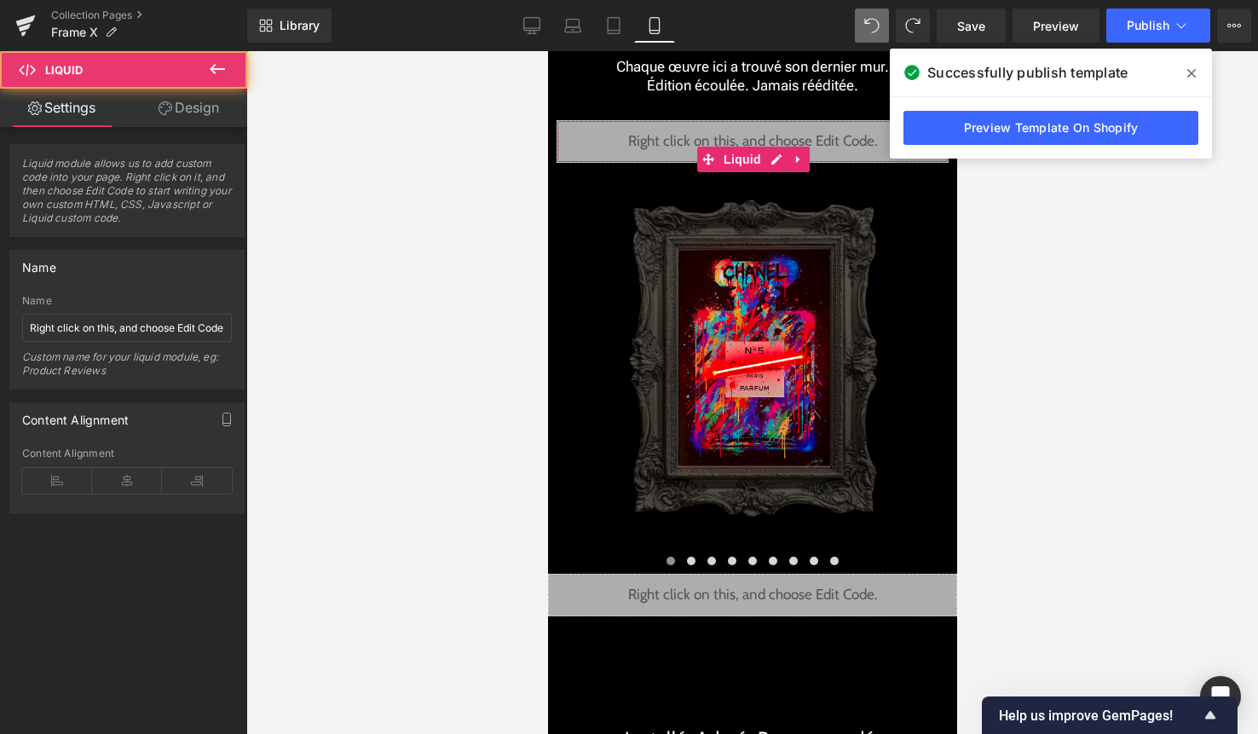
click at [195, 121] on link "Design" at bounding box center [189, 108] width 124 height 38
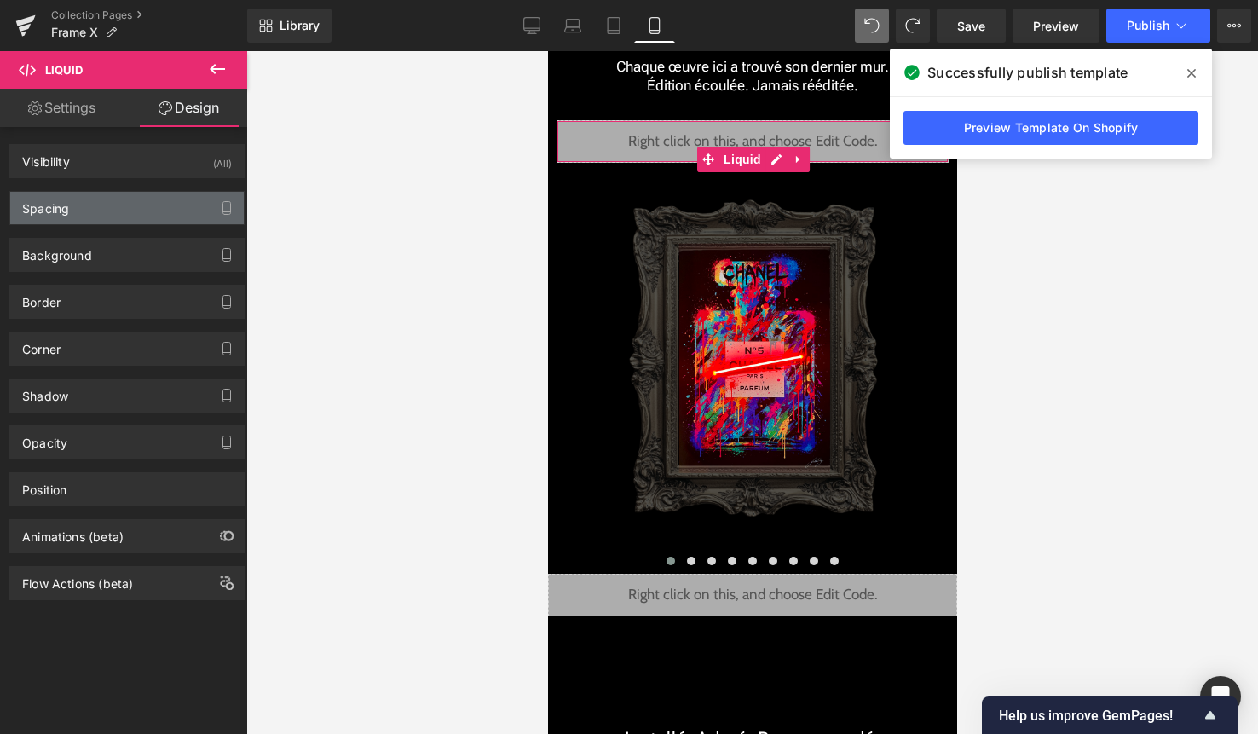
type input "0"
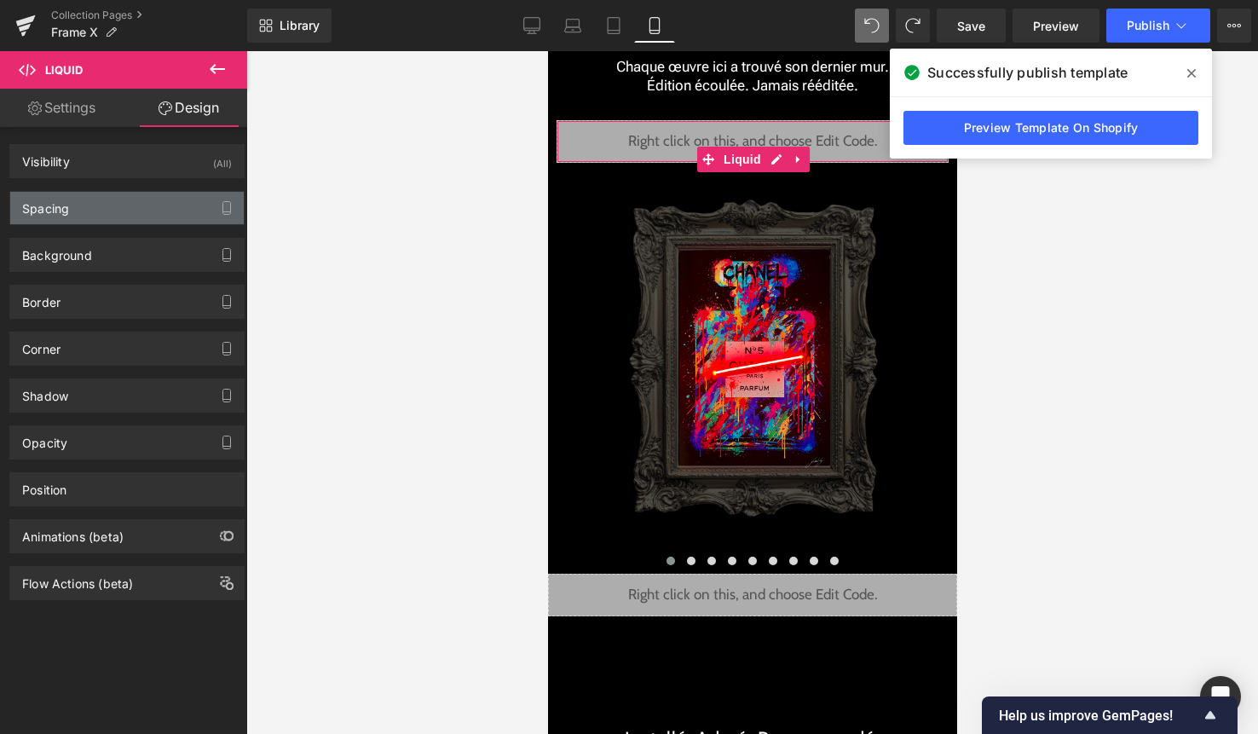
type input "0"
click at [130, 206] on div "Spacing" at bounding box center [127, 208] width 234 height 32
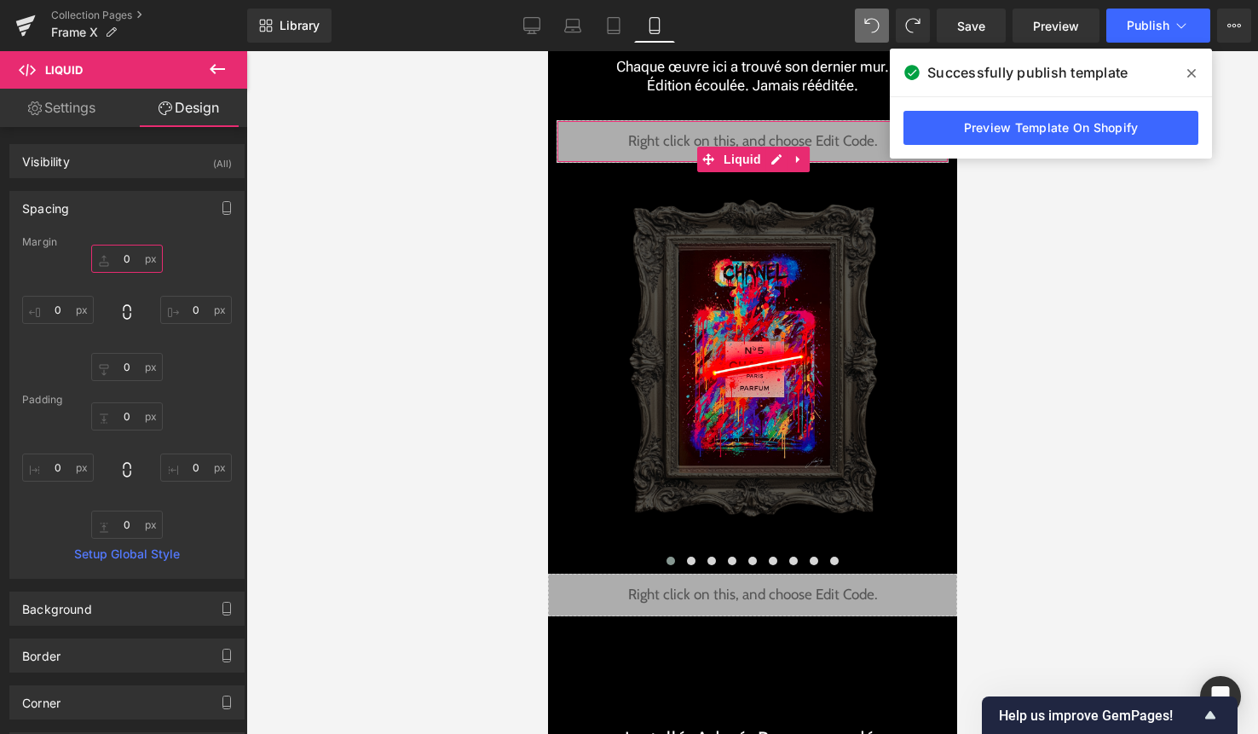
click at [128, 255] on input "0" at bounding box center [127, 259] width 72 height 28
type input "-40"
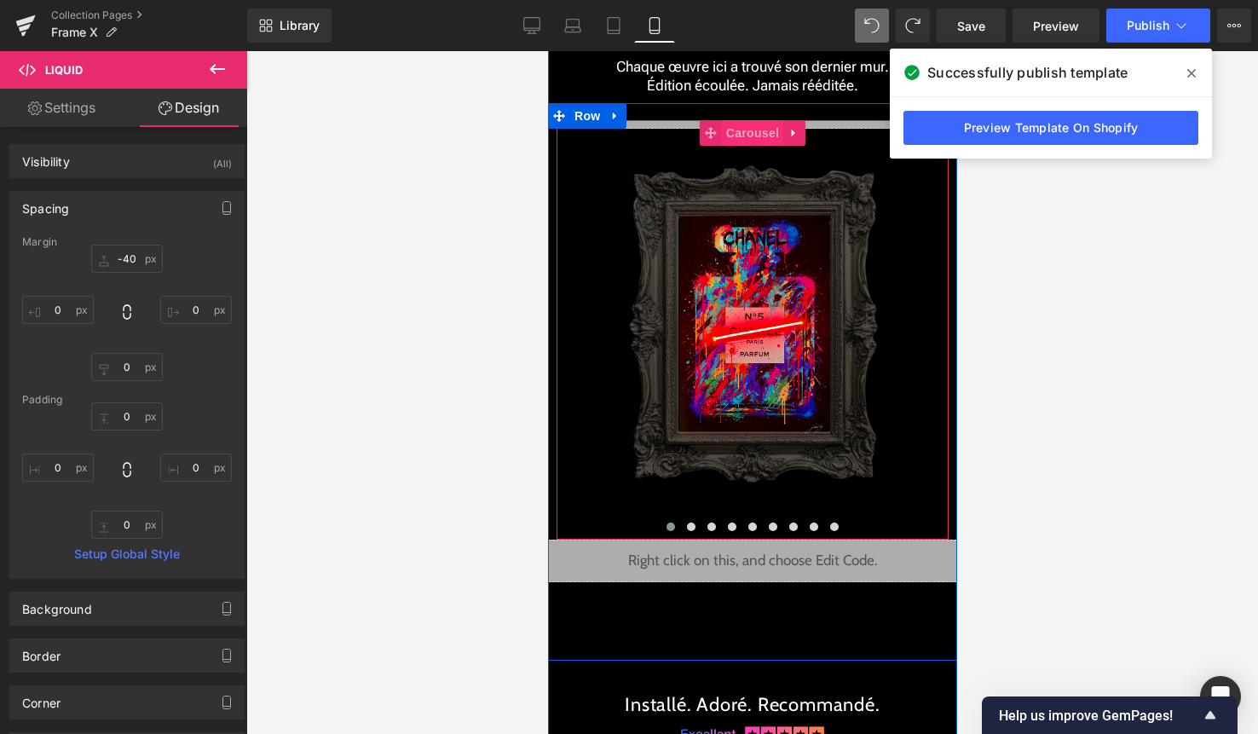
click at [747, 141] on span "Carousel" at bounding box center [751, 133] width 61 height 26
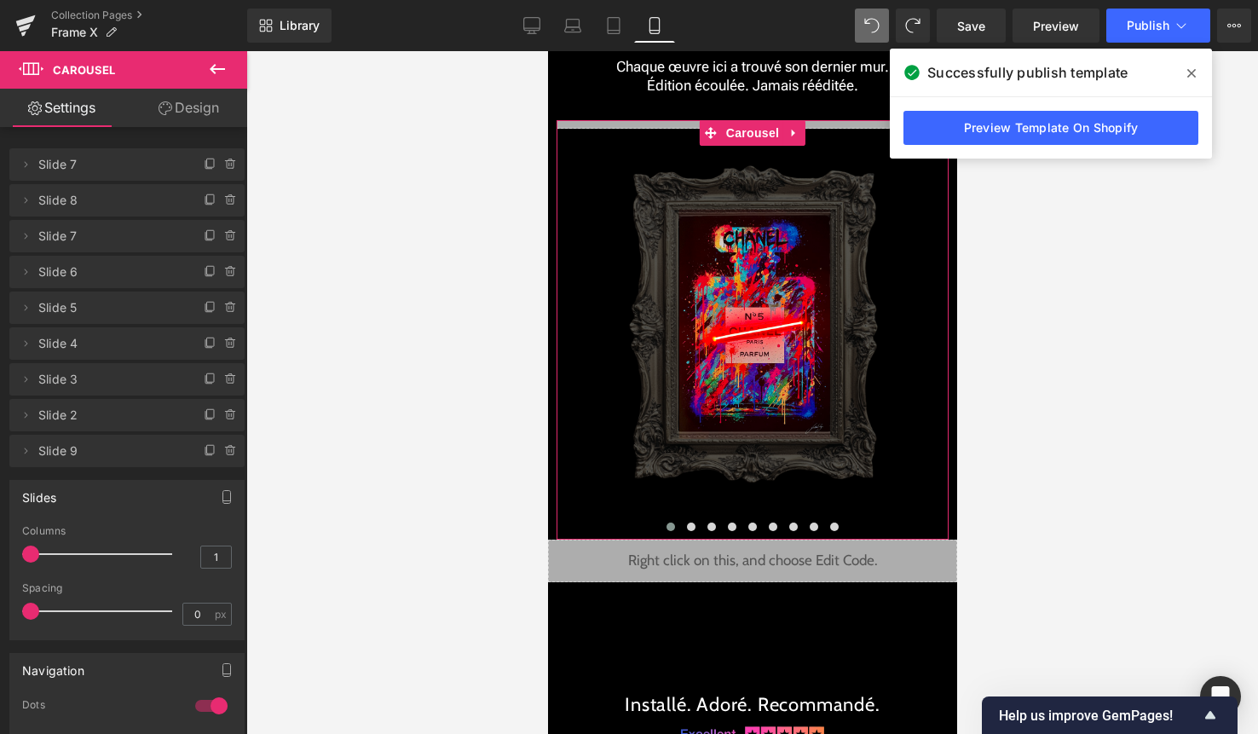
drag, startPoint x: 209, startPoint y: 702, endPoint x: 244, endPoint y: 655, distance: 58.5
click at [209, 702] on div at bounding box center [211, 705] width 41 height 27
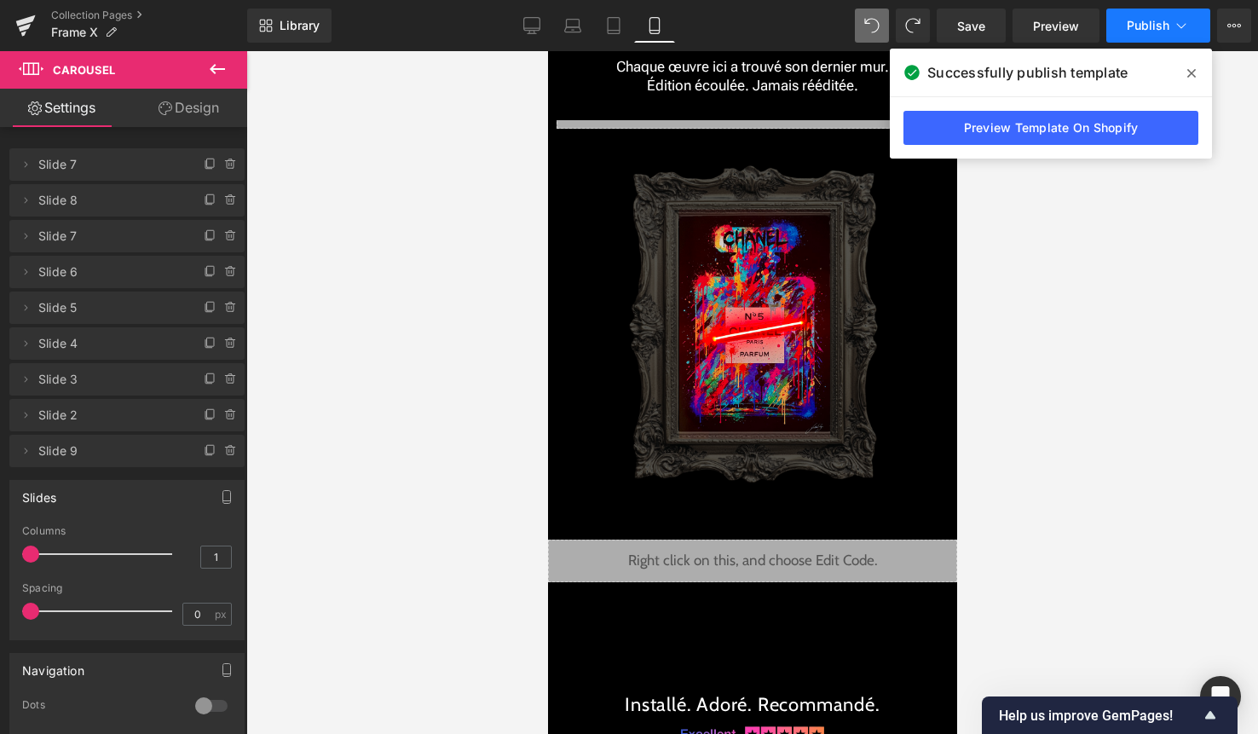
click at [1163, 20] on span "Publish" at bounding box center [1148, 26] width 43 height 14
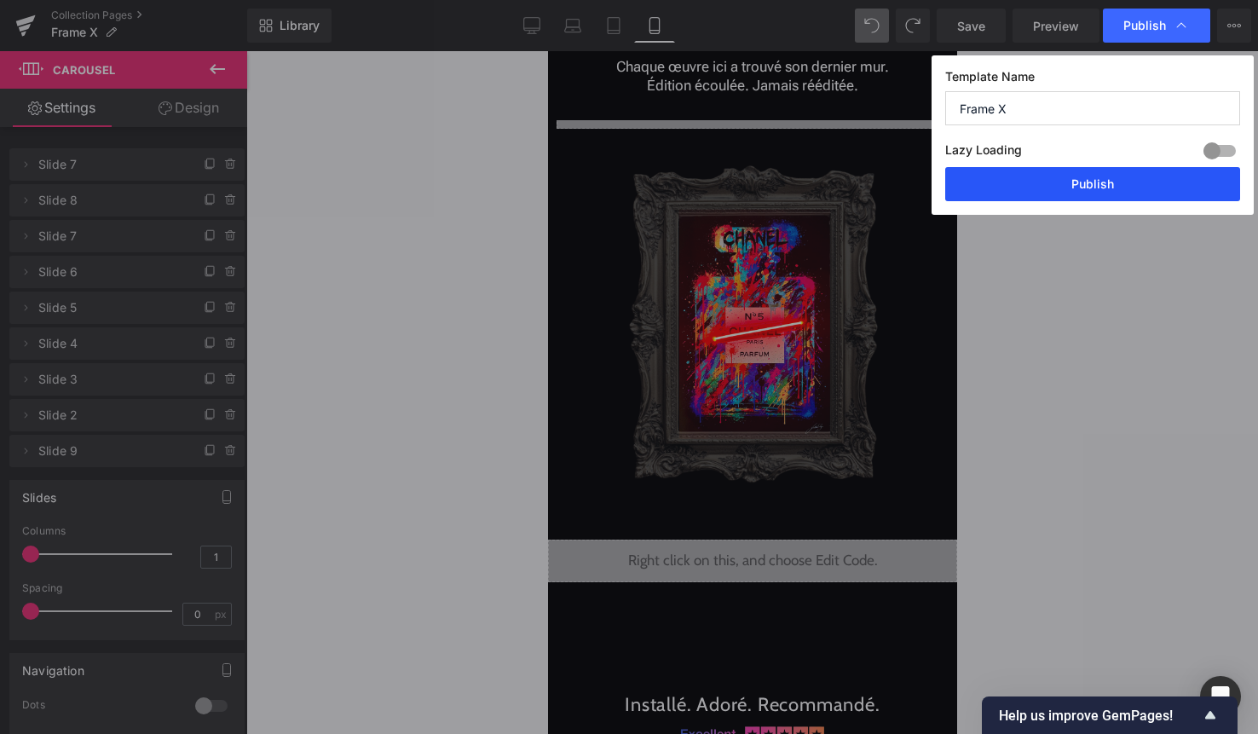
click at [1106, 191] on button "Publish" at bounding box center [1092, 184] width 295 height 34
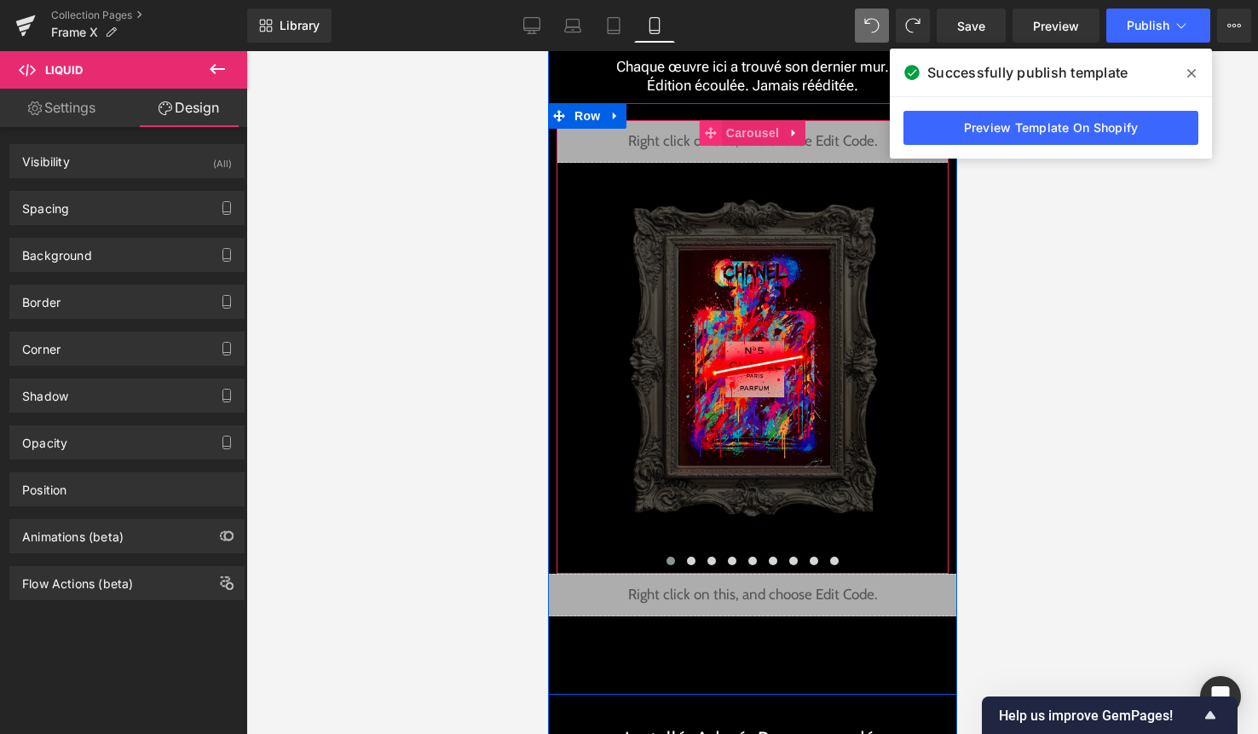
click at [714, 124] on span at bounding box center [710, 133] width 22 height 26
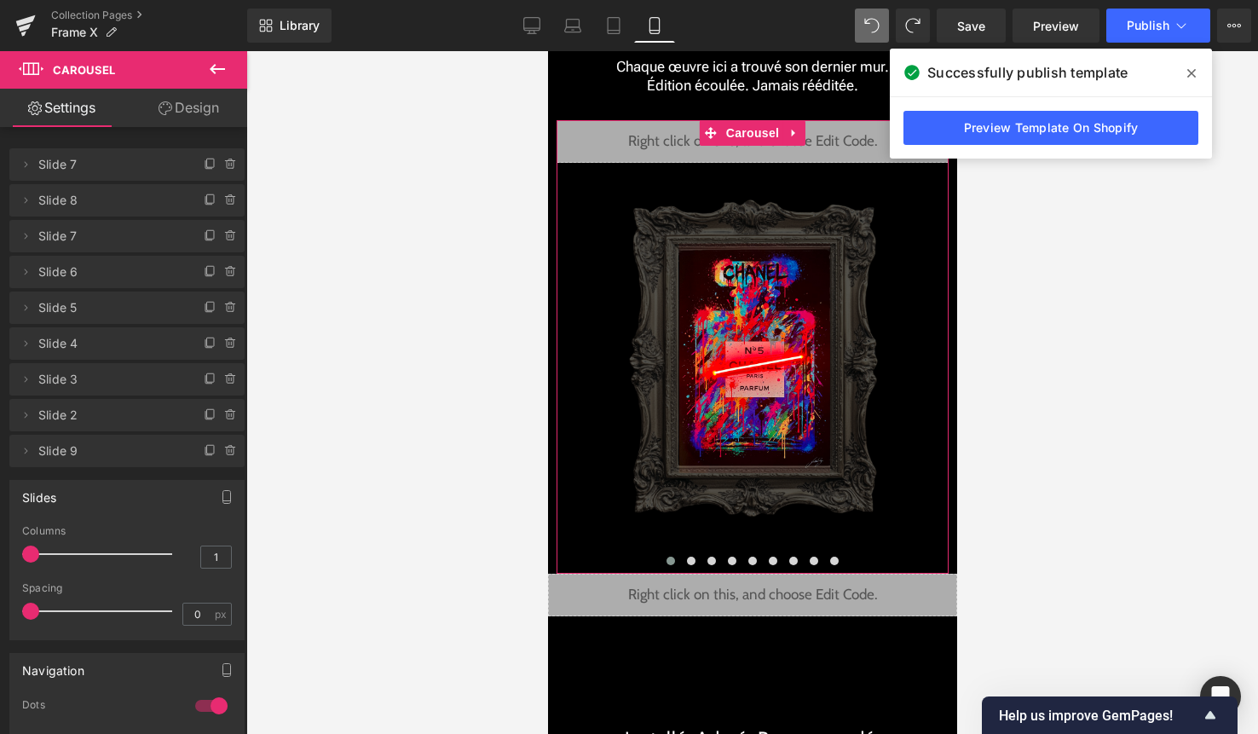
click at [196, 113] on link "Design" at bounding box center [189, 108] width 124 height 38
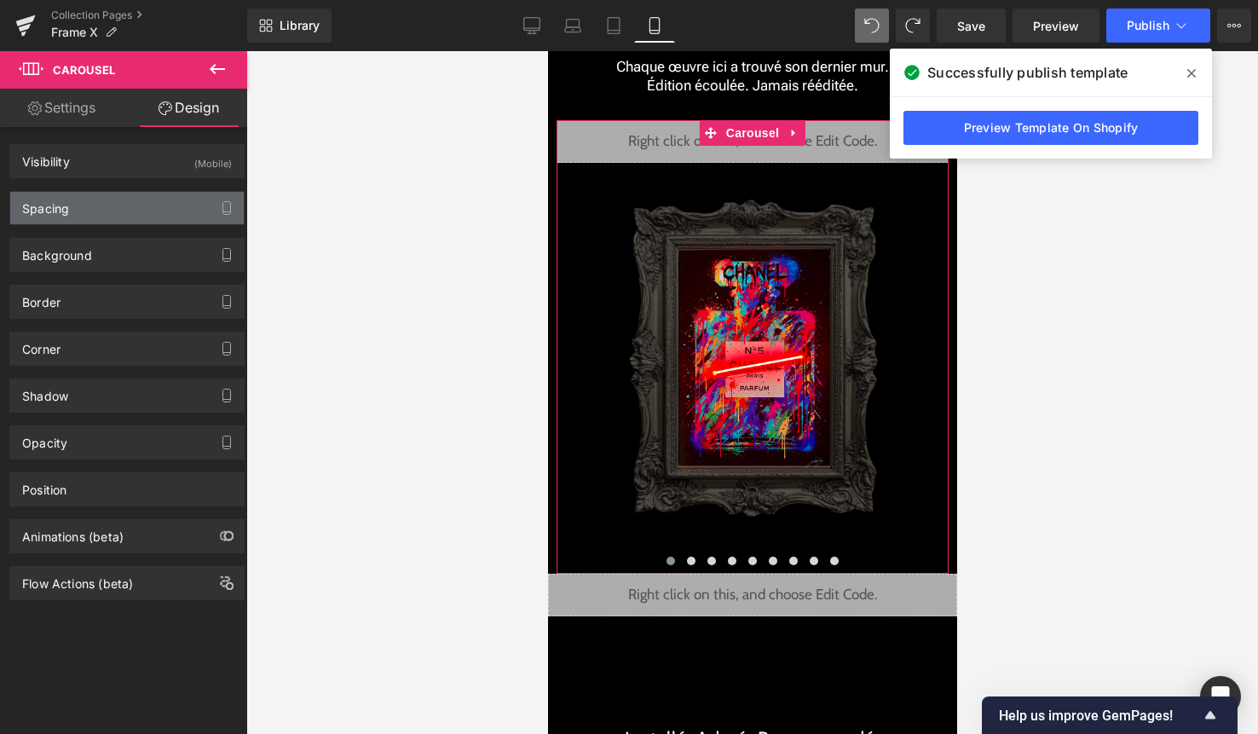
click at [112, 199] on div "Spacing" at bounding box center [127, 208] width 234 height 32
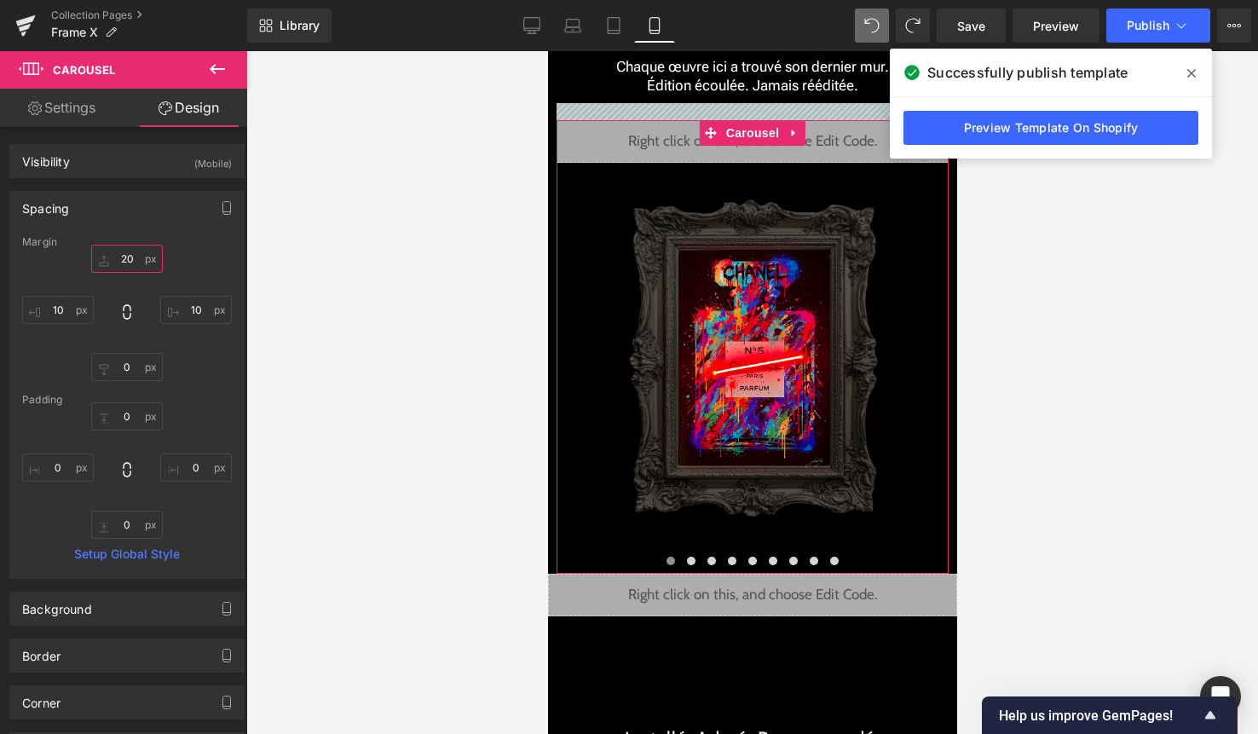
click at [130, 263] on input "20" at bounding box center [127, 259] width 72 height 28
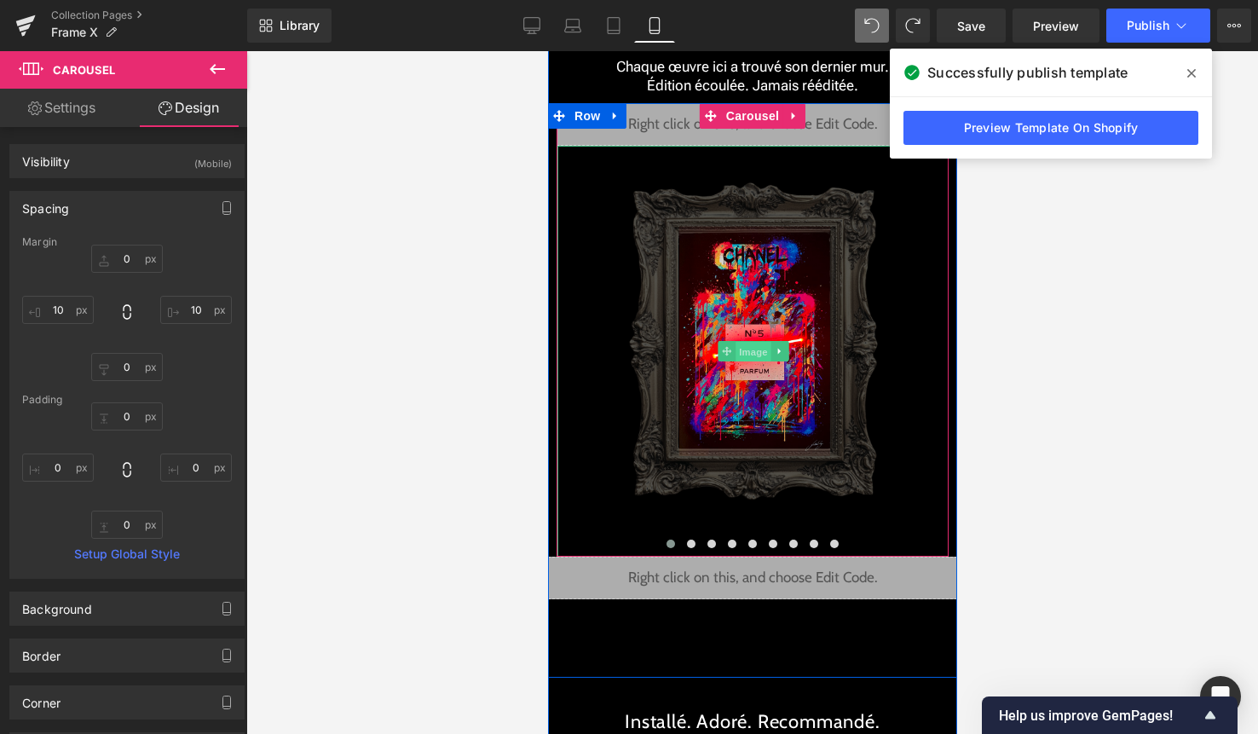
click at [750, 358] on span "Image" at bounding box center [753, 352] width 36 height 20
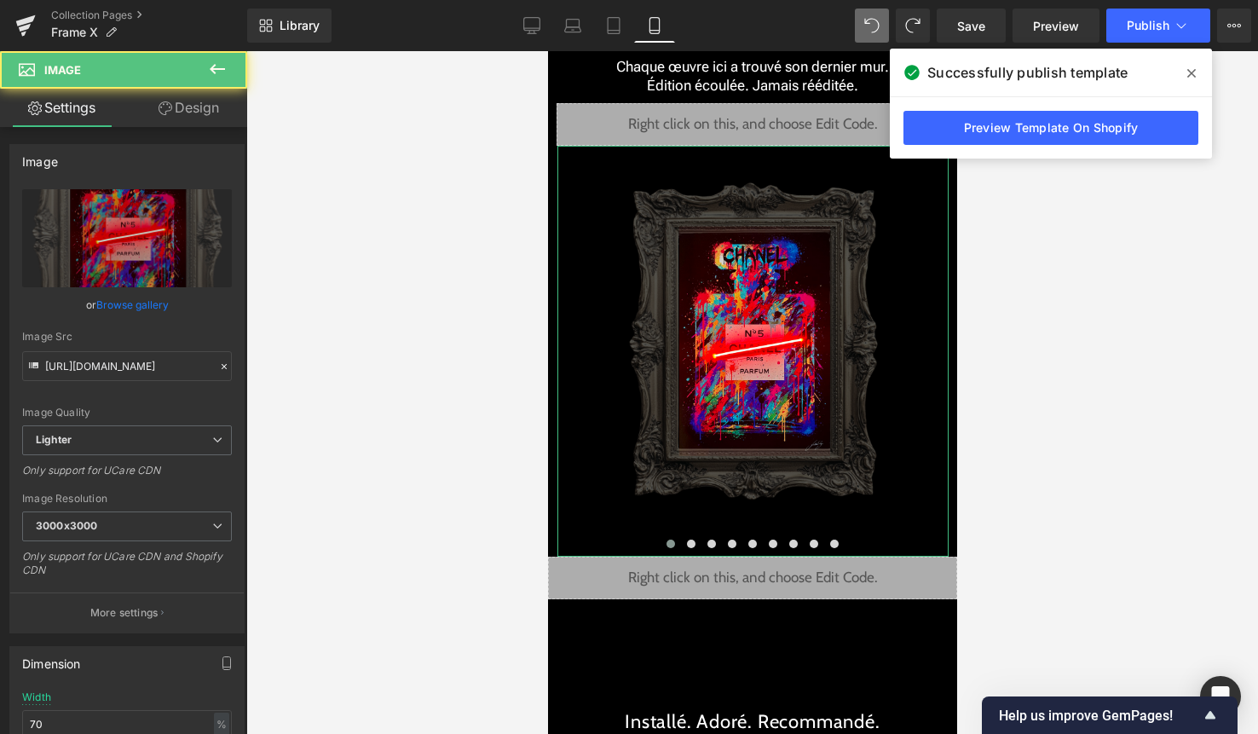
click at [186, 107] on link "Design" at bounding box center [189, 108] width 124 height 38
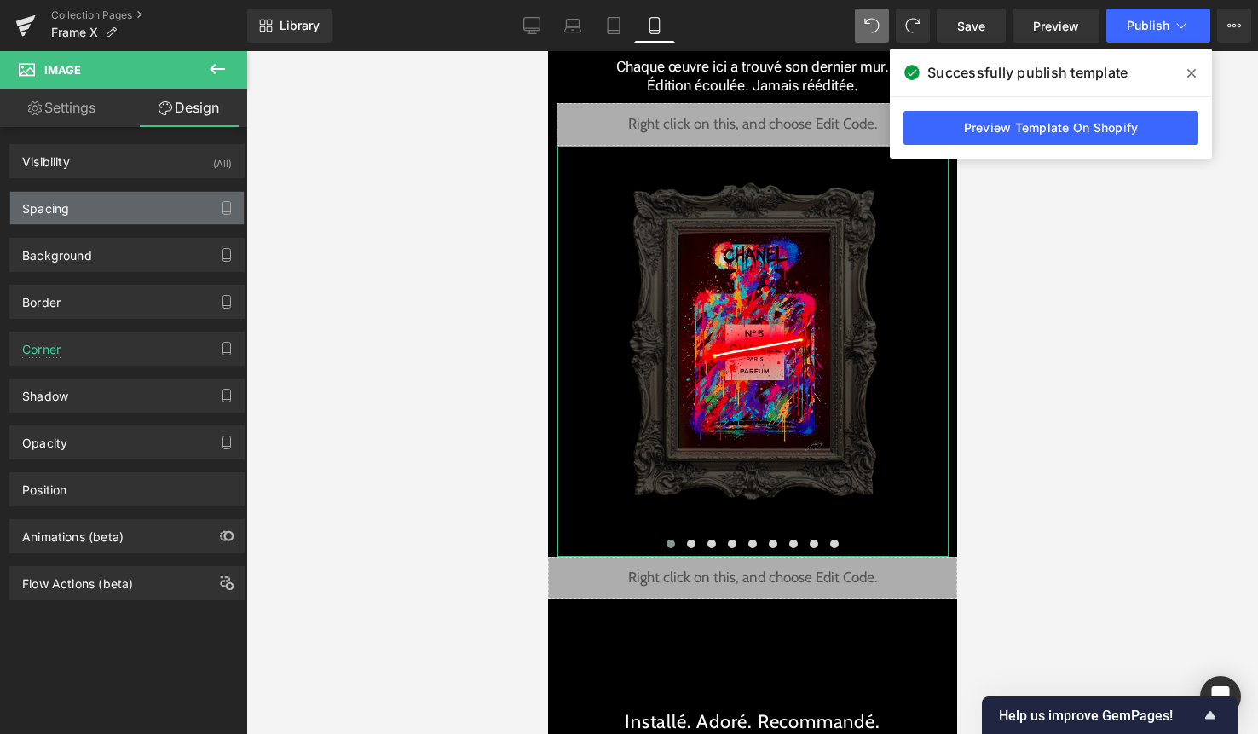
click at [127, 219] on div "Spacing" at bounding box center [127, 208] width 234 height 32
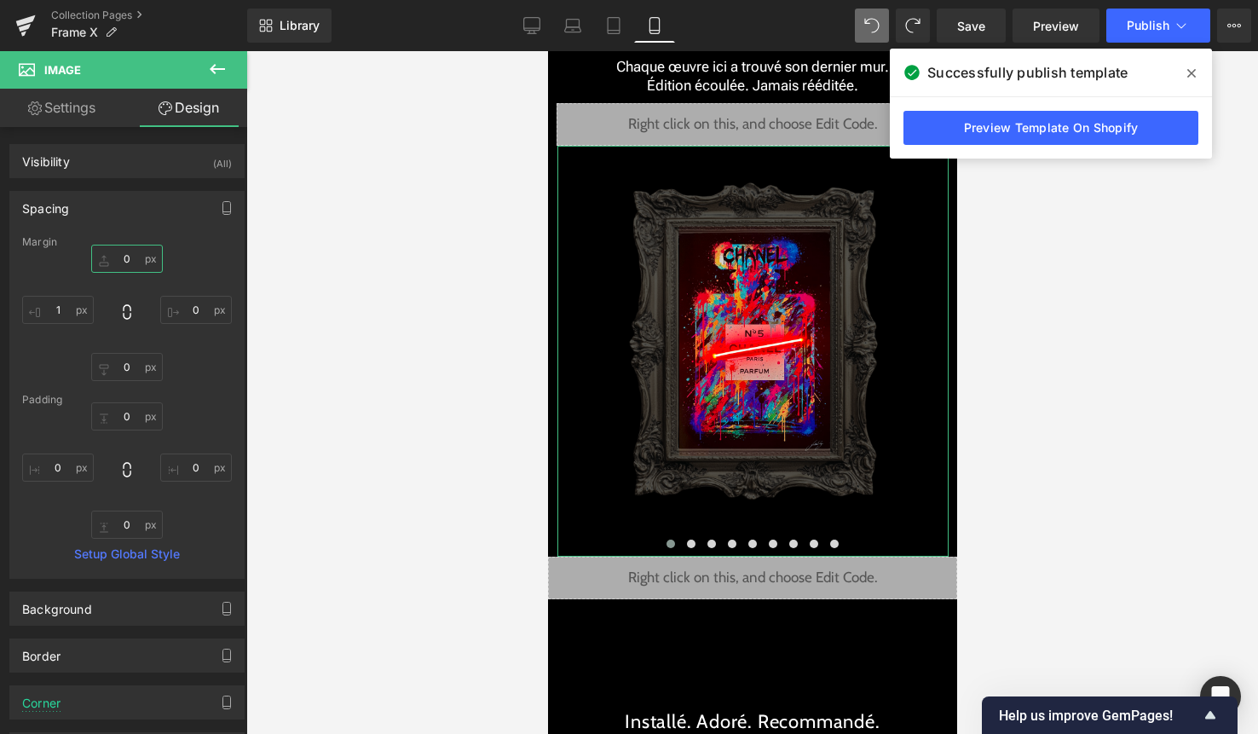
click at [129, 263] on input "0" at bounding box center [127, 259] width 72 height 28
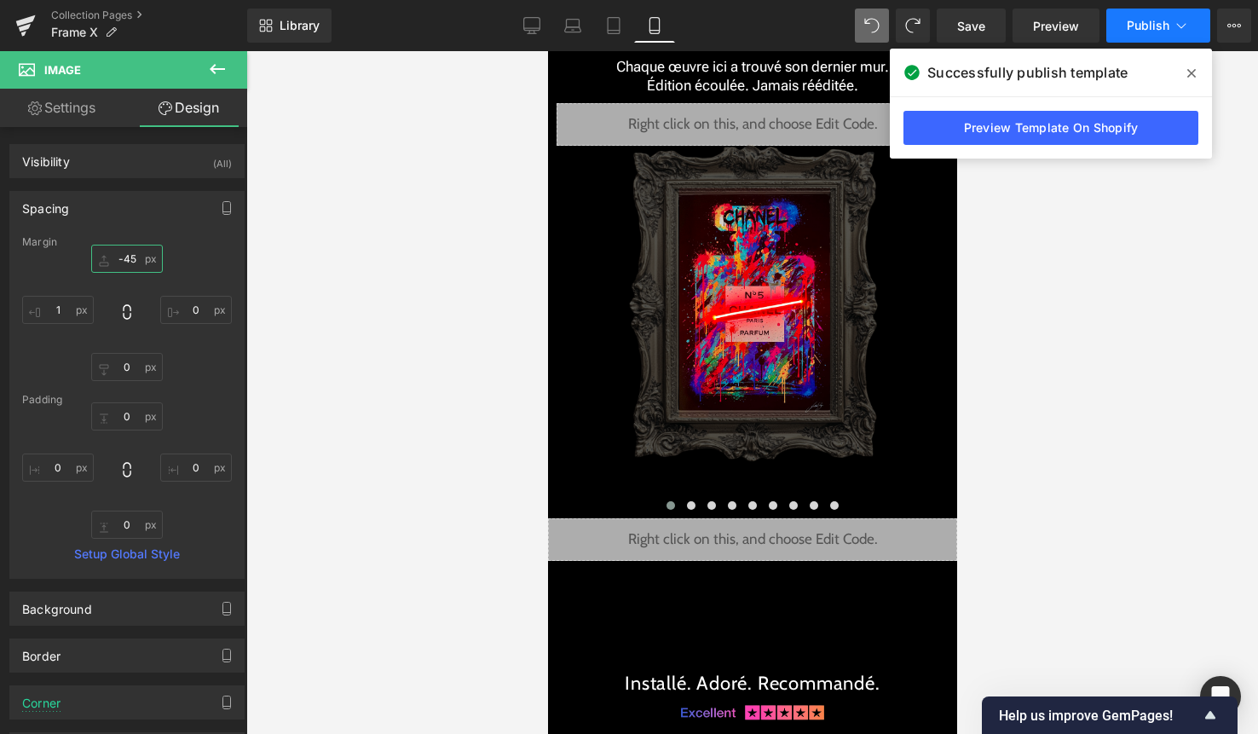
type input "-45"
click at [1157, 14] on button "Publish" at bounding box center [1158, 26] width 104 height 34
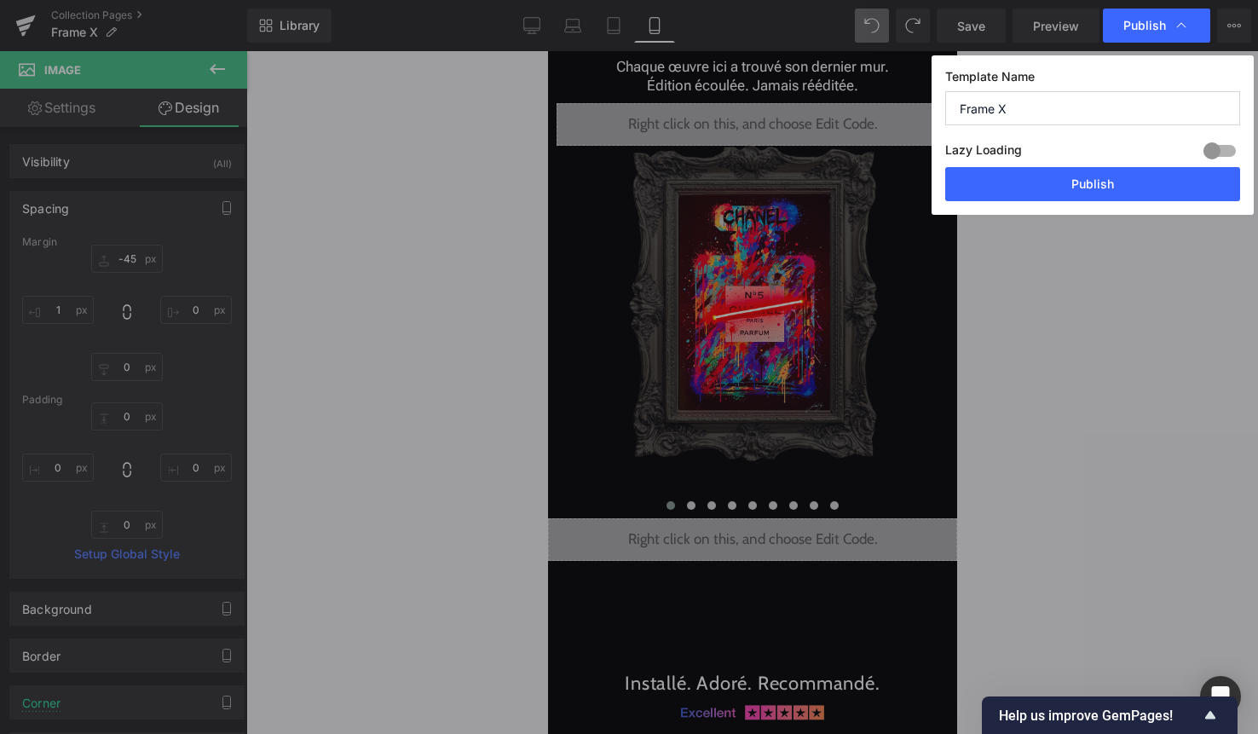
click at [1111, 203] on div "Template Name Frame X Lazy Loading Build Upgrade plan to unlock Lazy loading he…" at bounding box center [1093, 134] width 322 height 159
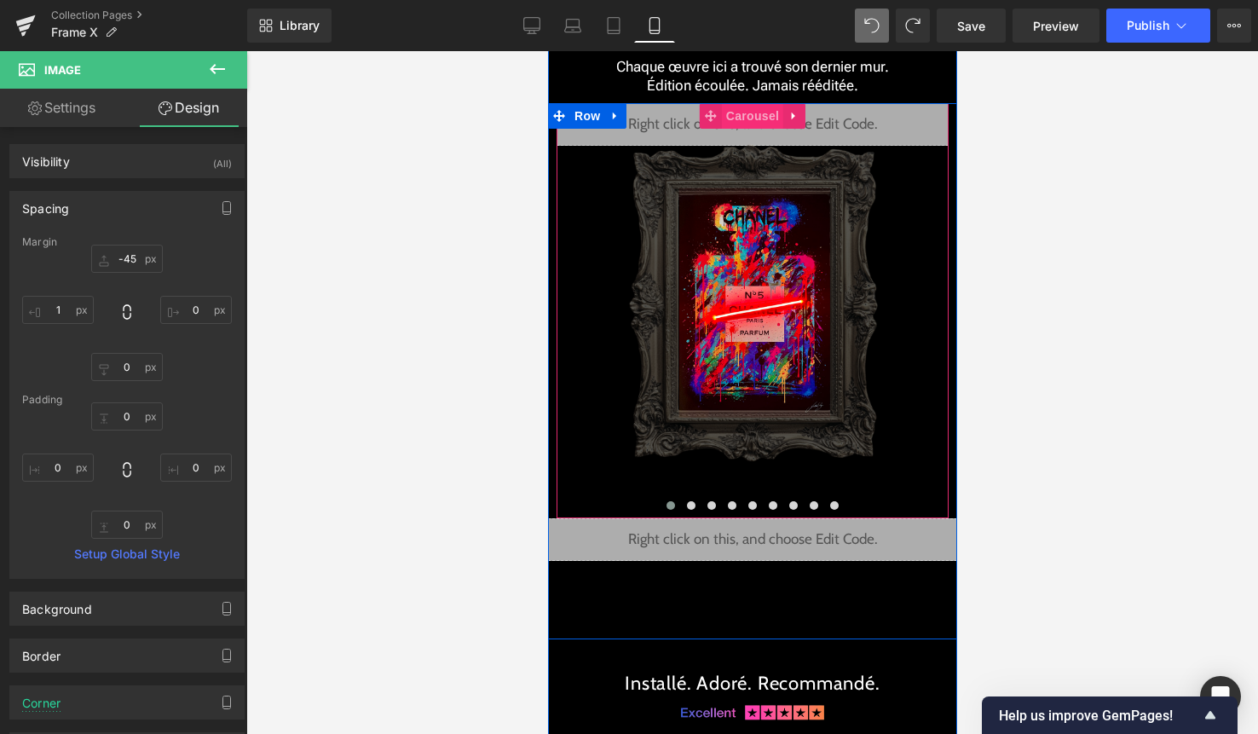
click at [748, 117] on span "Carousel" at bounding box center [751, 116] width 61 height 26
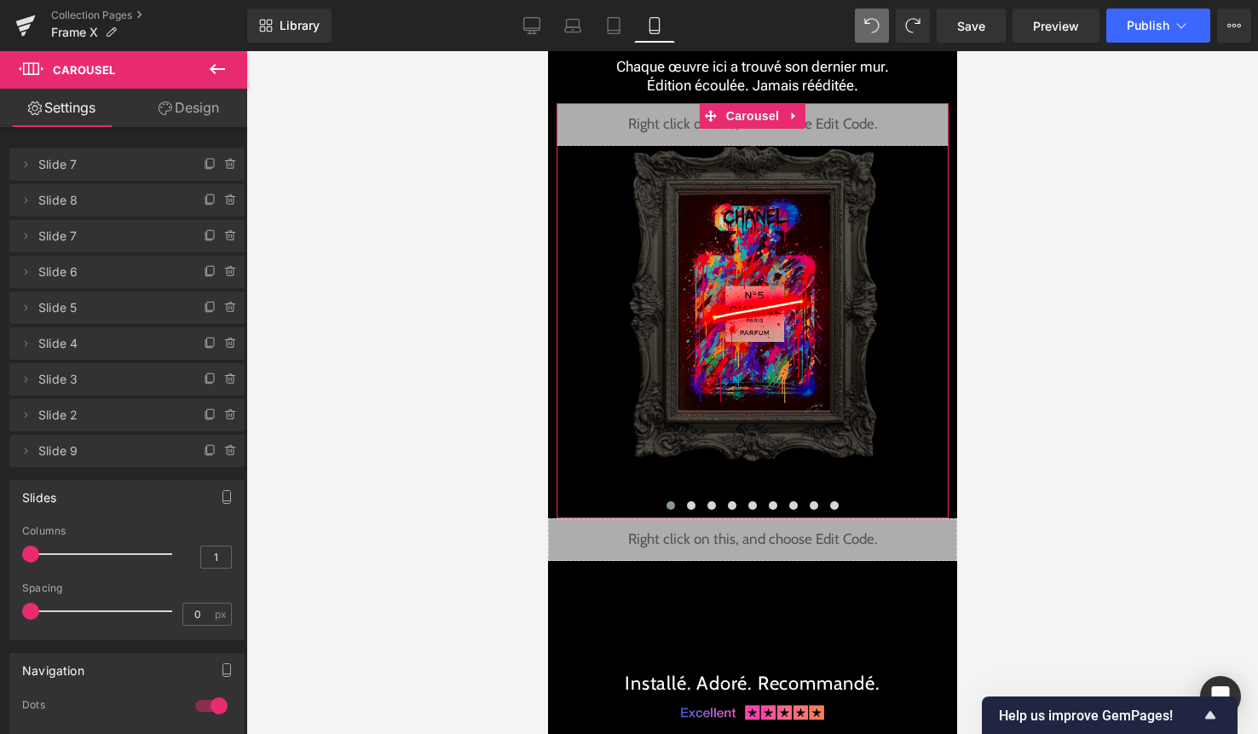
click at [221, 703] on div at bounding box center [211, 705] width 41 height 27
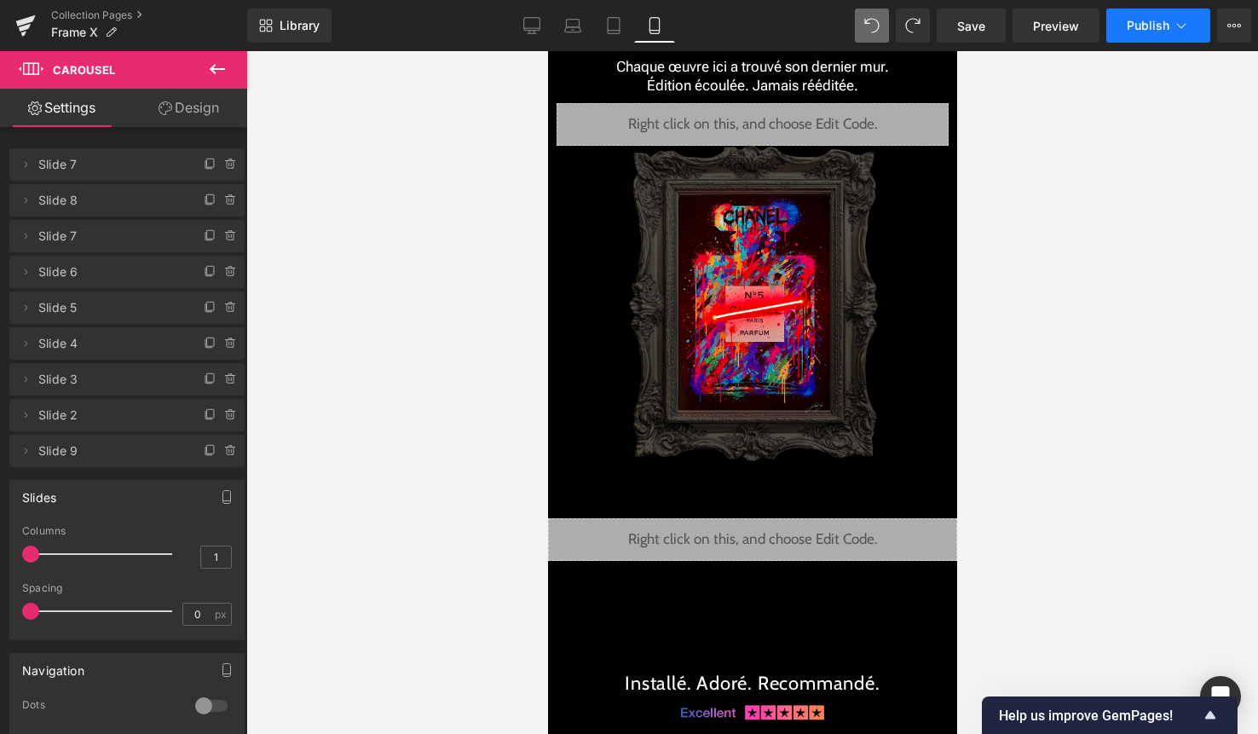
click at [1151, 29] on span "Publish" at bounding box center [1148, 26] width 43 height 14
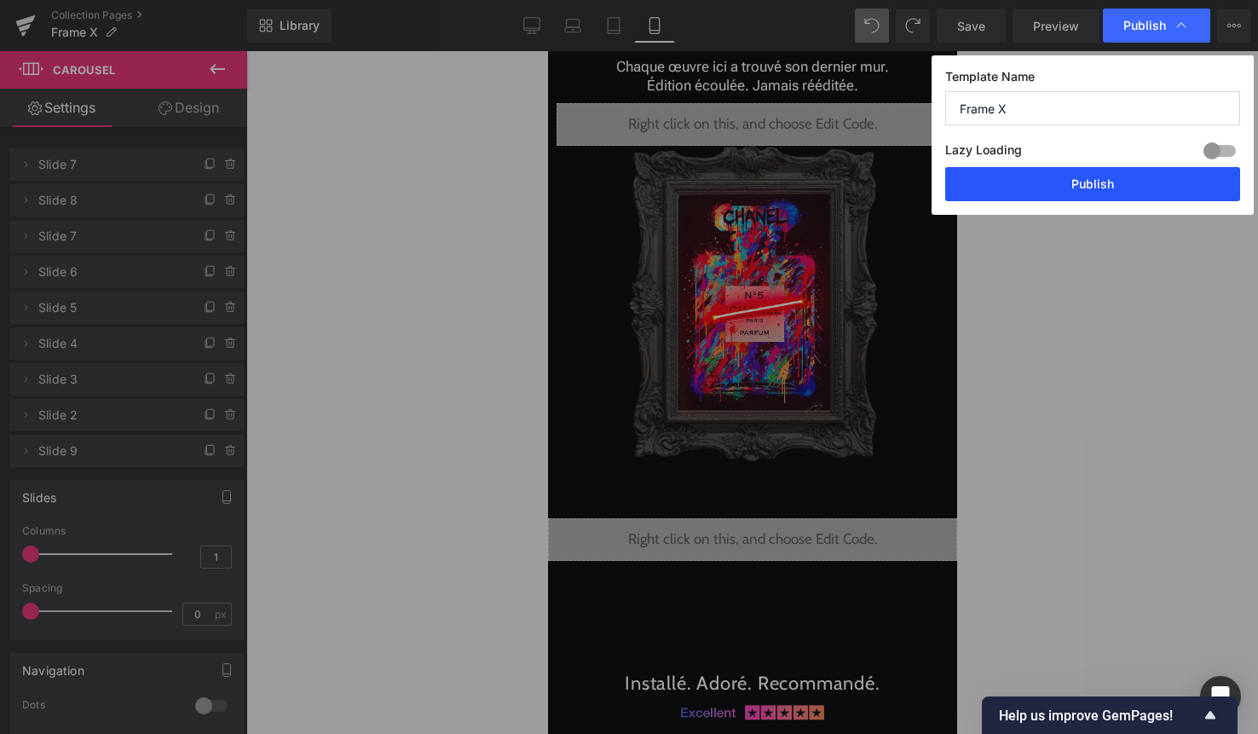
click at [1113, 187] on button "Publish" at bounding box center [1092, 184] width 295 height 34
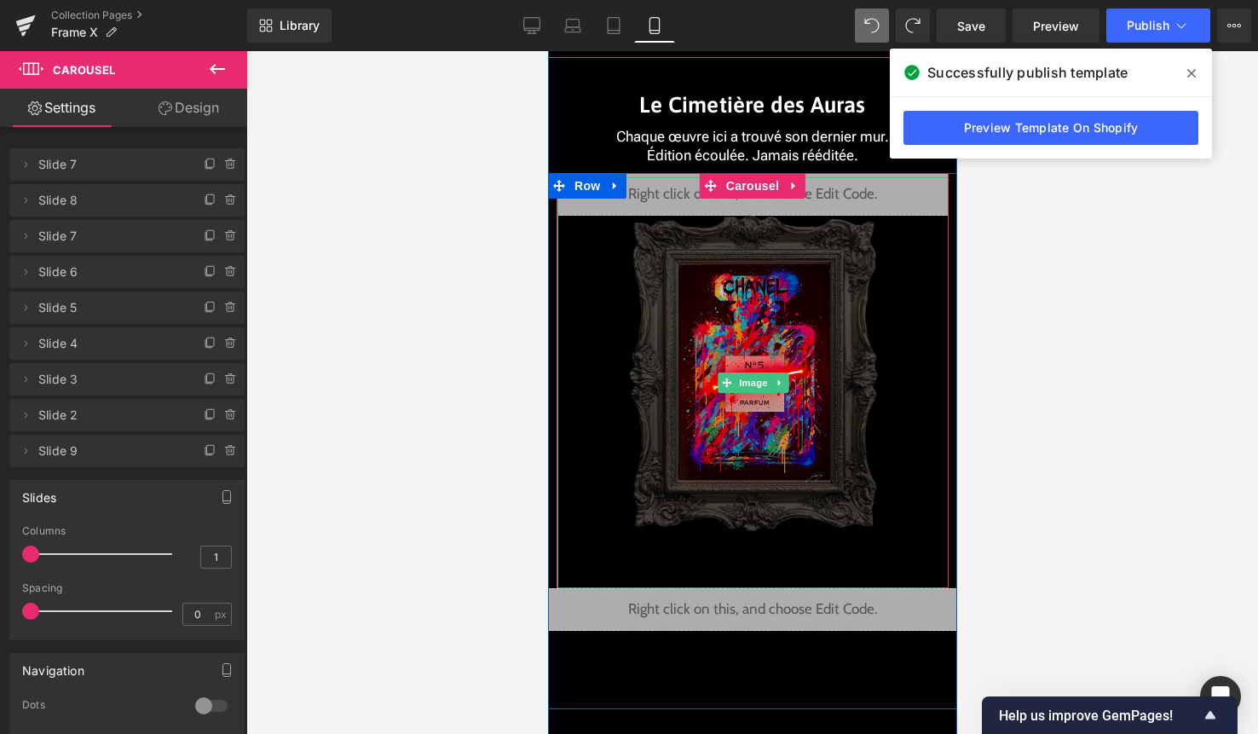
scroll to position [3859, 0]
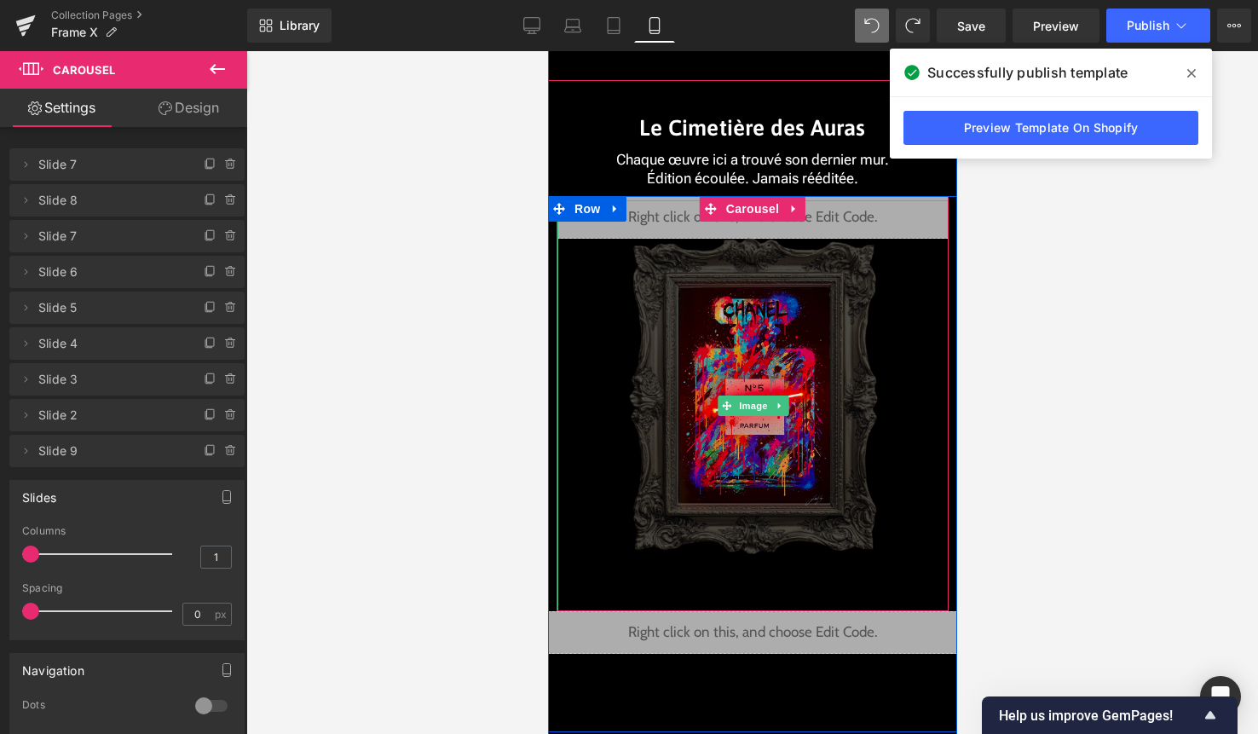
click at [741, 222] on img at bounding box center [752, 405] width 274 height 411
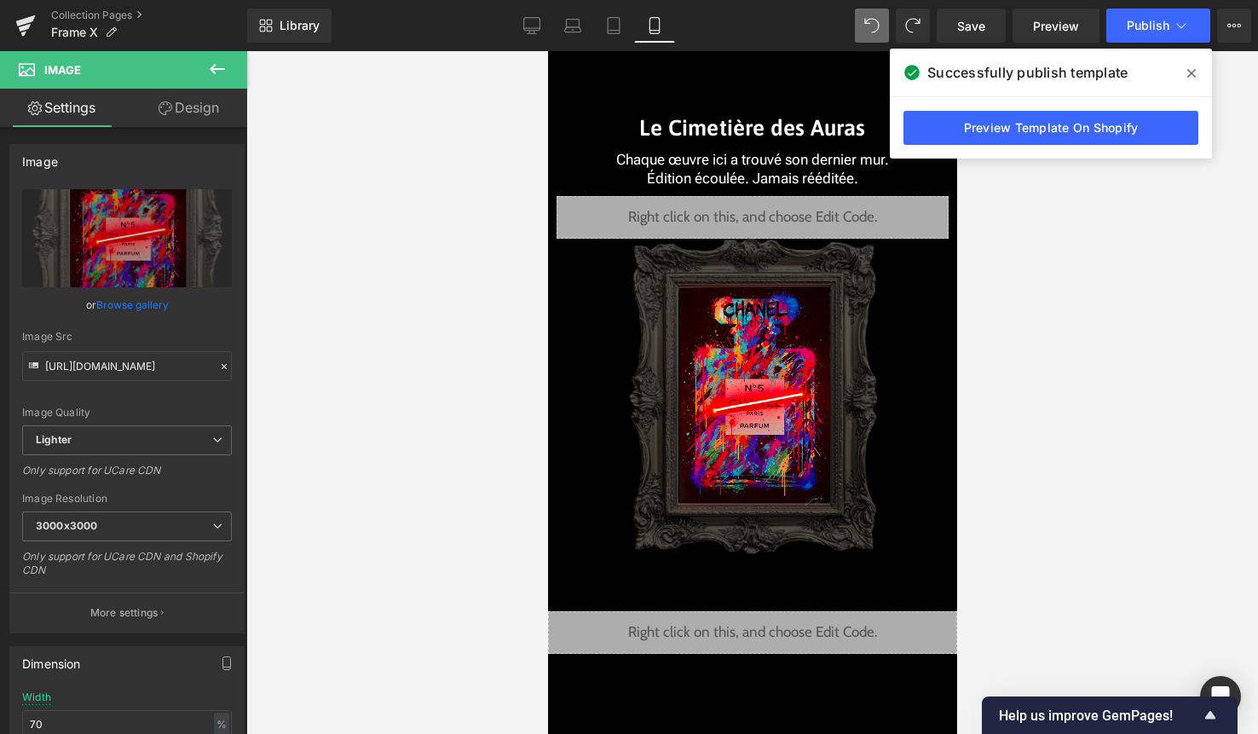
click at [1189, 76] on icon at bounding box center [1191, 73] width 9 height 14
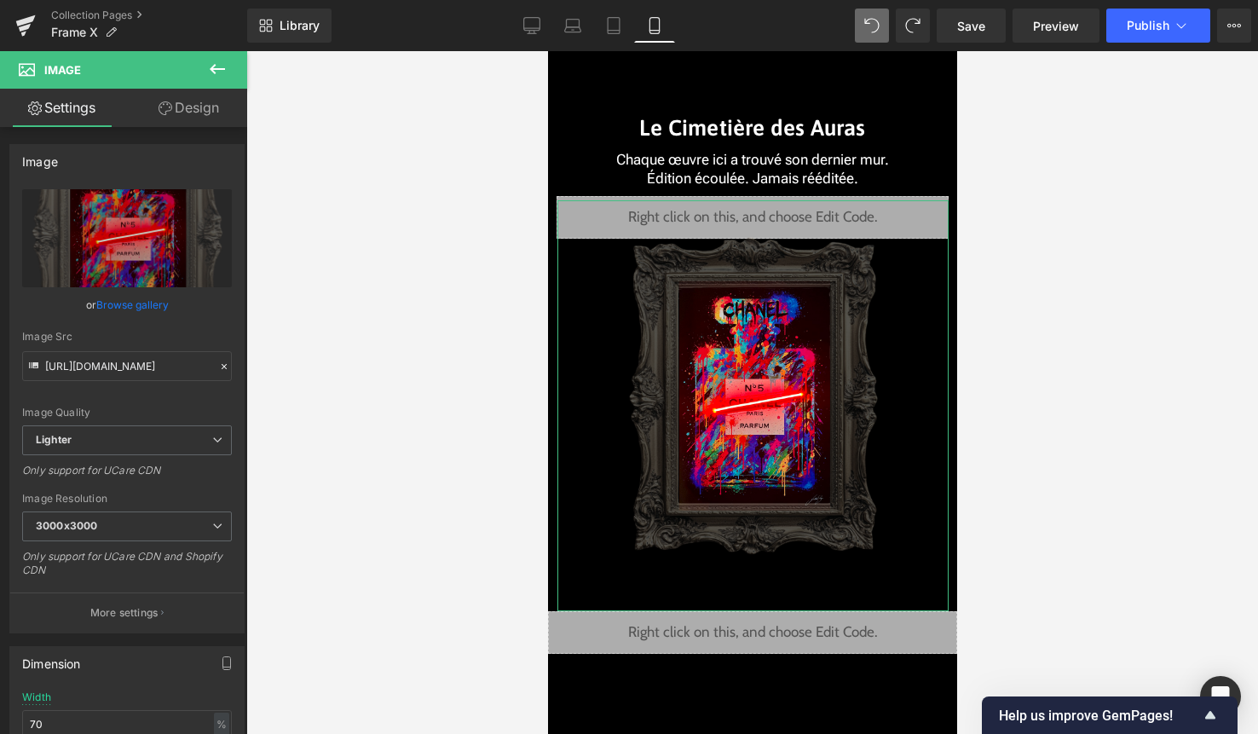
click at [229, 109] on link "Design" at bounding box center [189, 108] width 124 height 38
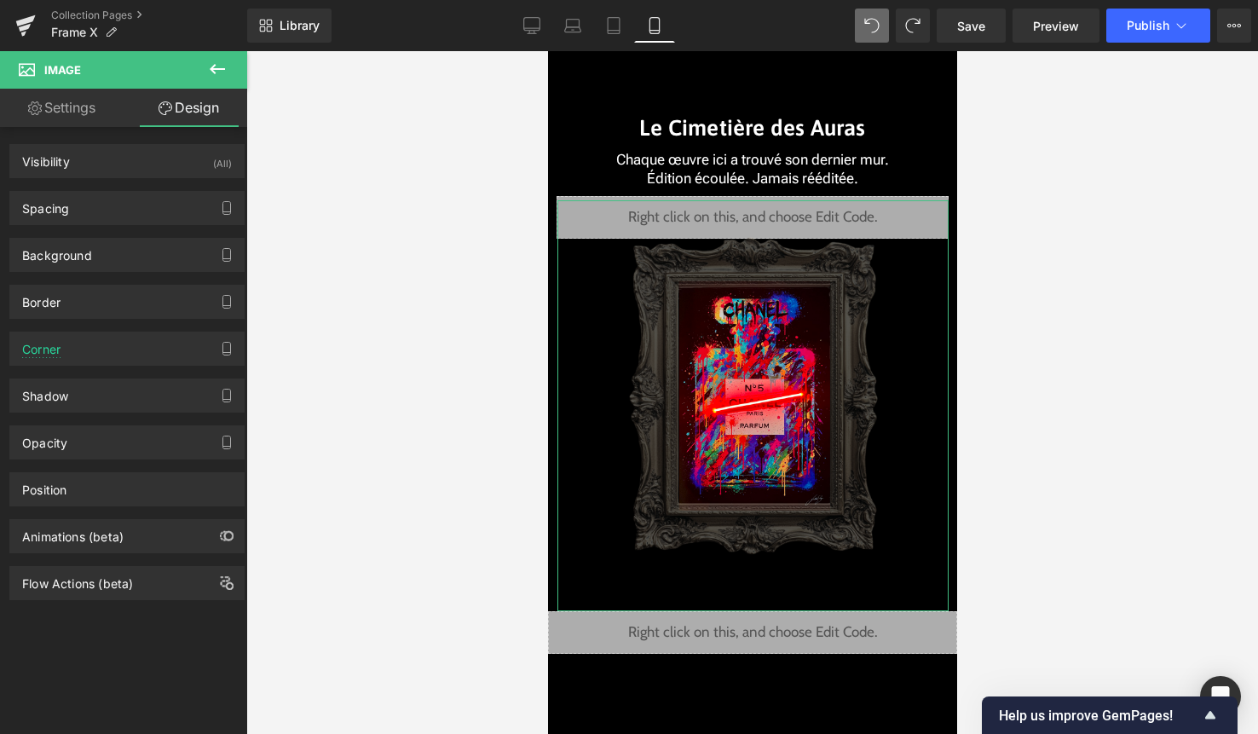
click at [159, 188] on div "Spacing Margin Padding" at bounding box center [127, 201] width 255 height 47
click at [186, 164] on div "Visibility (All)" at bounding box center [127, 161] width 234 height 32
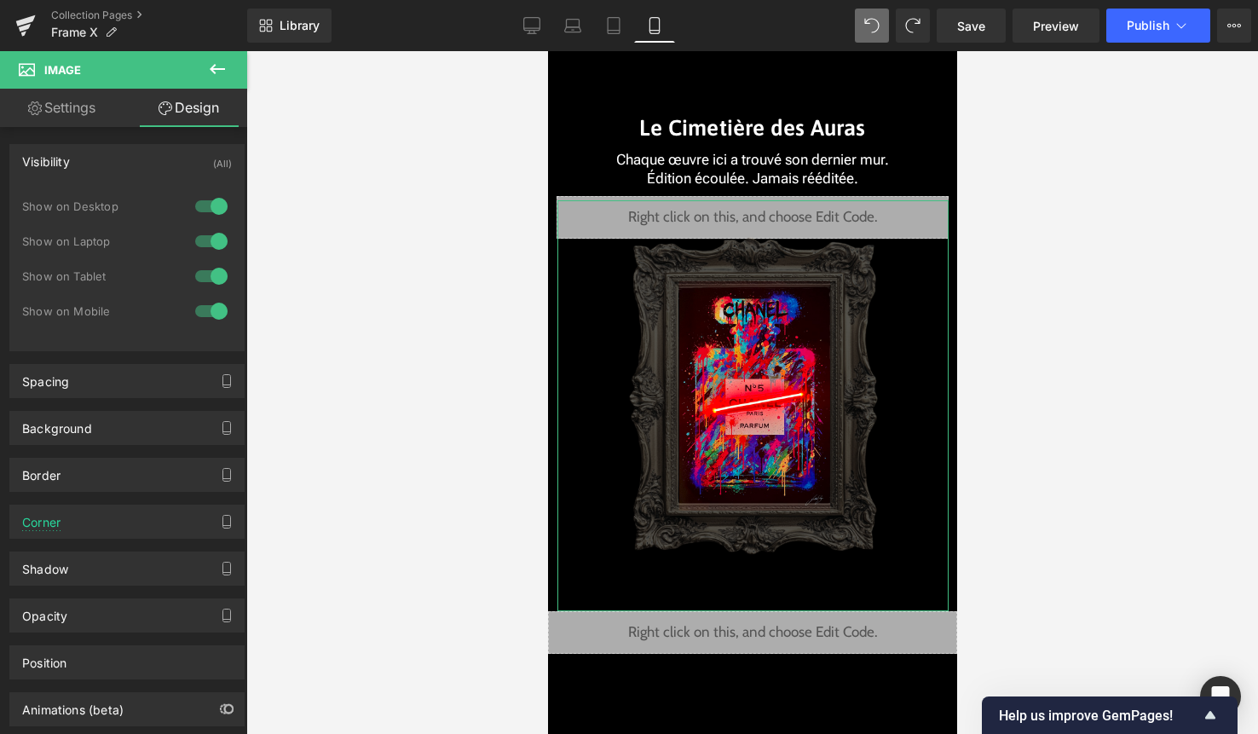
click at [194, 207] on div at bounding box center [211, 206] width 41 height 27
click at [196, 251] on div at bounding box center [211, 241] width 41 height 27
click at [202, 271] on div at bounding box center [211, 276] width 41 height 27
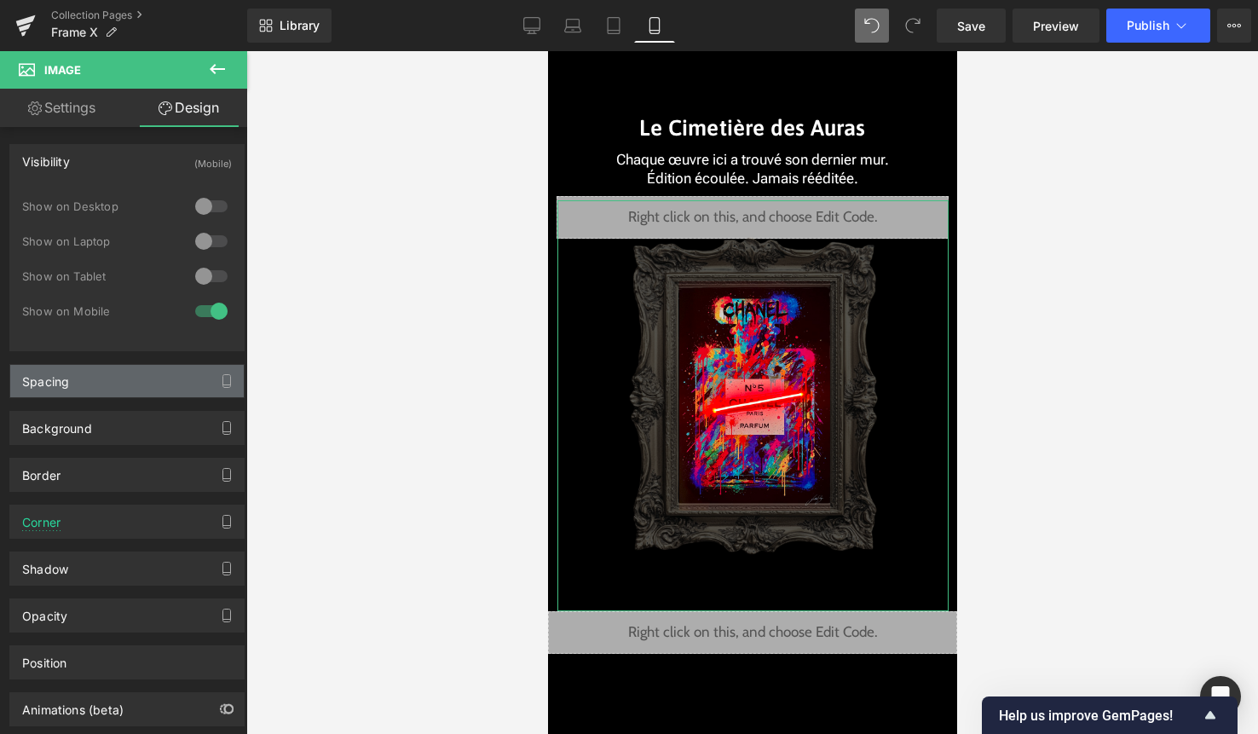
click at [88, 390] on div "Spacing" at bounding box center [127, 381] width 234 height 32
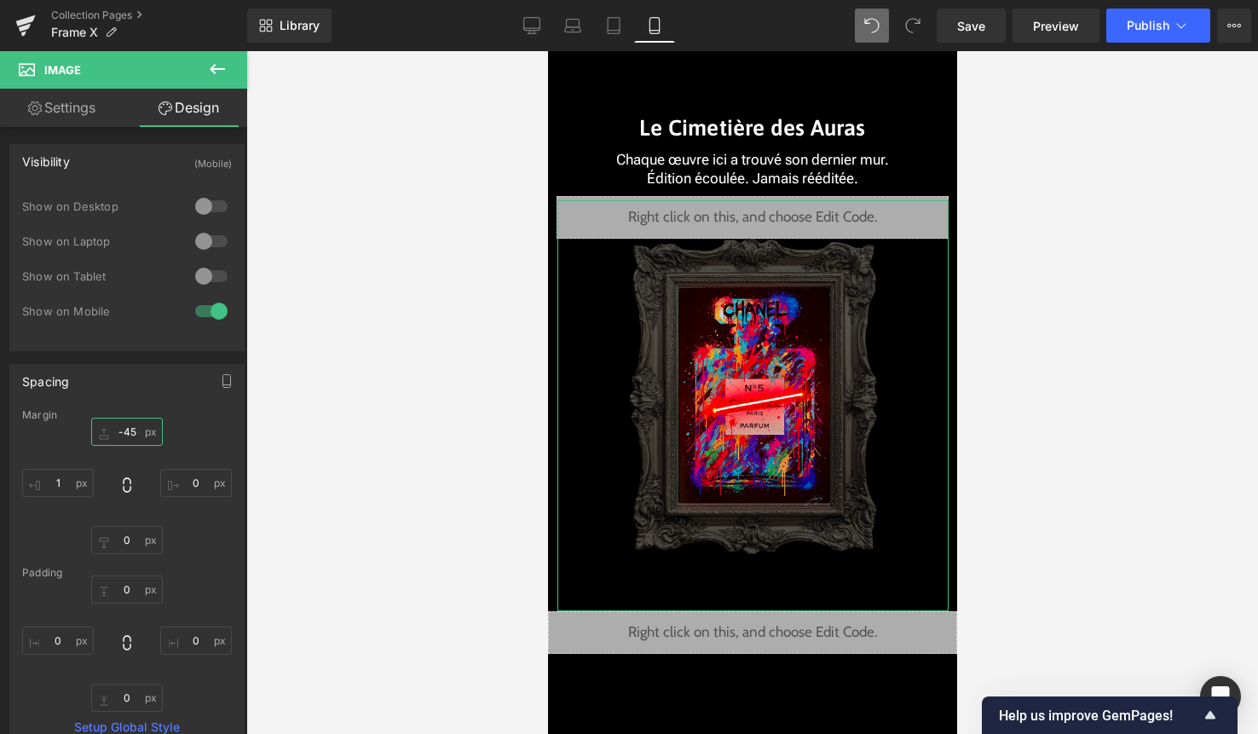
click at [127, 439] on input "-45" at bounding box center [127, 432] width 72 height 28
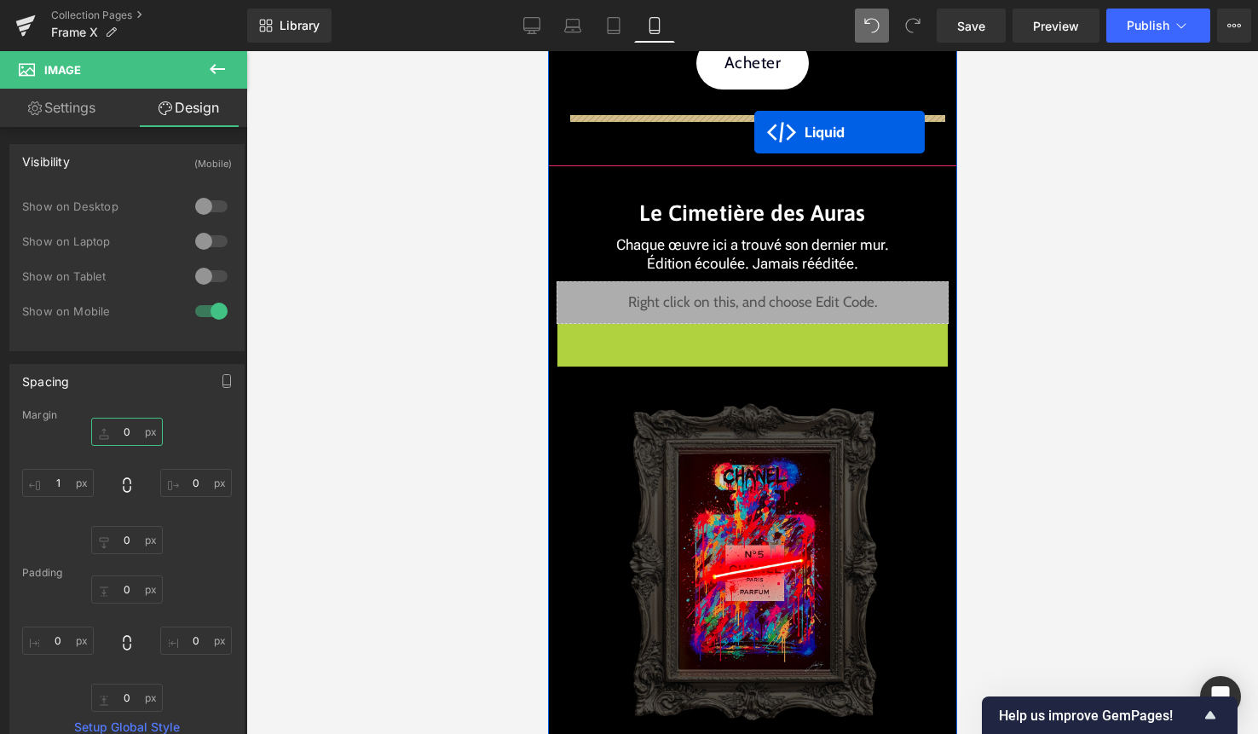
drag, startPoint x: 730, startPoint y: 278, endPoint x: 753, endPoint y: 114, distance: 165.4
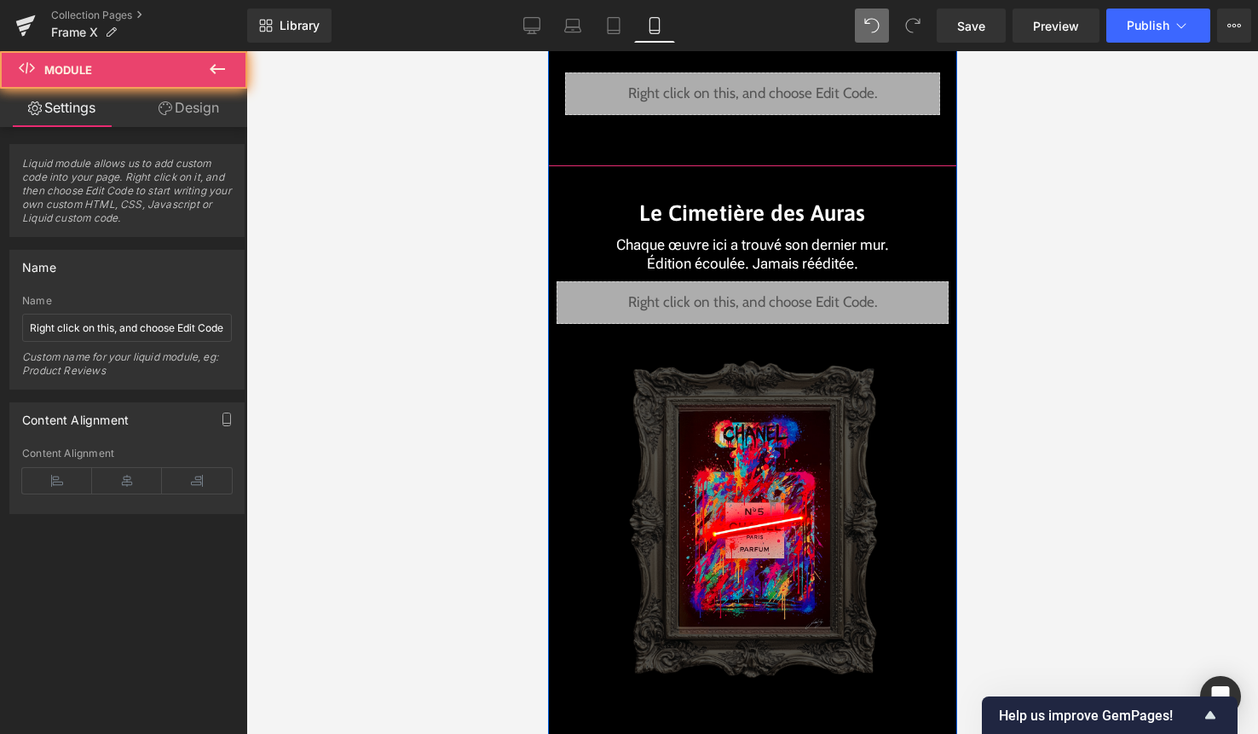
scroll to position [4030, 0]
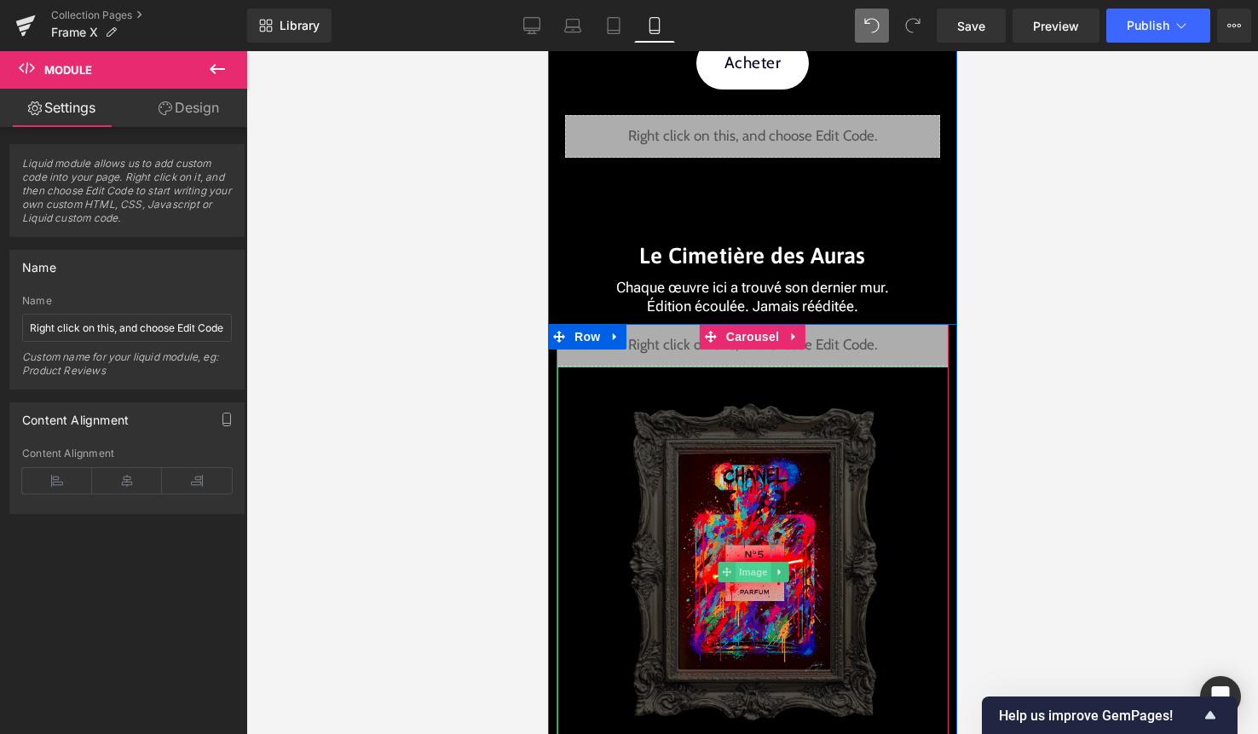
click at [753, 566] on span "Image" at bounding box center [753, 572] width 36 height 20
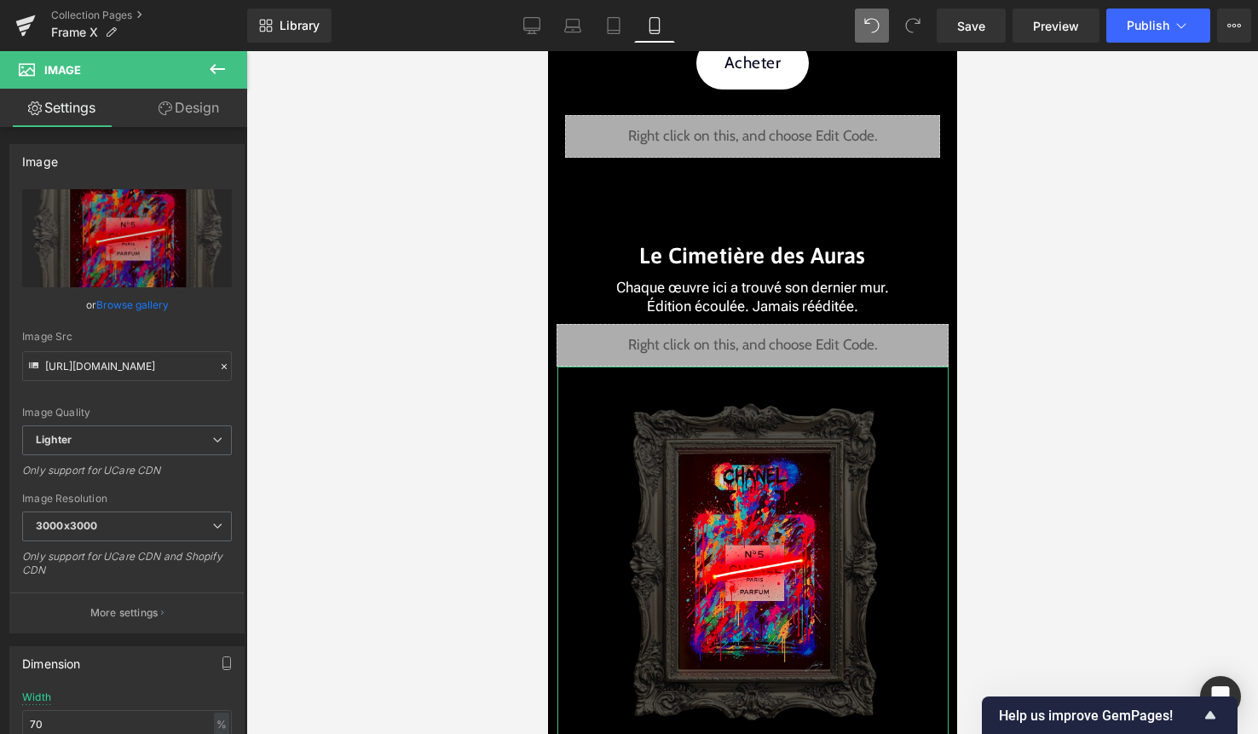
click at [206, 115] on link "Design" at bounding box center [189, 108] width 124 height 38
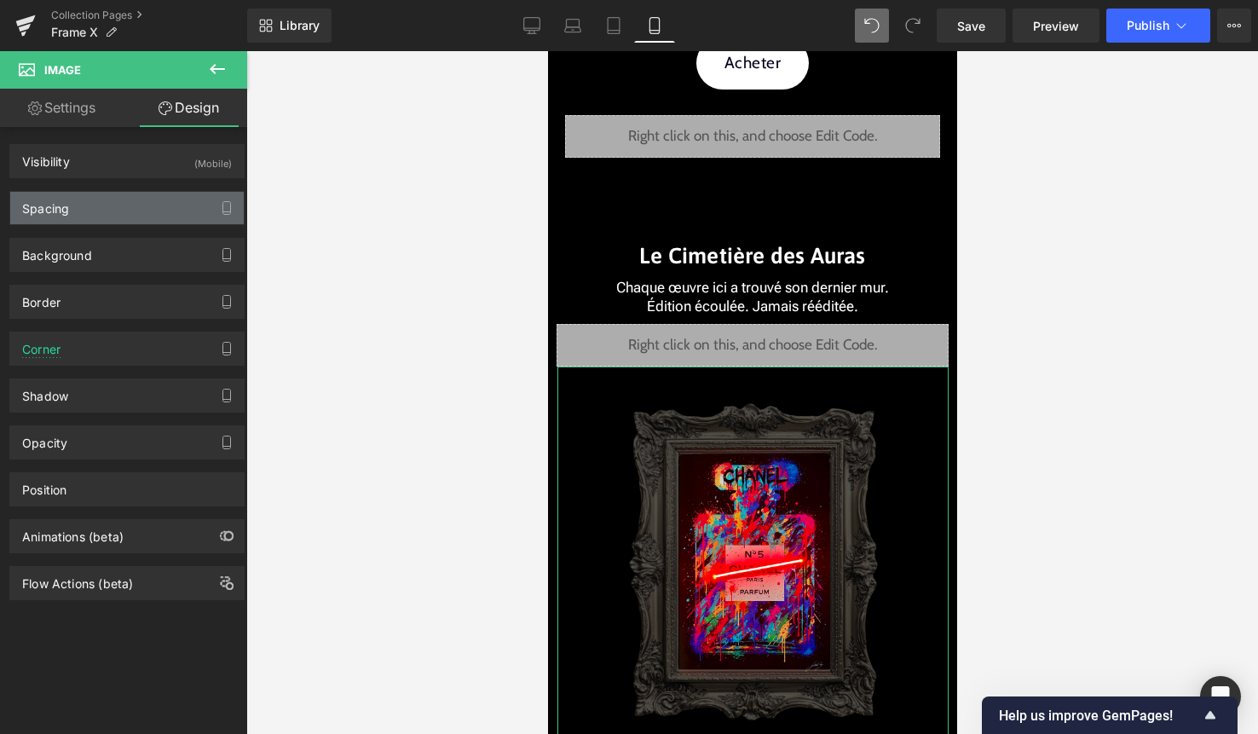
type input "0"
type input "1"
type input "0"
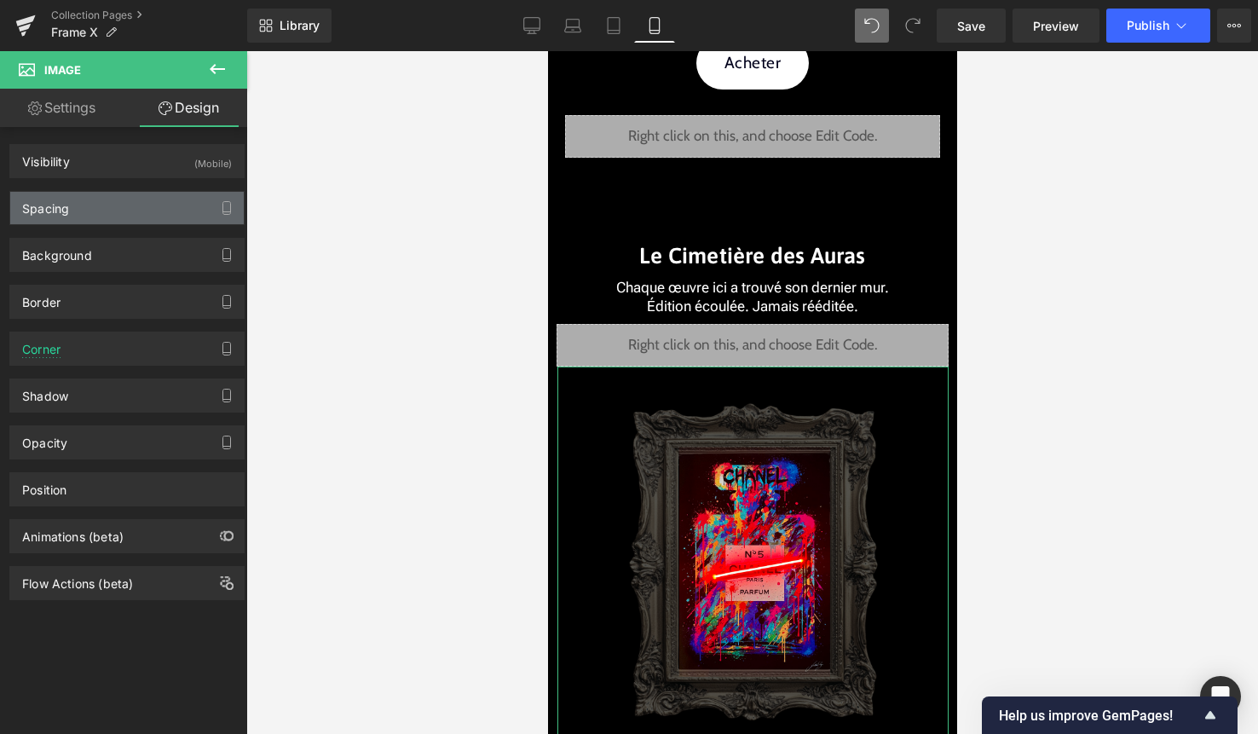
type input "0"
click at [136, 208] on div "Spacing" at bounding box center [127, 208] width 234 height 32
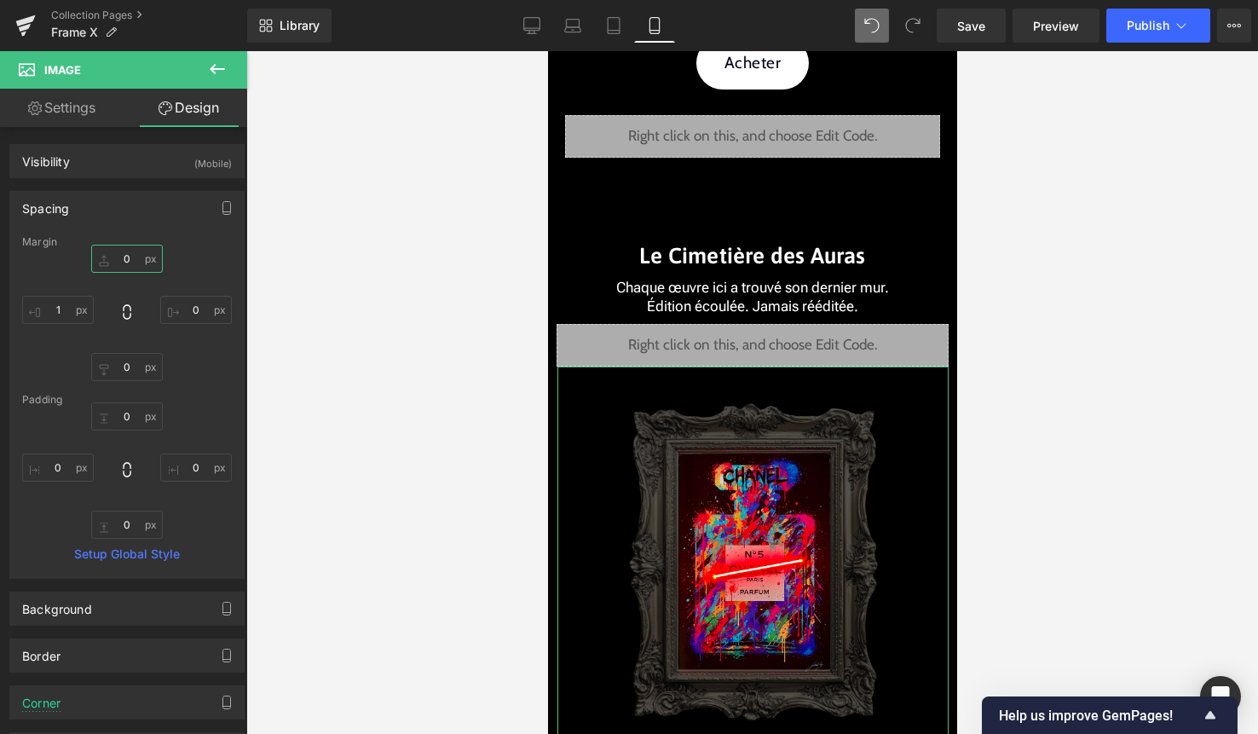
click at [130, 264] on input "0" at bounding box center [127, 259] width 72 height 28
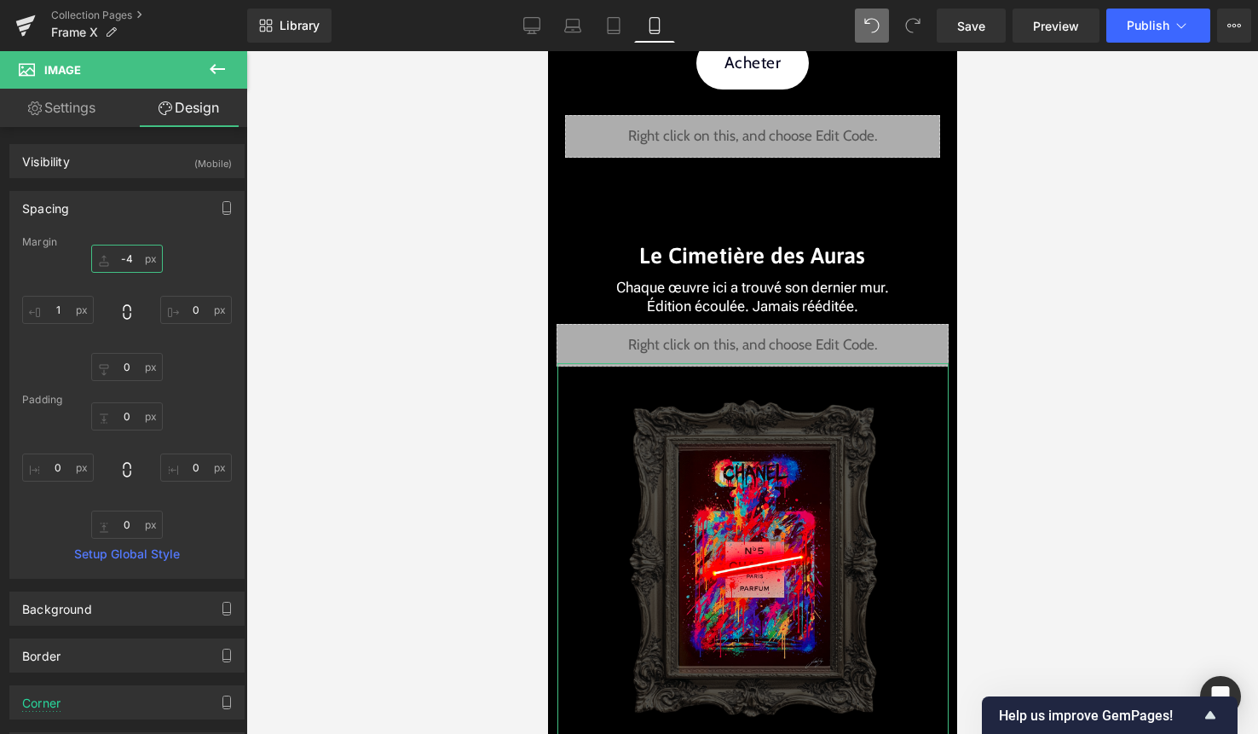
type input "-45"
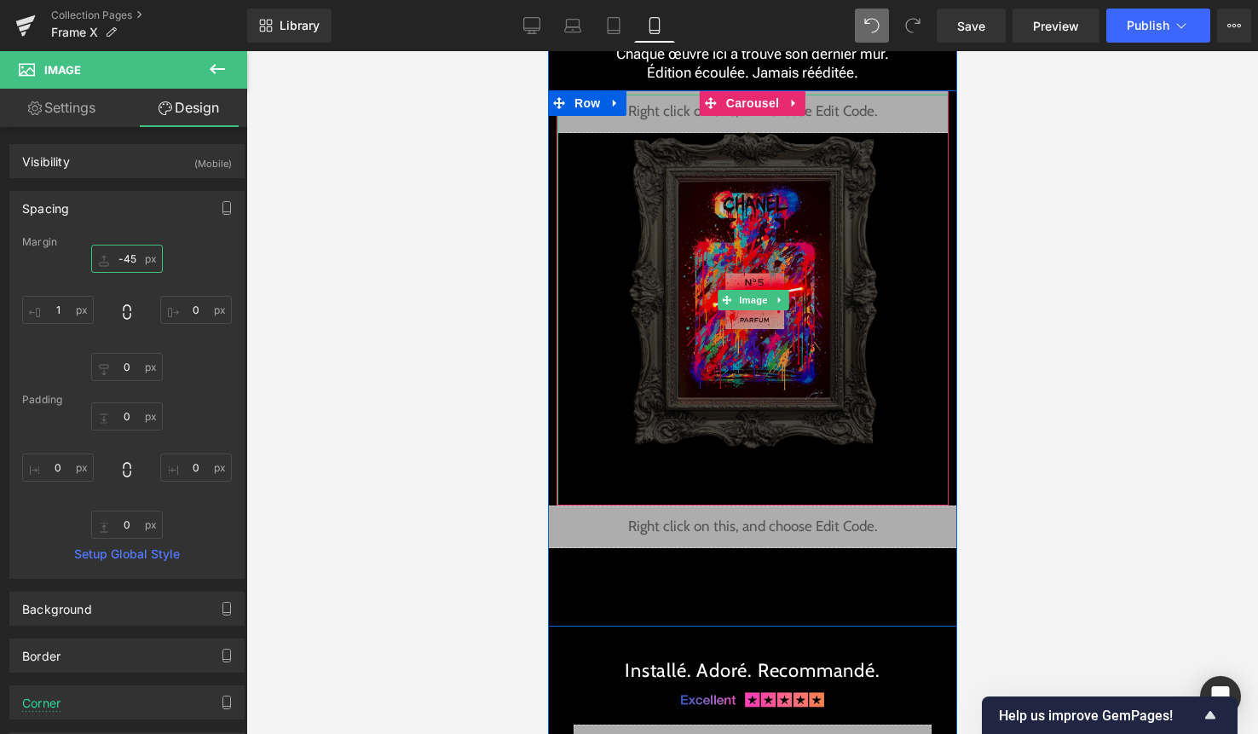
scroll to position [4267, 0]
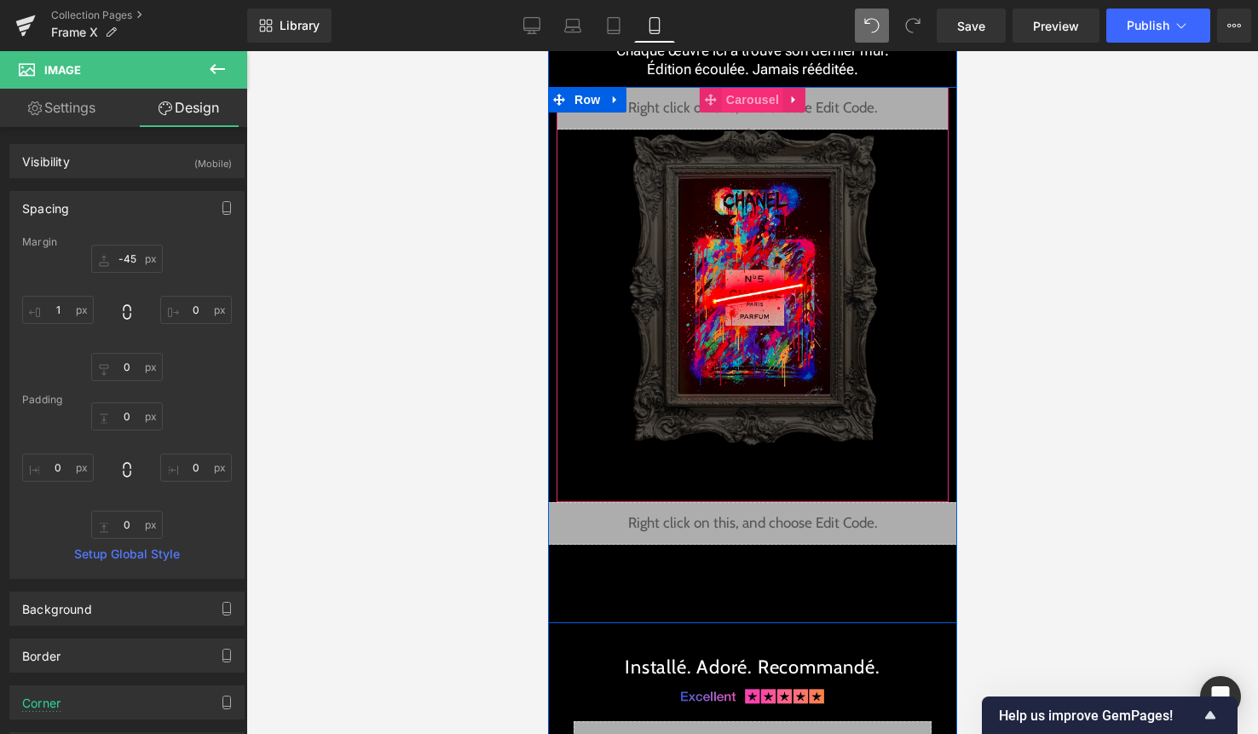
click at [755, 98] on span "Carousel" at bounding box center [751, 100] width 61 height 26
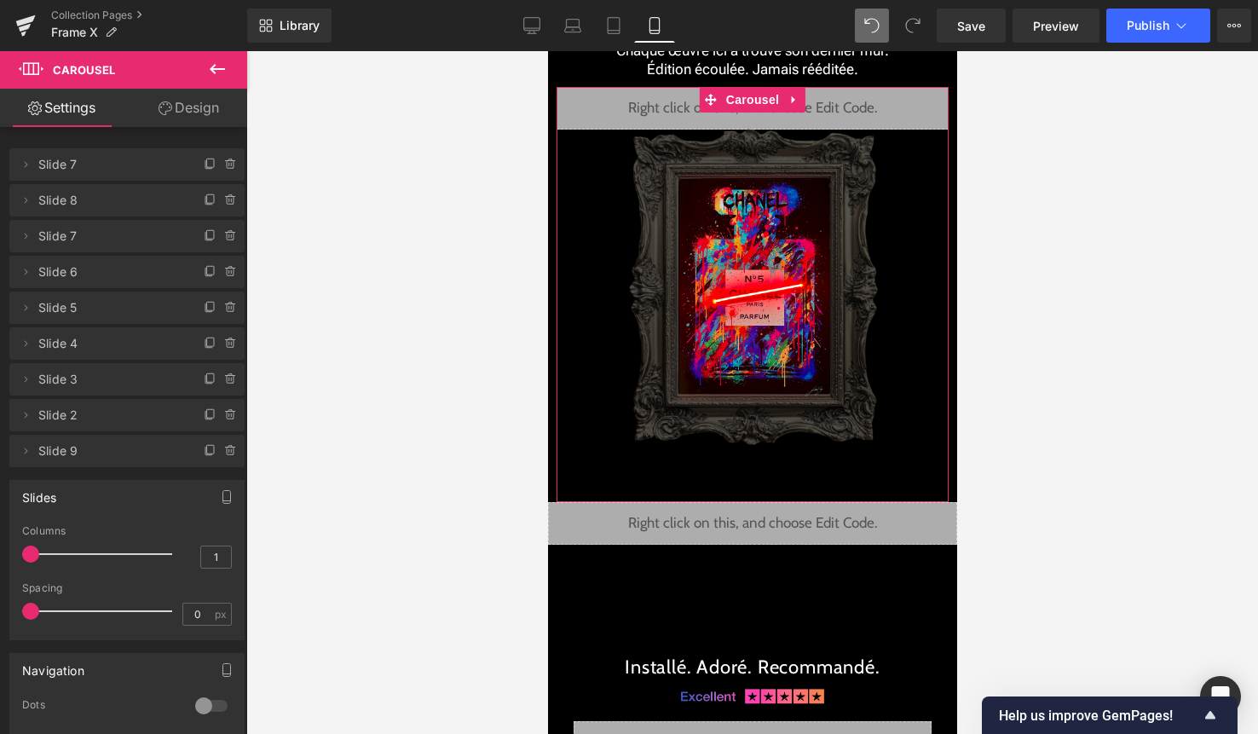
drag, startPoint x: 205, startPoint y: 702, endPoint x: 417, endPoint y: 460, distance: 321.4
click at [205, 702] on div at bounding box center [211, 705] width 41 height 27
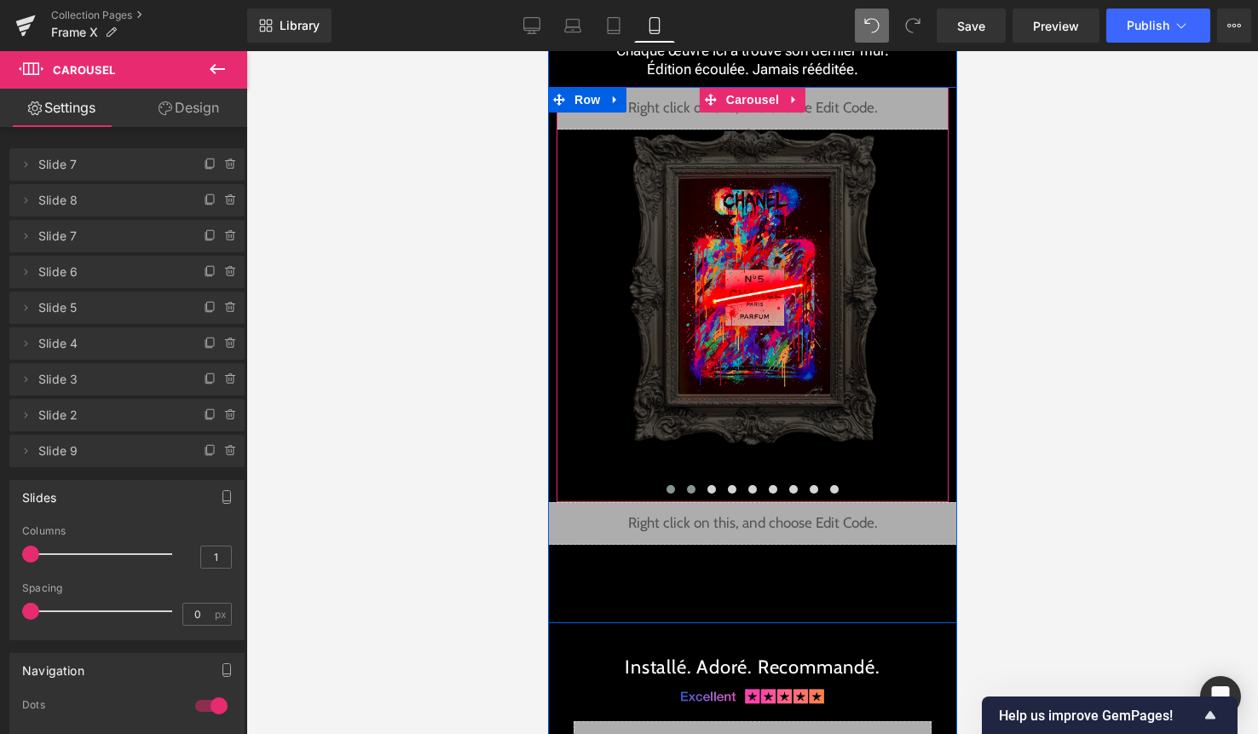
click at [688, 485] on span at bounding box center [690, 489] width 9 height 9
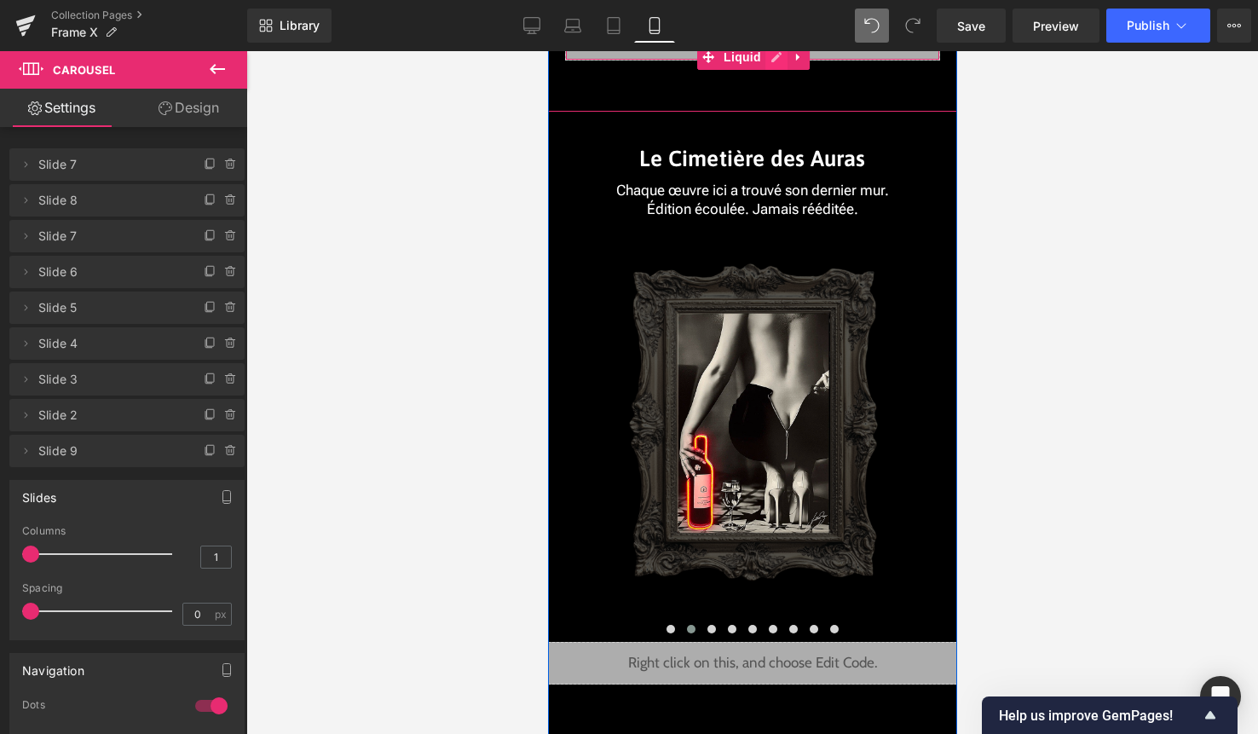
scroll to position [4033, 0]
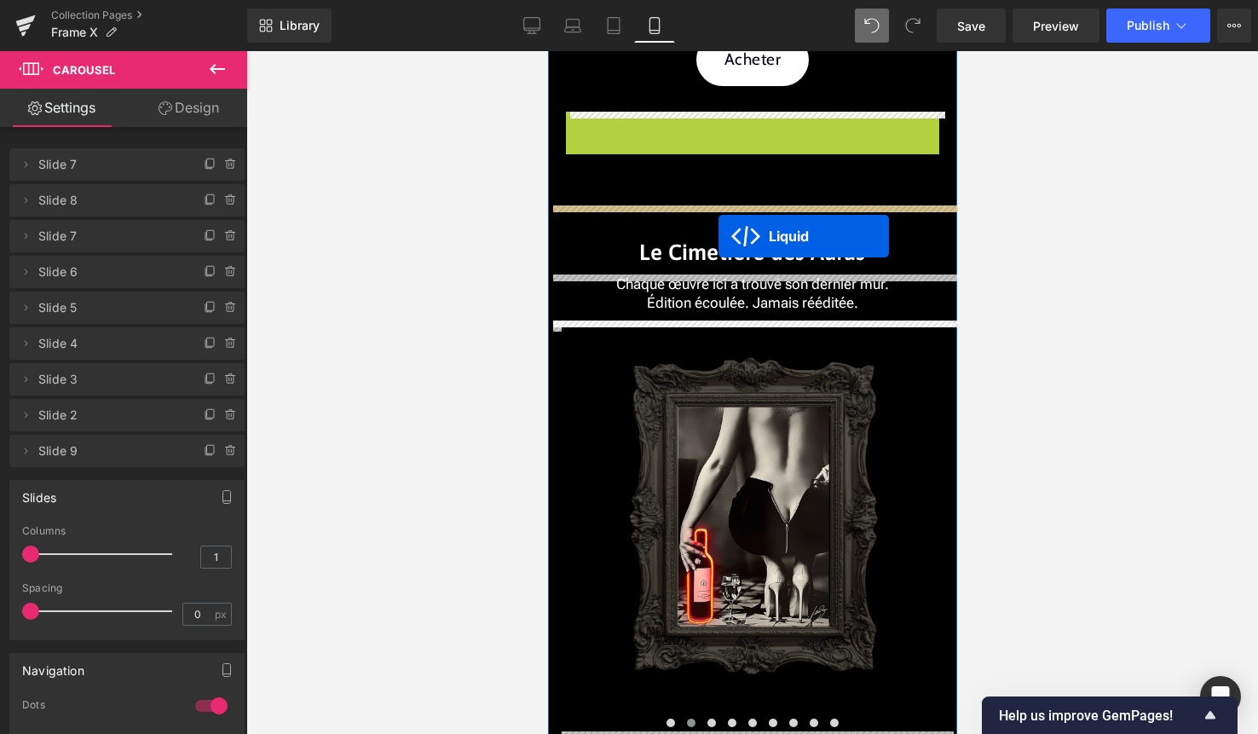
drag, startPoint x: 718, startPoint y: 149, endPoint x: 718, endPoint y: 236, distance: 86.9
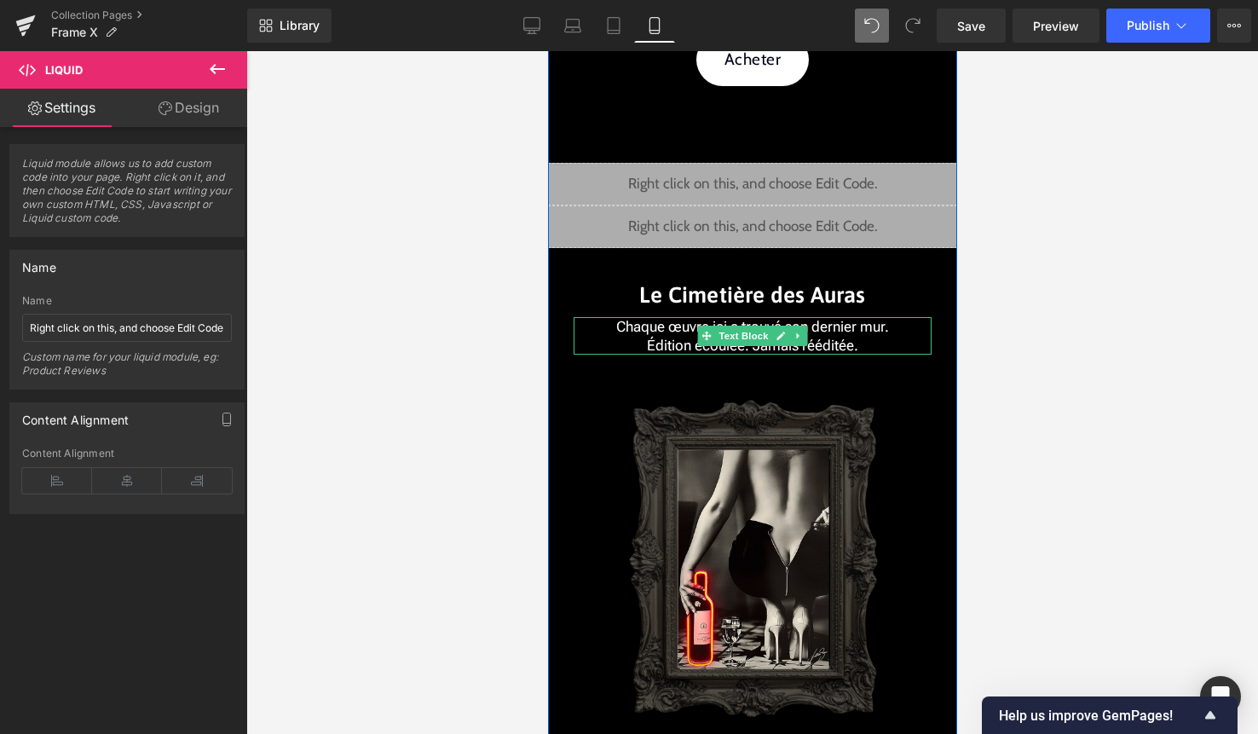
scroll to position [3857, 0]
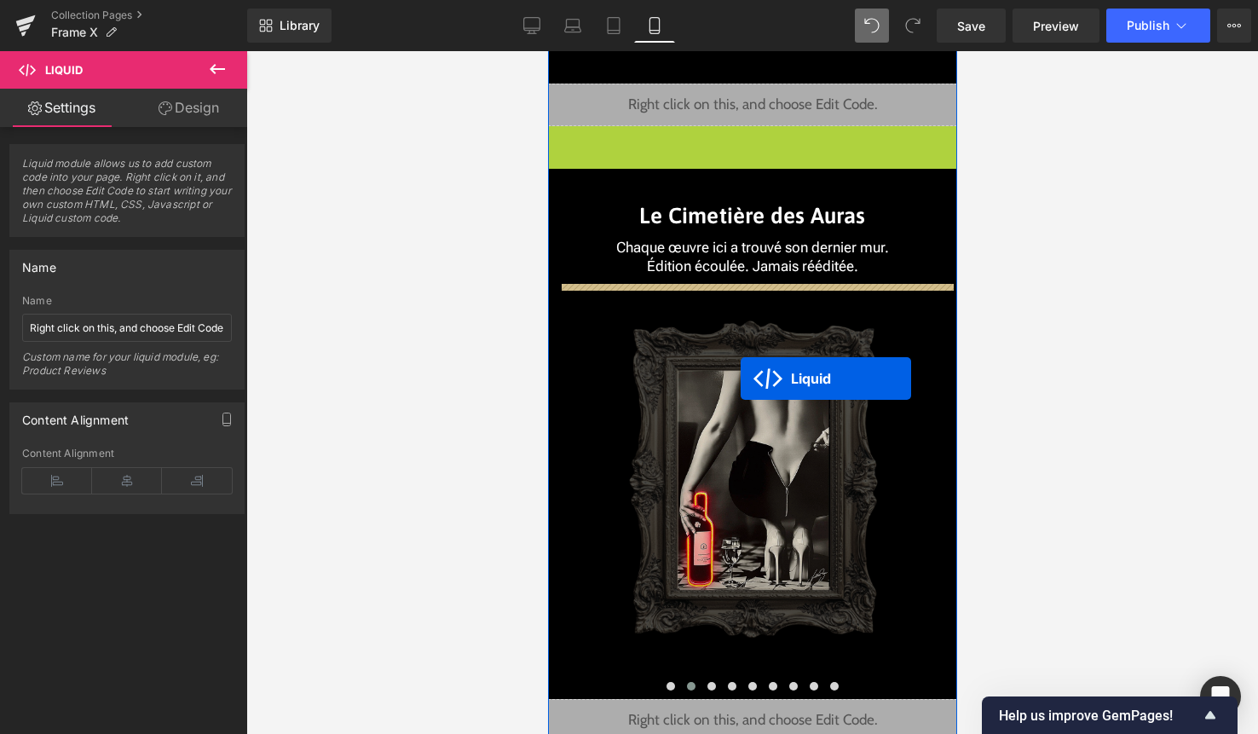
drag, startPoint x: 735, startPoint y: 143, endPoint x: 740, endPoint y: 378, distance: 234.4
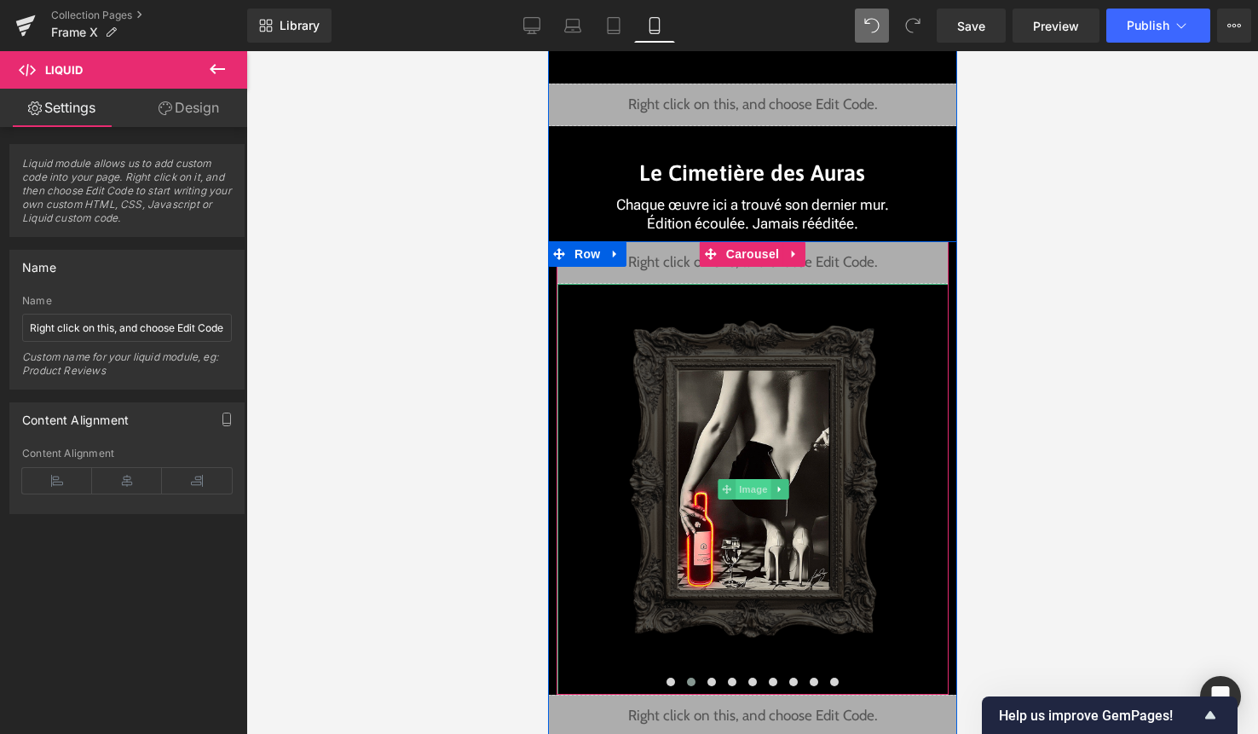
click at [747, 490] on span "Image" at bounding box center [753, 489] width 36 height 20
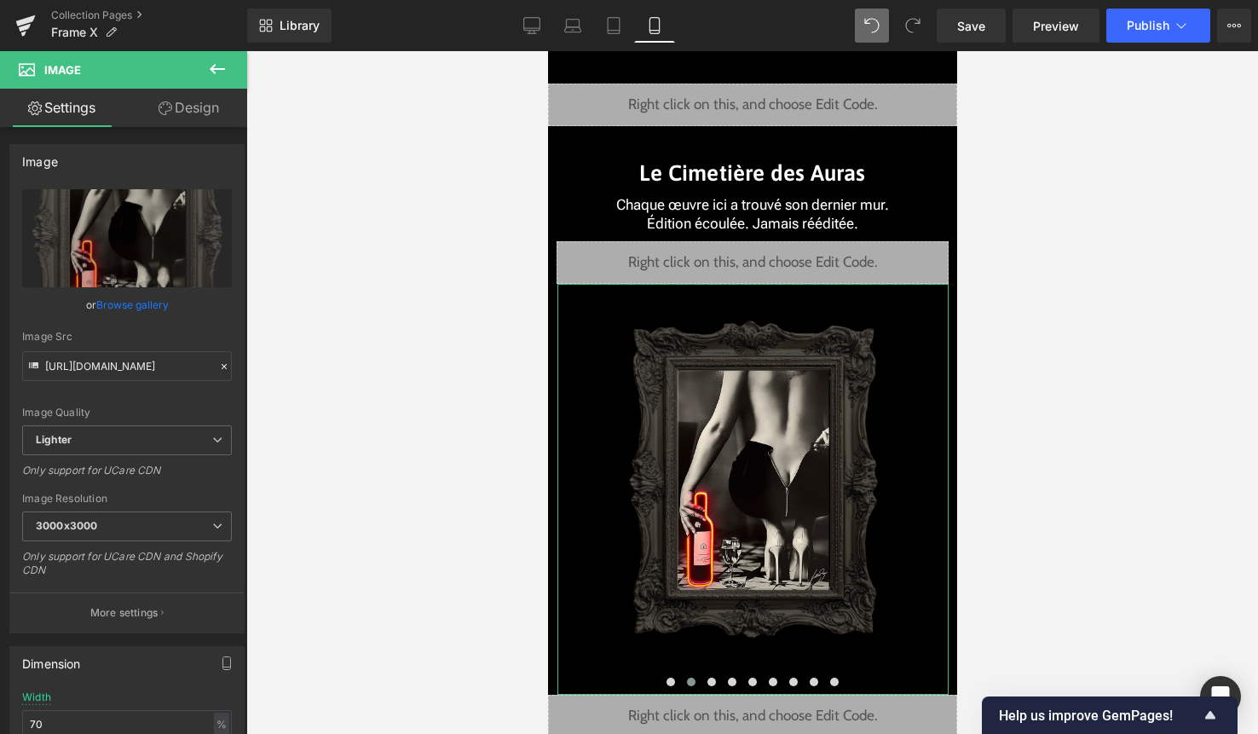
click at [193, 117] on link "Design" at bounding box center [189, 108] width 124 height 38
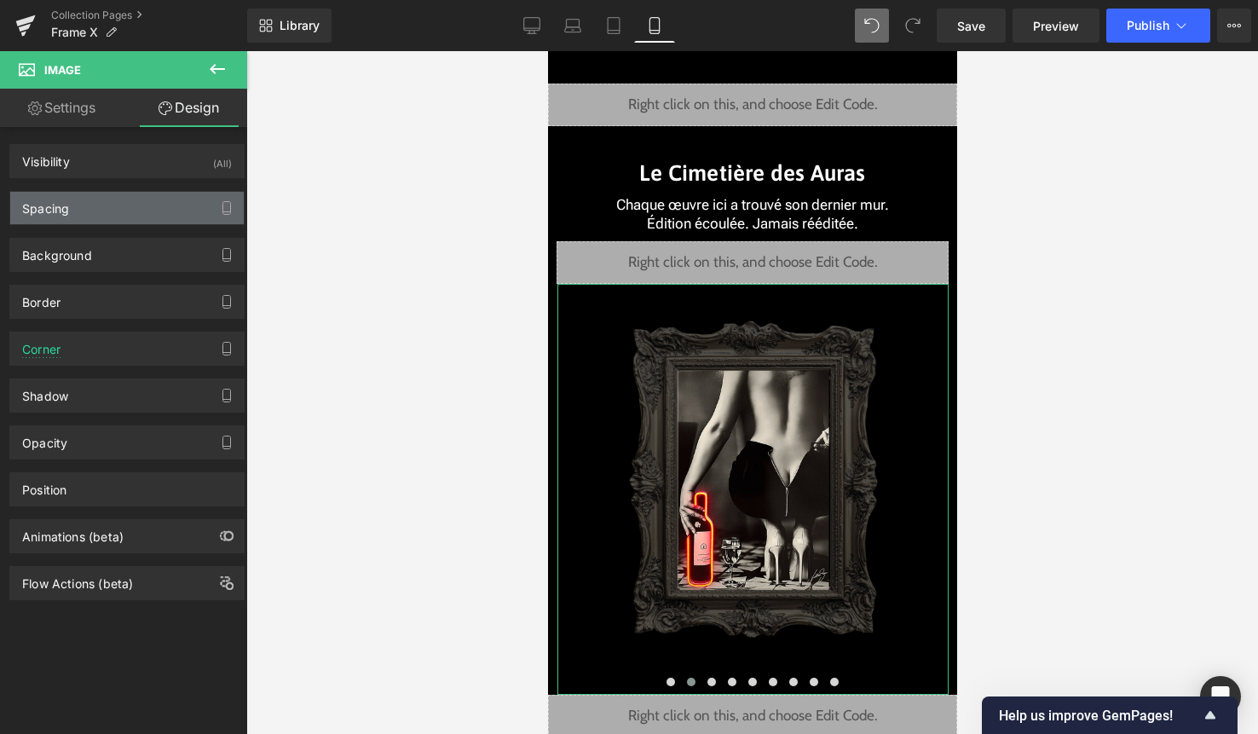
click at [149, 215] on div "Spacing" at bounding box center [127, 208] width 234 height 32
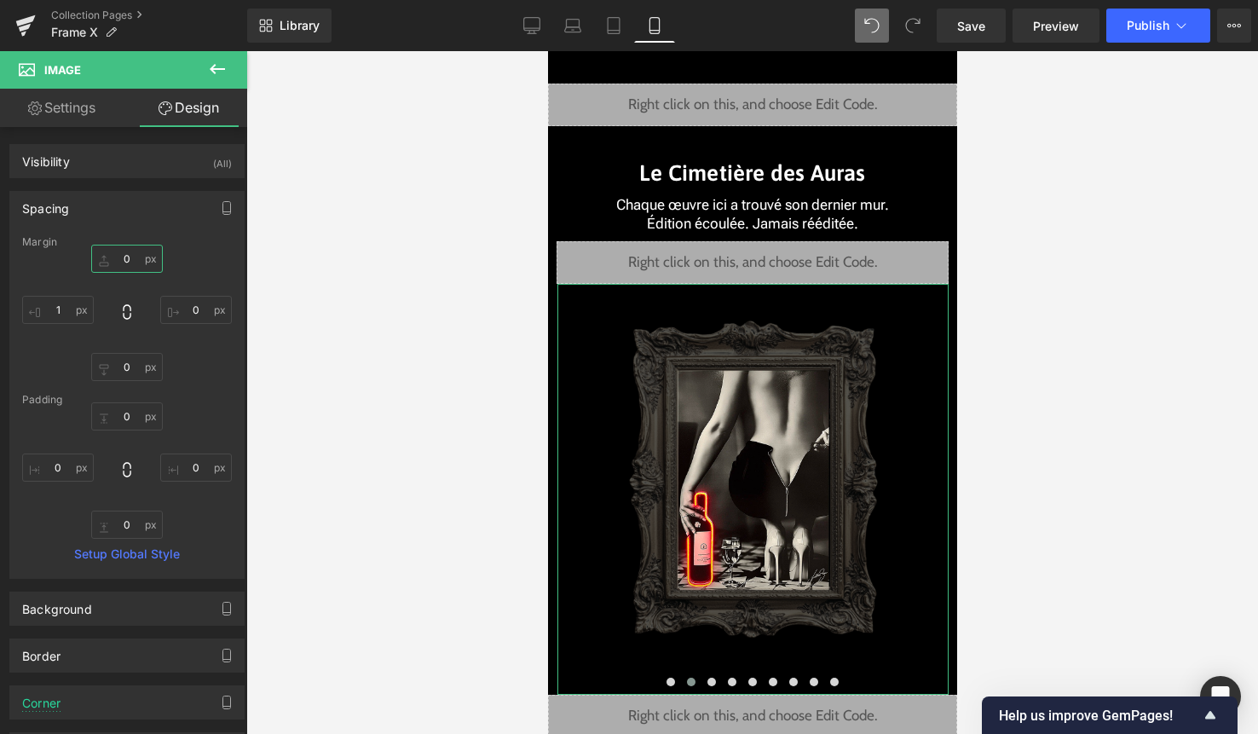
click at [132, 263] on input "0" at bounding box center [127, 259] width 72 height 28
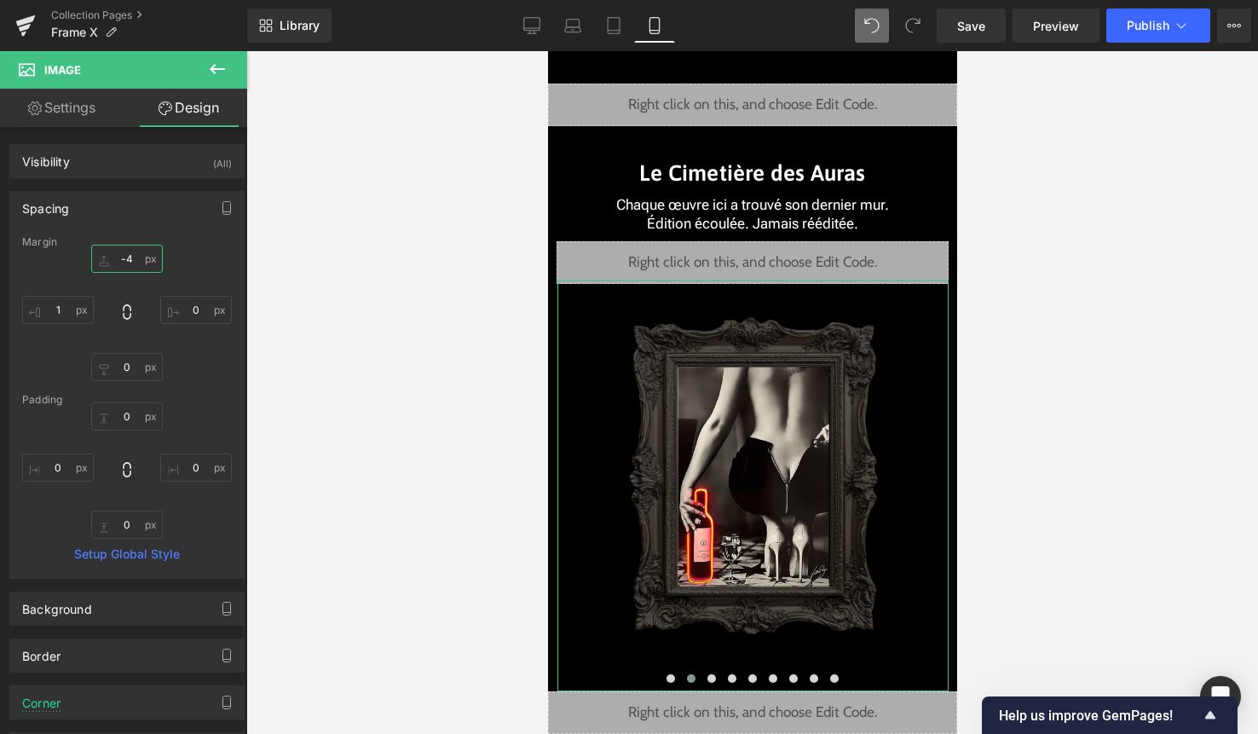
type input "-45"
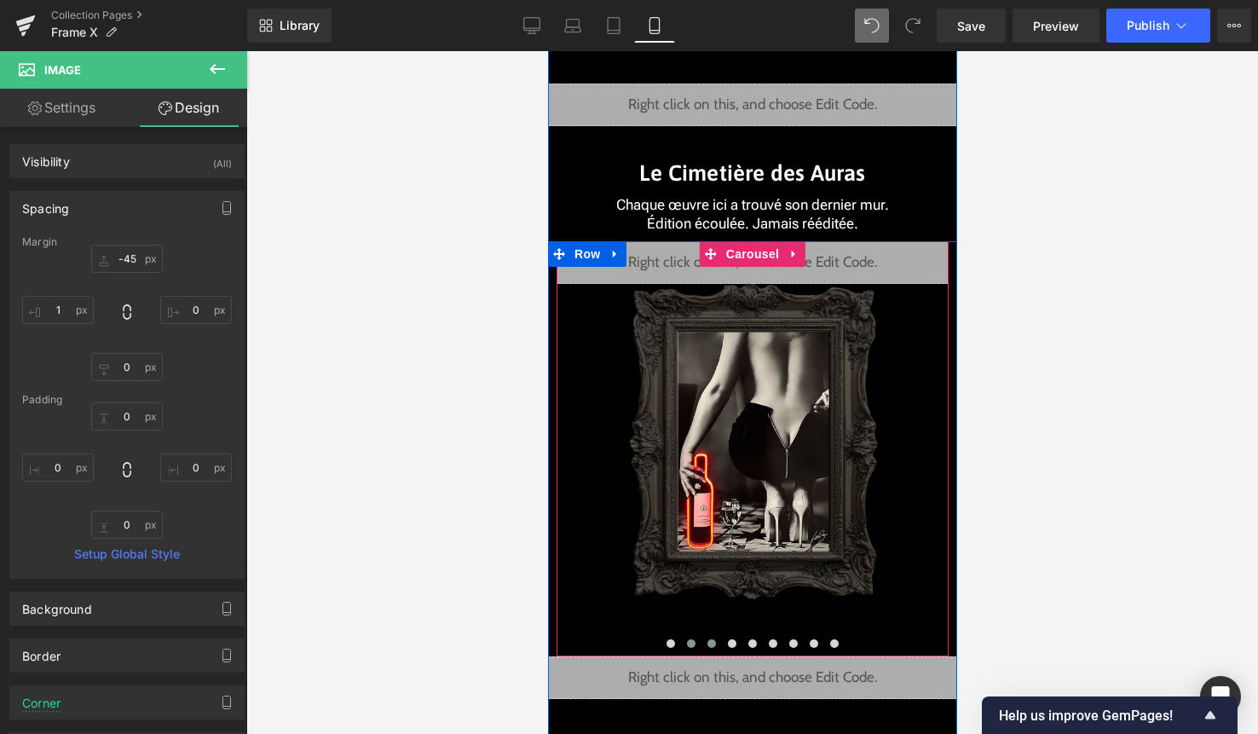
click at [711, 641] on span at bounding box center [711, 643] width 9 height 9
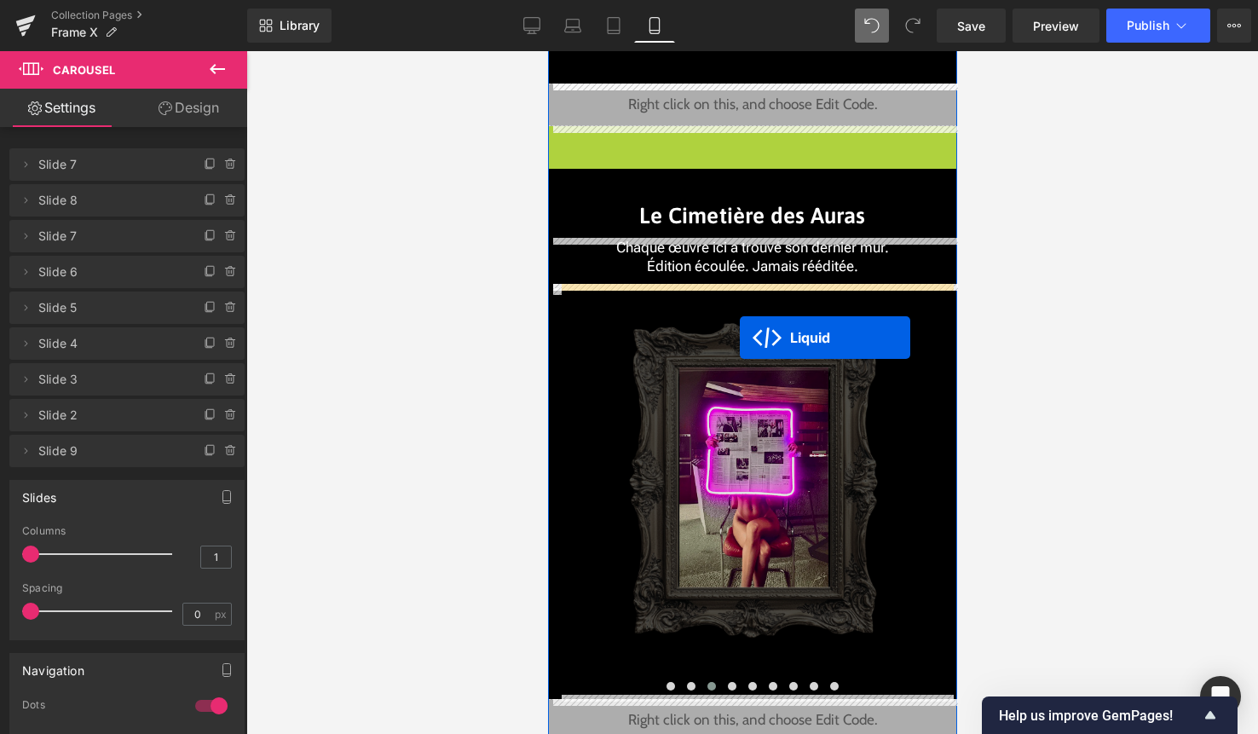
drag, startPoint x: 743, startPoint y: 134, endPoint x: 739, endPoint y: 337, distance: 202.9
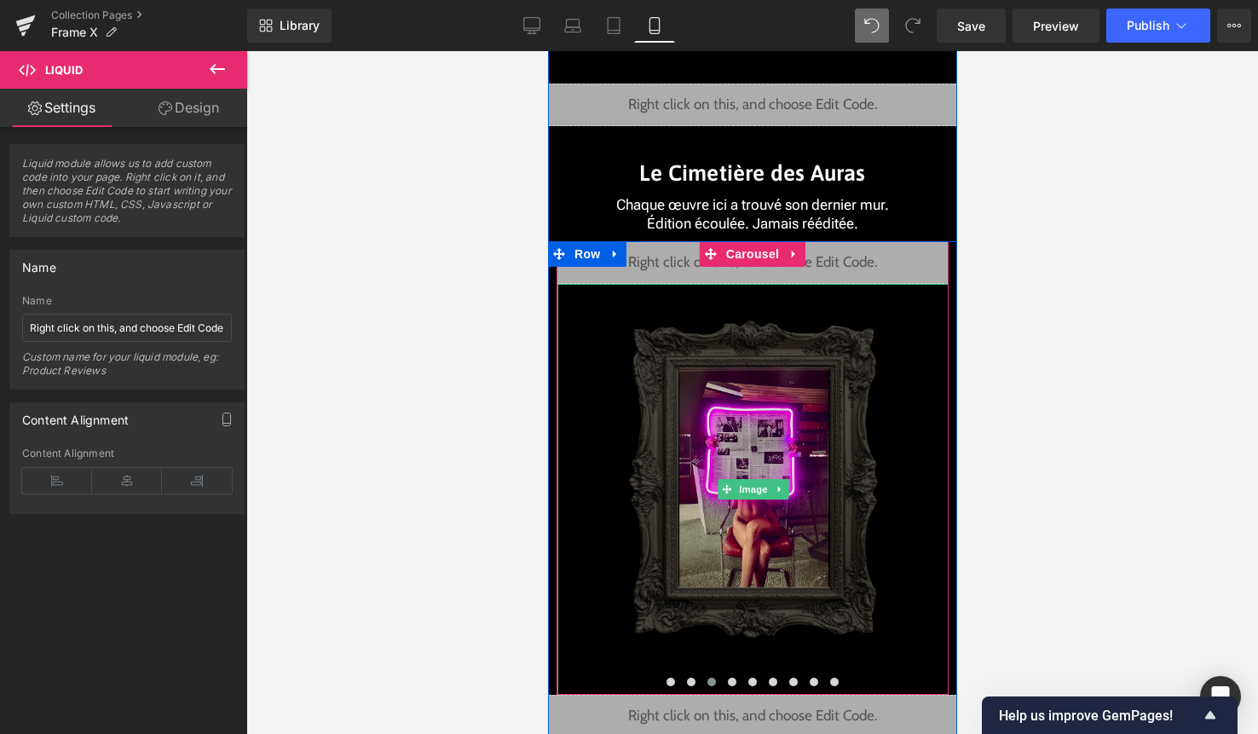
click at [756, 476] on img at bounding box center [752, 489] width 274 height 411
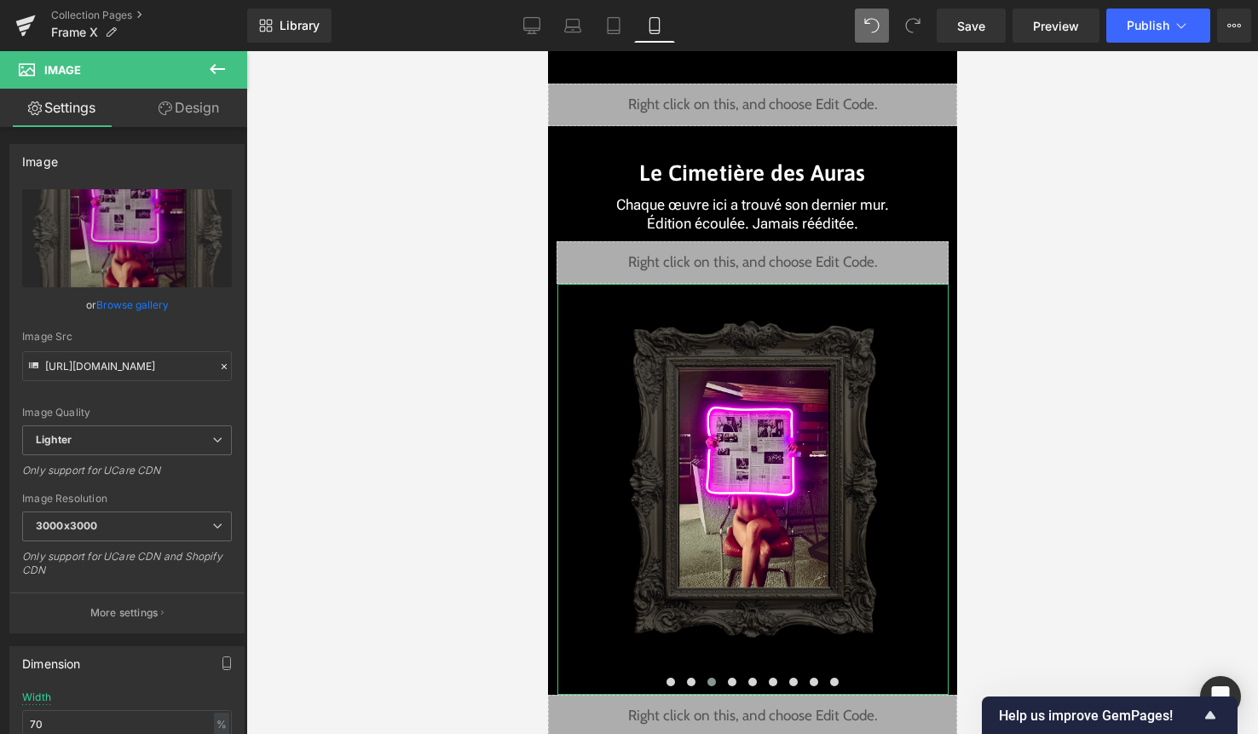
click at [205, 110] on link "Design" at bounding box center [189, 108] width 124 height 38
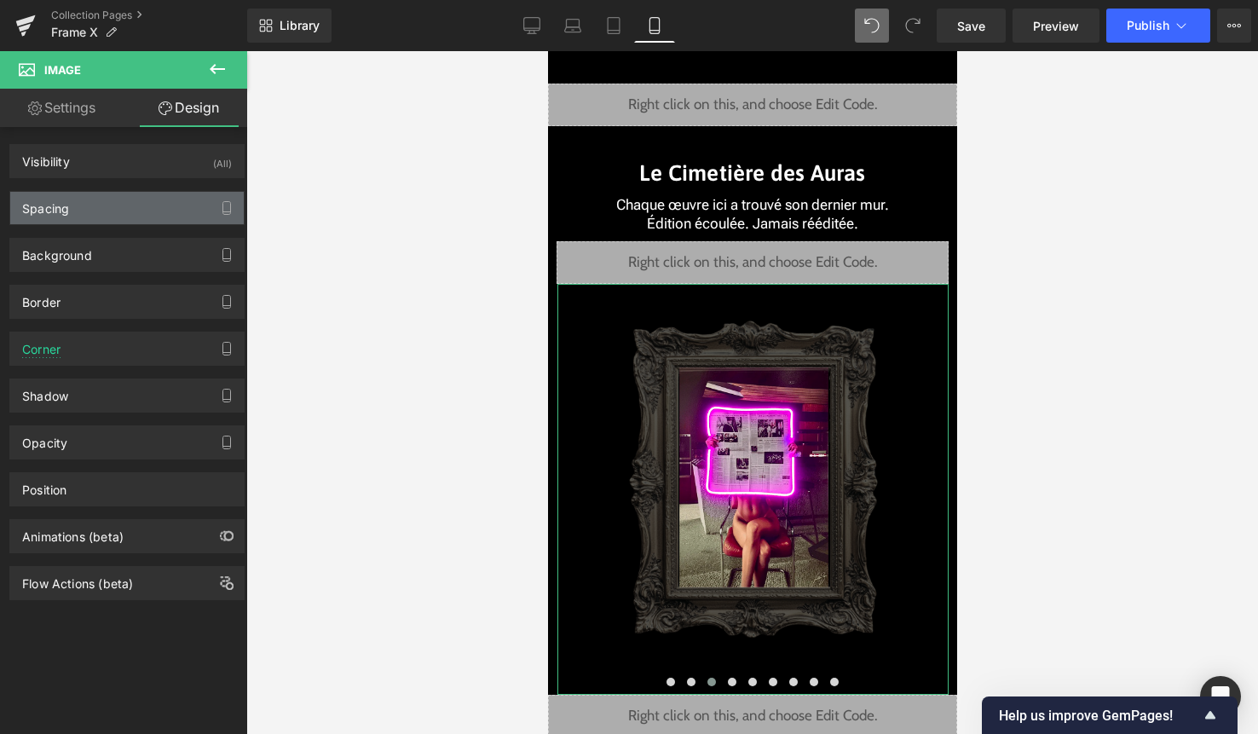
click at [139, 204] on div "Spacing" at bounding box center [127, 208] width 234 height 32
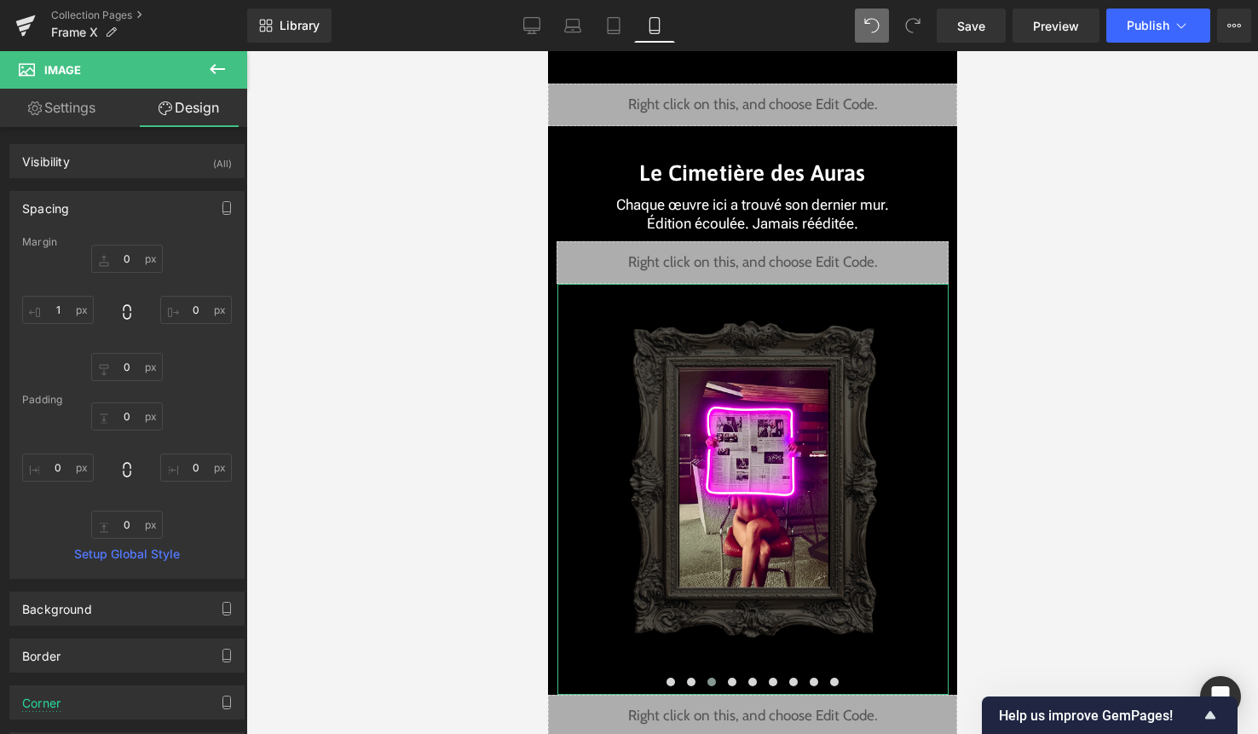
click at [131, 246] on div "Margin" at bounding box center [127, 242] width 210 height 12
click at [130, 257] on input "0" at bounding box center [127, 259] width 72 height 28
type input "-45"
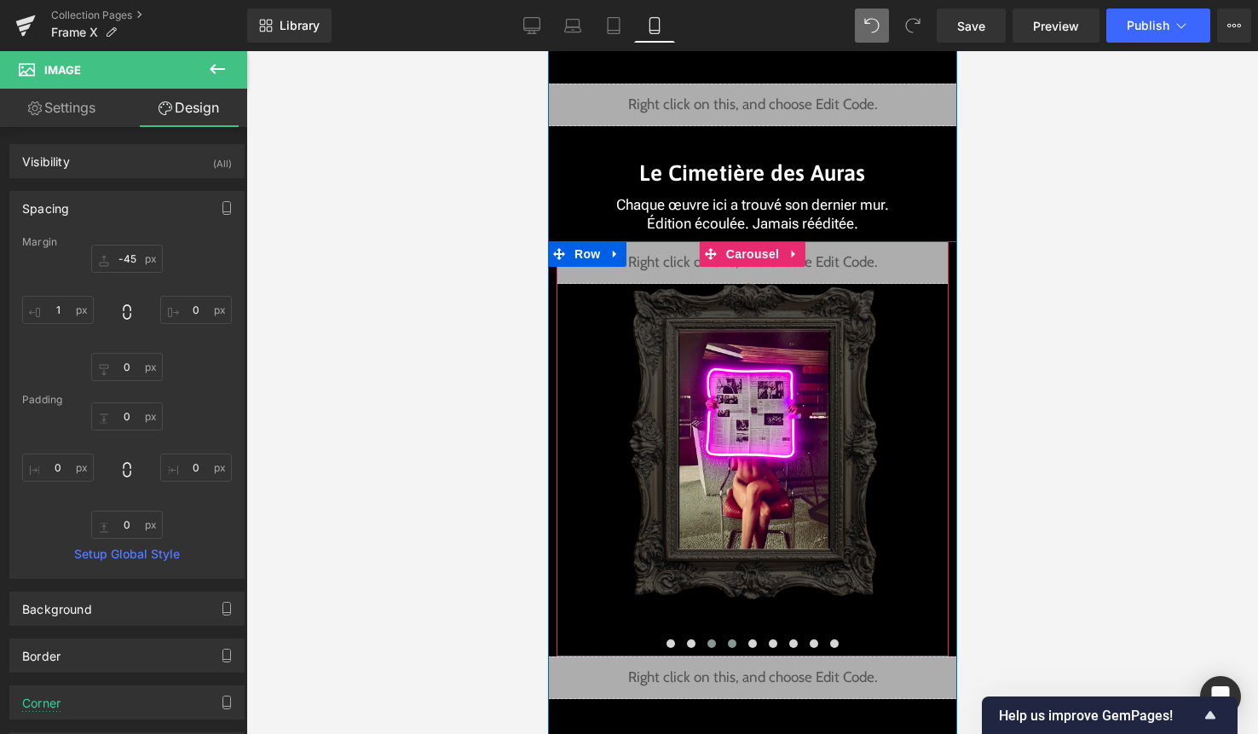
click at [730, 649] on button at bounding box center [731, 643] width 20 height 17
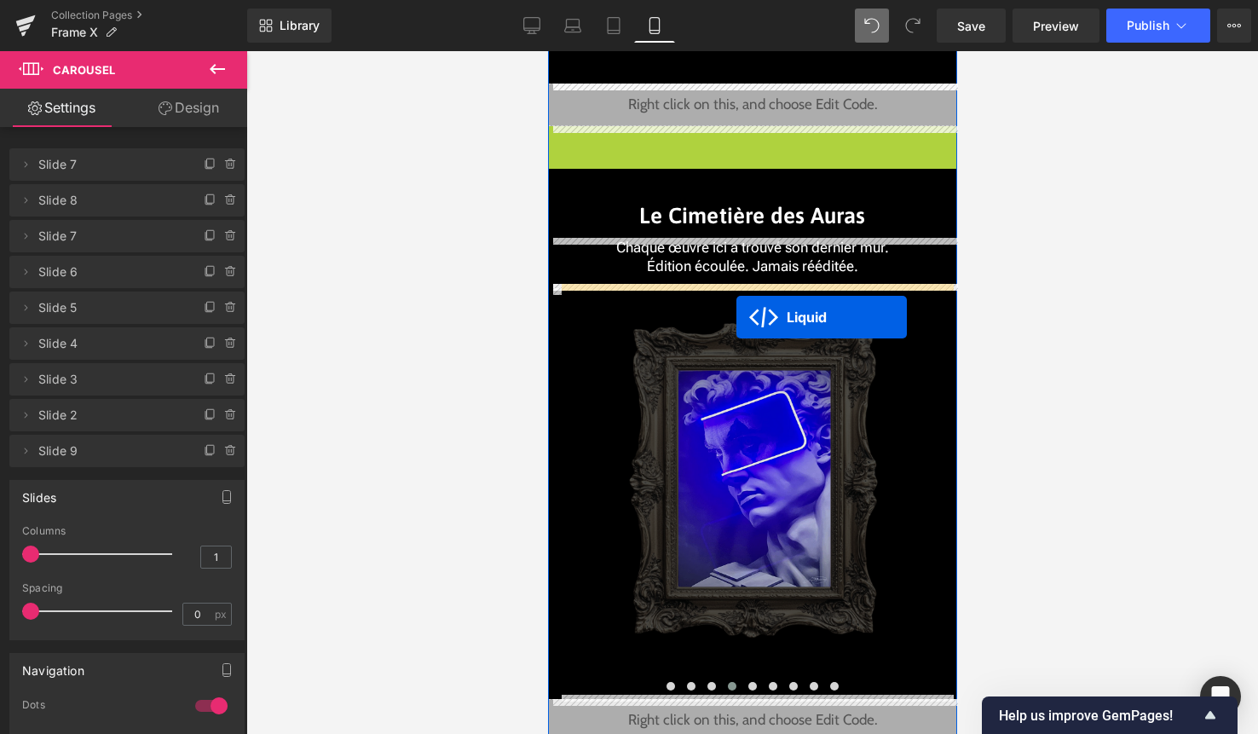
drag, startPoint x: 741, startPoint y: 142, endPoint x: 735, endPoint y: 317, distance: 174.8
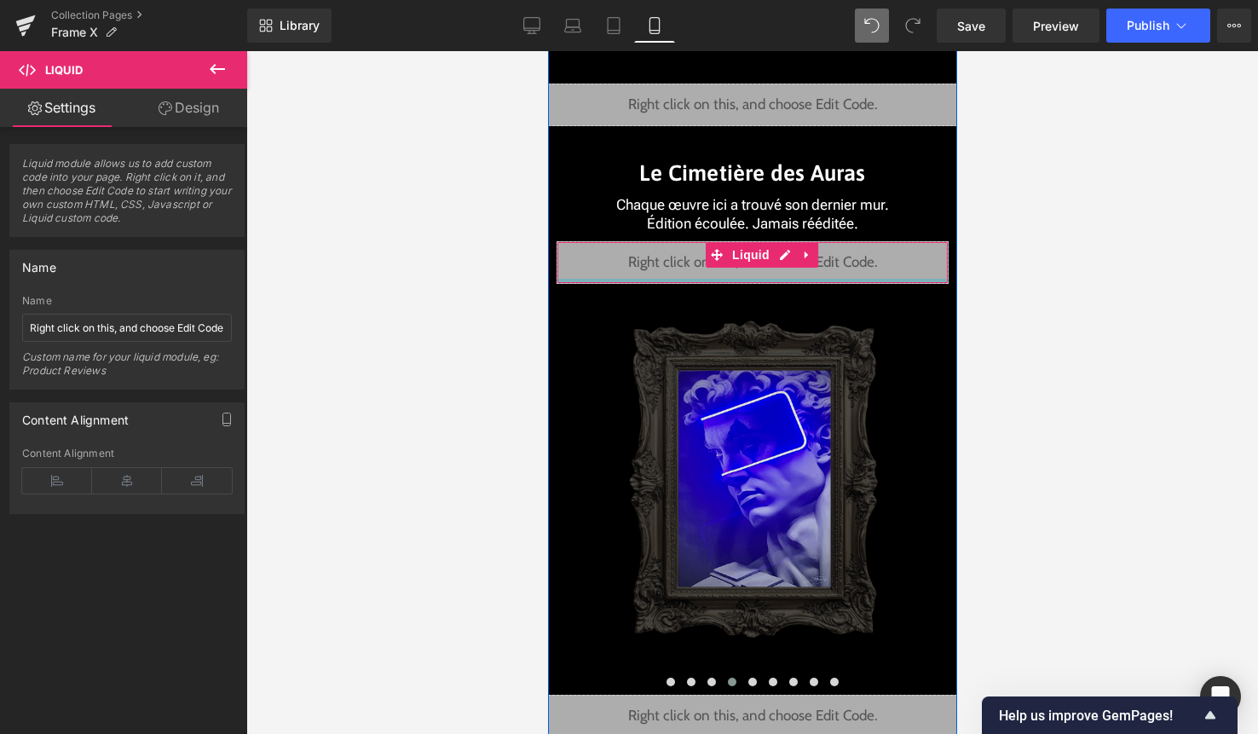
click at [743, 476] on img at bounding box center [752, 489] width 274 height 411
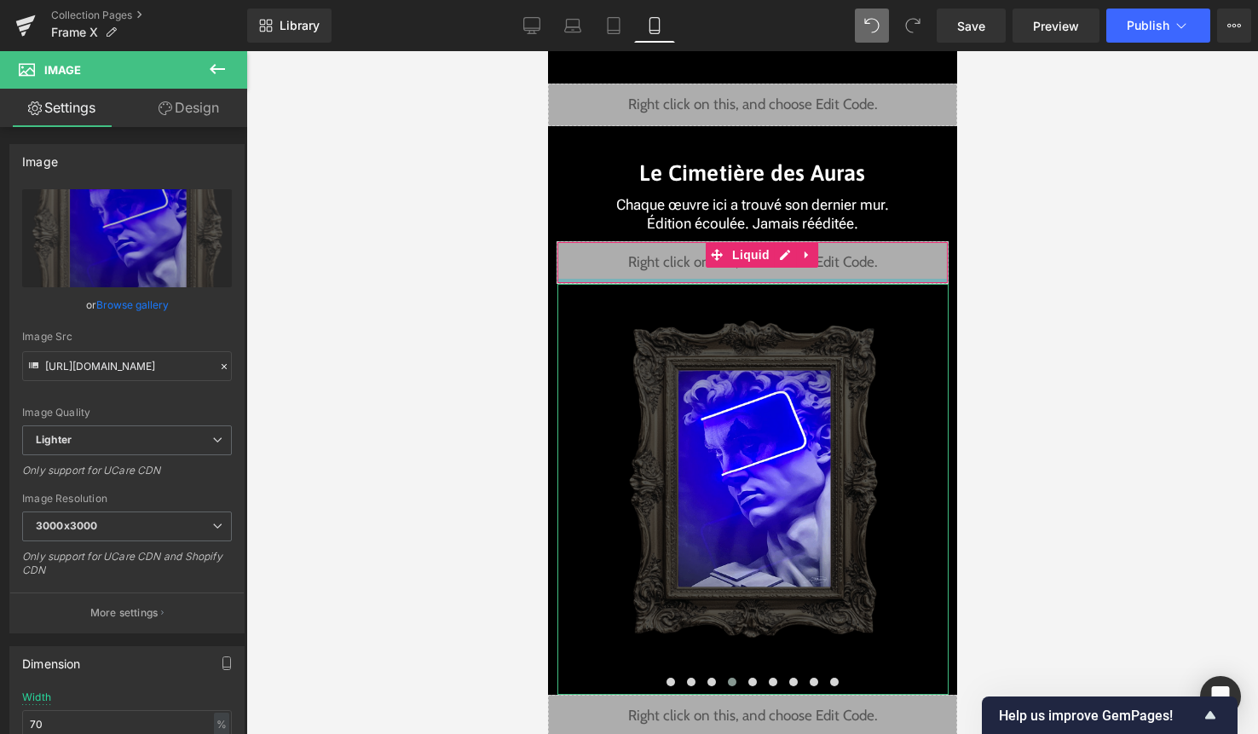
drag, startPoint x: 213, startPoint y: 109, endPoint x: 143, endPoint y: 210, distance: 122.5
click at [213, 109] on link "Design" at bounding box center [189, 108] width 124 height 38
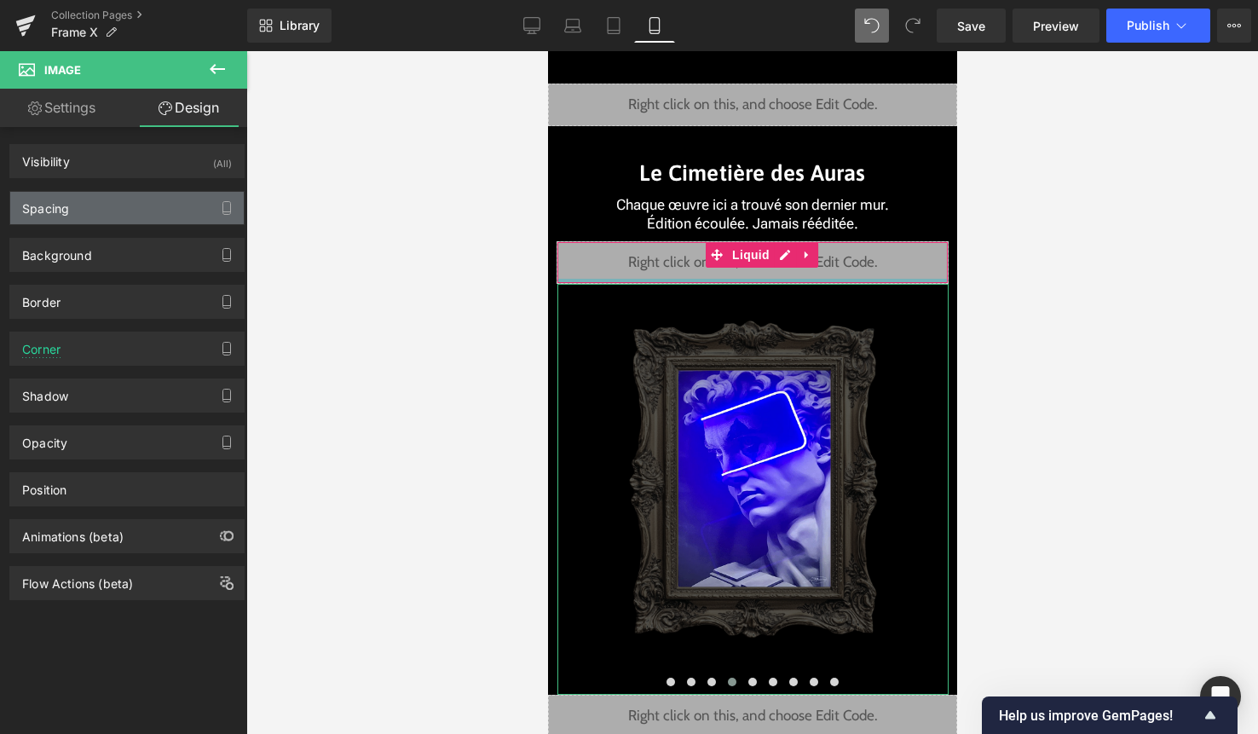
click at [143, 210] on div "Spacing" at bounding box center [127, 208] width 234 height 32
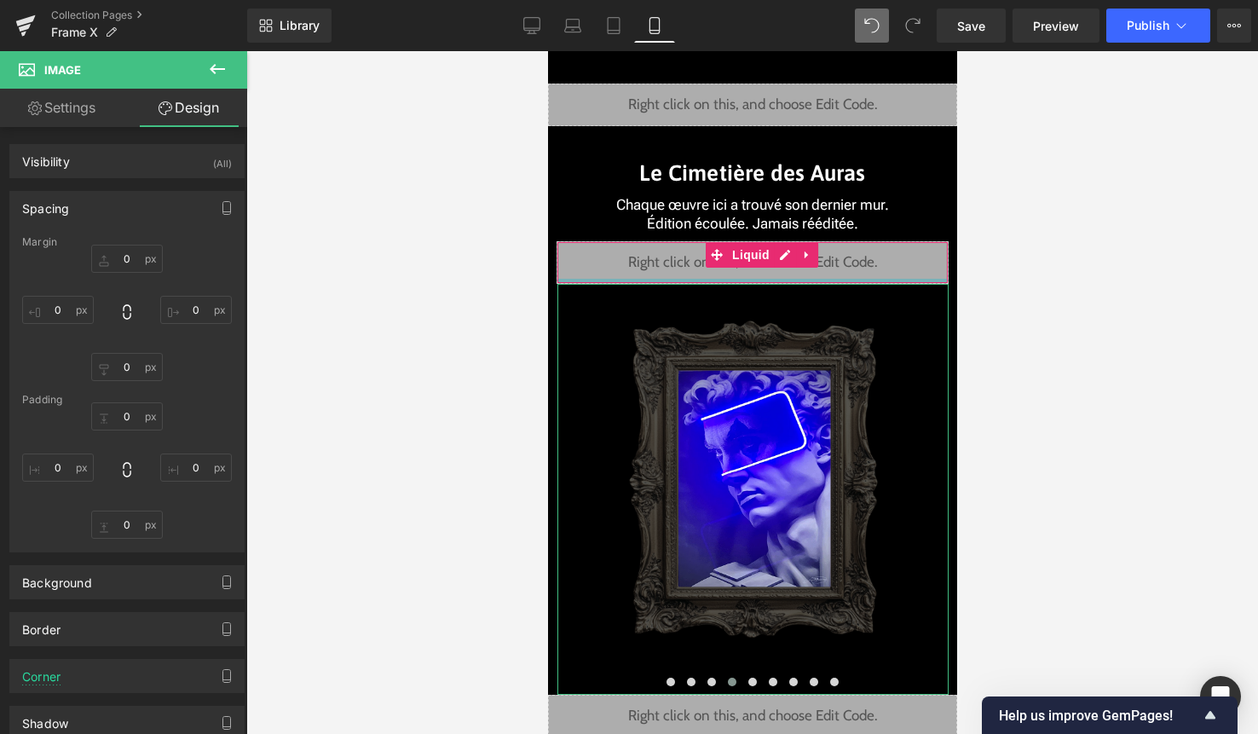
type input "0"
type input "1"
type input "0"
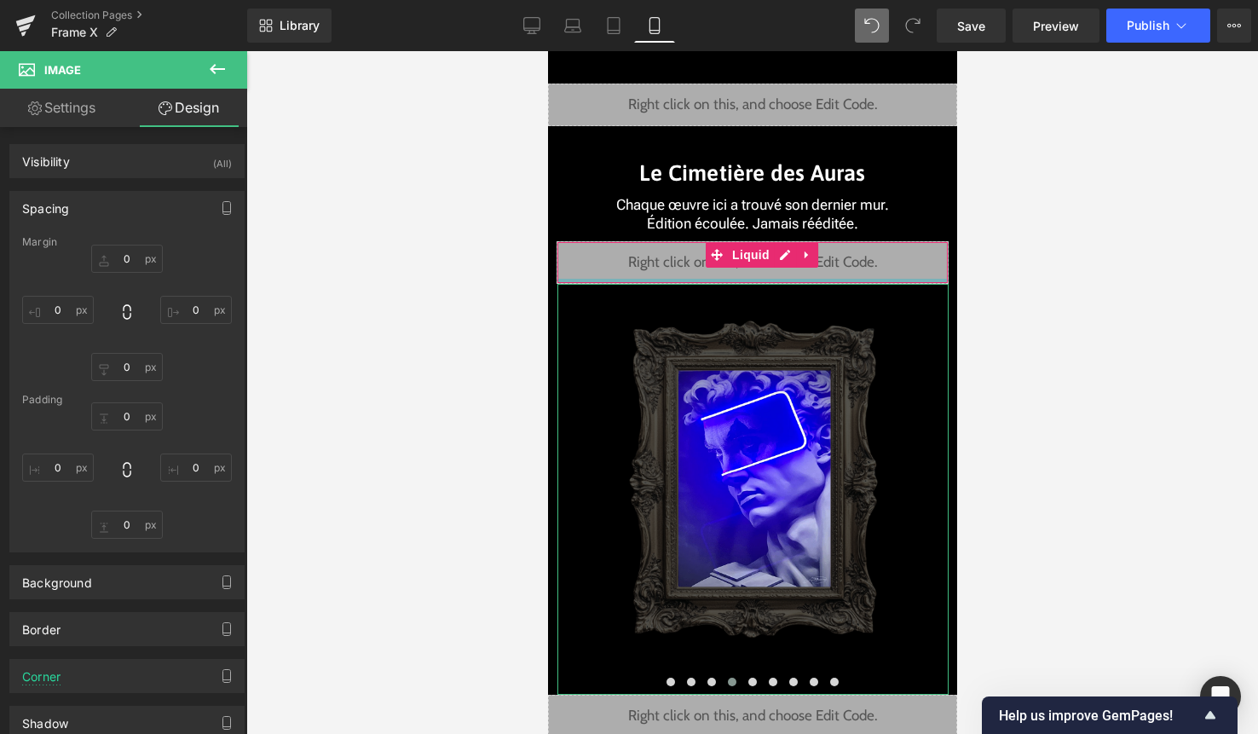
type input "0"
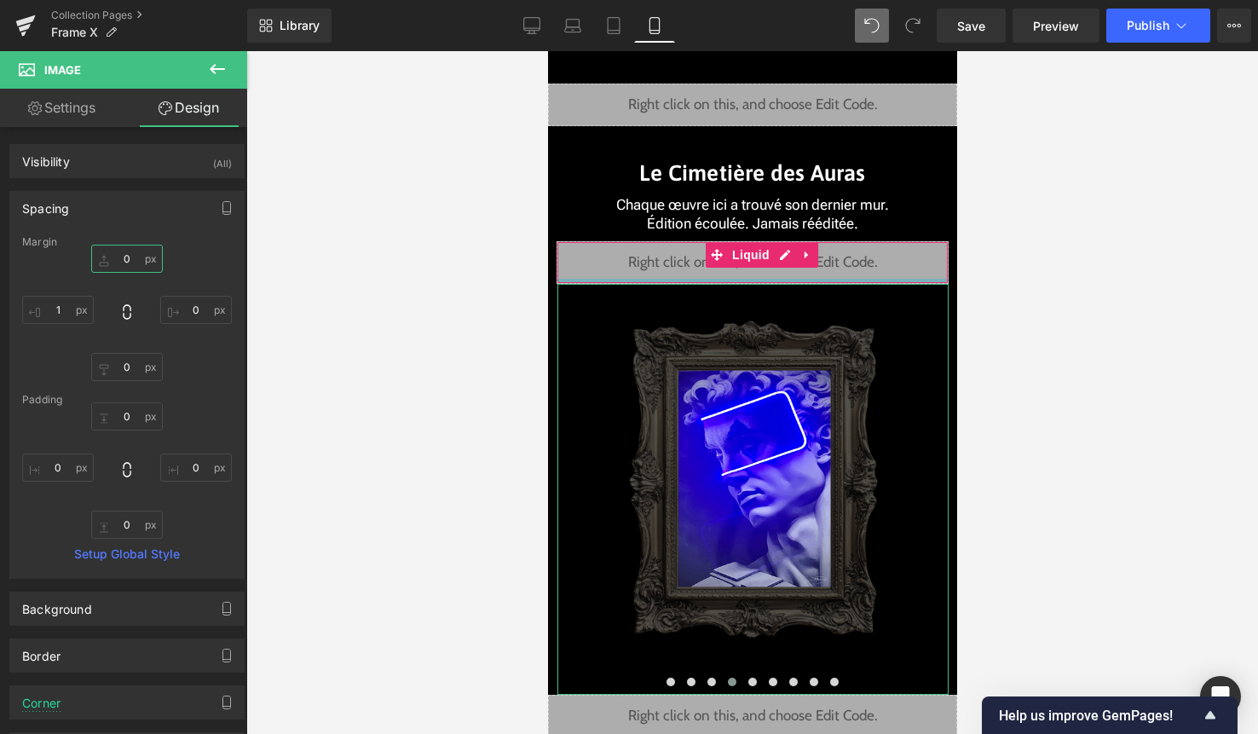
click at [130, 266] on input "0" at bounding box center [127, 259] width 72 height 28
type input "-45"
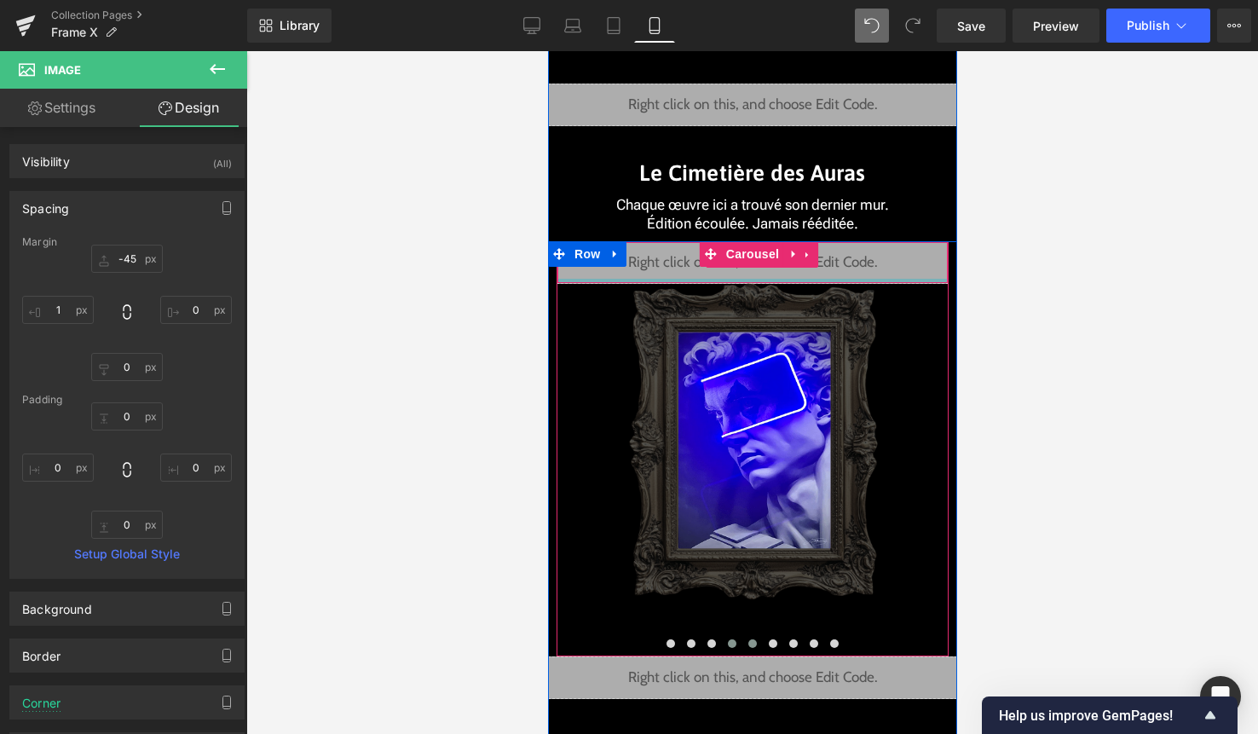
click at [757, 642] on button at bounding box center [752, 643] width 20 height 17
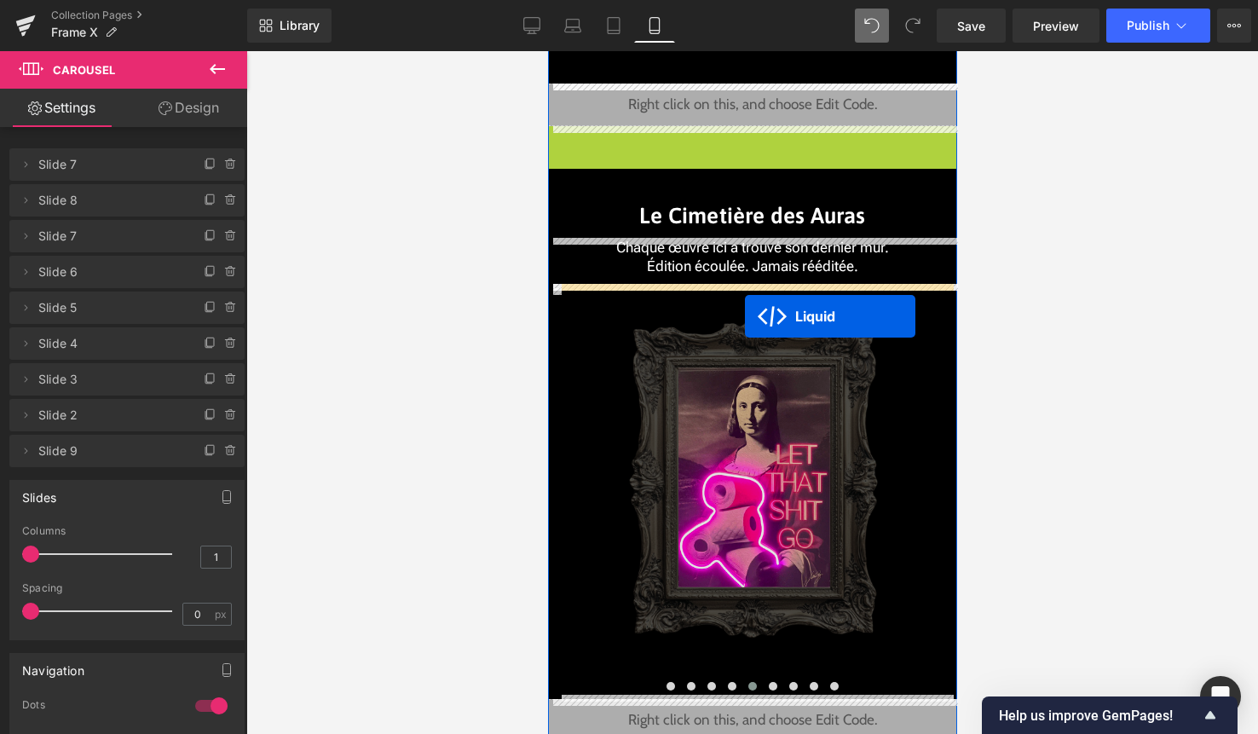
drag, startPoint x: 741, startPoint y: 141, endPoint x: 744, endPoint y: 316, distance: 174.8
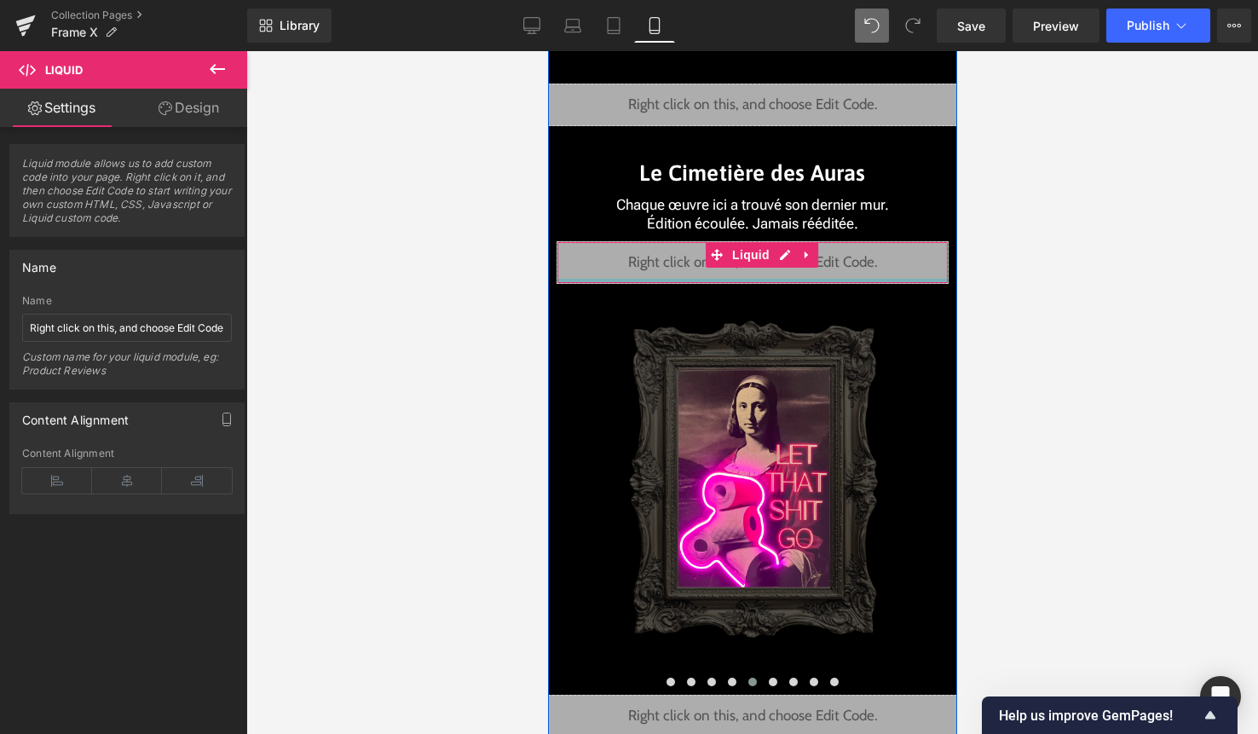
click at [759, 493] on div "Image" at bounding box center [752, 489] width 391 height 411
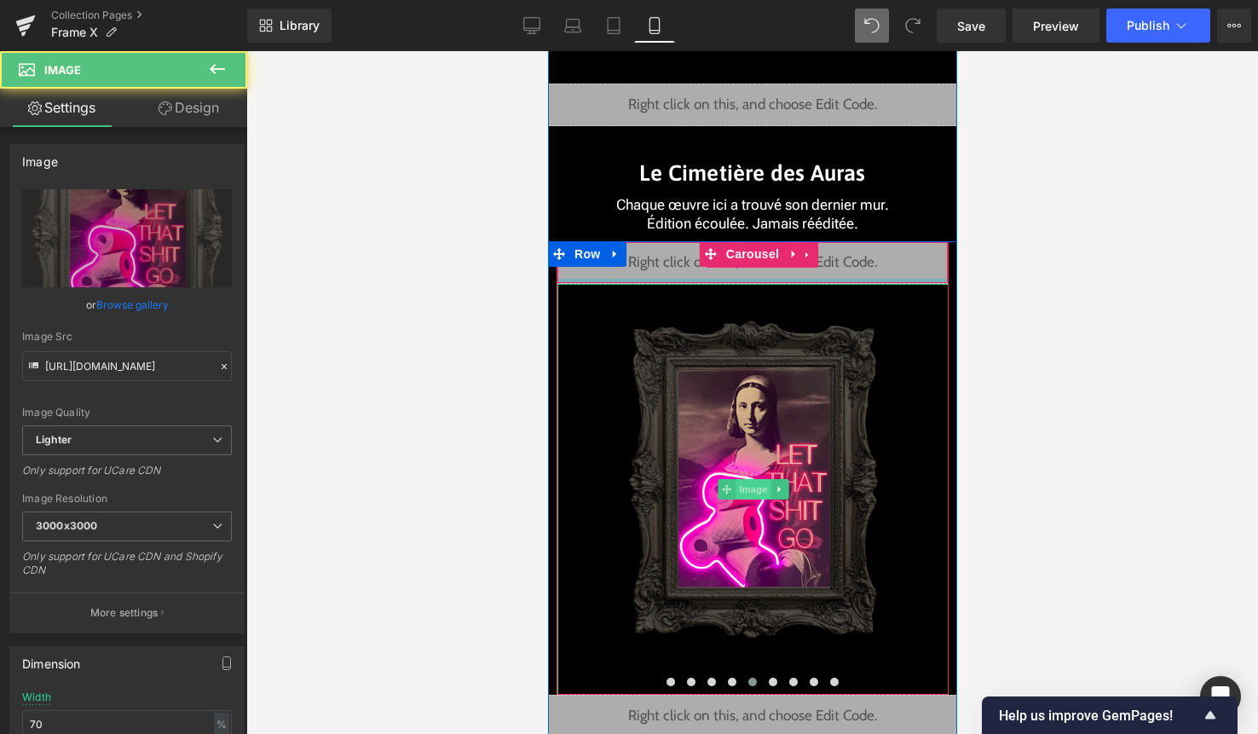
click at [758, 493] on span "Image" at bounding box center [753, 489] width 36 height 20
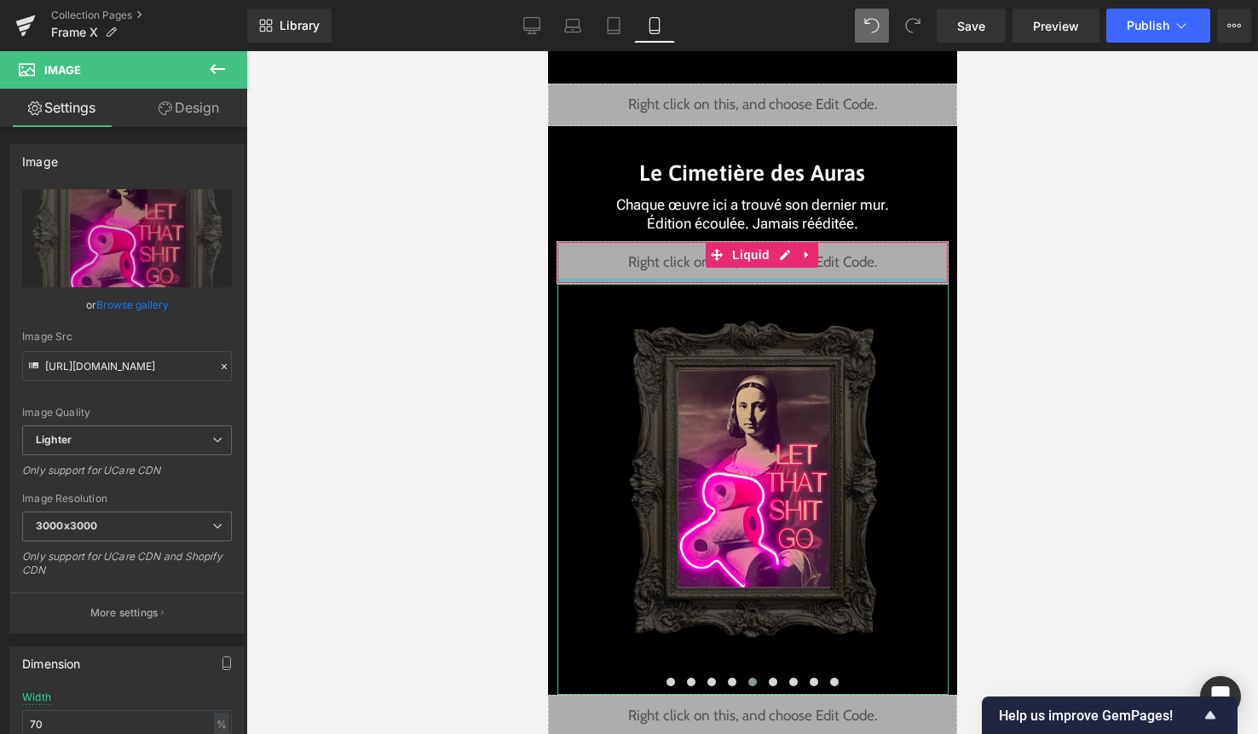
click at [214, 109] on link "Design" at bounding box center [189, 108] width 124 height 38
click at [0, 0] on div "Spacing" at bounding box center [0, 0] width 0 height 0
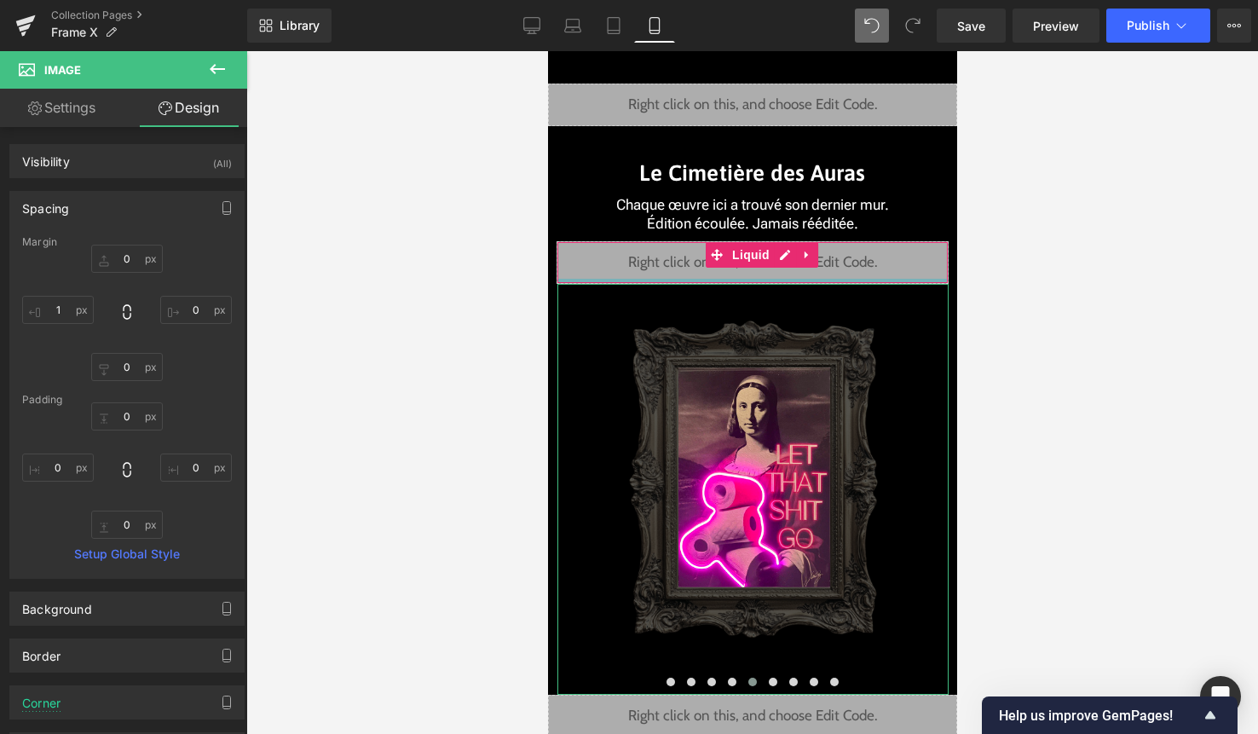
type input "0"
type input "1"
type input "0"
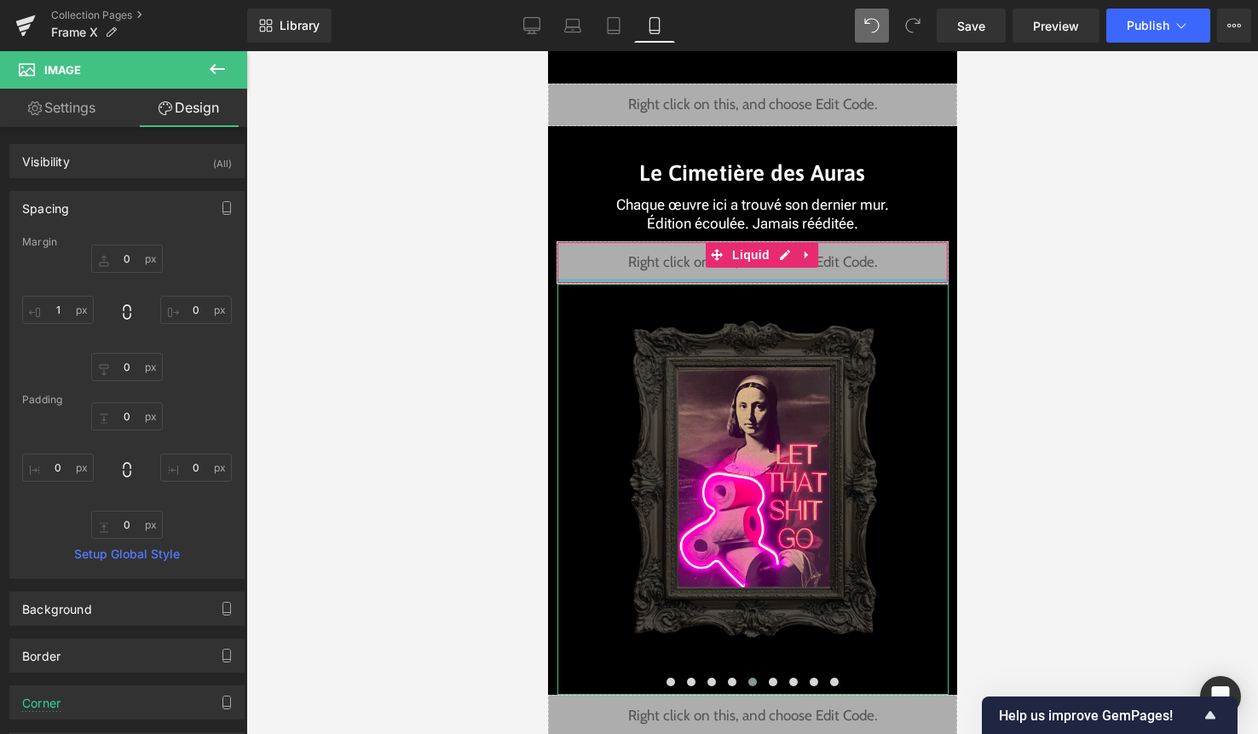
type input "0"
click at [130, 257] on input "0" at bounding box center [127, 259] width 72 height 28
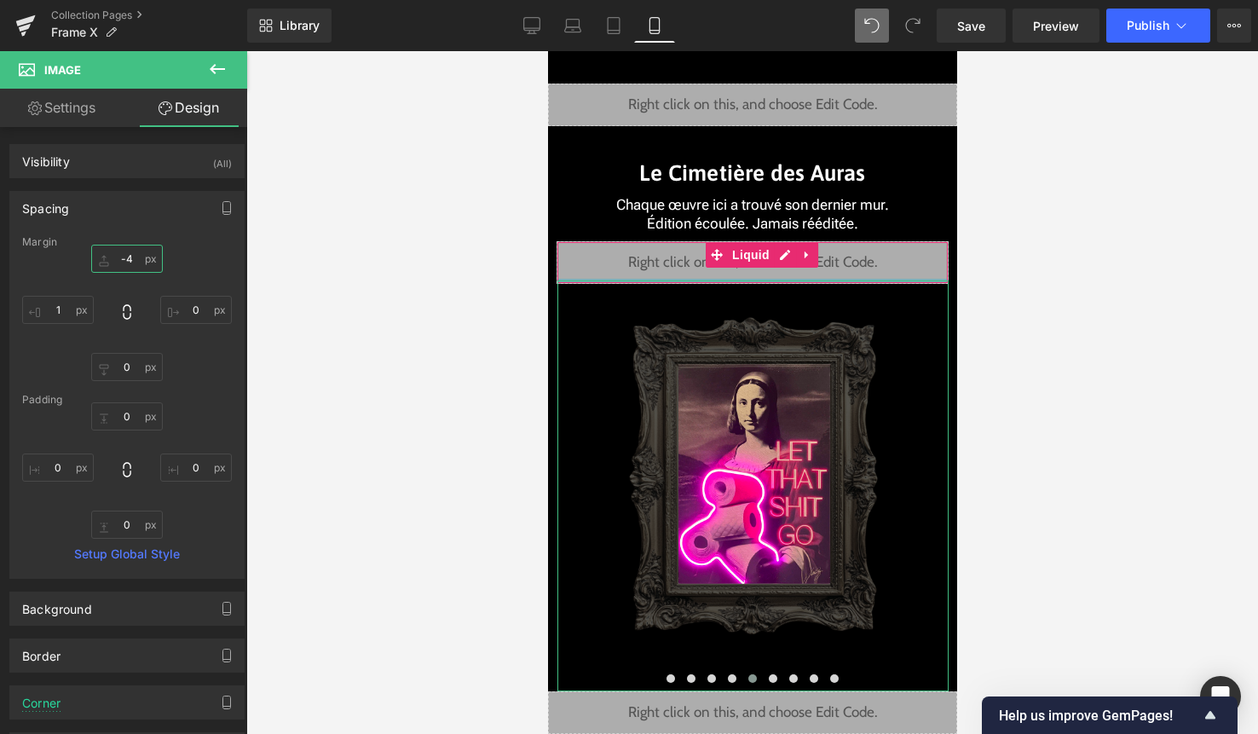
type input "-45"
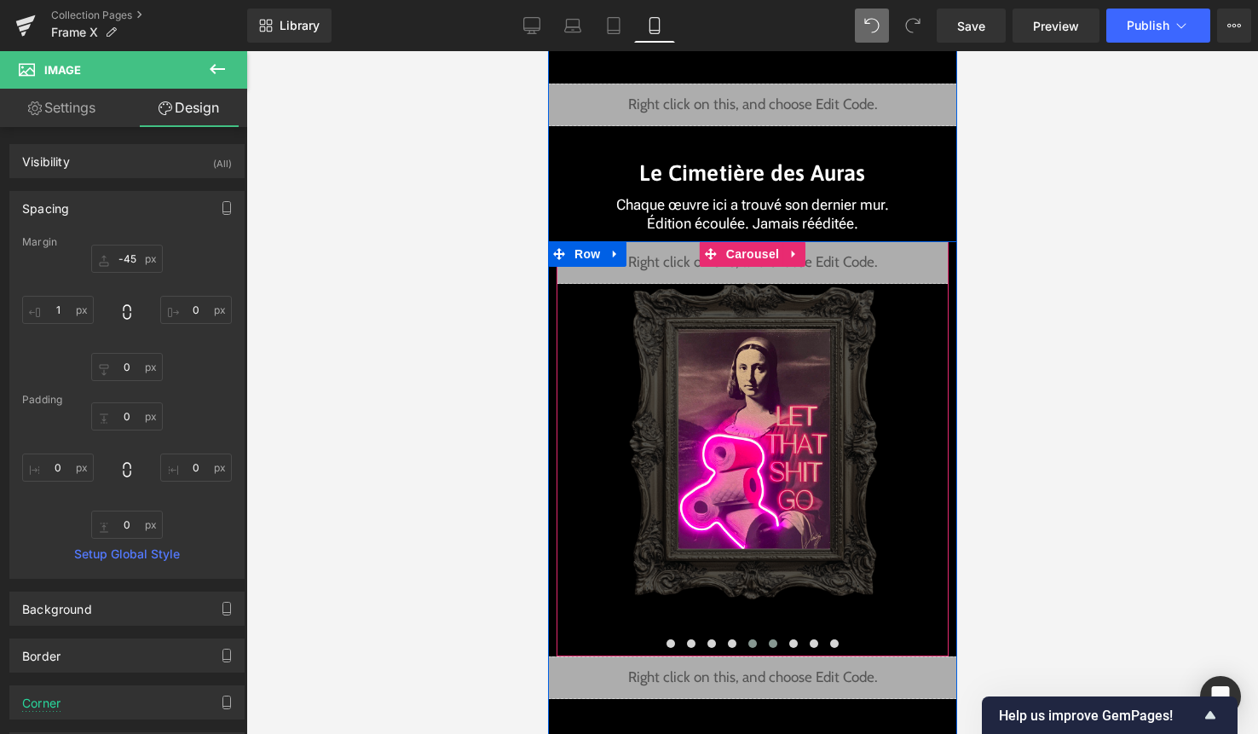
click at [771, 639] on span at bounding box center [772, 643] width 9 height 9
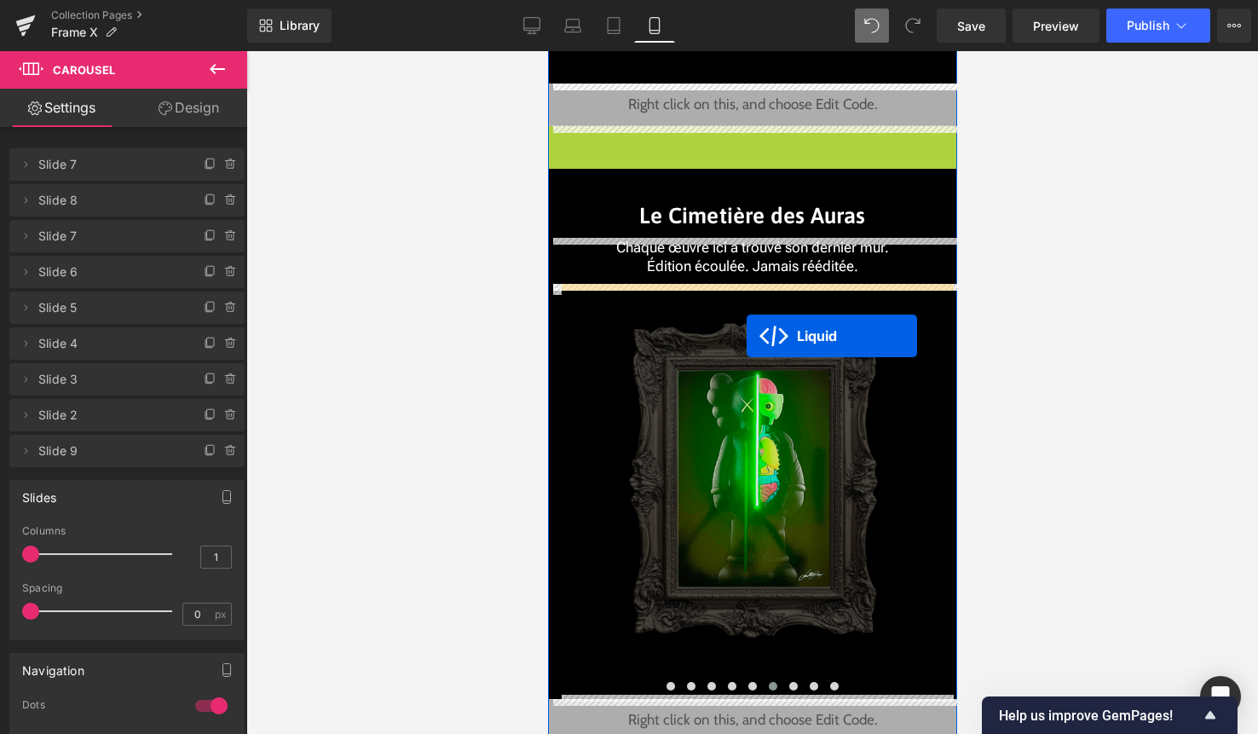
drag, startPoint x: 746, startPoint y: 143, endPoint x: 745, endPoint y: 334, distance: 190.9
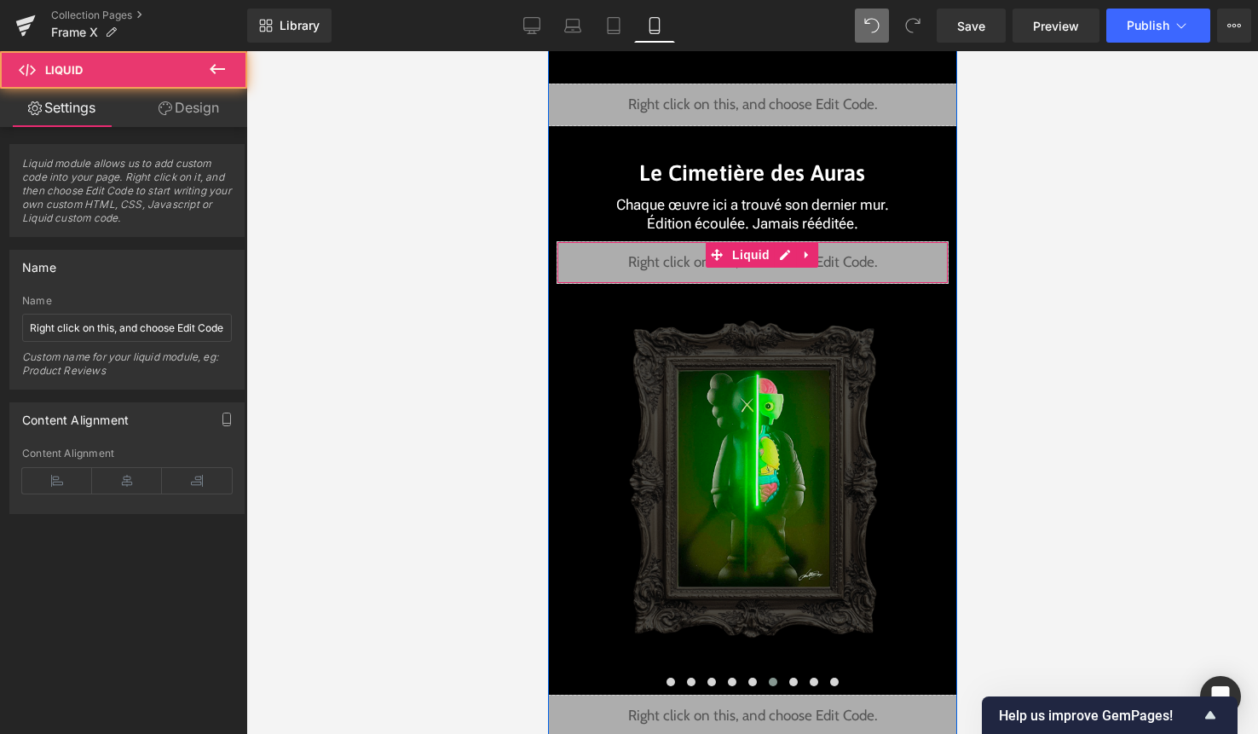
click at [753, 411] on img at bounding box center [752, 489] width 274 height 411
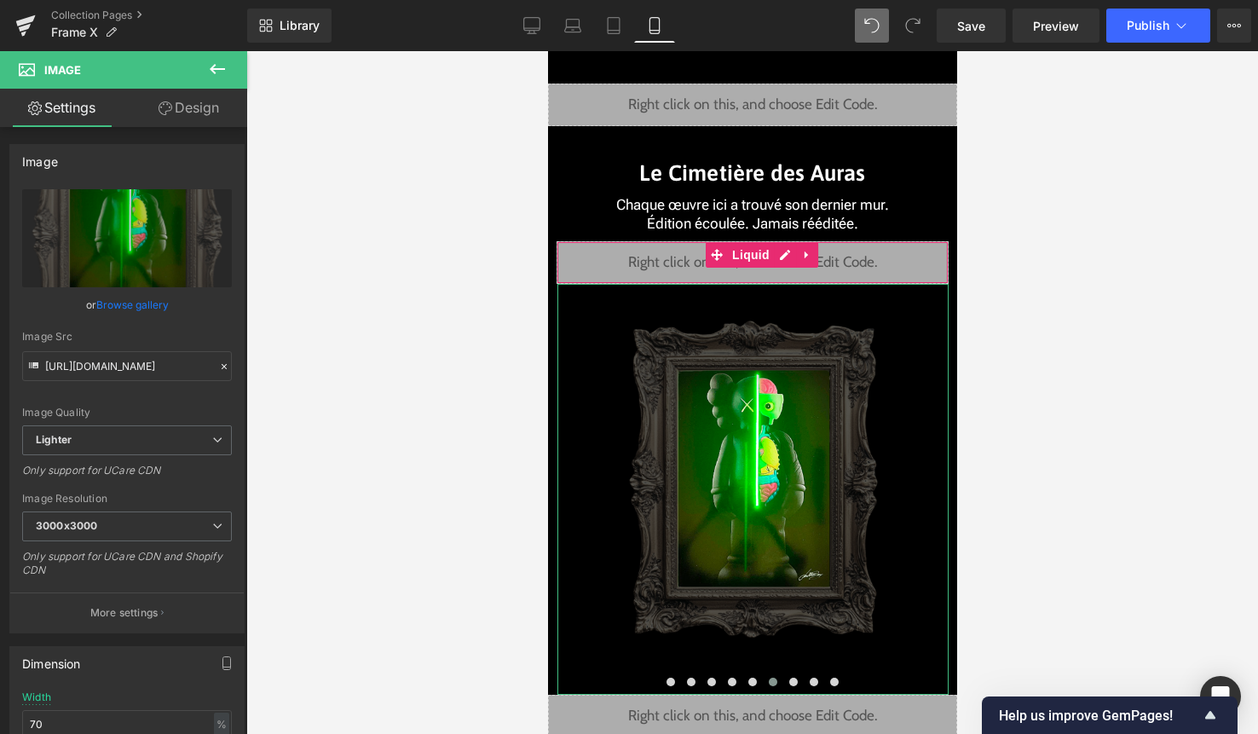
drag, startPoint x: 213, startPoint y: 101, endPoint x: 121, endPoint y: 207, distance: 140.8
click at [213, 101] on link "Design" at bounding box center [189, 108] width 124 height 38
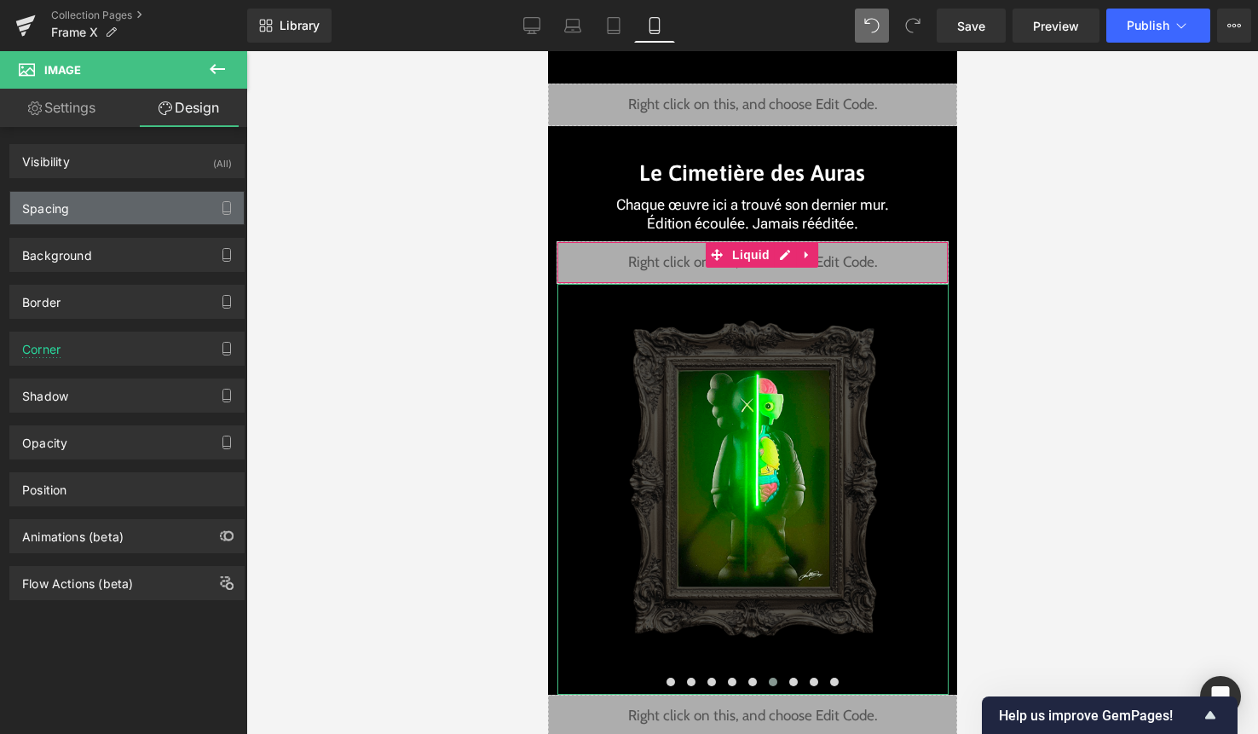
click at [121, 207] on div "Spacing" at bounding box center [127, 208] width 234 height 32
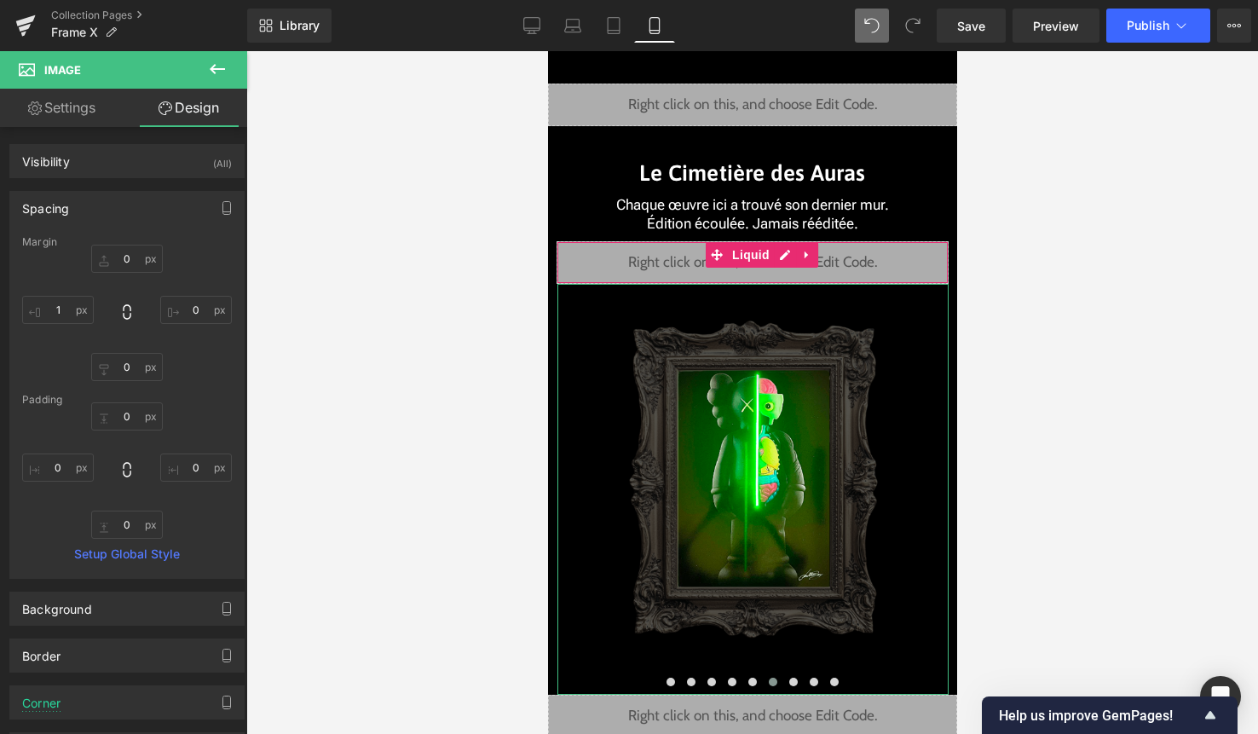
type input "0"
type input "1"
type input "0"
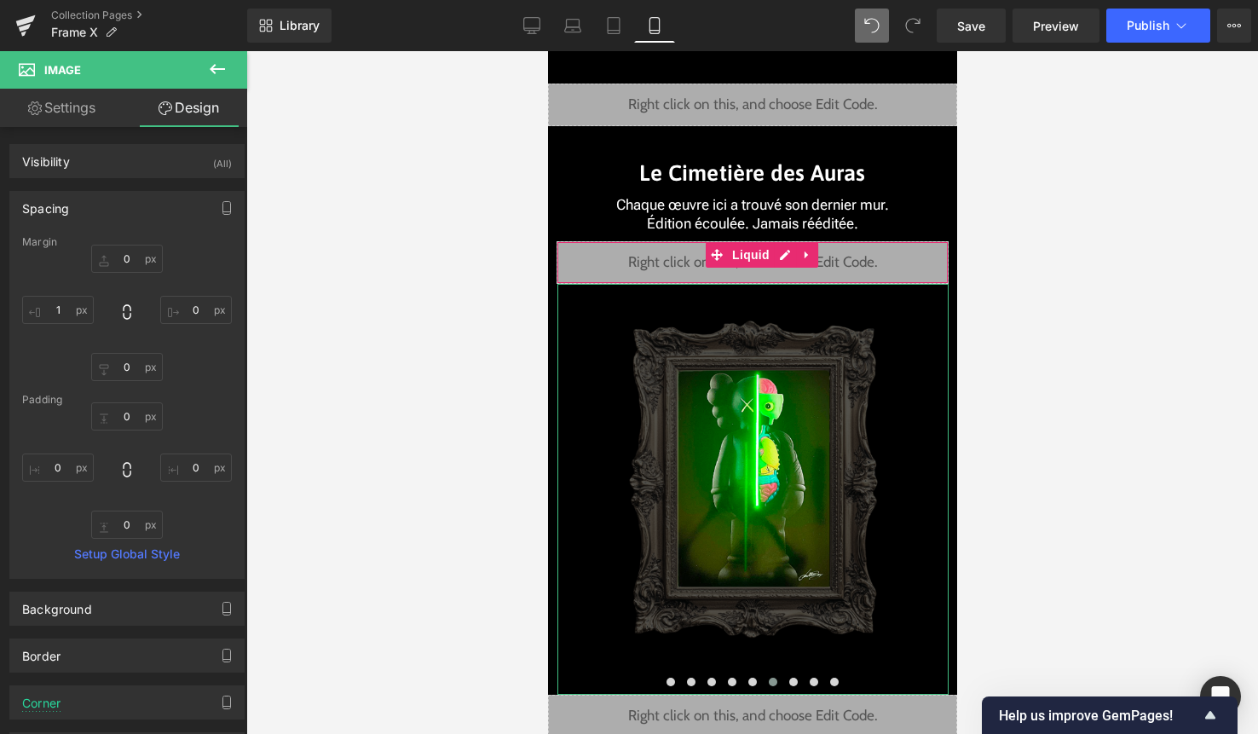
type input "0"
click at [132, 257] on input "0" at bounding box center [127, 259] width 72 height 28
type input "-45"
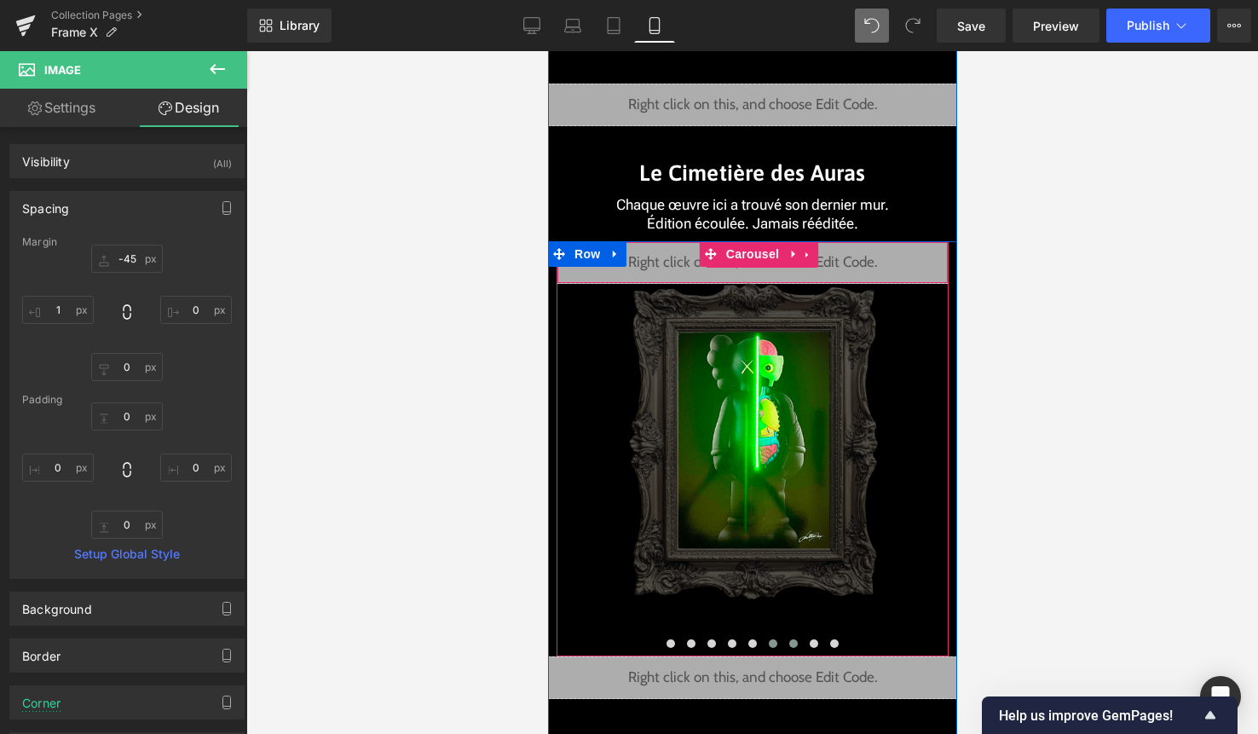
click at [794, 640] on span at bounding box center [792, 643] width 9 height 9
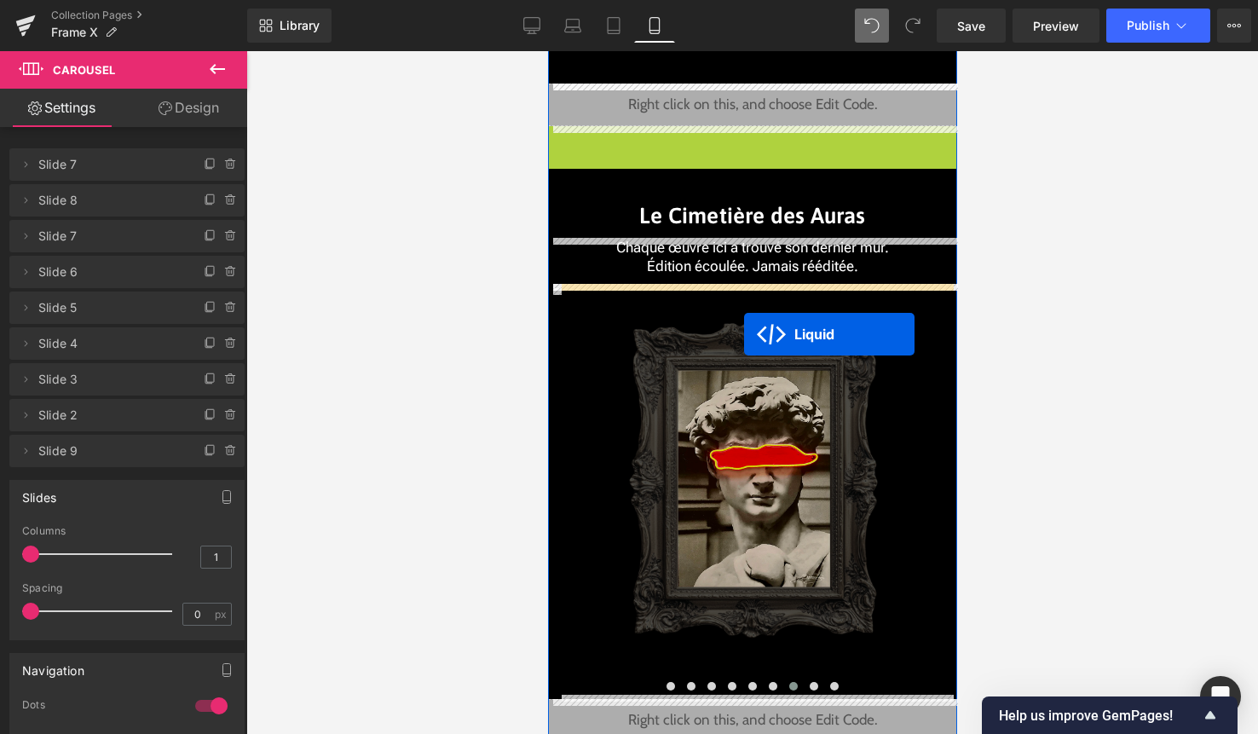
drag, startPoint x: 745, startPoint y: 140, endPoint x: 743, endPoint y: 332, distance: 192.6
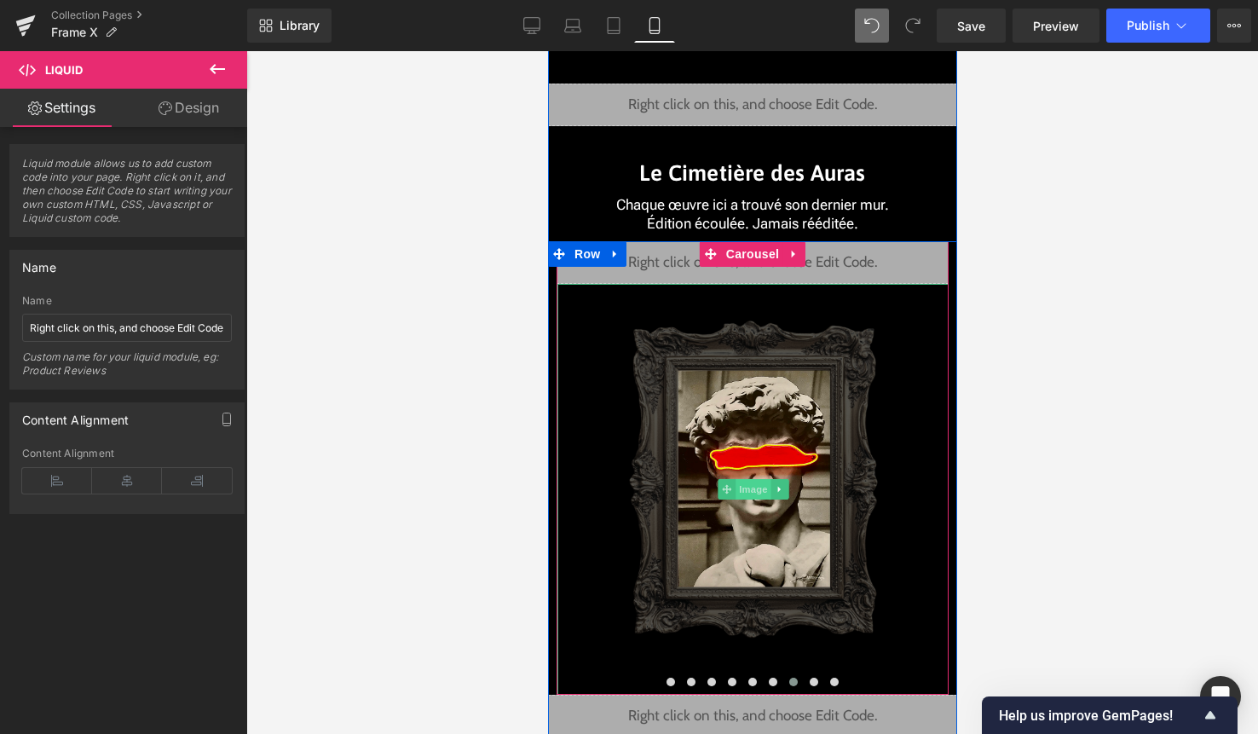
click at [753, 487] on span "Image" at bounding box center [753, 489] width 36 height 20
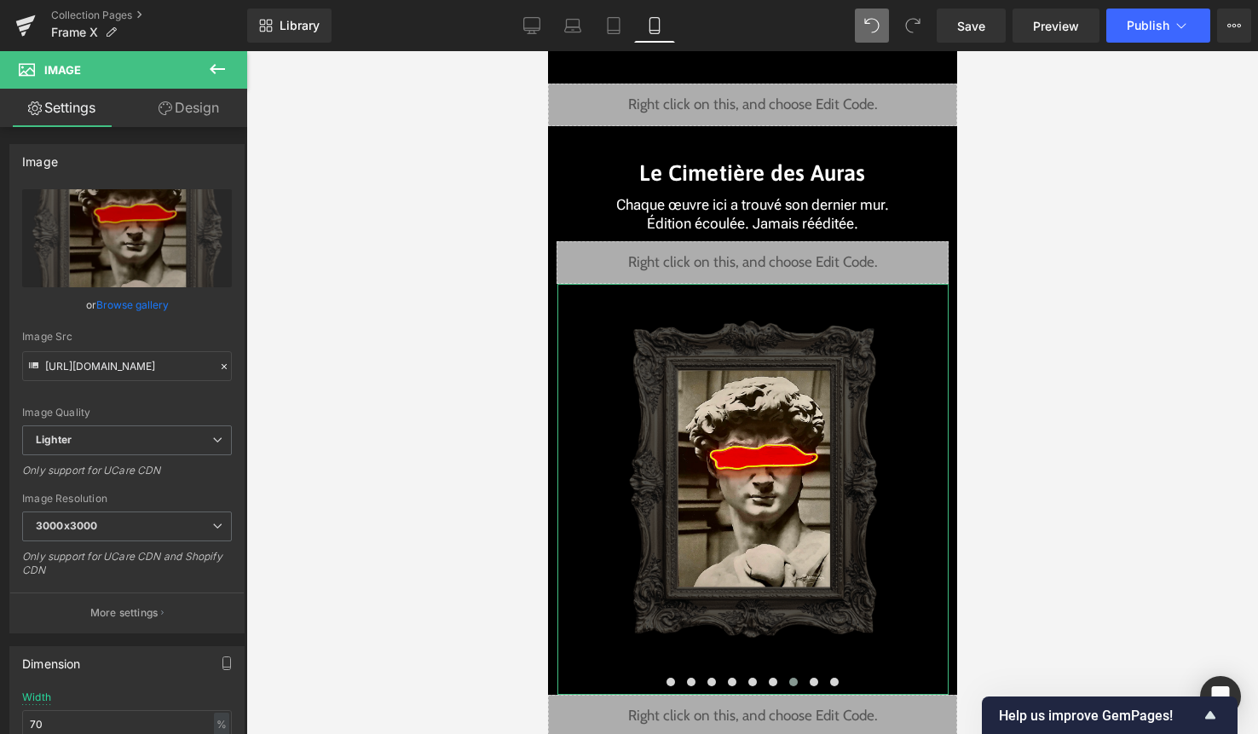
click at [206, 110] on link "Design" at bounding box center [189, 108] width 124 height 38
click at [0, 0] on div "Spacing" at bounding box center [0, 0] width 0 height 0
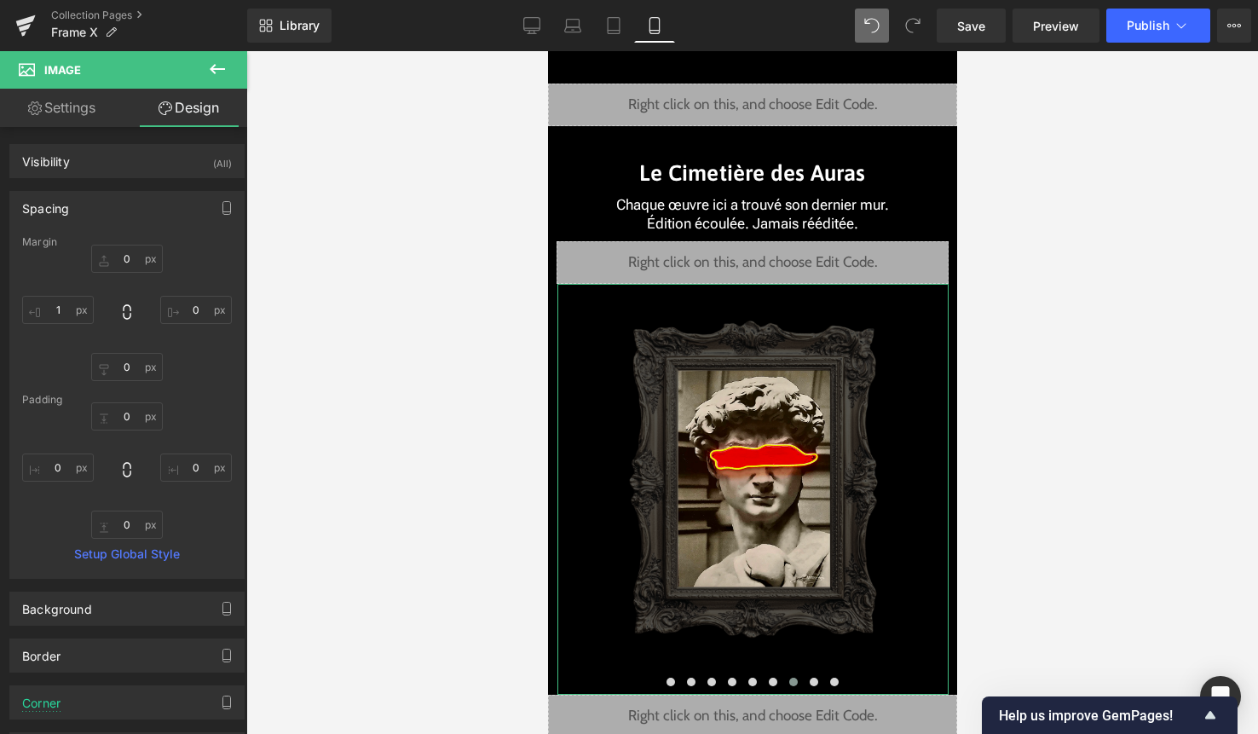
type input "0"
type input "1"
type input "0"
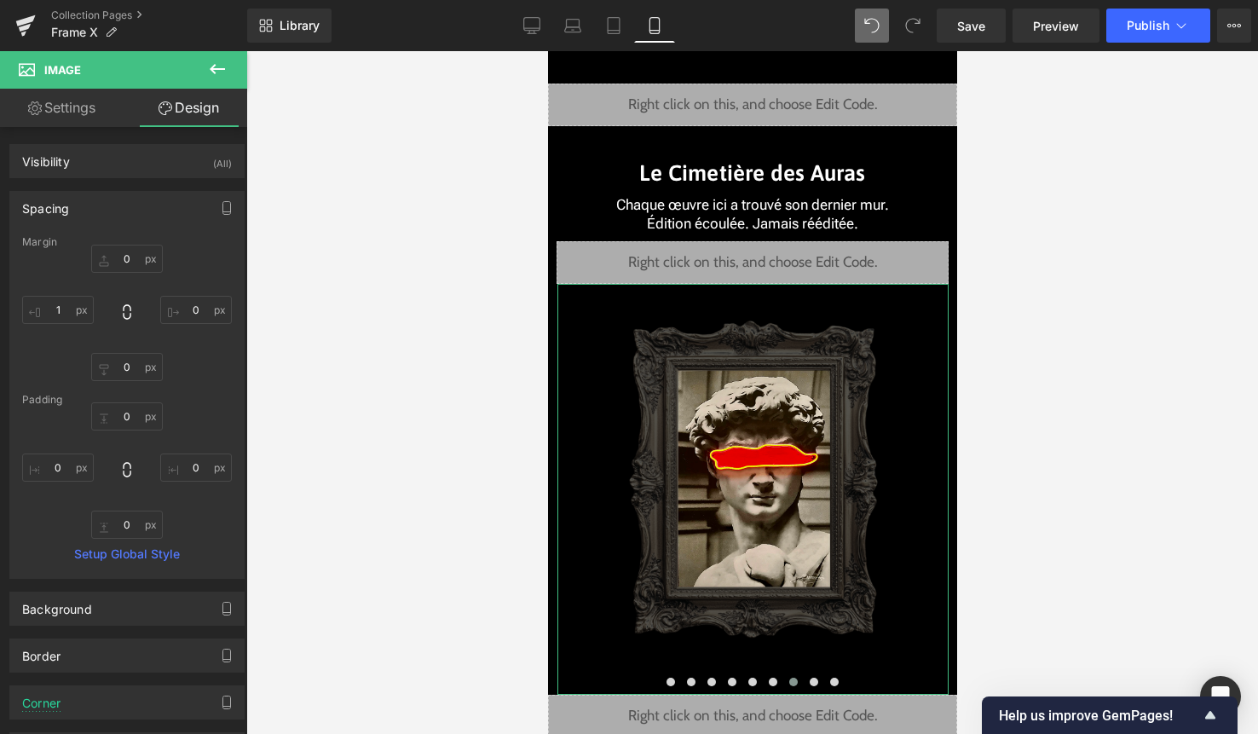
type input "0"
click at [134, 263] on input "0" at bounding box center [127, 259] width 72 height 28
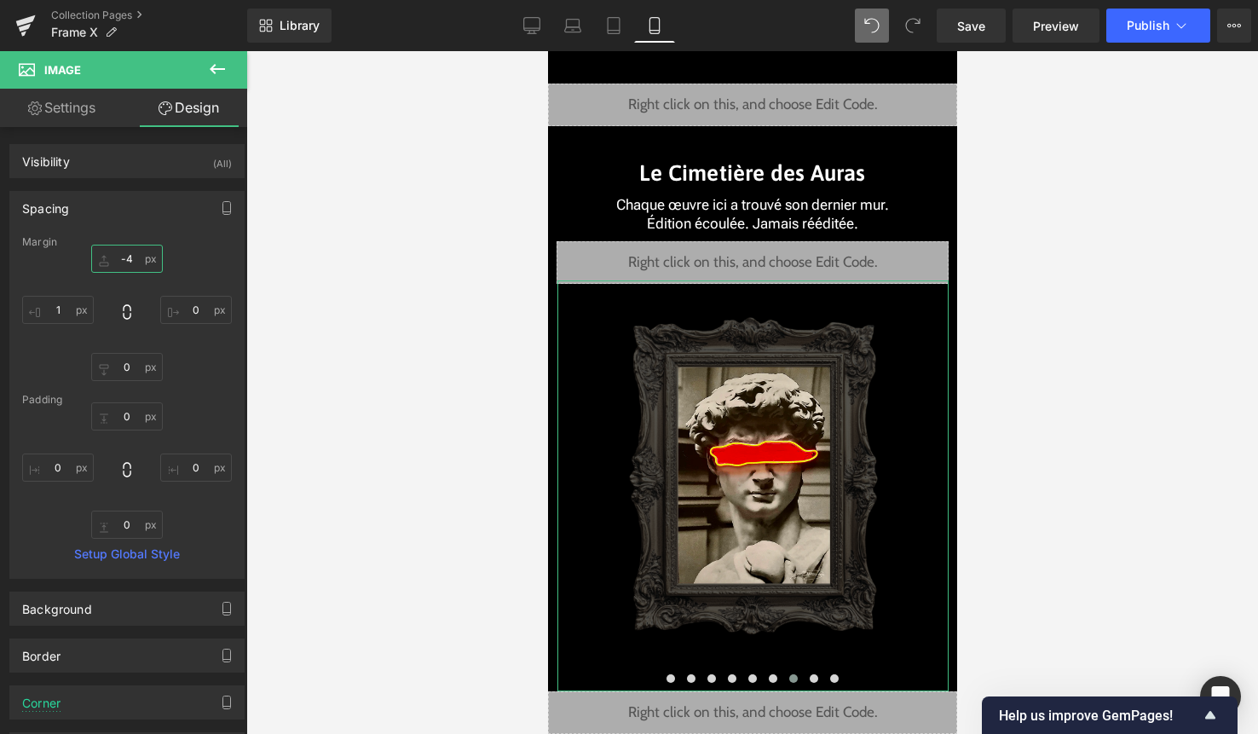
type input "-45"
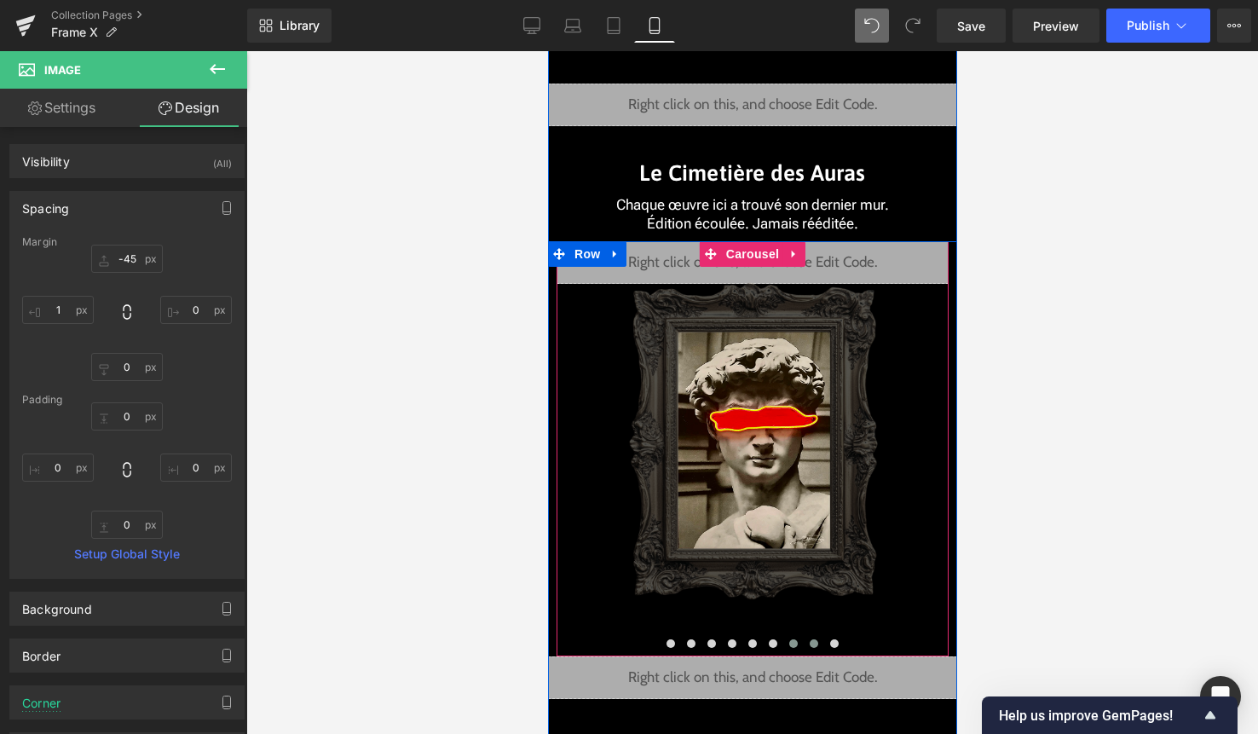
click at [813, 644] on span at bounding box center [813, 643] width 9 height 9
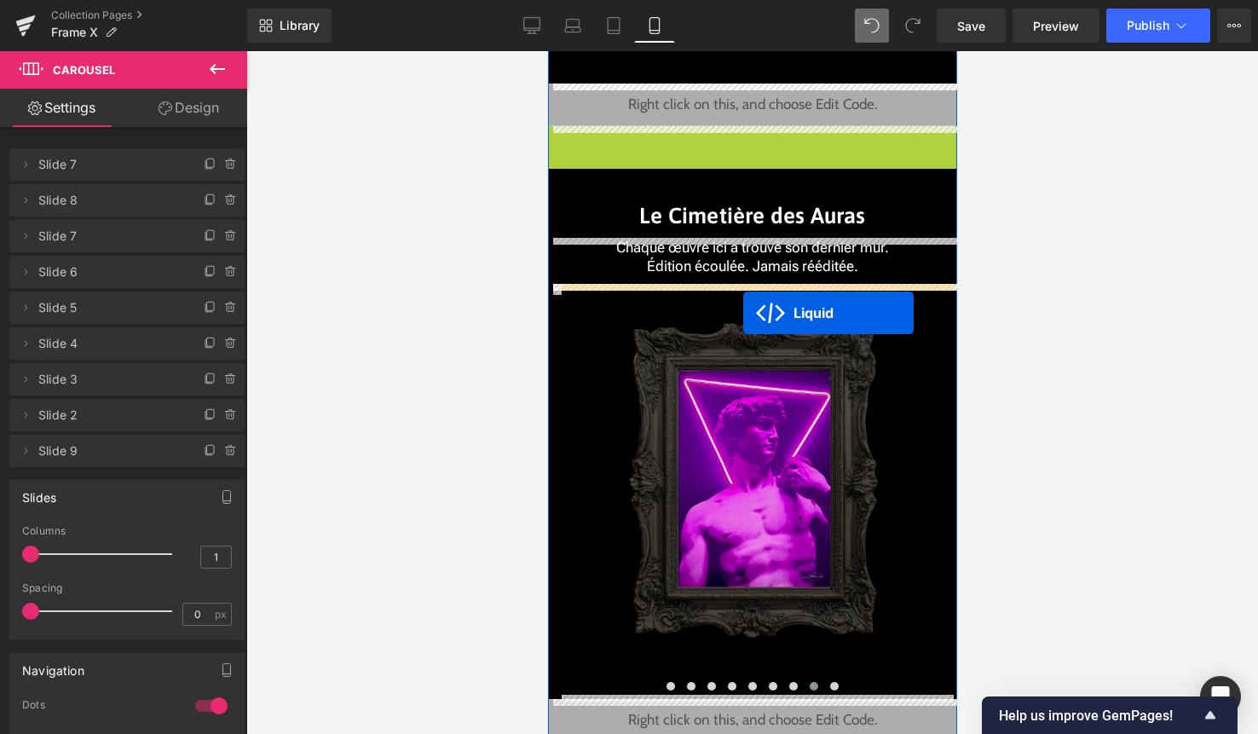
drag, startPoint x: 752, startPoint y: 141, endPoint x: 742, endPoint y: 312, distance: 170.7
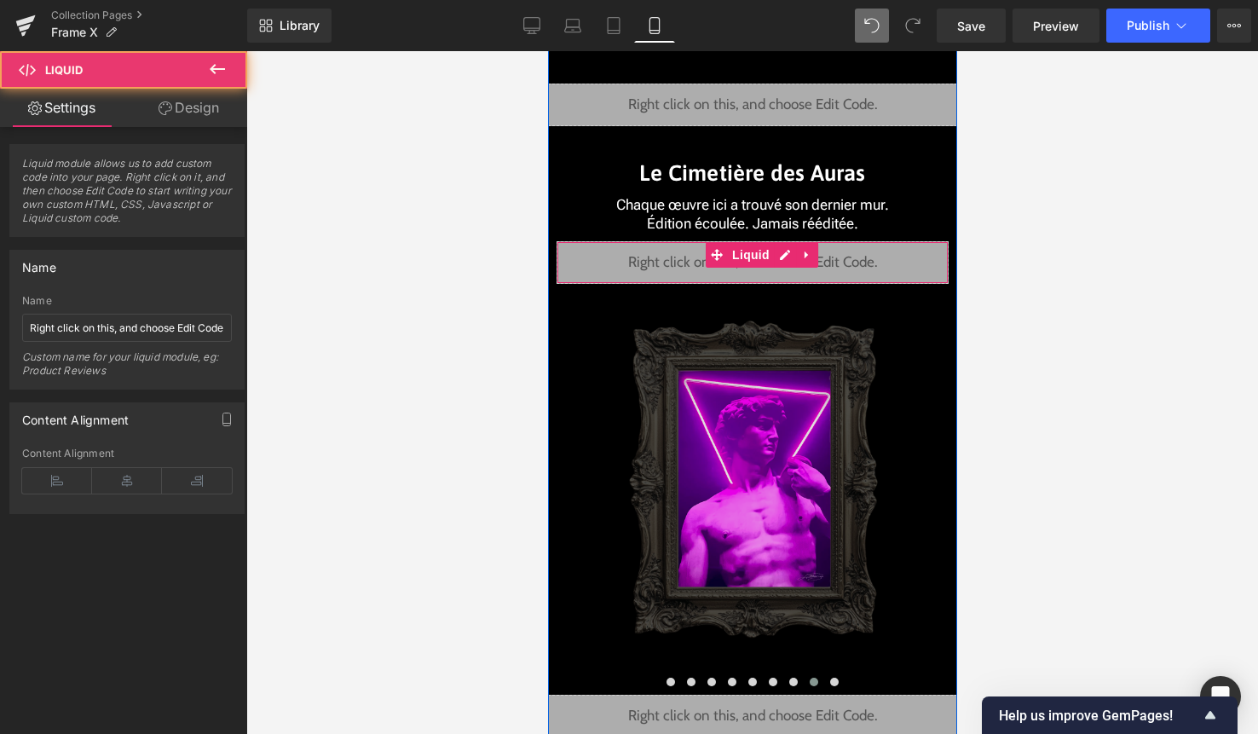
click at [758, 481] on div "Image" at bounding box center [752, 489] width 391 height 411
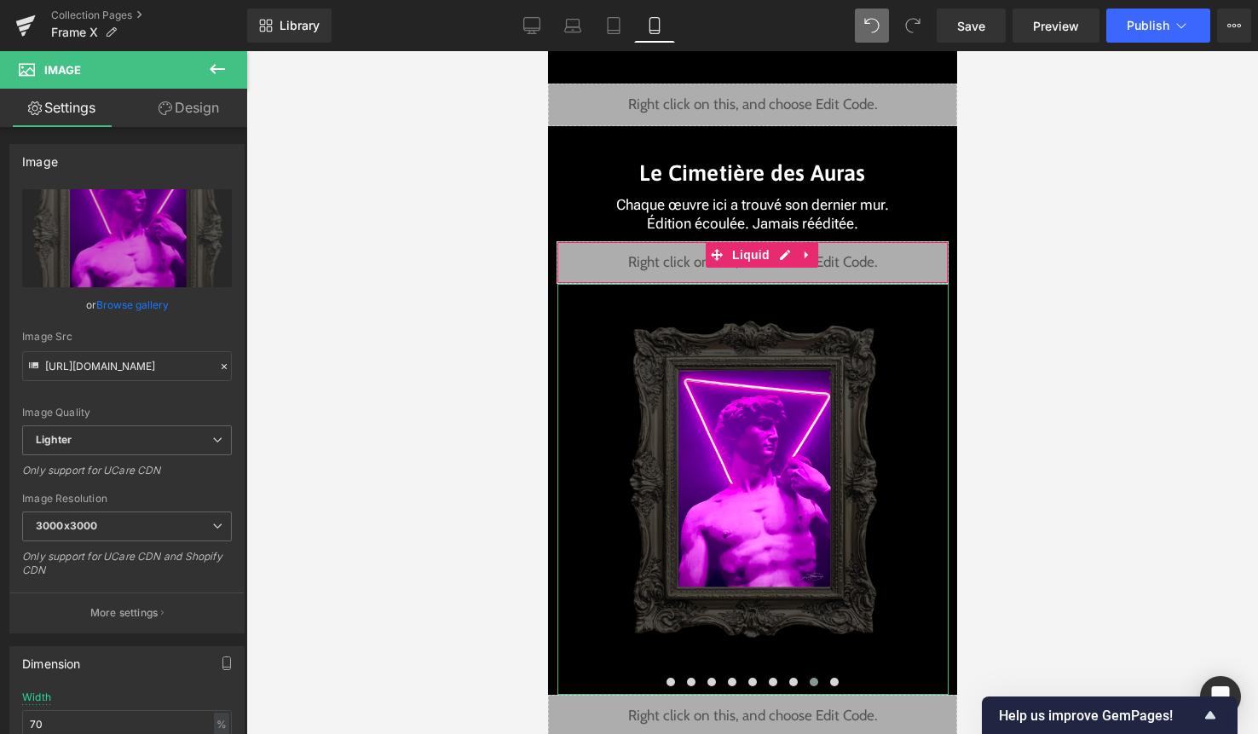
click at [191, 111] on link "Design" at bounding box center [189, 108] width 124 height 38
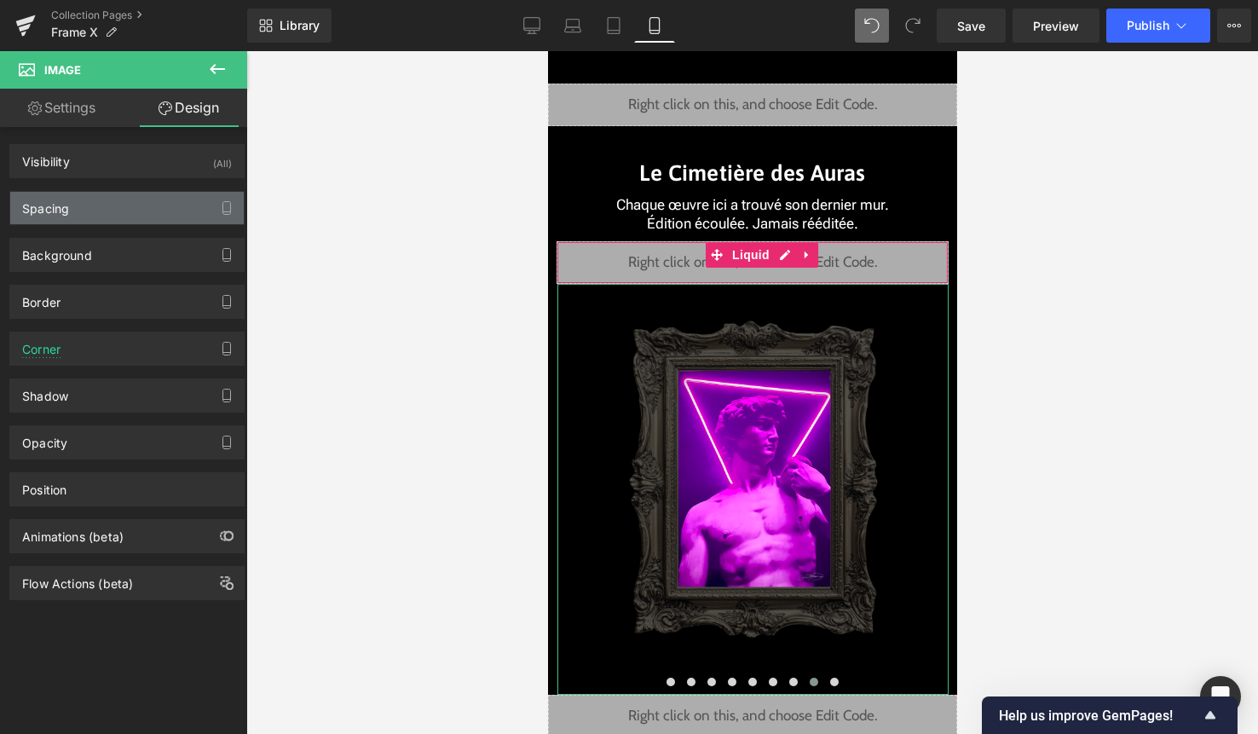
click at [123, 199] on div "Spacing" at bounding box center [127, 208] width 234 height 32
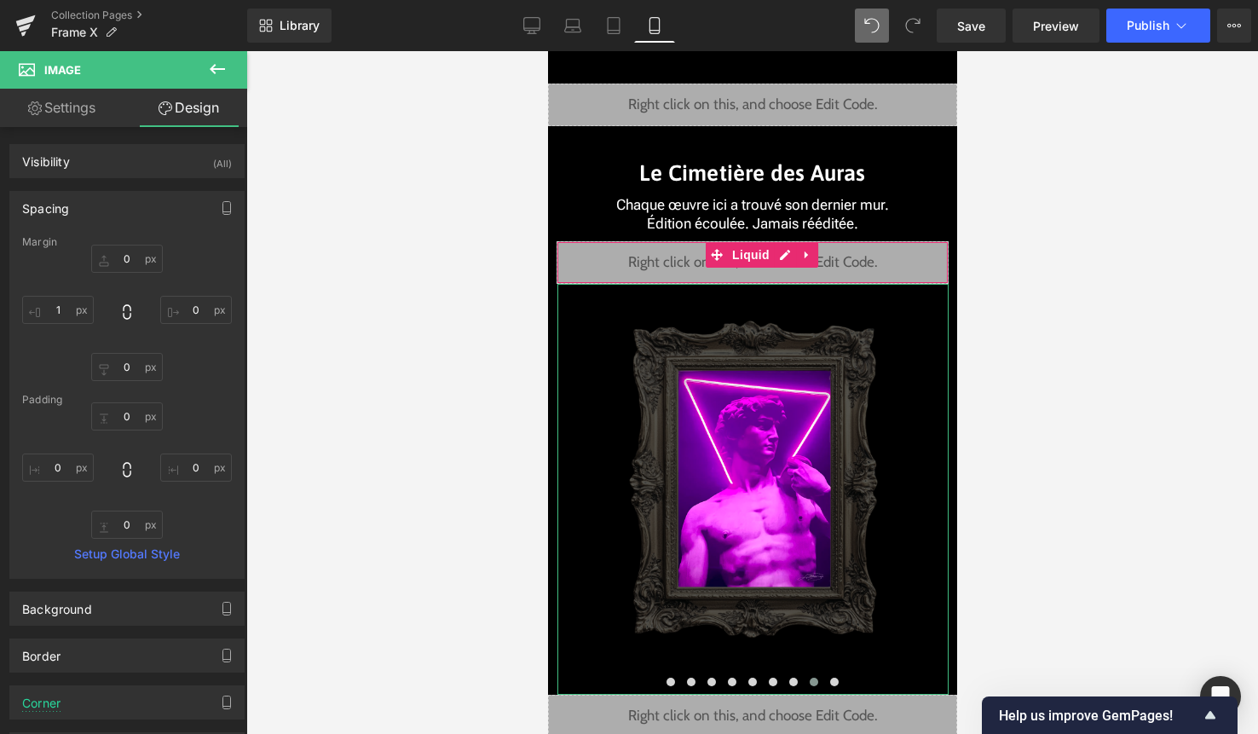
type input "0"
type input "1"
type input "0"
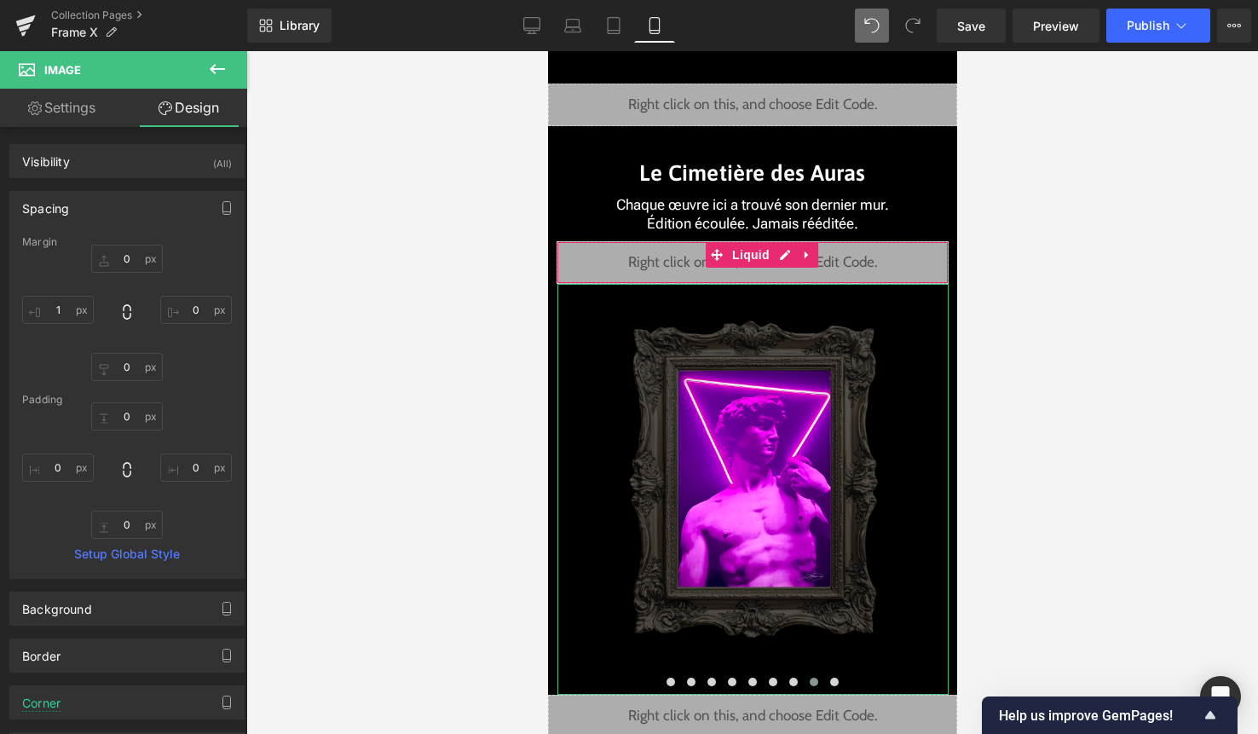
type input "0"
click at [136, 260] on input "0" at bounding box center [127, 259] width 72 height 28
paste input "-45"
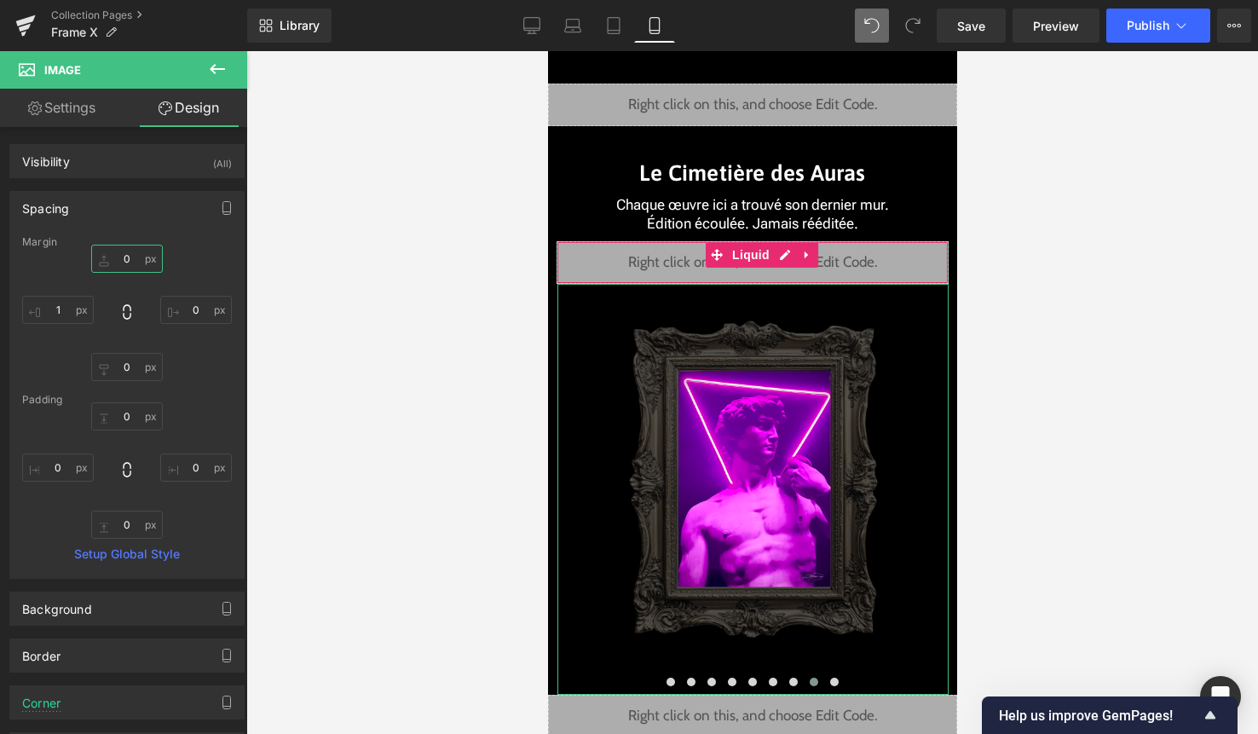
type input "-45"
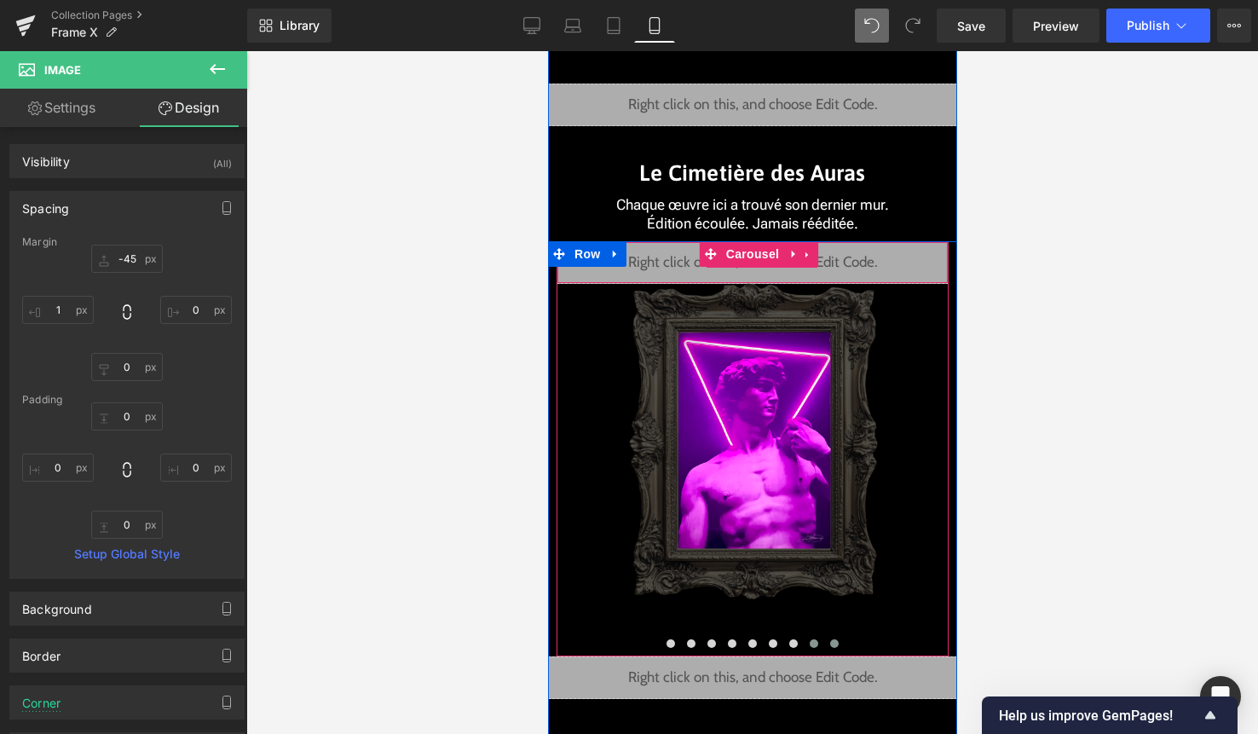
click at [832, 643] on span at bounding box center [833, 643] width 9 height 9
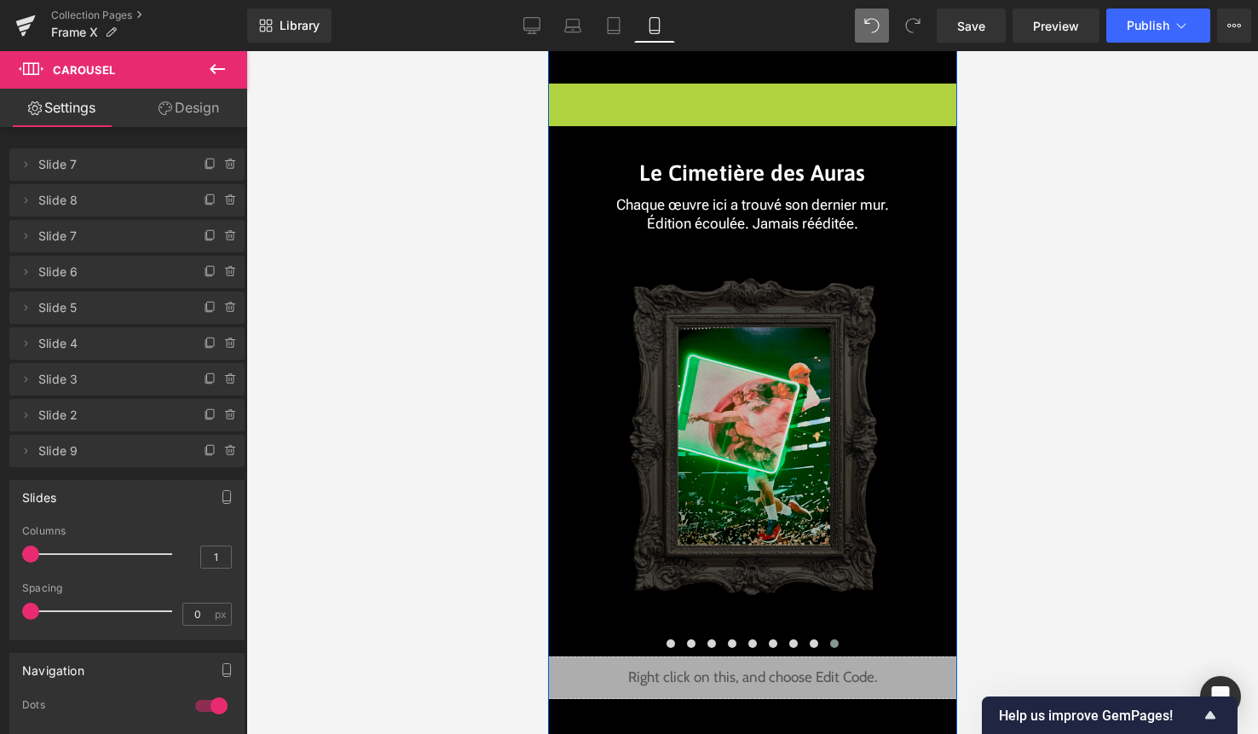
scroll to position [3840, 0]
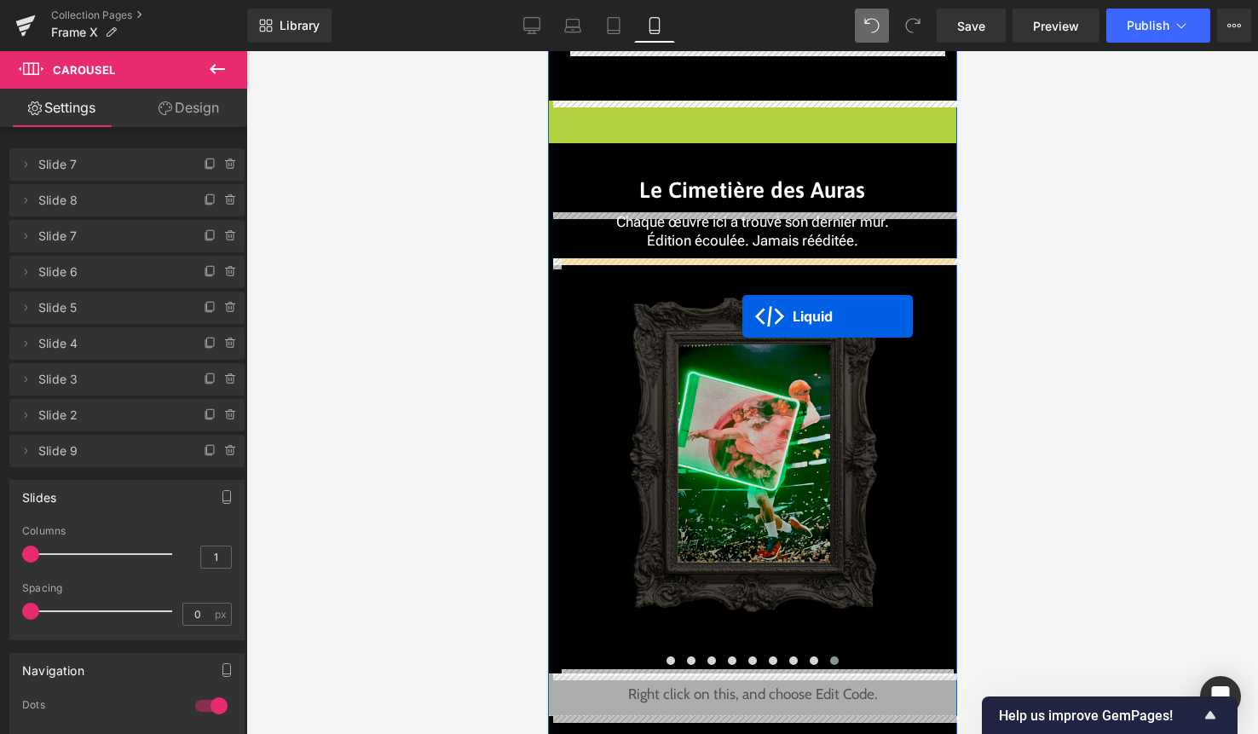
drag, startPoint x: 742, startPoint y: 101, endPoint x: 742, endPoint y: 315, distance: 214.8
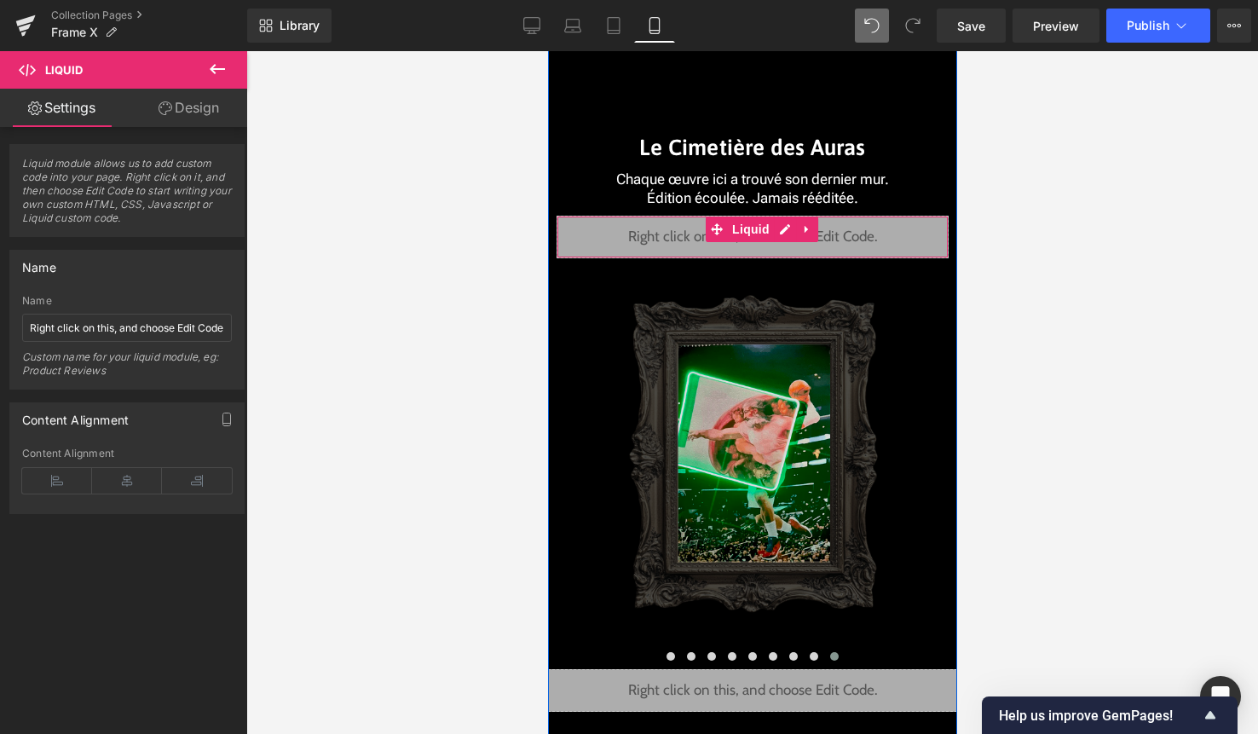
click at [748, 403] on img at bounding box center [752, 463] width 274 height 411
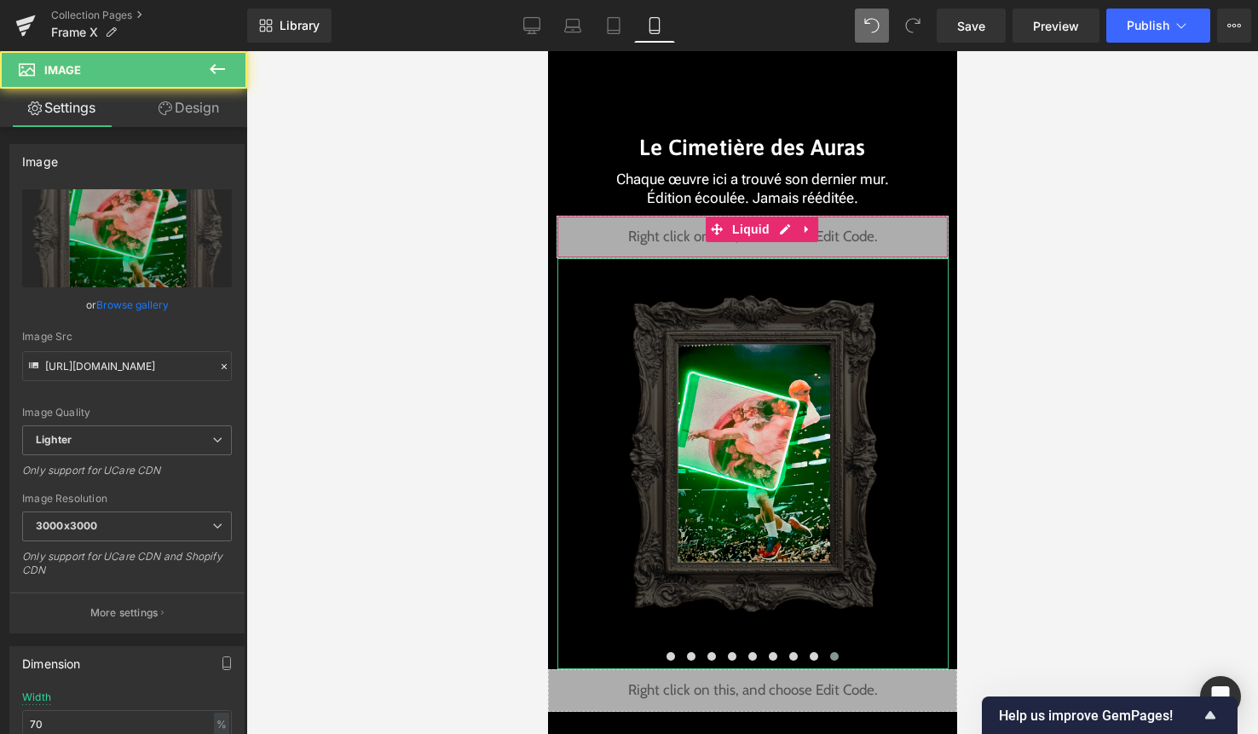
click at [193, 107] on link "Design" at bounding box center [189, 108] width 124 height 38
click at [0, 0] on div "Spacing" at bounding box center [0, 0] width 0 height 0
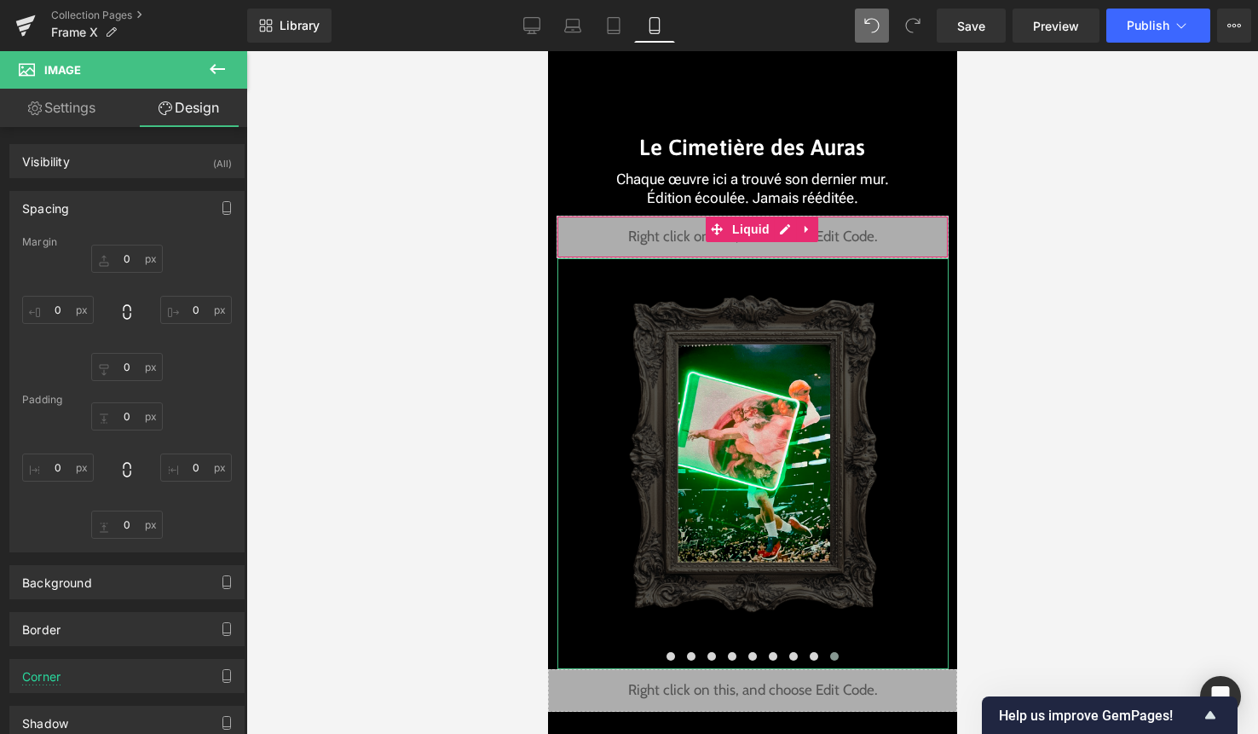
type input "0"
type input "1"
type input "0"
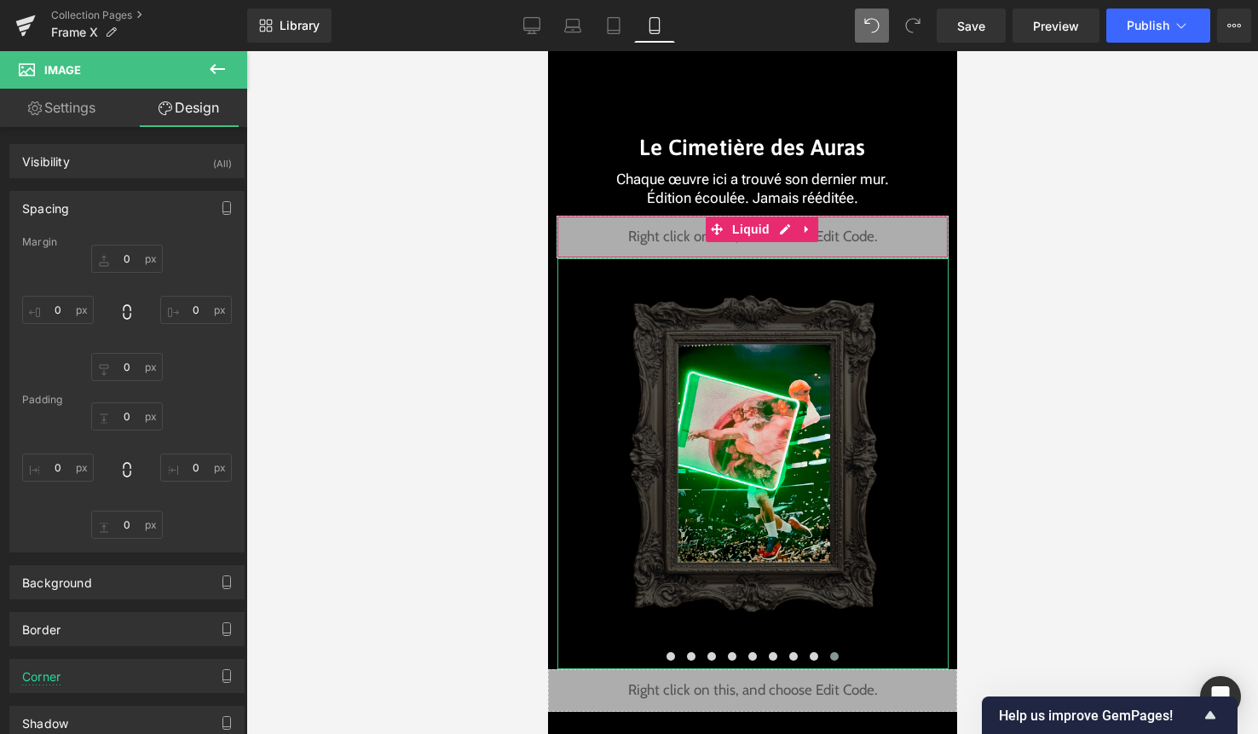
type input "0"
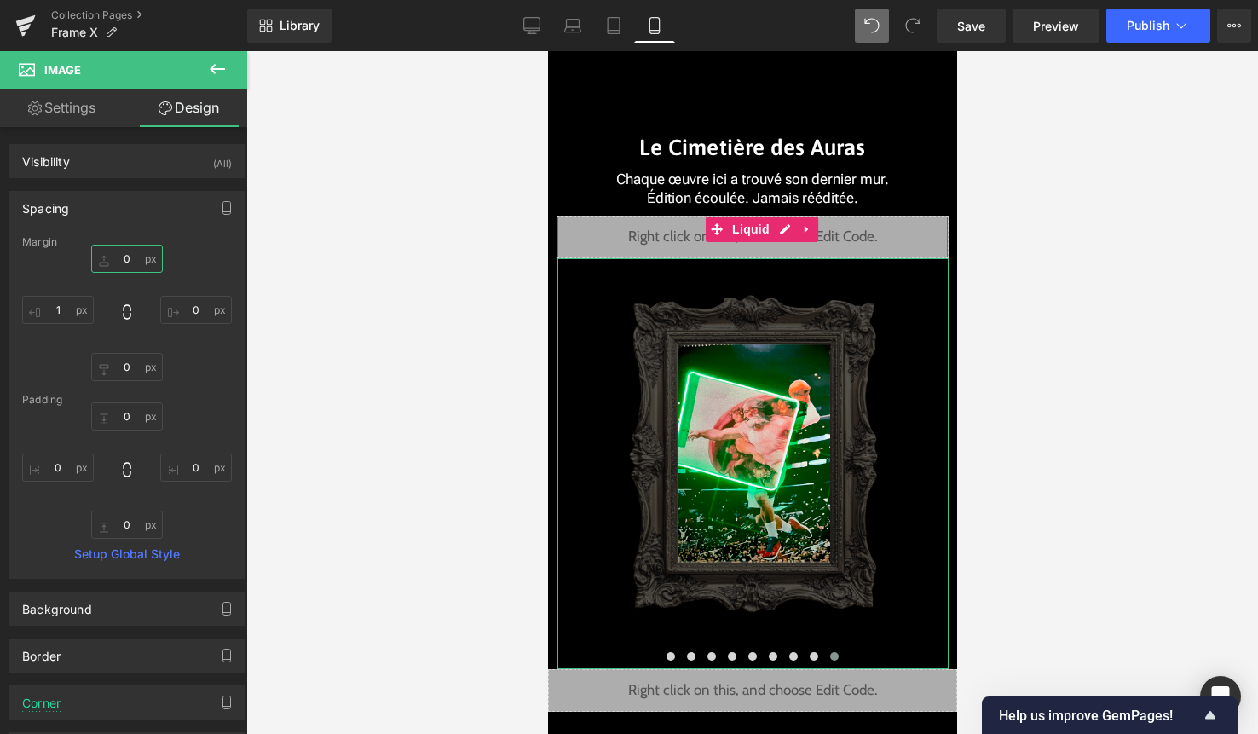
click at [129, 268] on input "0" at bounding box center [127, 259] width 72 height 28
paste input "-45"
type input "-45"
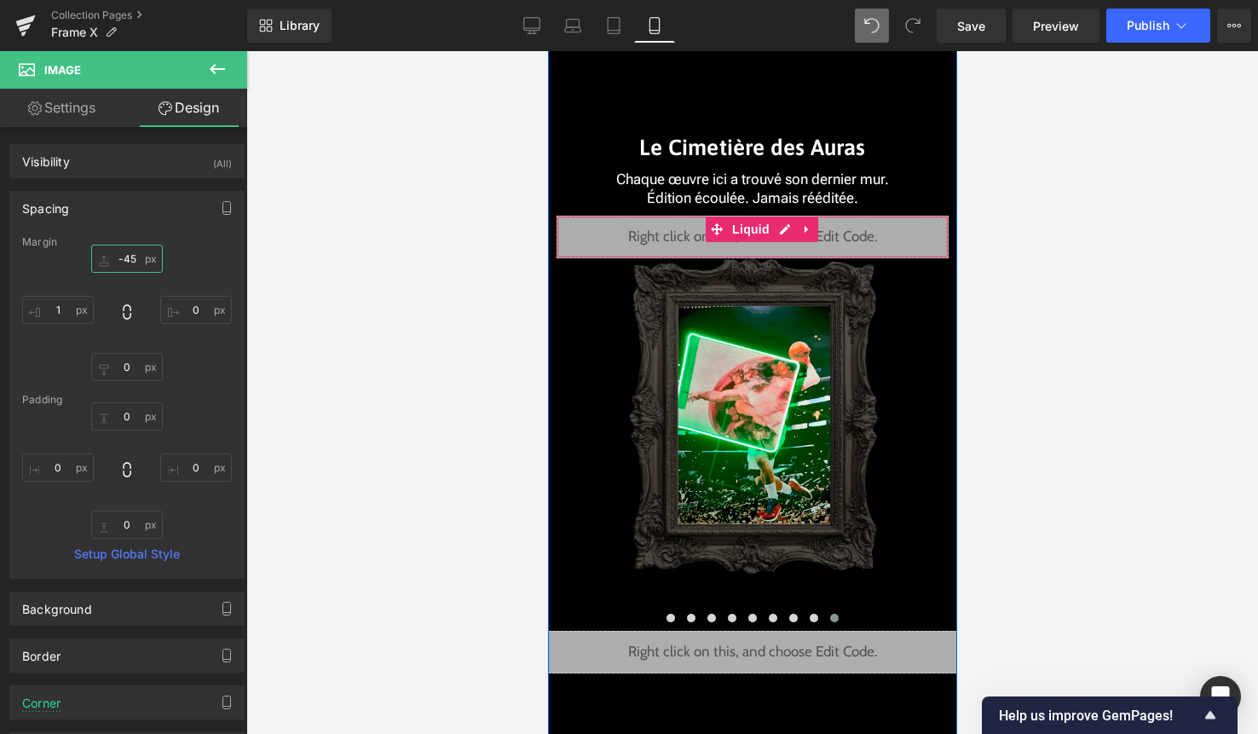
scroll to position [3695, 0]
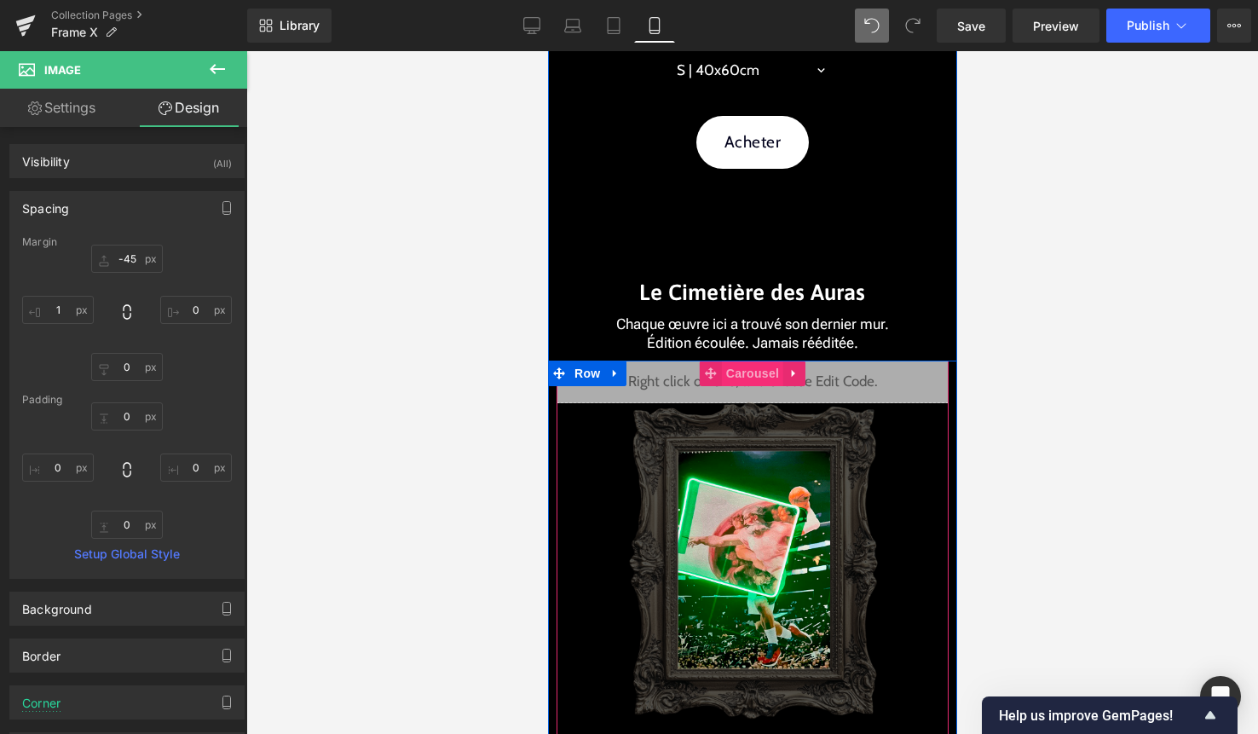
click at [747, 377] on span "Carousel" at bounding box center [751, 374] width 61 height 26
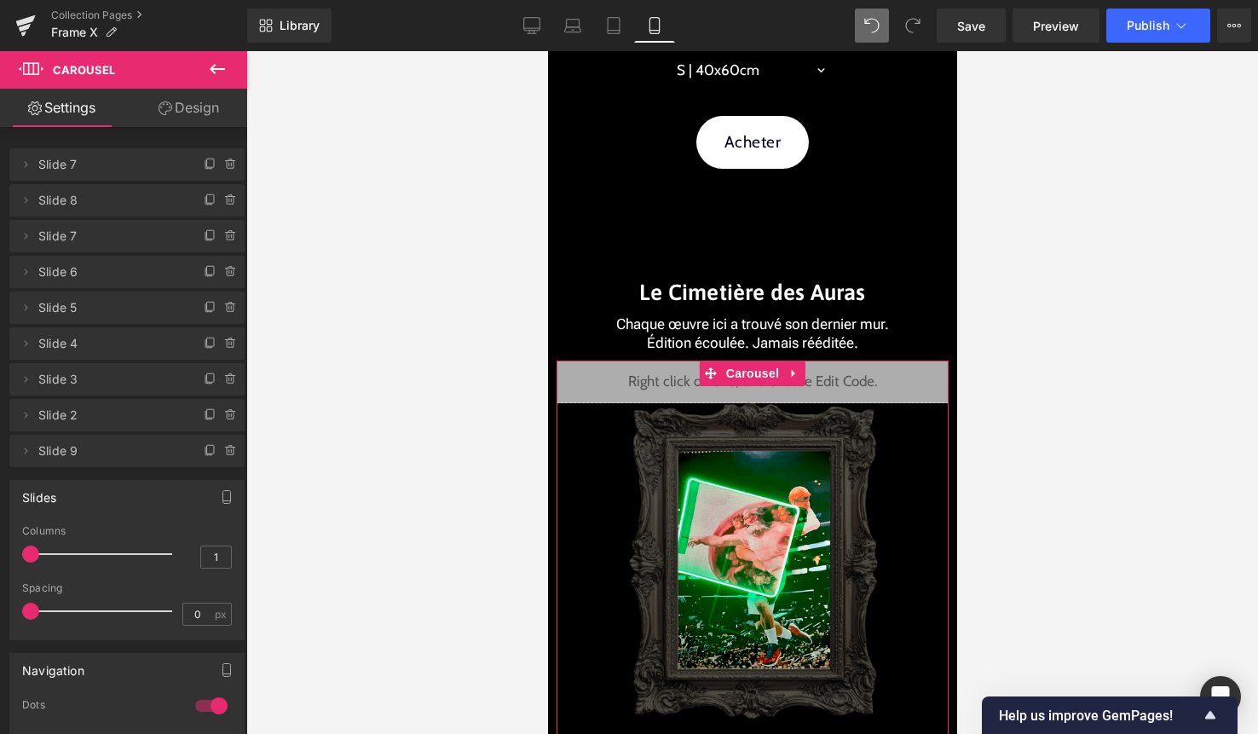
click at [204, 703] on div at bounding box center [211, 705] width 41 height 27
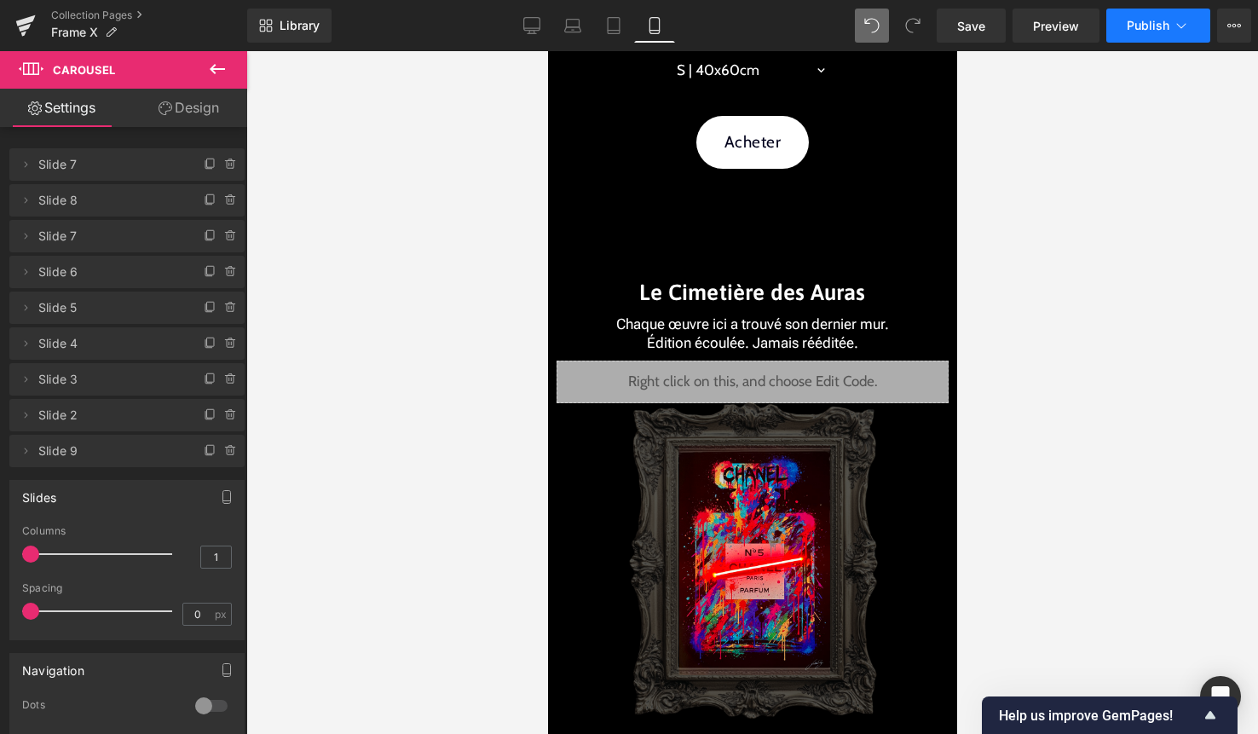
click at [1149, 35] on button "Publish" at bounding box center [1158, 26] width 104 height 34
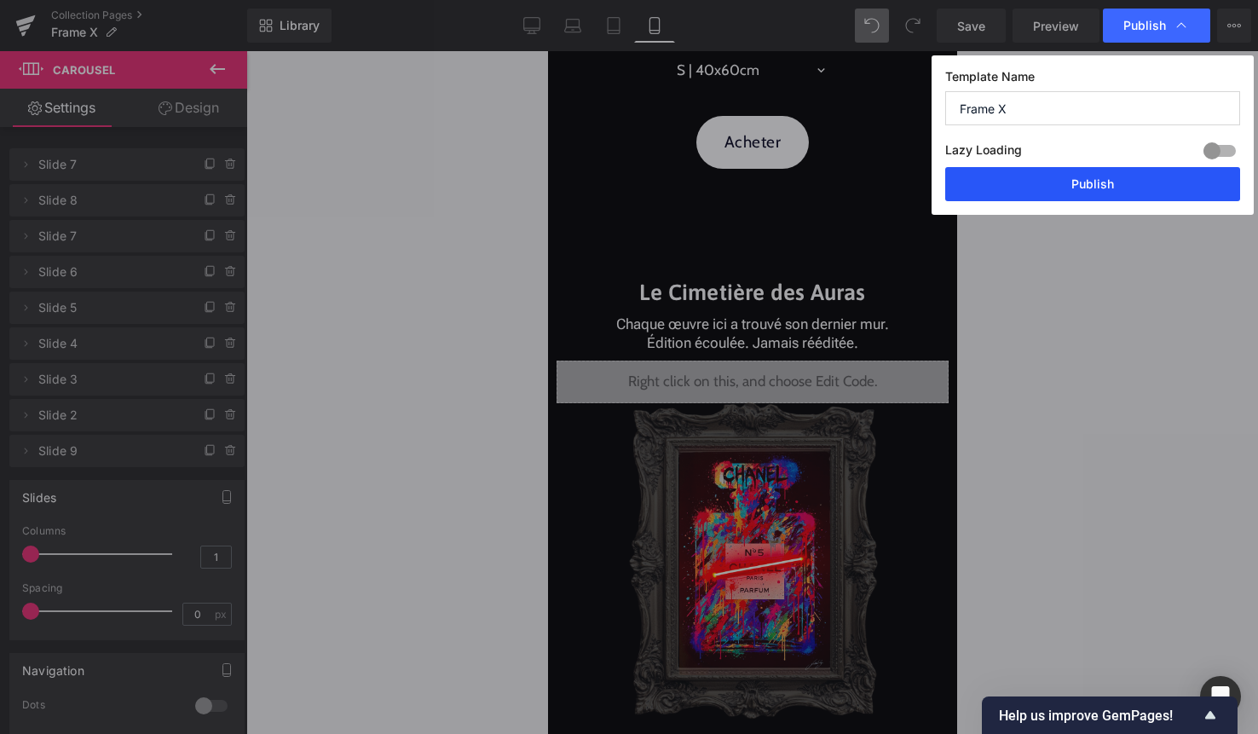
click at [1109, 177] on button "Publish" at bounding box center [1092, 184] width 295 height 34
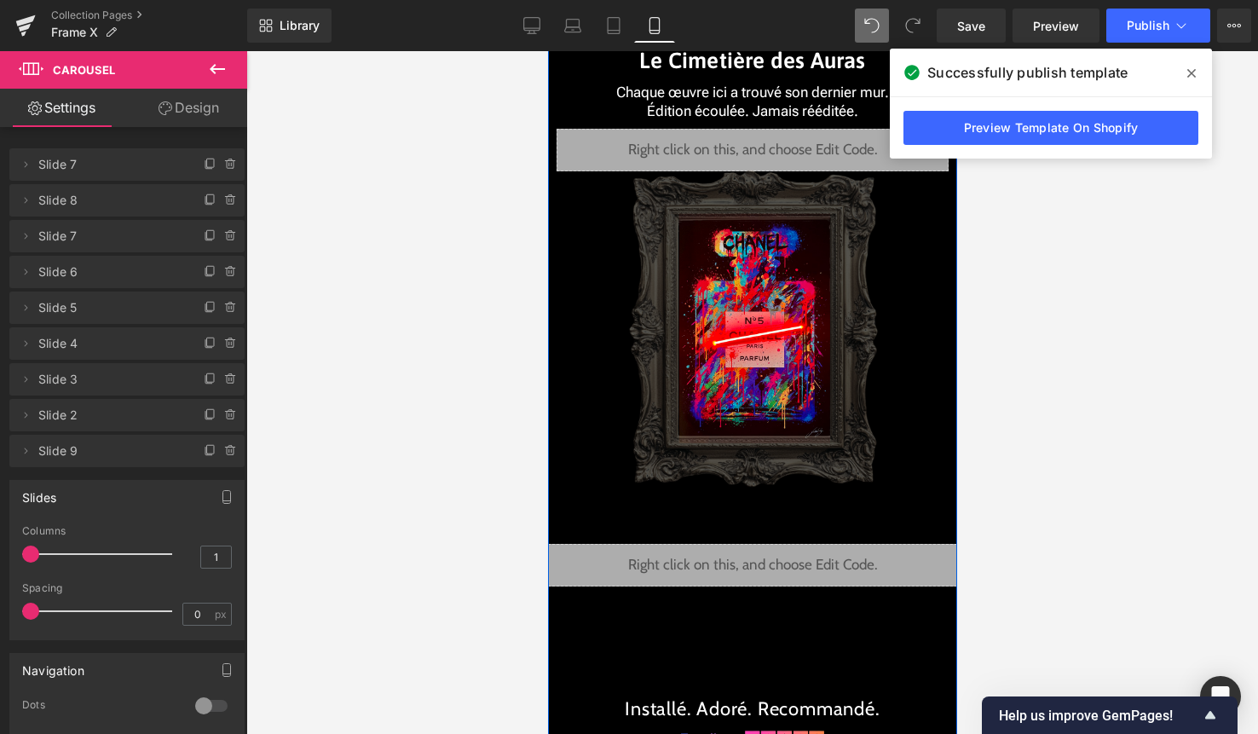
scroll to position [3893, 0]
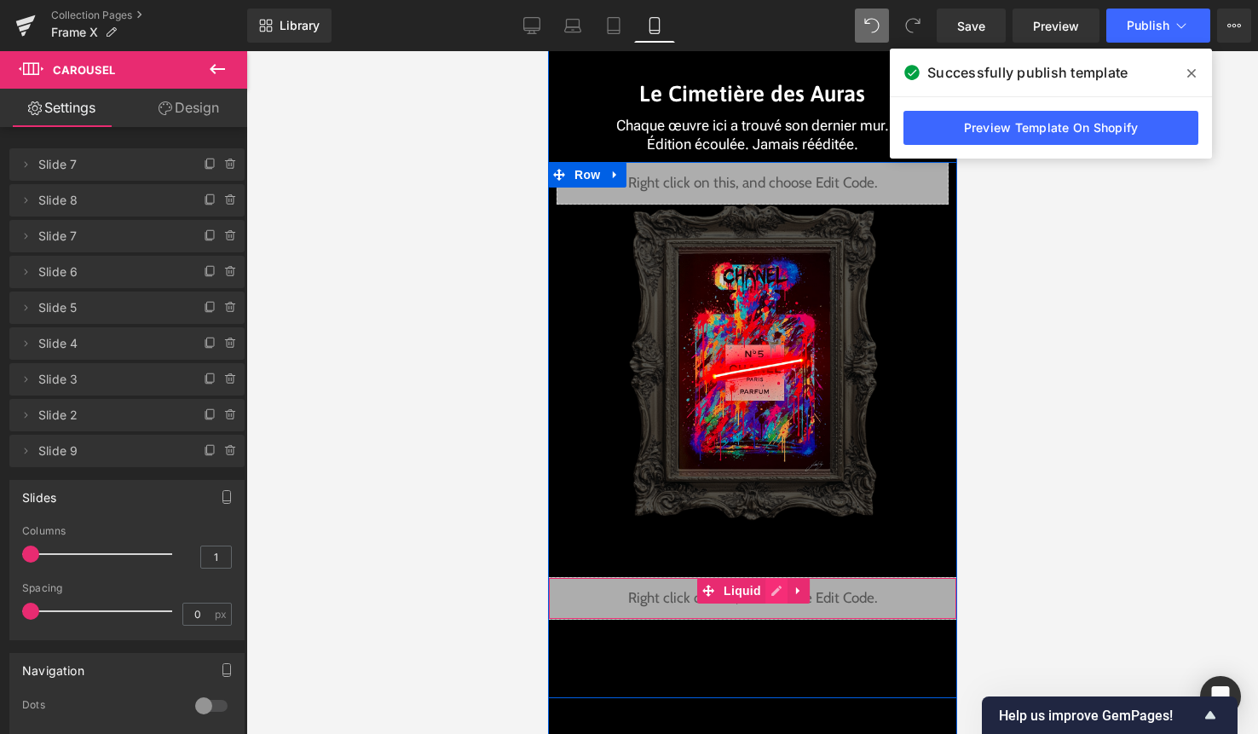
click at [775, 594] on div "Liquid" at bounding box center [751, 598] width 409 height 43
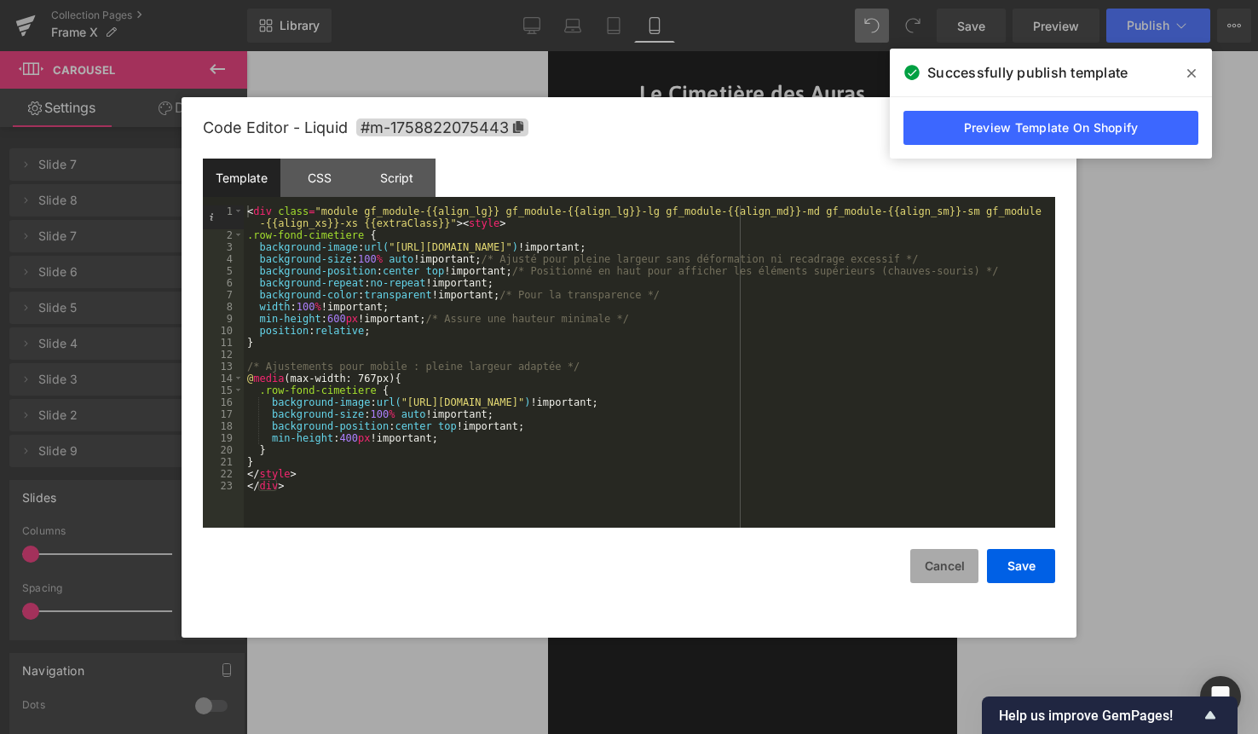
click at [920, 566] on button "Cancel" at bounding box center [944, 566] width 68 height 34
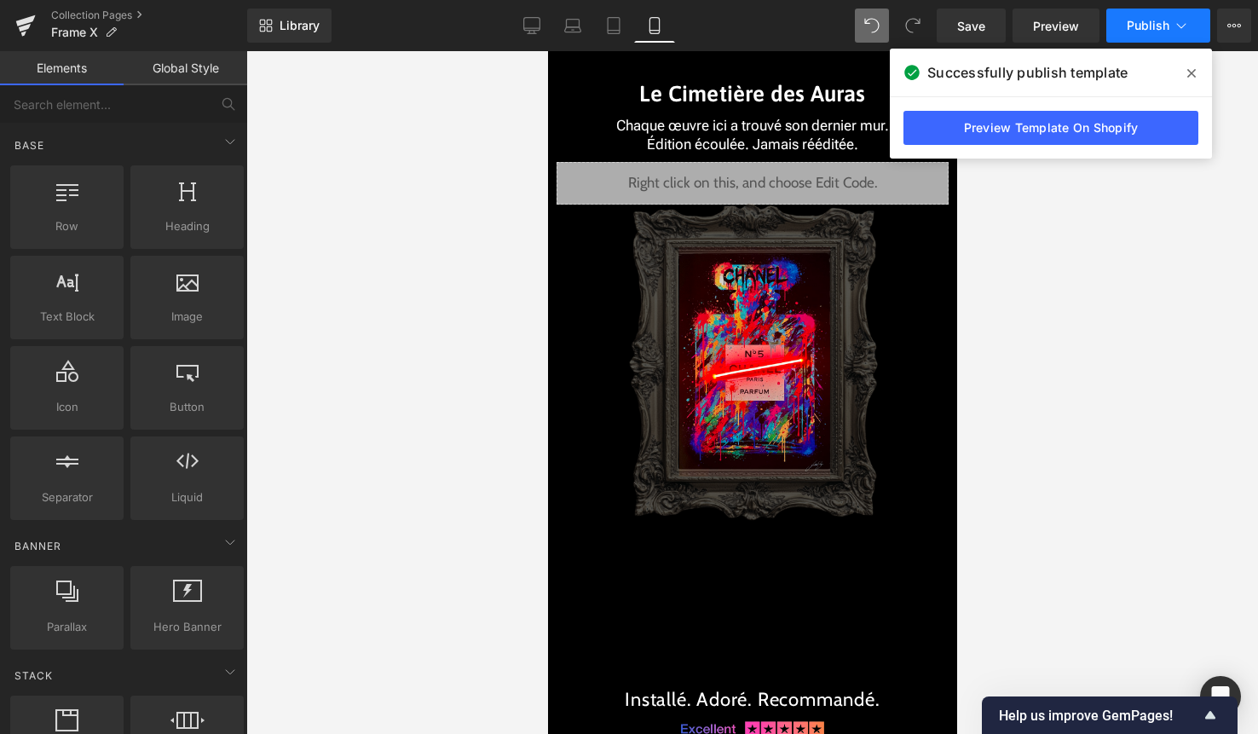
click at [1160, 30] on span "Publish" at bounding box center [1148, 26] width 43 height 14
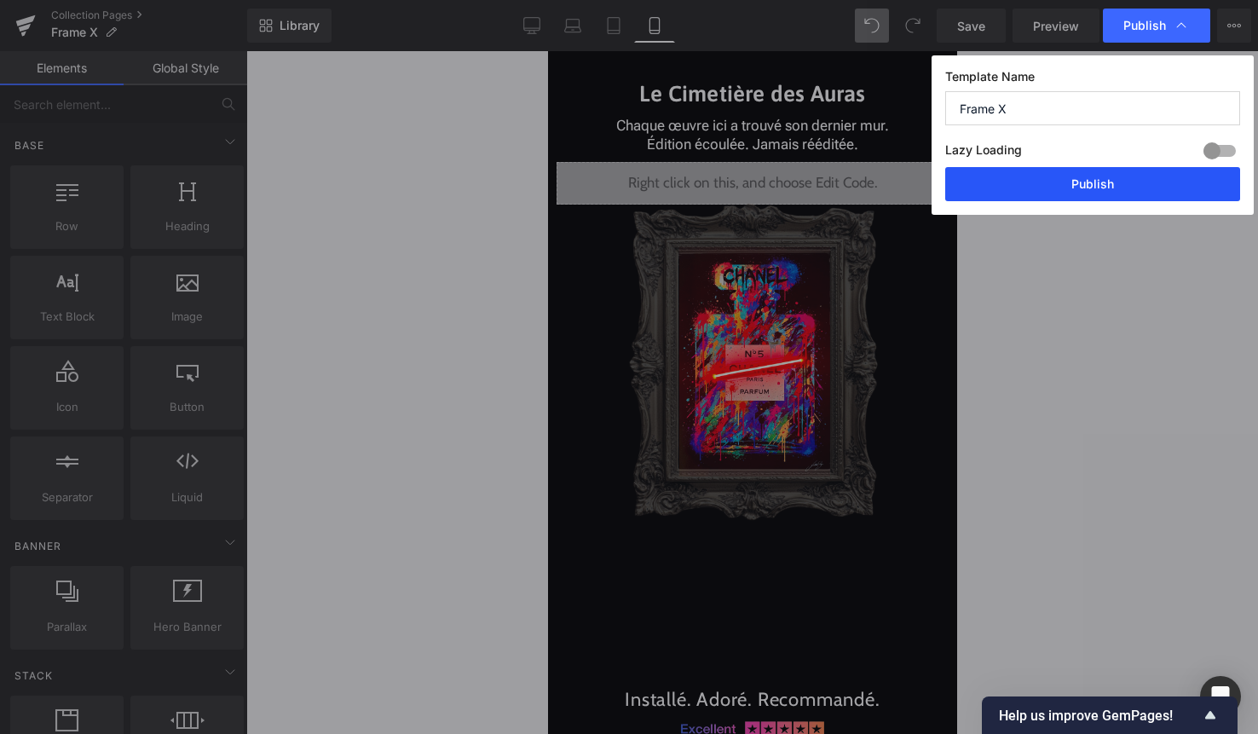
click at [1124, 184] on button "Publish" at bounding box center [1092, 184] width 295 height 34
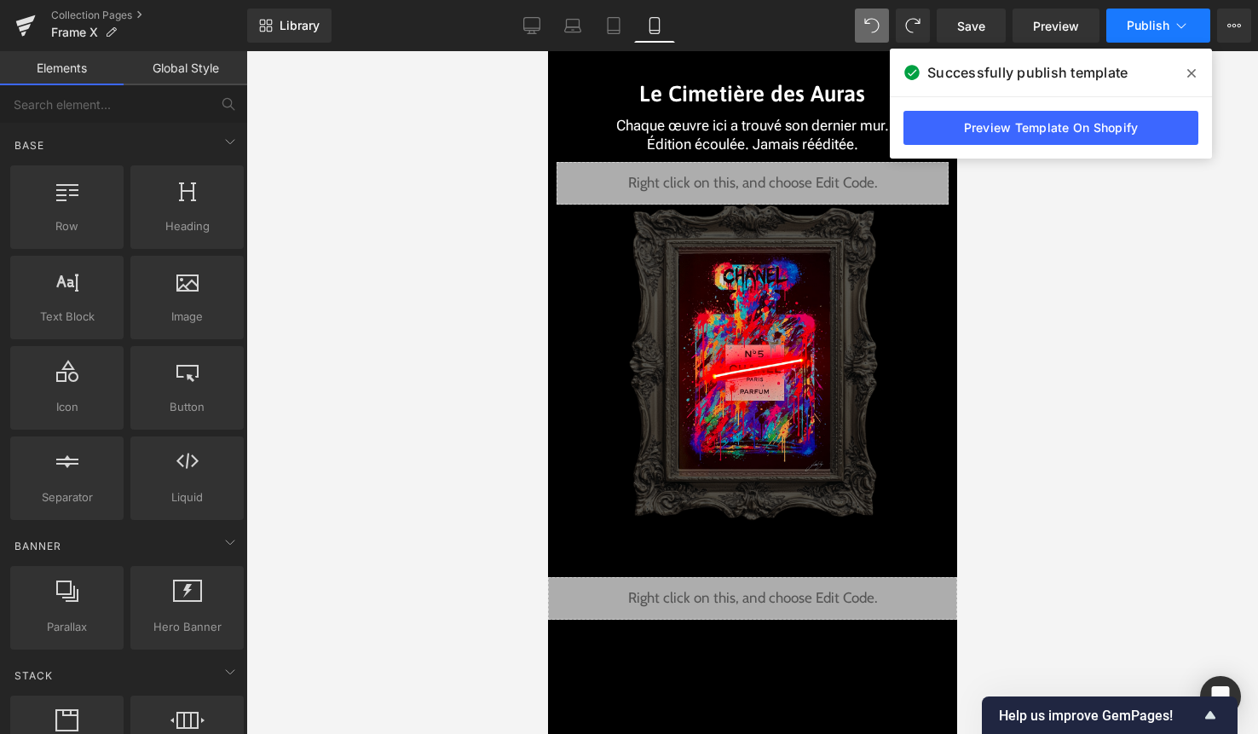
click at [1149, 41] on button "Publish" at bounding box center [1158, 26] width 104 height 34
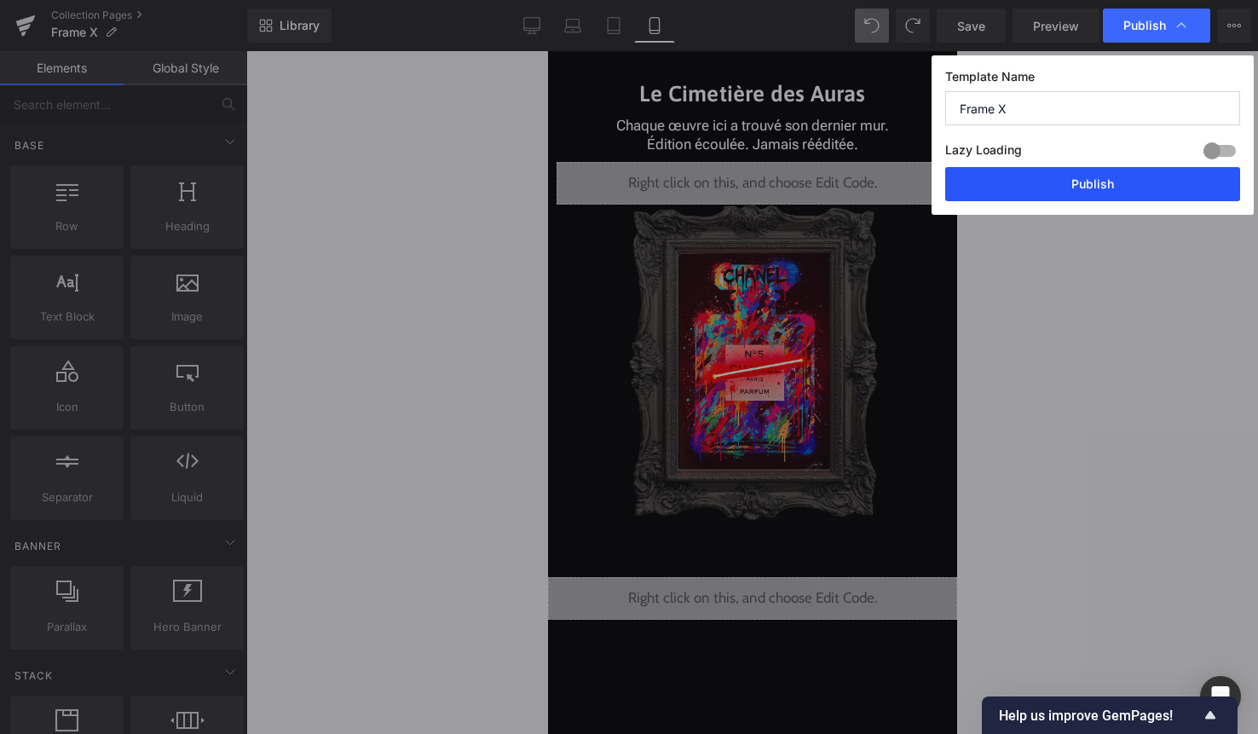
click at [1108, 173] on button "Publish" at bounding box center [1092, 184] width 295 height 34
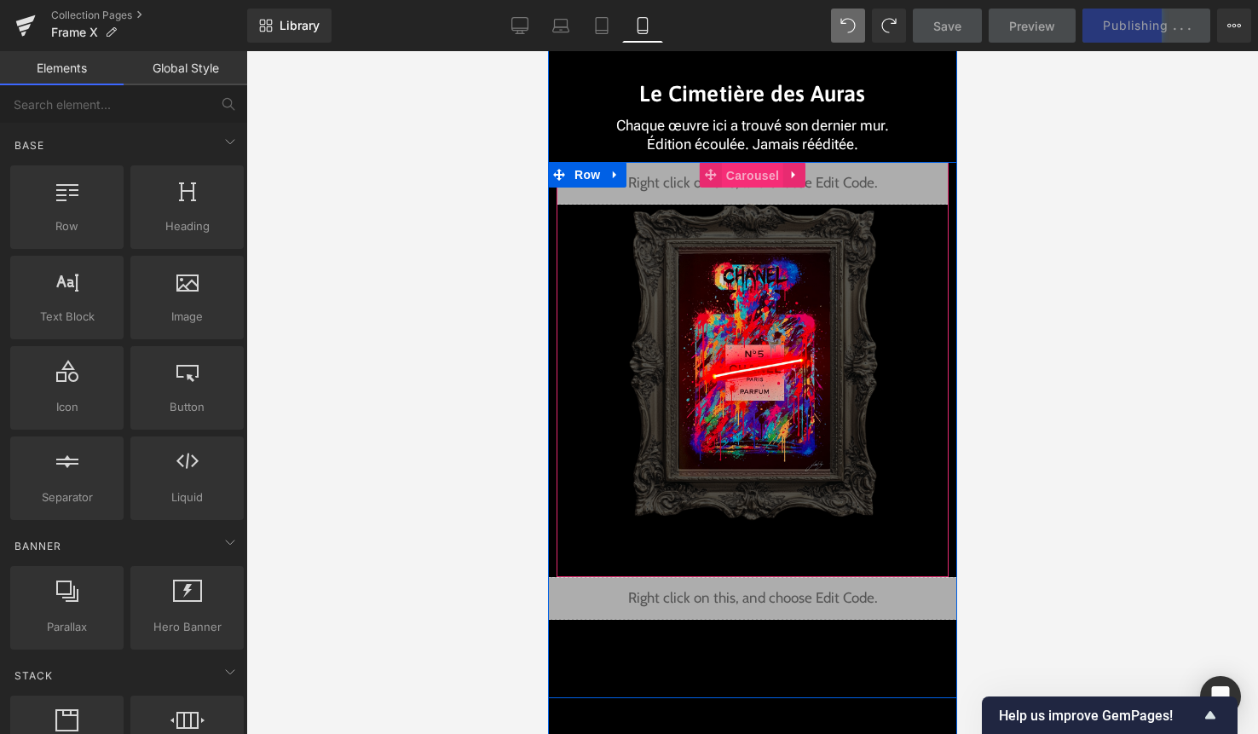
click at [750, 176] on span "Carousel" at bounding box center [751, 176] width 61 height 26
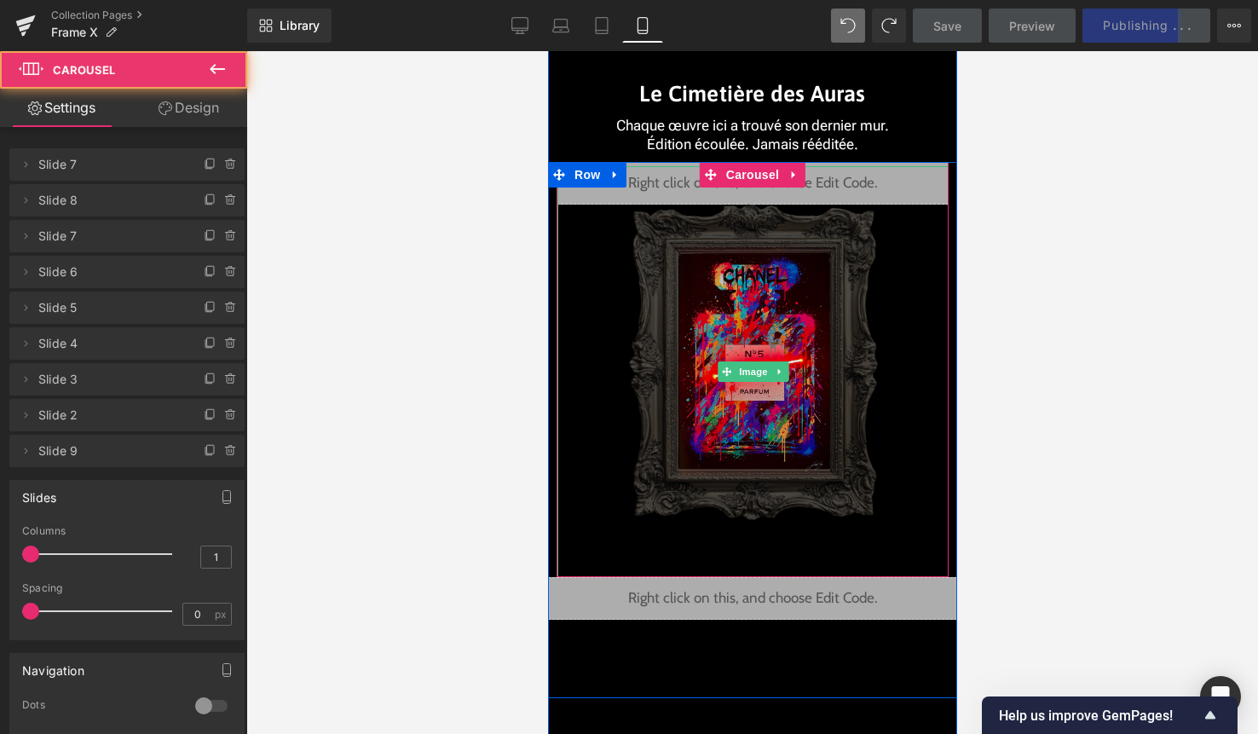
click at [655, 192] on img at bounding box center [752, 371] width 274 height 411
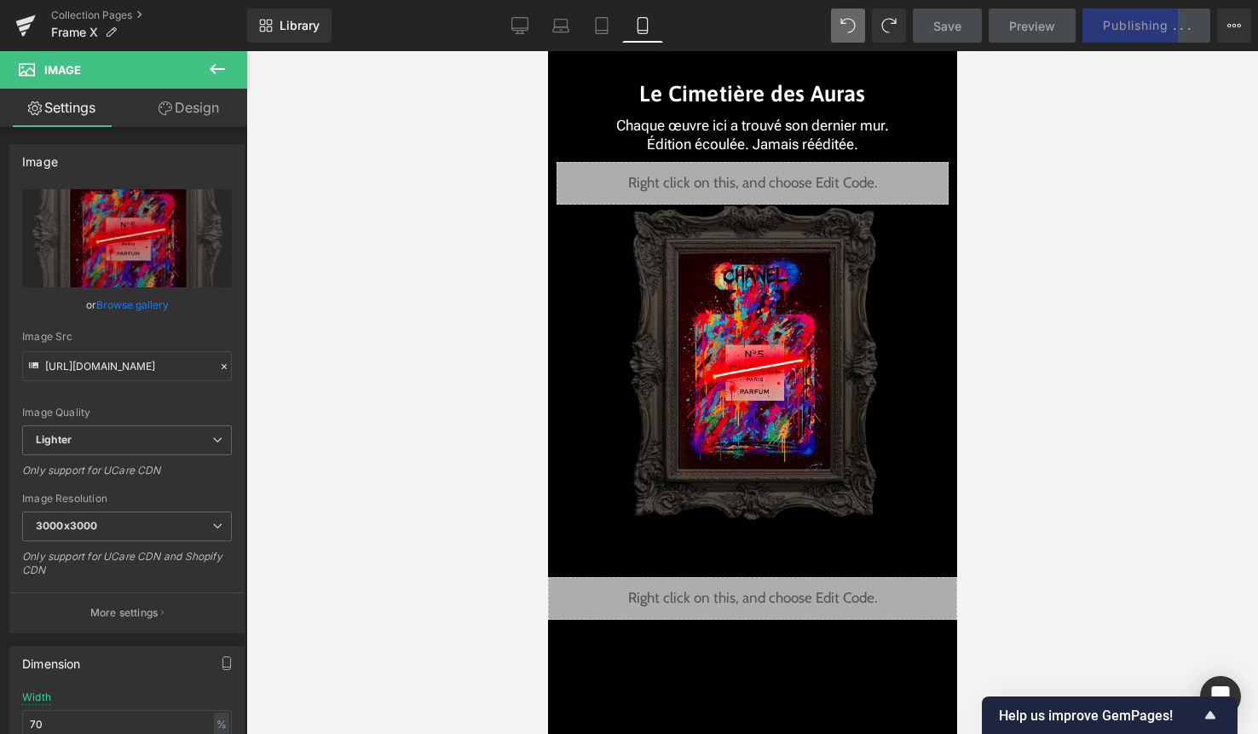
click at [932, 189] on div at bounding box center [752, 371] width 391 height 411
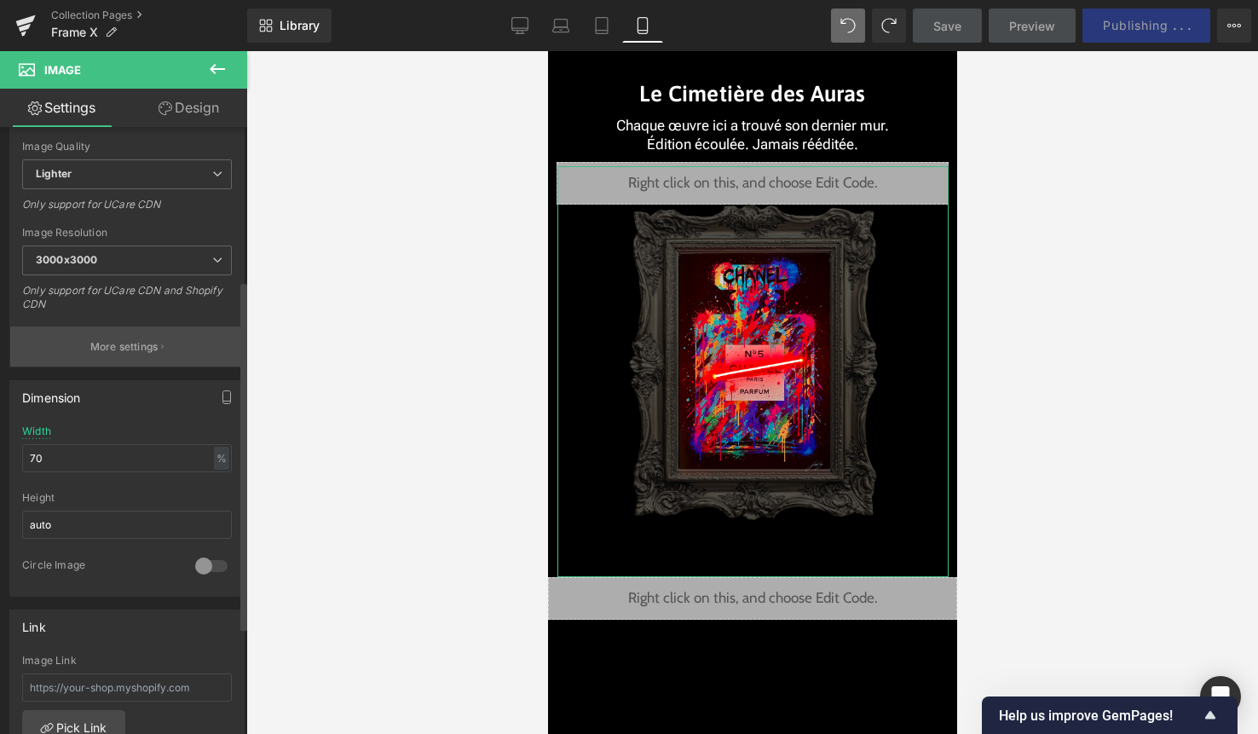
scroll to position [268, 0]
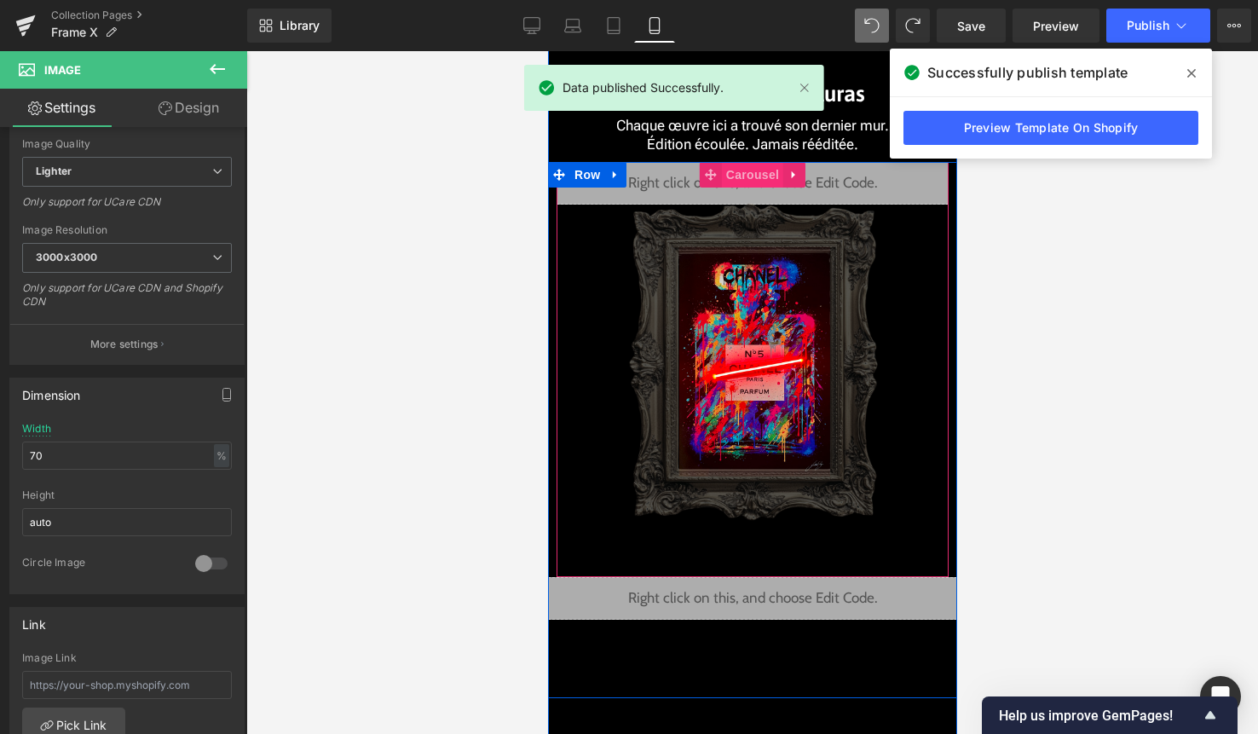
click at [764, 177] on span "Carousel" at bounding box center [751, 175] width 61 height 26
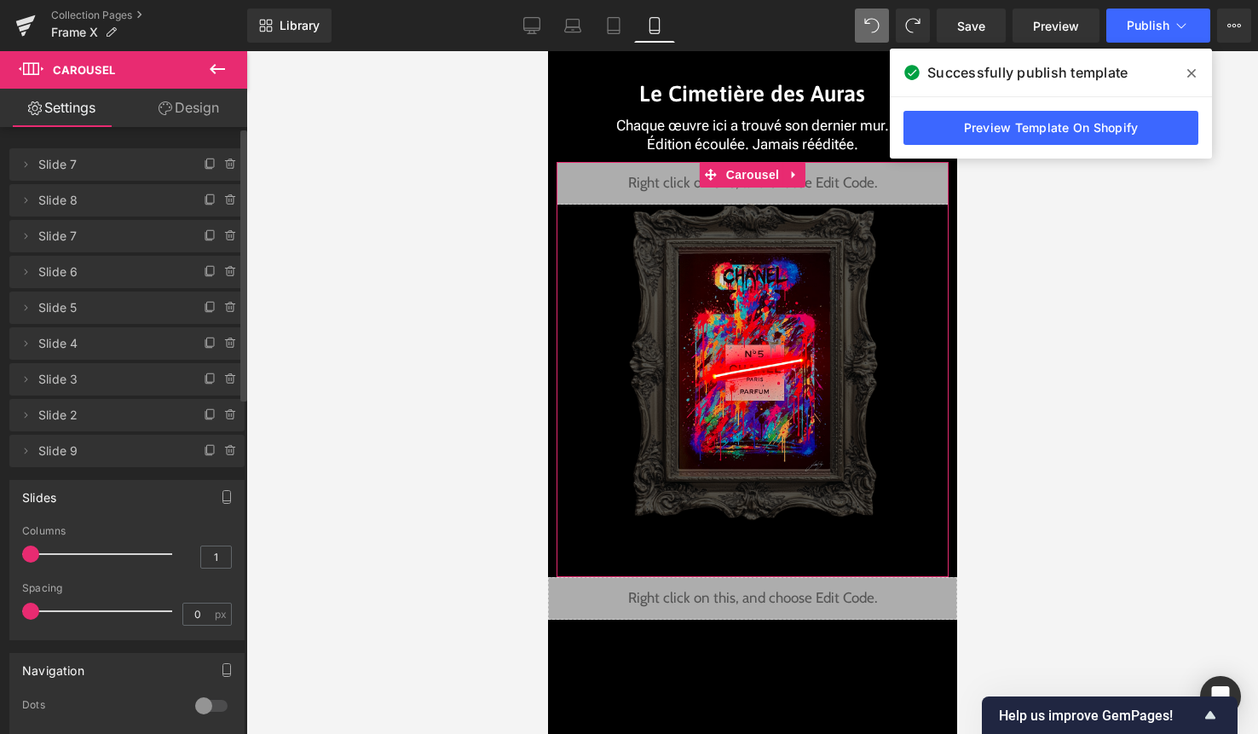
click at [210, 705] on div at bounding box center [211, 705] width 41 height 27
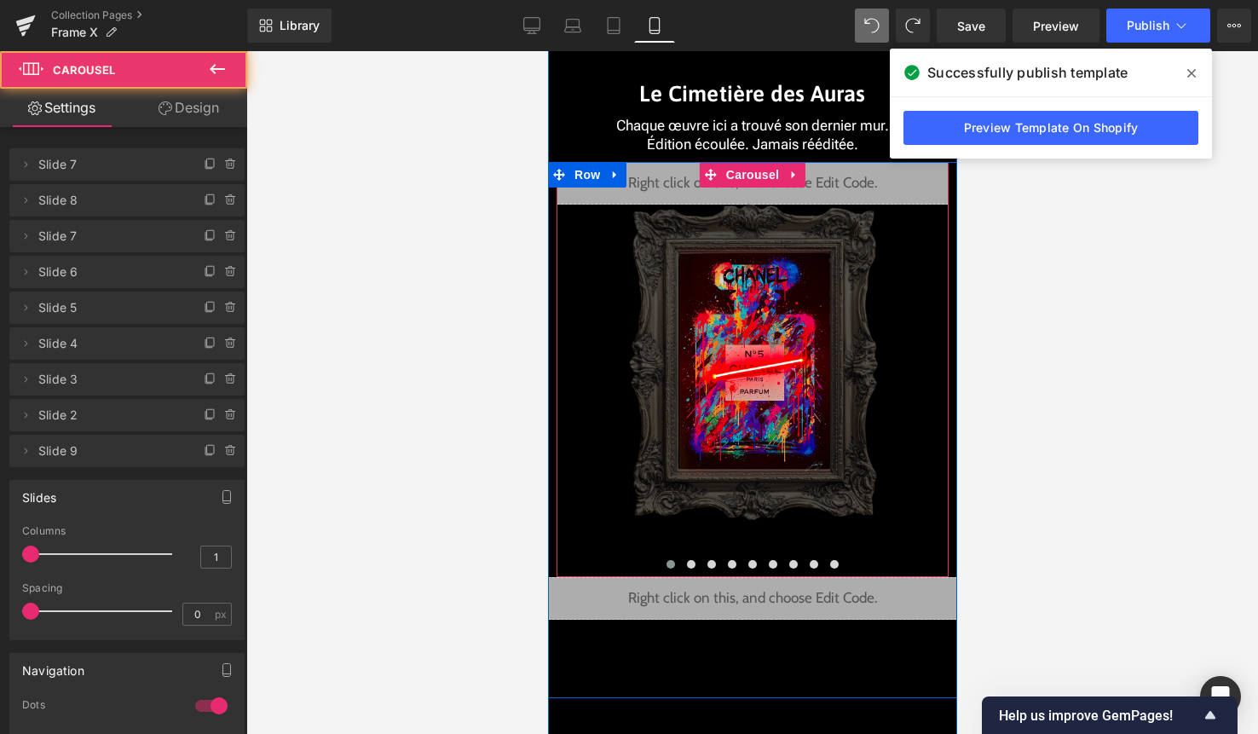
click at [674, 566] on button at bounding box center [670, 564] width 20 height 17
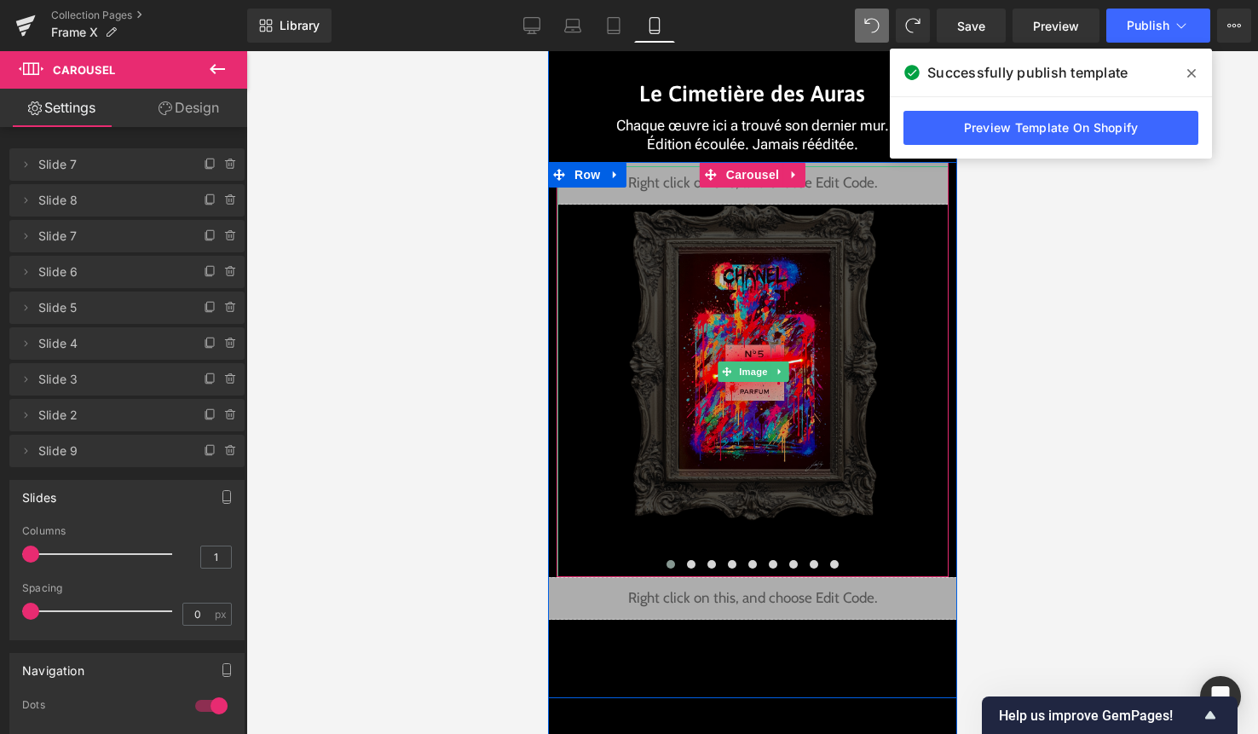
click at [745, 359] on img at bounding box center [752, 371] width 274 height 411
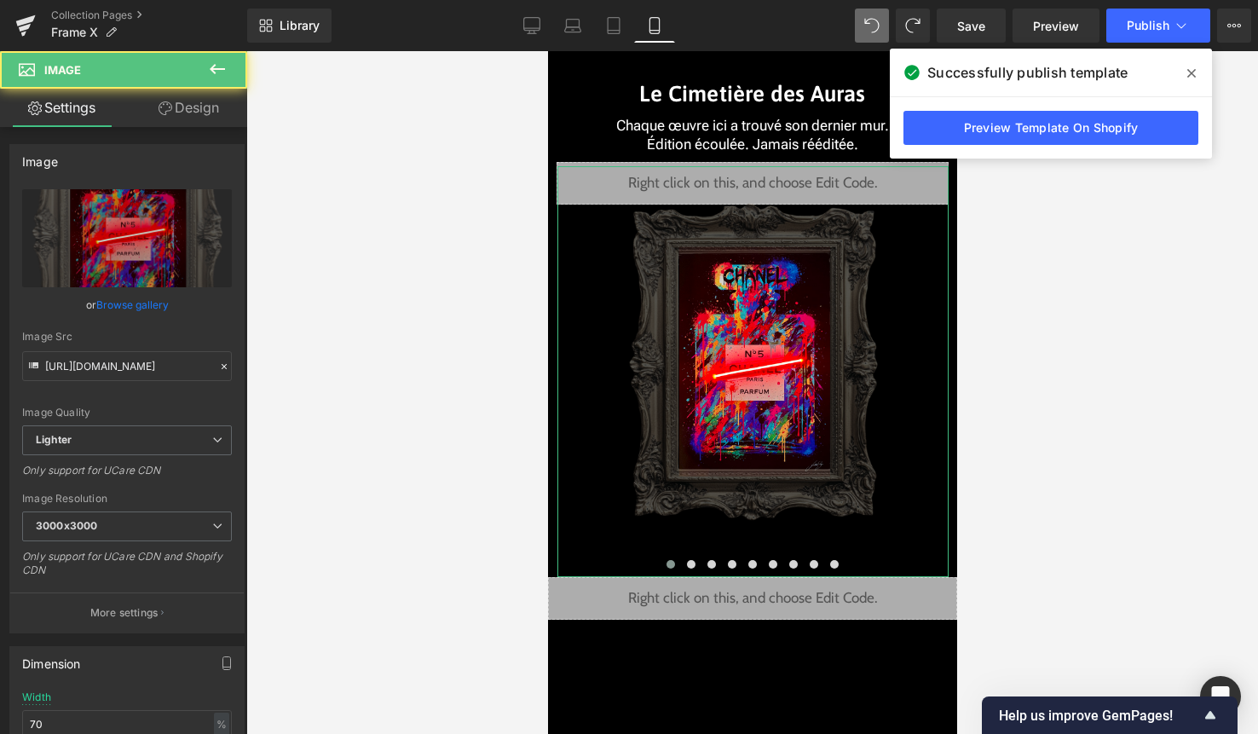
click at [209, 104] on link "Design" at bounding box center [189, 108] width 124 height 38
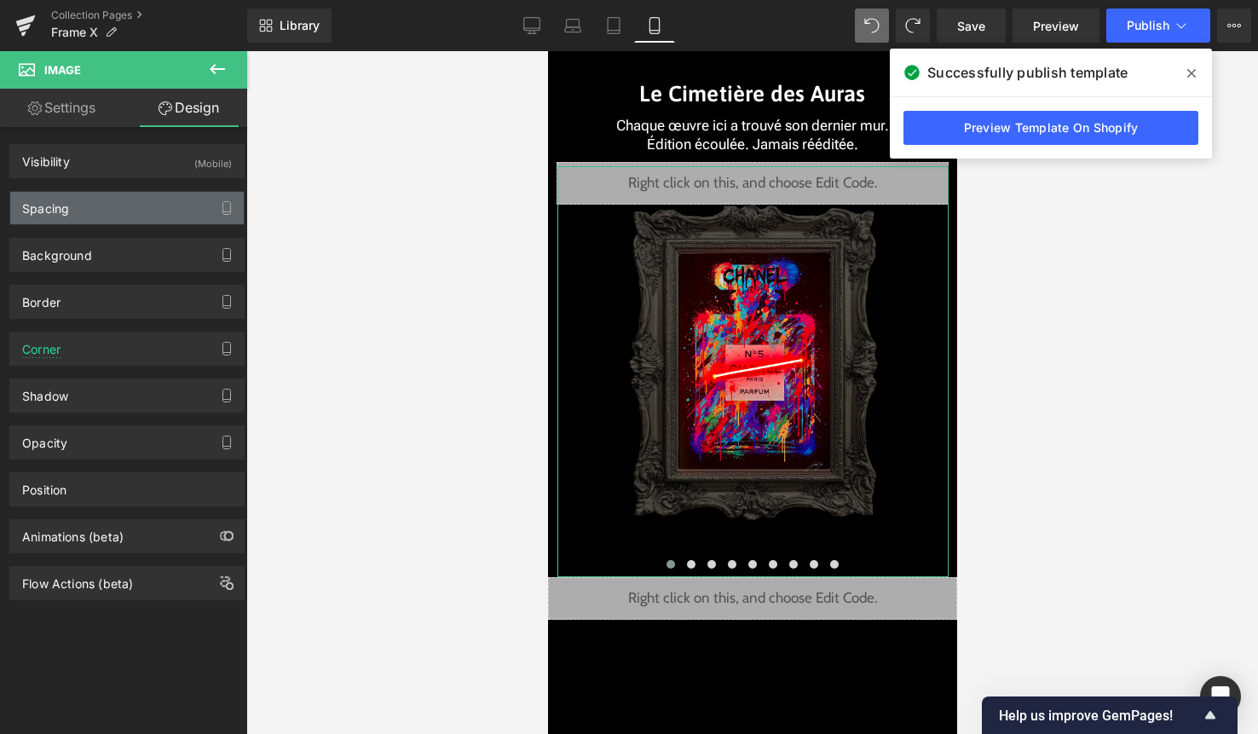
click at [124, 205] on div "Spacing" at bounding box center [127, 208] width 234 height 32
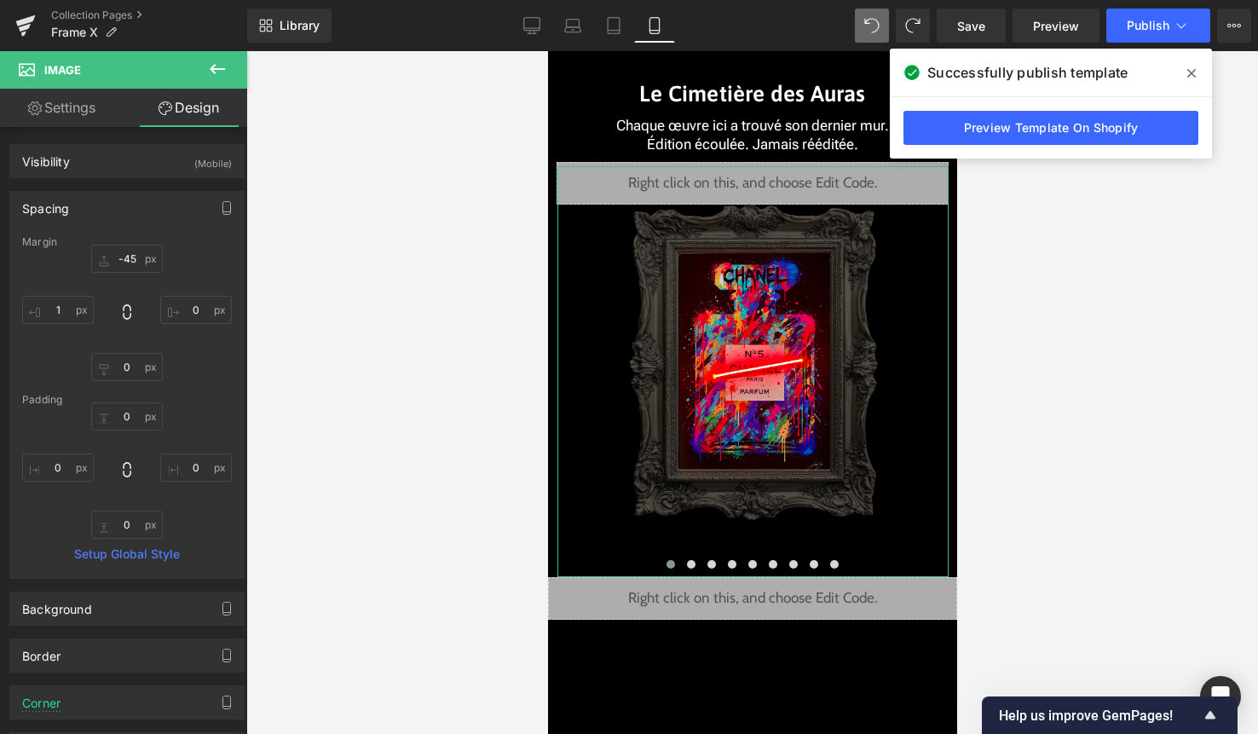
type input "-45"
type input "0"
type input "1"
type input "0"
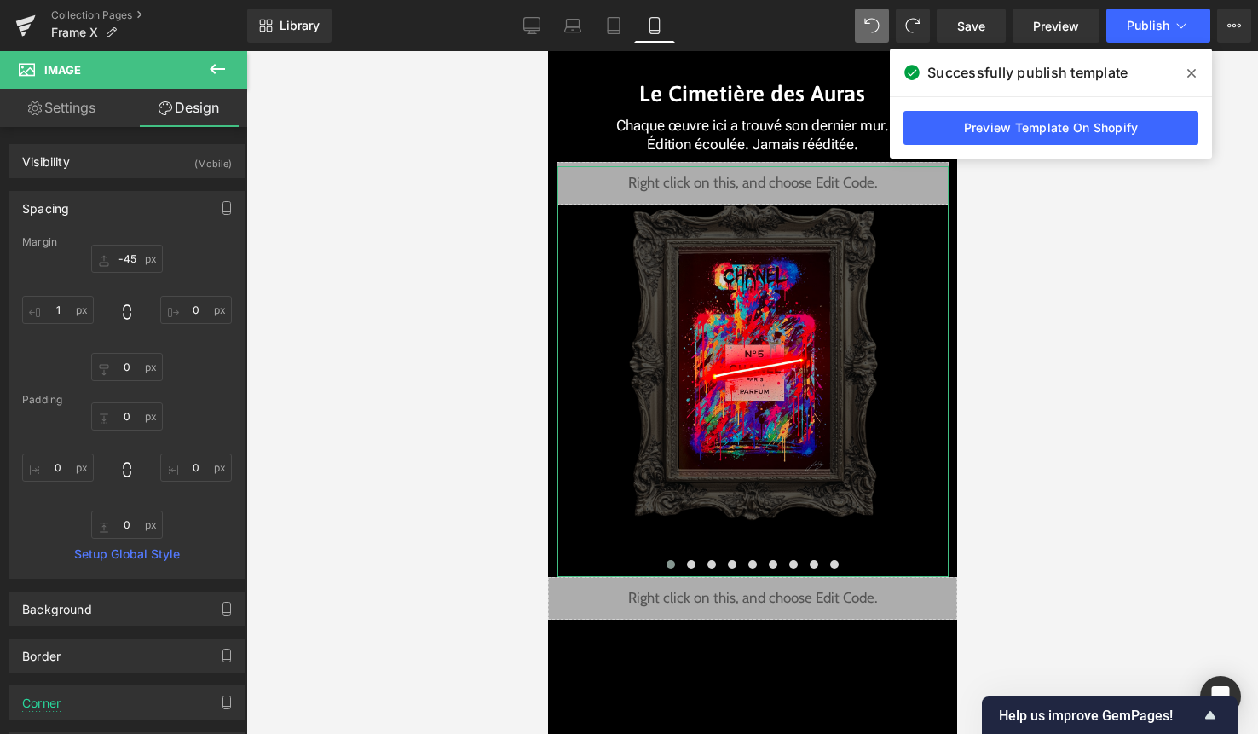
type input "0"
click at [133, 261] on input "-45" at bounding box center [127, 259] width 72 height 28
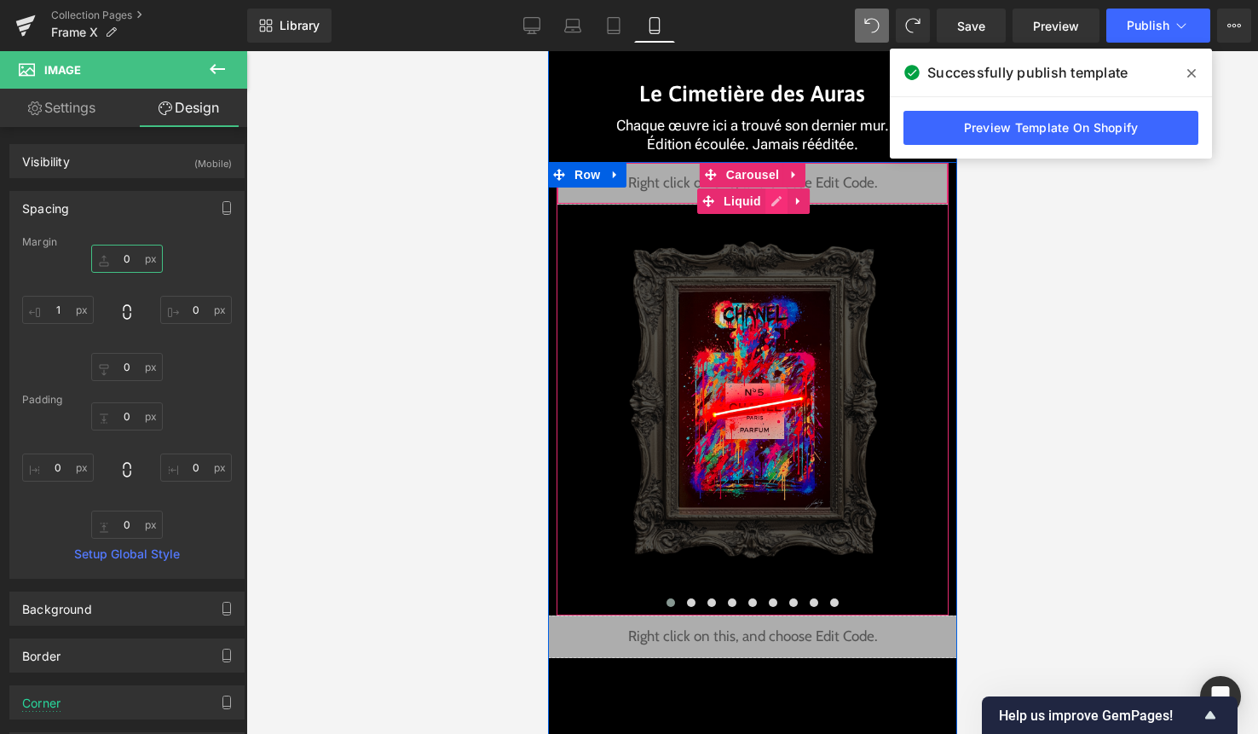
click at [769, 202] on div "Liquid" at bounding box center [752, 183] width 392 height 43
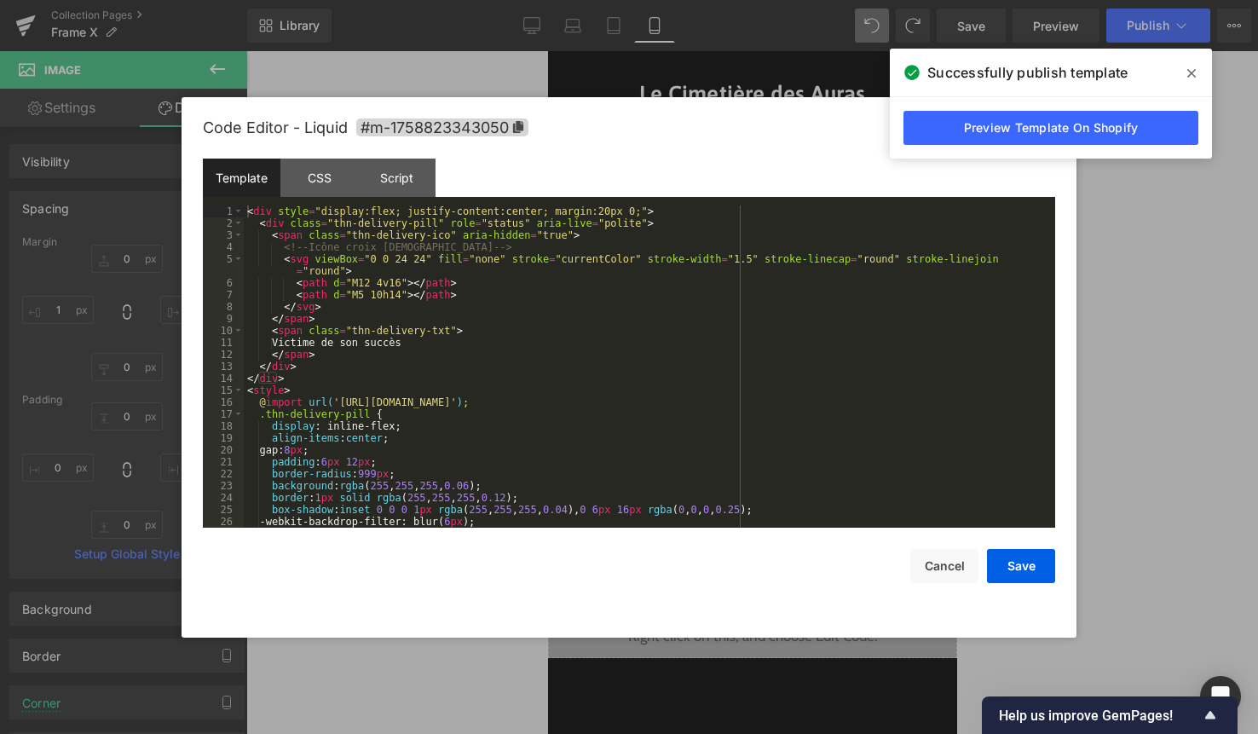
click at [661, 295] on div "< div style = "display:flex; justify-content:center; margin:20px 0;" > < div cl…" at bounding box center [646, 378] width 805 height 346
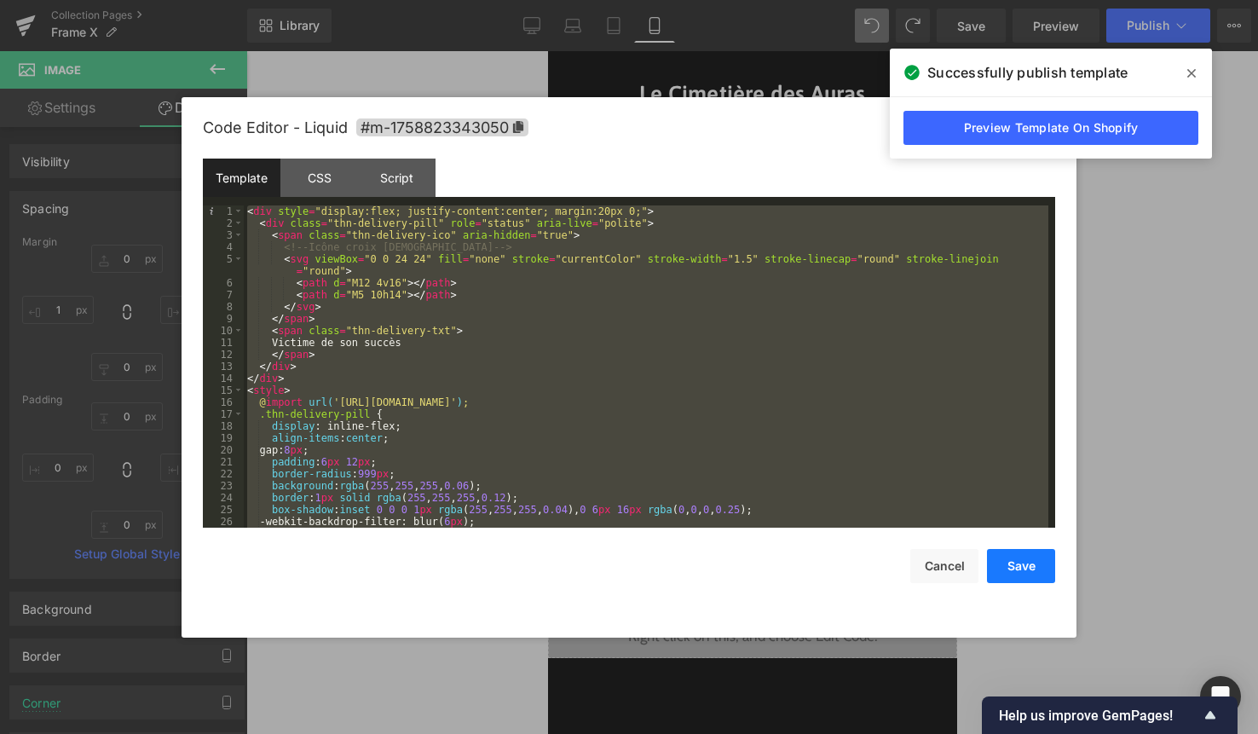
scroll to position [322, 0]
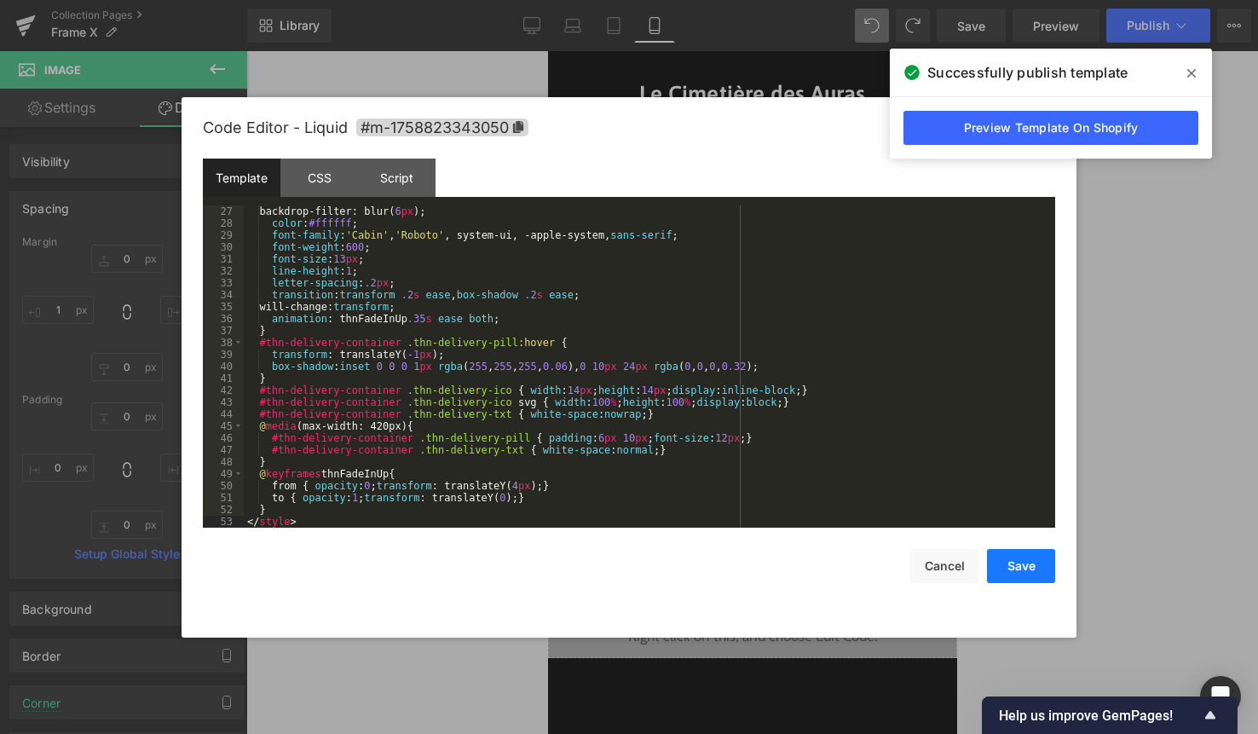
click at [1038, 570] on button "Save" at bounding box center [1021, 566] width 68 height 34
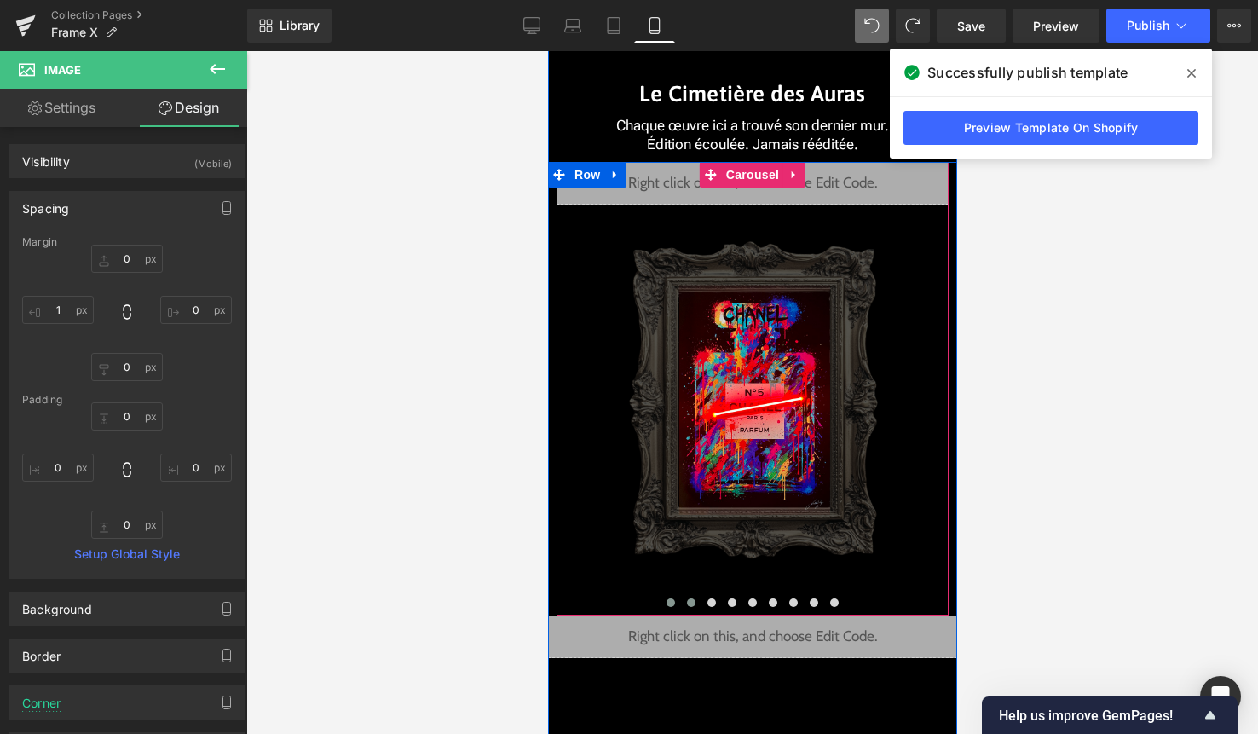
click at [690, 603] on span at bounding box center [690, 602] width 9 height 9
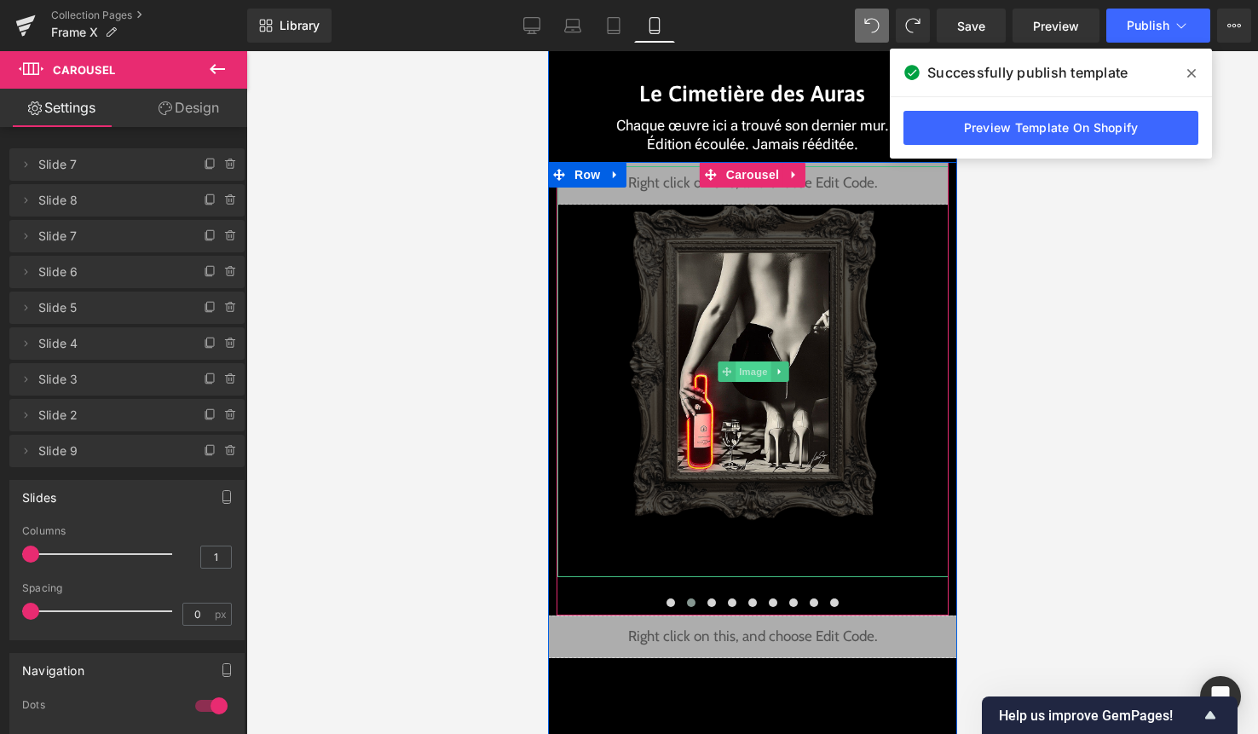
click at [756, 365] on span "Image" at bounding box center [753, 371] width 36 height 20
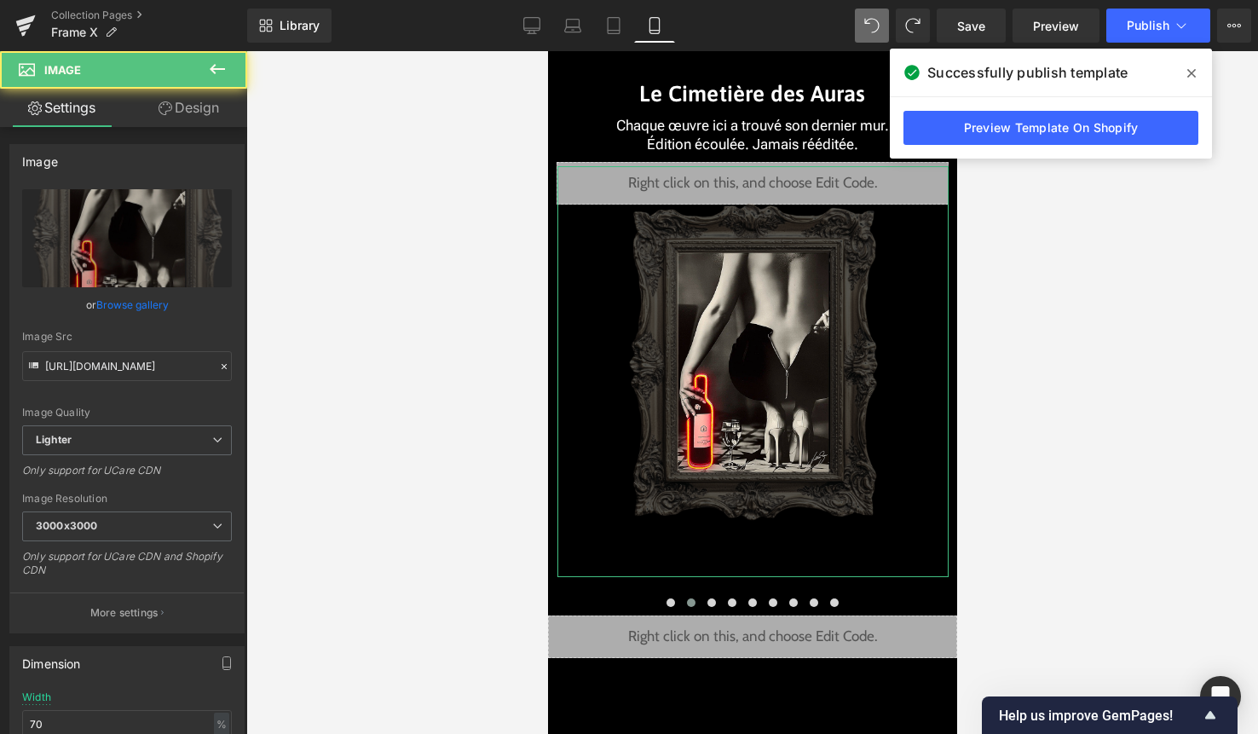
click at [211, 119] on link "Design" at bounding box center [189, 108] width 124 height 38
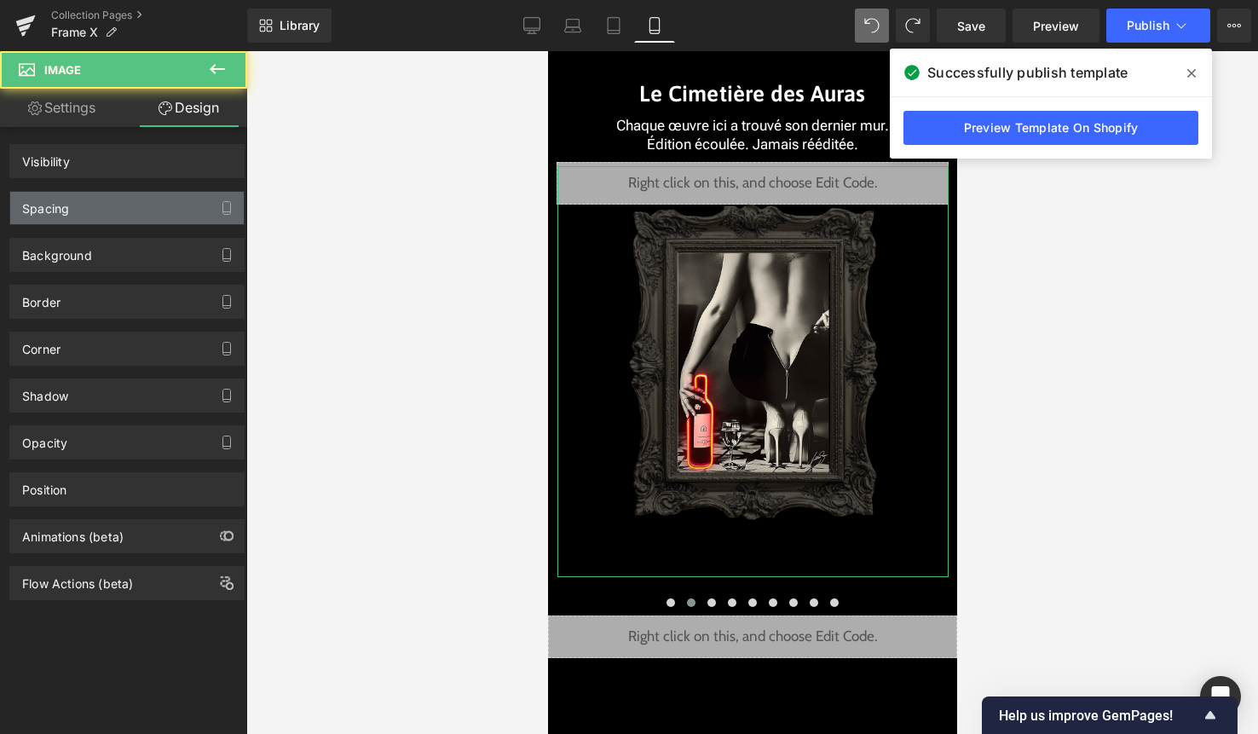
click at [152, 193] on div "Spacing" at bounding box center [127, 208] width 234 height 32
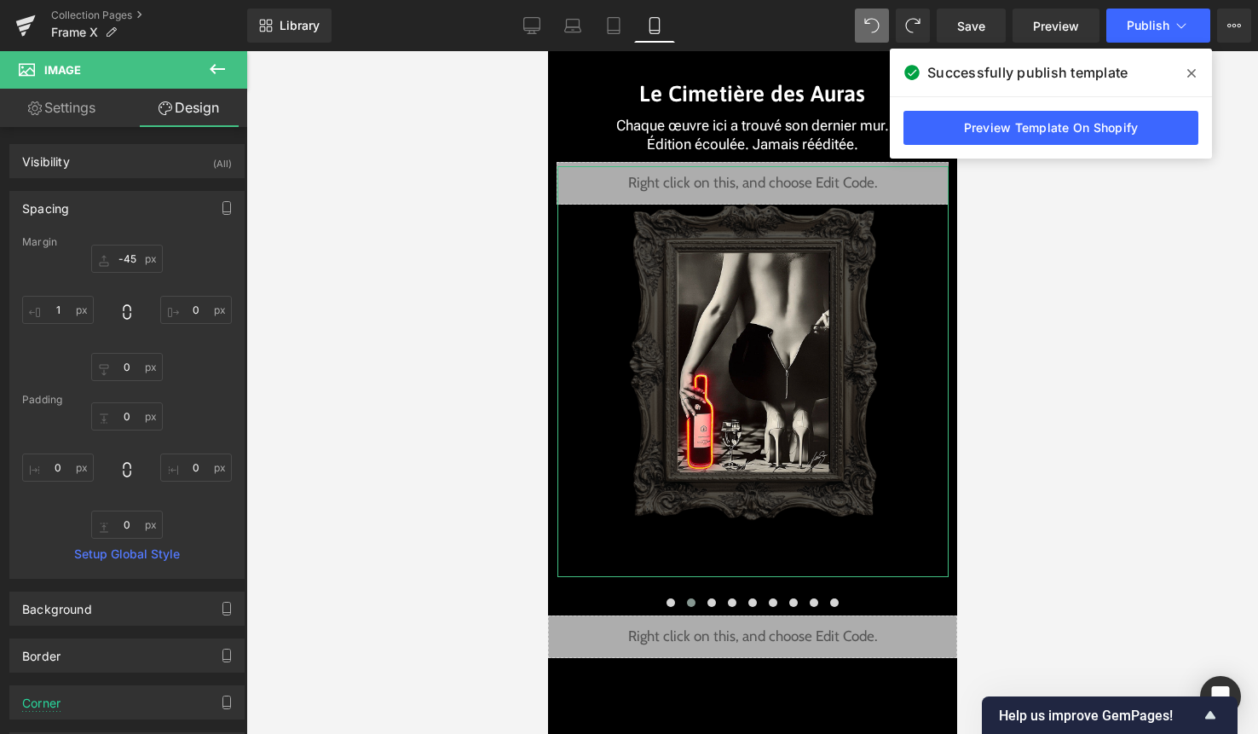
type input "-45"
type input "0"
type input "1"
type input "0"
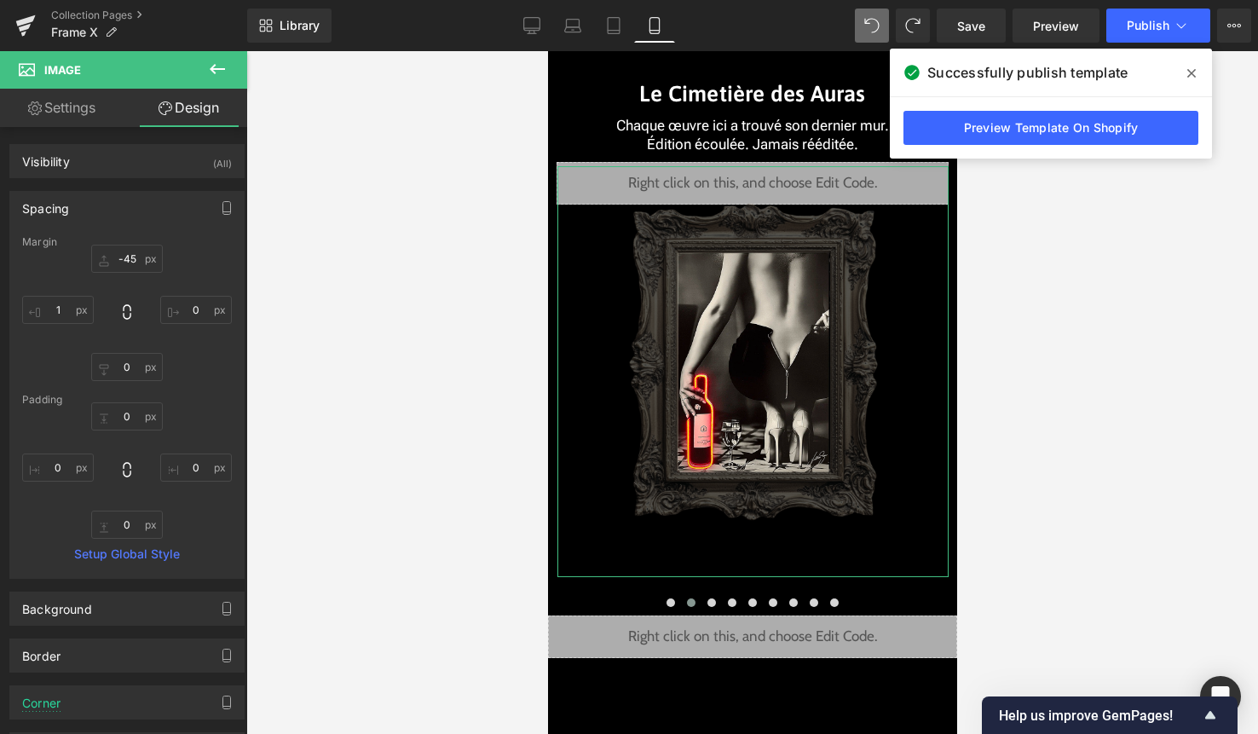
type input "0"
click at [136, 254] on input "-45" at bounding box center [127, 259] width 72 height 28
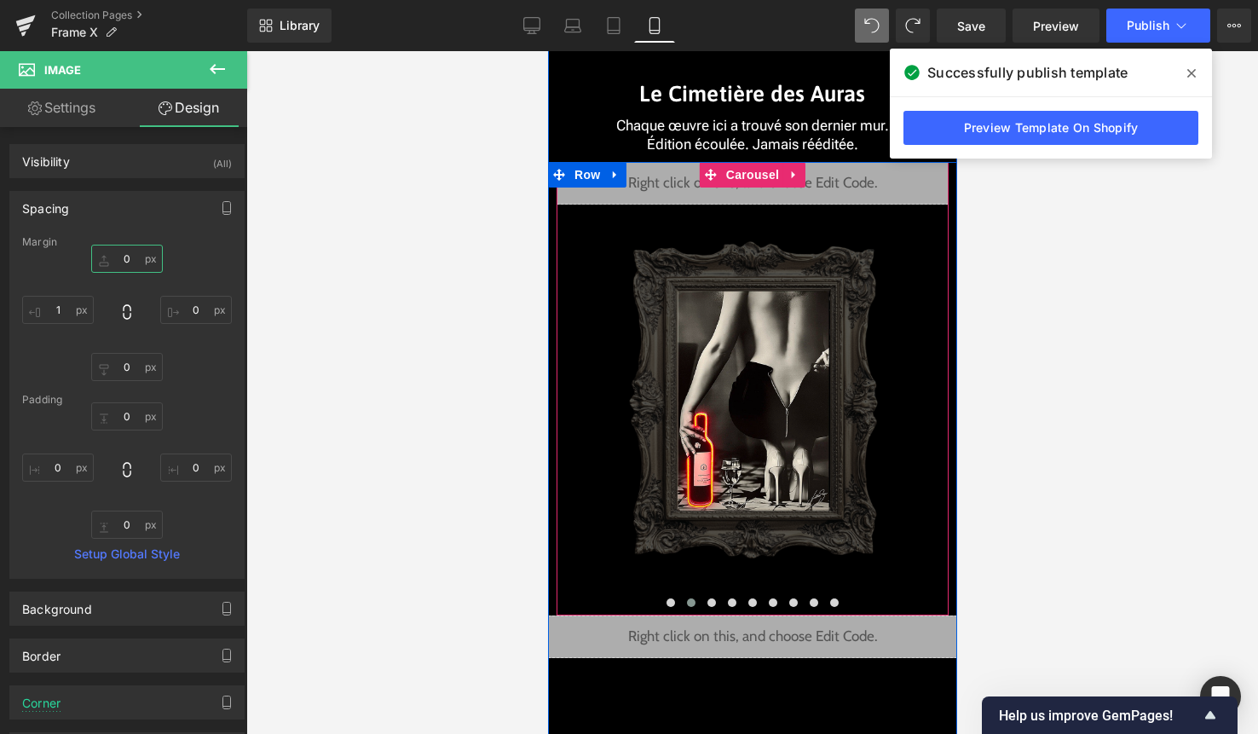
click at [771, 195] on div "Liquid" at bounding box center [752, 183] width 392 height 43
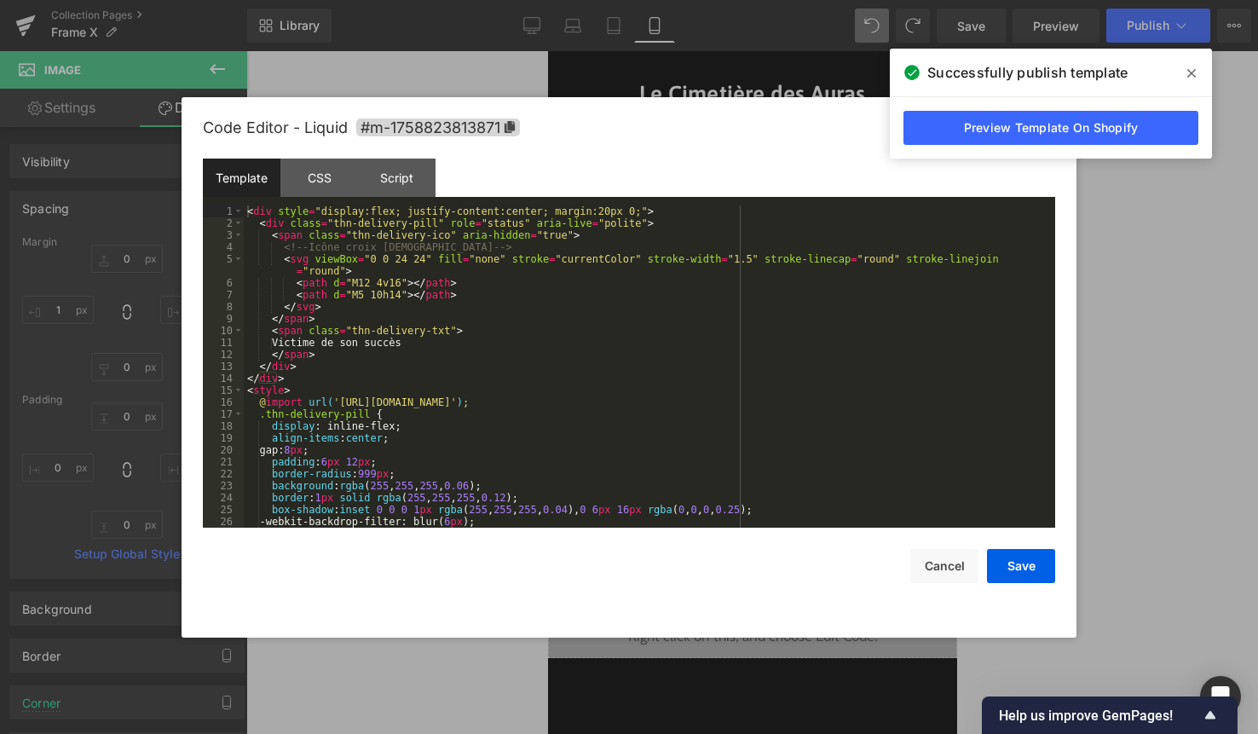
click at [674, 301] on div "< div style = "display:flex; justify-content:center; margin:20px 0;" > < div cl…" at bounding box center [646, 378] width 805 height 346
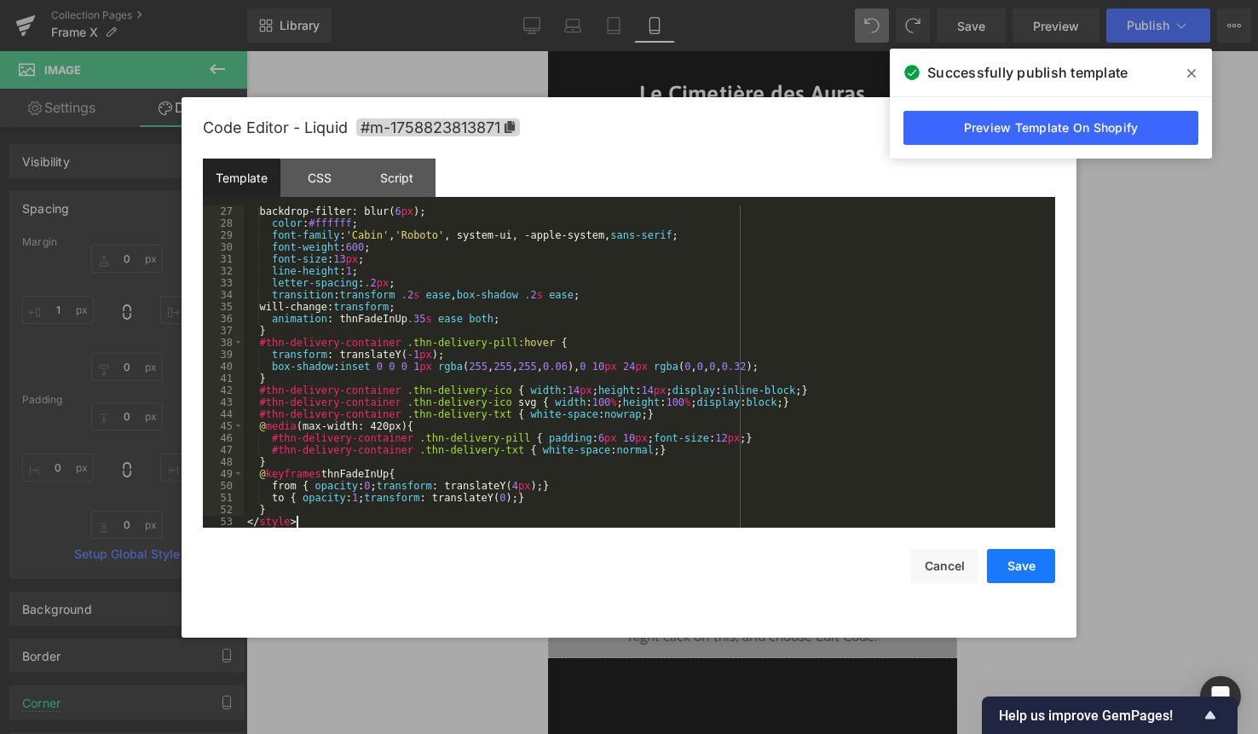
click at [1018, 569] on button "Save" at bounding box center [1021, 566] width 68 height 34
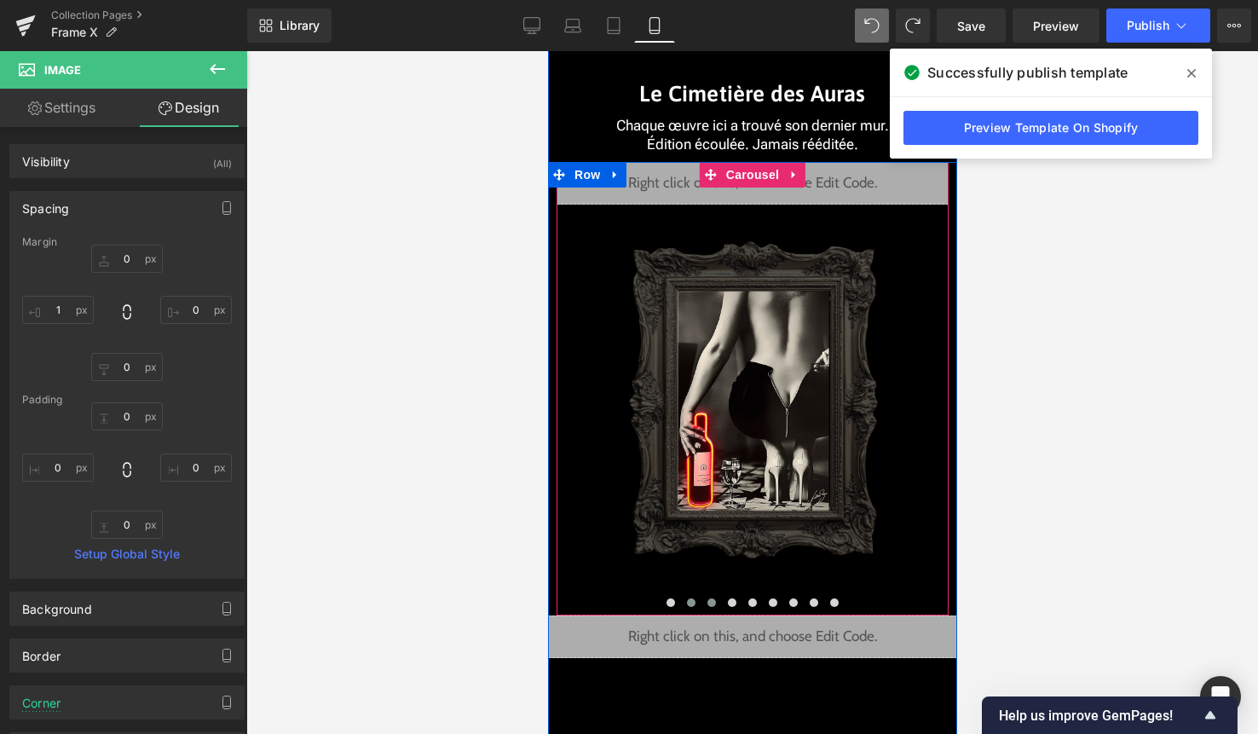
click at [707, 601] on span at bounding box center [711, 602] width 9 height 9
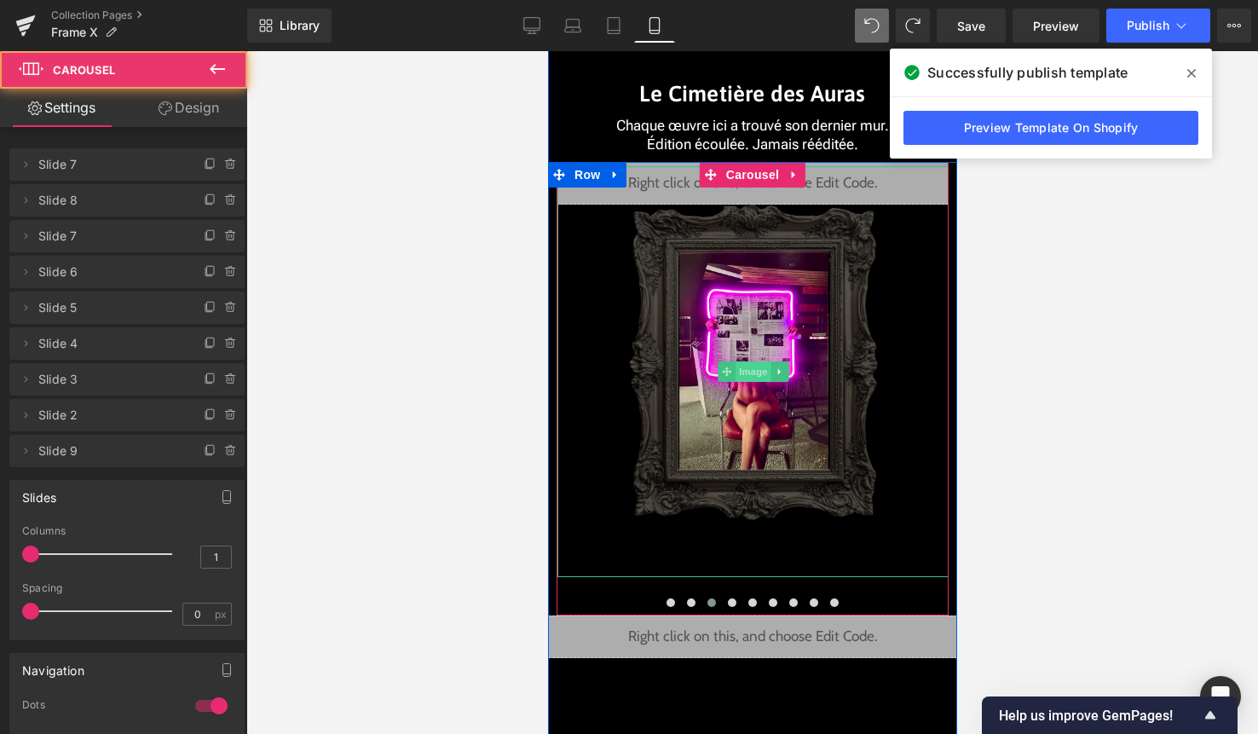
click at [753, 365] on span "Image" at bounding box center [753, 371] width 36 height 20
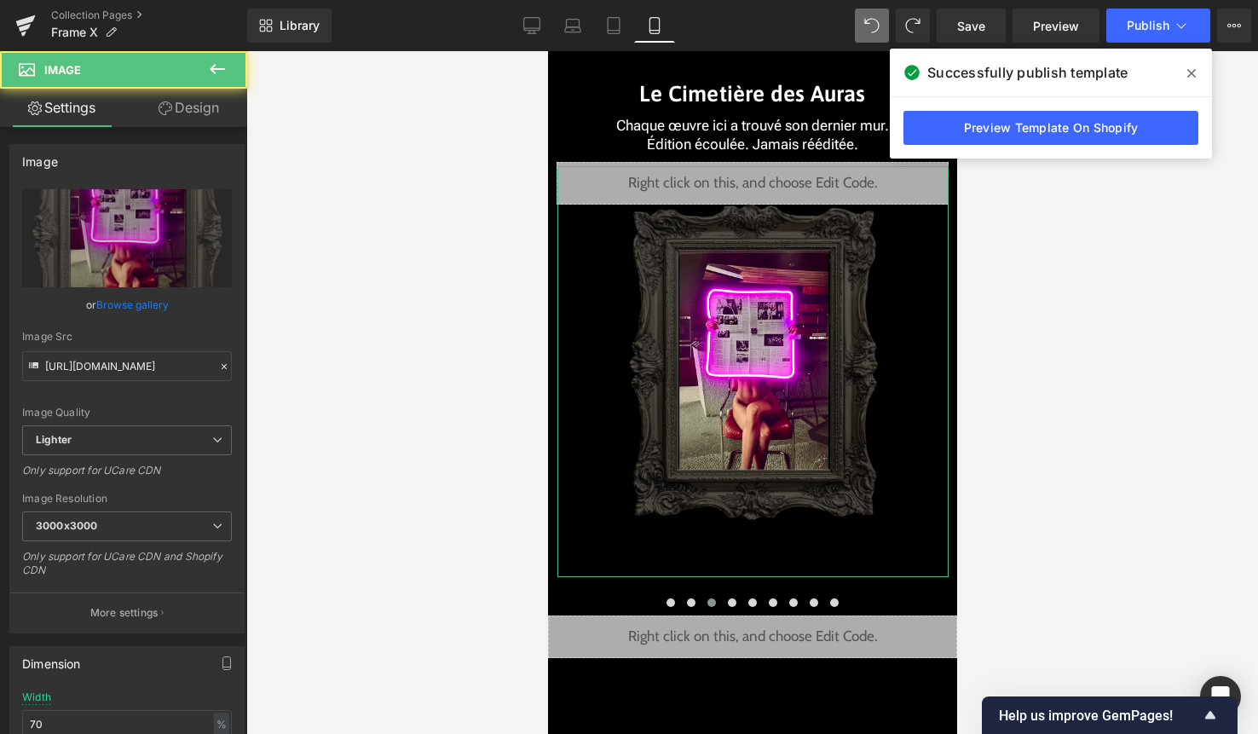
click at [194, 120] on link "Design" at bounding box center [189, 108] width 124 height 38
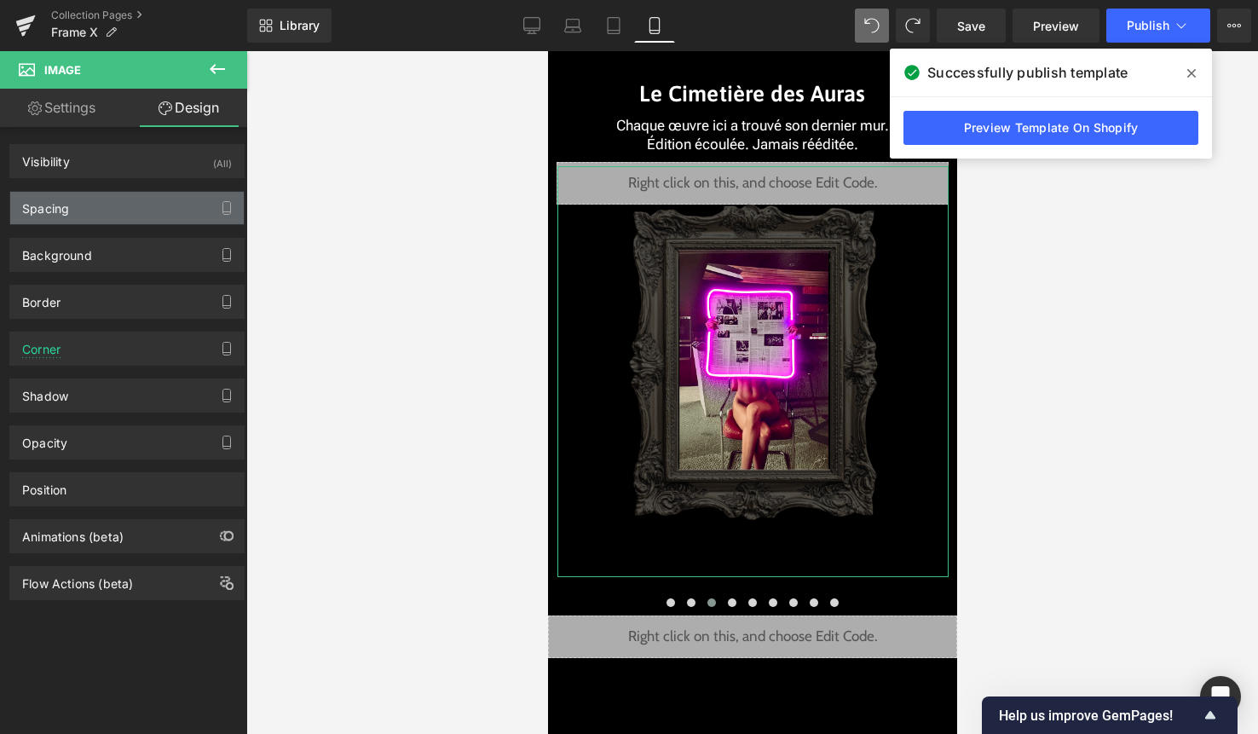
click at [164, 209] on div "Spacing" at bounding box center [127, 208] width 234 height 32
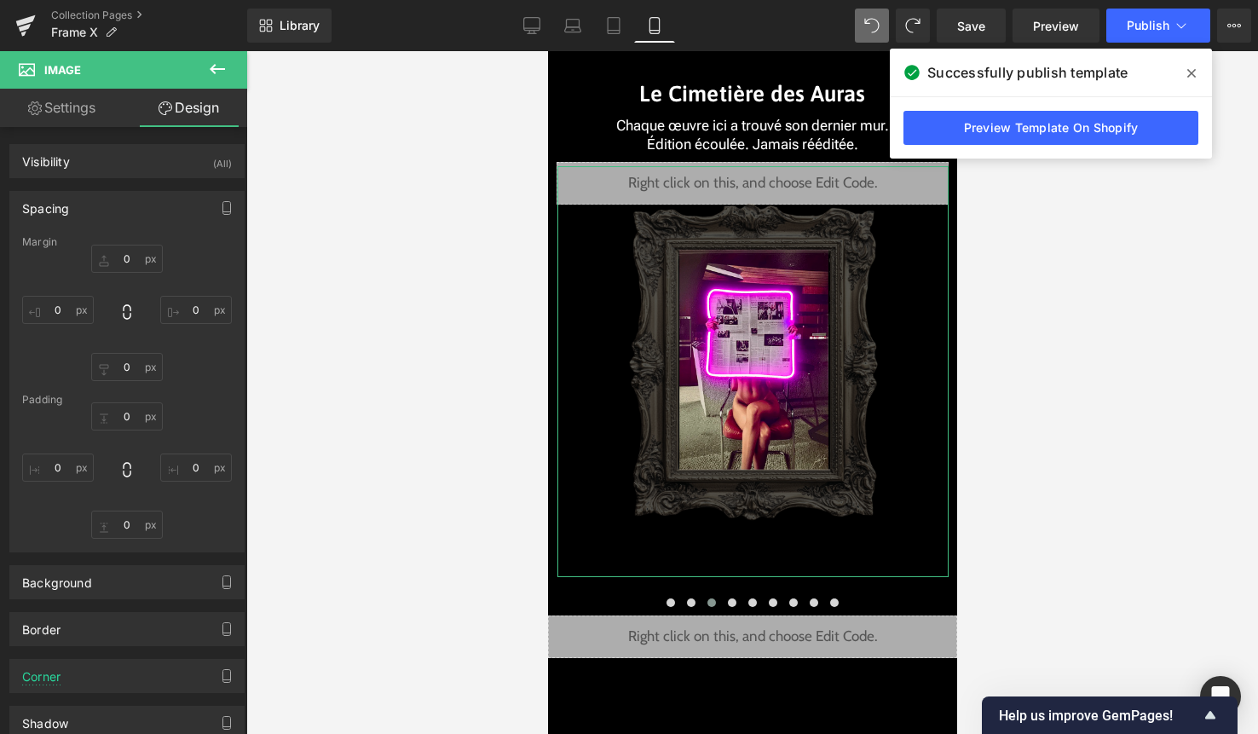
type input "-45"
type input "0"
type input "1"
type input "0"
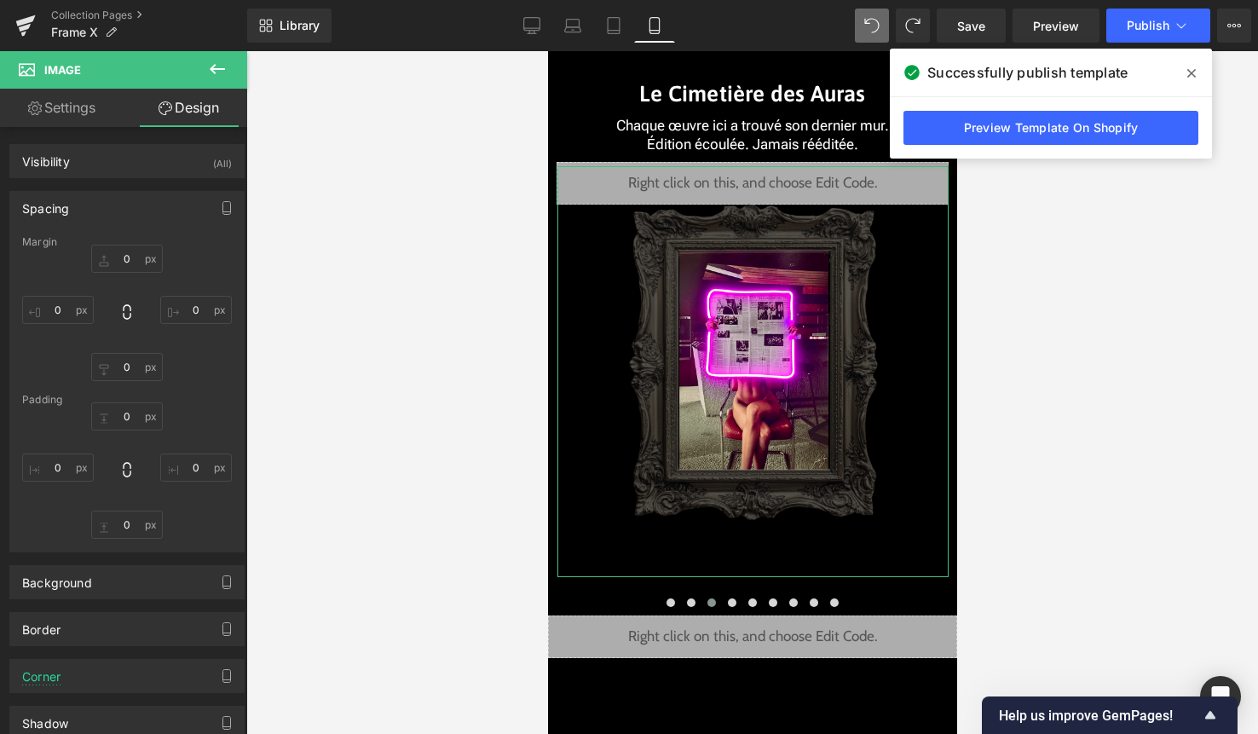
type input "0"
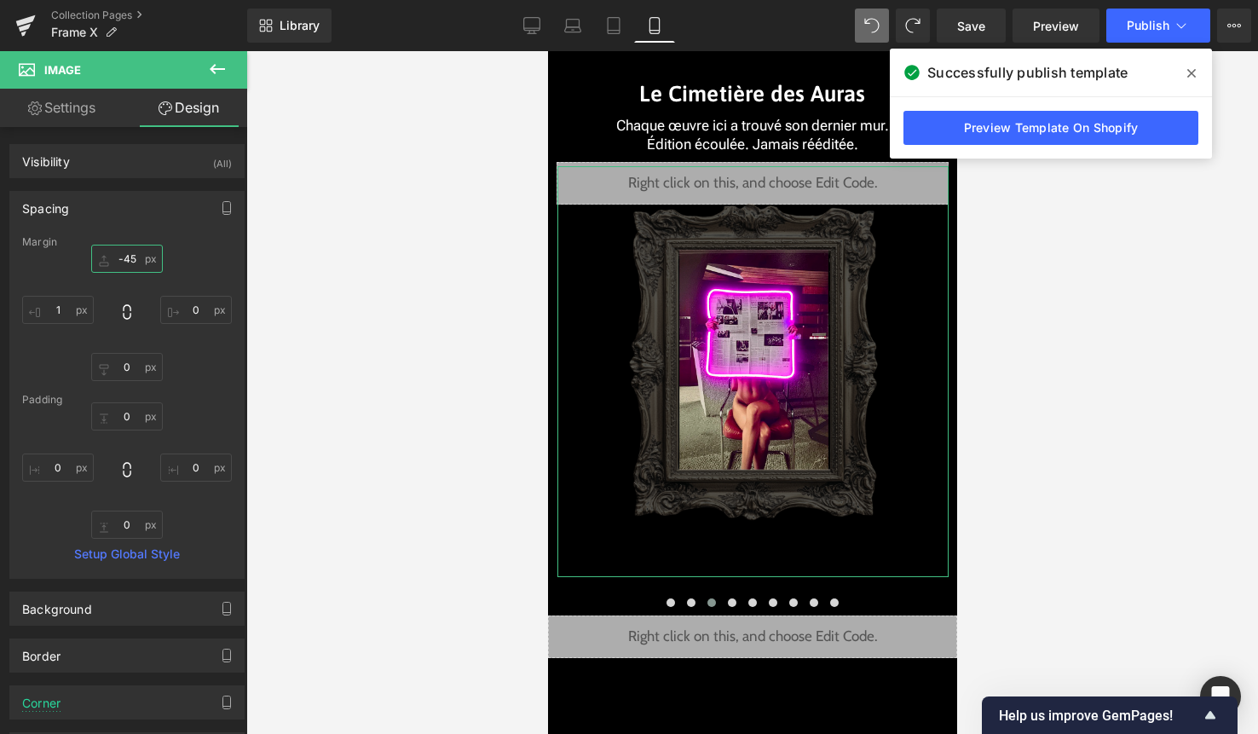
click at [134, 259] on input "-45" at bounding box center [127, 259] width 72 height 28
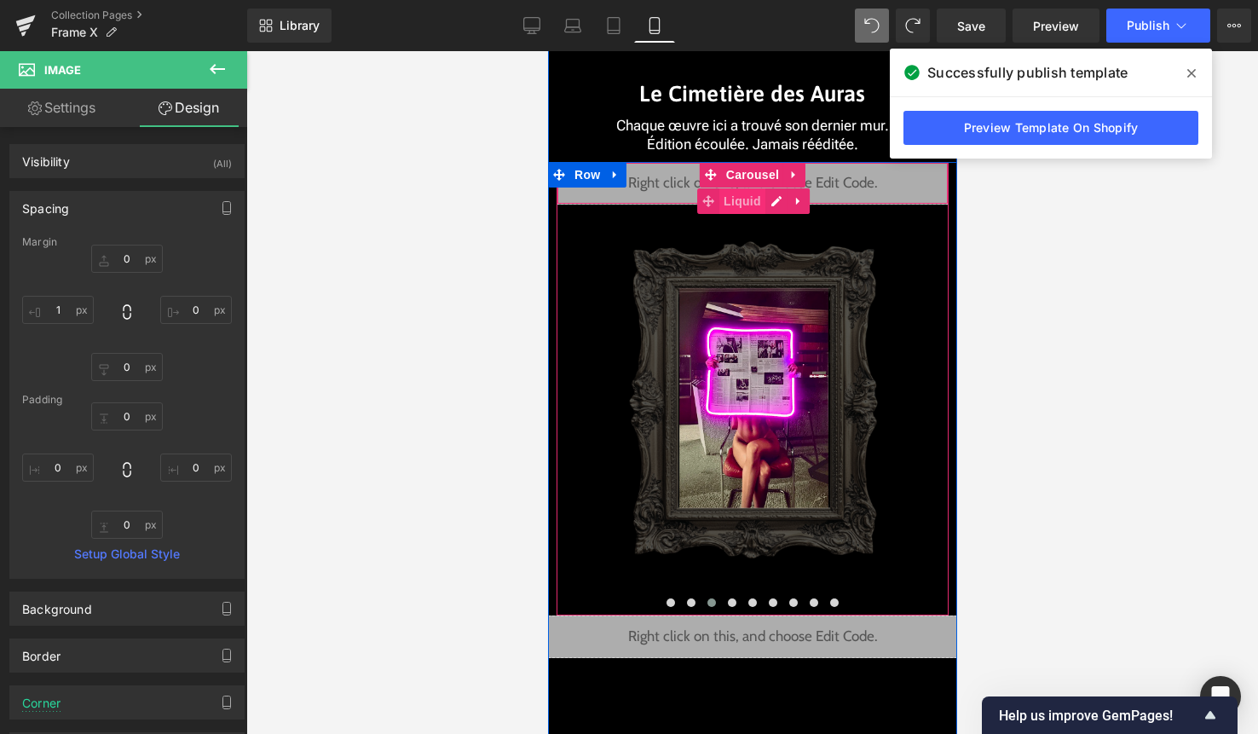
click at [763, 202] on span "Liquid" at bounding box center [741, 201] width 46 height 26
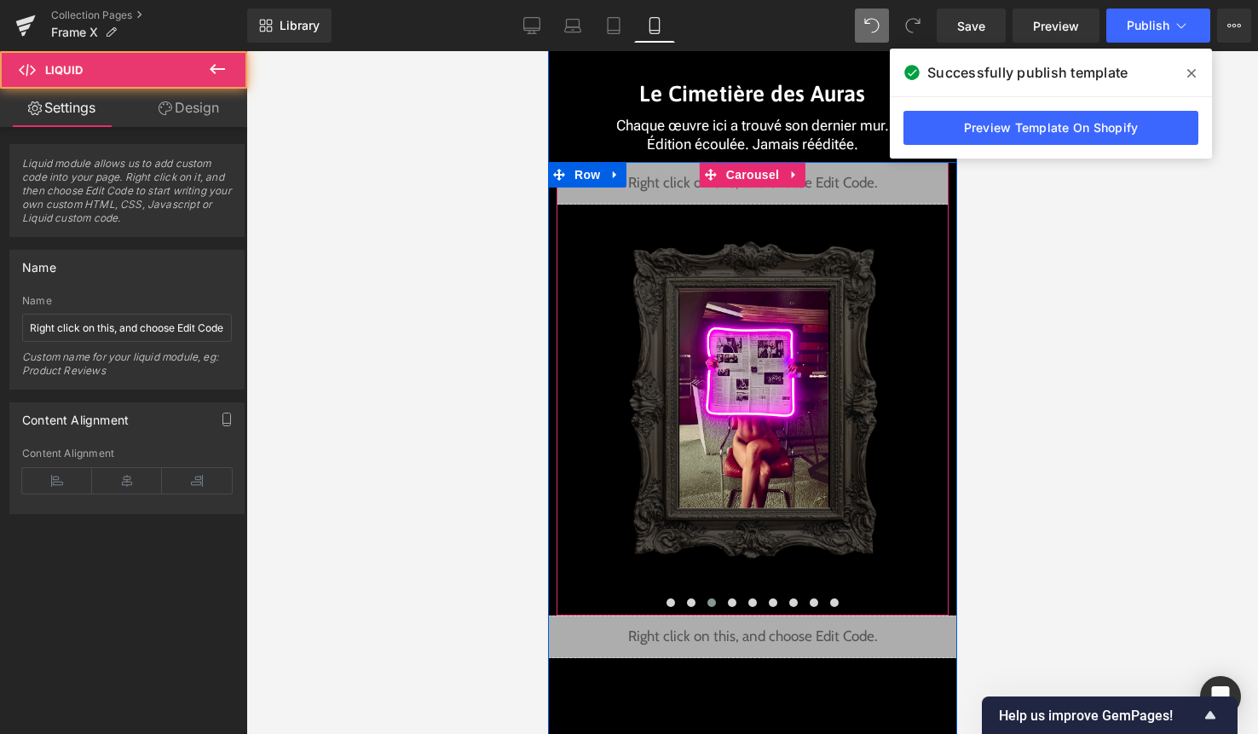
click at [774, 205] on div "Image" at bounding box center [752, 410] width 391 height 411
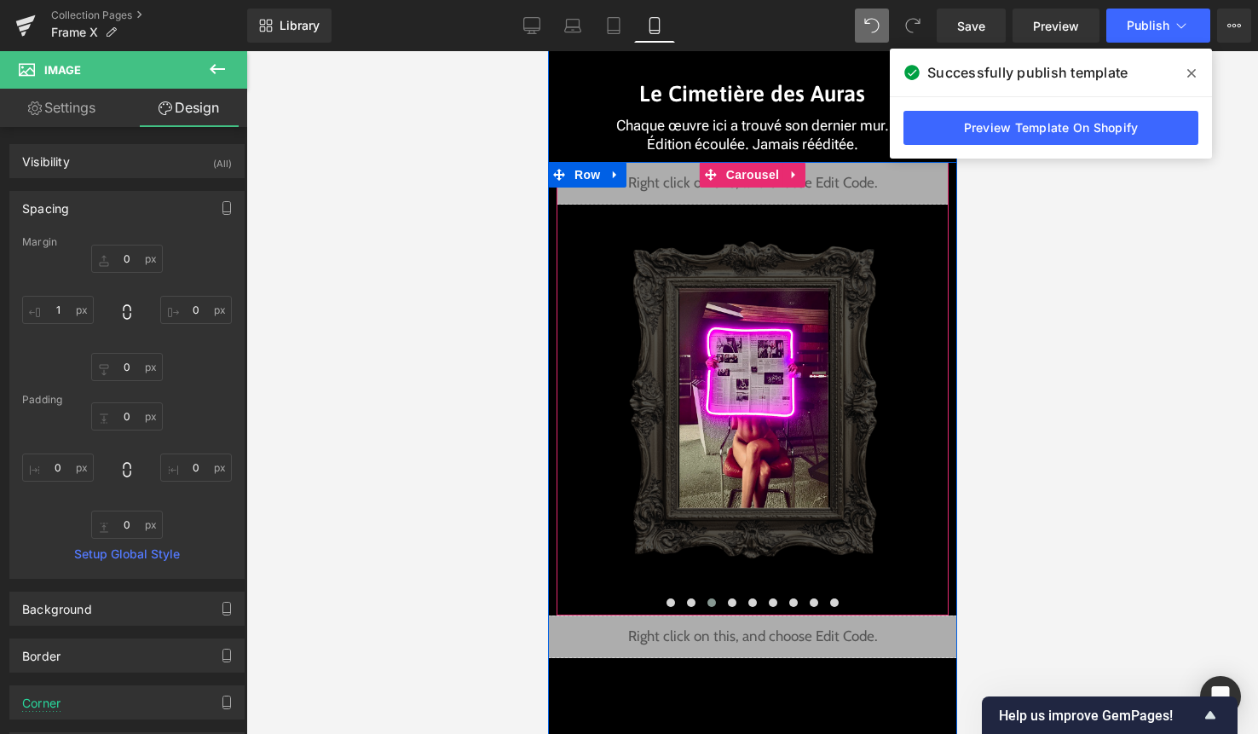
click at [765, 195] on div "Liquid" at bounding box center [752, 183] width 392 height 43
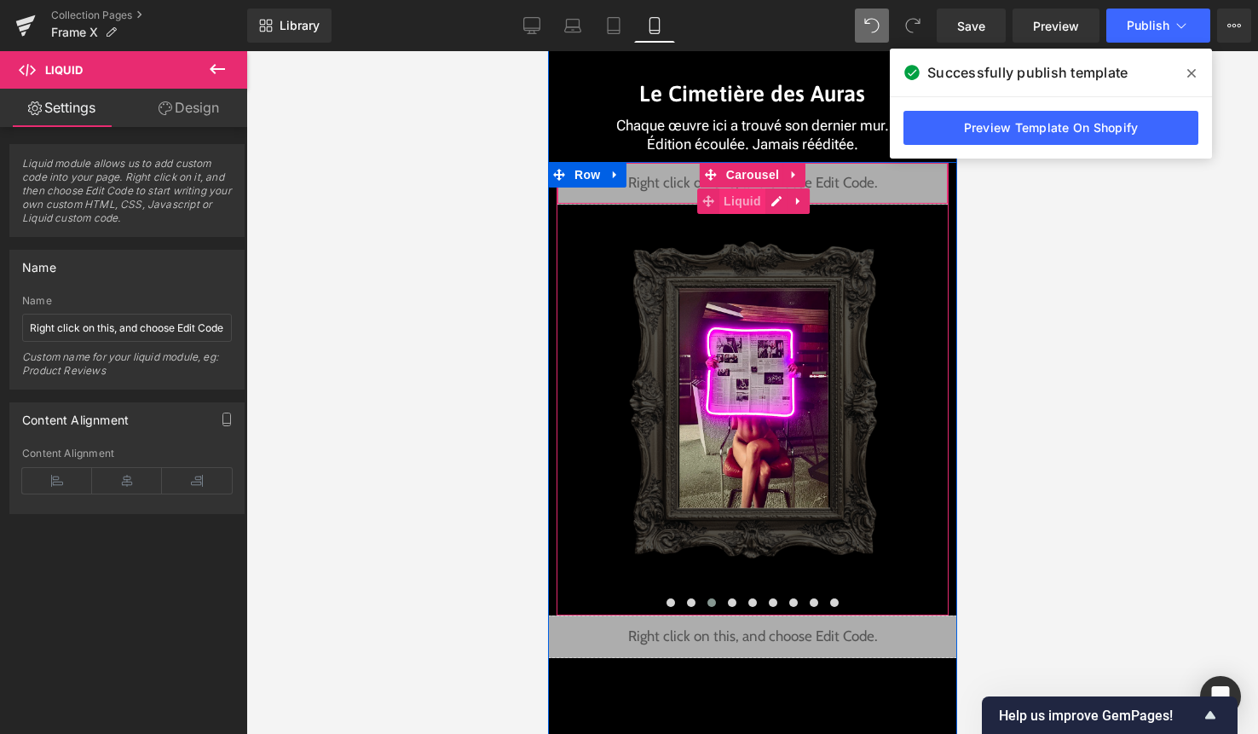
click at [763, 204] on span "Liquid" at bounding box center [741, 201] width 46 height 26
click at [772, 204] on div "Liquid" at bounding box center [752, 183] width 392 height 43
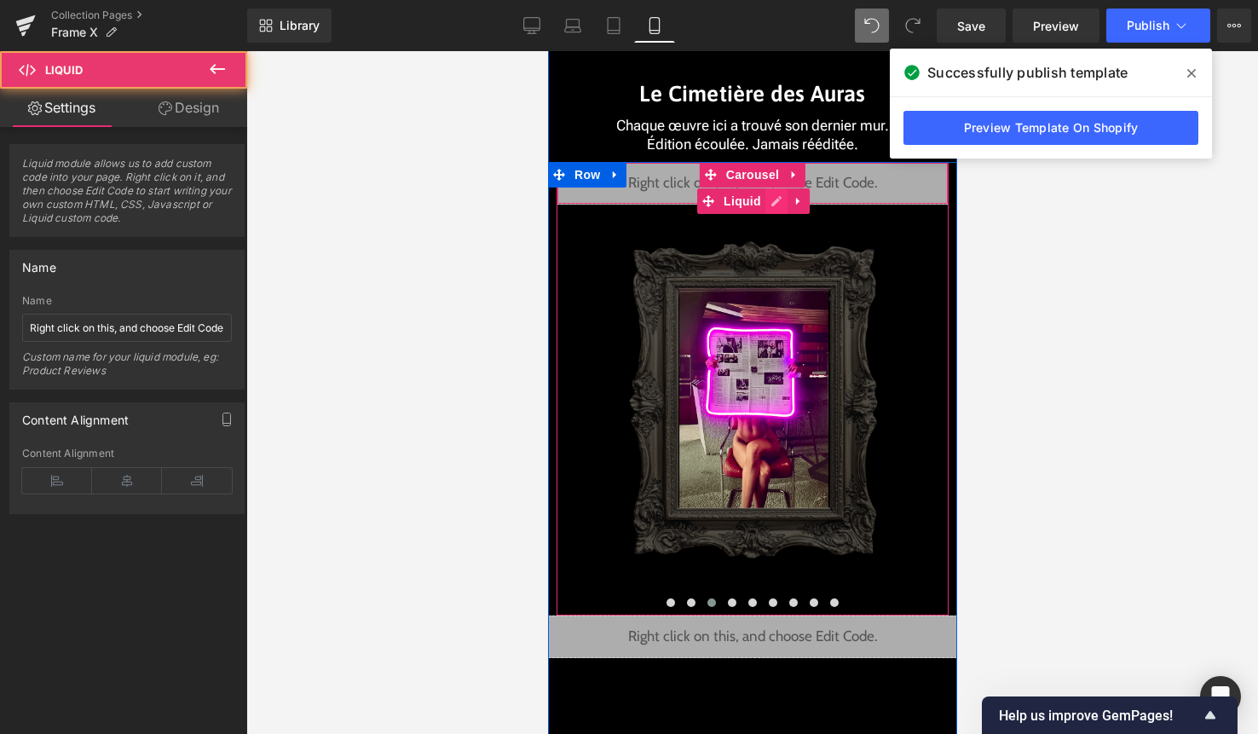
click at [772, 202] on div "Liquid" at bounding box center [752, 183] width 392 height 43
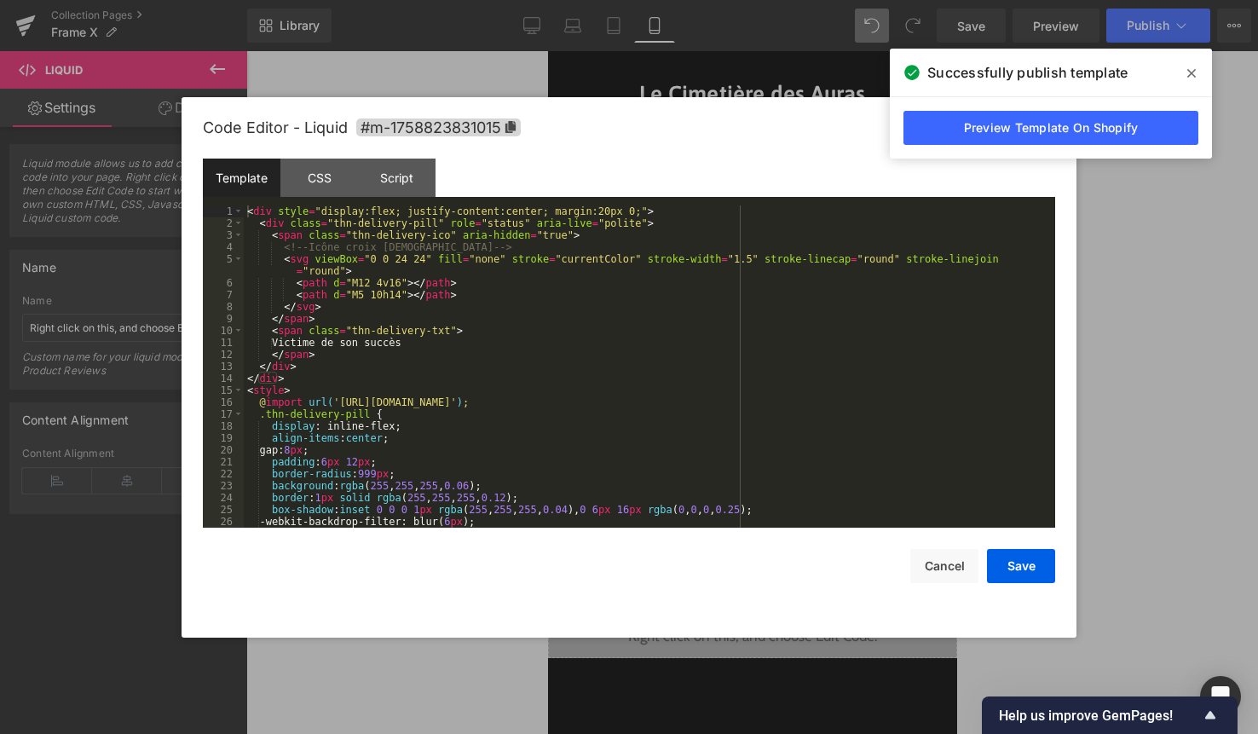
click at [693, 297] on div "< div style = "display:flex; justify-content:center; margin:20px 0;" > < div cl…" at bounding box center [646, 378] width 805 height 346
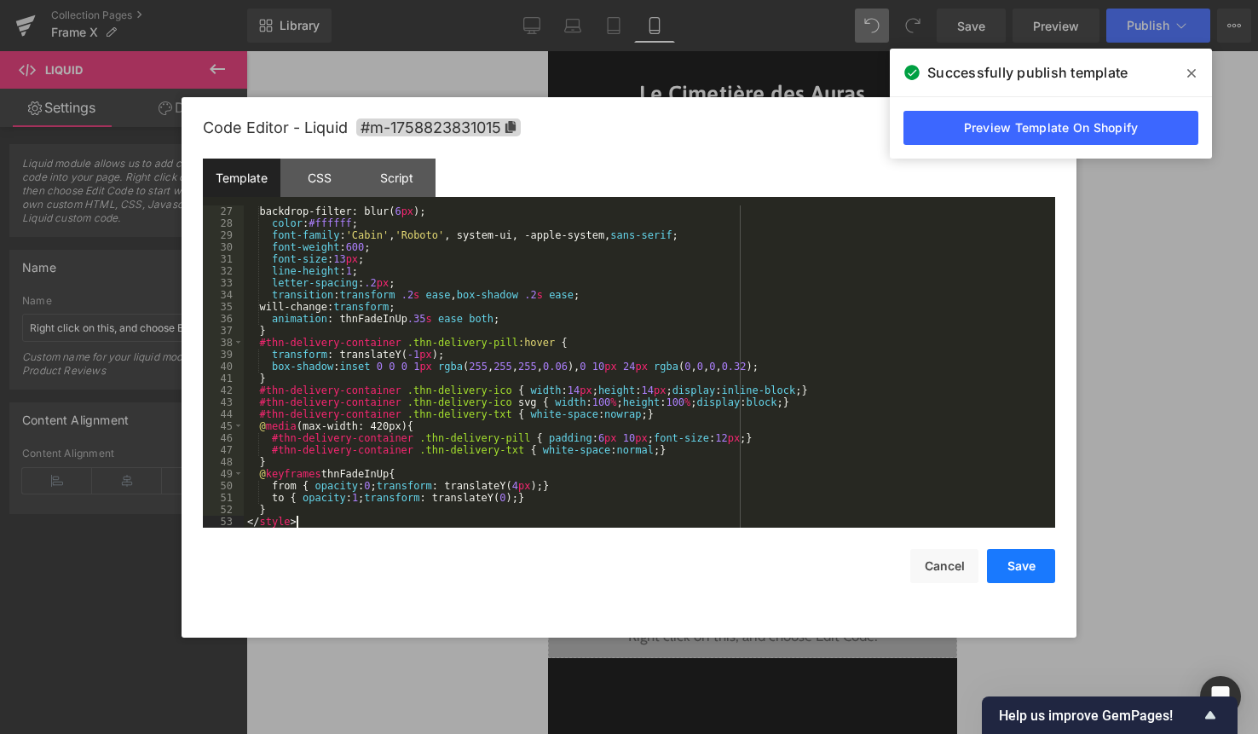
click at [1028, 563] on button "Save" at bounding box center [1021, 566] width 68 height 34
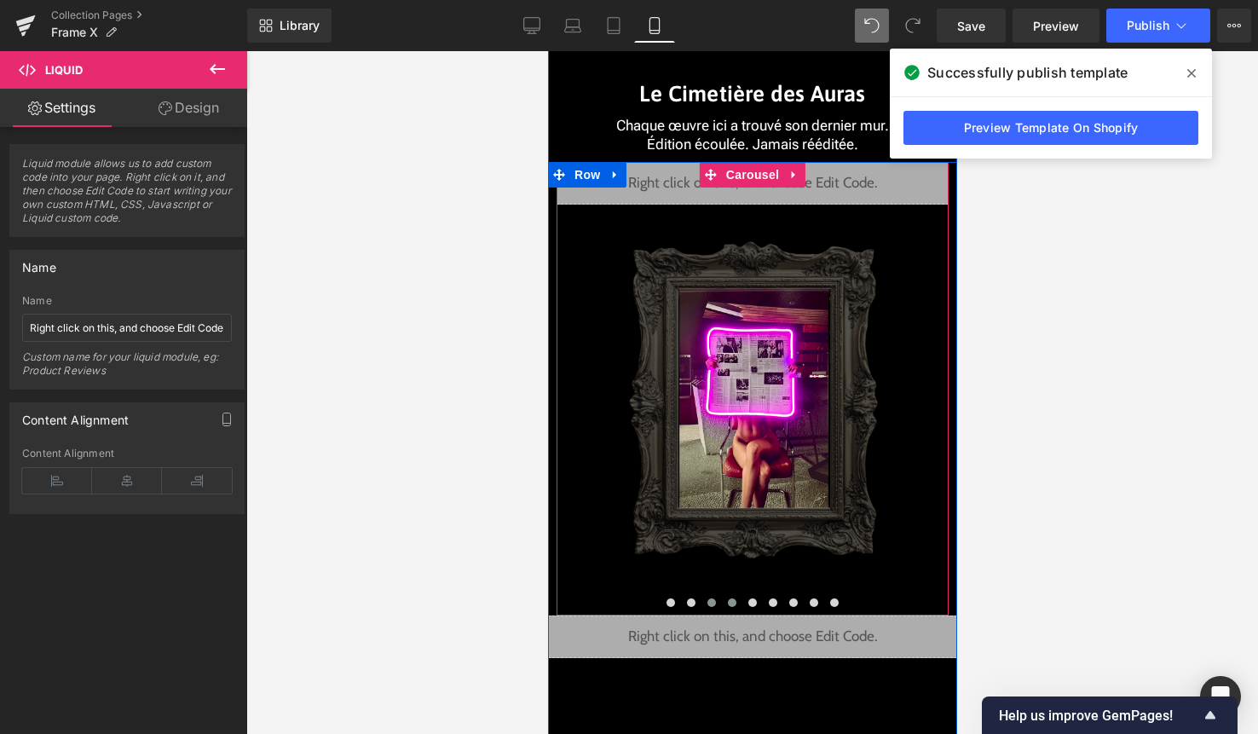
click at [735, 600] on span at bounding box center [731, 602] width 9 height 9
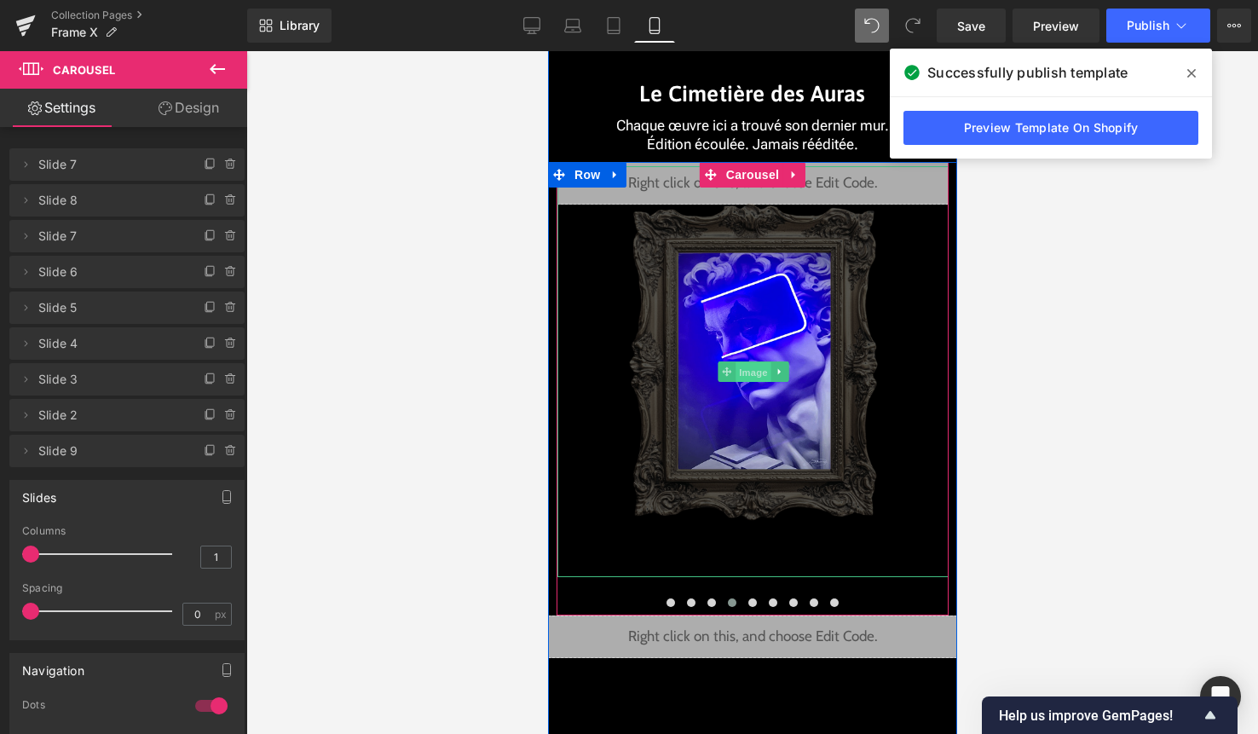
click at [760, 362] on span "Image" at bounding box center [753, 372] width 36 height 20
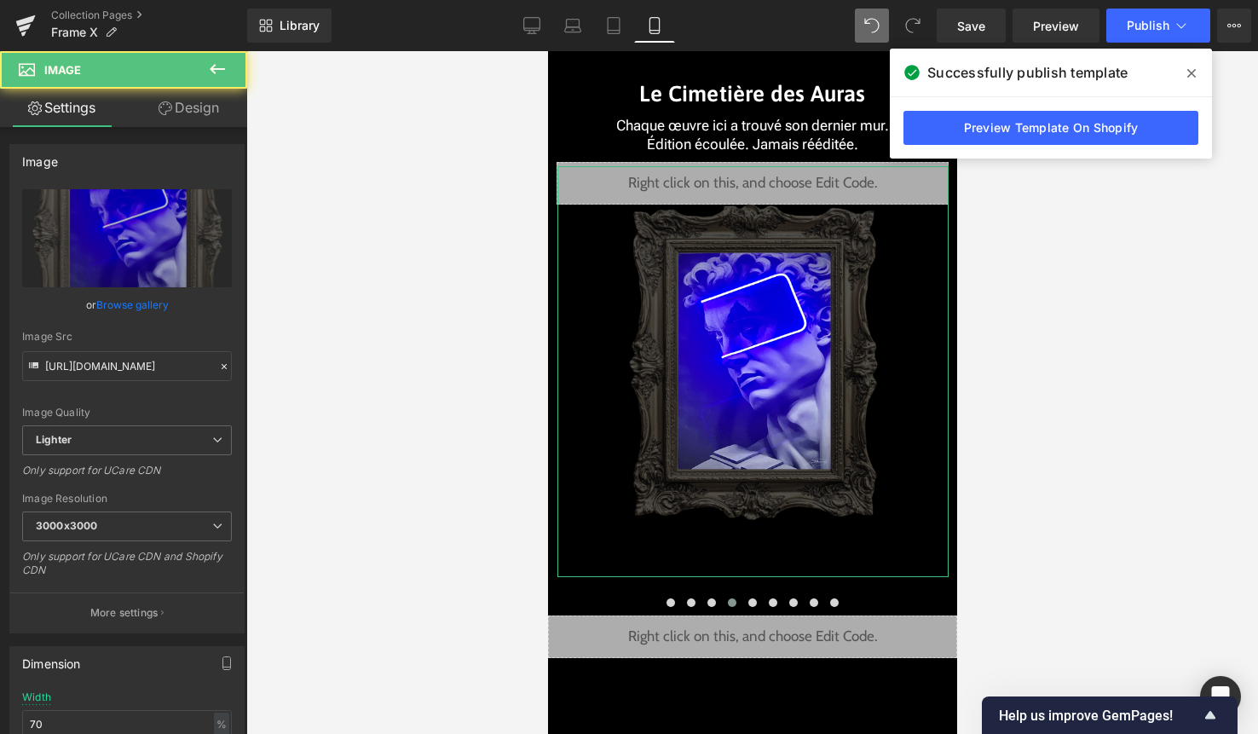
click at [201, 106] on link "Design" at bounding box center [189, 108] width 124 height 38
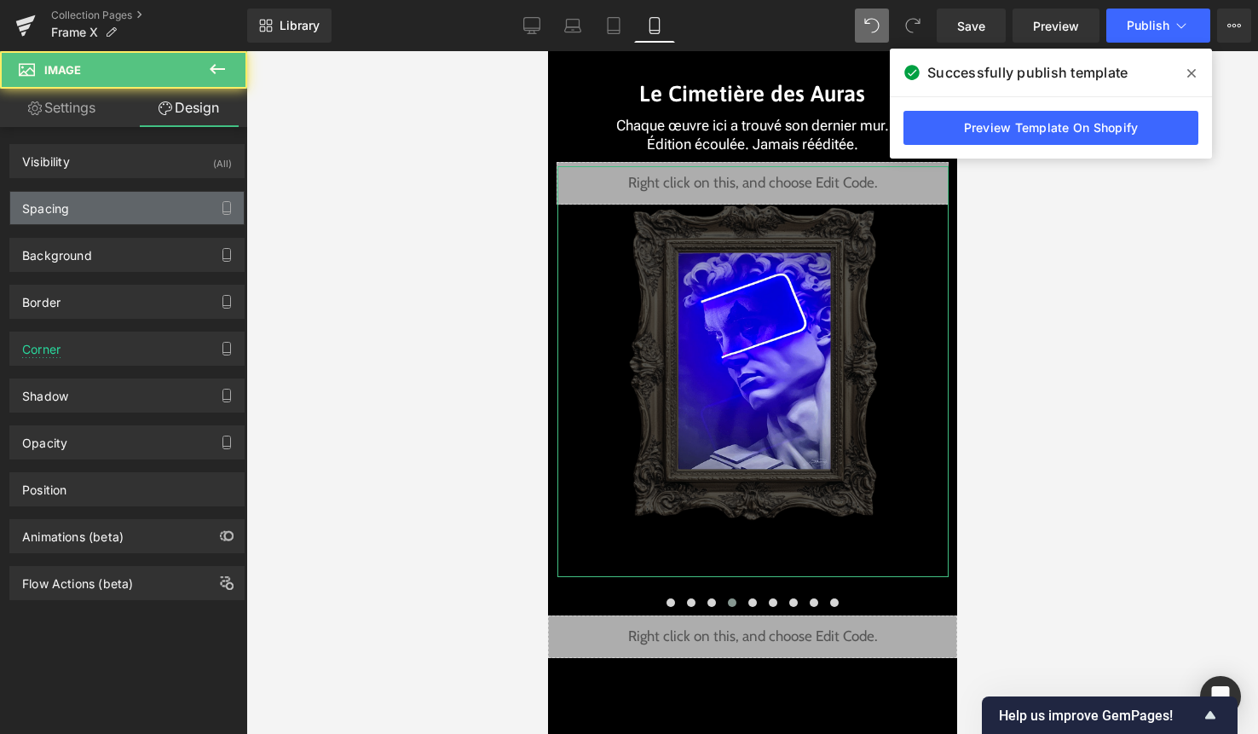
click at [141, 216] on div "Spacing" at bounding box center [127, 208] width 234 height 32
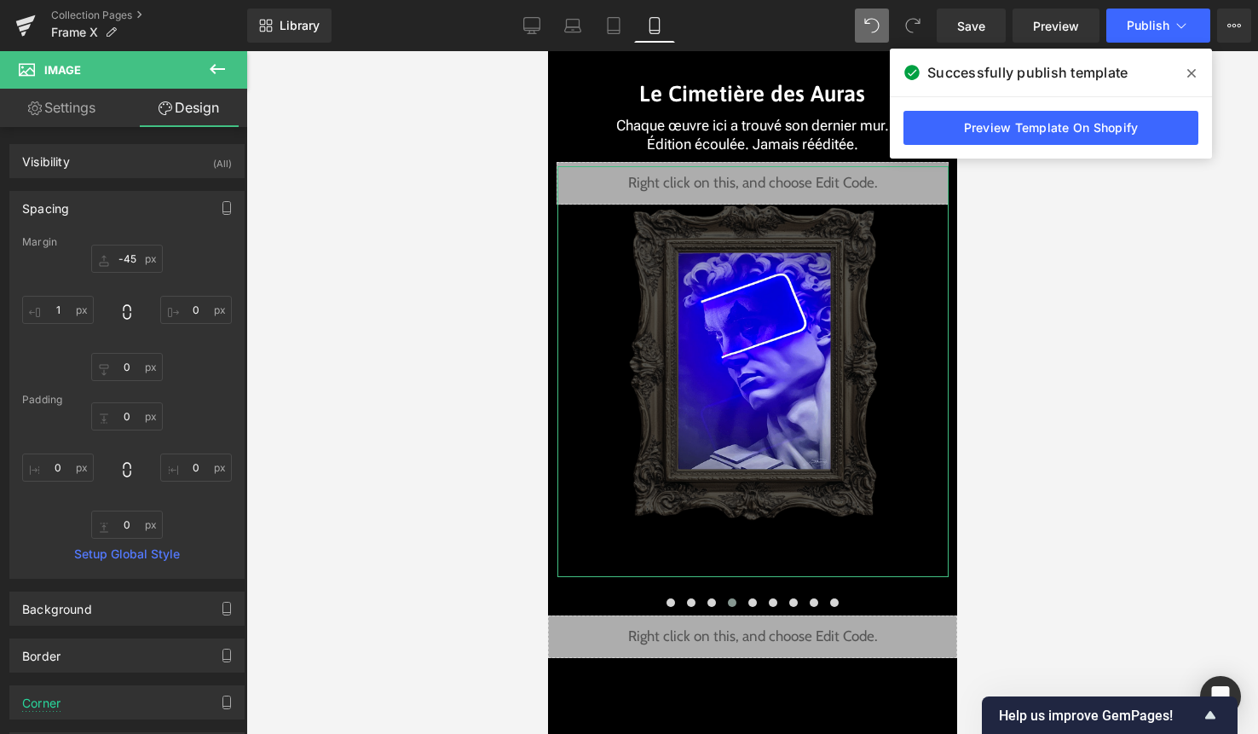
type input "-45"
type input "0"
type input "1"
type input "0"
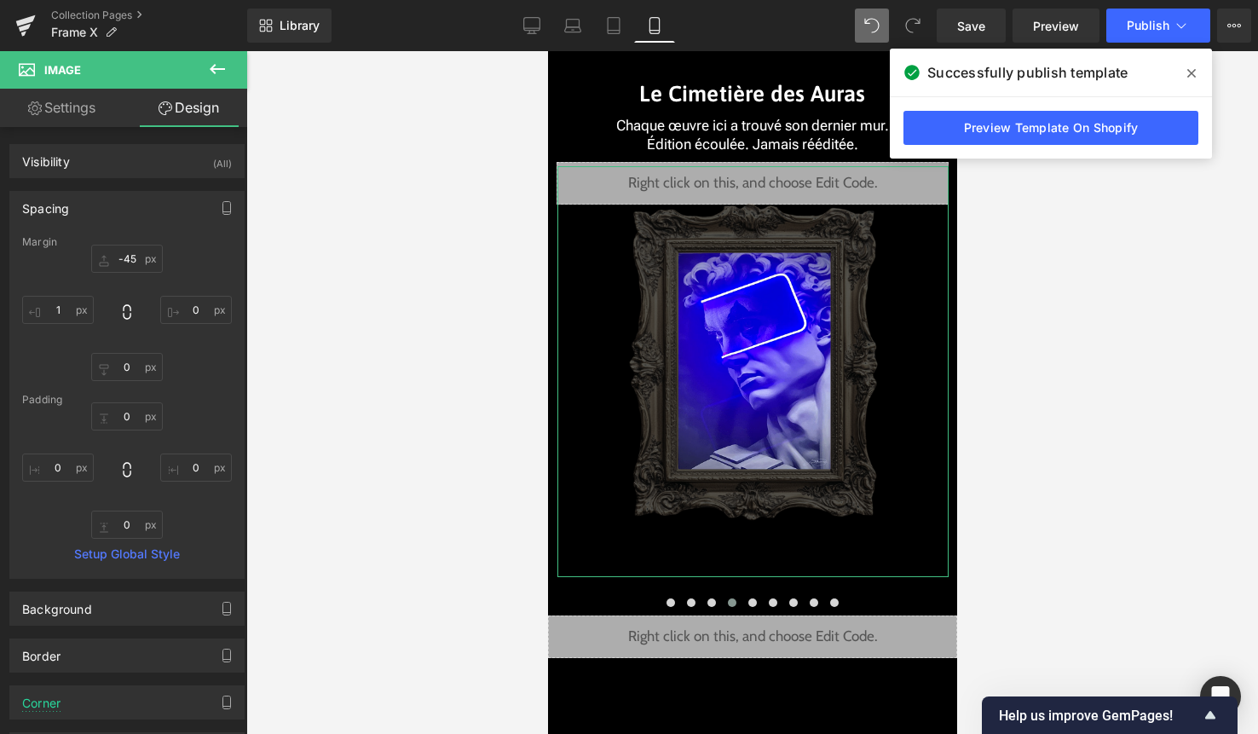
type input "0"
click at [129, 256] on input "-45" at bounding box center [127, 259] width 72 height 28
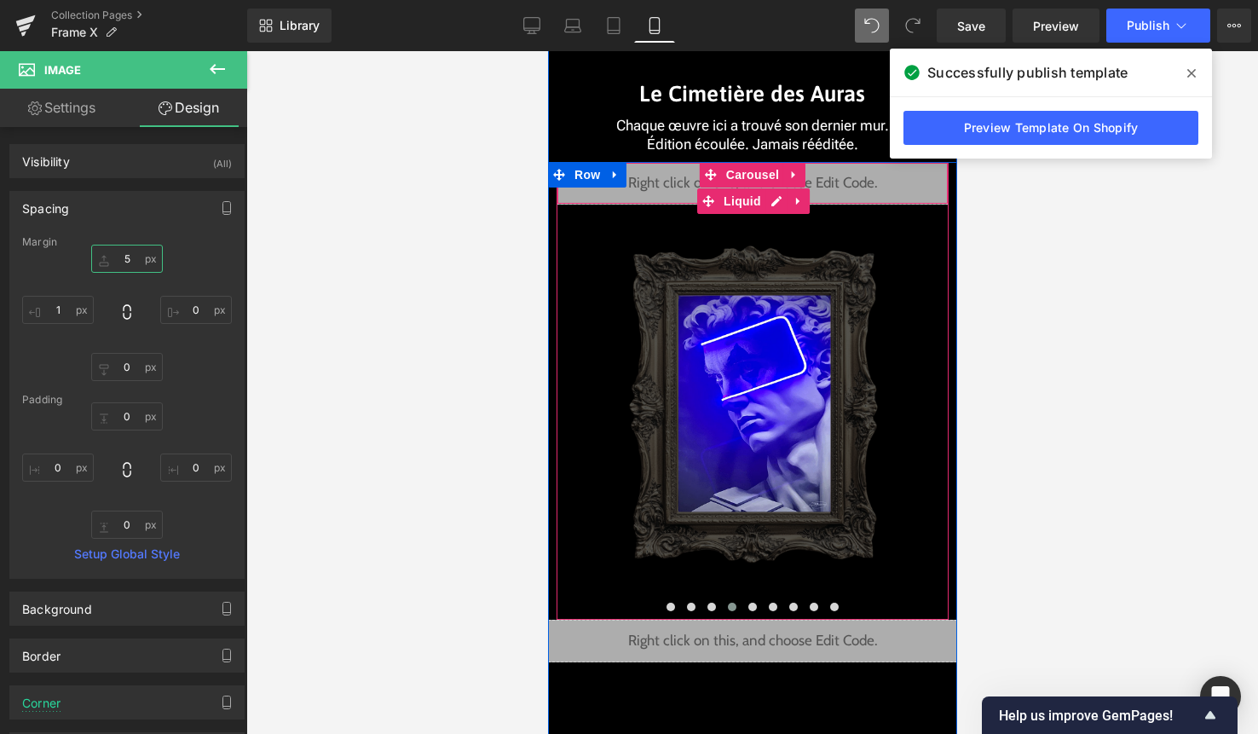
click at [776, 197] on div "Liquid" at bounding box center [752, 183] width 392 height 43
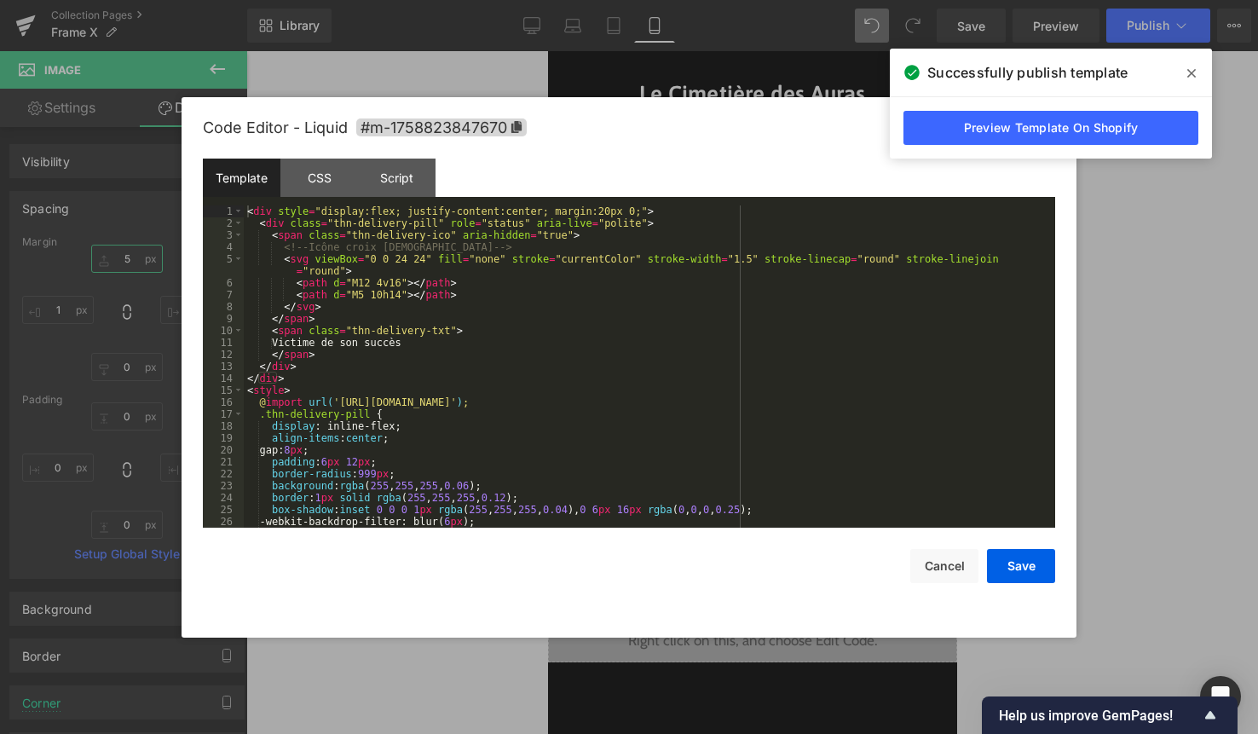
type input "5"
click at [710, 303] on div "< div style = "display:flex; justify-content:center; margin:20px 0;" > < div cl…" at bounding box center [646, 378] width 805 height 346
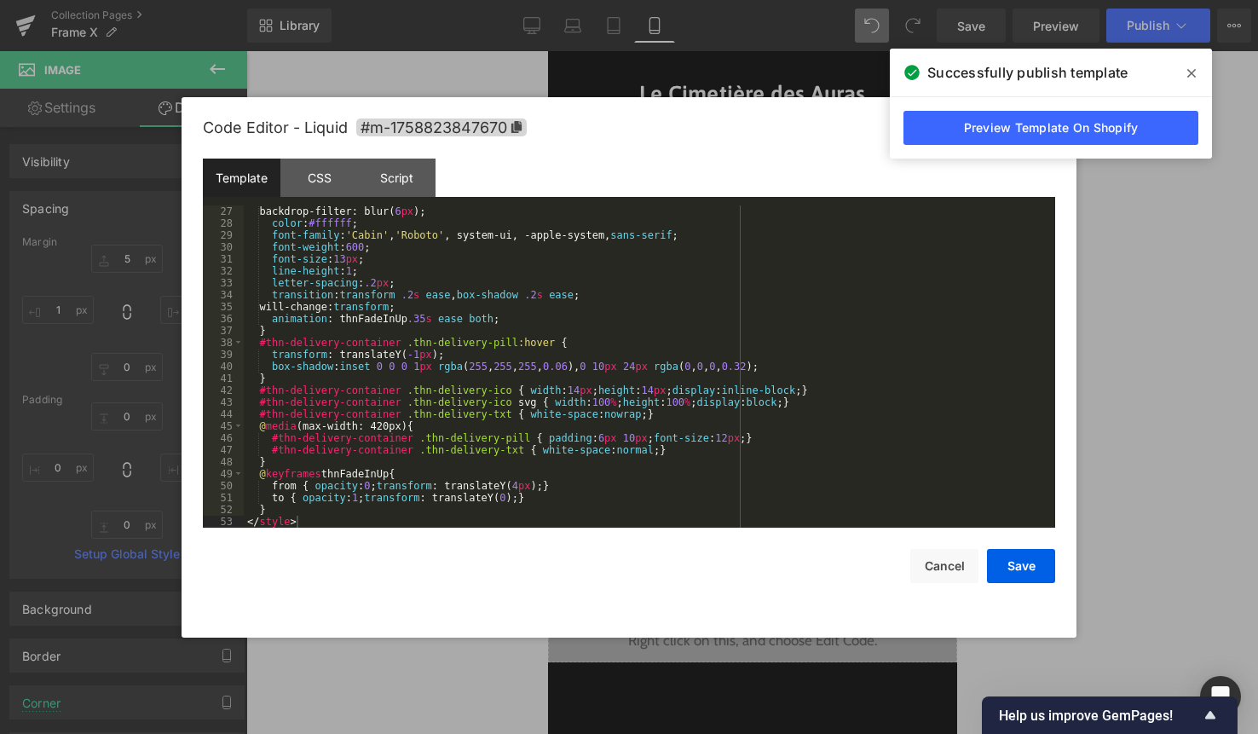
click at [1028, 586] on div "Code Editor - Liquid #m-1758823847670 Template CSS Script Data 27 28 29 30 31 3…" at bounding box center [629, 367] width 852 height 540
click at [1032, 568] on button "Save" at bounding box center [1021, 566] width 68 height 34
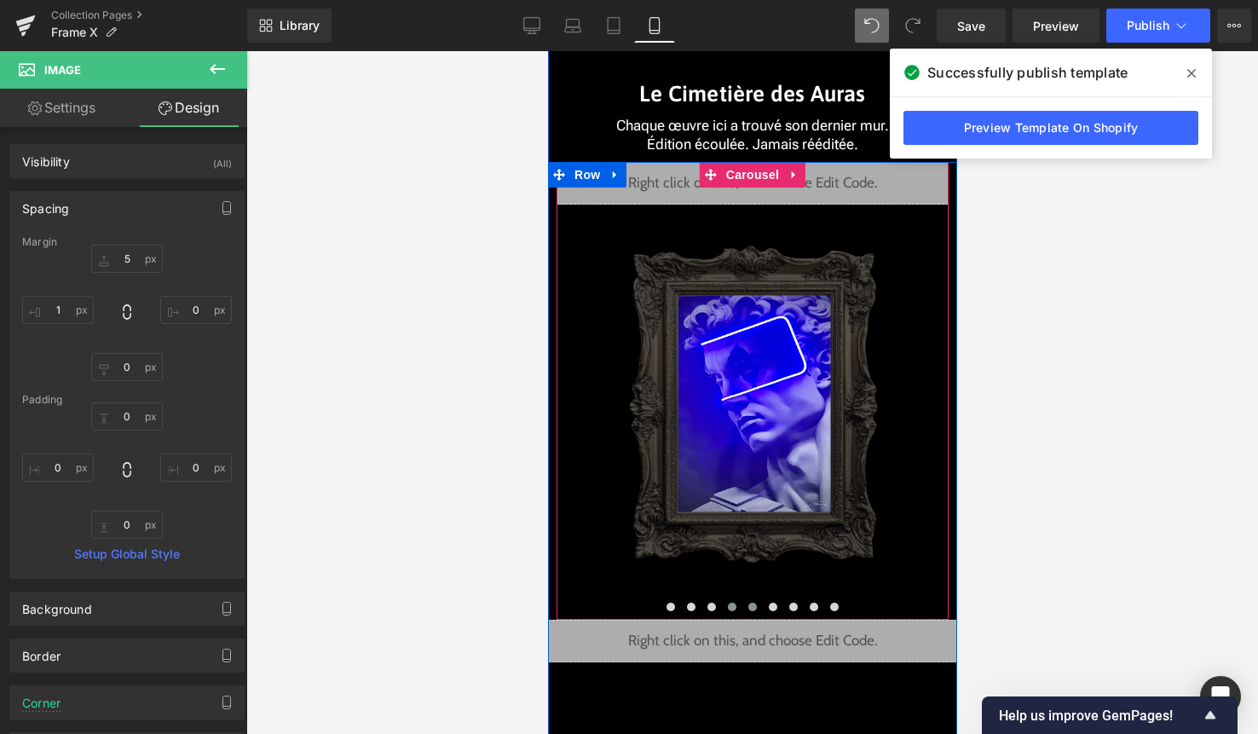
click at [755, 606] on span at bounding box center [751, 607] width 9 height 9
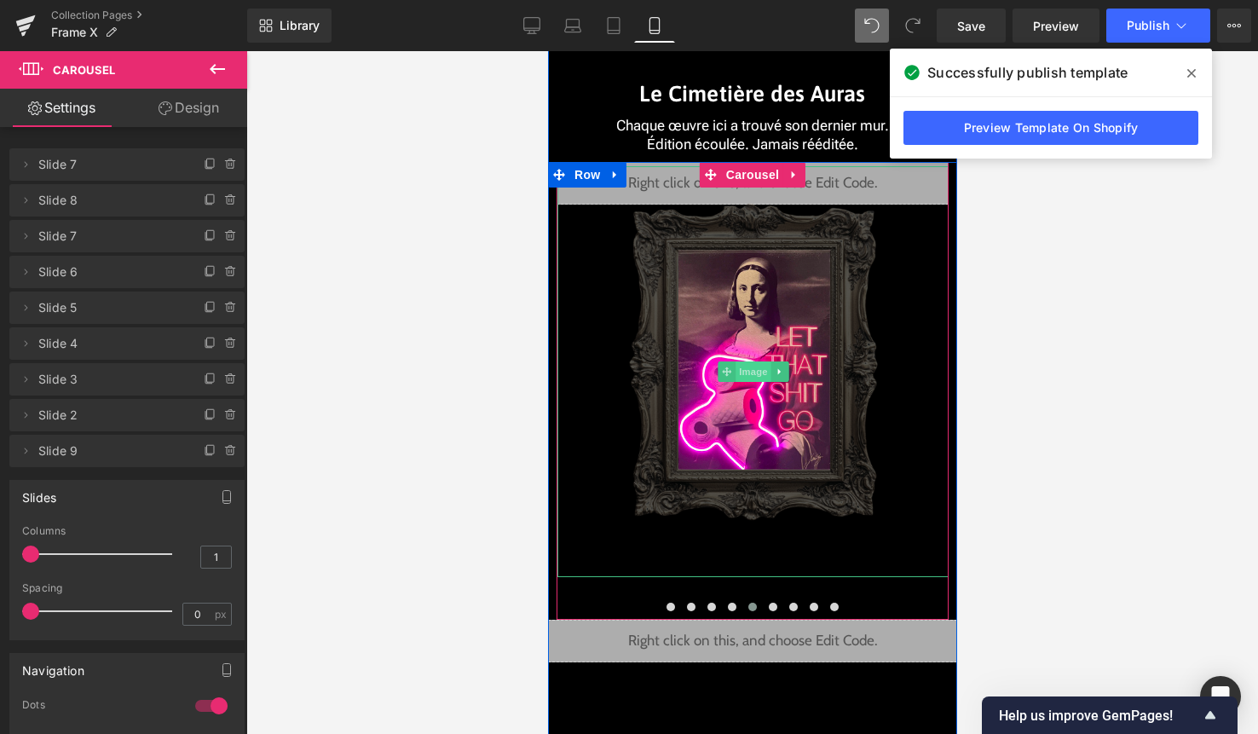
click at [755, 375] on span "Image" at bounding box center [753, 371] width 36 height 20
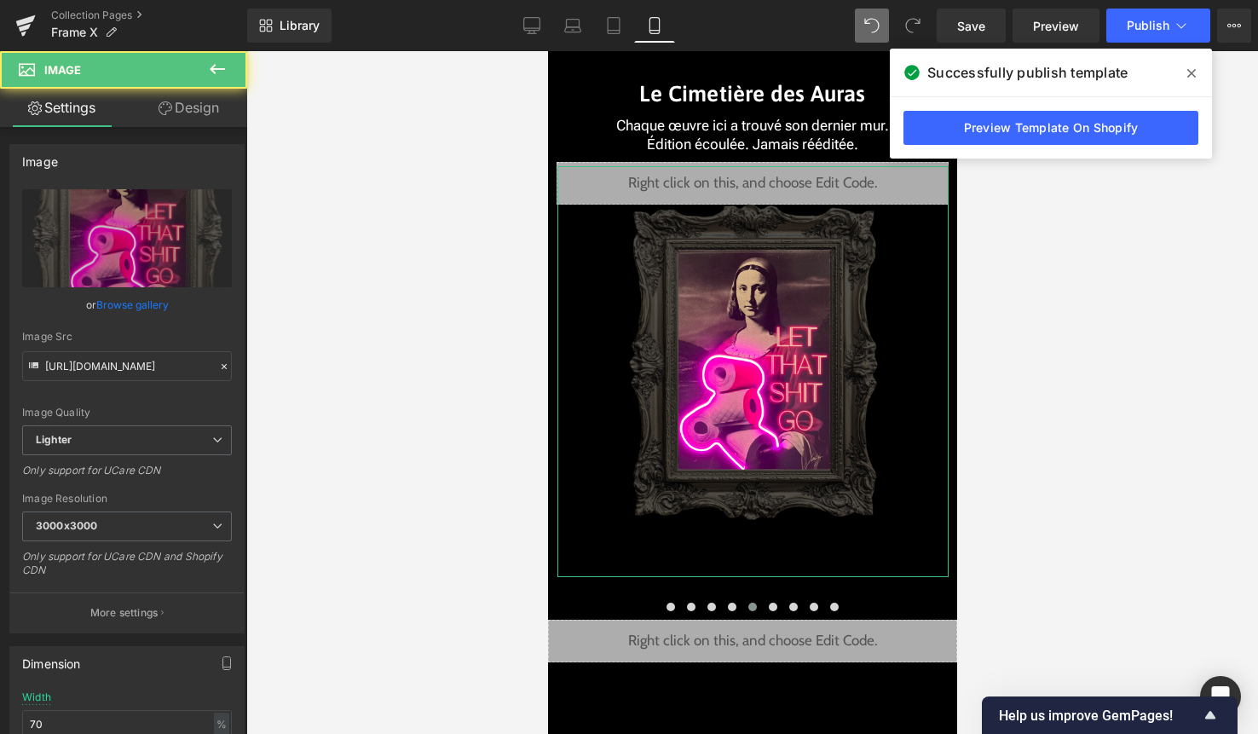
click at [217, 117] on link "Design" at bounding box center [189, 108] width 124 height 38
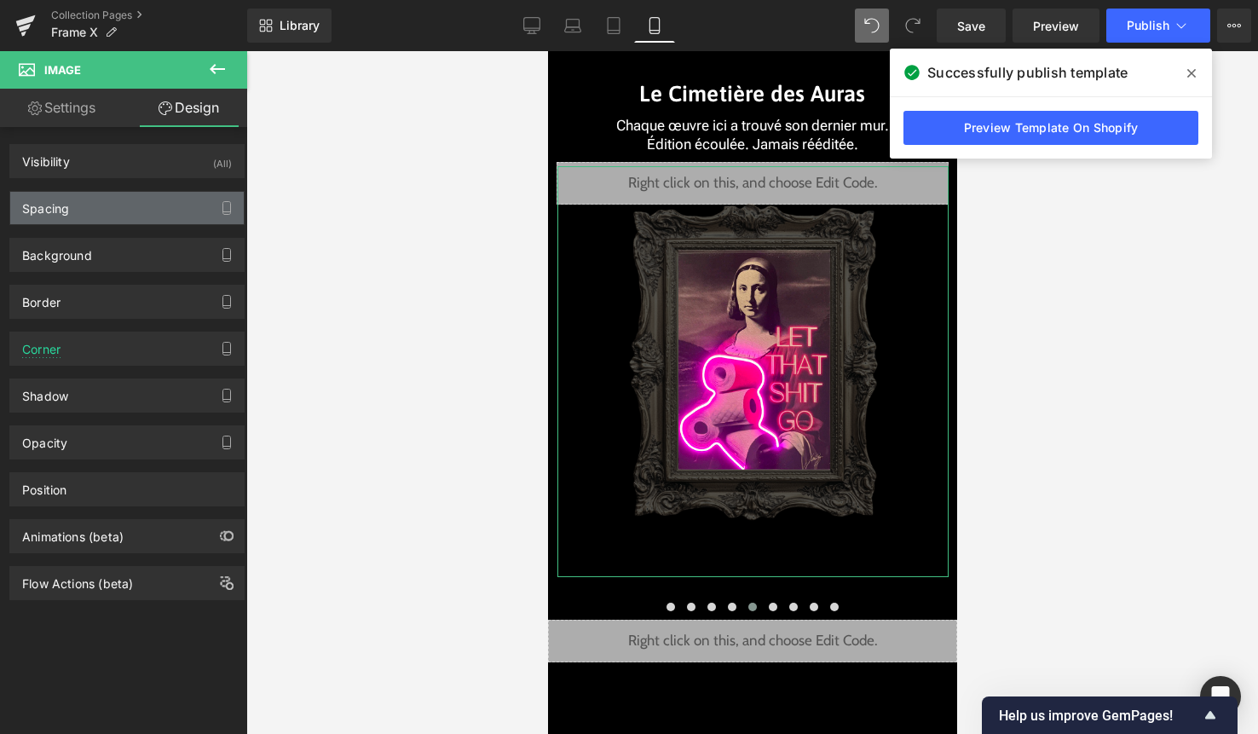
type input "-45"
type input "0"
type input "1"
type input "0"
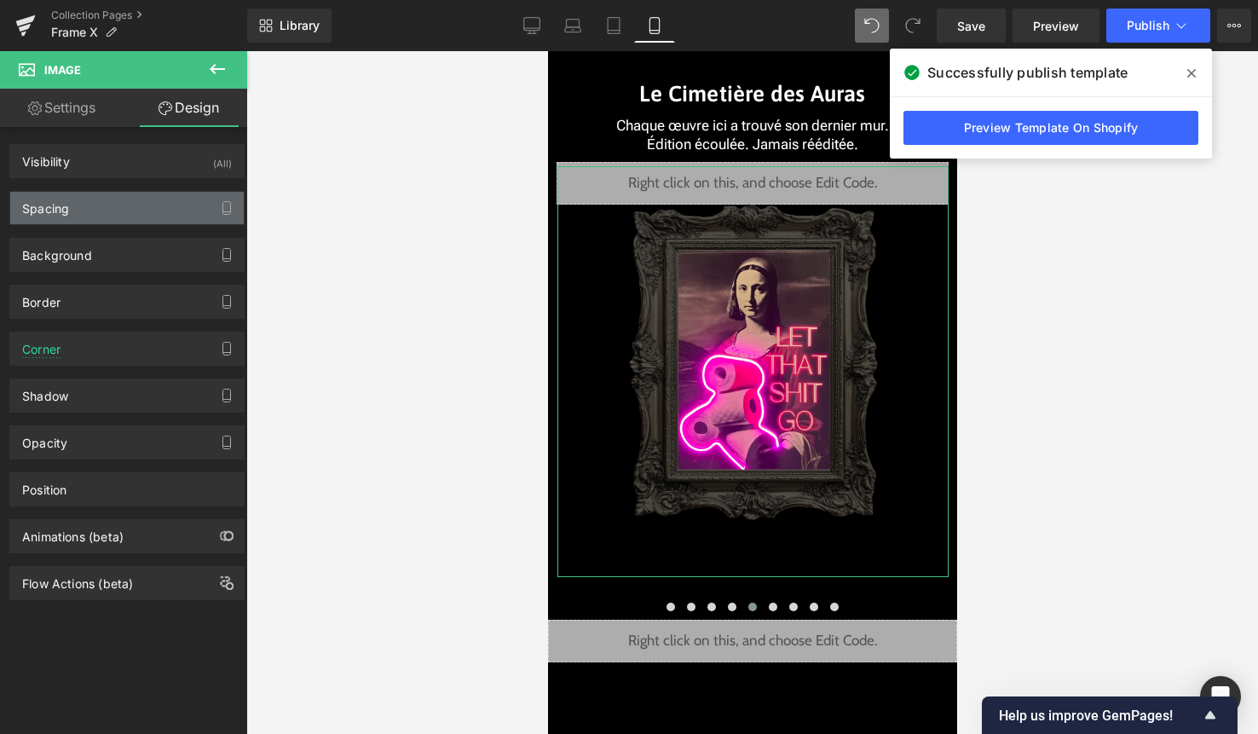
type input "0"
click at [150, 198] on div "Spacing" at bounding box center [127, 208] width 234 height 32
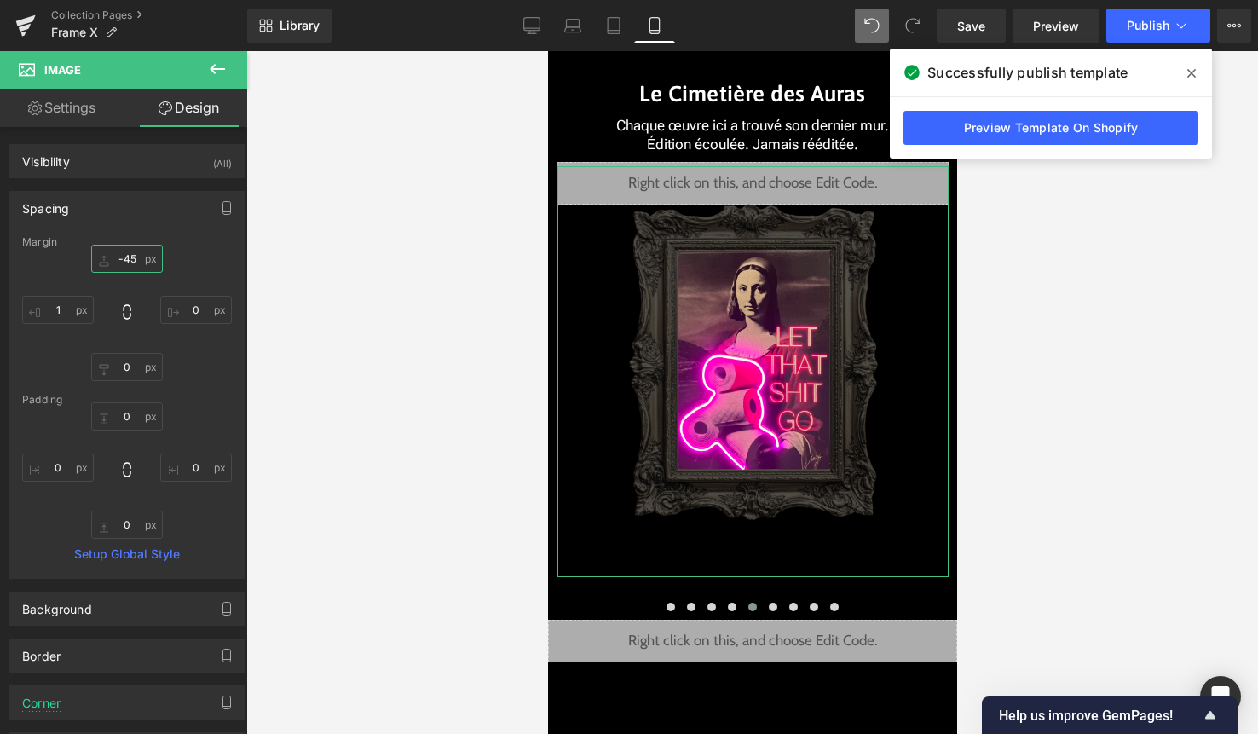
click at [136, 261] on input "-45" at bounding box center [127, 259] width 72 height 28
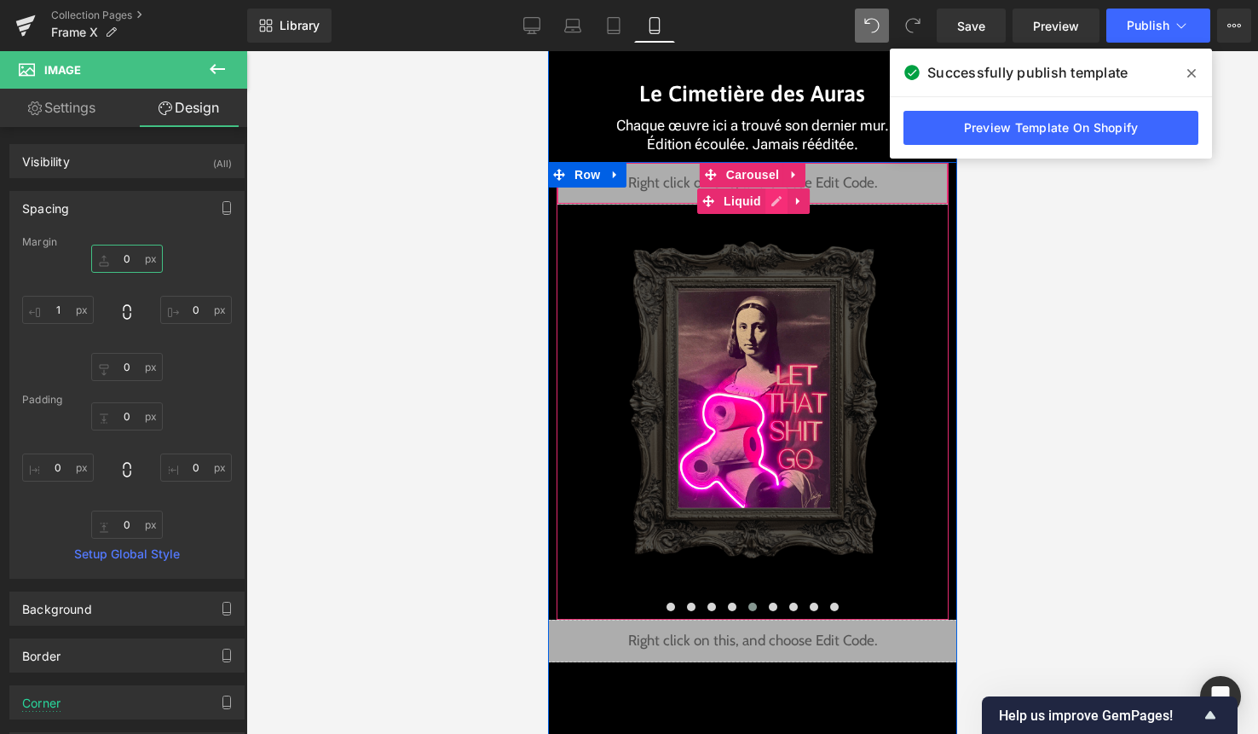
click at [770, 199] on div "Liquid" at bounding box center [752, 183] width 392 height 43
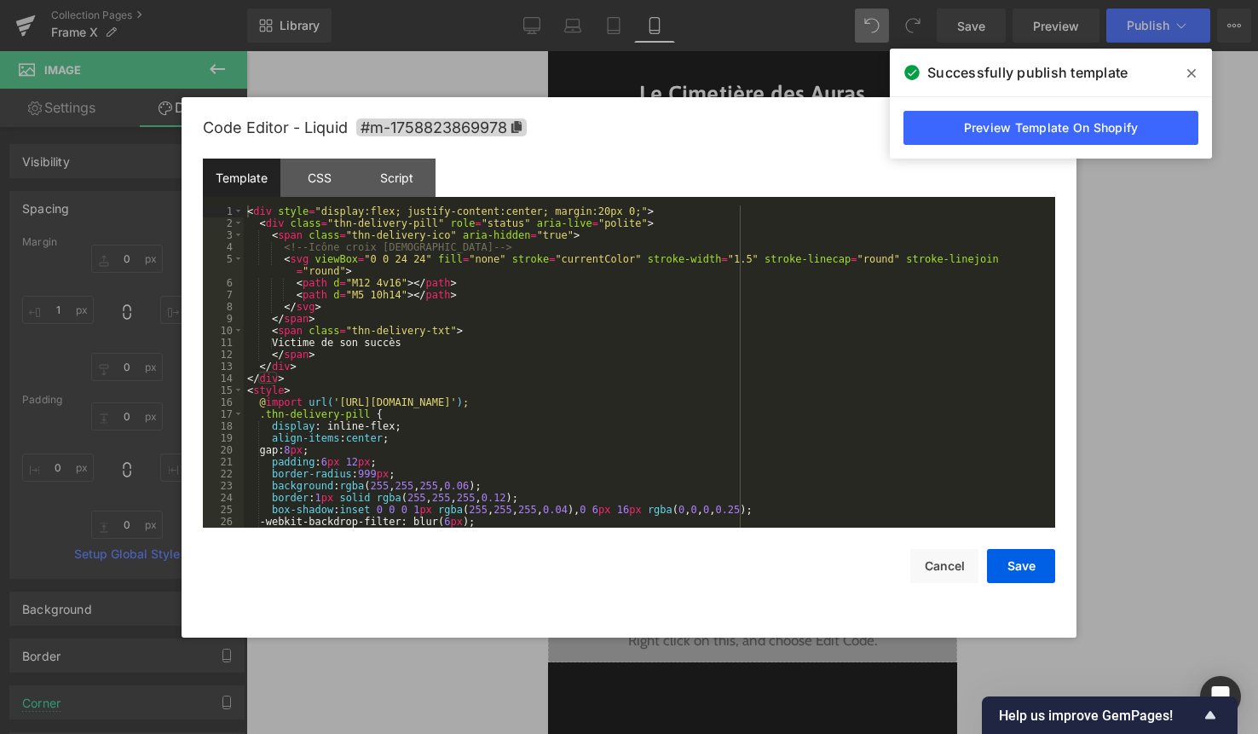
click at [749, 214] on div "< div style = "display:flex; justify-content:center; margin:20px 0;" > < div cl…" at bounding box center [646, 378] width 805 height 346
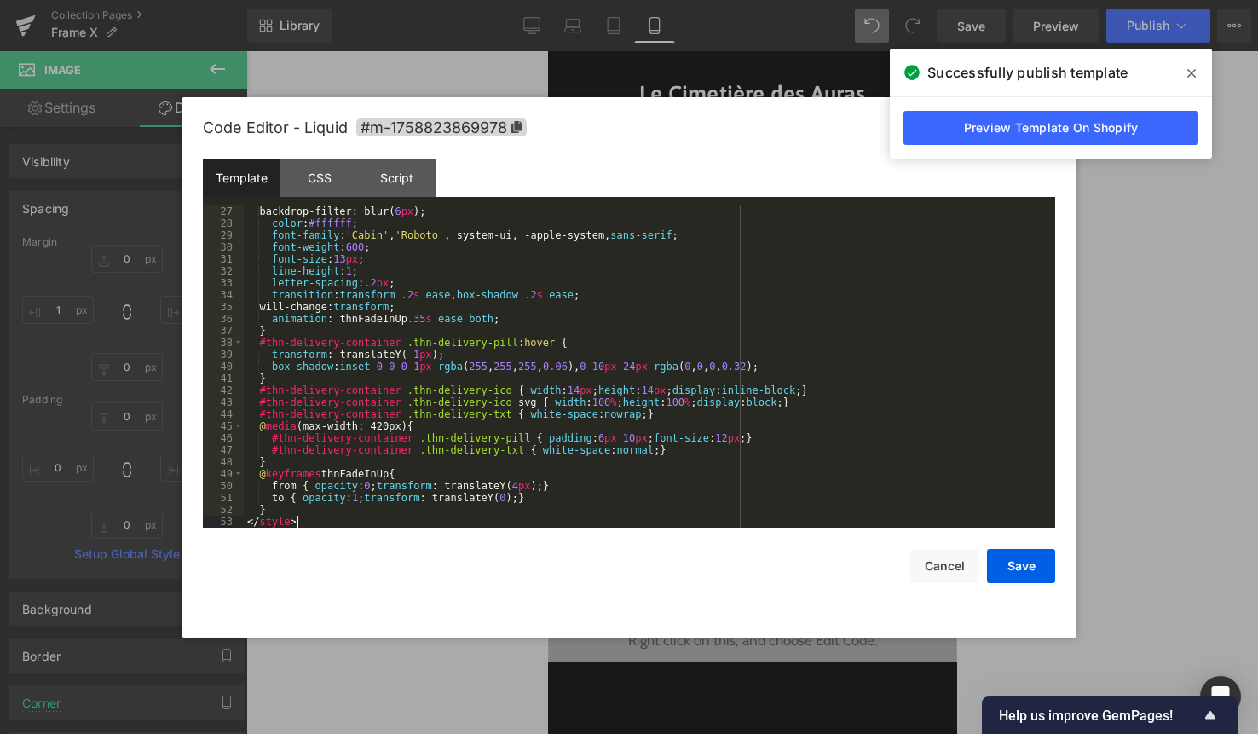
click at [1035, 547] on div "Save Cancel" at bounding box center [629, 555] width 852 height 55
click at [1030, 563] on button "Save" at bounding box center [1021, 566] width 68 height 34
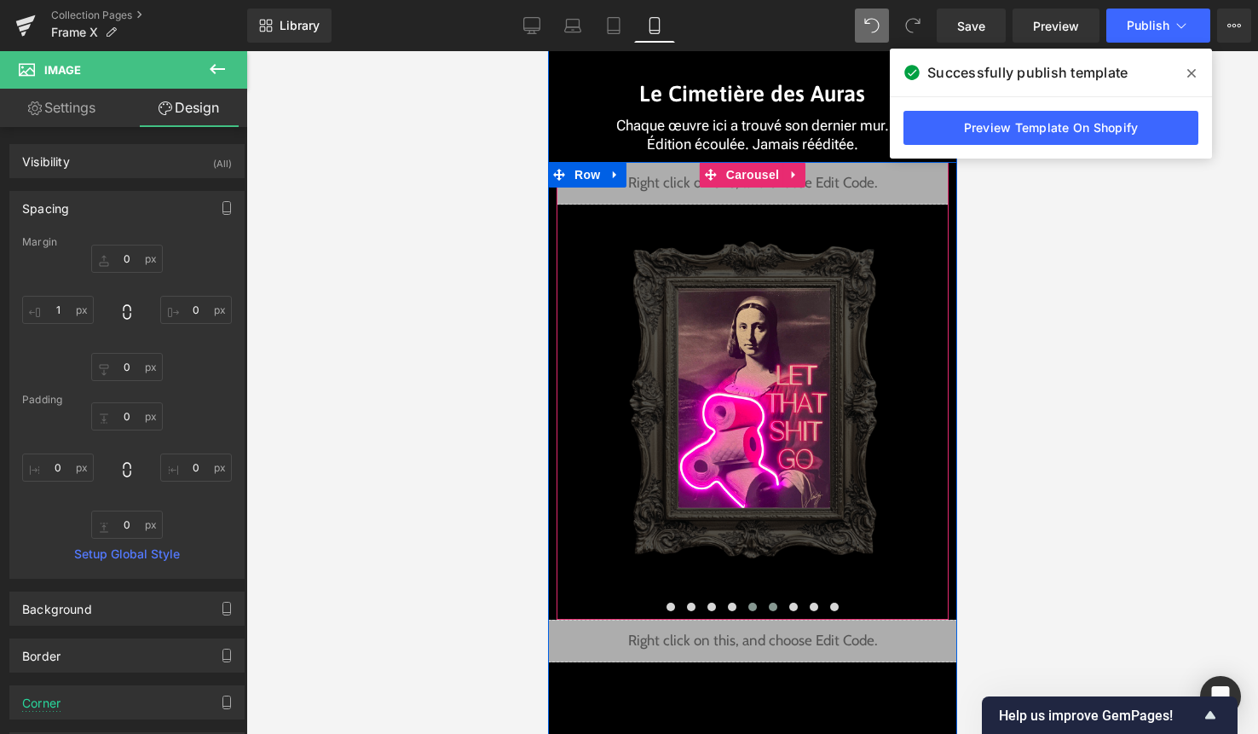
click at [775, 605] on span at bounding box center [772, 607] width 9 height 9
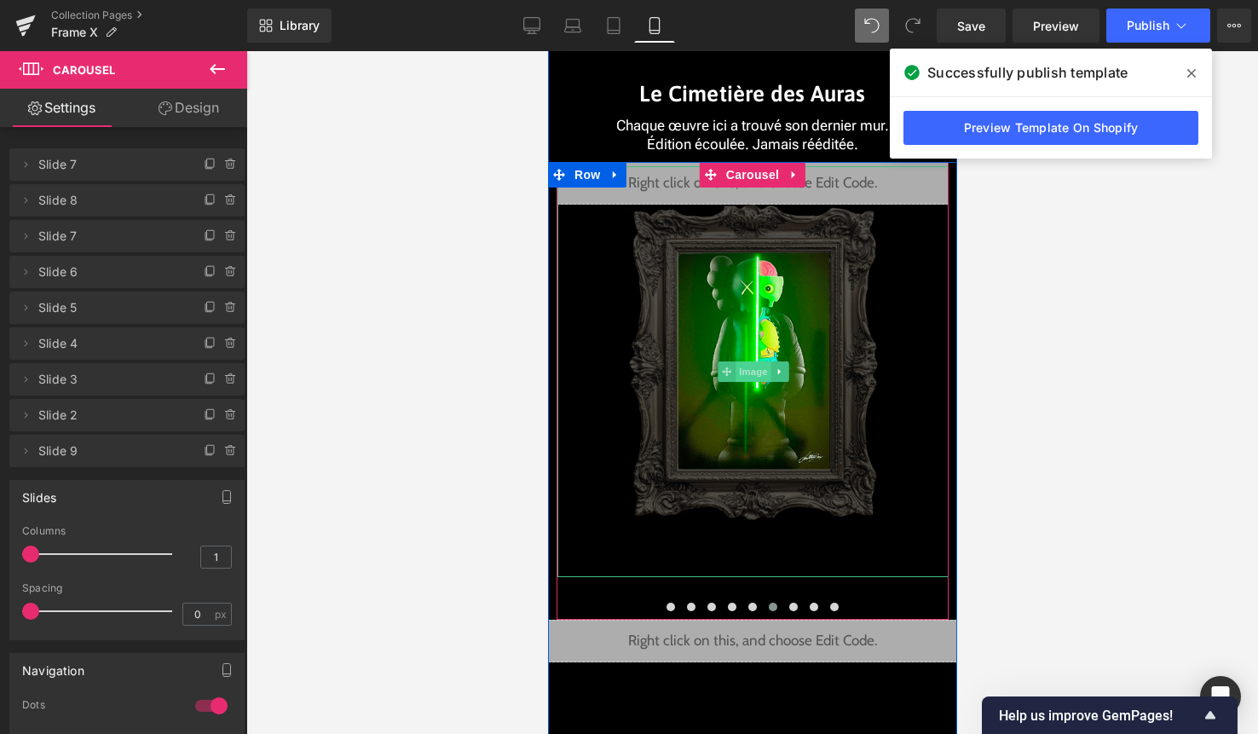
click at [747, 372] on span "Image" at bounding box center [753, 371] width 36 height 20
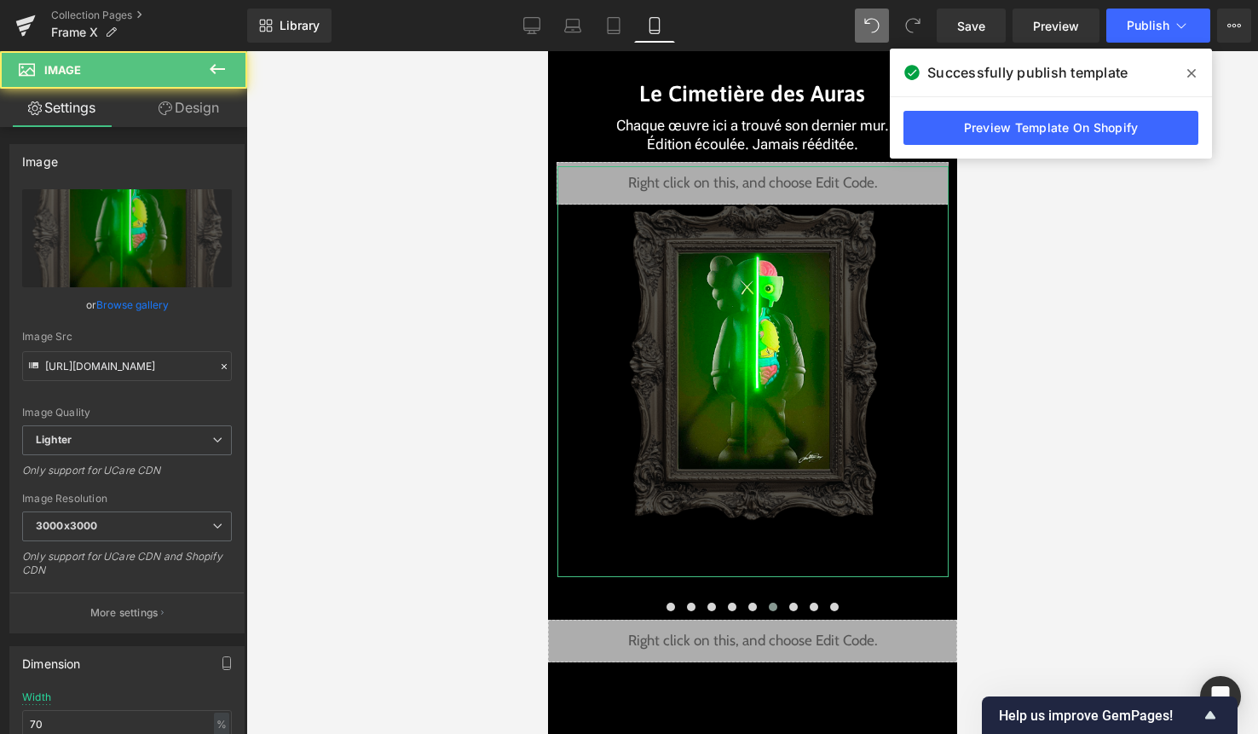
drag, startPoint x: 188, startPoint y: 113, endPoint x: 142, endPoint y: 208, distance: 105.2
click at [188, 113] on link "Design" at bounding box center [189, 108] width 124 height 38
click at [0, 0] on div "Spacing" at bounding box center [0, 0] width 0 height 0
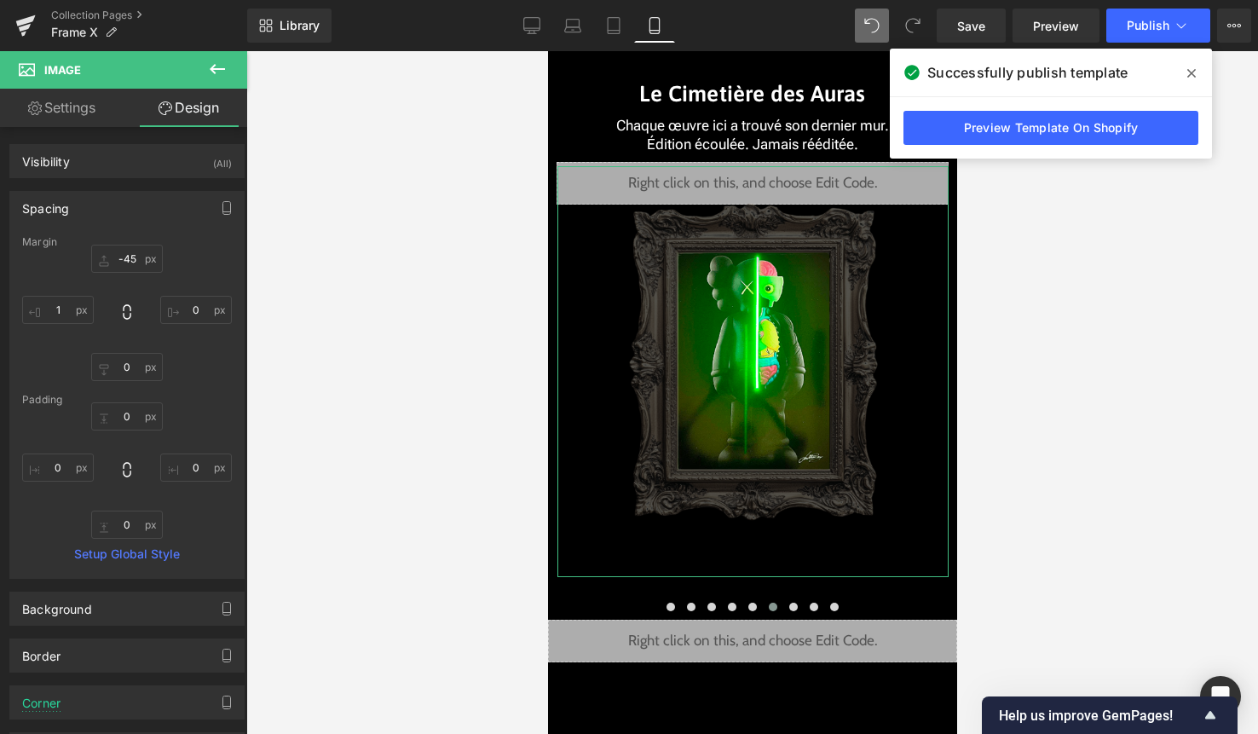
type input "-45"
type input "0"
type input "1"
type input "0"
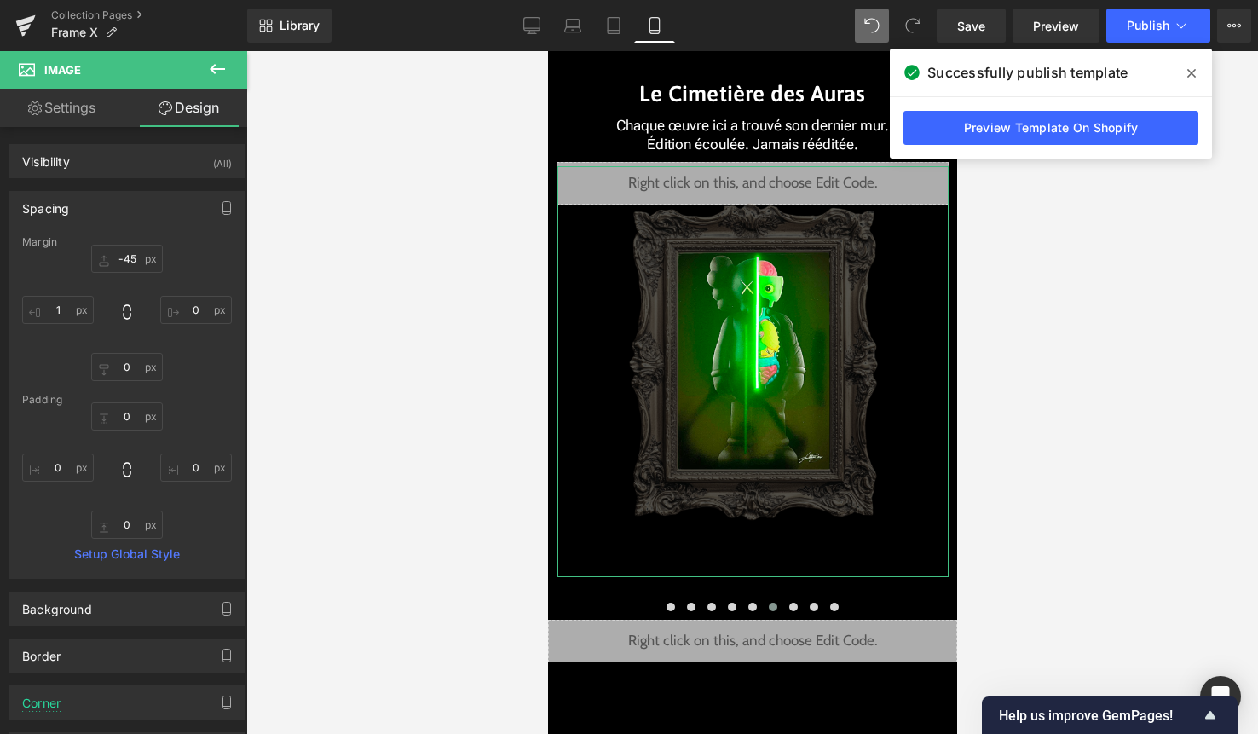
type input "0"
click at [131, 261] on input "-45" at bounding box center [127, 259] width 72 height 28
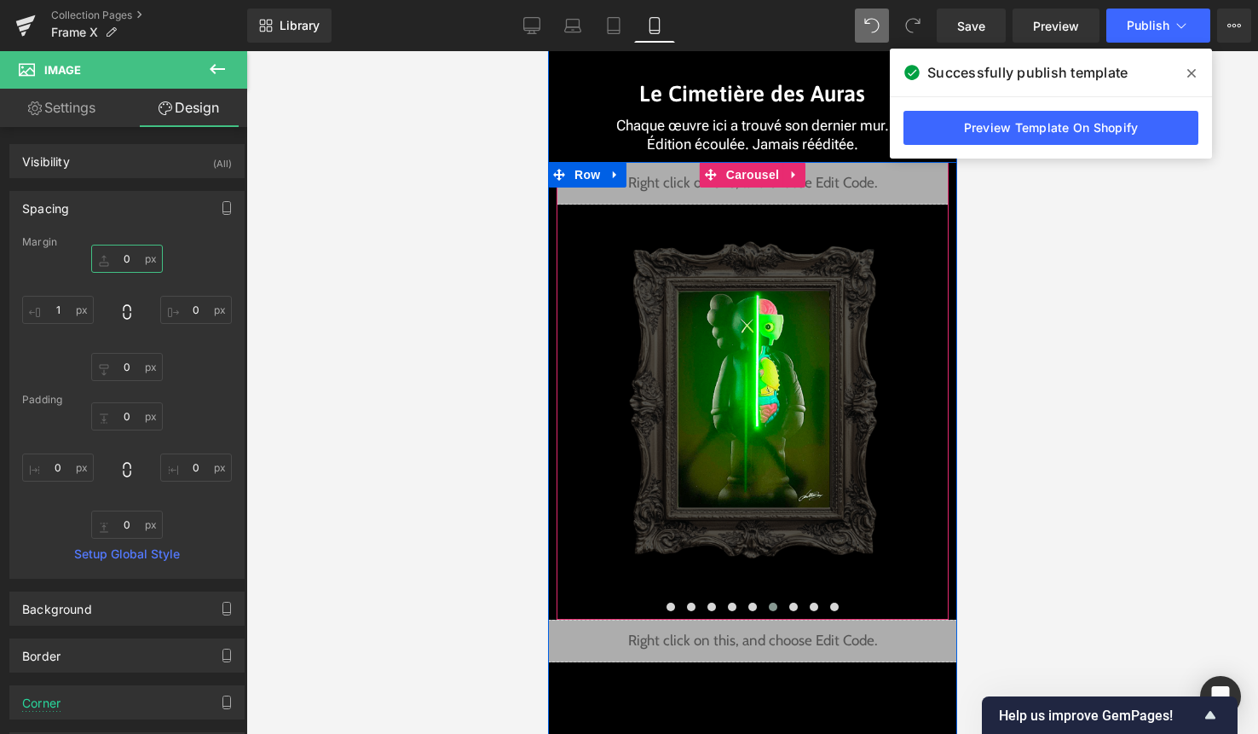
click at [784, 199] on div "Liquid" at bounding box center [752, 183] width 392 height 43
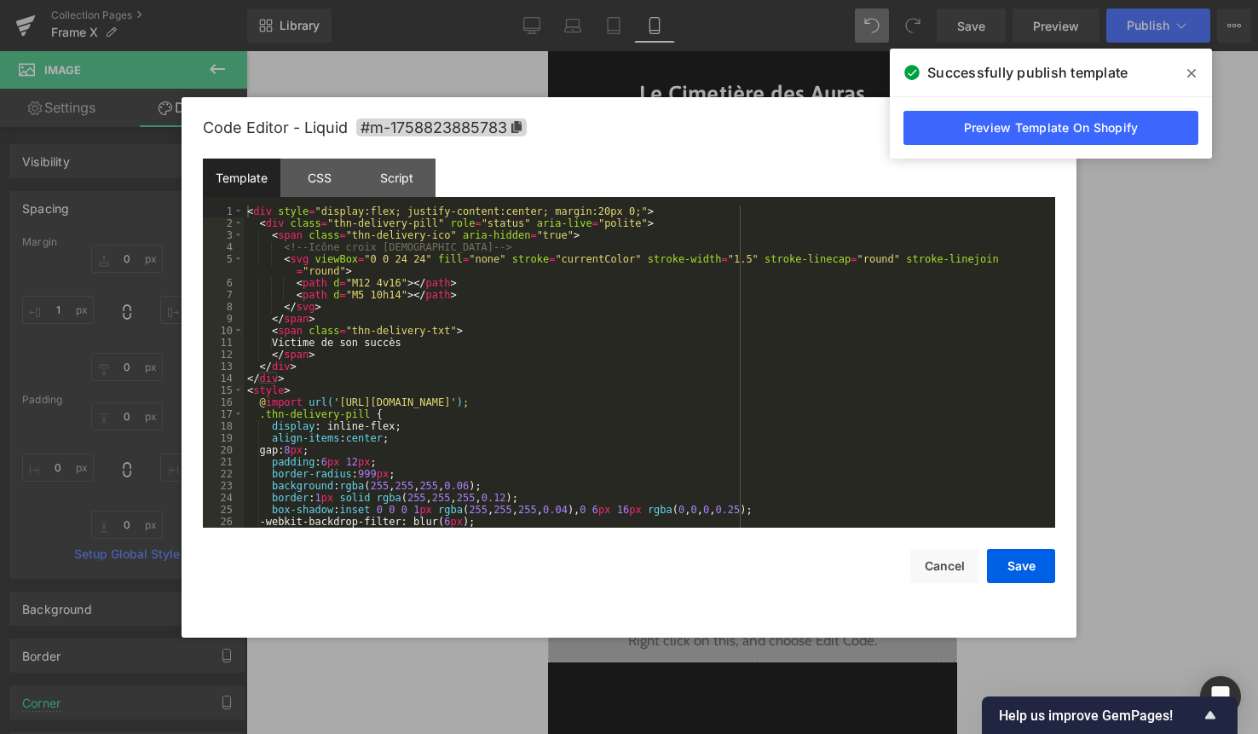
click at [712, 243] on div "< div style = "display:flex; justify-content:center; margin:20px 0;" > < div cl…" at bounding box center [646, 378] width 805 height 346
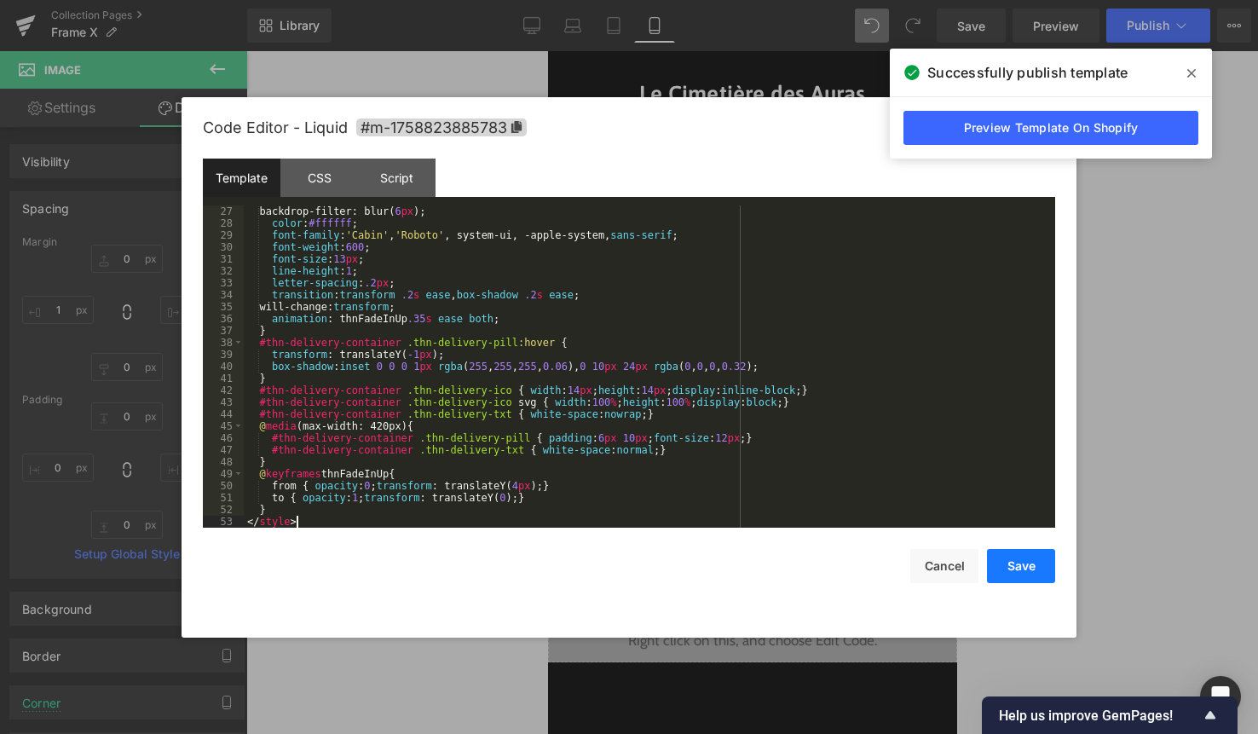
click at [1015, 554] on button "Save" at bounding box center [1021, 566] width 68 height 34
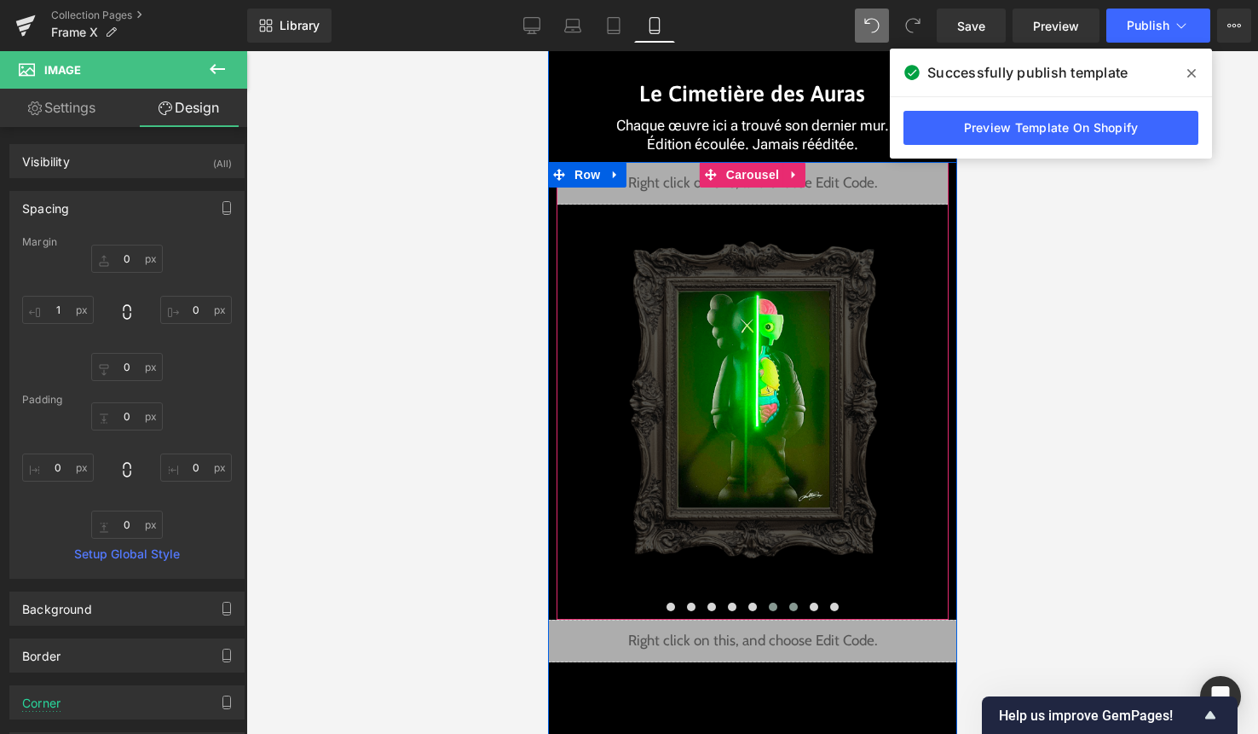
click at [797, 609] on button at bounding box center [792, 606] width 20 height 17
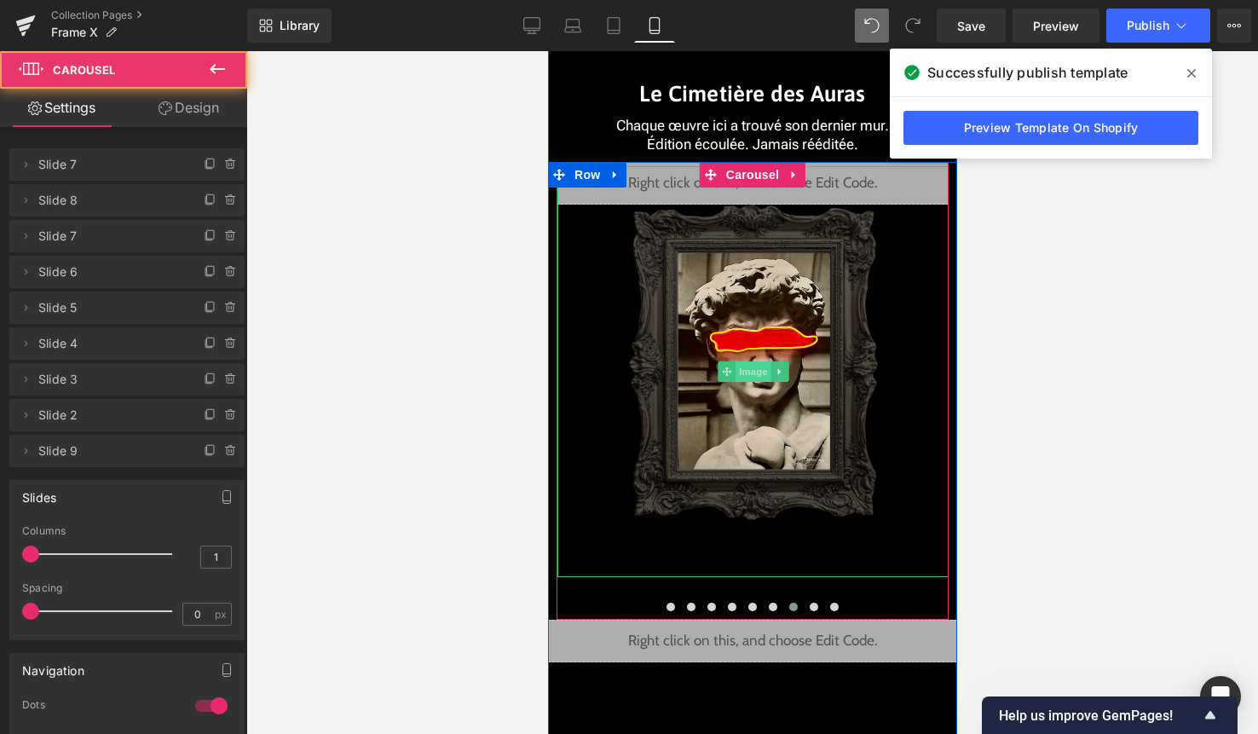
click at [754, 365] on span "Image" at bounding box center [753, 371] width 36 height 20
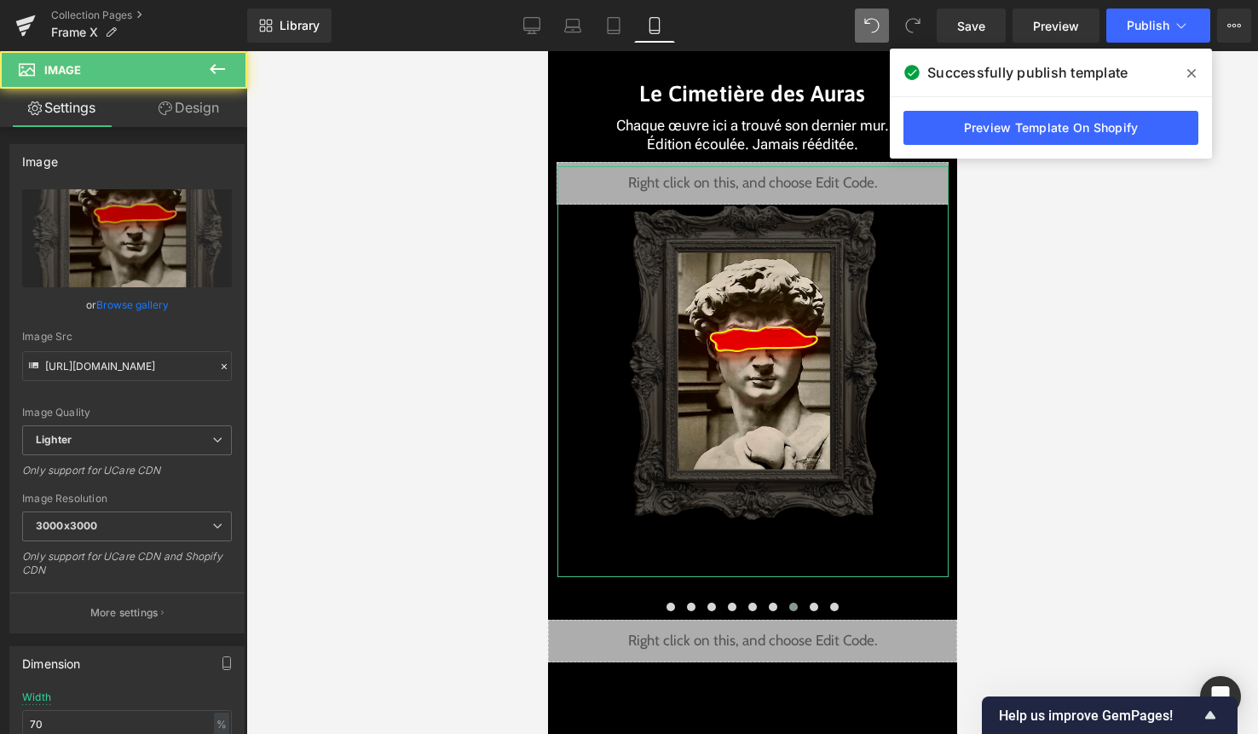
click at [198, 123] on link "Design" at bounding box center [189, 108] width 124 height 38
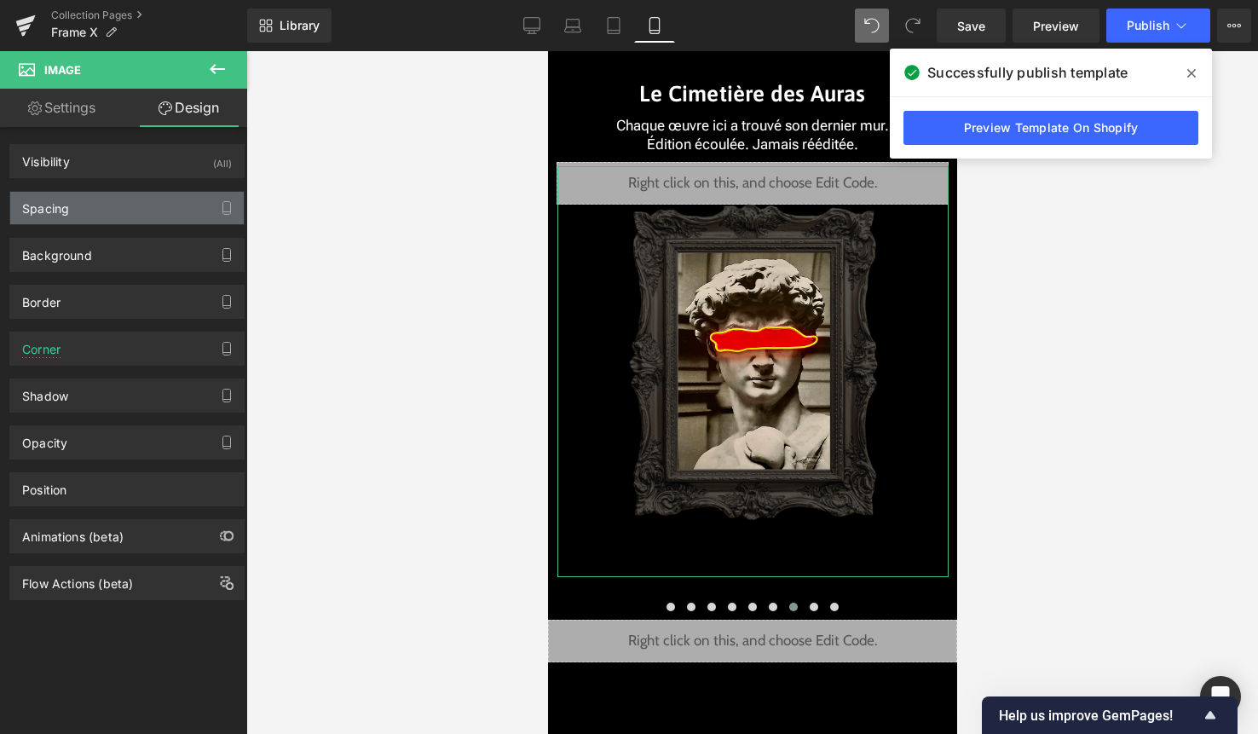
click at [143, 218] on div "Spacing" at bounding box center [127, 208] width 234 height 32
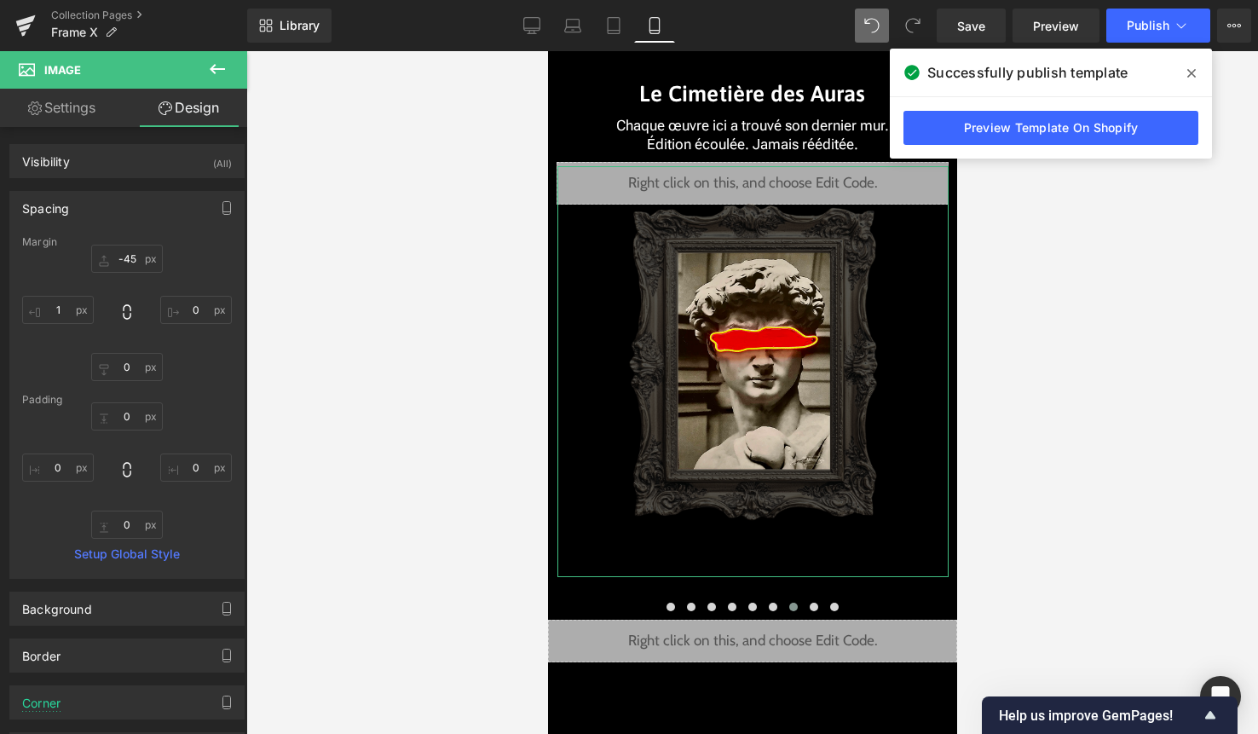
type input "-45"
type input "0"
type input "1"
type input "0"
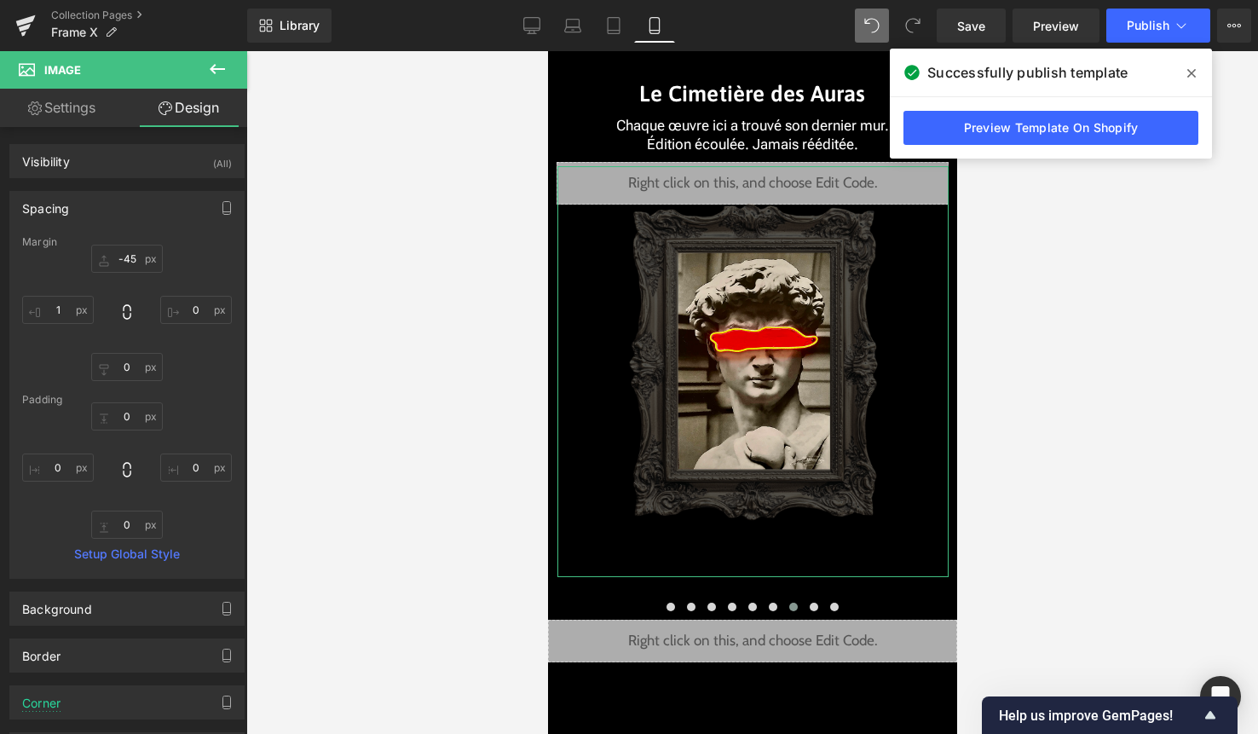
type input "0"
click at [130, 266] on input "-45" at bounding box center [127, 259] width 72 height 28
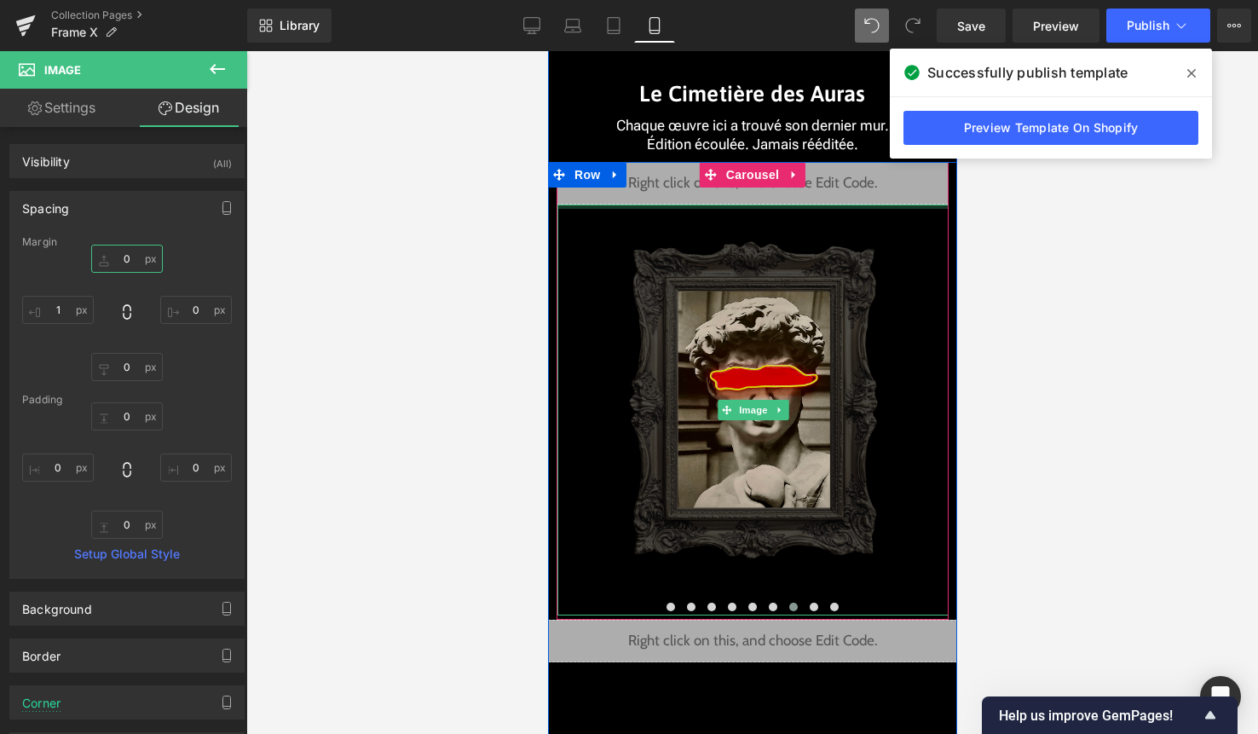
click at [777, 205] on div at bounding box center [752, 207] width 391 height 4
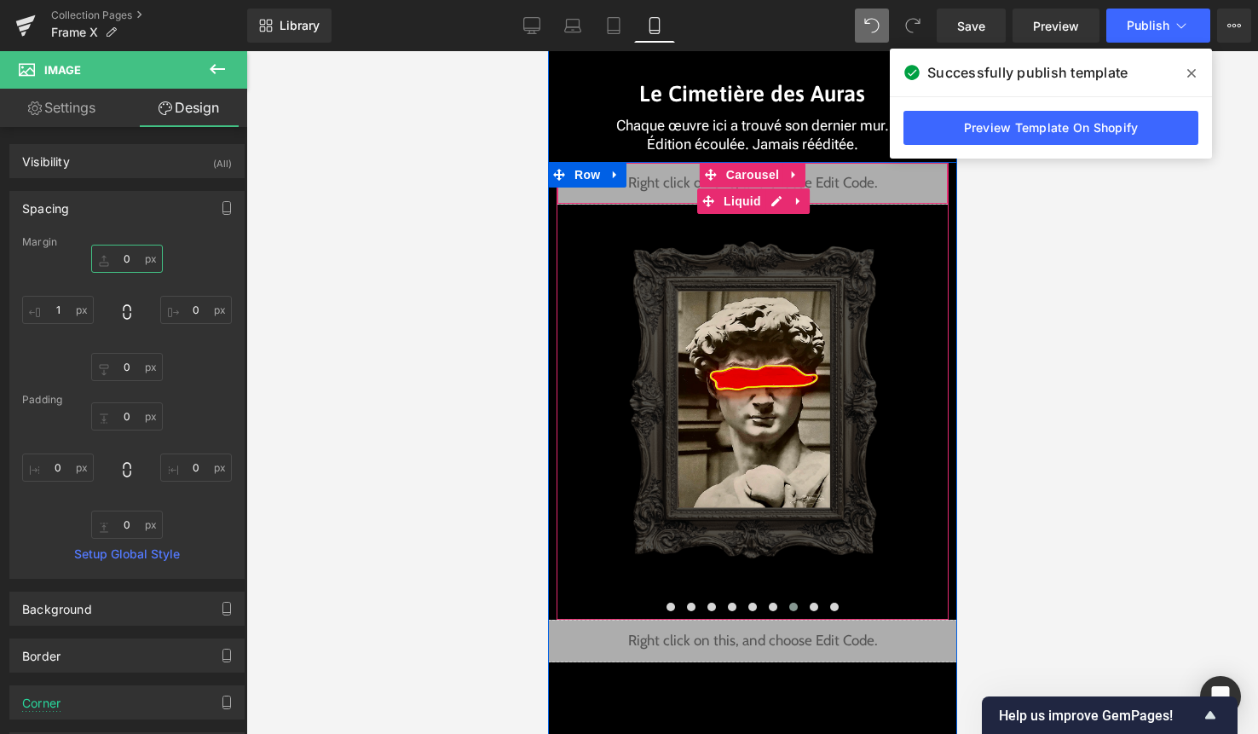
click at [775, 196] on div "Liquid" at bounding box center [752, 183] width 392 height 43
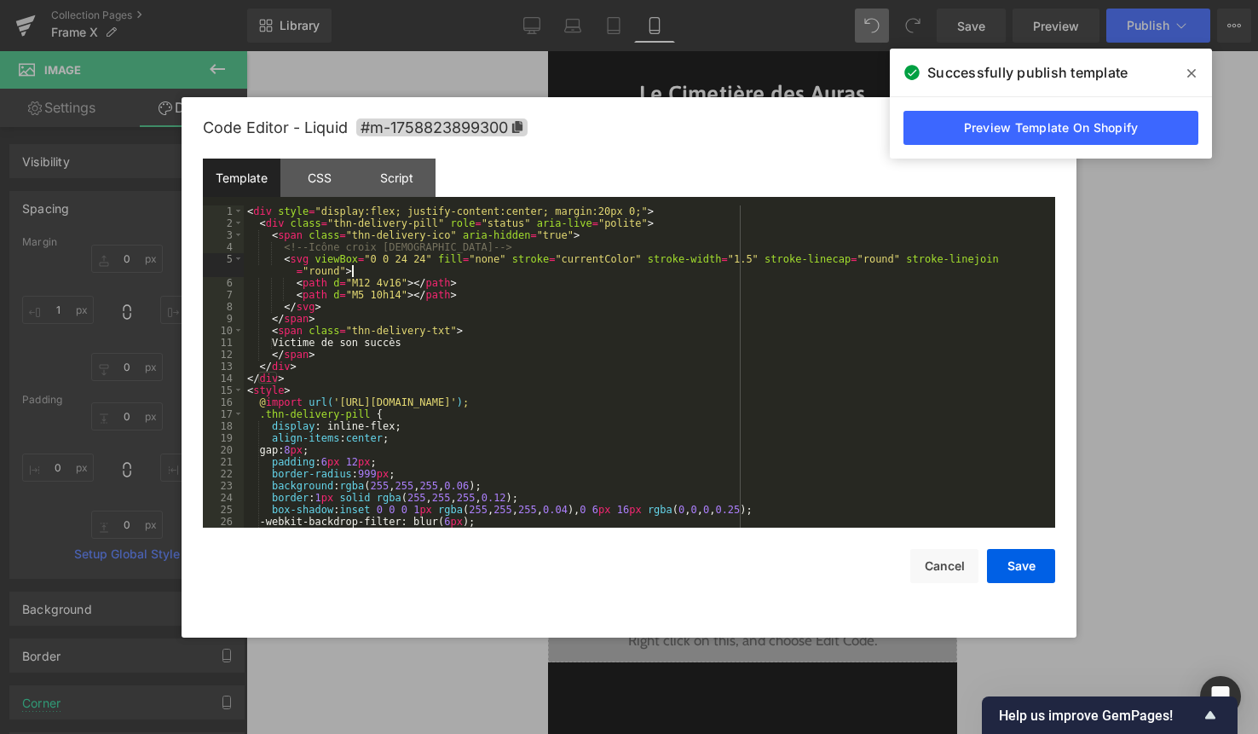
click at [695, 275] on div "< div style = "display:flex; justify-content:center; margin:20px 0;" > < div cl…" at bounding box center [646, 378] width 805 height 346
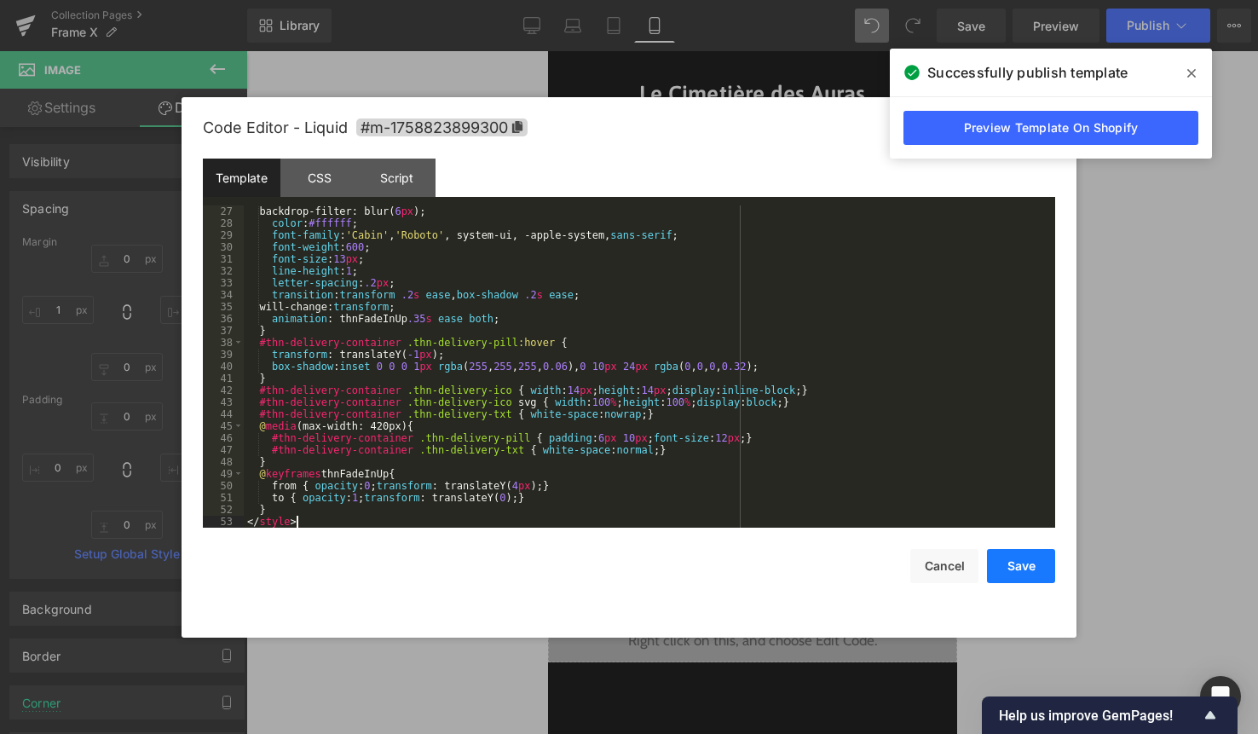
click at [1020, 574] on button "Save" at bounding box center [1021, 566] width 68 height 34
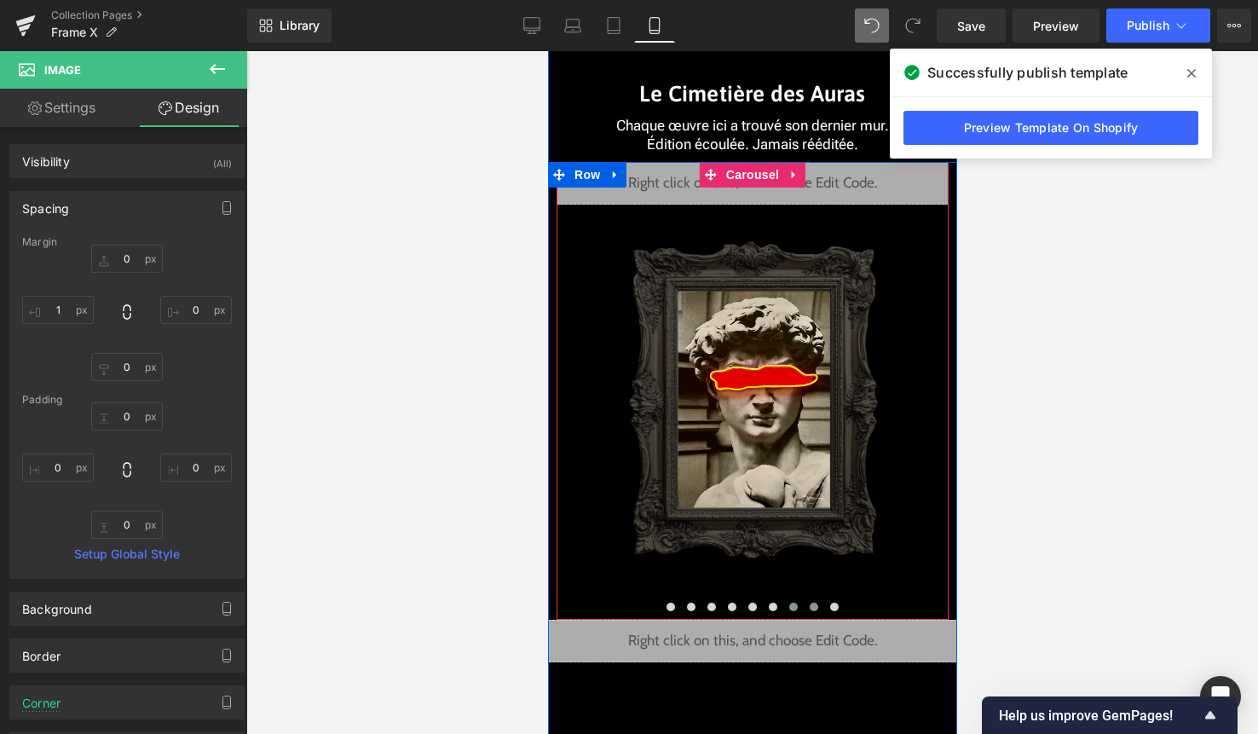
click at [815, 605] on span at bounding box center [813, 607] width 9 height 9
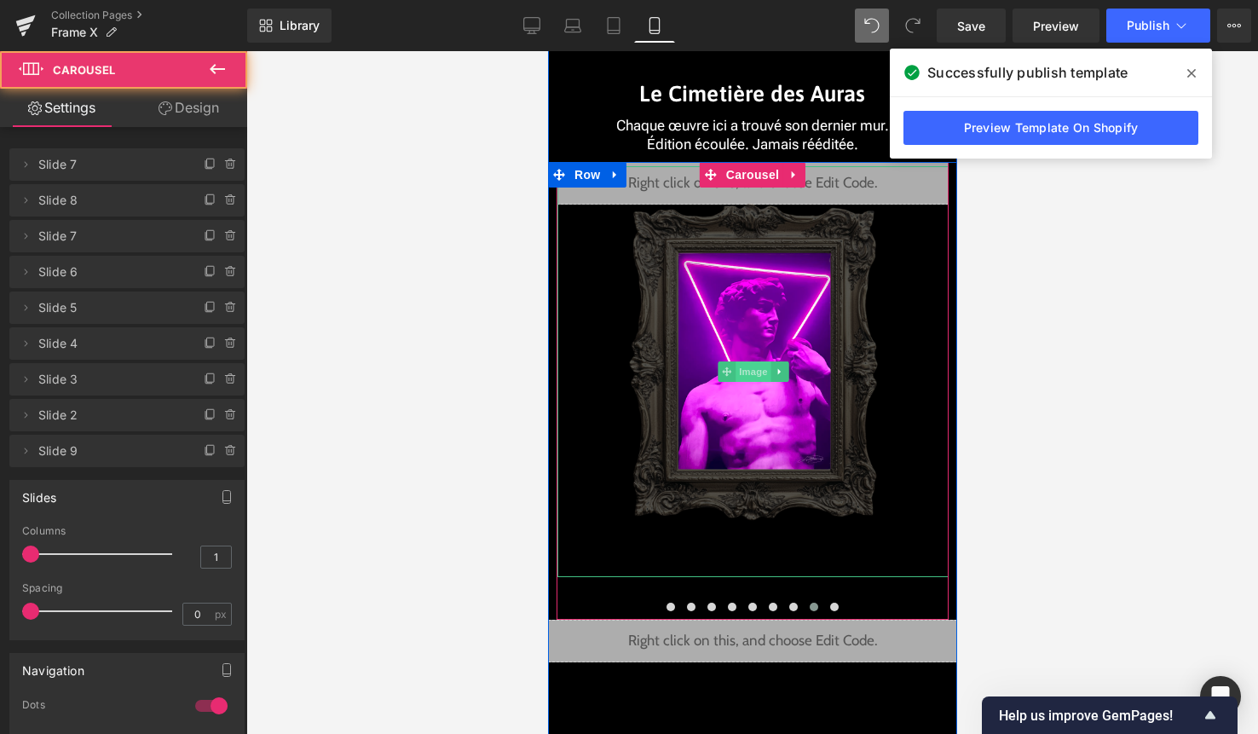
click at [759, 367] on span "Image" at bounding box center [753, 371] width 36 height 20
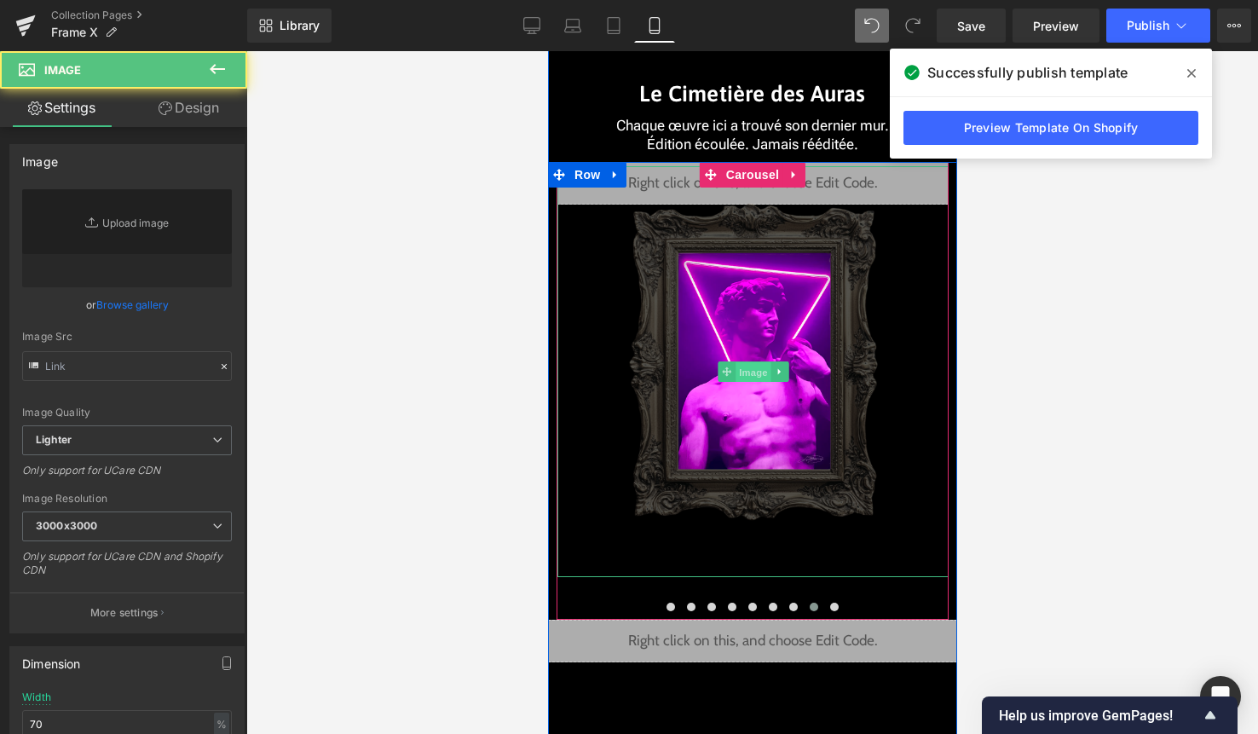
type input "[URL][DOMAIN_NAME]"
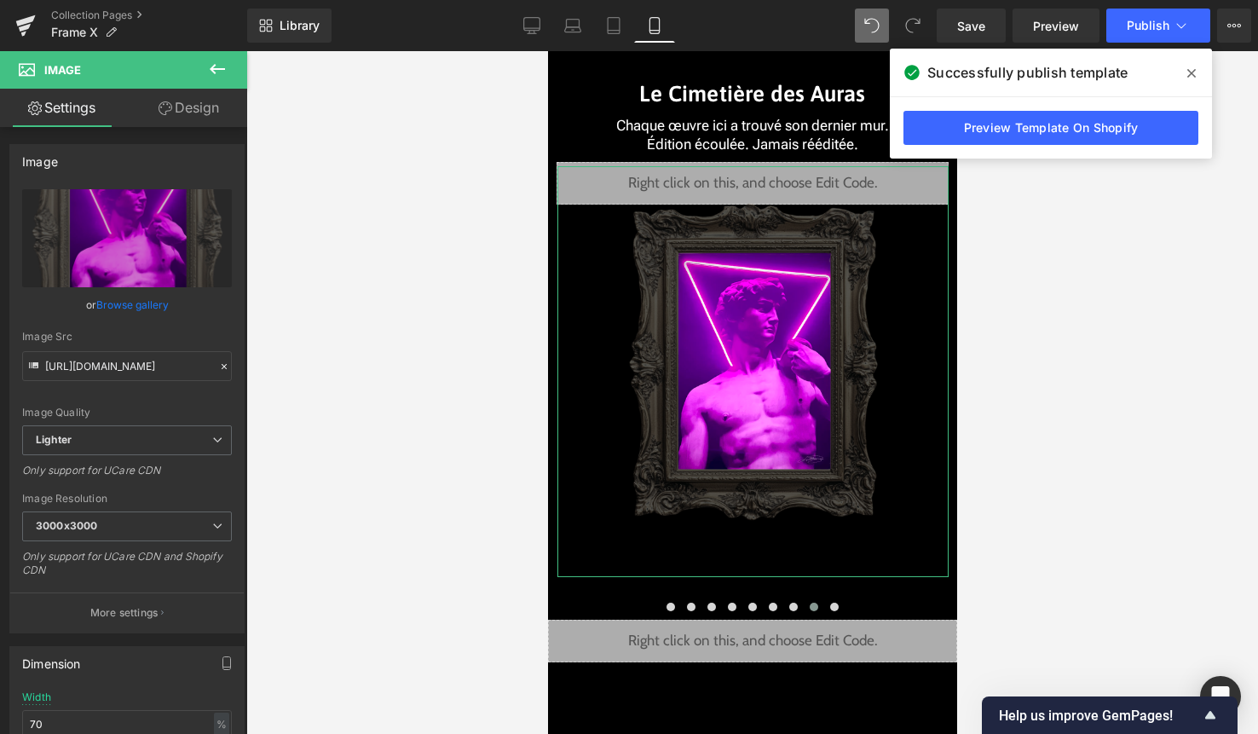
click at [199, 92] on link "Design" at bounding box center [189, 108] width 124 height 38
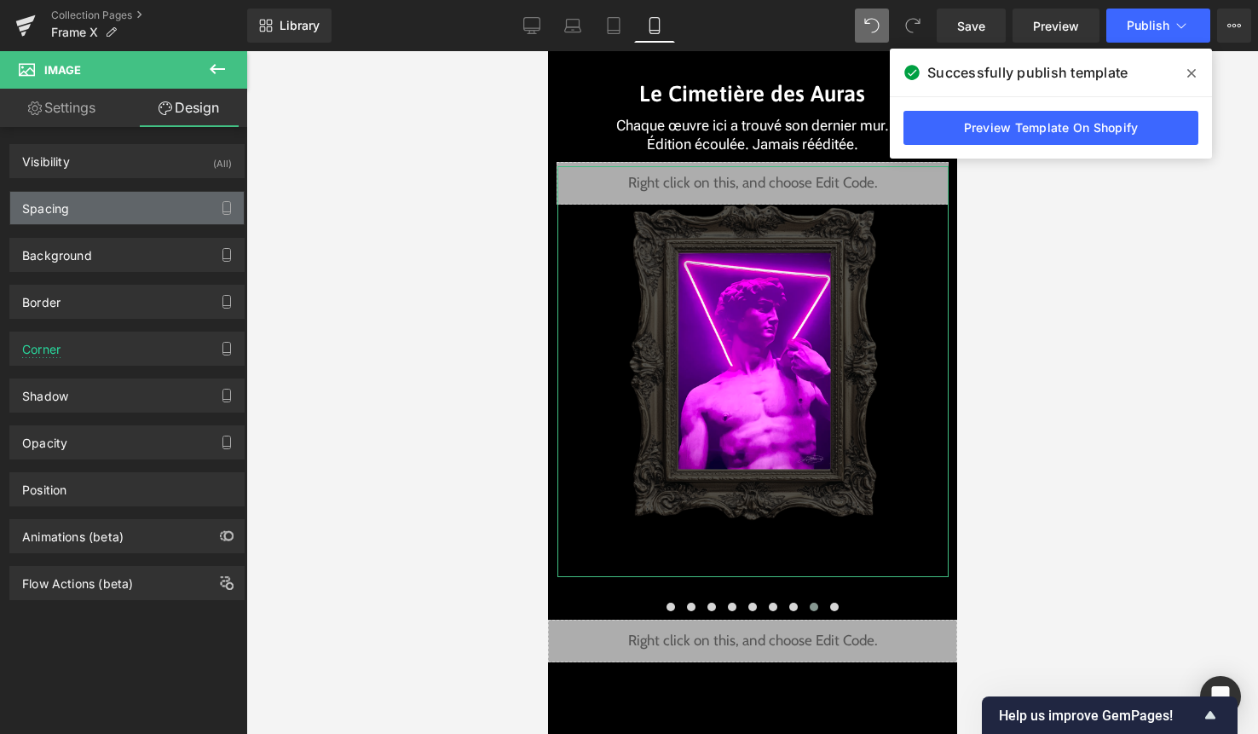
type input "-45"
type input "0"
type input "1"
type input "0"
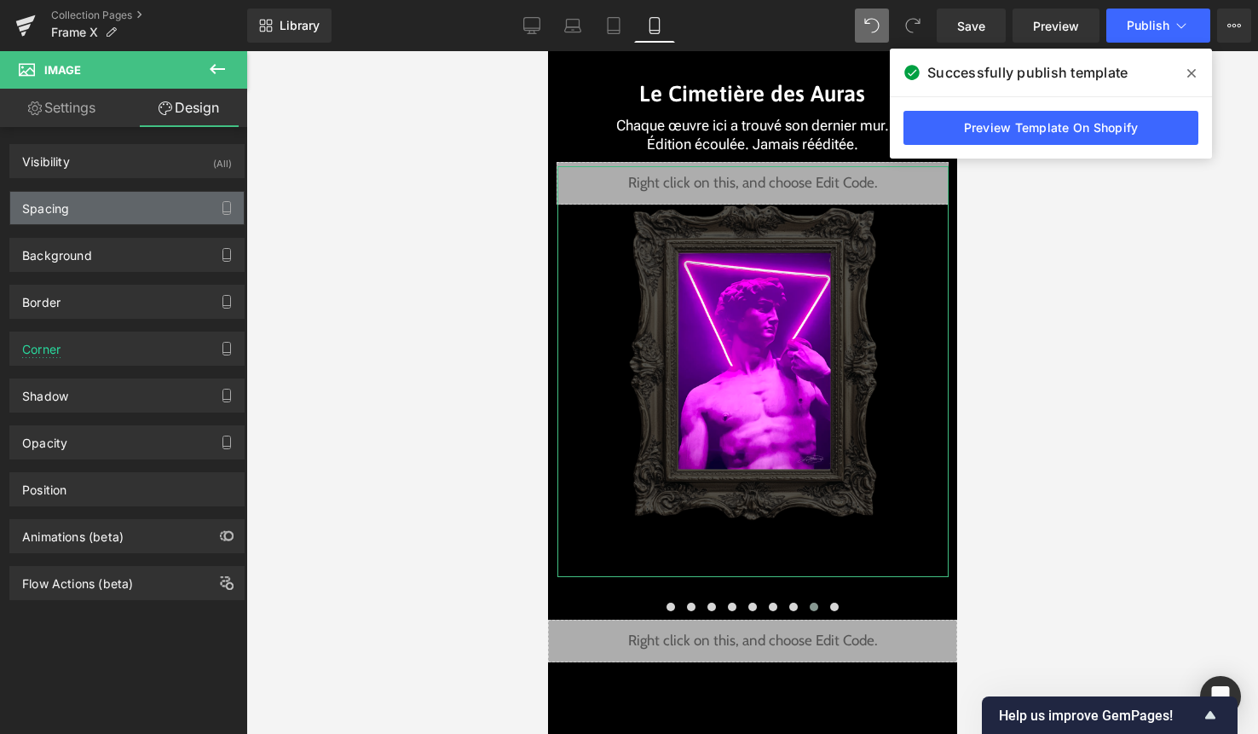
type input "0"
click at [153, 216] on div "Spacing" at bounding box center [127, 208] width 234 height 32
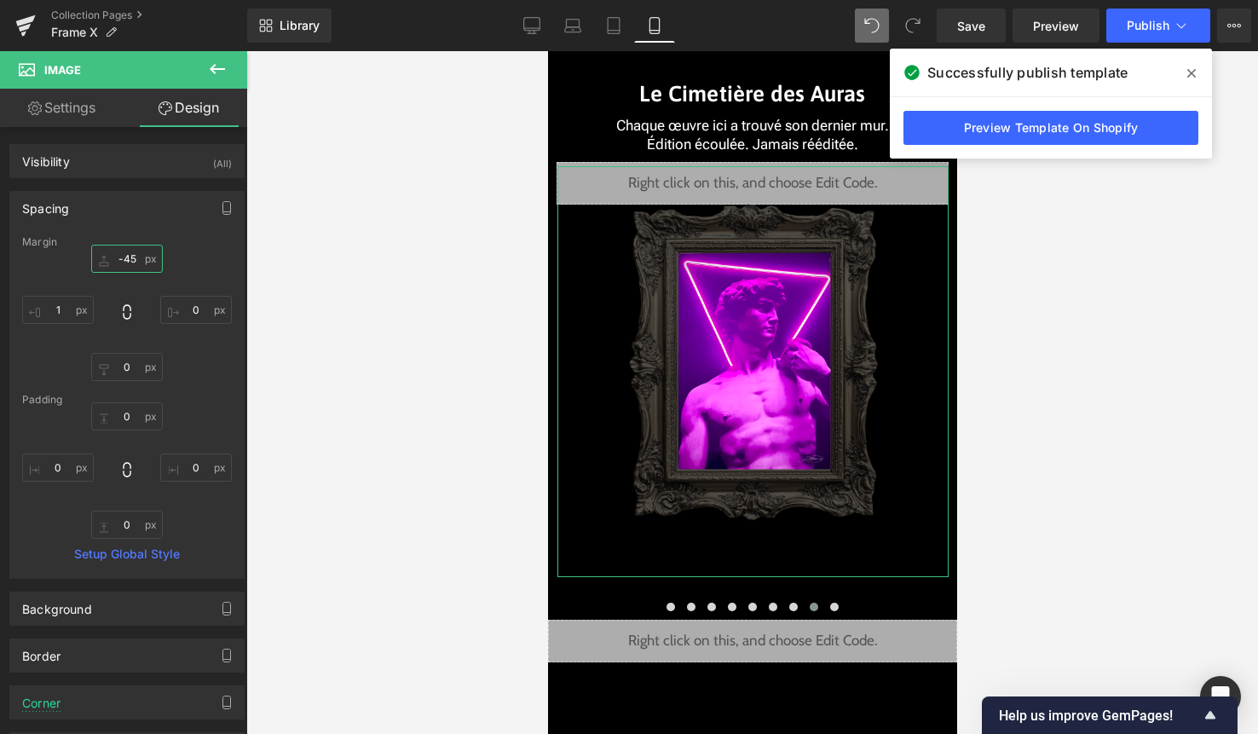
click at [130, 254] on input "-45" at bounding box center [127, 259] width 72 height 28
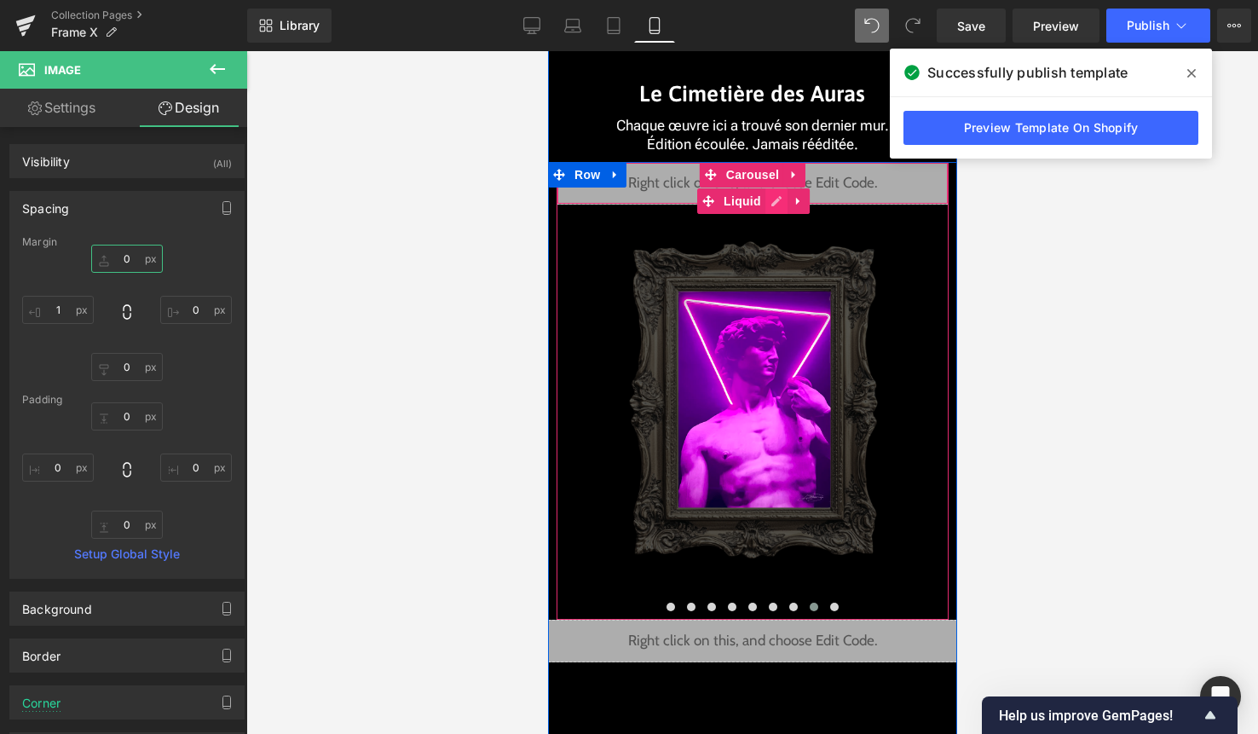
click at [776, 197] on div "Liquid" at bounding box center [752, 183] width 392 height 43
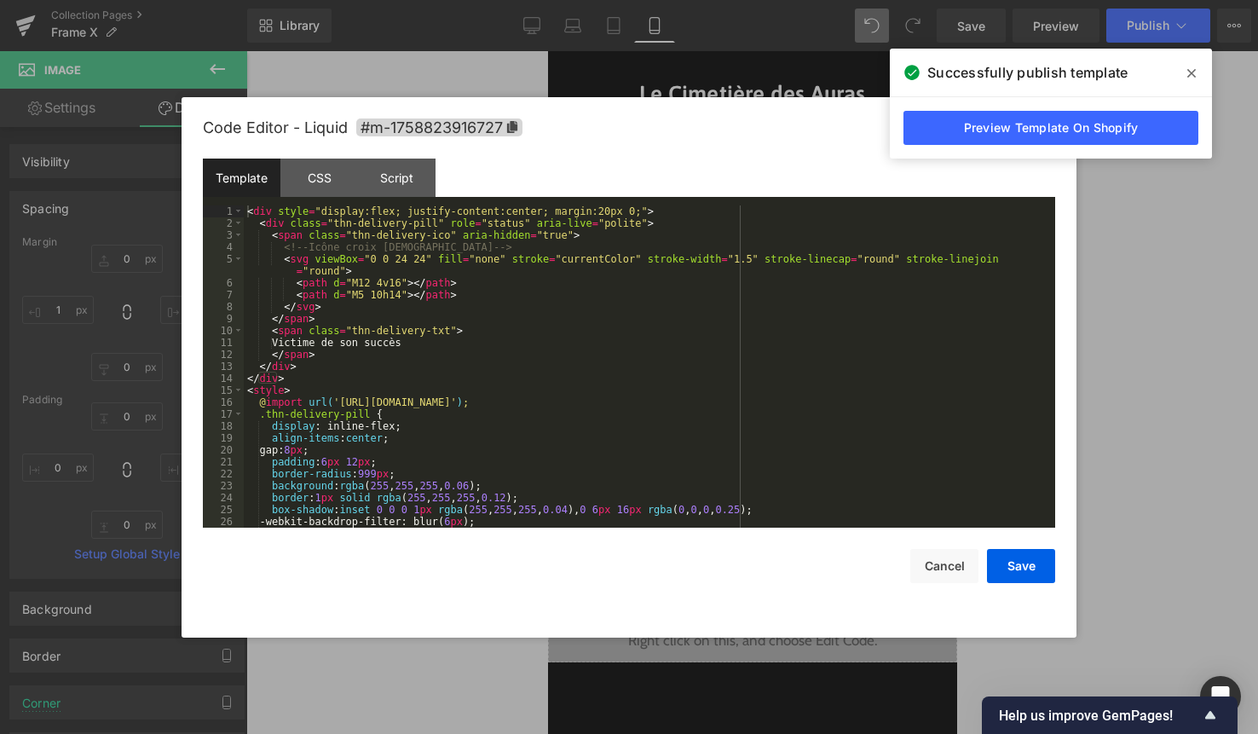
click at [721, 273] on div "< div style = "display:flex; justify-content:center; margin:20px 0;" > < div cl…" at bounding box center [646, 378] width 805 height 346
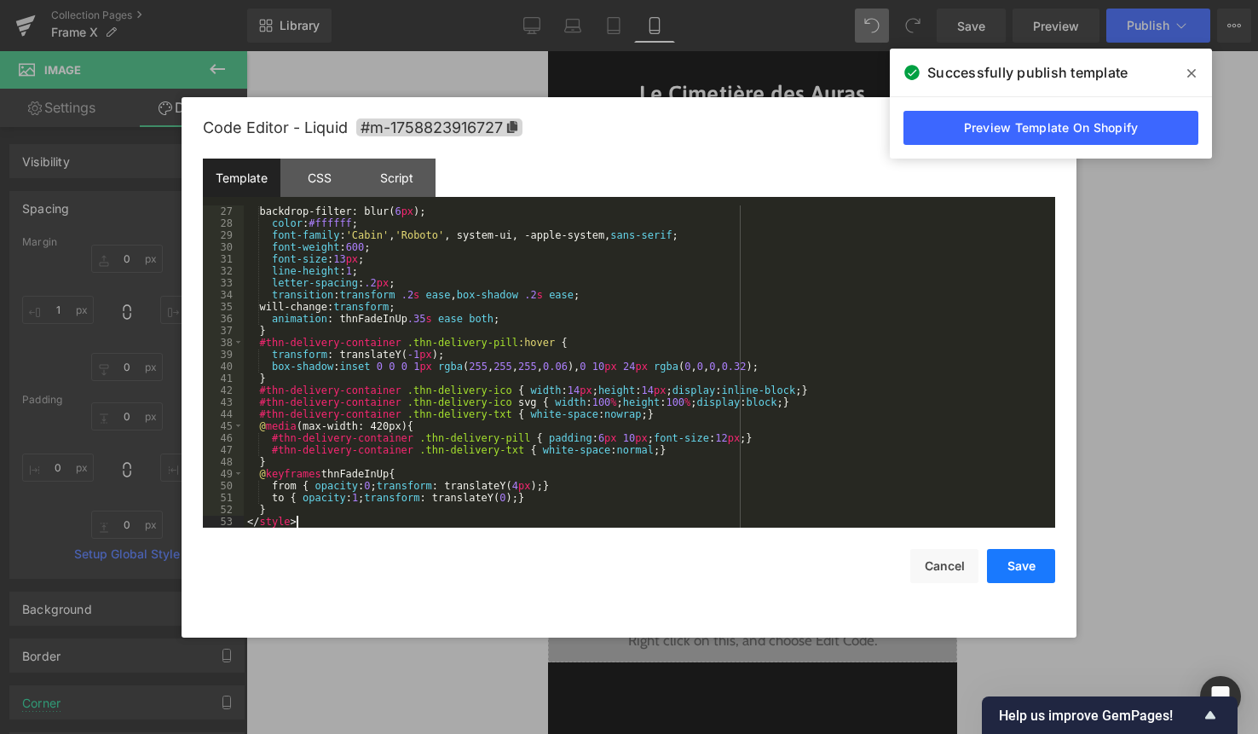
click at [1012, 559] on button "Save" at bounding box center [1021, 566] width 68 height 34
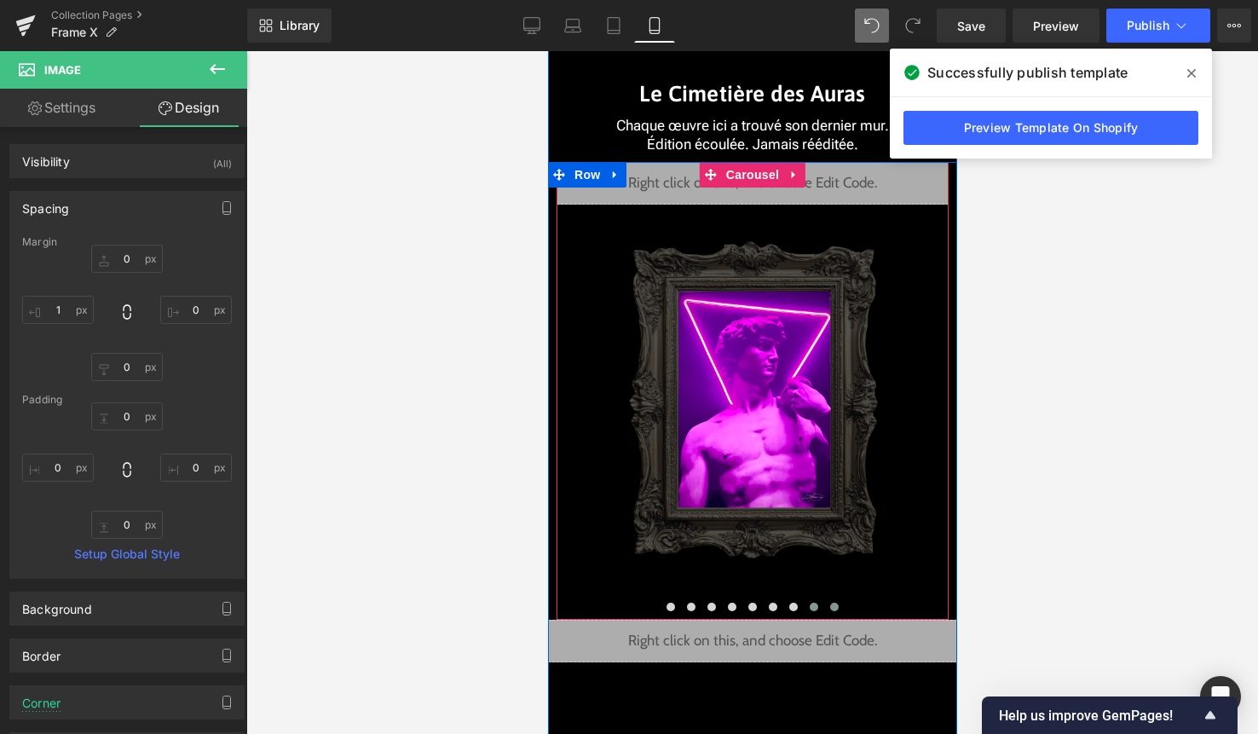
click at [835, 606] on span at bounding box center [833, 607] width 9 height 9
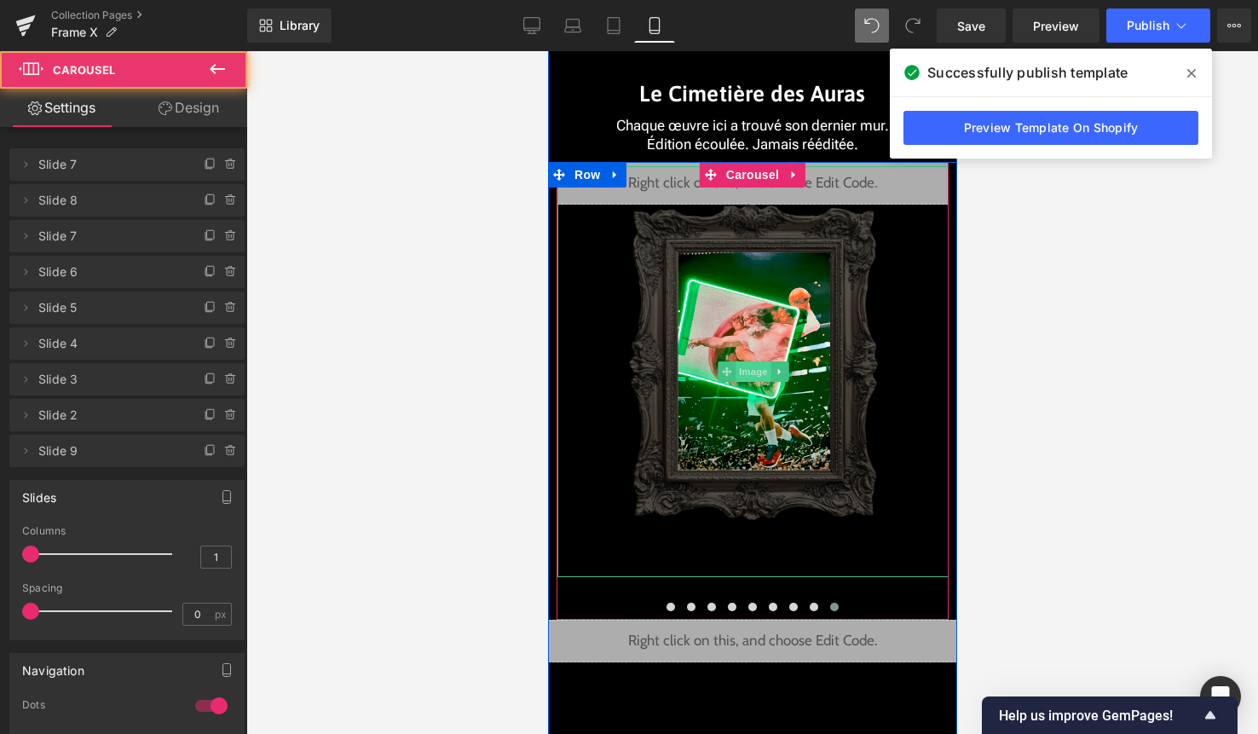
click at [758, 366] on span "Image" at bounding box center [753, 371] width 36 height 20
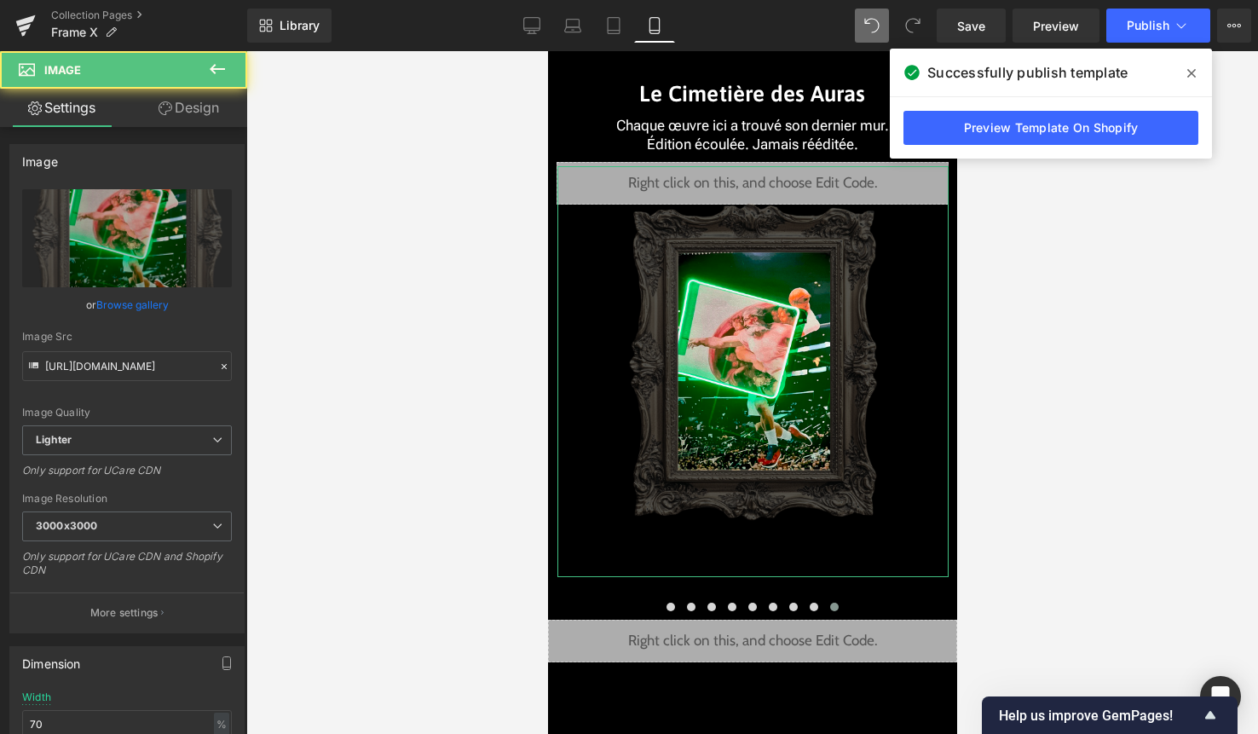
click at [223, 113] on link "Design" at bounding box center [189, 108] width 124 height 38
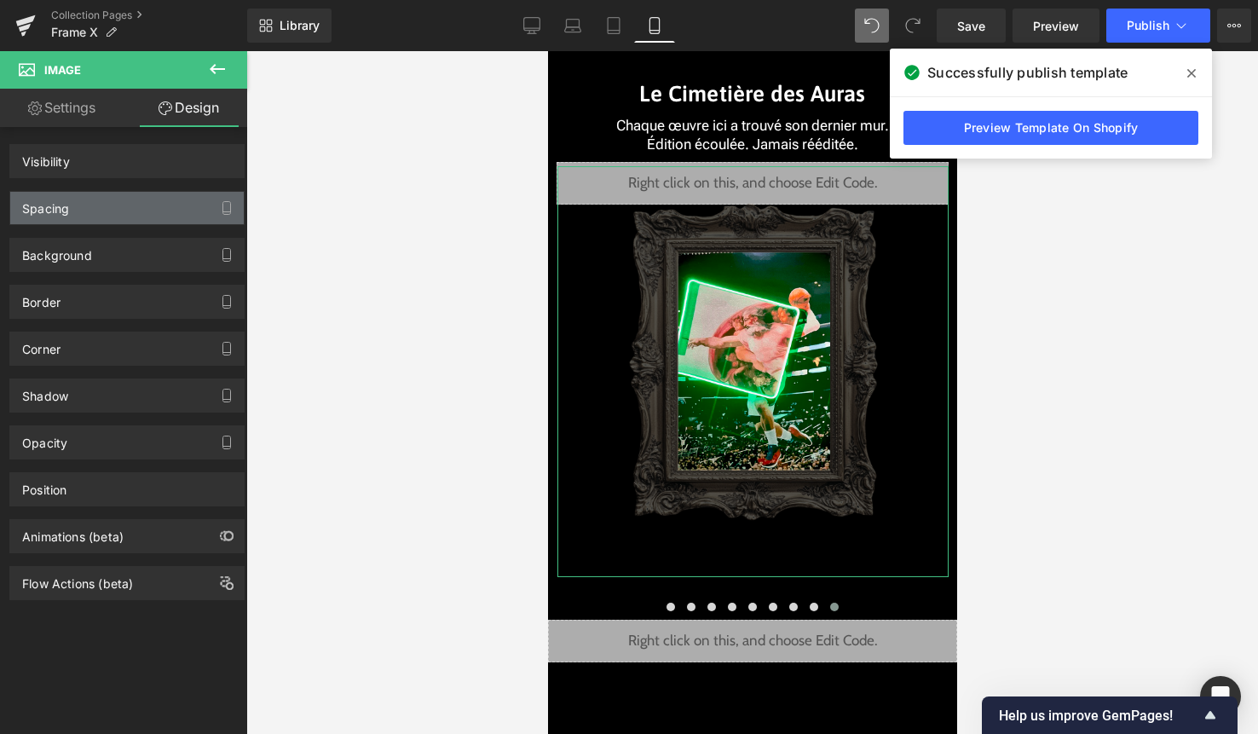
click at [133, 205] on div "Spacing" at bounding box center [127, 208] width 234 height 32
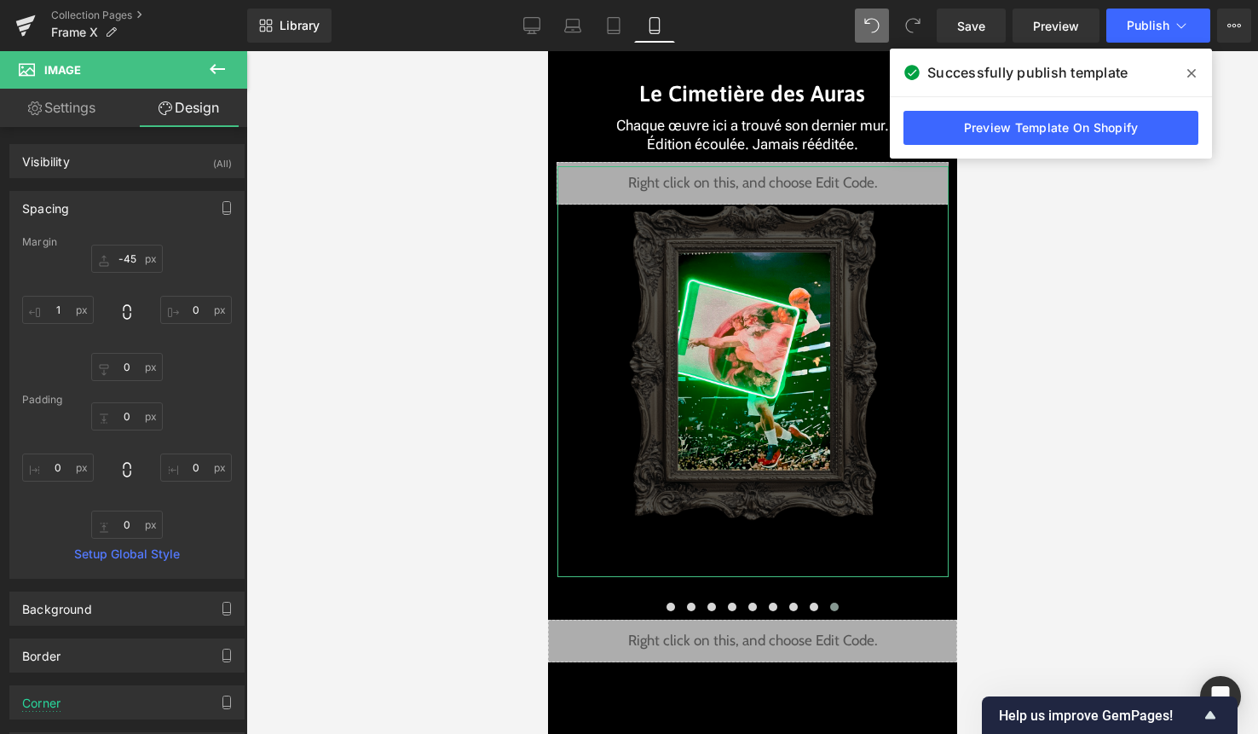
type input "-45"
type input "0"
type input "1"
type input "0"
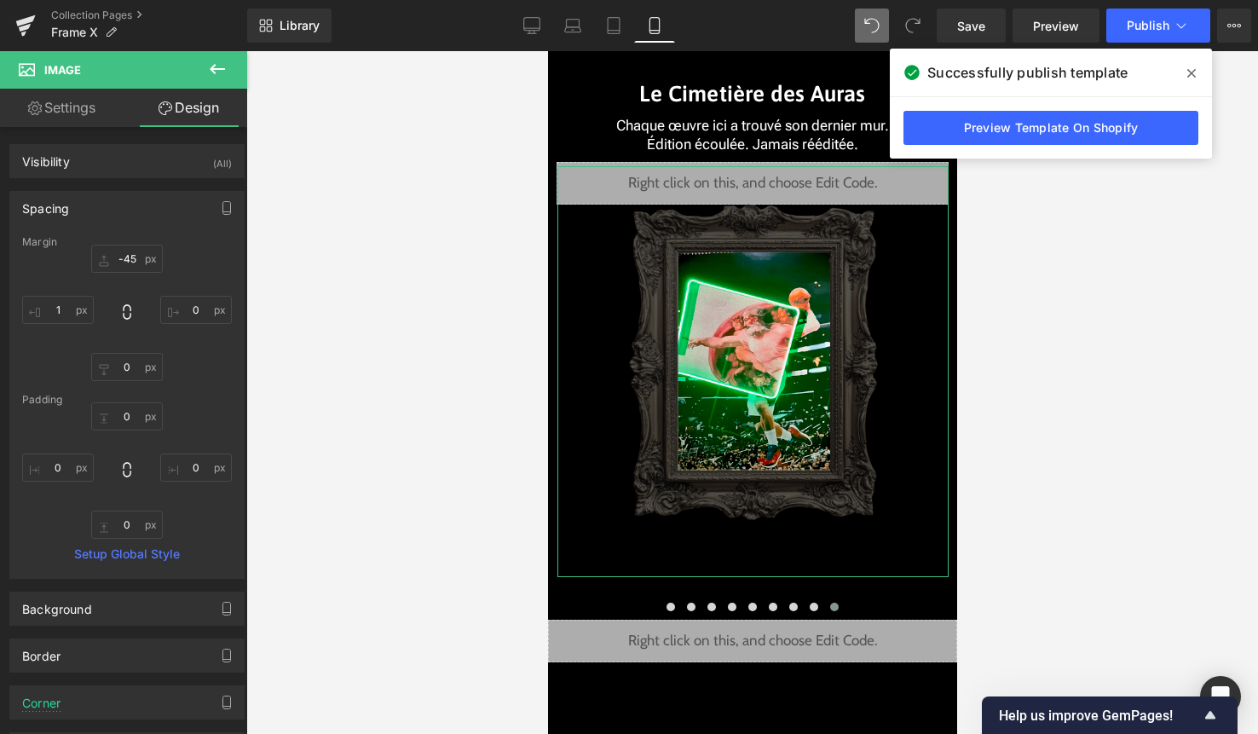
type input "0"
click at [136, 263] on input "-45" at bounding box center [127, 259] width 72 height 28
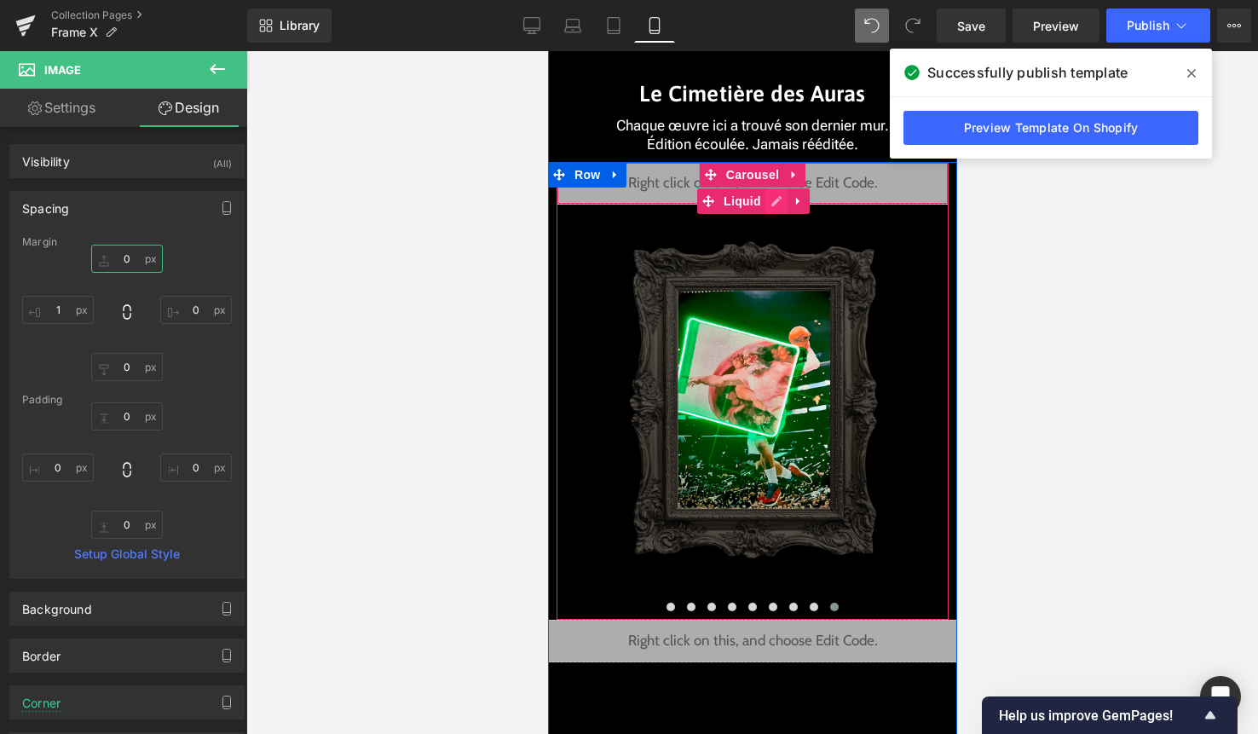
click at [770, 197] on div "Liquid" at bounding box center [752, 183] width 392 height 43
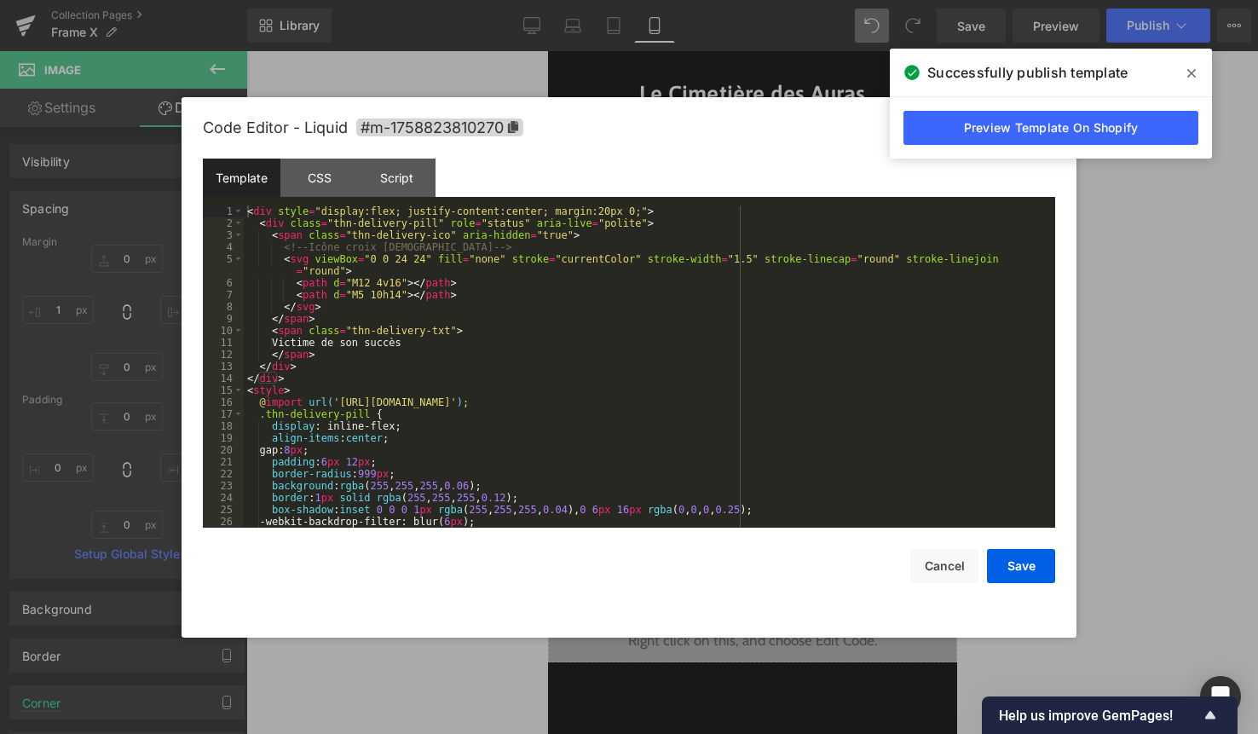
click at [615, 355] on div "< div style = "display:flex; justify-content:center; margin:20px 0;" > < div cl…" at bounding box center [646, 378] width 805 height 346
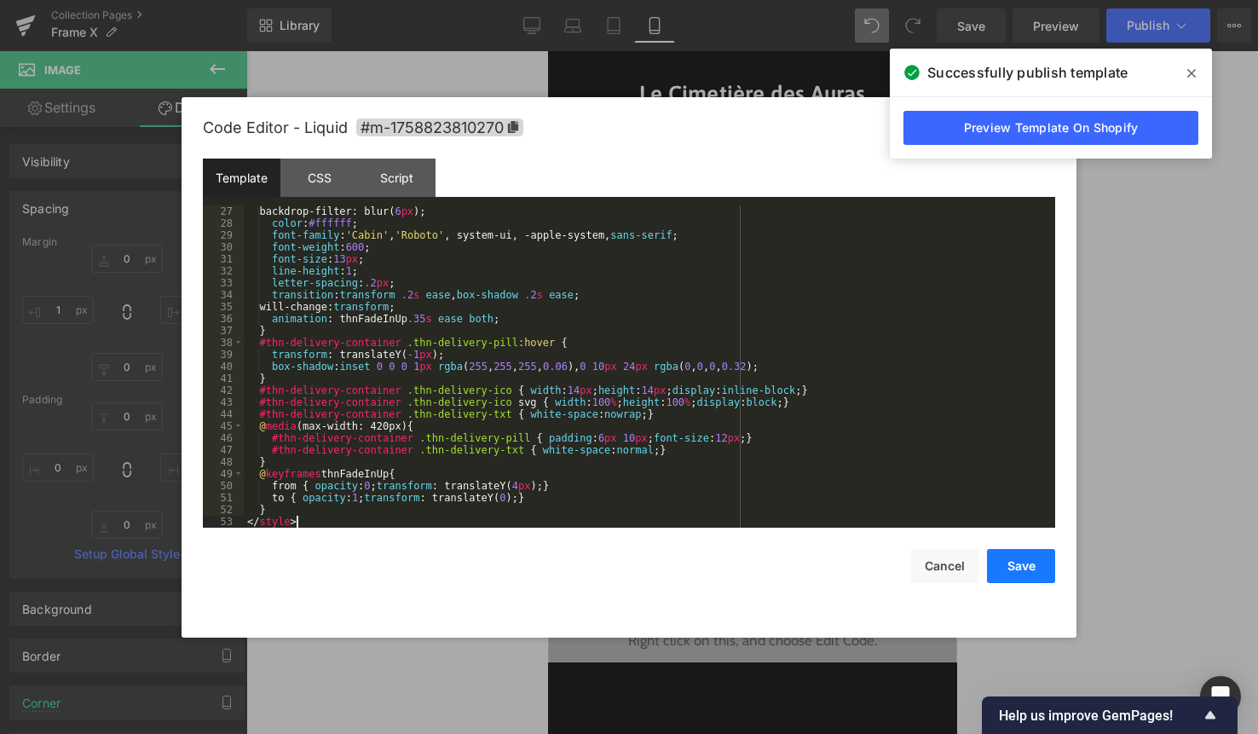
click at [1024, 565] on button "Save" at bounding box center [1021, 566] width 68 height 34
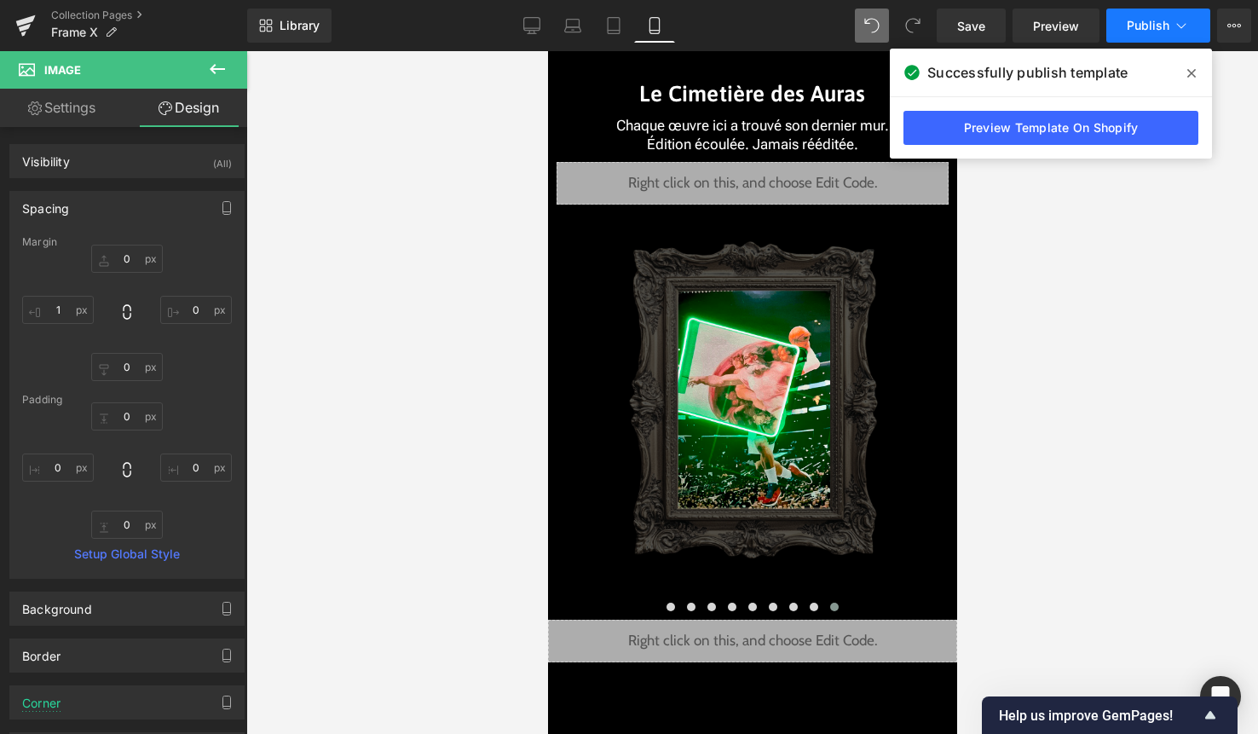
click at [1164, 20] on span "Publish" at bounding box center [1148, 26] width 43 height 14
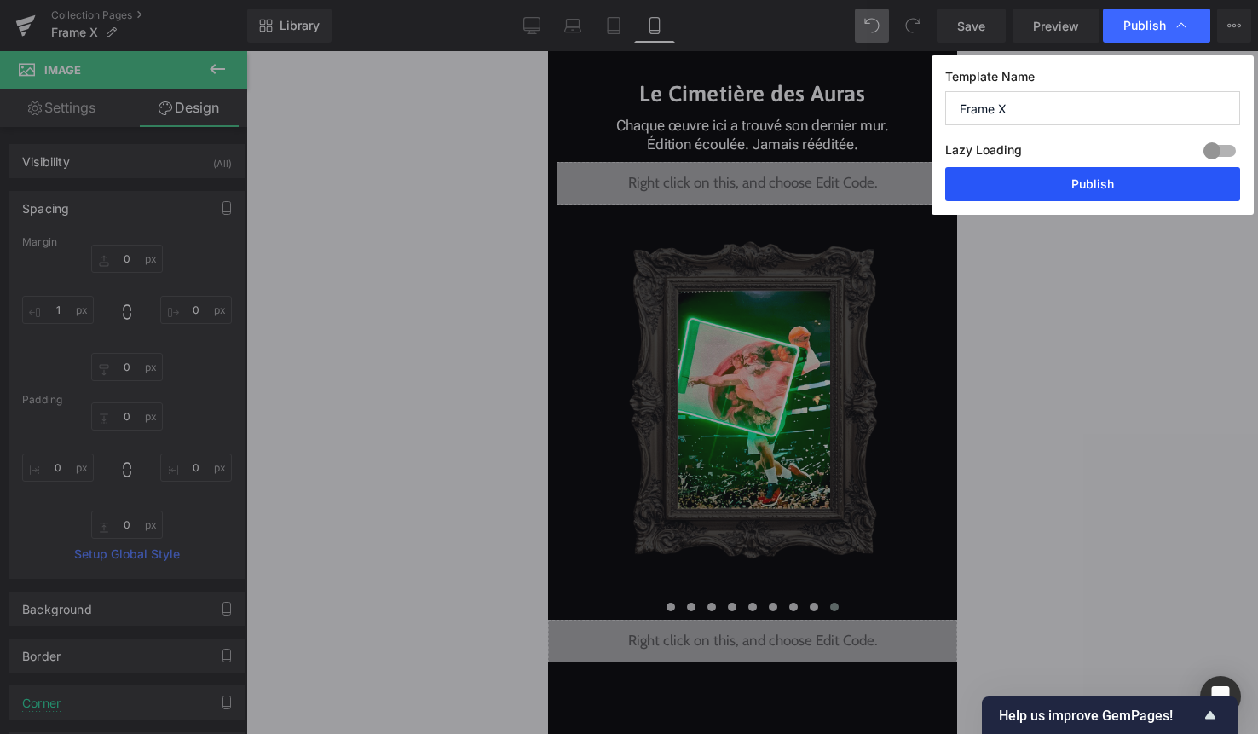
click at [1104, 189] on button "Publish" at bounding box center [1092, 184] width 295 height 34
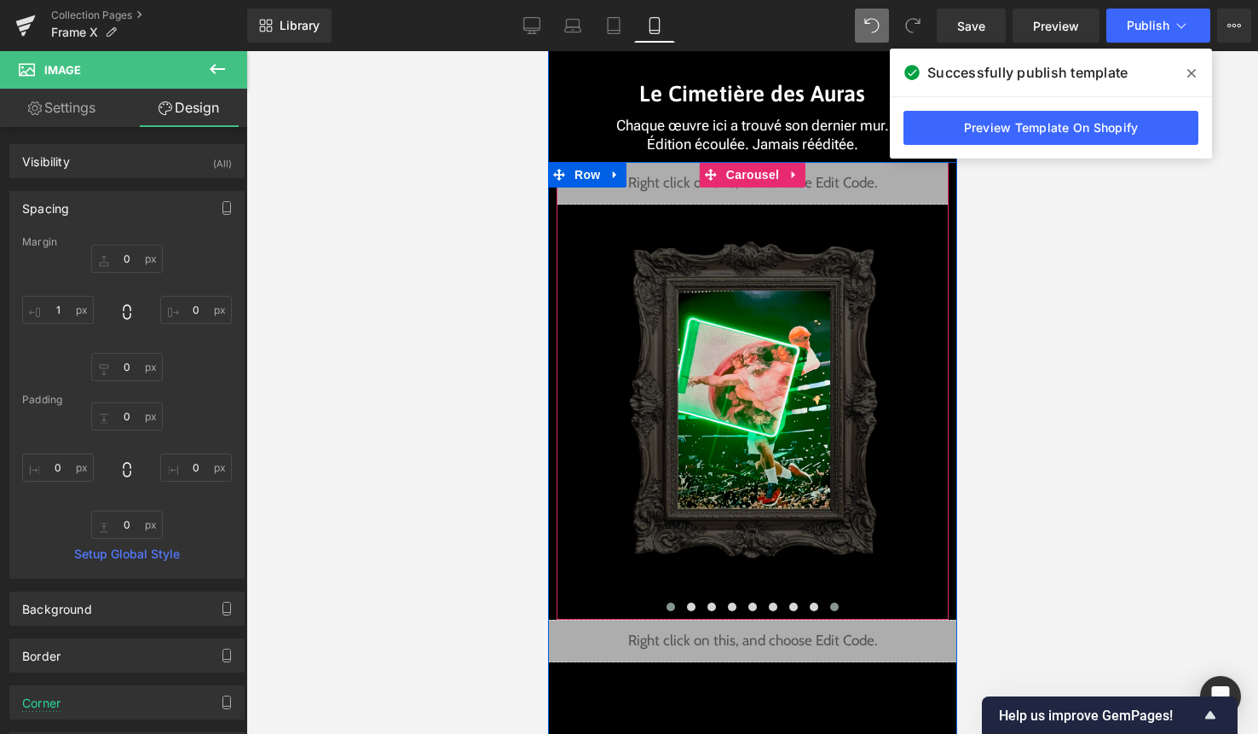
click at [670, 599] on button at bounding box center [670, 606] width 20 height 17
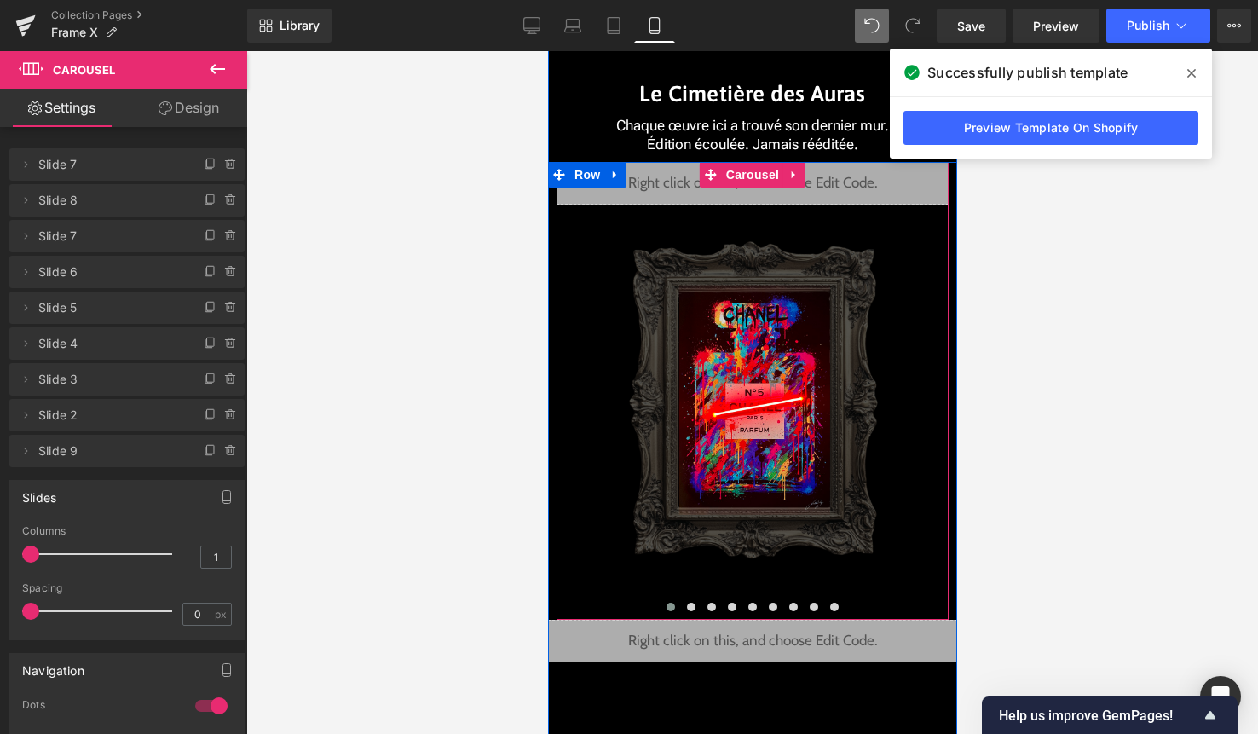
click at [779, 201] on div "Liquid" at bounding box center [752, 183] width 392 height 43
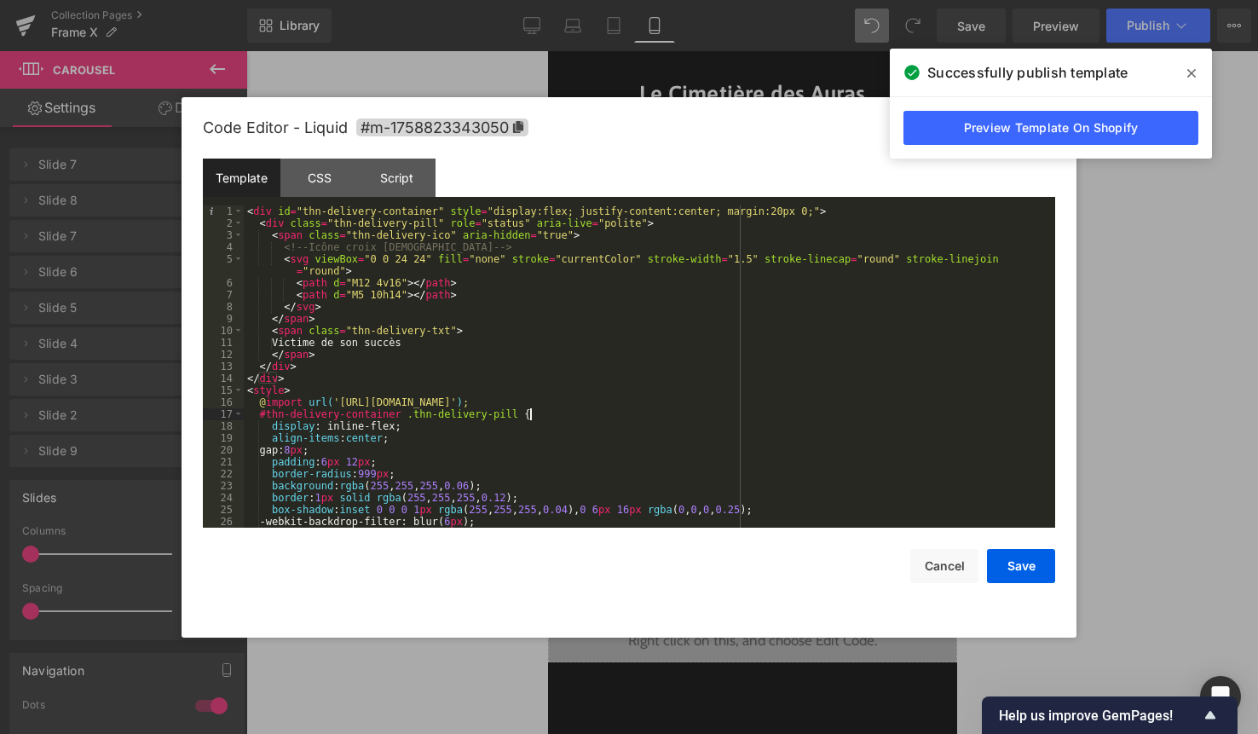
click at [613, 413] on div "< div id = "thn-delivery-container" style = "display:flex; justify-content:cent…" at bounding box center [646, 378] width 805 height 346
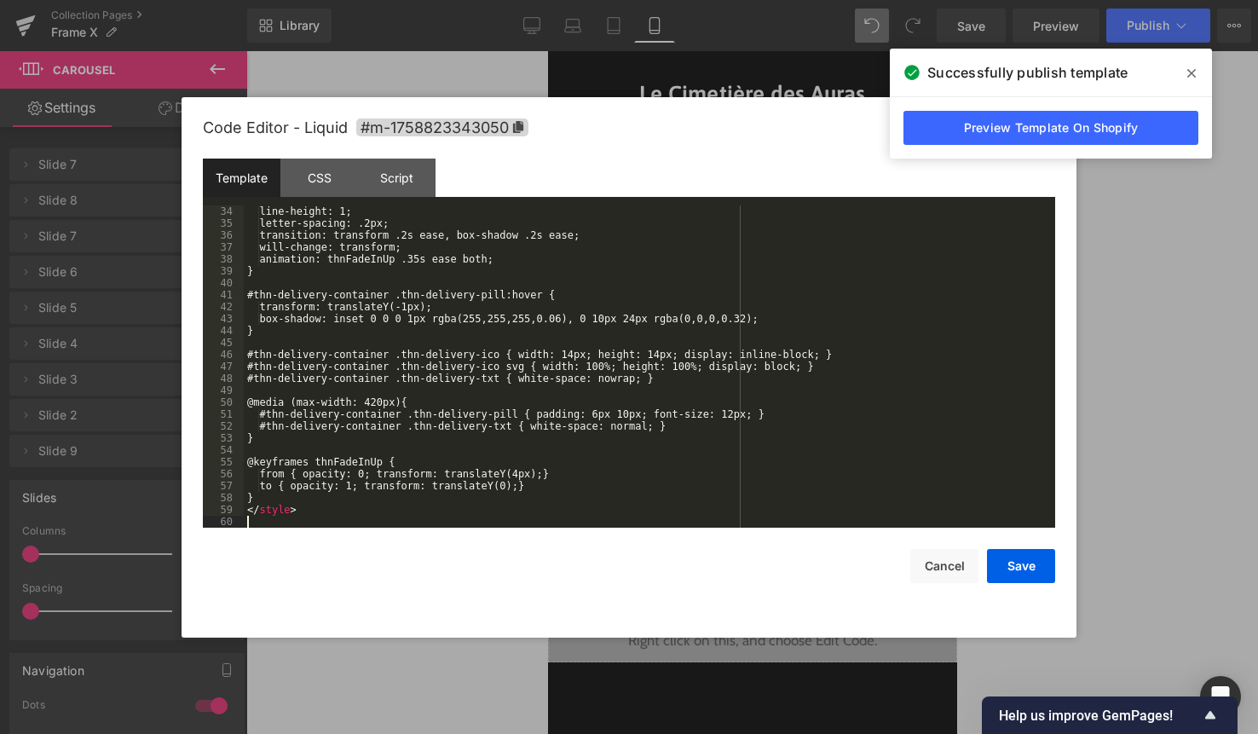
scroll to position [406, 0]
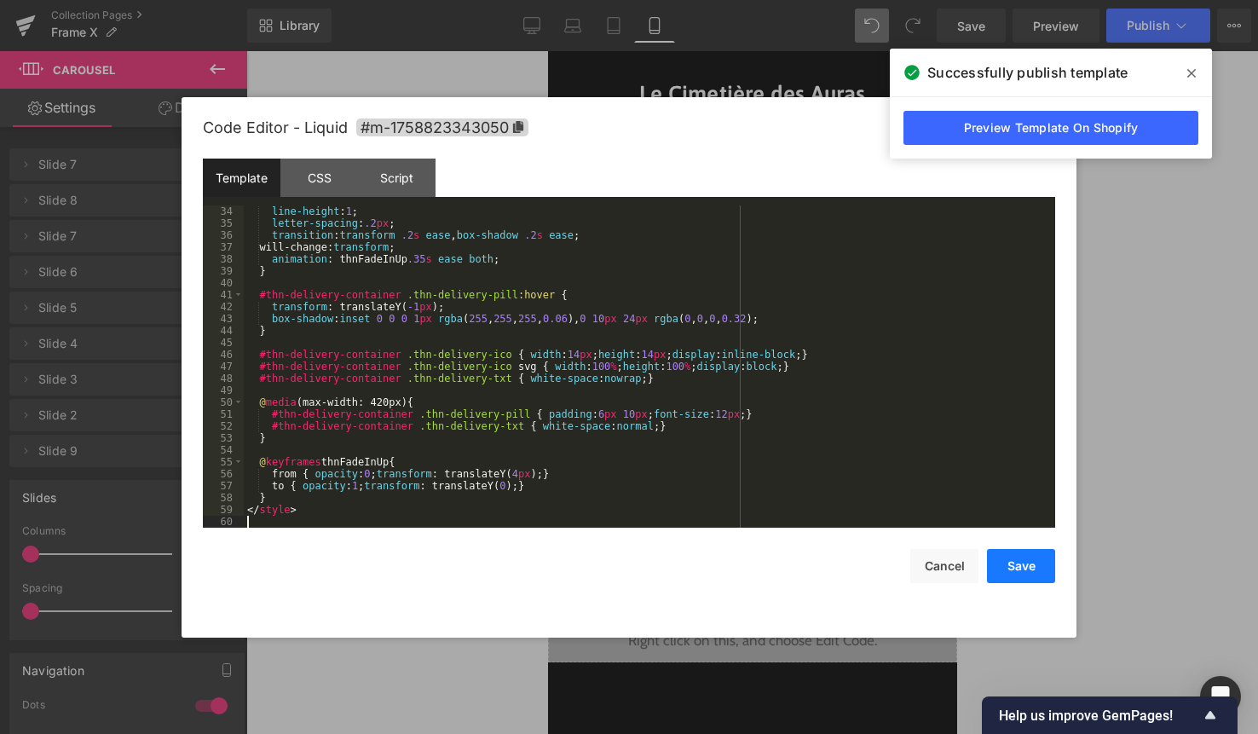
click at [1013, 558] on button "Save" at bounding box center [1021, 566] width 68 height 34
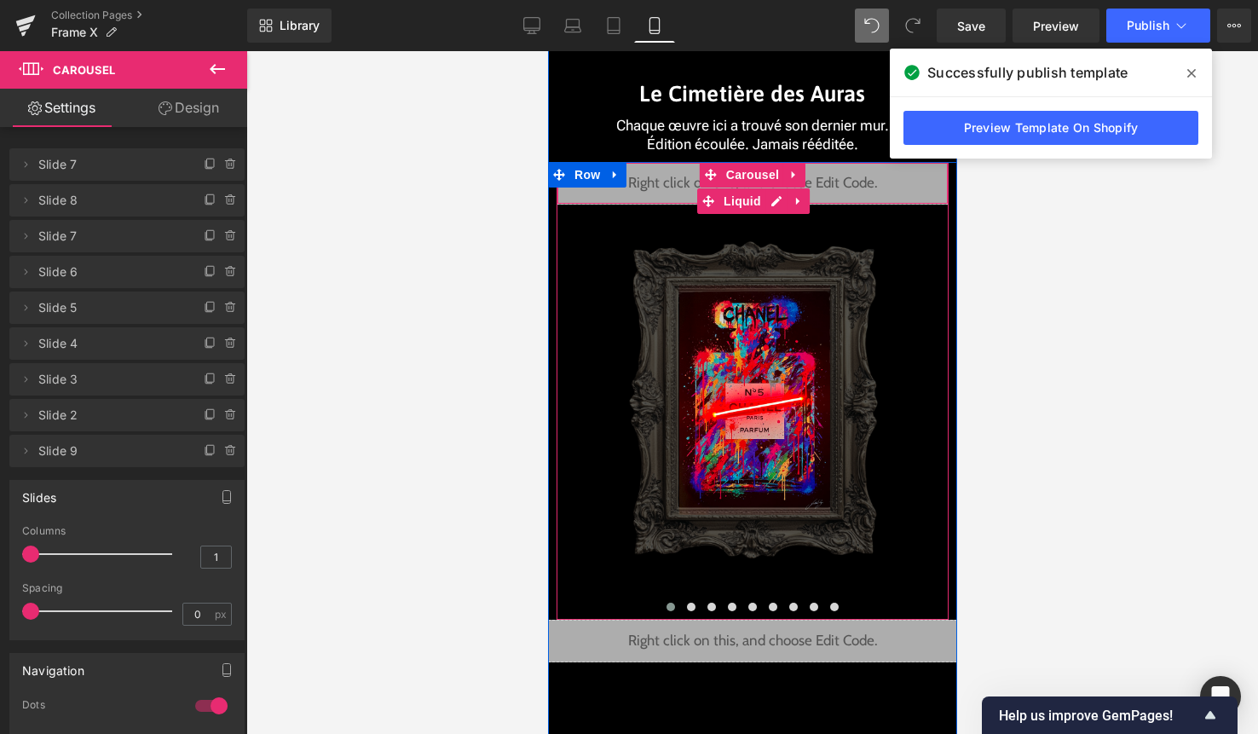
click at [769, 199] on div "Liquid" at bounding box center [752, 183] width 392 height 43
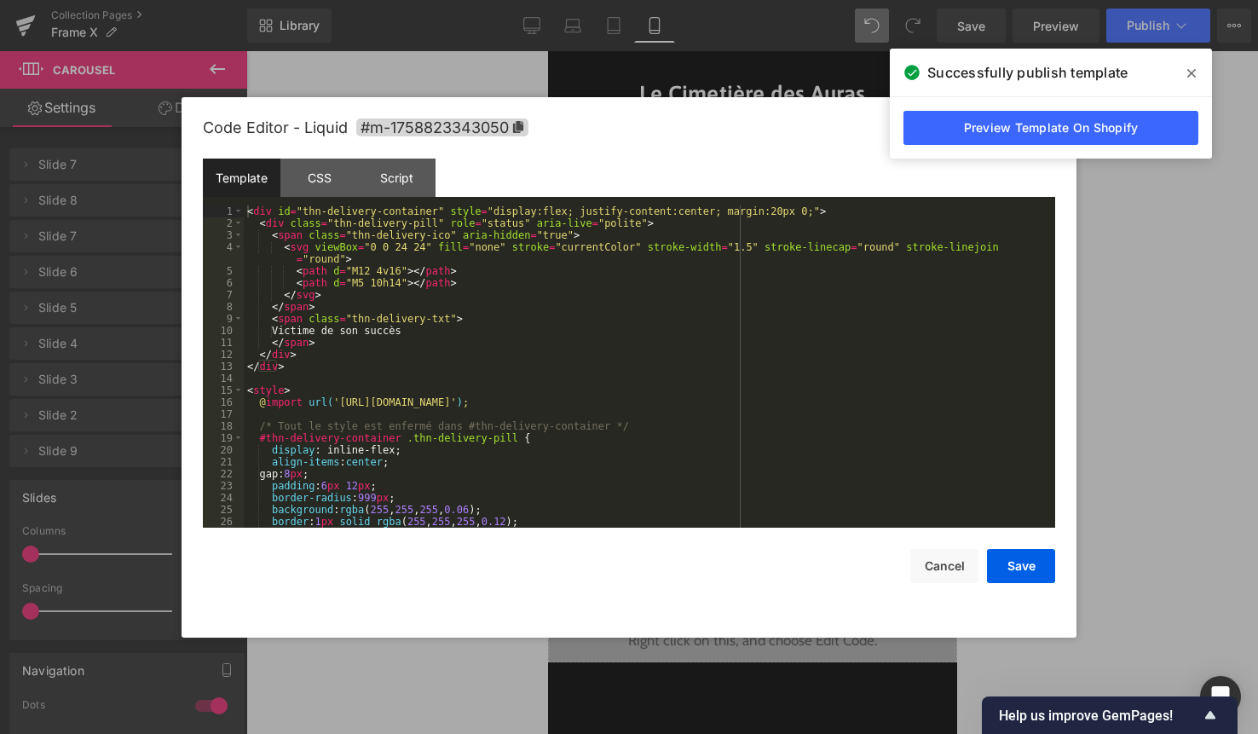
click at [634, 389] on div "< div id = "thn-delivery-container" style = "display:flex; justify-content:cent…" at bounding box center [646, 378] width 805 height 346
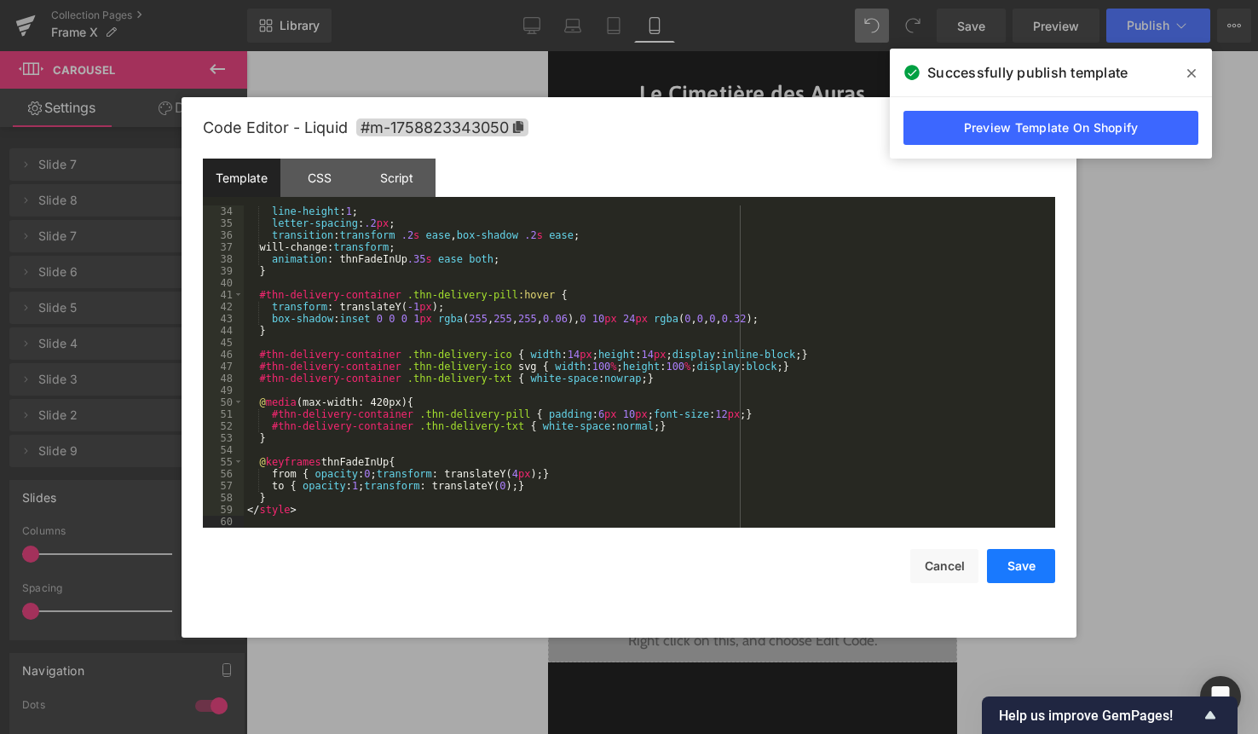
click at [1025, 557] on button "Save" at bounding box center [1021, 566] width 68 height 34
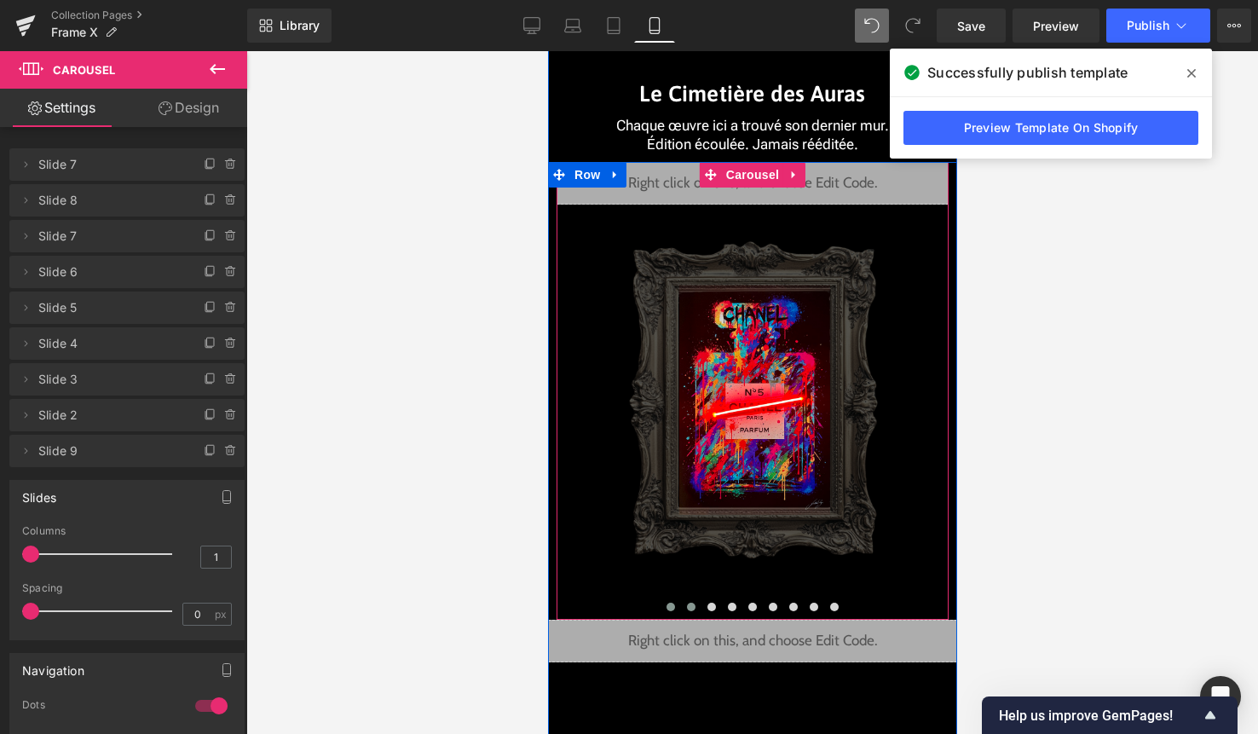
click at [688, 603] on span at bounding box center [690, 607] width 9 height 9
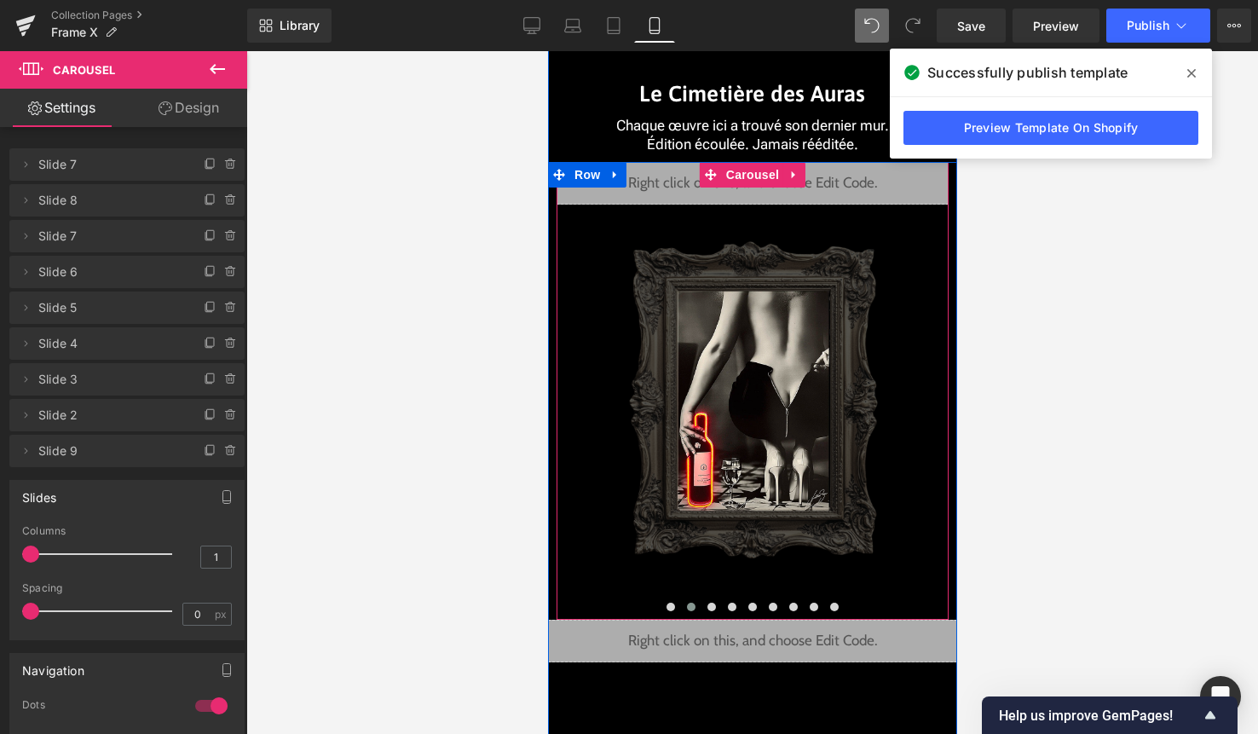
click at [769, 200] on div "Liquid" at bounding box center [752, 183] width 392 height 43
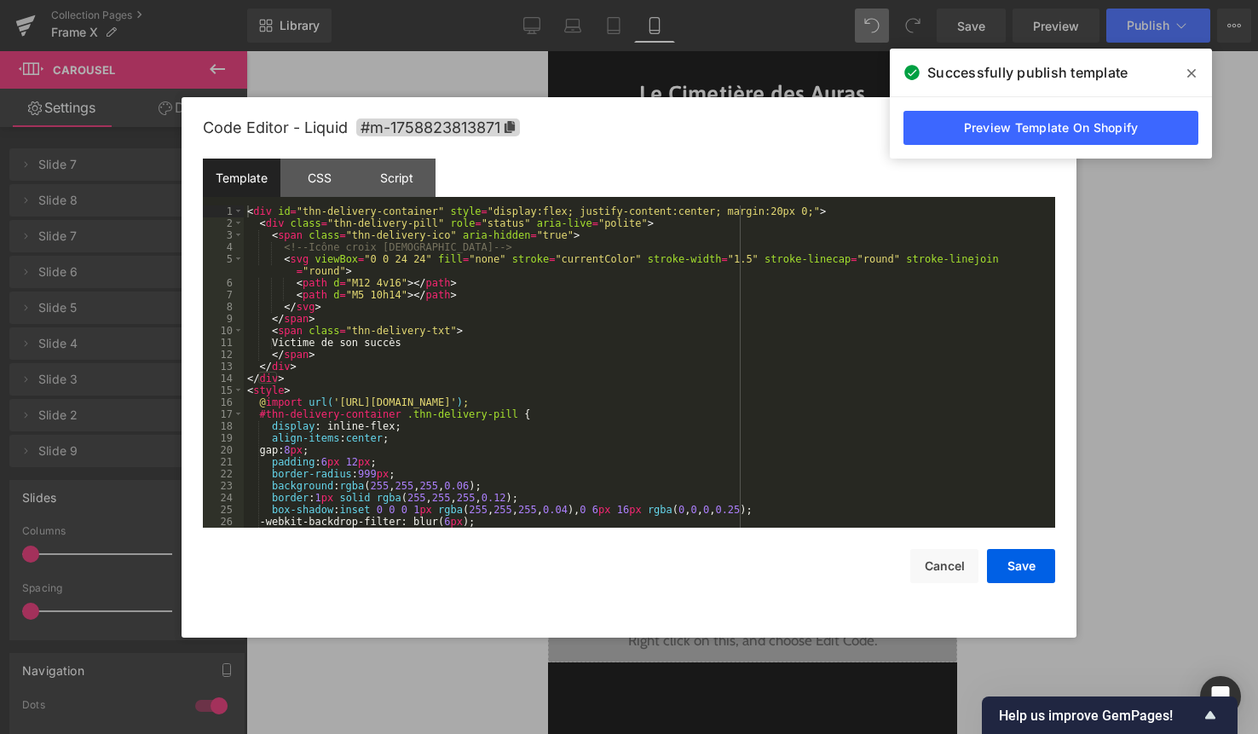
click at [649, 291] on div "< div id = "thn-delivery-container" style = "display:flex; justify-content:cent…" at bounding box center [646, 378] width 805 height 346
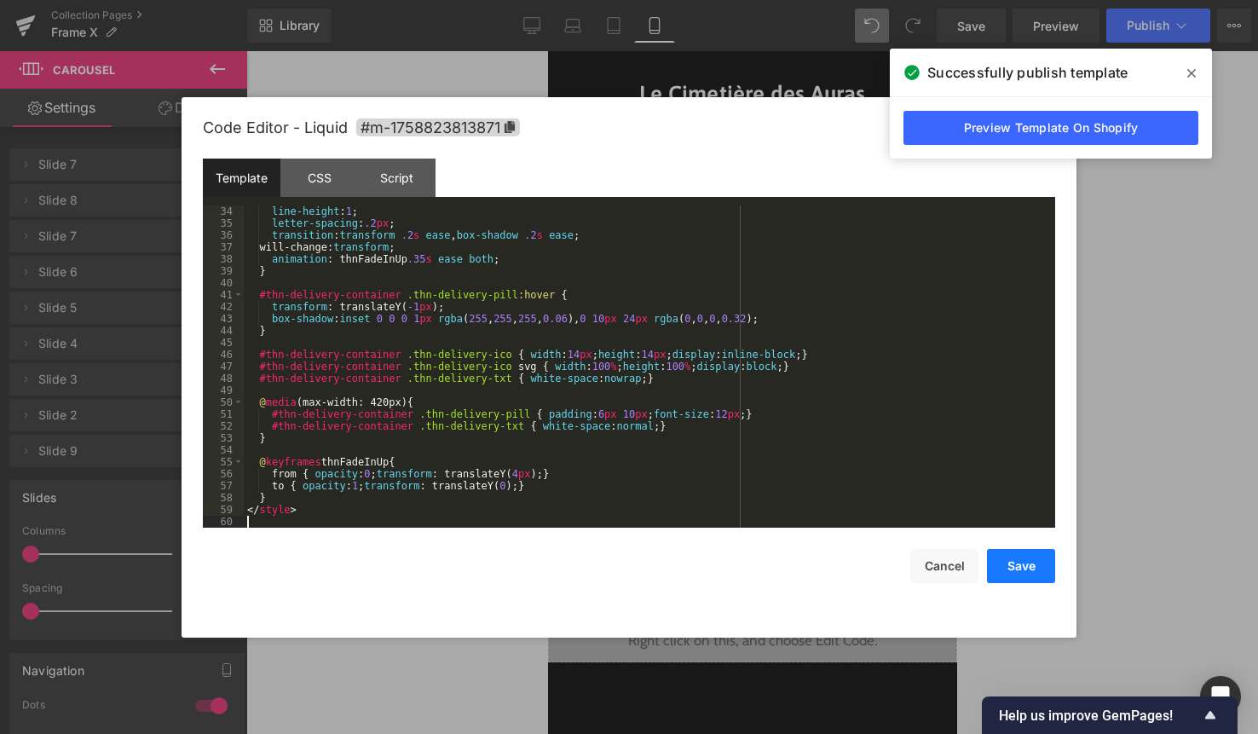
click at [1025, 559] on button "Save" at bounding box center [1021, 566] width 68 height 34
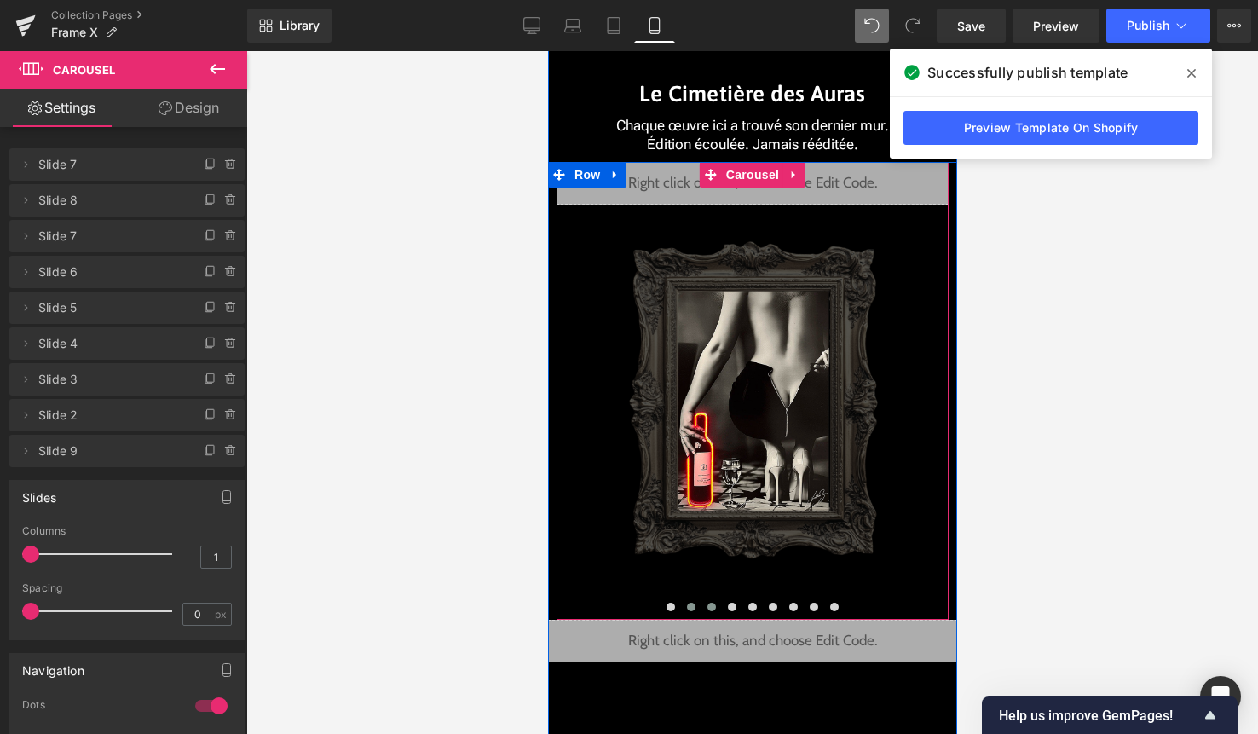
click at [716, 606] on button at bounding box center [711, 606] width 20 height 17
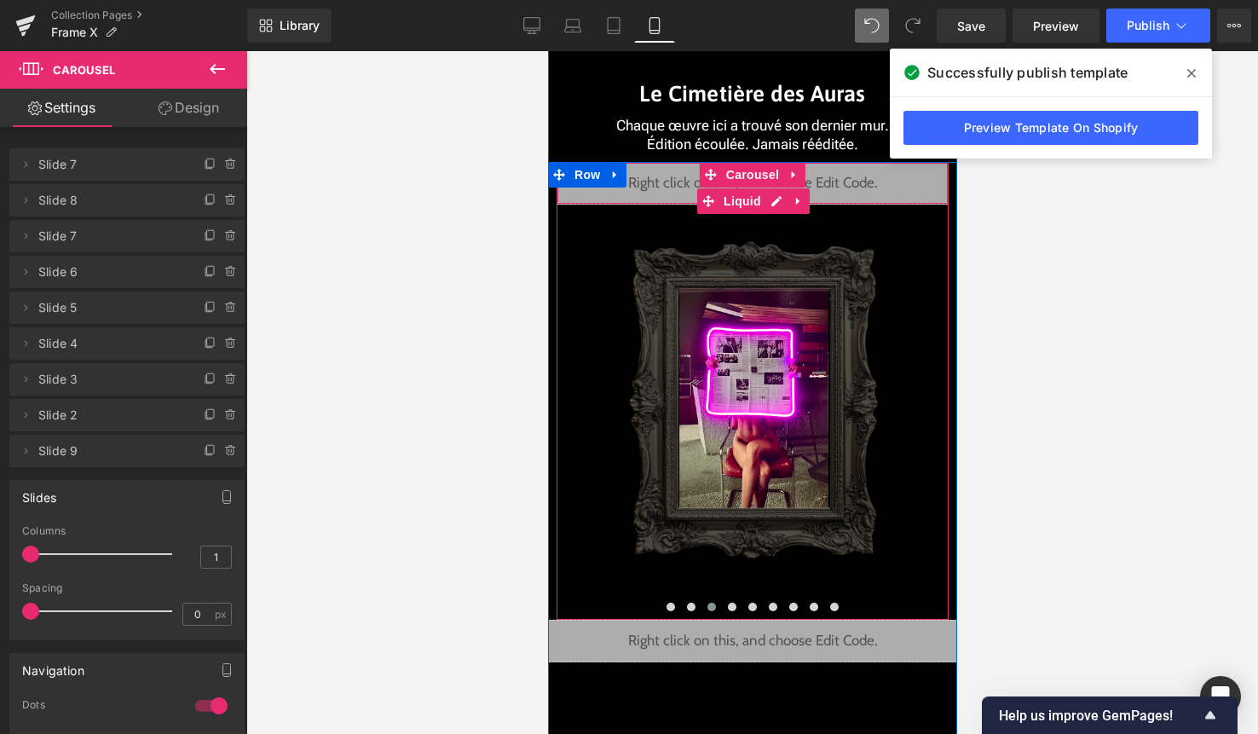
click at [778, 200] on div "Liquid" at bounding box center [752, 183] width 392 height 43
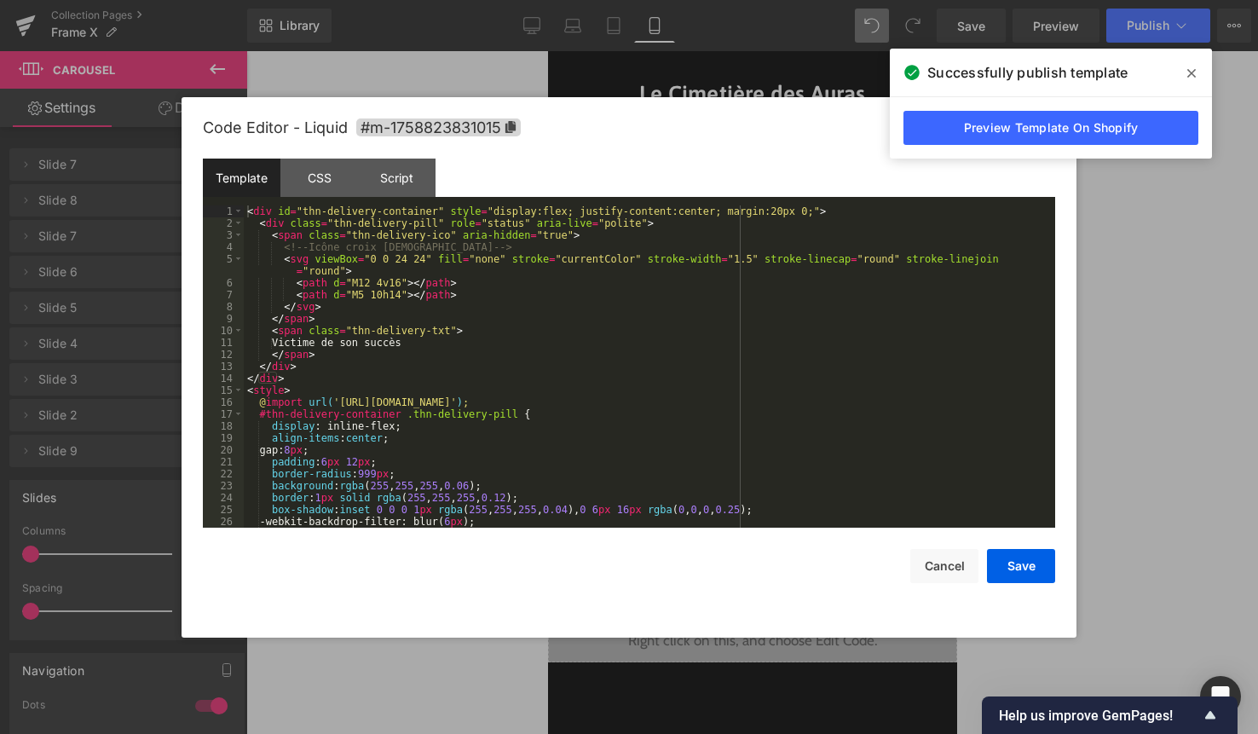
click at [614, 361] on div "< div id = "thn-delivery-container" style = "display:flex; justify-content:cent…" at bounding box center [646, 378] width 805 height 346
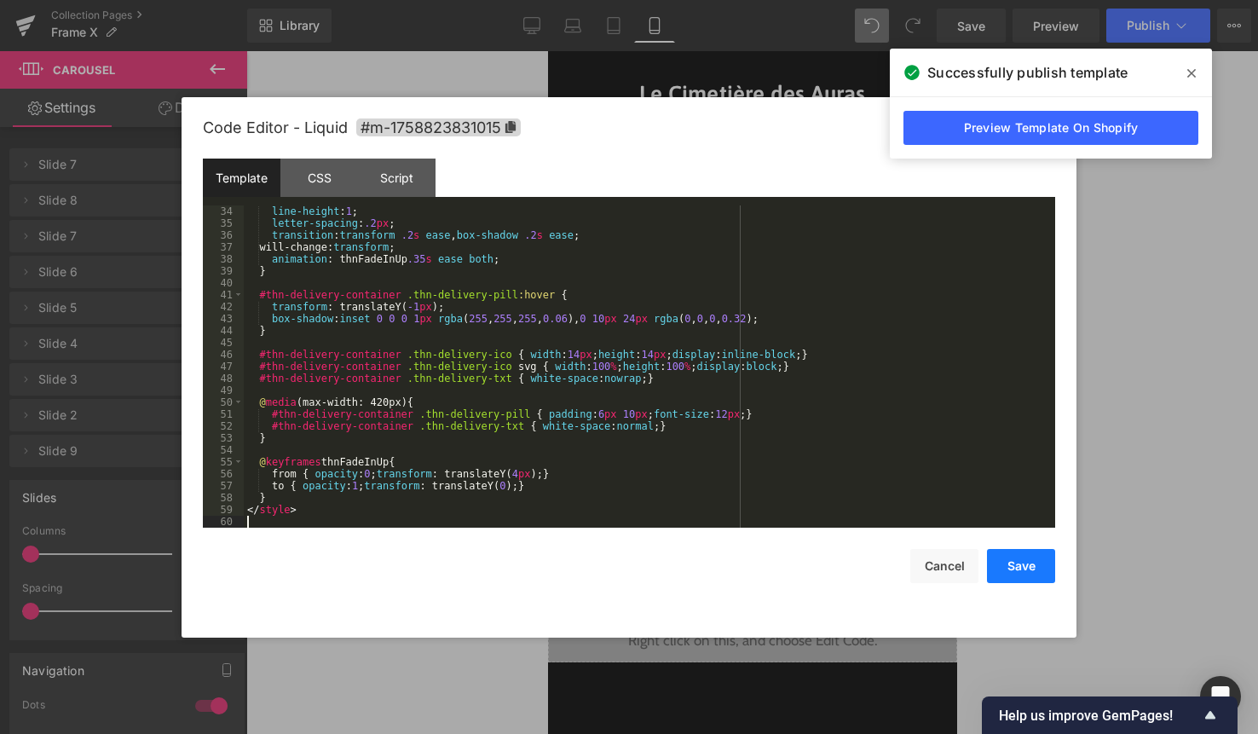
click at [1000, 557] on button "Save" at bounding box center [1021, 566] width 68 height 34
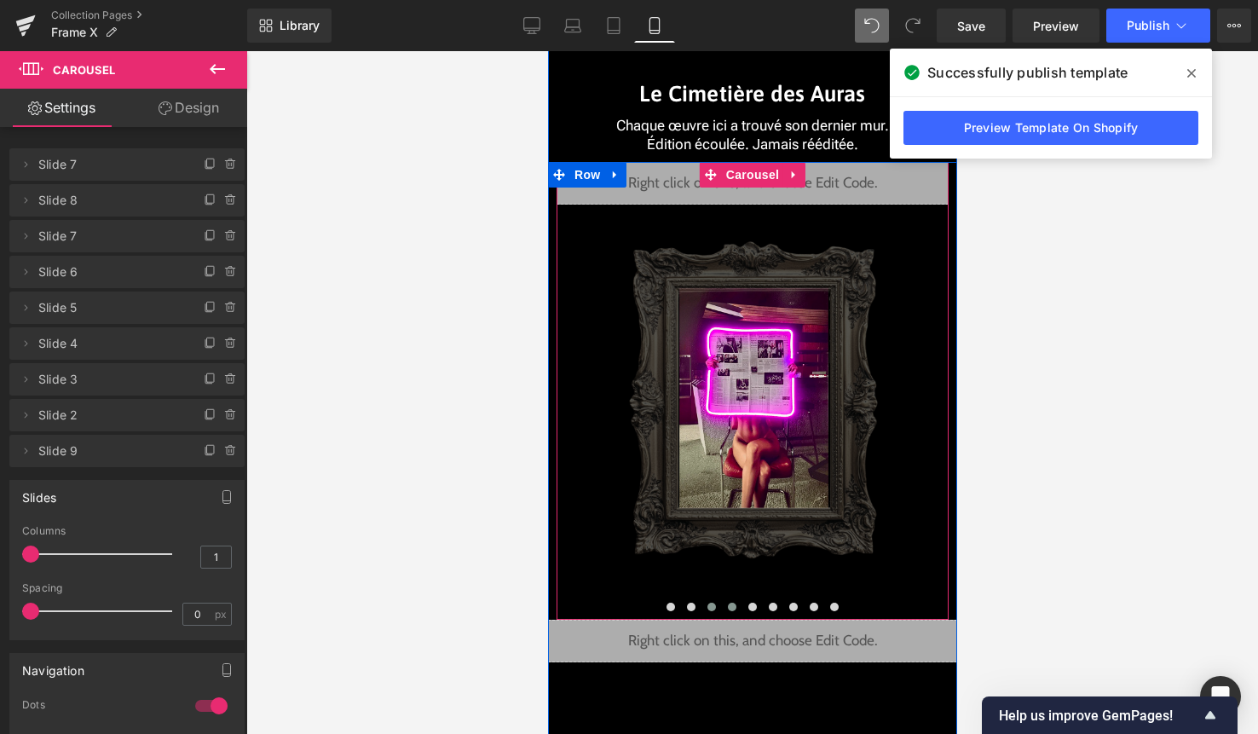
click at [733, 607] on span at bounding box center [731, 607] width 9 height 9
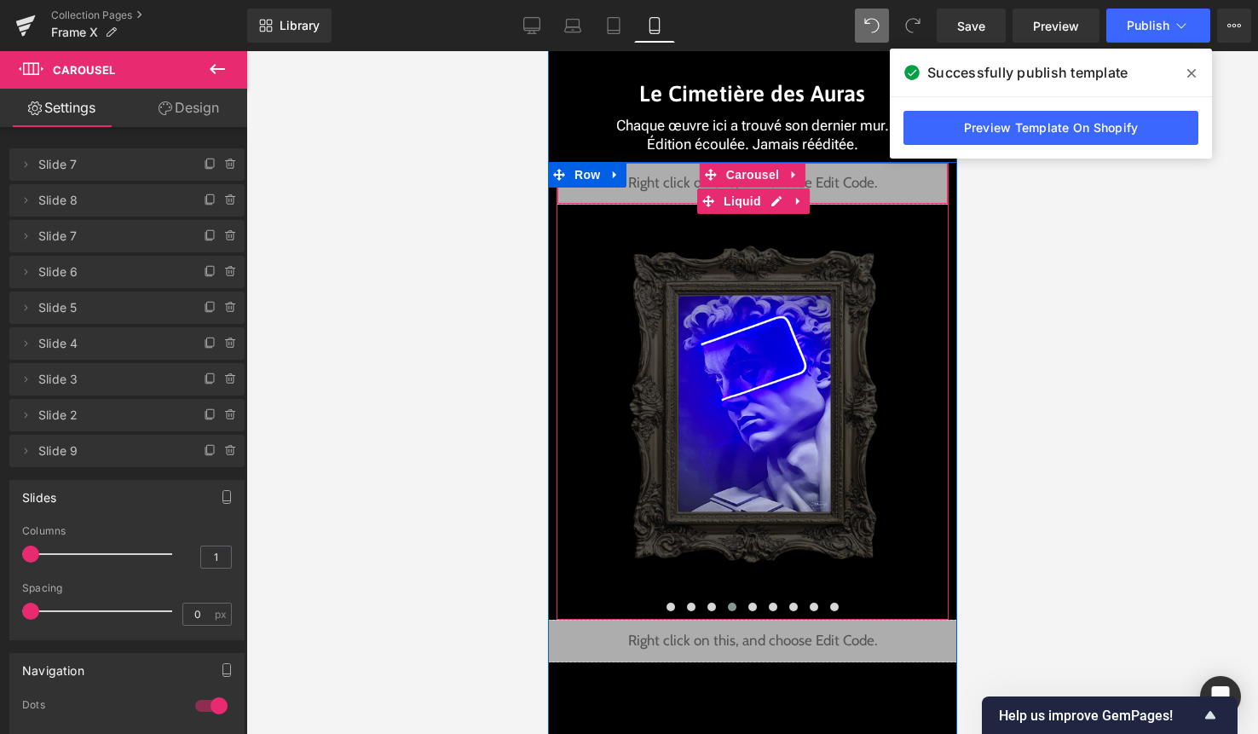
click at [778, 204] on div "Liquid" at bounding box center [752, 183] width 392 height 43
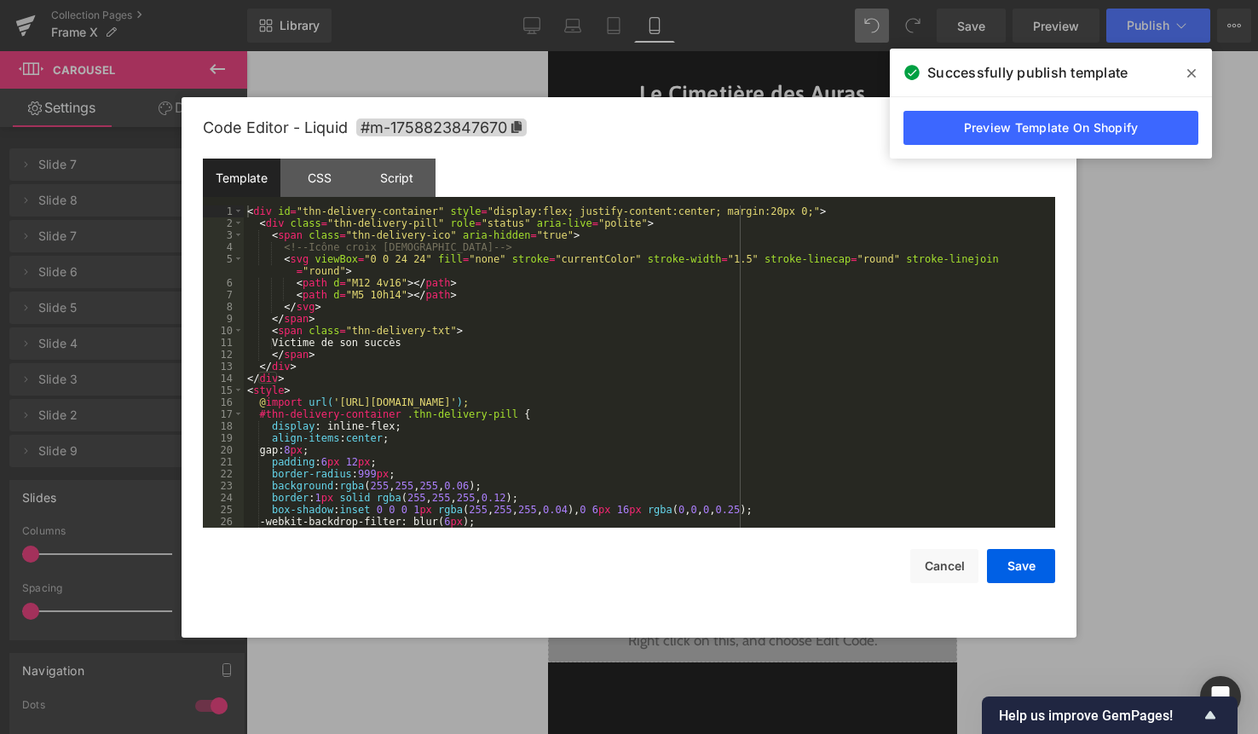
click at [675, 324] on div "< div id = "thn-delivery-container" style = "display:flex; justify-content:cent…" at bounding box center [646, 378] width 805 height 346
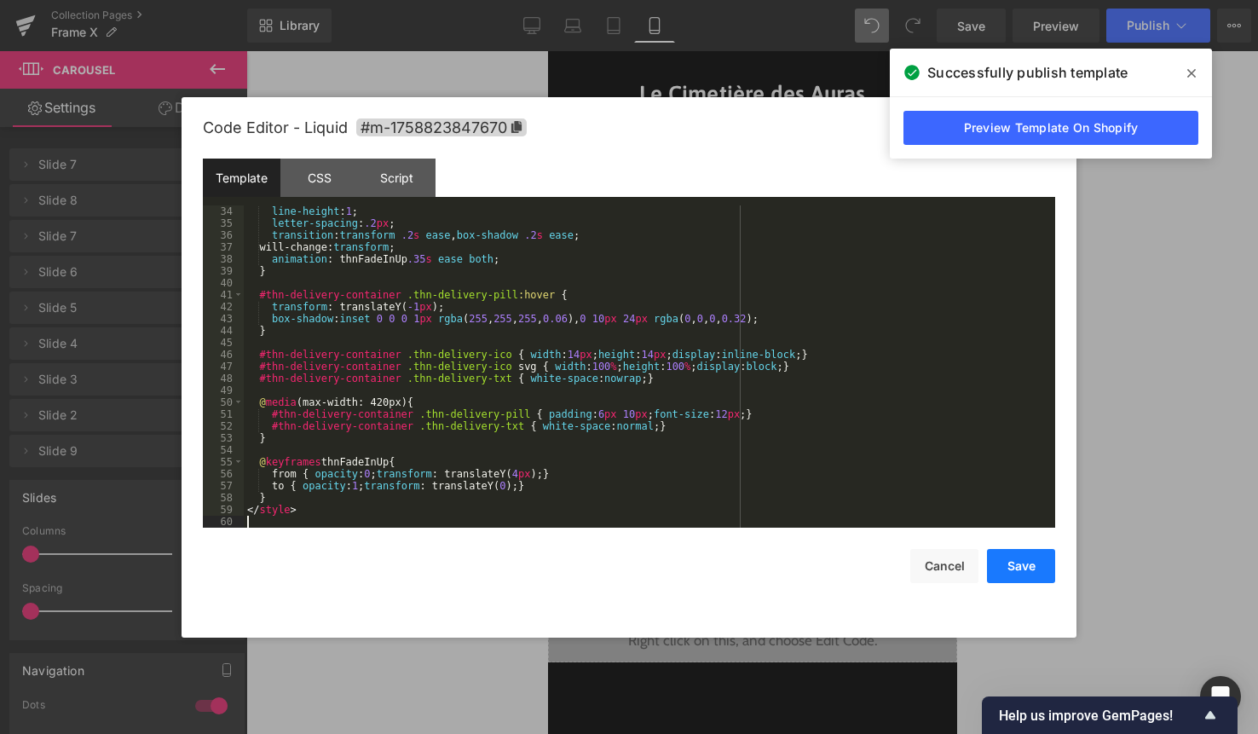
click at [1022, 568] on button "Save" at bounding box center [1021, 566] width 68 height 34
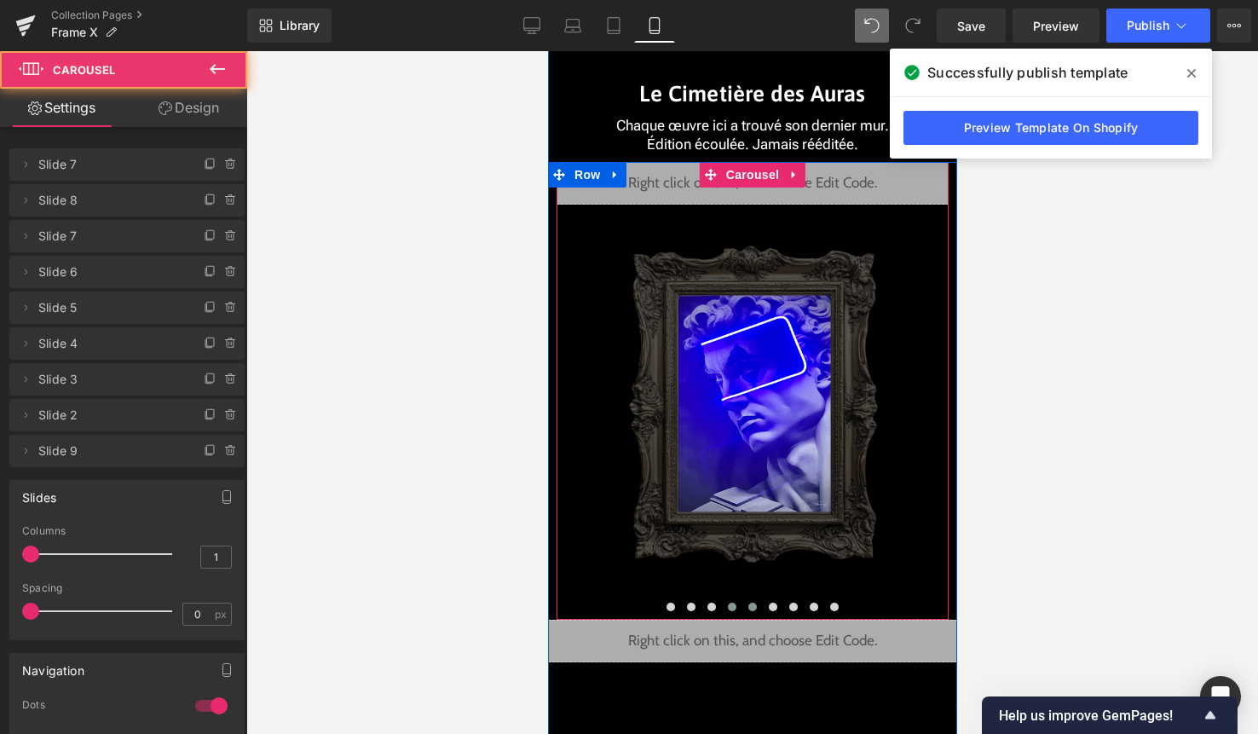
click at [753, 609] on span at bounding box center [751, 607] width 9 height 9
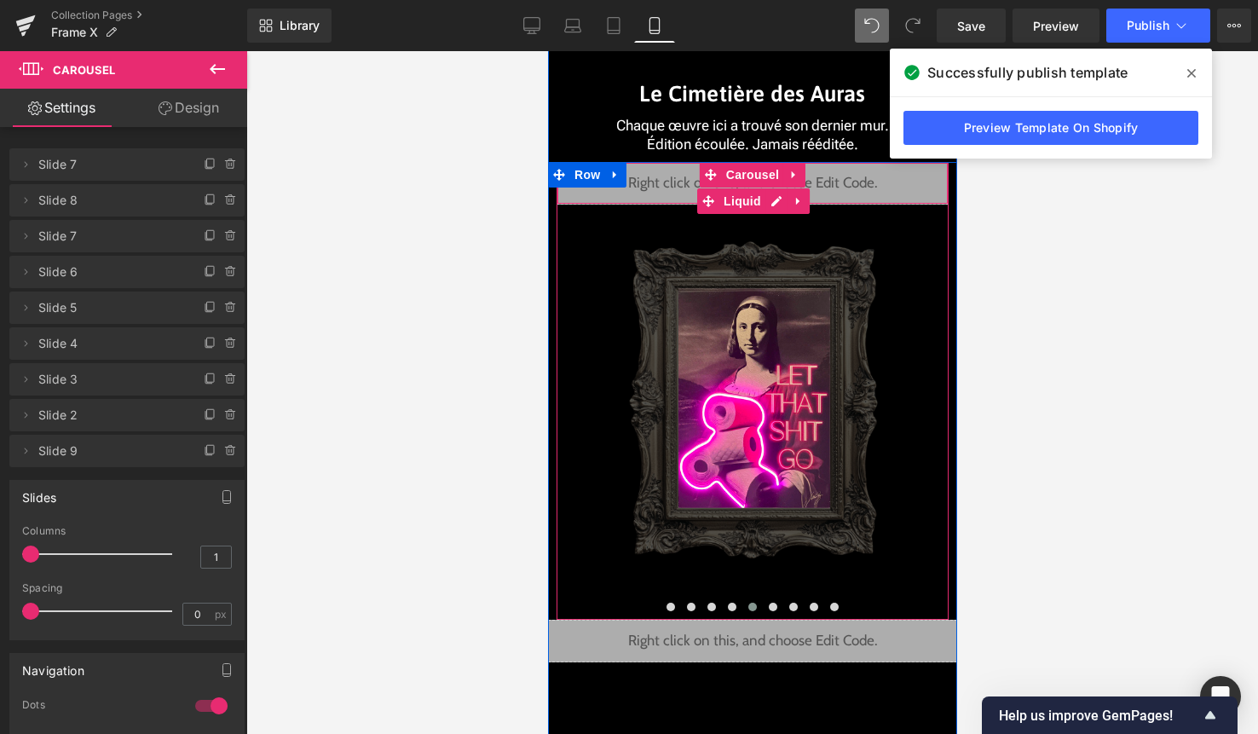
click at [776, 200] on div "Liquid" at bounding box center [752, 183] width 392 height 43
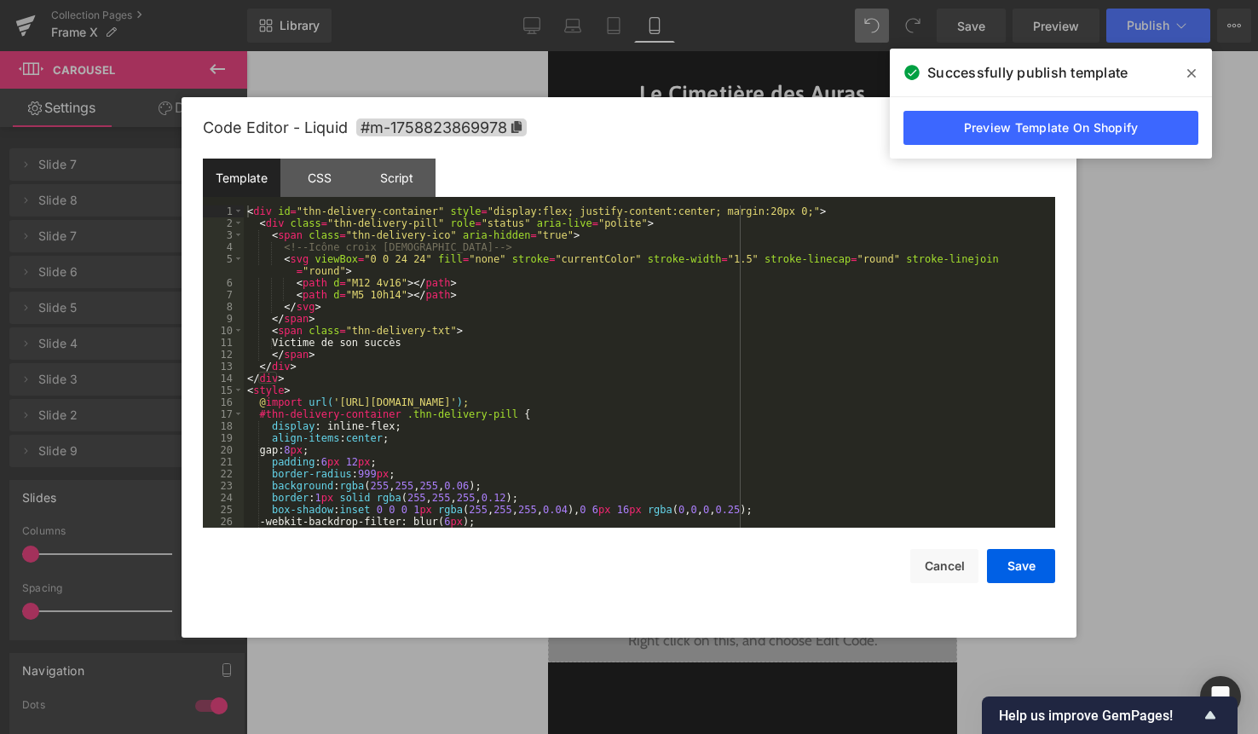
click at [702, 361] on div "< div id = "thn-delivery-container" style = "display:flex; justify-content:cent…" at bounding box center [646, 378] width 805 height 346
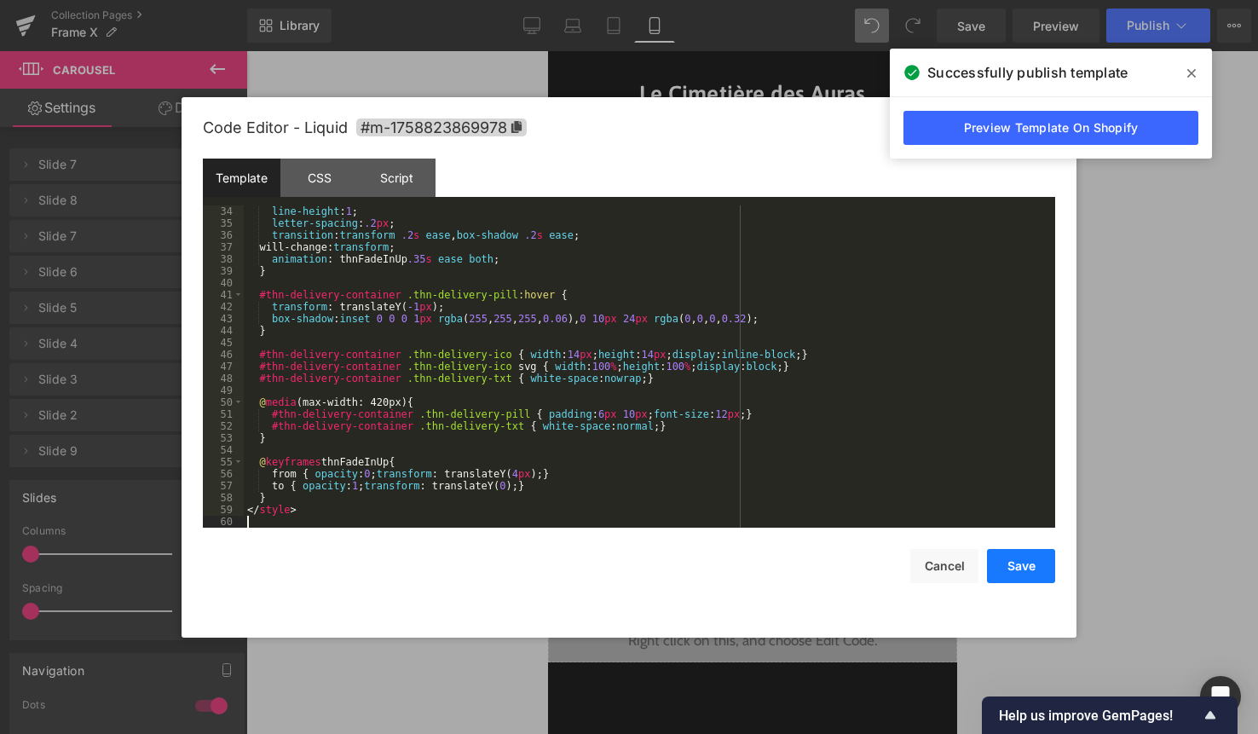
click at [1042, 574] on button "Save" at bounding box center [1021, 566] width 68 height 34
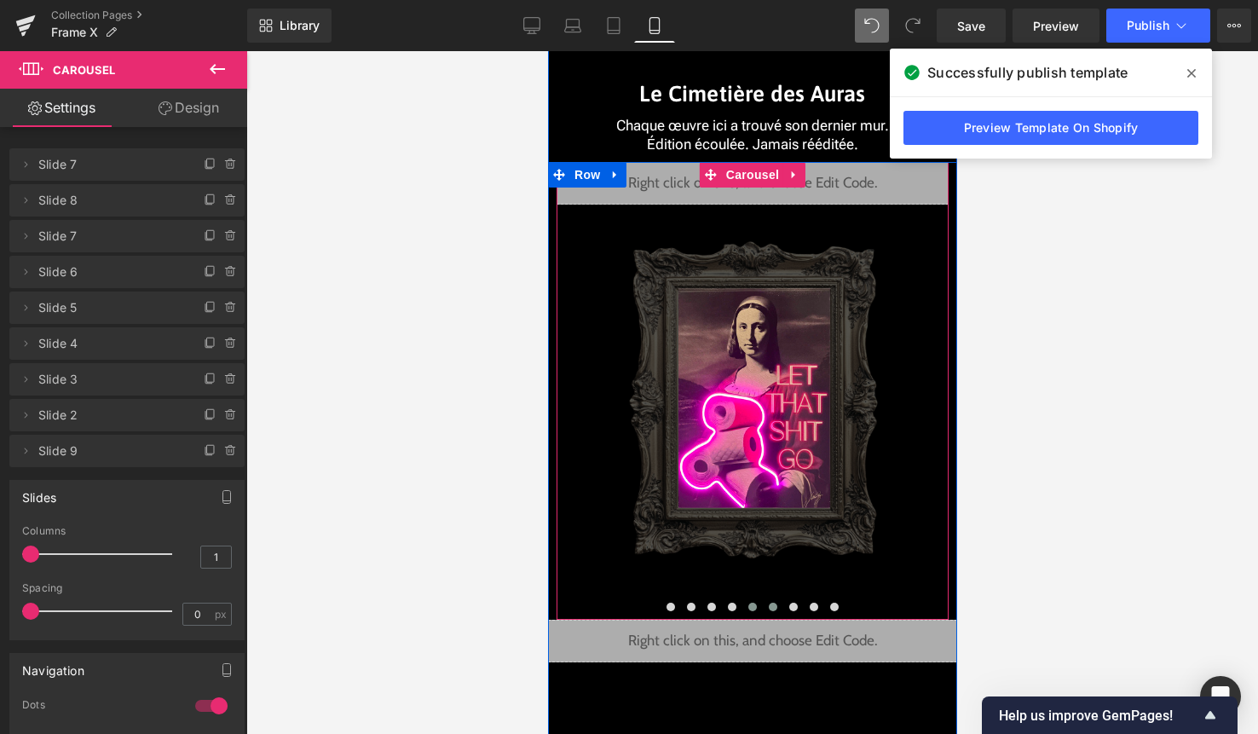
click at [770, 606] on span at bounding box center [772, 607] width 9 height 9
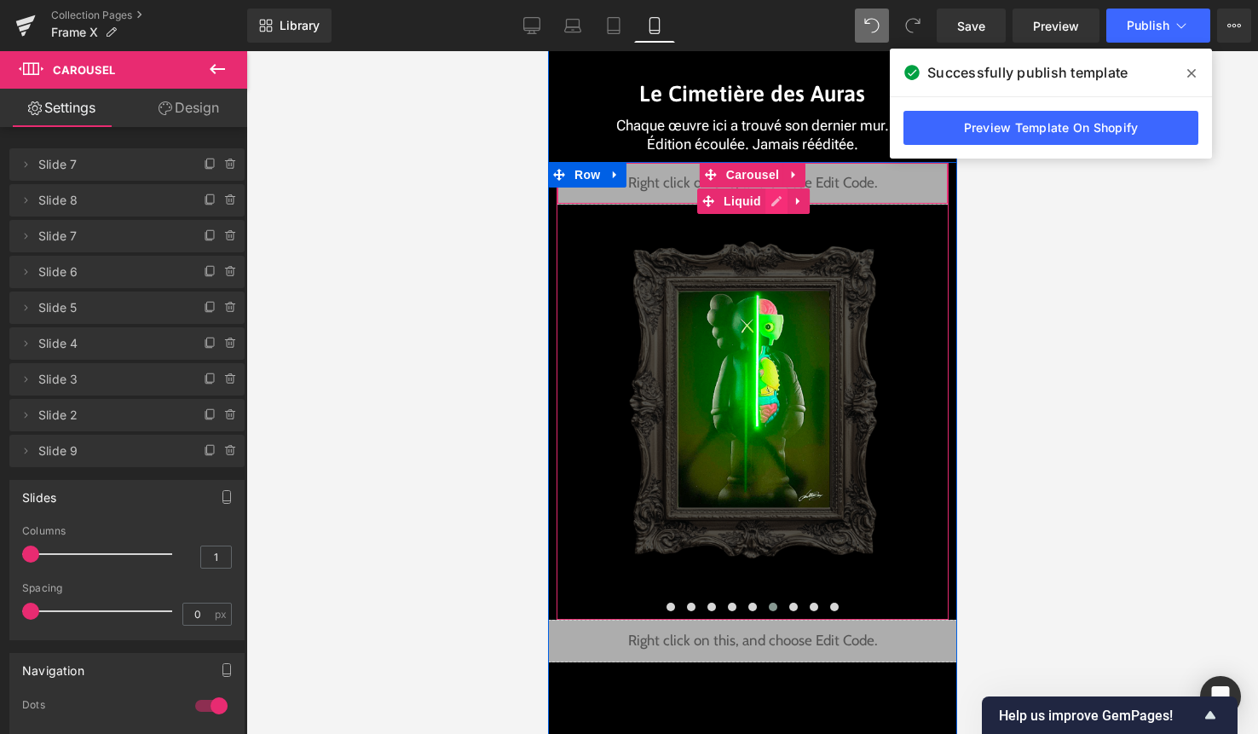
click at [782, 199] on div "Liquid" at bounding box center [752, 183] width 392 height 43
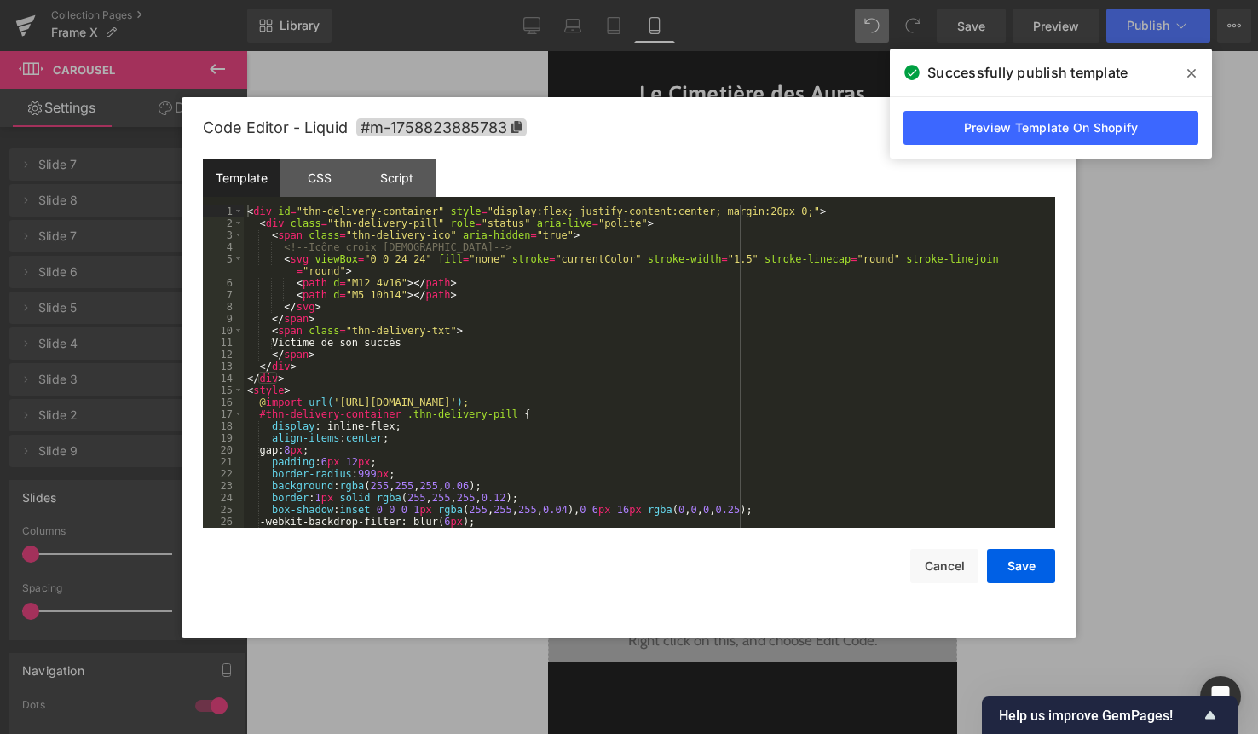
click at [743, 280] on div "< div id = "thn-delivery-container" style = "display:flex; justify-content:cent…" at bounding box center [646, 378] width 805 height 346
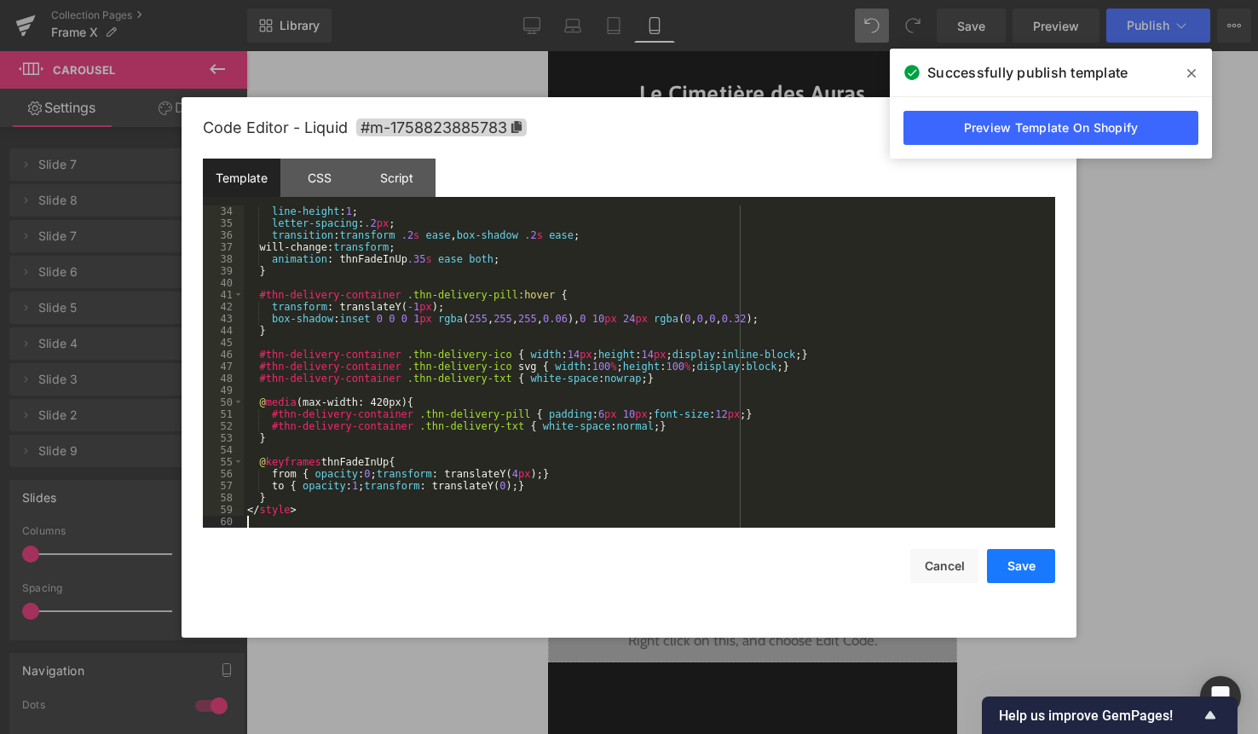
click at [1027, 555] on button "Save" at bounding box center [1021, 566] width 68 height 34
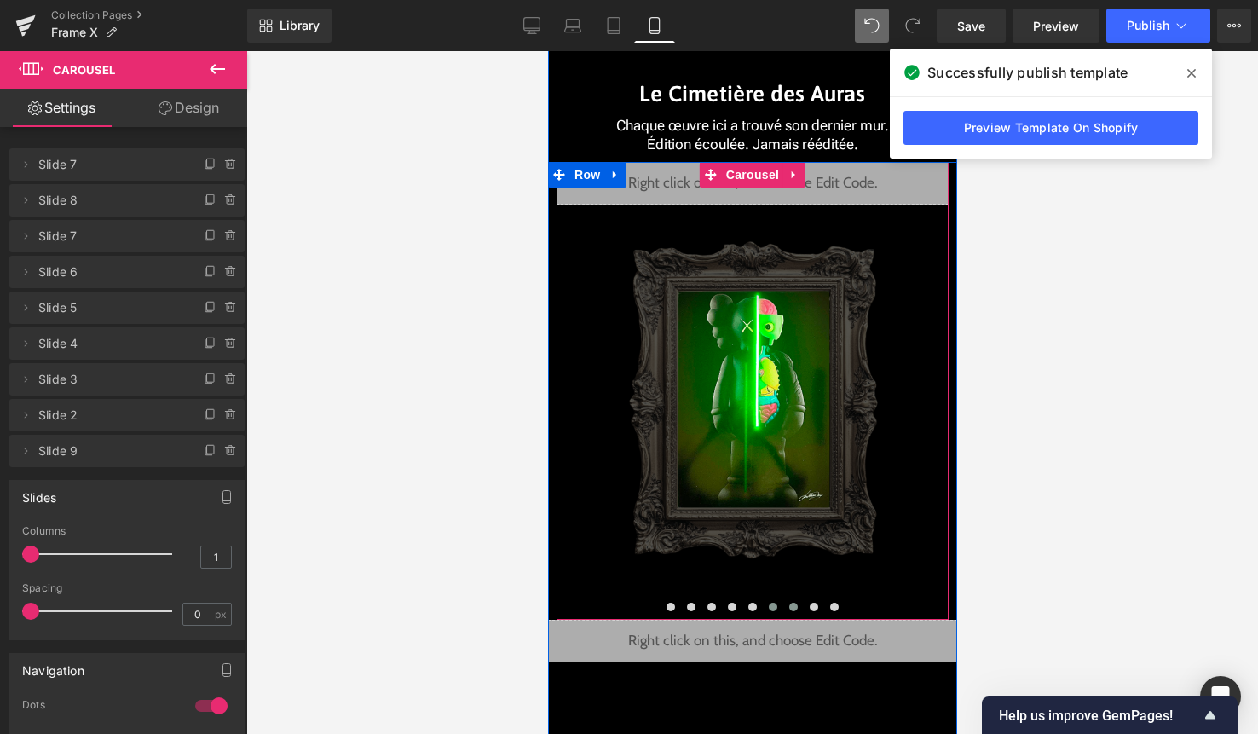
click at [794, 605] on span at bounding box center [792, 607] width 9 height 9
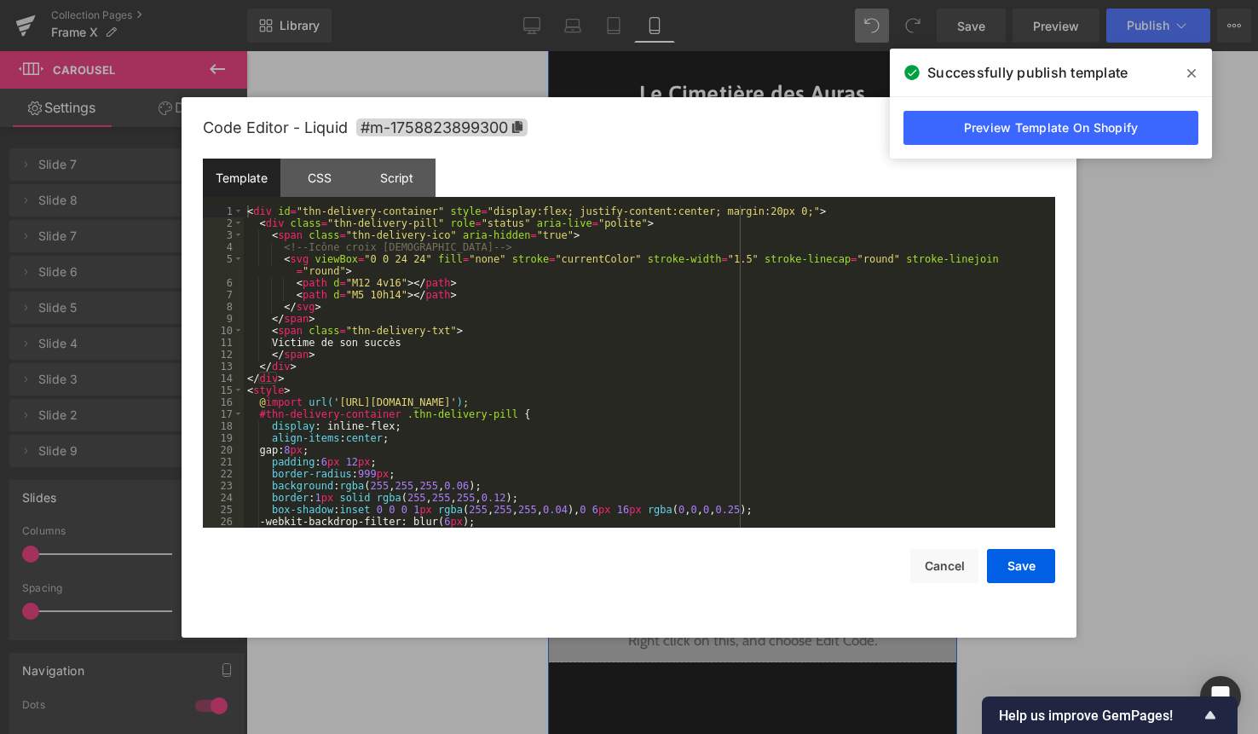
click at [764, 193] on div "Liquid" at bounding box center [752, 183] width 392 height 43
click at [739, 252] on div "< div id = "thn-delivery-container" style = "display:flex; justify-content:cent…" at bounding box center [646, 378] width 805 height 346
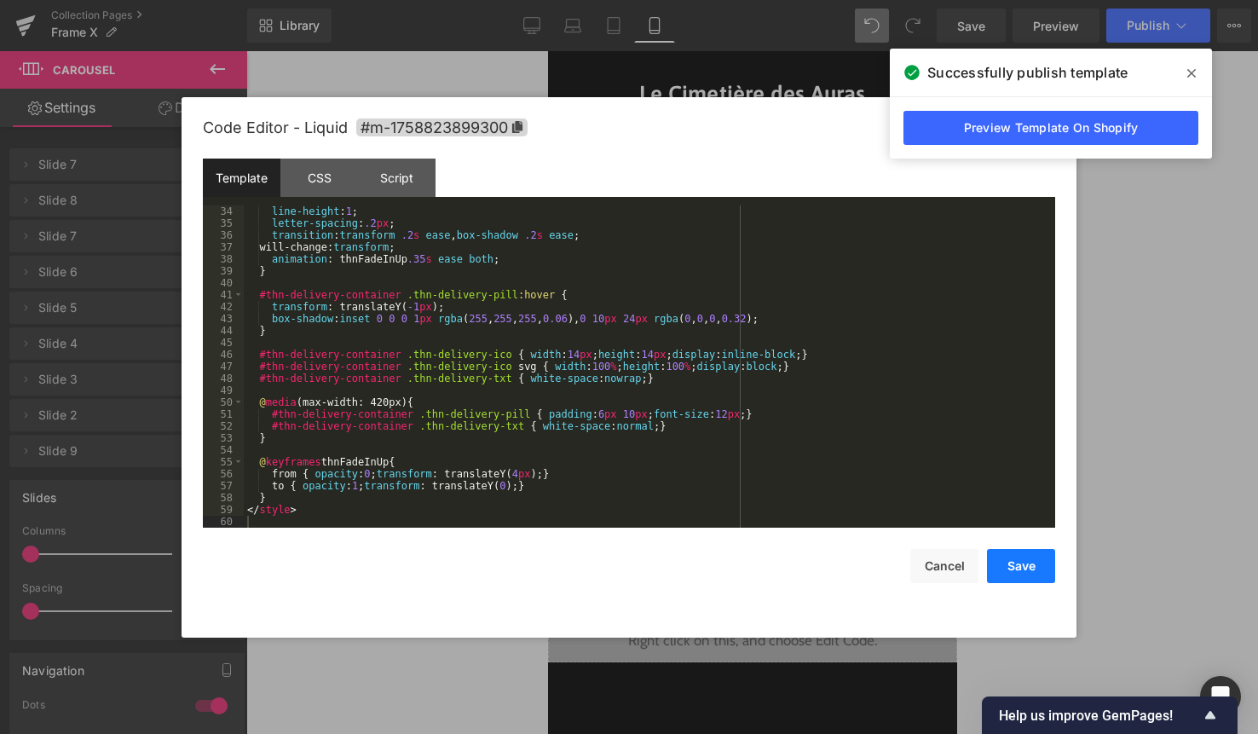
click at [1013, 573] on button "Save" at bounding box center [1021, 566] width 68 height 34
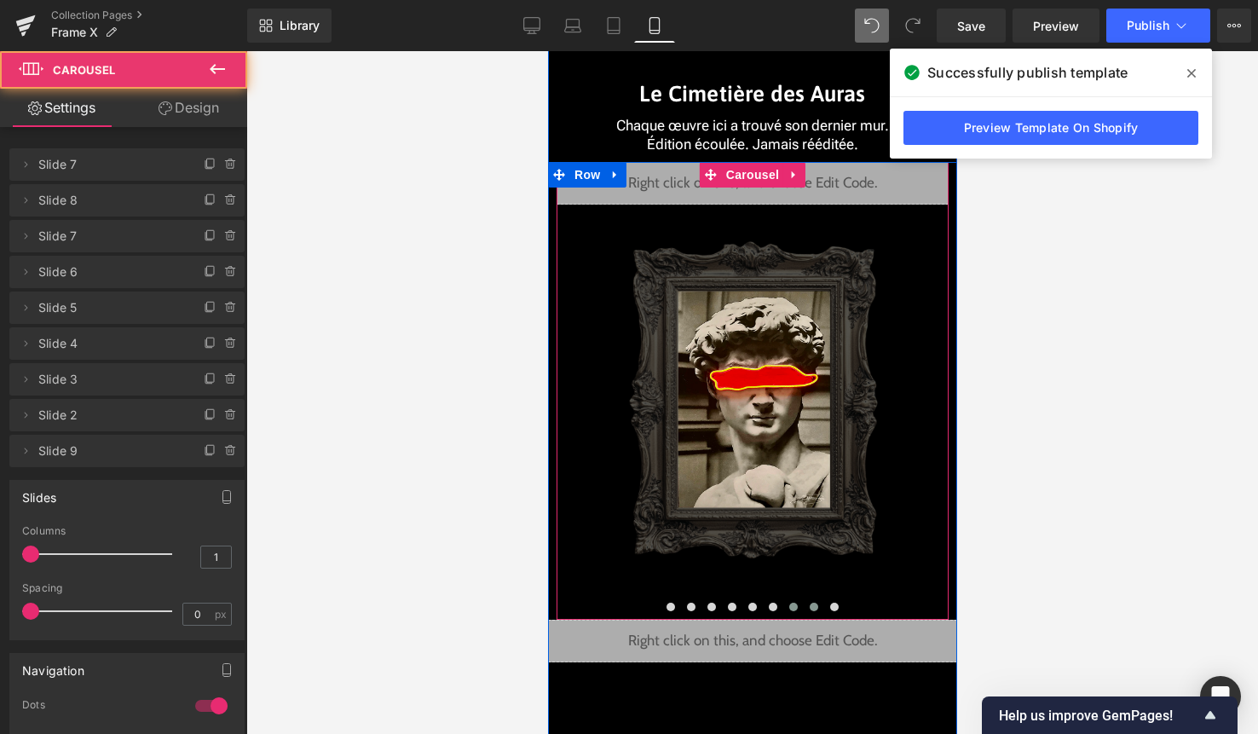
click at [811, 604] on span at bounding box center [813, 607] width 9 height 9
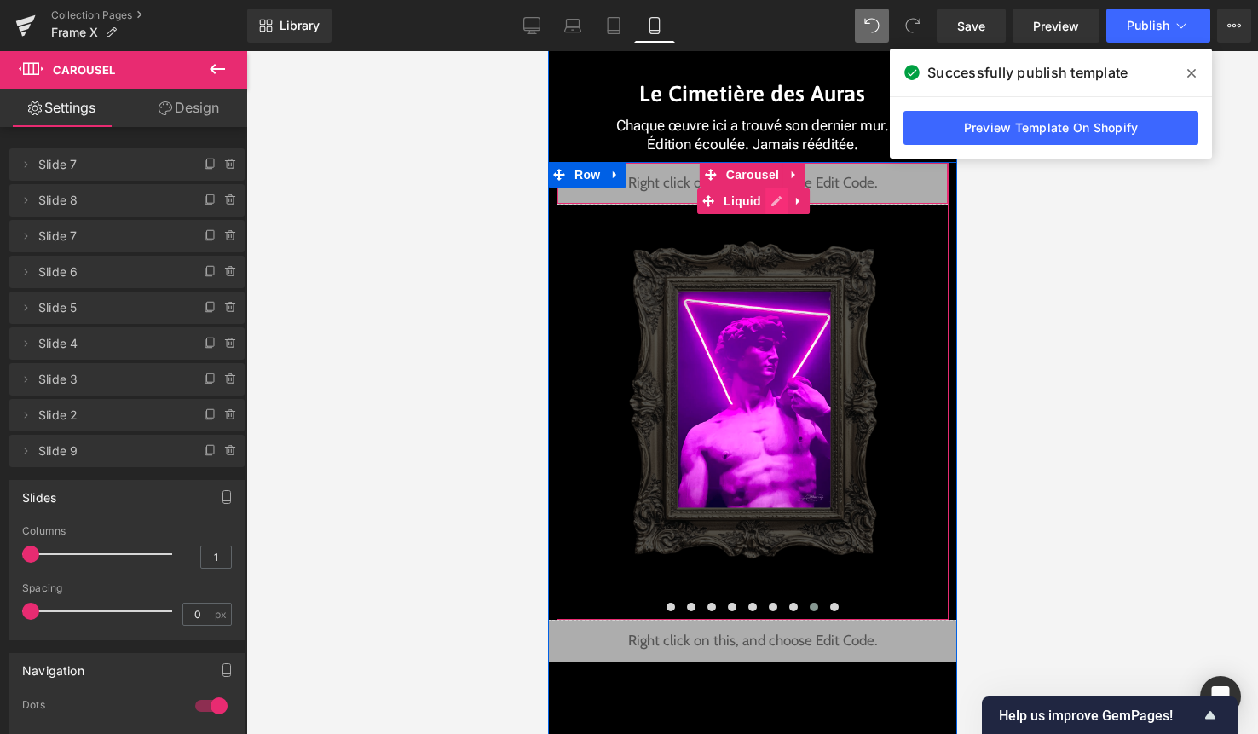
click at [773, 199] on div "Liquid" at bounding box center [752, 183] width 392 height 43
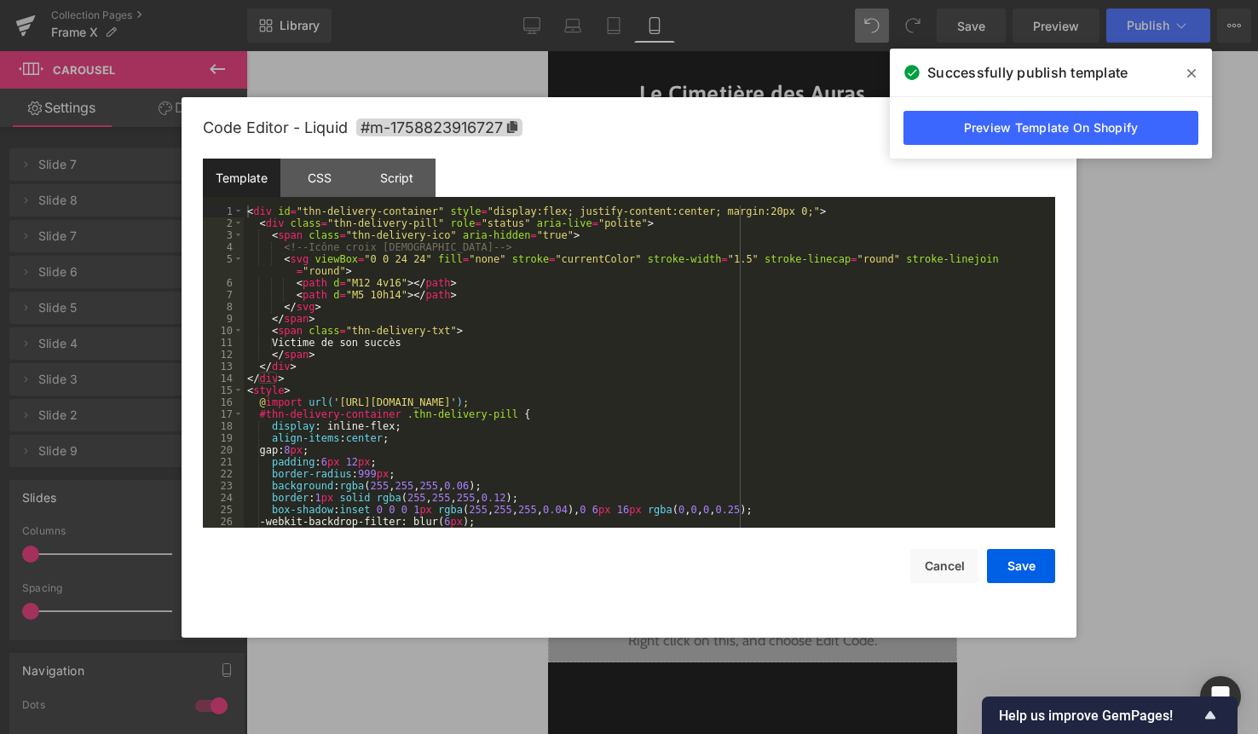
click at [690, 328] on div "< div id = "thn-delivery-container" style = "display:flex; justify-content:cent…" at bounding box center [646, 378] width 805 height 346
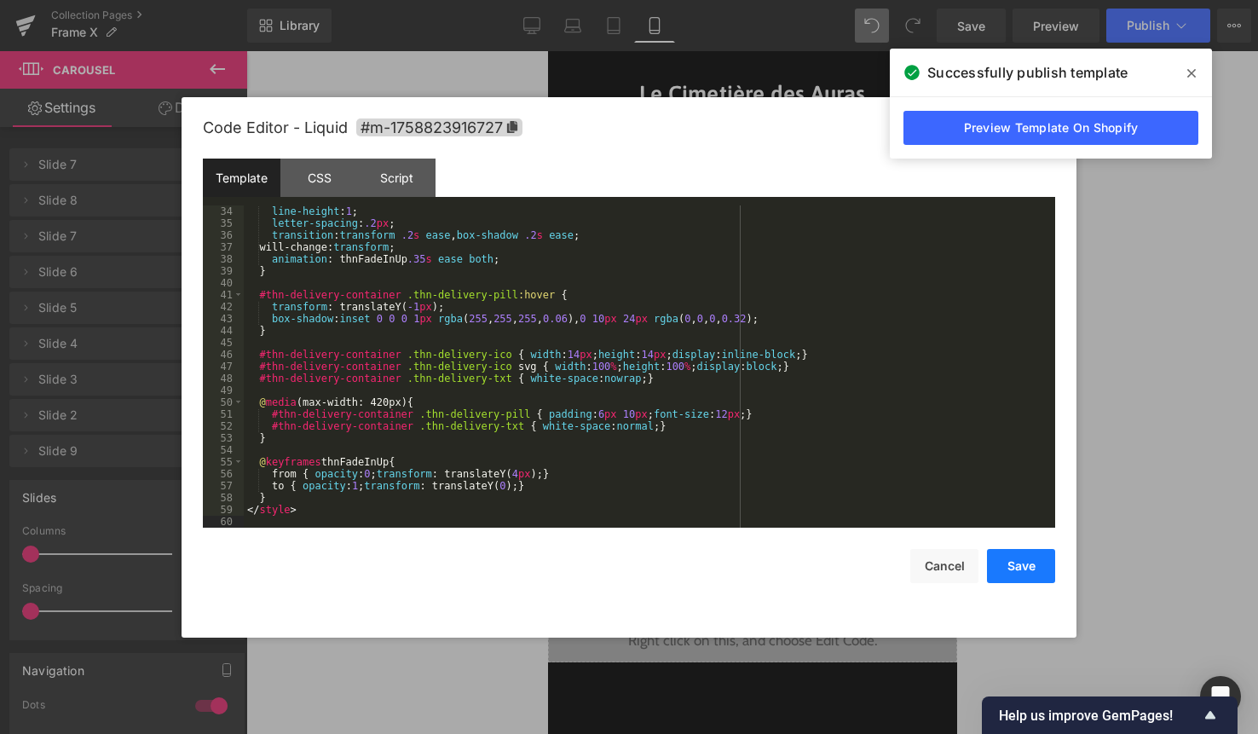
click at [1000, 550] on button "Save" at bounding box center [1021, 566] width 68 height 34
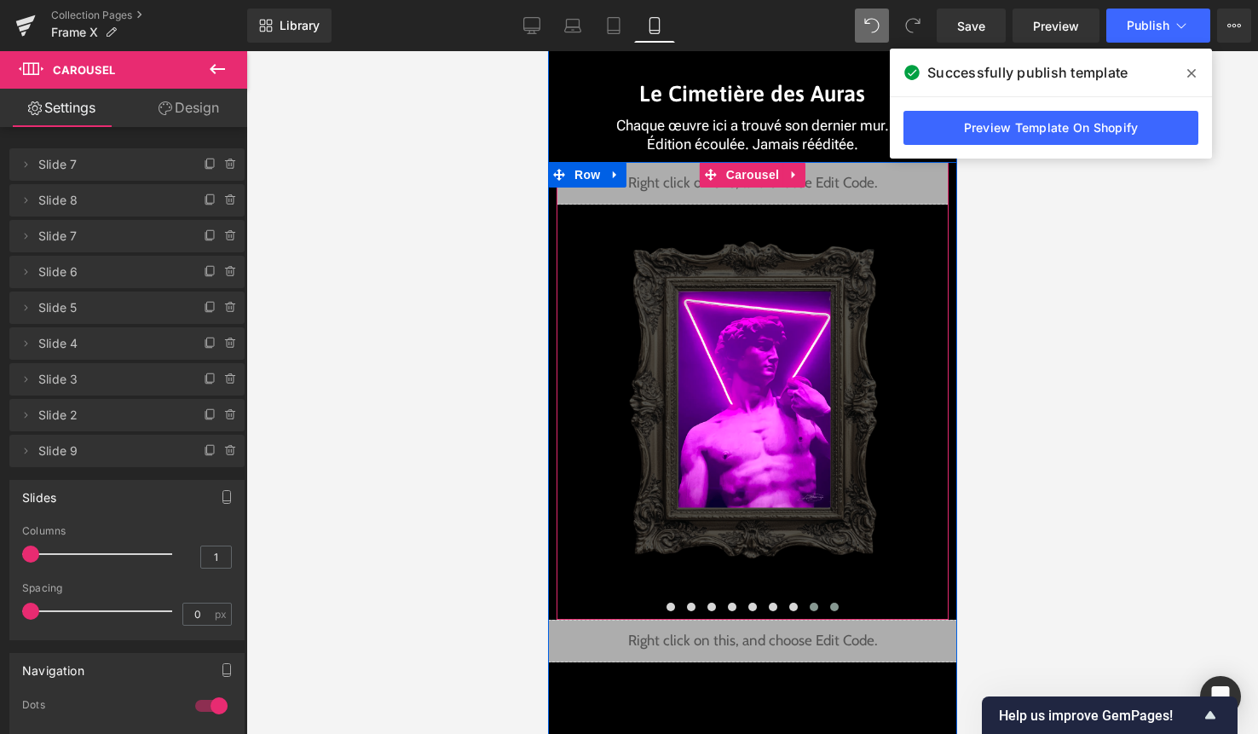
click at [834, 603] on span at bounding box center [833, 607] width 9 height 9
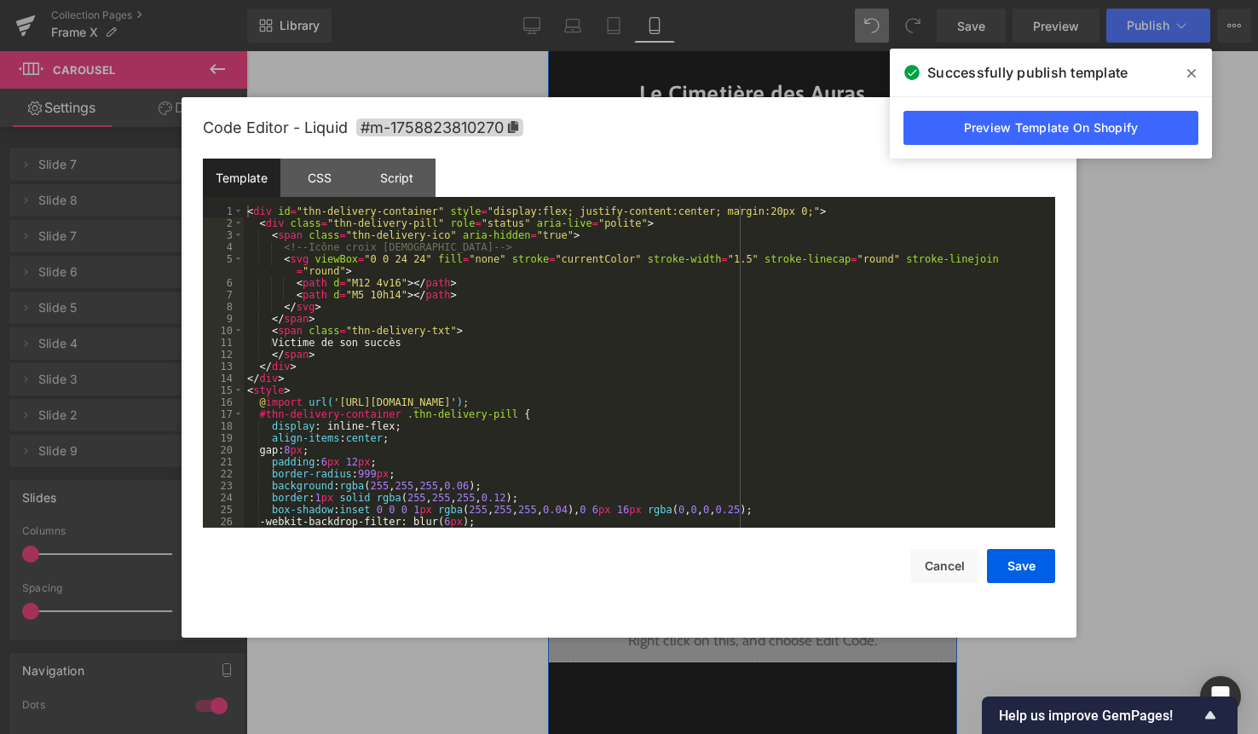
click at [774, 198] on div "Liquid" at bounding box center [752, 183] width 392 height 43
click at [730, 292] on div "< div id = "thn-delivery-container" style = "display:flex; justify-content:cent…" at bounding box center [646, 378] width 805 height 346
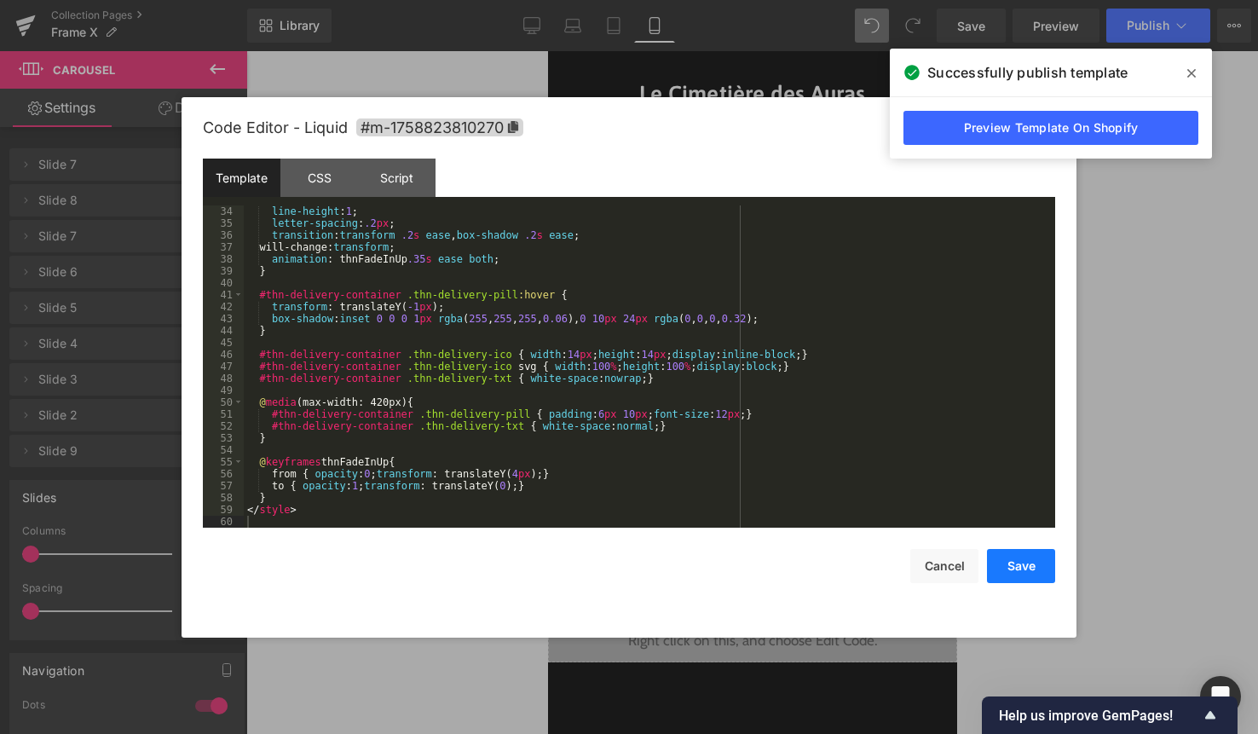
click at [1034, 569] on button "Save" at bounding box center [1021, 566] width 68 height 34
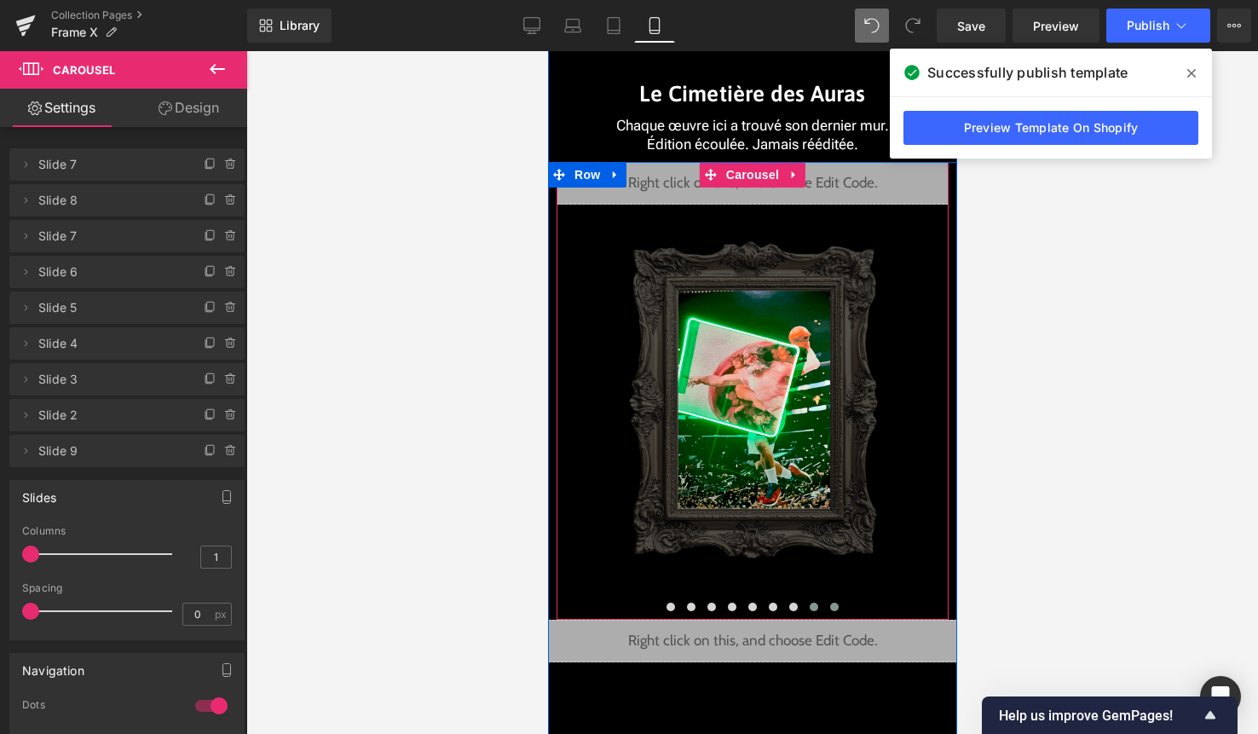
click at [810, 603] on span at bounding box center [813, 607] width 9 height 9
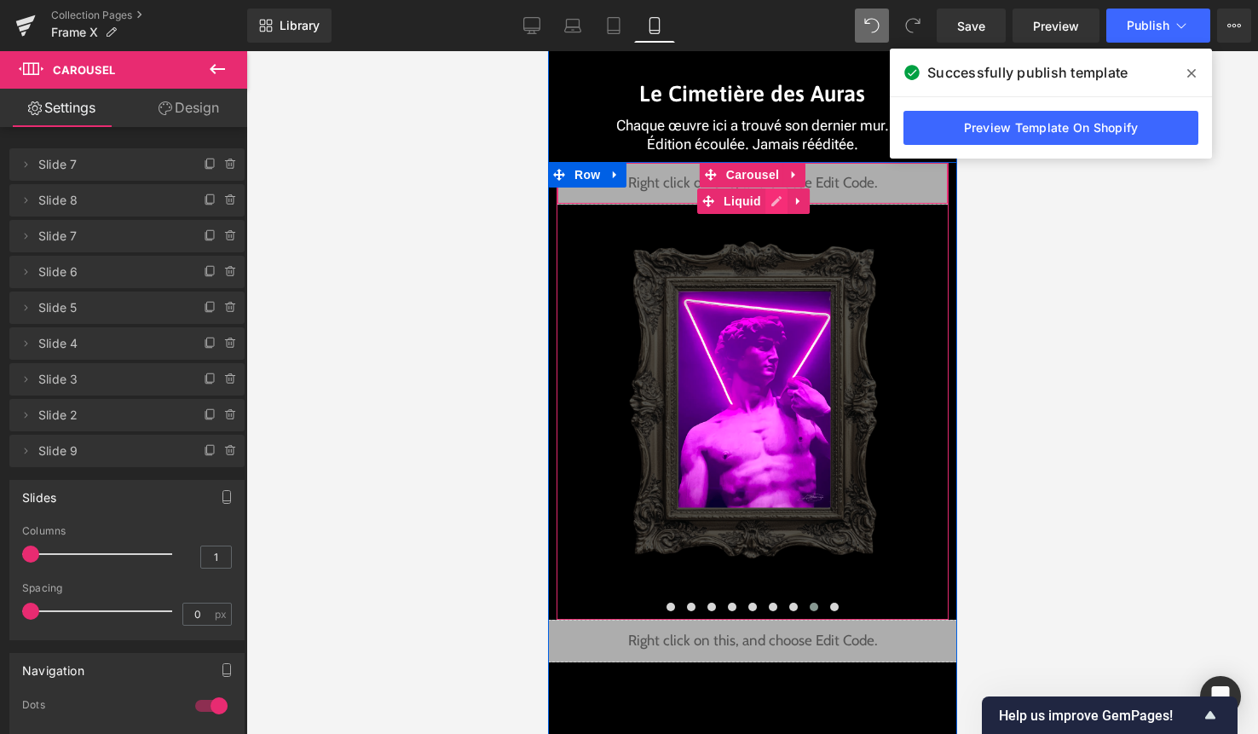
click at [768, 195] on div "Liquid" at bounding box center [752, 183] width 392 height 43
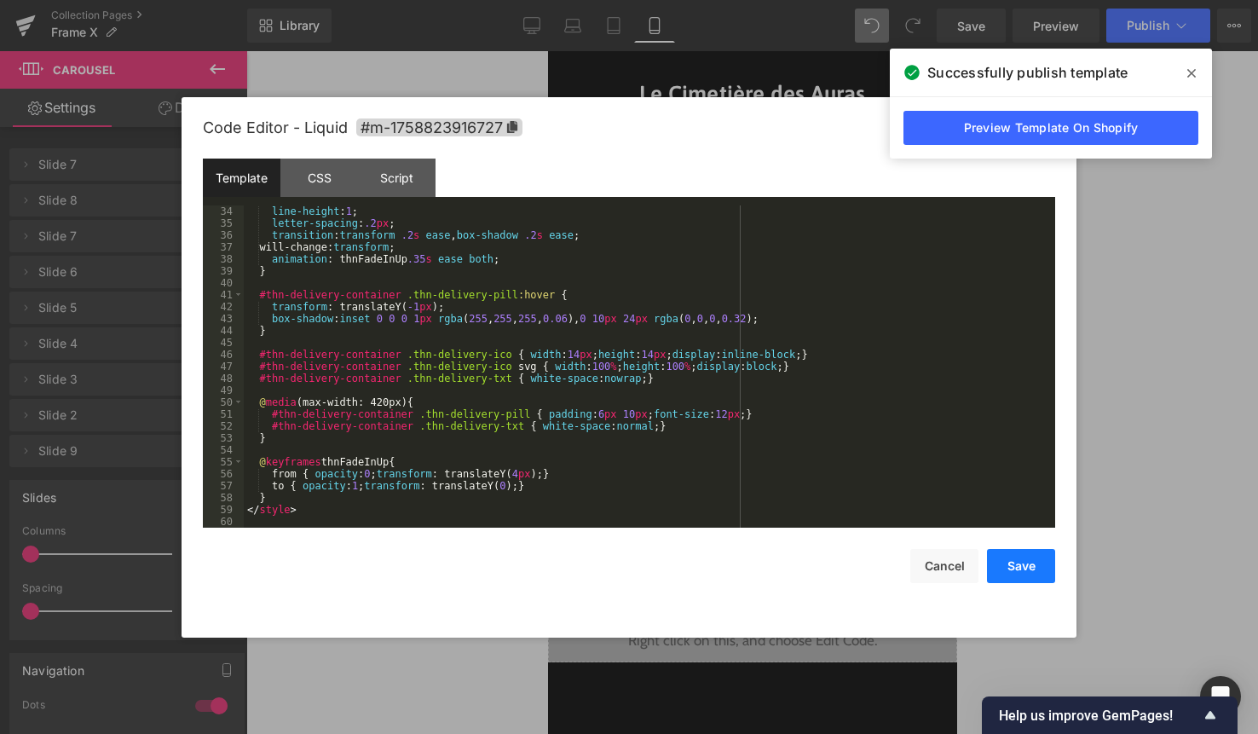
click at [1042, 574] on button "Save" at bounding box center [1021, 566] width 68 height 34
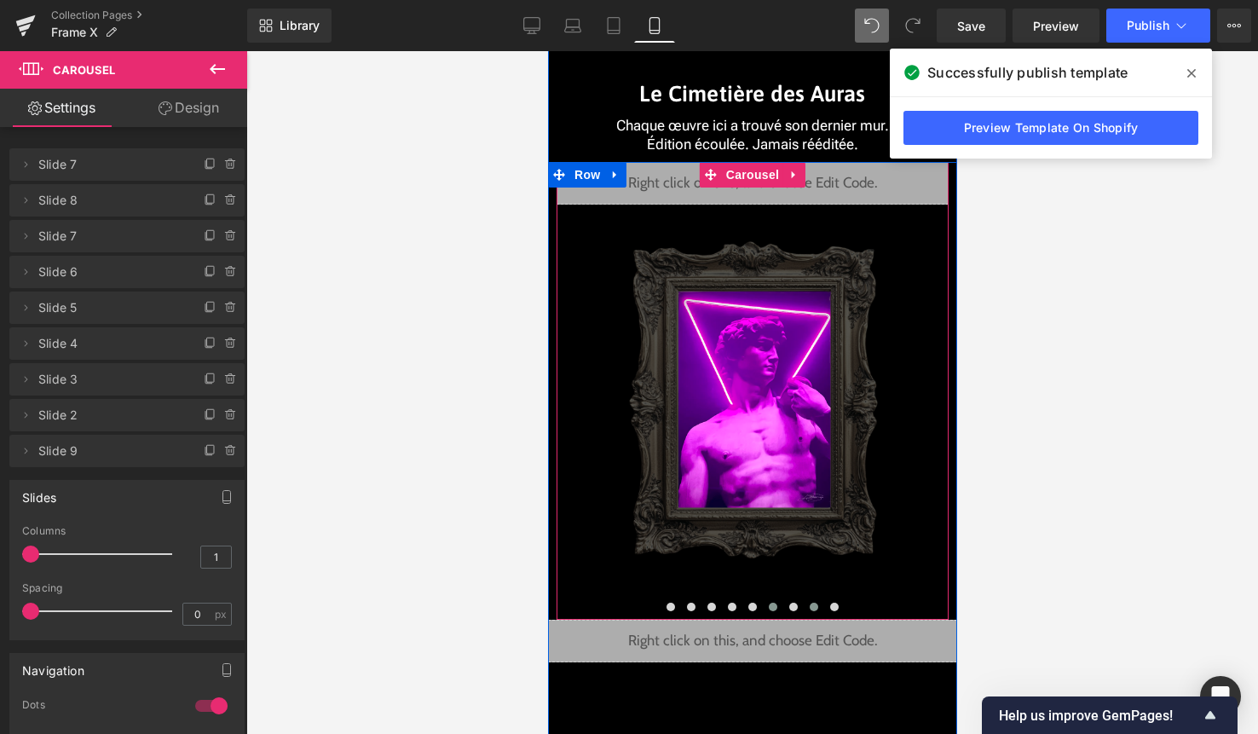
click at [770, 613] on button at bounding box center [772, 606] width 20 height 17
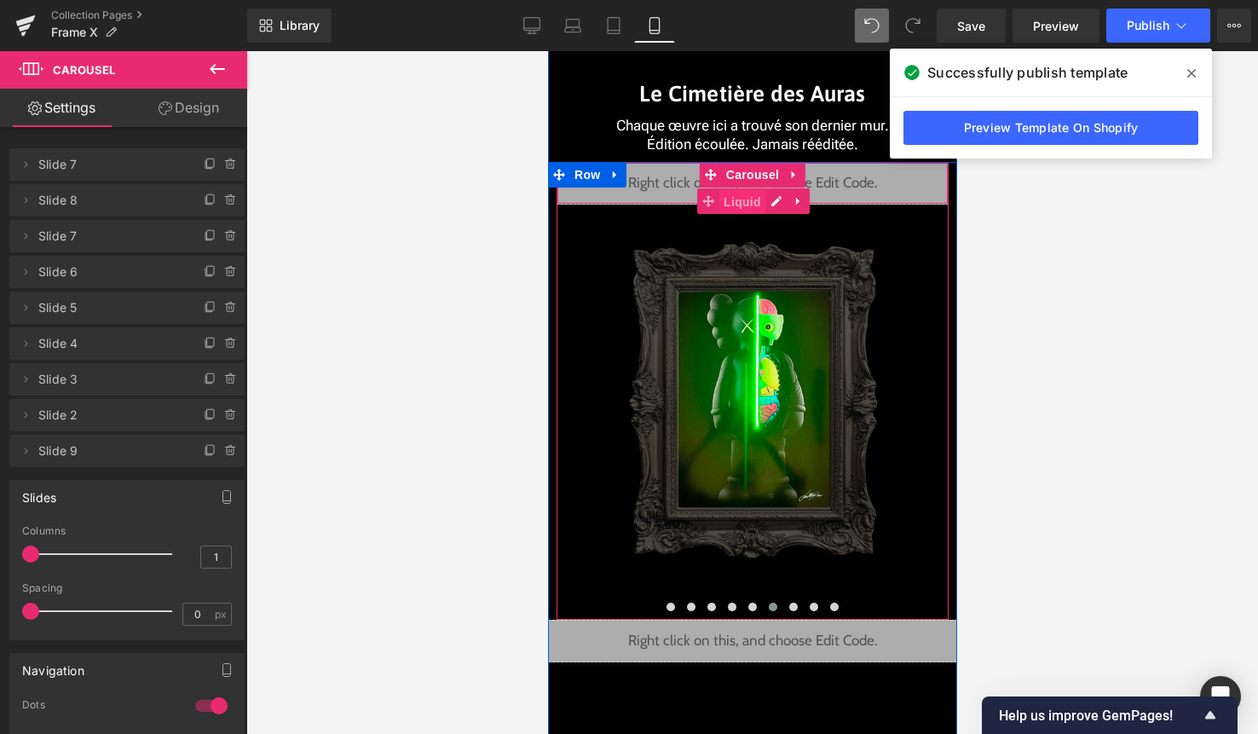
click at [763, 199] on span "Liquid" at bounding box center [741, 202] width 46 height 26
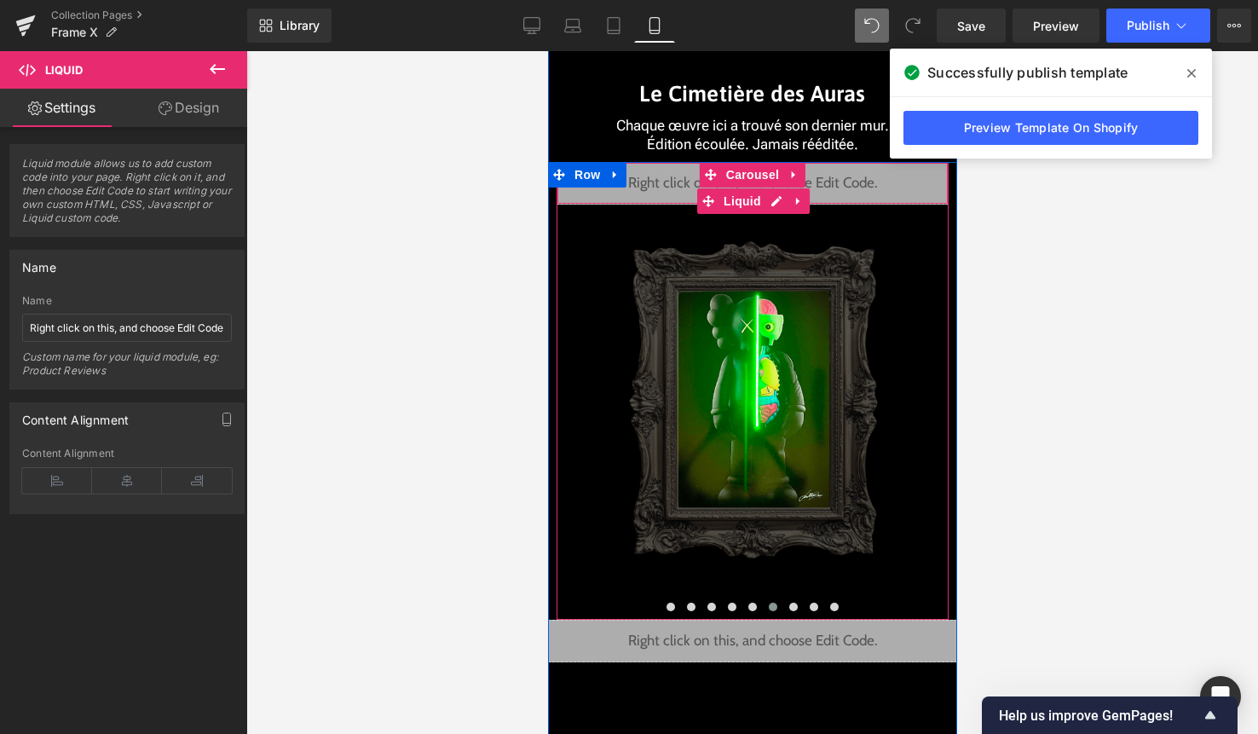
click at [780, 196] on div "Liquid" at bounding box center [752, 183] width 392 height 43
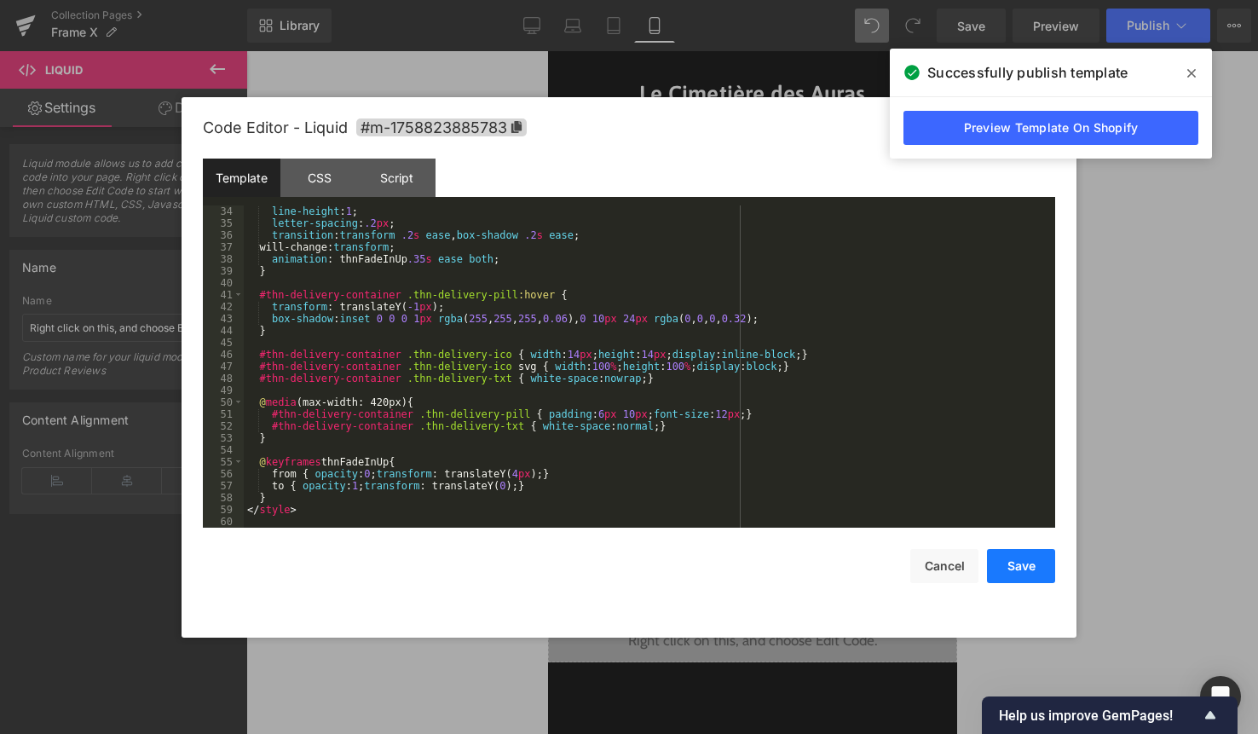
click at [1035, 565] on button "Save" at bounding box center [1021, 566] width 68 height 34
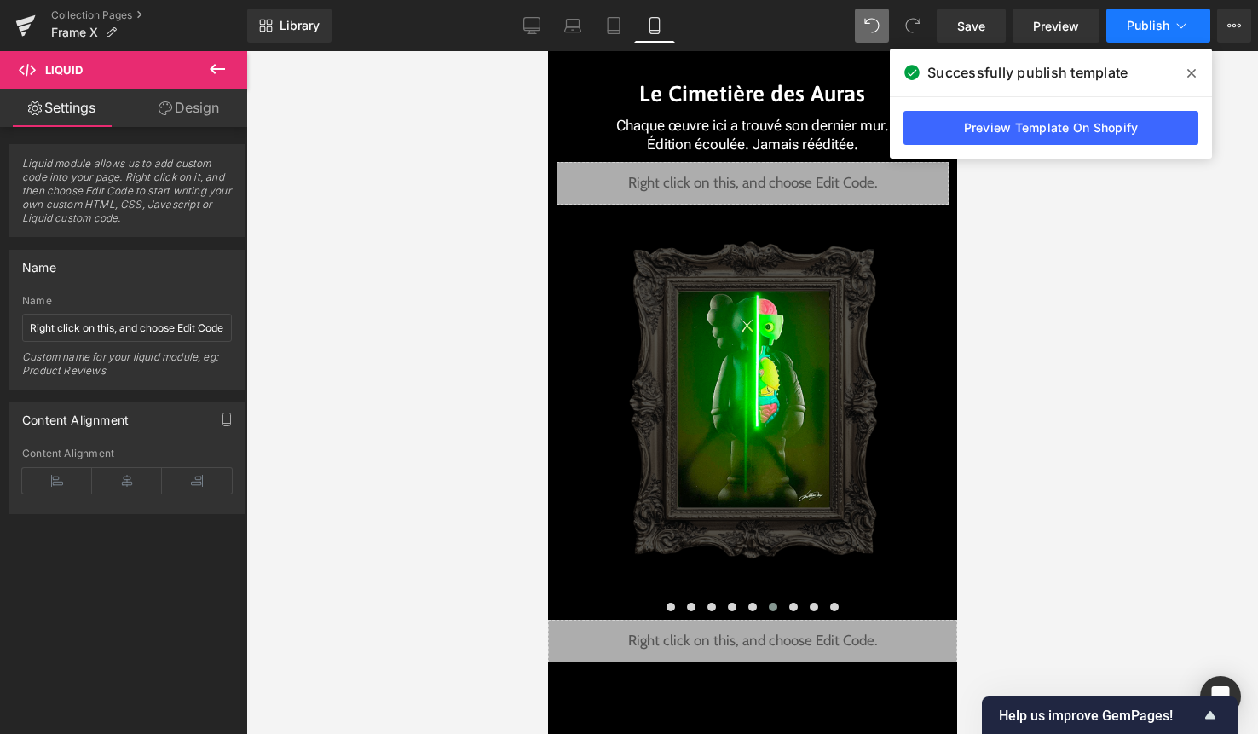
click at [1170, 36] on button "Publish" at bounding box center [1158, 26] width 104 height 34
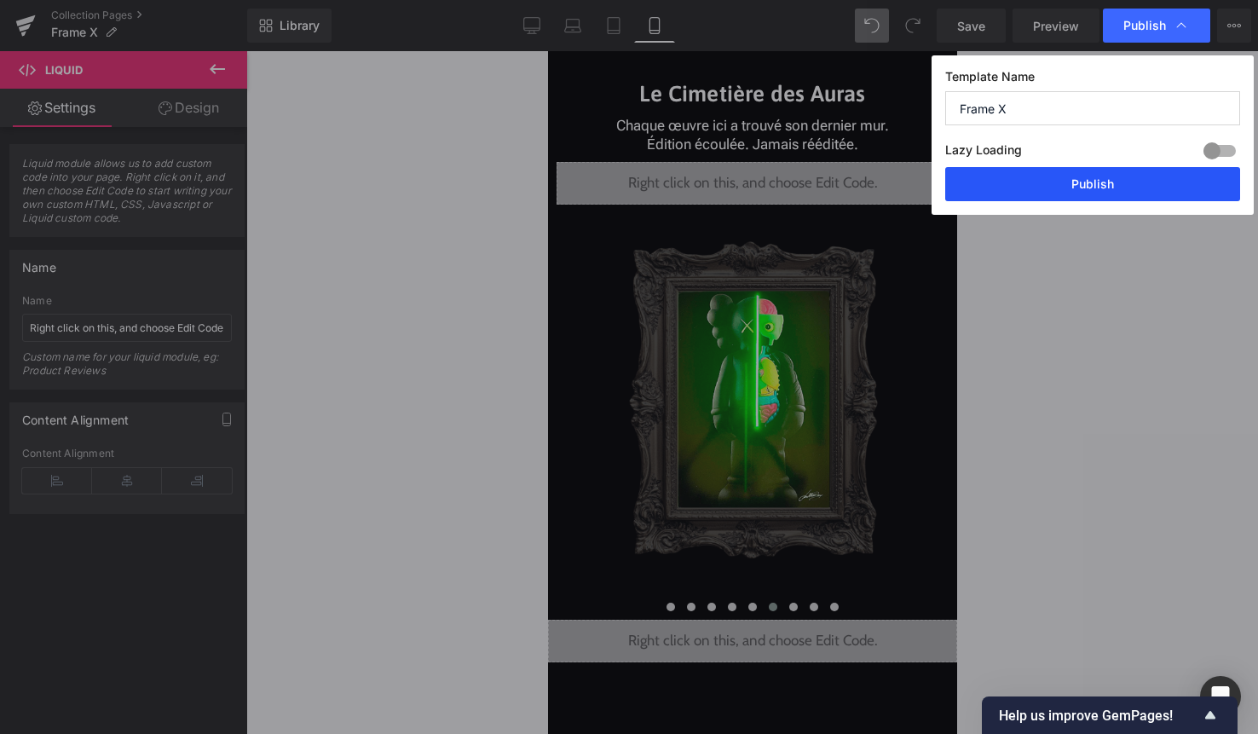
click at [1129, 180] on button "Publish" at bounding box center [1092, 184] width 295 height 34
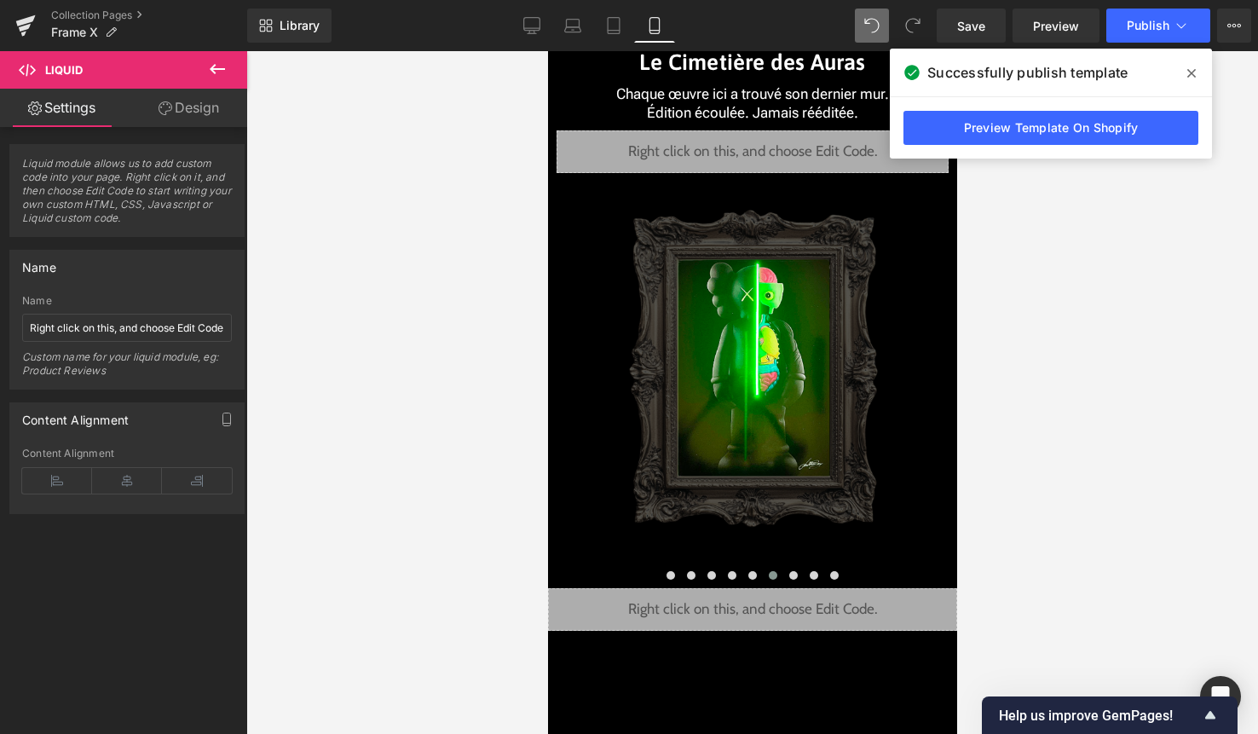
scroll to position [3919, 0]
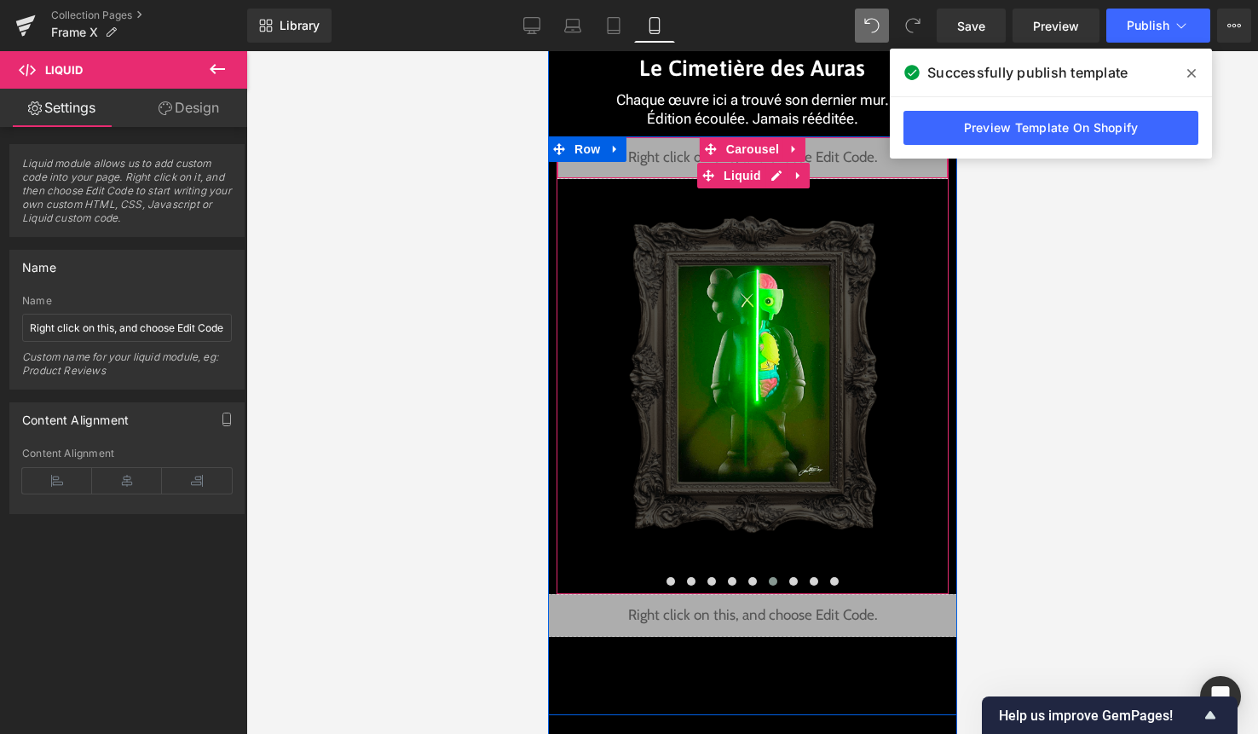
click at [759, 179] on div "Image" at bounding box center [752, 384] width 391 height 411
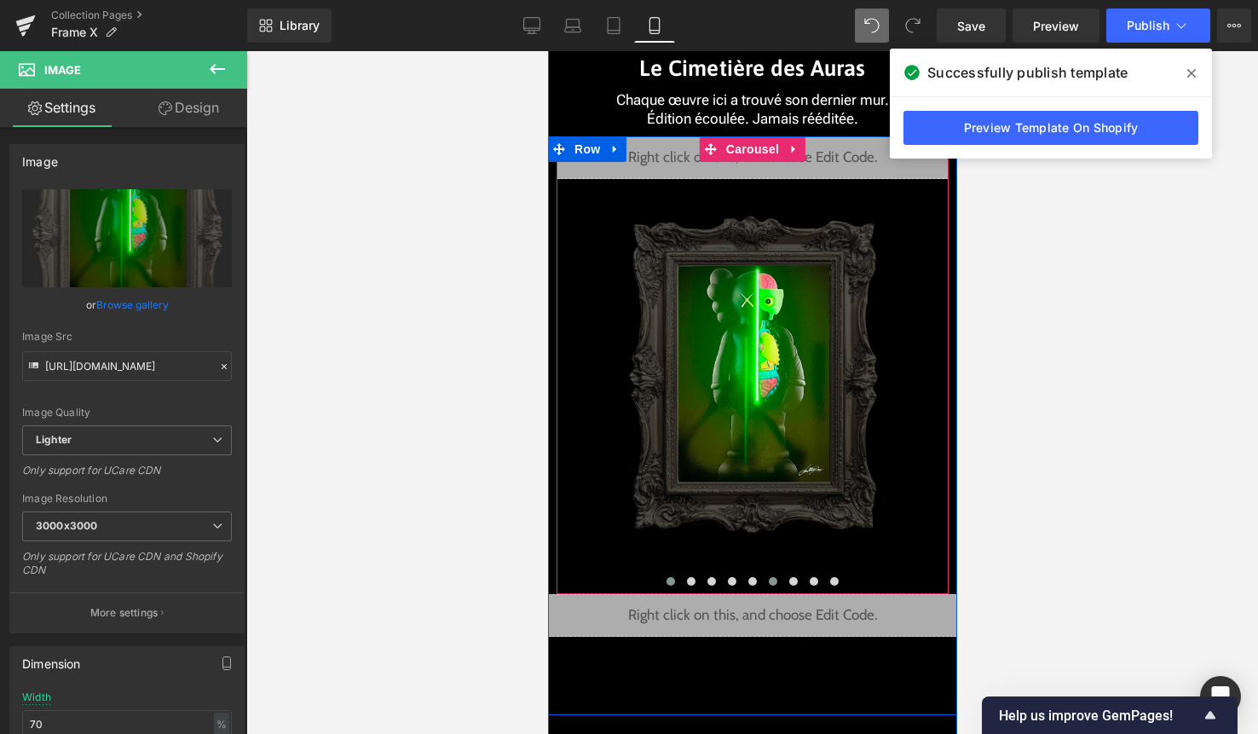
click at [669, 583] on span at bounding box center [670, 581] width 9 height 9
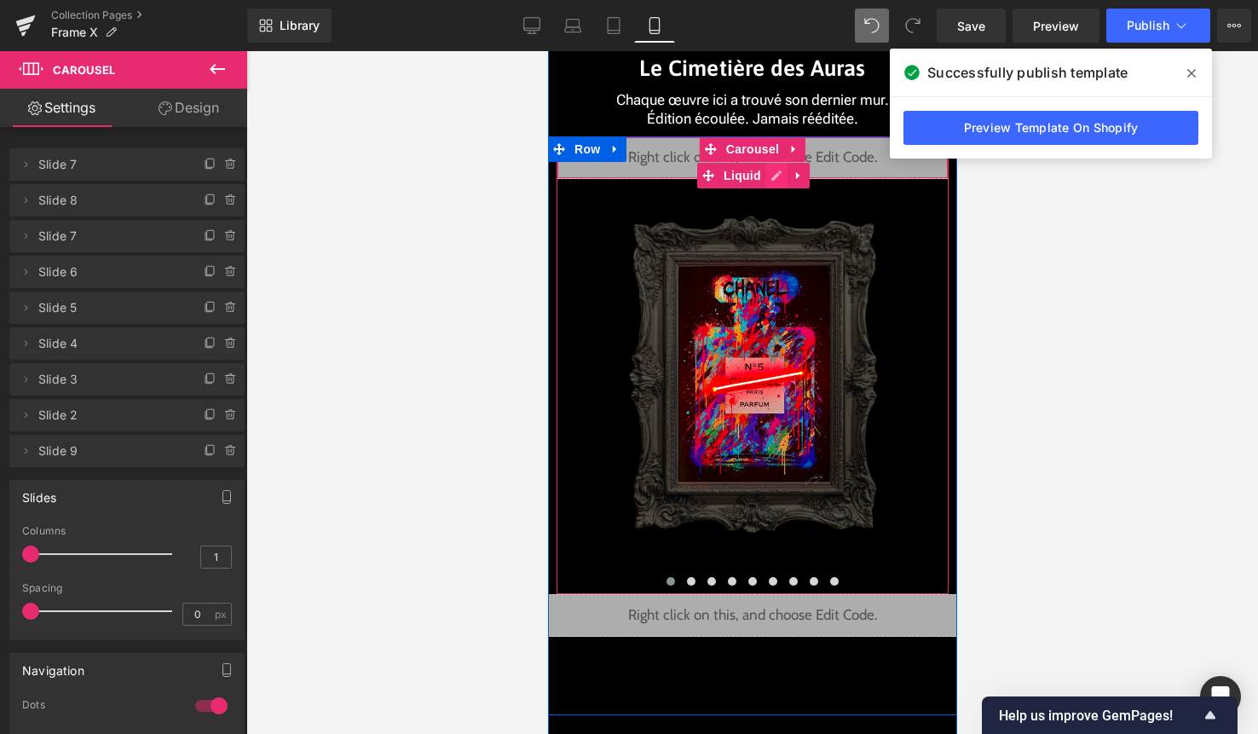
click at [778, 172] on div "Liquid" at bounding box center [752, 157] width 392 height 43
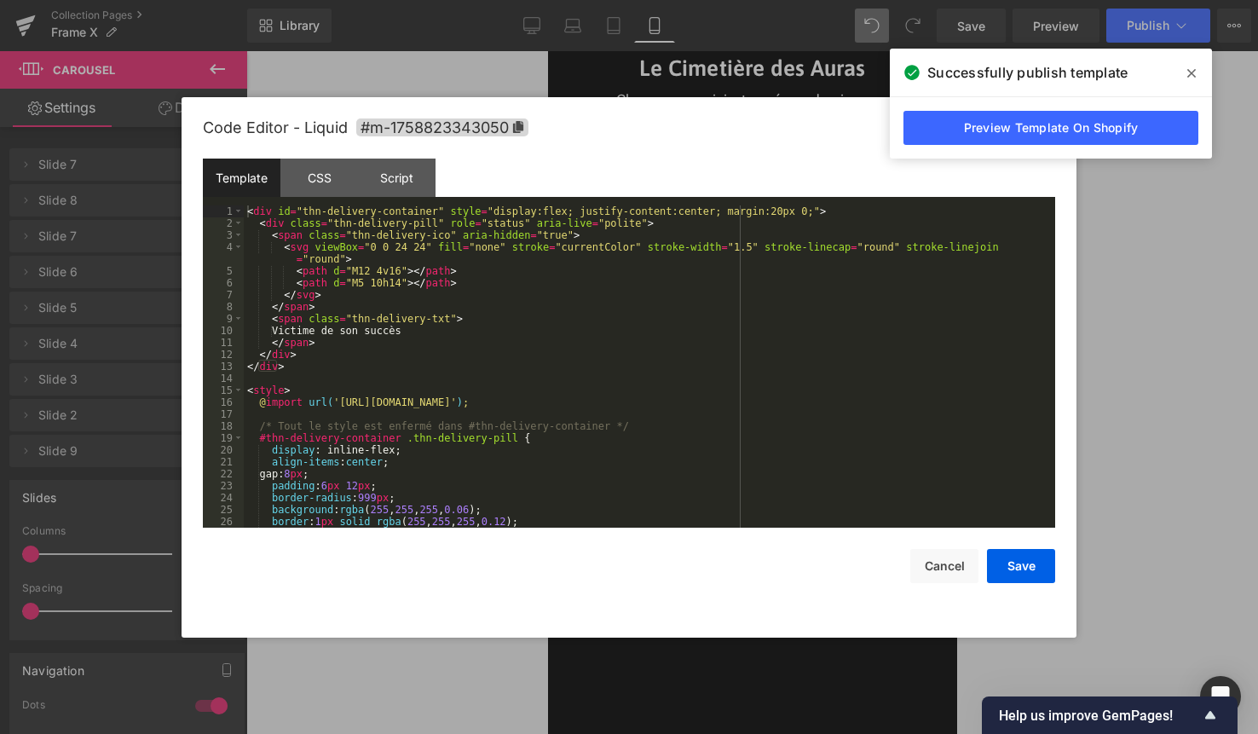
click at [638, 403] on div "< div id = "thn-delivery-container" style = "display:flex; justify-content:cent…" at bounding box center [646, 378] width 805 height 346
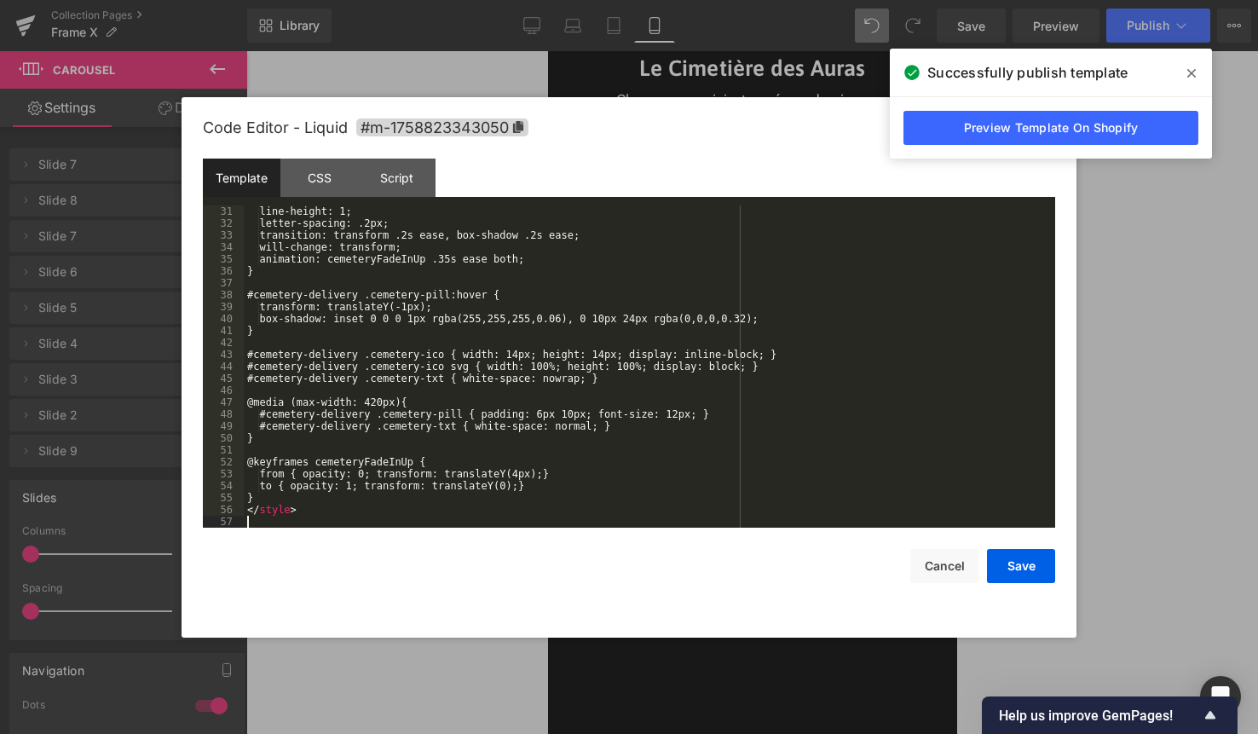
scroll to position [370, 0]
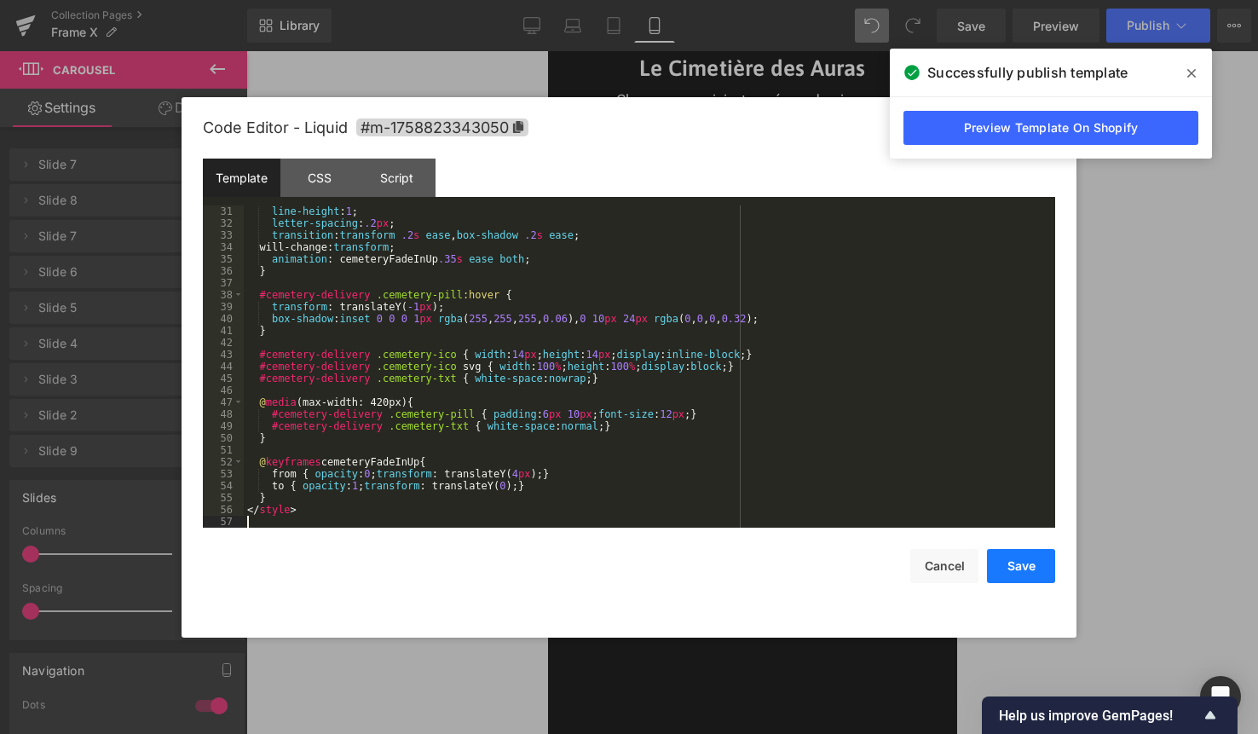
click at [1042, 565] on button "Save" at bounding box center [1021, 566] width 68 height 34
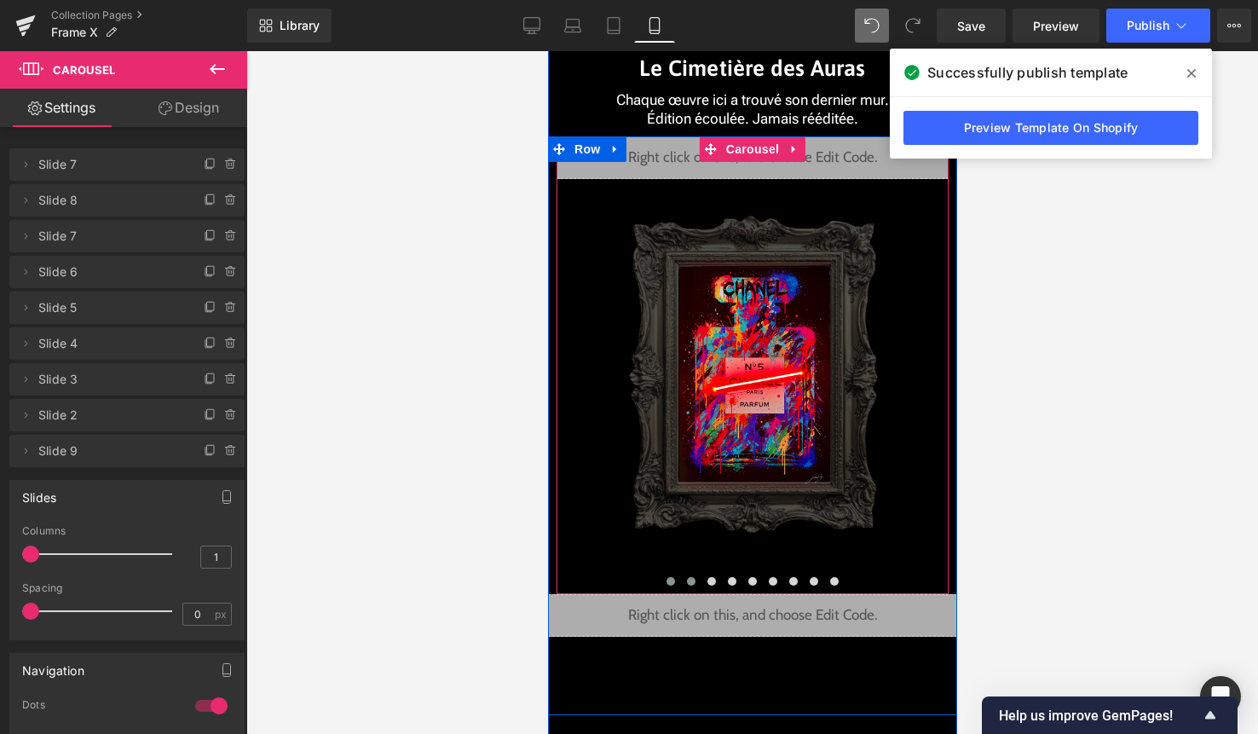
click at [692, 580] on span at bounding box center [690, 581] width 9 height 9
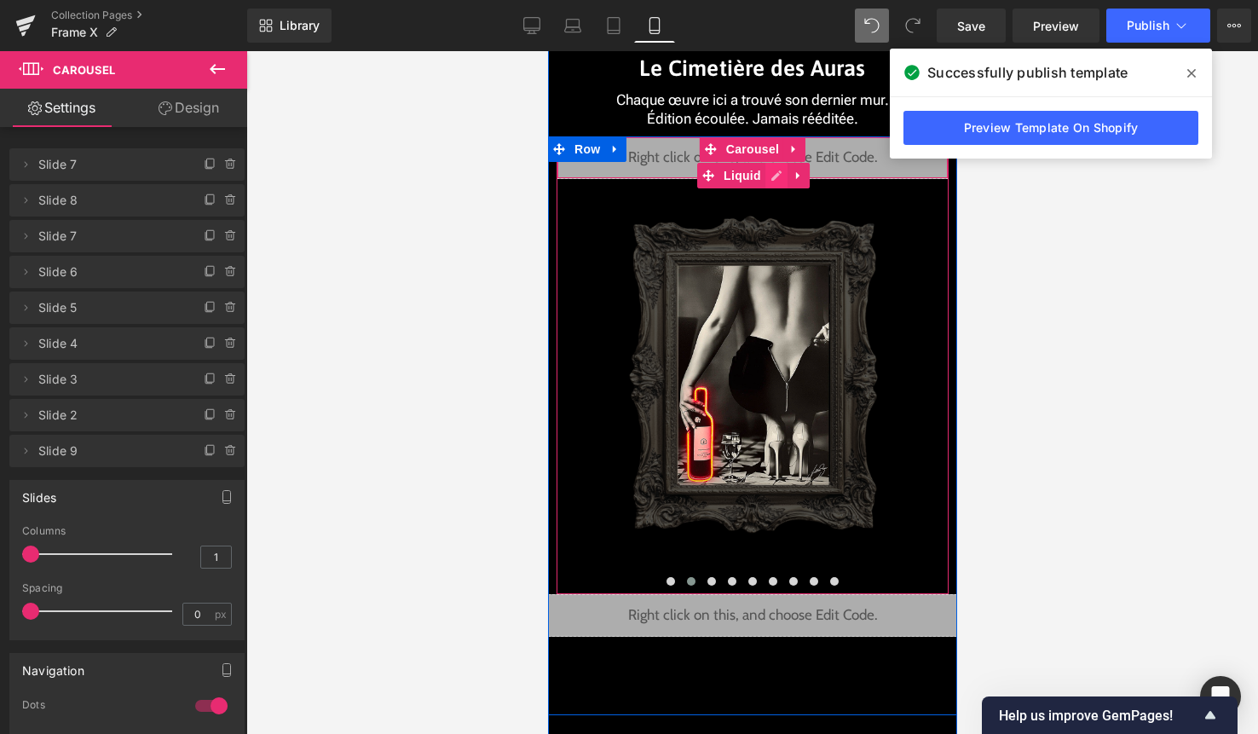
click at [768, 177] on div "Liquid" at bounding box center [752, 157] width 392 height 43
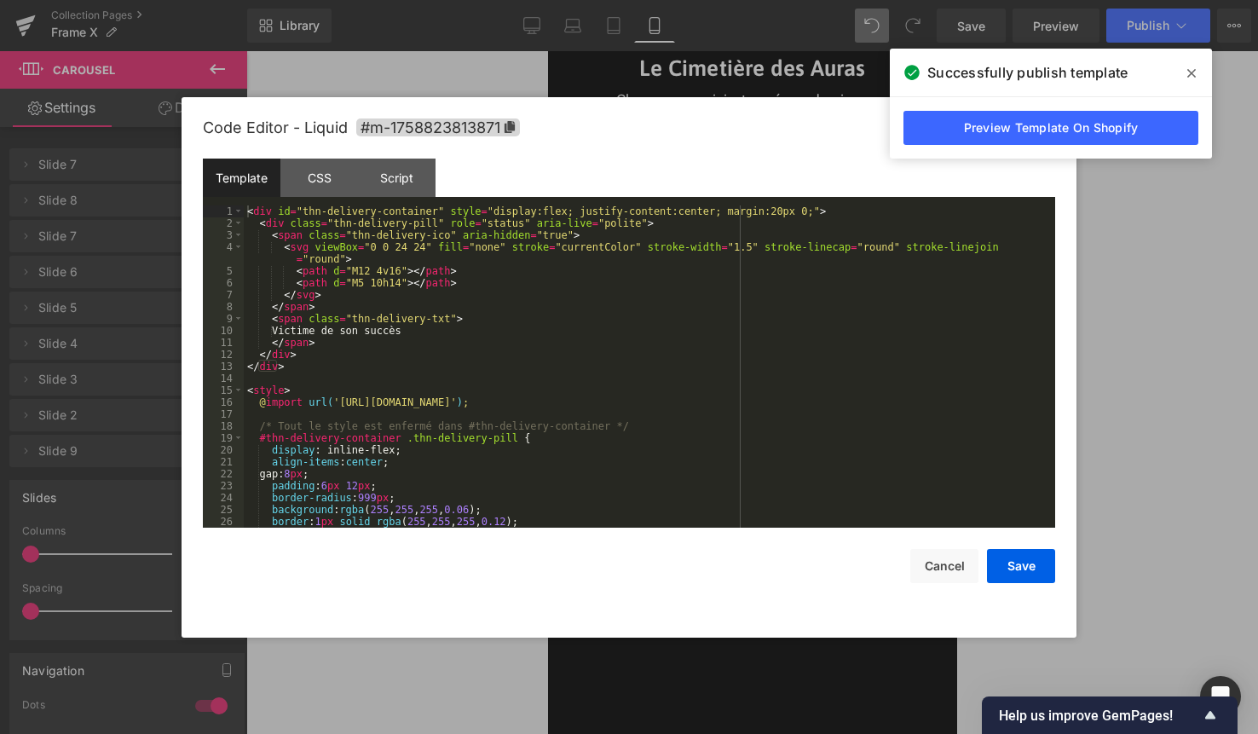
click at [664, 325] on div "< div id = "thn-delivery-container" style = "display:flex; justify-content:cent…" at bounding box center [646, 378] width 805 height 346
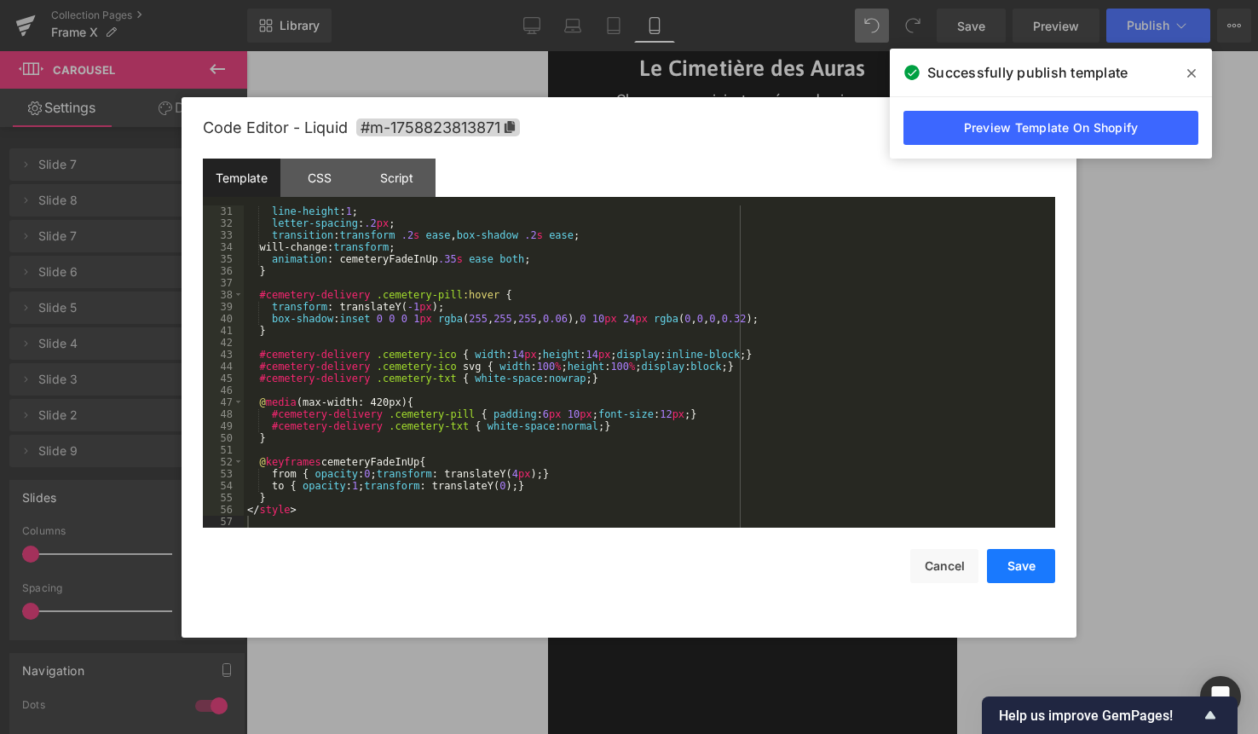
click at [1007, 568] on button "Save" at bounding box center [1021, 566] width 68 height 34
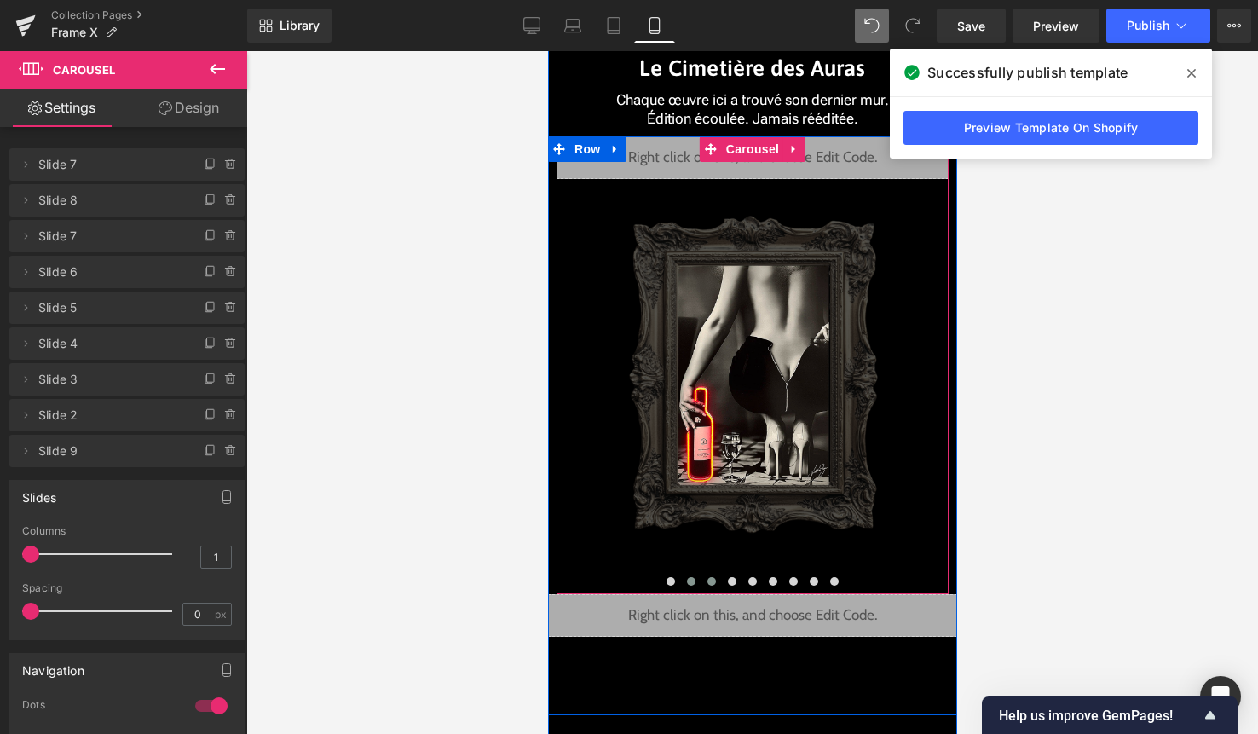
click at [712, 579] on span at bounding box center [711, 581] width 9 height 9
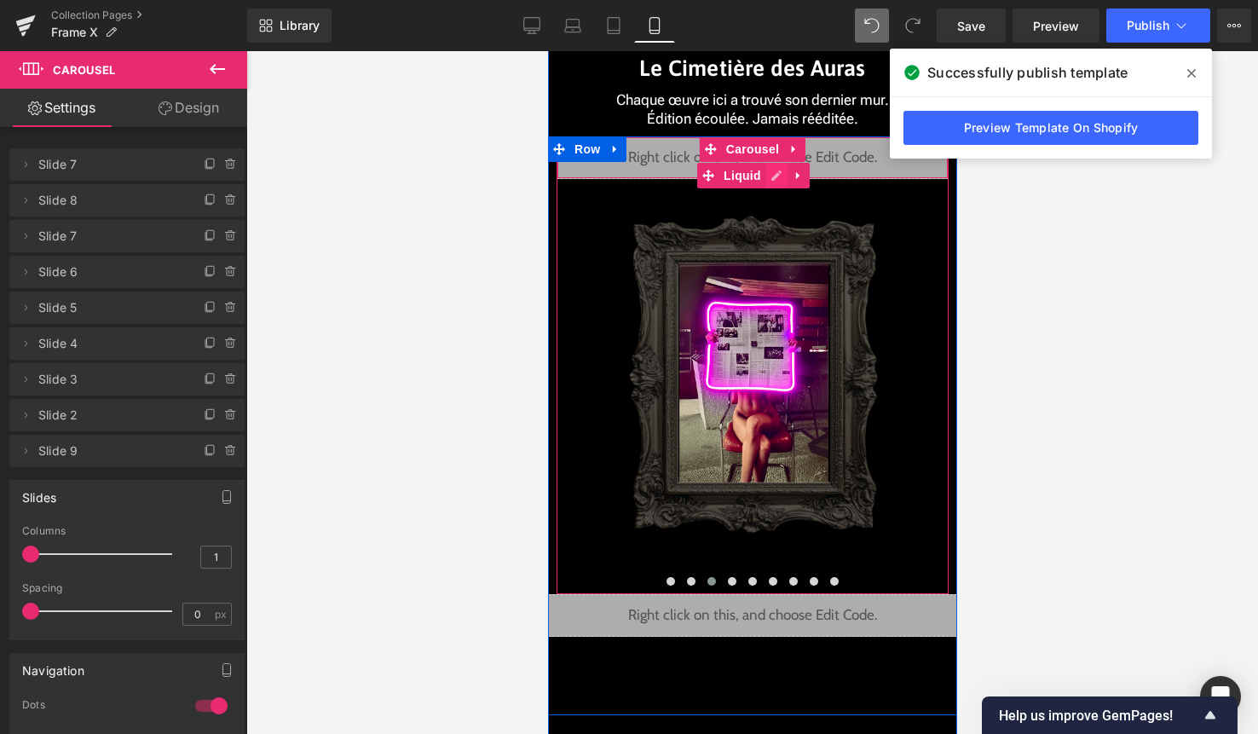
click at [772, 170] on div "Liquid" at bounding box center [752, 157] width 392 height 43
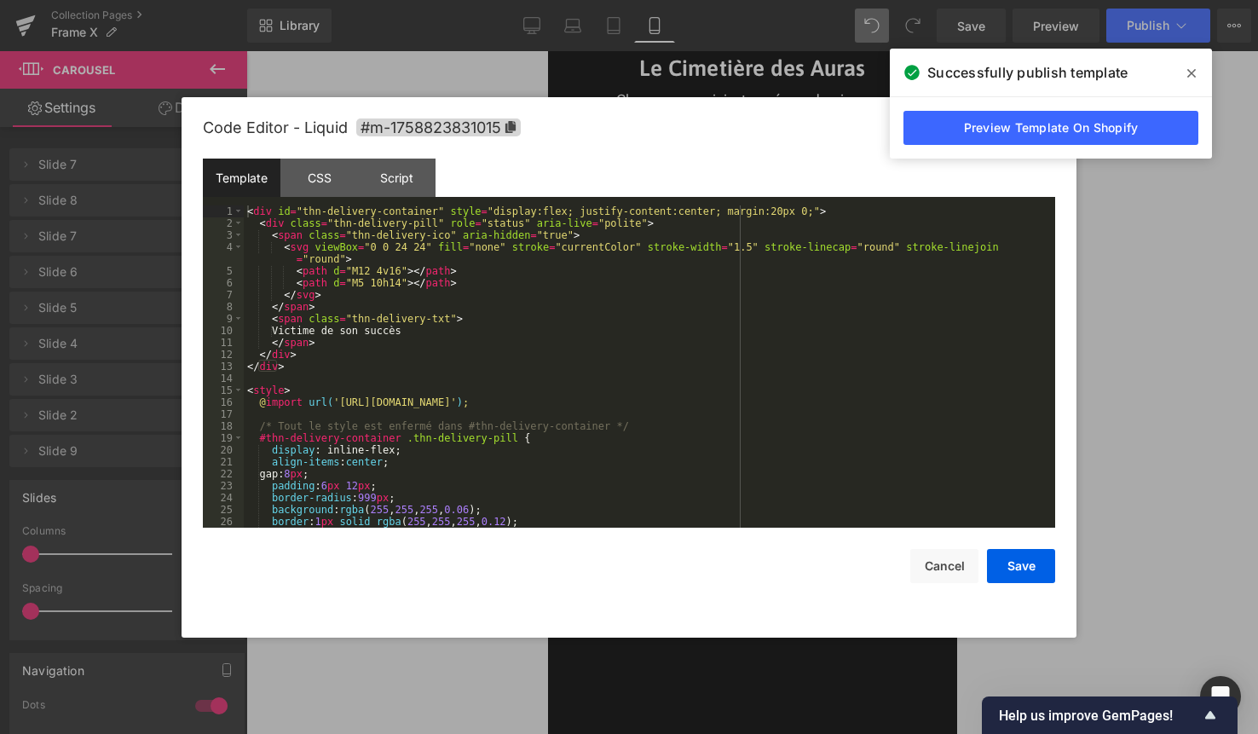
click at [670, 434] on div "< div id = "thn-delivery-container" style = "display:flex; justify-content:cent…" at bounding box center [646, 378] width 805 height 346
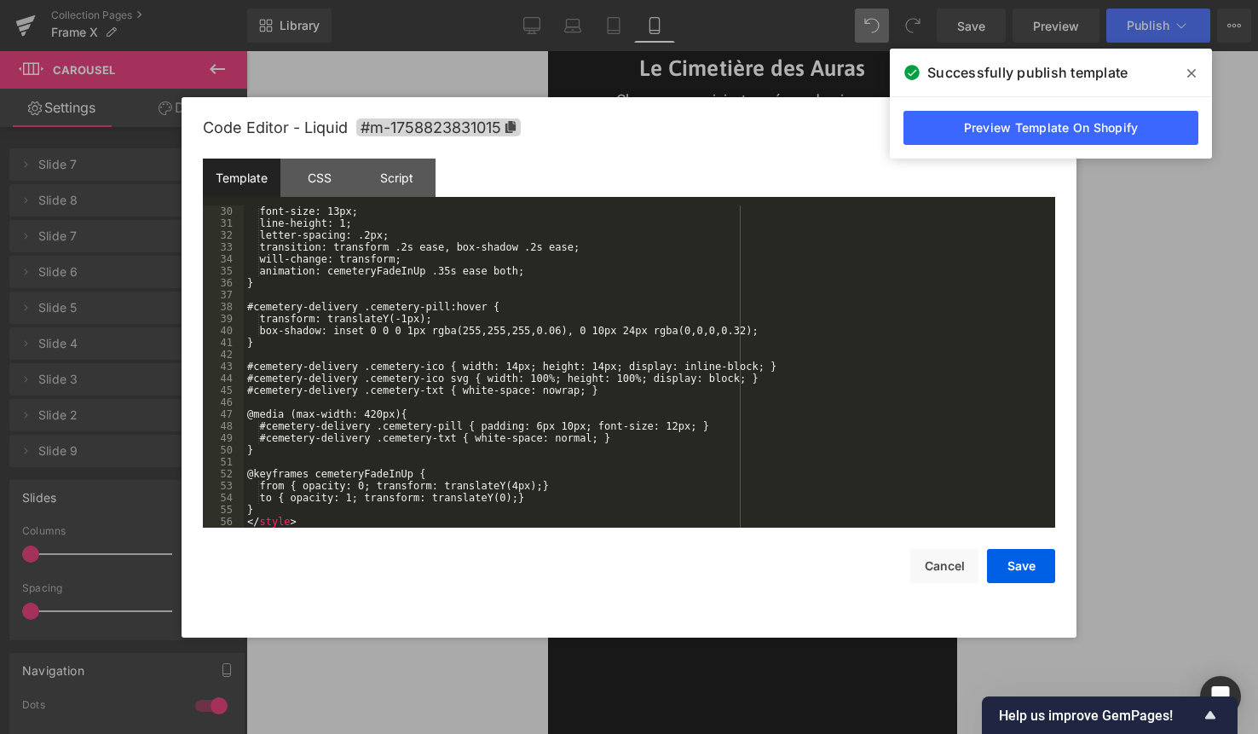
scroll to position [358, 0]
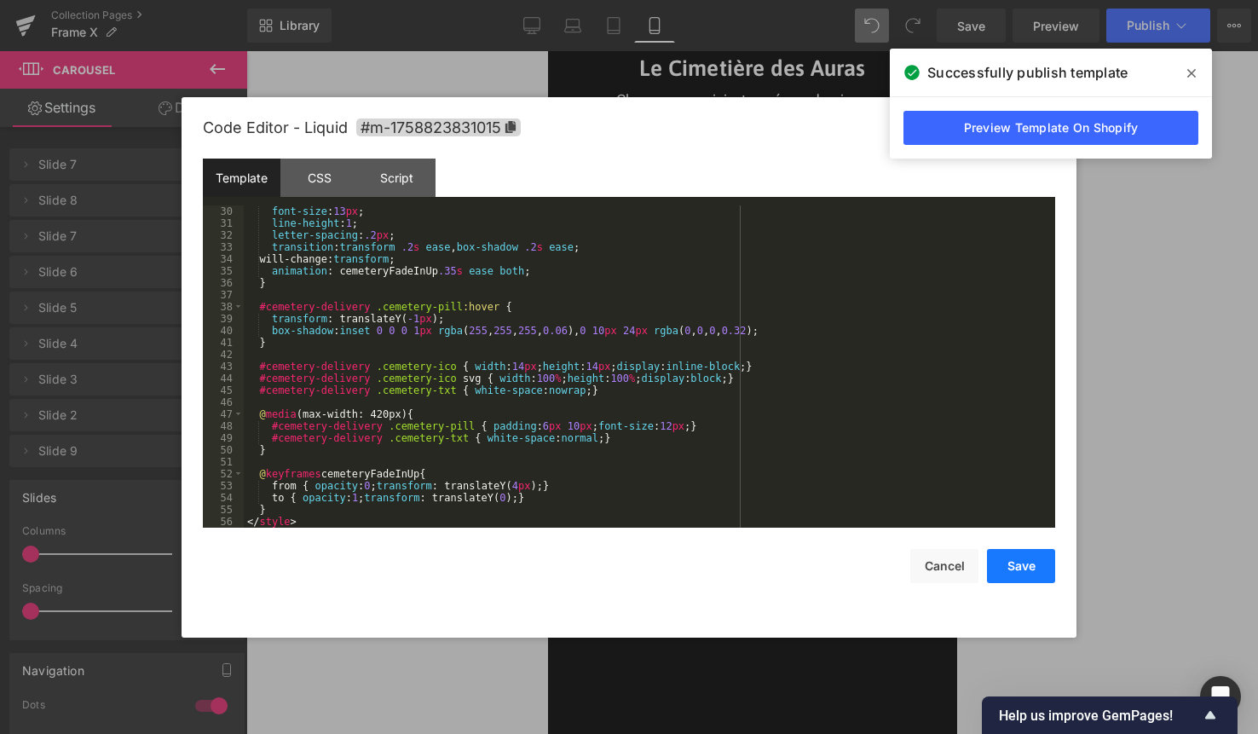
click at [1023, 550] on button "Save" at bounding box center [1021, 566] width 68 height 34
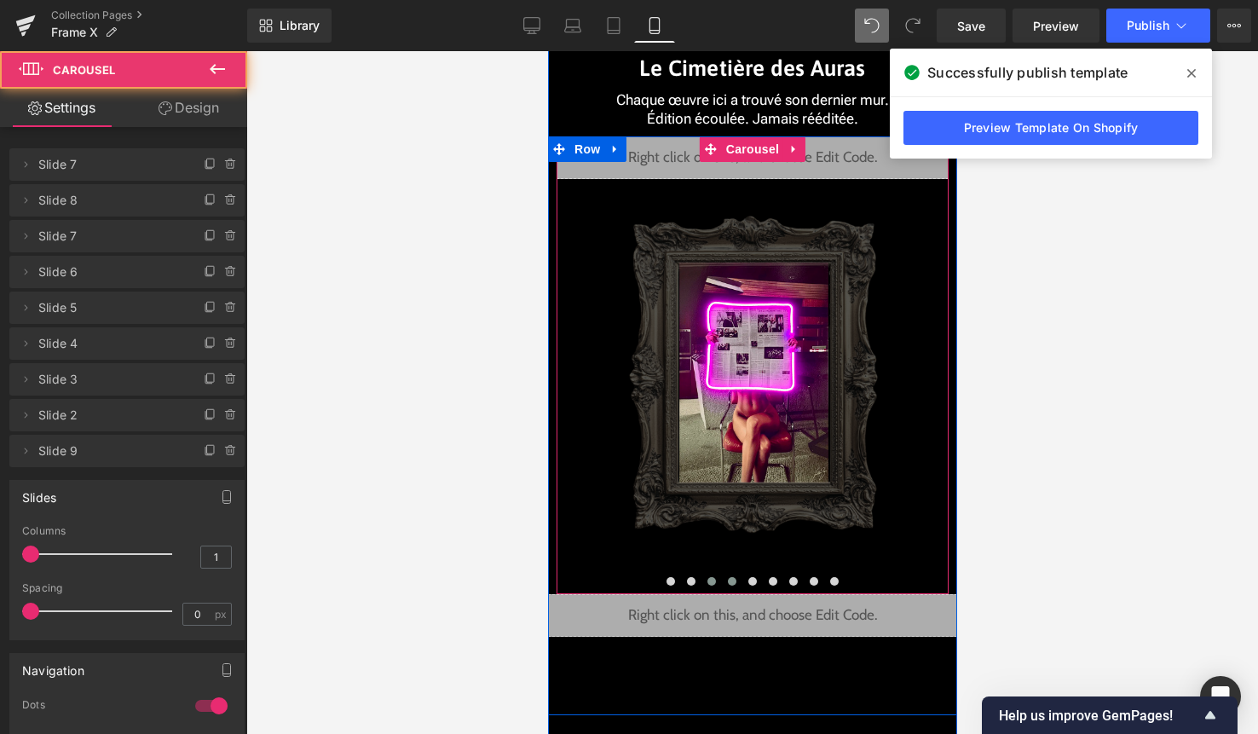
click at [730, 580] on span at bounding box center [731, 581] width 9 height 9
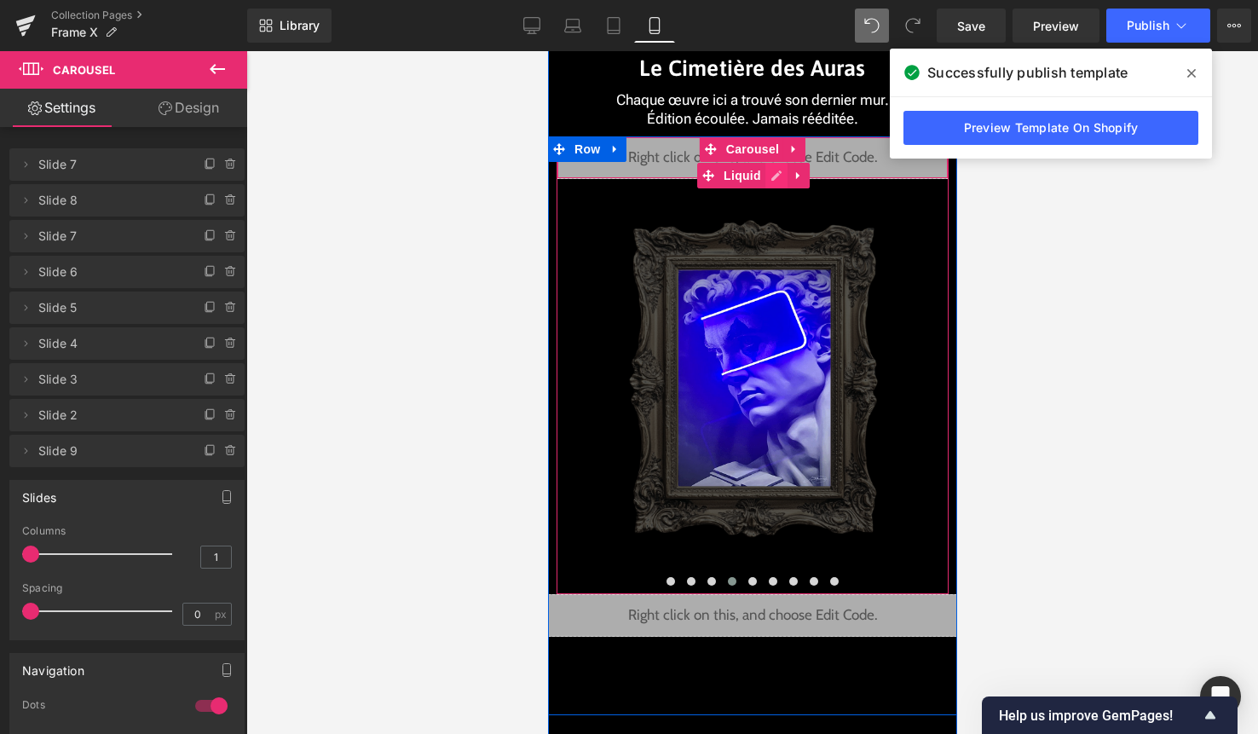
click at [776, 174] on div "Liquid" at bounding box center [752, 157] width 392 height 43
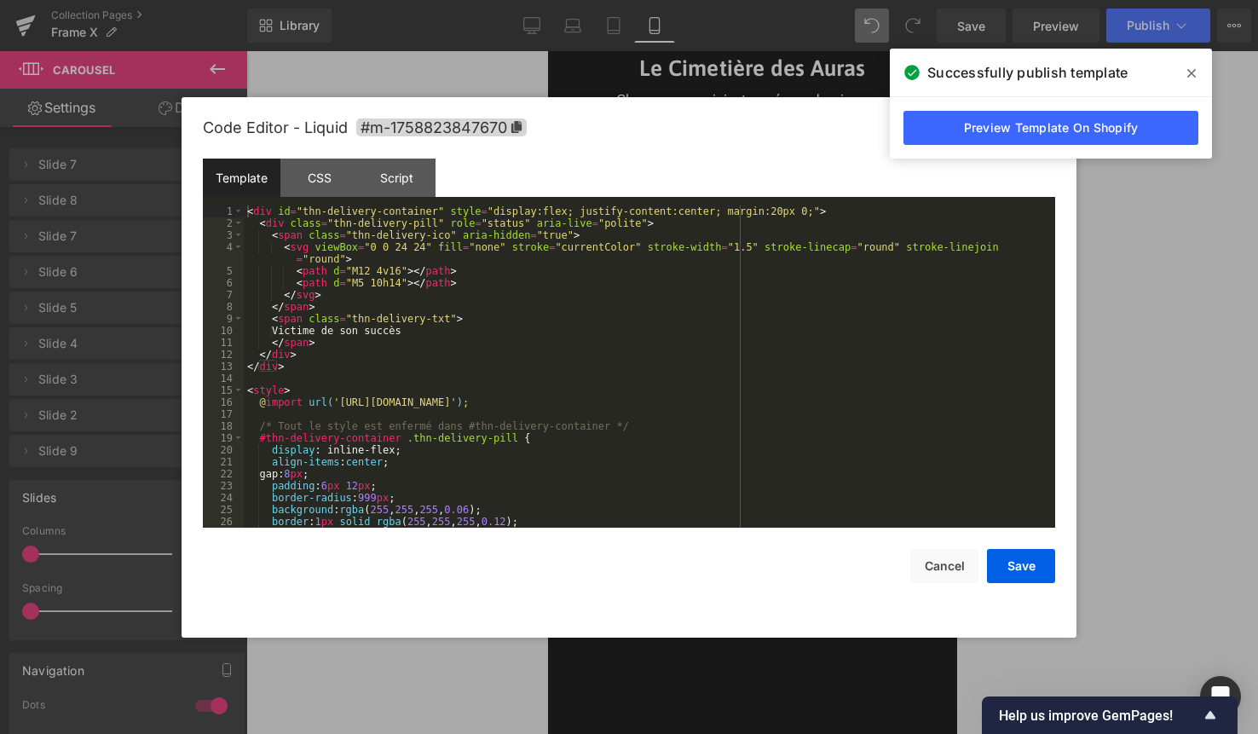
click at [634, 358] on div "< div id = "thn-delivery-container" style = "display:flex; justify-content:cent…" at bounding box center [646, 378] width 805 height 346
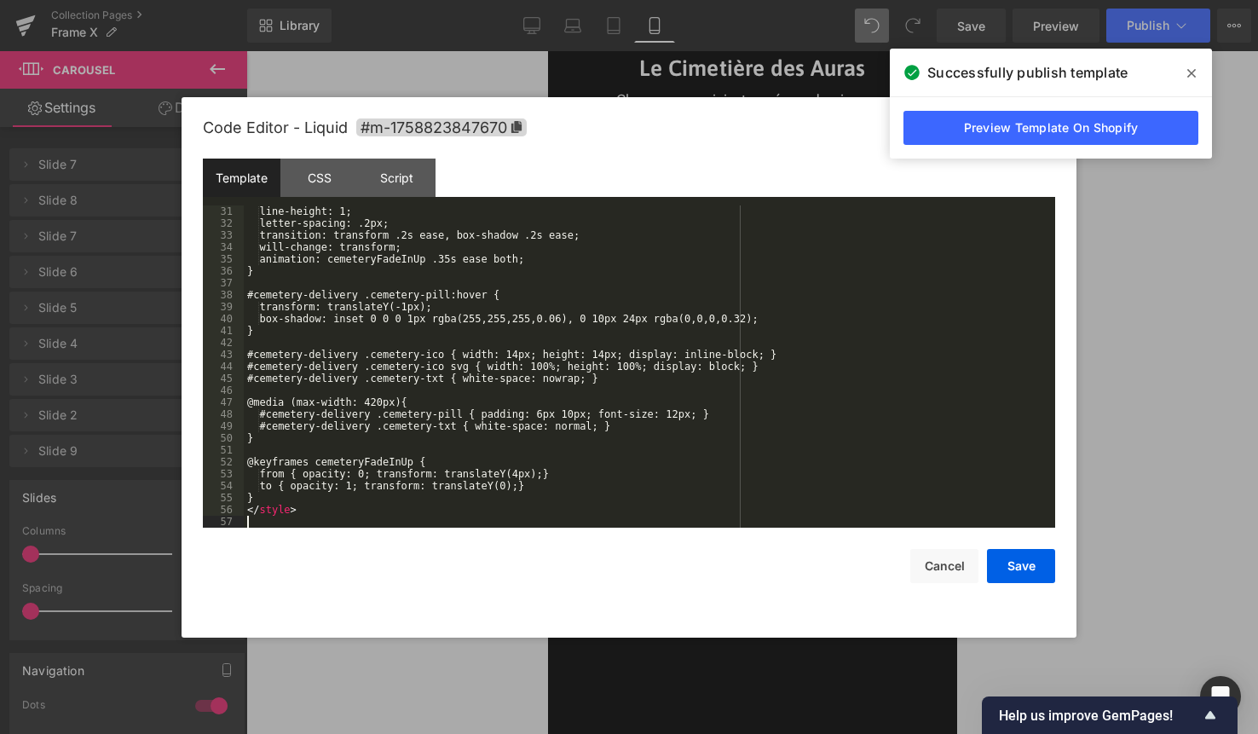
scroll to position [370, 0]
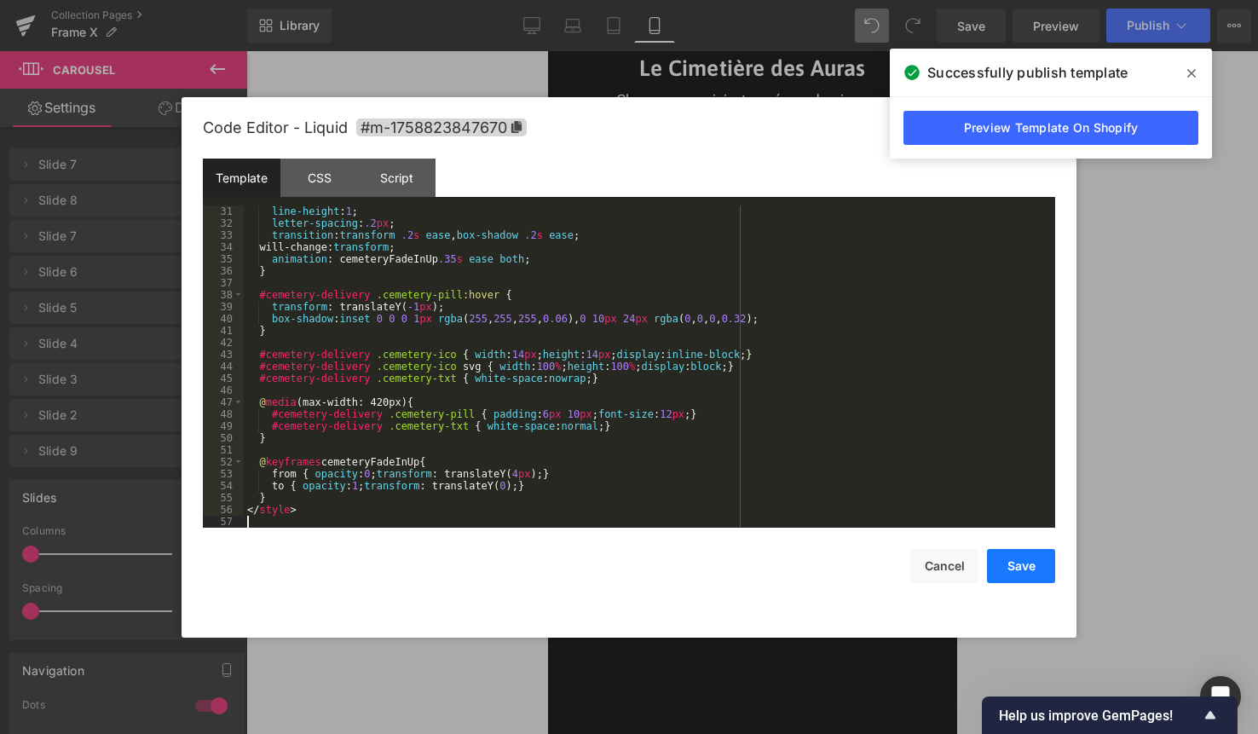
click at [1033, 558] on button "Save" at bounding box center [1021, 566] width 68 height 34
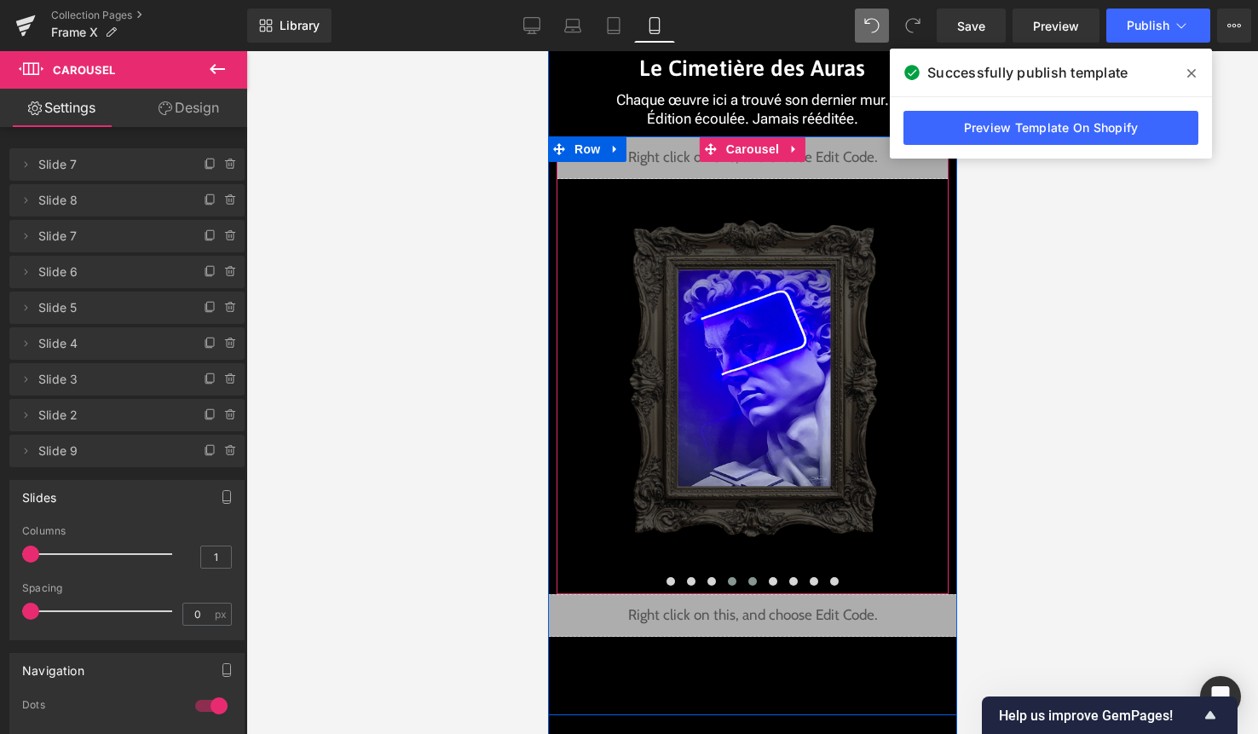
click at [754, 577] on button at bounding box center [752, 581] width 20 height 17
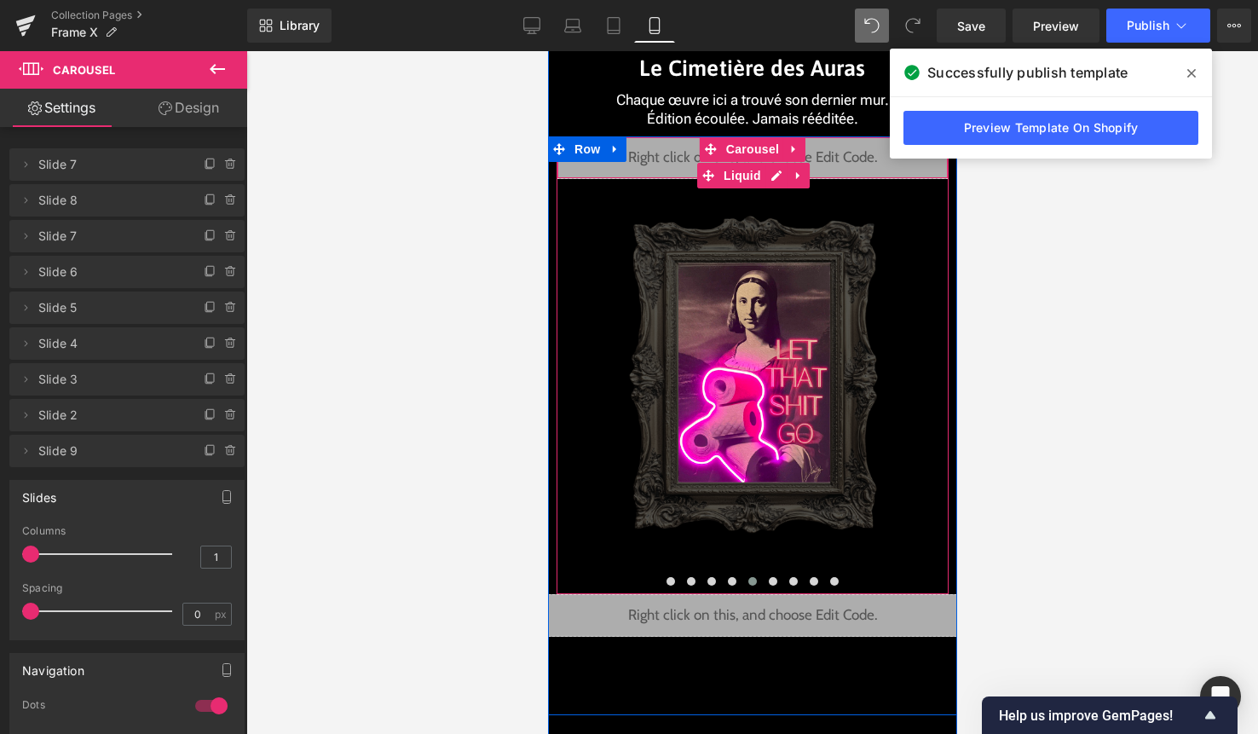
click at [777, 175] on div "Liquid" at bounding box center [752, 157] width 392 height 43
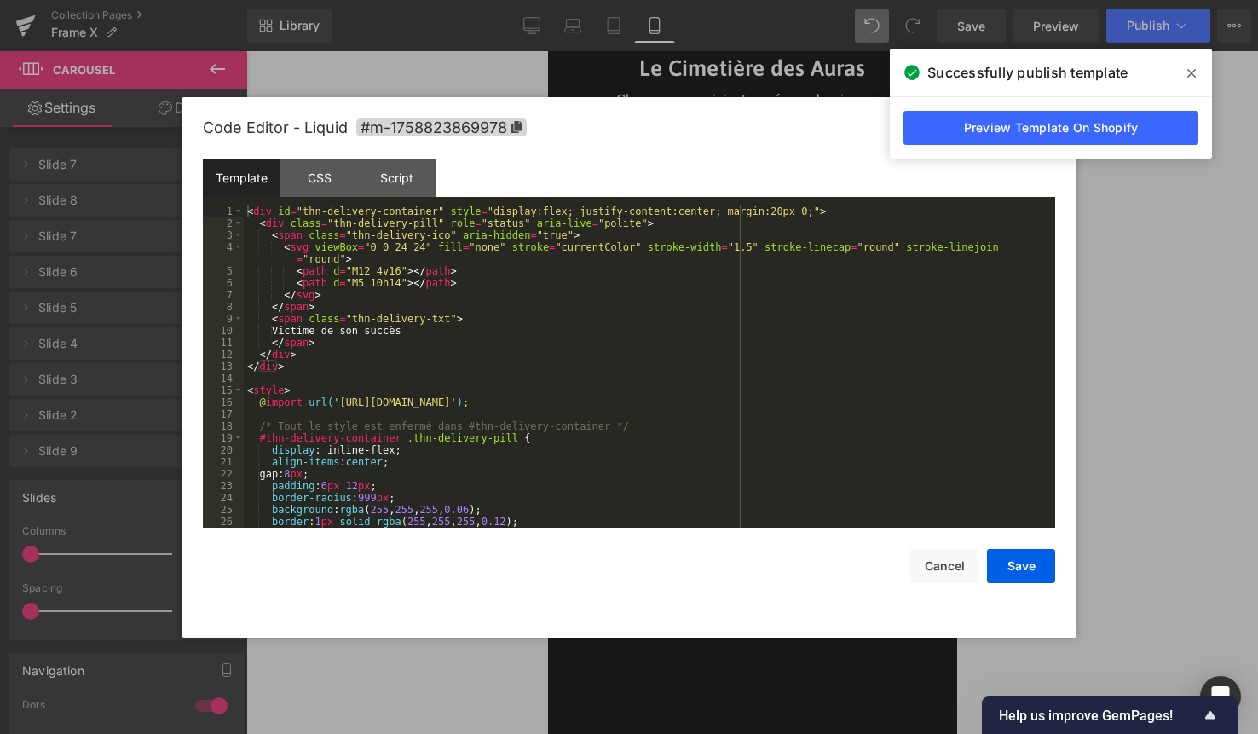
click at [687, 319] on div "< div id = "thn-delivery-container" style = "display:flex; justify-content:cent…" at bounding box center [646, 378] width 805 height 346
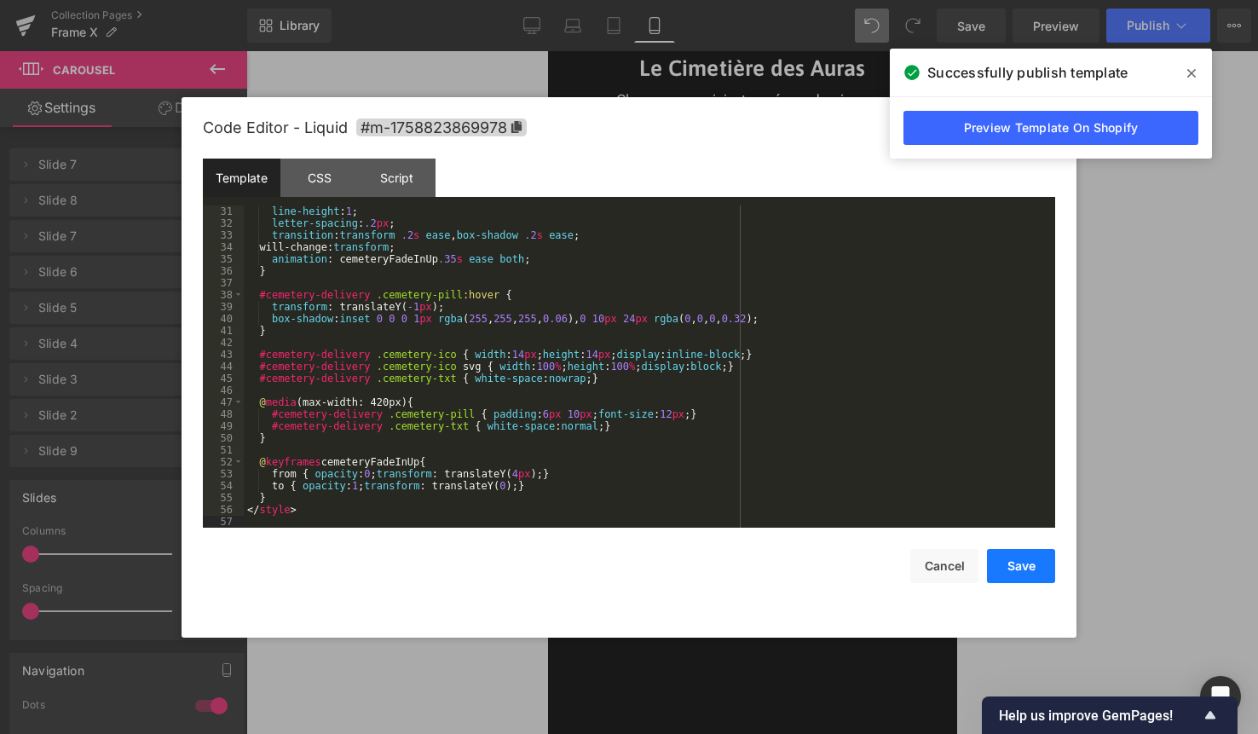
click at [1007, 574] on button "Save" at bounding box center [1021, 566] width 68 height 34
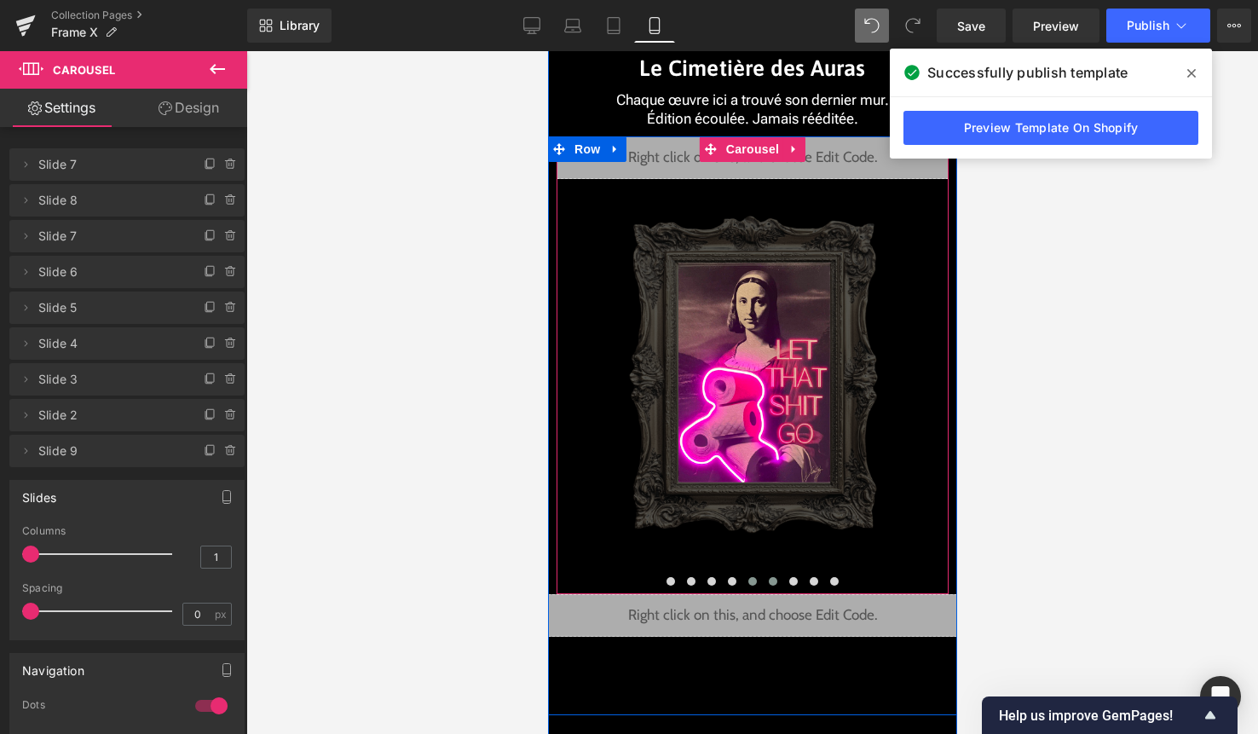
click at [770, 577] on span at bounding box center [772, 581] width 9 height 9
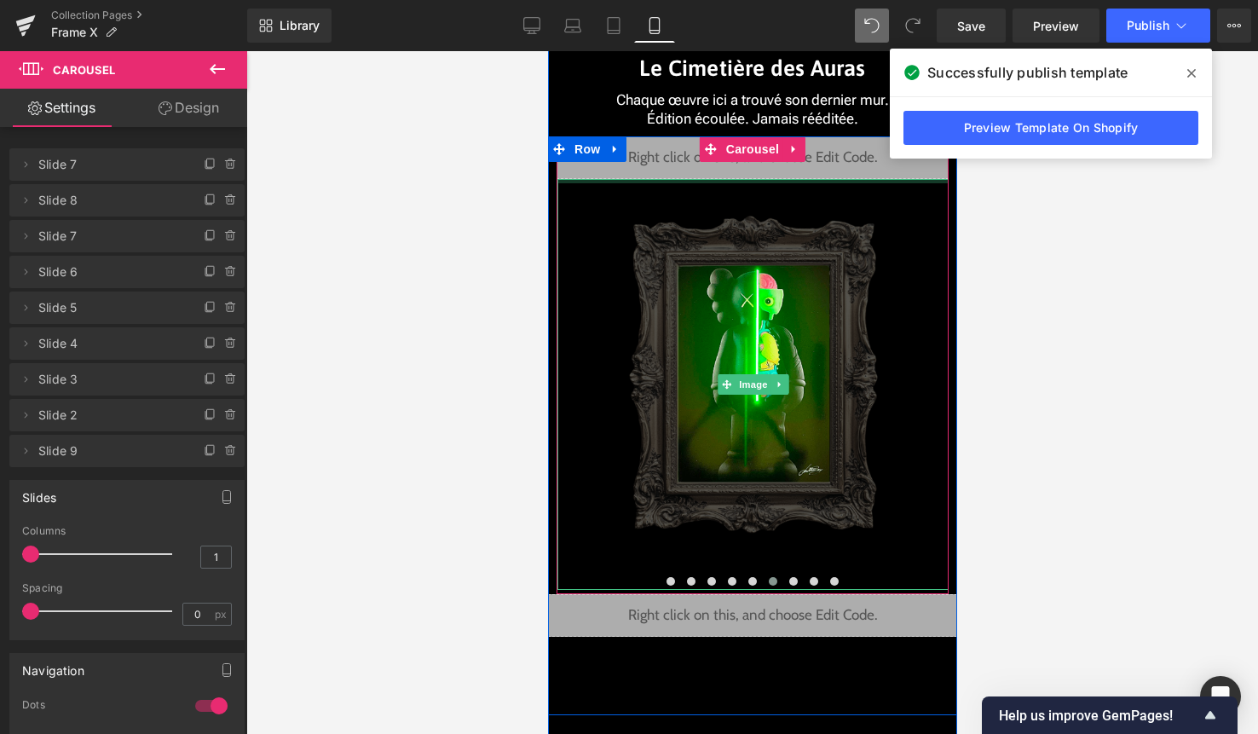
click at [778, 180] on div at bounding box center [752, 181] width 391 height 4
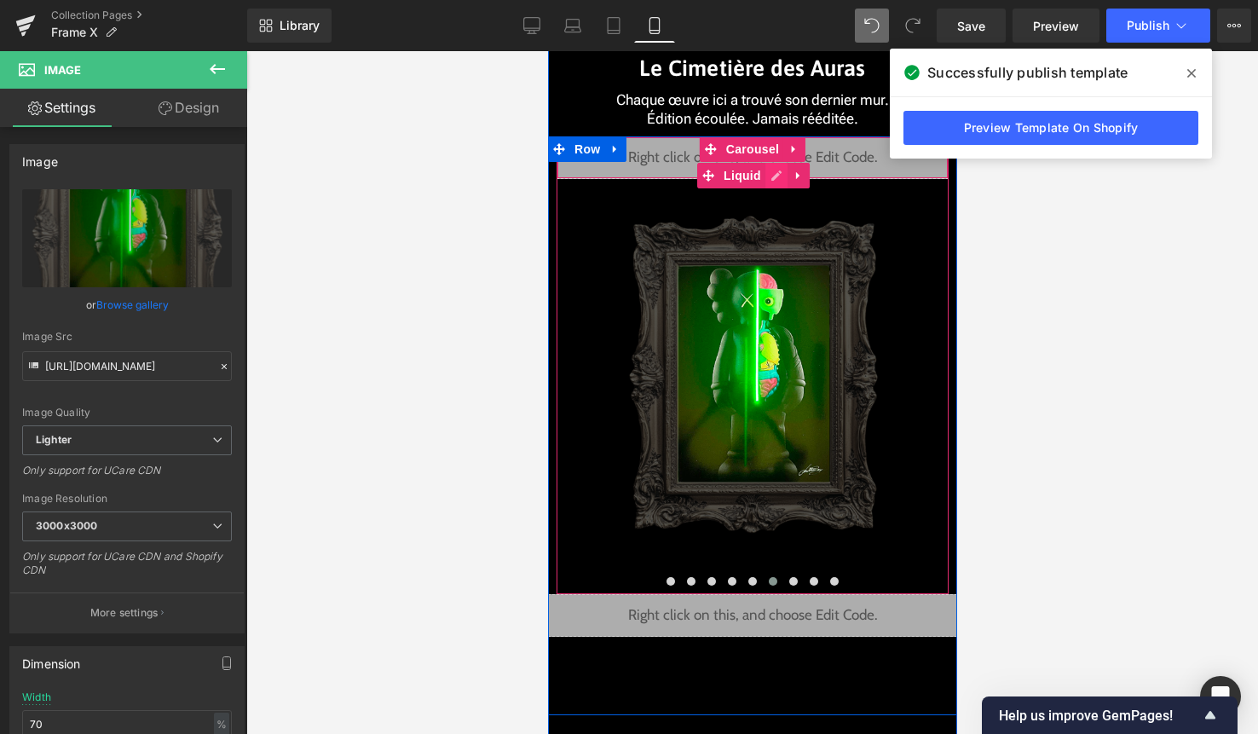
click at [771, 171] on div "Liquid" at bounding box center [752, 157] width 392 height 43
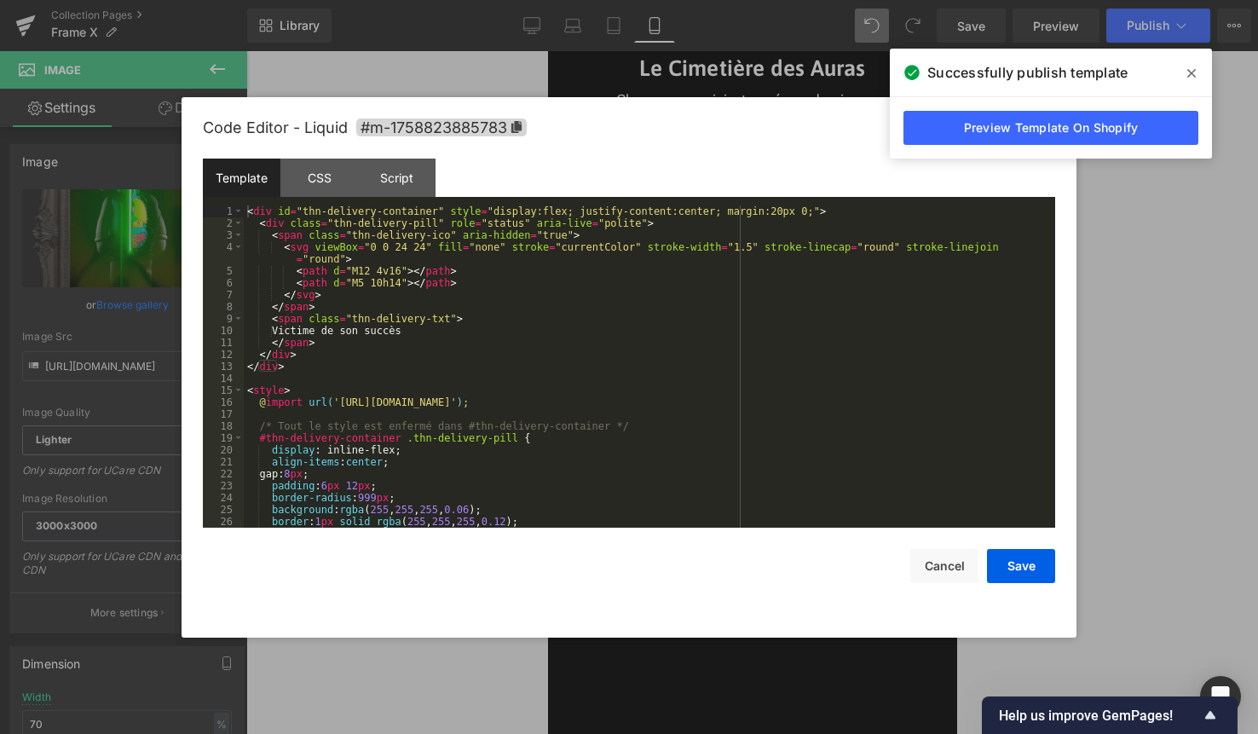
click at [738, 304] on div "< div id = "thn-delivery-container" style = "display:flex; justify-content:cent…" at bounding box center [646, 378] width 805 height 346
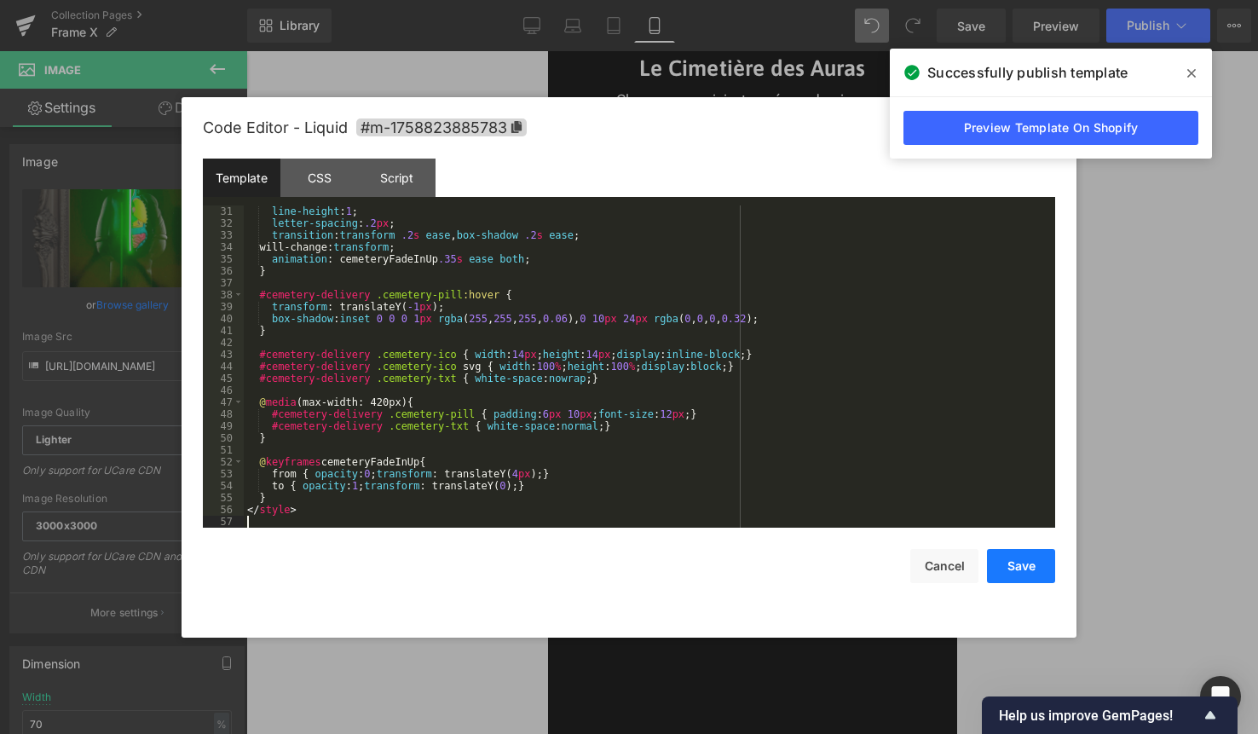
click at [1021, 560] on button "Save" at bounding box center [1021, 566] width 68 height 34
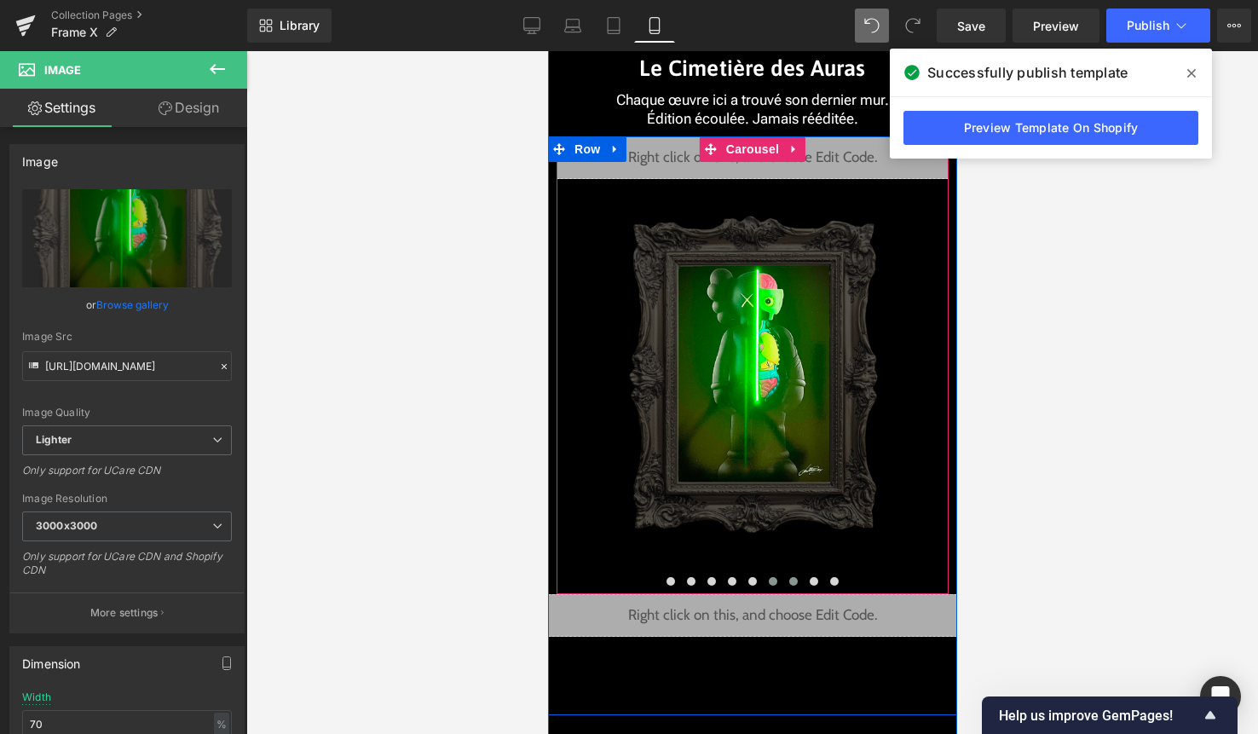
click at [794, 583] on span at bounding box center [792, 581] width 9 height 9
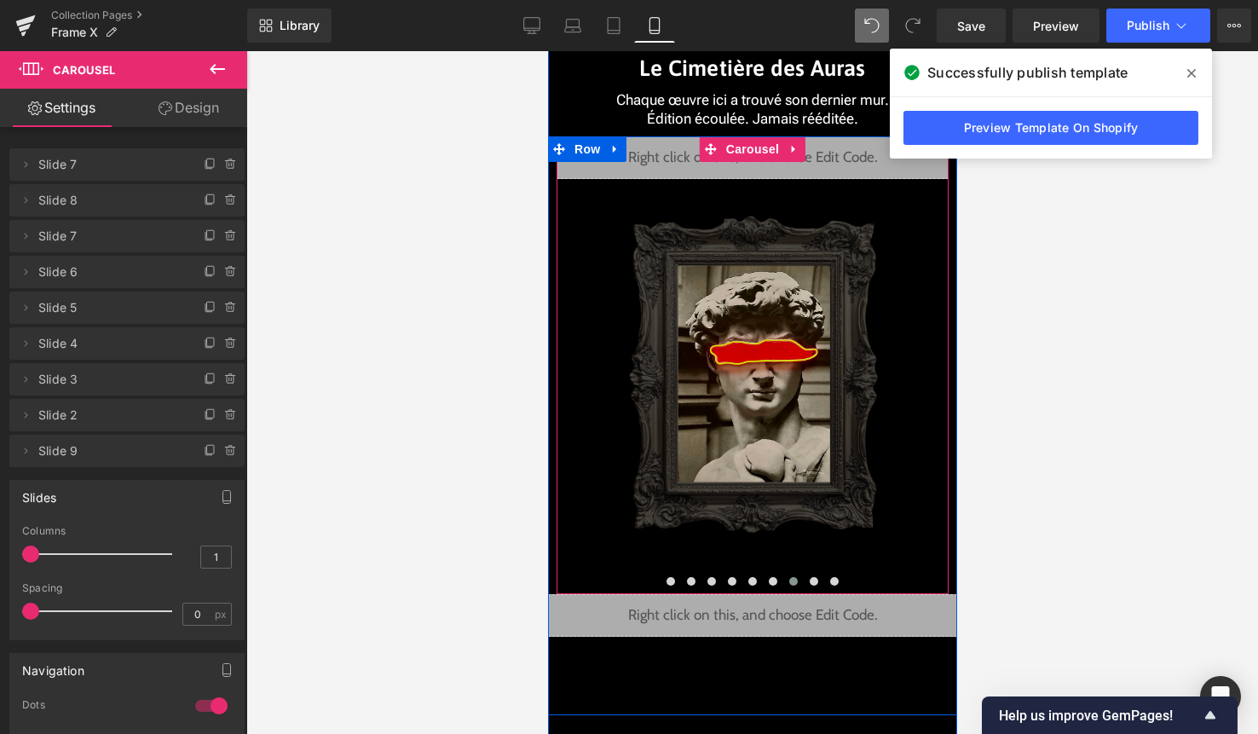
click at [547, 51] on div at bounding box center [547, 51] width 0 height 0
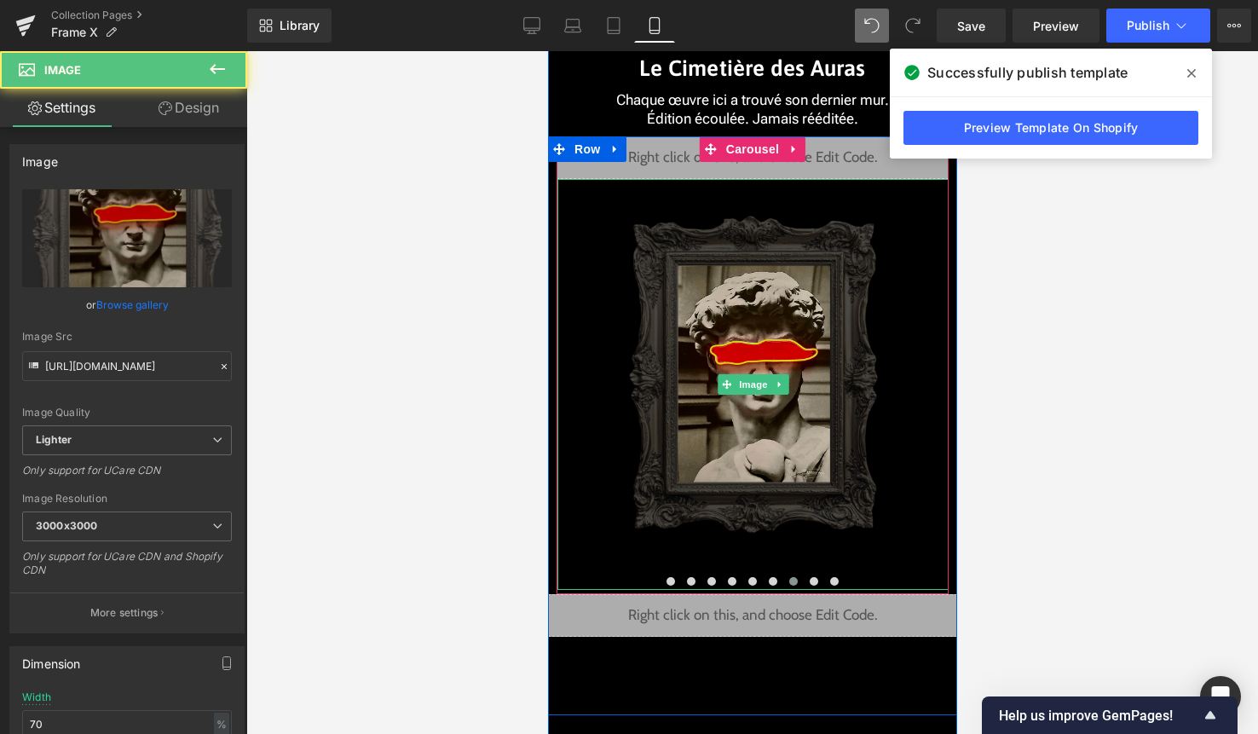
click at [757, 338] on img at bounding box center [752, 384] width 274 height 411
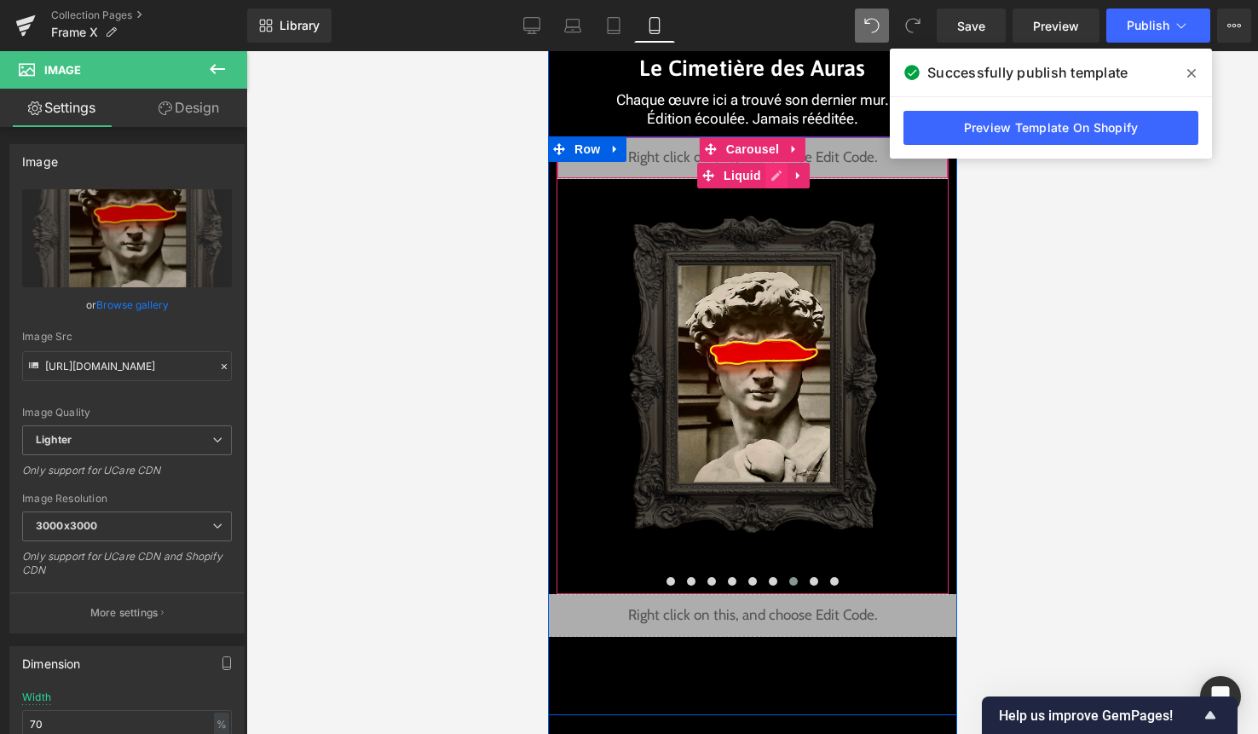
click at [774, 170] on div "Liquid" at bounding box center [752, 157] width 392 height 43
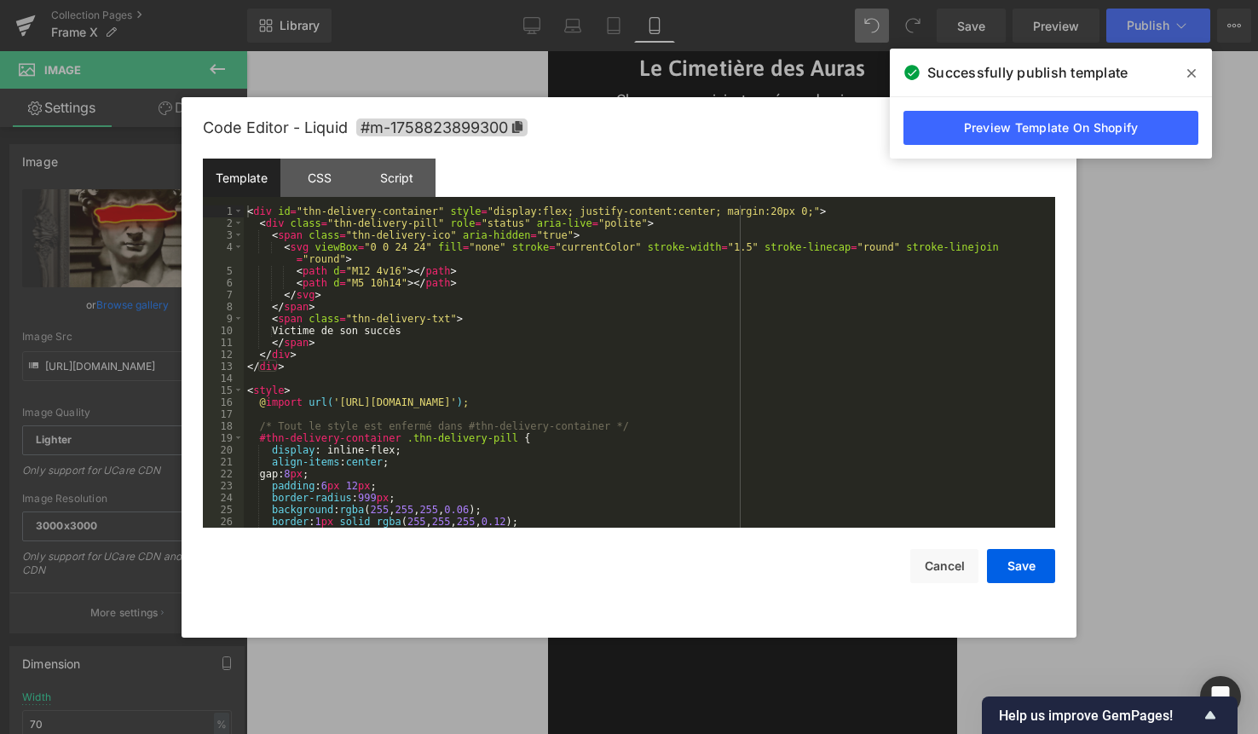
click at [717, 323] on div "< div id = "thn-delivery-container" style = "display:flex; justify-content:cent…" at bounding box center [646, 378] width 805 height 346
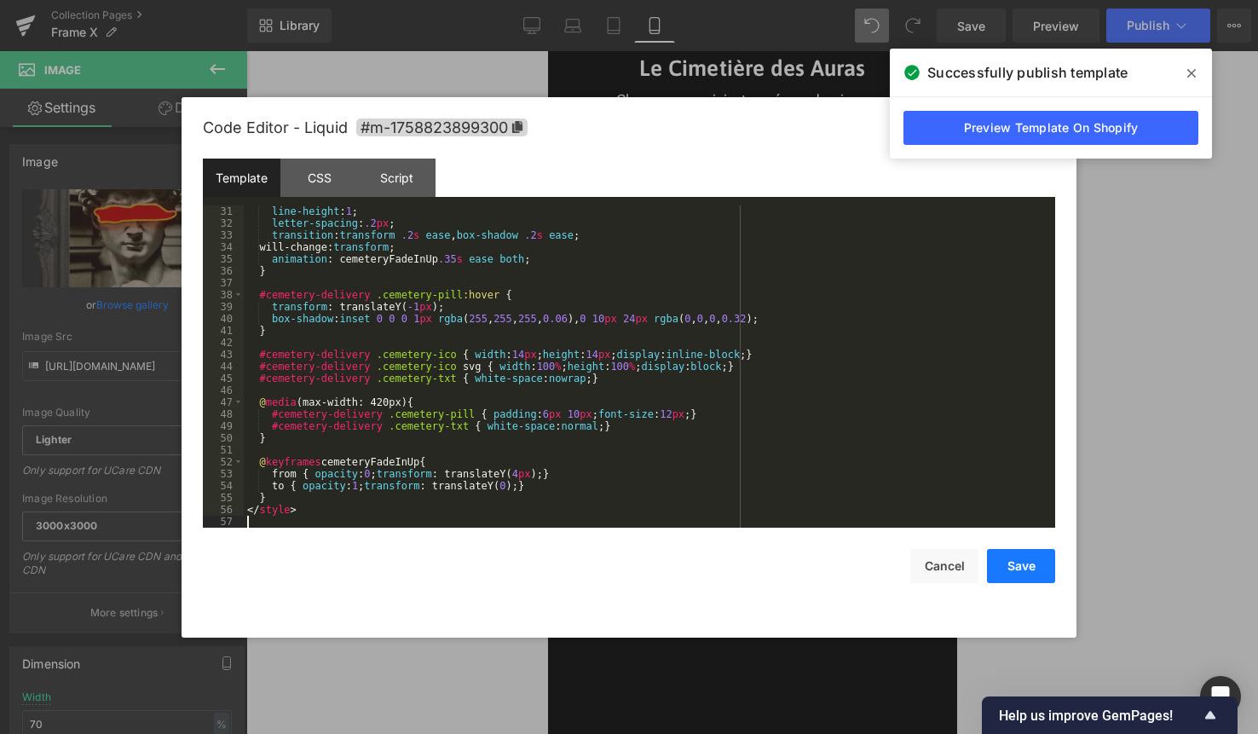
click at [1024, 568] on button "Save" at bounding box center [1021, 566] width 68 height 34
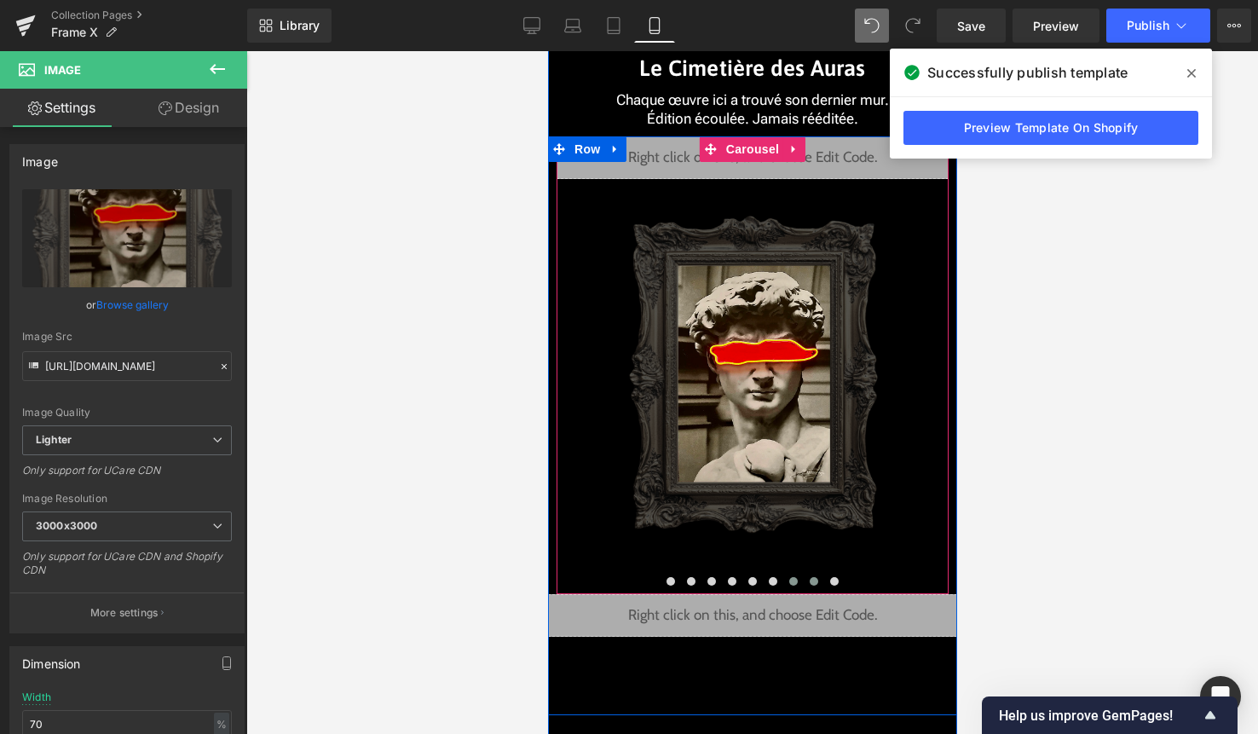
click at [813, 580] on span at bounding box center [813, 581] width 9 height 9
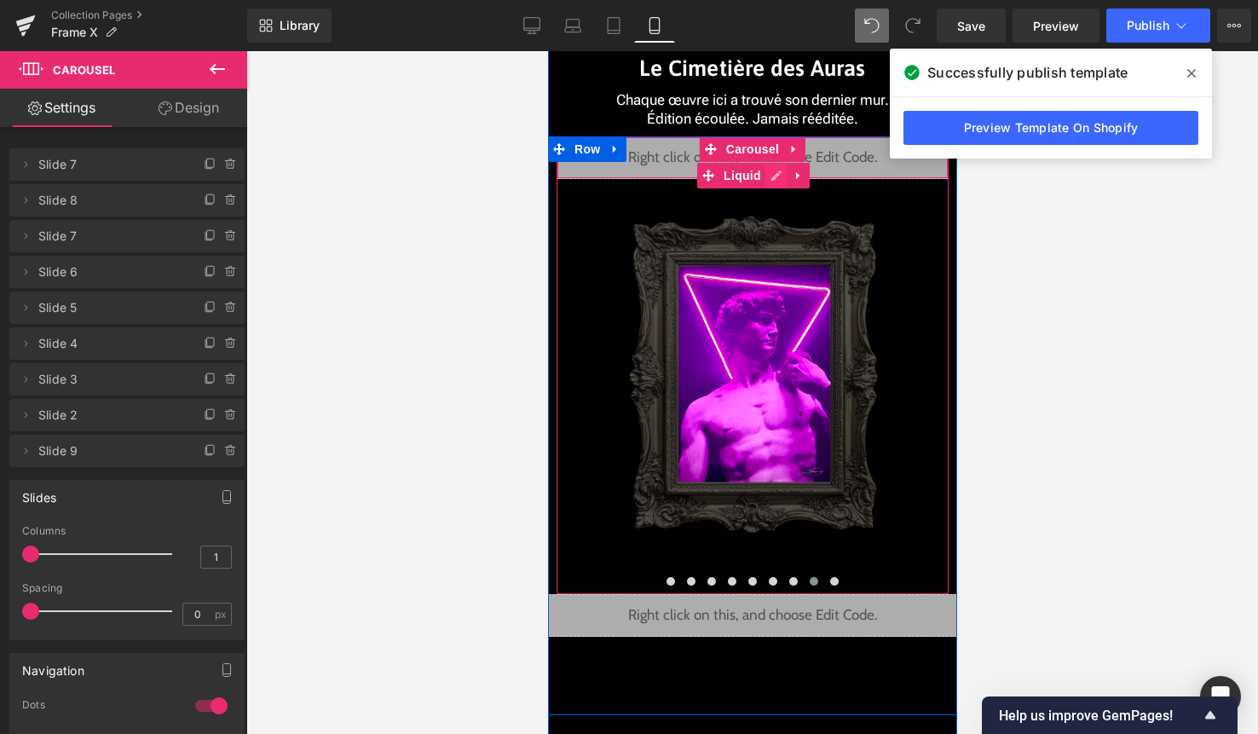
click at [780, 172] on div "Liquid" at bounding box center [752, 157] width 392 height 43
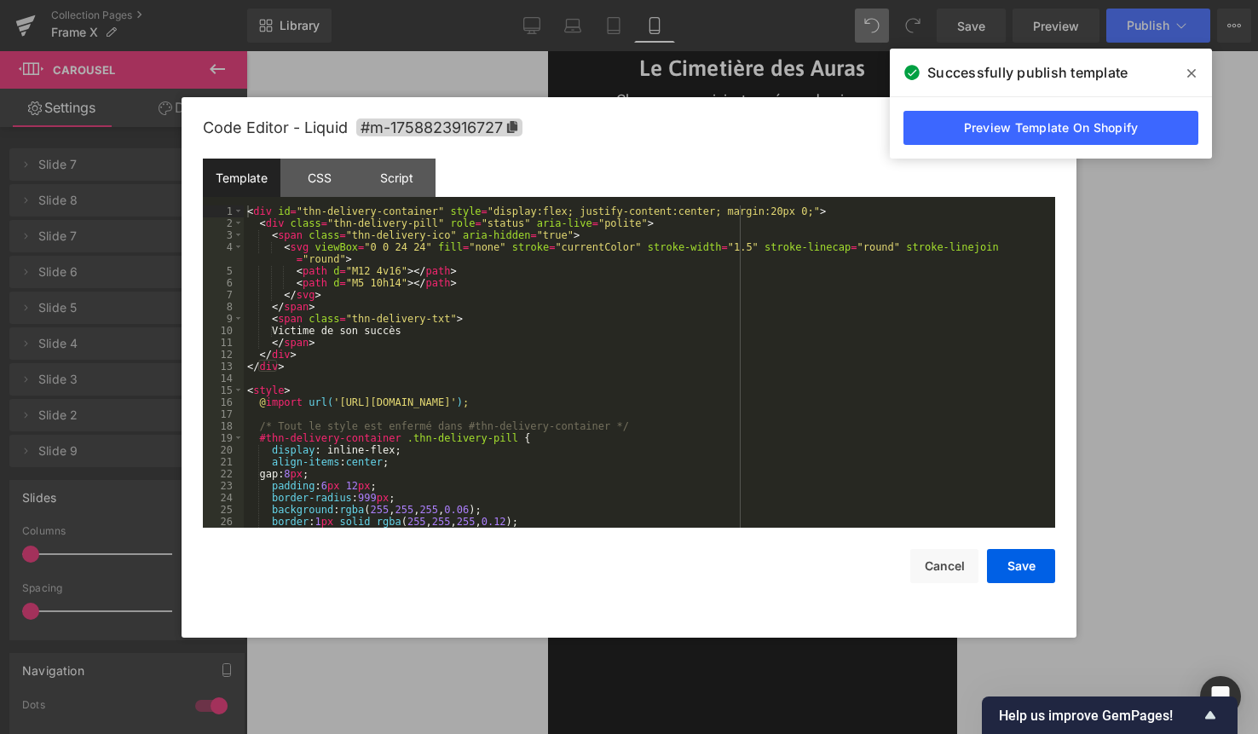
click at [737, 283] on div "< div id = "thn-delivery-container" style = "display:flex; justify-content:cent…" at bounding box center [646, 378] width 805 height 346
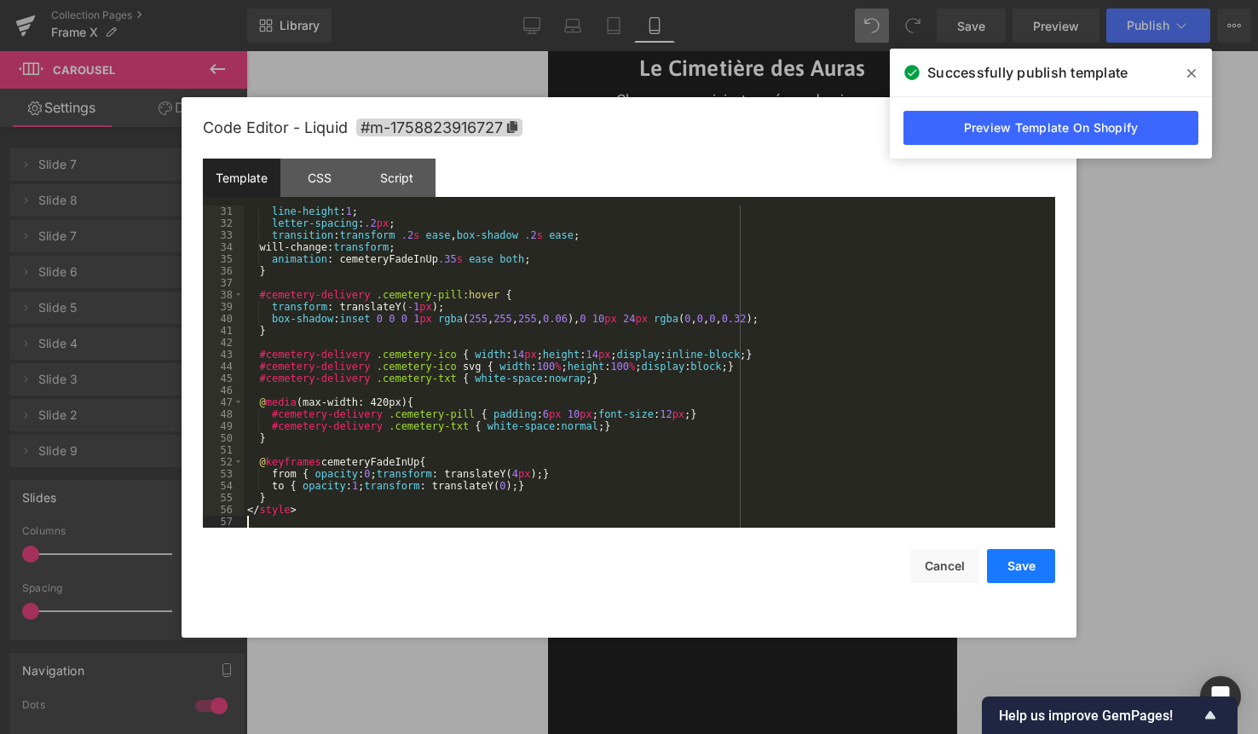
click at [1013, 565] on button "Save" at bounding box center [1021, 566] width 68 height 34
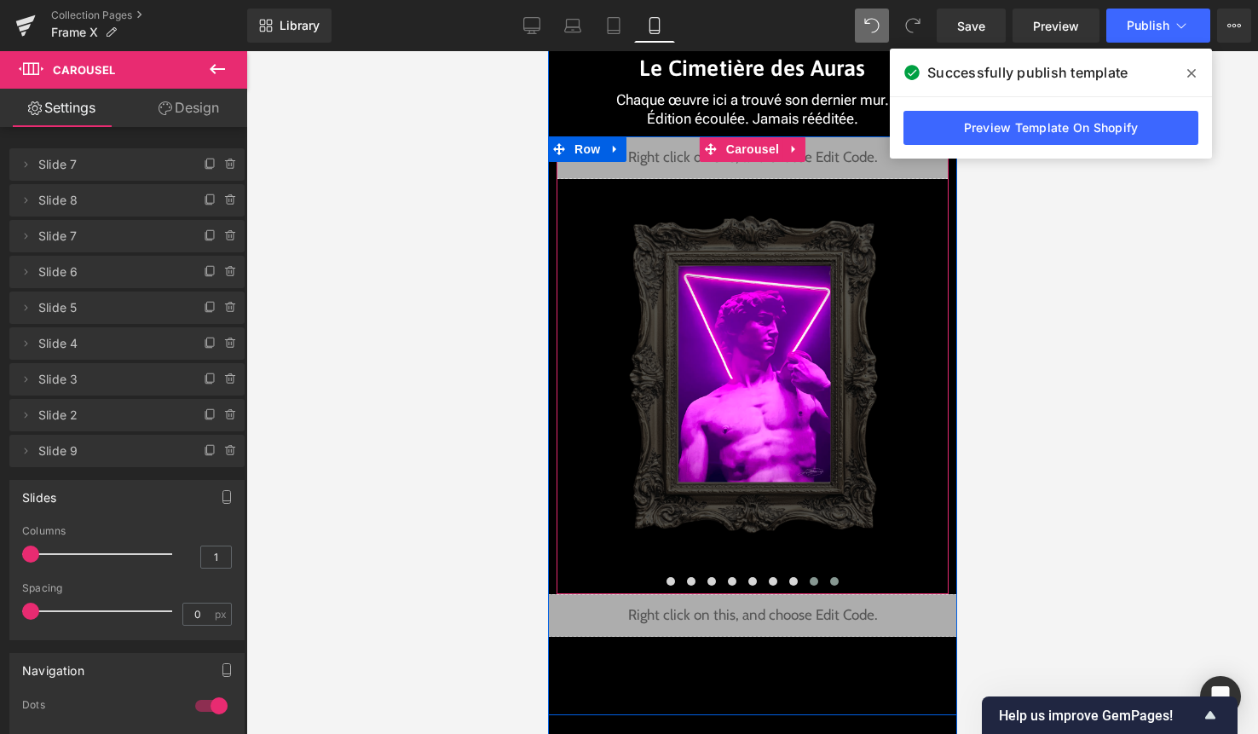
click at [837, 581] on span at bounding box center [833, 581] width 9 height 9
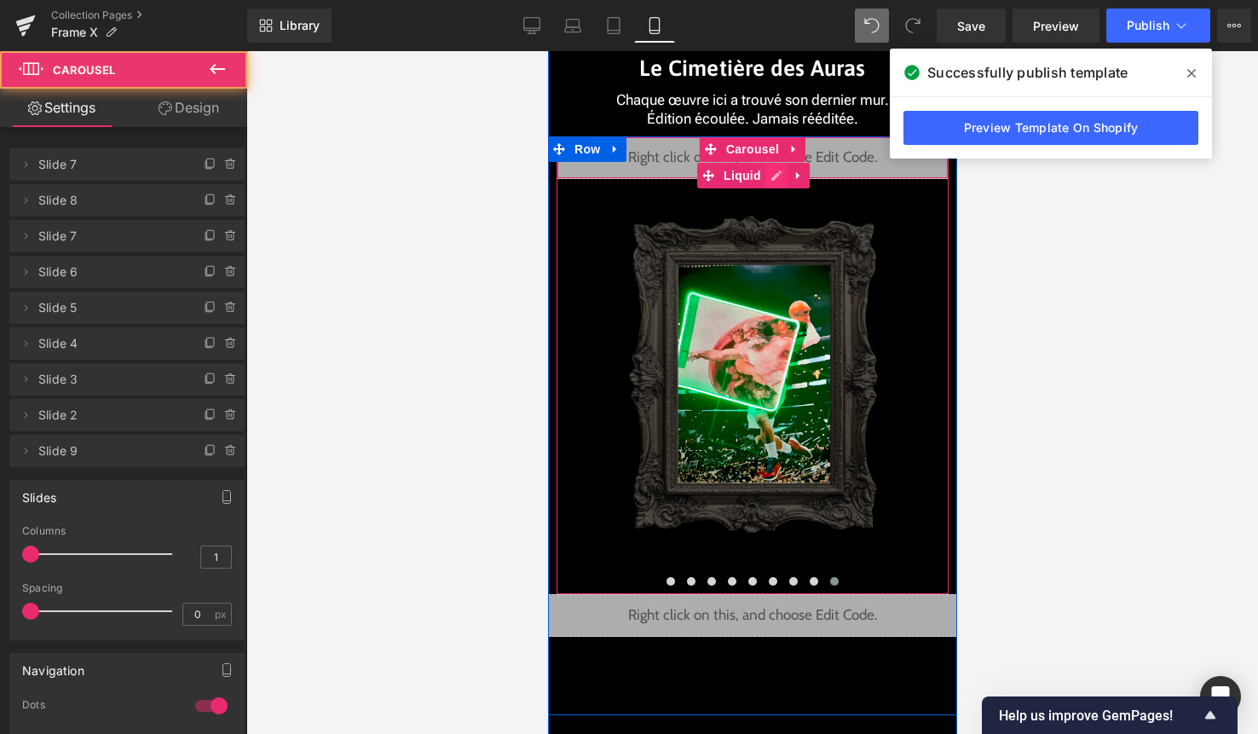
click at [770, 176] on div "Liquid" at bounding box center [752, 157] width 392 height 43
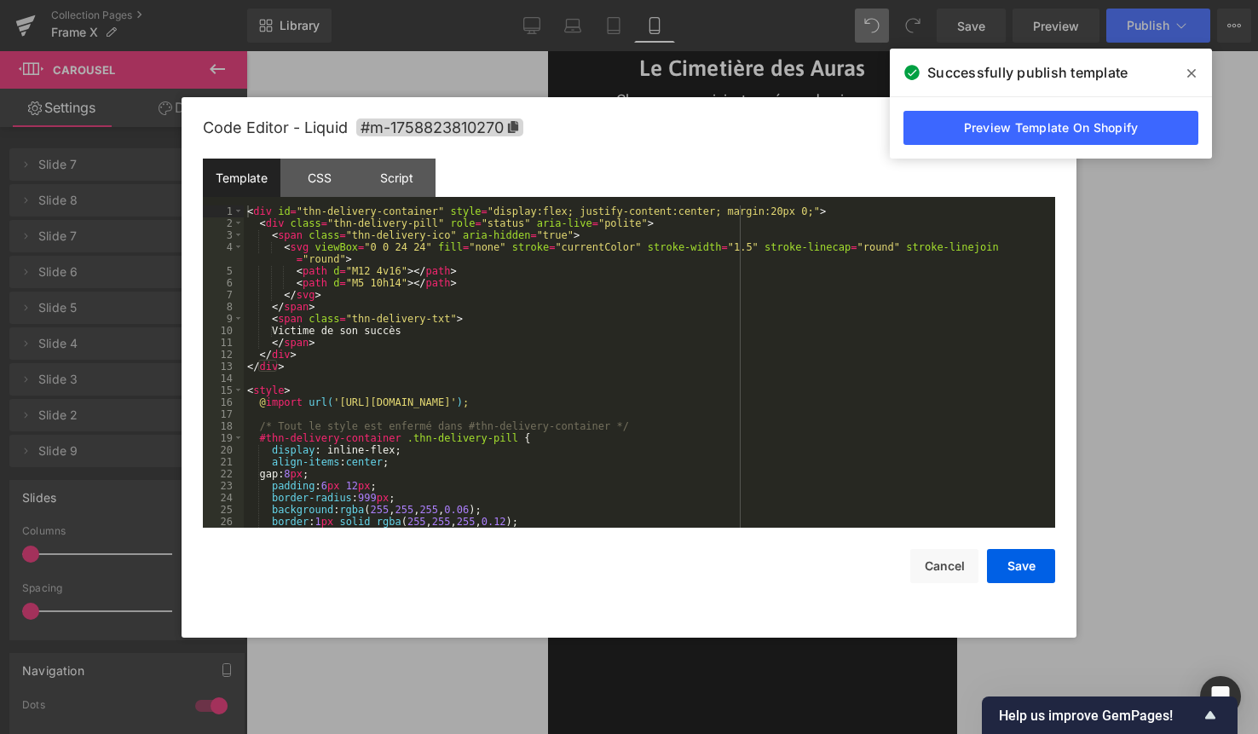
click at [726, 290] on div "< div id = "thn-delivery-container" style = "display:flex; justify-content:cent…" at bounding box center [646, 378] width 805 height 346
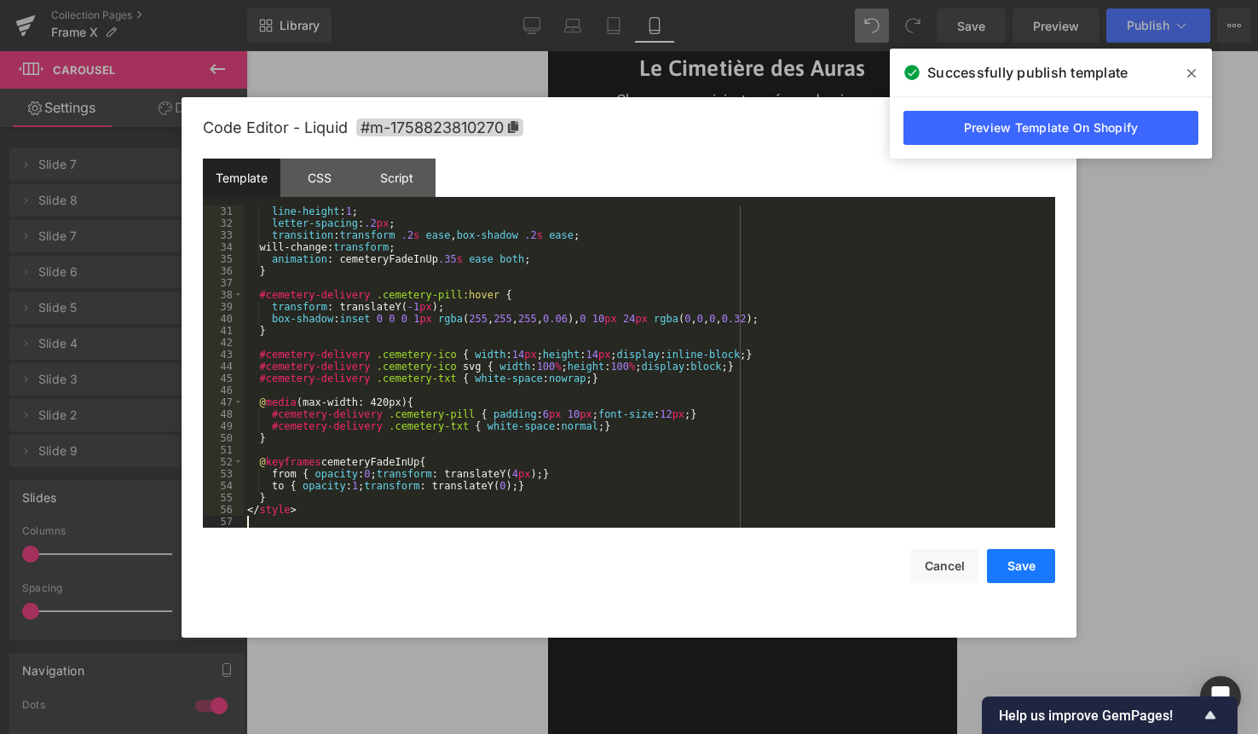
click at [1028, 561] on button "Save" at bounding box center [1021, 566] width 68 height 34
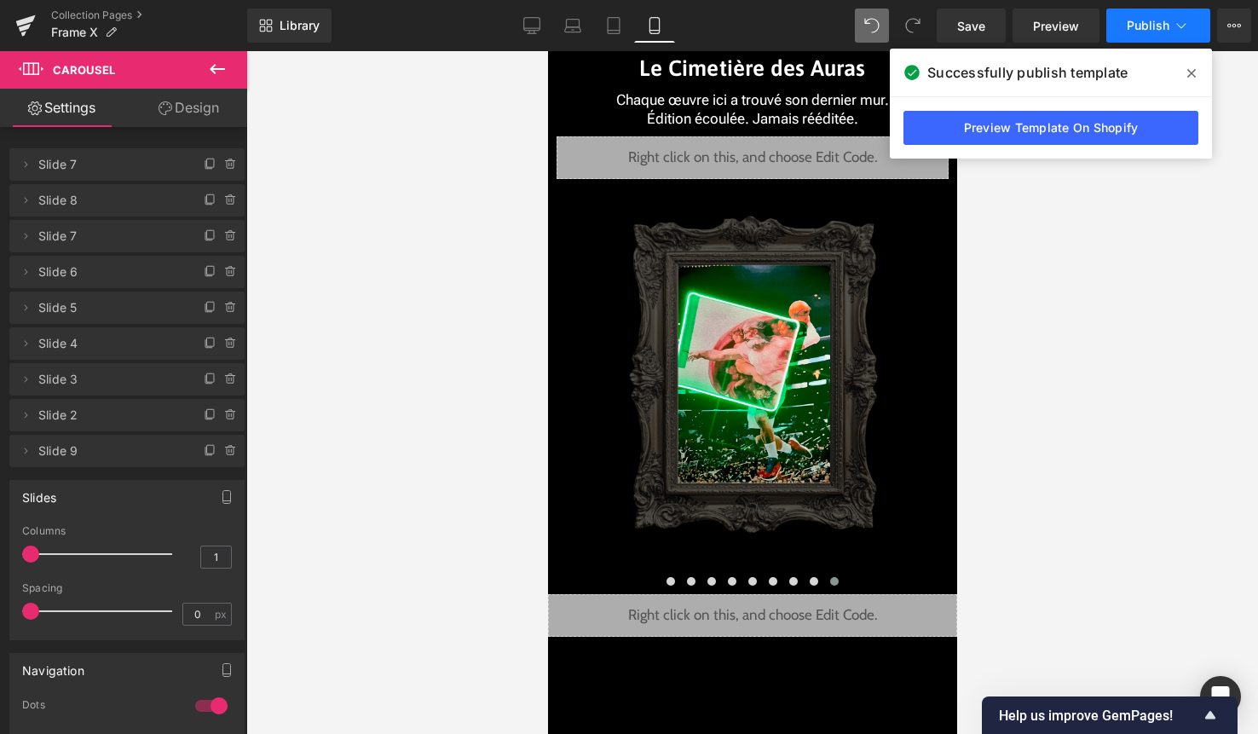
click at [1146, 21] on span "Publish" at bounding box center [1148, 26] width 43 height 14
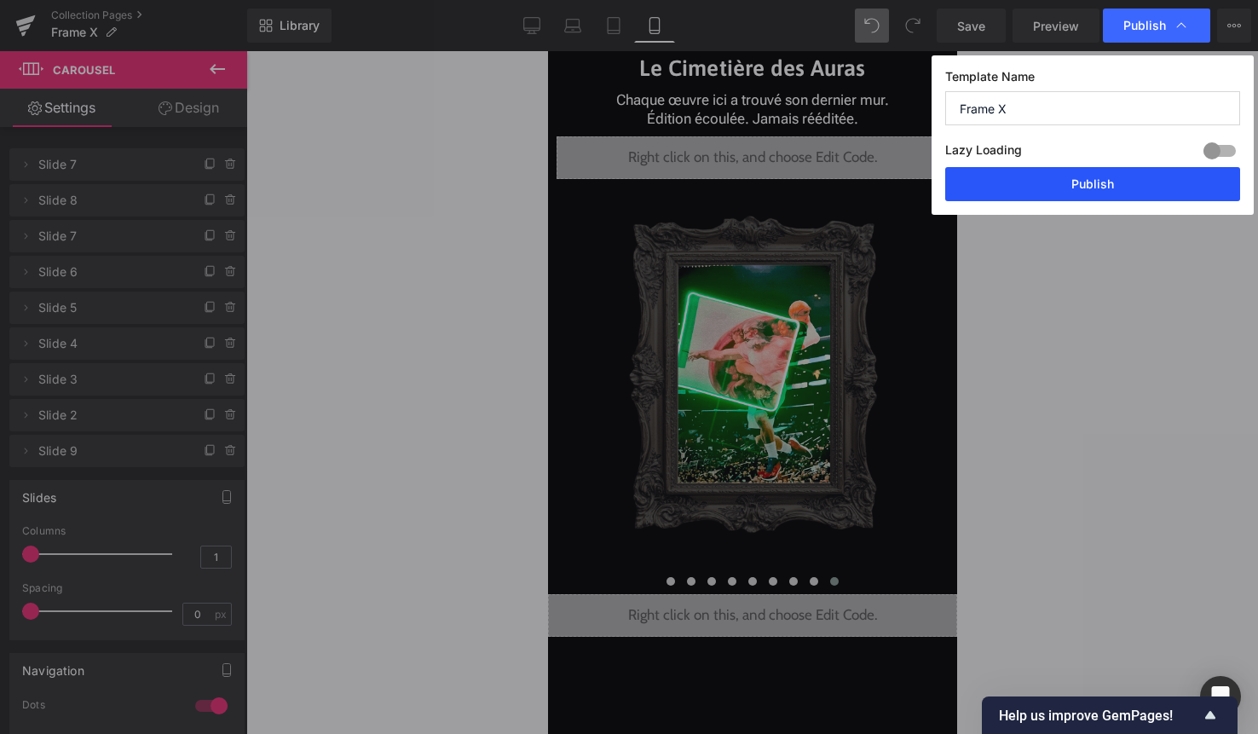
click at [1094, 177] on button "Publish" at bounding box center [1092, 184] width 295 height 34
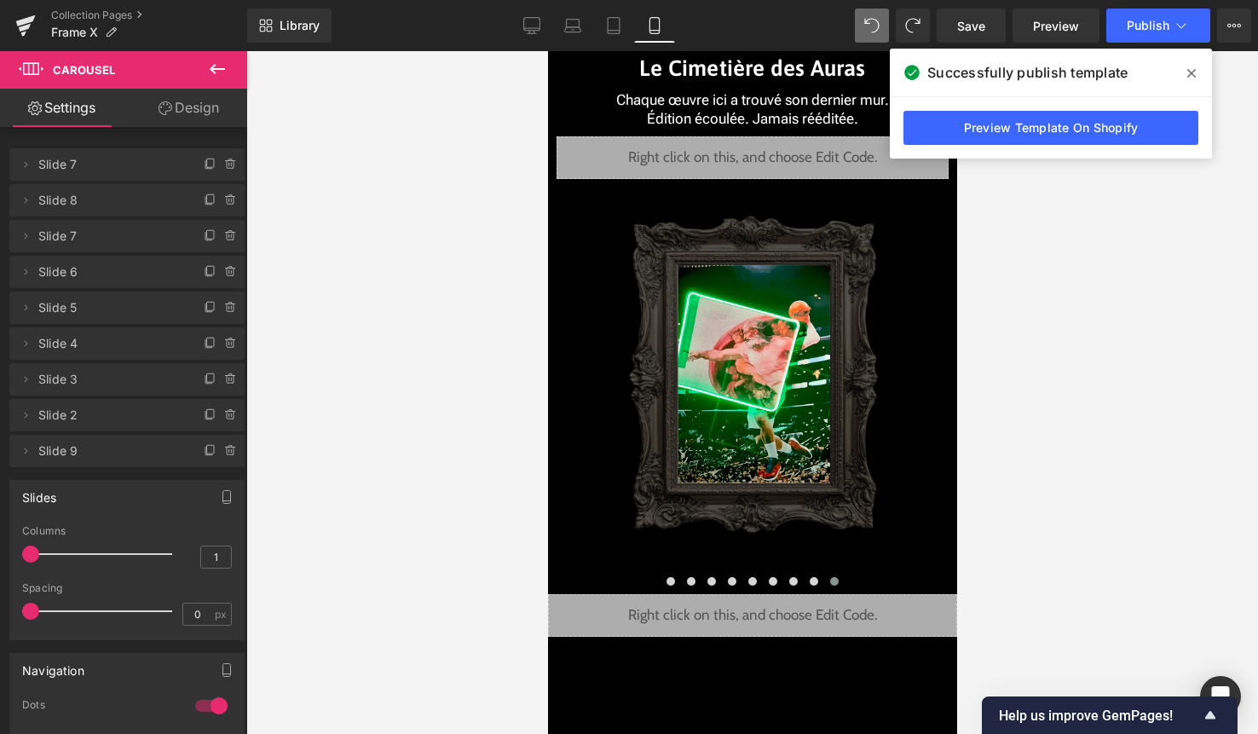
click at [1192, 71] on icon at bounding box center [1191, 73] width 9 height 9
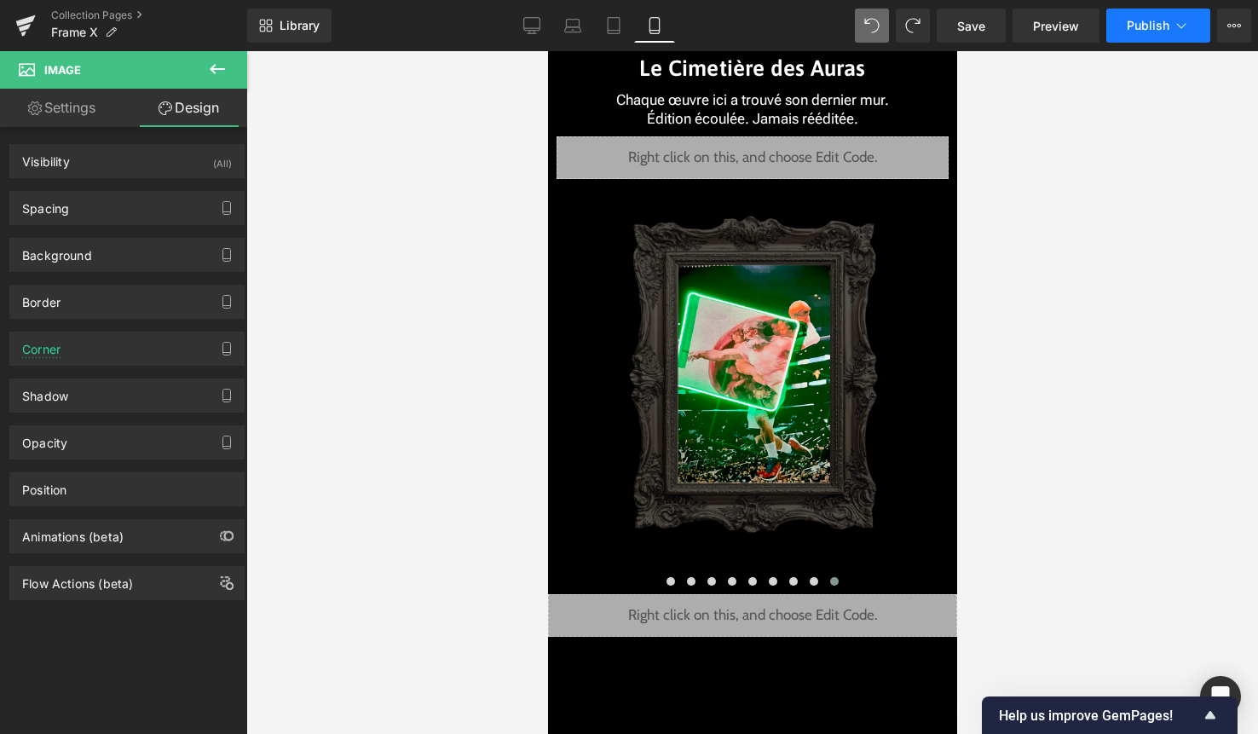
click at [1140, 33] on button "Publish" at bounding box center [1158, 26] width 104 height 34
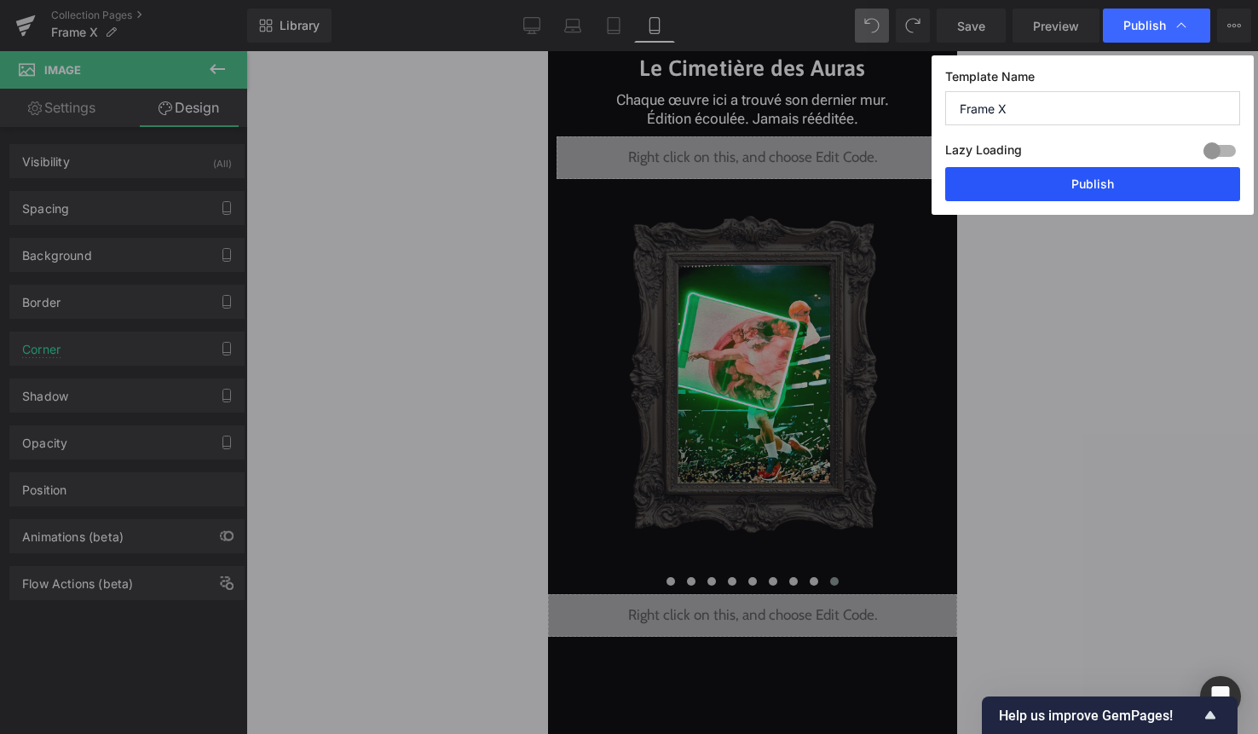
click at [1092, 176] on button "Publish" at bounding box center [1092, 184] width 295 height 34
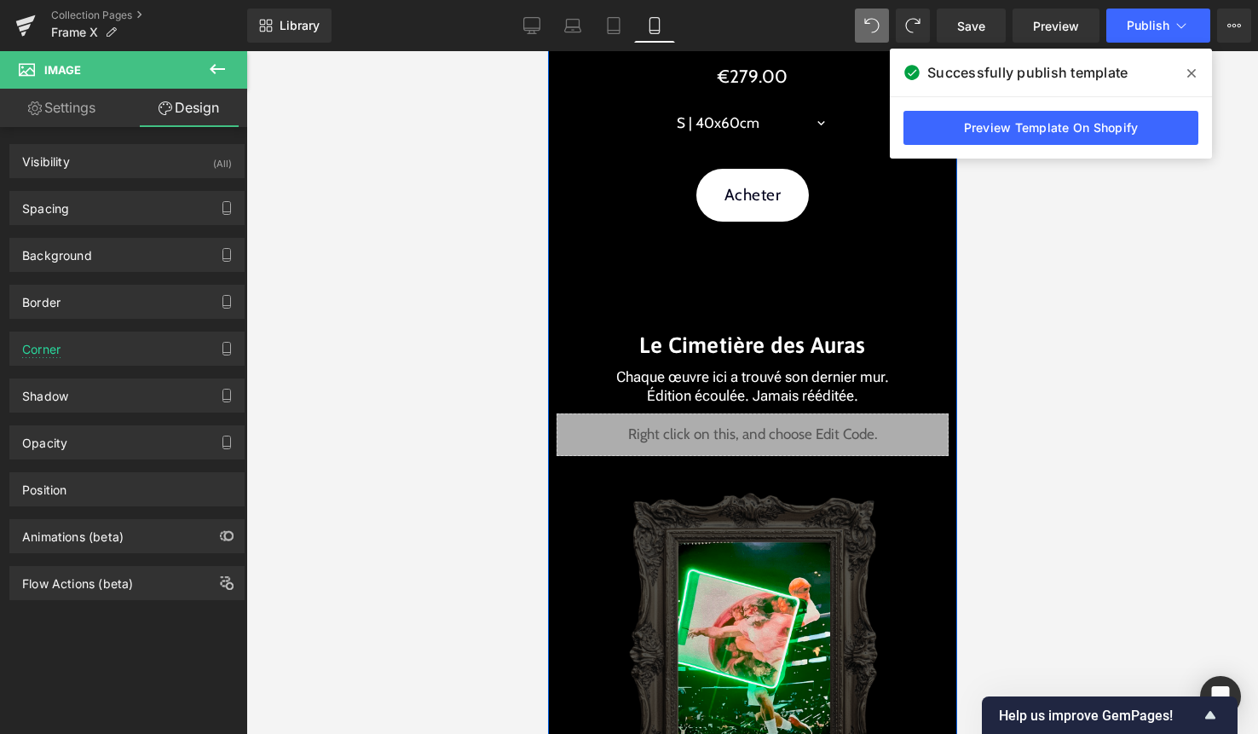
scroll to position [3586, 0]
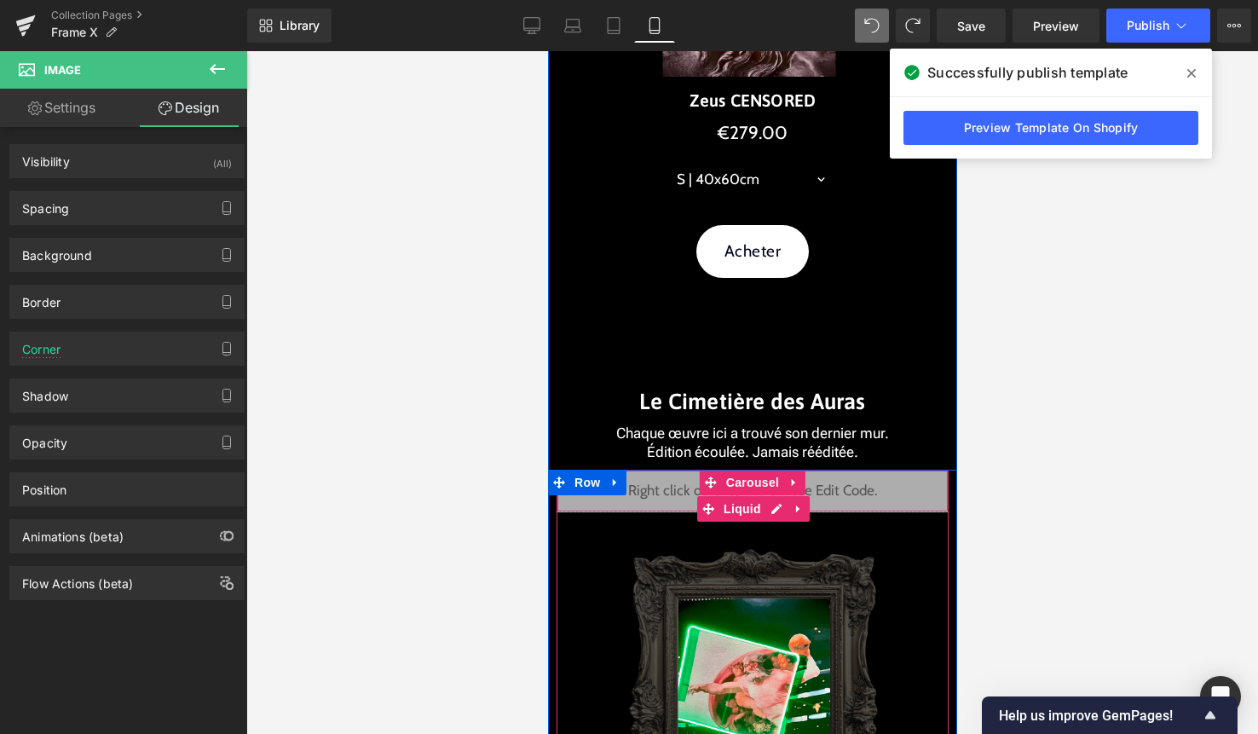
click at [772, 508] on div "Liquid" at bounding box center [752, 491] width 392 height 43
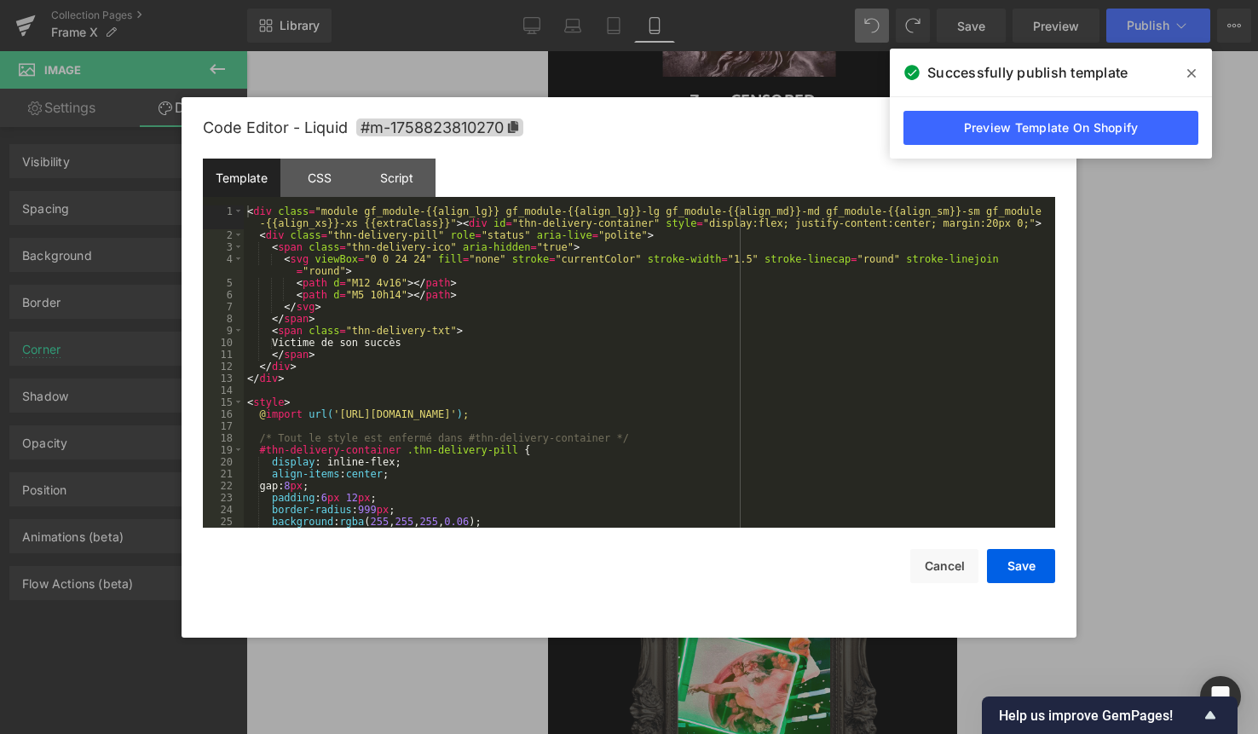
click at [726, 460] on div "< div class = "module gf_module-{{align_lg}} gf_module-{{align_lg}}-lg gf_modul…" at bounding box center [646, 384] width 805 height 358
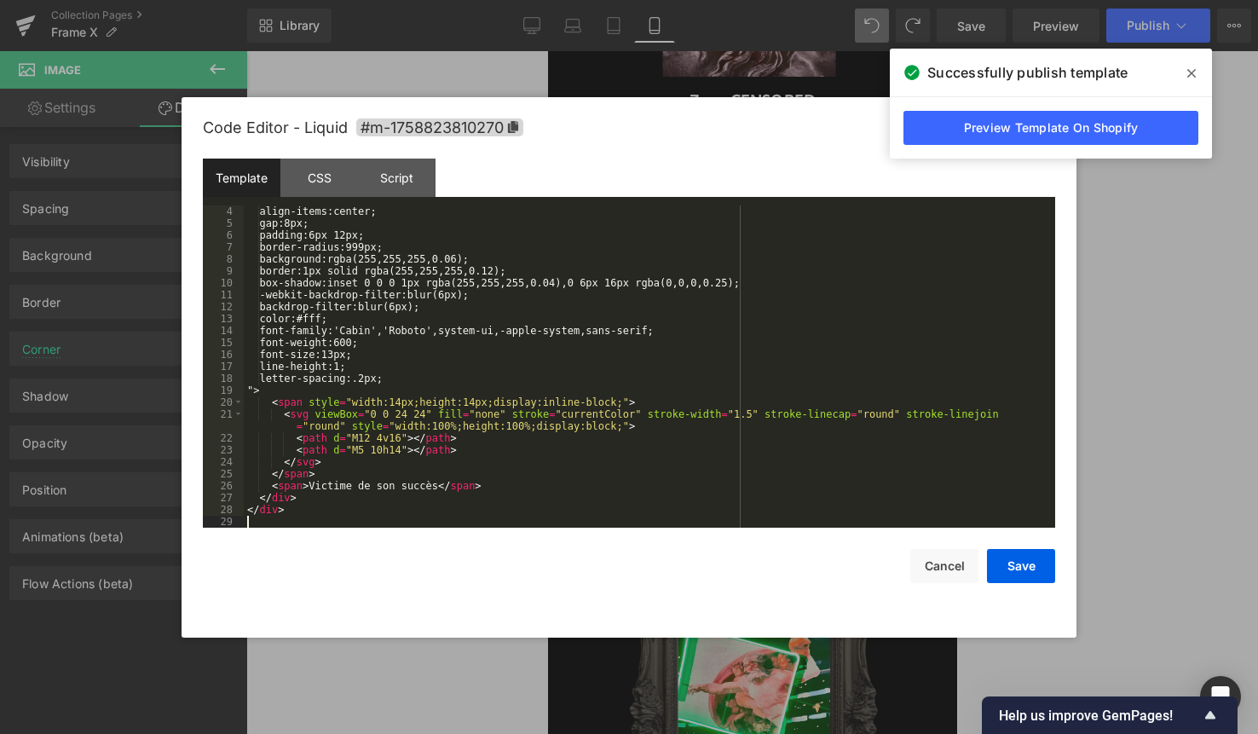
scroll to position [36, 0]
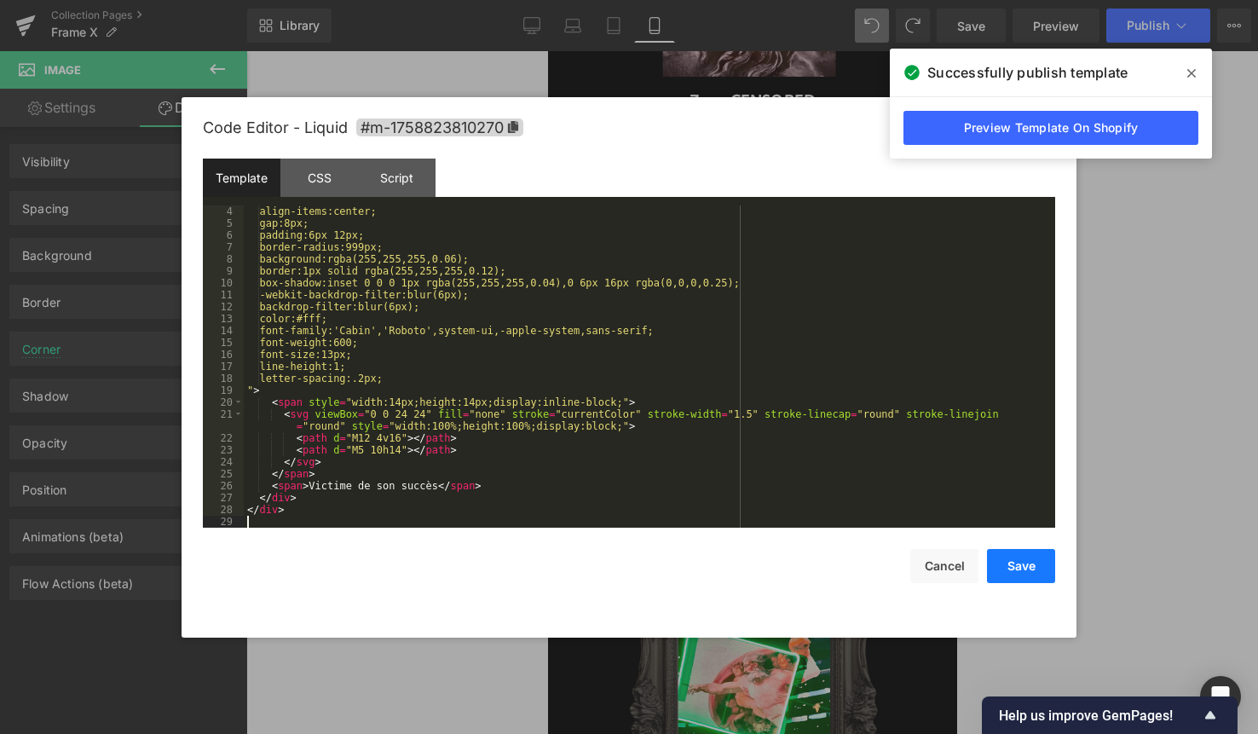
click at [1021, 570] on button "Save" at bounding box center [1021, 566] width 68 height 34
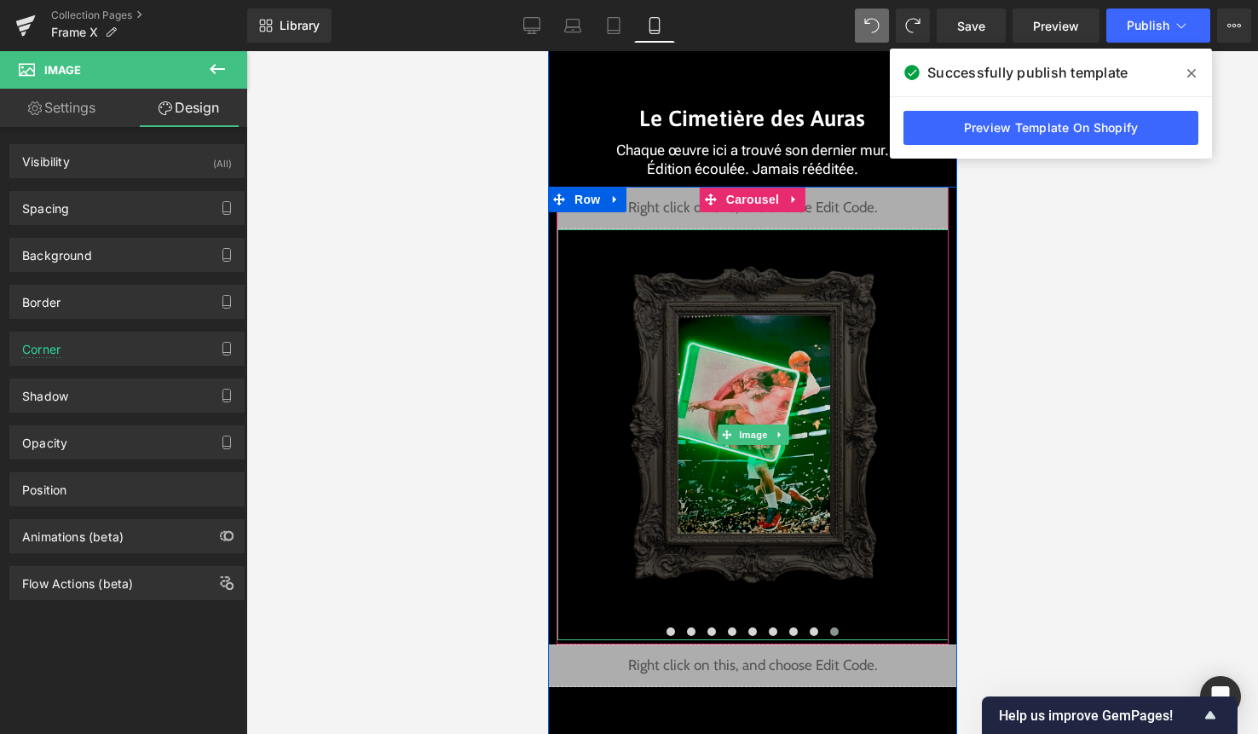
scroll to position [3974, 0]
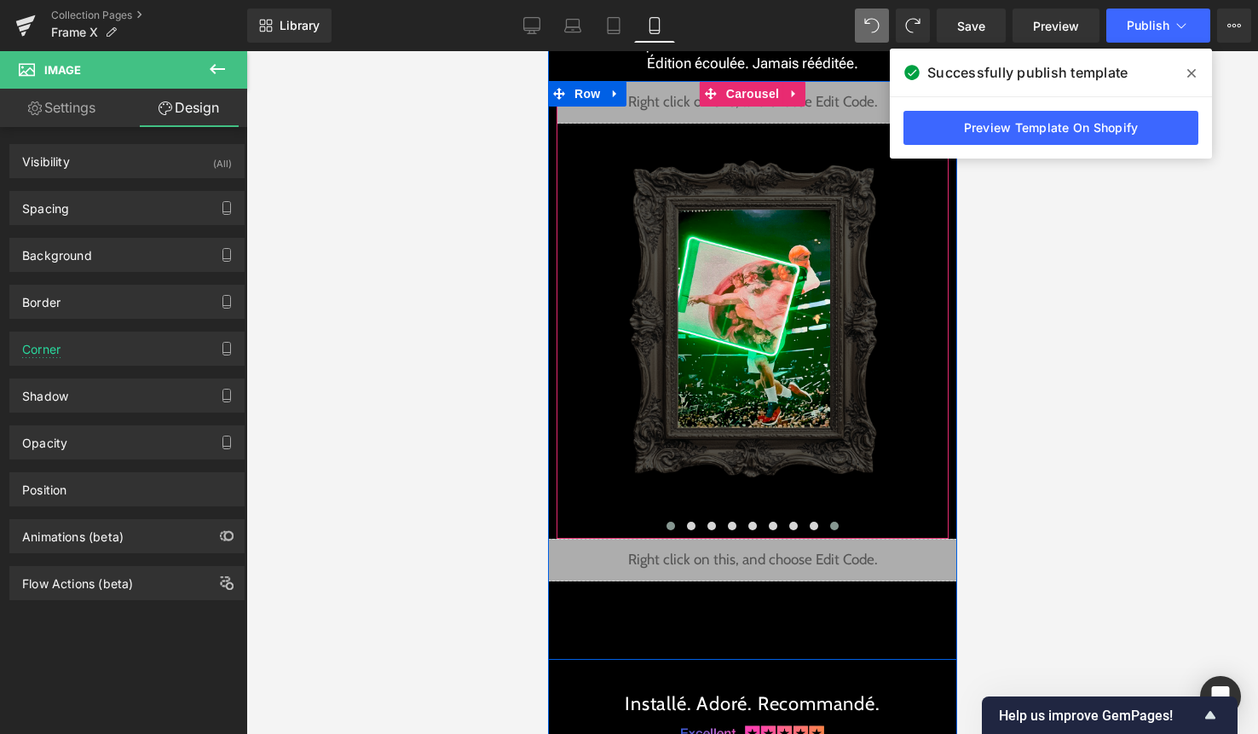
click at [671, 526] on span at bounding box center [670, 526] width 9 height 9
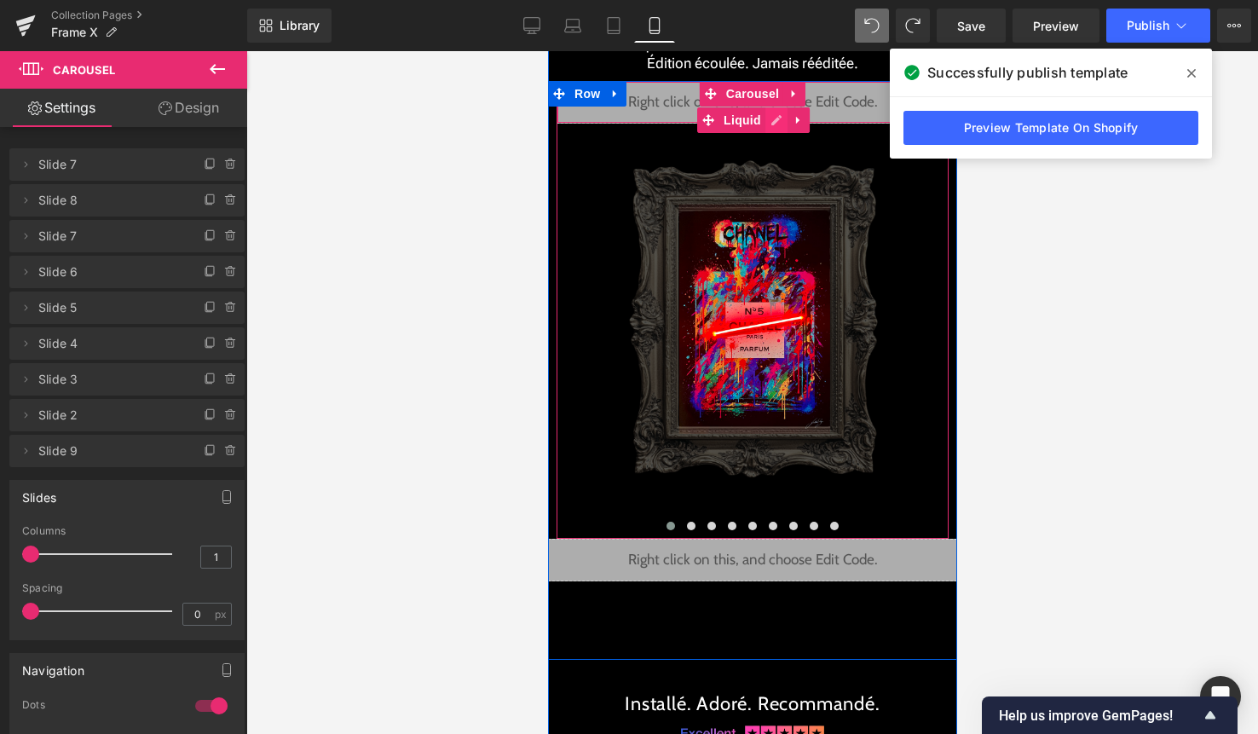
click at [778, 119] on div "Liquid" at bounding box center [752, 102] width 392 height 43
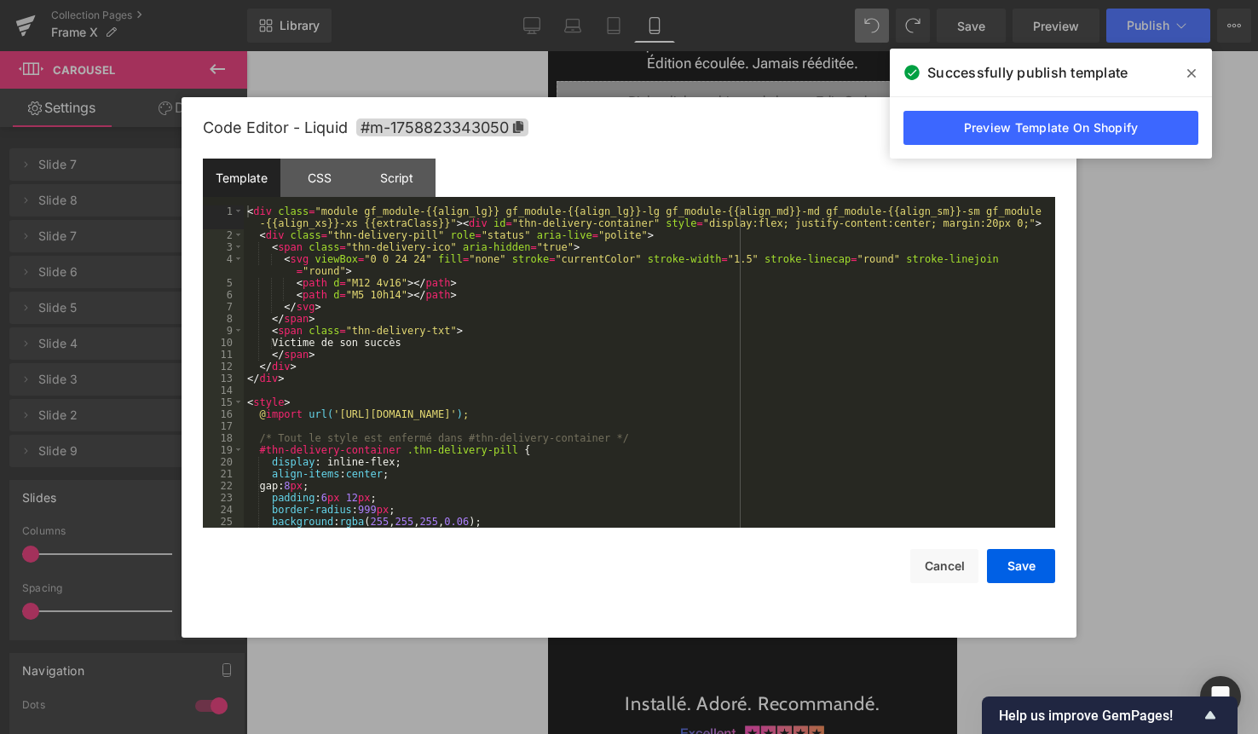
click at [555, 398] on div "< div class = "module gf_module-{{align_lg}} gf_module-{{align_lg}}-lg gf_modul…" at bounding box center [646, 384] width 805 height 358
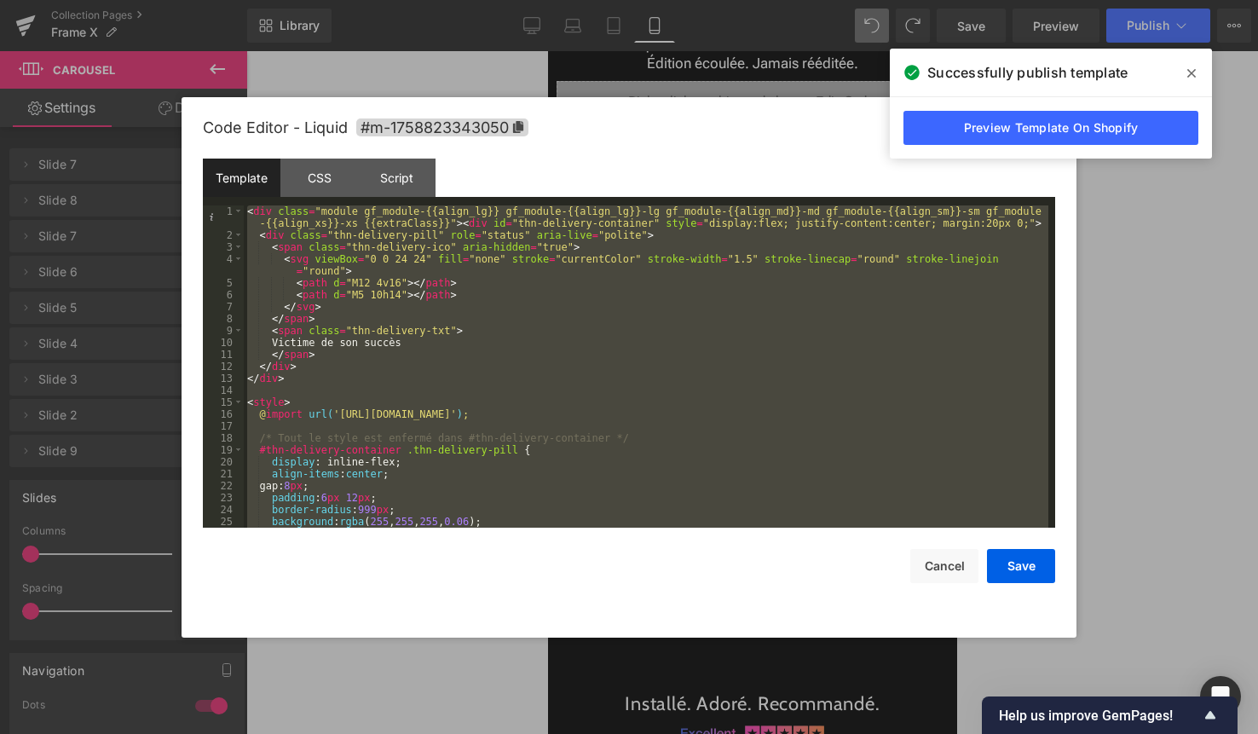
scroll to position [36, 0]
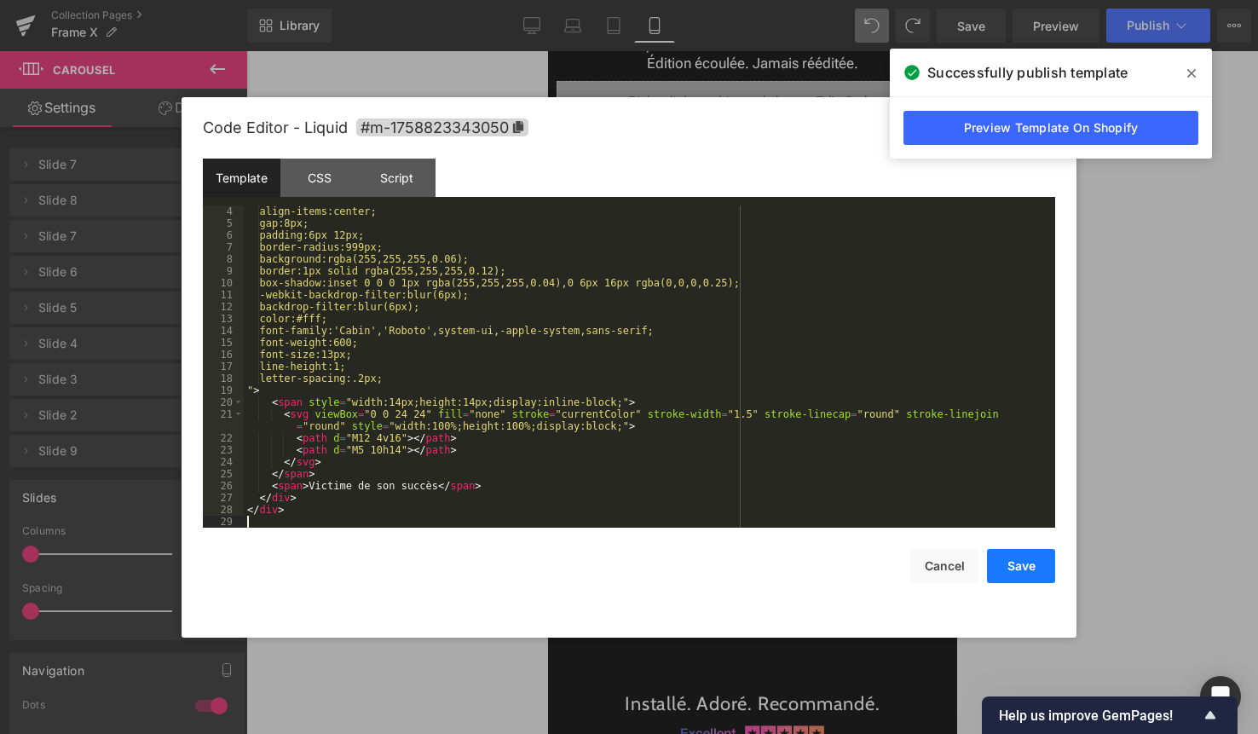
click at [1013, 563] on button "Save" at bounding box center [1021, 566] width 68 height 34
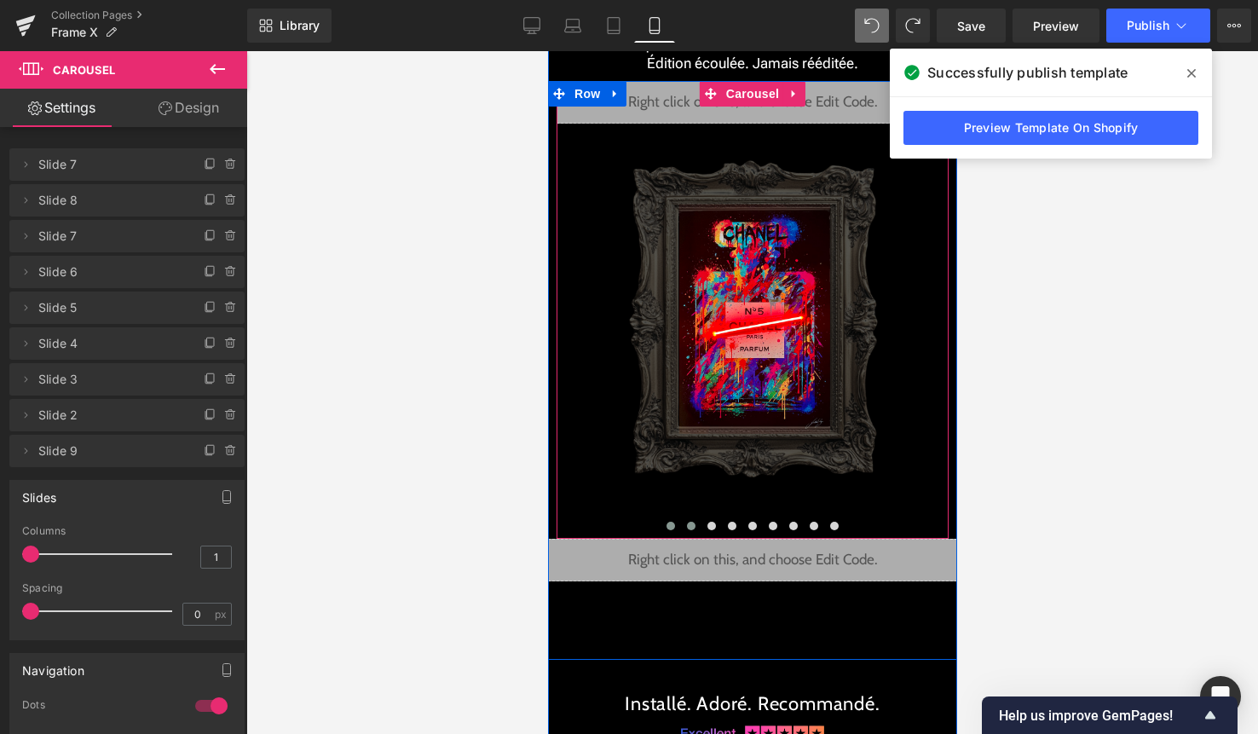
click at [690, 520] on button at bounding box center [690, 525] width 20 height 17
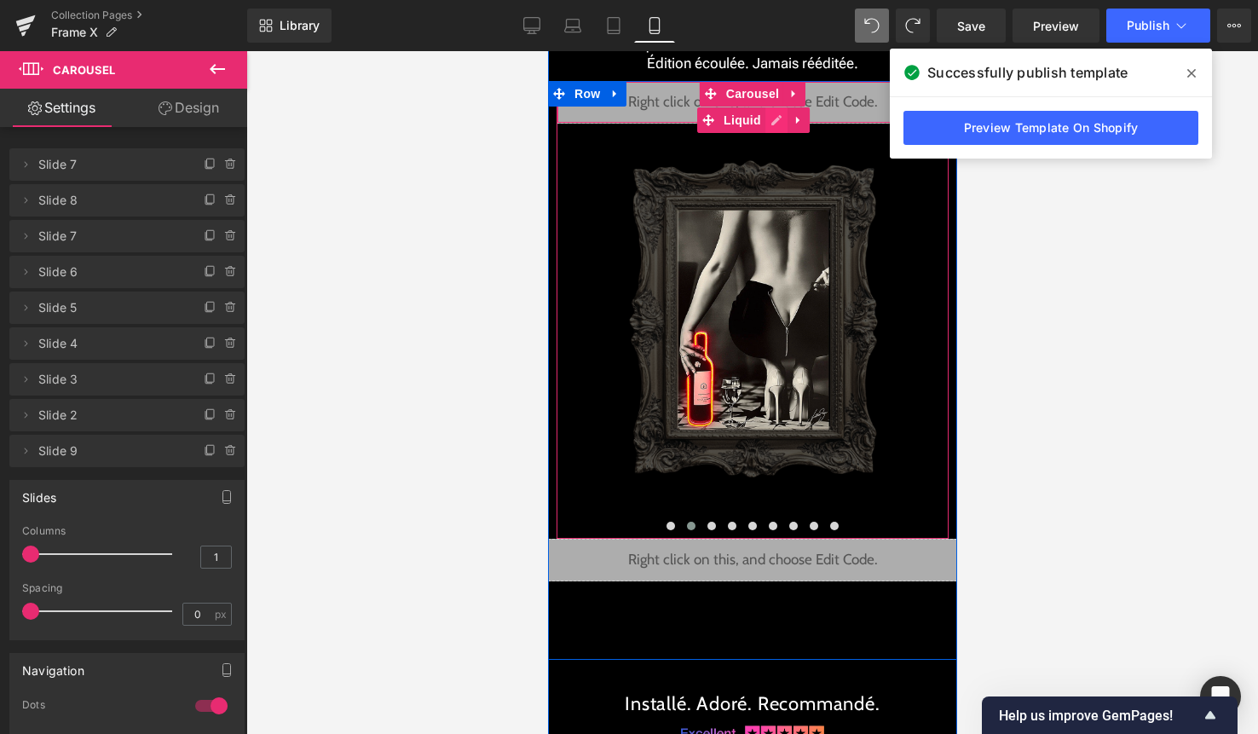
click at [770, 118] on div "Liquid" at bounding box center [752, 102] width 392 height 43
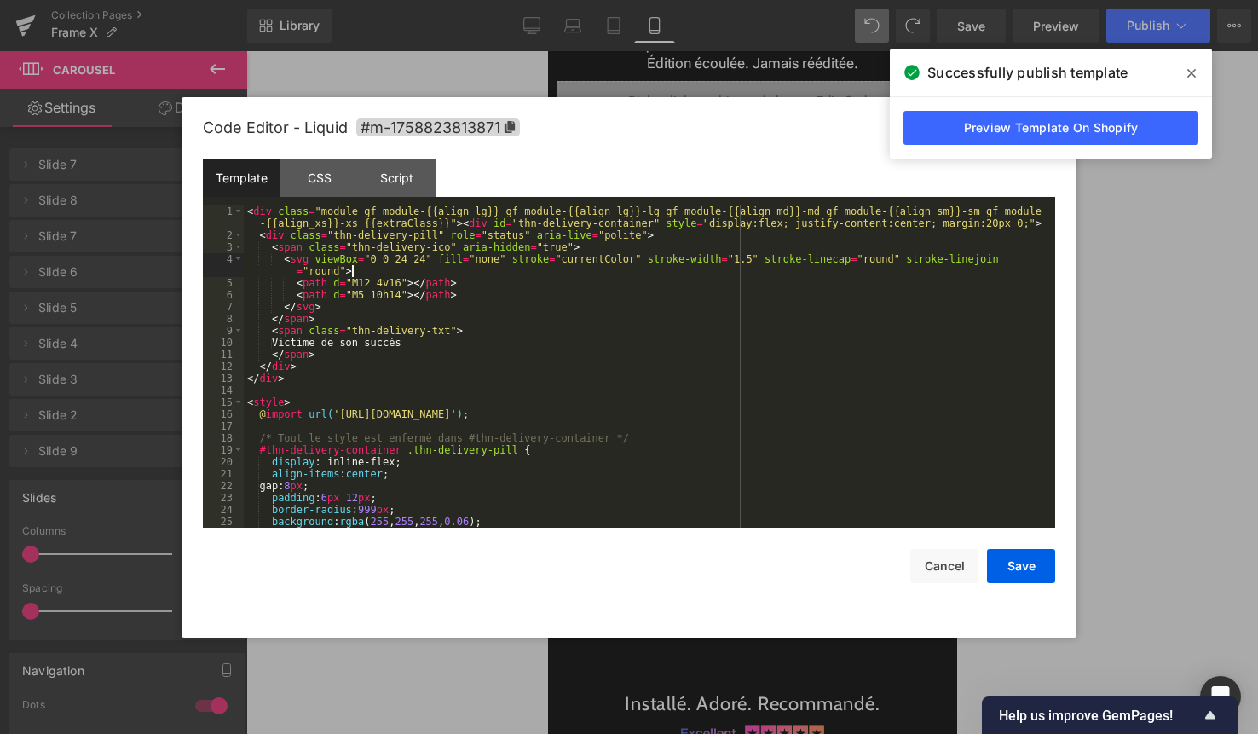
click at [538, 276] on div "< div class = "module gf_module-{{align_lg}} gf_module-{{align_lg}}-lg gf_modul…" at bounding box center [646, 384] width 805 height 358
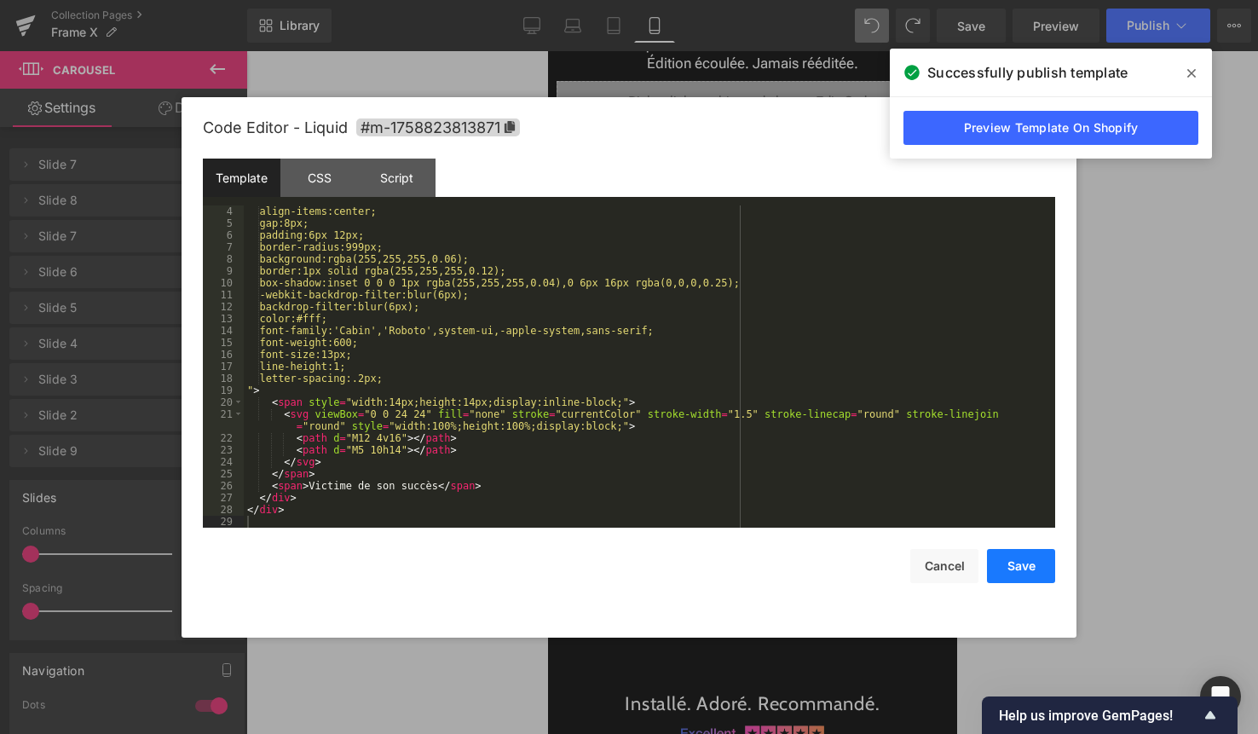
click at [1009, 557] on button "Save" at bounding box center [1021, 566] width 68 height 34
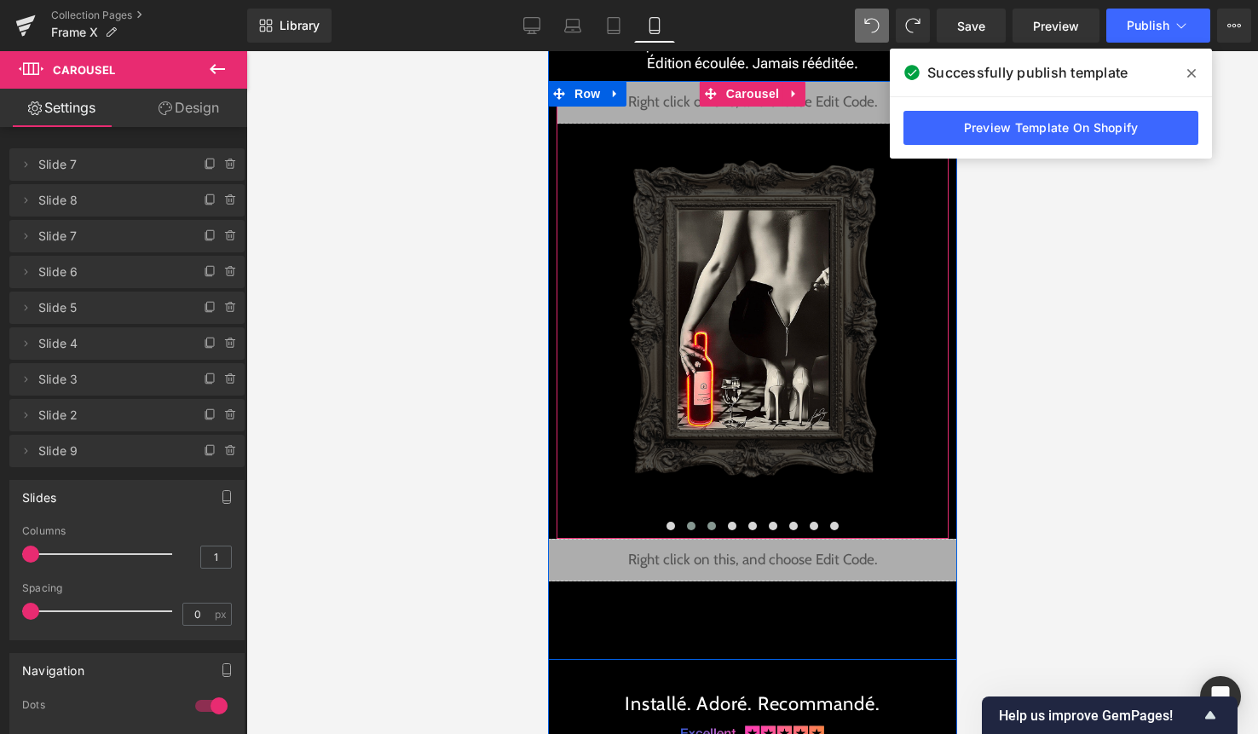
click at [713, 525] on span at bounding box center [711, 526] width 9 height 9
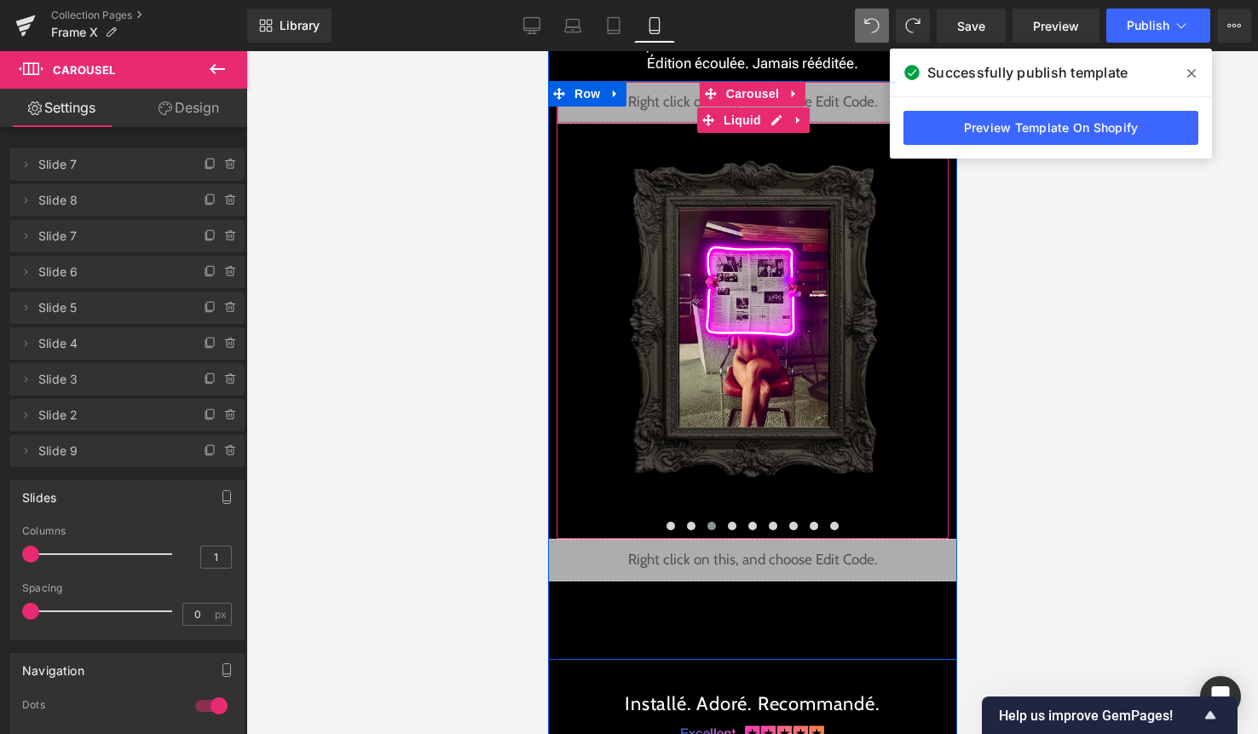
click at [770, 120] on div "Liquid" at bounding box center [752, 102] width 392 height 43
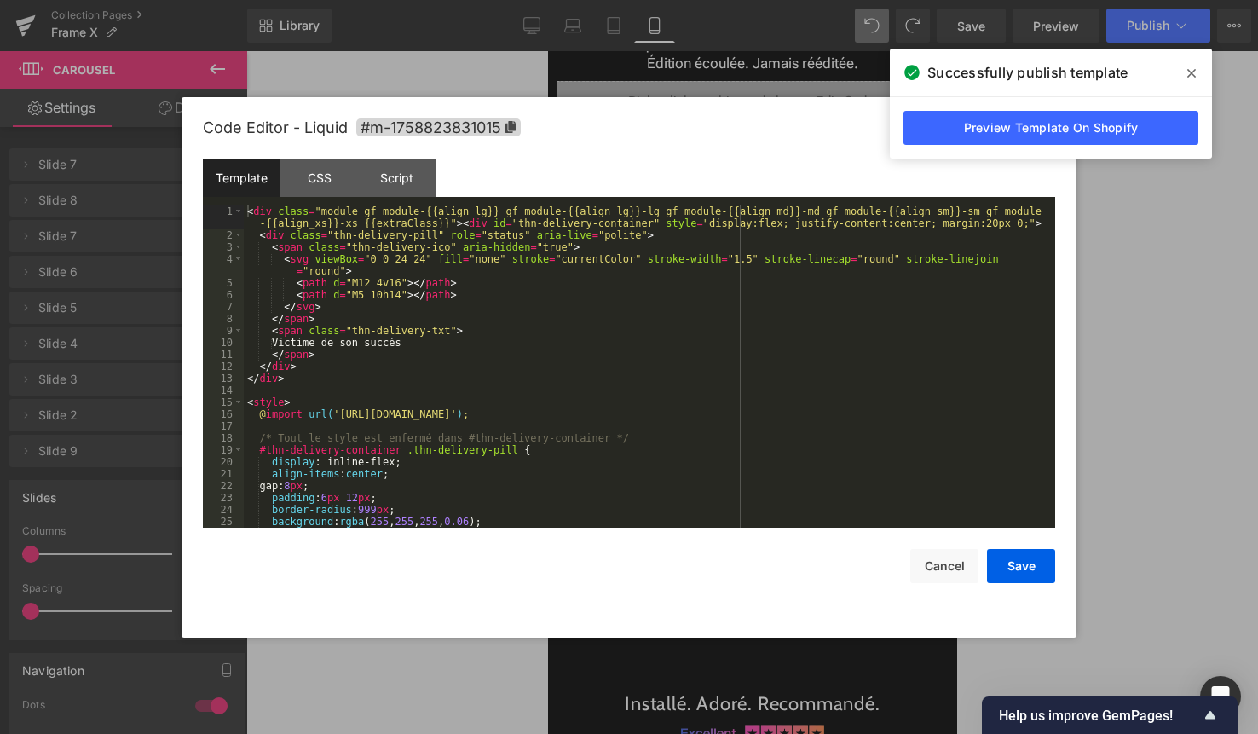
click at [524, 378] on div "< div class = "module gf_module-{{align_lg}} gf_module-{{align_lg}}-lg gf_modul…" at bounding box center [646, 384] width 805 height 358
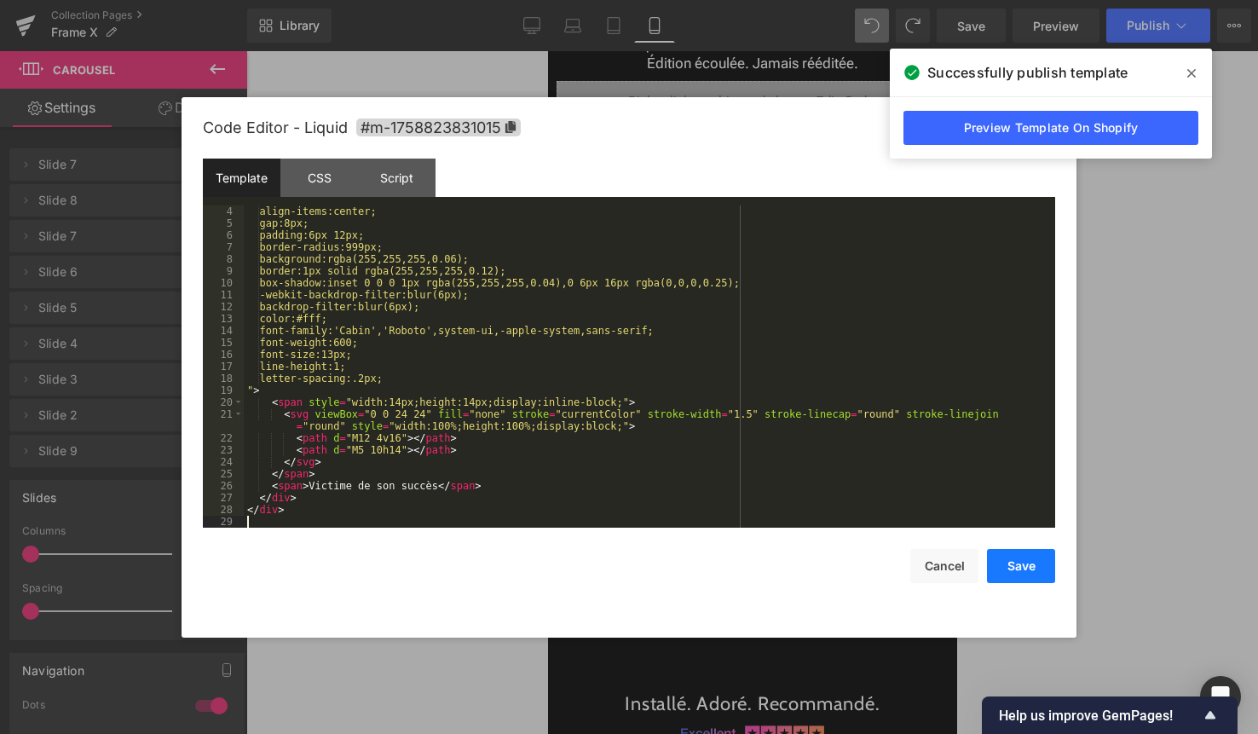
click at [1037, 560] on button "Save" at bounding box center [1021, 566] width 68 height 34
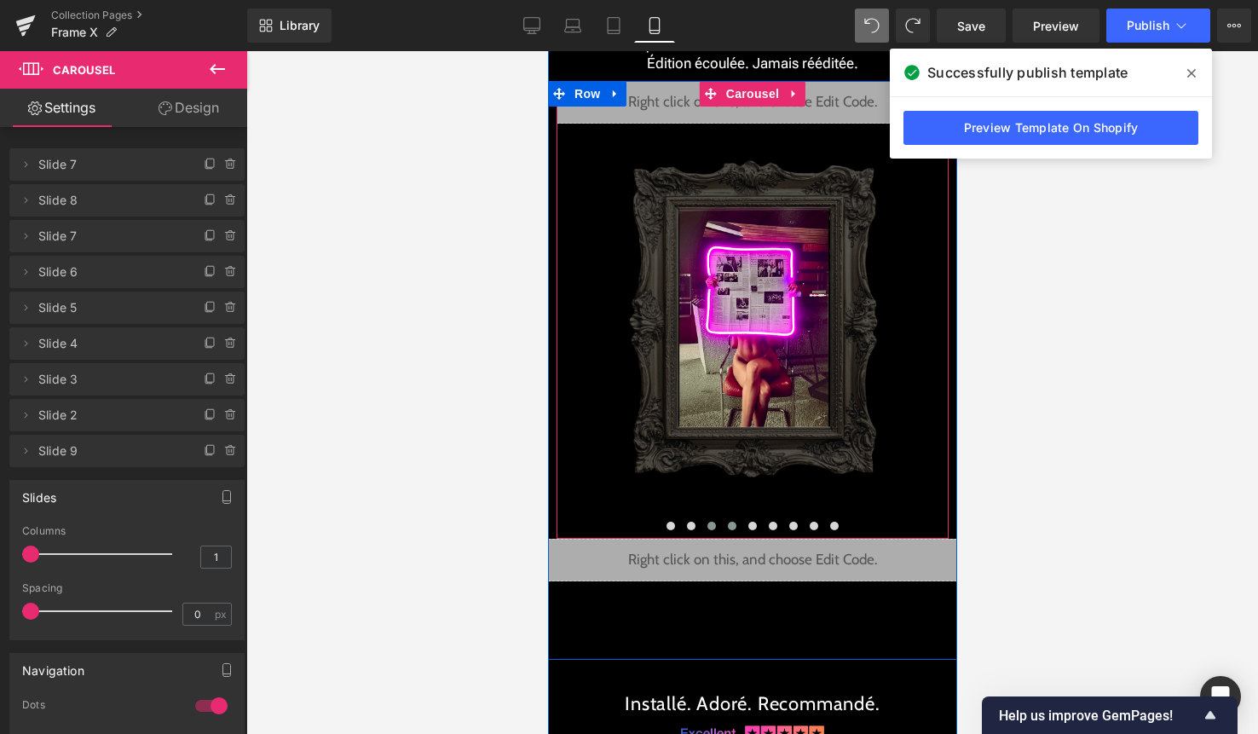
click at [732, 520] on button at bounding box center [731, 525] width 20 height 17
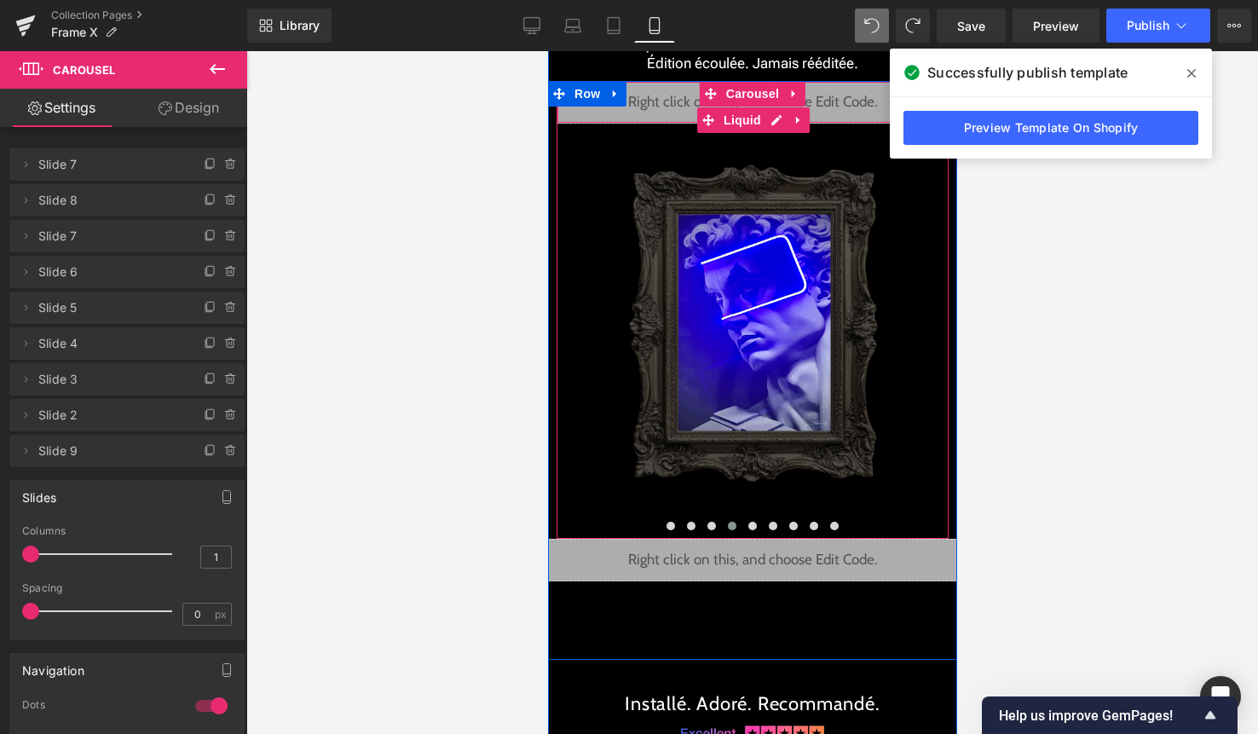
click at [767, 117] on div "Liquid" at bounding box center [752, 102] width 392 height 43
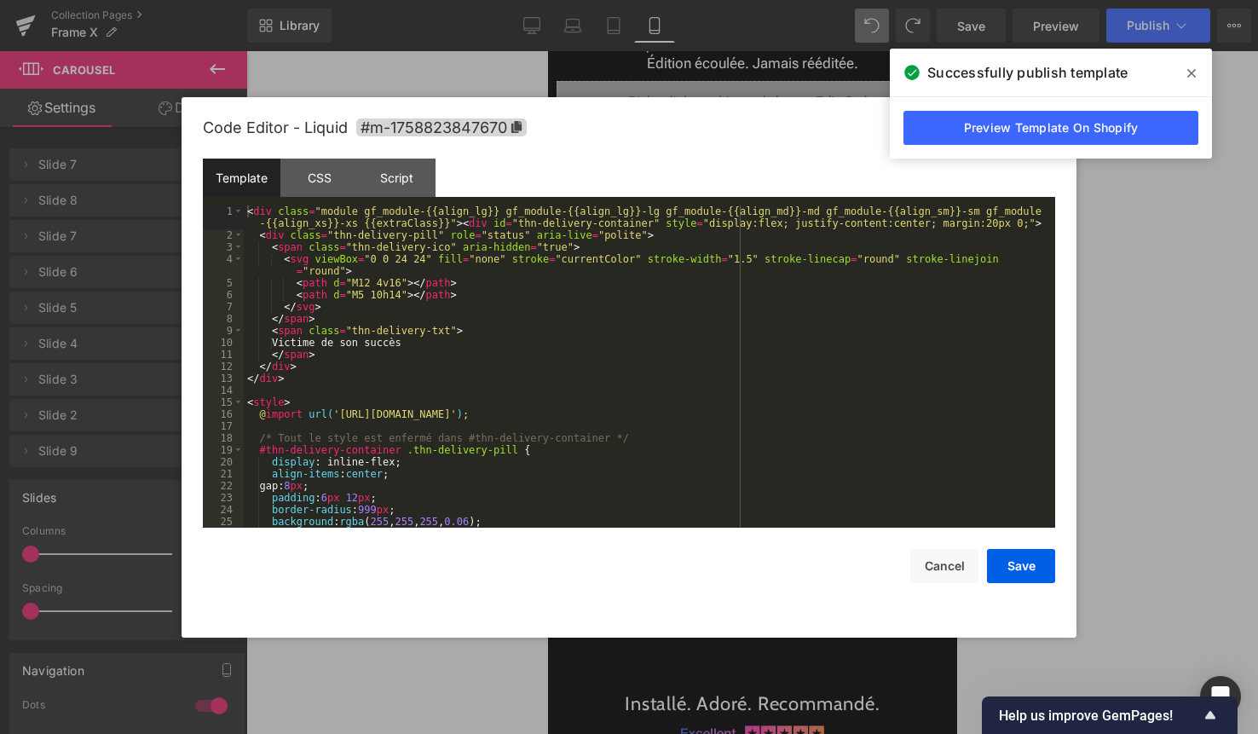
click at [522, 401] on div "< div class = "module gf_module-{{align_lg}} gf_module-{{align_lg}}-lg gf_modul…" at bounding box center [646, 384] width 805 height 358
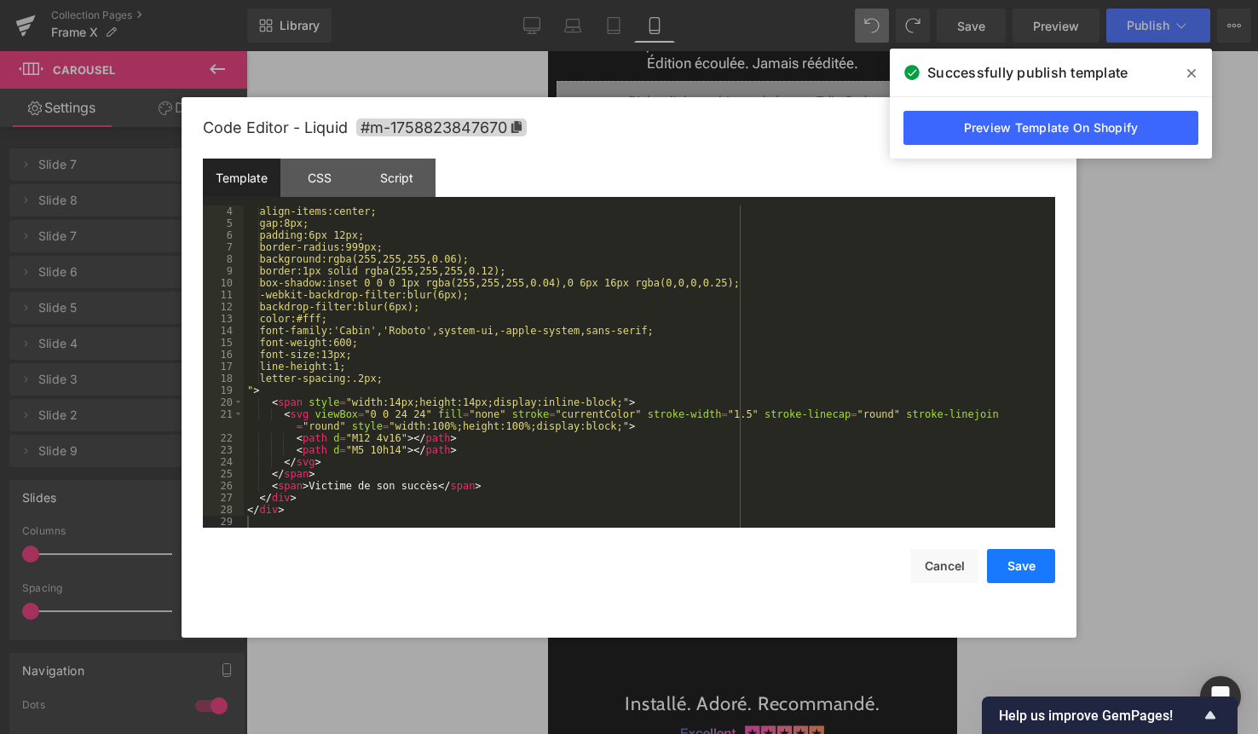
click at [1033, 569] on button "Save" at bounding box center [1021, 566] width 68 height 34
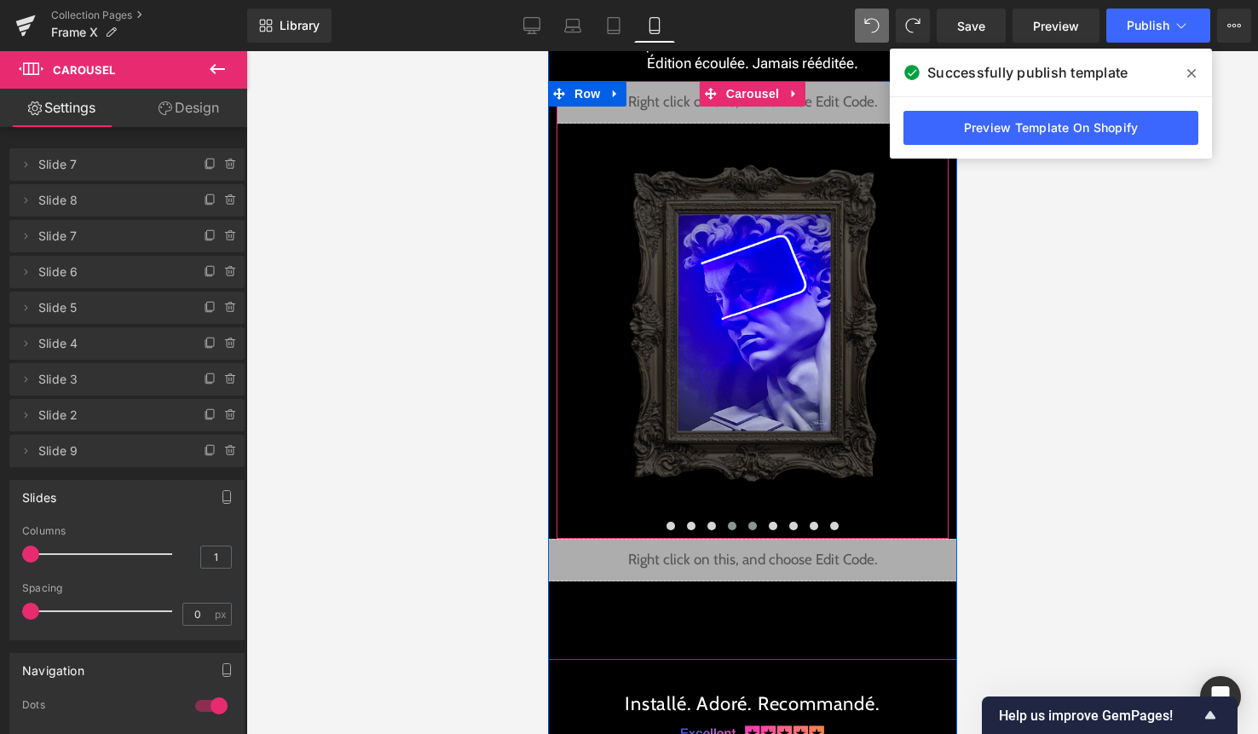
click at [755, 524] on span at bounding box center [751, 526] width 9 height 9
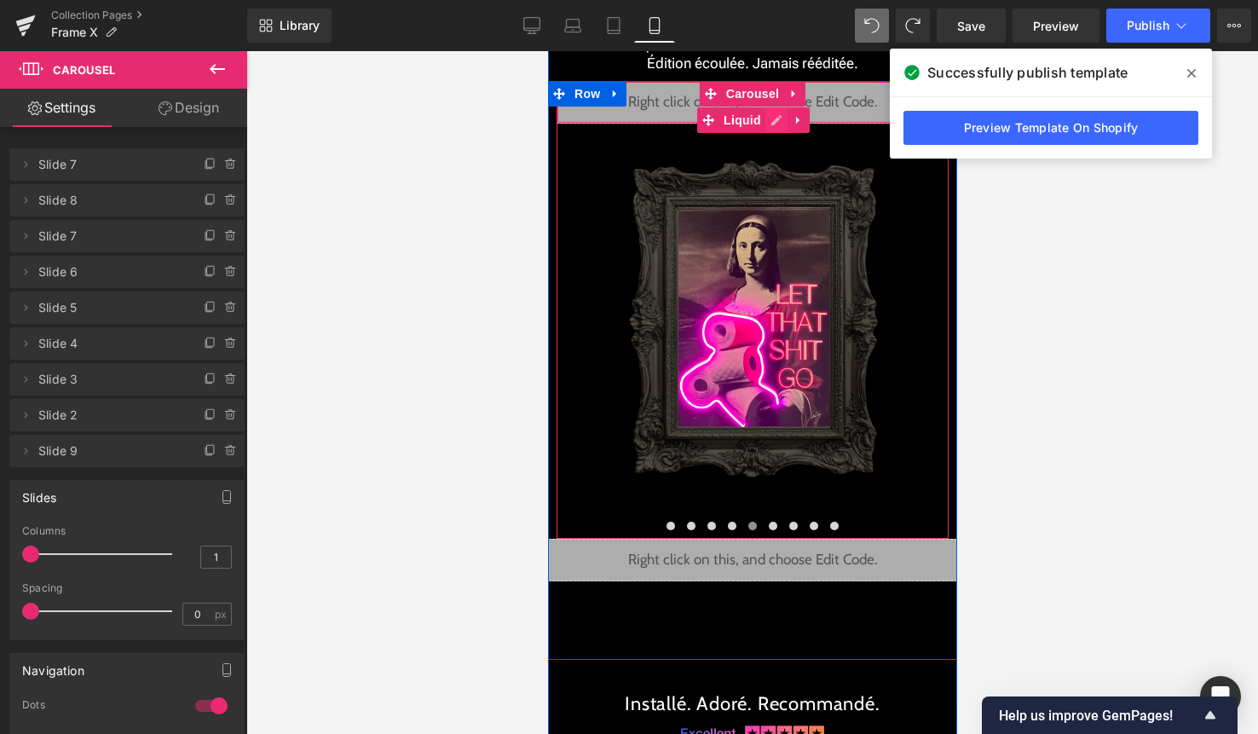
click at [776, 118] on div "Liquid" at bounding box center [752, 102] width 392 height 43
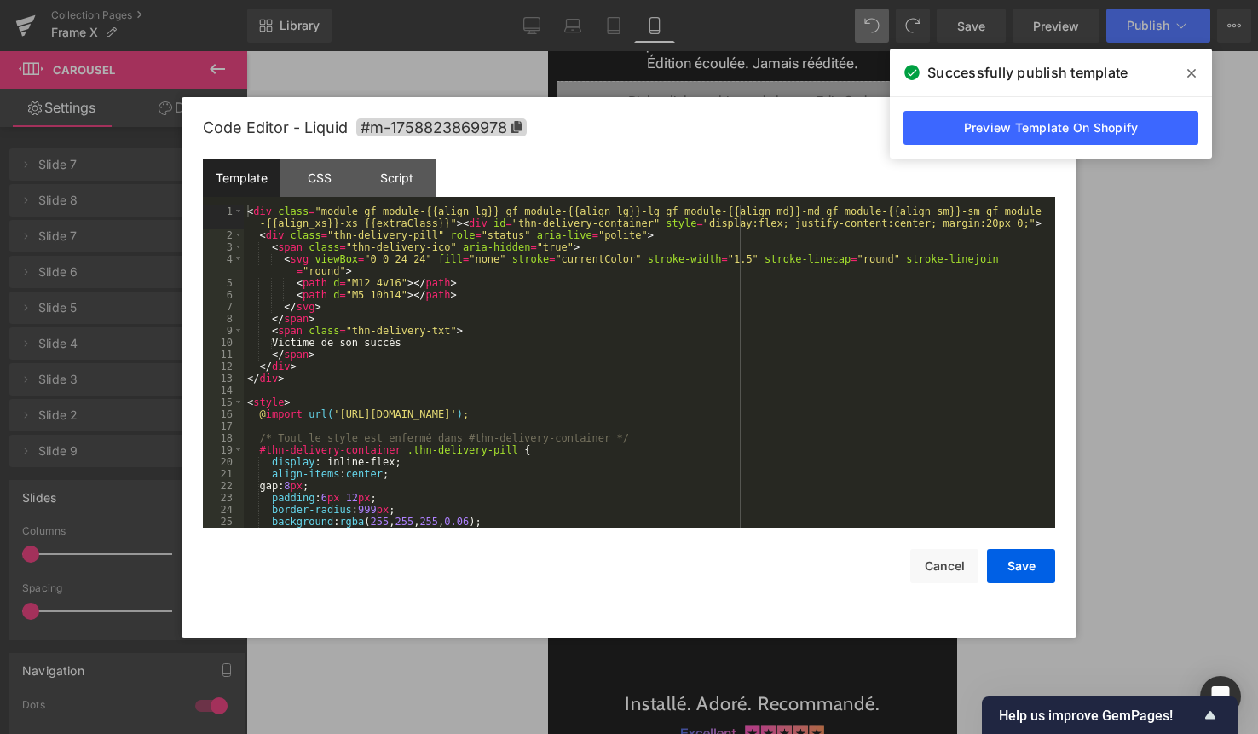
click at [486, 337] on div "< div class = "module gf_module-{{align_lg}} gf_module-{{align_lg}}-lg gf_modul…" at bounding box center [646, 384] width 805 height 358
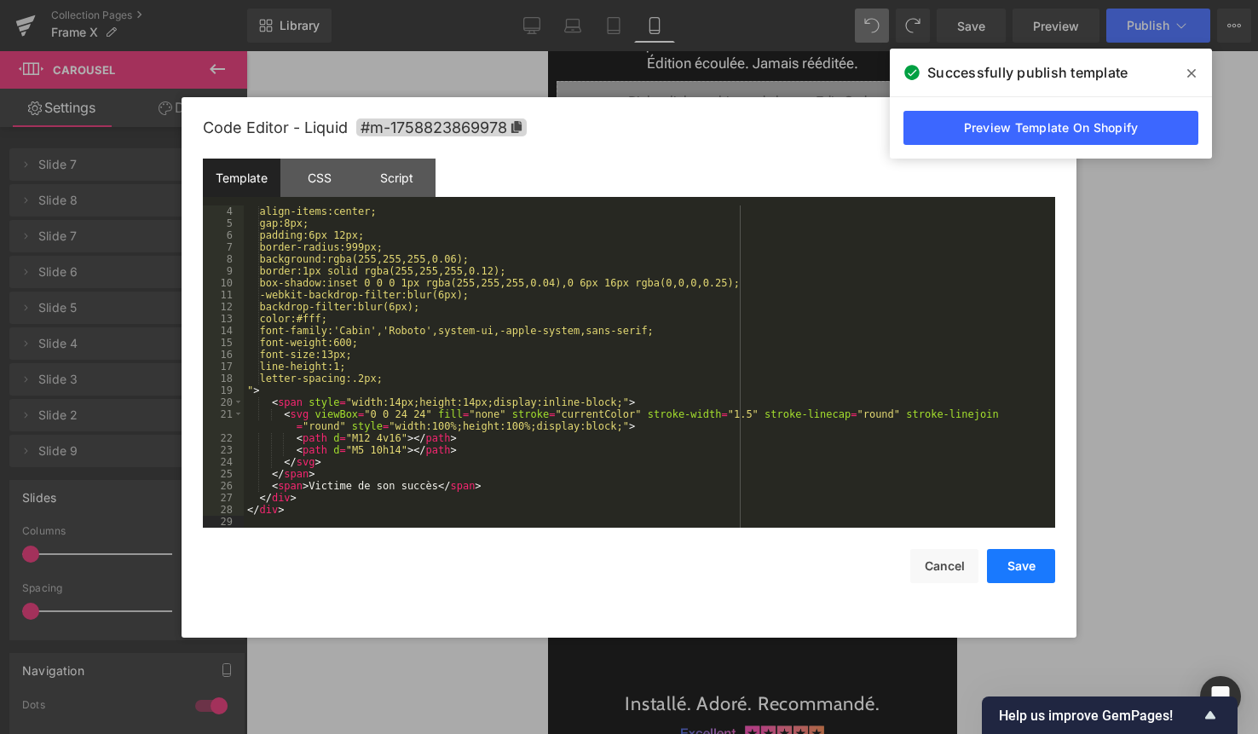
click at [1005, 563] on button "Save" at bounding box center [1021, 566] width 68 height 34
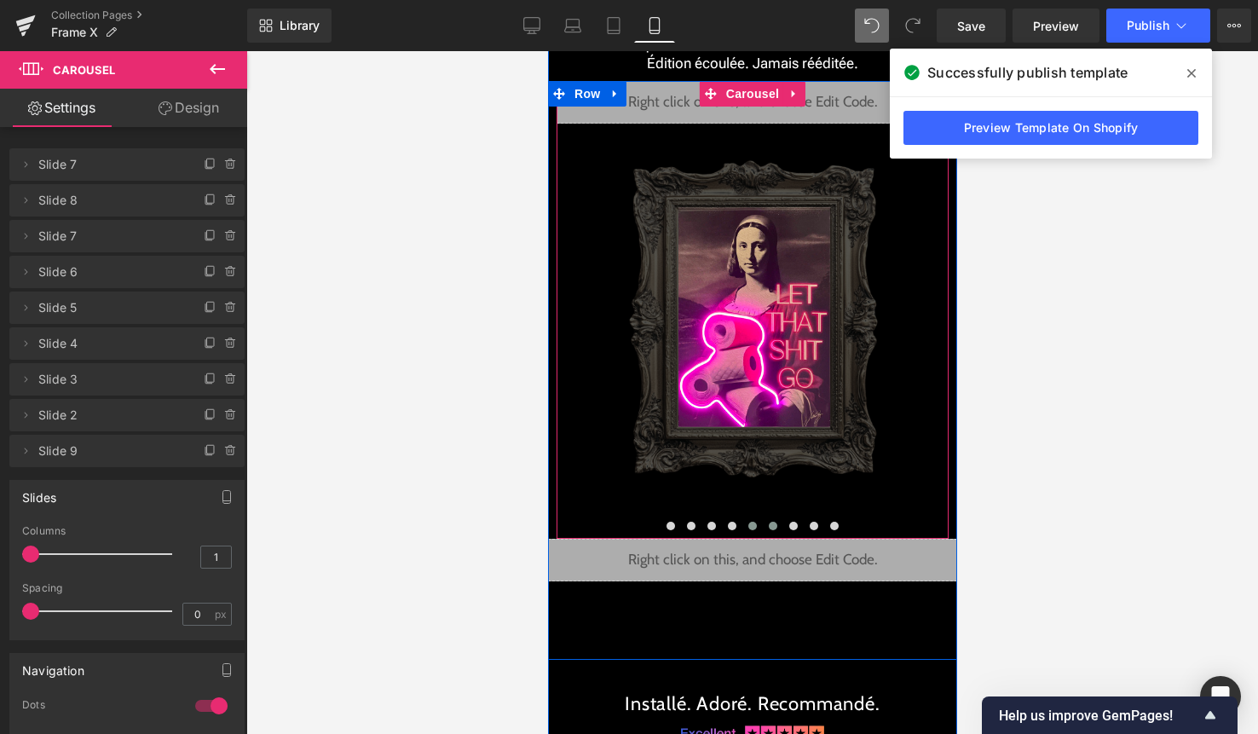
click at [773, 530] on button at bounding box center [772, 525] width 20 height 17
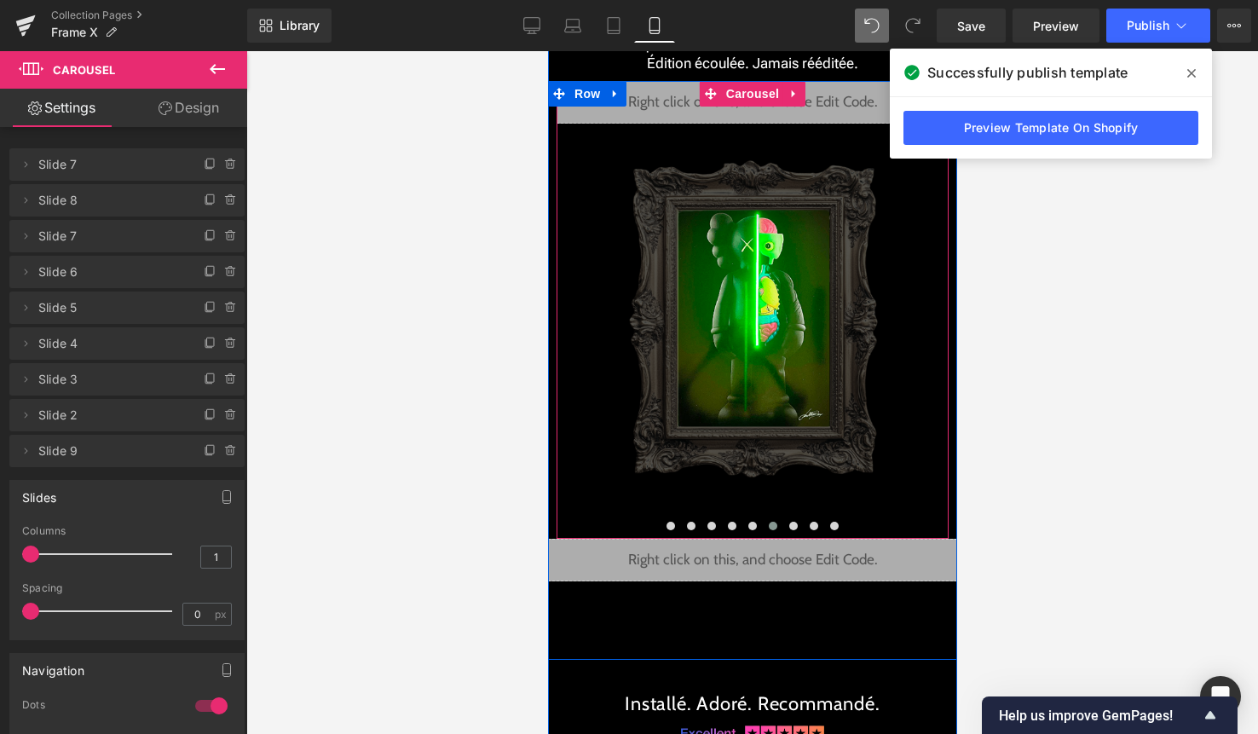
click at [768, 119] on div "Liquid" at bounding box center [752, 102] width 392 height 43
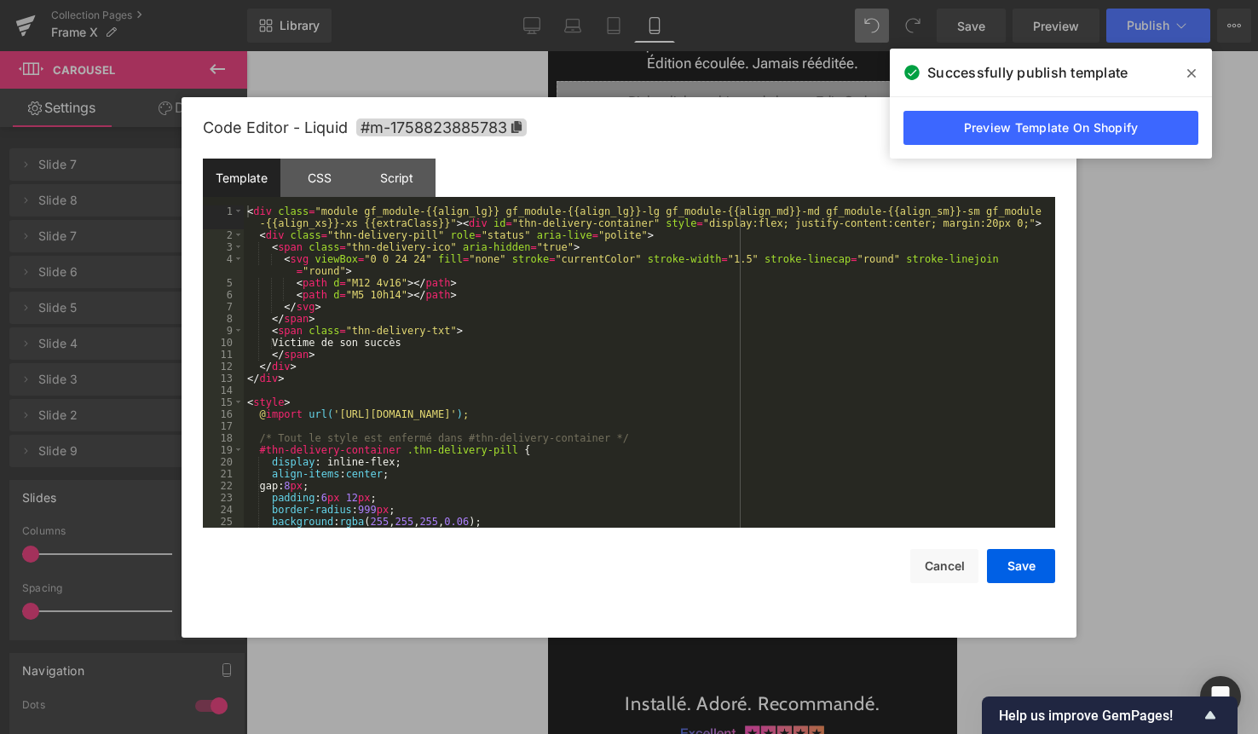
click at [596, 356] on div "< div class = "module gf_module-{{align_lg}} gf_module-{{align_lg}}-lg gf_modul…" at bounding box center [646, 384] width 805 height 358
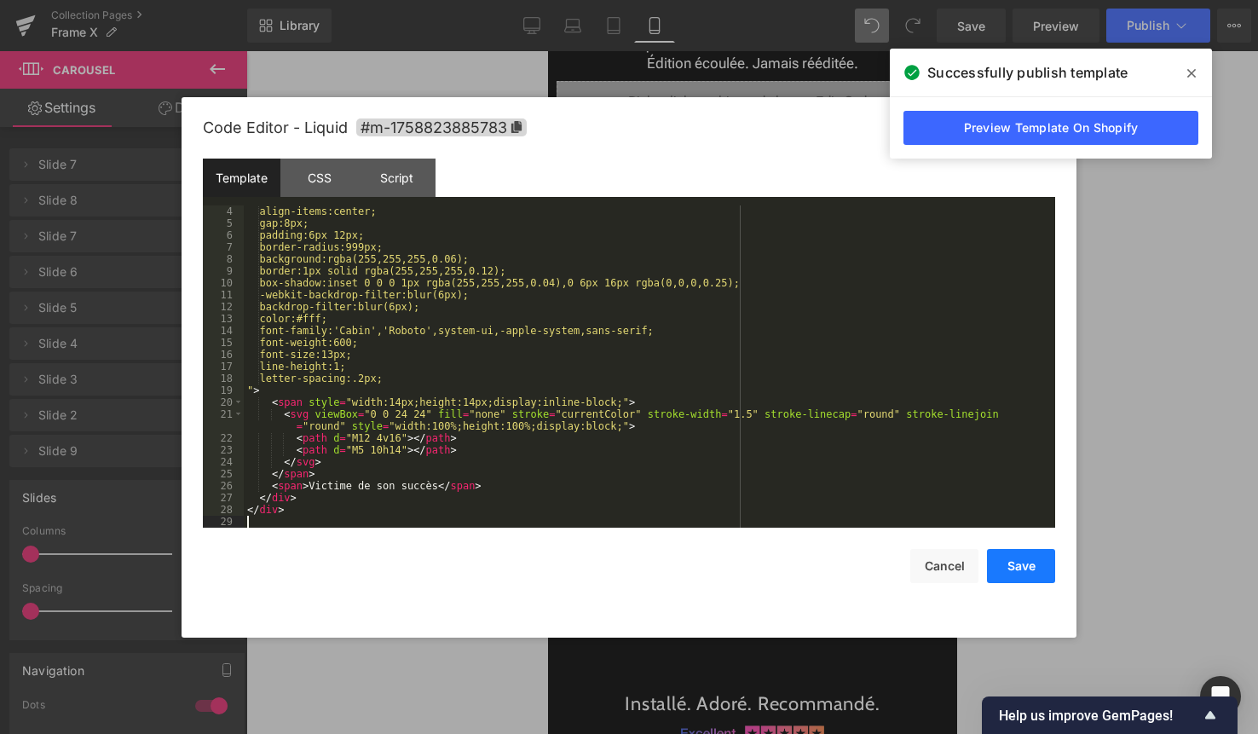
click at [1011, 552] on button "Save" at bounding box center [1021, 566] width 68 height 34
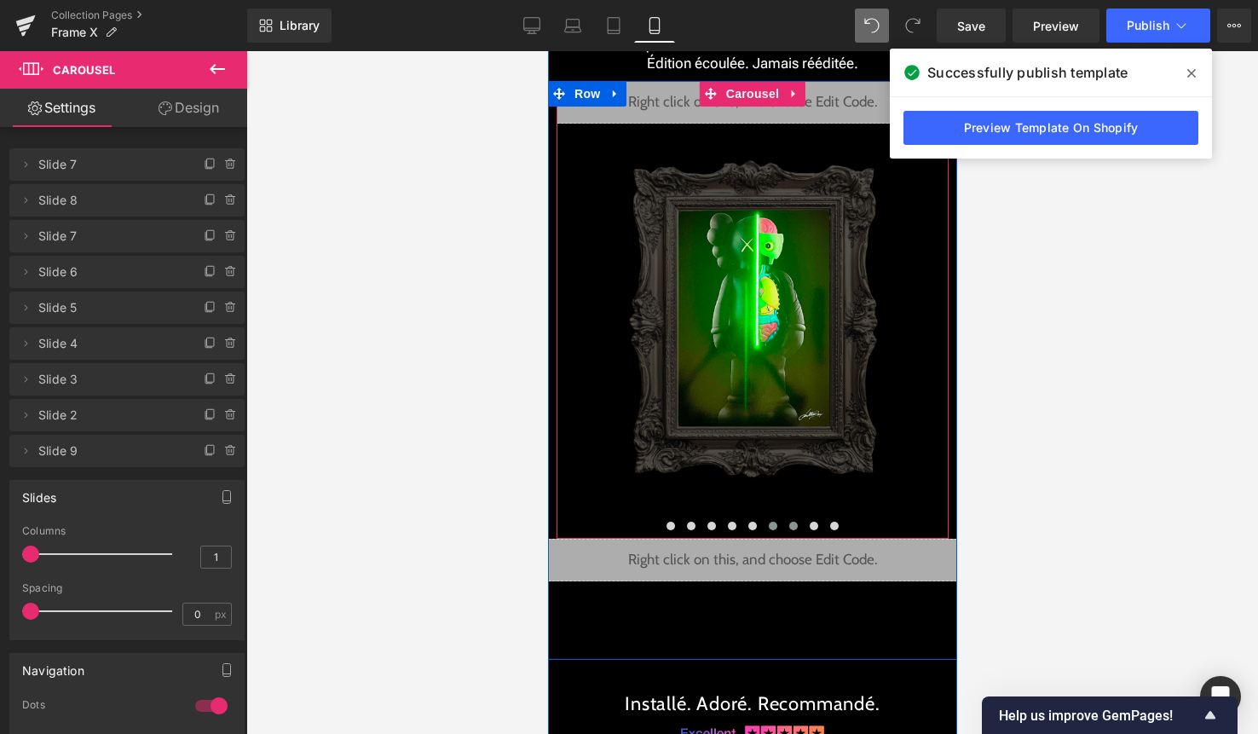
click at [790, 525] on span at bounding box center [792, 526] width 9 height 9
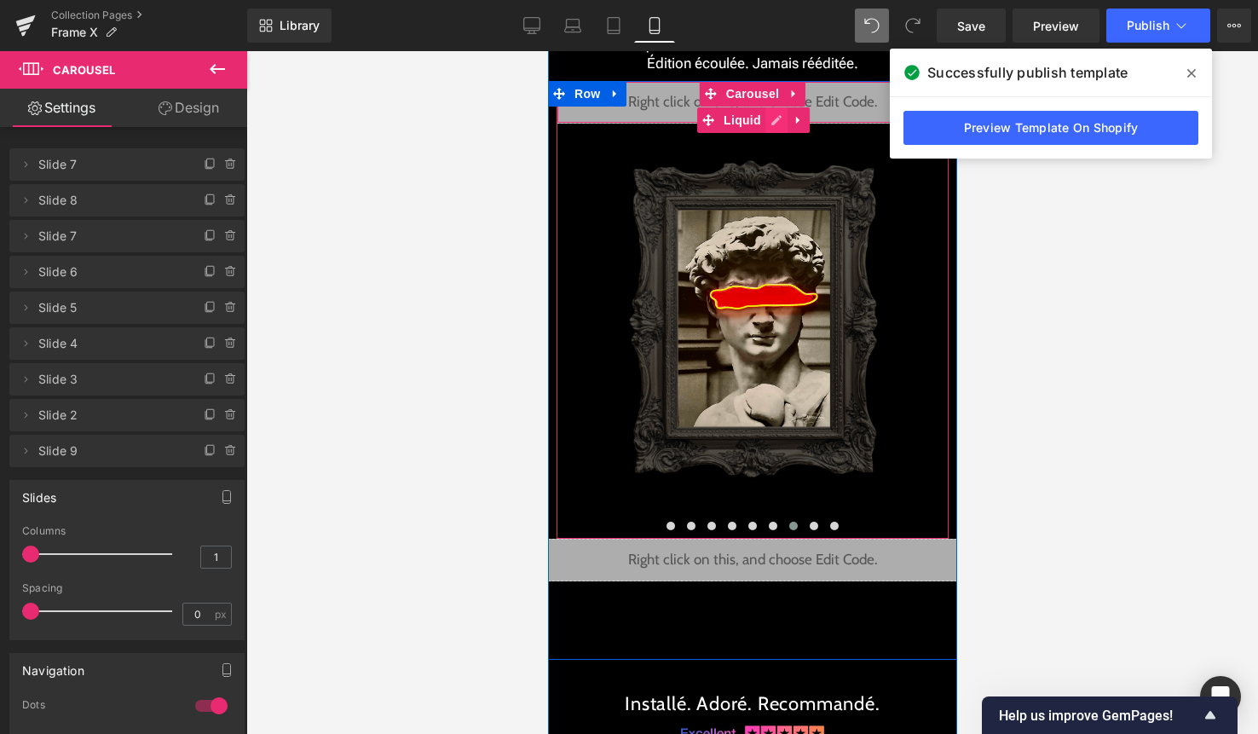
click at [776, 118] on div "Liquid" at bounding box center [752, 102] width 392 height 43
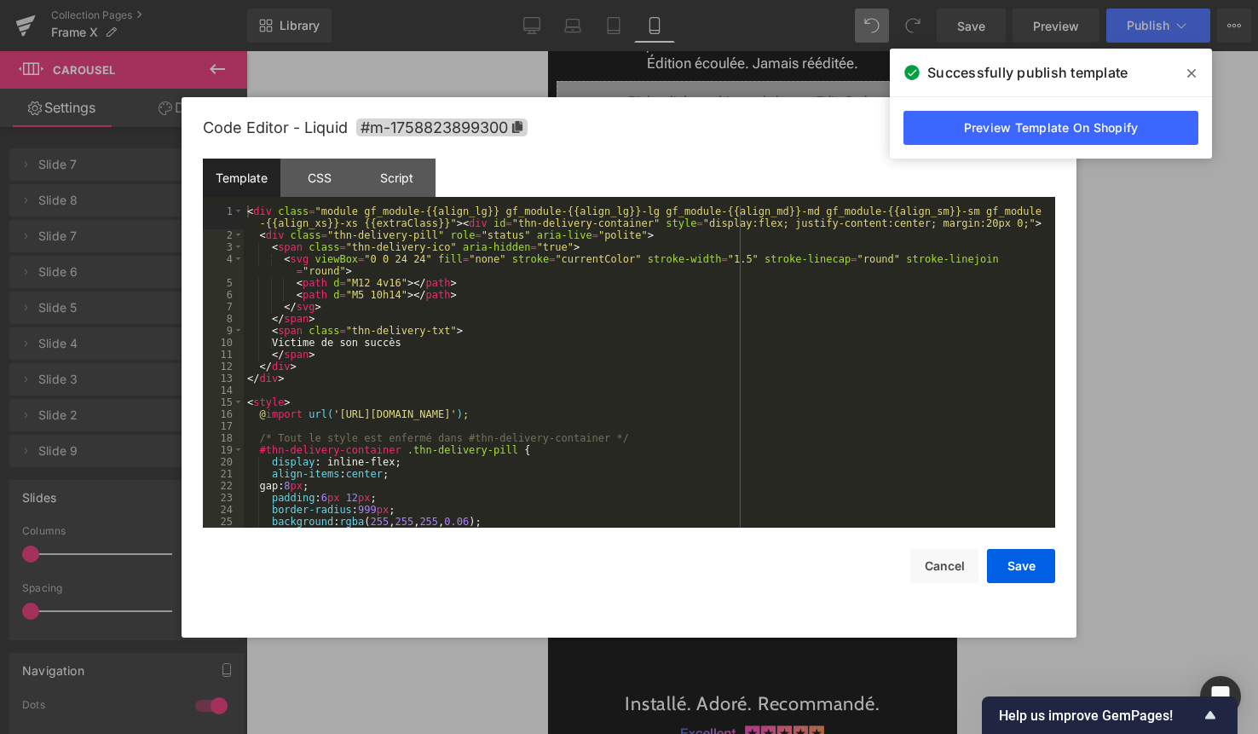
click at [543, 316] on div "< div class = "module gf_module-{{align_lg}} gf_module-{{align_lg}}-lg gf_modul…" at bounding box center [646, 384] width 805 height 358
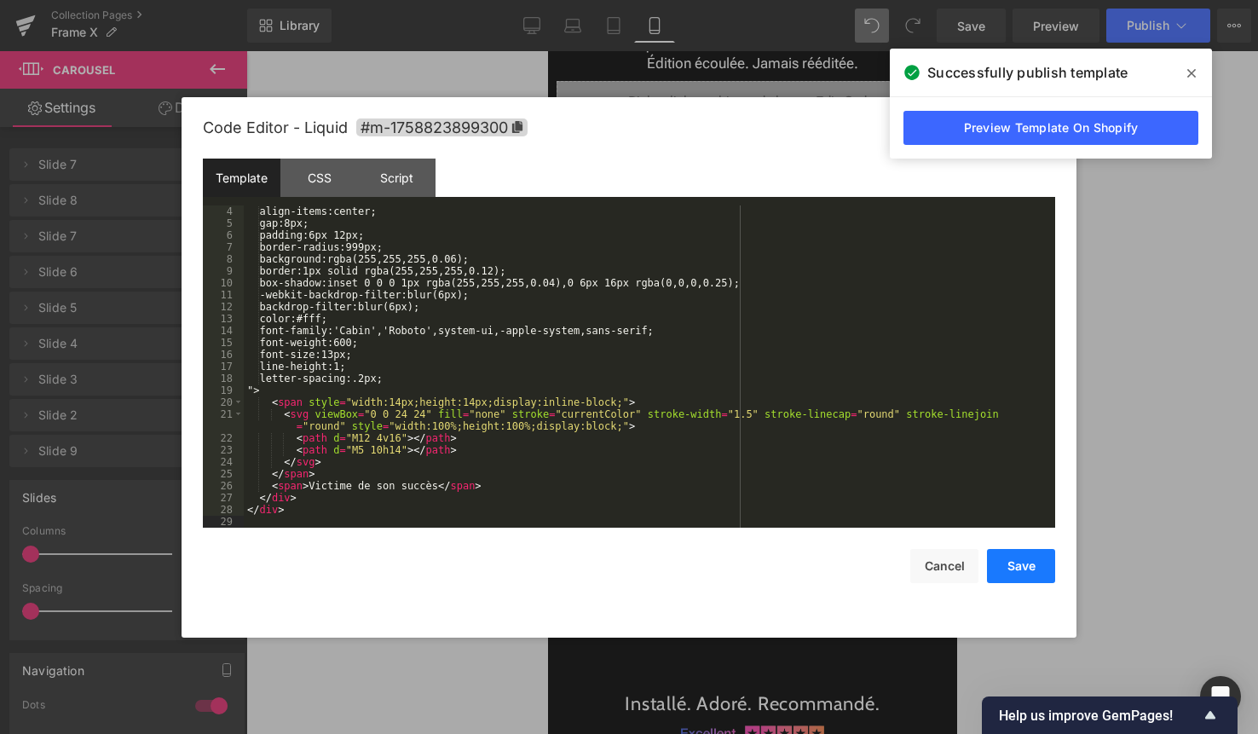
click at [1034, 565] on button "Save" at bounding box center [1021, 566] width 68 height 34
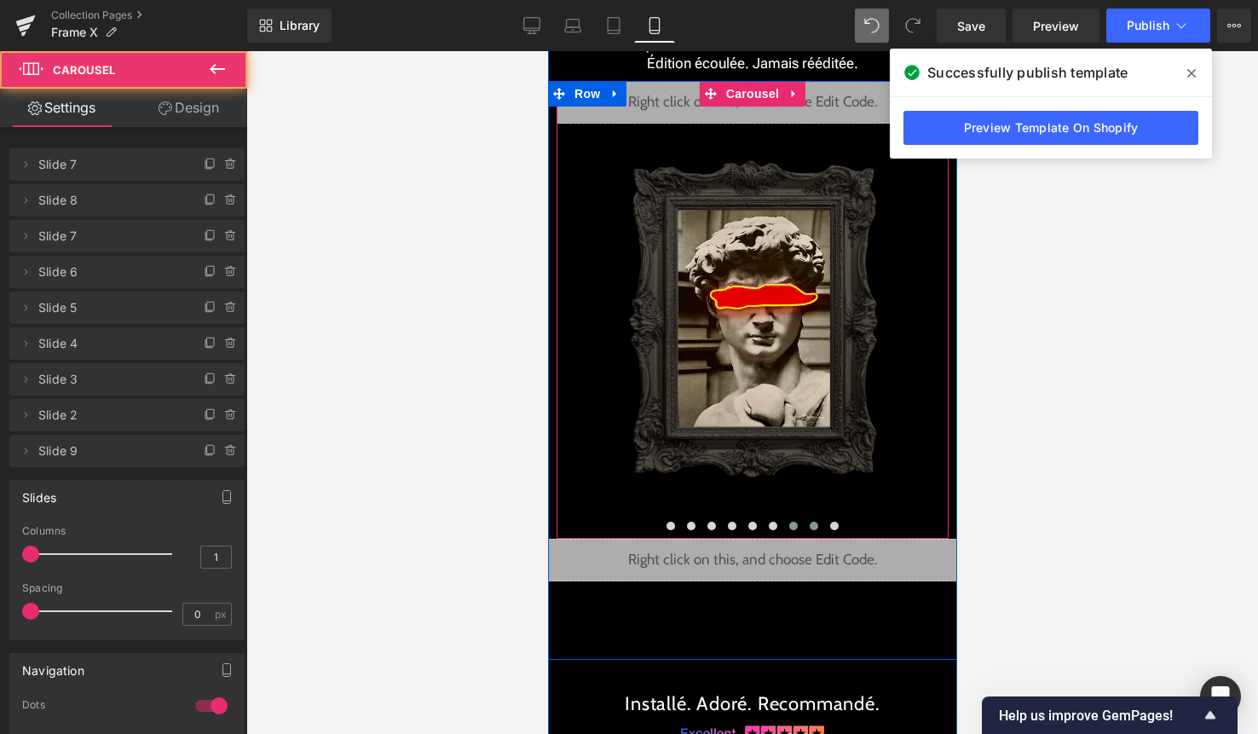
click at [816, 523] on span at bounding box center [813, 526] width 9 height 9
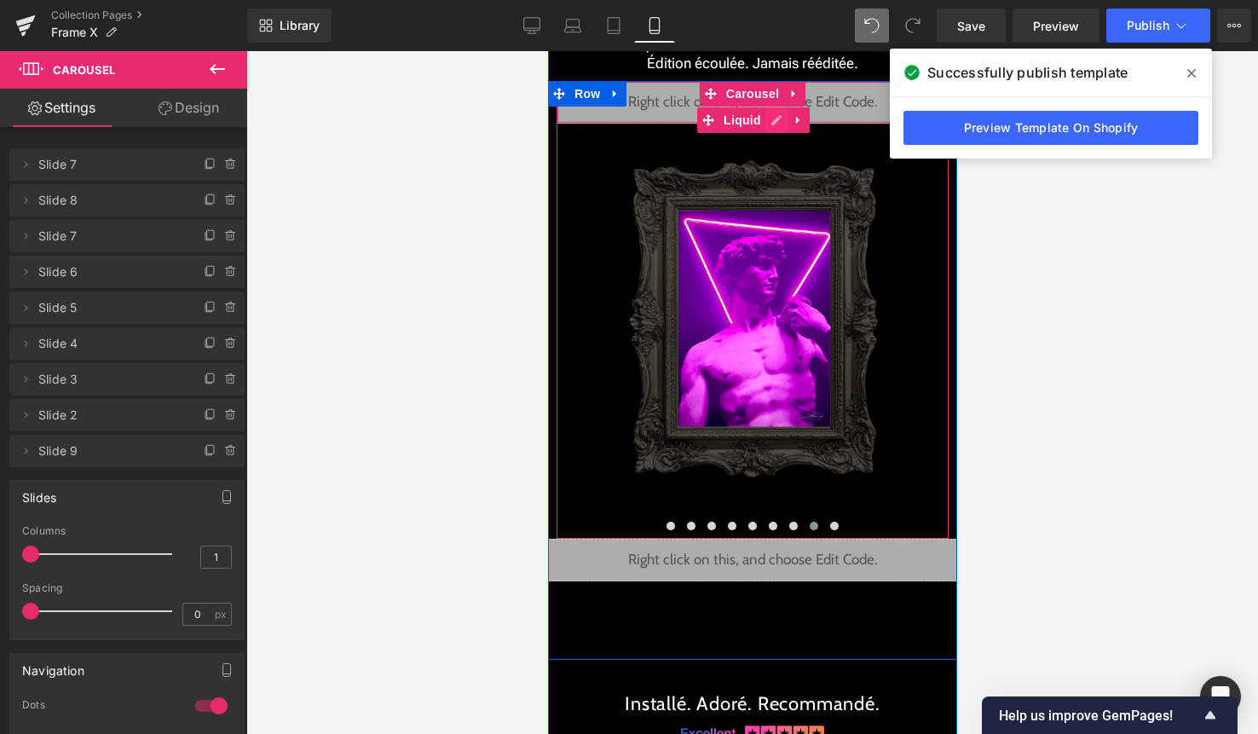
click at [777, 119] on div "Liquid" at bounding box center [752, 102] width 392 height 43
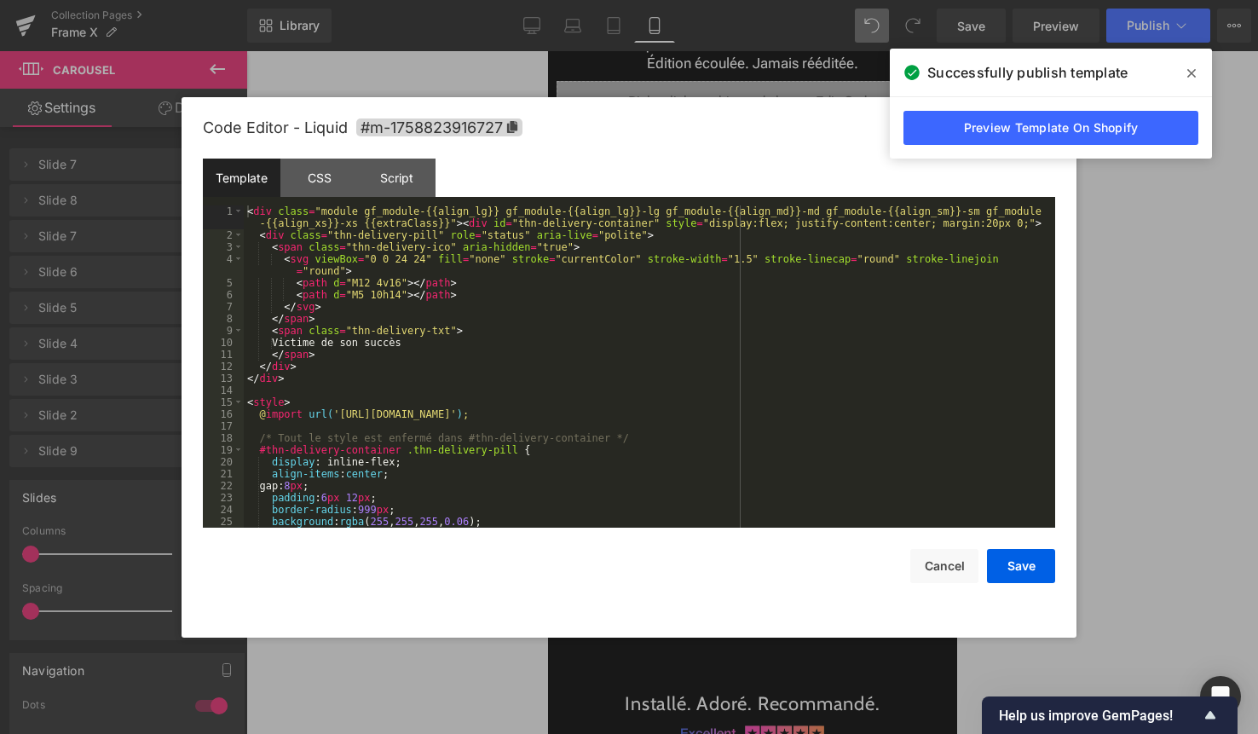
click at [647, 326] on div "< div class = "module gf_module-{{align_lg}} gf_module-{{align_lg}}-lg gf_modul…" at bounding box center [646, 384] width 805 height 358
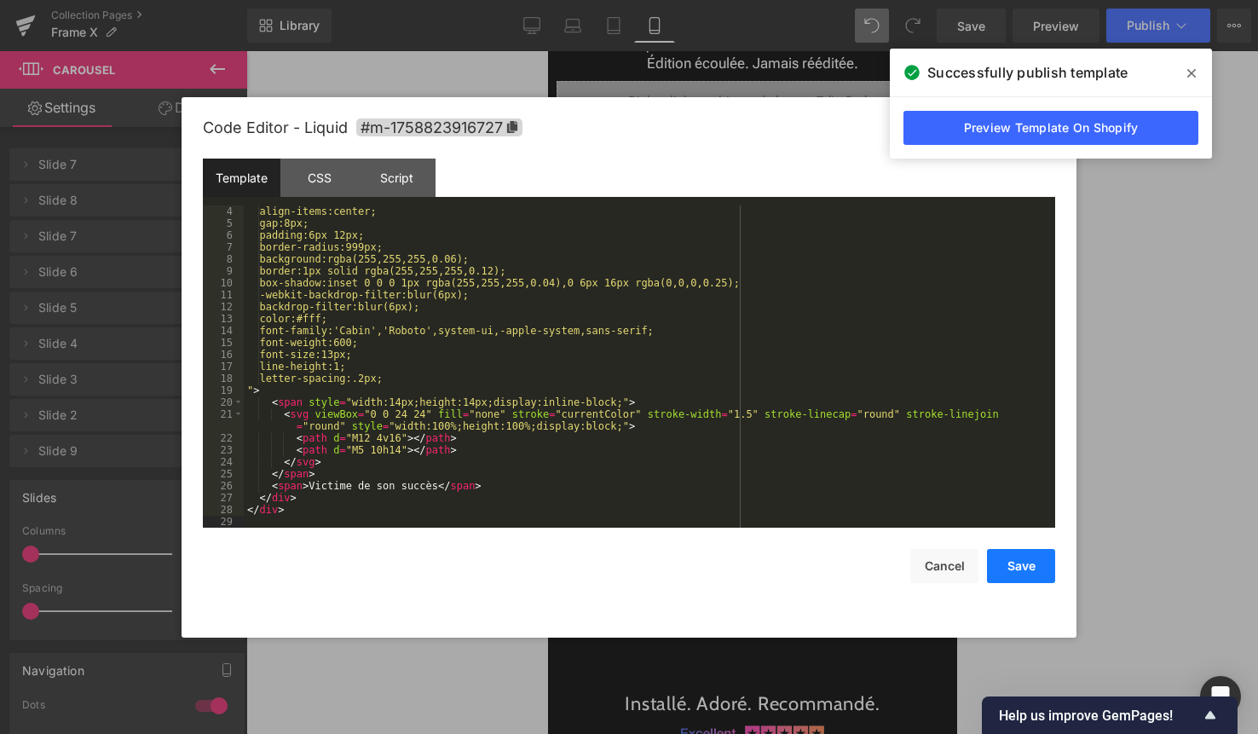
click at [1033, 572] on button "Save" at bounding box center [1021, 566] width 68 height 34
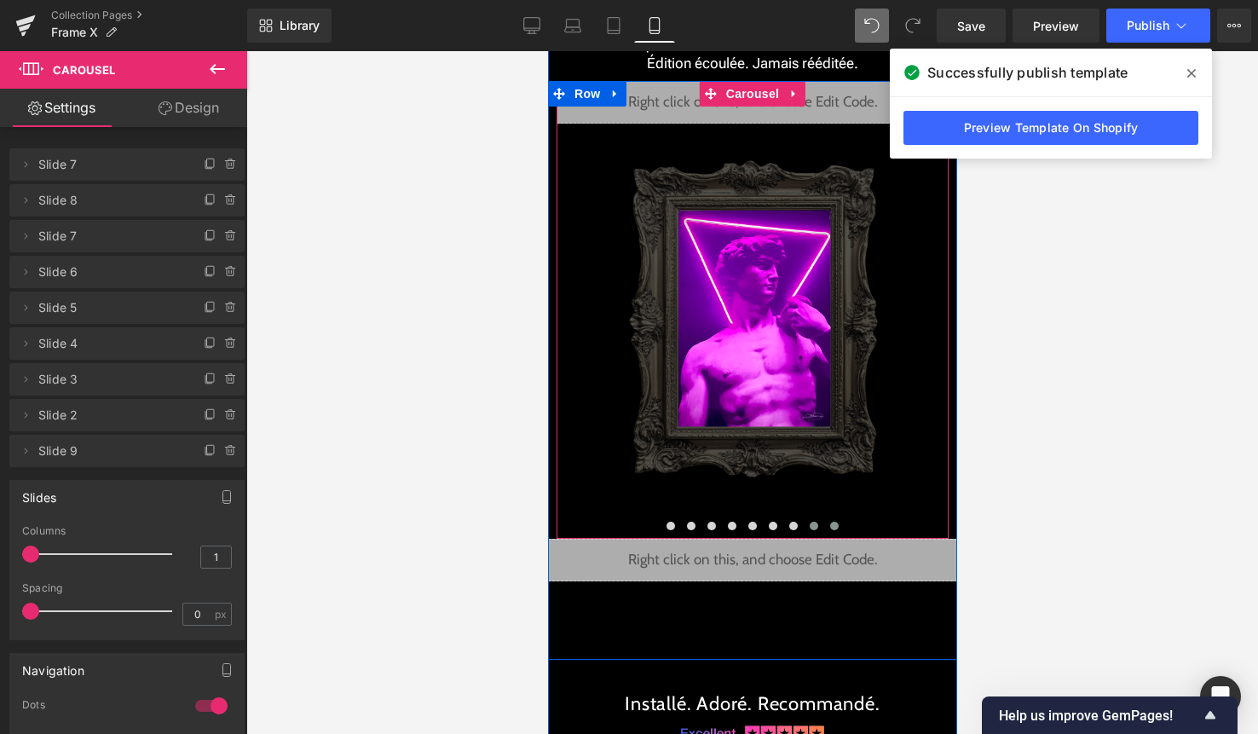
click at [829, 528] on button at bounding box center [833, 525] width 20 height 17
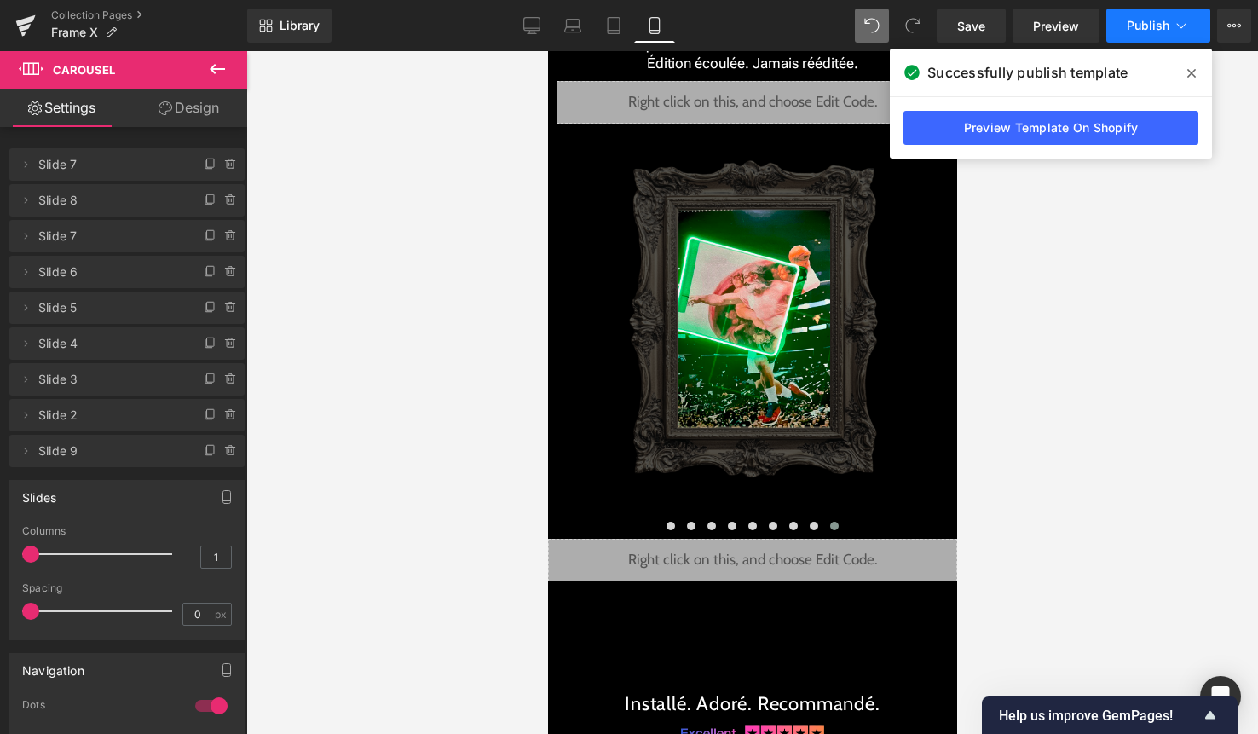
click at [1168, 41] on button "Publish" at bounding box center [1158, 26] width 104 height 34
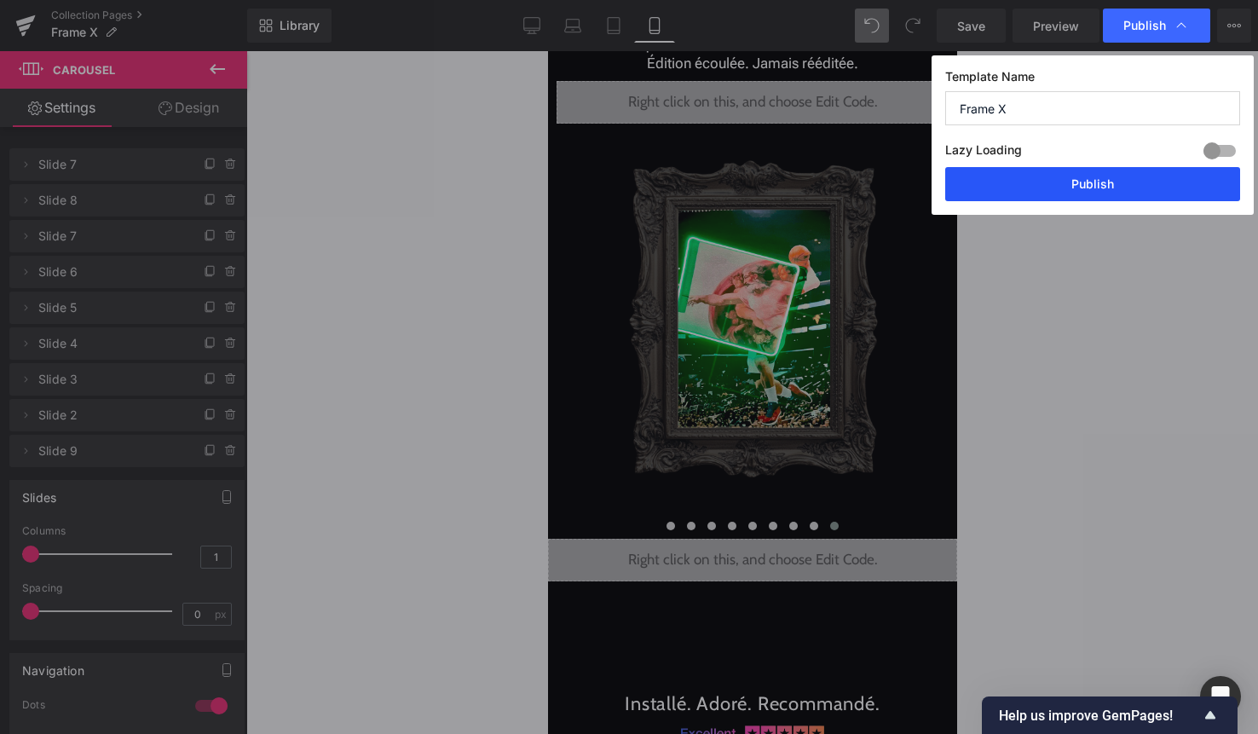
click at [1114, 186] on button "Publish" at bounding box center [1092, 184] width 295 height 34
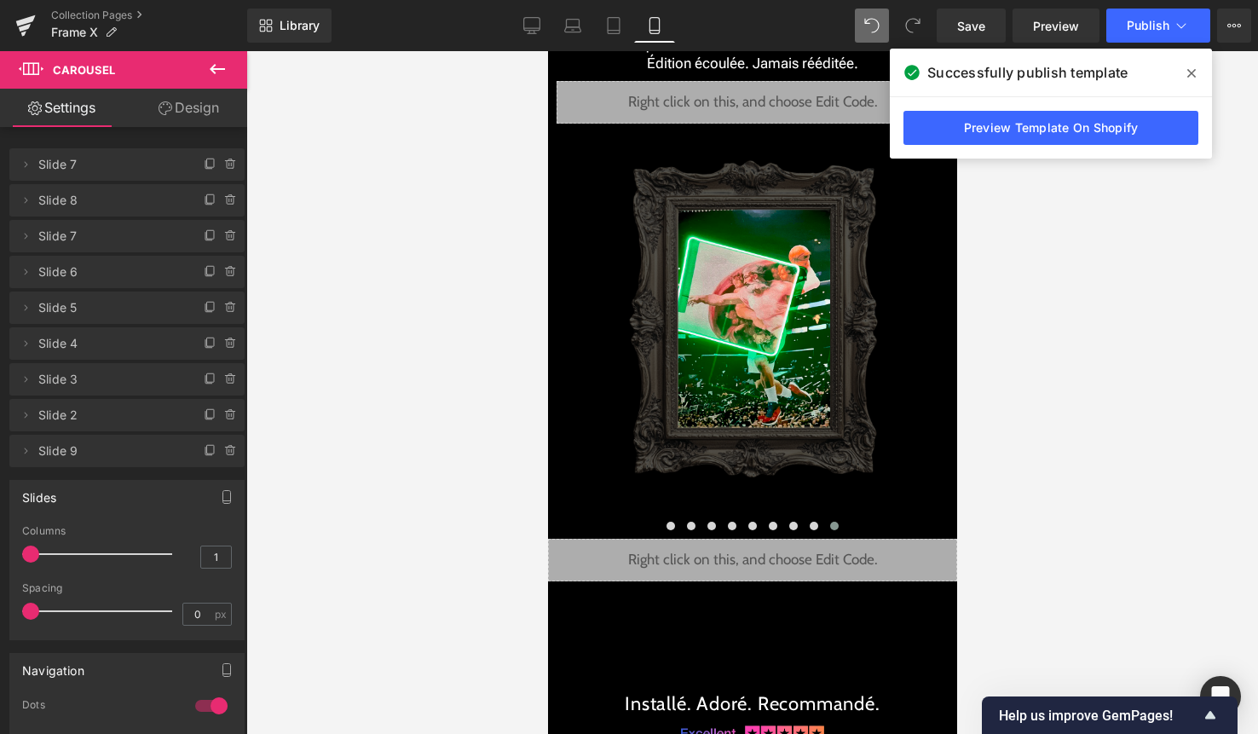
click at [1197, 78] on span at bounding box center [1191, 73] width 27 height 27
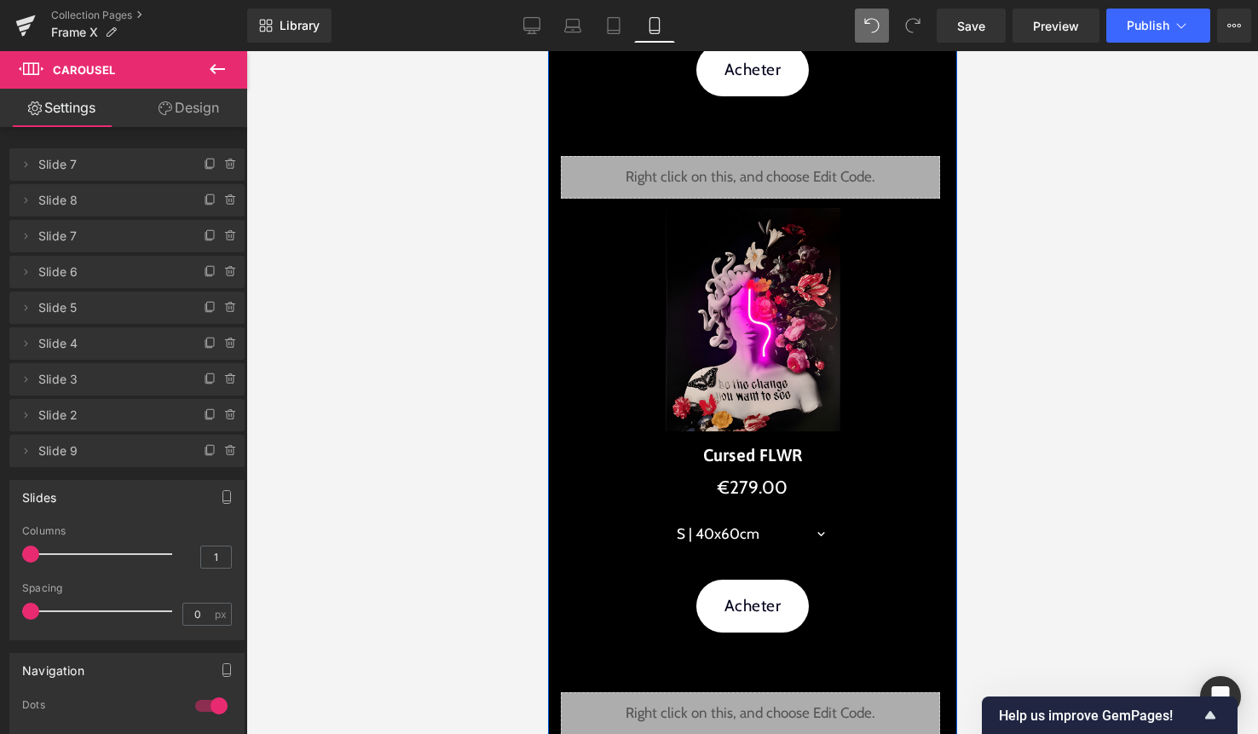
scroll to position [549, 0]
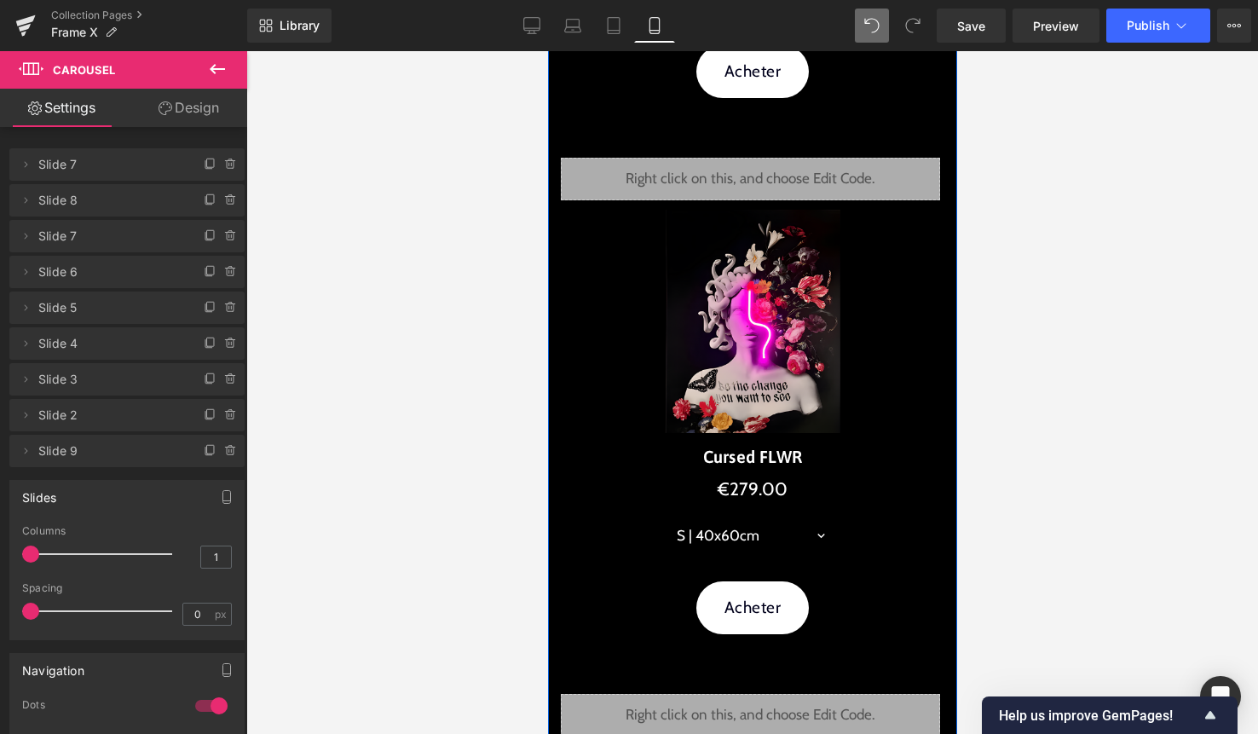
click at [756, 661] on div "Liquid Sale Off (P) Image Cursed FLWR (P) Title €0 €279.00 (P) Price S | 40x60c…" at bounding box center [751, 409] width 409 height 536
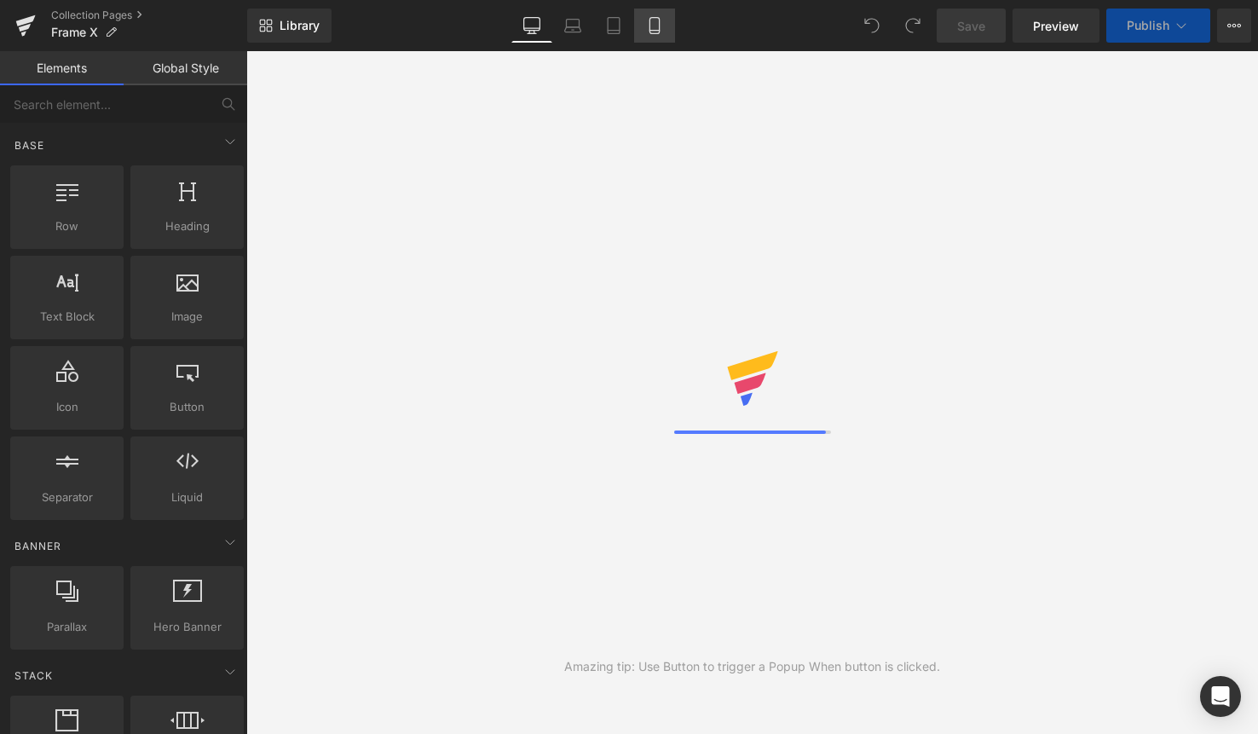
click at [661, 27] on icon at bounding box center [654, 25] width 17 height 17
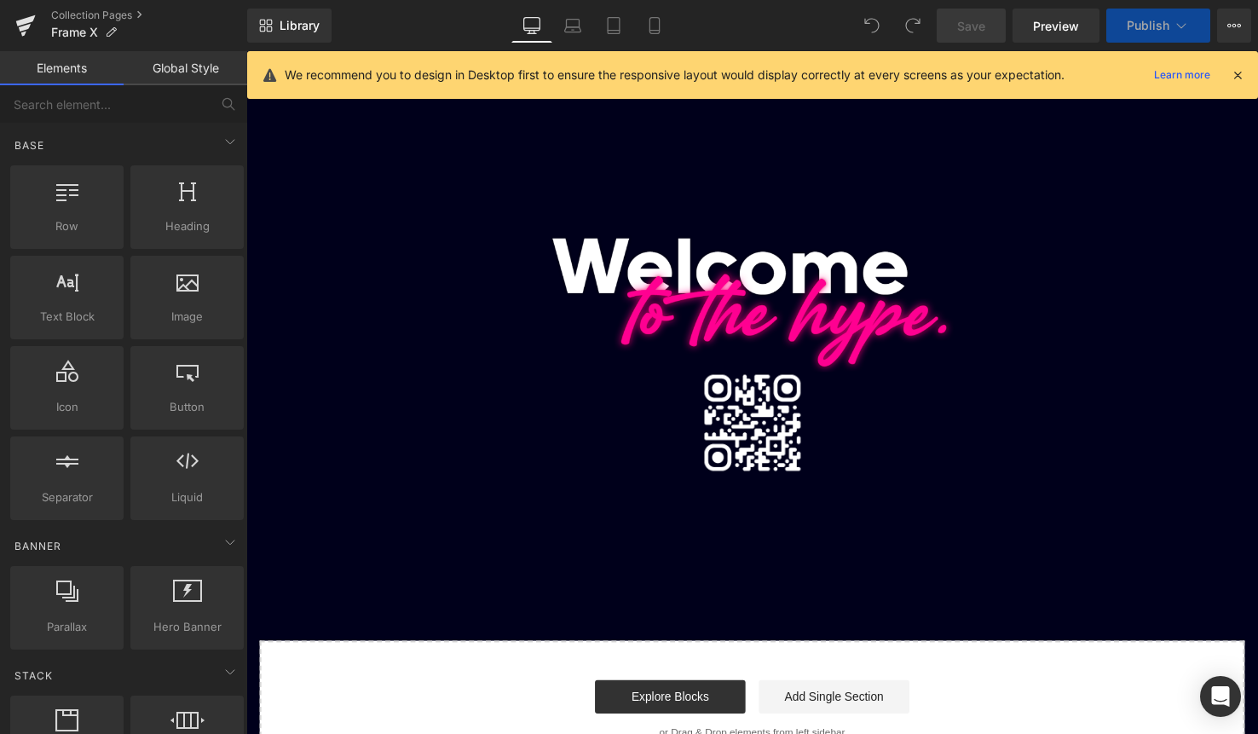
click at [1233, 81] on icon at bounding box center [1237, 74] width 15 height 15
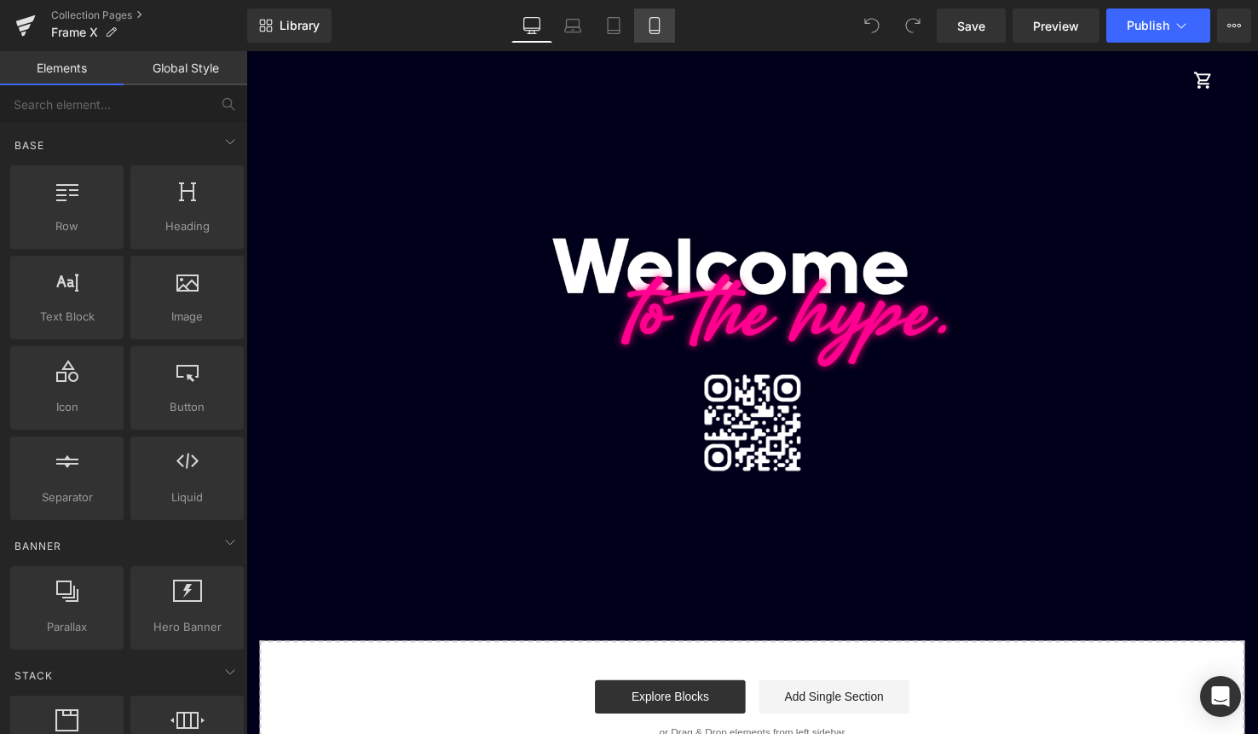
click at [667, 26] on link "Mobile" at bounding box center [654, 26] width 41 height 34
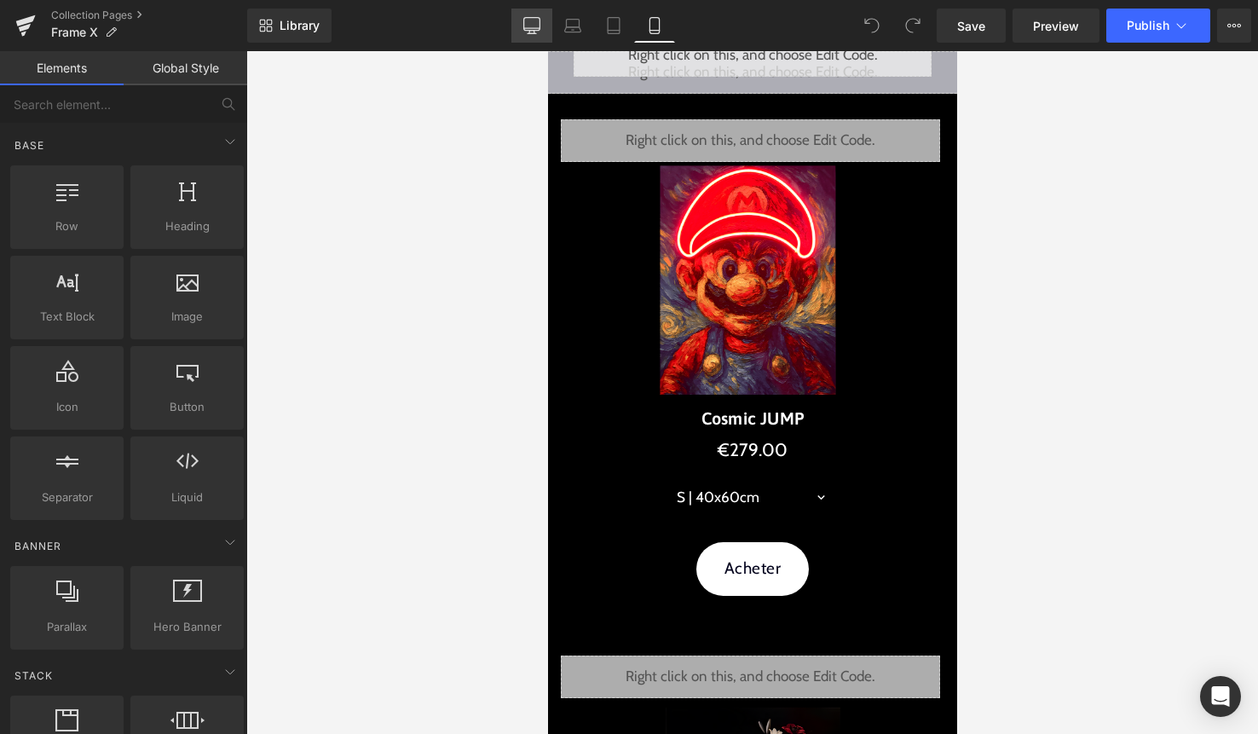
click at [542, 28] on link "Desktop" at bounding box center [531, 26] width 41 height 34
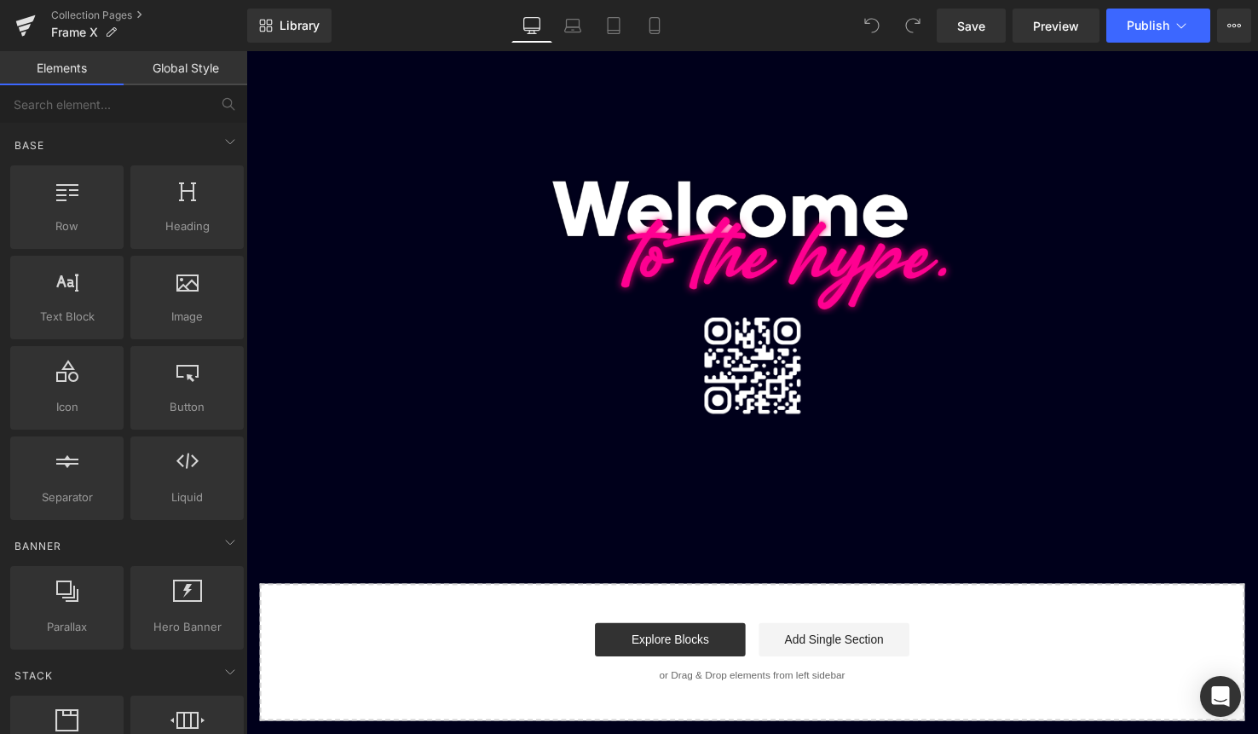
scroll to position [60, 0]
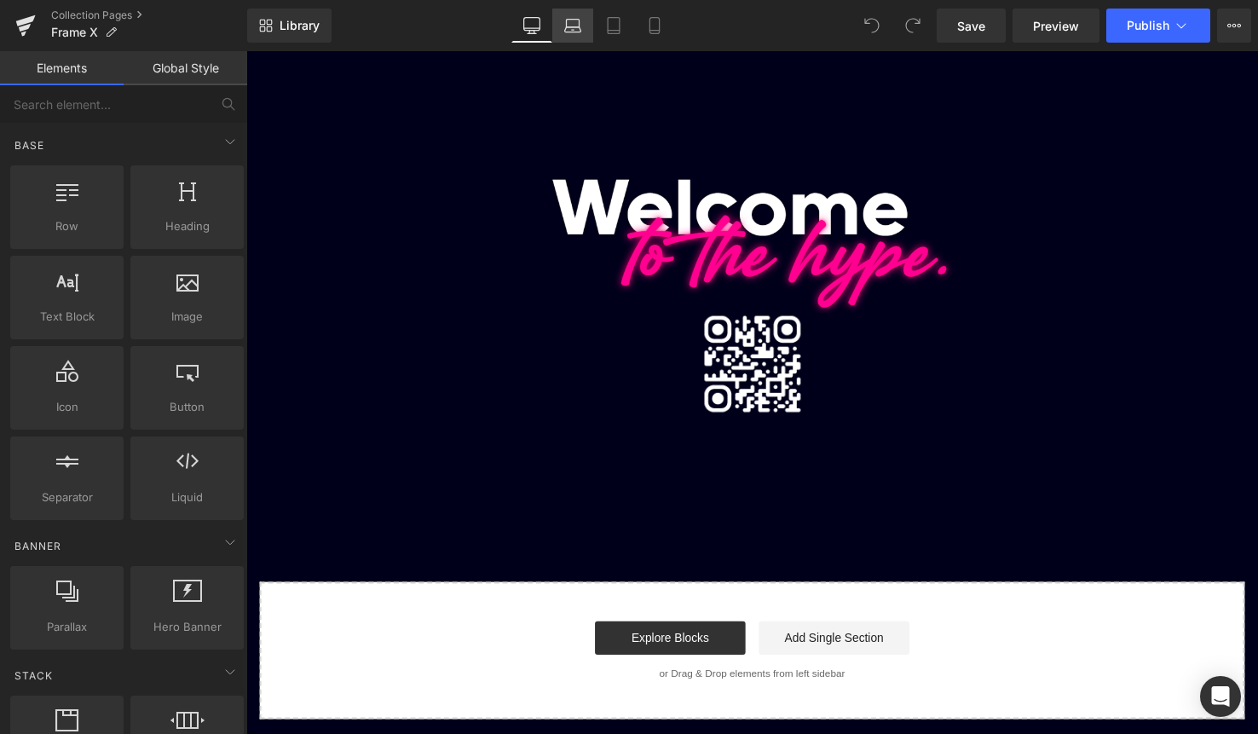
click at [575, 28] on icon at bounding box center [572, 25] width 17 height 17
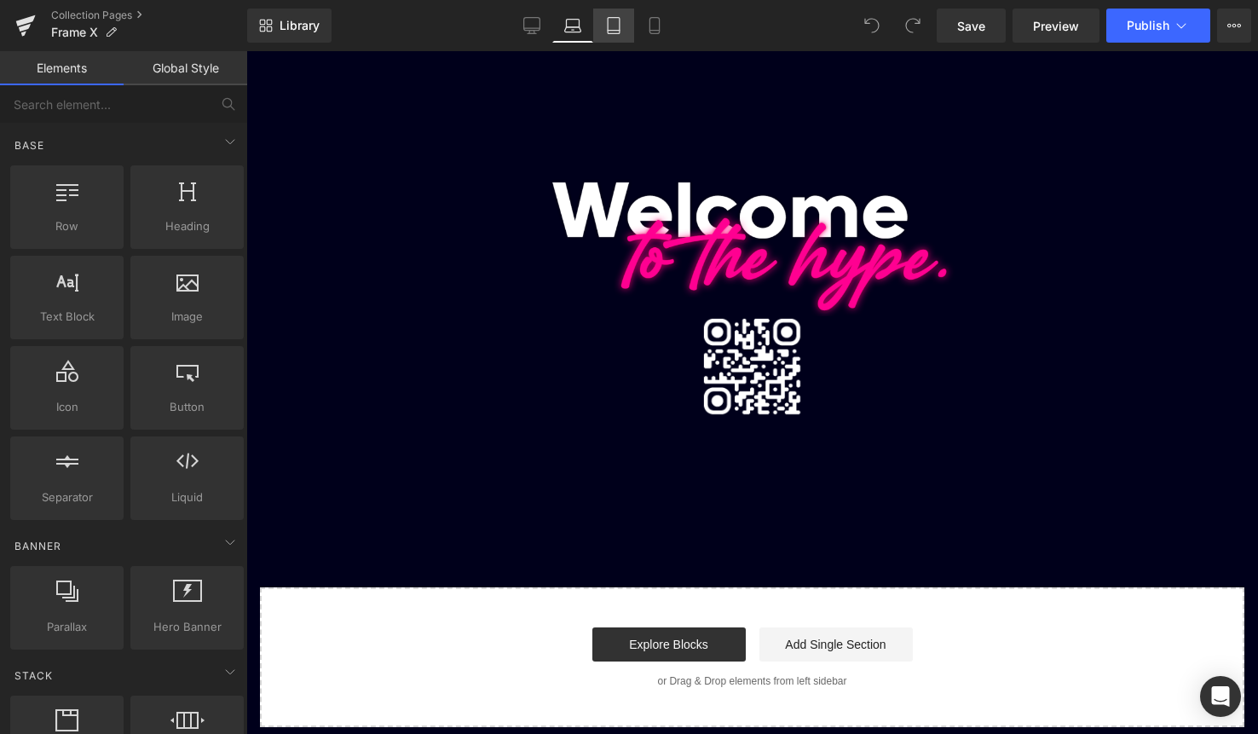
click at [603, 31] on link "Tablet" at bounding box center [613, 26] width 41 height 34
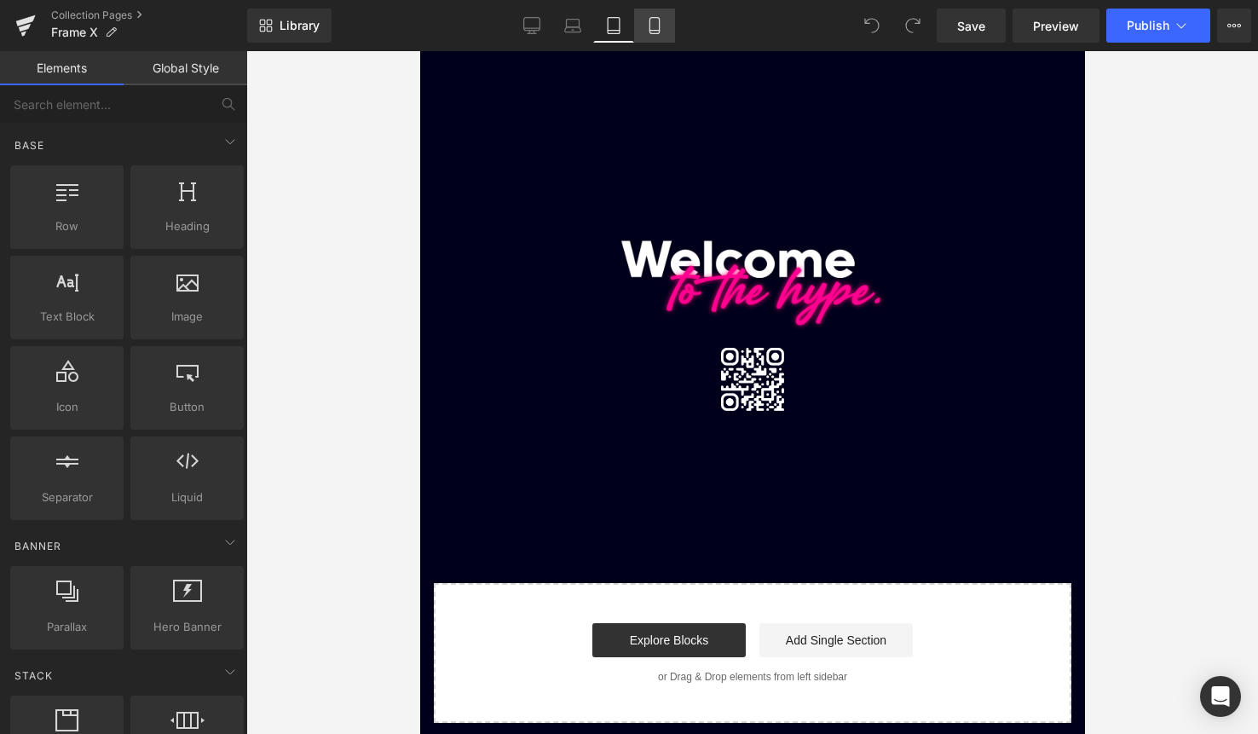
click at [653, 25] on icon at bounding box center [654, 25] width 17 height 17
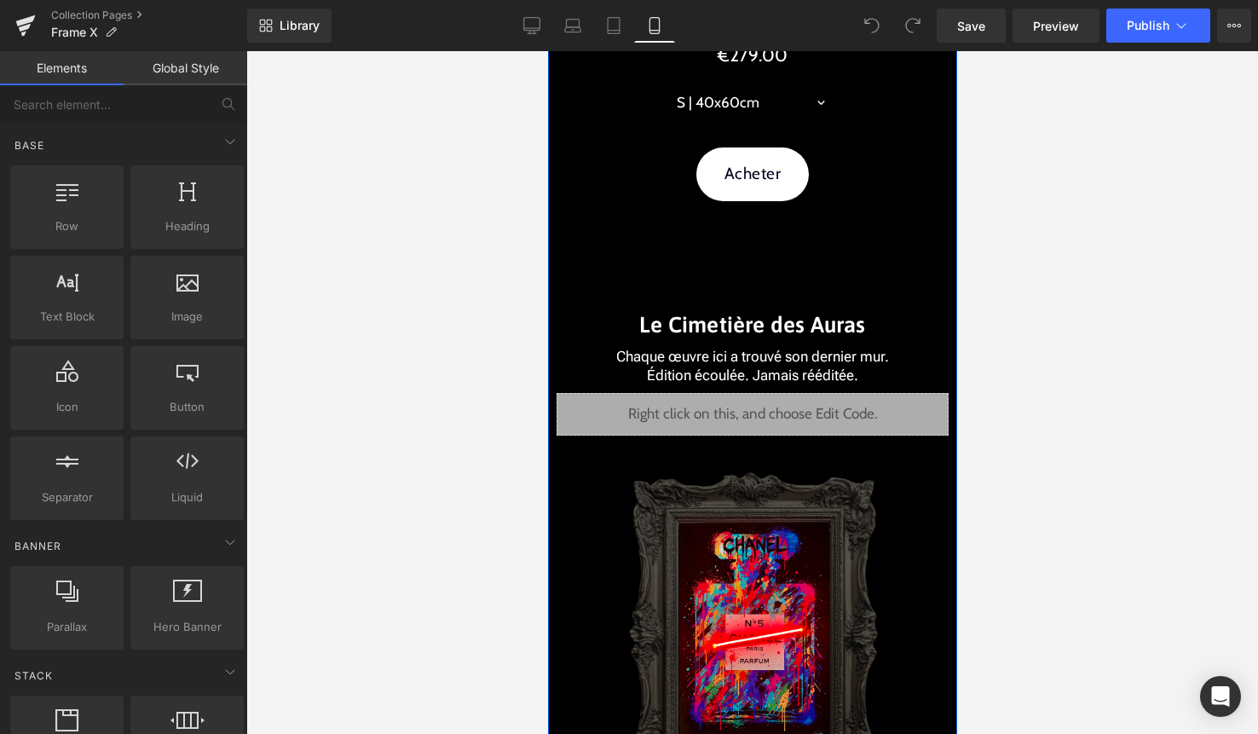
scroll to position [3671, 0]
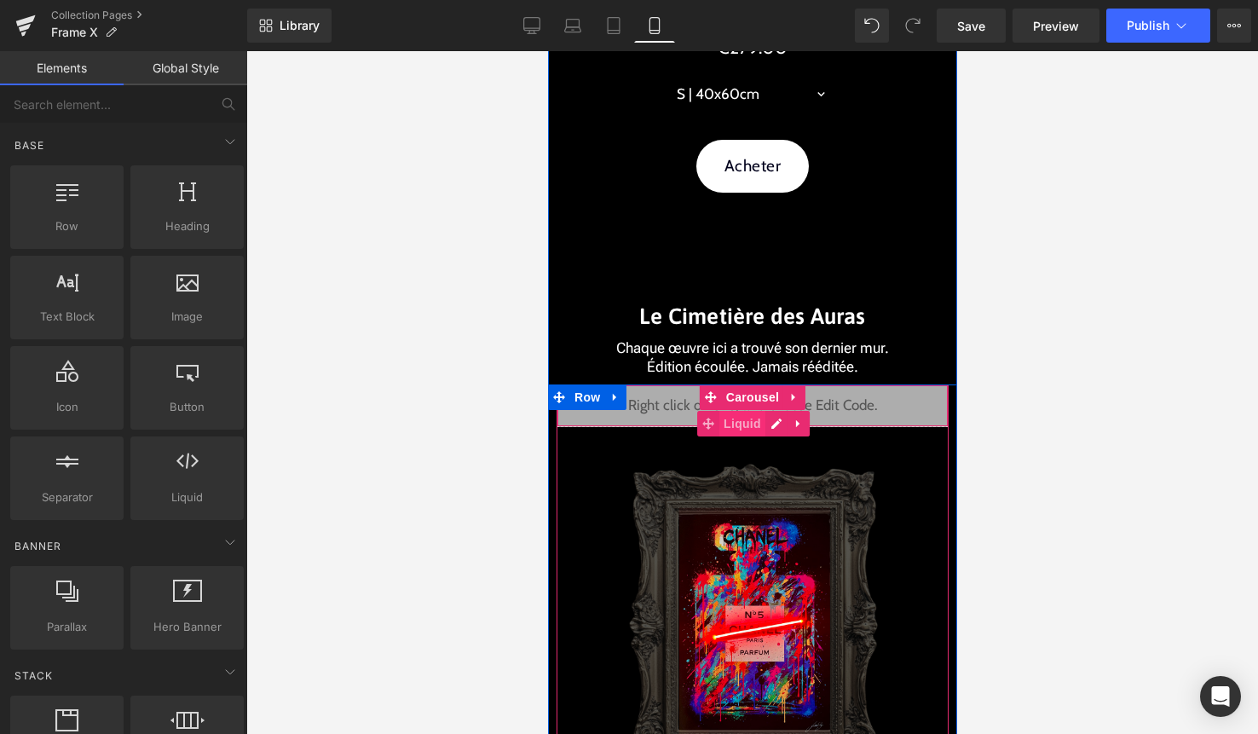
click at [745, 424] on span "Liquid" at bounding box center [741, 424] width 46 height 26
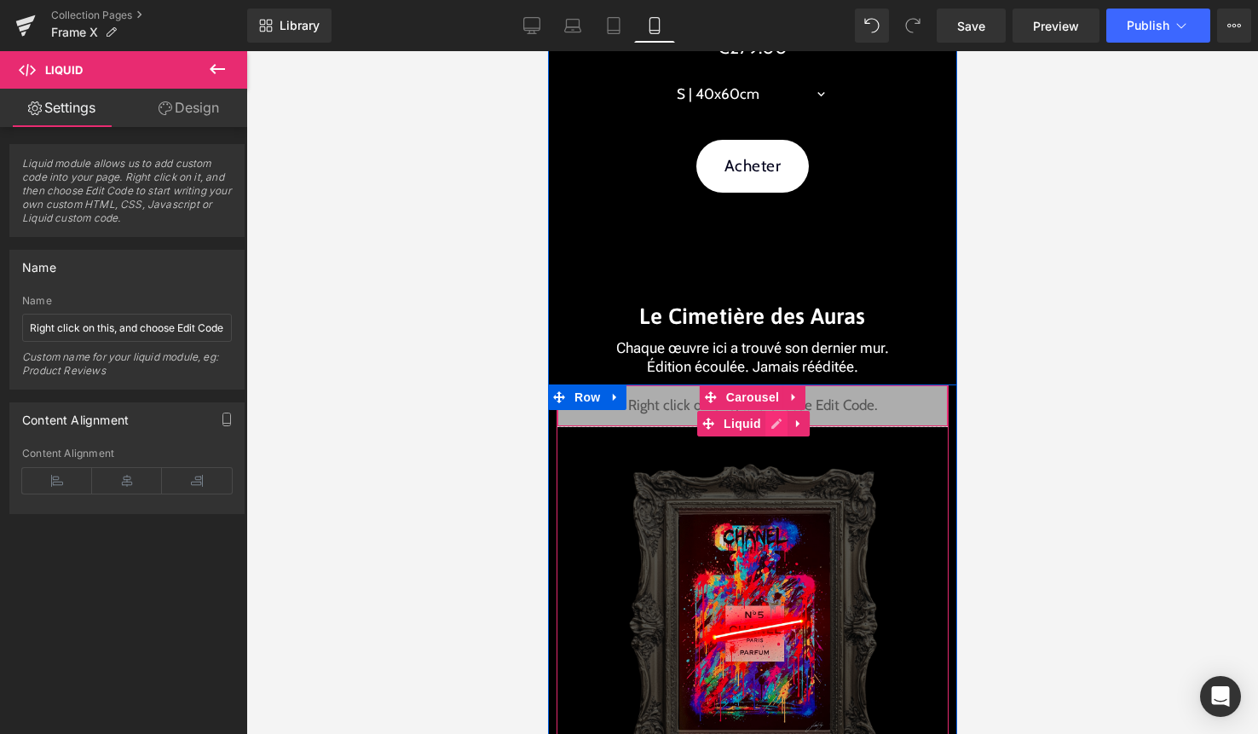
click at [769, 424] on div "Liquid" at bounding box center [752, 405] width 392 height 43
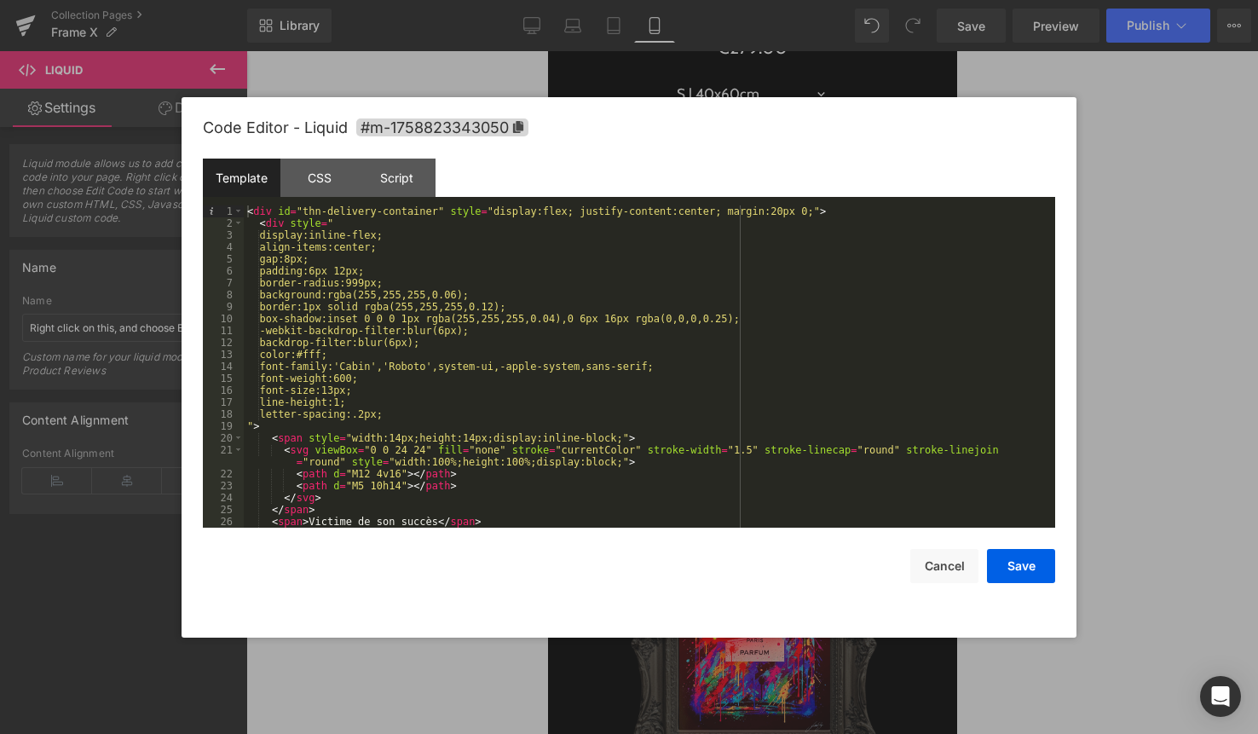
click at [798, 163] on div "Template CSS Script Data" at bounding box center [629, 182] width 852 height 47
click at [940, 556] on button "Cancel" at bounding box center [944, 566] width 68 height 34
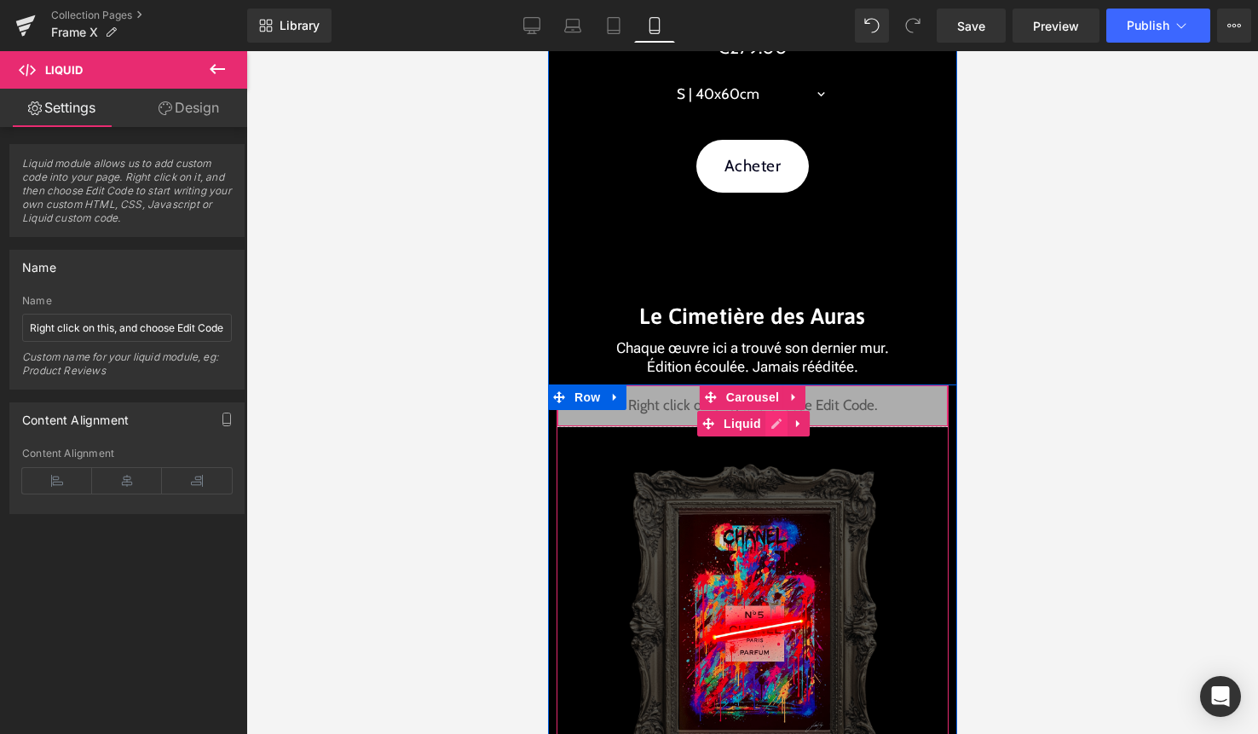
click at [771, 423] on div "Liquid" at bounding box center [752, 405] width 392 height 43
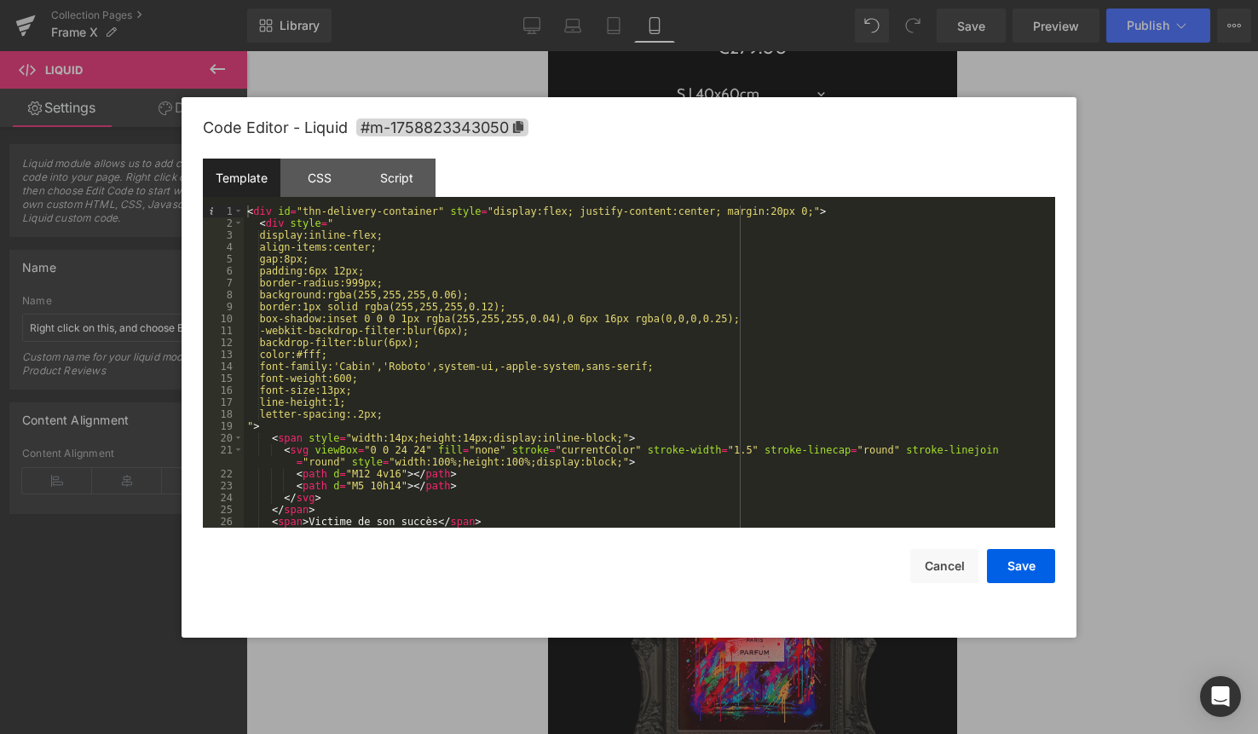
scroll to position [0, 0]
drag, startPoint x: 383, startPoint y: 211, endPoint x: 304, endPoint y: 210, distance: 78.4
click at [304, 210] on div "< div id = "thn-delivery-container" style = "display:flex; justify-content:cent…" at bounding box center [646, 378] width 805 height 346
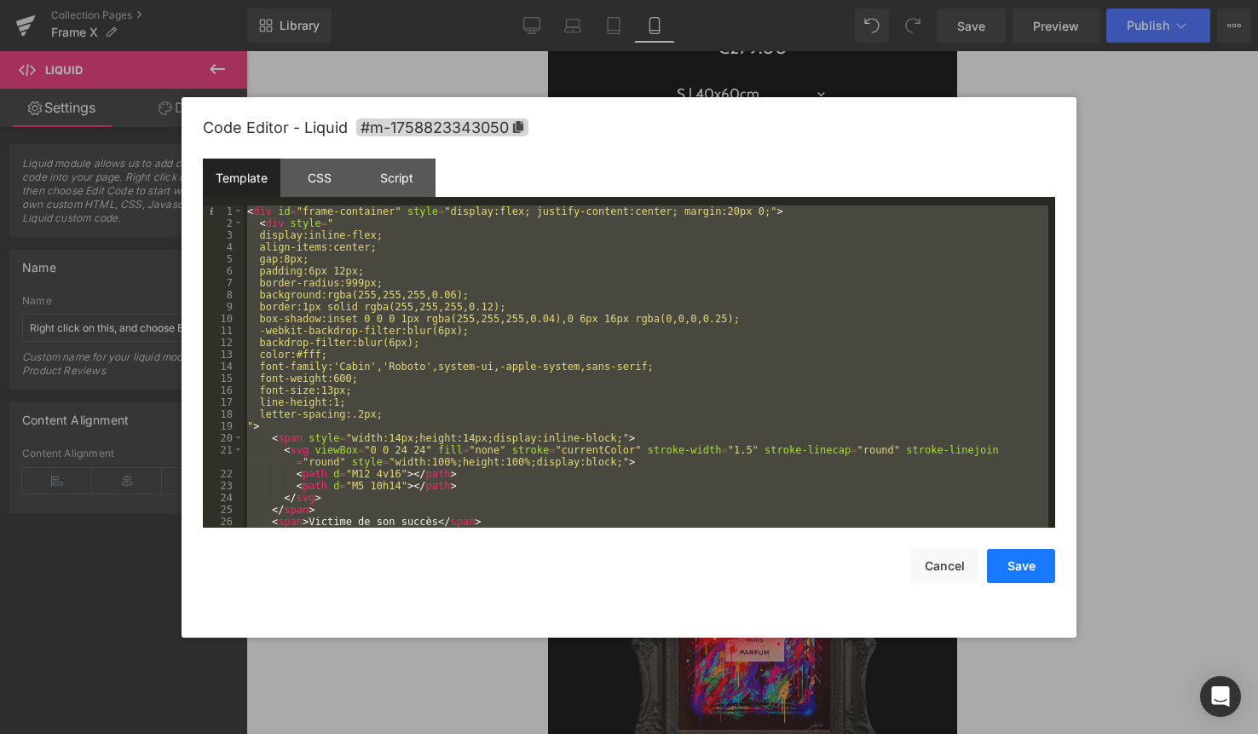
click at [1018, 557] on button "Save" at bounding box center [1021, 566] width 68 height 34
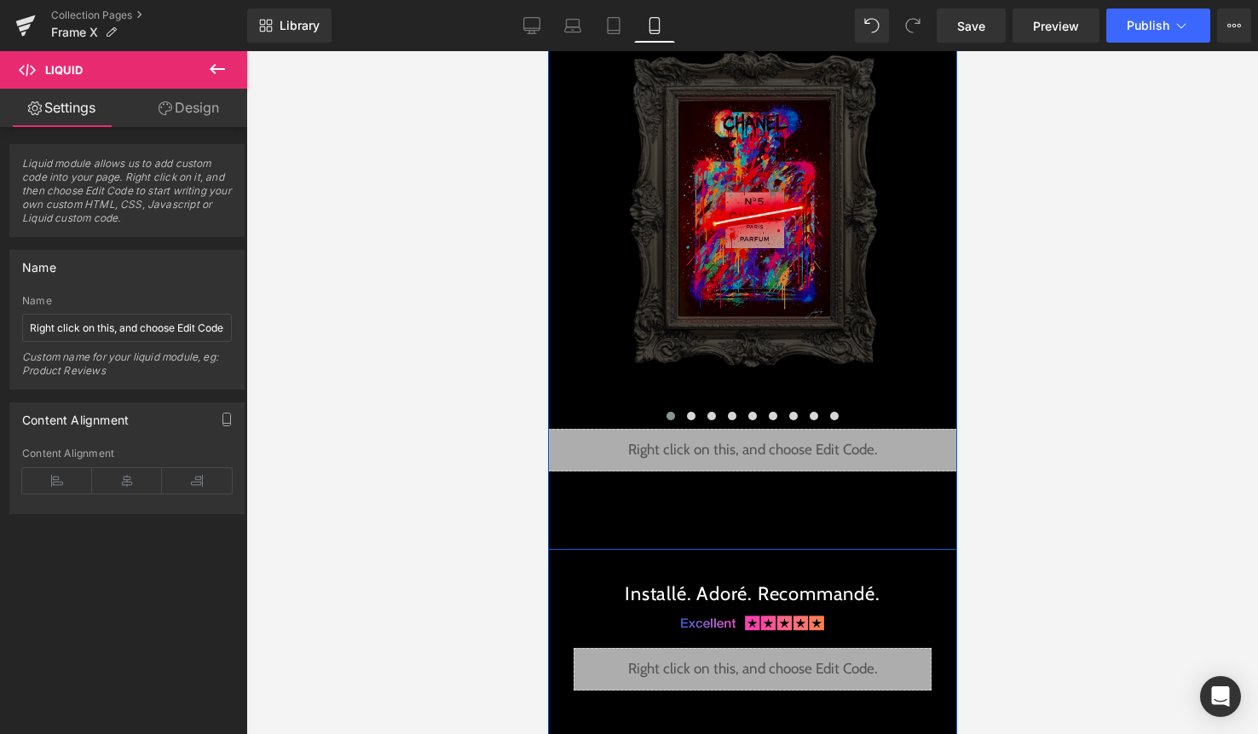
scroll to position [4206, 0]
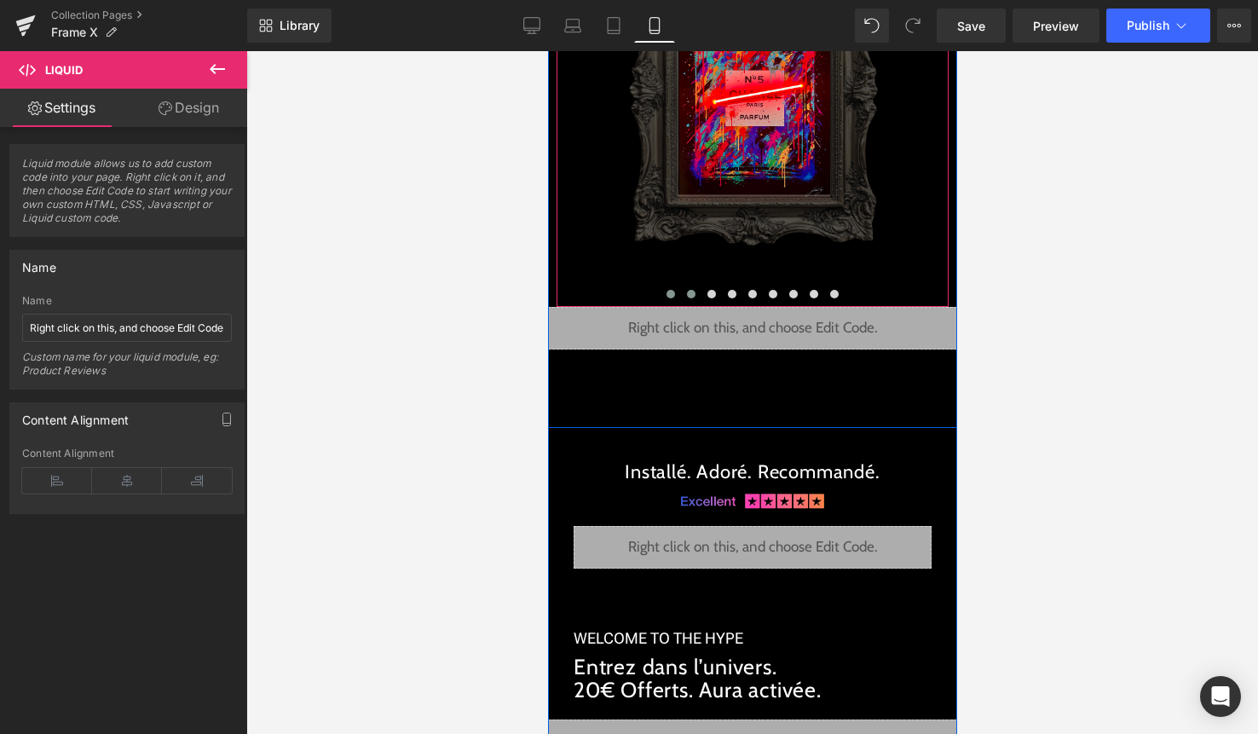
click at [686, 288] on button at bounding box center [690, 294] width 20 height 17
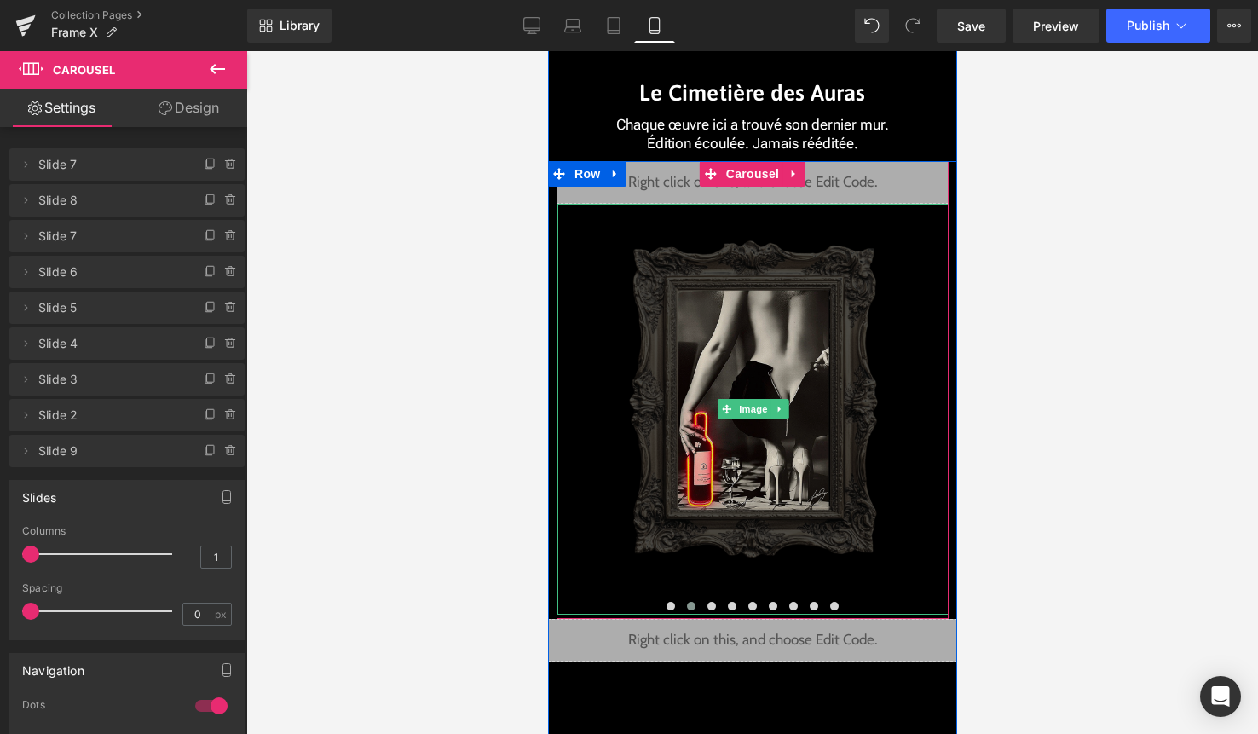
scroll to position [3875, 0]
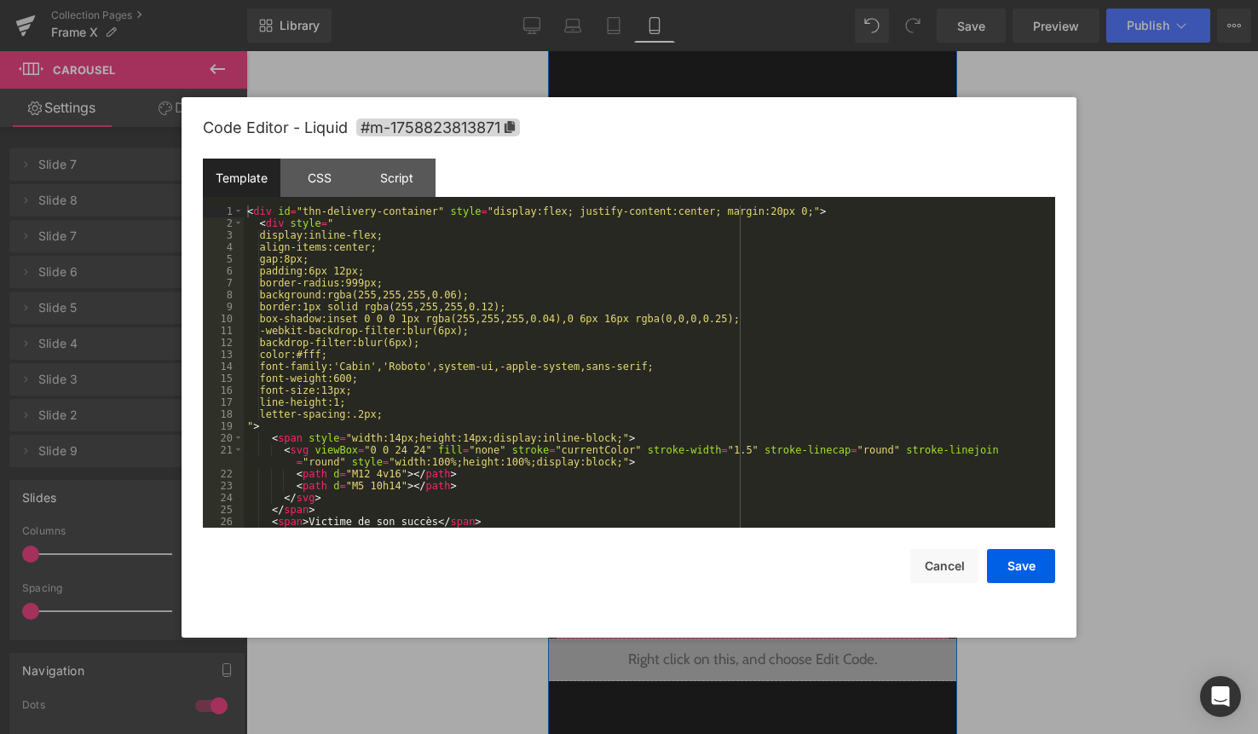
click at [770, 219] on div "Liquid" at bounding box center [752, 202] width 392 height 43
click at [710, 282] on div "< div id = "thn-delivery-container" style = "display:flex; justify-content:cent…" at bounding box center [646, 378] width 805 height 346
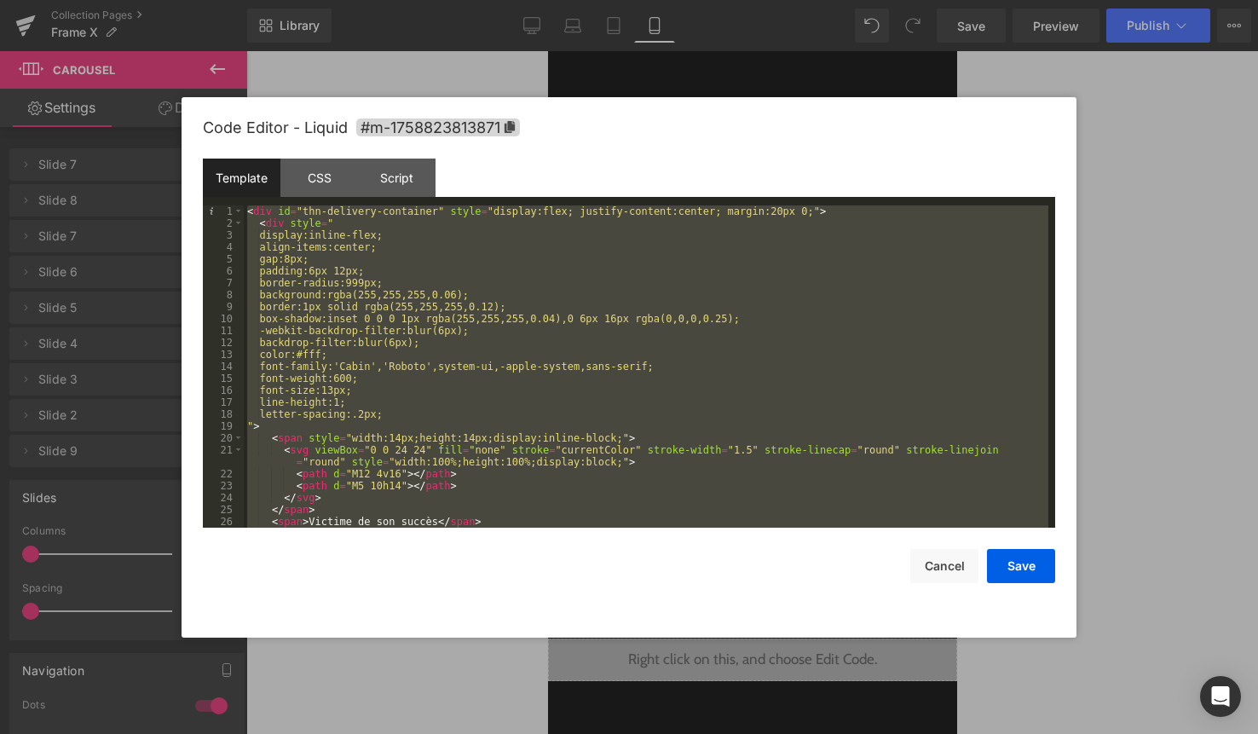
scroll to position [36, 0]
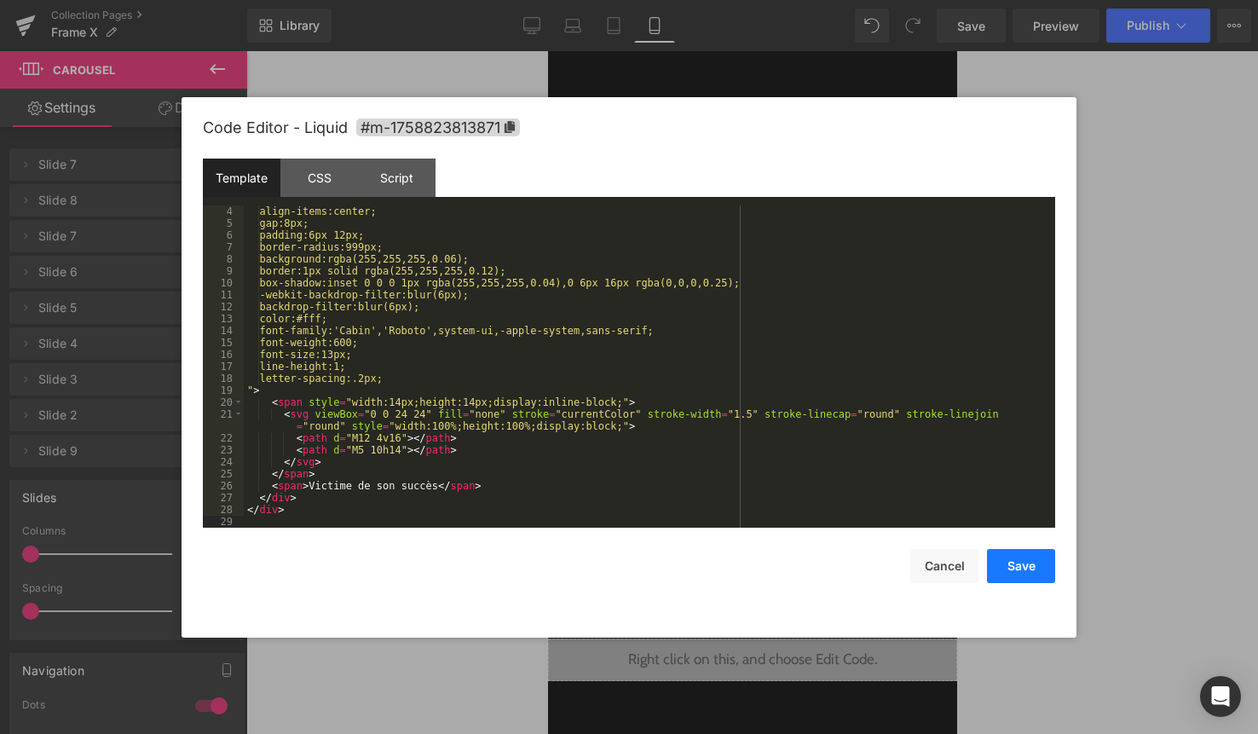
click at [1027, 563] on button "Save" at bounding box center [1021, 566] width 68 height 34
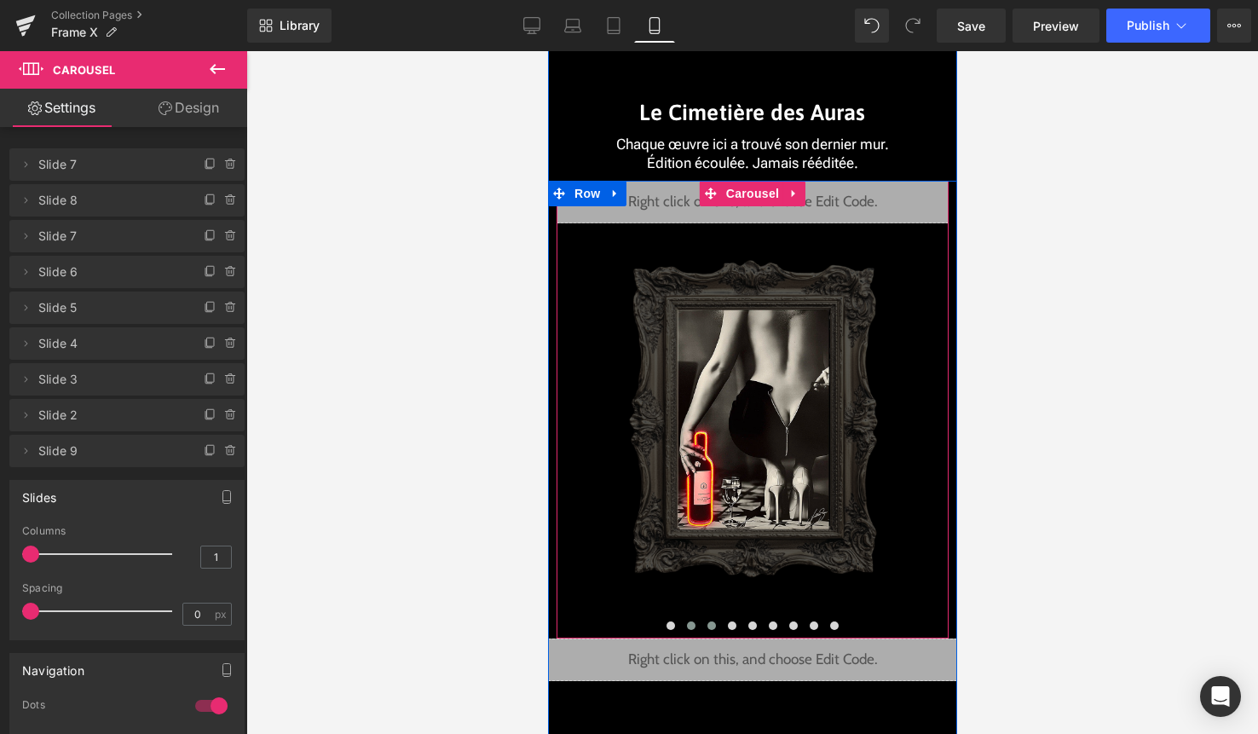
click at [713, 621] on button at bounding box center [711, 625] width 20 height 17
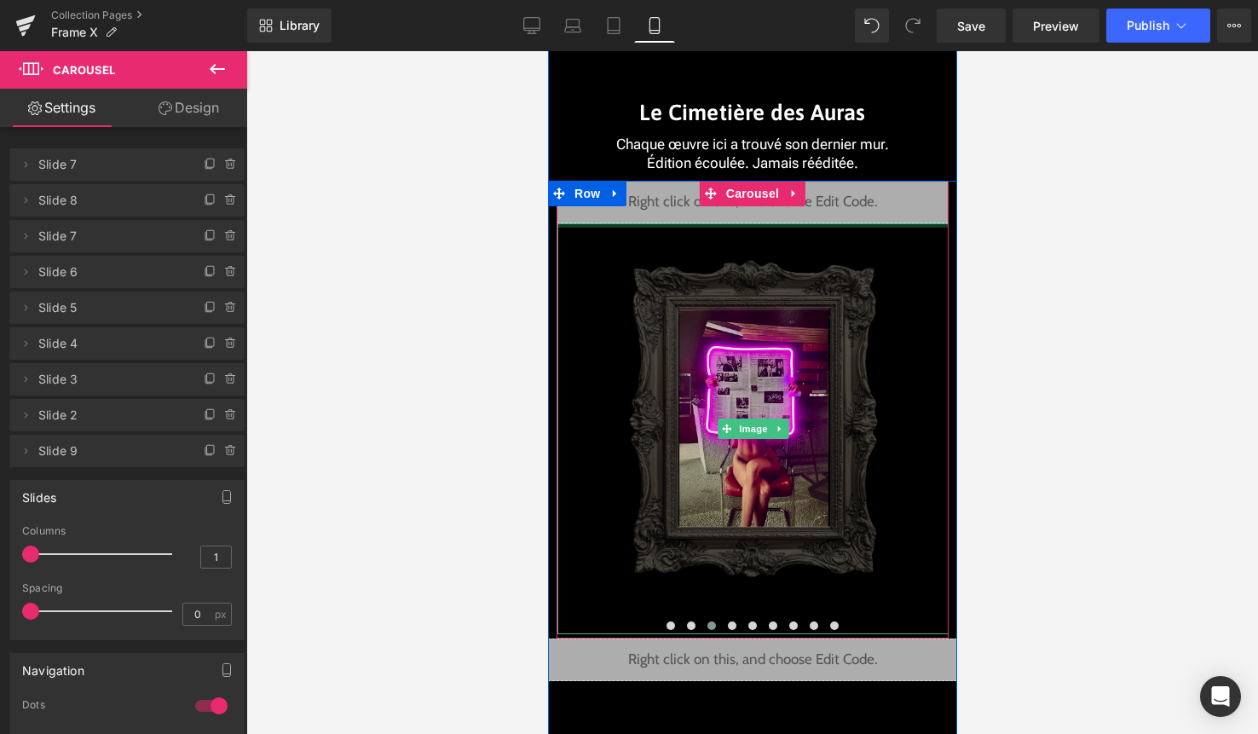
click at [771, 223] on div at bounding box center [752, 225] width 391 height 4
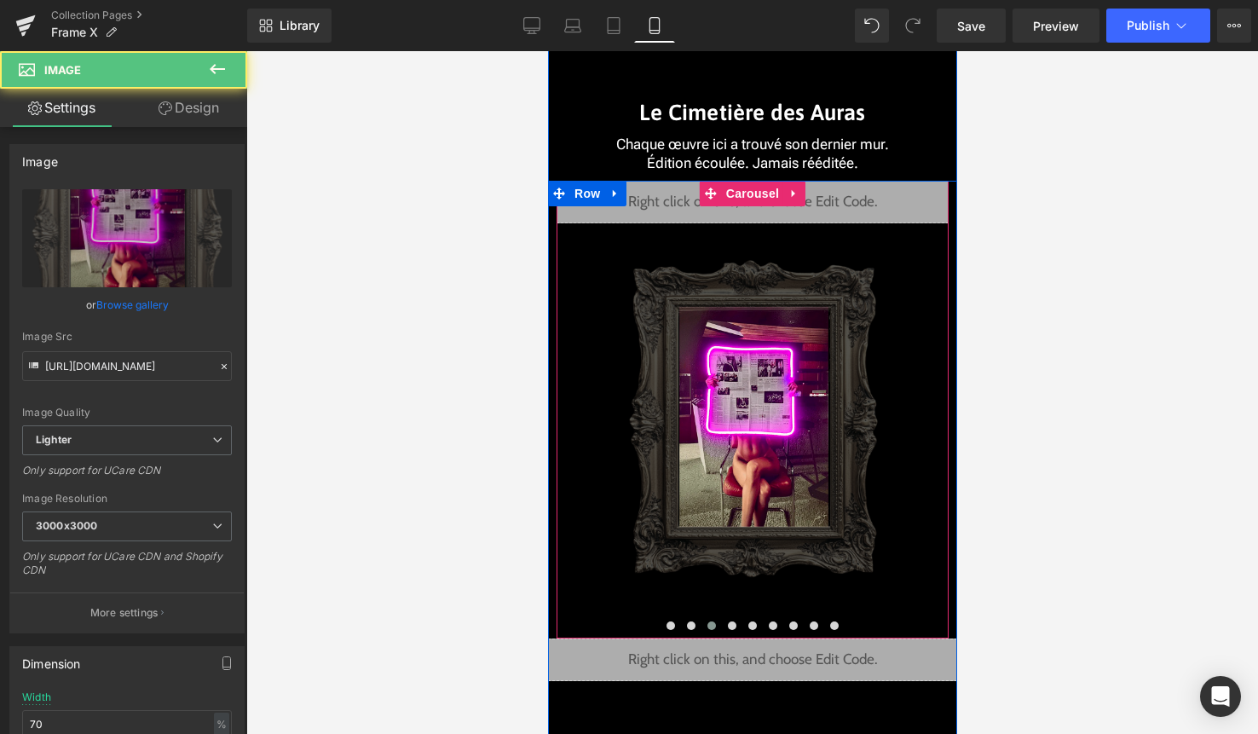
click at [771, 211] on div "Liquid" at bounding box center [752, 202] width 392 height 43
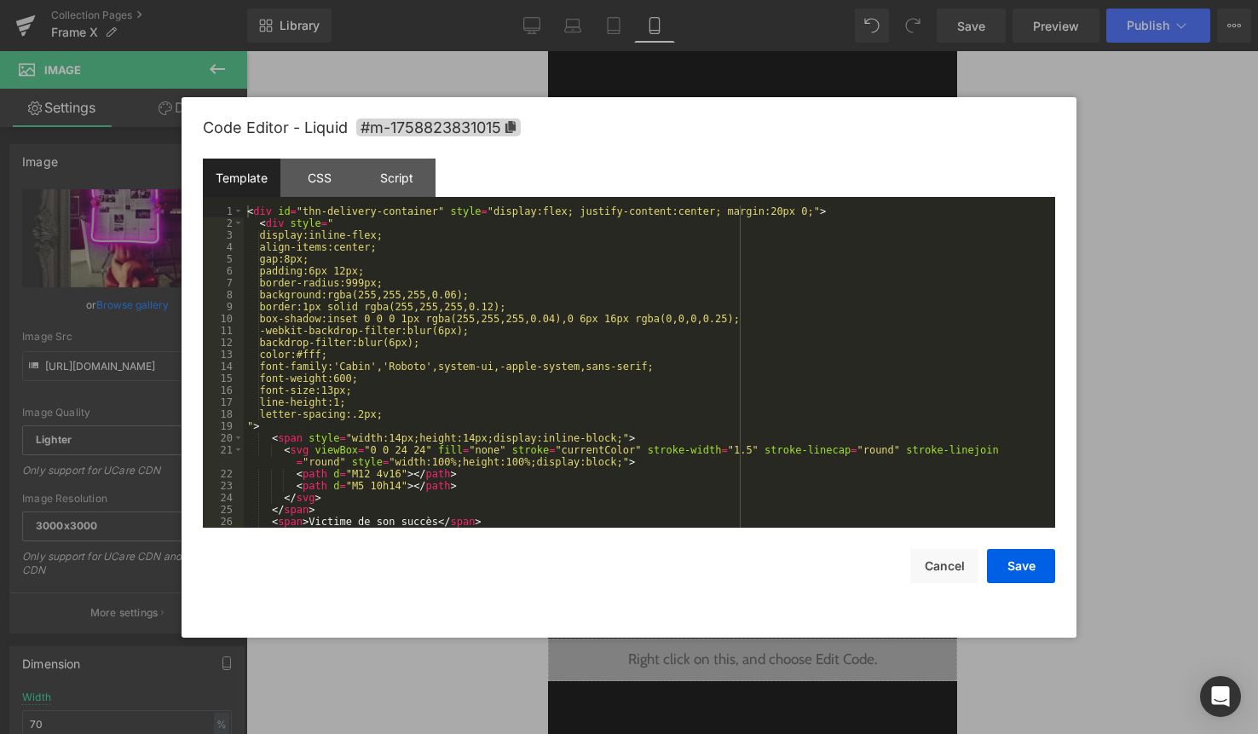
click at [672, 303] on div "< div id = "thn-delivery-container" style = "display:flex; justify-content:cent…" at bounding box center [646, 378] width 805 height 346
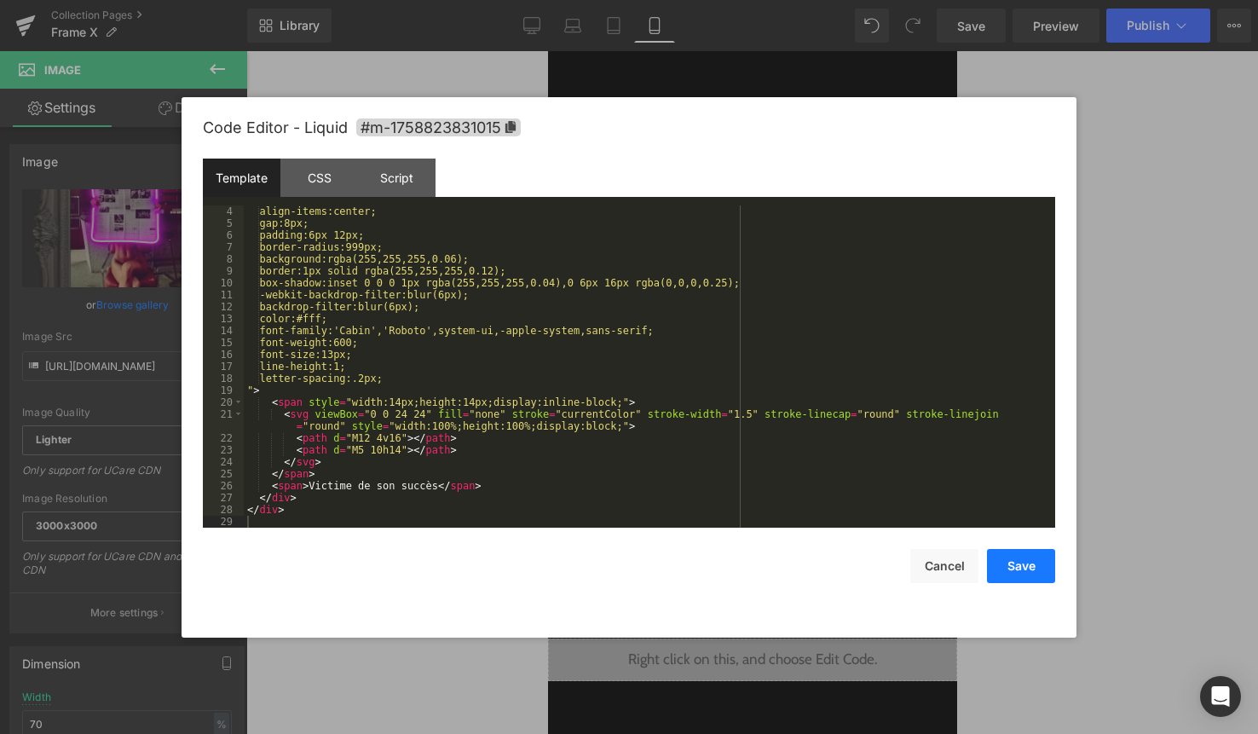
click at [1024, 563] on button "Save" at bounding box center [1021, 566] width 68 height 34
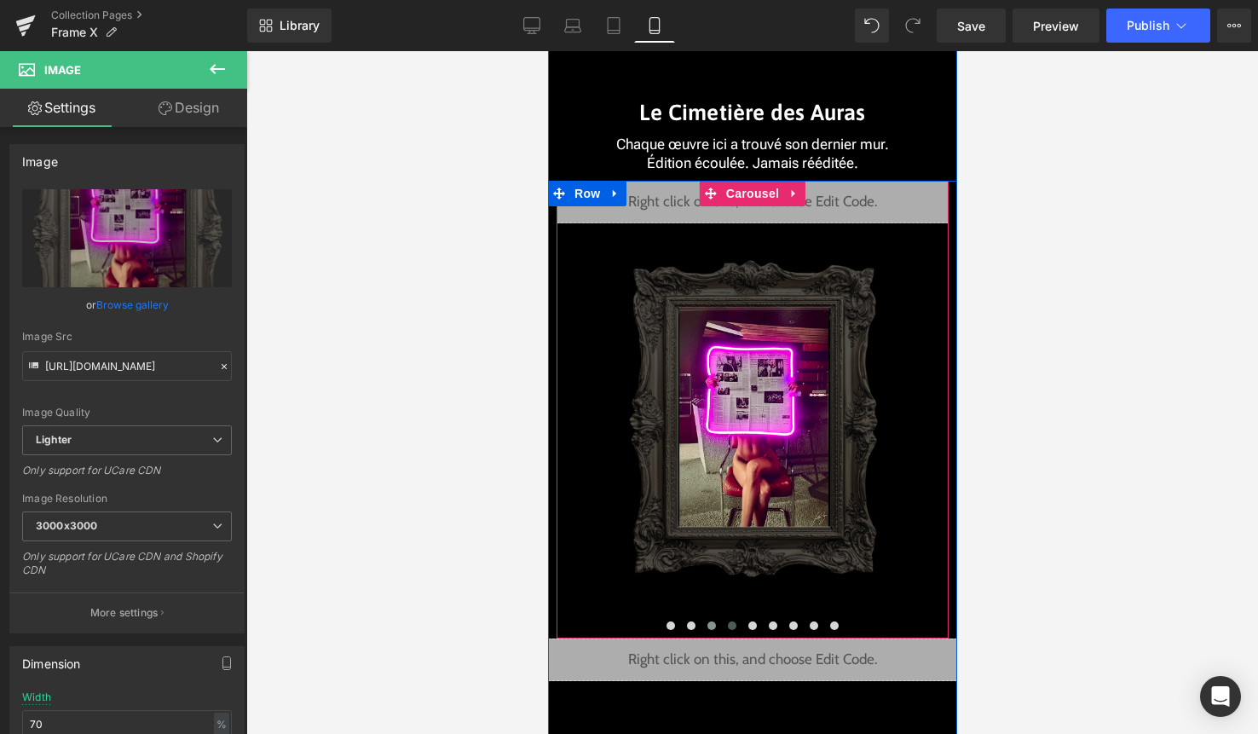
click at [734, 625] on span at bounding box center [731, 625] width 9 height 9
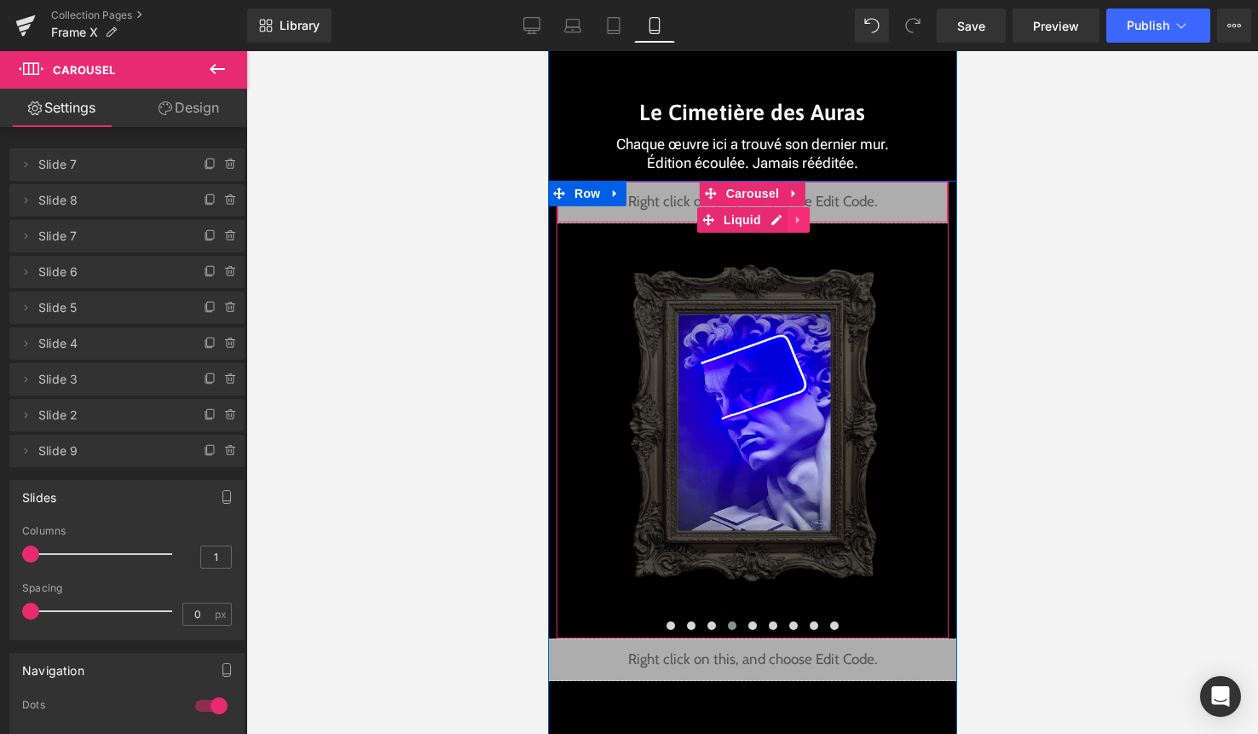
click at [788, 218] on link at bounding box center [798, 220] width 22 height 26
click at [740, 223] on div "Liquid" at bounding box center [752, 202] width 392 height 43
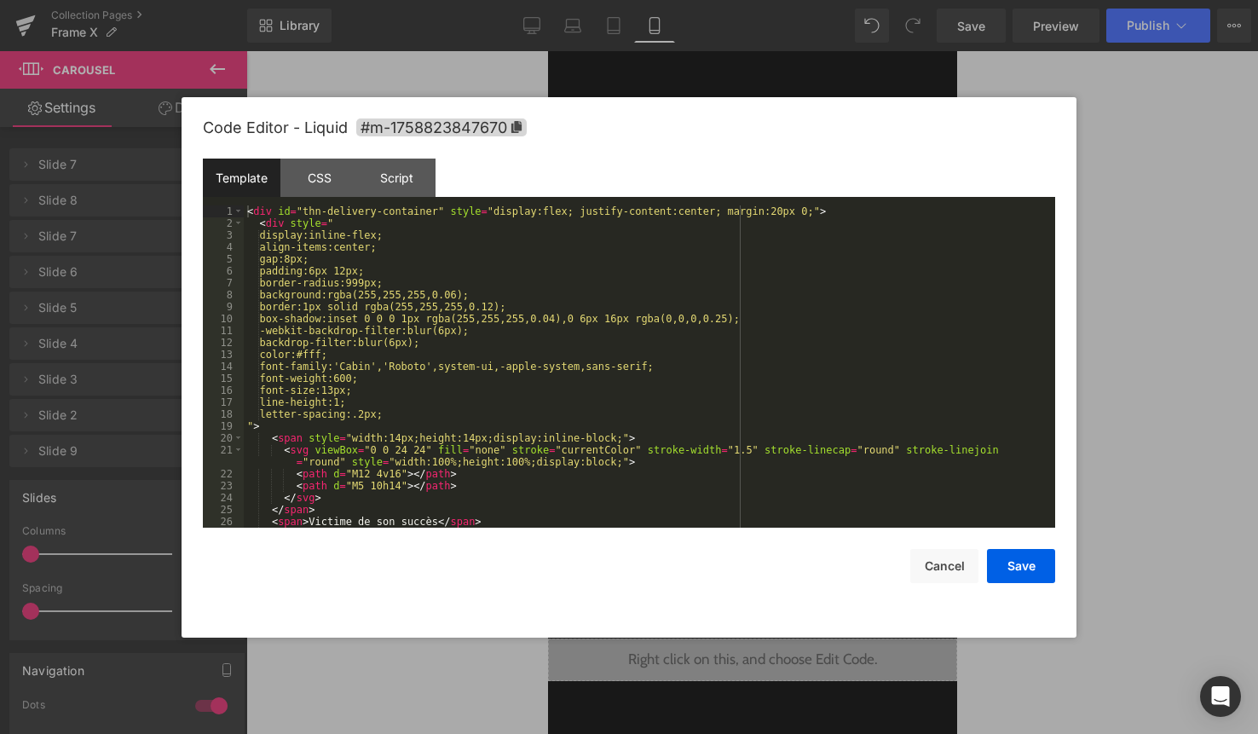
click at [722, 282] on div "< div id = "thn-delivery-container" style = "display:flex; justify-content:cent…" at bounding box center [646, 378] width 805 height 346
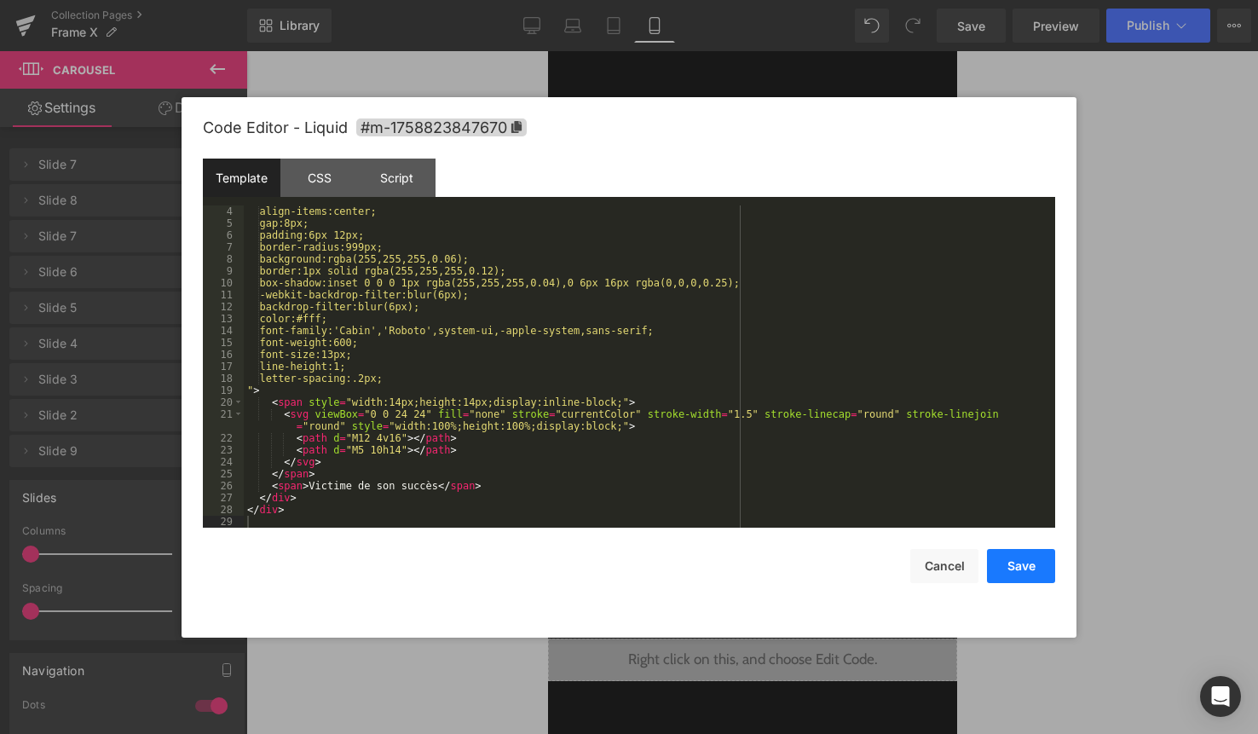
click at [1019, 555] on button "Save" at bounding box center [1021, 566] width 68 height 34
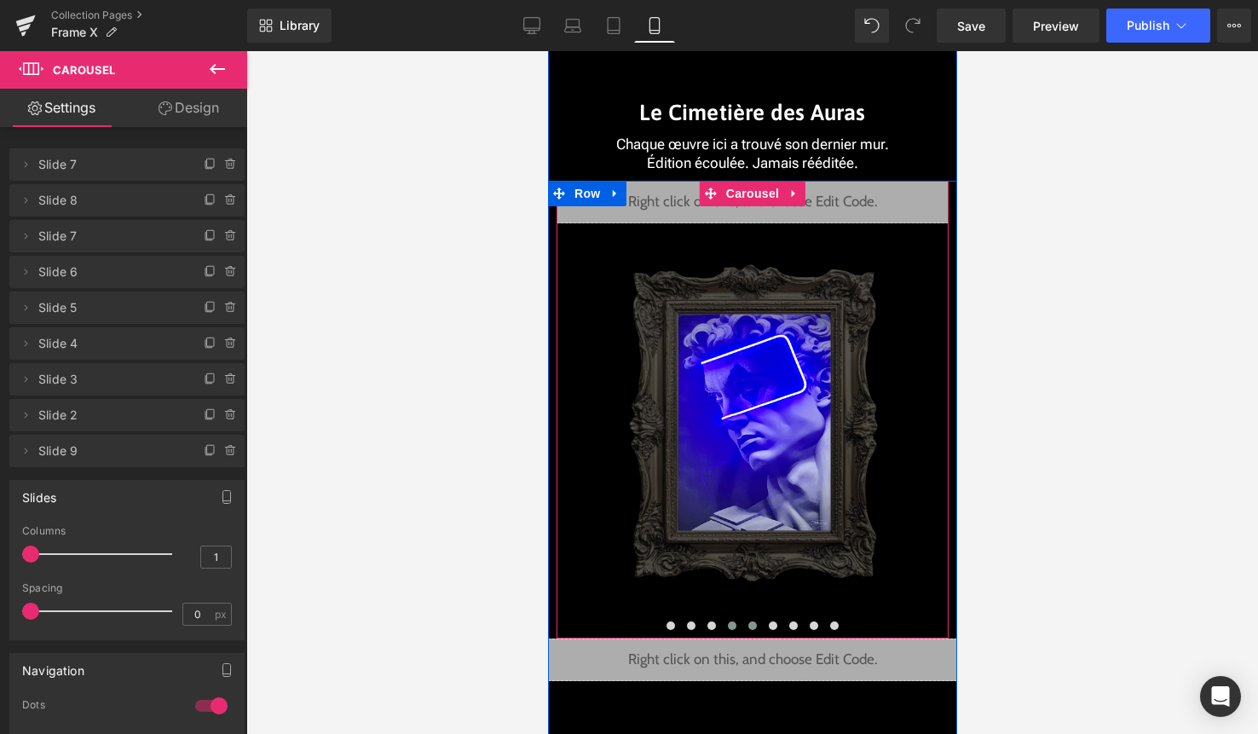
click at [754, 621] on button at bounding box center [752, 625] width 20 height 17
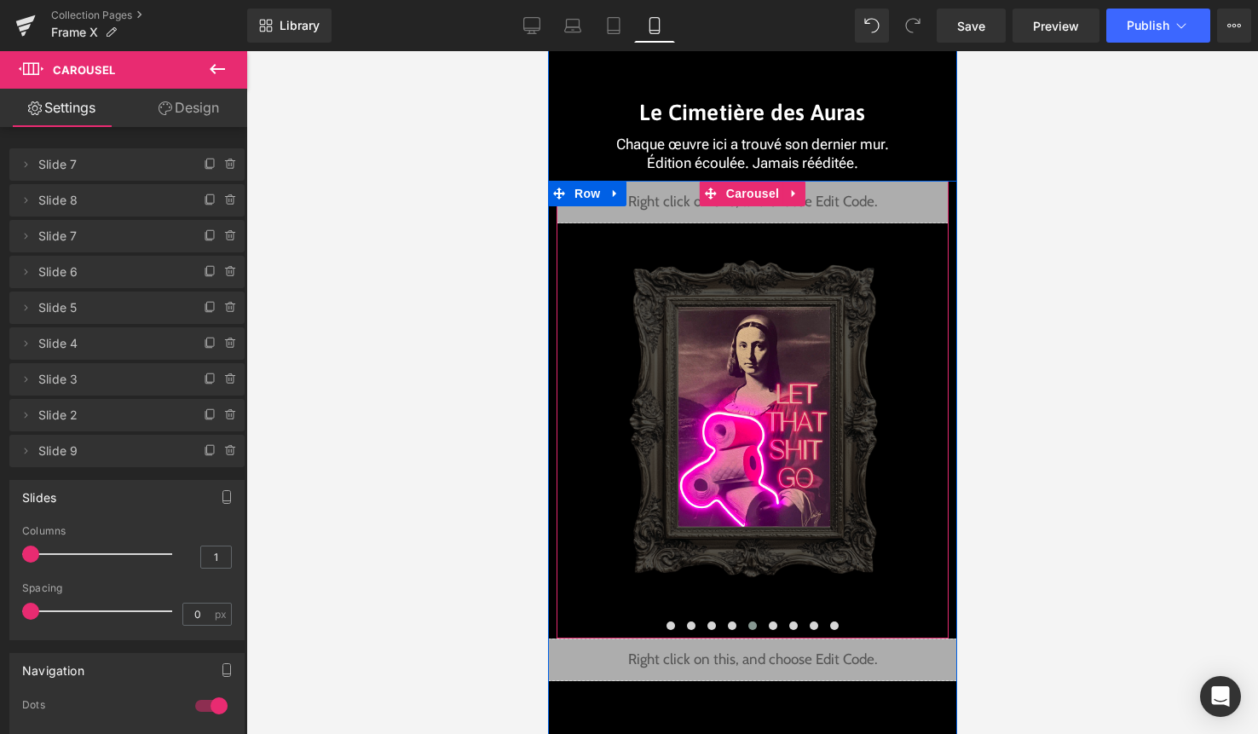
click at [764, 215] on div "Liquid" at bounding box center [752, 202] width 392 height 43
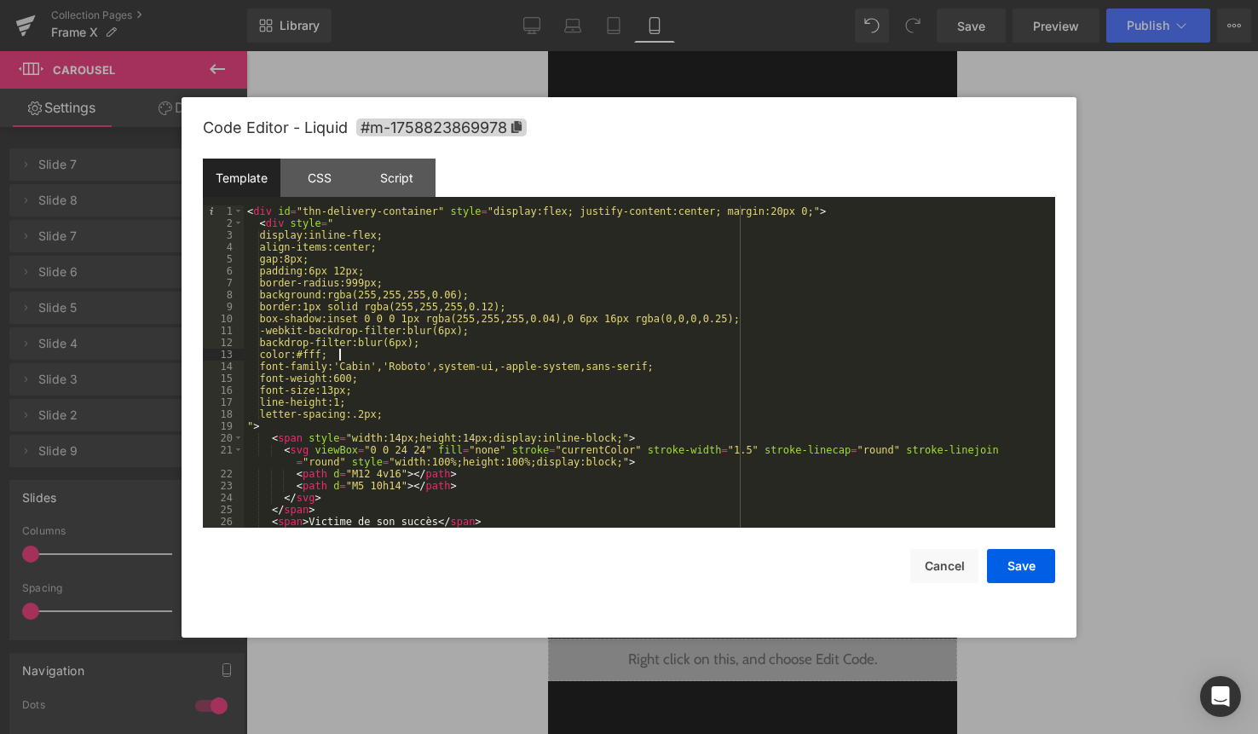
click at [614, 355] on div "< div id = "thn-delivery-container" style = "display:flex; justify-content:cent…" at bounding box center [646, 378] width 805 height 346
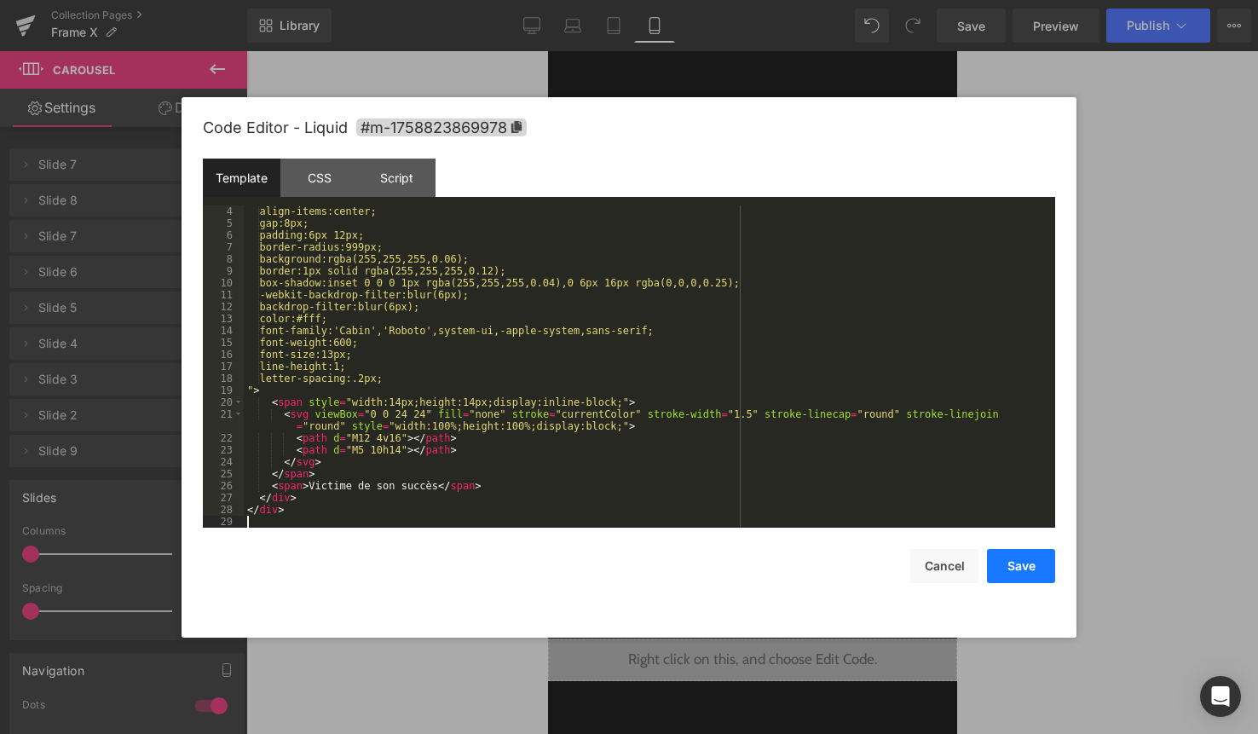
click at [1032, 562] on button "Save" at bounding box center [1021, 566] width 68 height 34
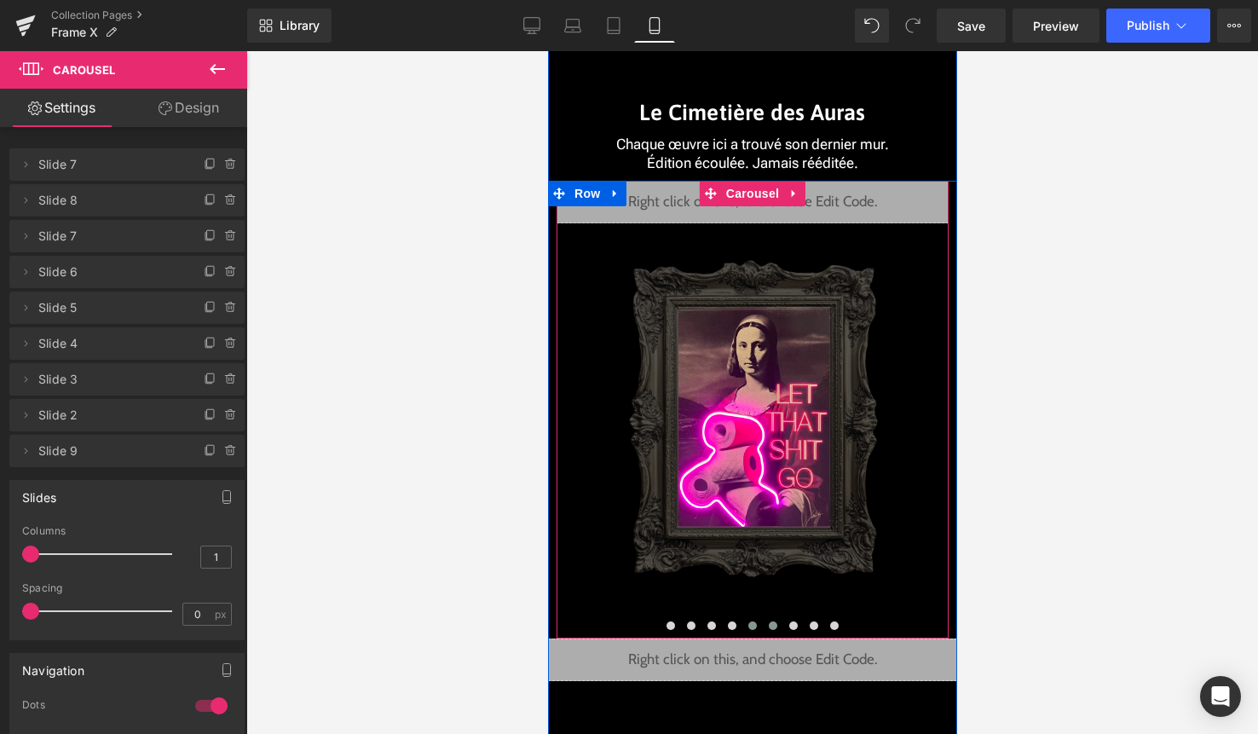
click at [776, 624] on button at bounding box center [772, 625] width 20 height 17
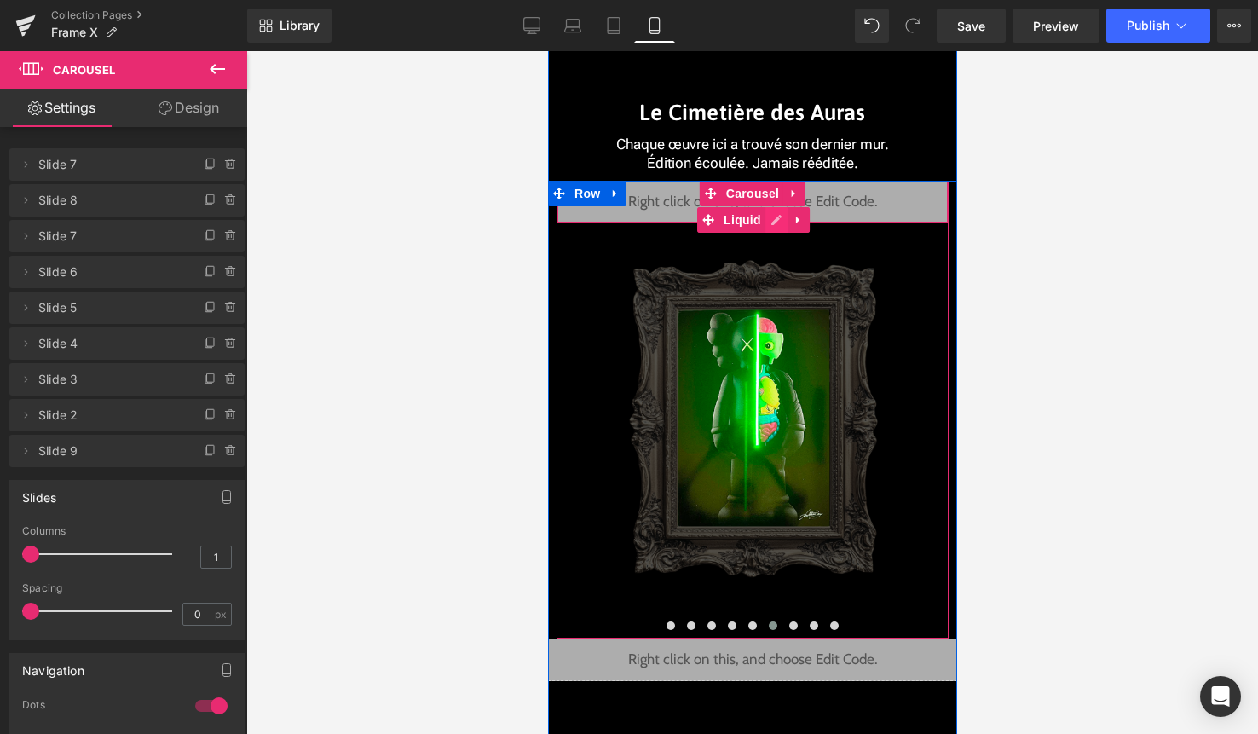
click at [775, 217] on div "Liquid" at bounding box center [752, 202] width 392 height 43
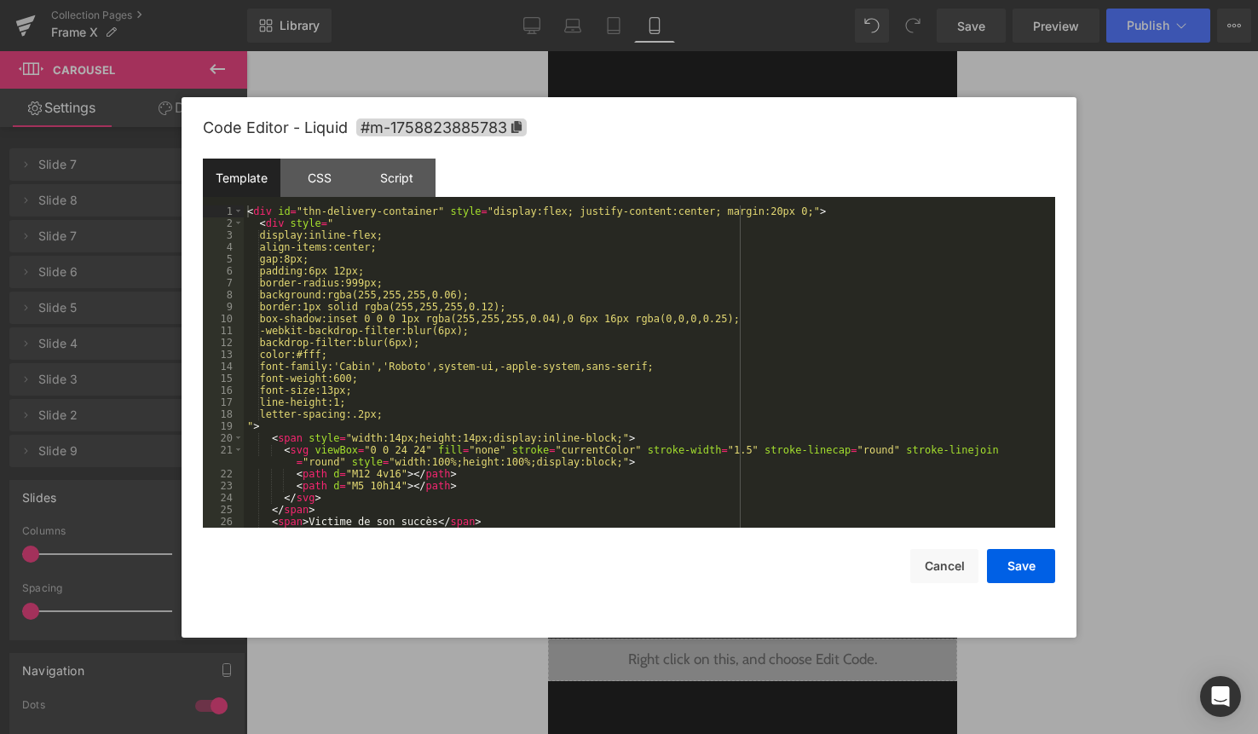
click at [730, 377] on div "< div id = "thn-delivery-container" style = "display:flex; justify-content:cent…" at bounding box center [646, 378] width 805 height 346
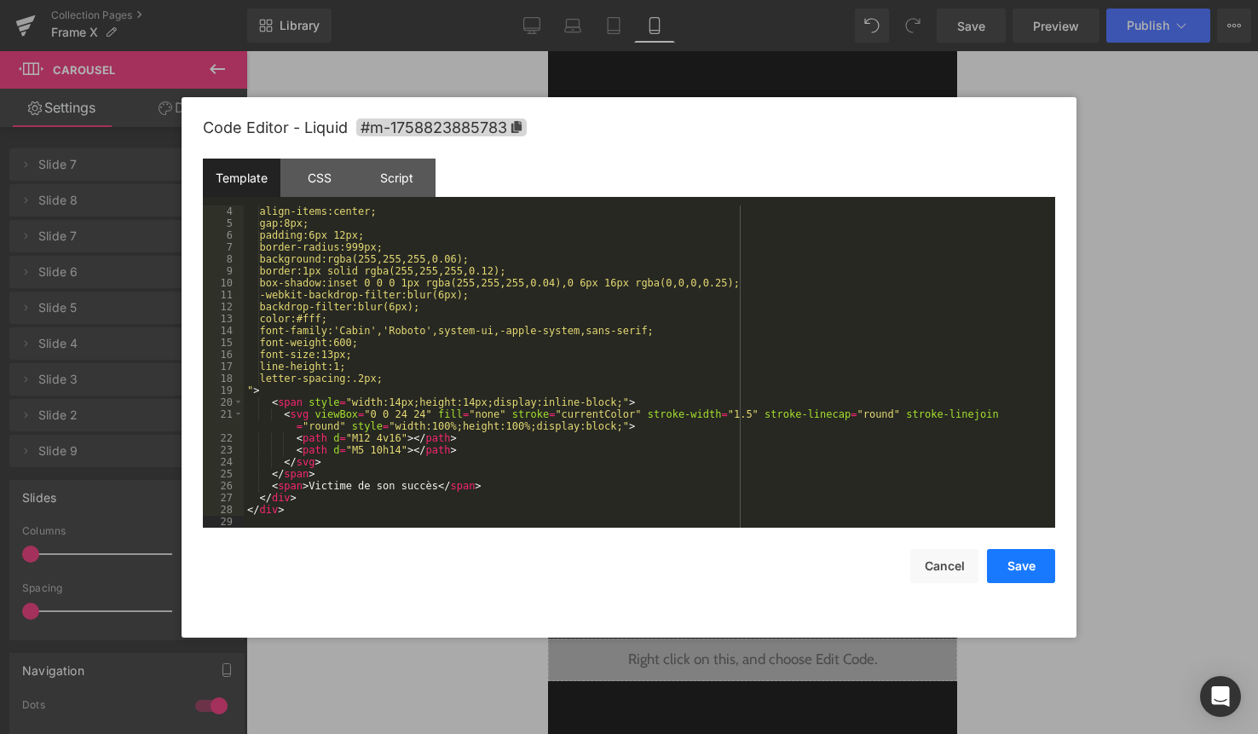
click at [1030, 567] on button "Save" at bounding box center [1021, 566] width 68 height 34
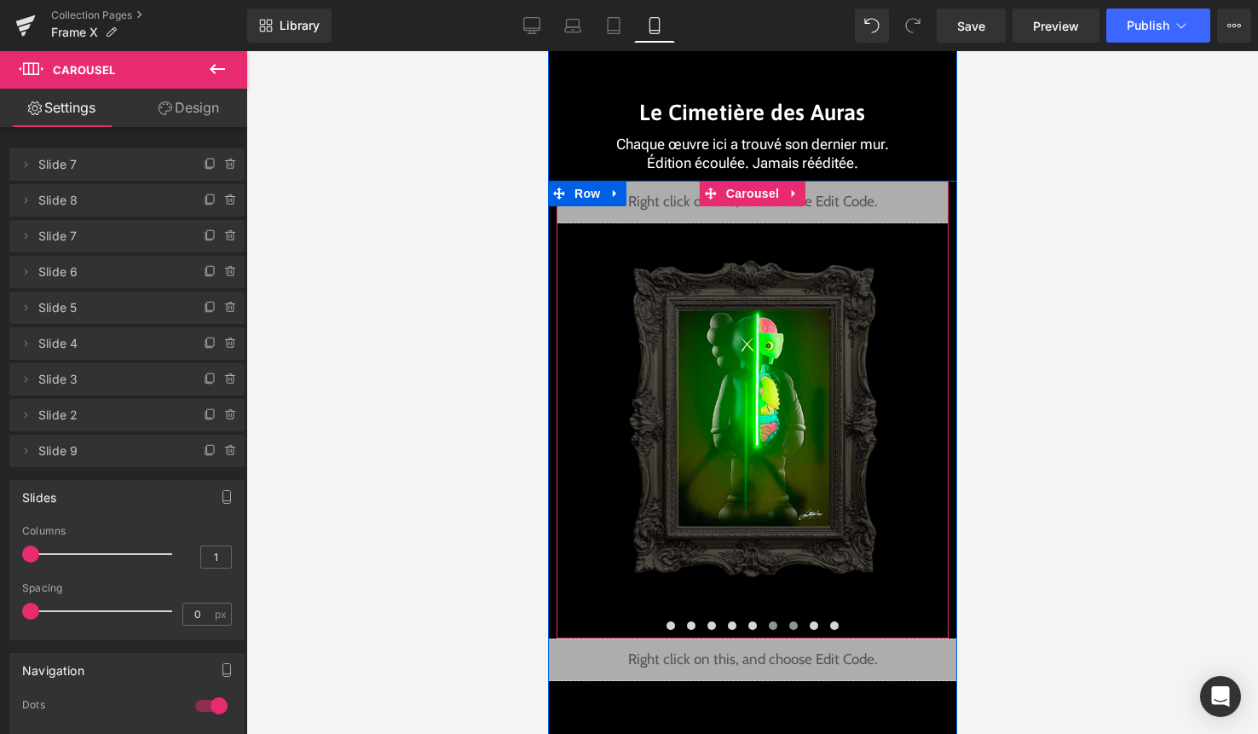
click at [787, 629] on button at bounding box center [792, 625] width 20 height 17
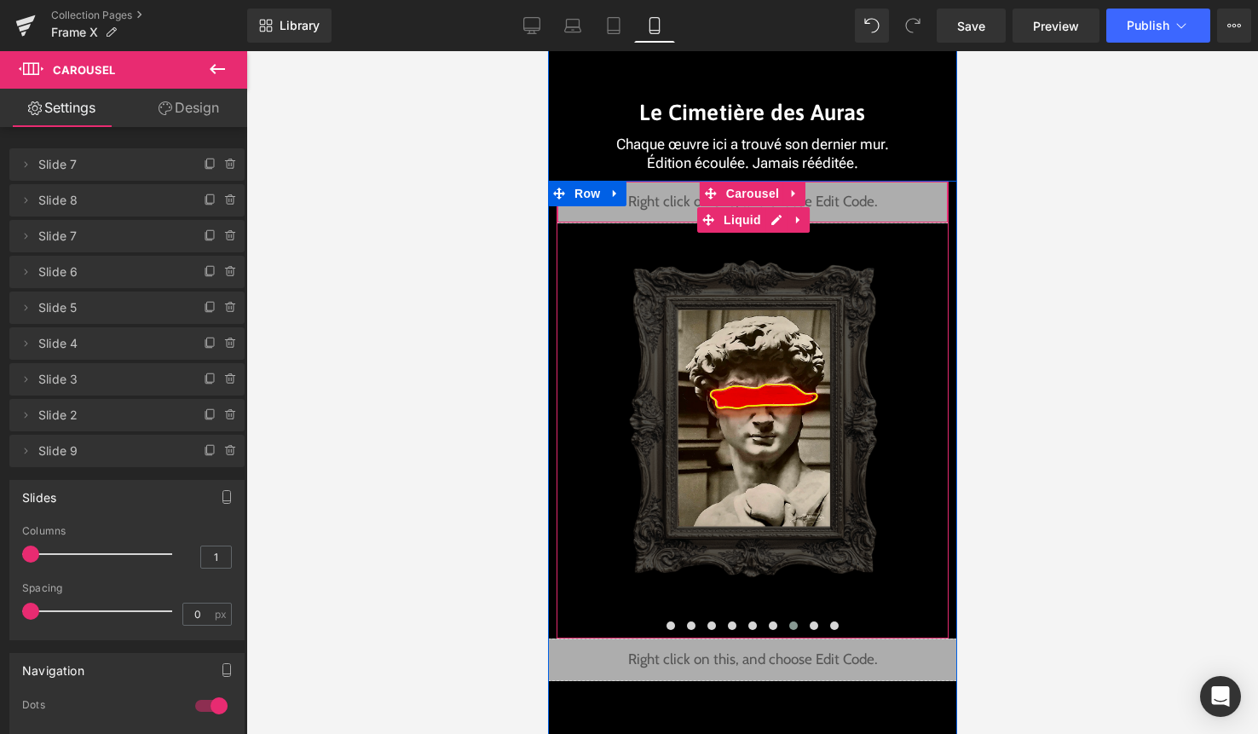
click at [775, 217] on div "Liquid" at bounding box center [752, 202] width 392 height 43
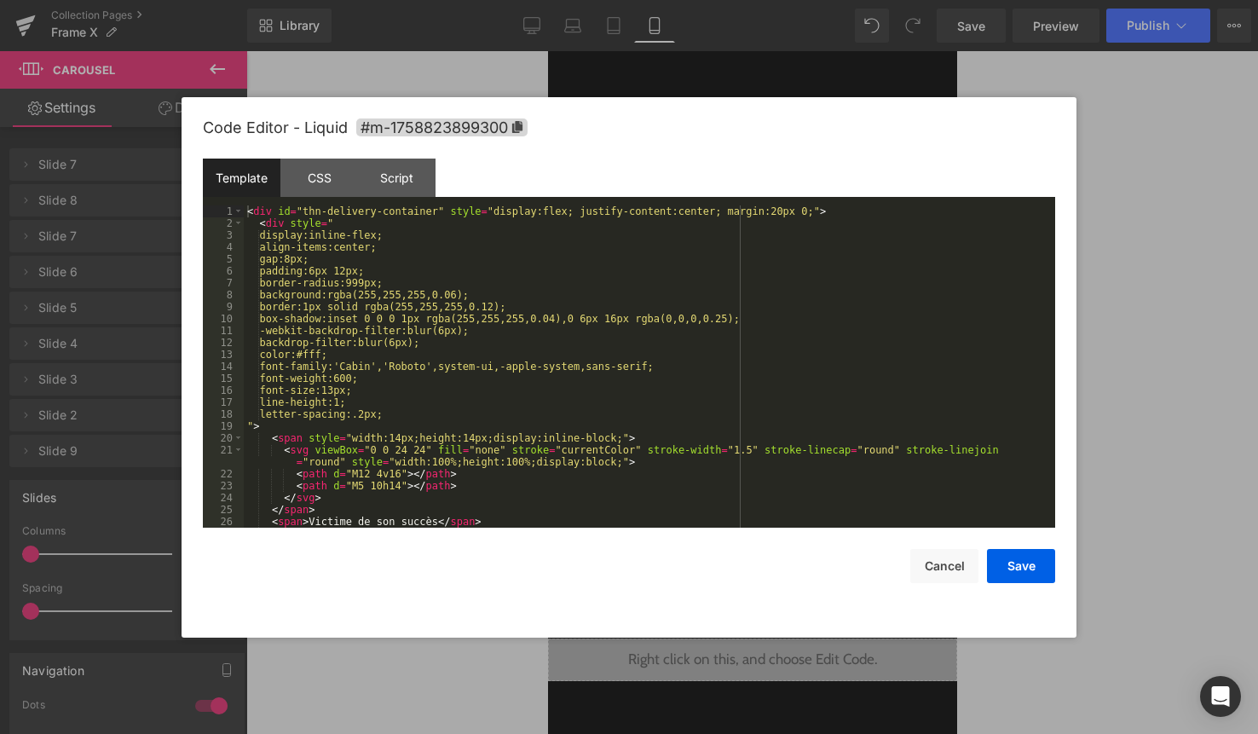
click at [731, 361] on div "< div id = "thn-delivery-container" style = "display:flex; justify-content:cent…" at bounding box center [646, 378] width 805 height 346
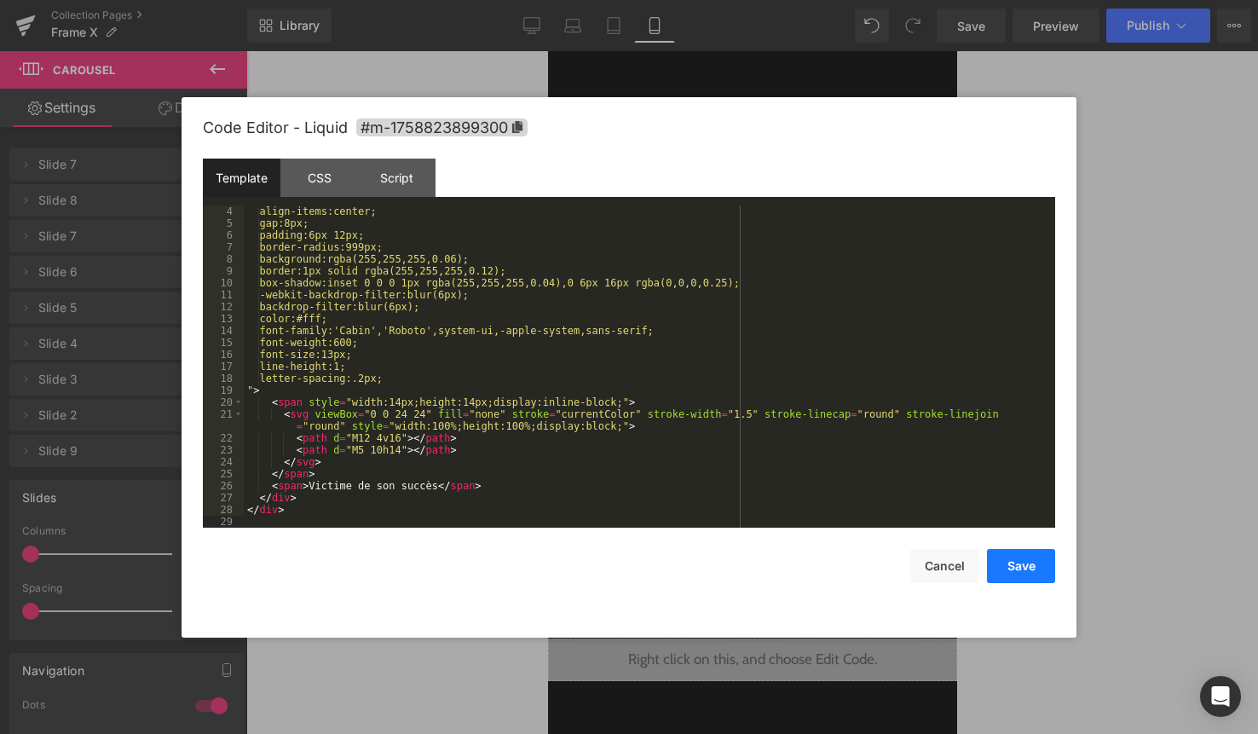
click at [1027, 569] on button "Save" at bounding box center [1021, 566] width 68 height 34
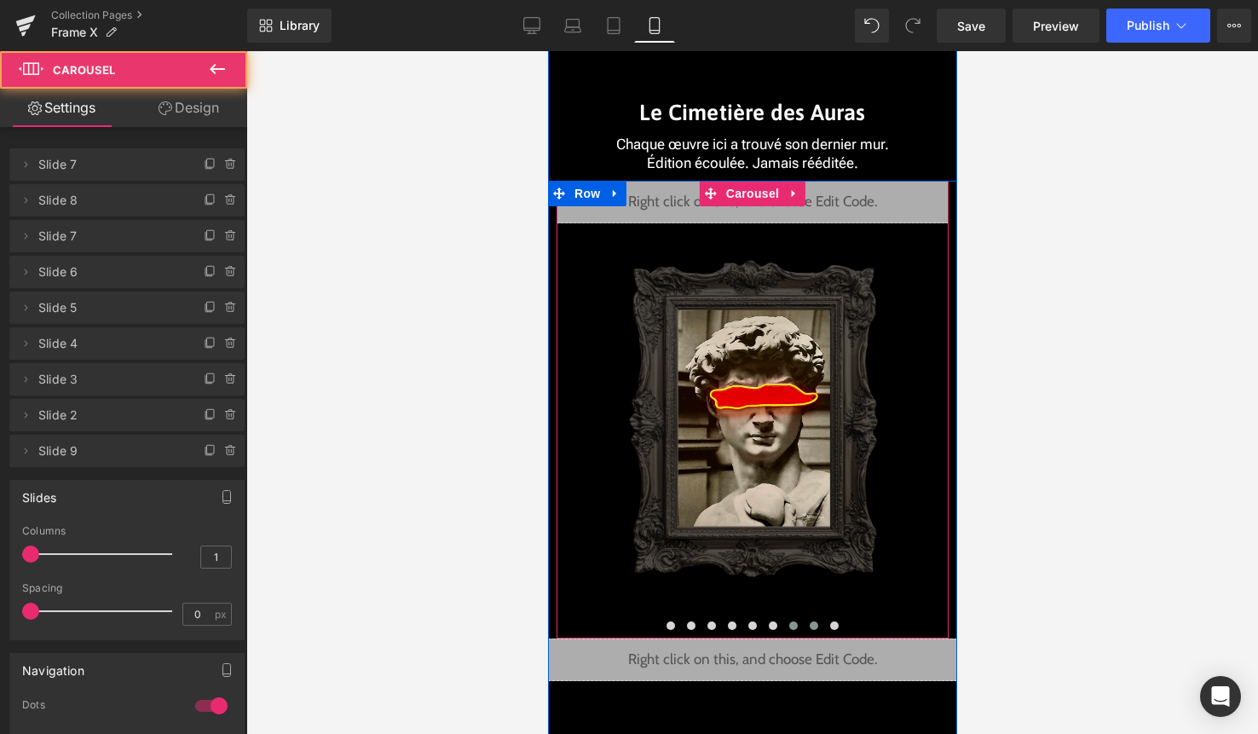
click at [817, 625] on span at bounding box center [813, 625] width 9 height 9
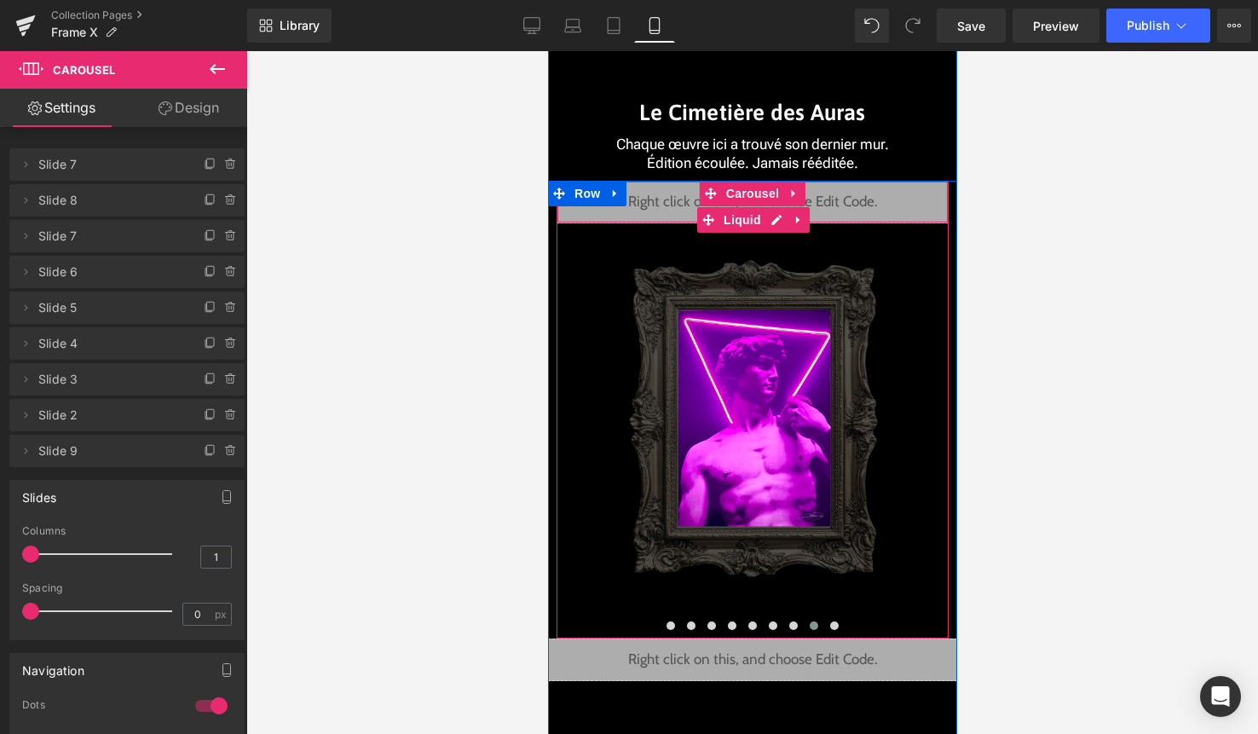
click at [775, 219] on div "Liquid" at bounding box center [752, 202] width 392 height 43
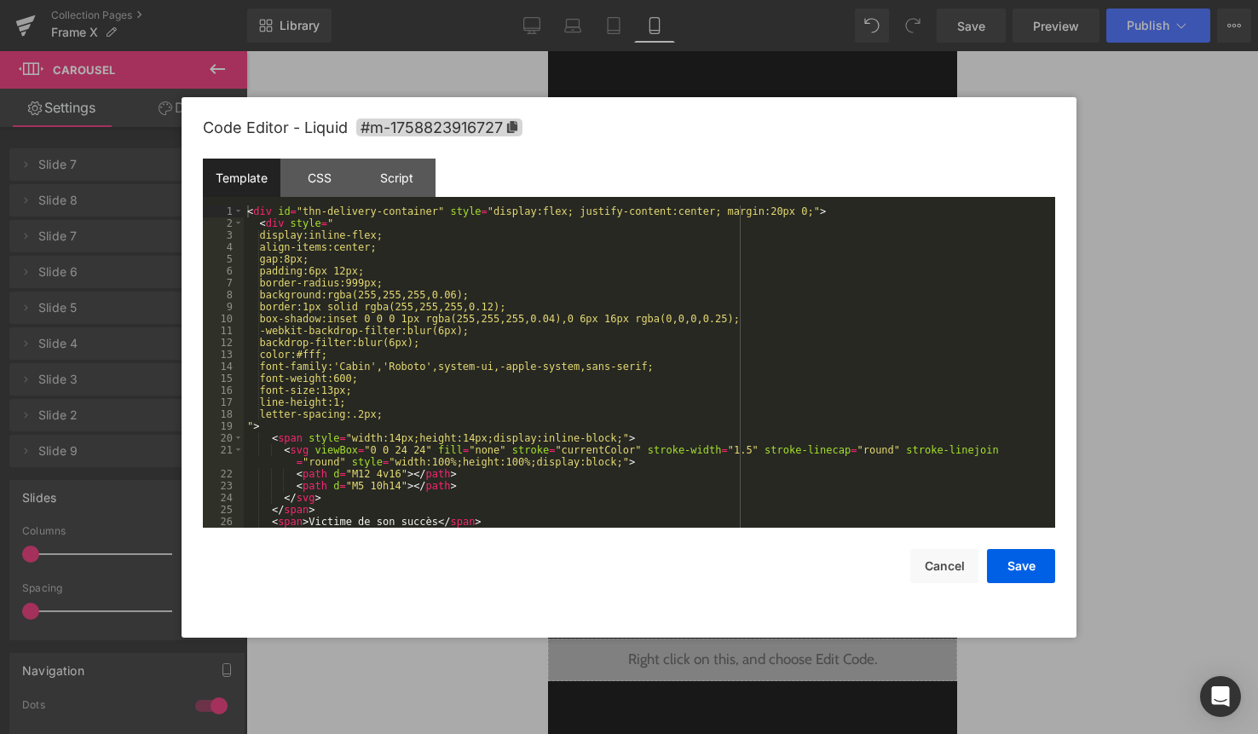
click at [743, 365] on div "< div id = "thn-delivery-container" style = "display:flex; justify-content:cent…" at bounding box center [646, 378] width 805 height 346
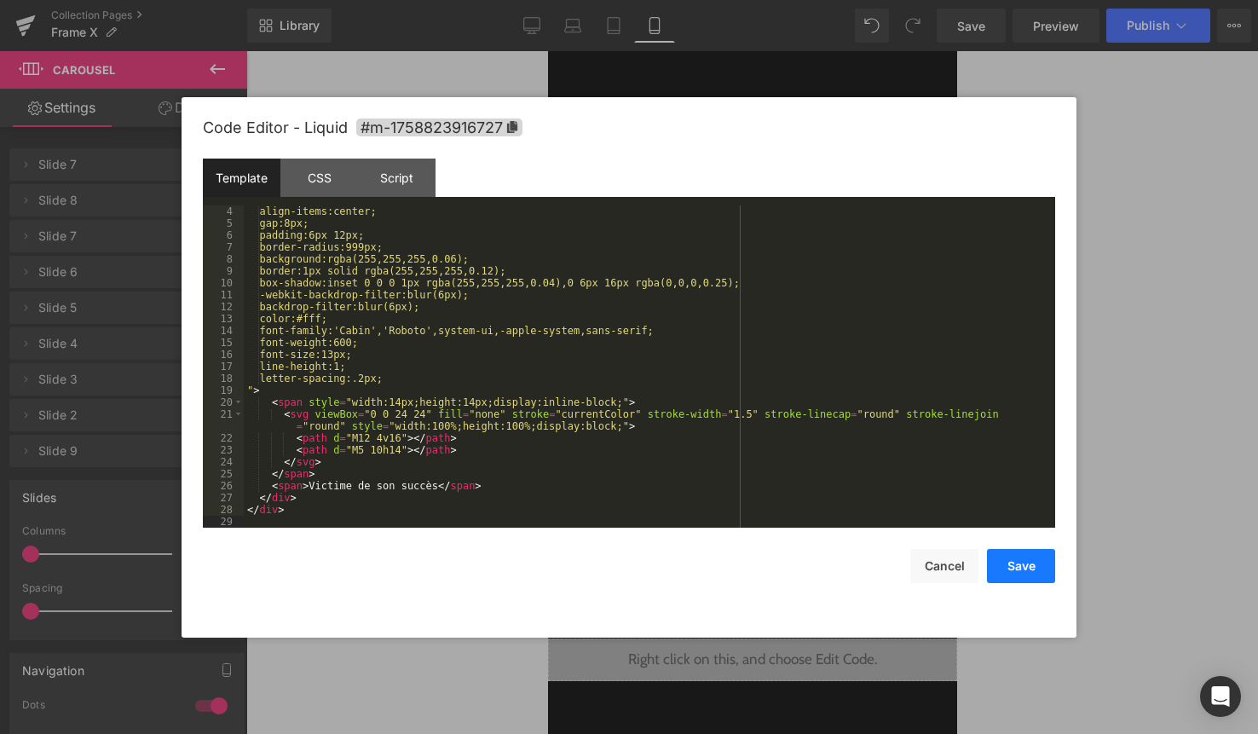
click at [1013, 566] on button "Save" at bounding box center [1021, 566] width 68 height 34
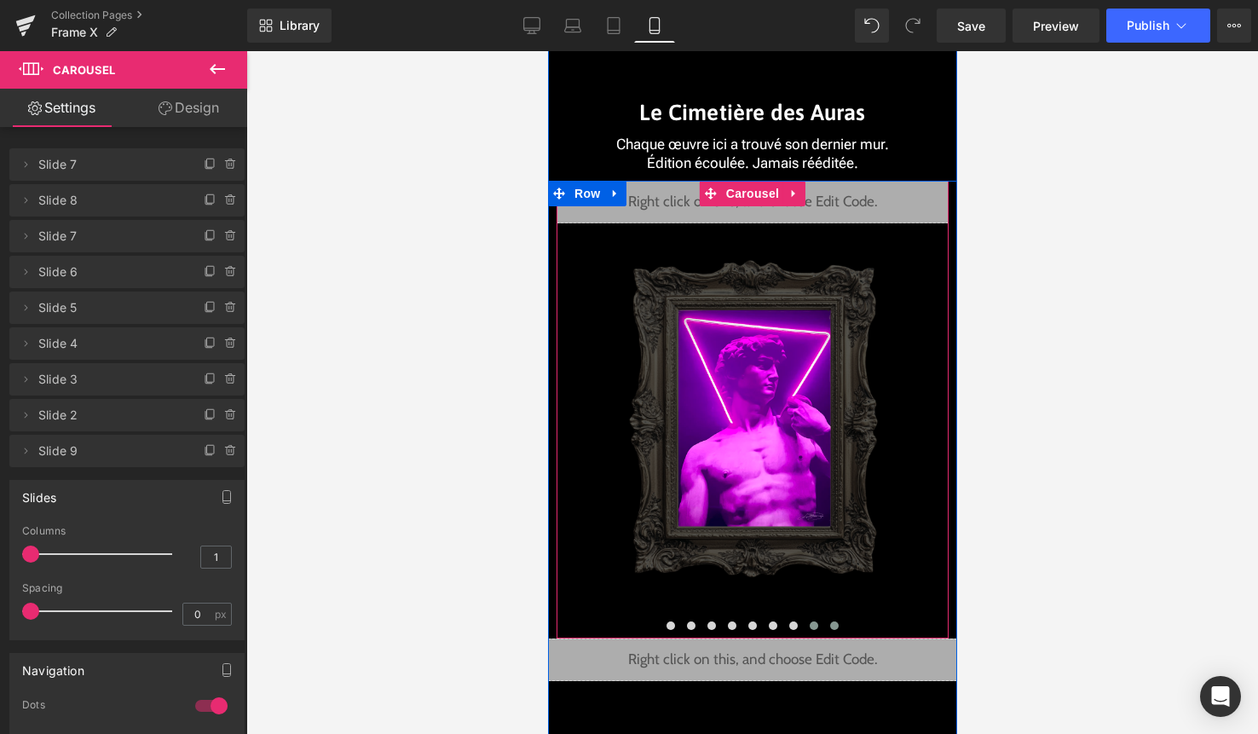
click at [834, 626] on span at bounding box center [833, 625] width 9 height 9
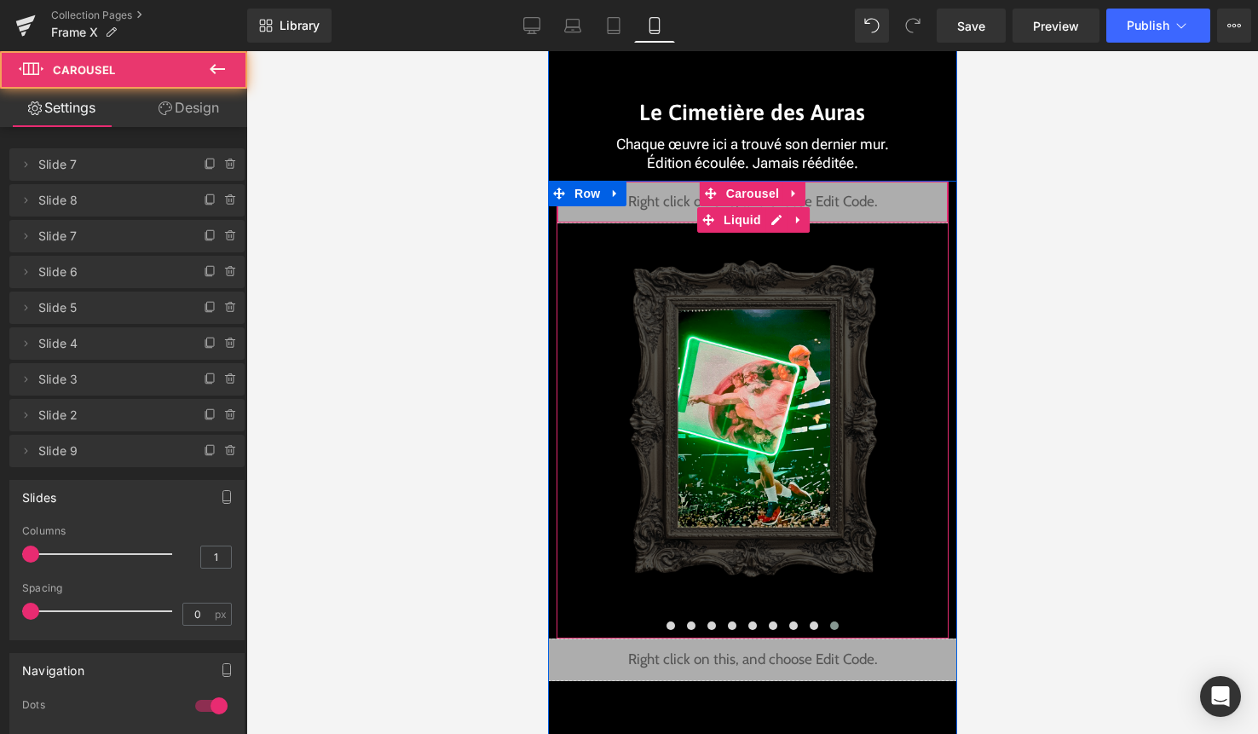
click at [772, 215] on div "Liquid" at bounding box center [752, 202] width 392 height 43
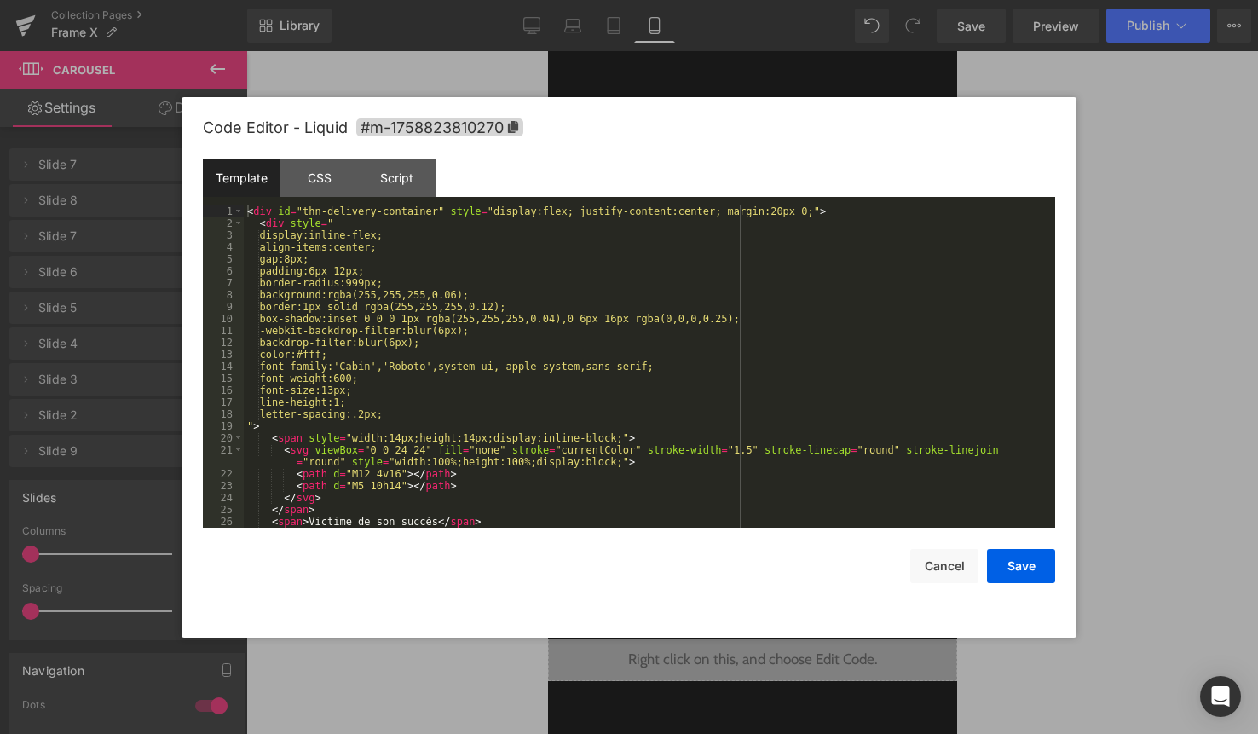
click at [743, 319] on div "< div id = "thn-delivery-container" style = "display:flex; justify-content:cent…" at bounding box center [646, 378] width 805 height 346
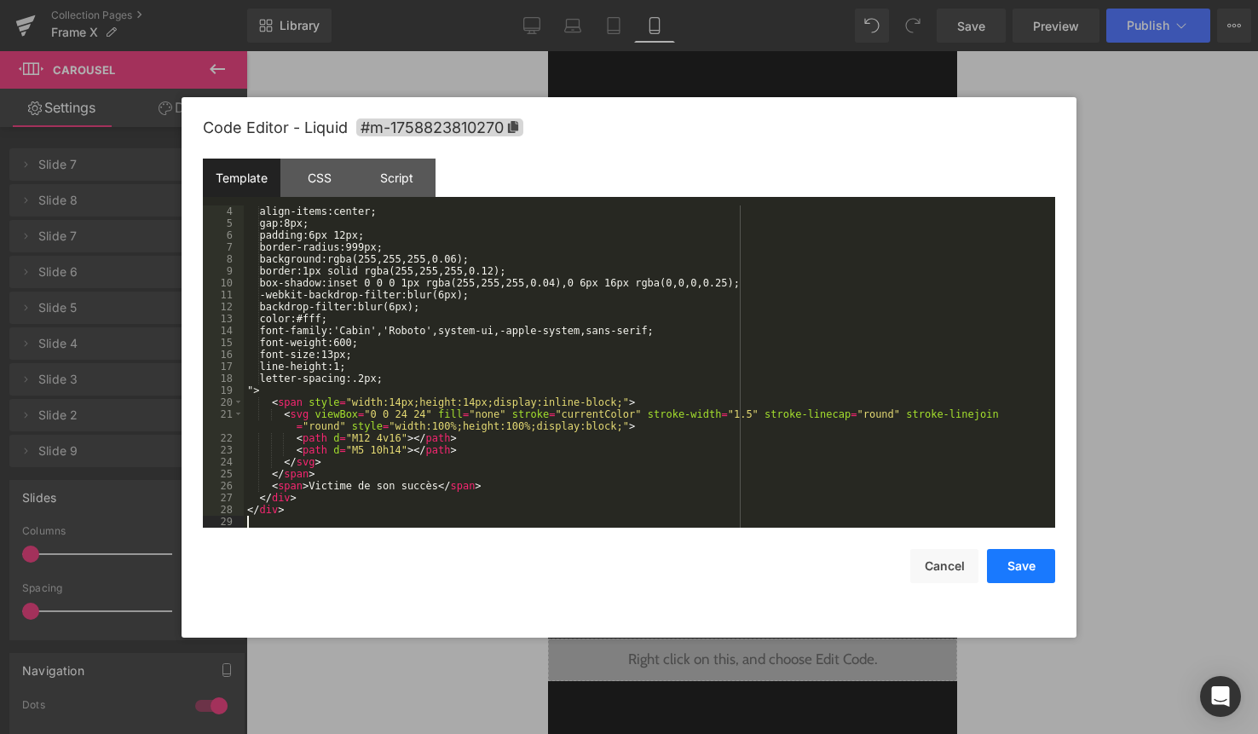
click at [1030, 580] on button "Save" at bounding box center [1021, 566] width 68 height 34
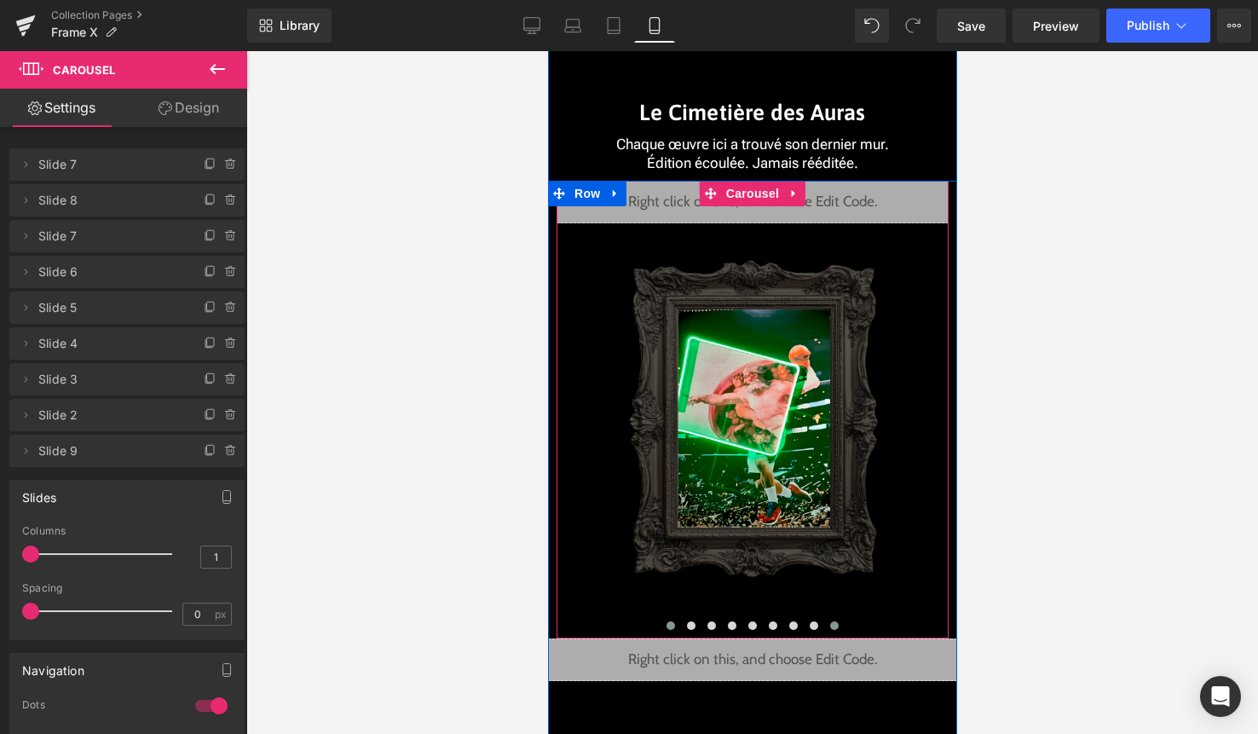
click at [669, 626] on span at bounding box center [670, 625] width 9 height 9
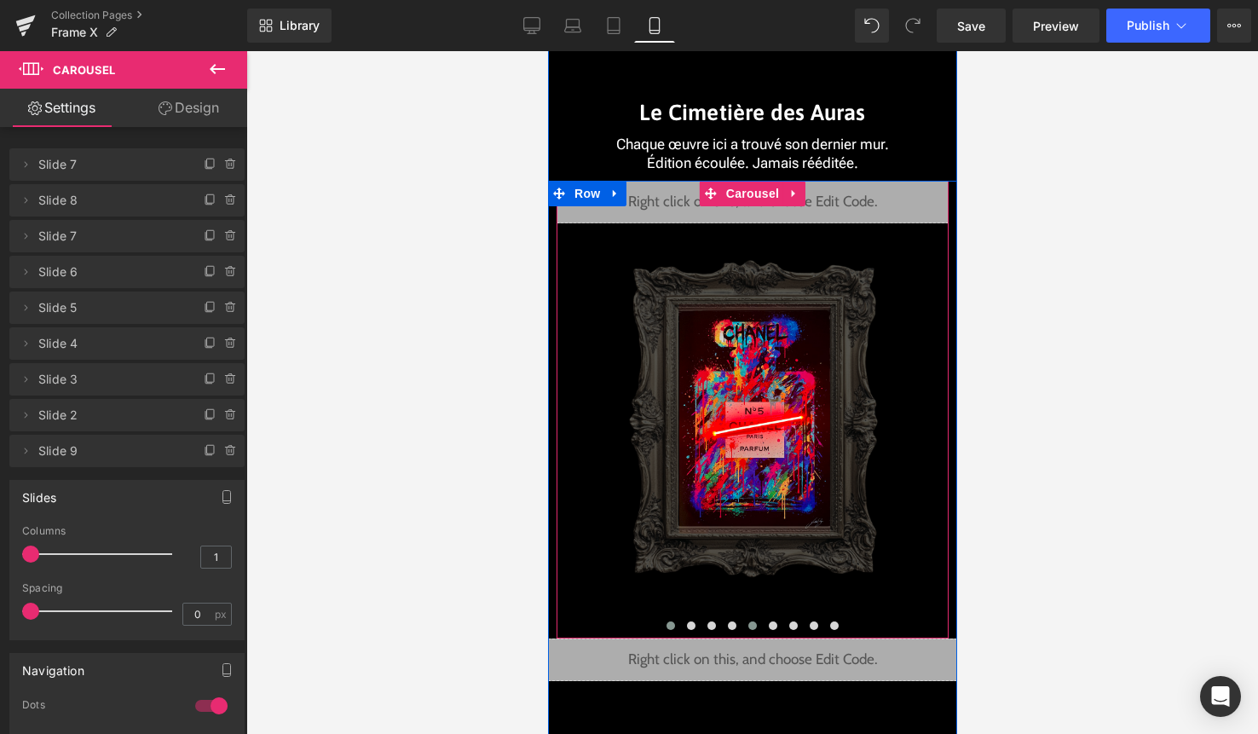
click at [747, 620] on button at bounding box center [752, 625] width 20 height 17
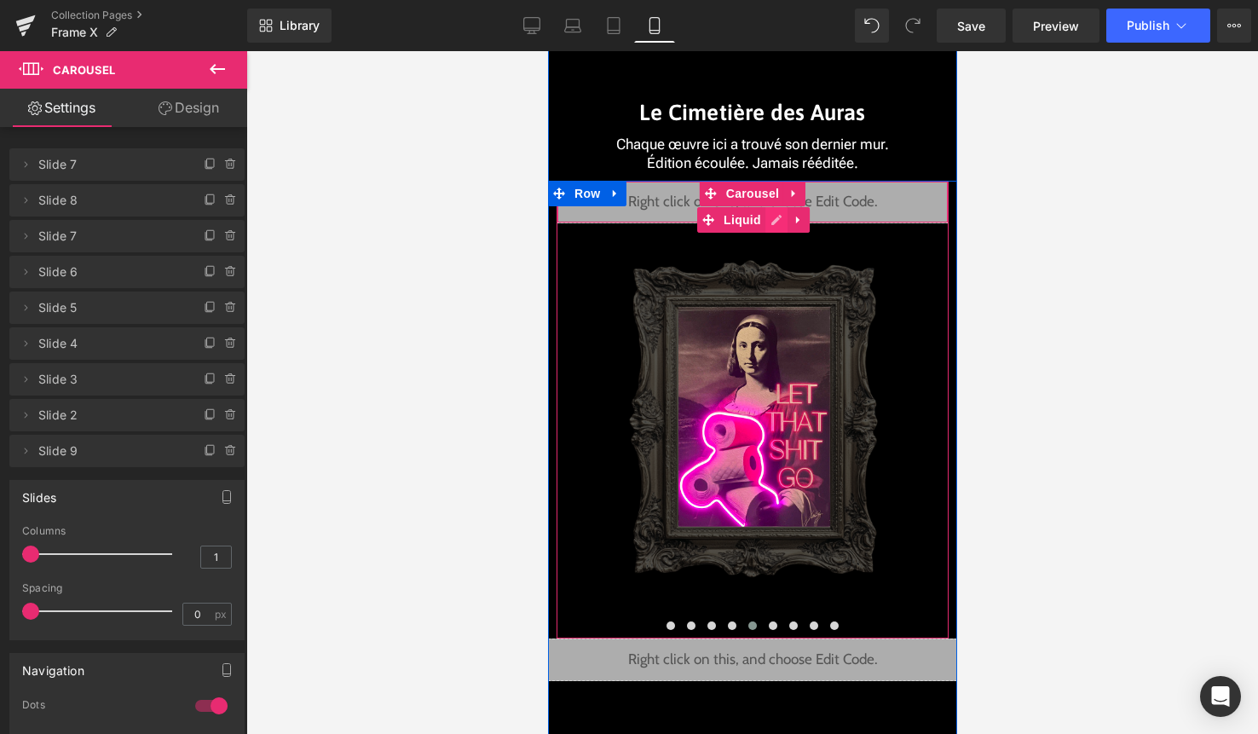
click at [777, 220] on div "Liquid" at bounding box center [752, 202] width 392 height 43
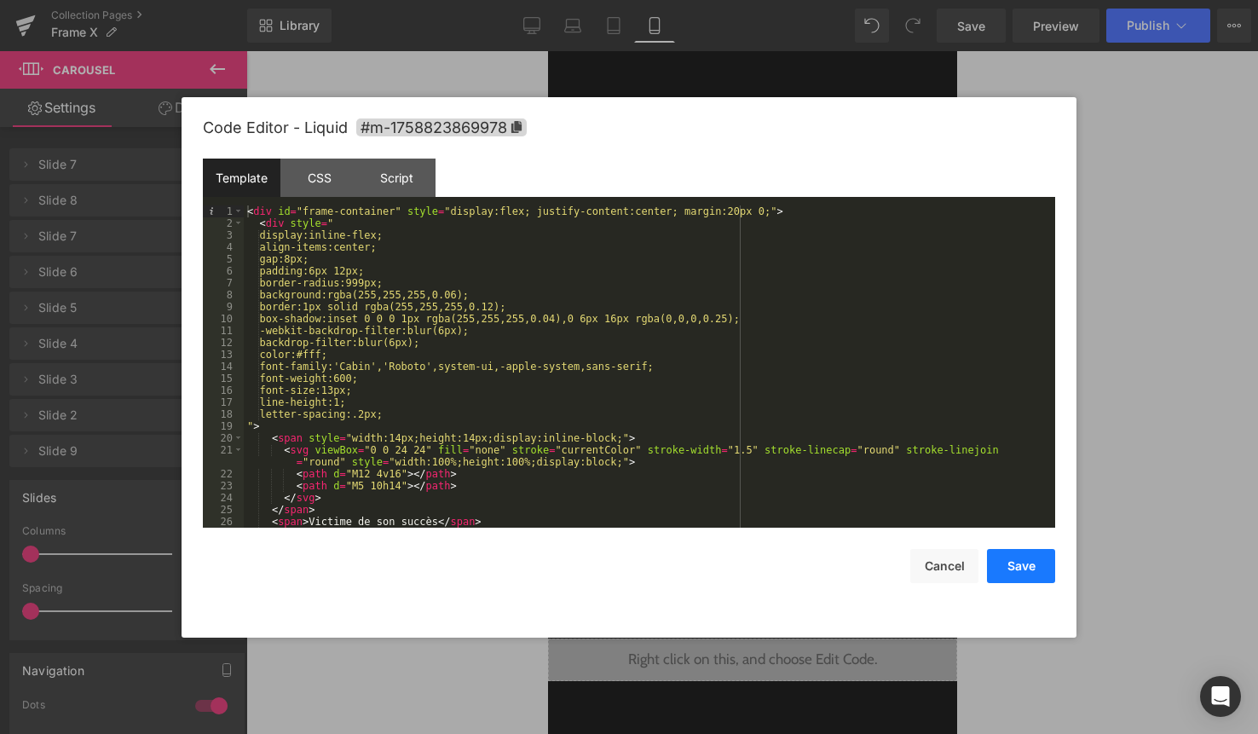
click at [1015, 563] on button "Save" at bounding box center [1021, 566] width 68 height 34
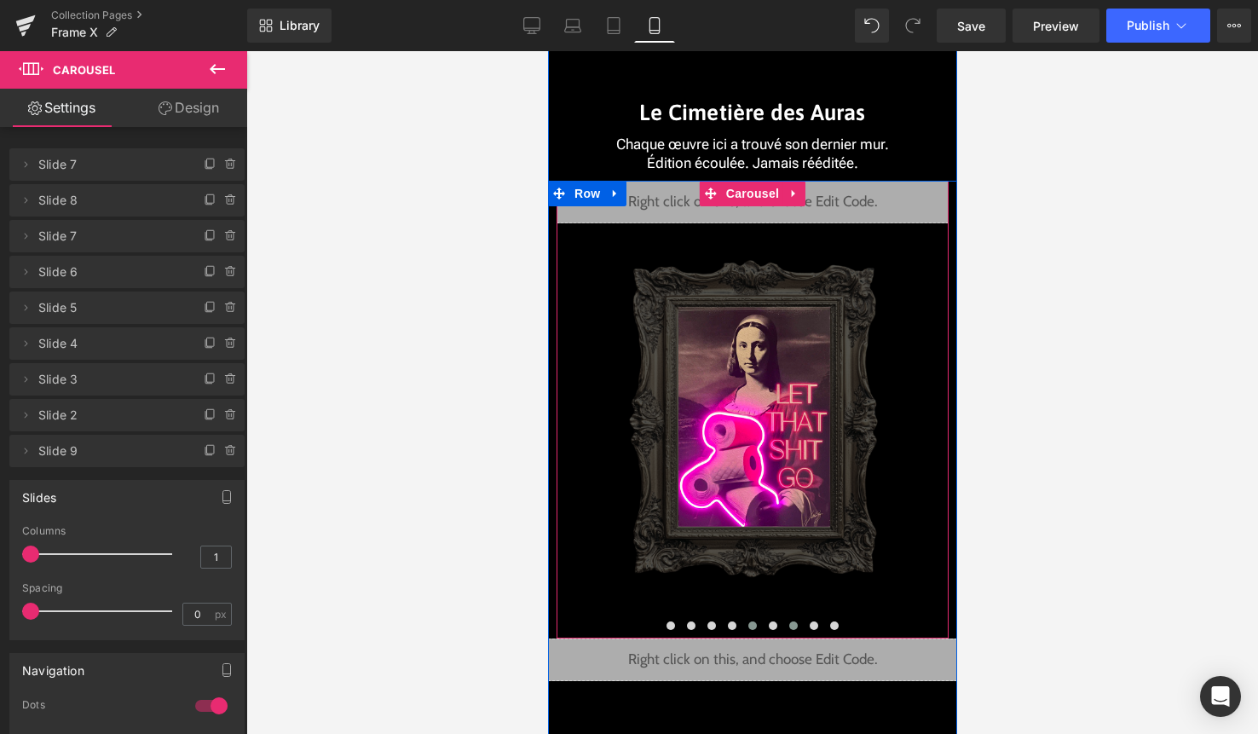
click at [795, 627] on span at bounding box center [792, 625] width 9 height 9
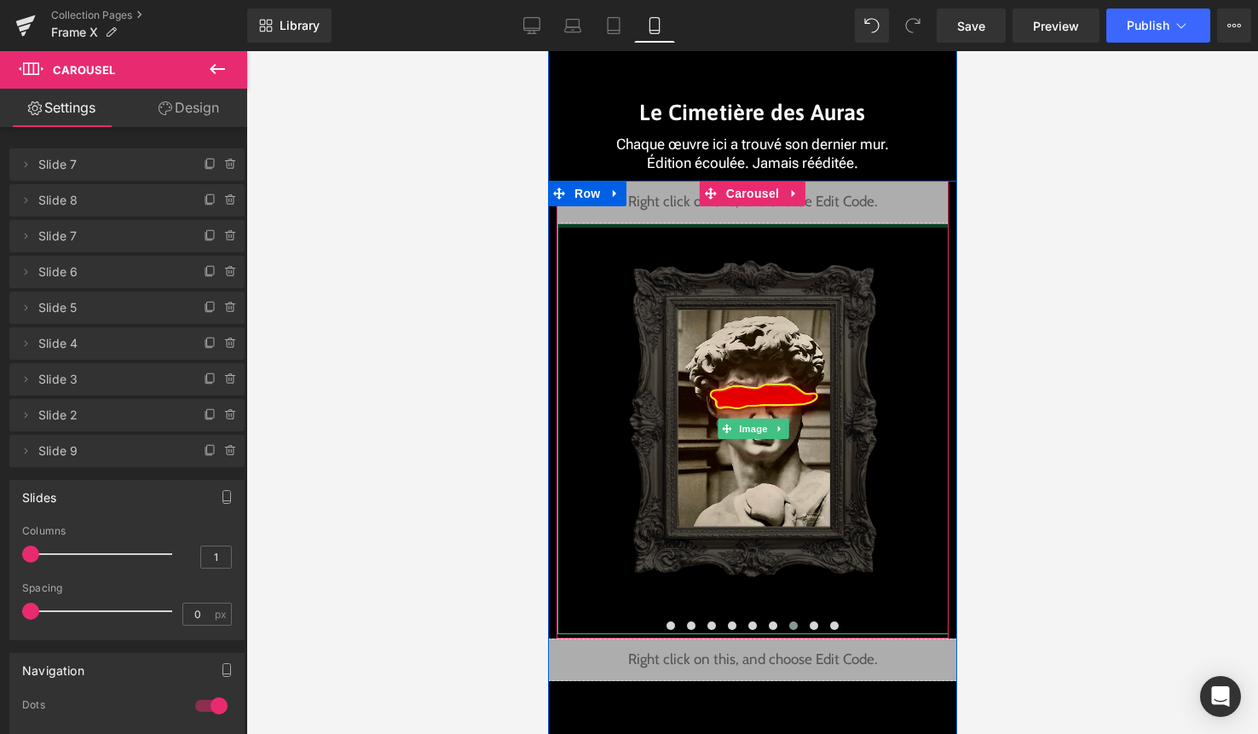
click at [773, 225] on div at bounding box center [752, 225] width 391 height 4
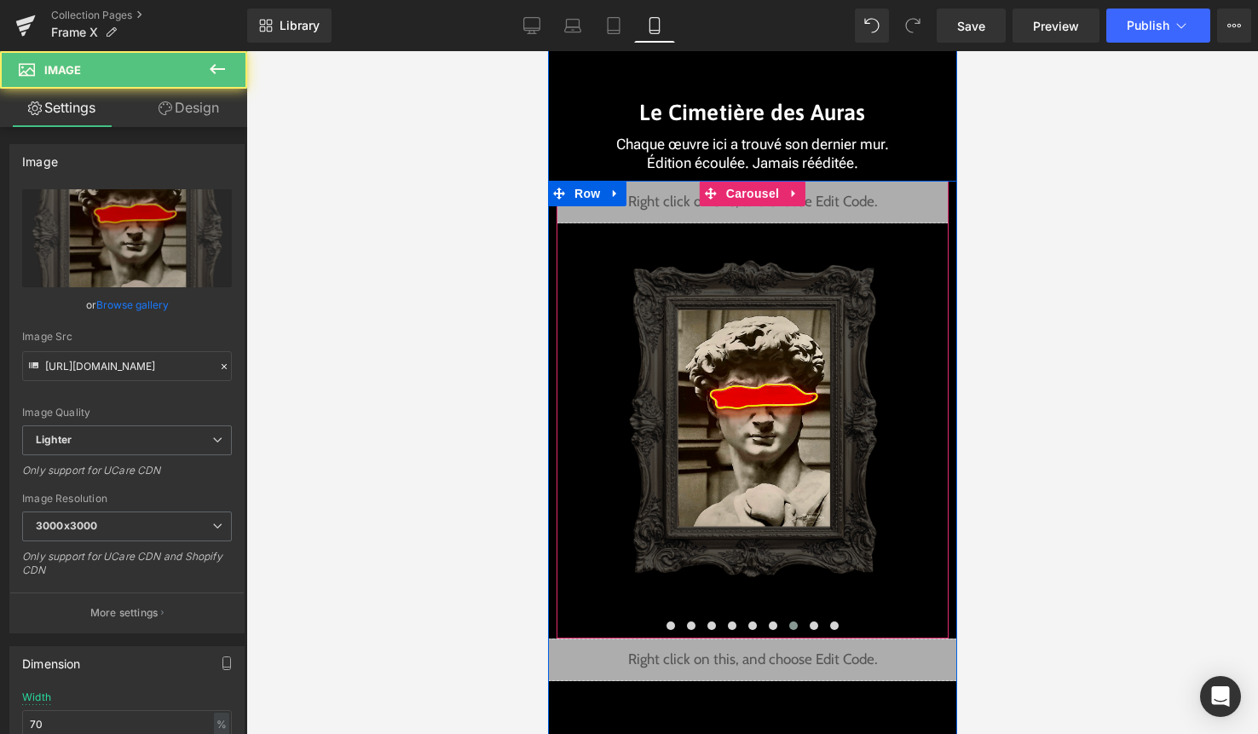
click at [781, 217] on div "Liquid" at bounding box center [752, 202] width 392 height 43
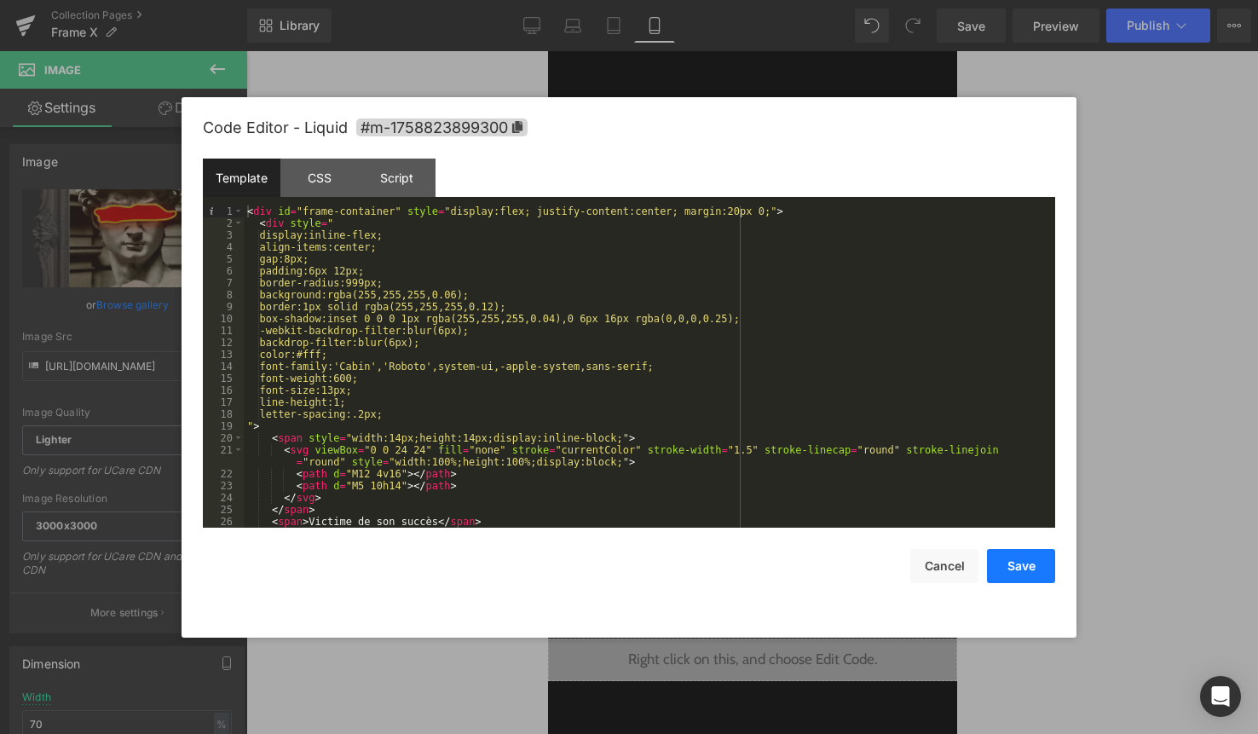
click at [1011, 568] on button "Save" at bounding box center [1021, 566] width 68 height 34
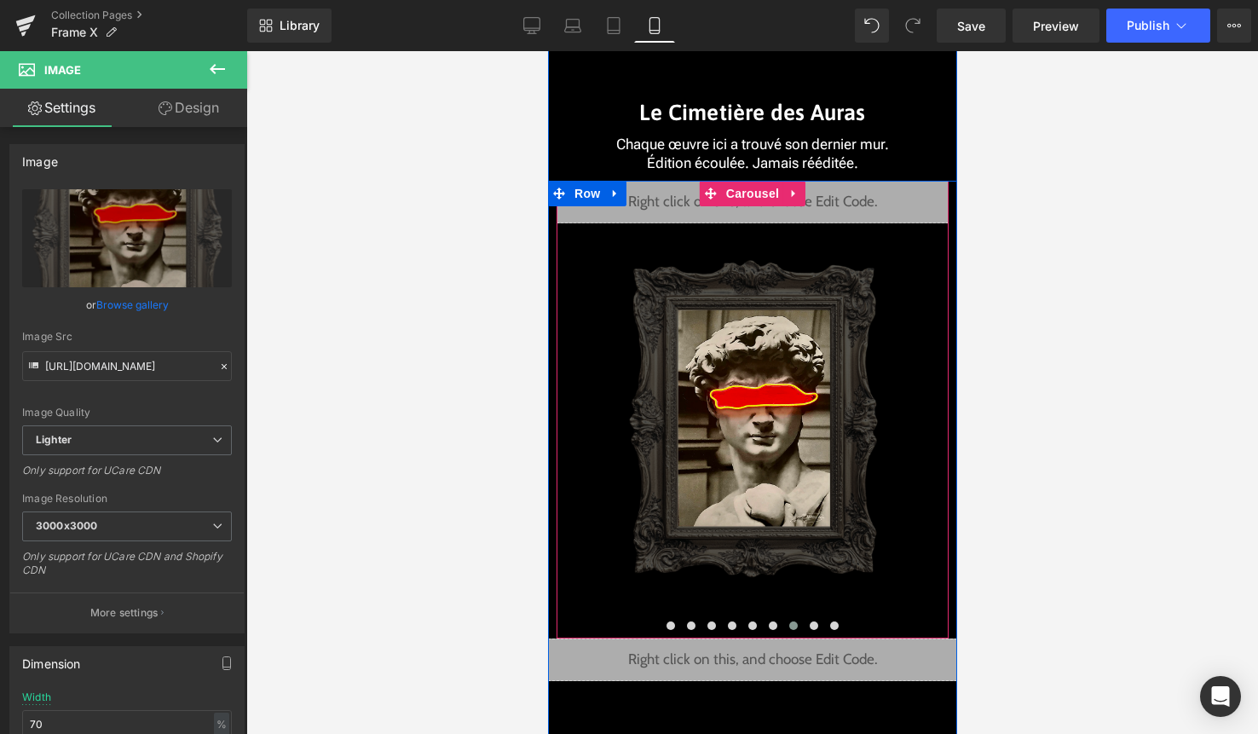
click at [792, 625] on span at bounding box center [792, 625] width 9 height 9
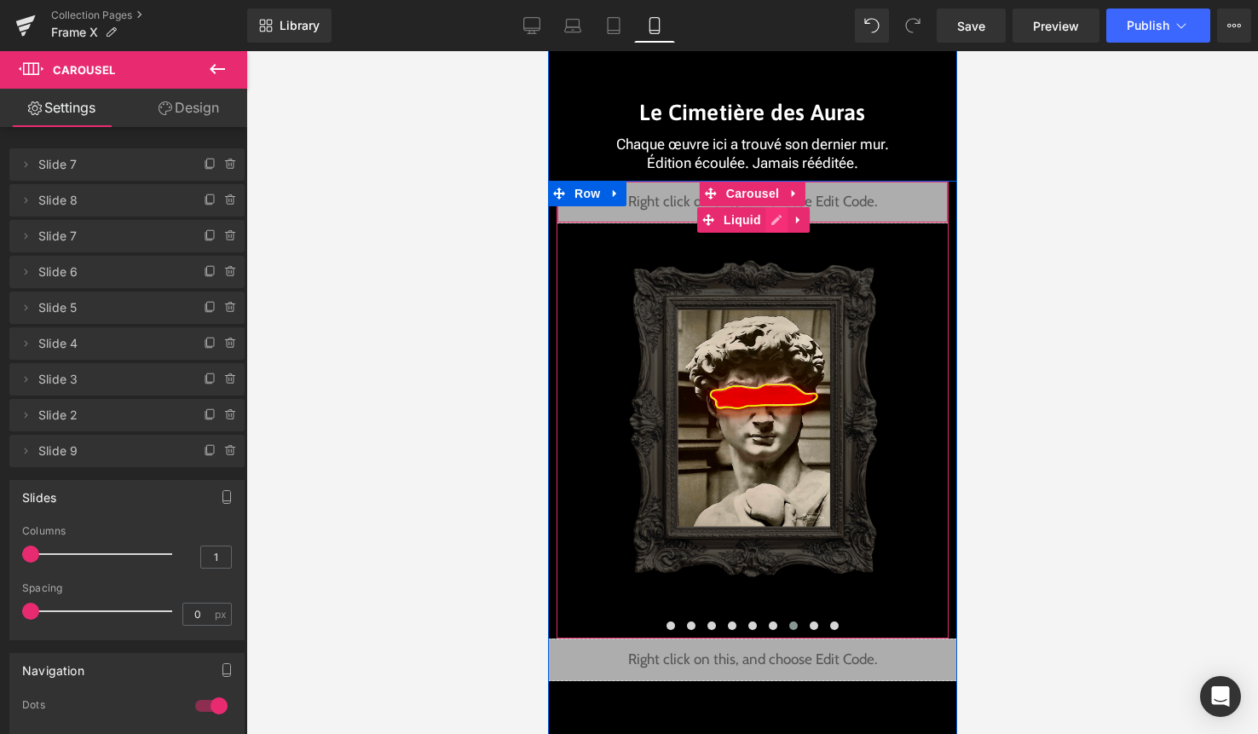
click at [779, 222] on div "Liquid" at bounding box center [752, 202] width 392 height 43
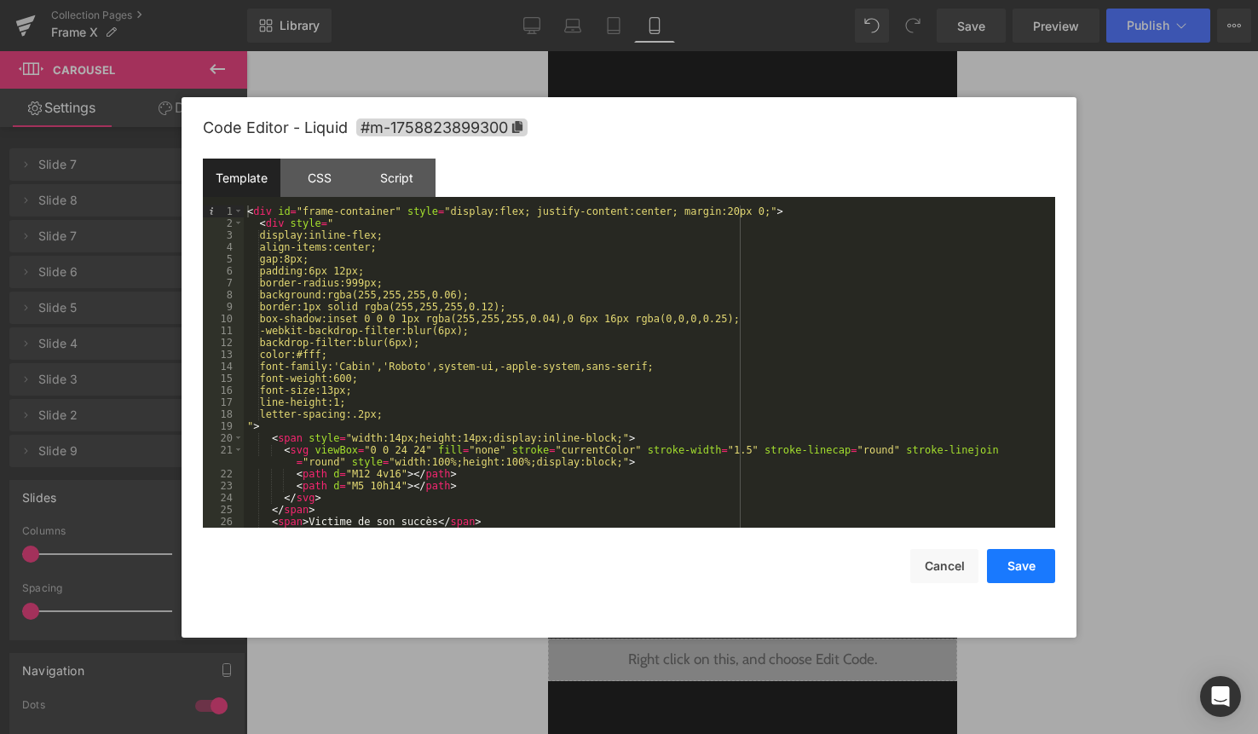
click at [1007, 563] on button "Save" at bounding box center [1021, 566] width 68 height 34
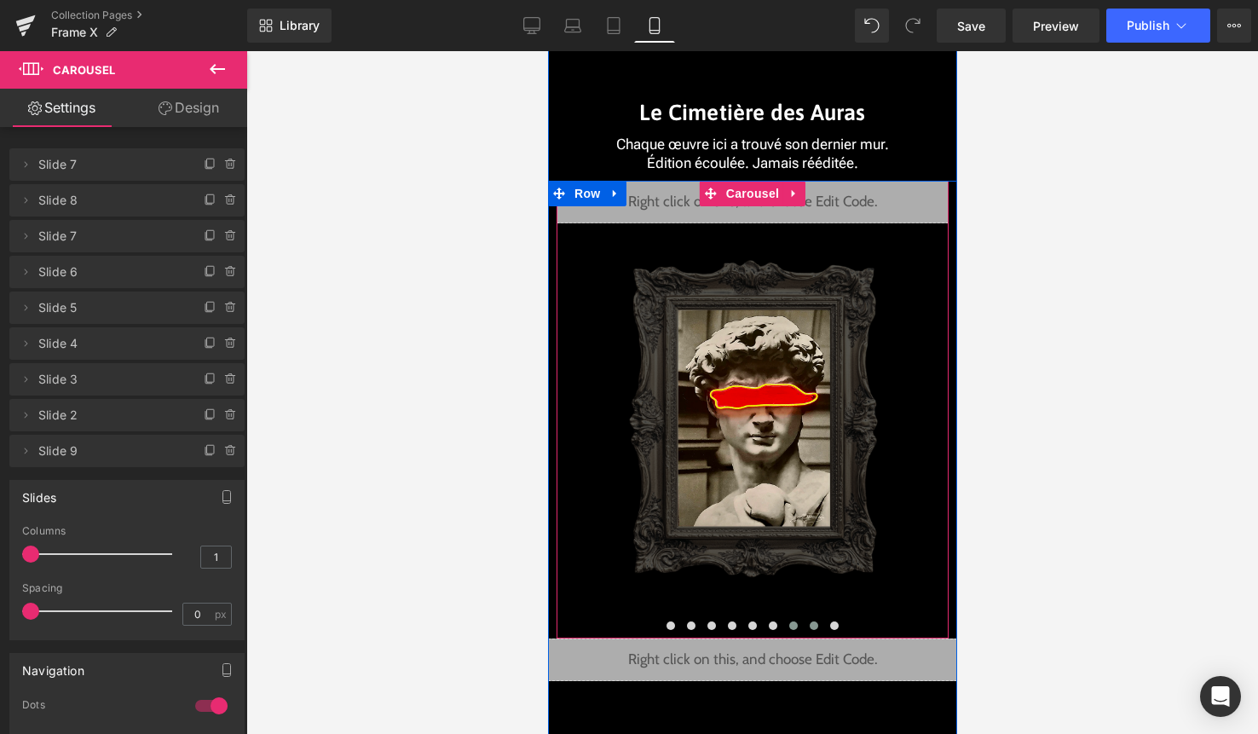
click at [815, 622] on span at bounding box center [813, 625] width 9 height 9
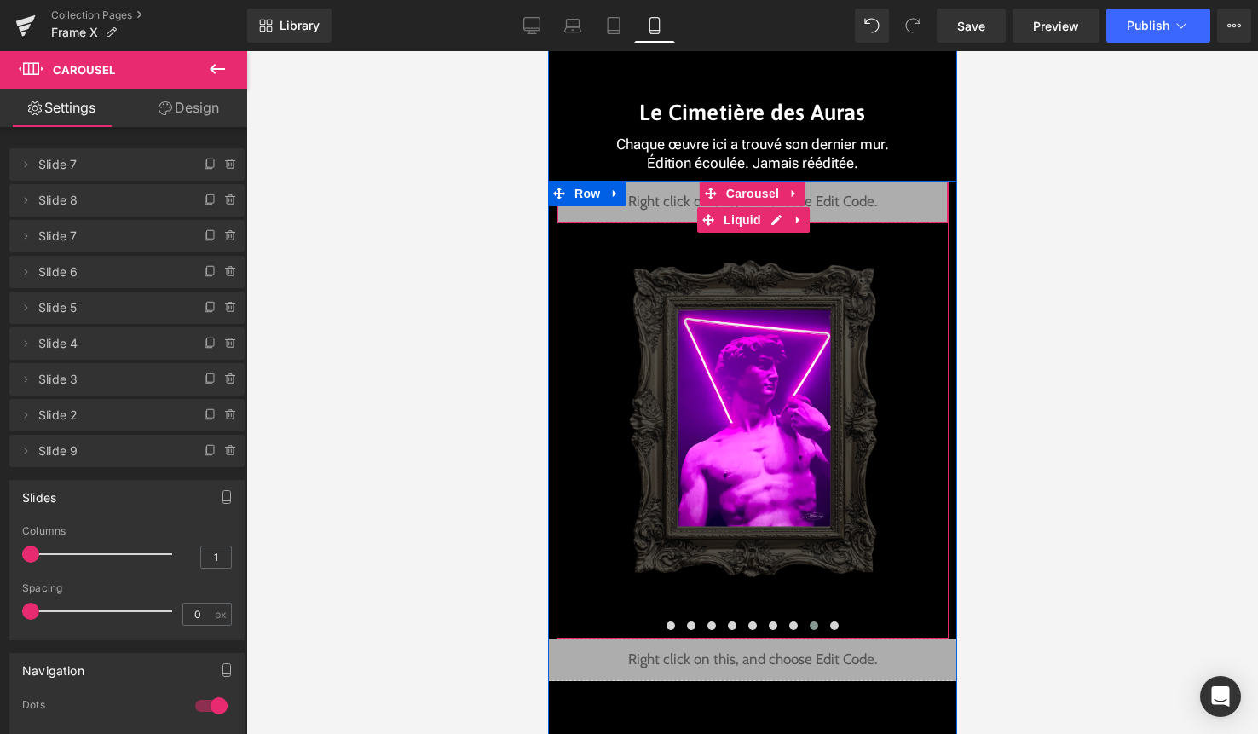
click at [782, 216] on div "Liquid" at bounding box center [752, 202] width 392 height 43
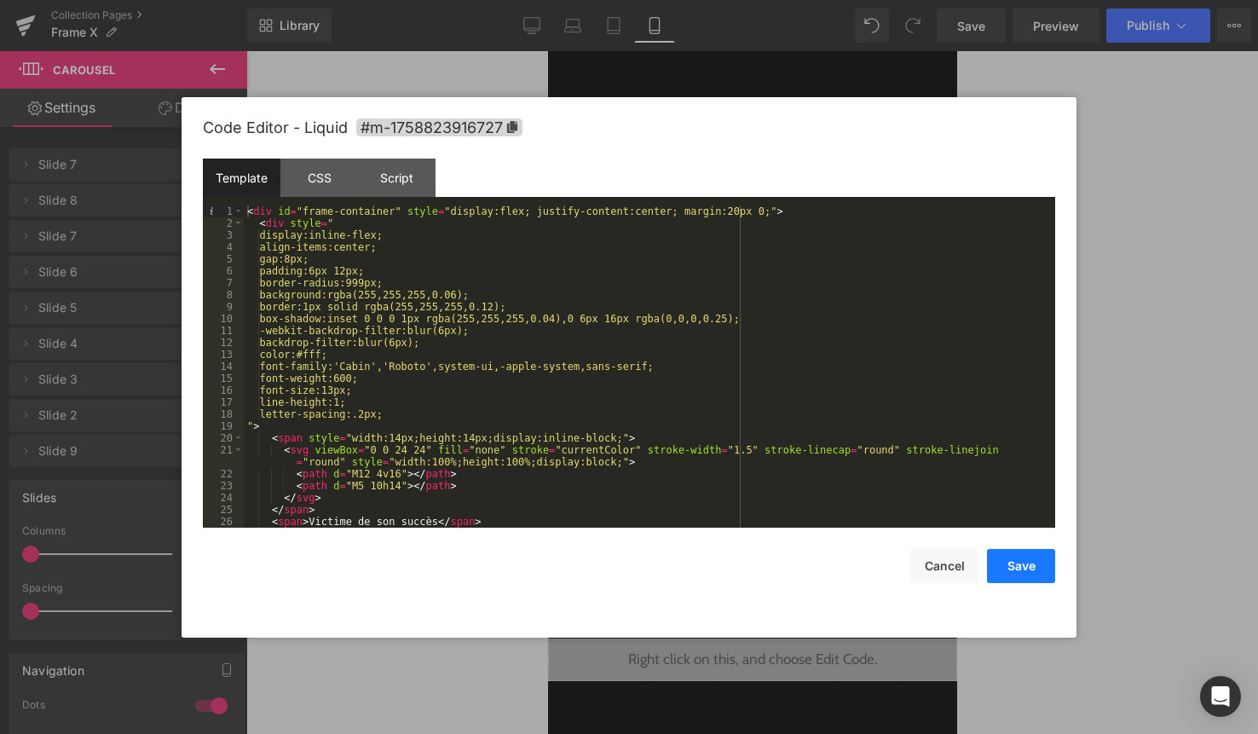
click at [997, 549] on button "Save" at bounding box center [1021, 566] width 68 height 34
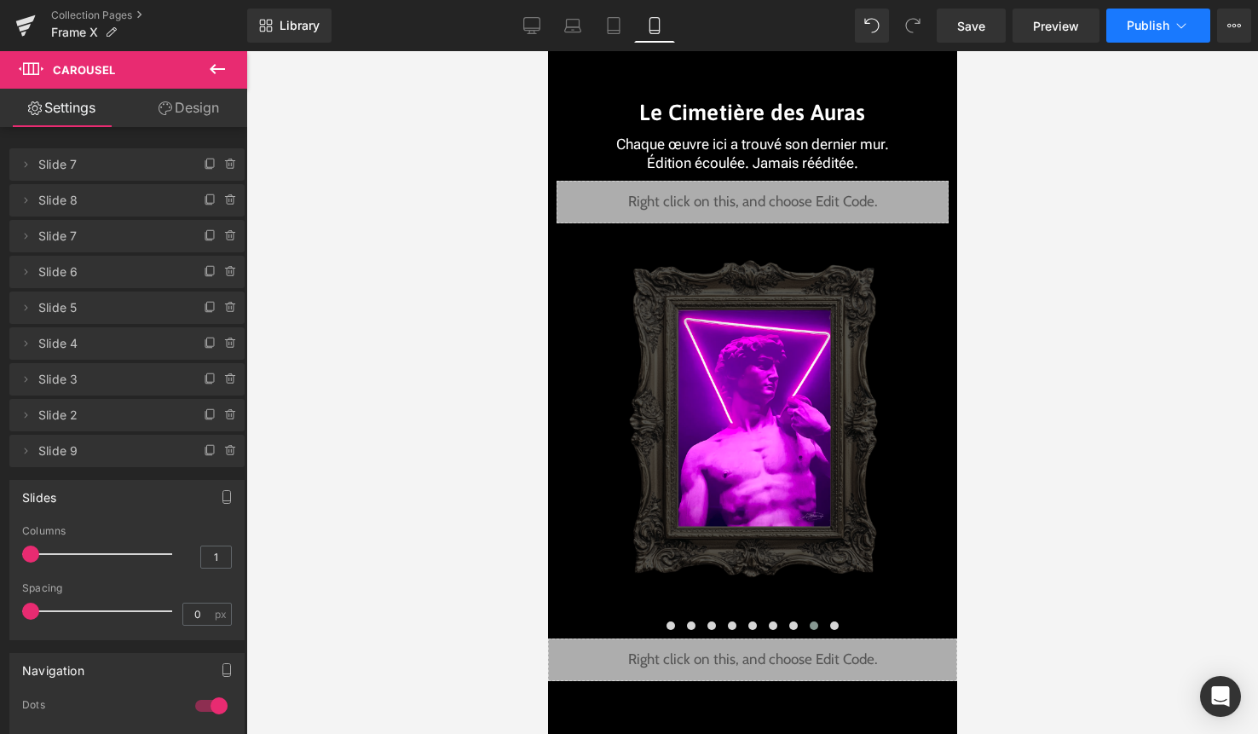
click at [1154, 37] on button "Publish" at bounding box center [1158, 26] width 104 height 34
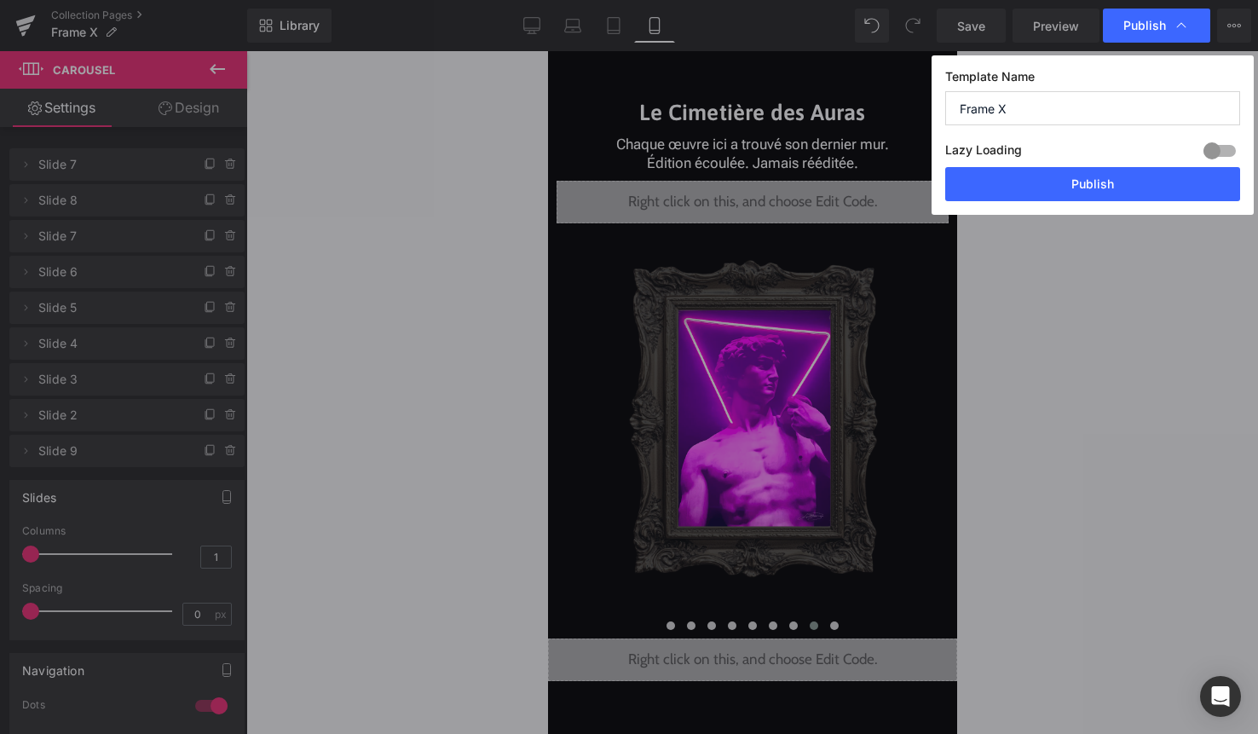
click at [1134, 164] on div "Lazy Loading Build Upgrade plan to unlock" at bounding box center [1092, 153] width 295 height 28
click at [1133, 182] on button "Publish" at bounding box center [1092, 184] width 295 height 34
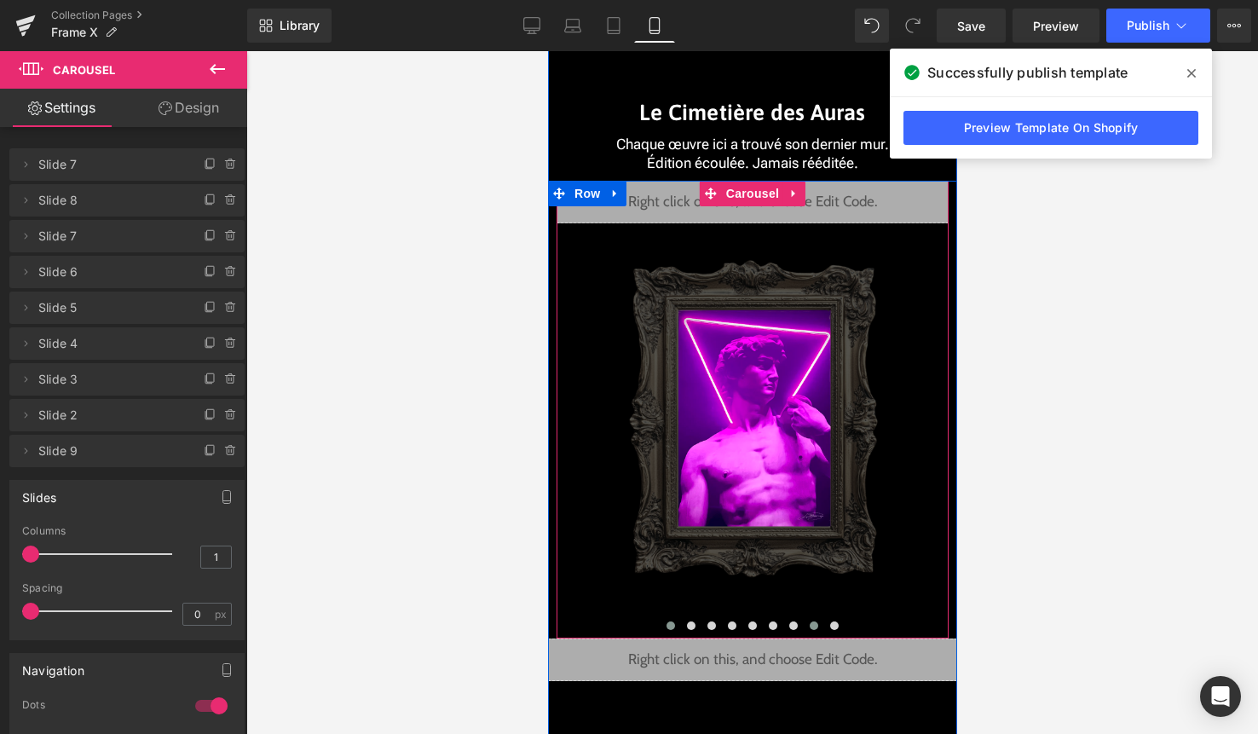
click at [669, 625] on span at bounding box center [670, 625] width 9 height 9
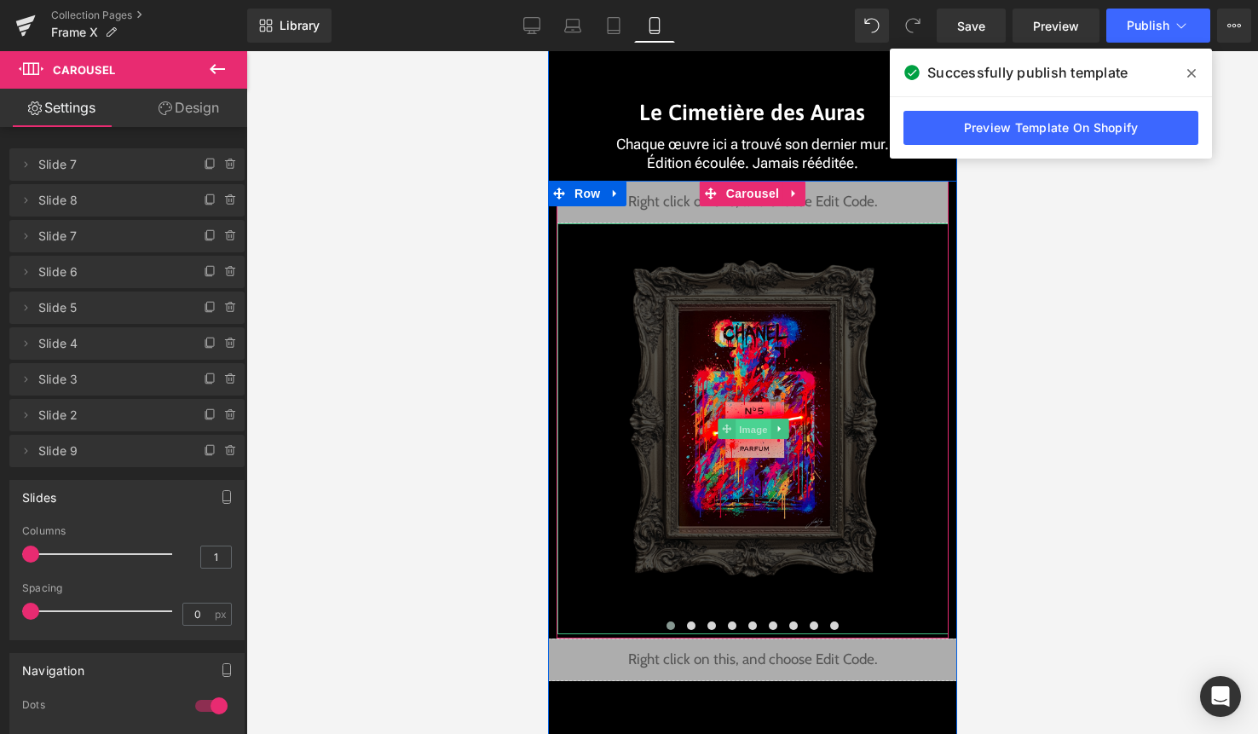
click at [741, 421] on span "Image" at bounding box center [753, 429] width 36 height 20
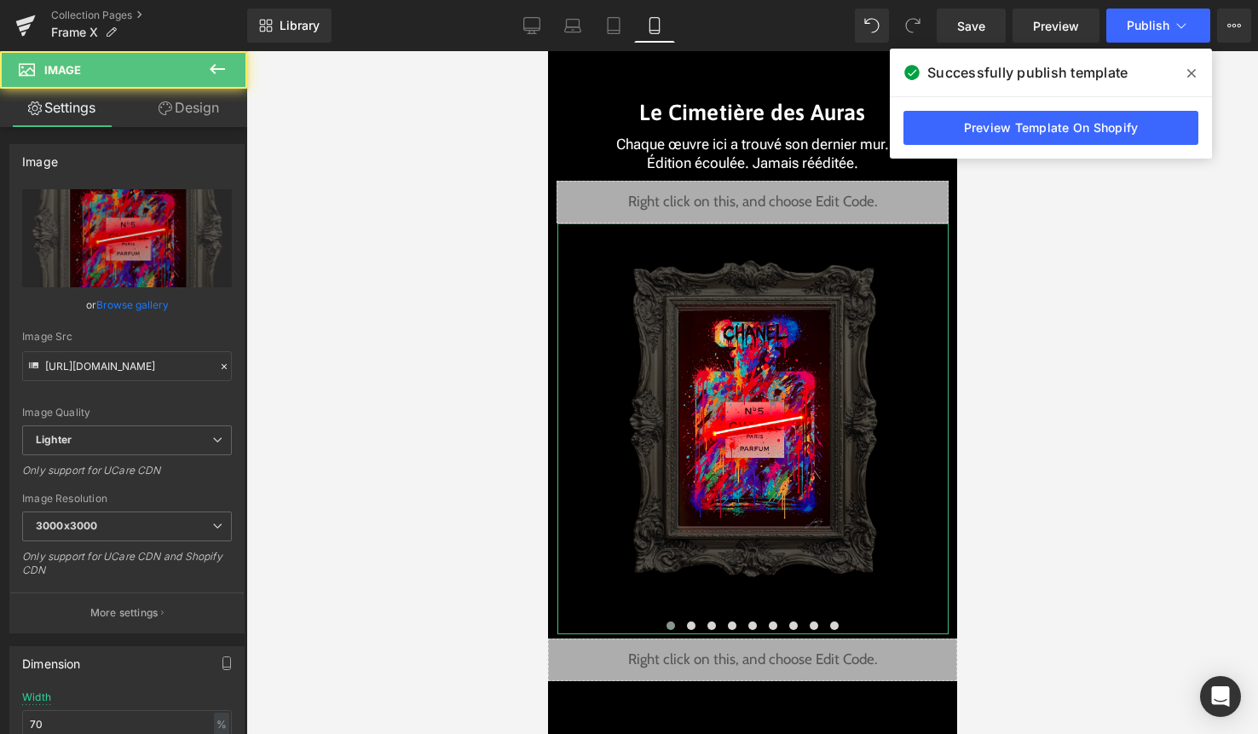
click at [229, 107] on link "Design" at bounding box center [189, 108] width 124 height 38
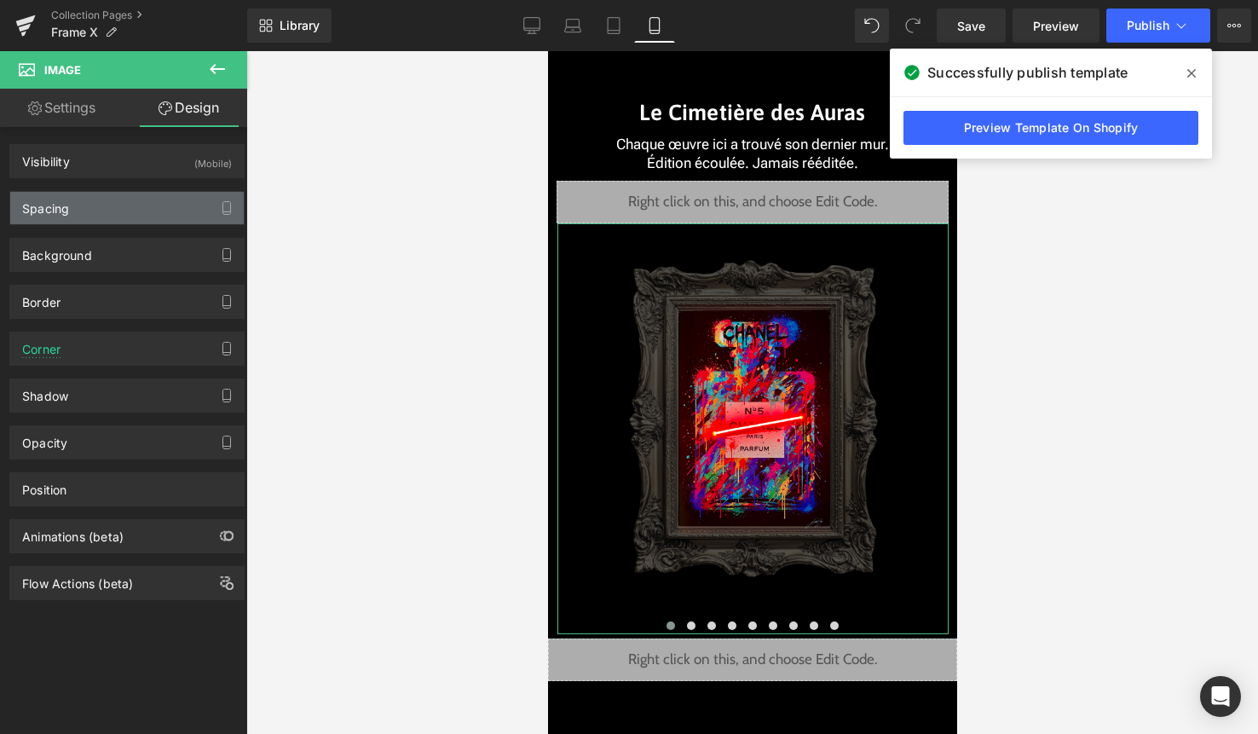
click at [118, 211] on div "Spacing" at bounding box center [127, 208] width 234 height 32
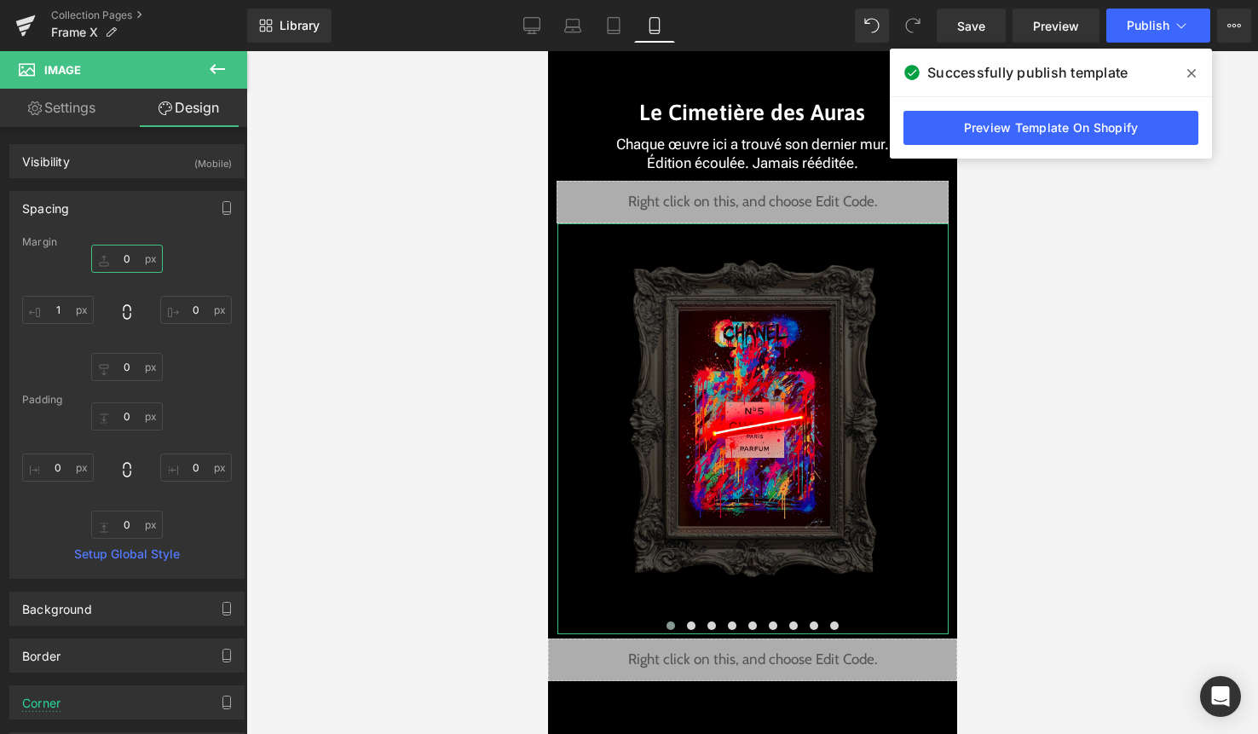
click at [119, 259] on input "0" at bounding box center [127, 259] width 72 height 28
type input "-45"
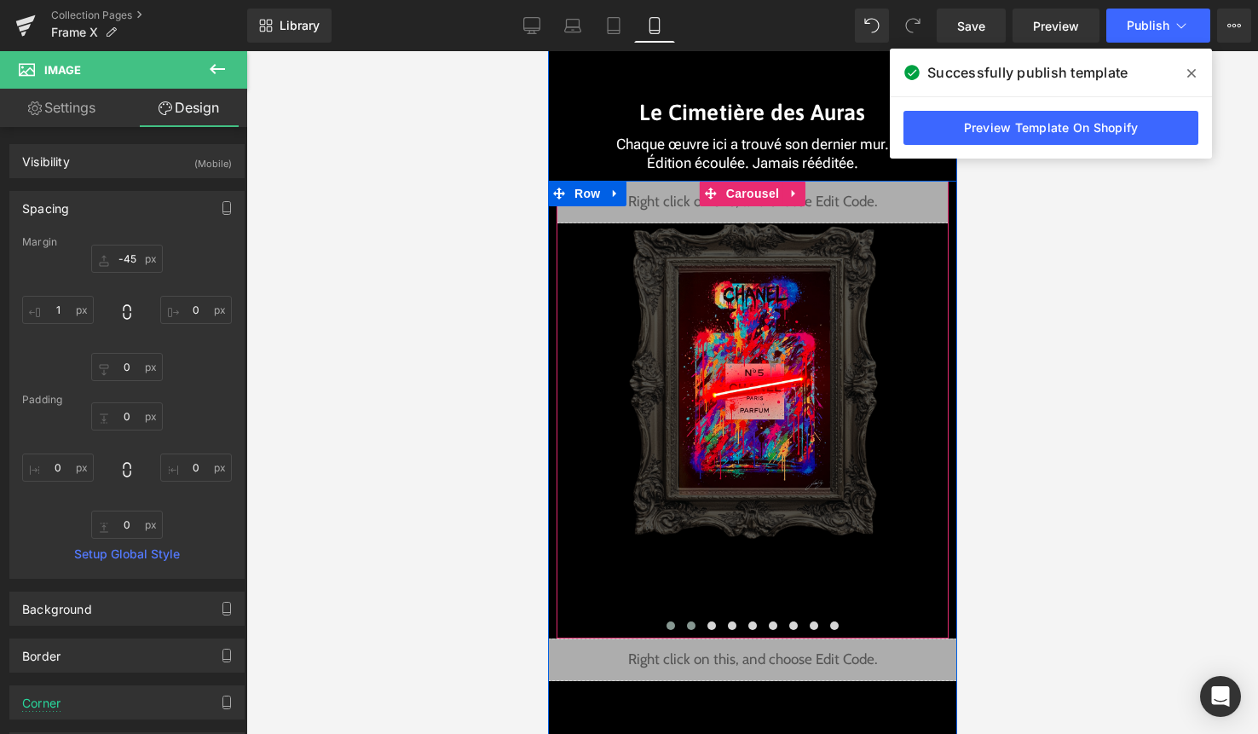
click at [695, 626] on button at bounding box center [690, 625] width 20 height 17
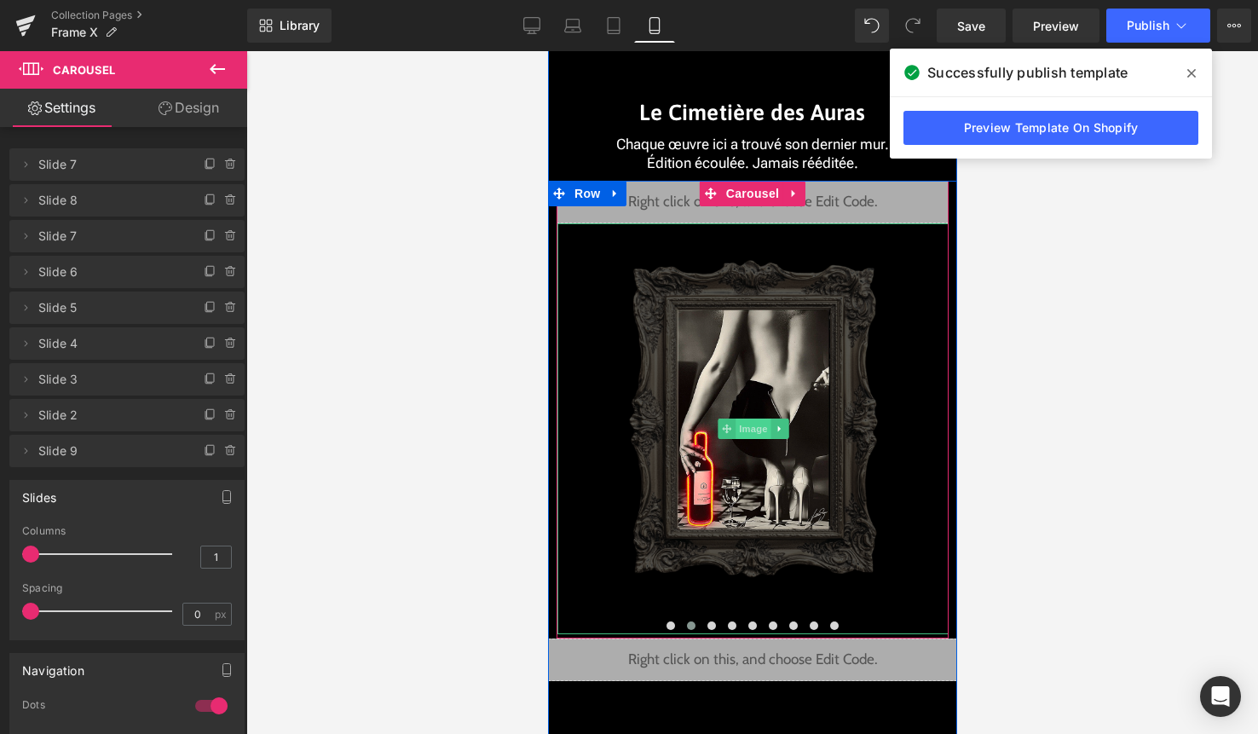
click at [746, 436] on span "Image" at bounding box center [753, 428] width 36 height 20
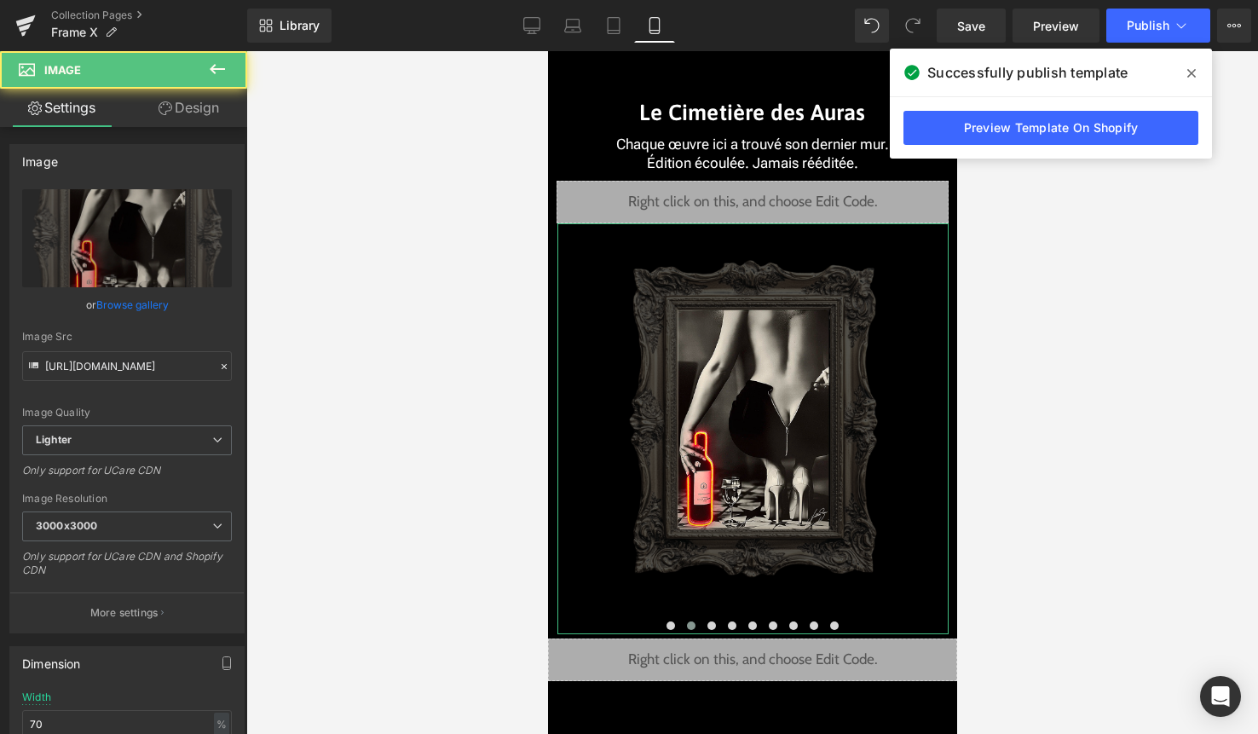
click at [189, 114] on link "Design" at bounding box center [189, 108] width 124 height 38
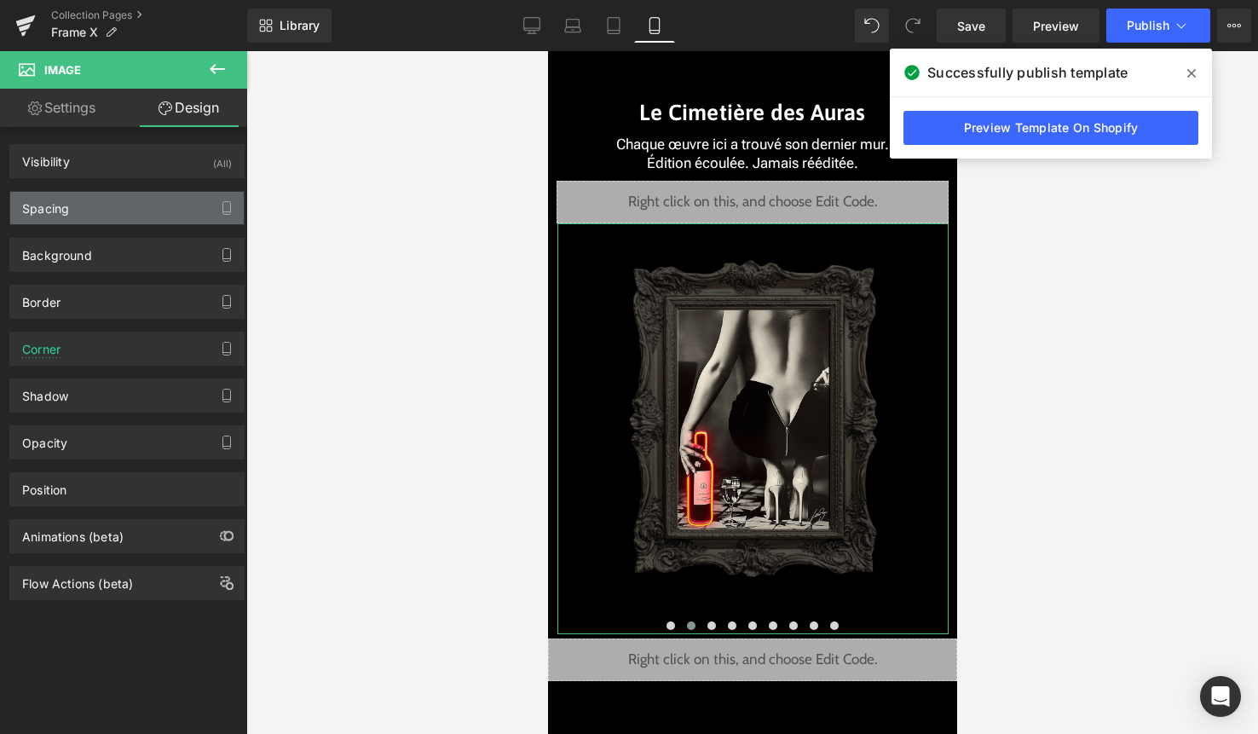
click at [133, 208] on div "Spacing" at bounding box center [127, 208] width 234 height 32
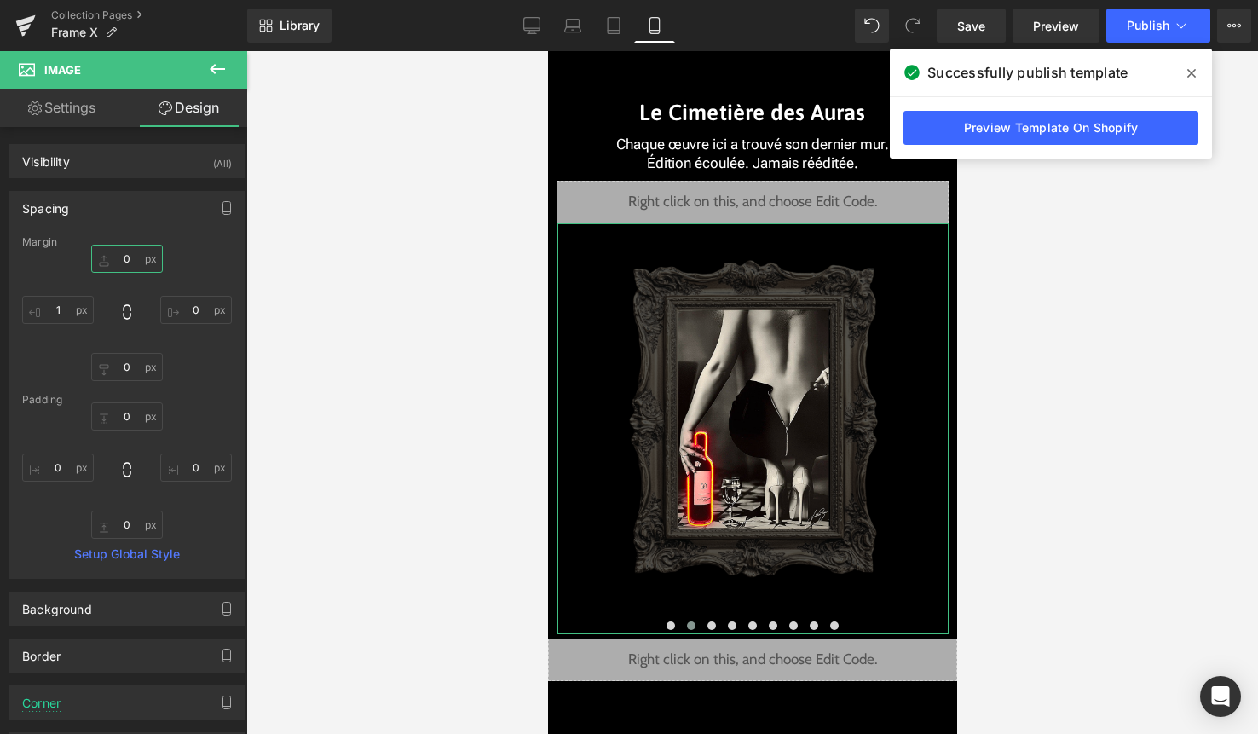
click at [121, 251] on input "0" at bounding box center [127, 259] width 72 height 28
paste input "-45"
type input "-45"
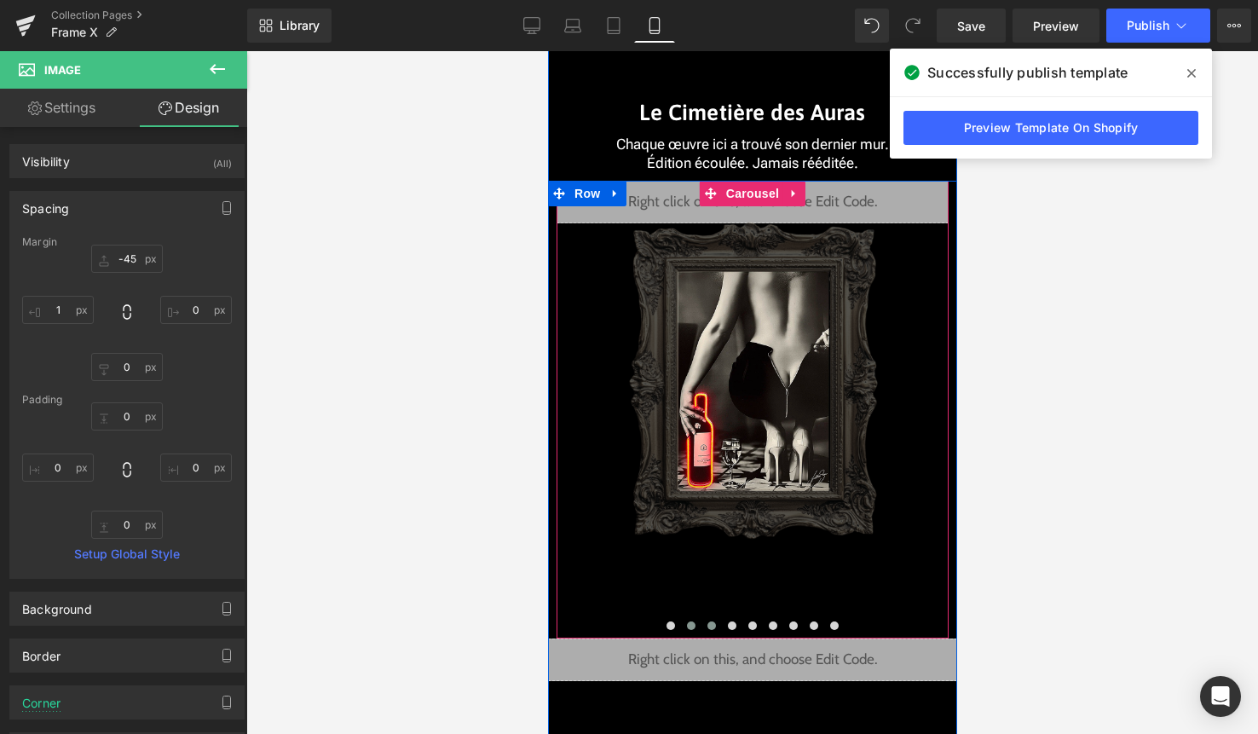
click at [706, 627] on button at bounding box center [711, 625] width 20 height 17
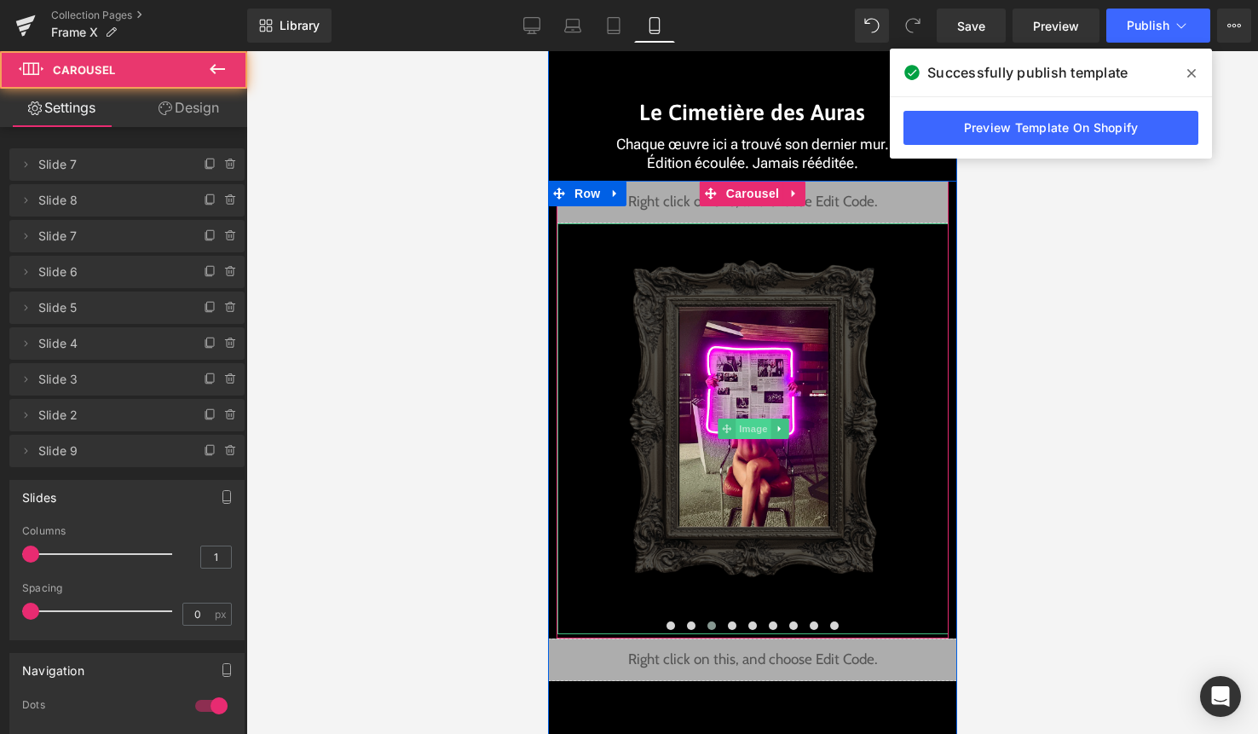
click at [753, 434] on span "Image" at bounding box center [753, 428] width 36 height 20
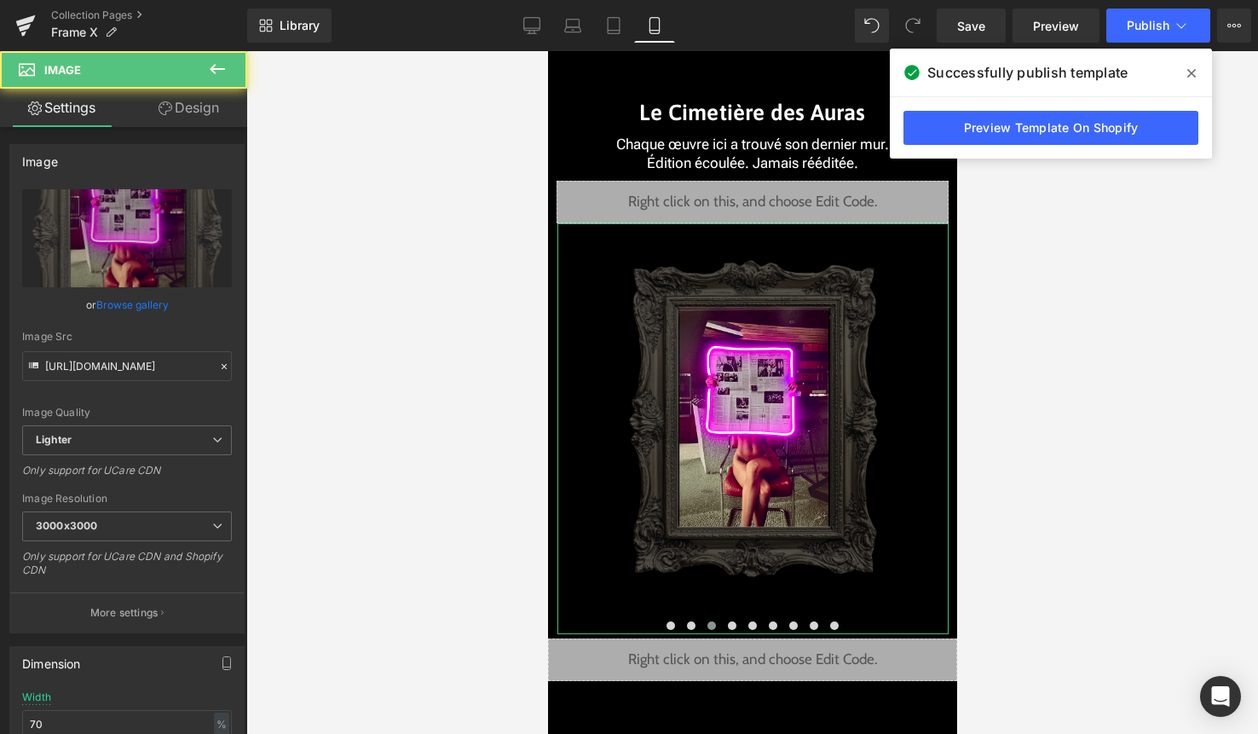
click at [205, 104] on link "Design" at bounding box center [189, 108] width 124 height 38
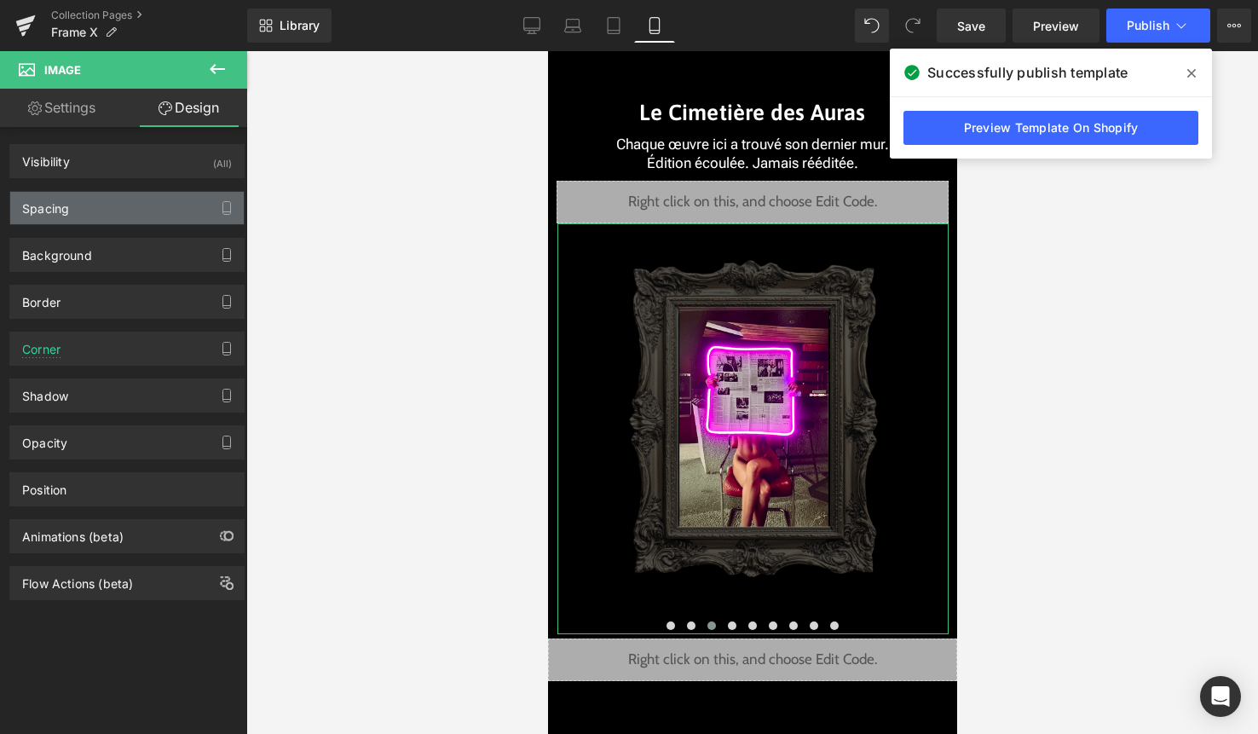
click at [140, 201] on div "Spacing" at bounding box center [127, 208] width 234 height 32
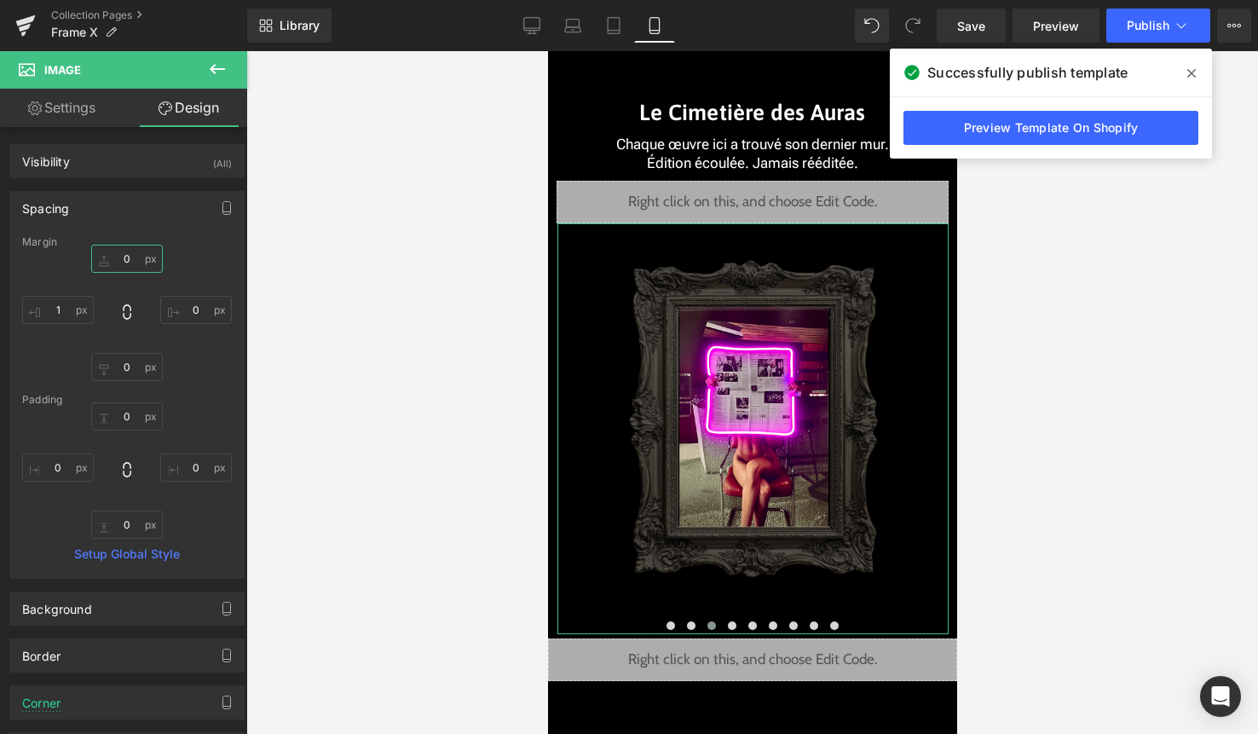
click at [128, 257] on input "0" at bounding box center [127, 259] width 72 height 28
paste input "-45"
type input "-45"
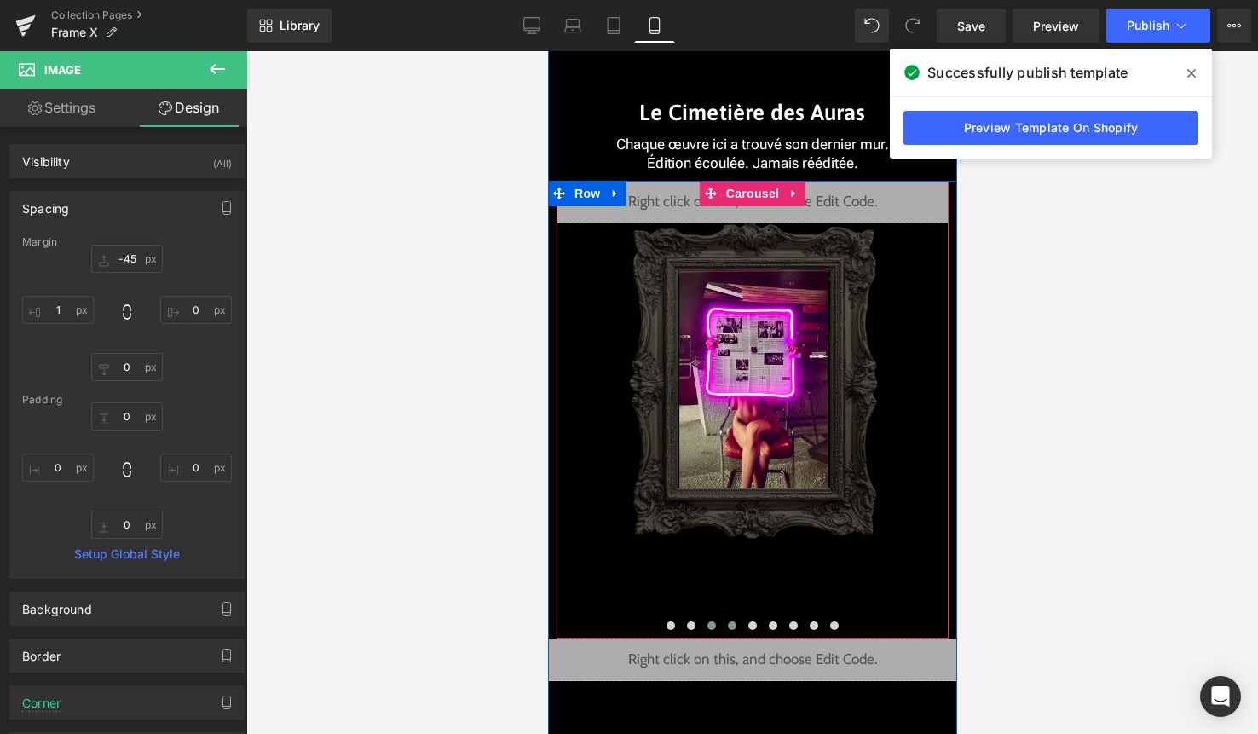
click at [734, 632] on button at bounding box center [731, 625] width 20 height 17
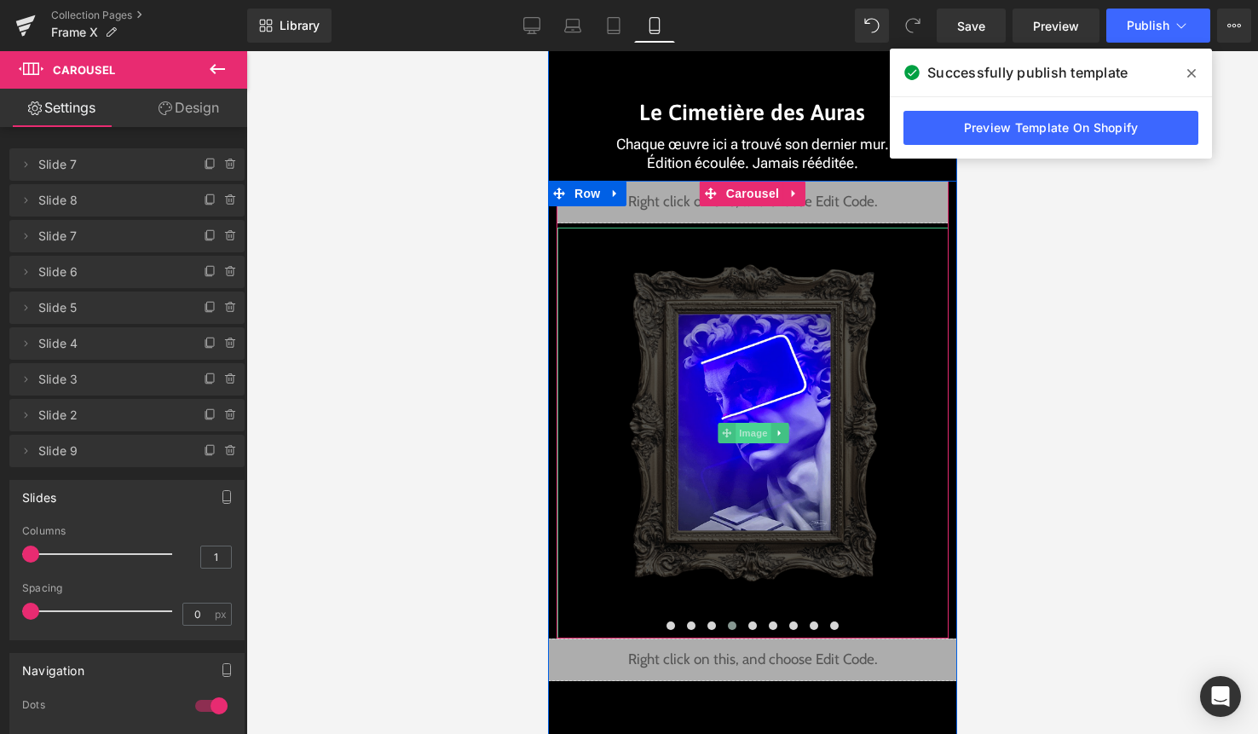
click at [753, 432] on span "Image" at bounding box center [753, 433] width 36 height 20
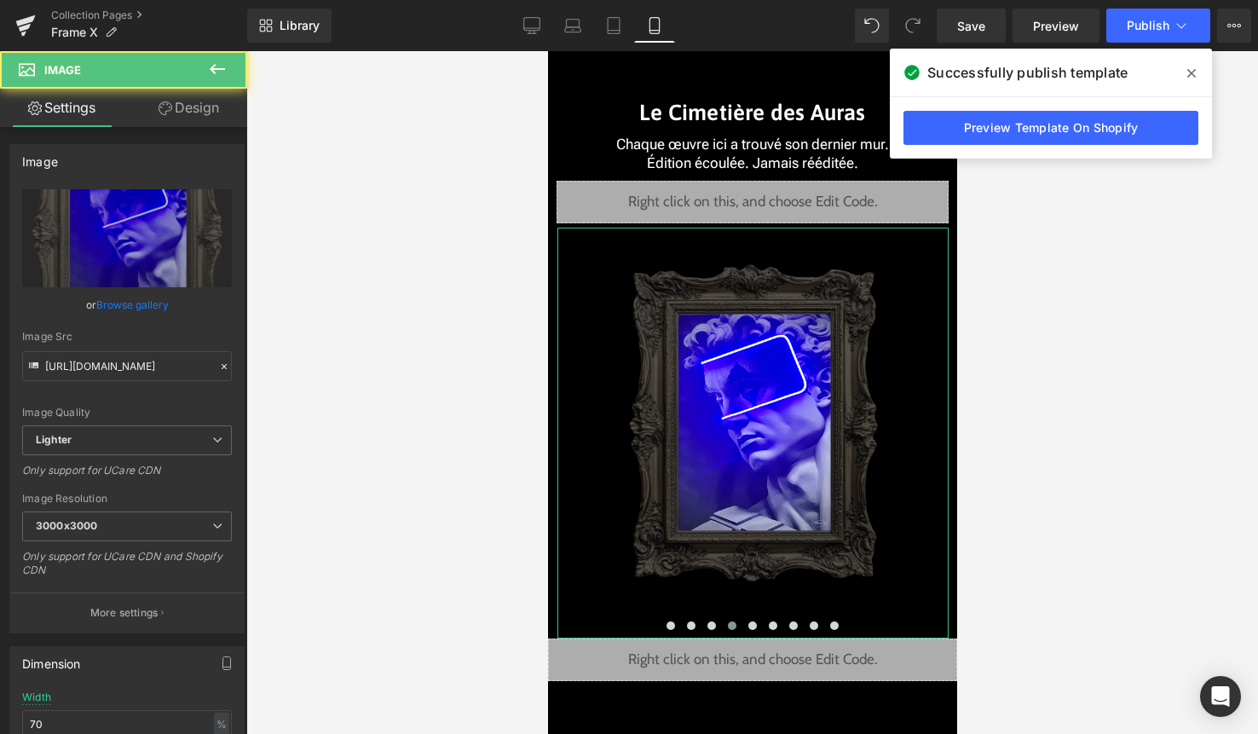
click at [203, 108] on link "Design" at bounding box center [189, 108] width 124 height 38
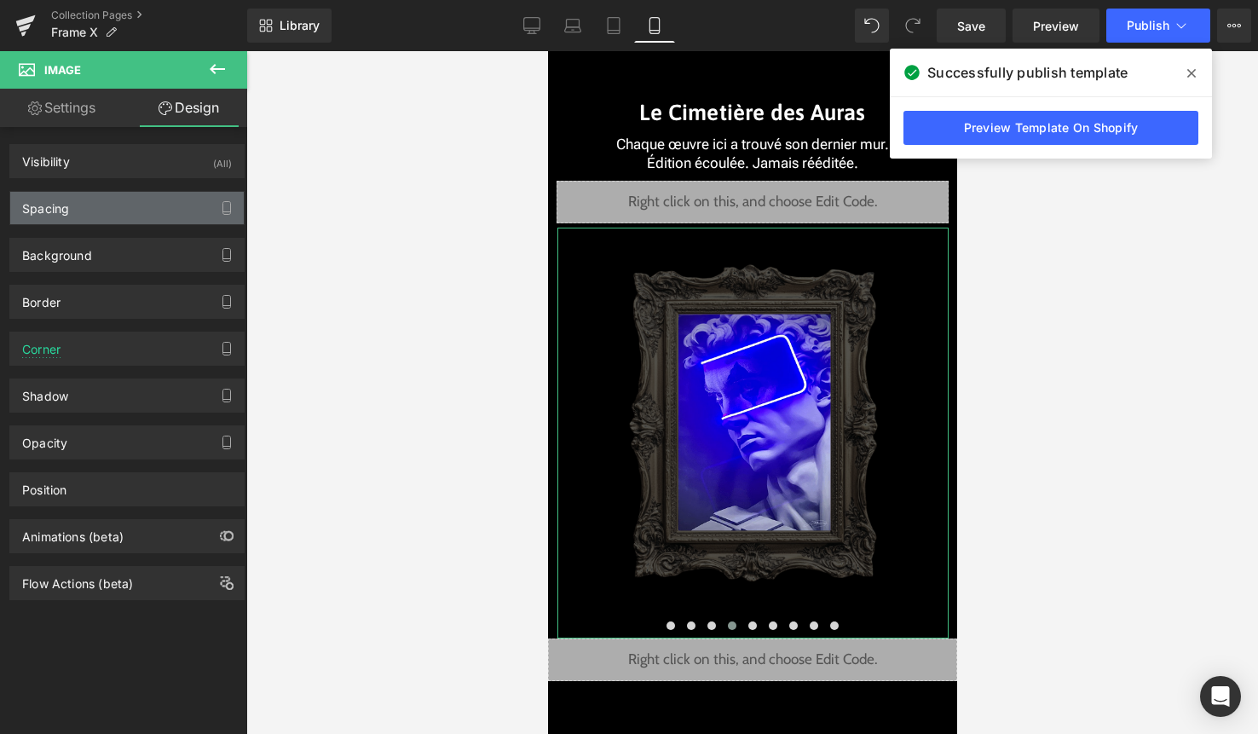
click at [147, 211] on div "Spacing" at bounding box center [127, 208] width 234 height 32
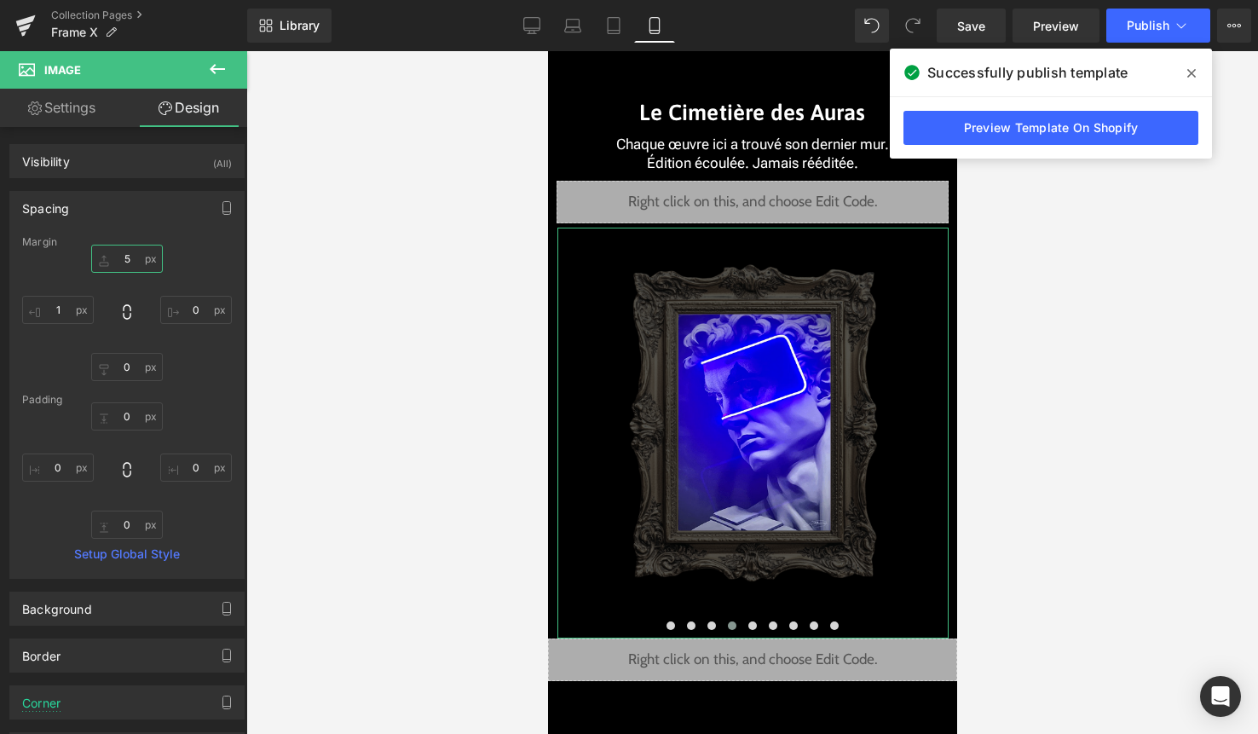
click at [131, 263] on input "5" at bounding box center [127, 259] width 72 height 28
paste input "-4"
type input "-45"
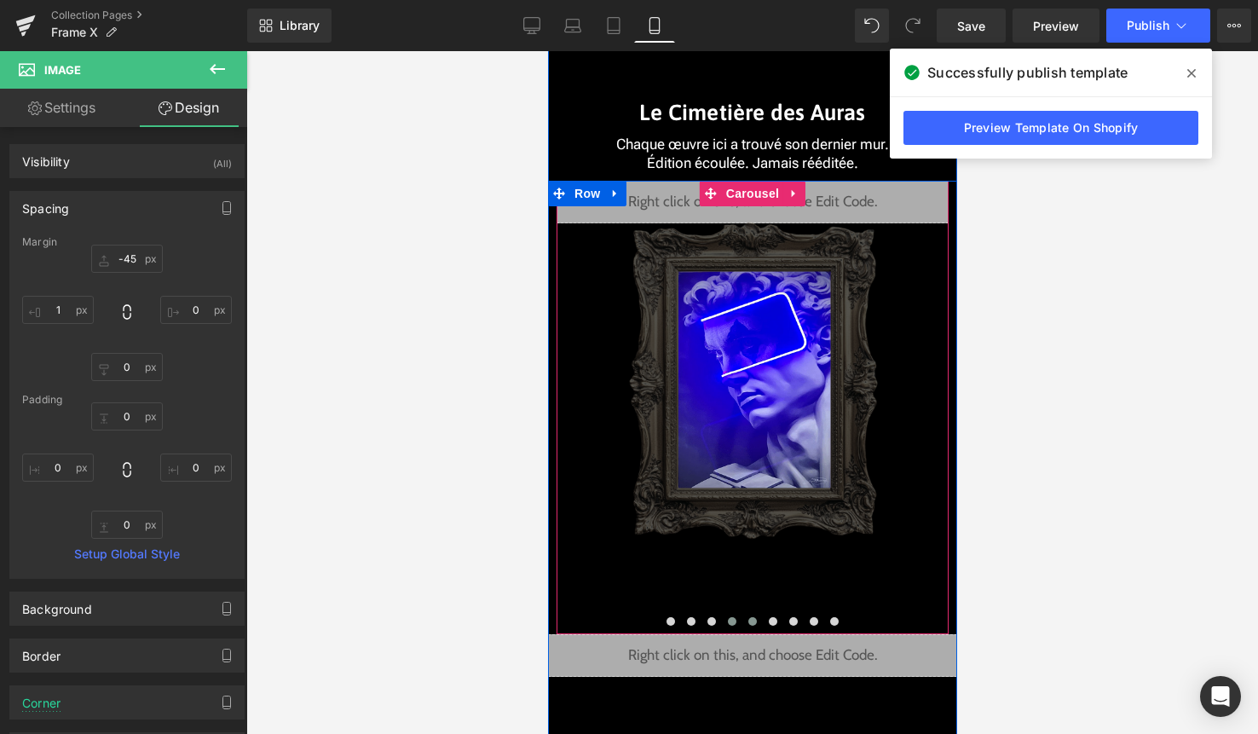
click at [751, 627] on button at bounding box center [752, 621] width 20 height 17
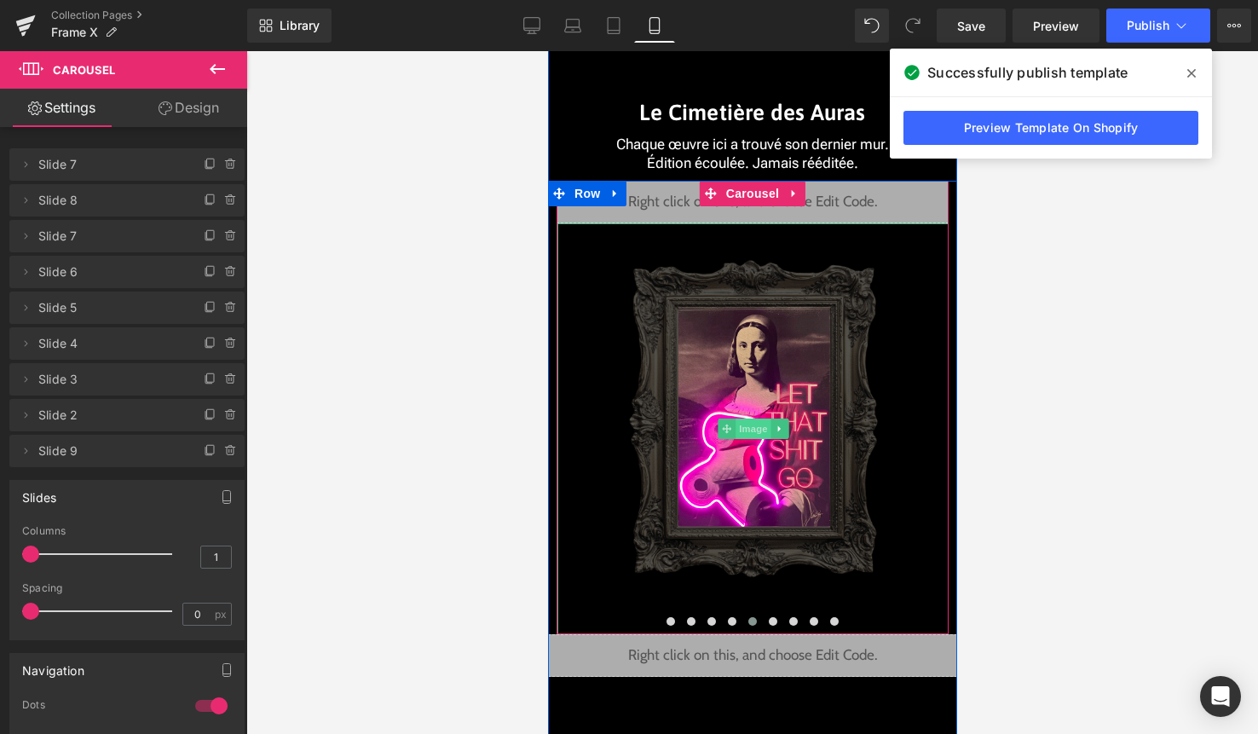
click at [750, 431] on span "Image" at bounding box center [753, 428] width 36 height 20
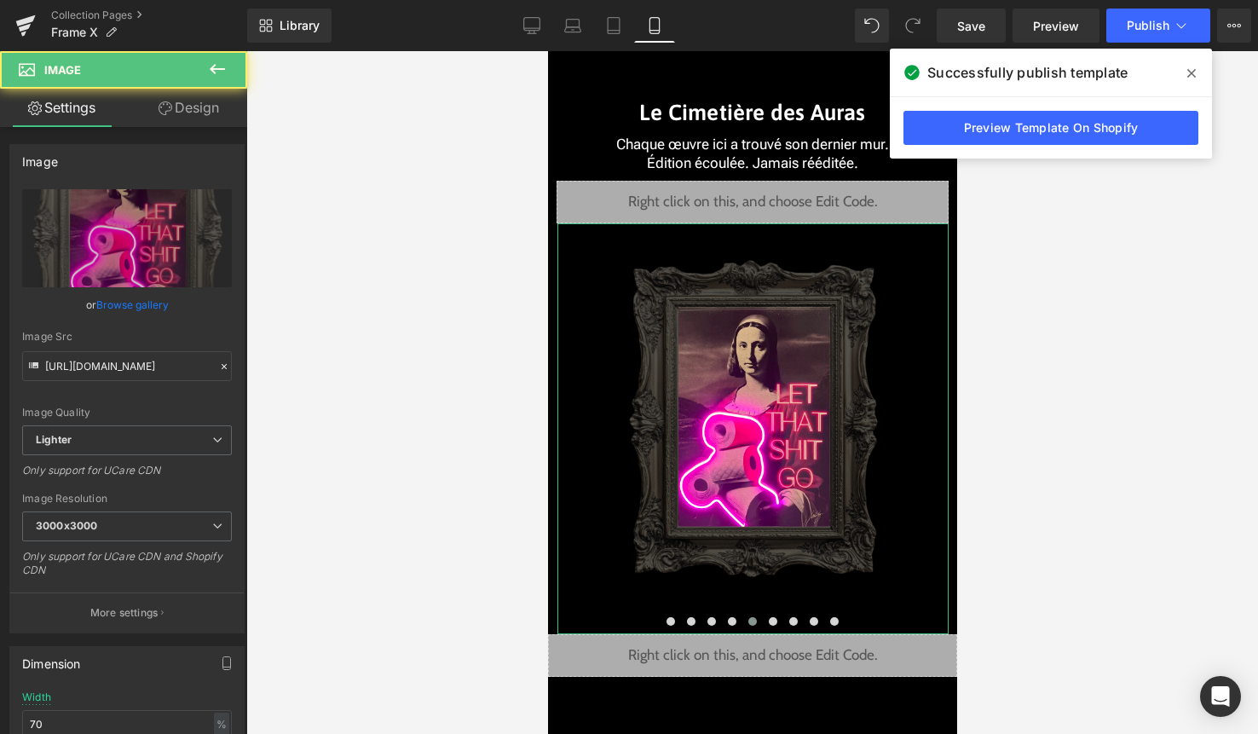
click at [201, 109] on link "Design" at bounding box center [189, 108] width 124 height 38
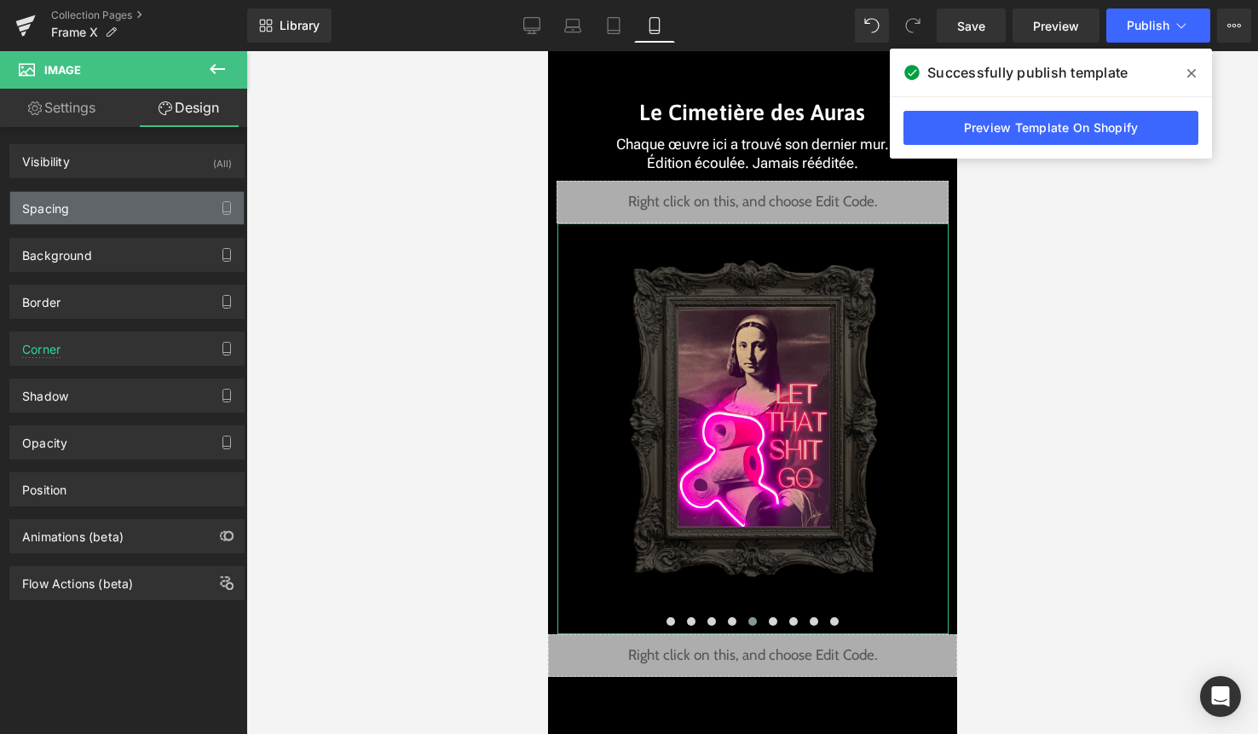
click at [136, 207] on div "Spacing" at bounding box center [127, 208] width 234 height 32
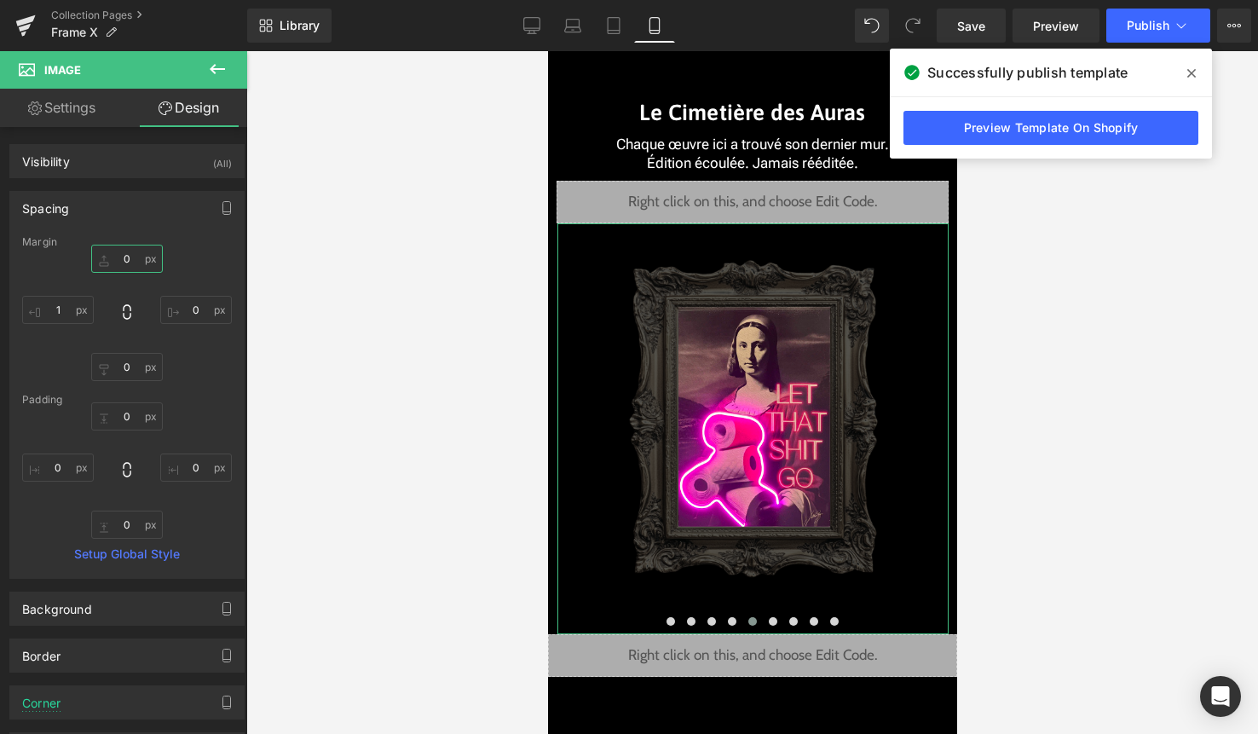
click at [132, 263] on input "0" at bounding box center [127, 259] width 72 height 28
paste input "-45"
type input "-45"
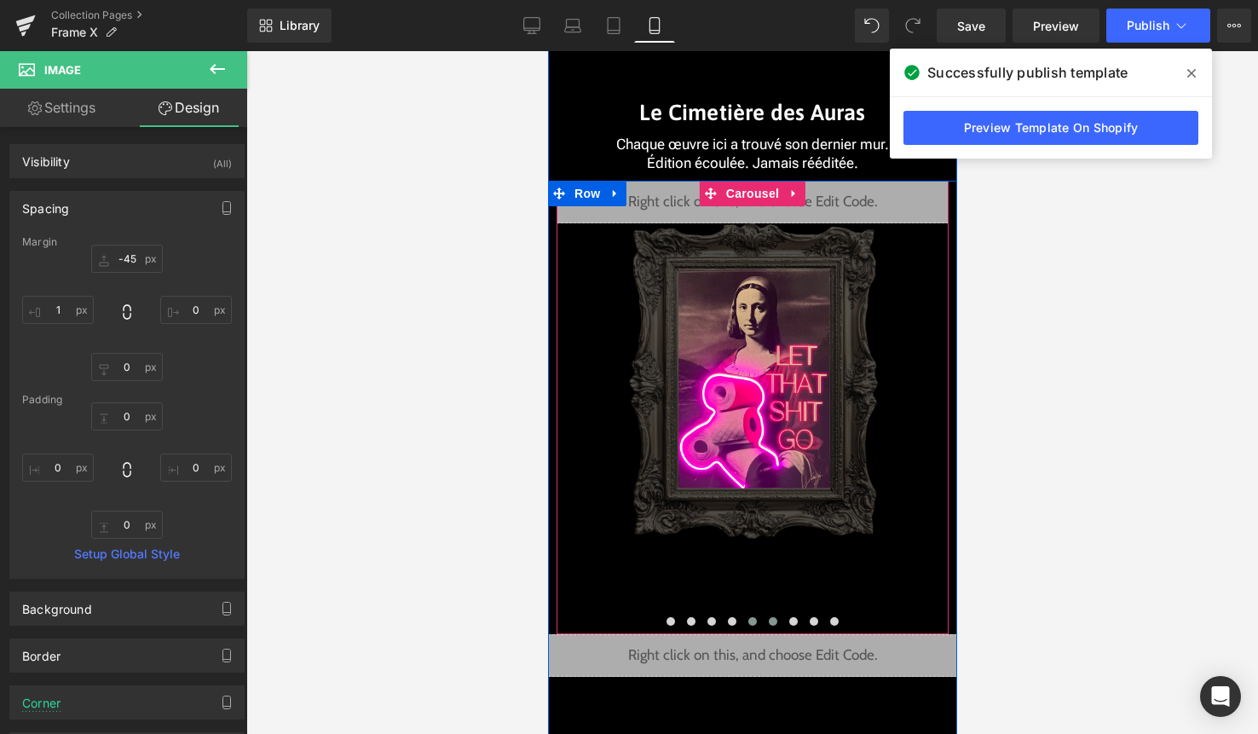
click at [775, 624] on span at bounding box center [772, 621] width 9 height 9
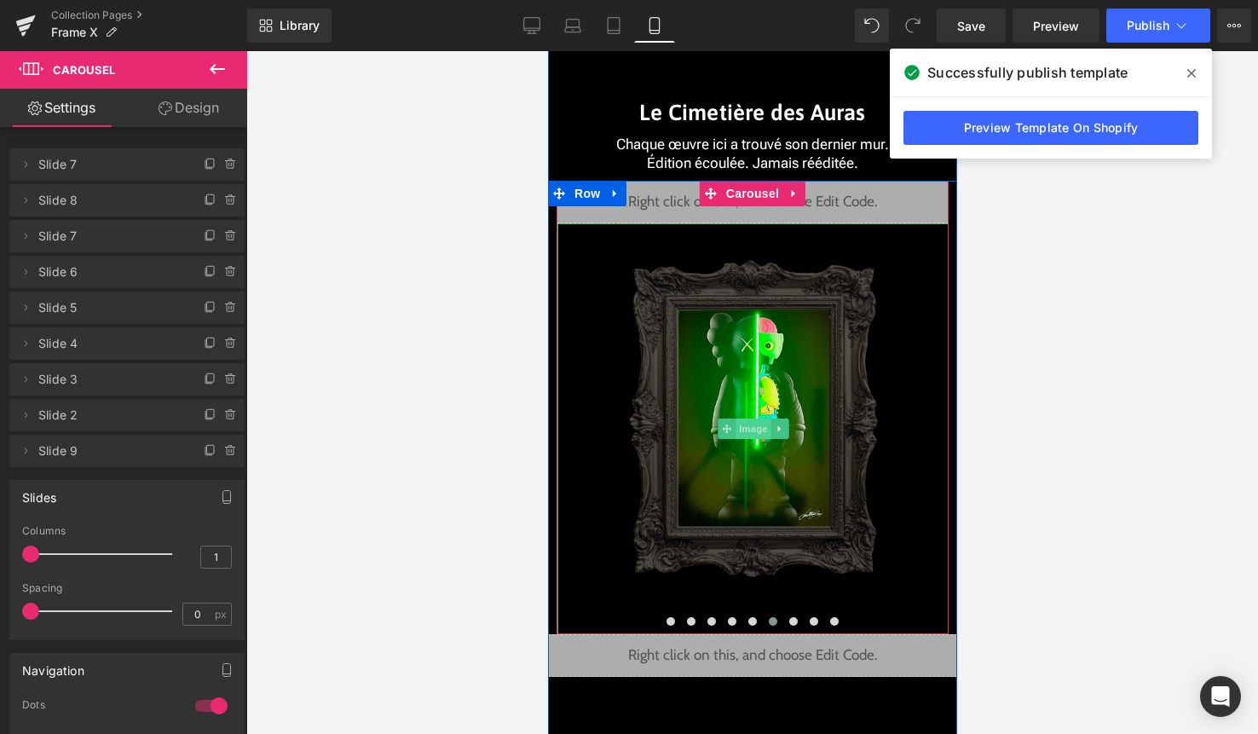
click at [750, 420] on span "Image" at bounding box center [753, 428] width 36 height 20
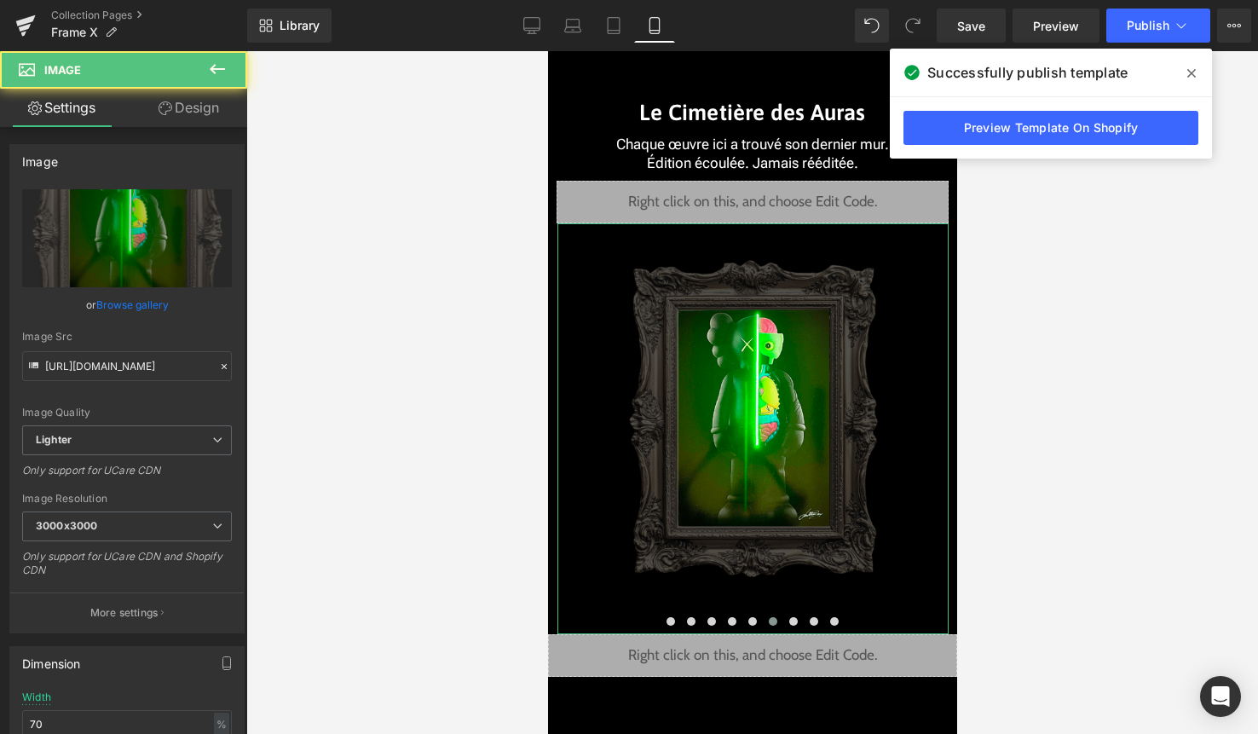
click at [214, 118] on link "Design" at bounding box center [189, 108] width 124 height 38
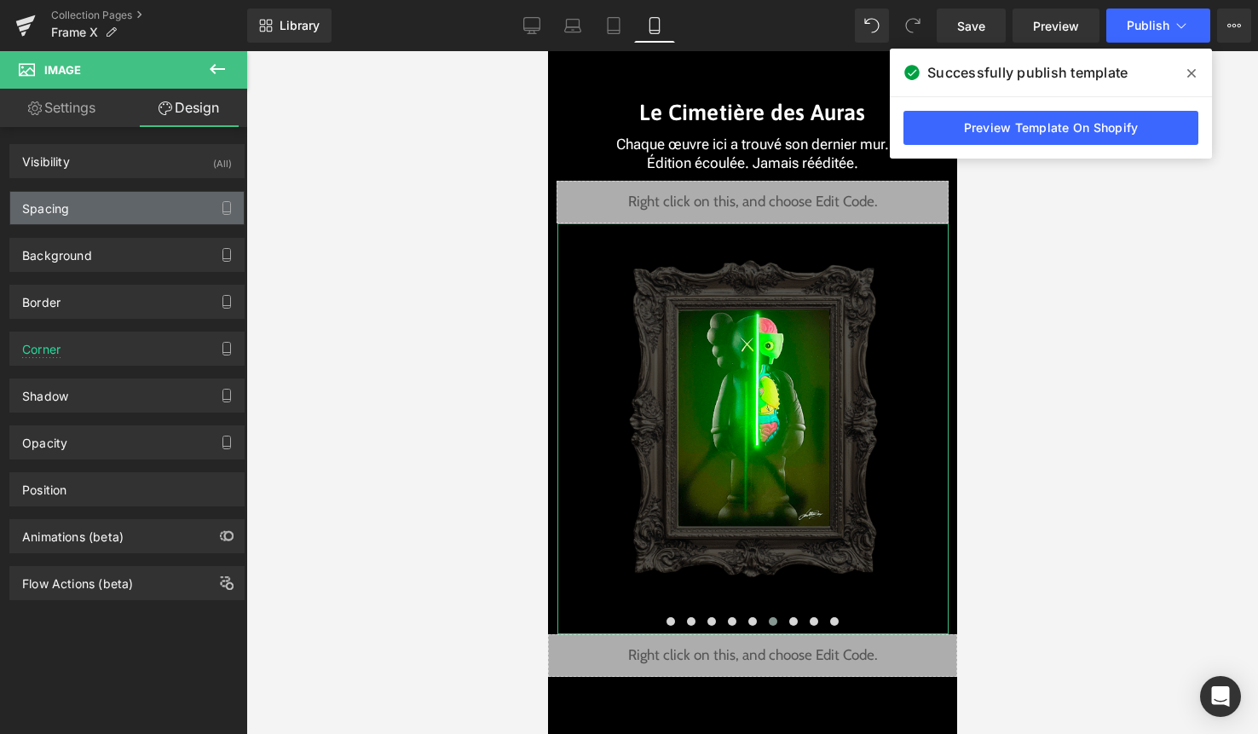
click at [158, 205] on div "Spacing" at bounding box center [127, 208] width 234 height 32
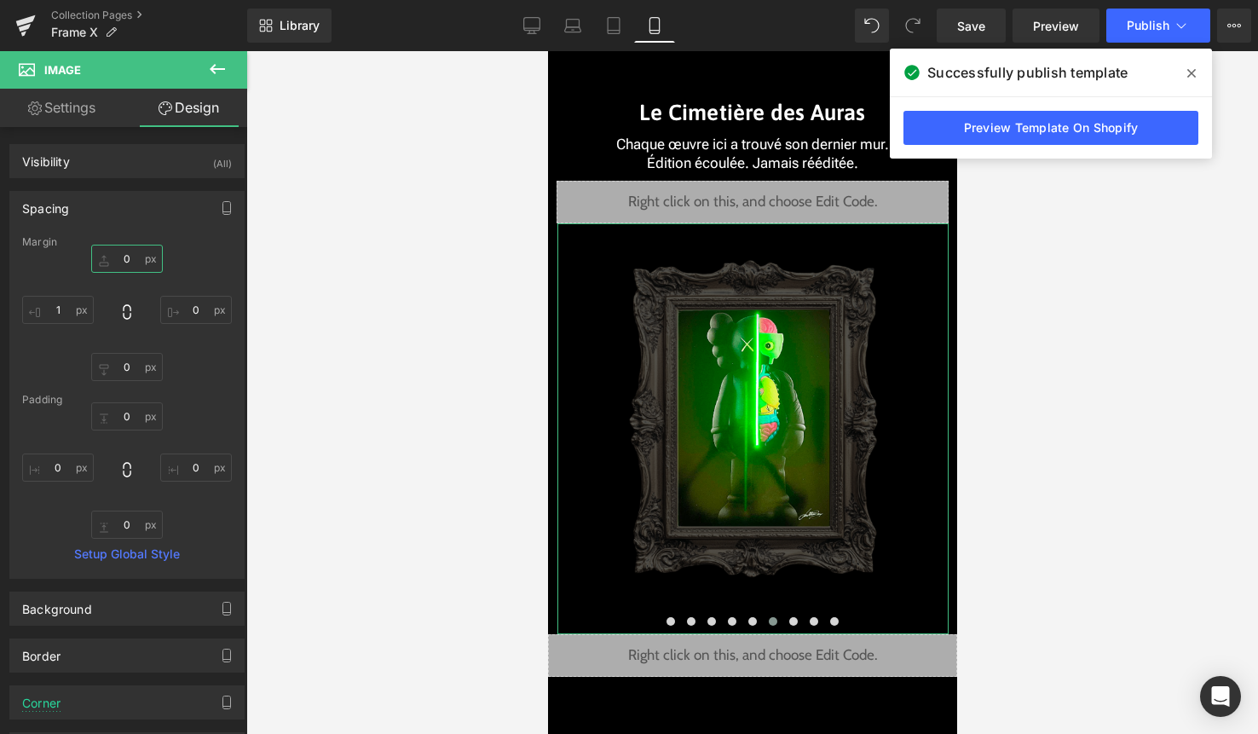
click at [129, 261] on input "0" at bounding box center [127, 259] width 72 height 28
paste input "-45"
type input "-45"
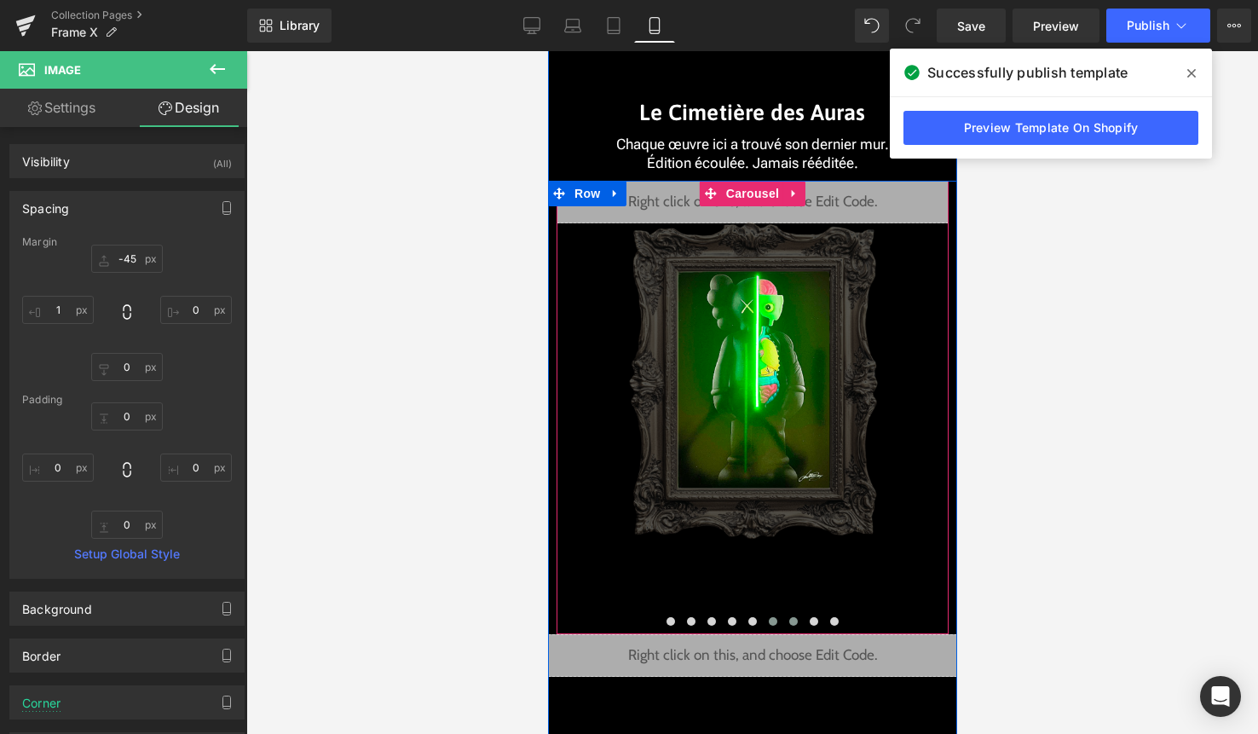
click at [794, 625] on button at bounding box center [792, 621] width 20 height 17
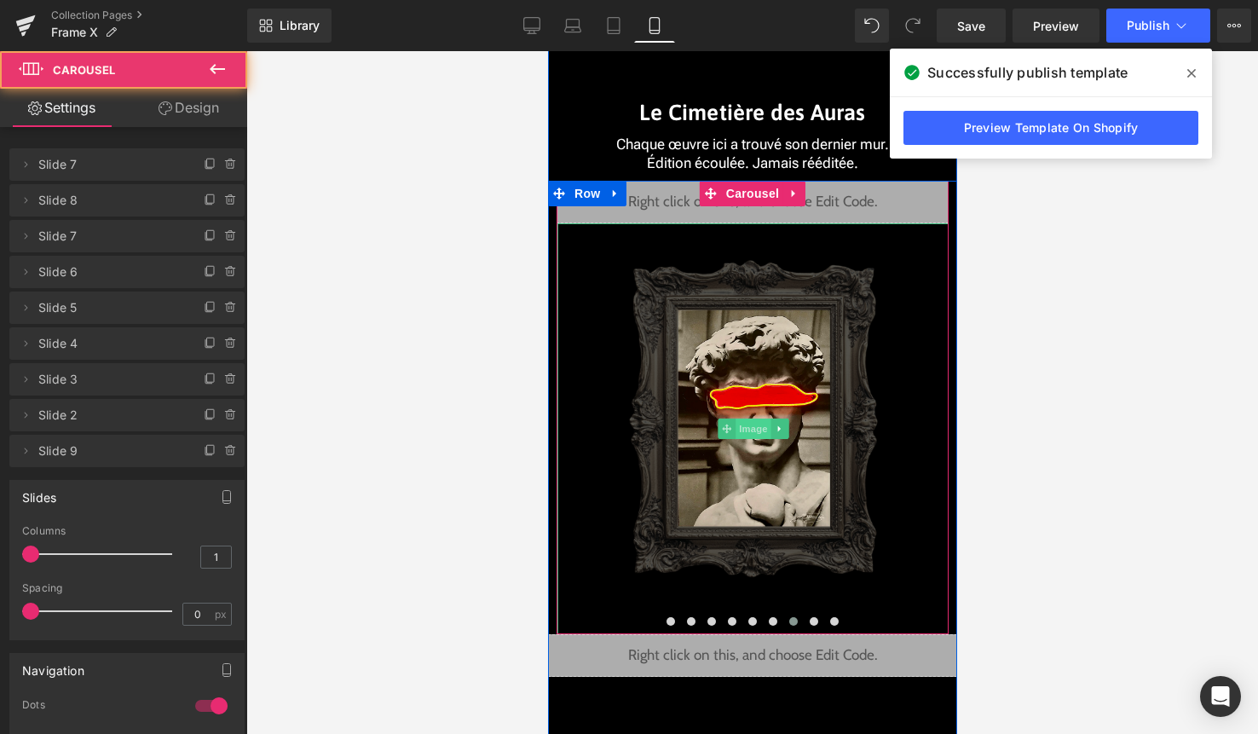
click at [756, 424] on span "Image" at bounding box center [753, 428] width 36 height 20
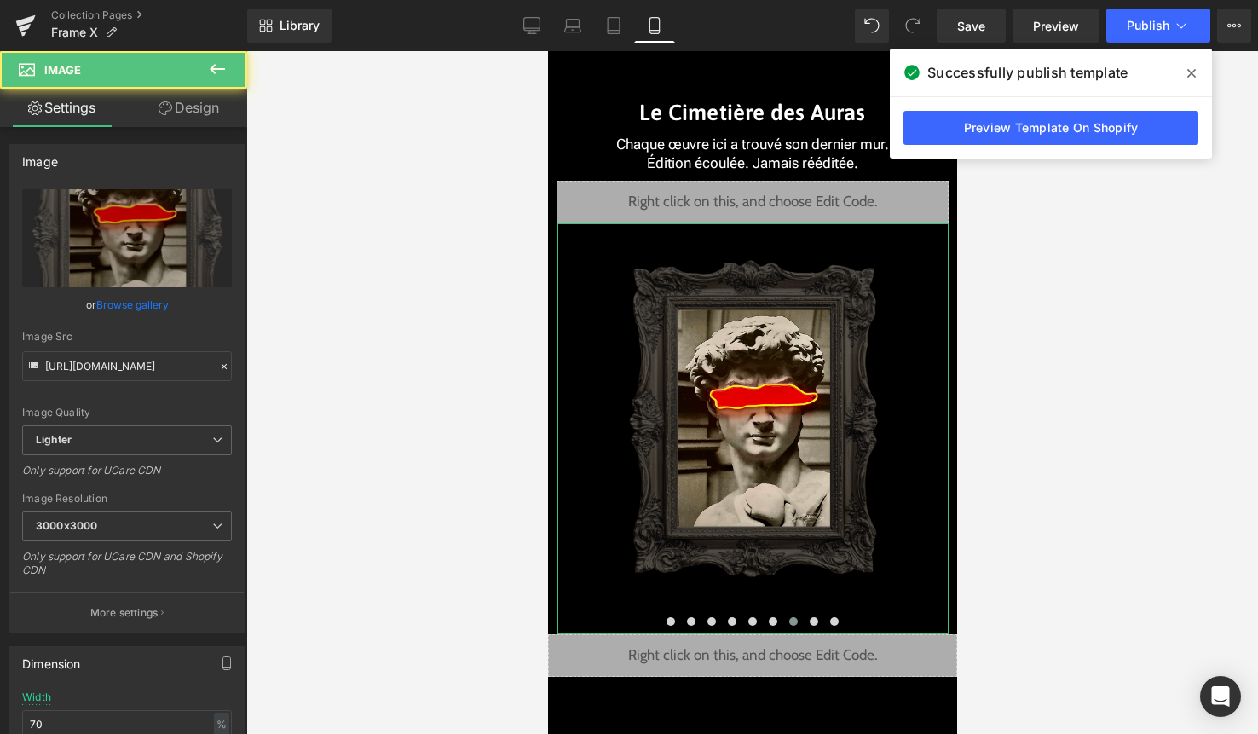
drag, startPoint x: 216, startPoint y: 120, endPoint x: 159, endPoint y: 168, distance: 75.1
click at [216, 120] on link "Design" at bounding box center [189, 108] width 124 height 38
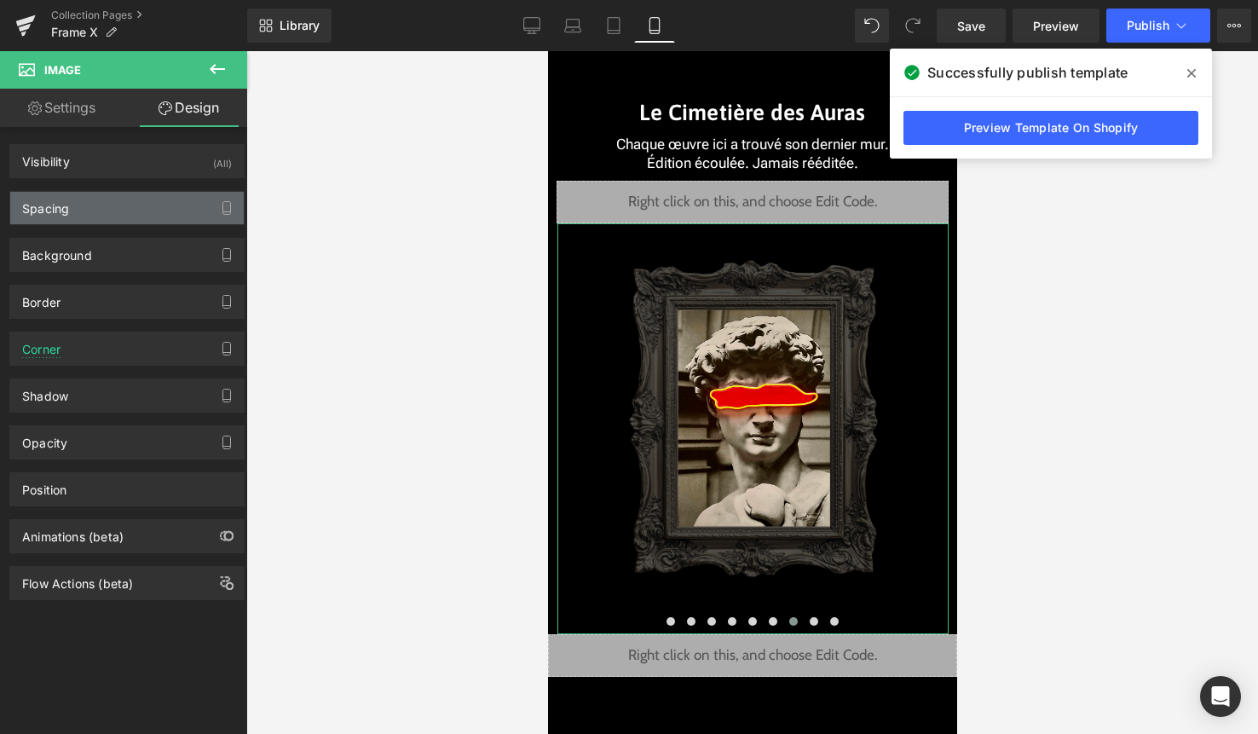
click at [134, 203] on div "Spacing" at bounding box center [127, 208] width 234 height 32
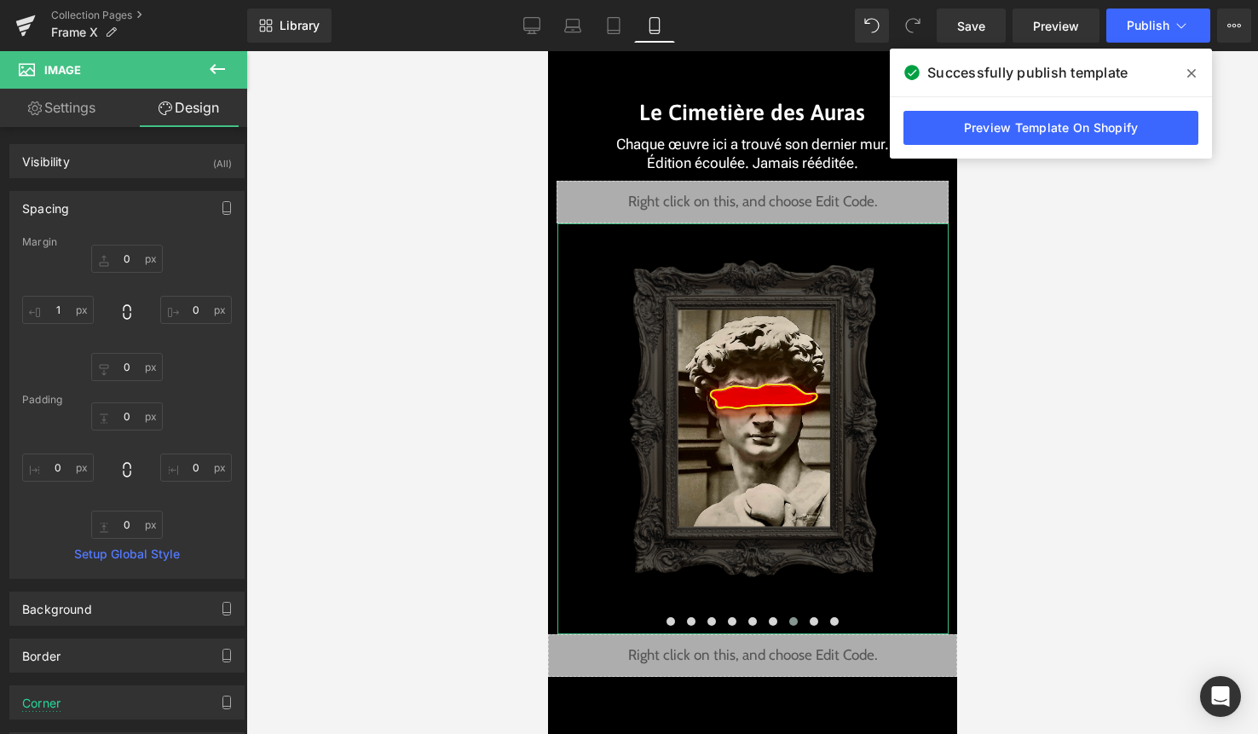
click at [124, 274] on div "0px 0 0px 0 0px 0 1px 1" at bounding box center [127, 313] width 210 height 136
click at [124, 263] on input "0" at bounding box center [127, 259] width 72 height 28
paste input "-45"
type input "-45"
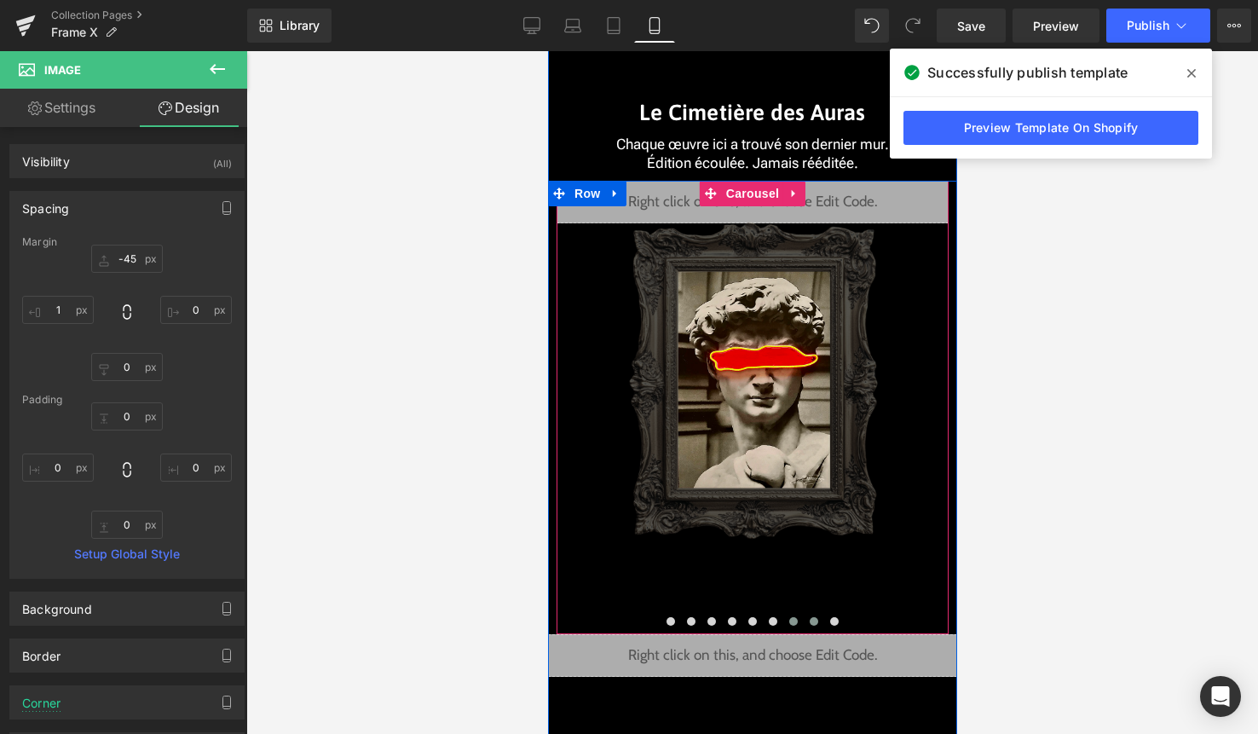
click at [811, 626] on button at bounding box center [813, 621] width 20 height 17
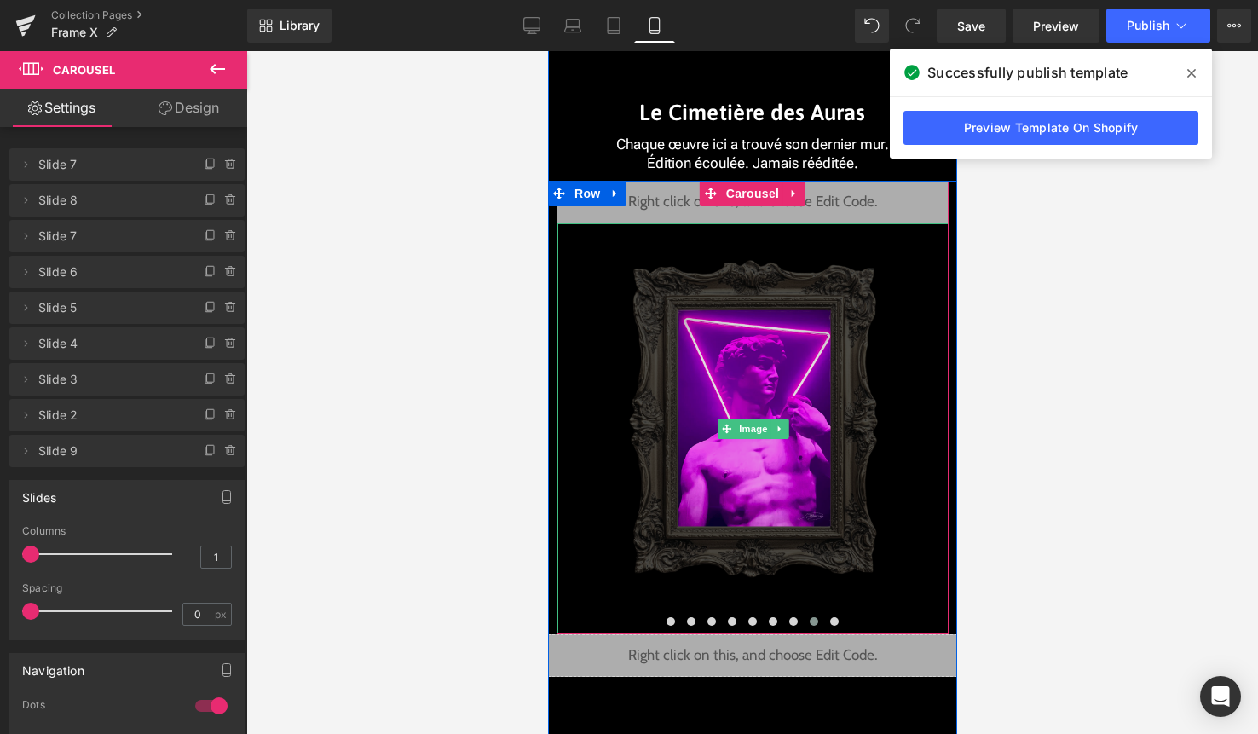
click at [747, 414] on img at bounding box center [752, 428] width 274 height 411
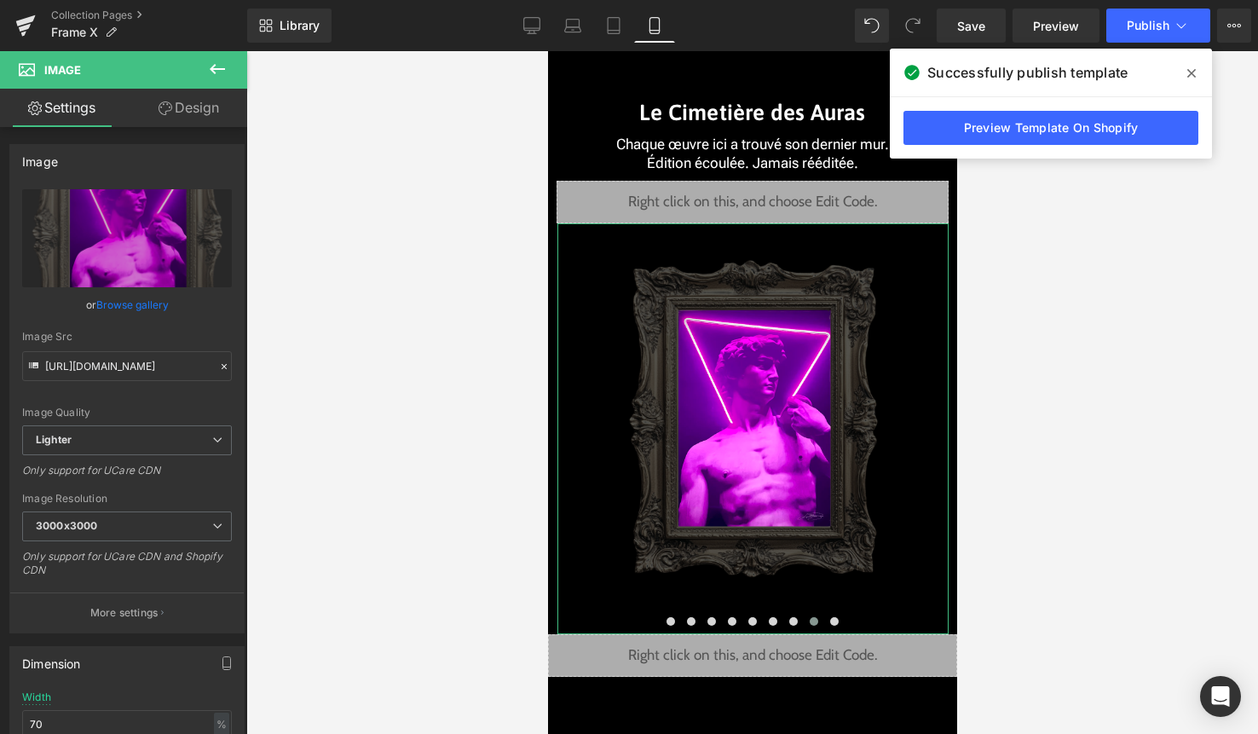
click at [205, 107] on link "Design" at bounding box center [189, 108] width 124 height 38
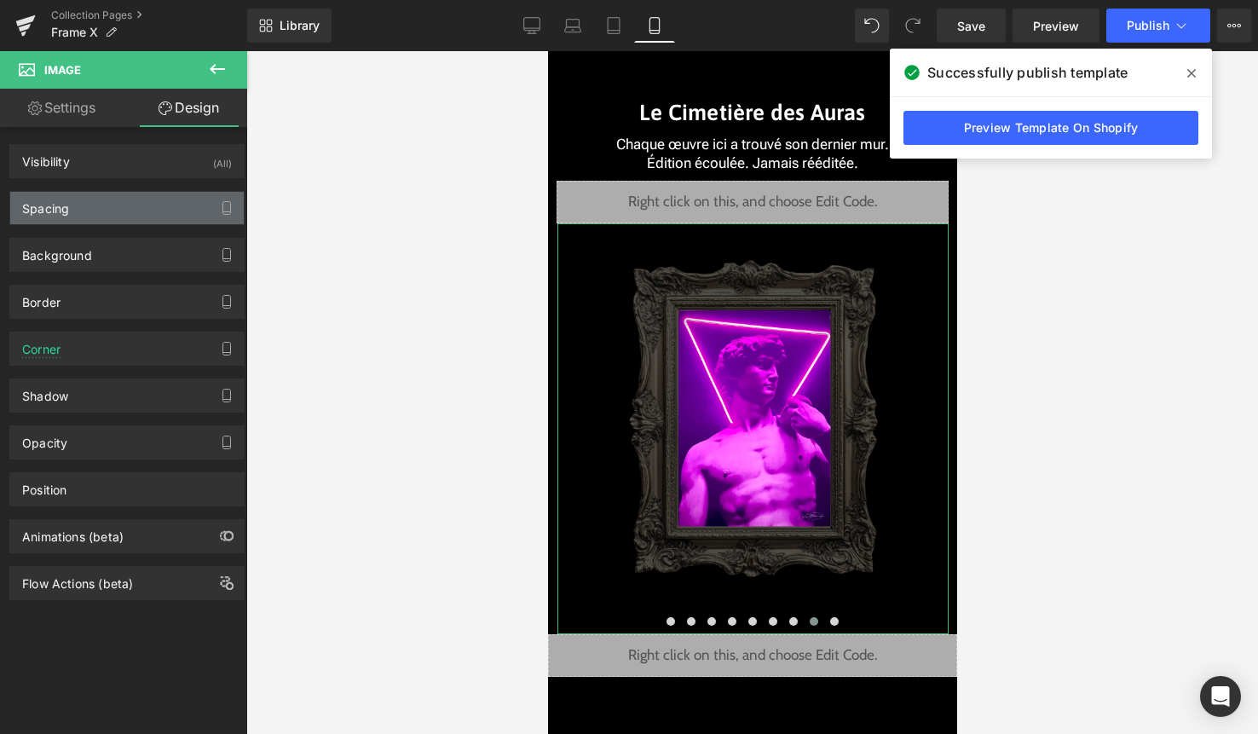
click at [125, 217] on div "Spacing" at bounding box center [127, 208] width 234 height 32
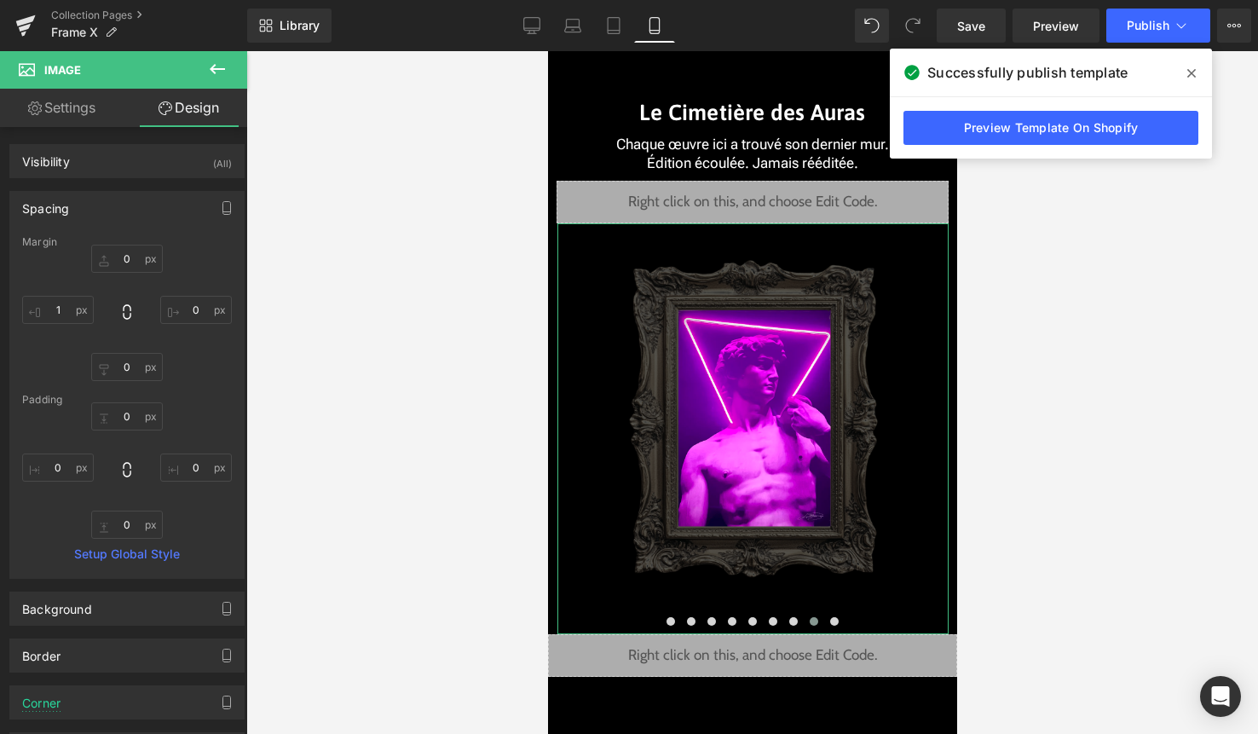
click at [126, 246] on div "Margin" at bounding box center [127, 242] width 210 height 12
click at [130, 264] on input "0" at bounding box center [127, 259] width 72 height 28
paste input "-45"
type input "-45"
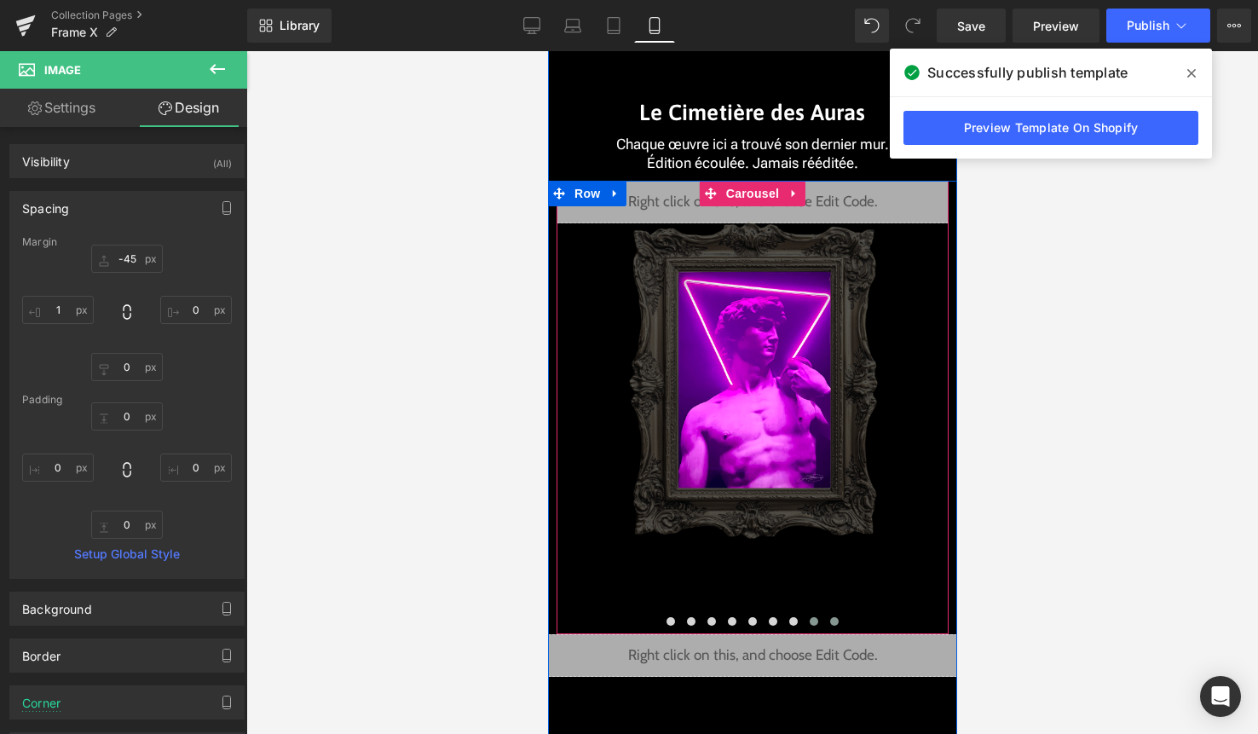
click at [834, 623] on span at bounding box center [833, 621] width 9 height 9
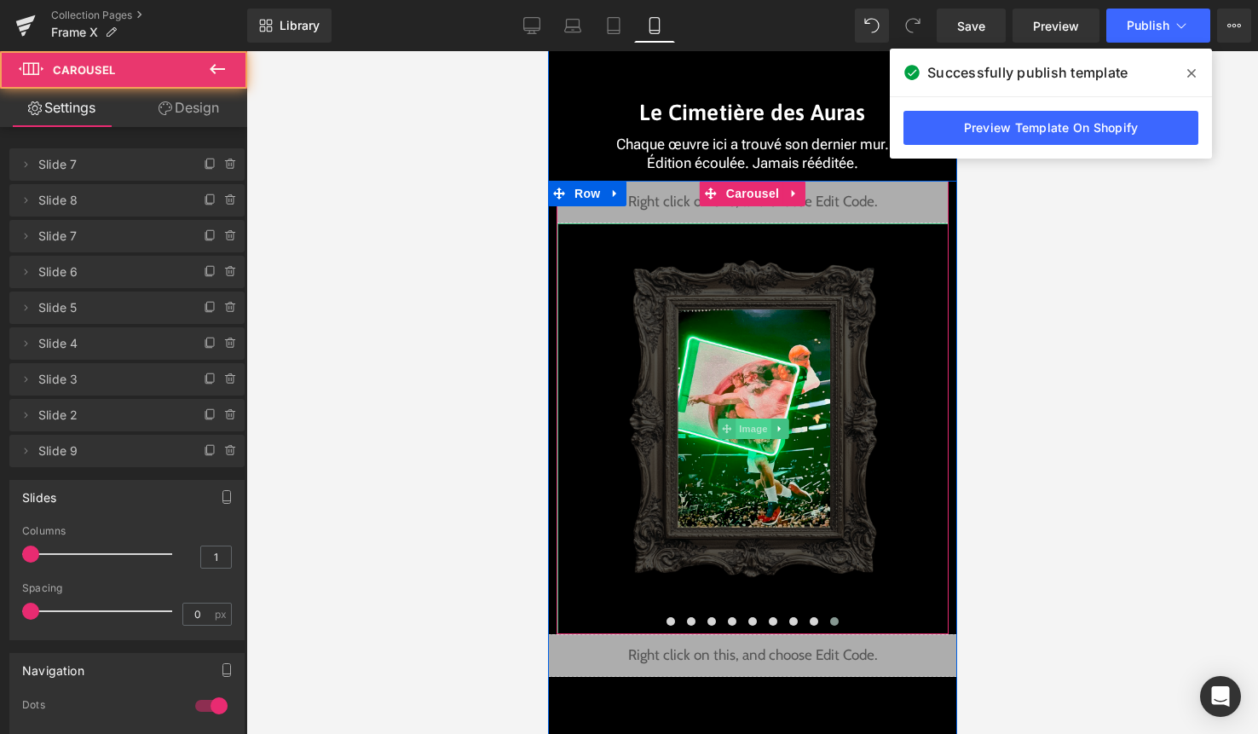
click at [757, 428] on span "Image" at bounding box center [753, 428] width 36 height 20
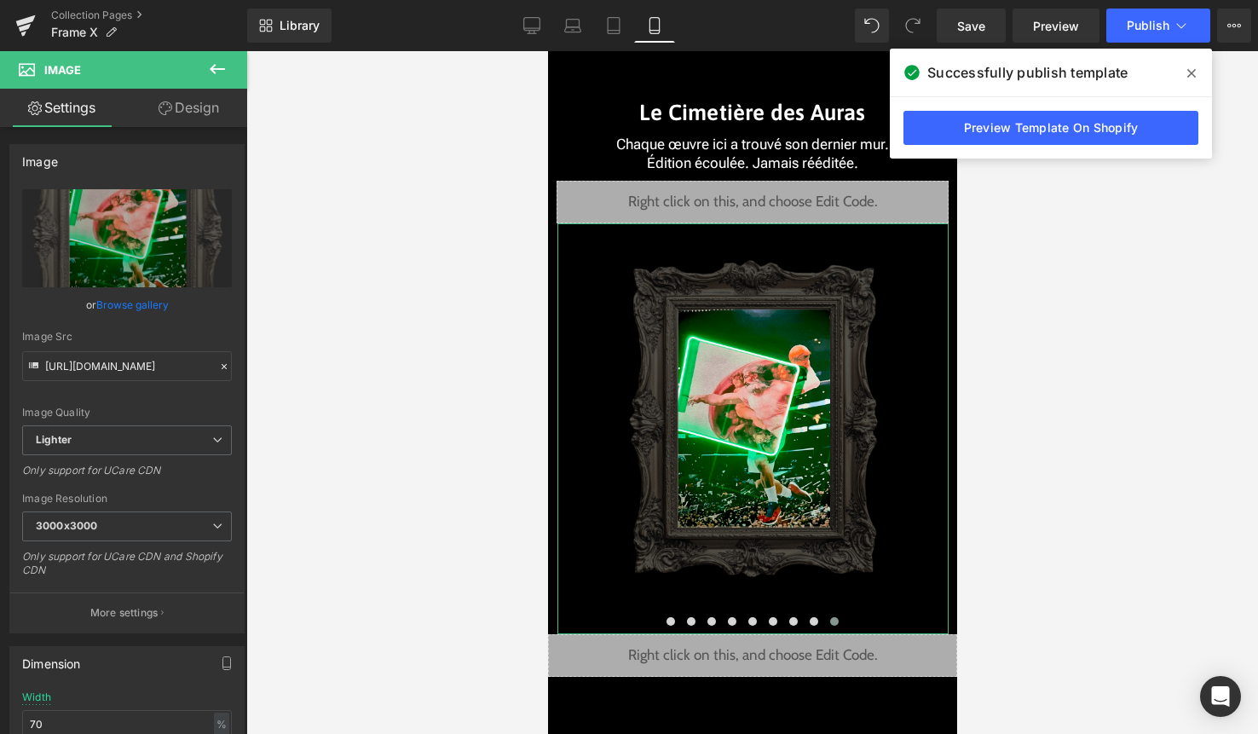
click at [208, 109] on link "Design" at bounding box center [189, 108] width 124 height 38
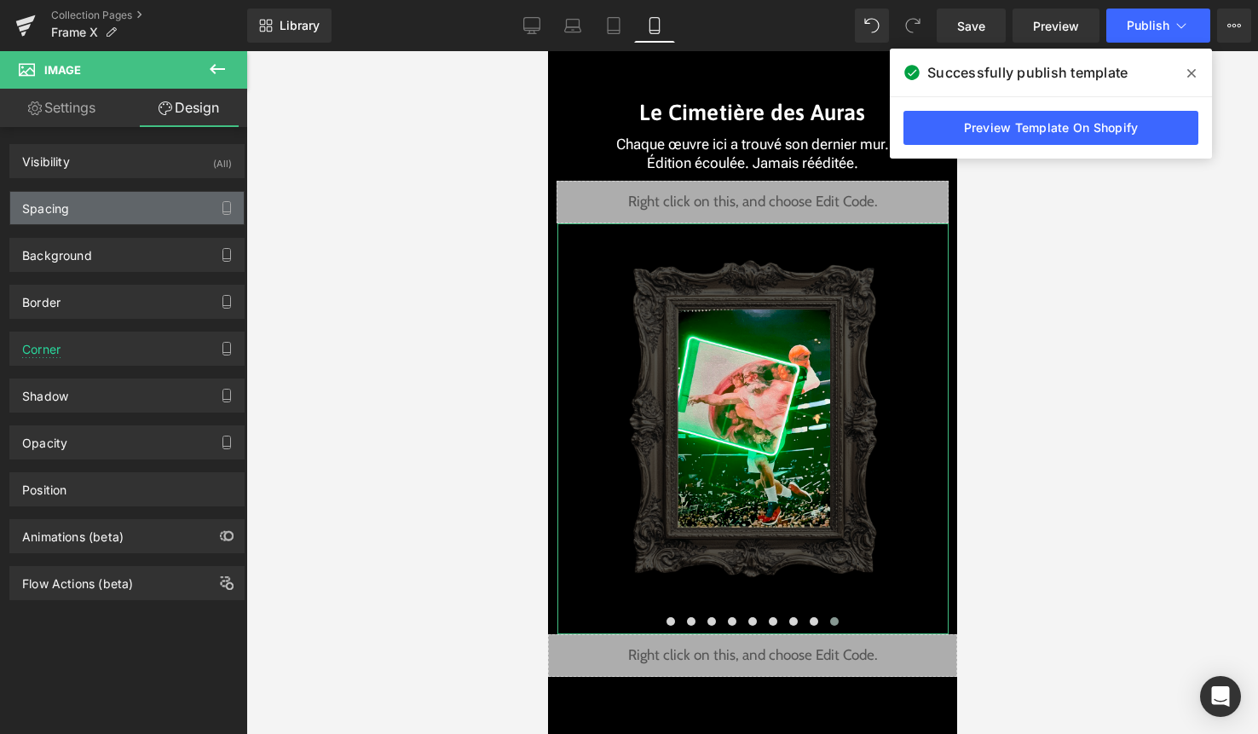
click at [136, 208] on div "Spacing" at bounding box center [127, 208] width 234 height 32
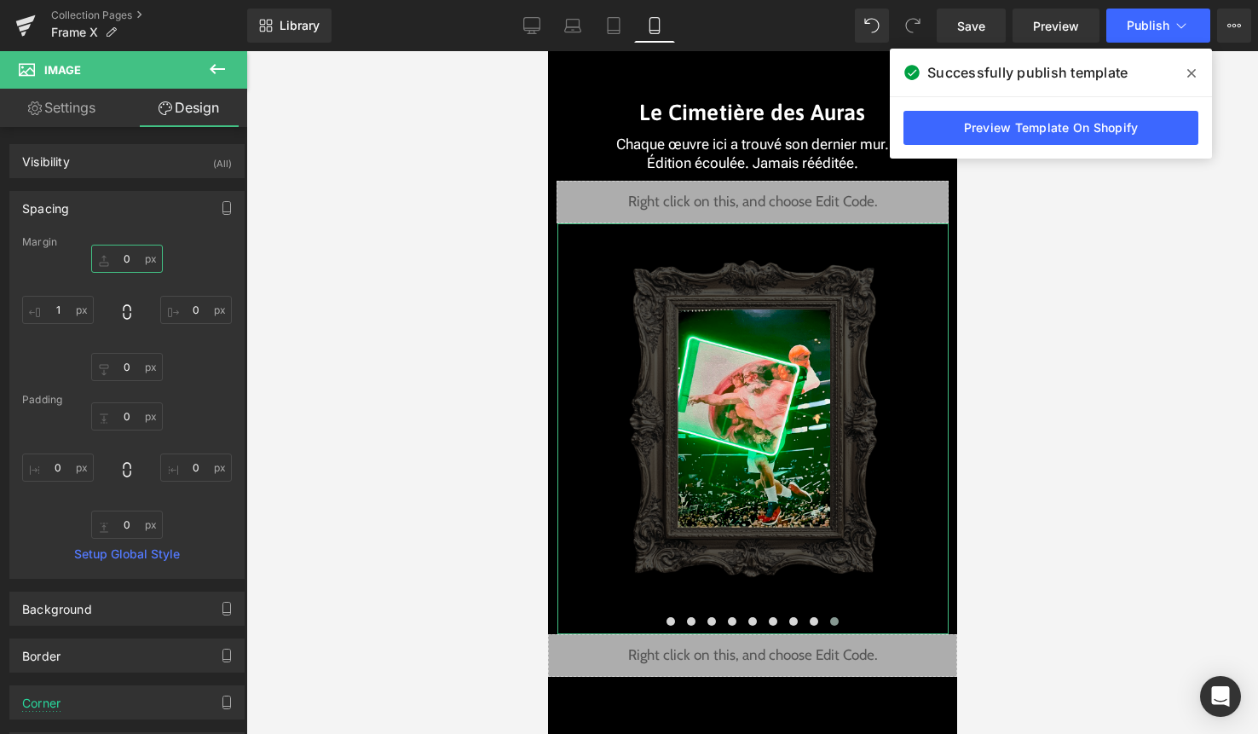
click at [121, 263] on input "0" at bounding box center [127, 259] width 72 height 28
paste input "-45"
type input "-45"
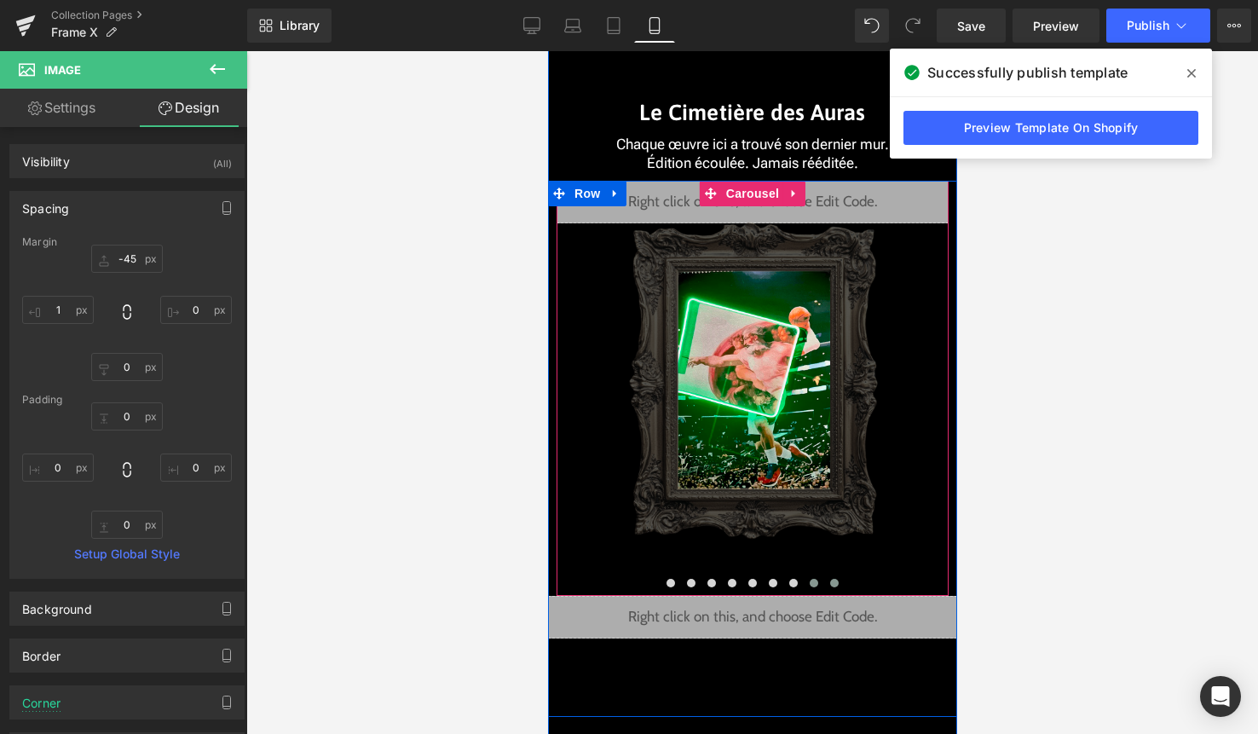
click at [815, 583] on span at bounding box center [813, 583] width 9 height 9
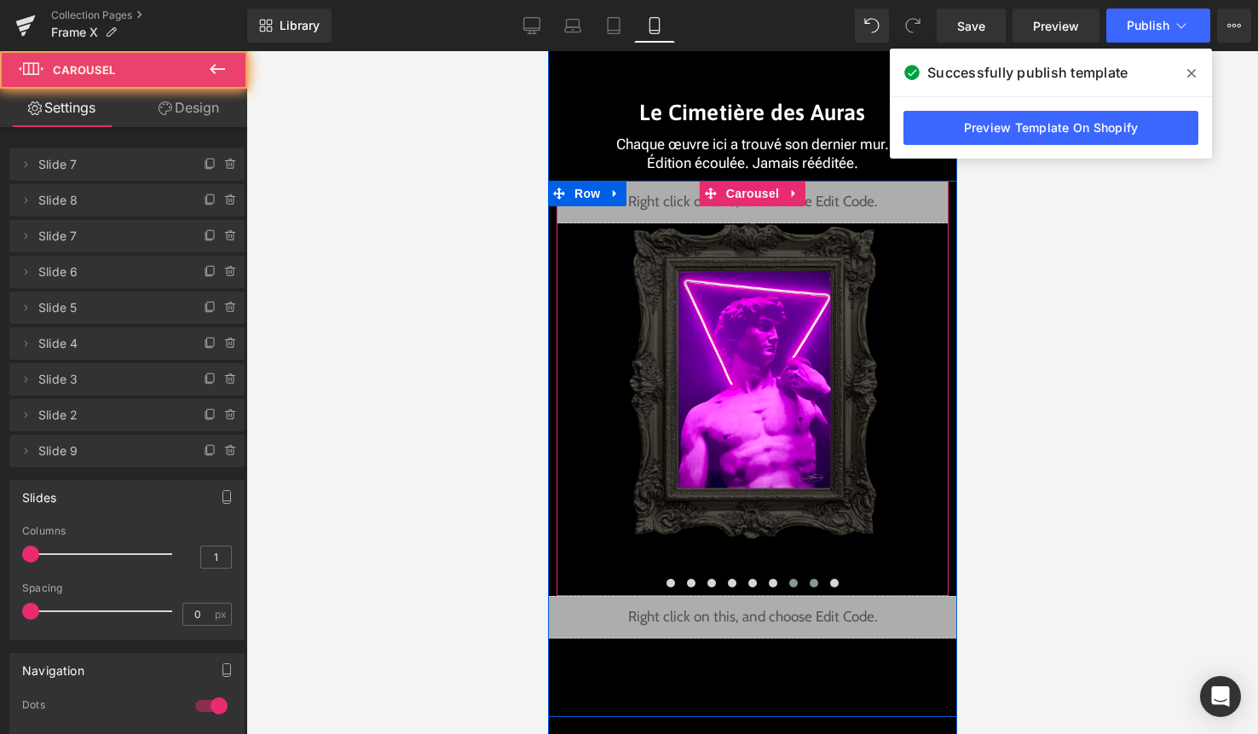
click at [799, 584] on button at bounding box center [792, 582] width 20 height 17
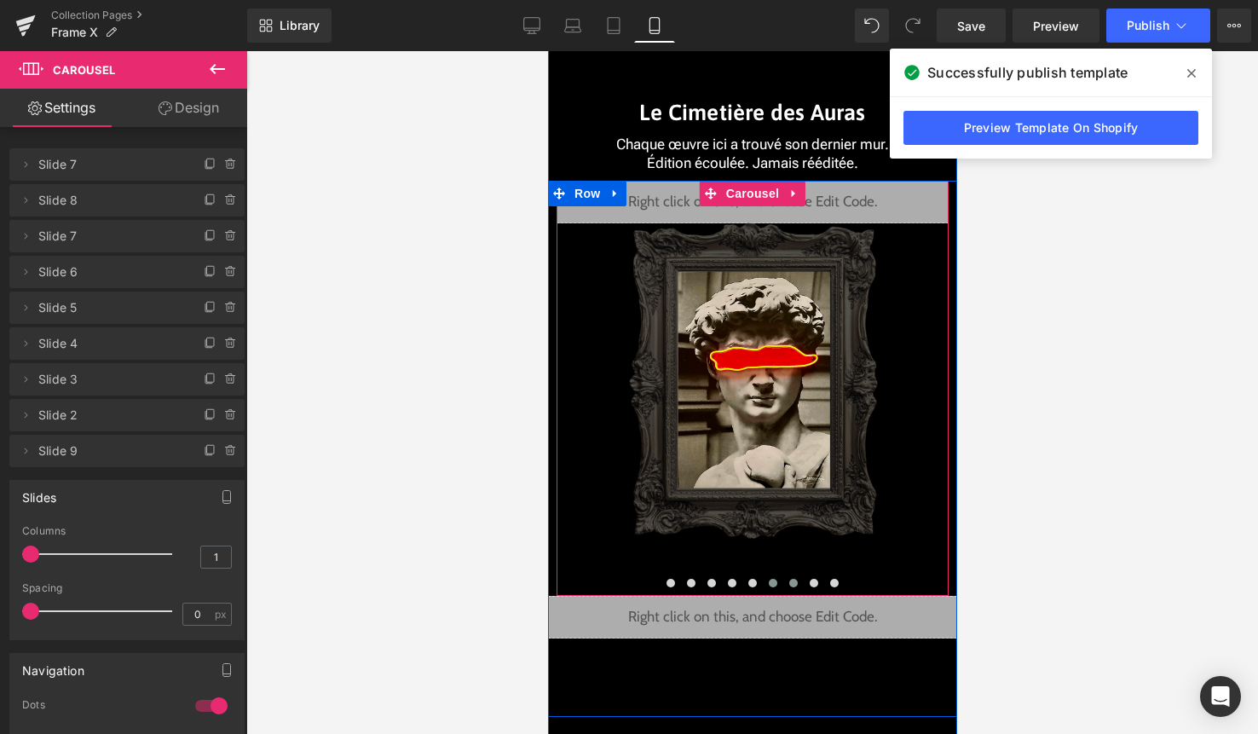
click at [776, 583] on span at bounding box center [772, 583] width 9 height 9
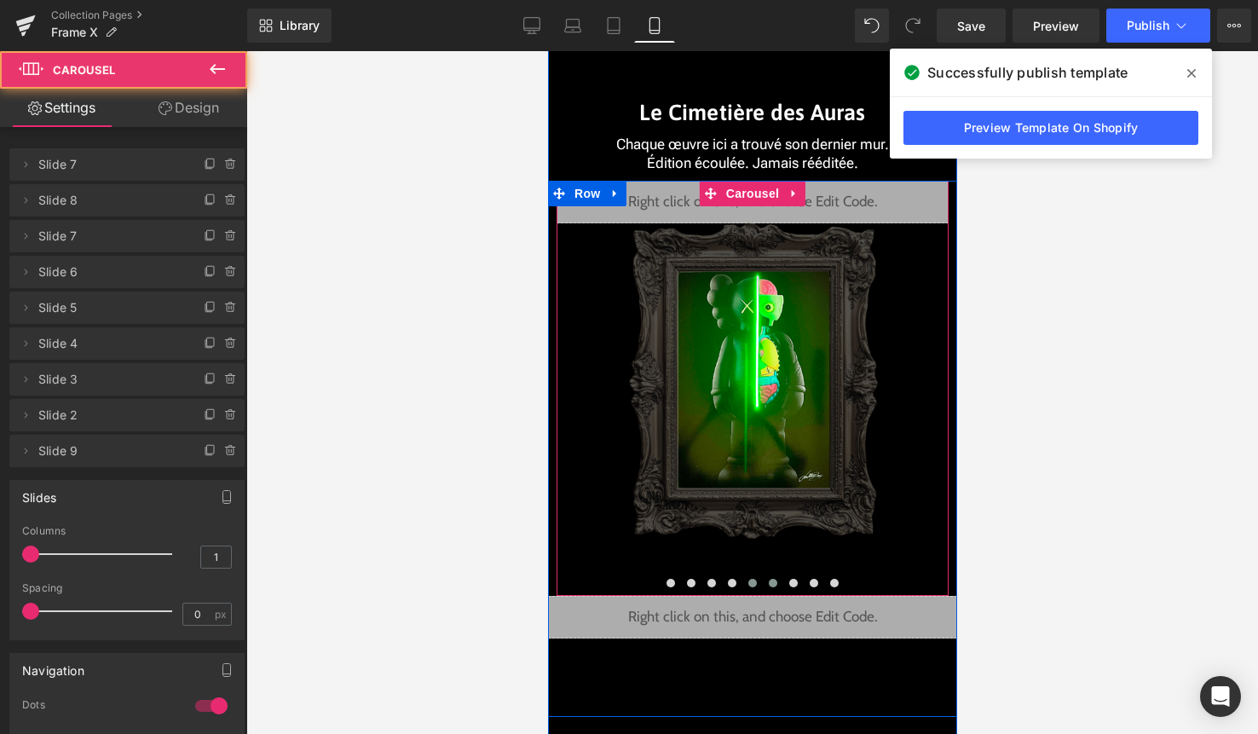
click at [757, 583] on button at bounding box center [752, 582] width 20 height 17
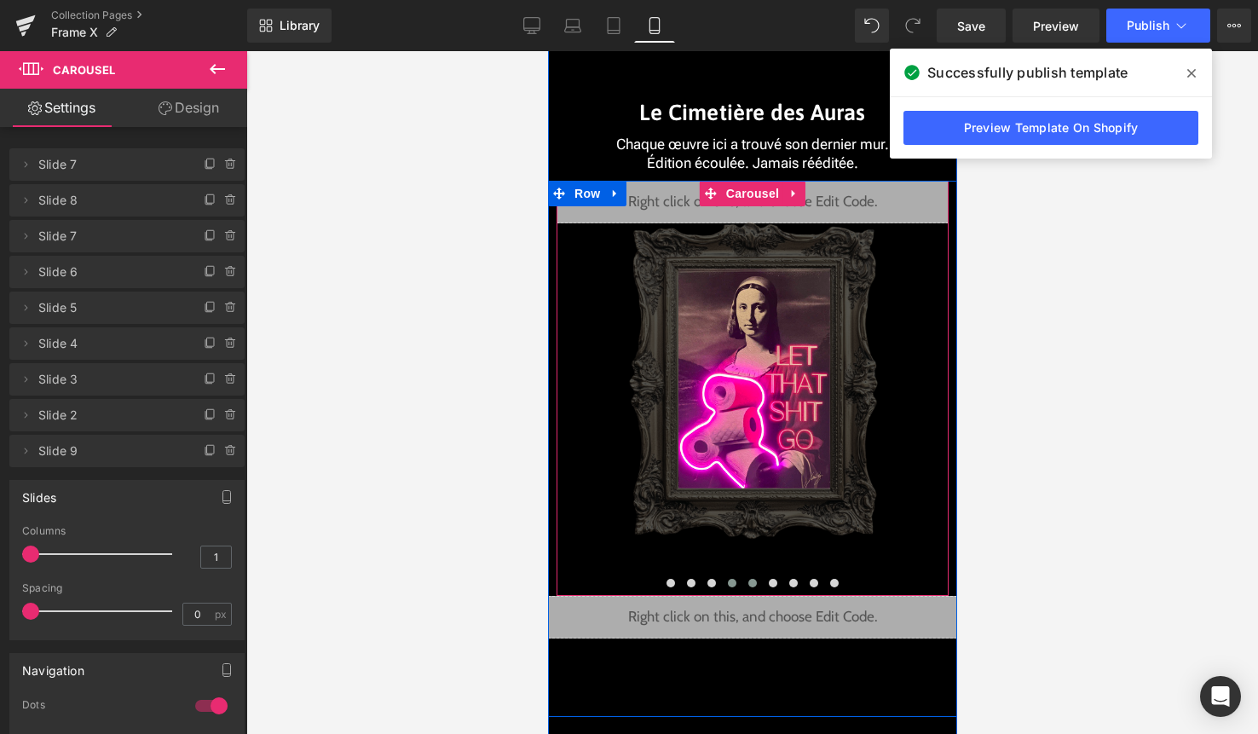
click at [734, 581] on span at bounding box center [731, 583] width 9 height 9
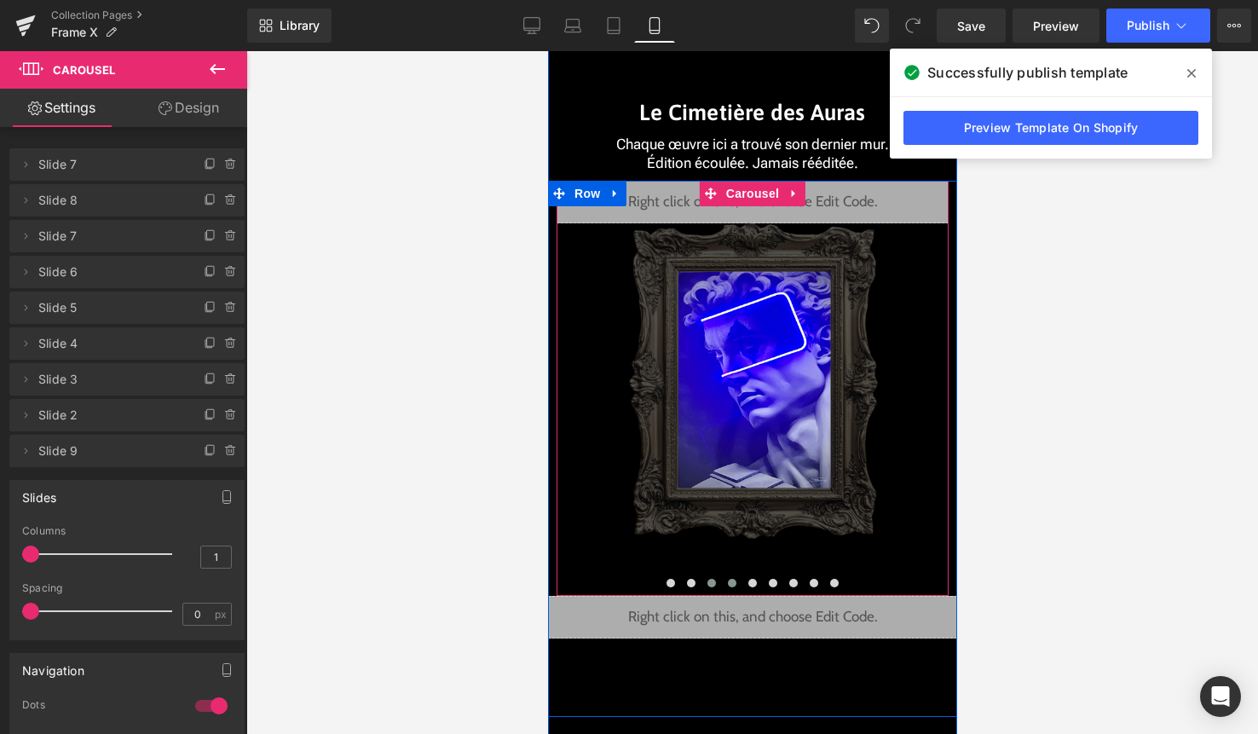
click at [711, 582] on span at bounding box center [711, 583] width 9 height 9
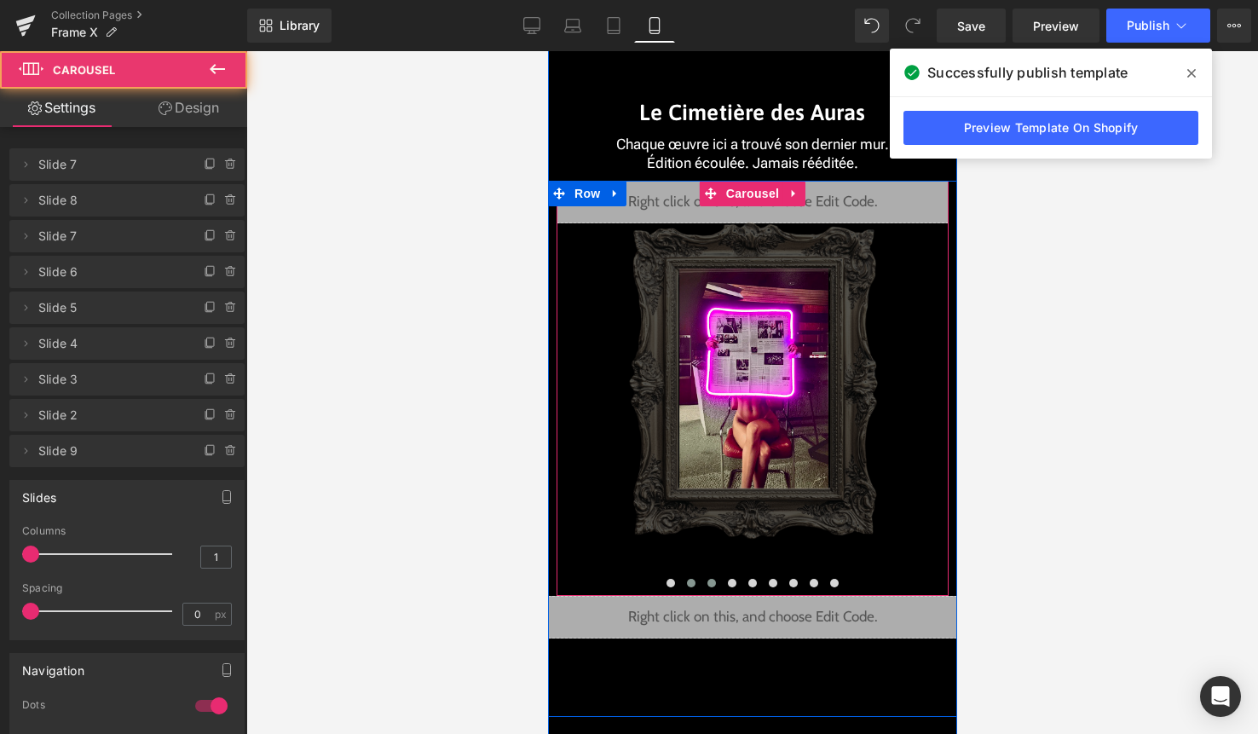
click at [692, 582] on span at bounding box center [690, 583] width 9 height 9
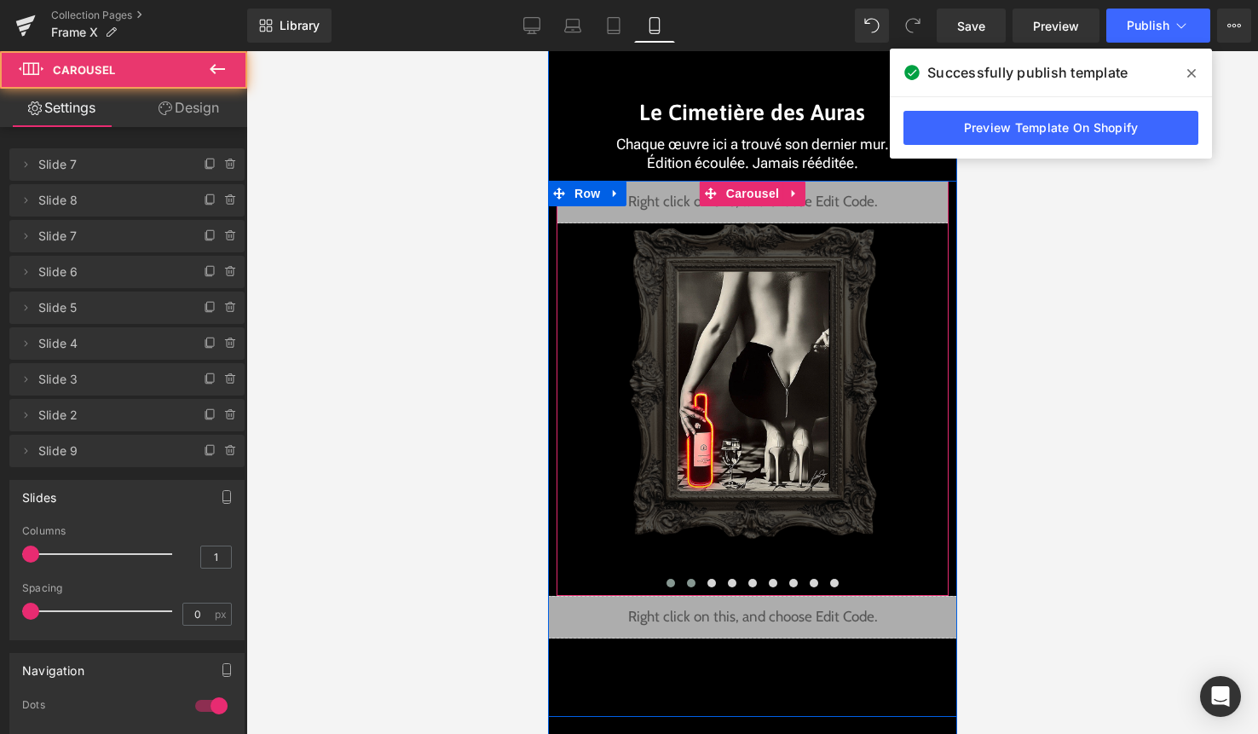
click at [677, 582] on button at bounding box center [670, 582] width 20 height 17
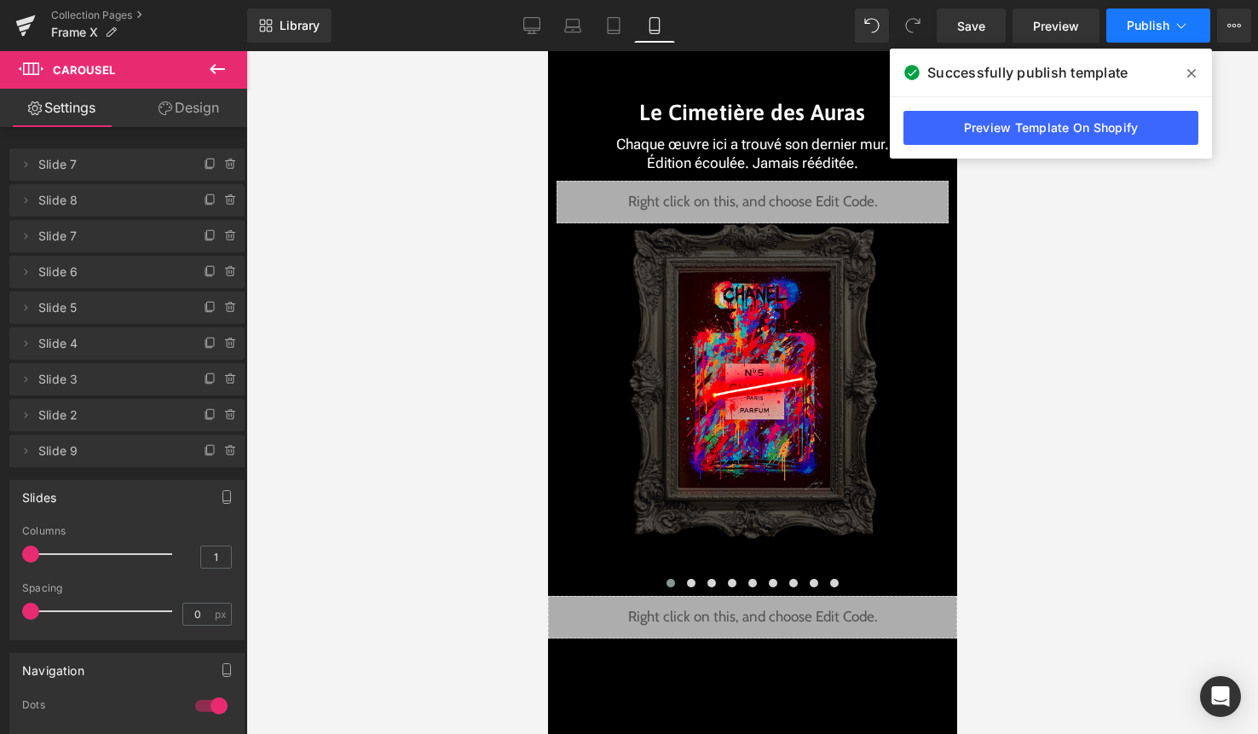
click at [1174, 34] on button "Publish" at bounding box center [1158, 26] width 104 height 34
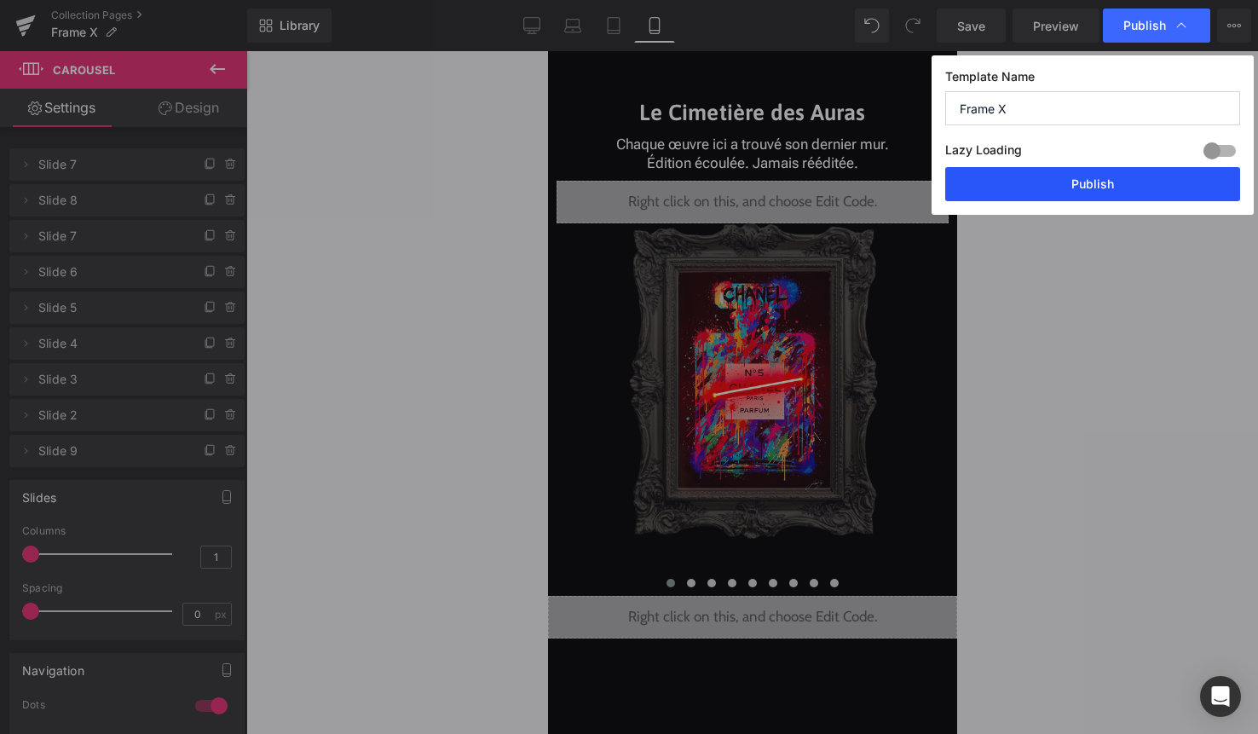
click at [1133, 179] on button "Publish" at bounding box center [1092, 184] width 295 height 34
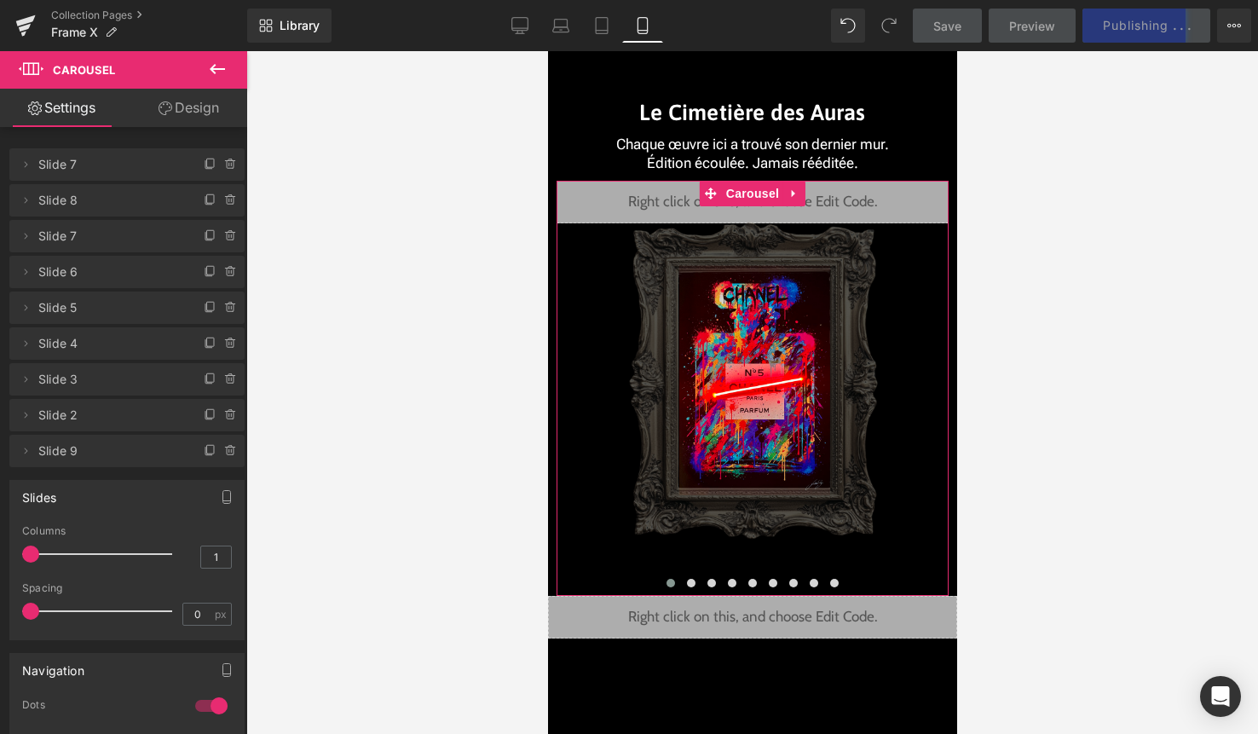
click at [211, 703] on div at bounding box center [211, 705] width 41 height 27
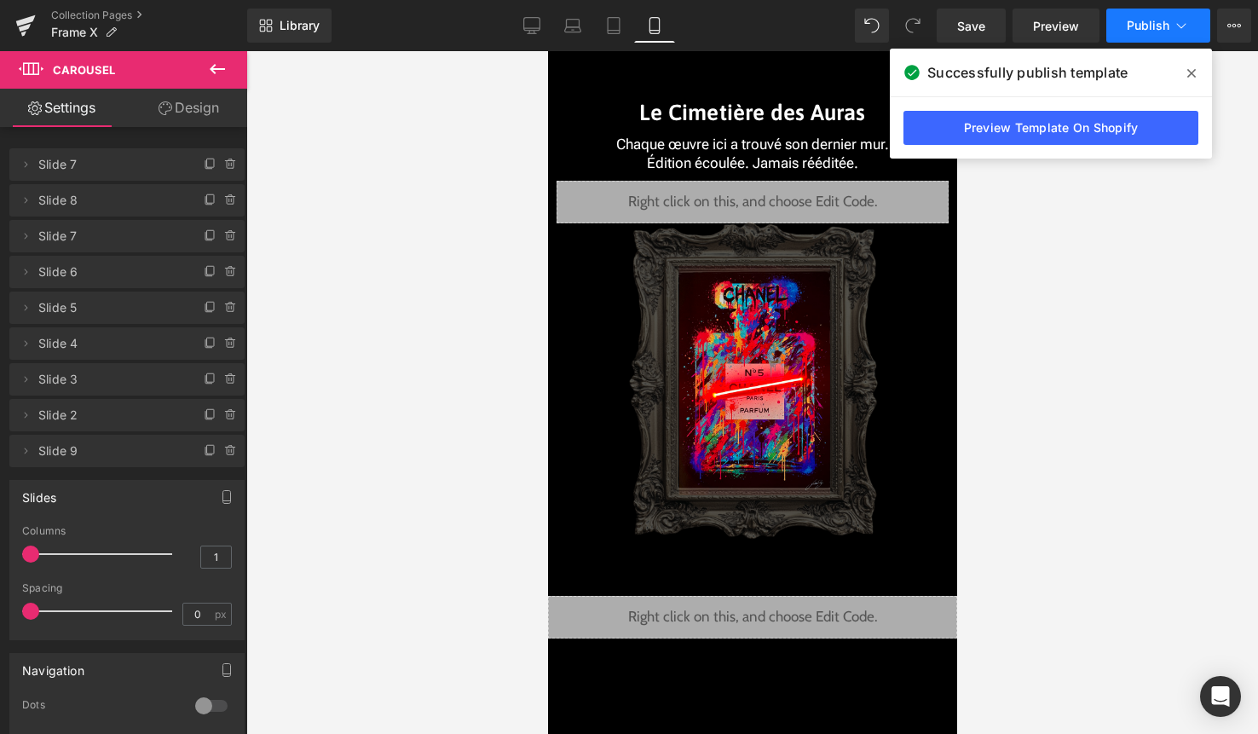
click at [1177, 27] on icon at bounding box center [1181, 25] width 17 height 17
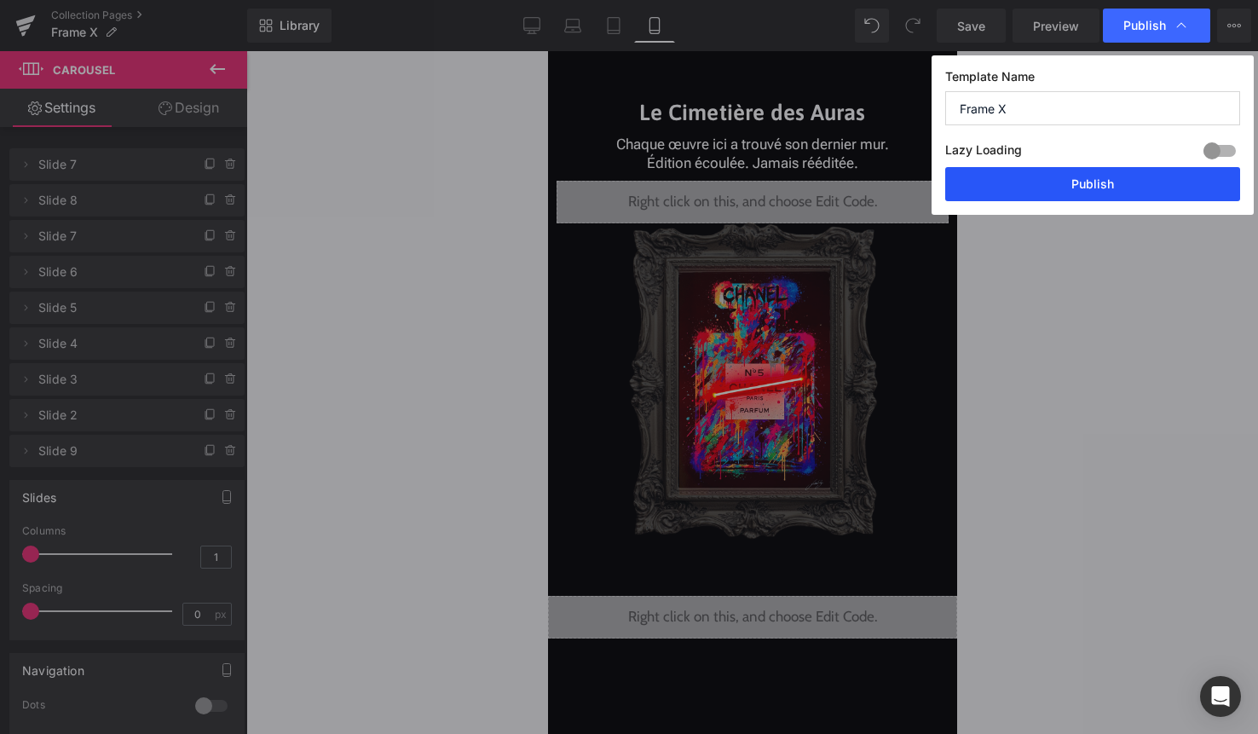
click at [1100, 175] on button "Publish" at bounding box center [1092, 184] width 295 height 34
